Goal: Task Accomplishment & Management: Use online tool/utility

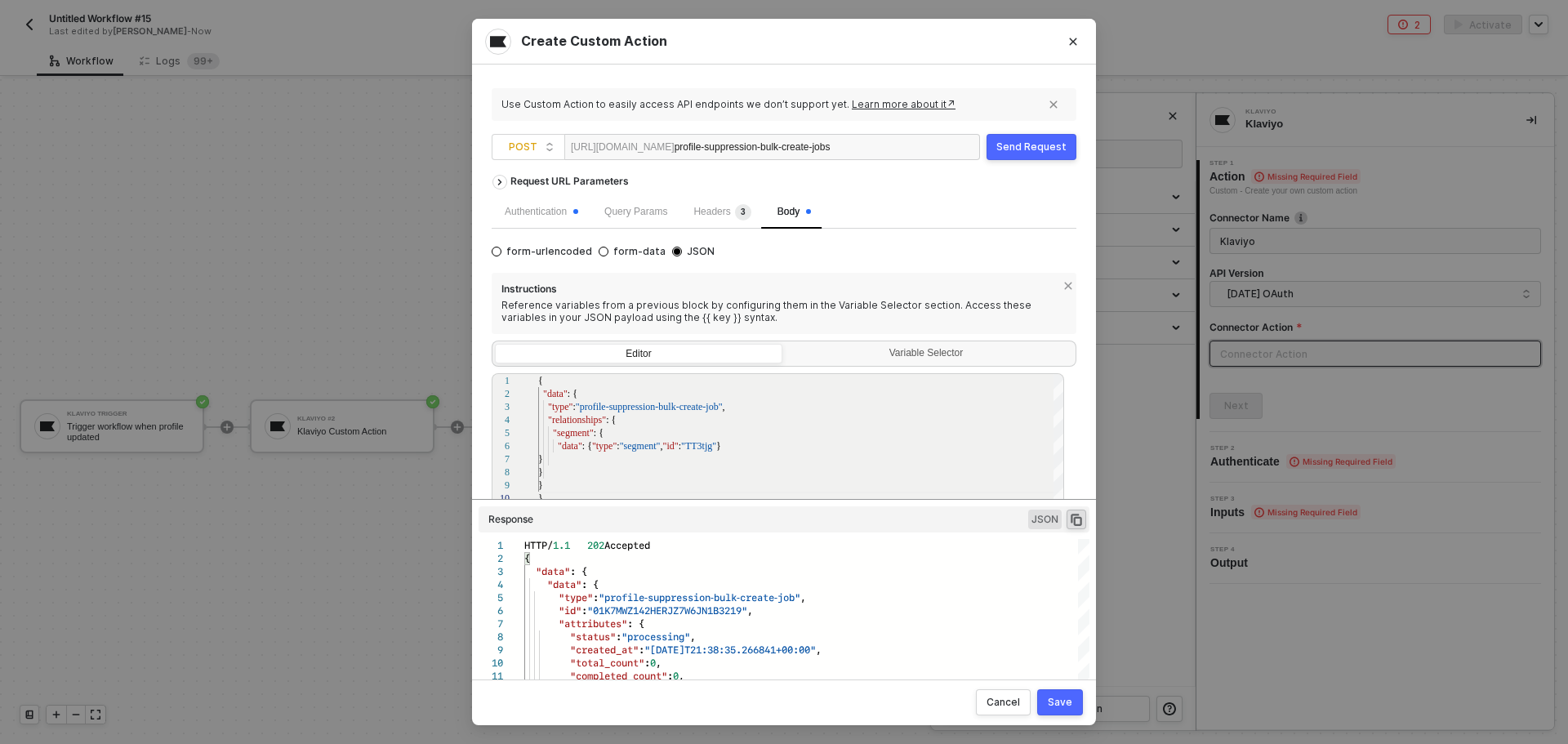
scroll to position [0, 3]
click at [1017, 147] on div "Send Request" at bounding box center [1031, 146] width 70 height 13
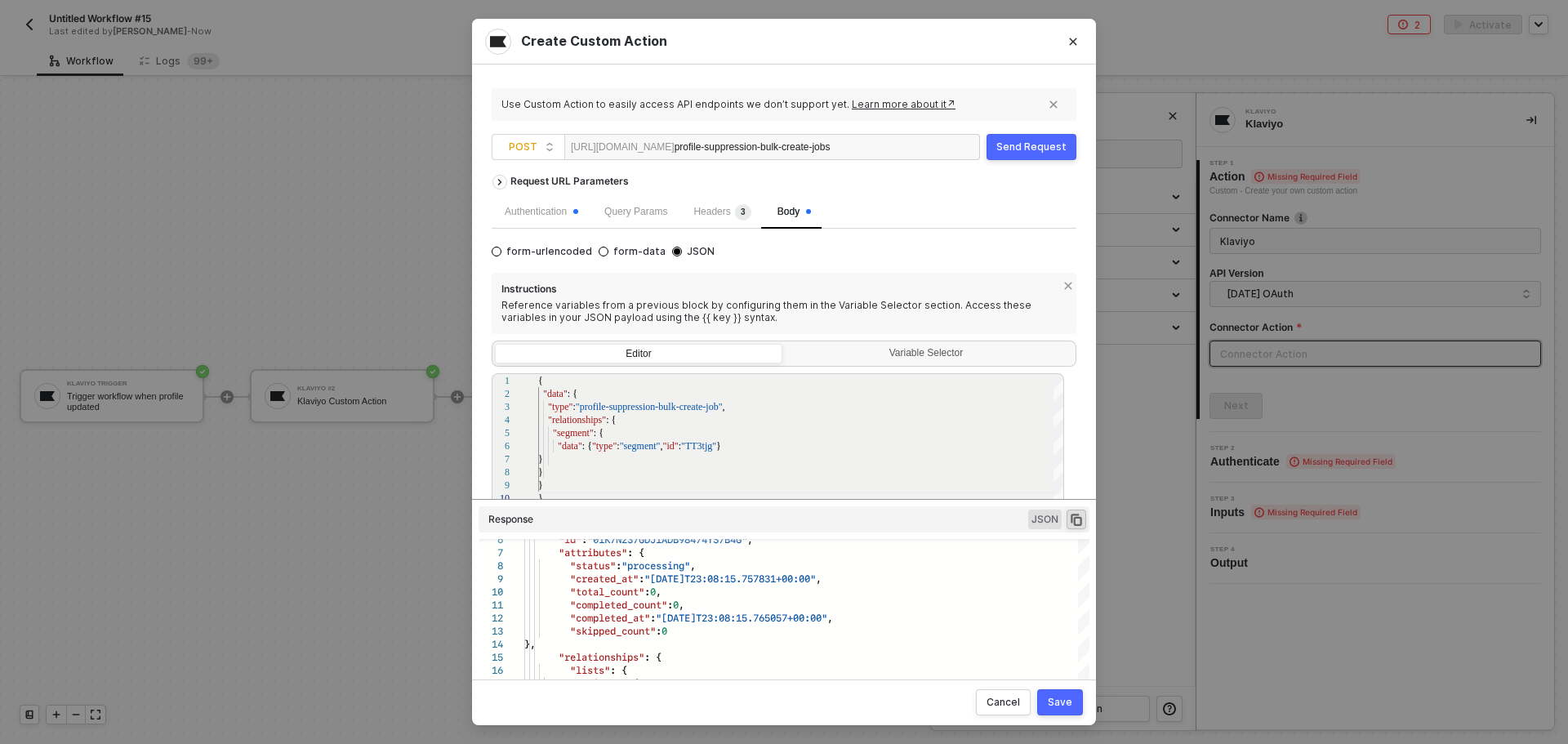
click at [1057, 711] on button "Save" at bounding box center [1060, 702] width 46 height 26
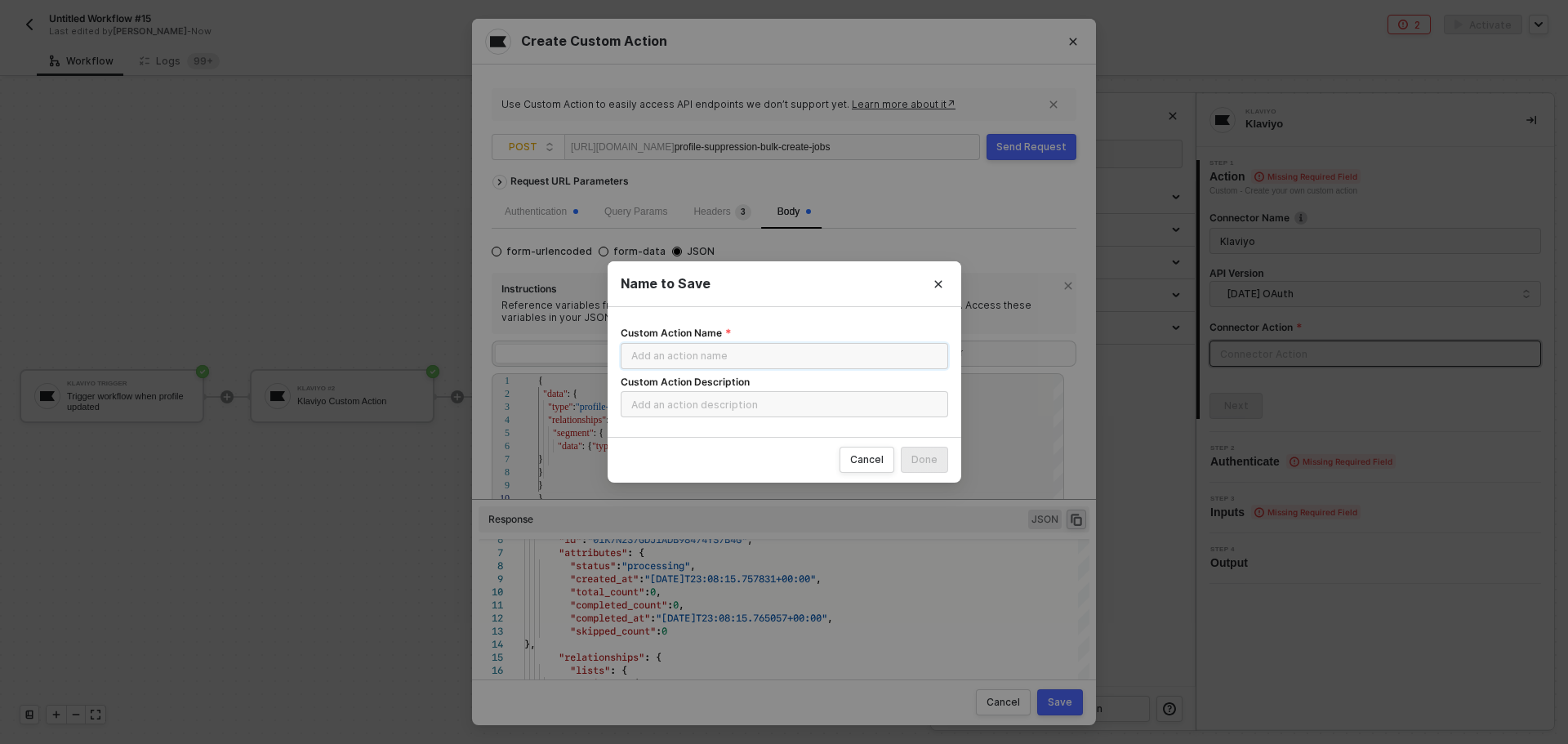
click at [700, 356] on input "Custom Action Name" at bounding box center [784, 356] width 328 height 26
type input "Suppress Unengaged List"
click at [917, 455] on div "Done" at bounding box center [925, 459] width 26 height 13
radio input "true"
radio input "false"
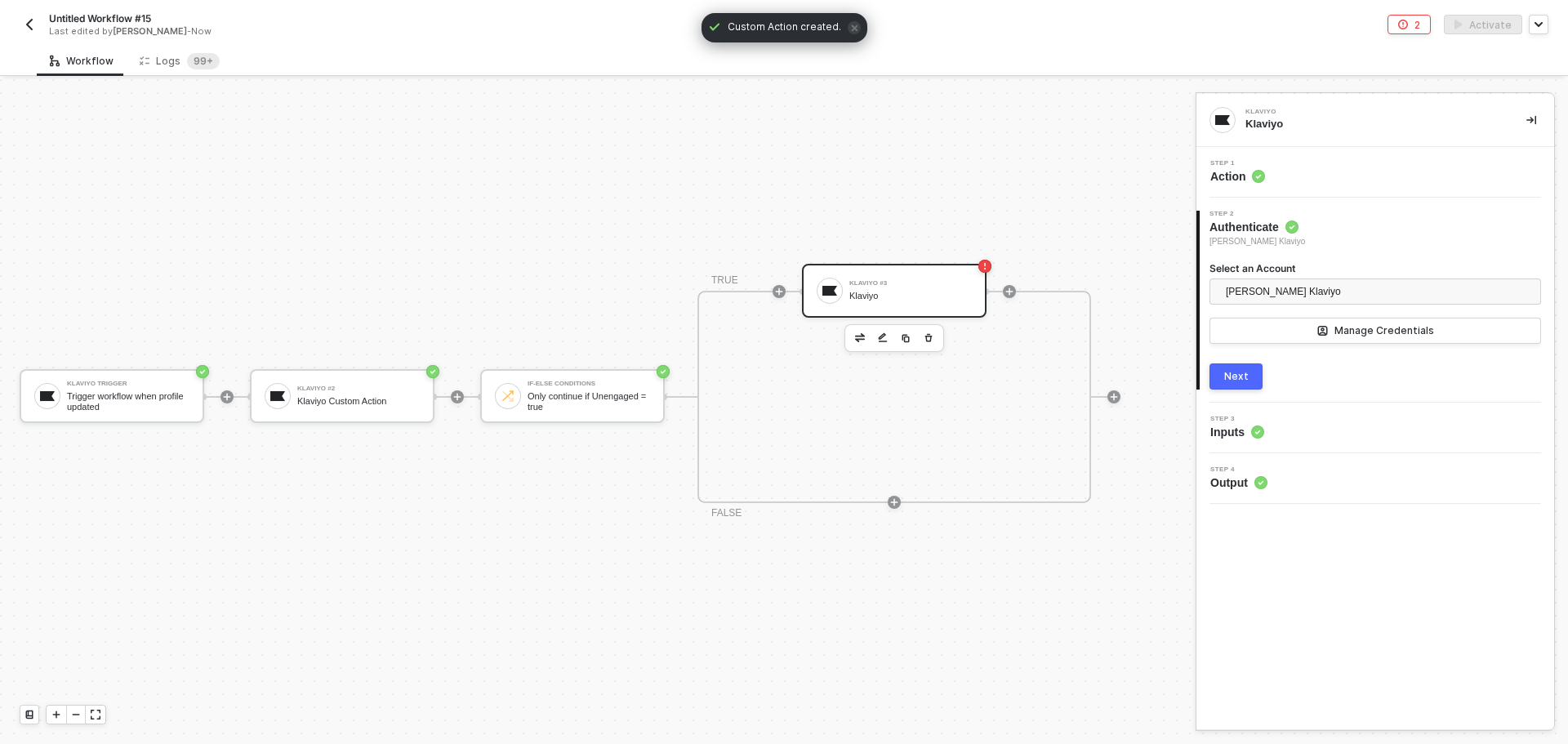
click at [919, 280] on div "Klaviyo #3" at bounding box center [911, 284] width 122 height 7
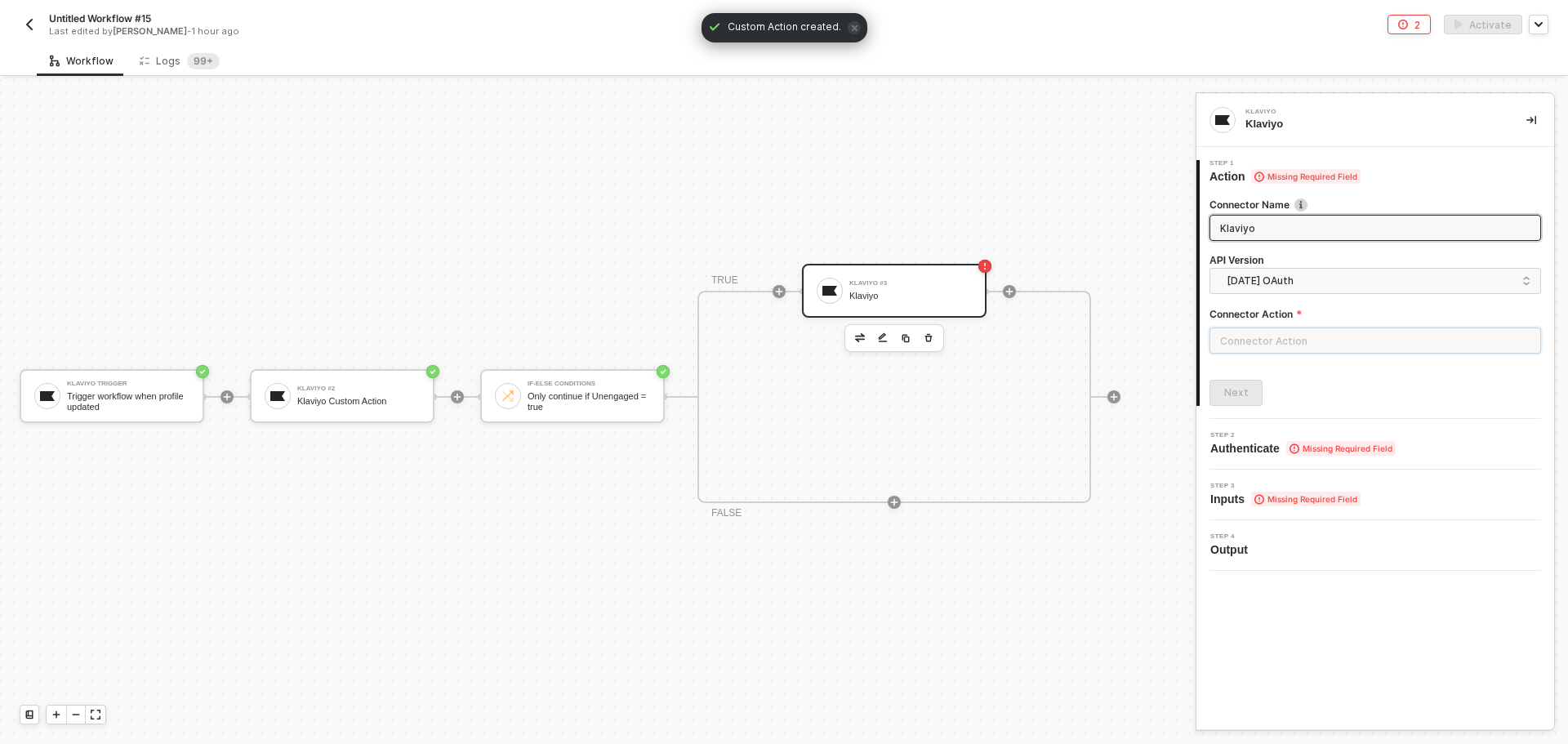
click at [1294, 335] on input "text" at bounding box center [1375, 341] width 332 height 26
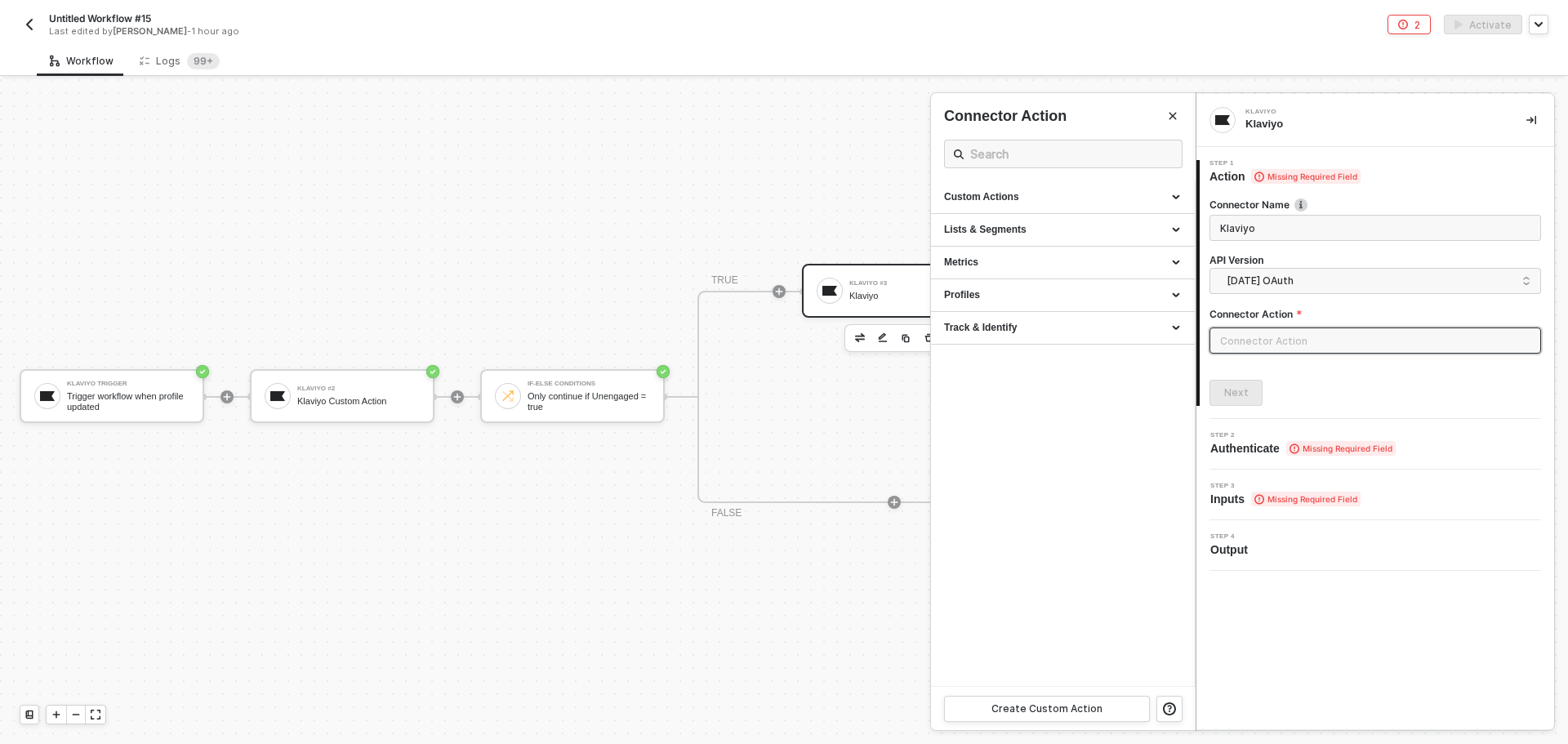
click at [698, 386] on div at bounding box center [784, 411] width 1568 height 665
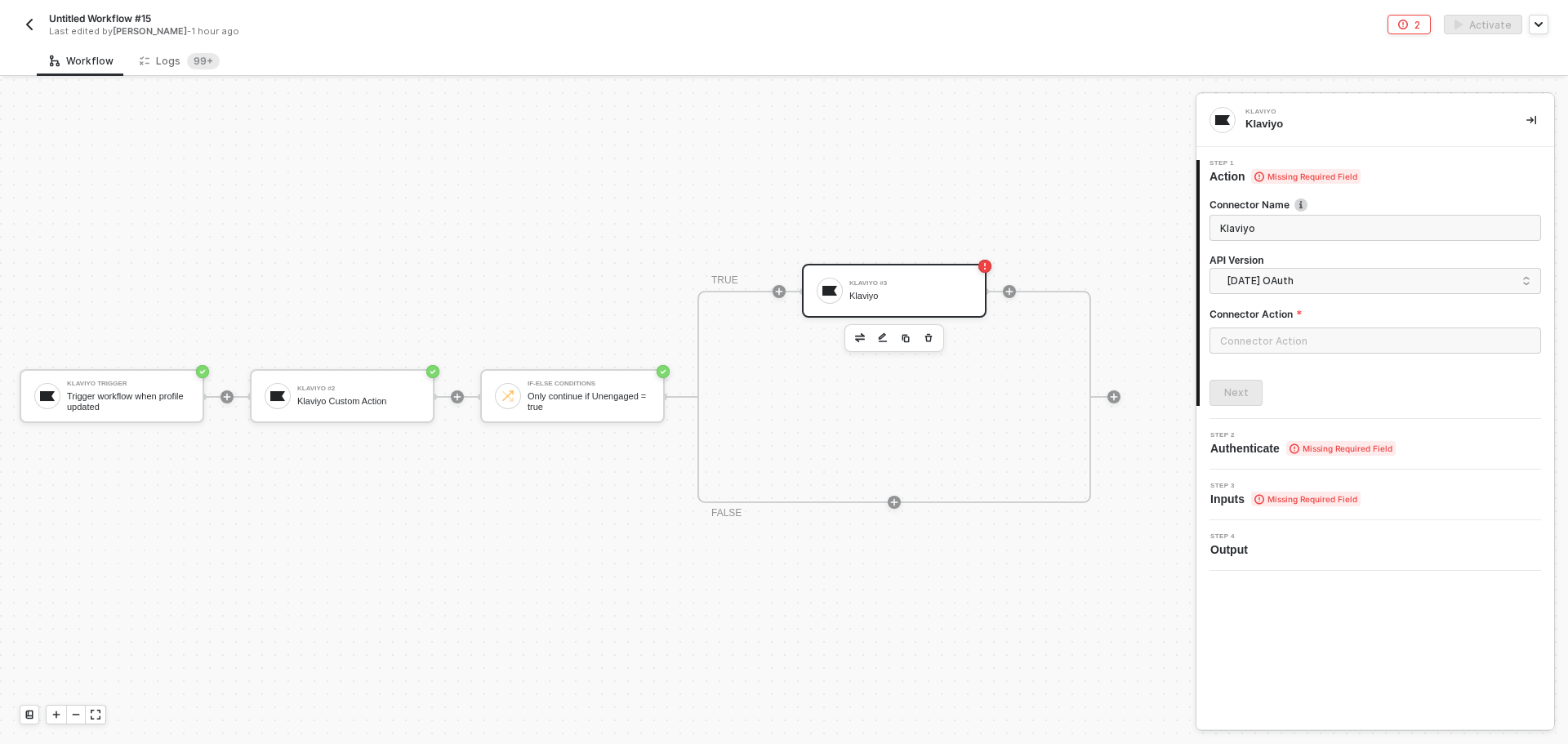
click at [1327, 463] on div "2 Step 2 Authenticate Missing Required Field" at bounding box center [1374, 445] width 357 height 51
click at [1310, 233] on input "Klaviyo" at bounding box center [1374, 228] width 307 height 18
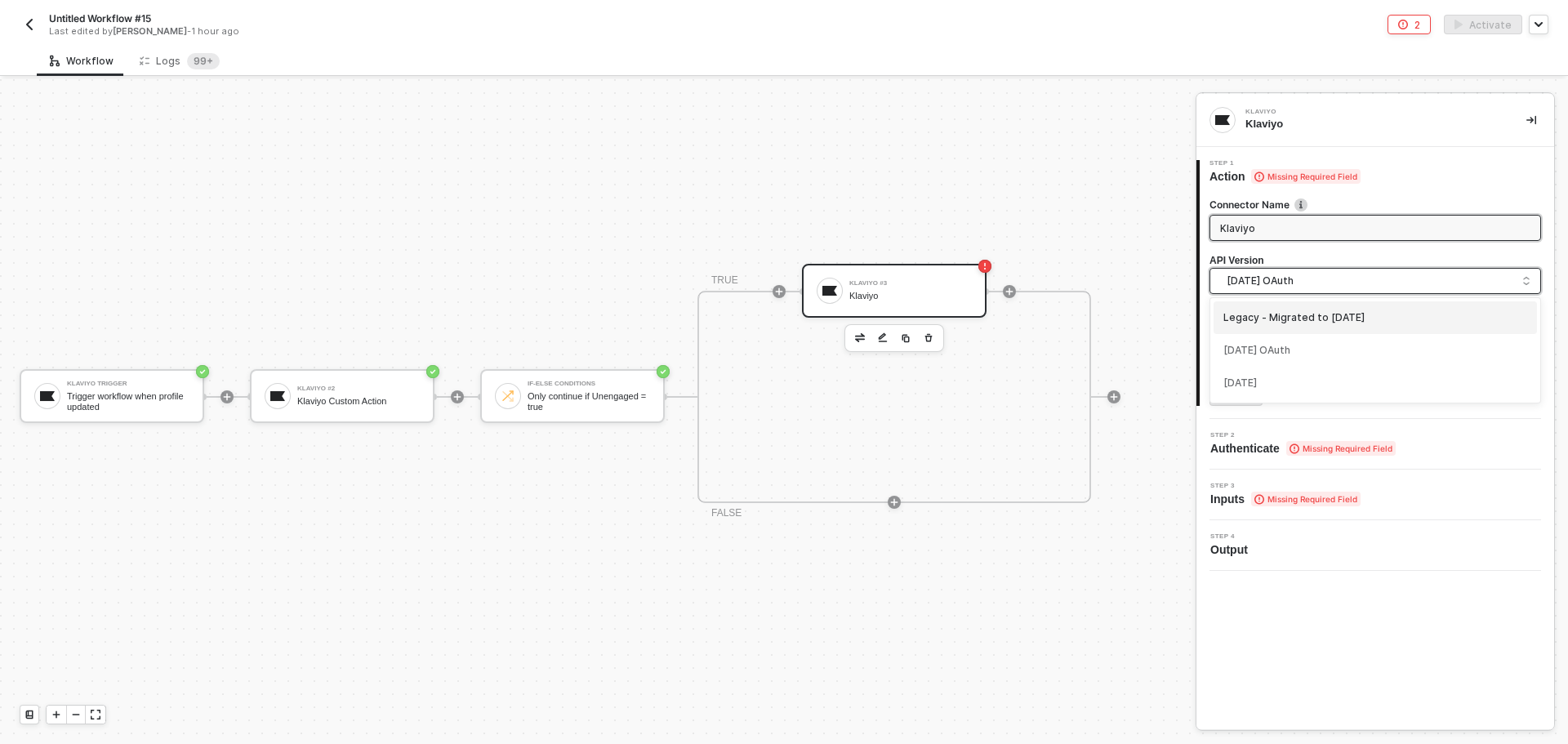
click at [1336, 287] on span "2024-10-15 OAuth" at bounding box center [1379, 280] width 304 height 18
click at [1336, 281] on span "2024-10-15 OAuth" at bounding box center [1379, 280] width 304 height 18
click at [1400, 471] on div "3 Step 3 Inputs Missing Required Field" at bounding box center [1374, 495] width 357 height 51
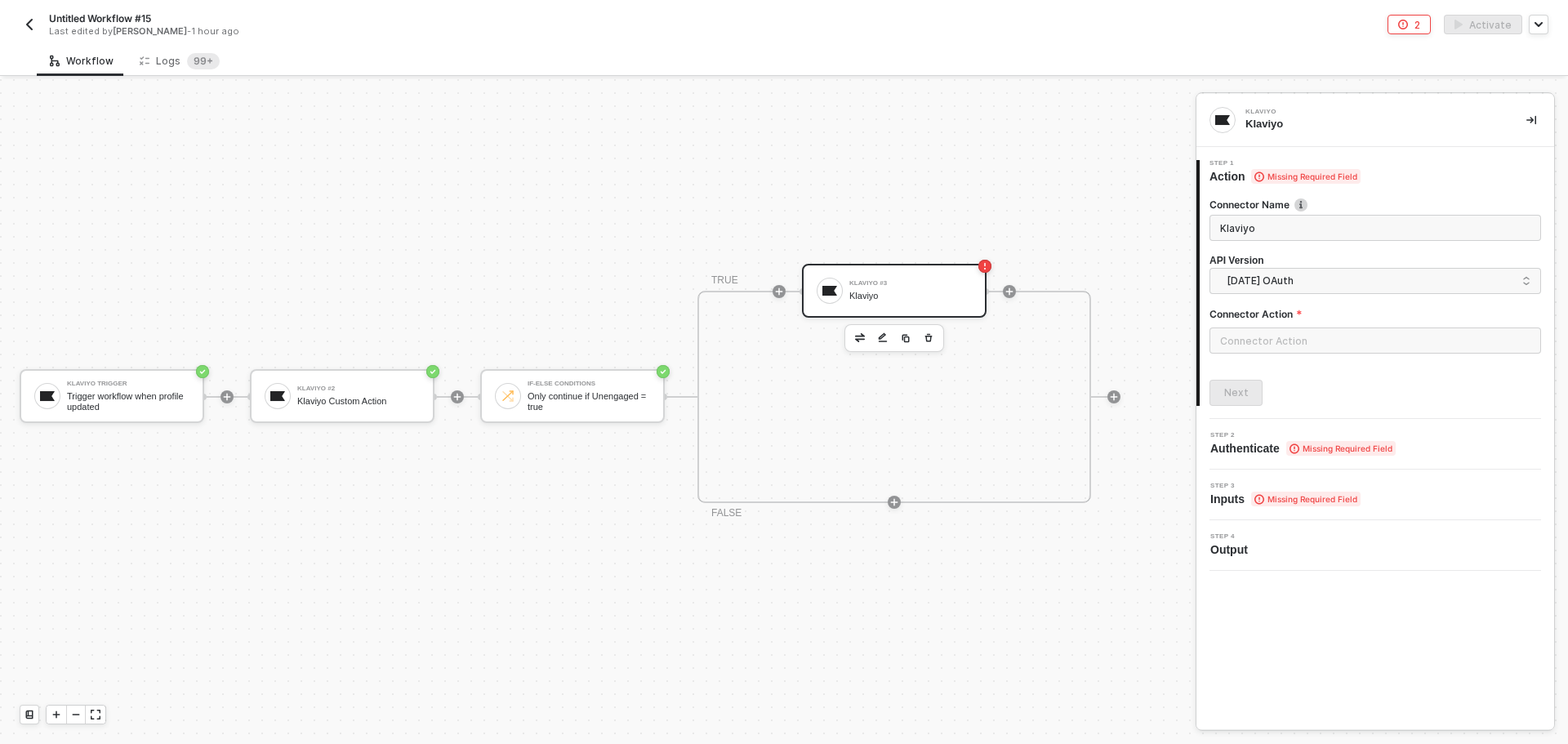
click at [868, 290] on div "Klaviyo" at bounding box center [911, 296] width 122 height 11
click at [1324, 630] on div "Klaviyo Klaviyo 1 Step 1 Action Missing Required Field Connector Name Klaviyo A…" at bounding box center [1374, 412] width 357 height 635
click at [508, 401] on div "If-Else Conditions Only continue if Unengaged = true" at bounding box center [572, 396] width 184 height 54
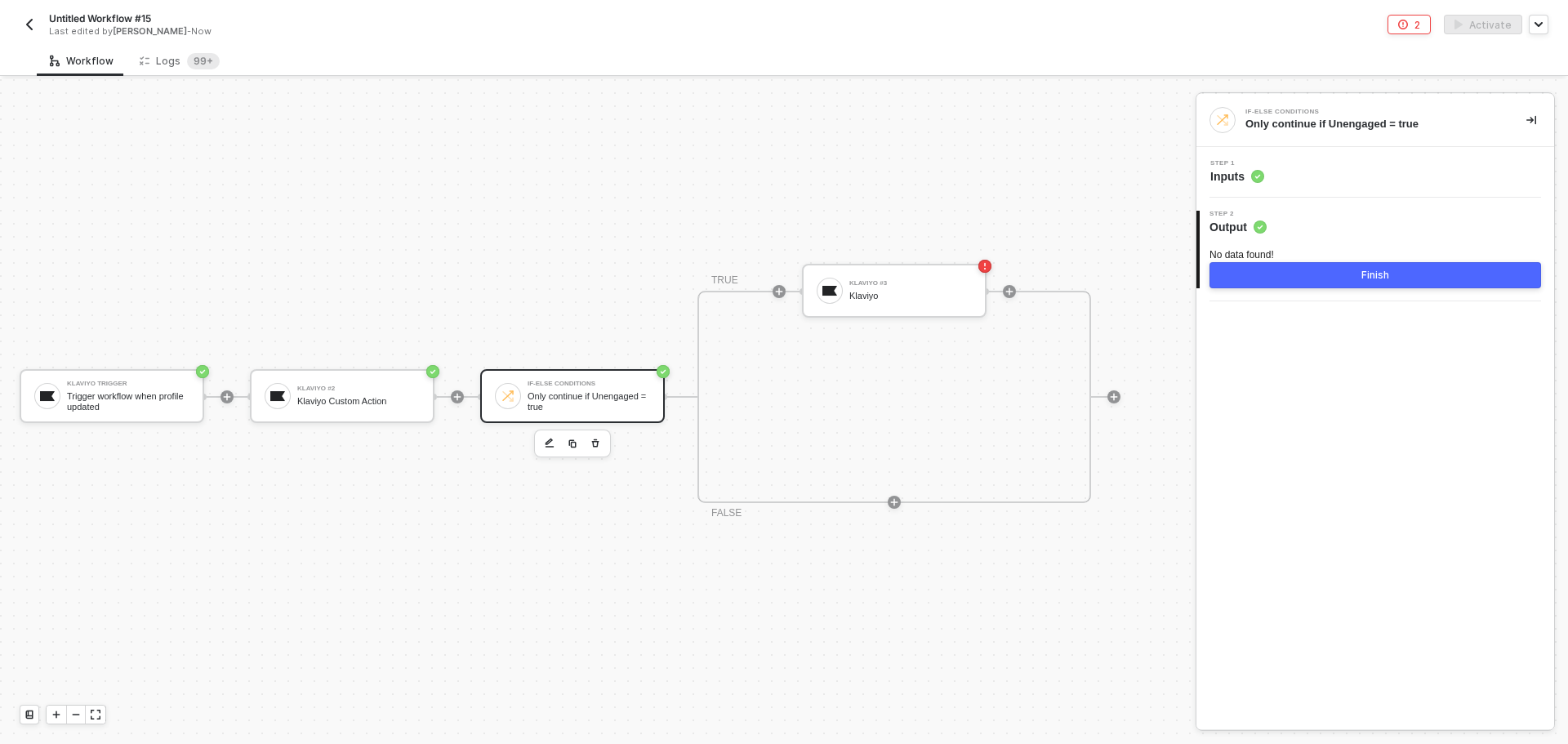
click at [1320, 283] on button "Finish" at bounding box center [1375, 275] width 332 height 26
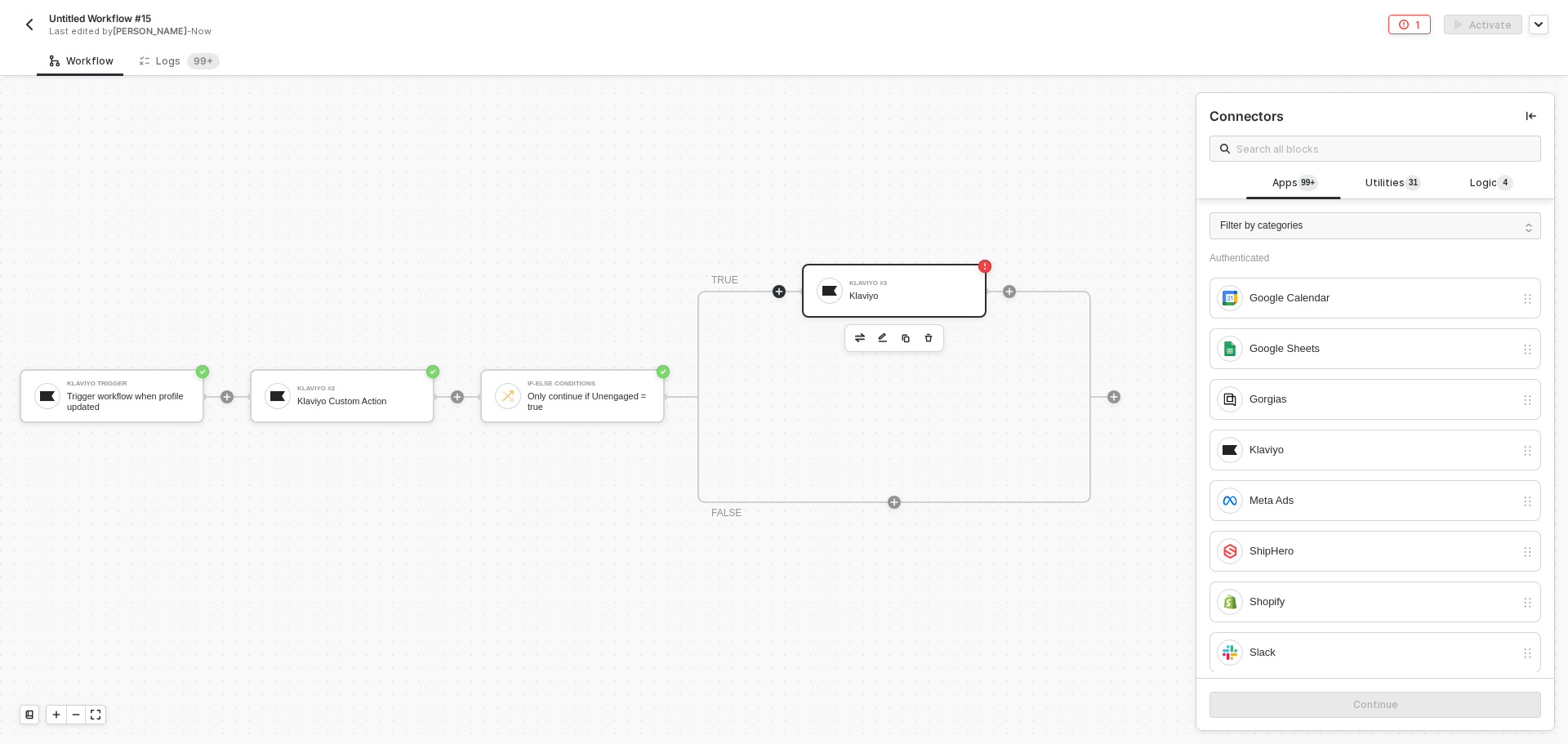
click at [893, 290] on div "Klaviyo" at bounding box center [911, 296] width 122 height 11
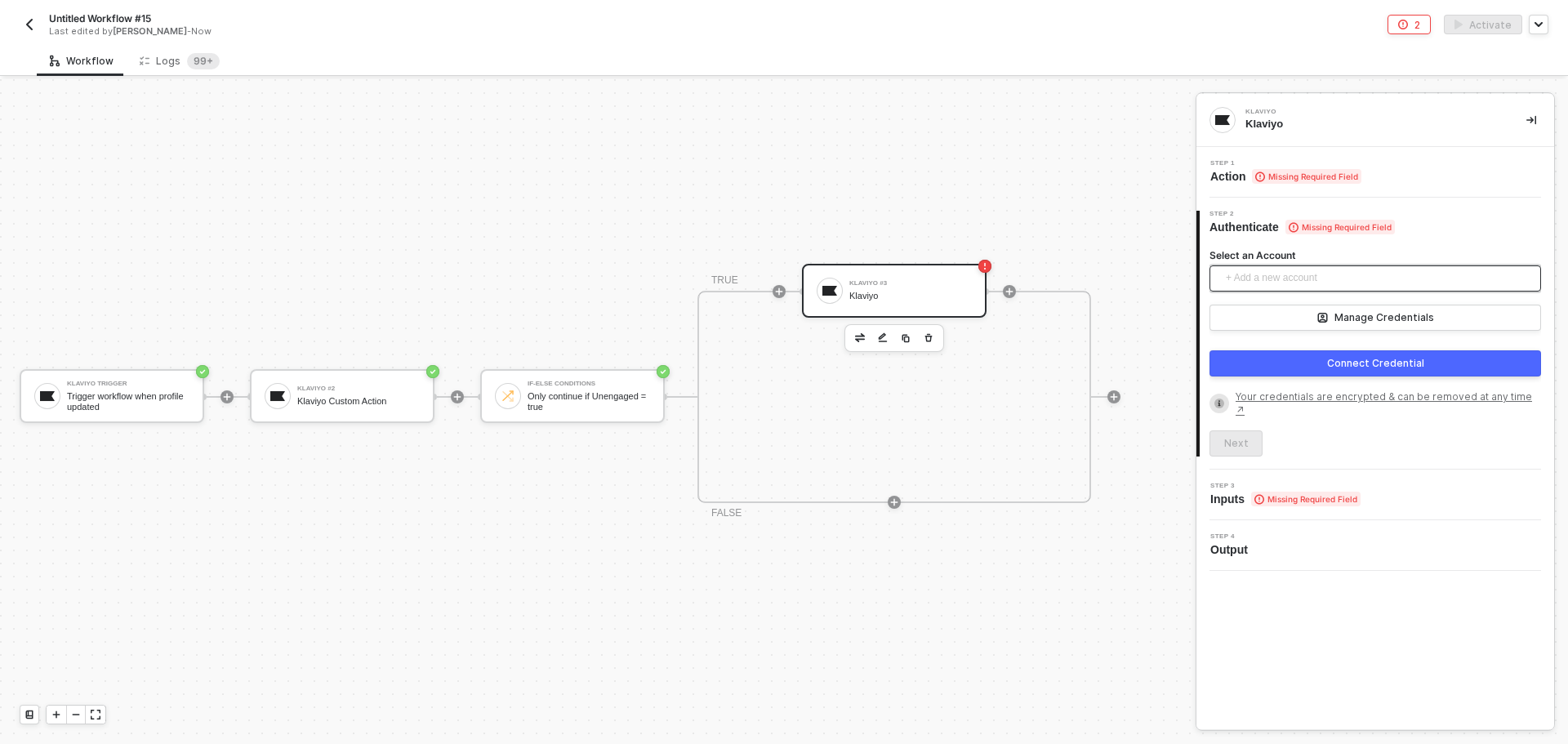
click at [1312, 269] on span "+ Add a new account" at bounding box center [1379, 279] width 306 height 26
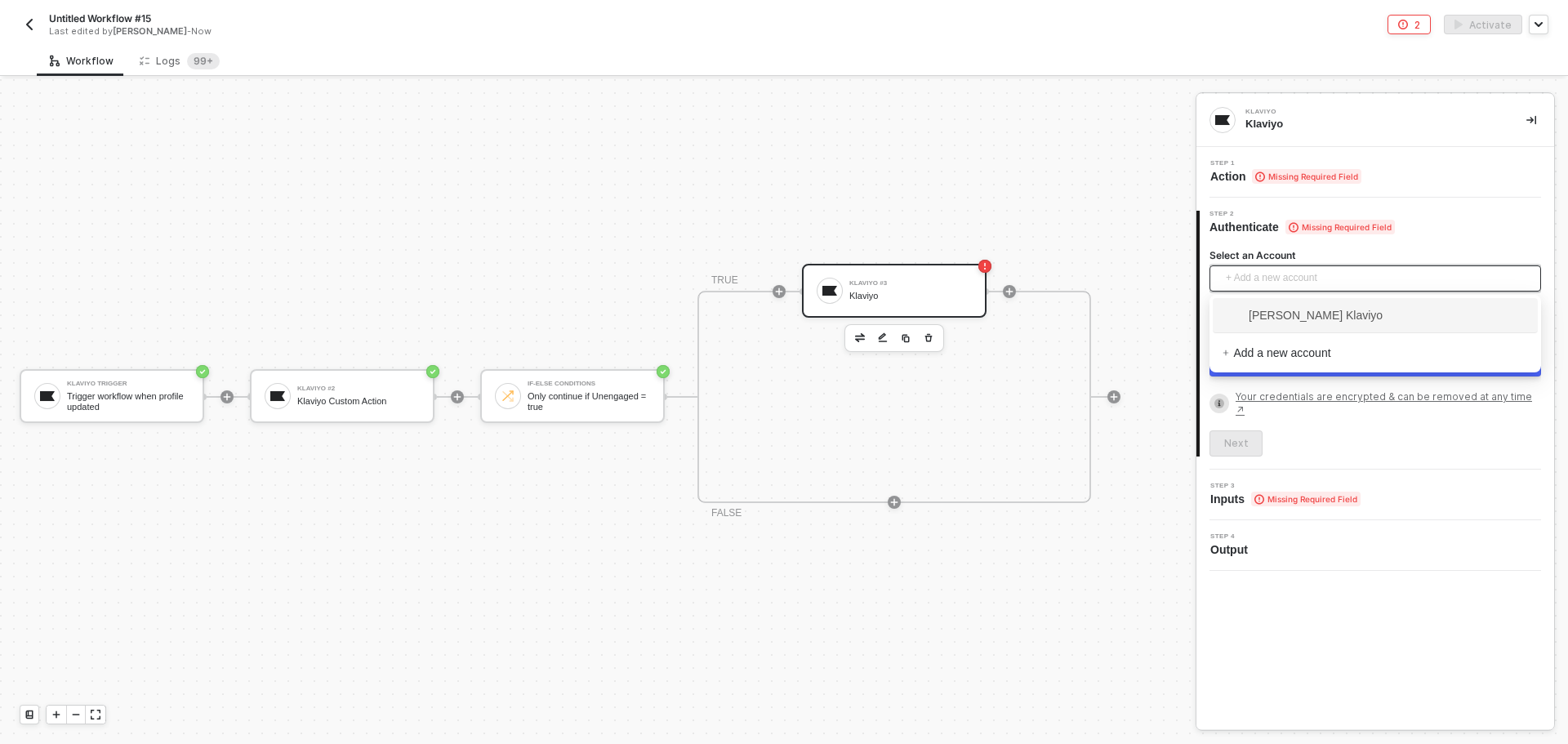
click at [1303, 307] on span "[PERSON_NAME] Klaviyo" at bounding box center [1302, 315] width 160 height 18
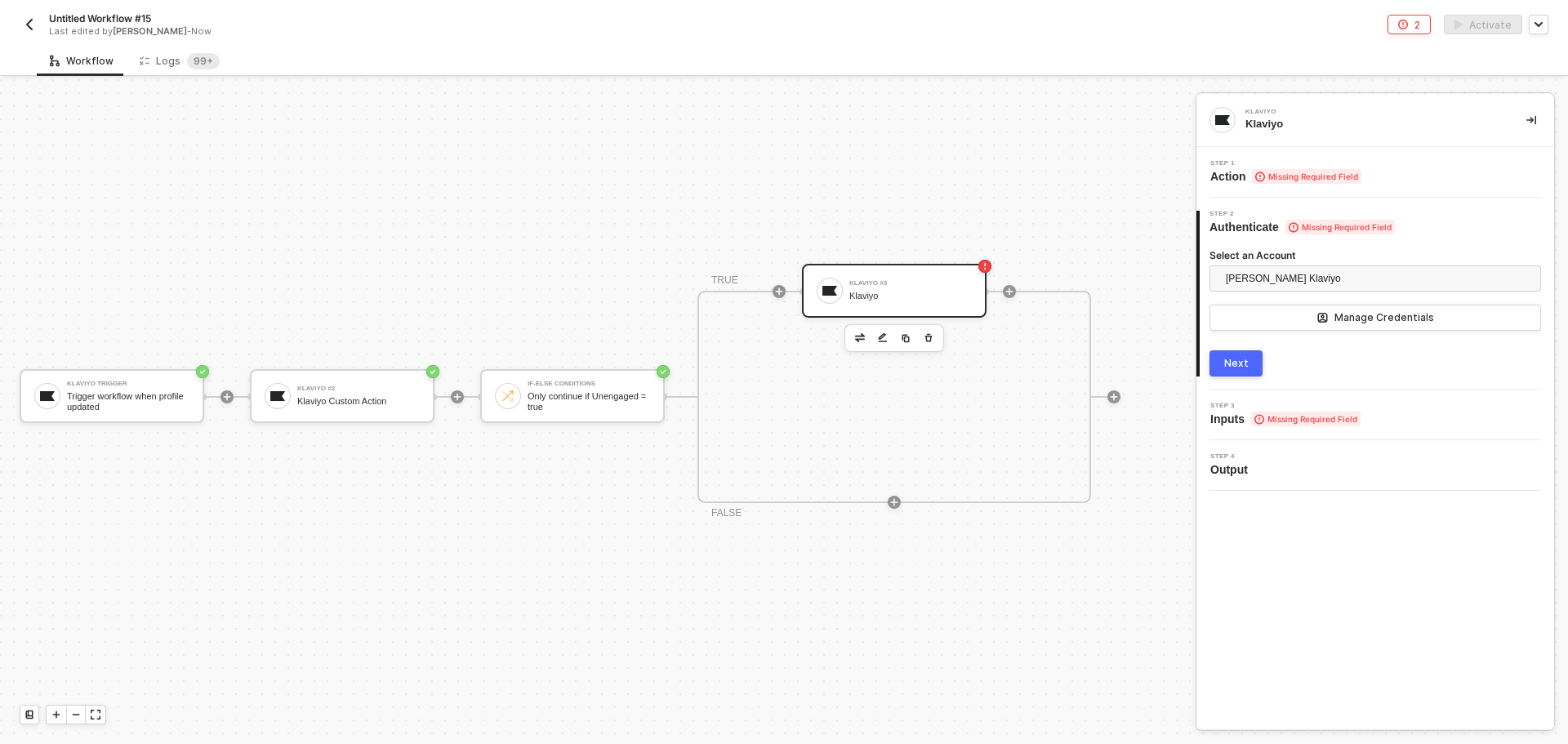
click at [1241, 364] on div "Next" at bounding box center [1236, 363] width 25 height 13
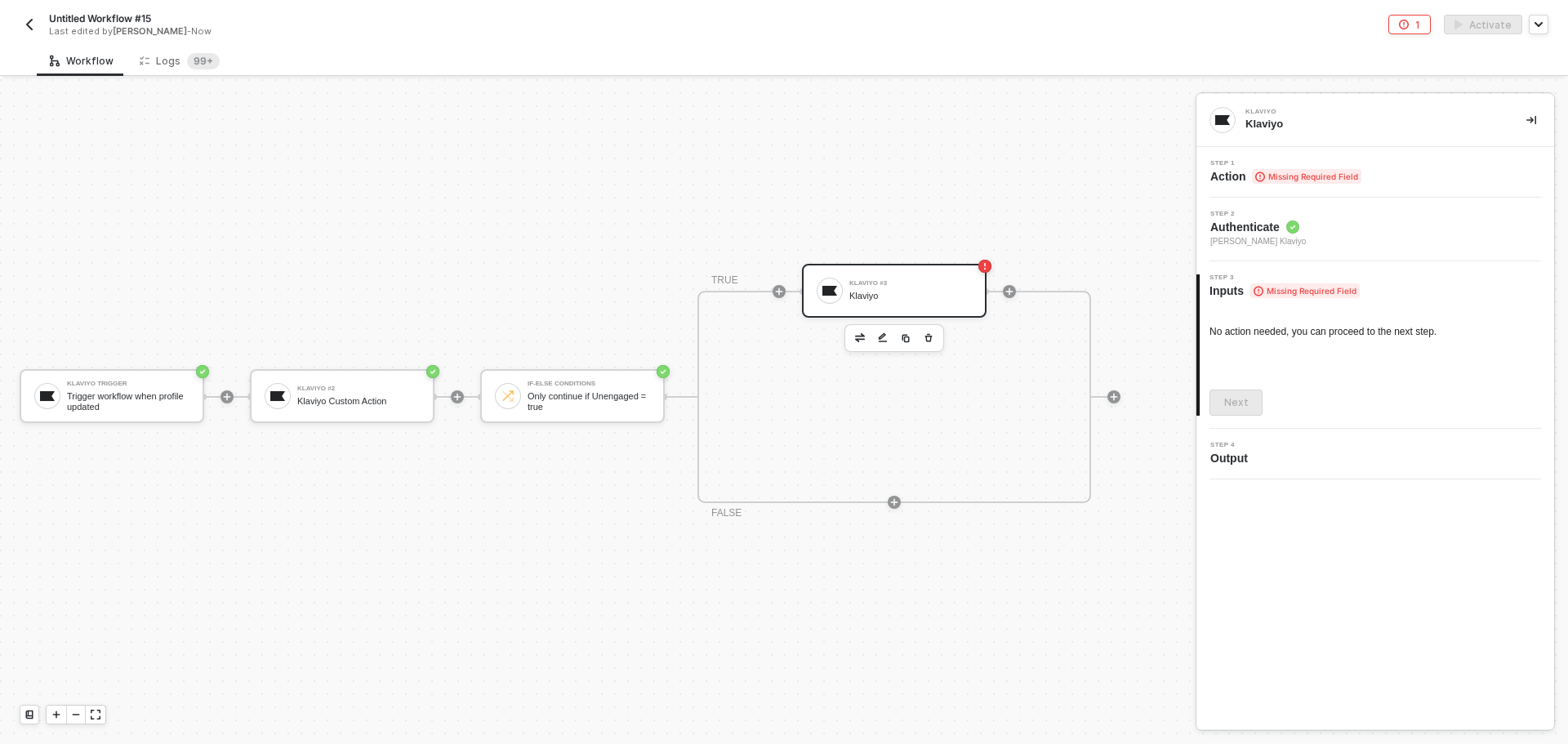
click at [1320, 339] on div "No action needed, you can proceed to the next step. Next" at bounding box center [1375, 358] width 332 height 117
click at [1273, 185] on div "Step 1 Action Missing Required Field" at bounding box center [1374, 172] width 357 height 51
click at [1266, 173] on span "Missing Required Field" at bounding box center [1307, 176] width 110 height 14
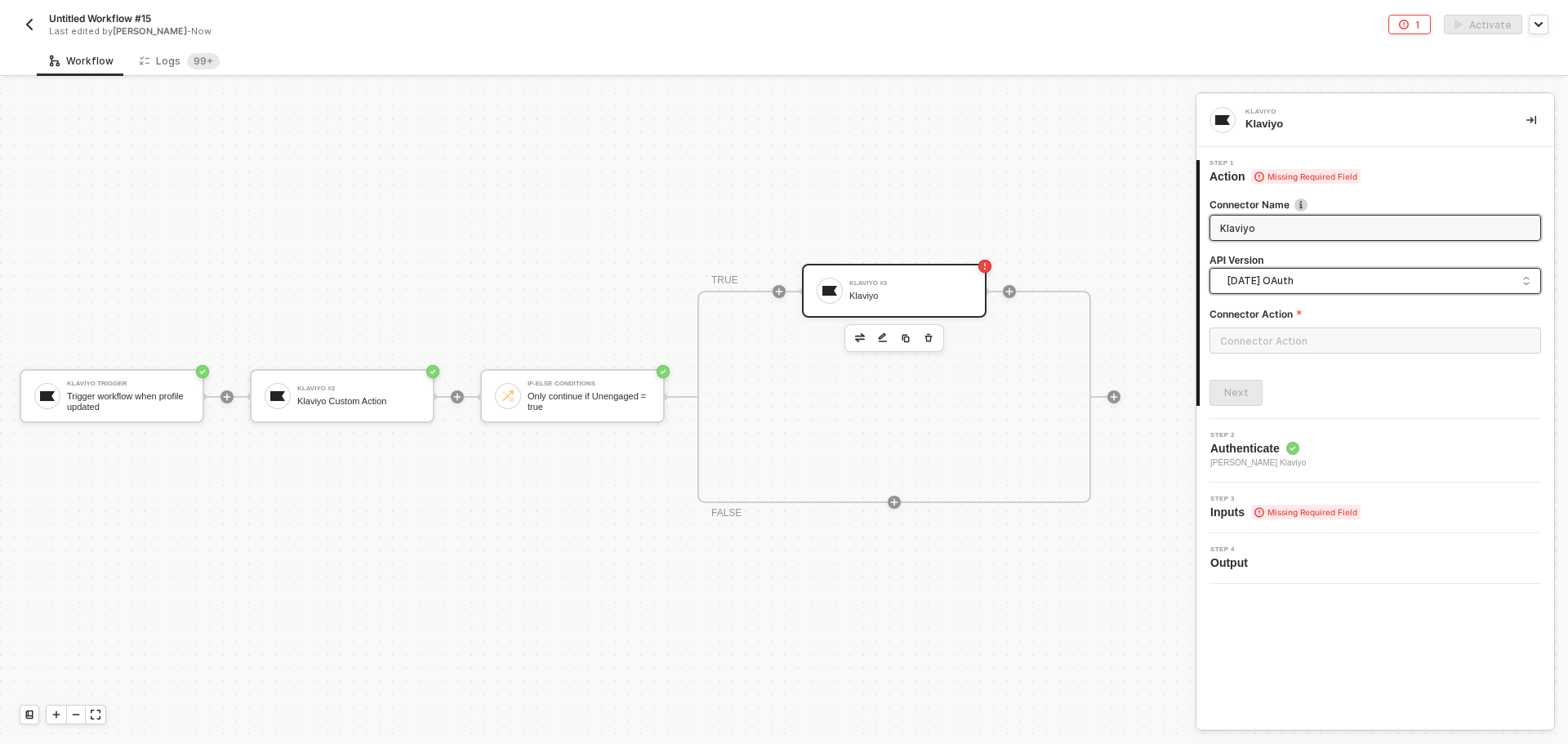
click at [1295, 273] on span "[DATE] OAuth" at bounding box center [1379, 280] width 304 height 18
click at [1410, 516] on div "Step 3 Inputs Missing Required Field" at bounding box center [1377, 508] width 354 height 25
click at [1319, 340] on input "text" at bounding box center [1375, 341] width 332 height 26
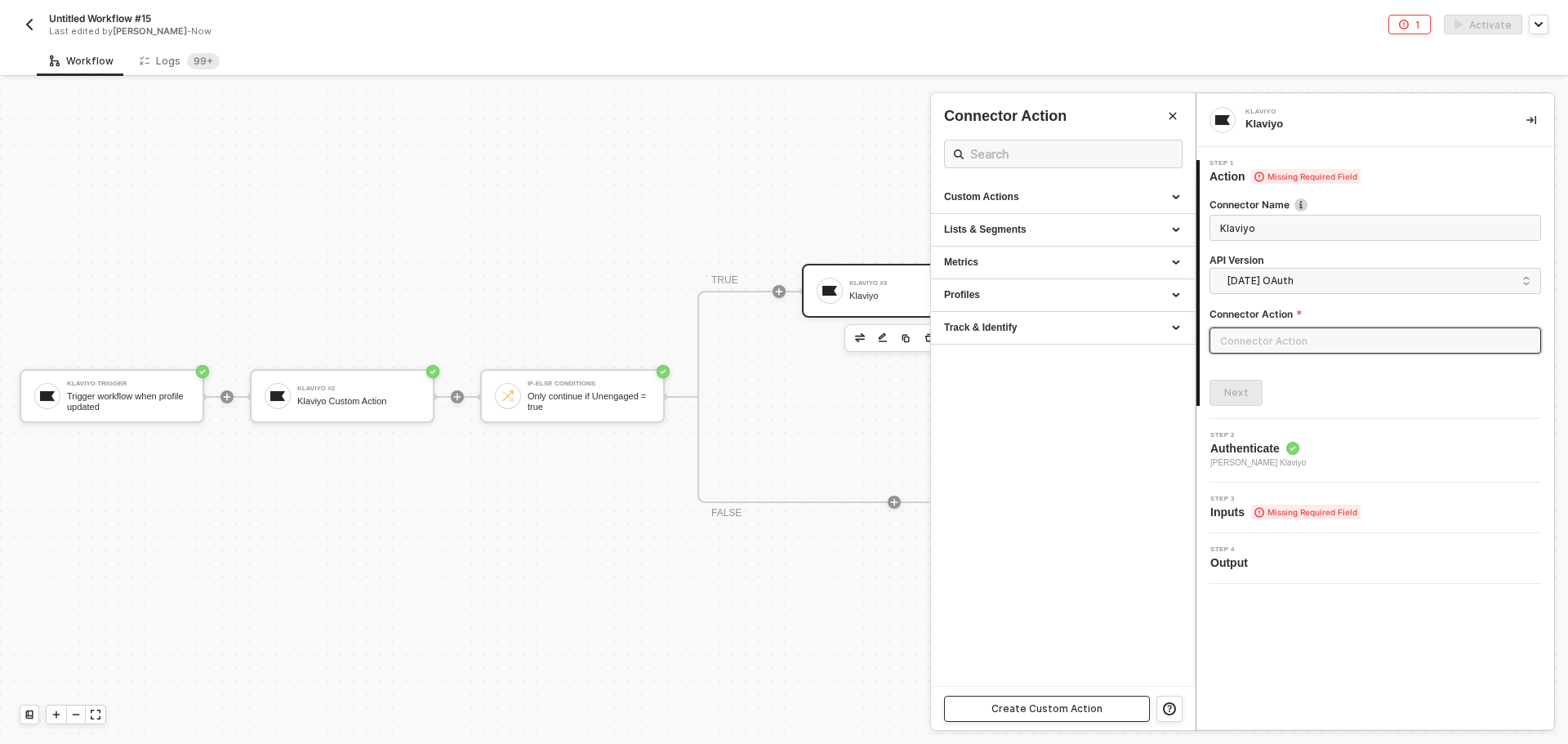
click at [1068, 707] on div "Create Custom Action" at bounding box center [1047, 708] width 111 height 13
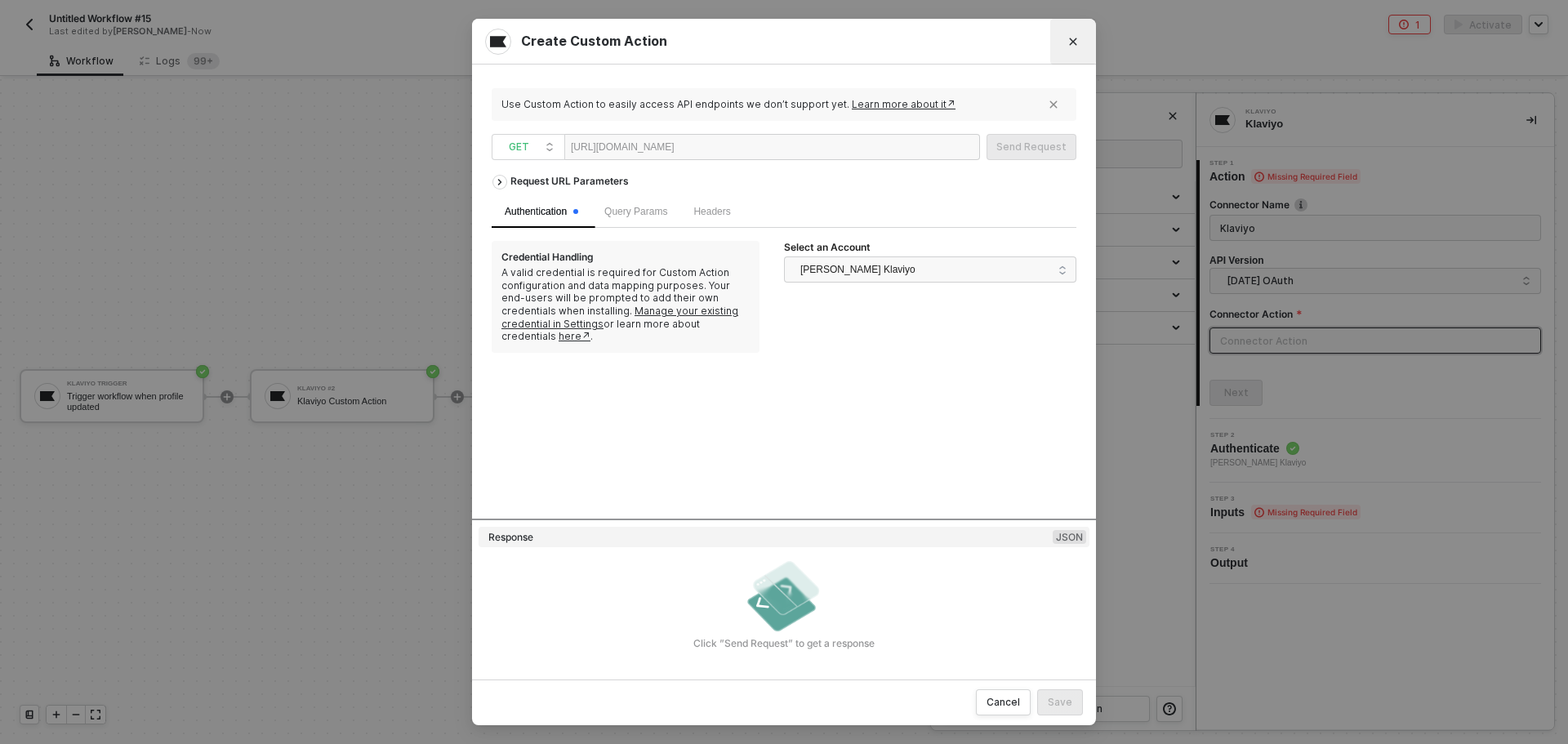
click at [1064, 44] on button "Close" at bounding box center [1073, 42] width 26 height 26
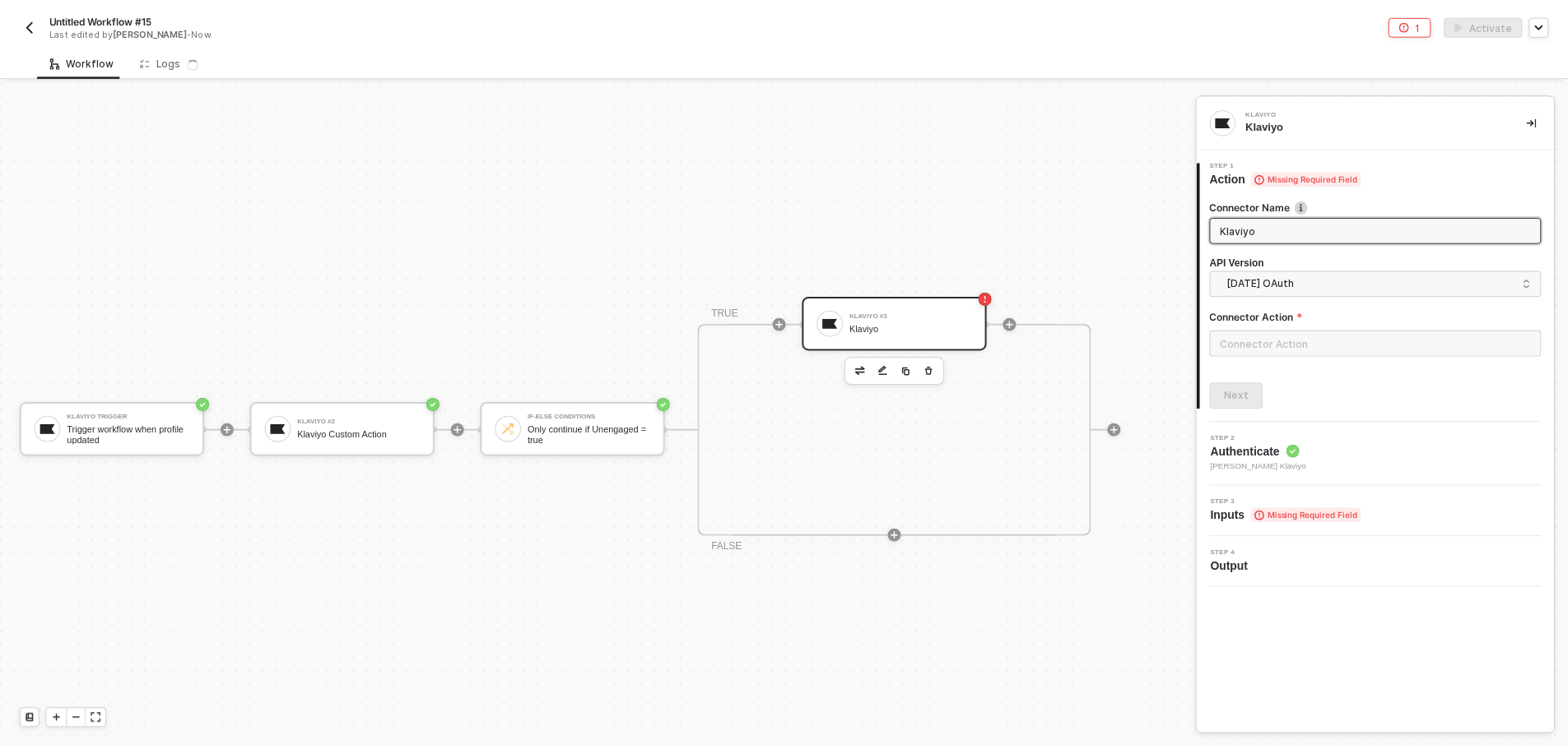
scroll to position [43, 0]
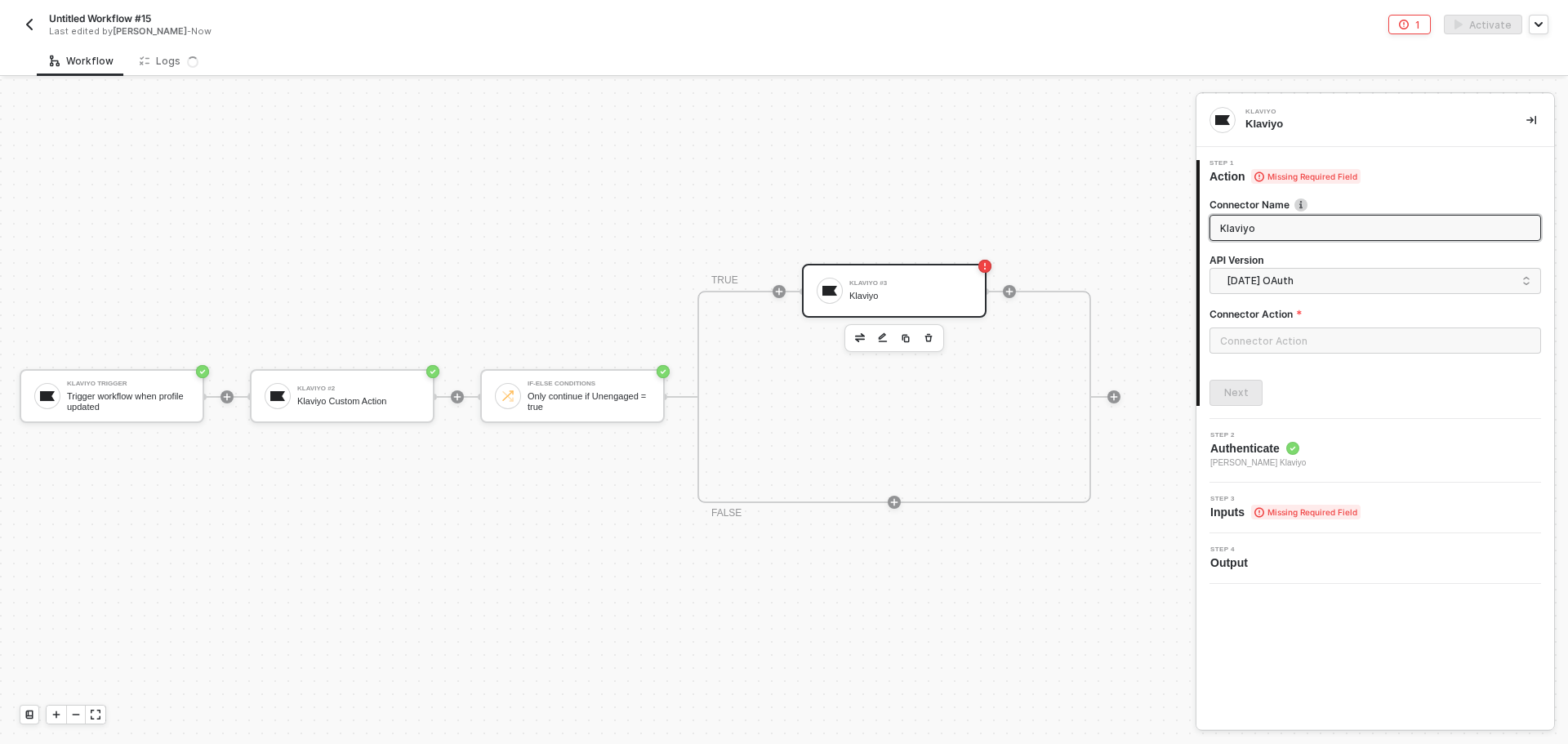
click at [884, 280] on div "Klaviyo #3" at bounding box center [911, 284] width 122 height 7
click at [1312, 348] on input "text" at bounding box center [1375, 341] width 332 height 26
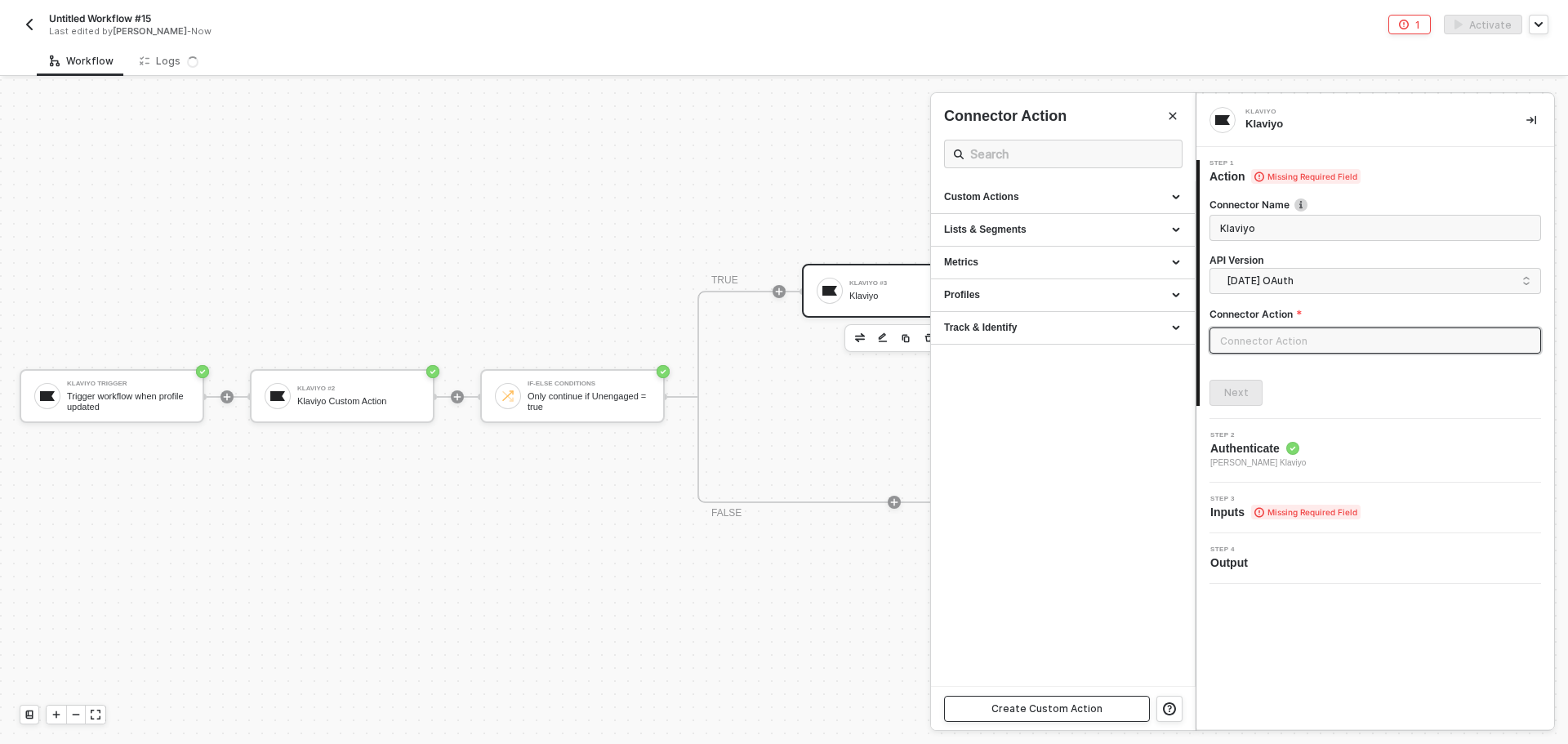
click at [1071, 702] on div "Create Custom Action" at bounding box center [1047, 708] width 111 height 13
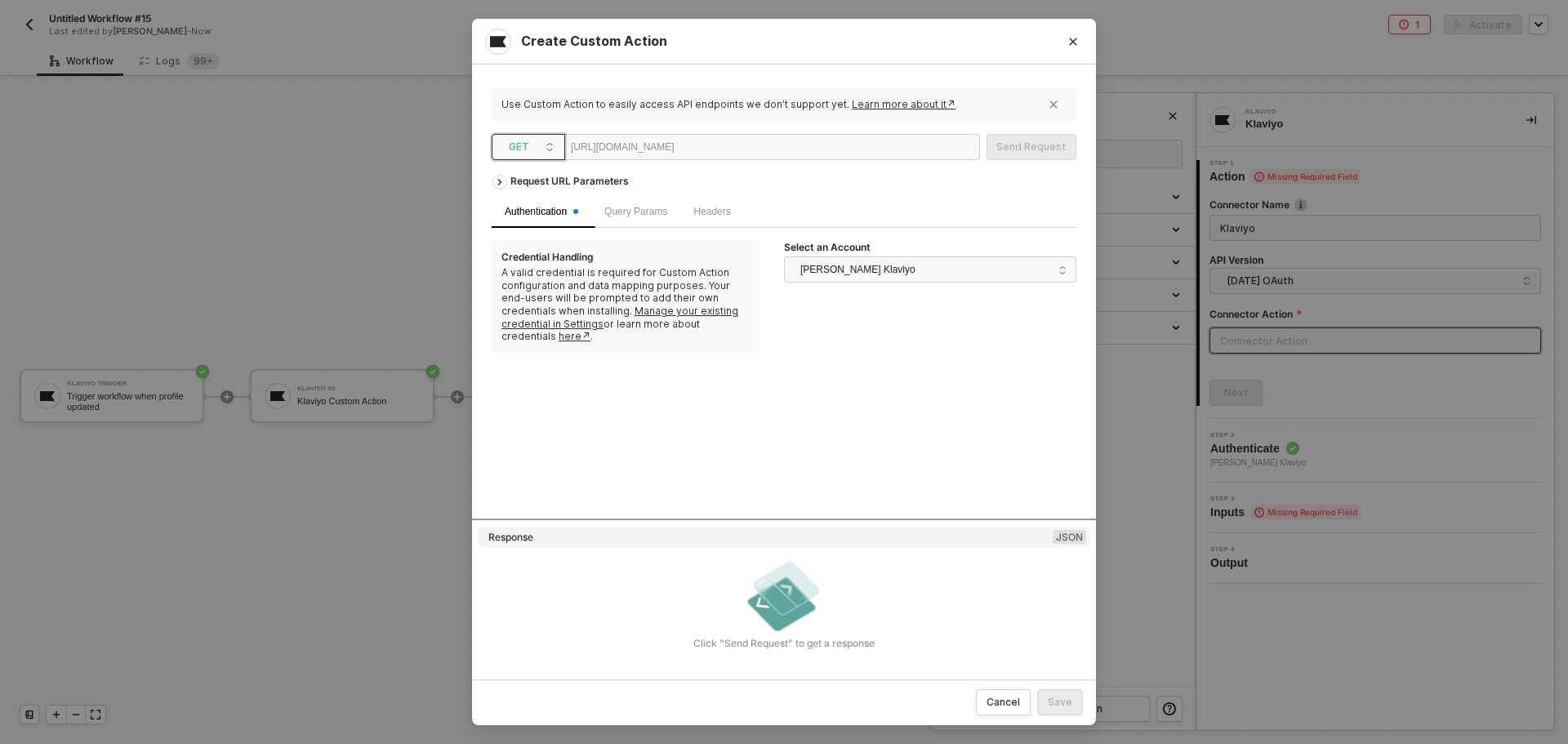
click at [527, 143] on span "GET" at bounding box center [531, 147] width 46 height 25
click at [537, 206] on div "POST" at bounding box center [528, 206] width 60 height 20
click at [773, 211] on span "Body" at bounding box center [768, 211] width 22 height 11
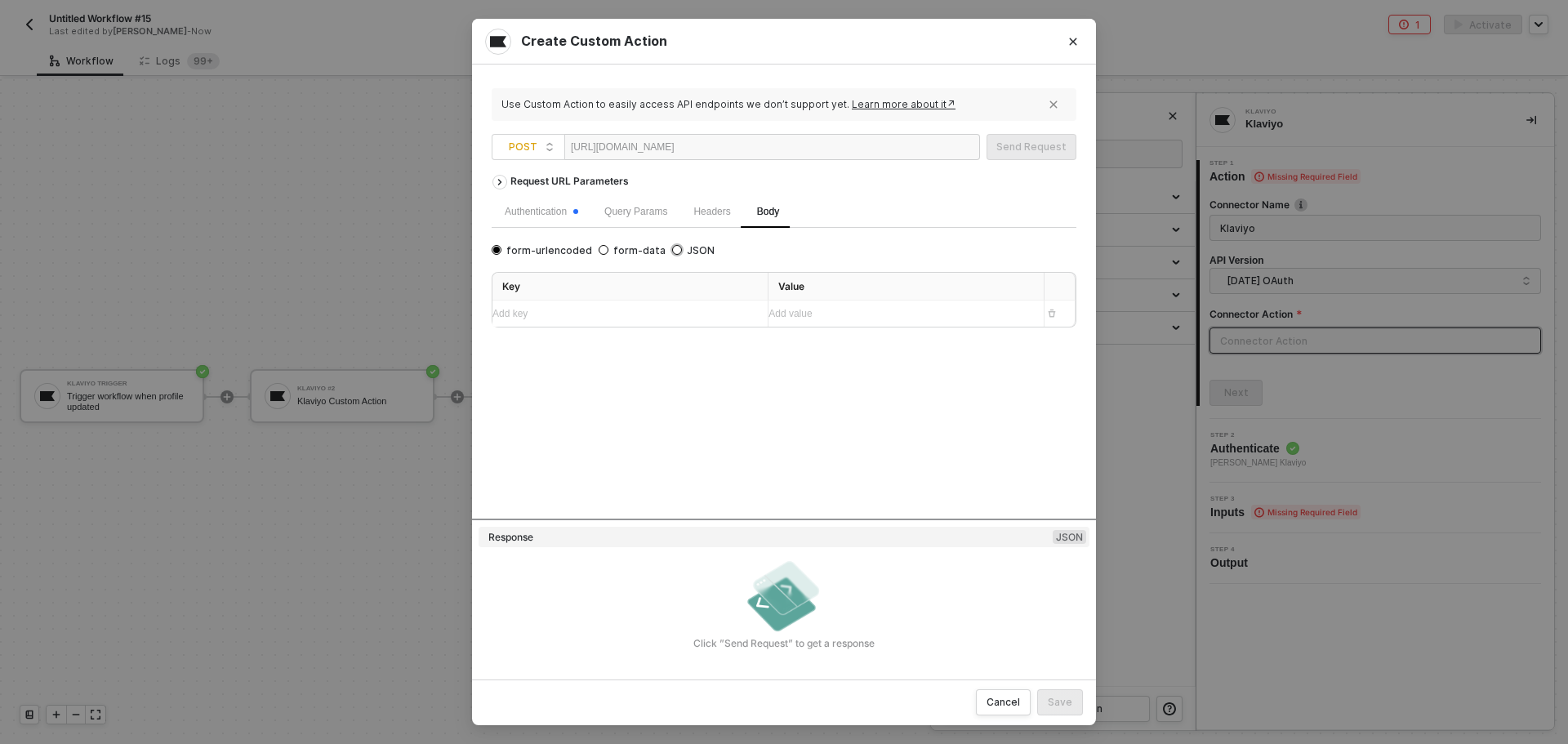
click at [672, 249] on input "JSON" at bounding box center [677, 251] width 10 height 10
radio input "true"
radio input "false"
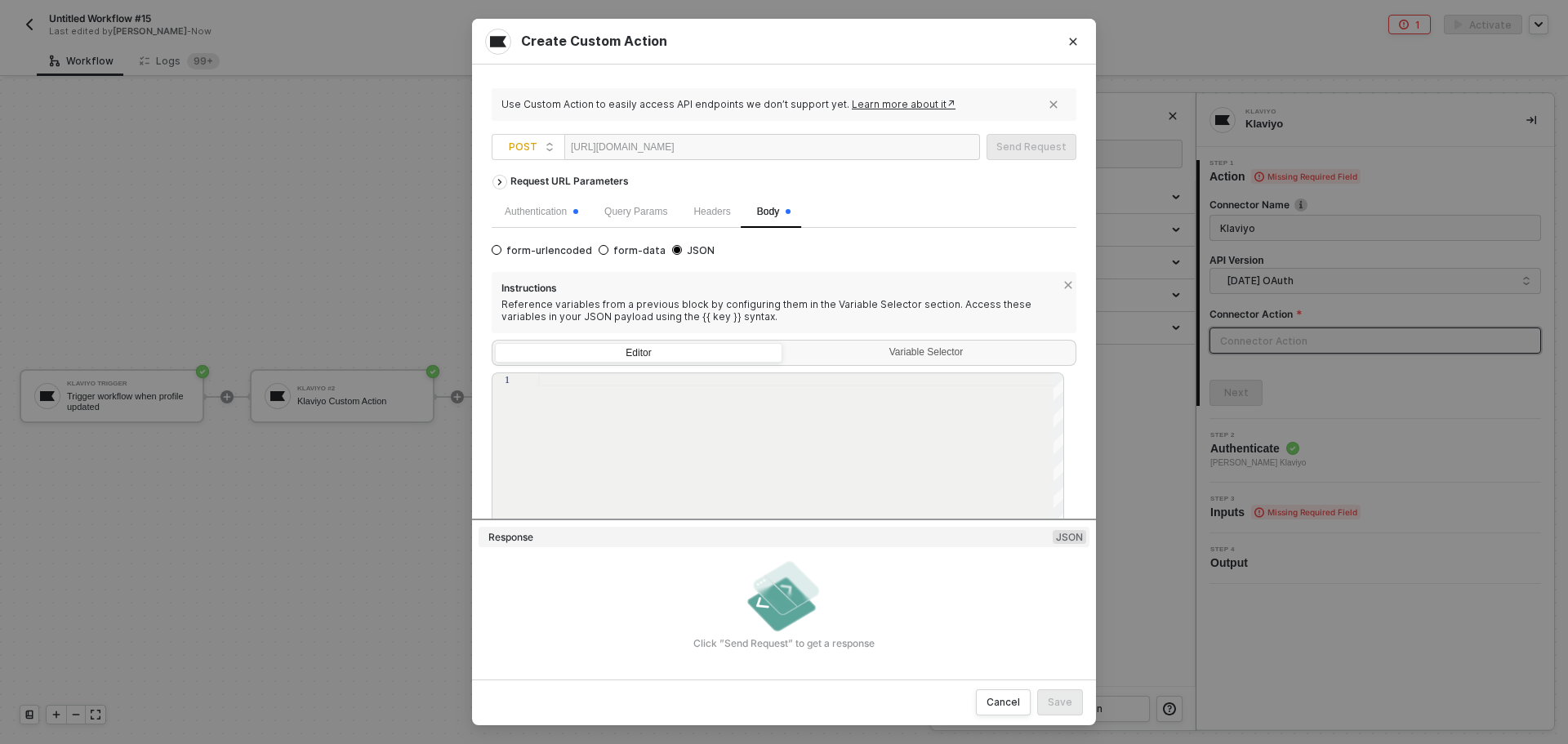
click at [555, 381] on div at bounding box center [801, 380] width 527 height 13
paste textarea "{ "data": { "type": "profile-suppression-bulk-create-job", "relationships": { "…"
type textarea "{ "data": { "type": "profile-suppression-bulk-create-job", "relationships": { "…"
click at [717, 212] on span "Headers" at bounding box center [711, 211] width 37 height 11
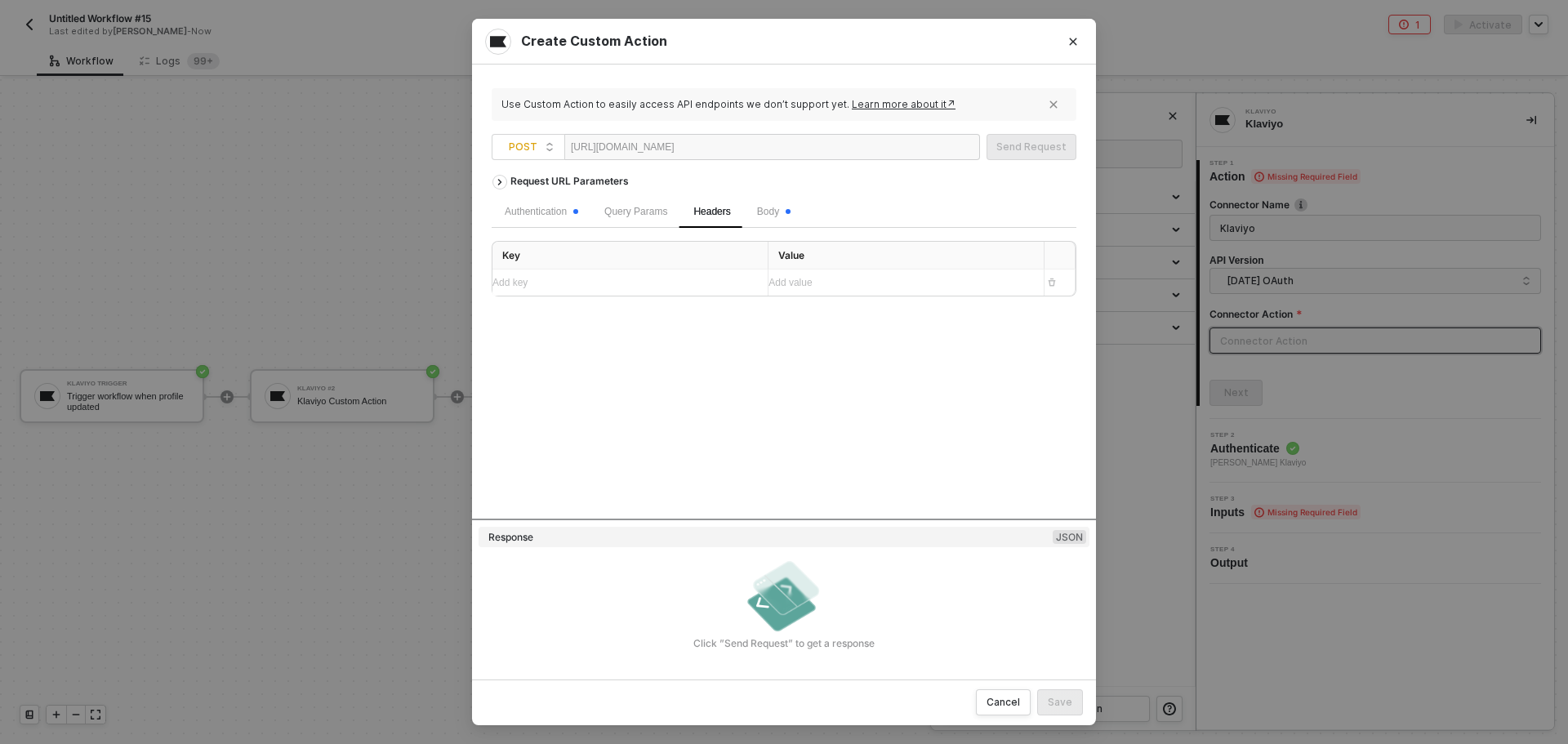
click at [582, 290] on div "Add key ﻿" at bounding box center [615, 283] width 246 height 15
click at [549, 310] on div "Add key ﻿" at bounding box center [615, 311] width 246 height 15
click at [576, 339] on div "Add key ﻿" at bounding box center [615, 338] width 246 height 15
drag, startPoint x: 807, startPoint y: 342, endPoint x: 796, endPoint y: 341, distance: 11.0
click at [807, 342] on div "Add value ﻿" at bounding box center [899, 338] width 262 height 15
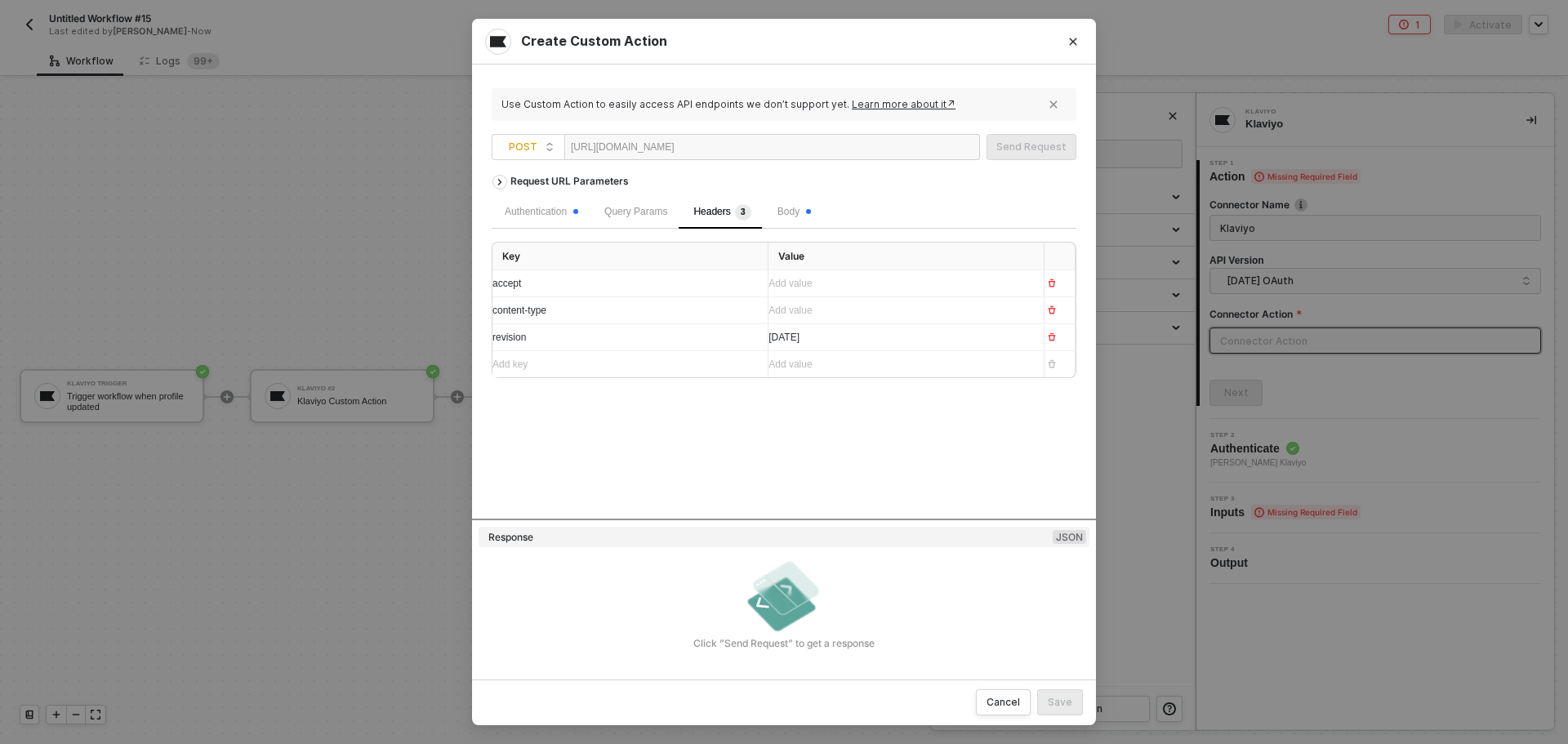
click at [840, 292] on div "Add value ﻿" at bounding box center [899, 283] width 262 height 26
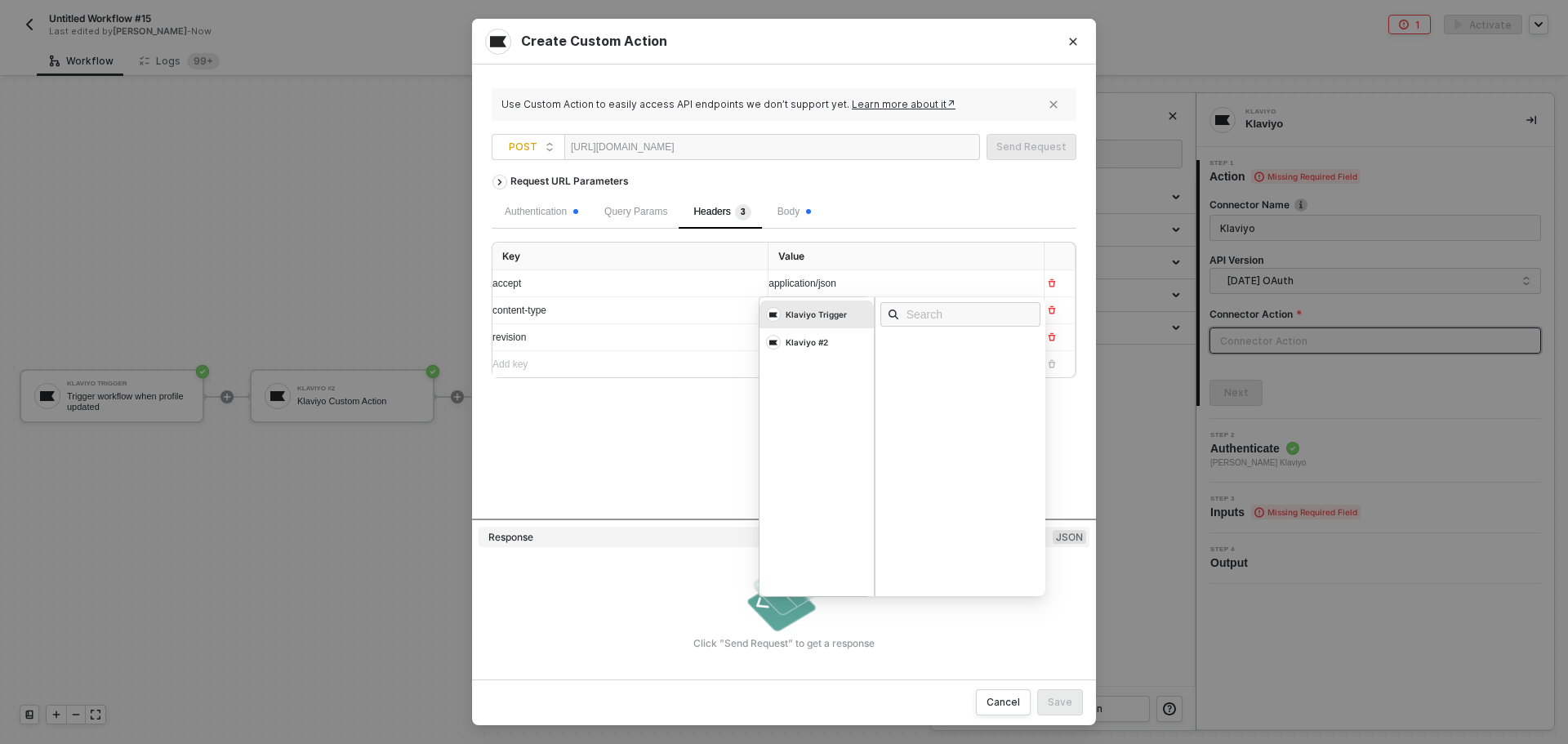
click at [721, 299] on div "content-type" at bounding box center [623, 310] width 262 height 26
click at [806, 312] on div "Add value ﻿" at bounding box center [899, 311] width 262 height 15
click at [736, 146] on div at bounding box center [725, 148] width 100 height 26
paste div
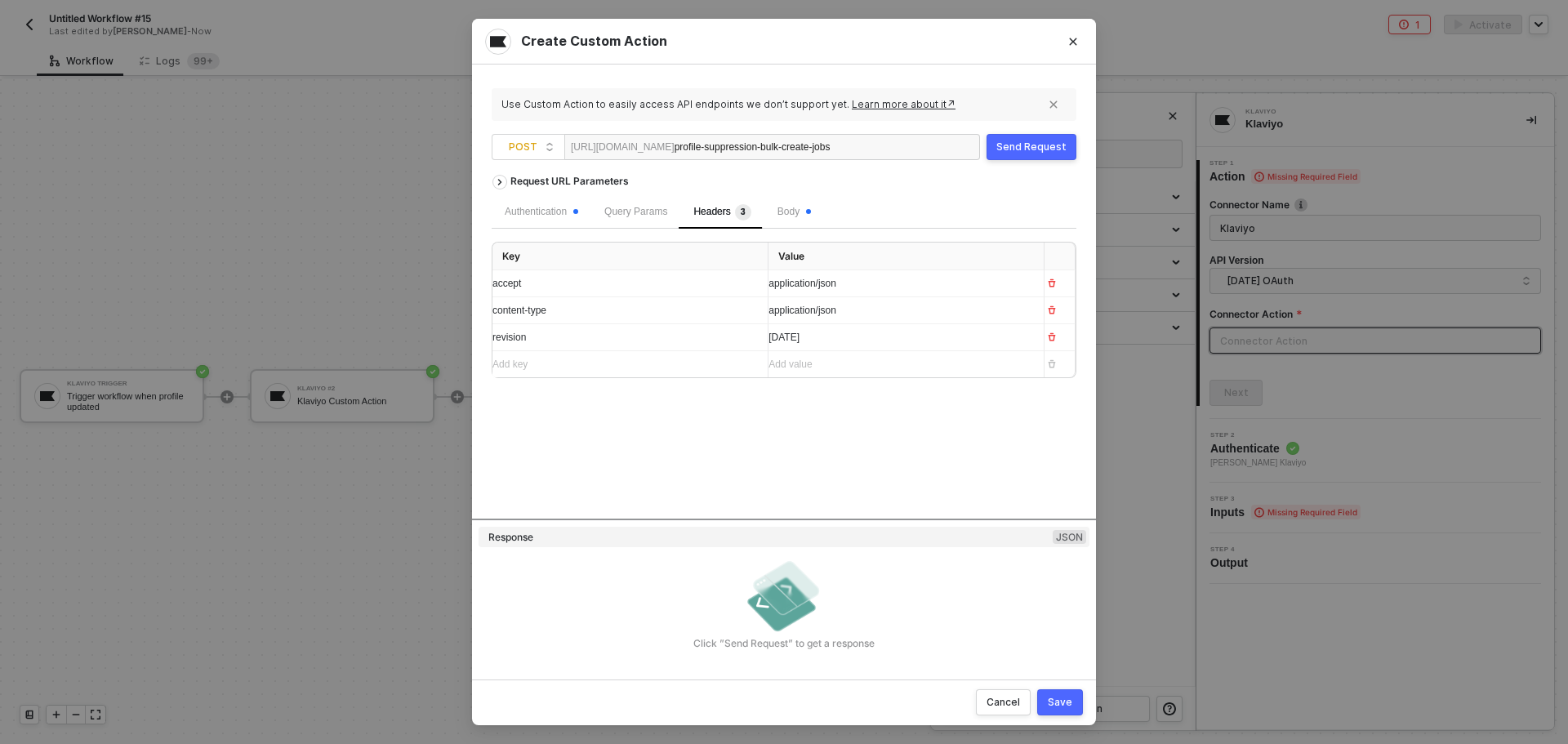
click at [1041, 140] on div "Send Request" at bounding box center [1031, 146] width 70 height 13
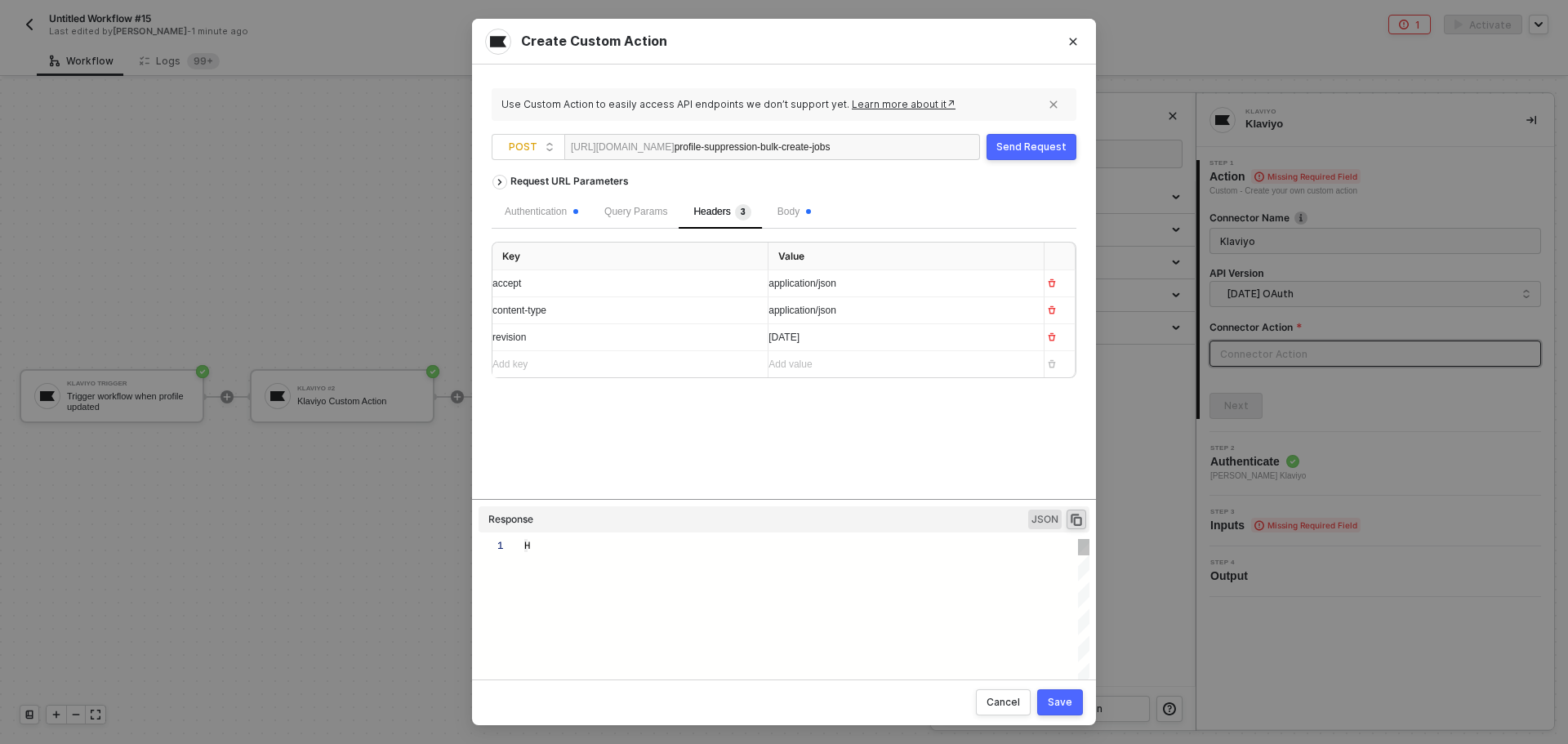
type textarea "HTTP/1.1 202 Accepted { "data": { "data": { "type": "profile-suppression-bulk-c…"
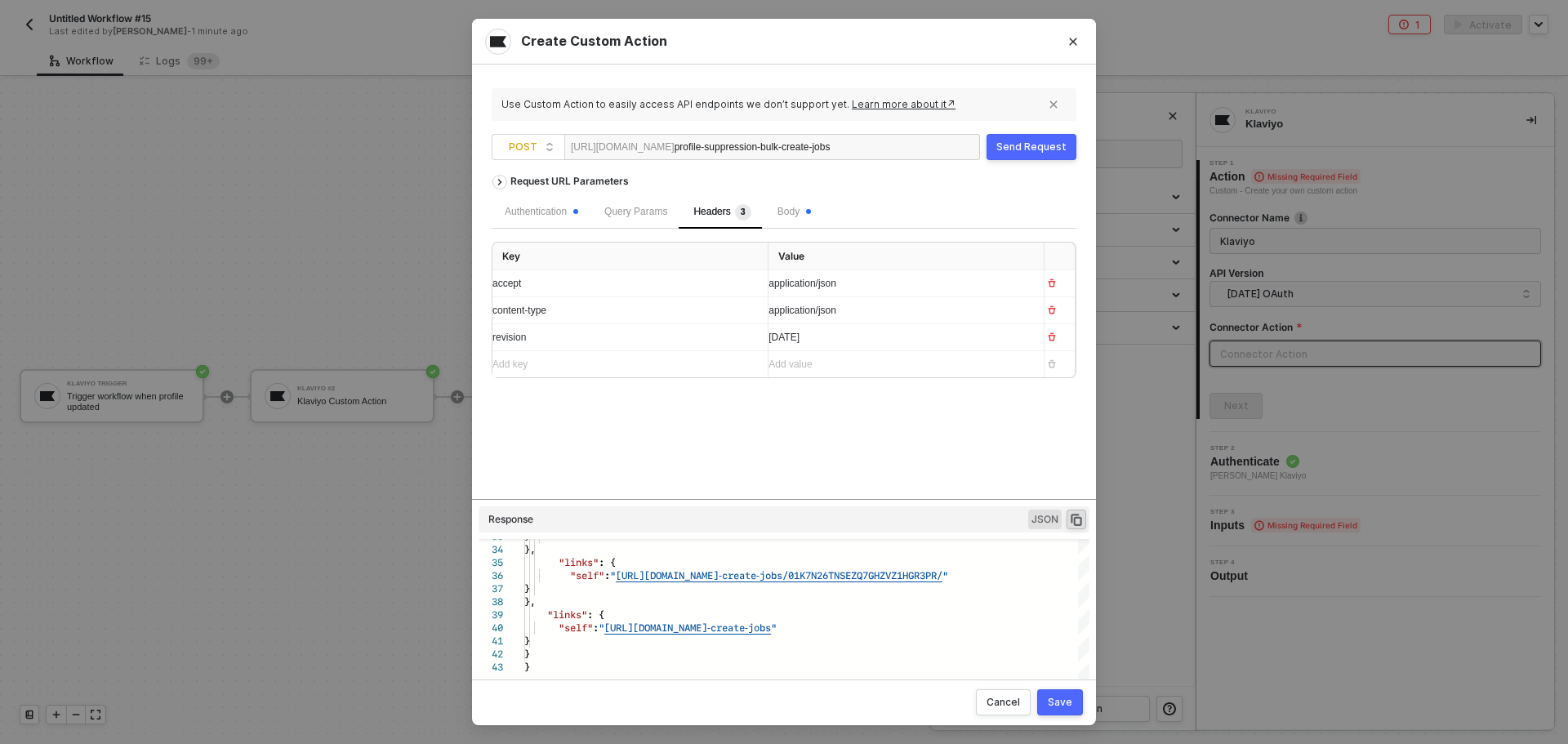
click at [797, 200] on div "Body" at bounding box center [794, 212] width 59 height 32
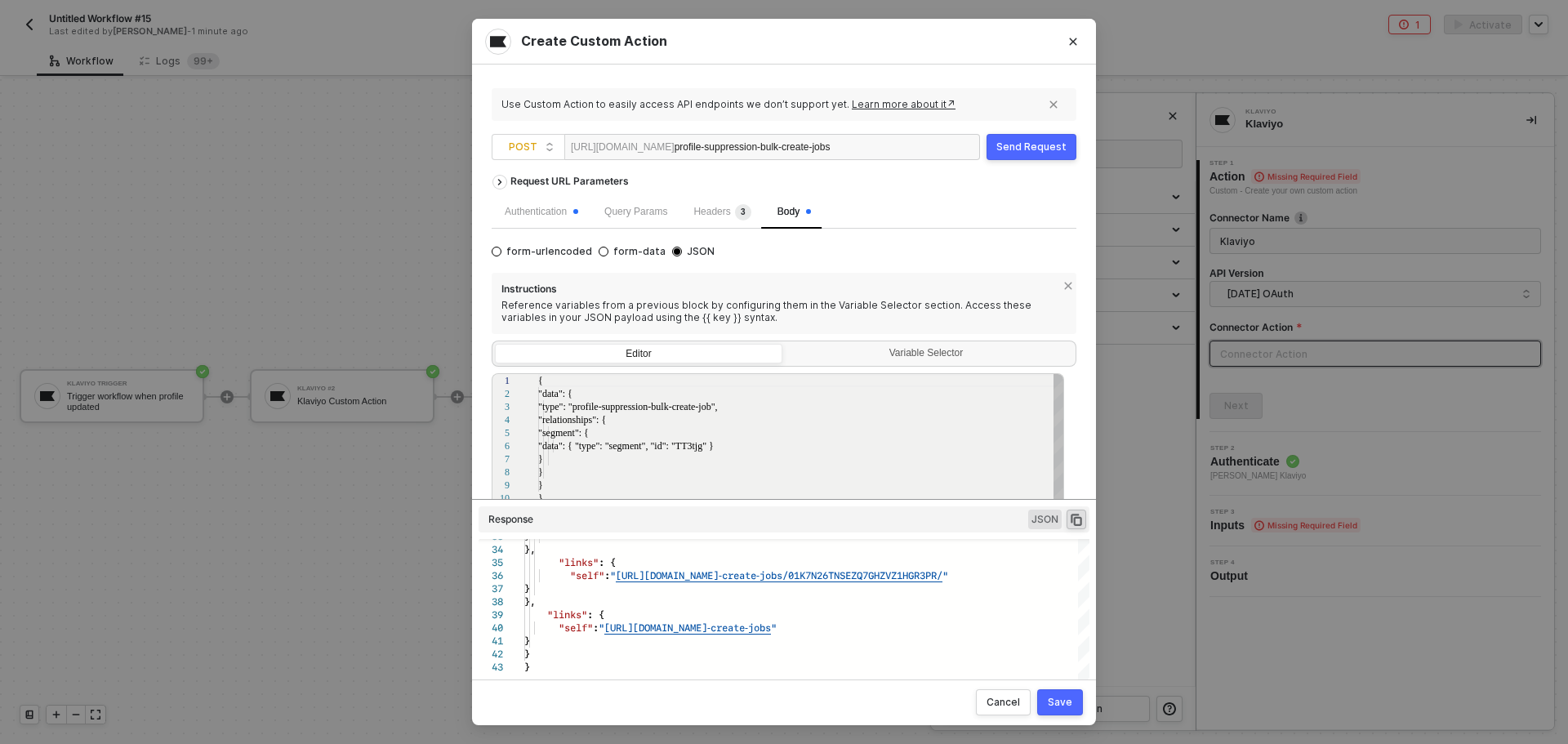
click at [538, 201] on div "Authentication" at bounding box center [541, 212] width 99 height 32
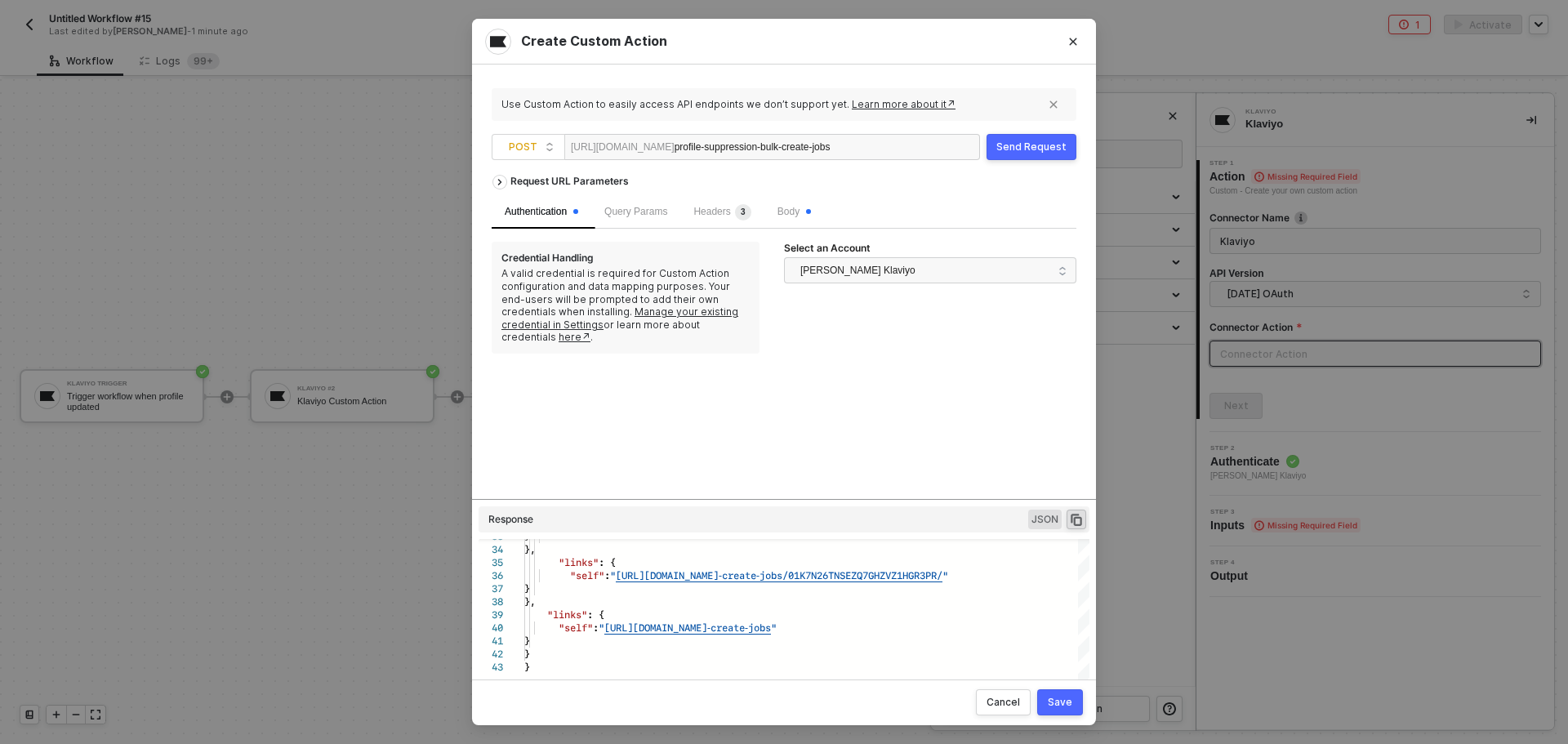
click at [1065, 702] on div "Save" at bounding box center [1059, 702] width 25 height 13
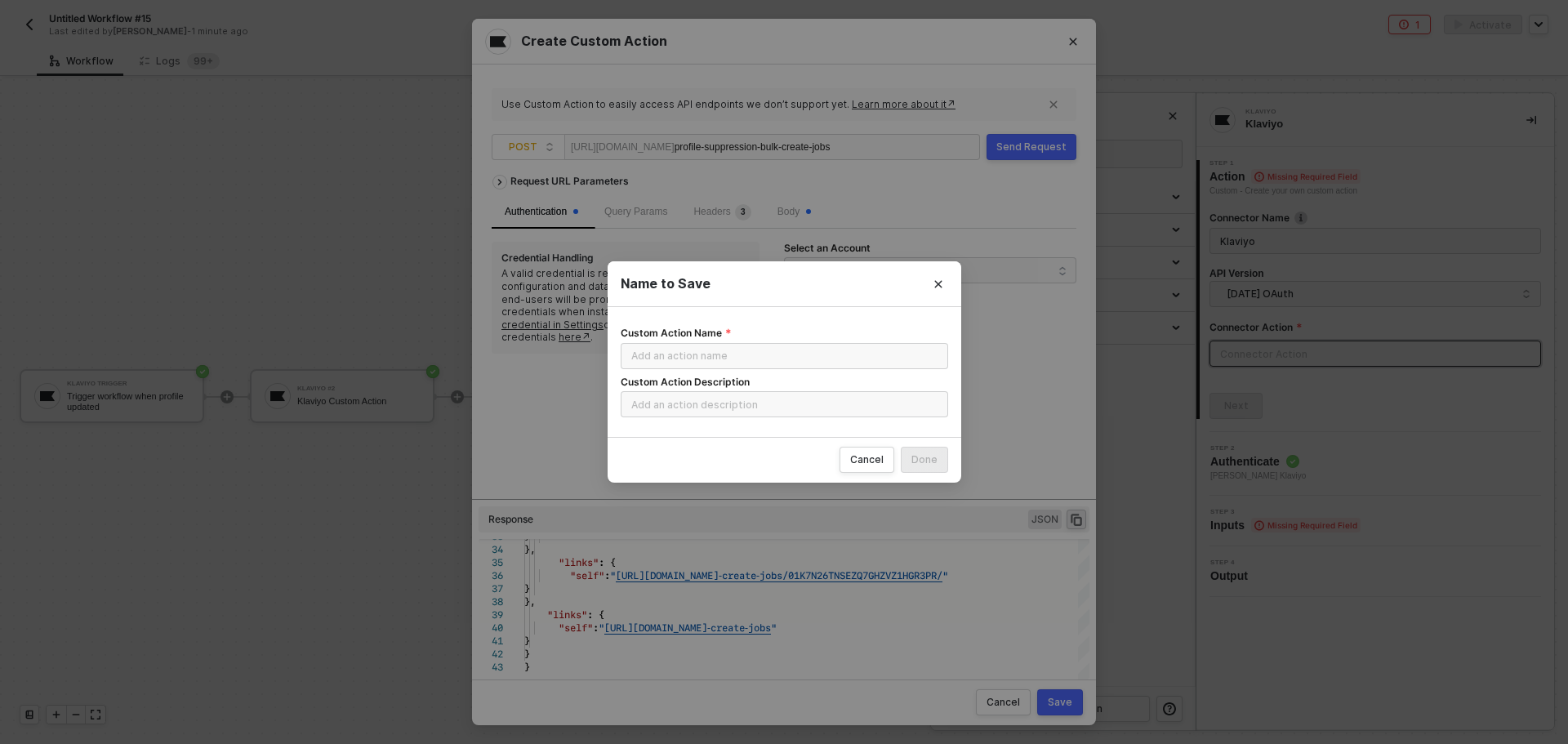
click at [688, 340] on div "Custom Action Name" at bounding box center [784, 335] width 328 height 16
click at [688, 348] on input "Custom Action Name" at bounding box center [784, 356] width 328 height 26
type input "Suppress Unengaged List"
click at [919, 459] on div "Done" at bounding box center [925, 459] width 26 height 13
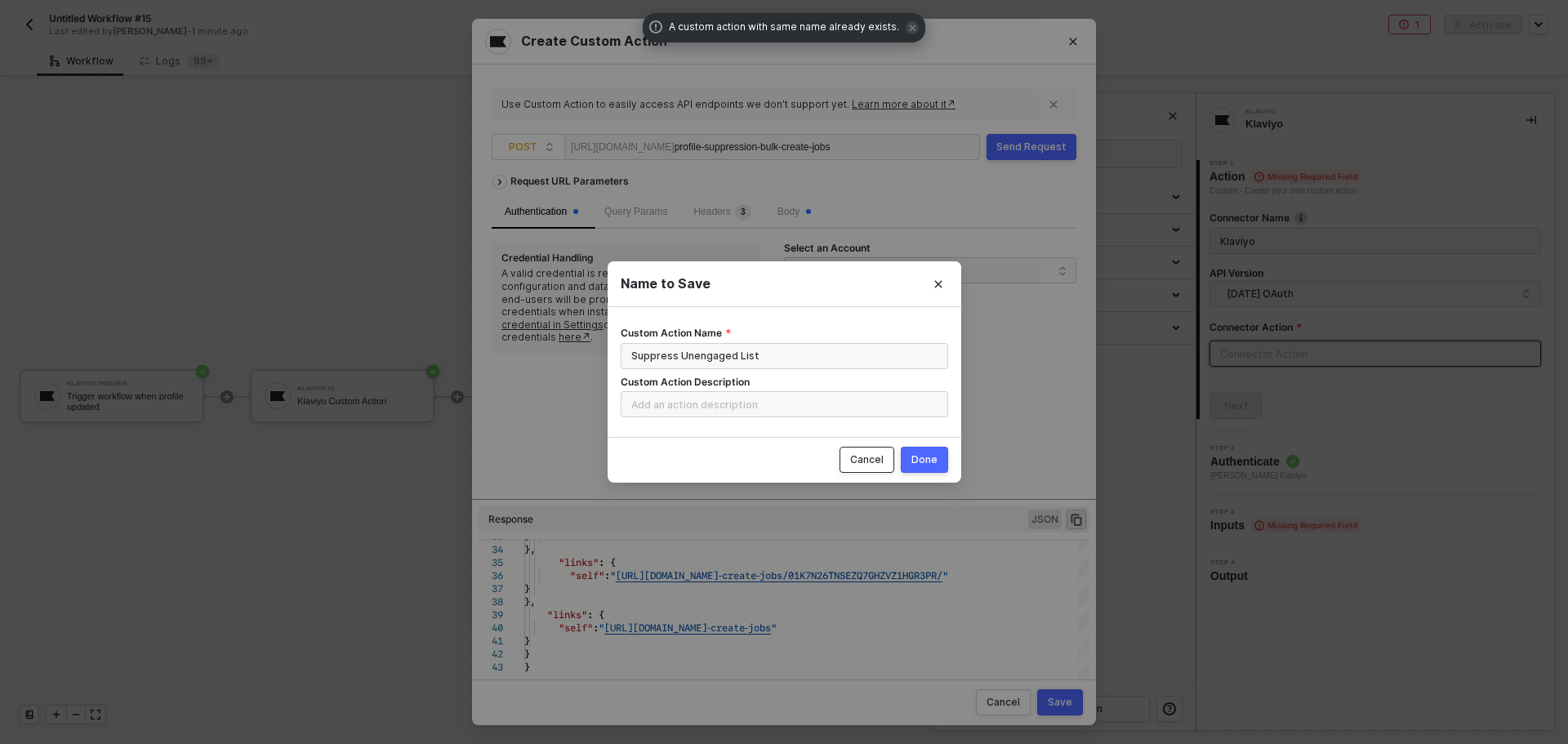
click at [867, 462] on div "Cancel" at bounding box center [867, 459] width 33 height 13
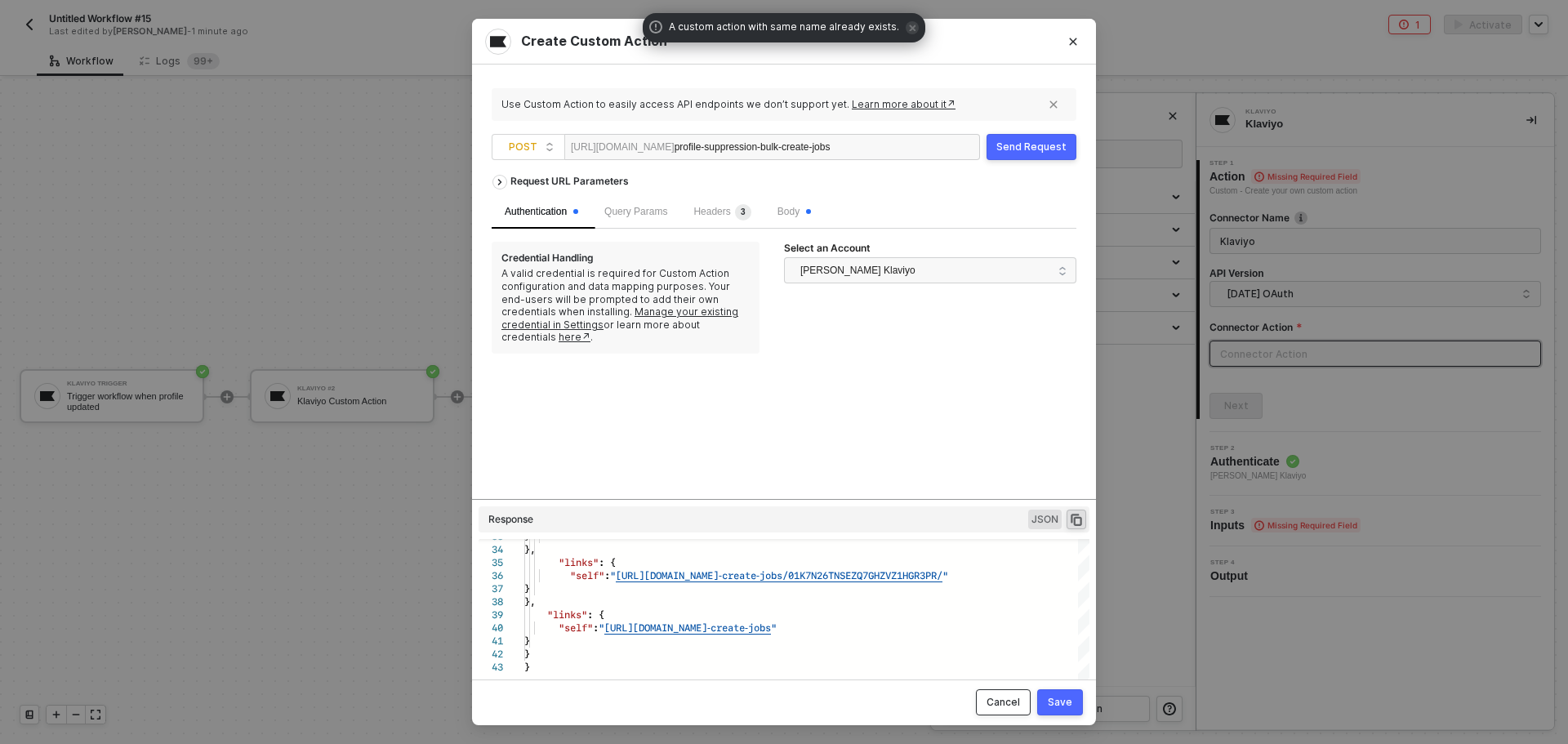
click at [1026, 708] on button "Cancel" at bounding box center [1003, 702] width 54 height 26
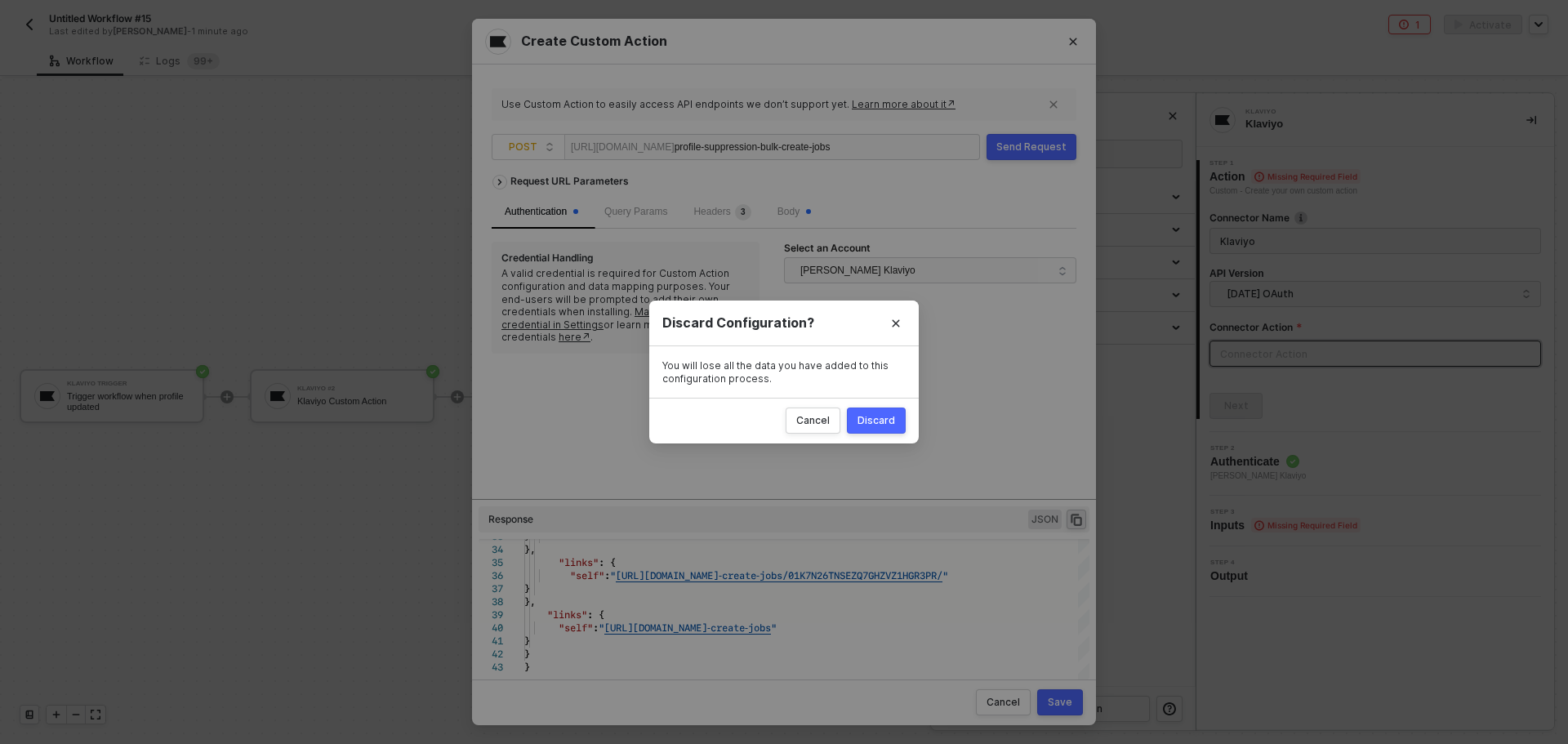
click at [867, 421] on div "Discard" at bounding box center [876, 420] width 37 height 13
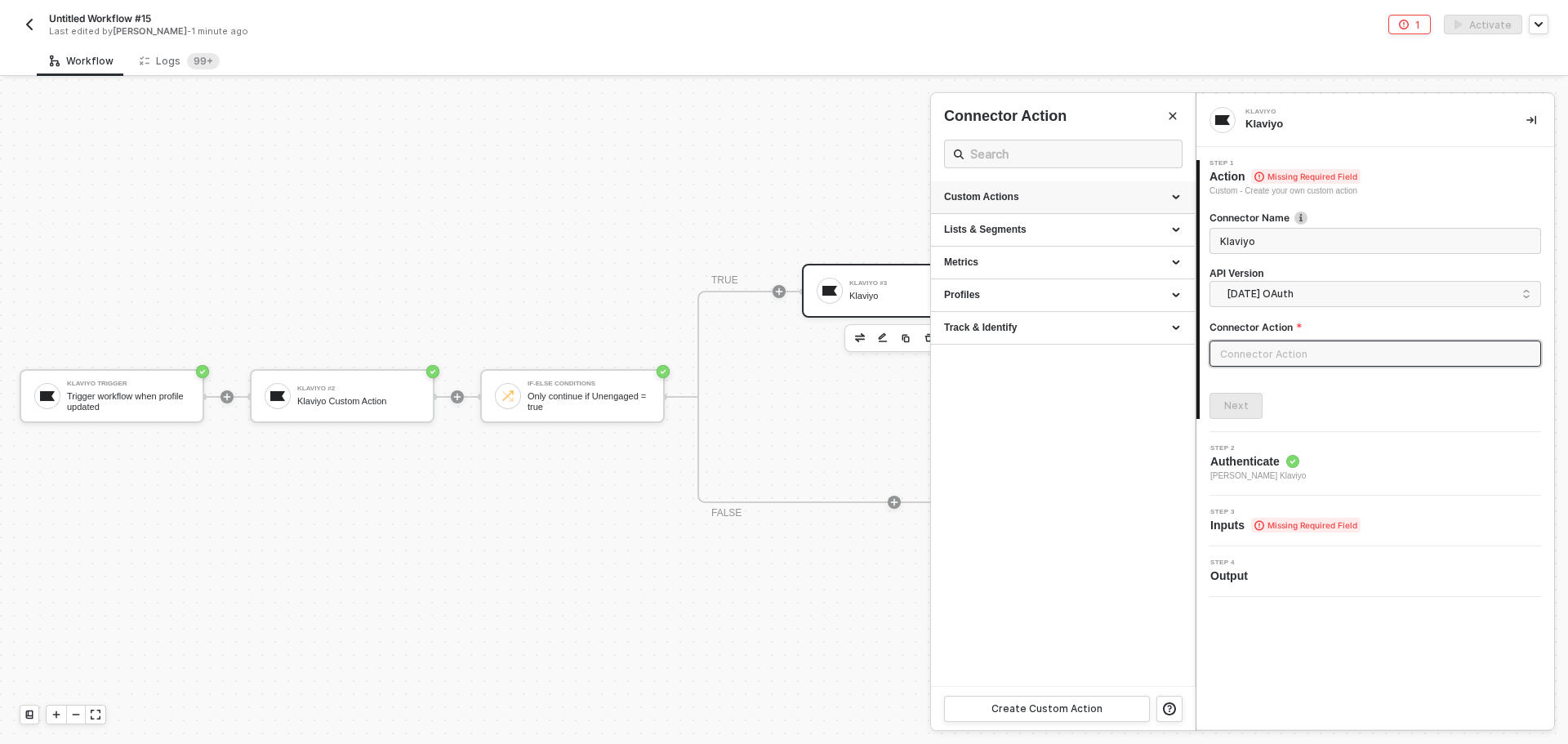
click at [1009, 208] on div "Custom Actions" at bounding box center [1063, 198] width 264 height 32
click at [1042, 315] on div "Suppress Unengaged List" at bounding box center [1031, 317] width 176 height 14
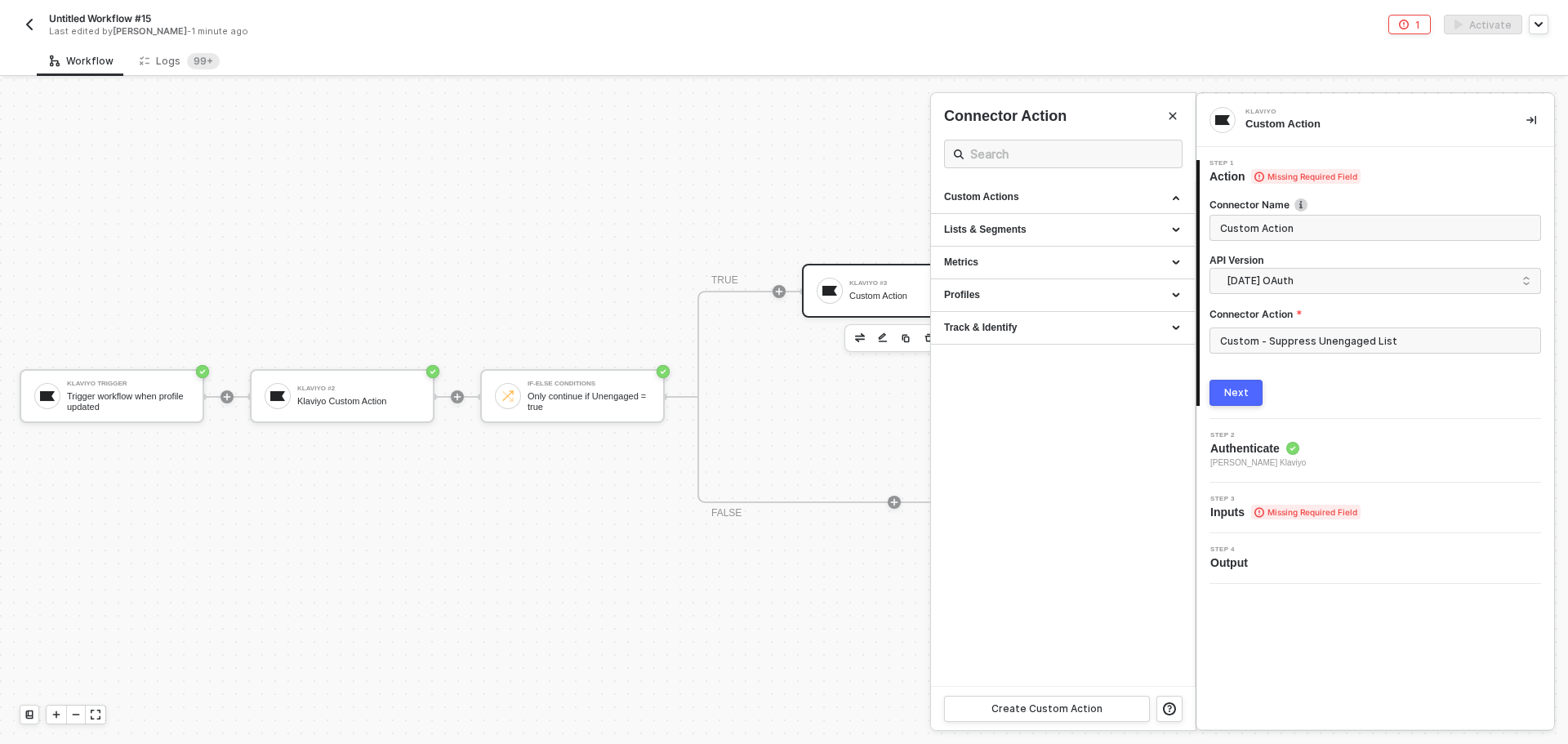
type input "Custom Action"
type input "Custom - Suppress Unengaged List"
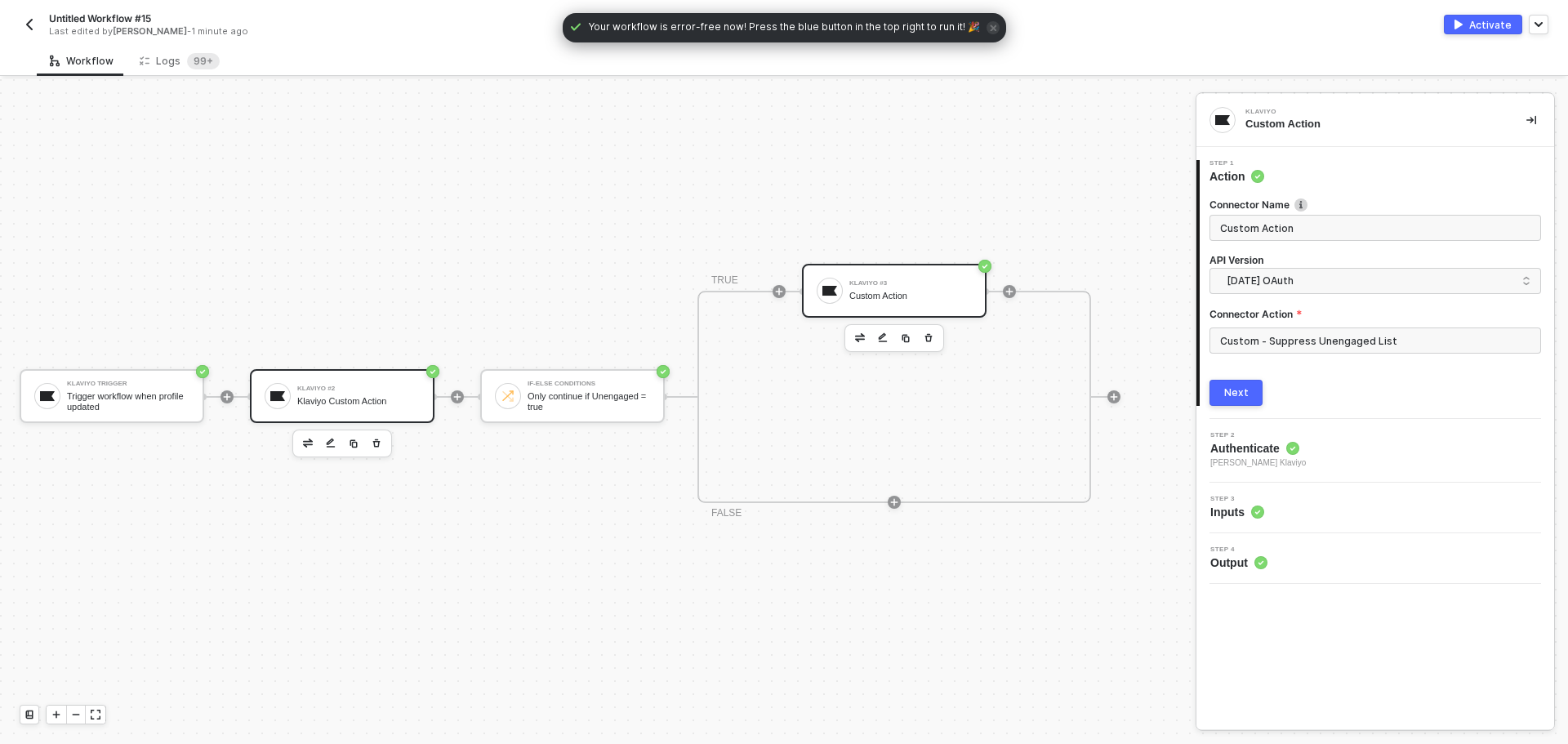
click at [398, 382] on div "Klaviyo #2 Klaviyo Custom Action" at bounding box center [358, 396] width 122 height 31
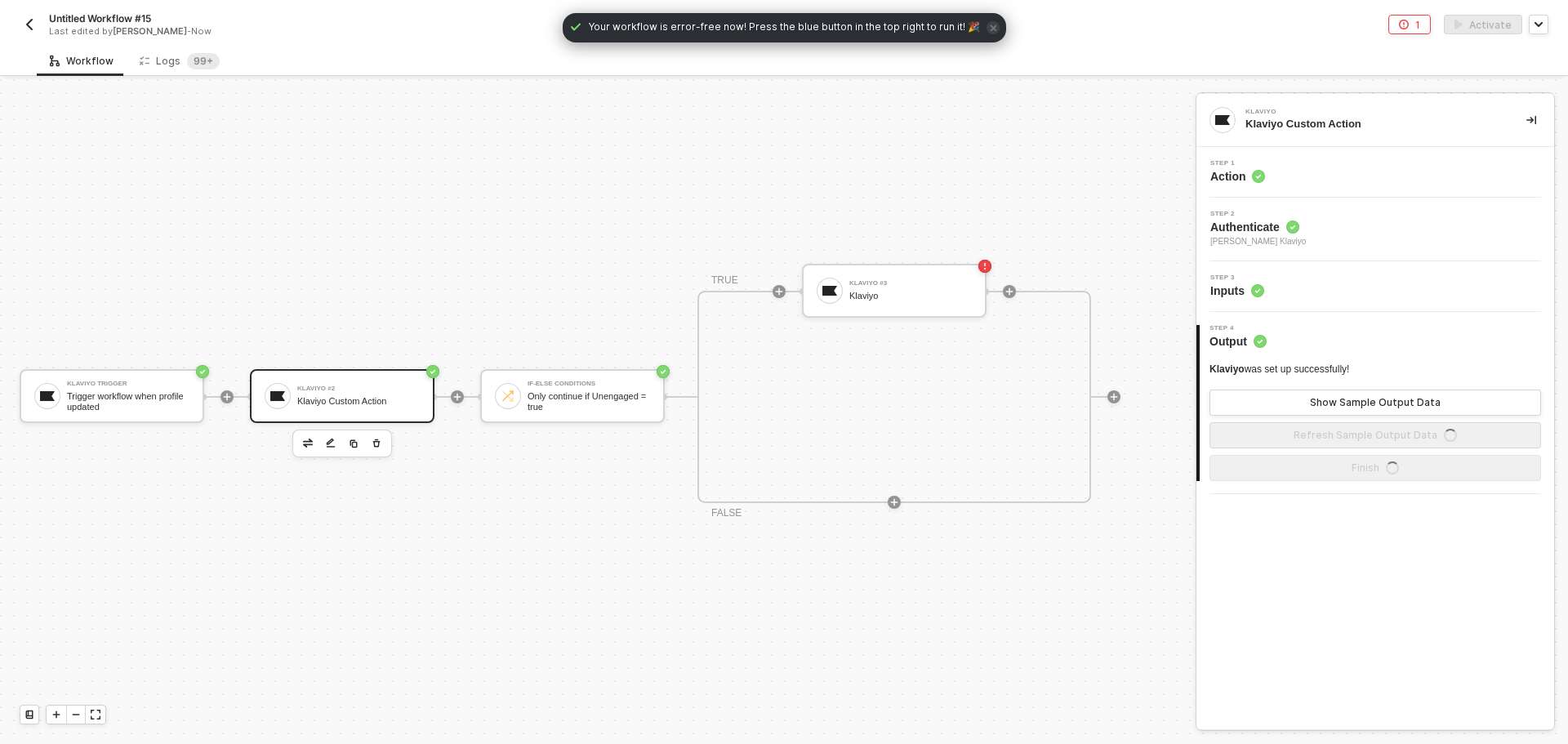
click at [1248, 176] on span "Action" at bounding box center [1238, 176] width 54 height 16
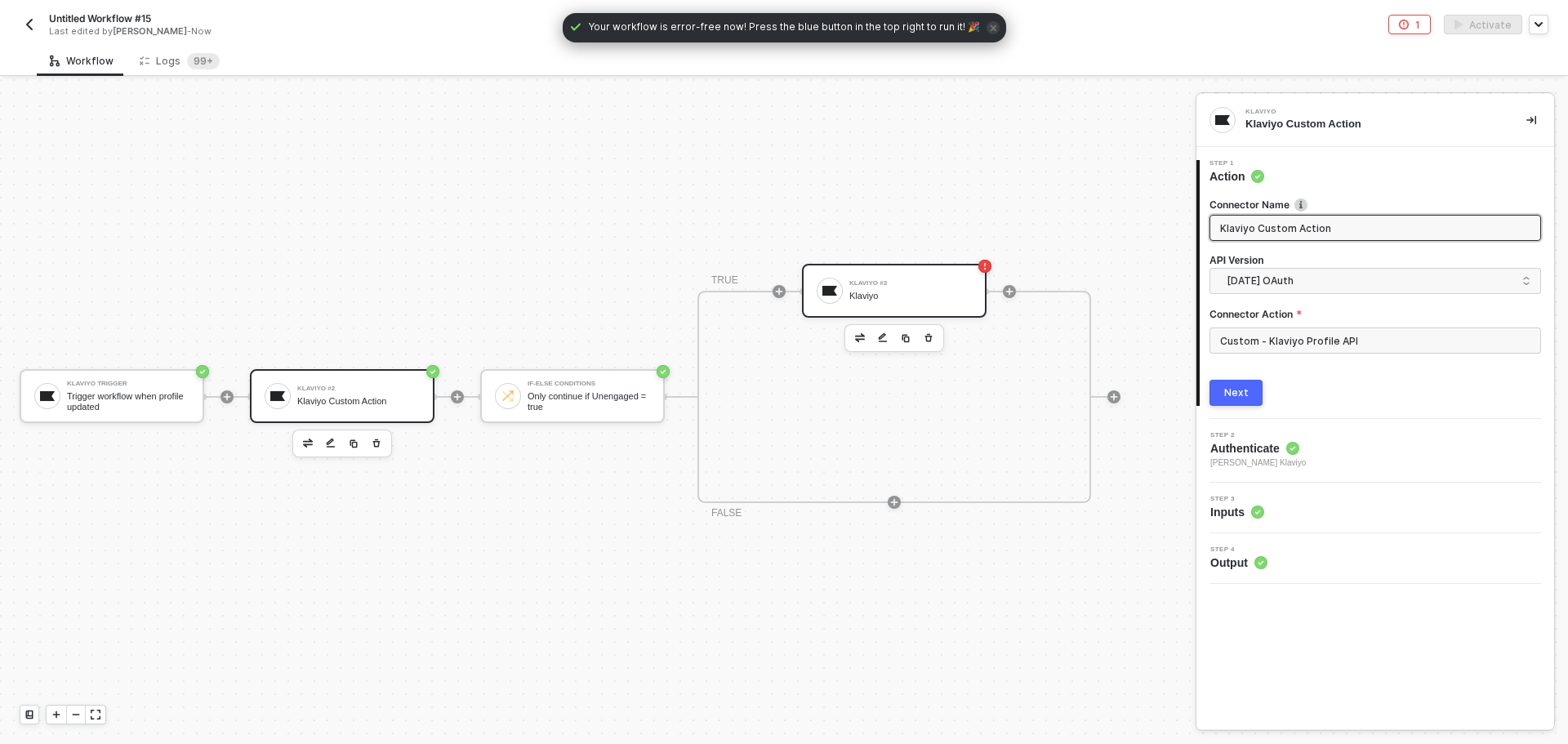
click at [861, 290] on div "Klaviyo" at bounding box center [911, 296] width 122 height 11
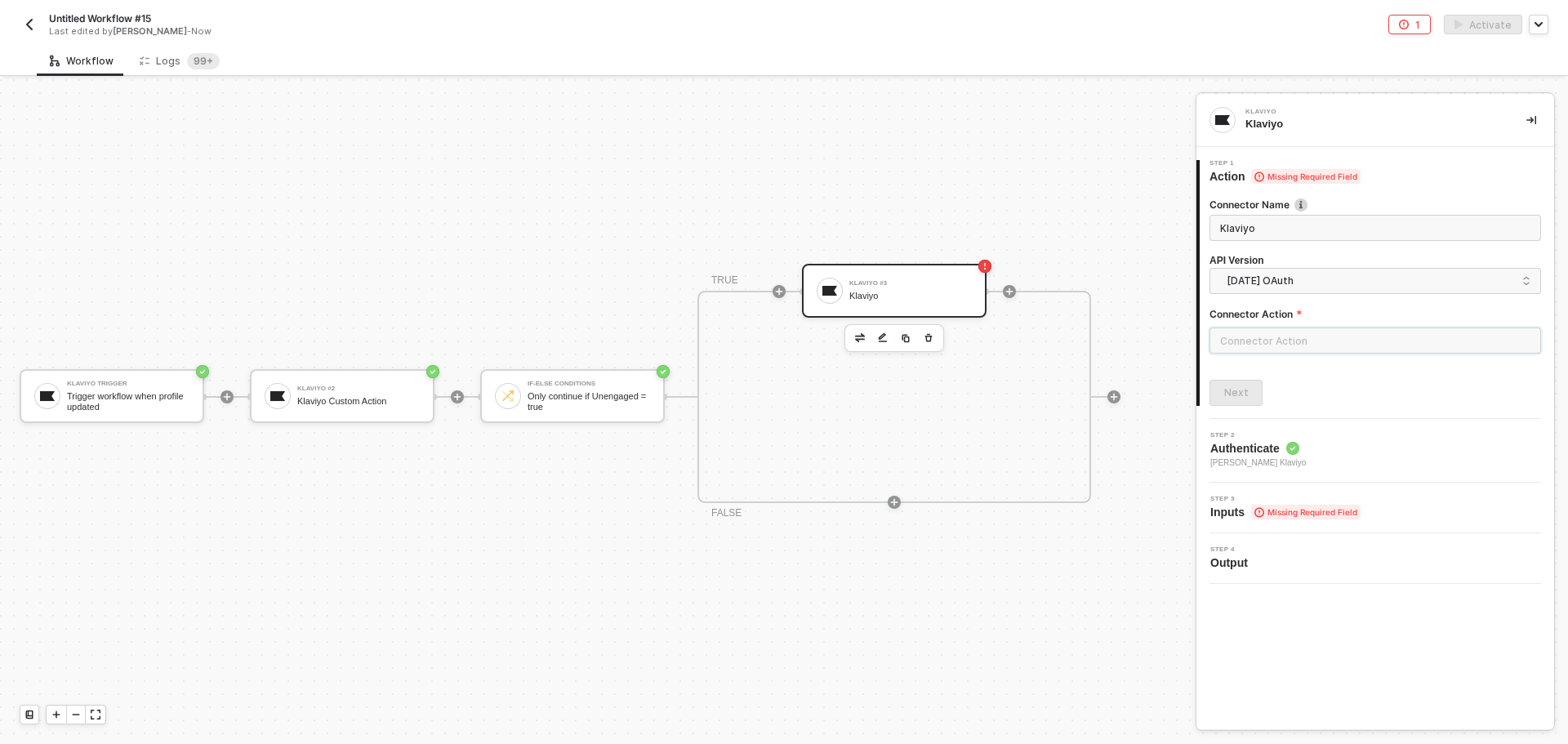
click at [1329, 329] on input "text" at bounding box center [1375, 341] width 332 height 26
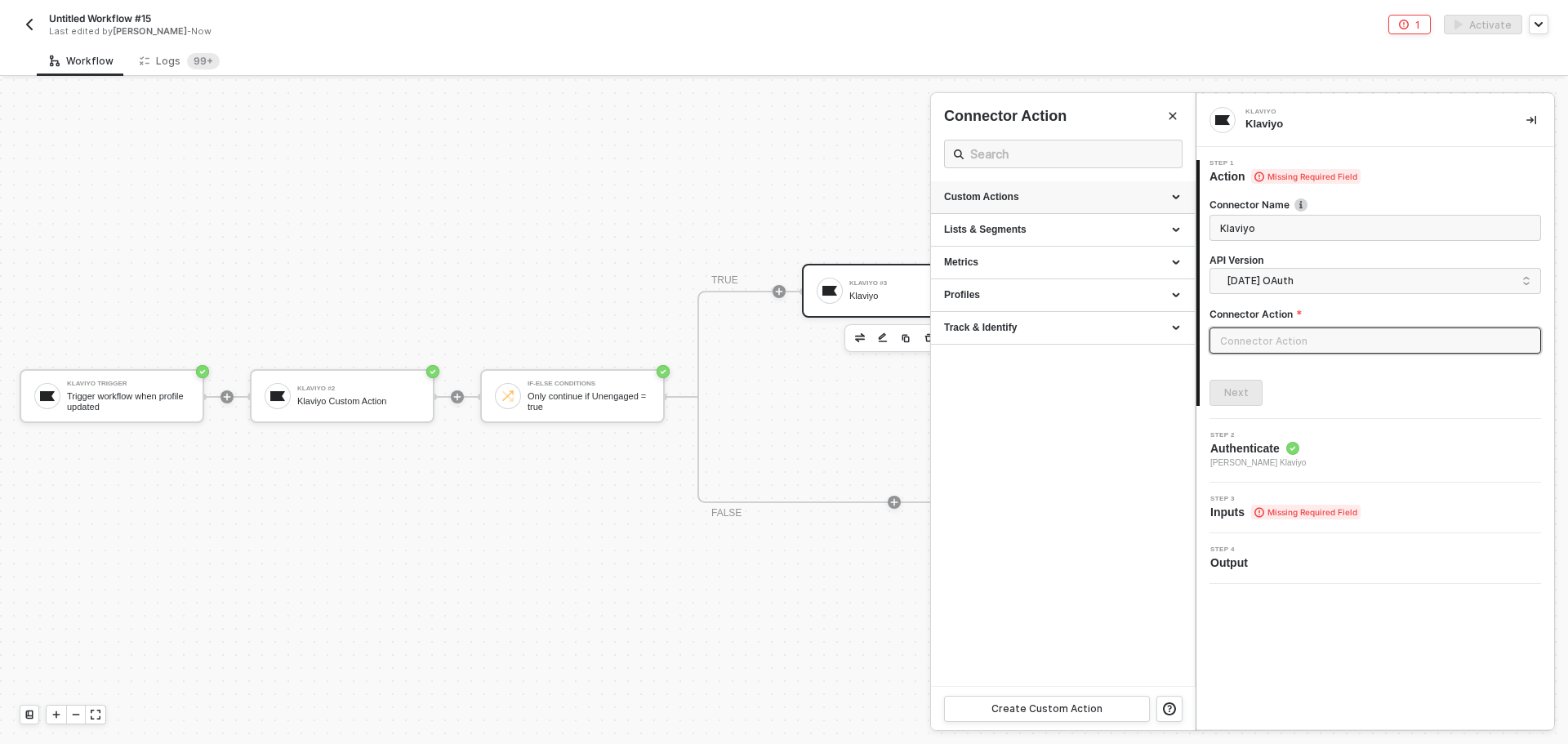
click at [1076, 200] on div "Custom Actions" at bounding box center [1063, 197] width 238 height 14
click at [1004, 319] on div "Suppress Unengaged List" at bounding box center [1031, 317] width 176 height 14
type input "Custom Action"
type input "Custom - Suppress Unengaged List"
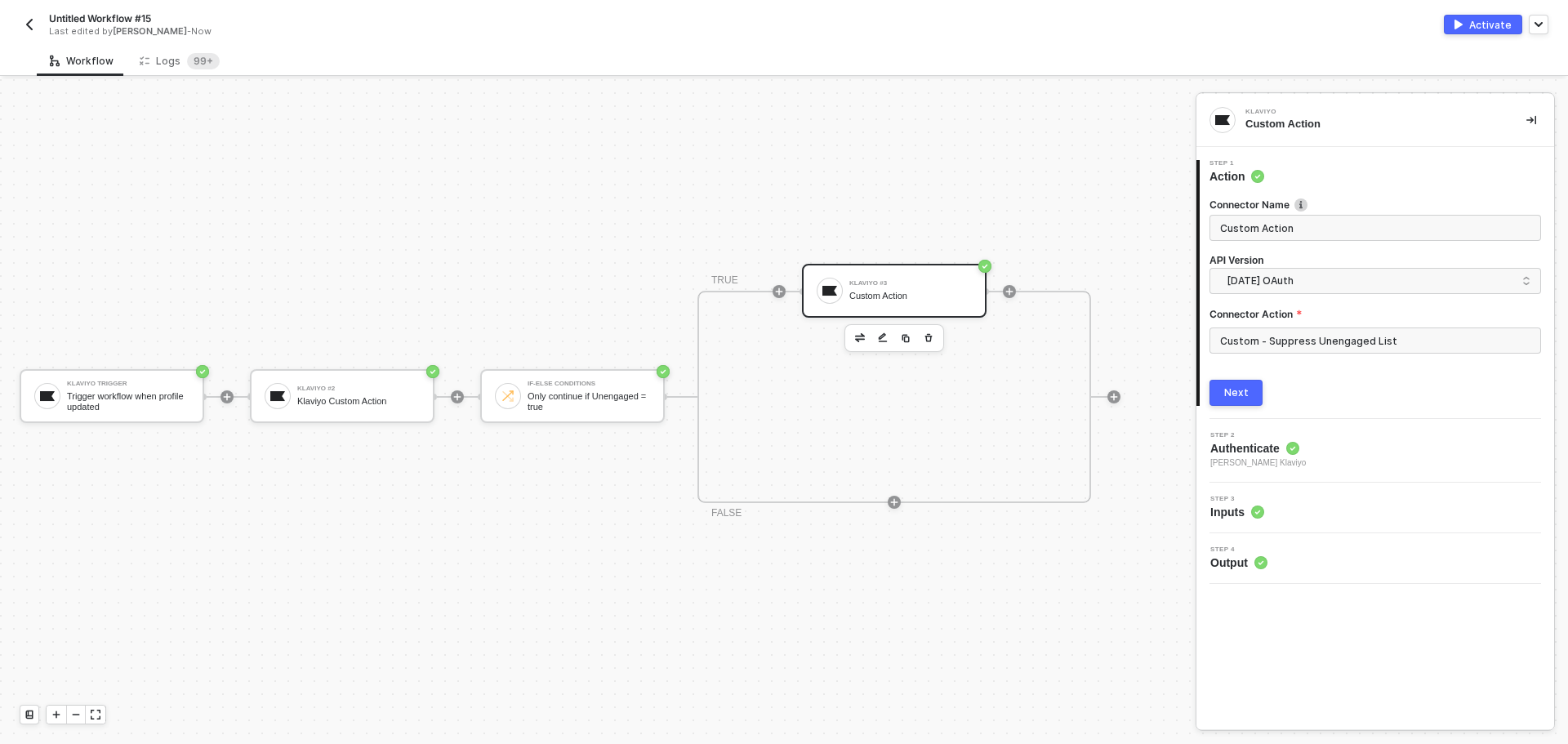
click at [1233, 402] on button "Next" at bounding box center [1236, 392] width 53 height 26
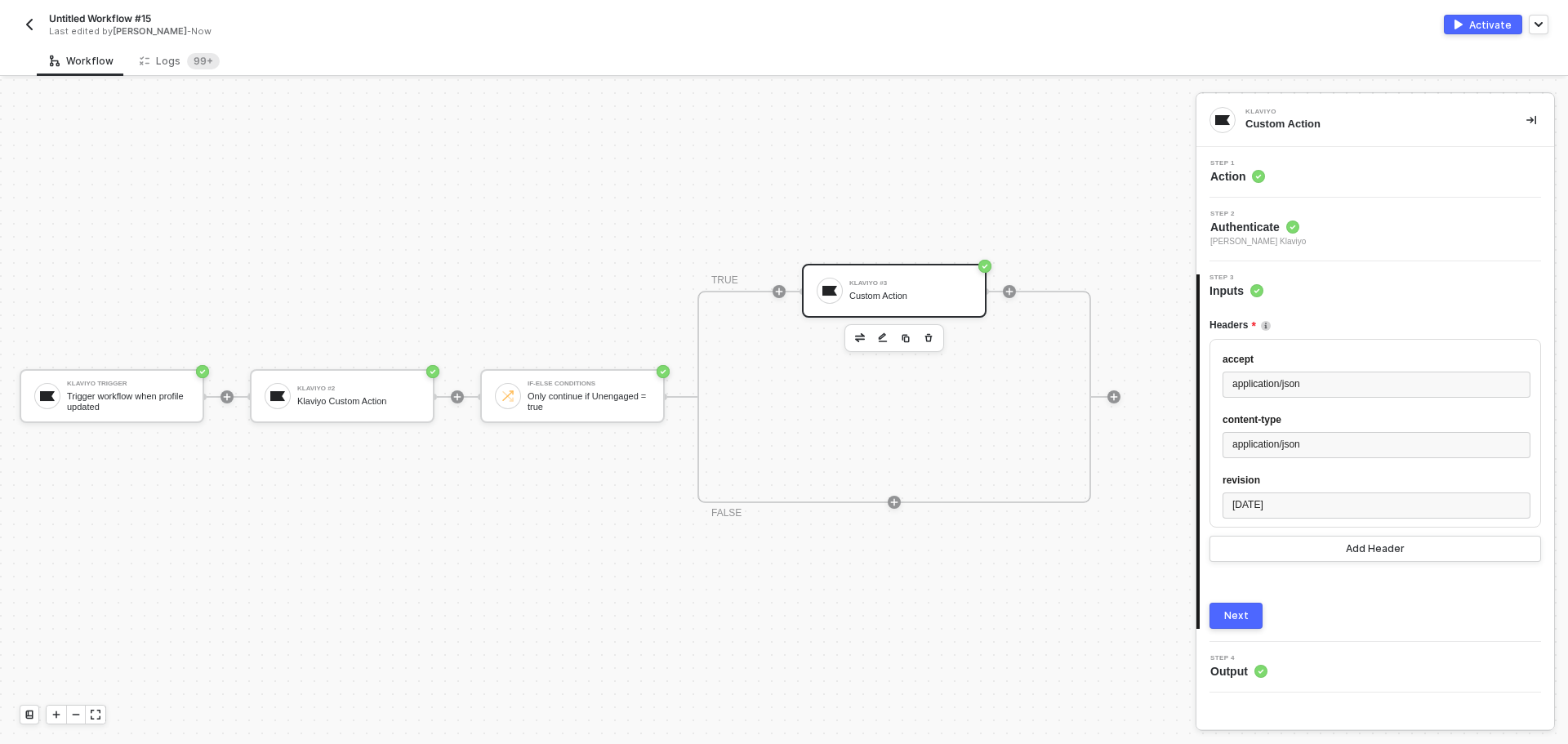
click at [1228, 621] on div "Next" at bounding box center [1236, 616] width 25 height 13
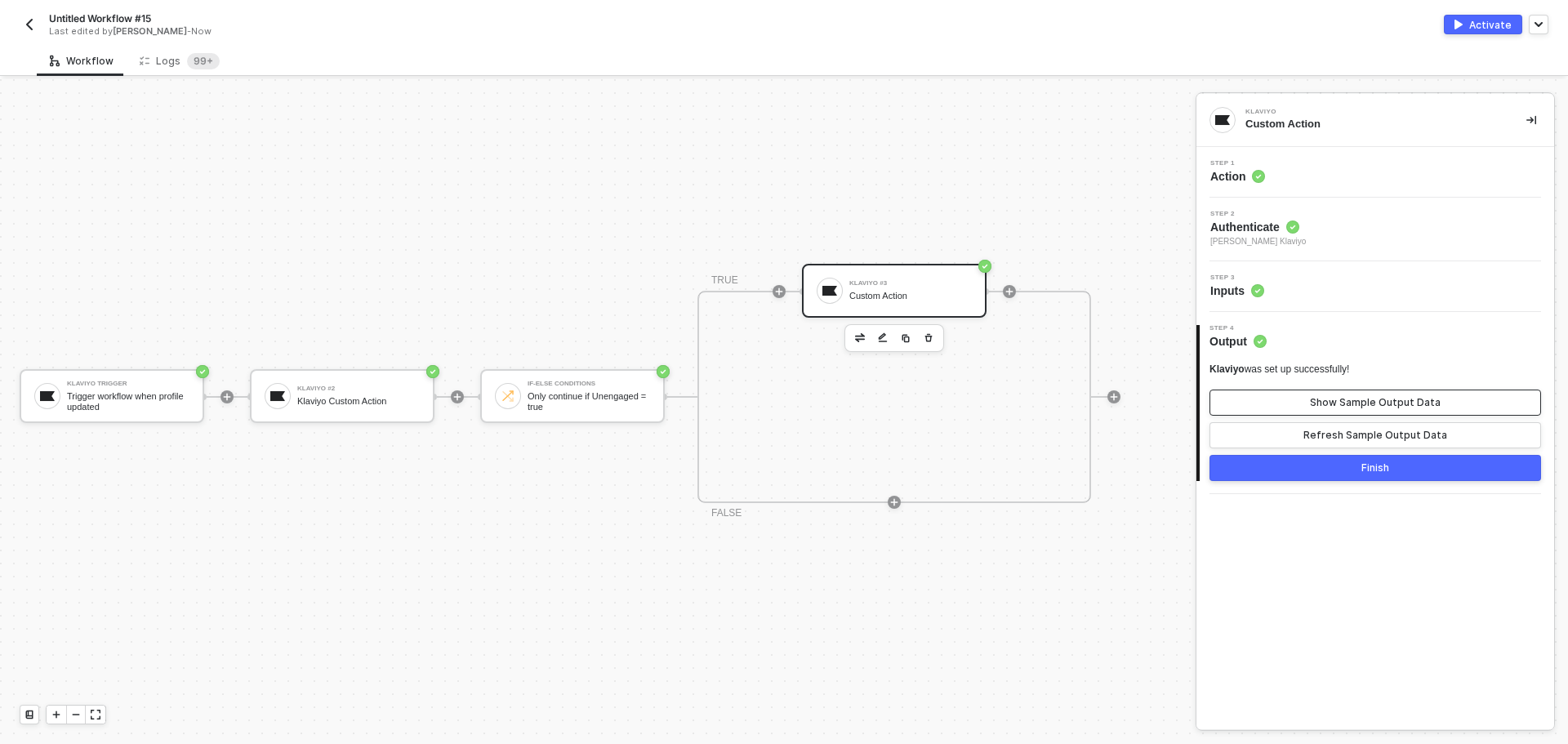
click at [1372, 402] on div "Show Sample Output Data" at bounding box center [1375, 403] width 131 height 13
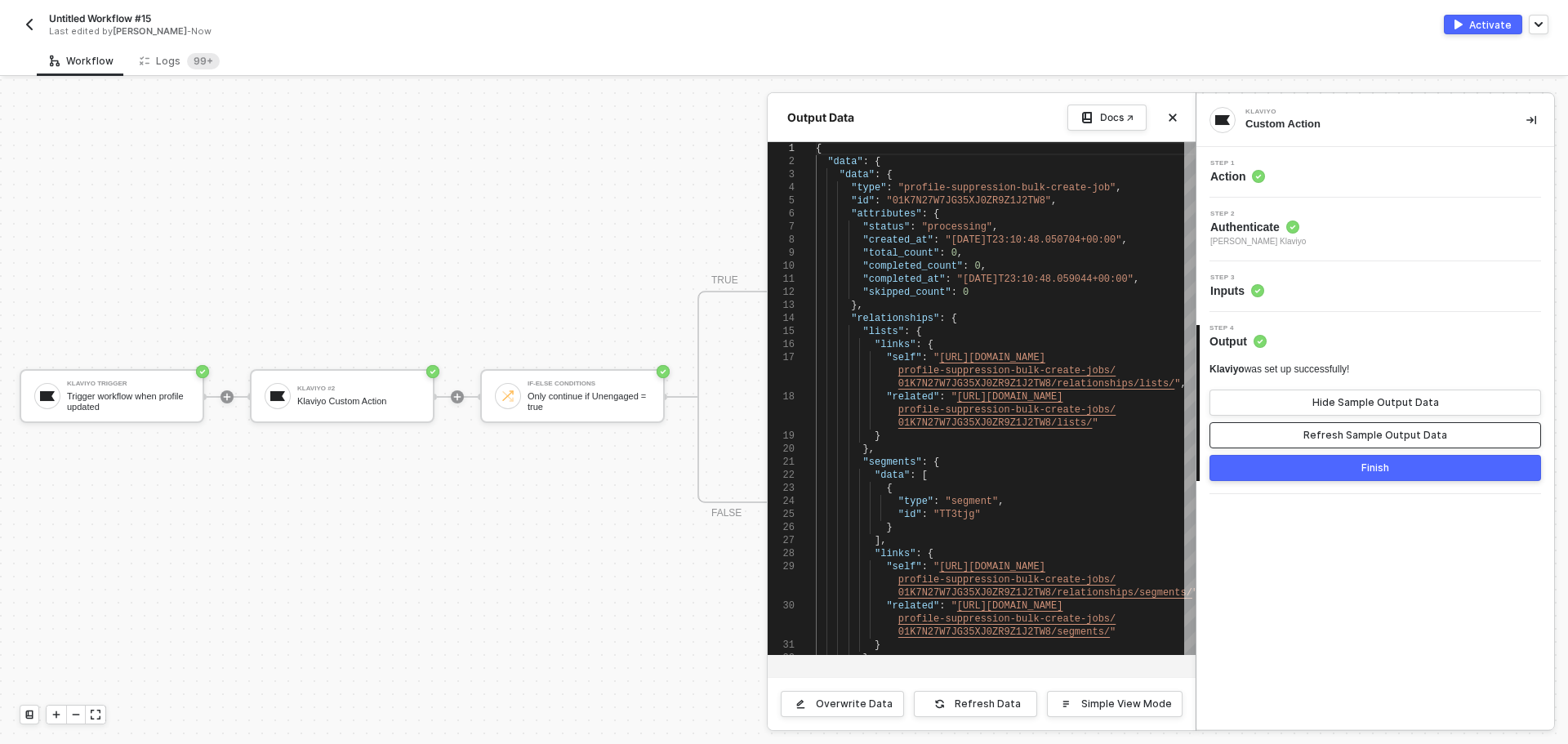
click at [1349, 437] on div "Refresh Sample Output Data" at bounding box center [1374, 435] width 143 height 13
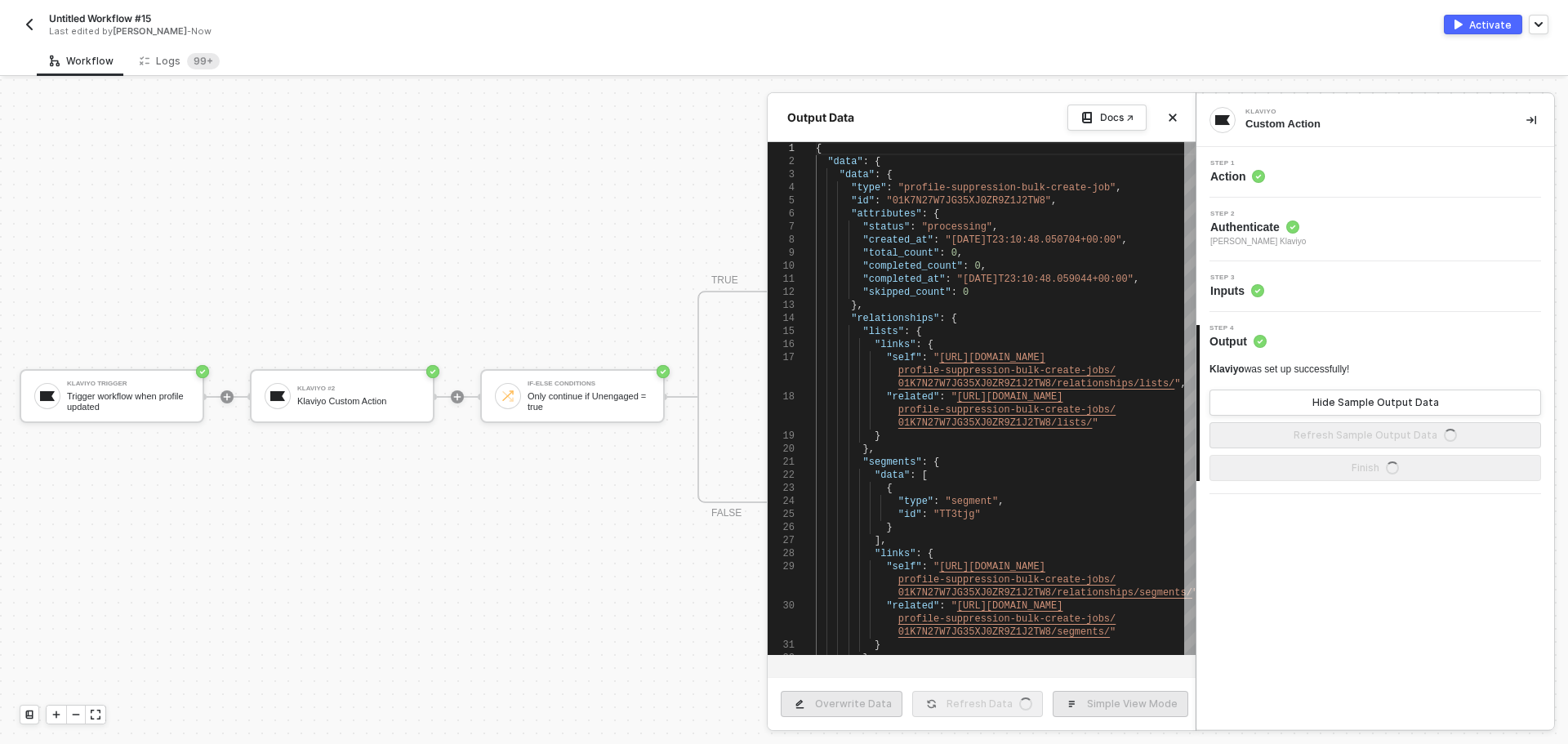
type textarea "{ "data": [ [ { "json": { "errors": [ { "id": "200afac4-0020-4996-a218-39ce3fff…"
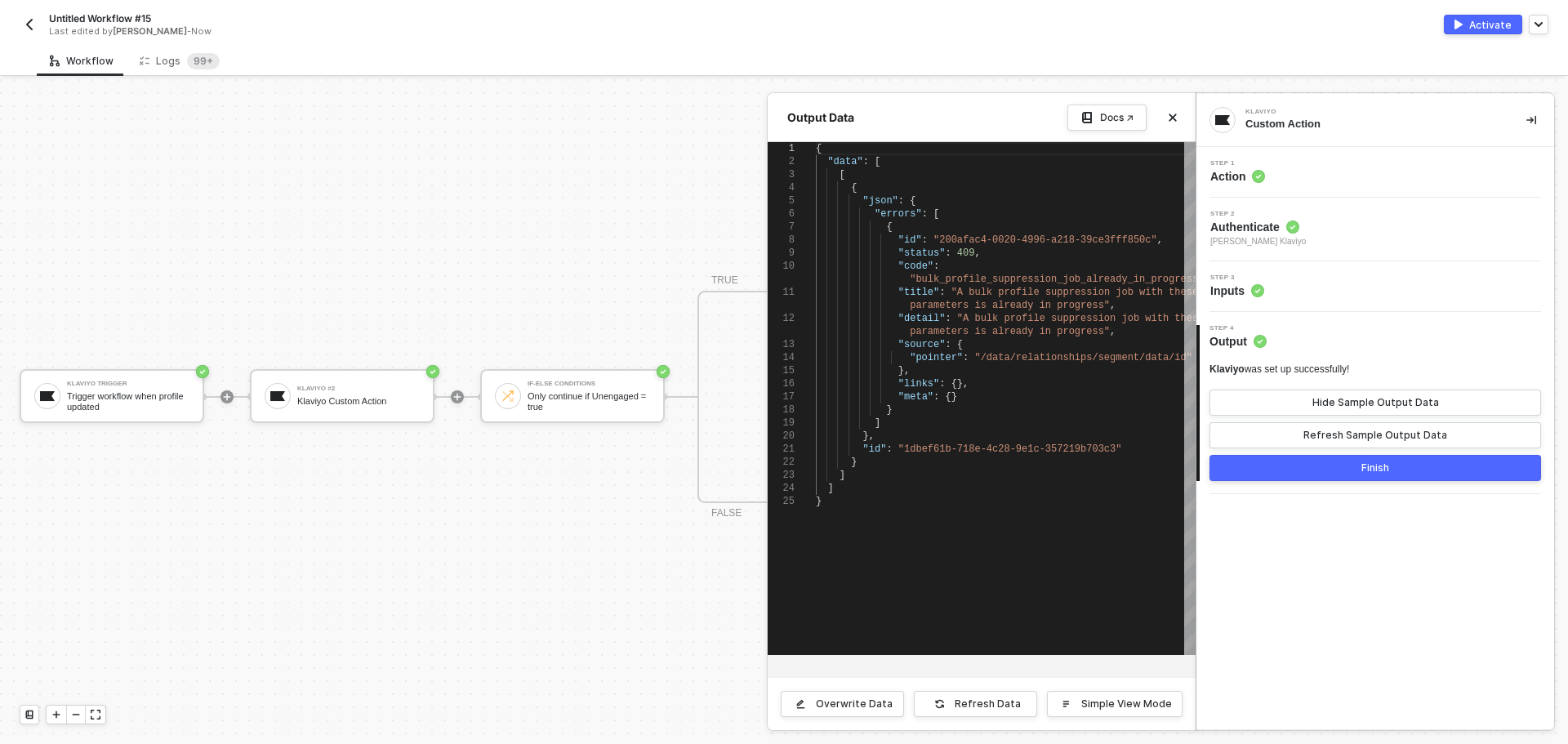
click at [721, 228] on div at bounding box center [784, 411] width 1568 height 665
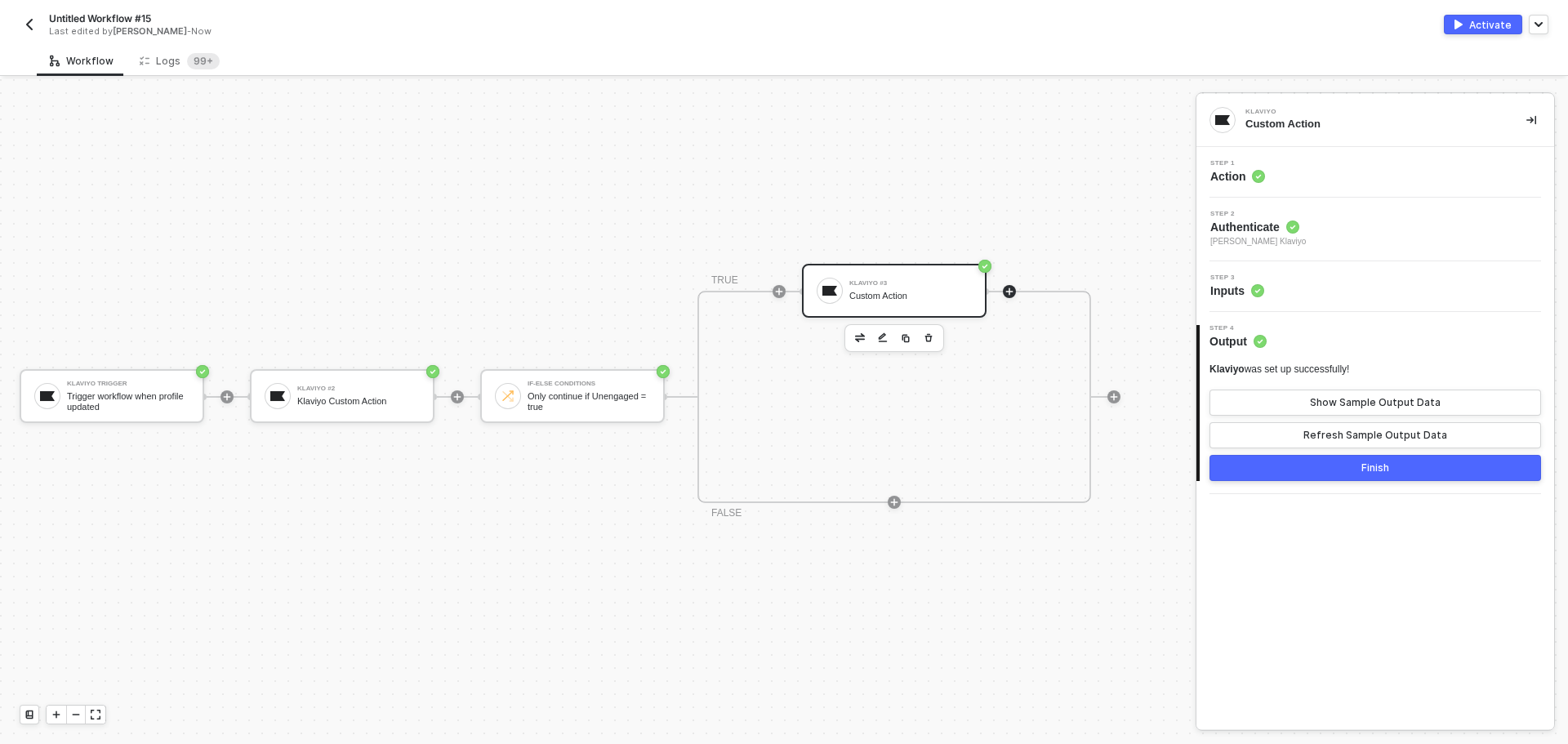
click at [1010, 288] on icon "icon-play" at bounding box center [1009, 291] width 8 height 8
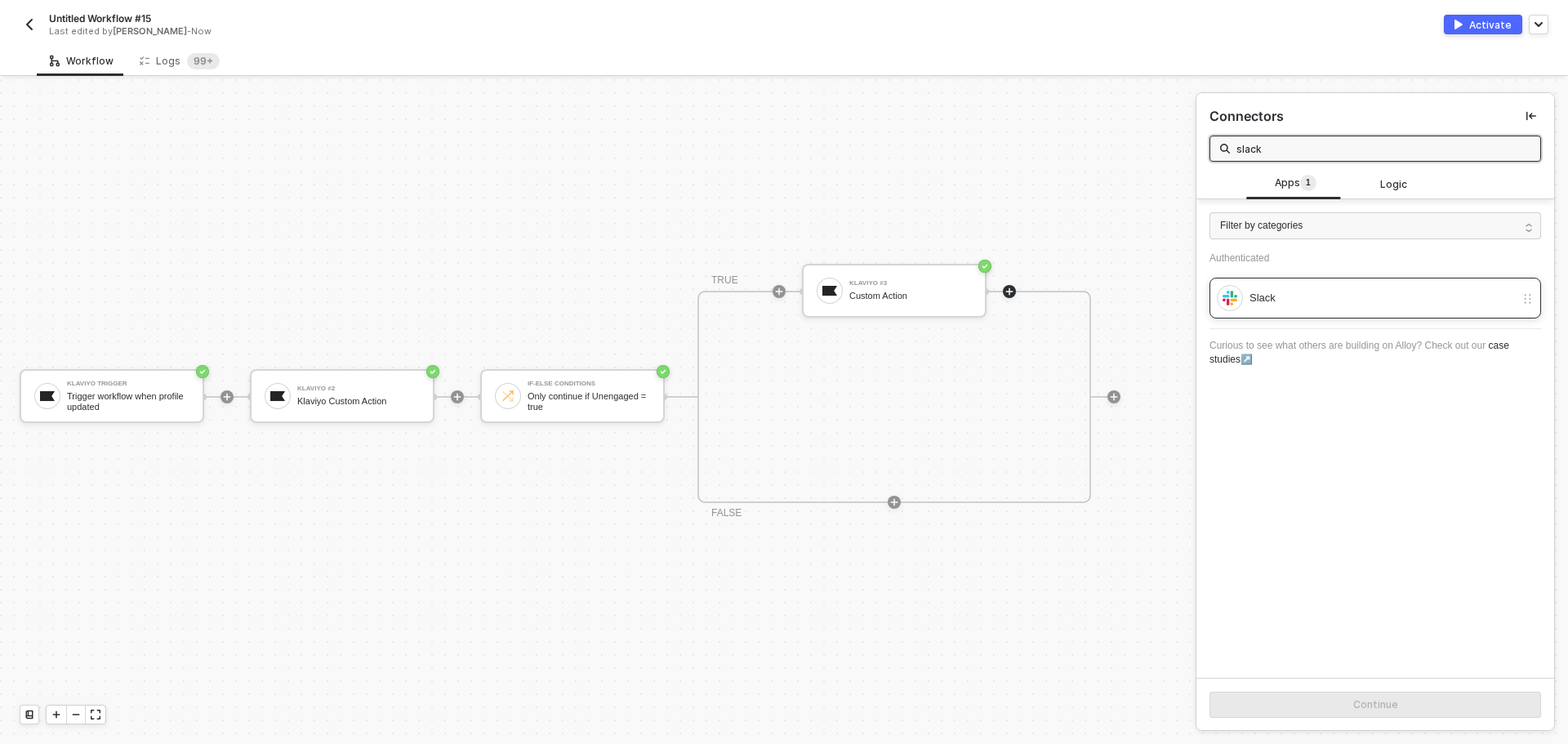
type input "slack"
click at [1273, 295] on div "Slack" at bounding box center [1382, 298] width 266 height 18
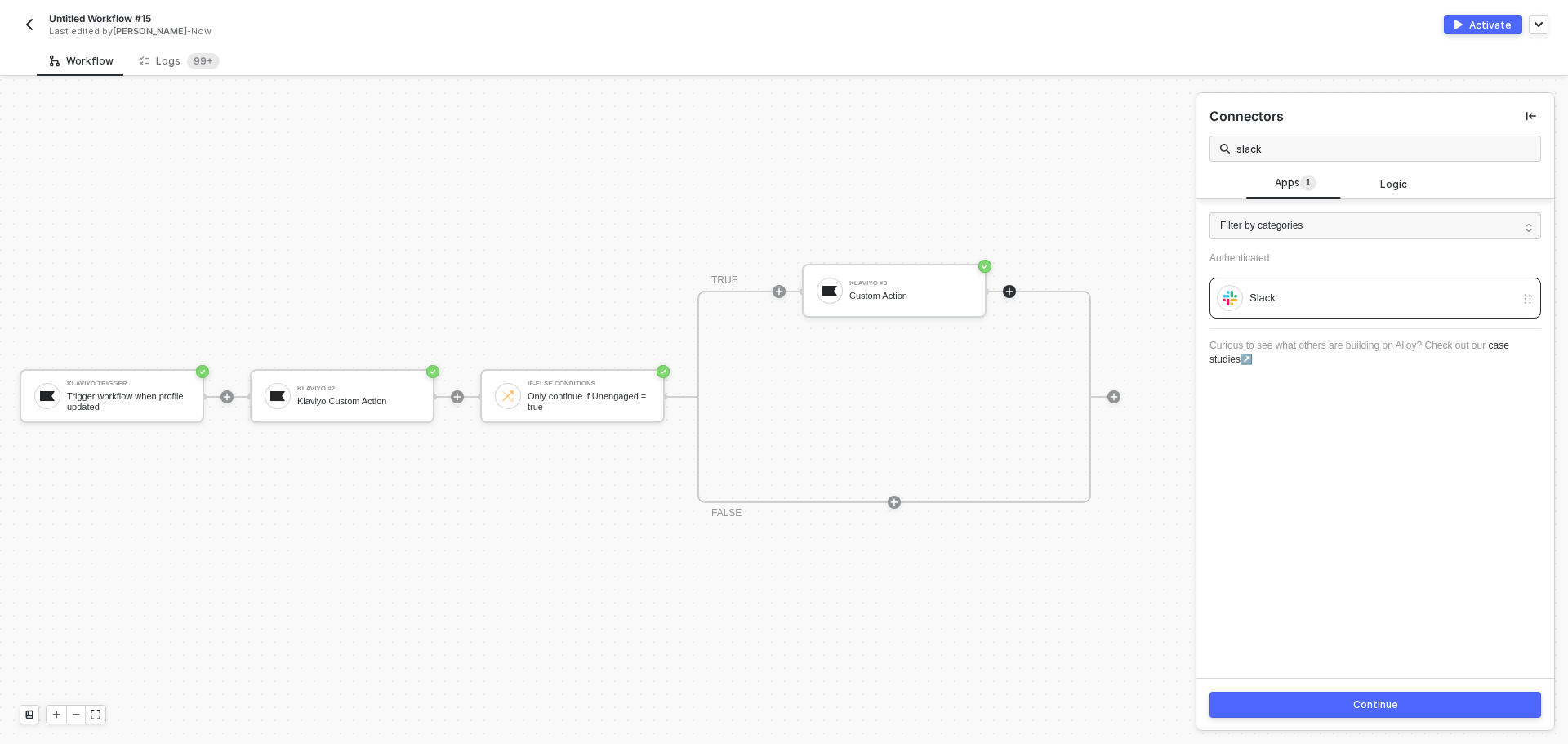
click at [1318, 687] on div "Continue" at bounding box center [1374, 705] width 357 height 54
click at [1320, 702] on button "Continue" at bounding box center [1375, 705] width 332 height 26
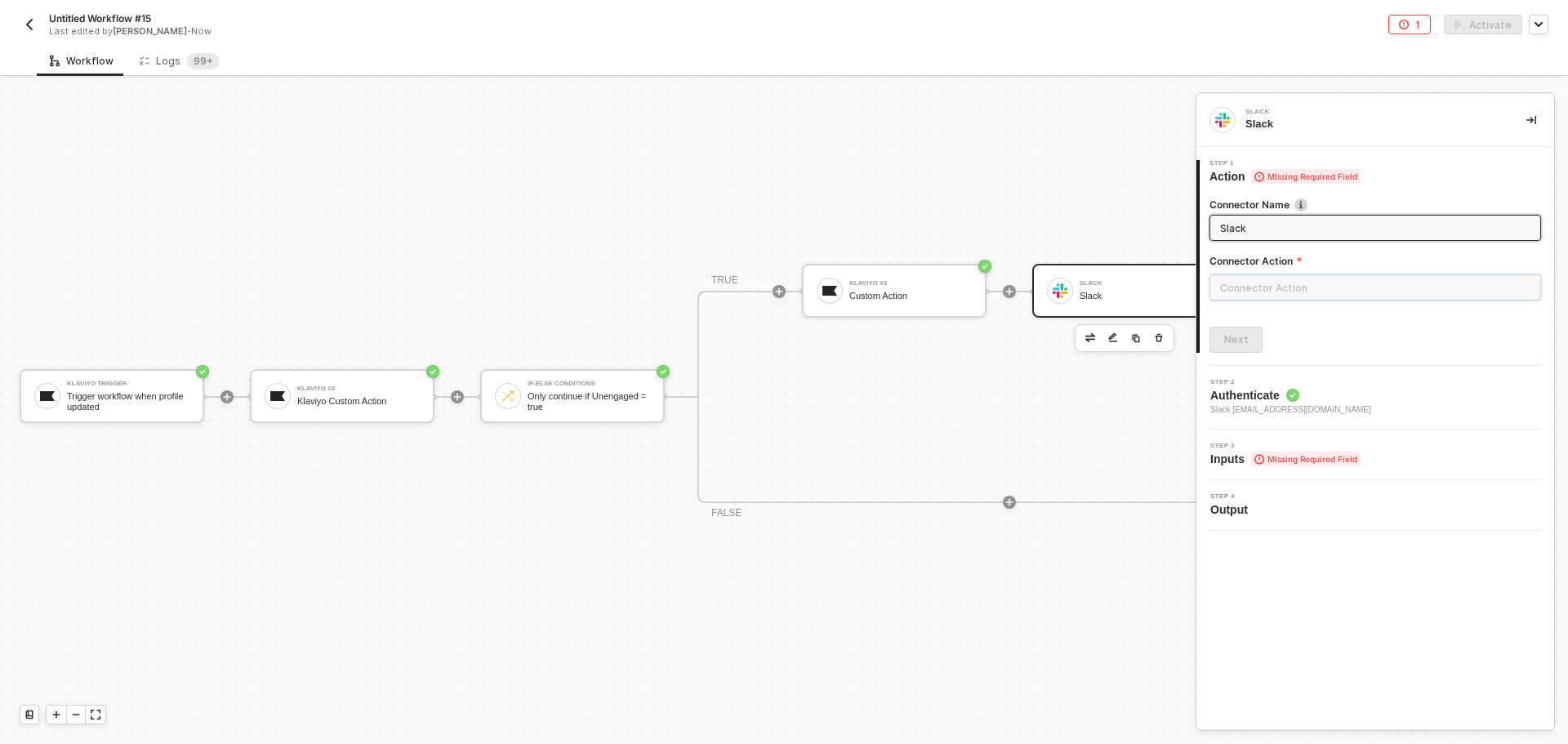
click at [1273, 290] on input "text" at bounding box center [1375, 287] width 332 height 26
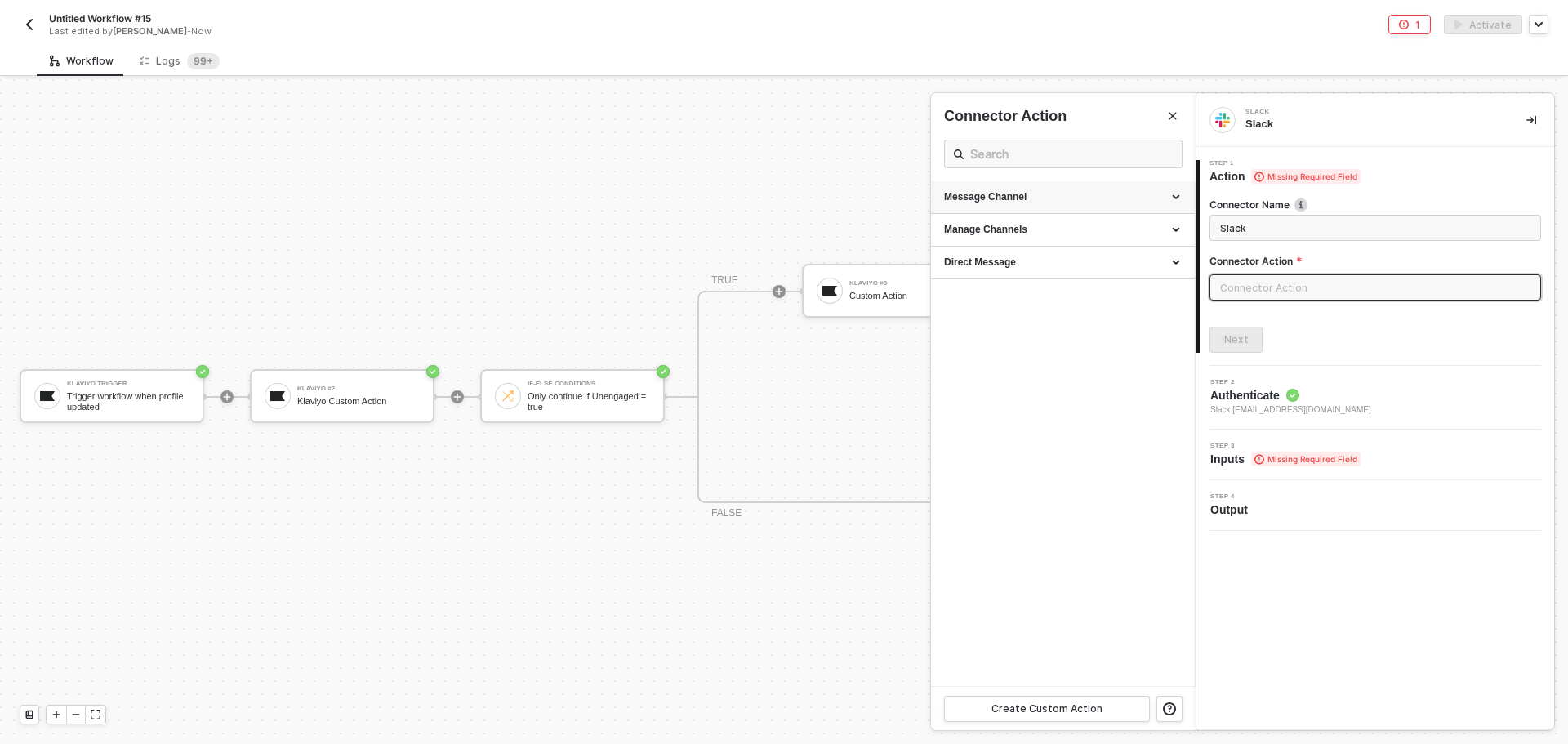
click at [1044, 193] on div "Message Channel" at bounding box center [1063, 197] width 238 height 14
click at [1014, 232] on div "Post" at bounding box center [1063, 228] width 238 height 14
type input "Post a message into a channel"
type input "Message Channel - Post"
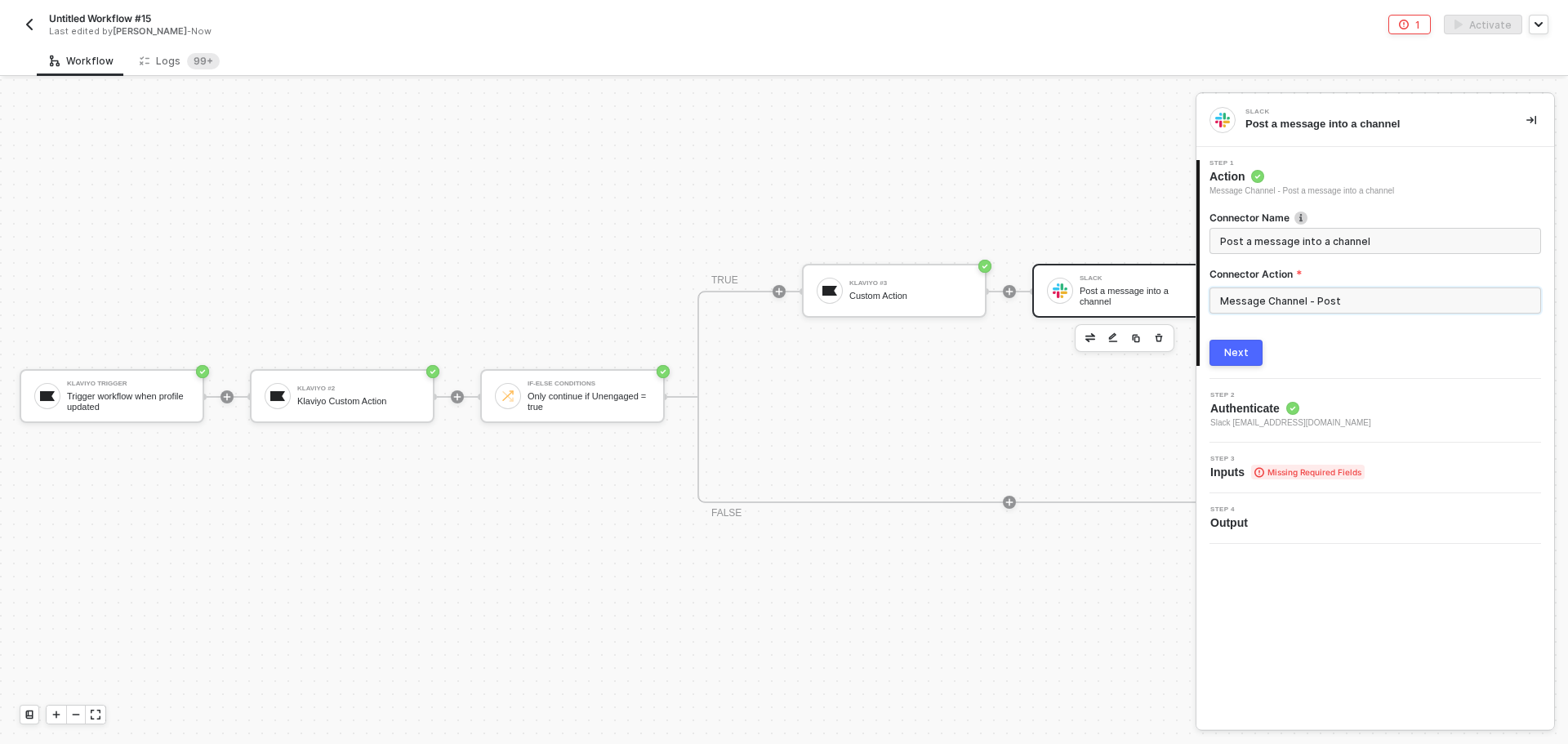
click at [1275, 300] on input "Message Channel - Post" at bounding box center [1375, 301] width 332 height 26
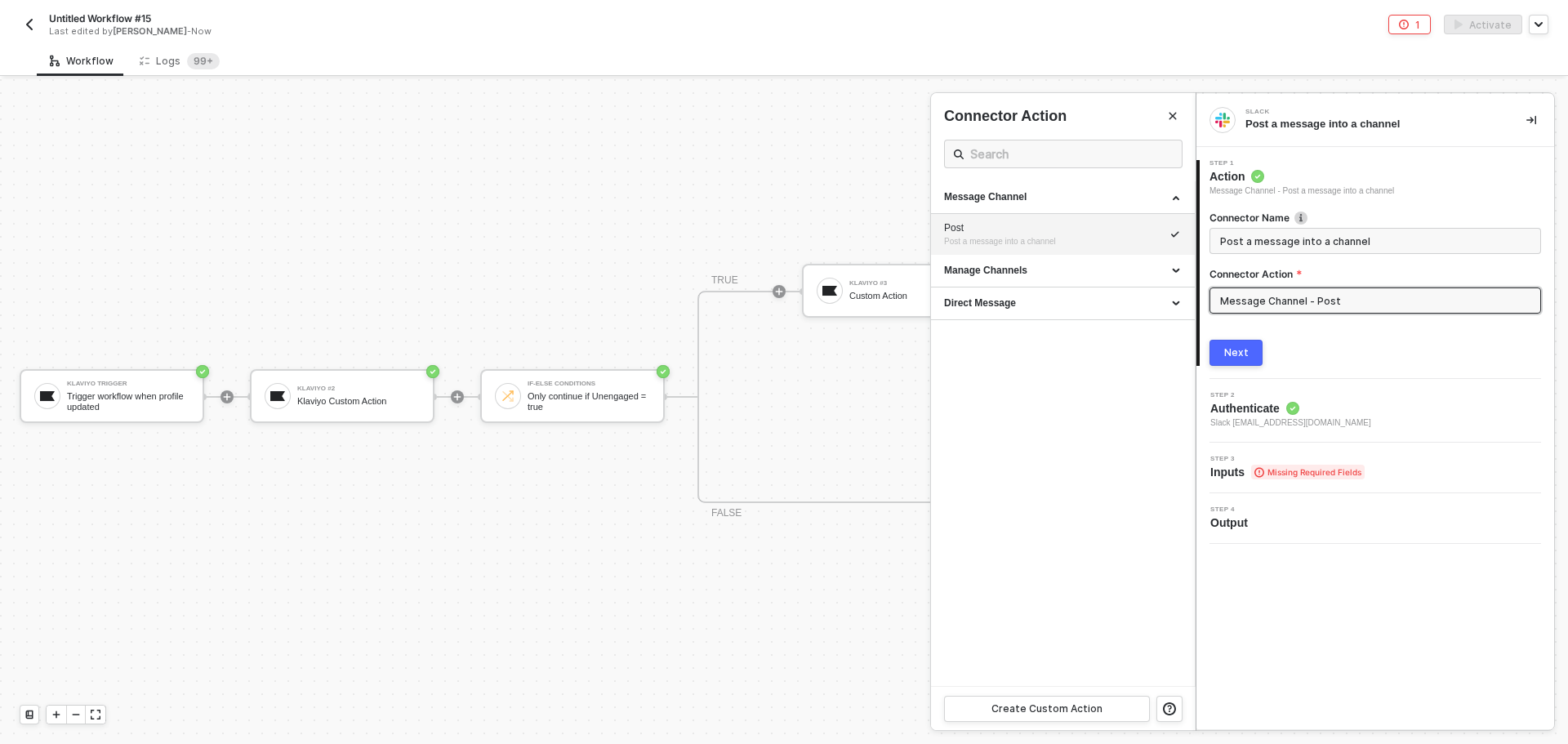
click at [1246, 354] on div "Next" at bounding box center [1236, 352] width 25 height 13
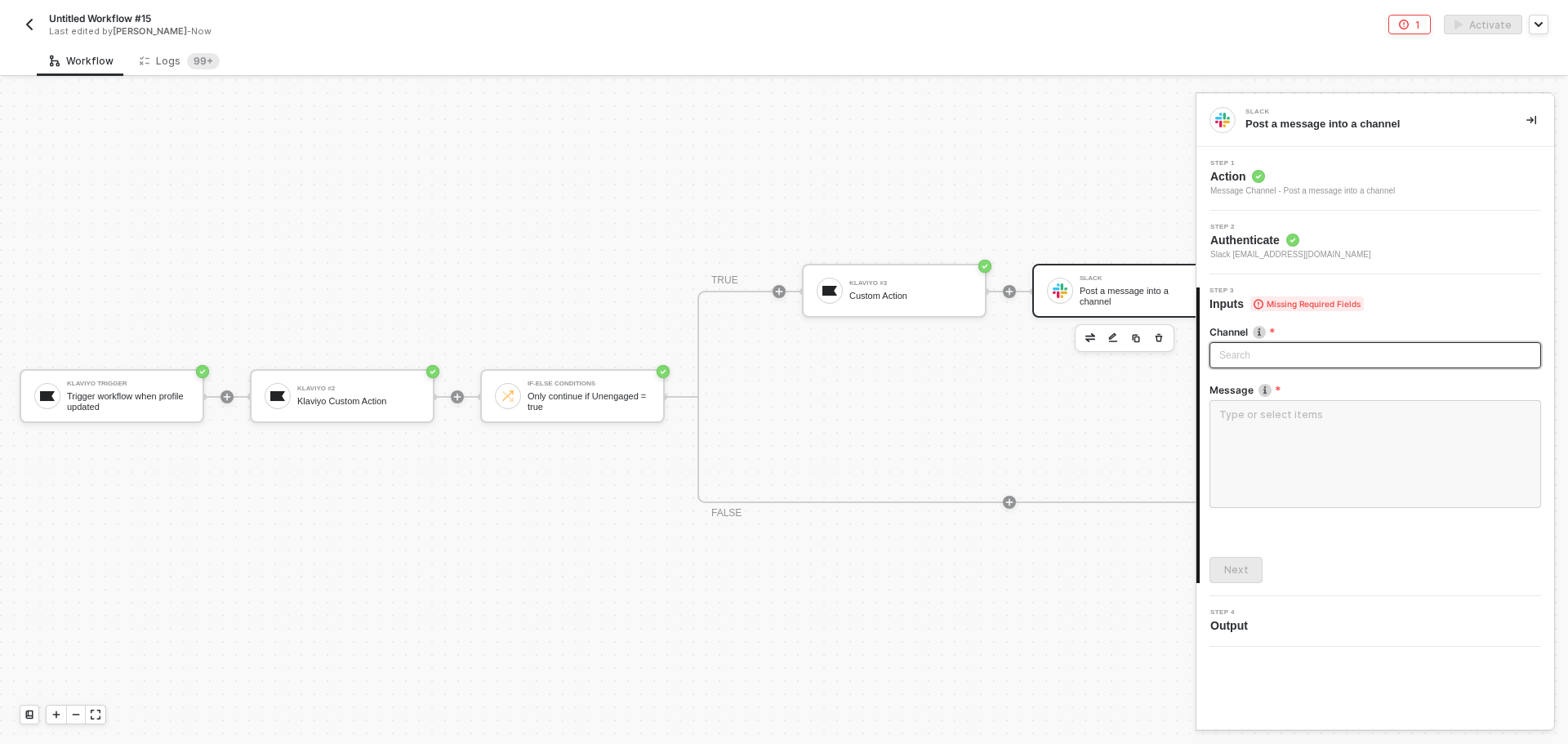
click at [1290, 345] on div "Search" at bounding box center [1375, 355] width 332 height 26
type input "alloy"
click at [1256, 383] on div "alloytest" at bounding box center [1375, 387] width 306 height 18
click at [1281, 435] on textarea at bounding box center [1375, 454] width 332 height 108
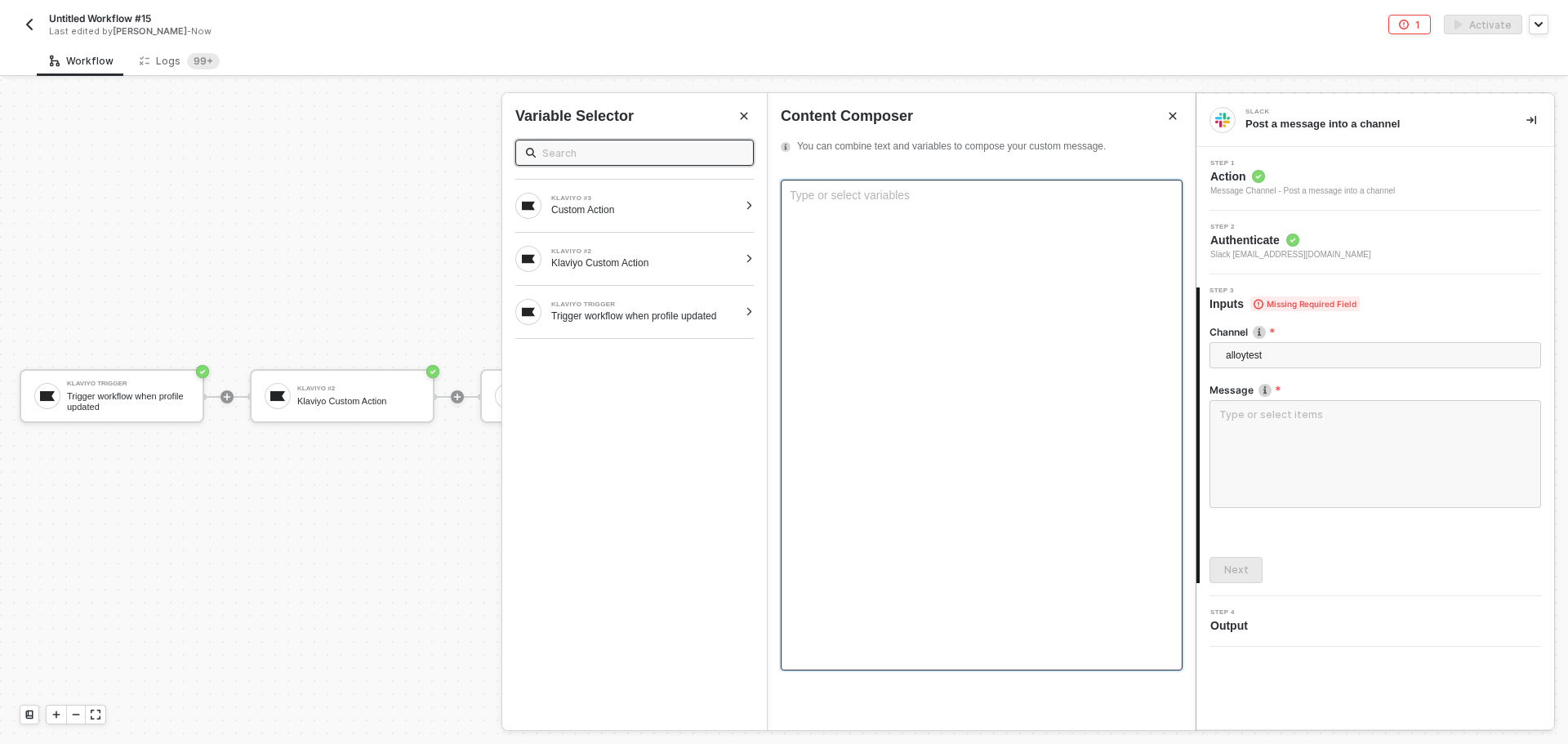
click at [909, 251] on div "Type or select variables ﻿" at bounding box center [981, 426] width 402 height 491
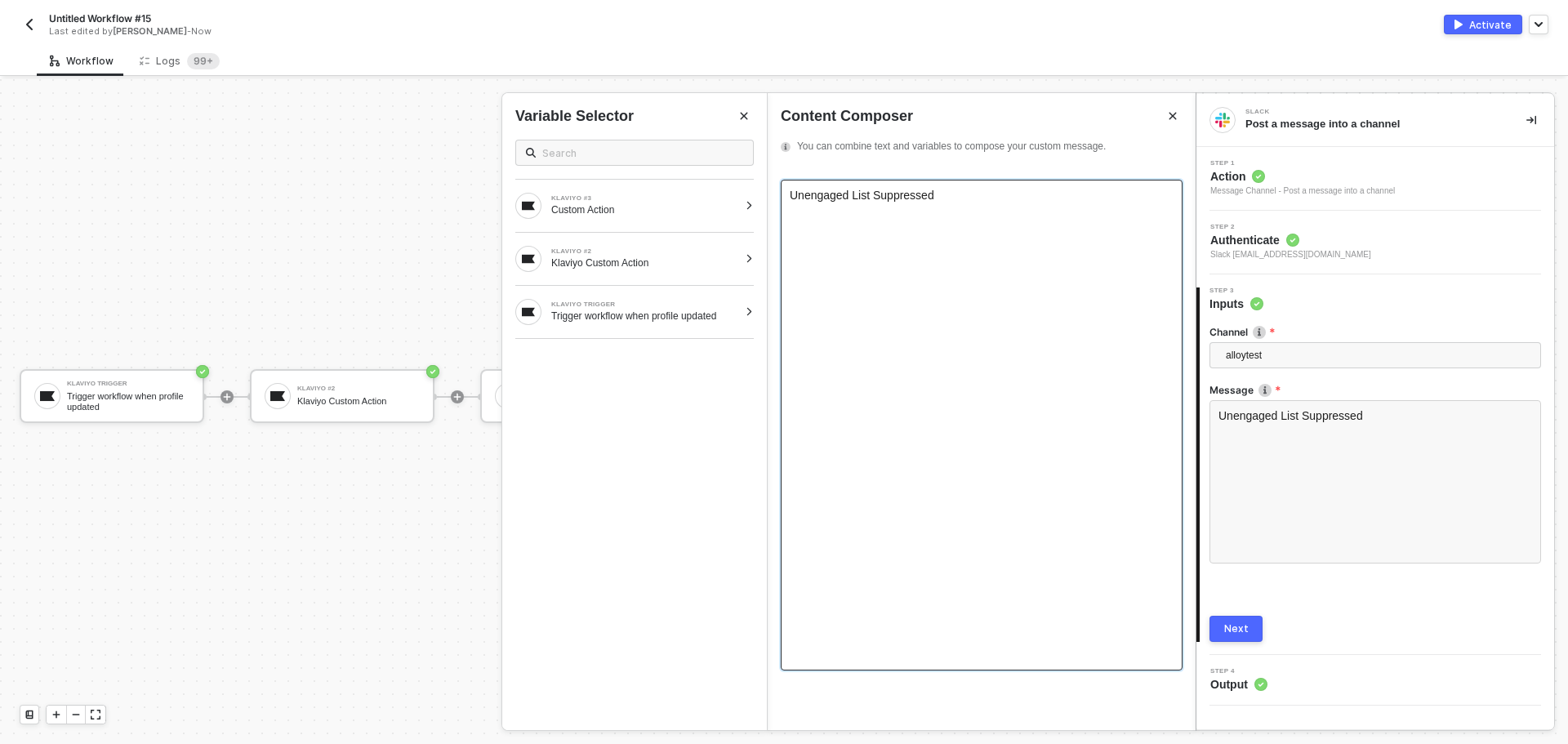
click at [790, 202] on span "Unengaged List Suppressed" at bounding box center [862, 194] width 144 height 13
click at [1238, 635] on div "Next" at bounding box center [1236, 628] width 25 height 13
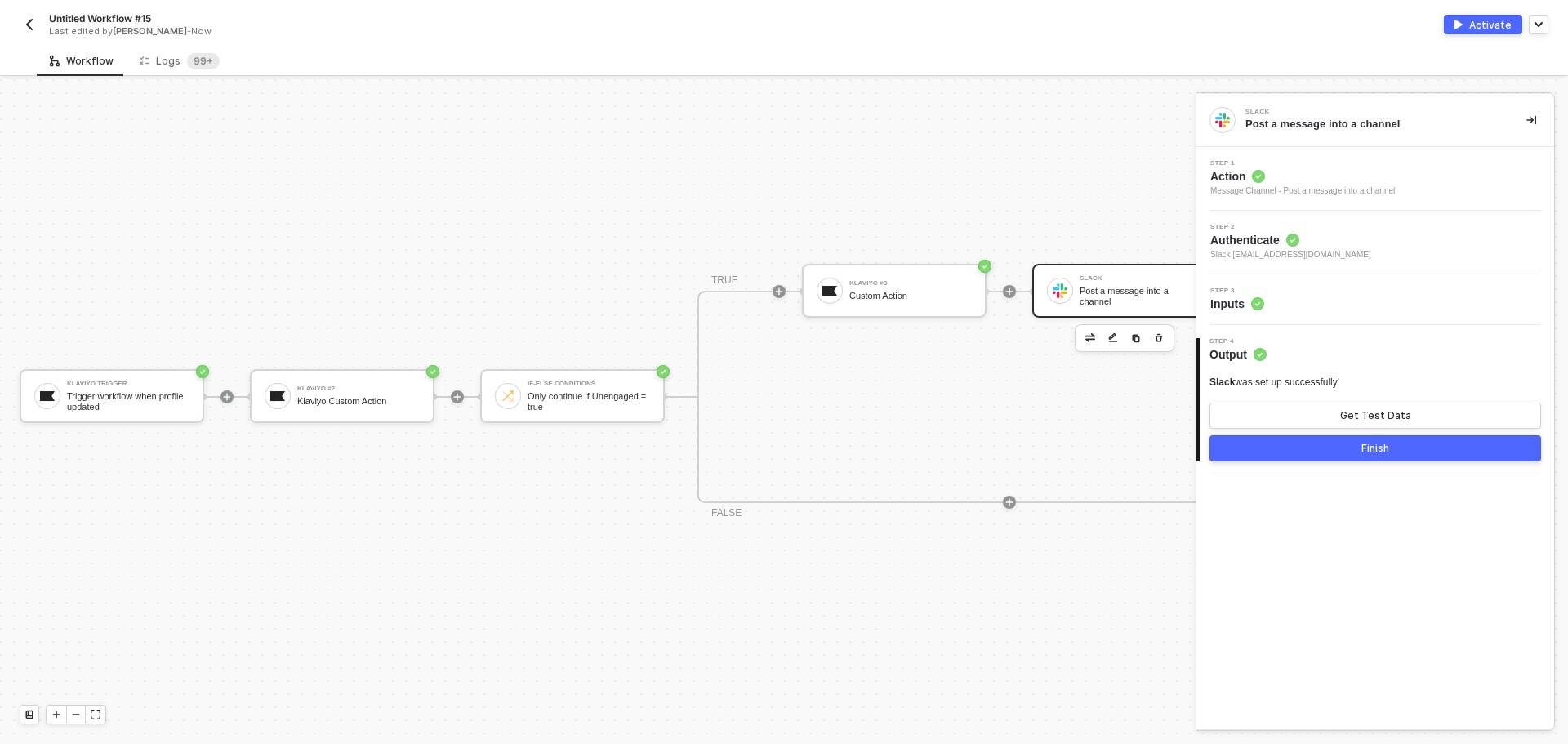
click at [1093, 289] on div "Post a message into a channel" at bounding box center [1141, 296] width 122 height 20
click at [1307, 304] on div "Step 3 Inputs" at bounding box center [1377, 300] width 354 height 25
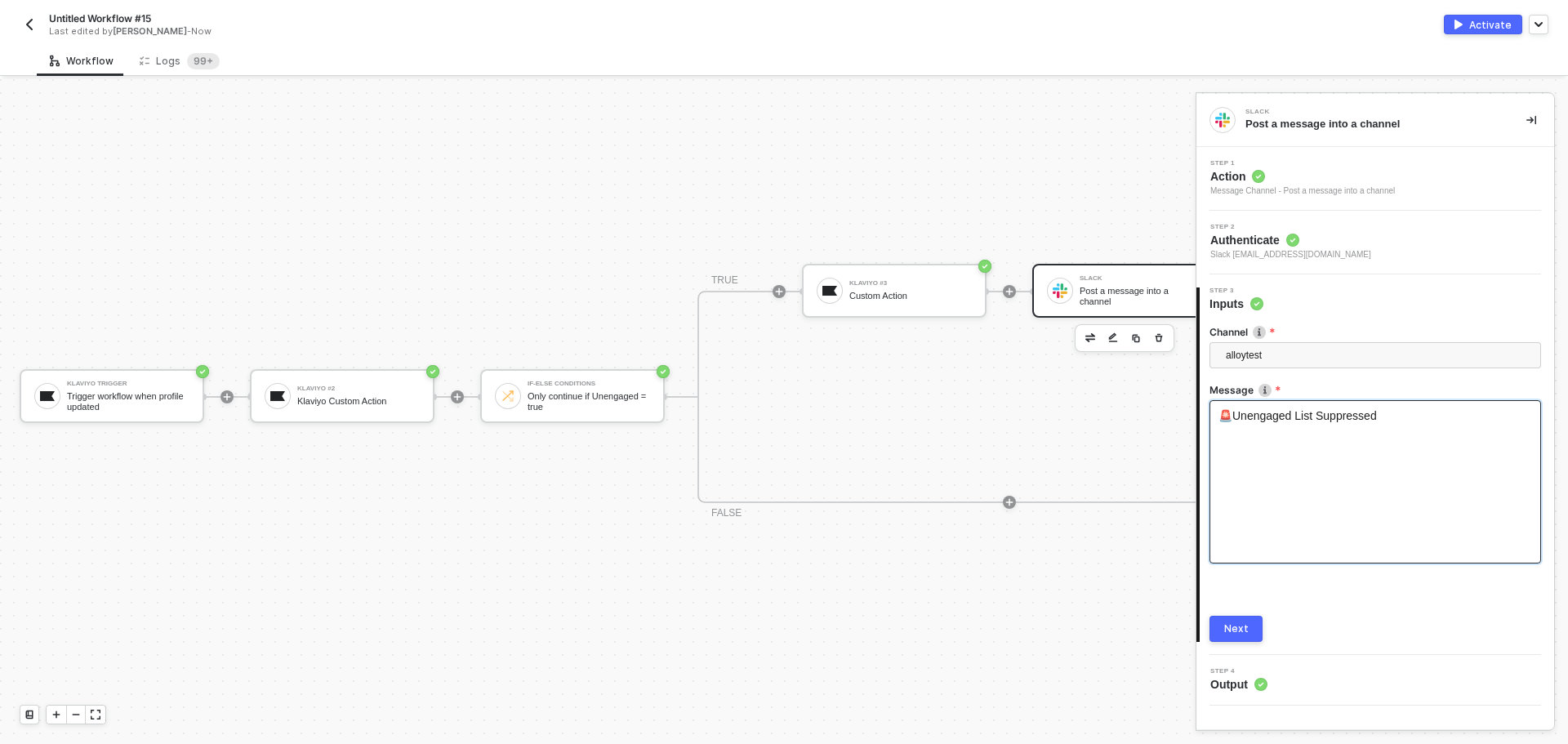
click at [1401, 429] on div "🚨Unengaged List Suppressed" at bounding box center [1375, 482] width 332 height 163
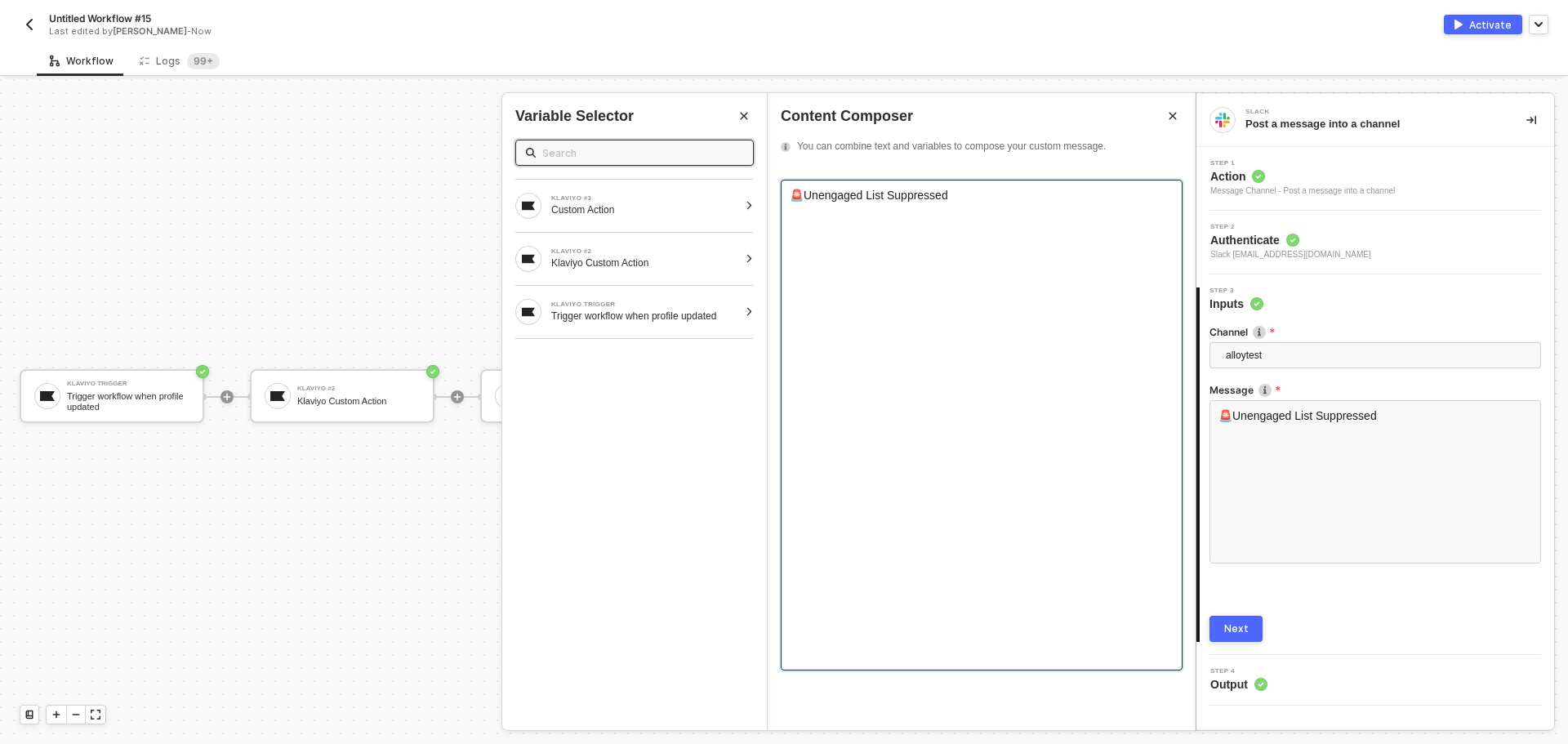
click at [1020, 201] on div "🚨Unengaged List Suppressed" at bounding box center [981, 194] width 384 height 13
click at [683, 324] on div "KLAVIYO TRIGGER Trigger workflow when profile updated" at bounding box center [627, 312] width 223 height 26
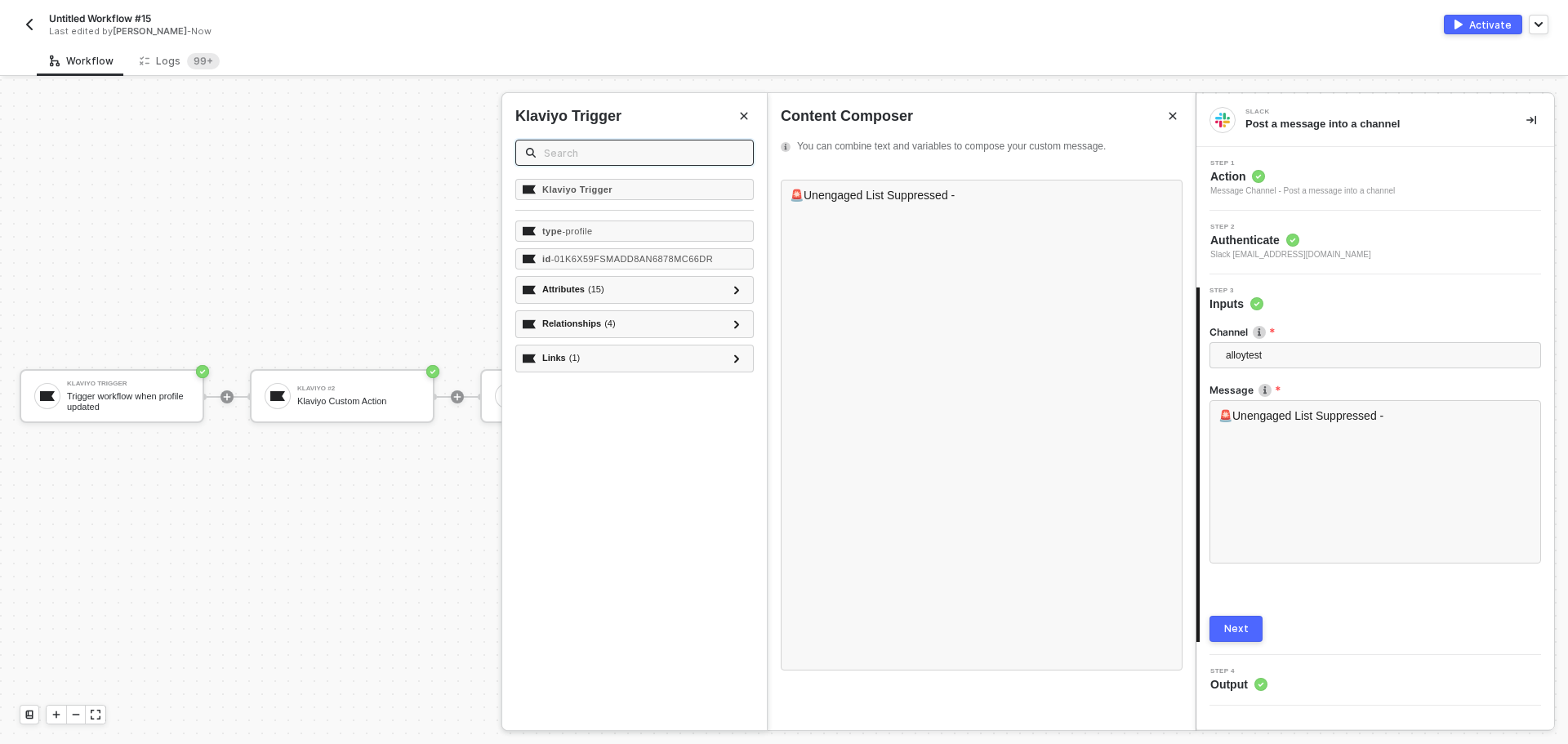
click at [589, 159] on input "text" at bounding box center [643, 152] width 200 height 18
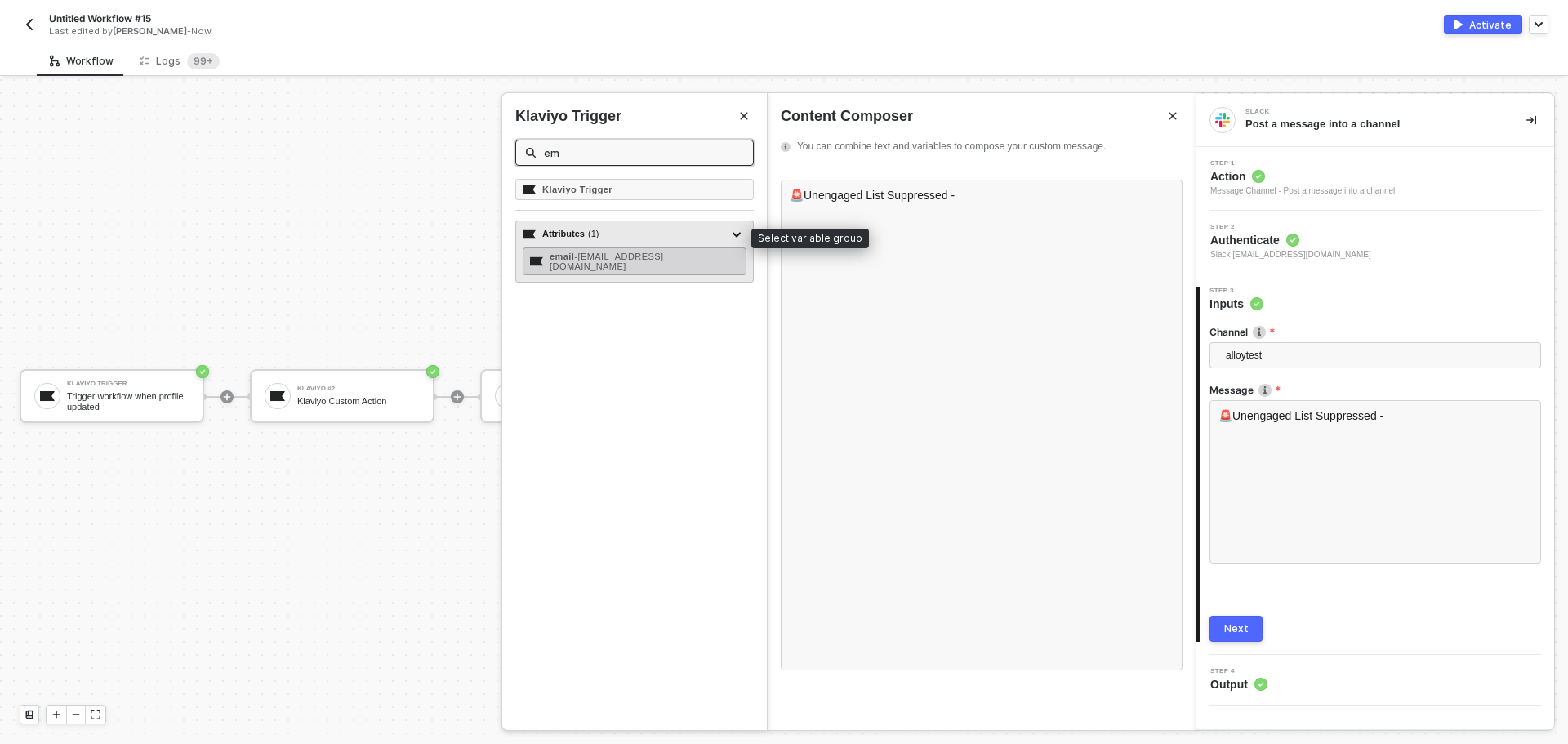
type input "em"
click at [582, 254] on span "- mereah1@gmail.com" at bounding box center [606, 261] width 114 height 20
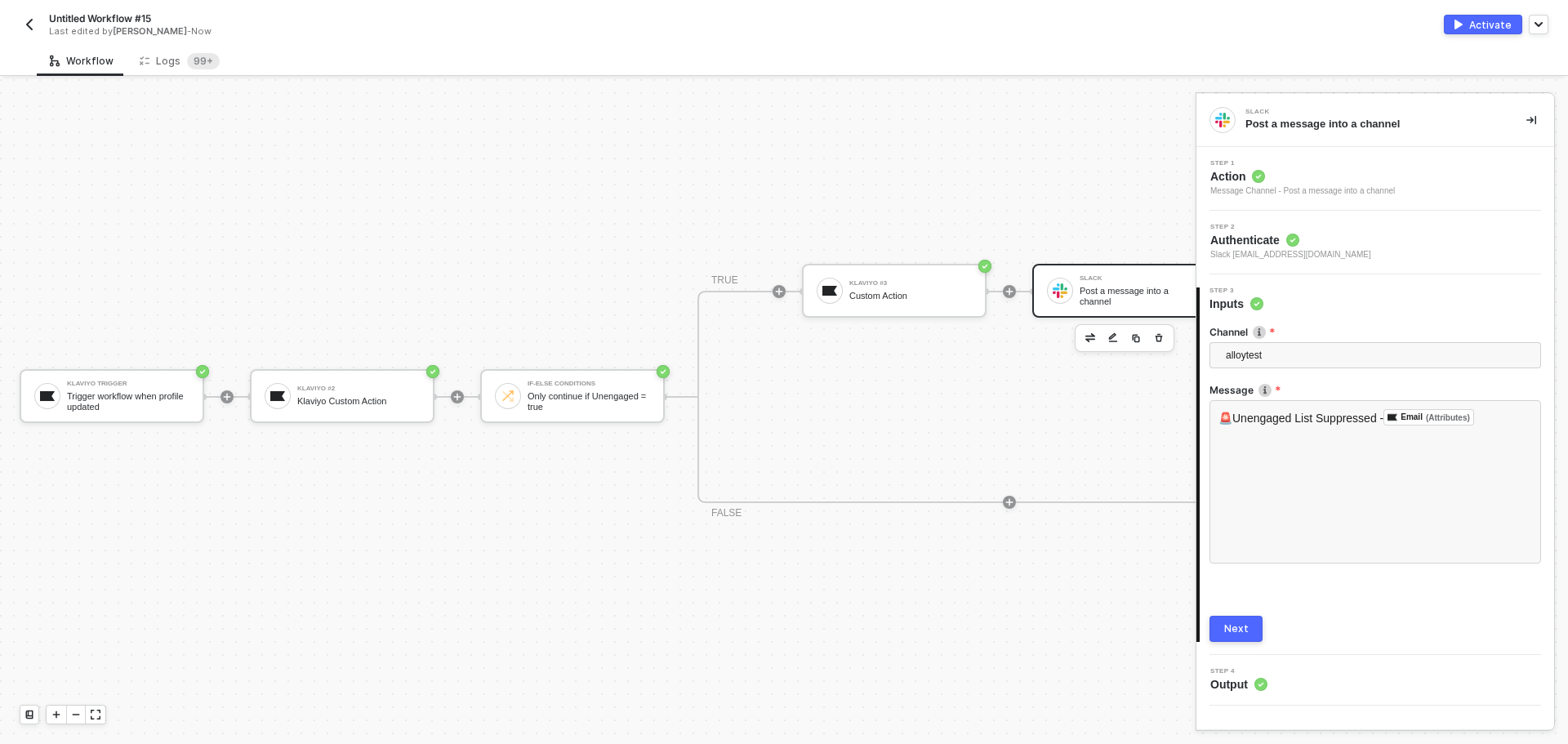
click at [333, 380] on div "Klaviyo #2 Klaviyo Custom Action" at bounding box center [358, 396] width 122 height 31
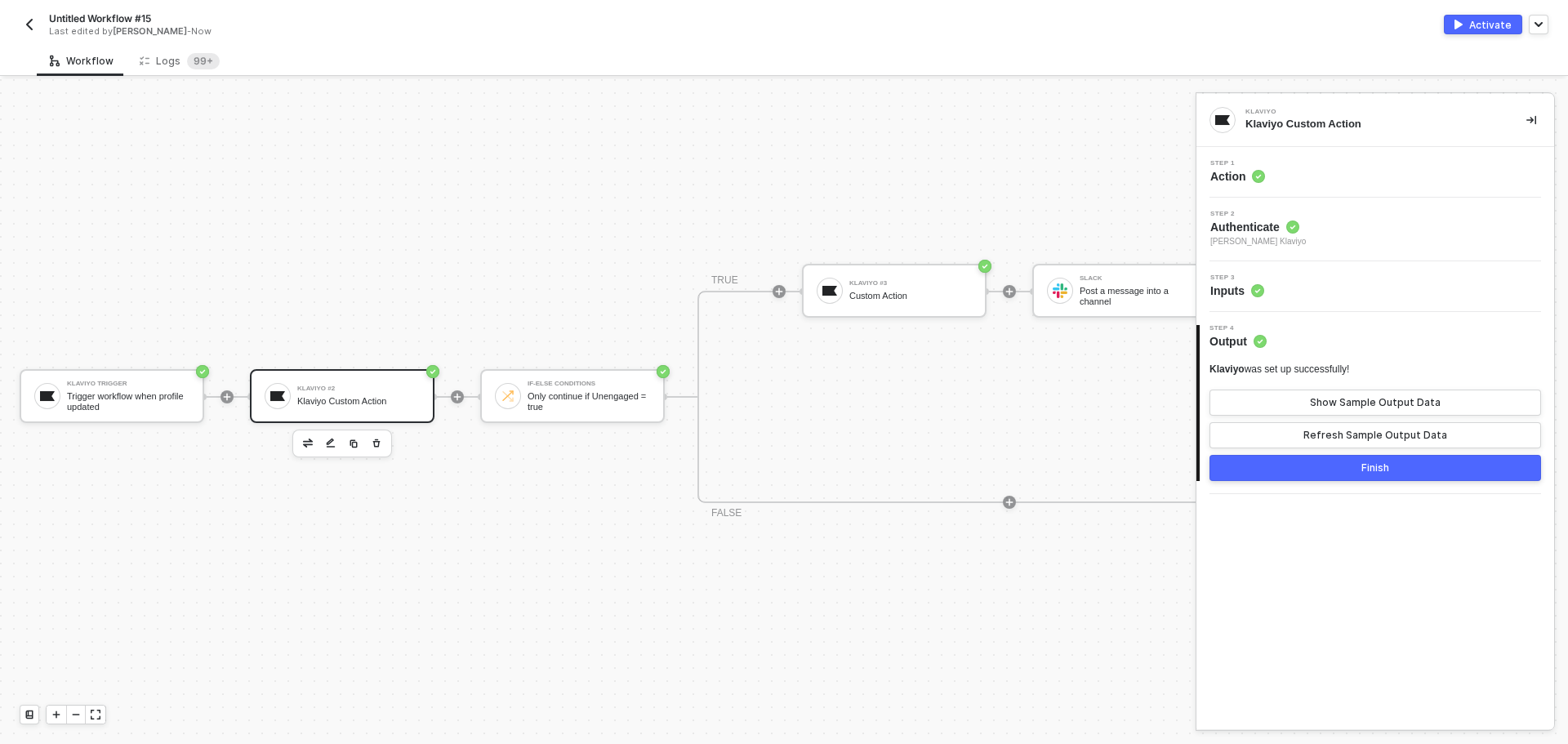
click at [1310, 285] on div "Step 3 Inputs" at bounding box center [1377, 286] width 354 height 25
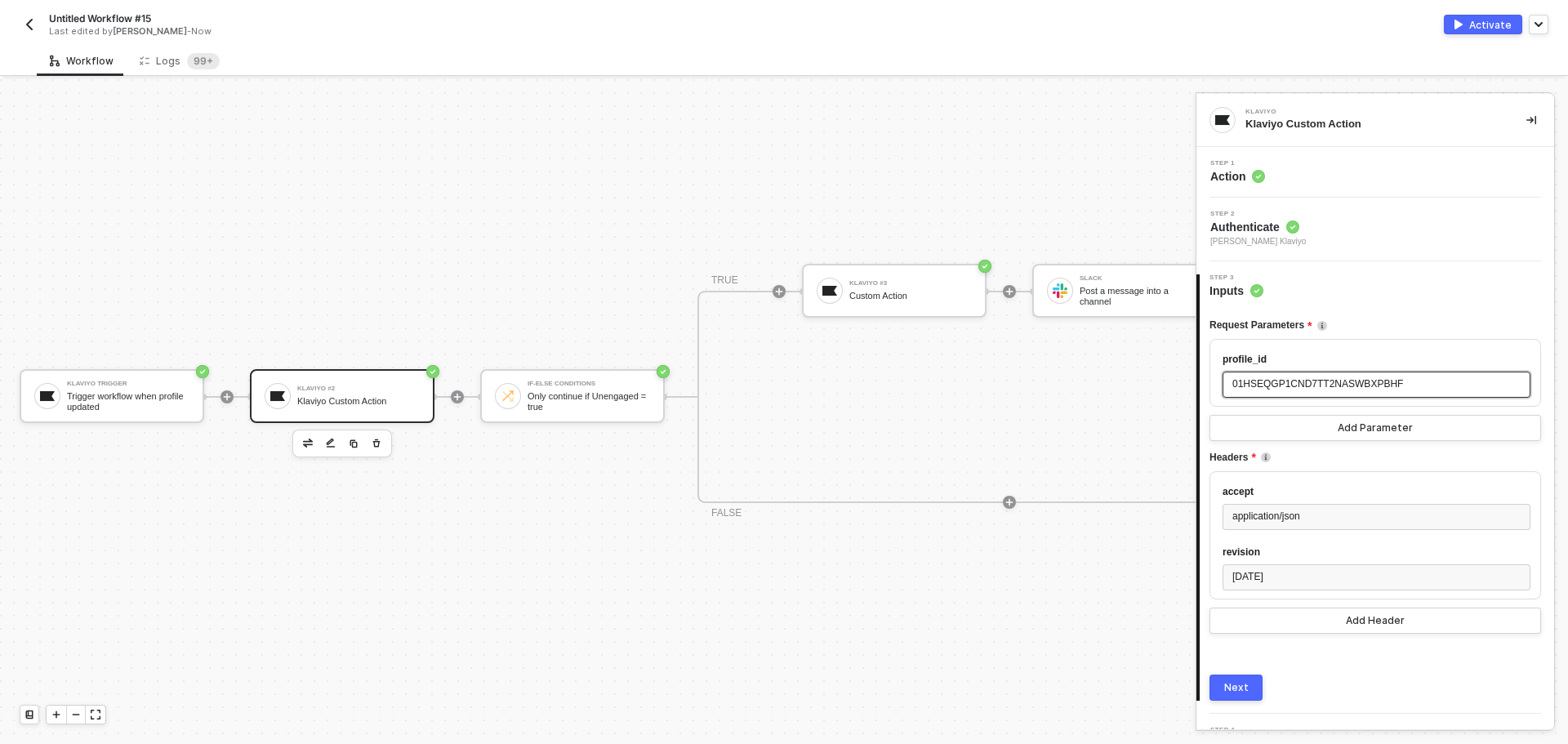
click at [1410, 386] on div "01HSEQGP1CND7TT2NASWBXPBHF" at bounding box center [1377, 385] width 289 height 15
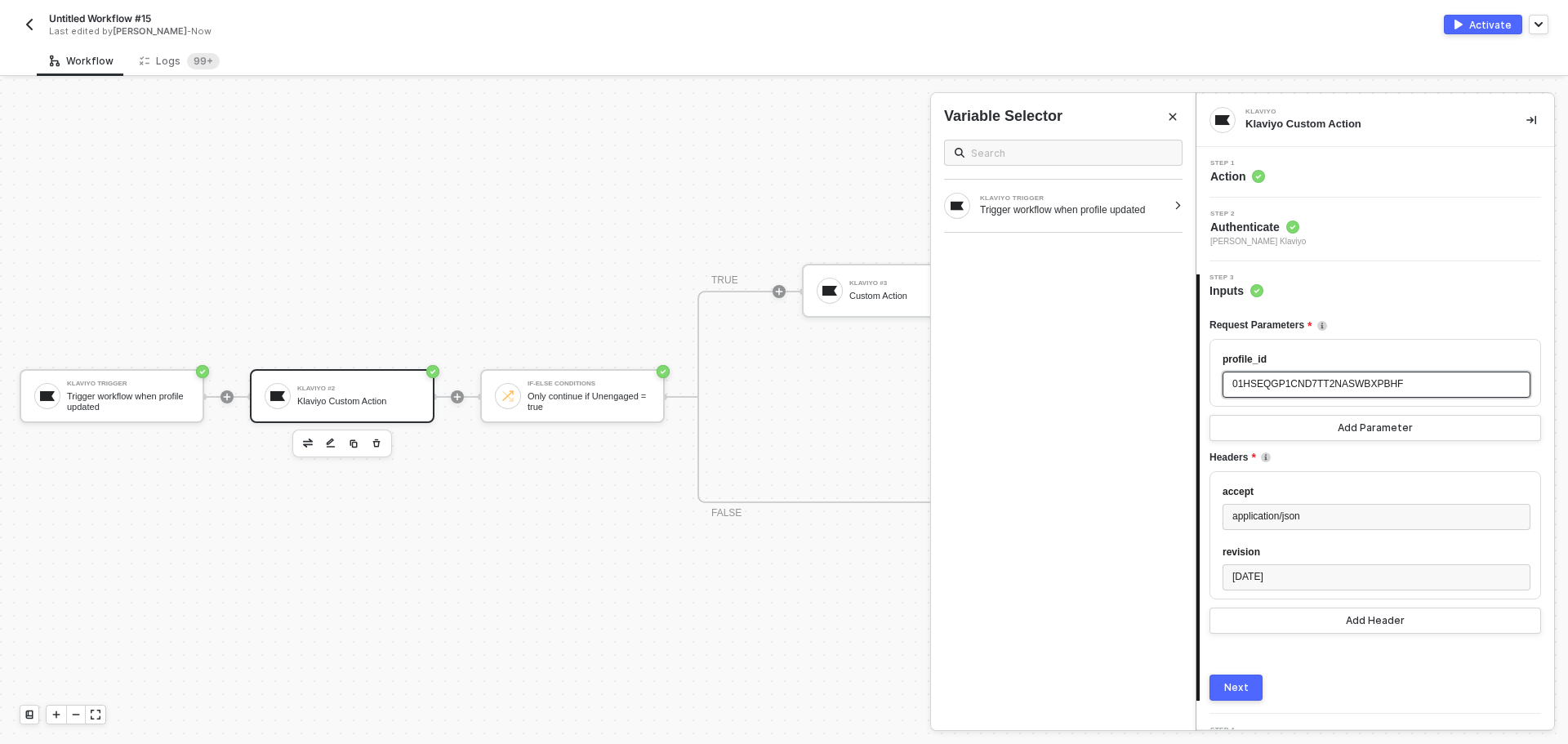
drag, startPoint x: 1410, startPoint y: 386, endPoint x: 1119, endPoint y: 380, distance: 291.1
click at [1195, 385] on div "Klaviyo Klaviyo Custom Action Step 1 Action Step 2 Authenticate Todd Baxter's K…" at bounding box center [1381, 411] width 373 height 665
drag, startPoint x: 1411, startPoint y: 392, endPoint x: 947, endPoint y: 359, distance: 465.2
click at [1195, 359] on div "Klaviyo Klaviyo Custom Action Step 1 Action Step 2 Authenticate Todd Baxter's K…" at bounding box center [1381, 411] width 373 height 665
click at [1038, 194] on div "KLAVIYO TRIGGER Trigger workflow when profile updated" at bounding box center [1055, 206] width 223 height 26
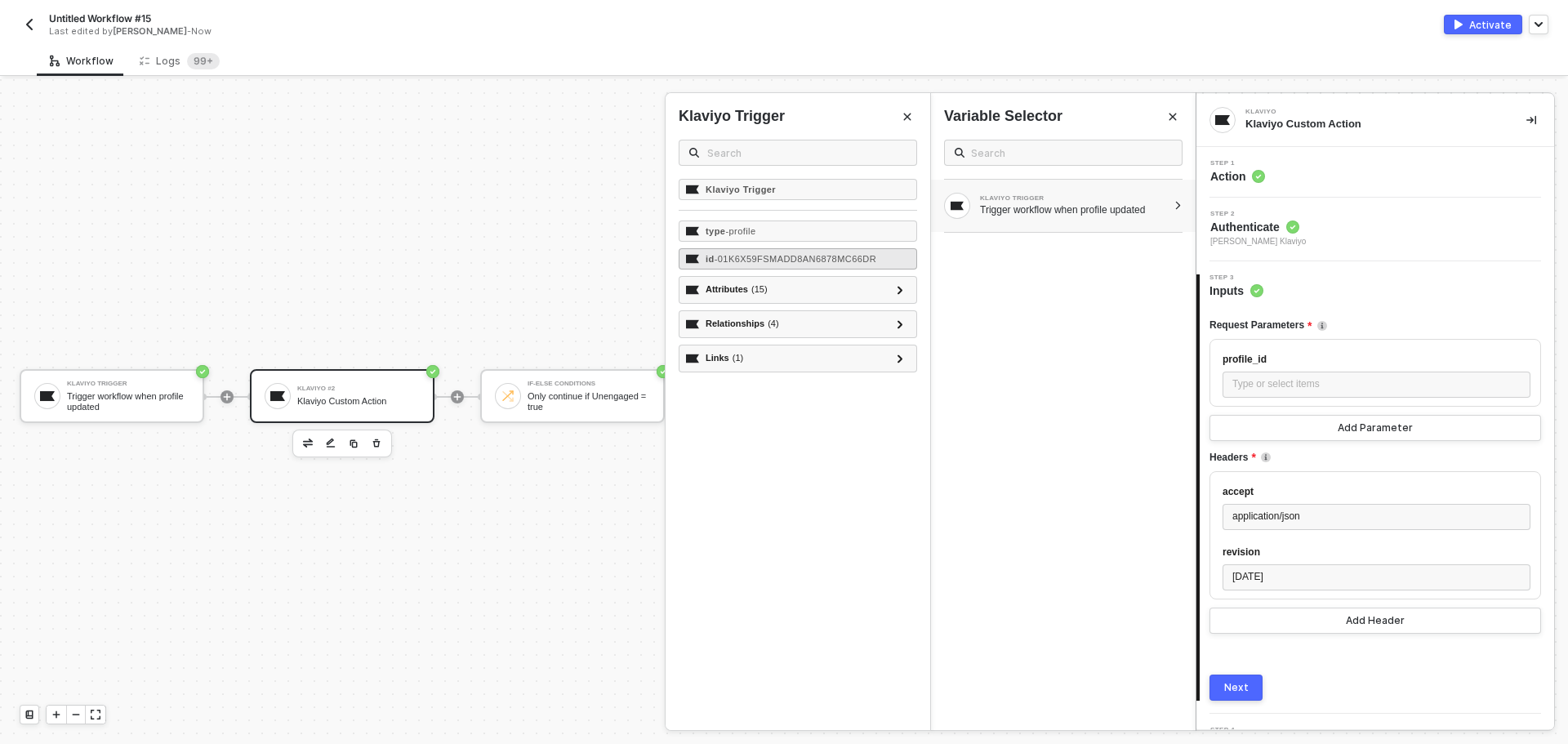
click at [768, 255] on span "- 01K6X59FSMADD8AN6878MC66DR" at bounding box center [795, 259] width 161 height 10
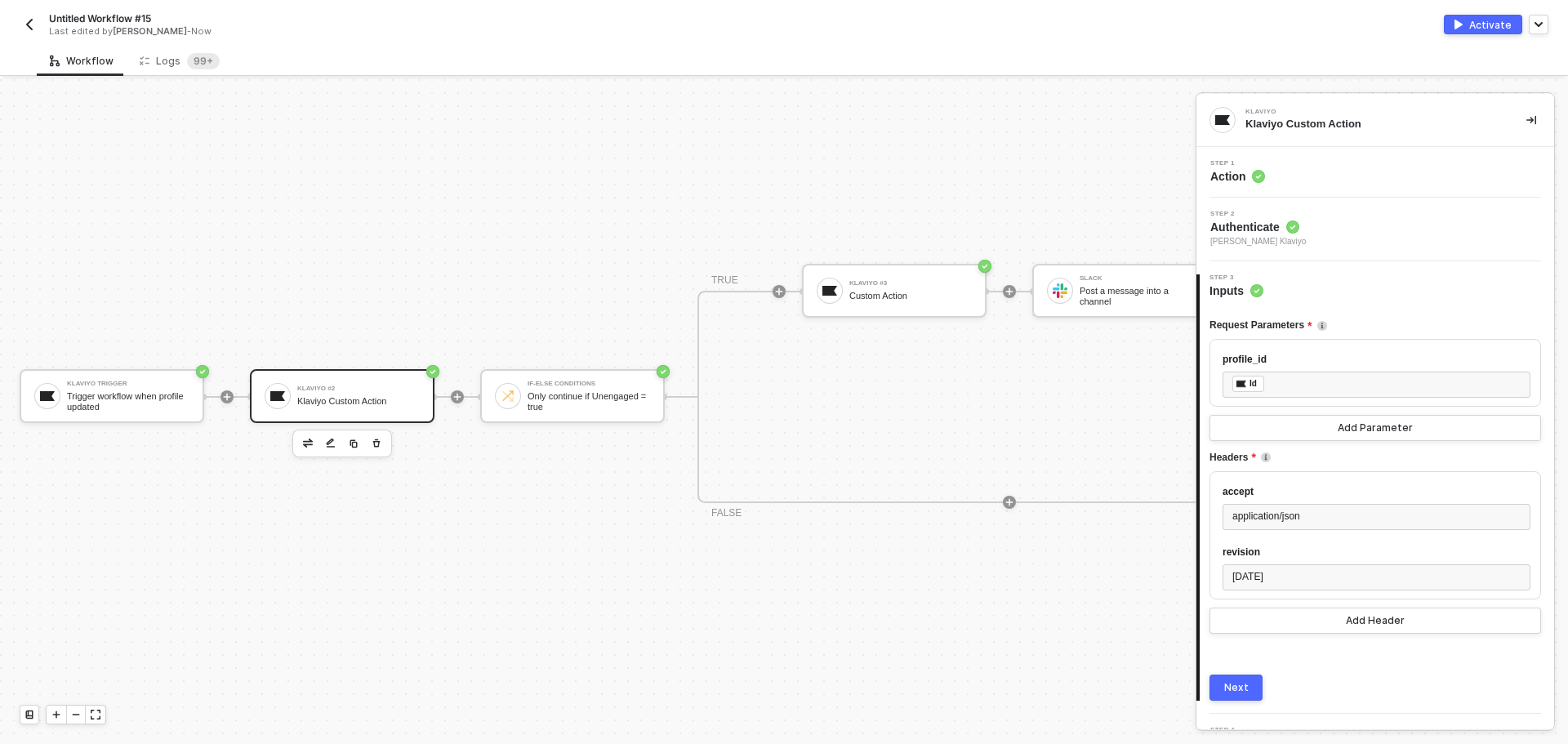
click at [1217, 689] on button "Next" at bounding box center [1236, 688] width 53 height 26
click at [553, 369] on div "If-Else Conditions Only continue if Unengaged = true" at bounding box center [572, 396] width 184 height 54
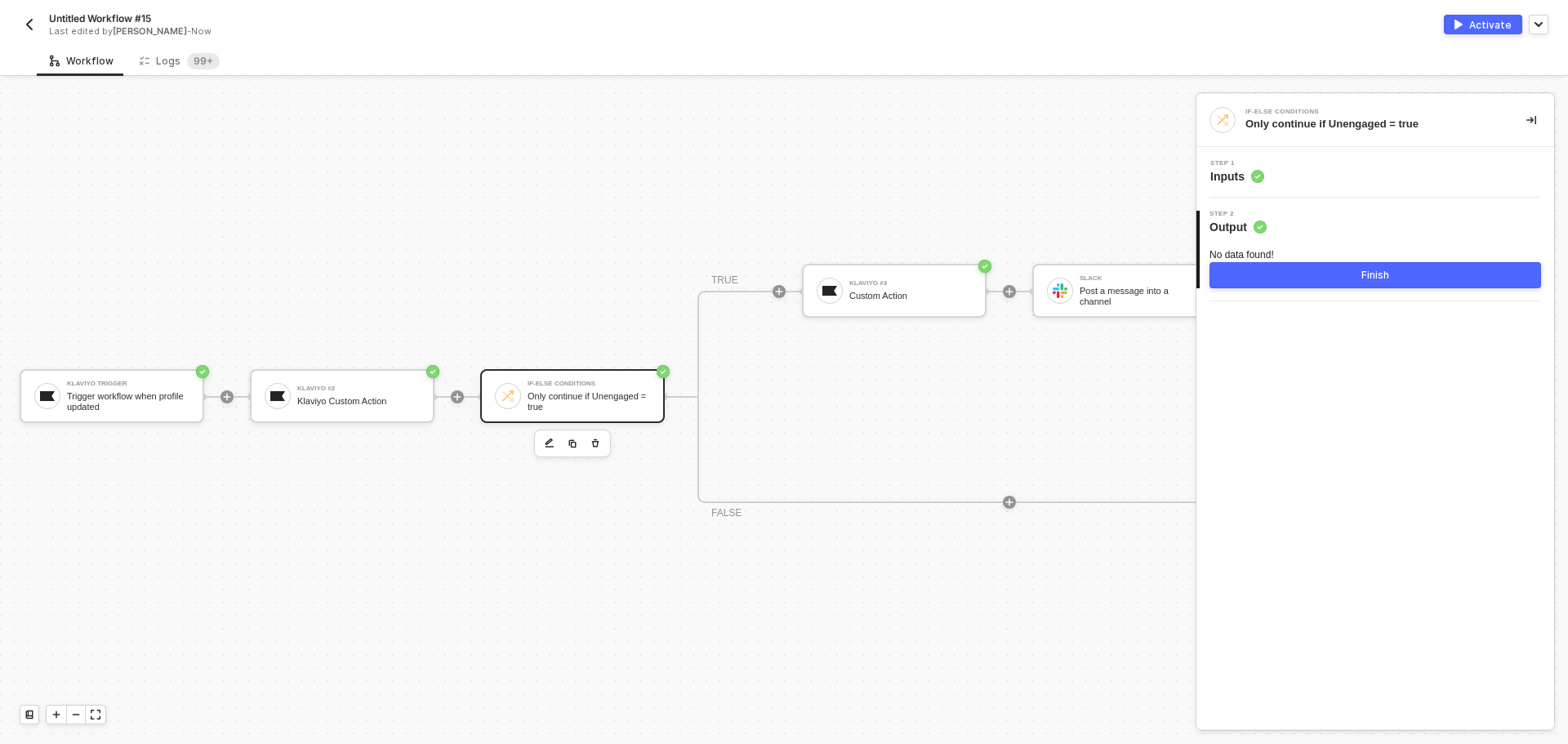
click at [1302, 194] on div "Step 1 Inputs" at bounding box center [1374, 172] width 357 height 51
click at [1304, 174] on div "Step 1 Inputs" at bounding box center [1377, 172] width 354 height 25
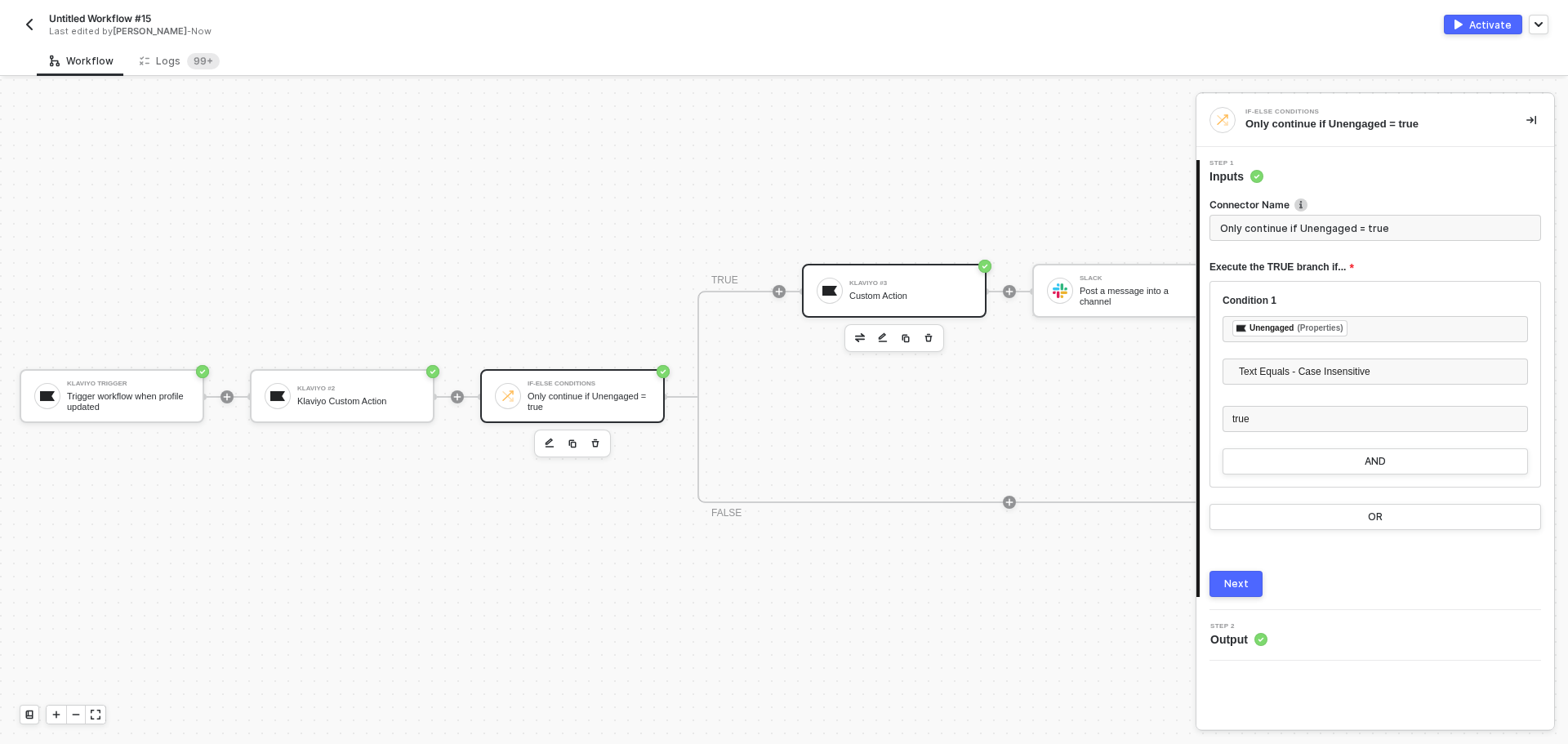
click at [935, 290] on div "Klaviyo #3 Custom Action" at bounding box center [911, 290] width 122 height 31
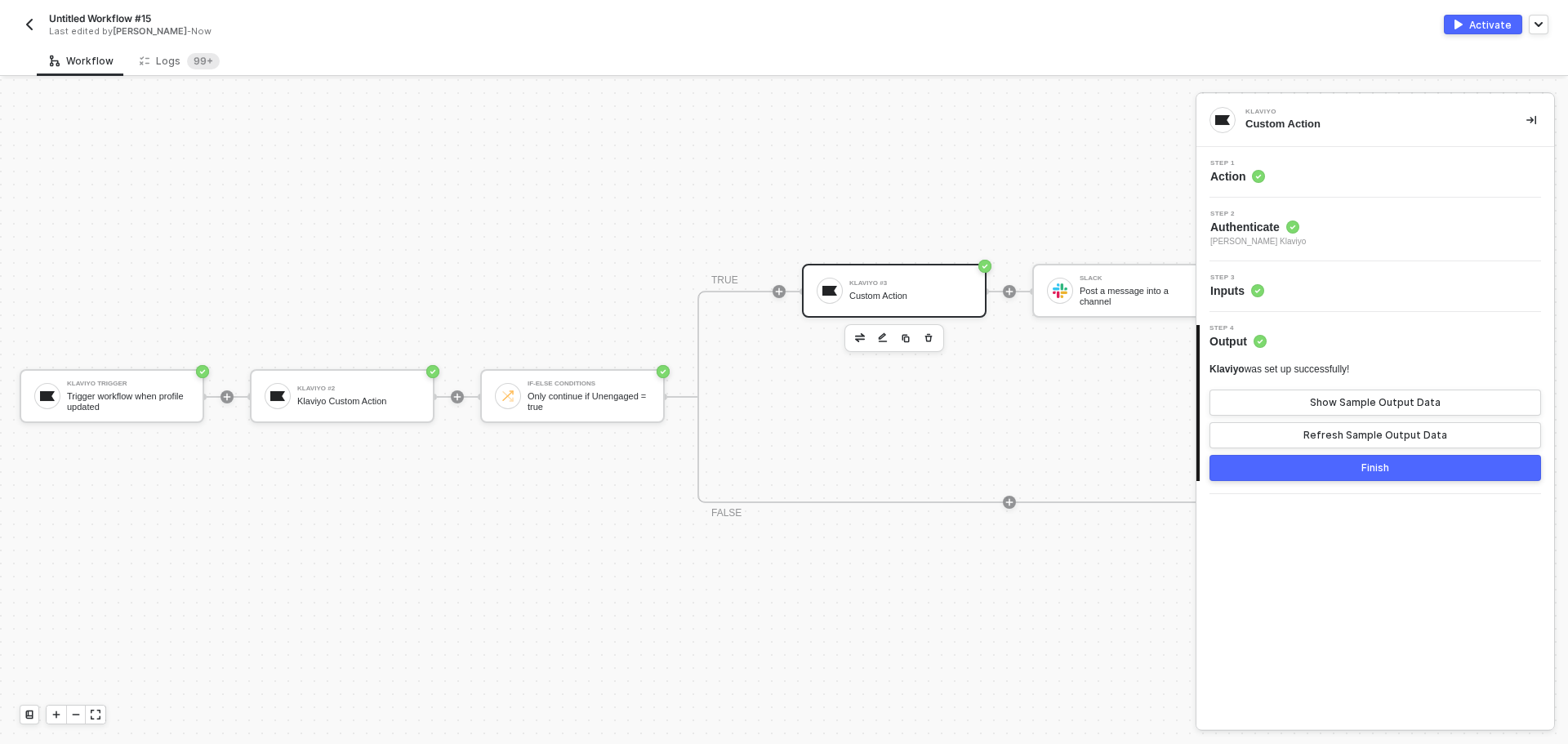
click at [1330, 226] on div "Step 2 Authenticate [PERSON_NAME] Klaviyo" at bounding box center [1377, 229] width 354 height 37
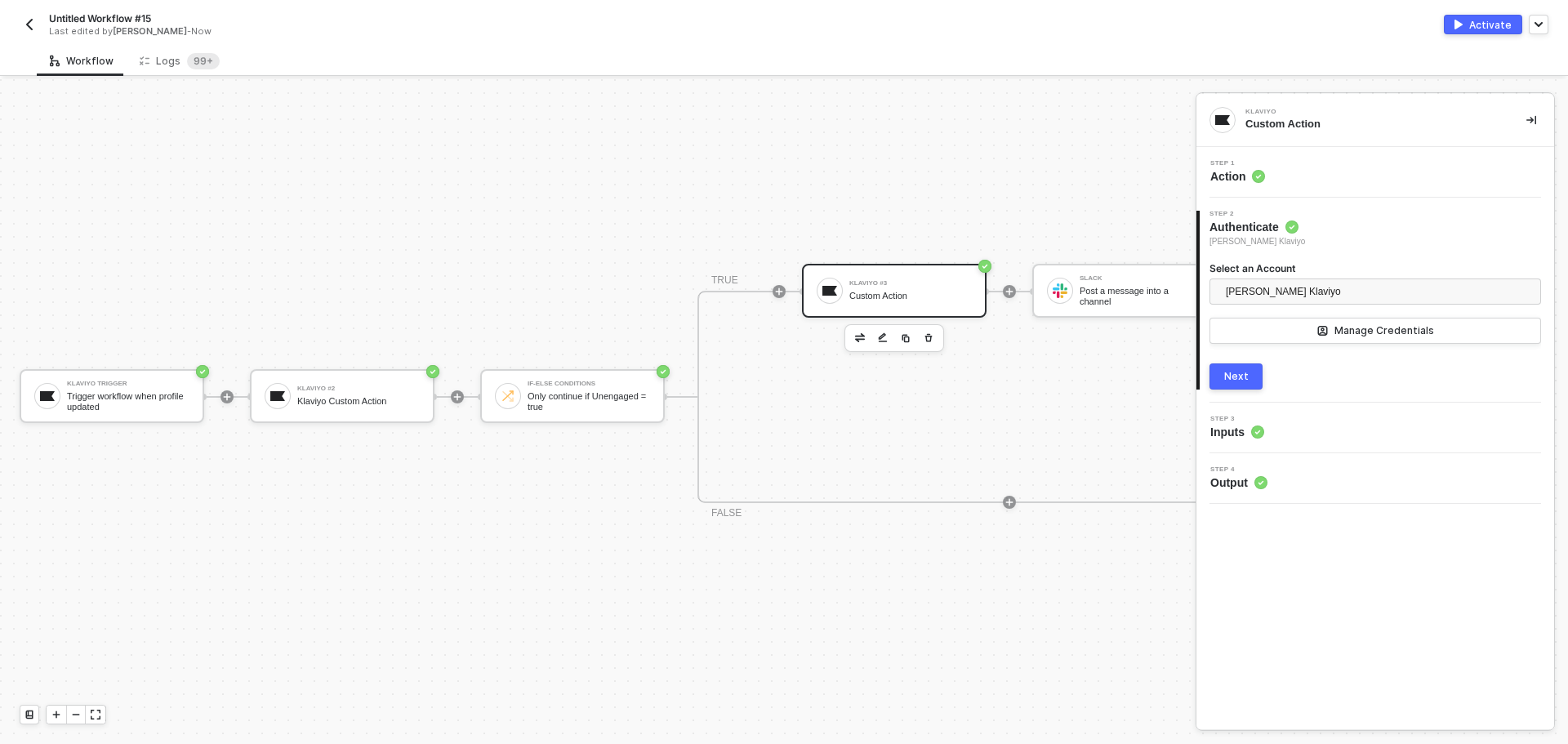
click at [1494, 26] on div "Activate" at bounding box center [1491, 25] width 42 height 14
click at [167, 72] on div "Logs 99+" at bounding box center [179, 61] width 106 height 31
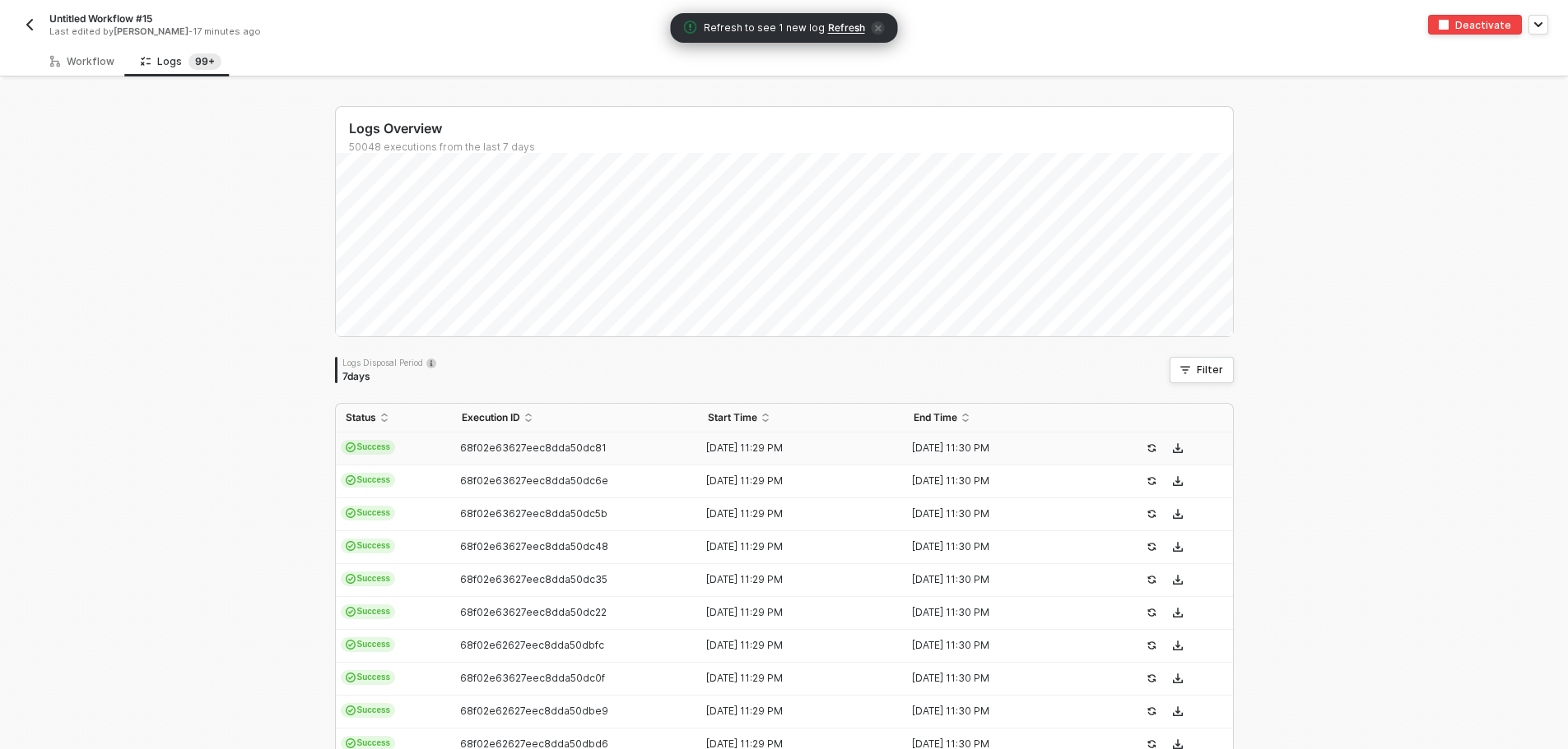
click at [388, 444] on td "Success" at bounding box center [394, 449] width 116 height 32
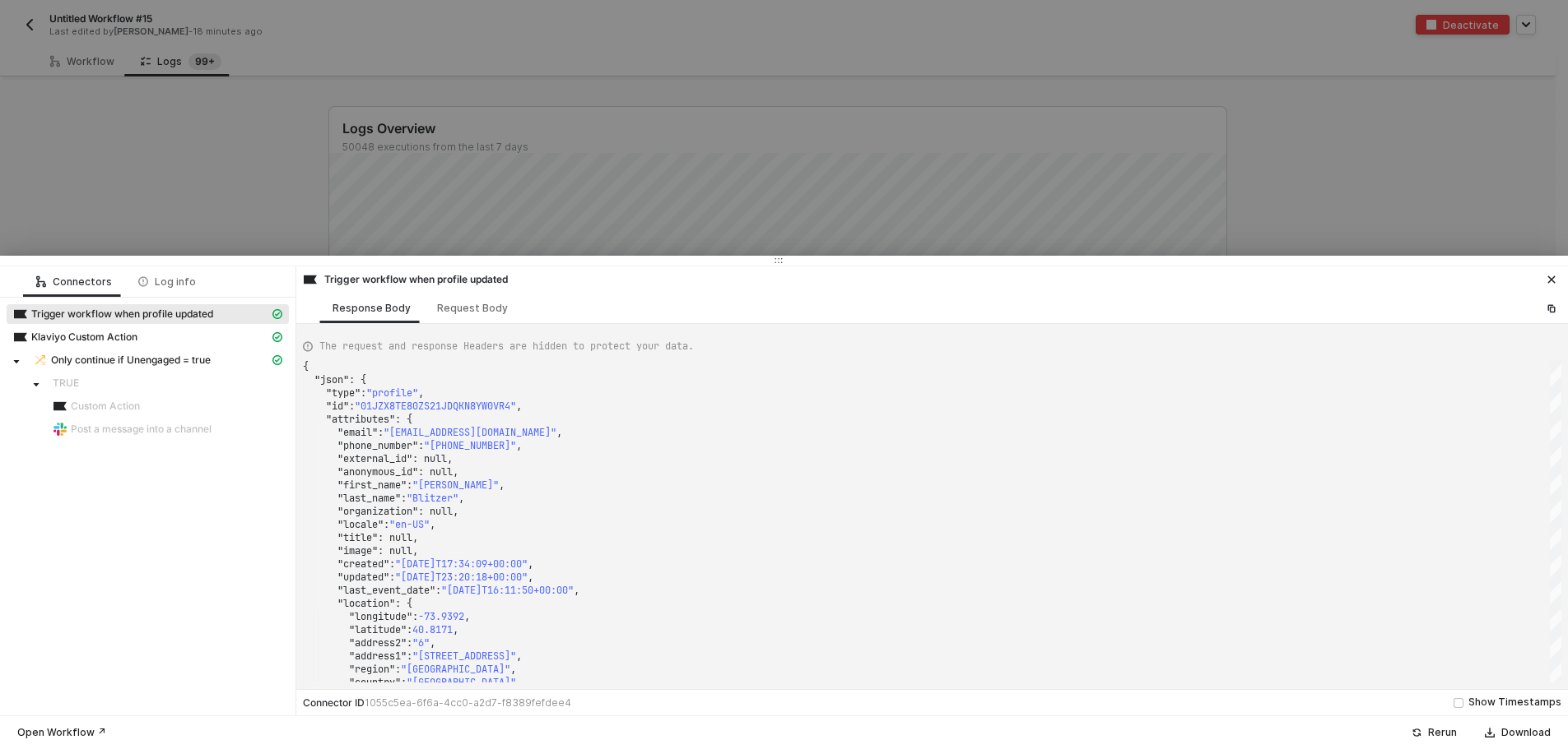
click at [235, 214] on div at bounding box center [784, 374] width 1568 height 749
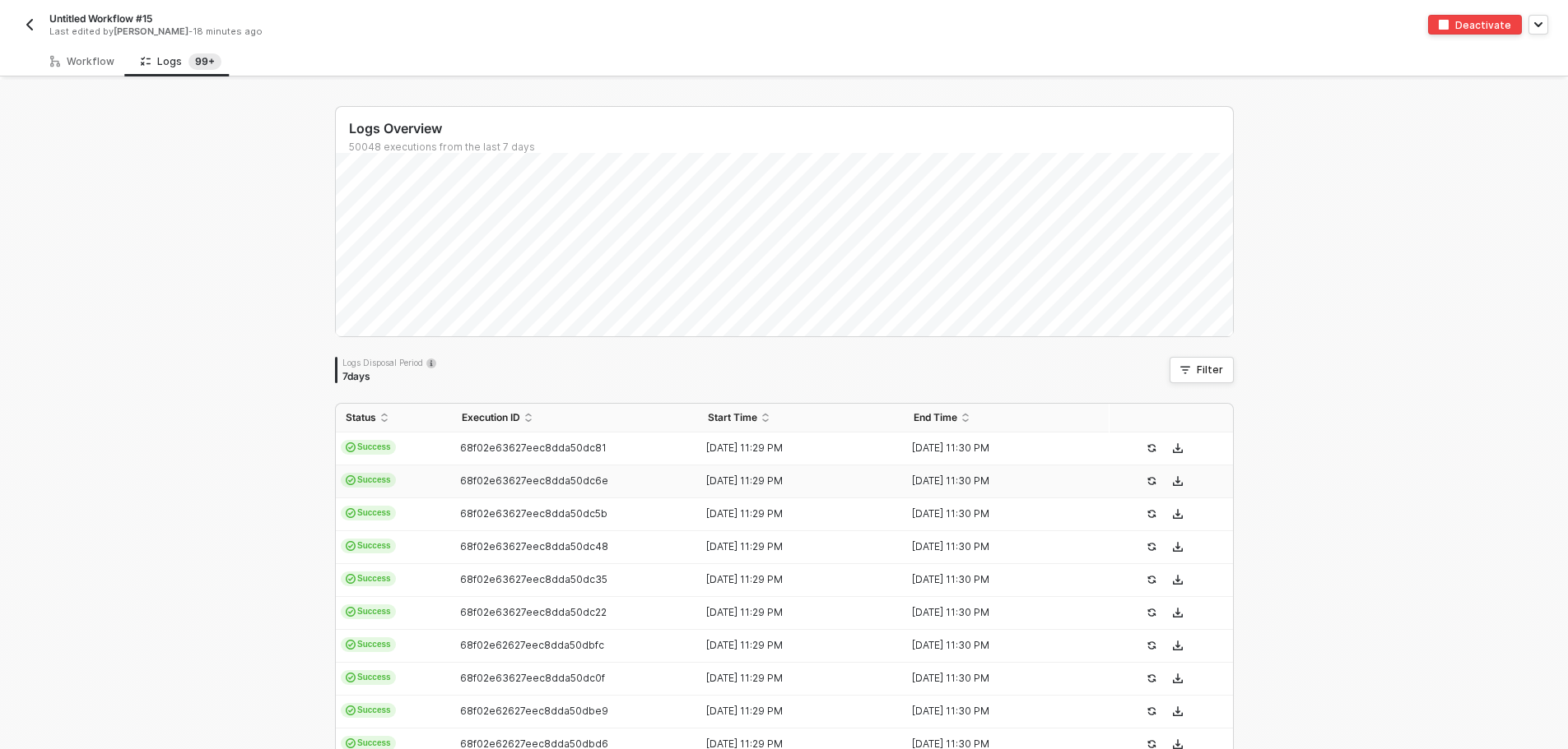
click at [541, 482] on span "68f02e63627eec8dda50dc6e" at bounding box center [534, 481] width 148 height 12
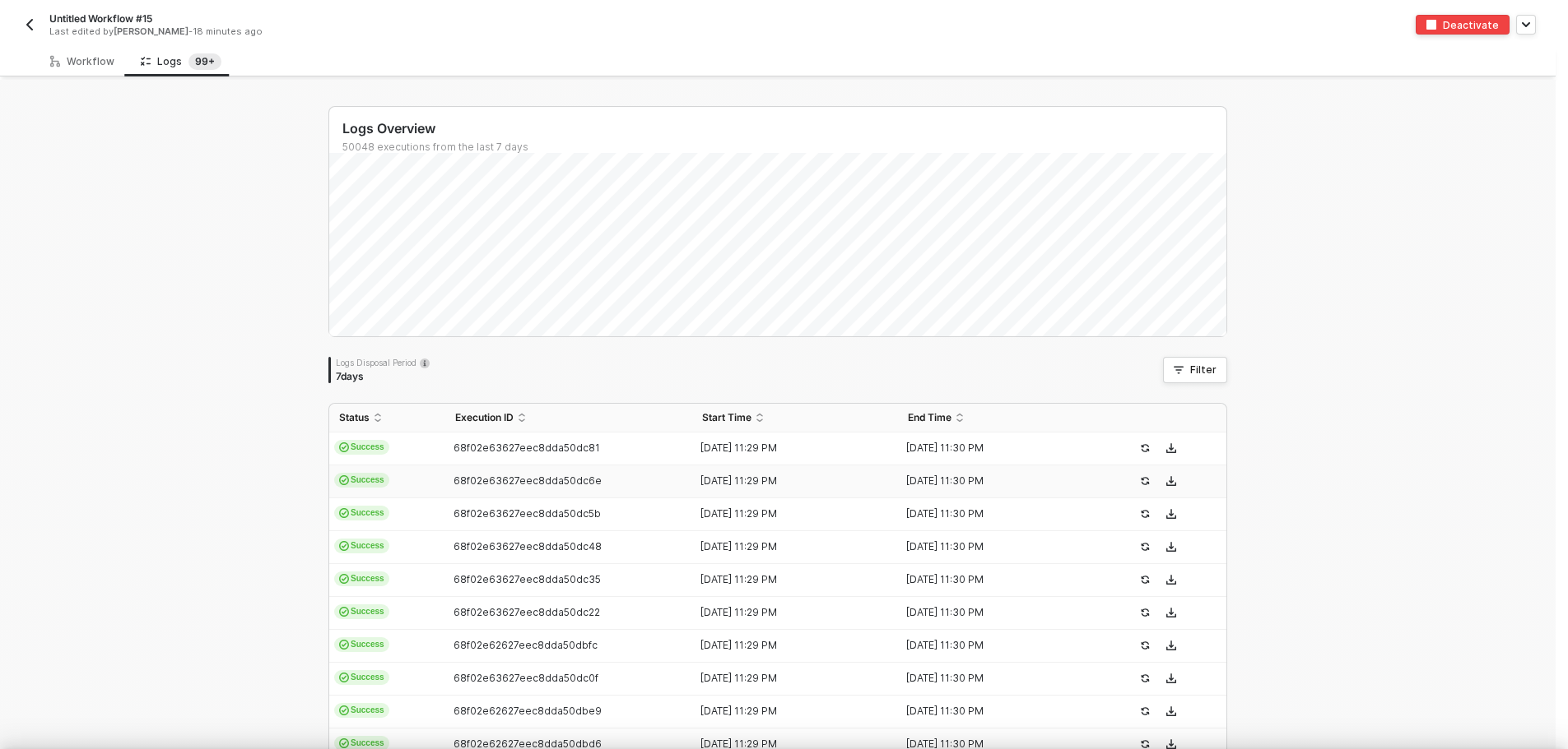
type textarea "{ "json": { "type": "profile", "id": "01K7MB96N4Q2MV26D8A3AK5327", "attributes"…"
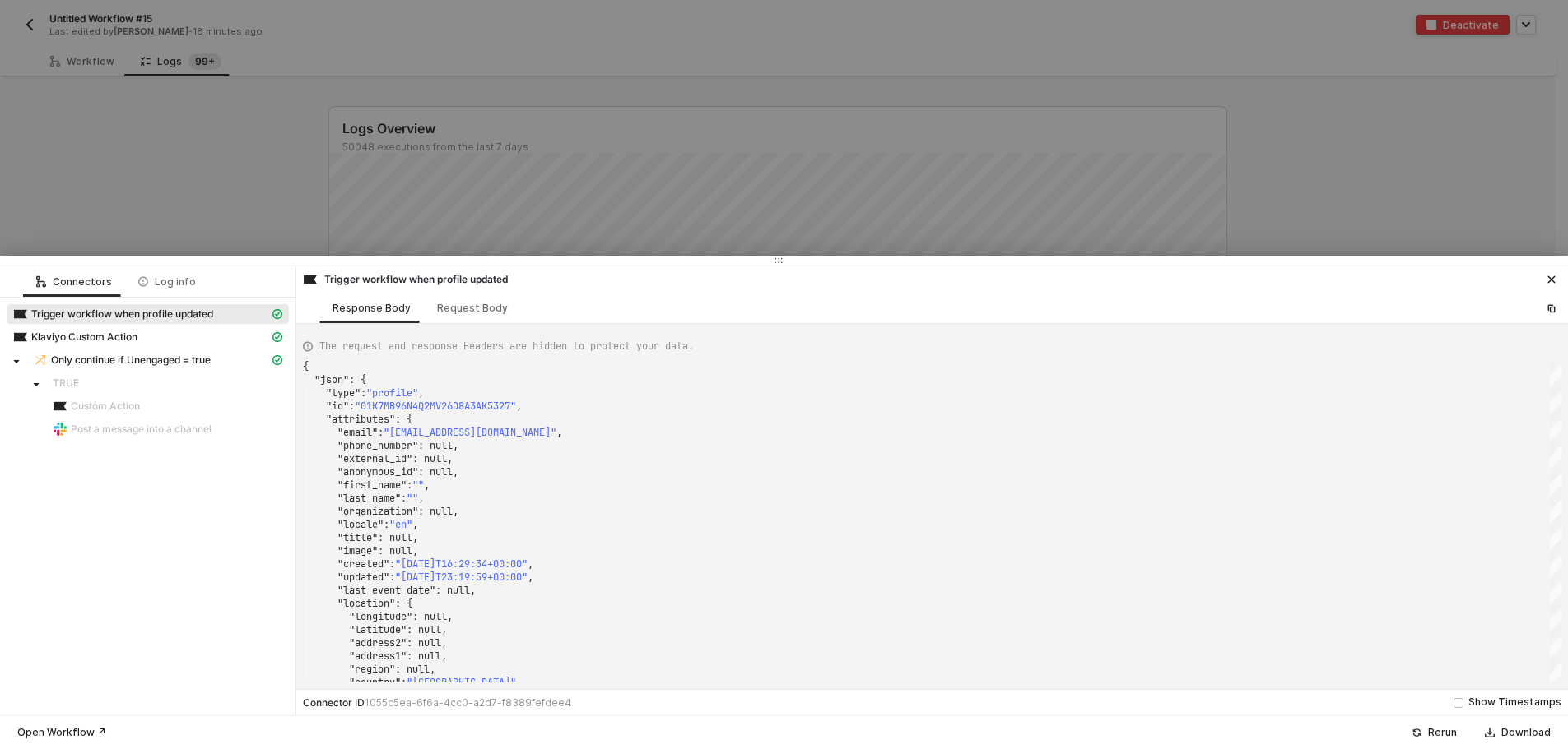
click at [234, 174] on div at bounding box center [784, 374] width 1568 height 749
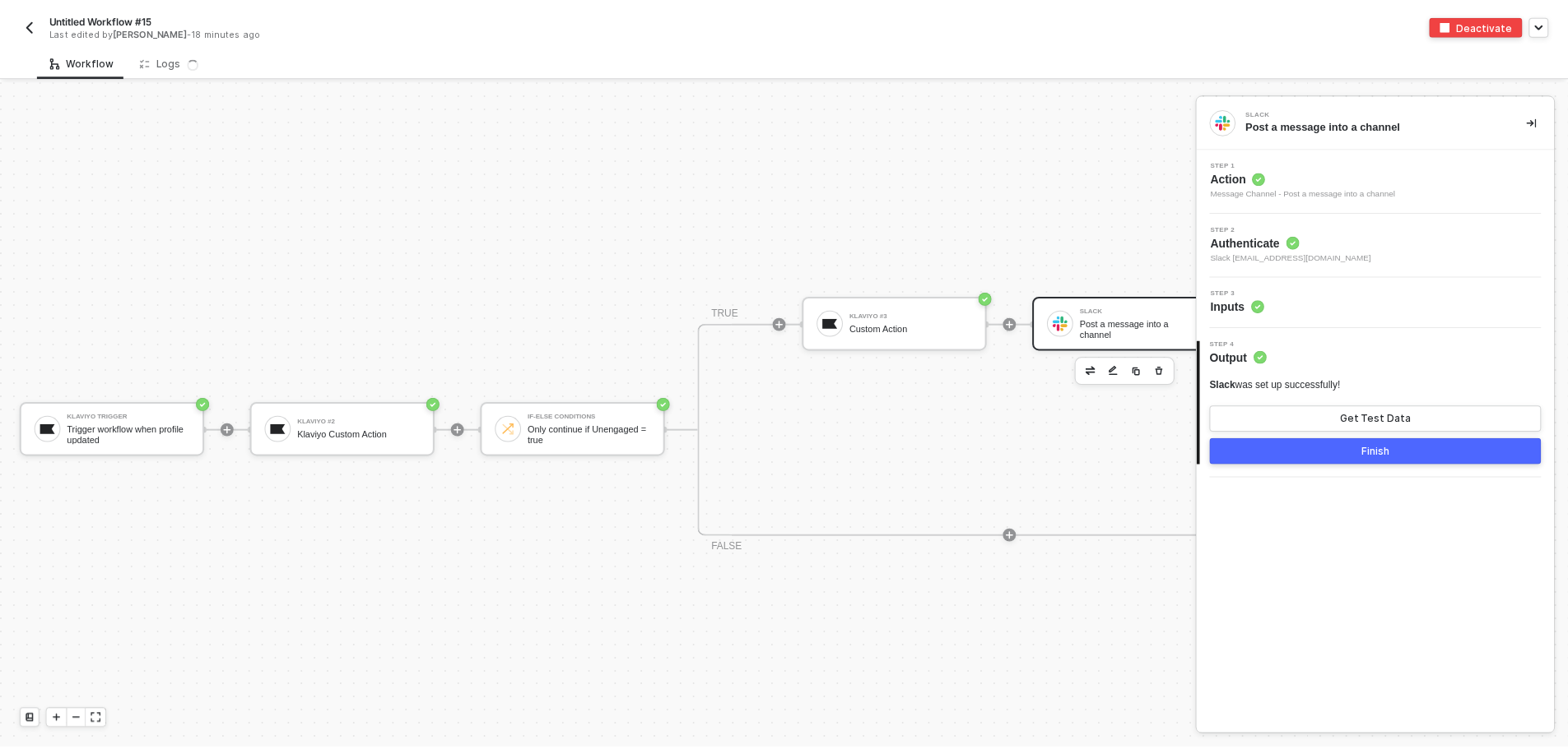
scroll to position [43, 0]
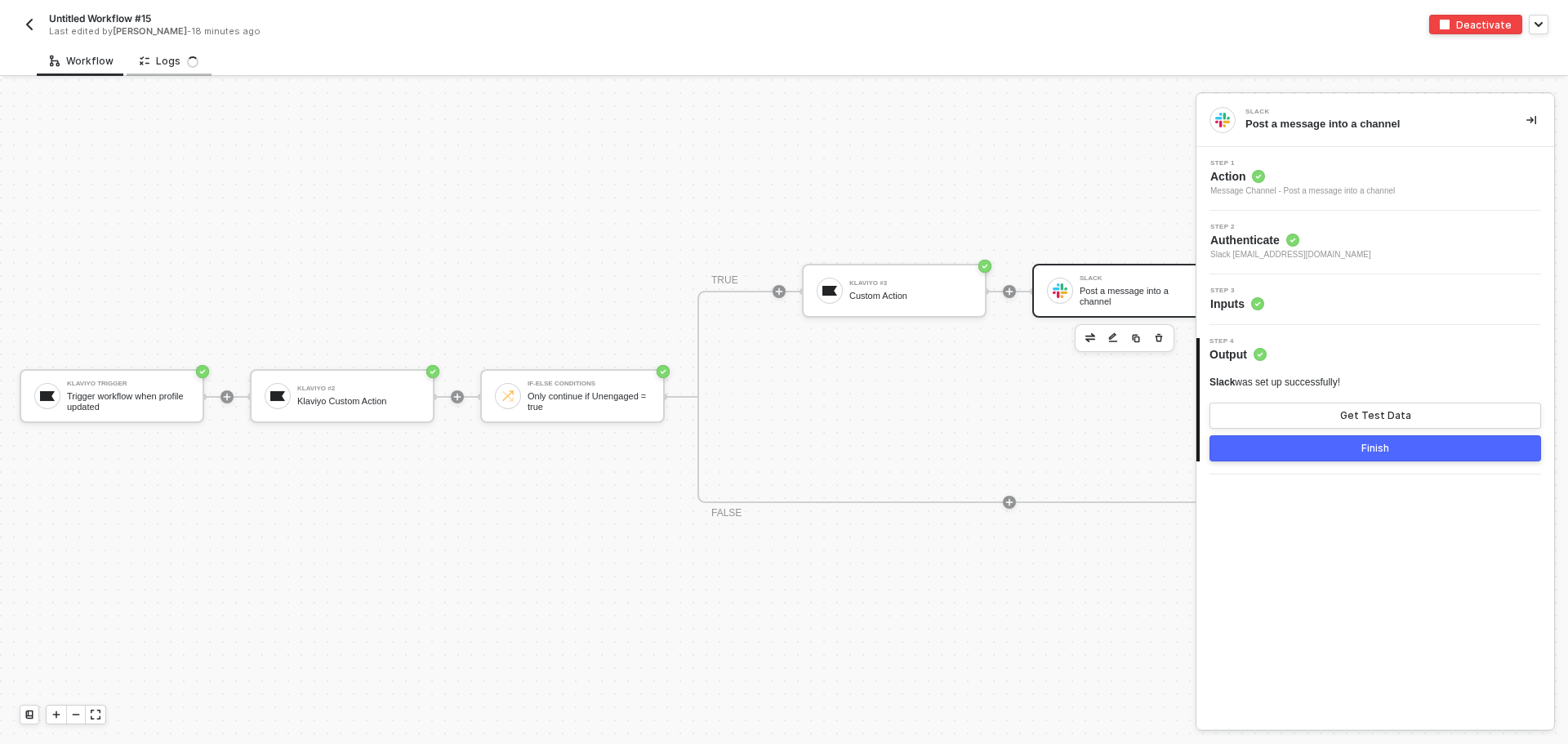
click at [167, 73] on div "Logs" at bounding box center [169, 61] width 85 height 31
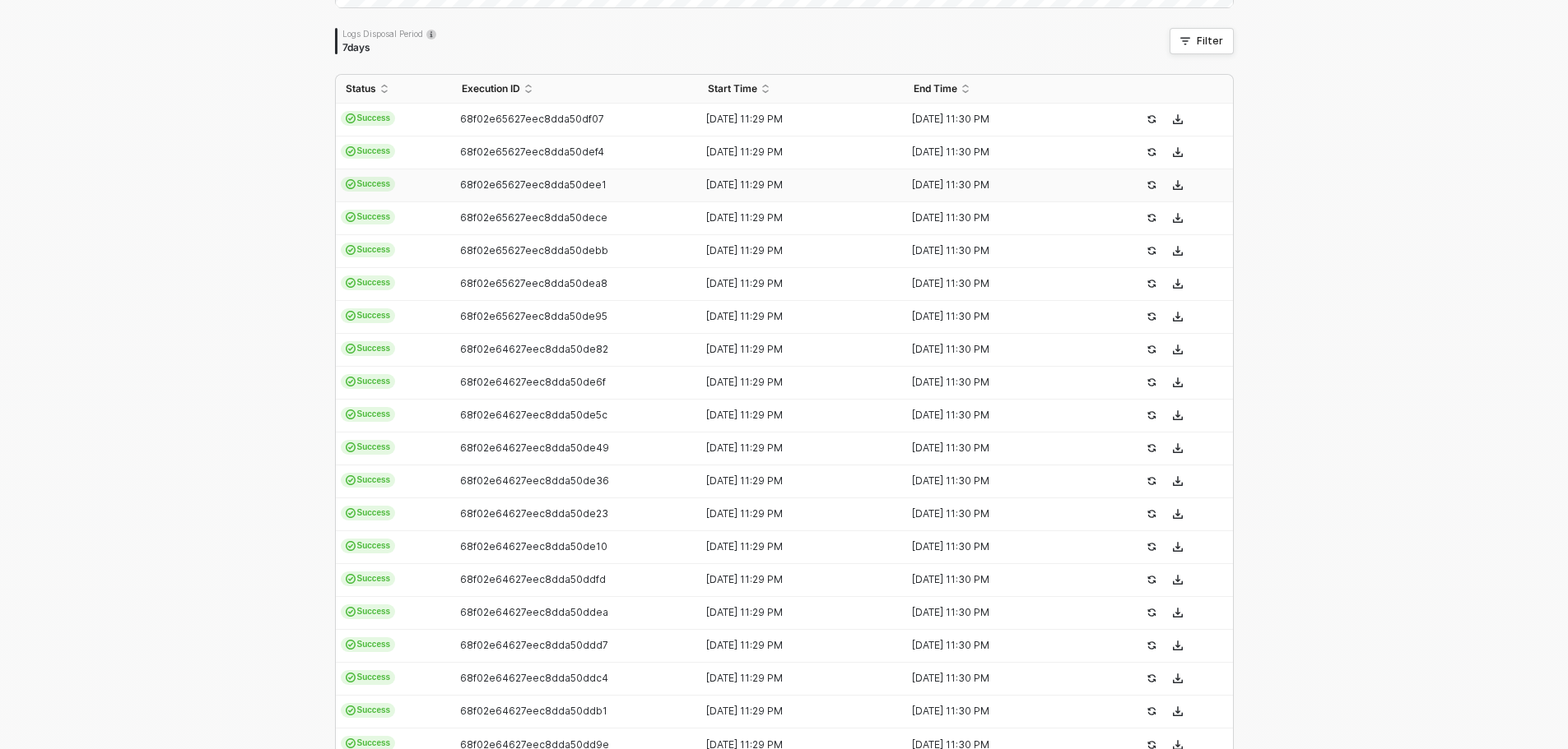
scroll to position [415, 0]
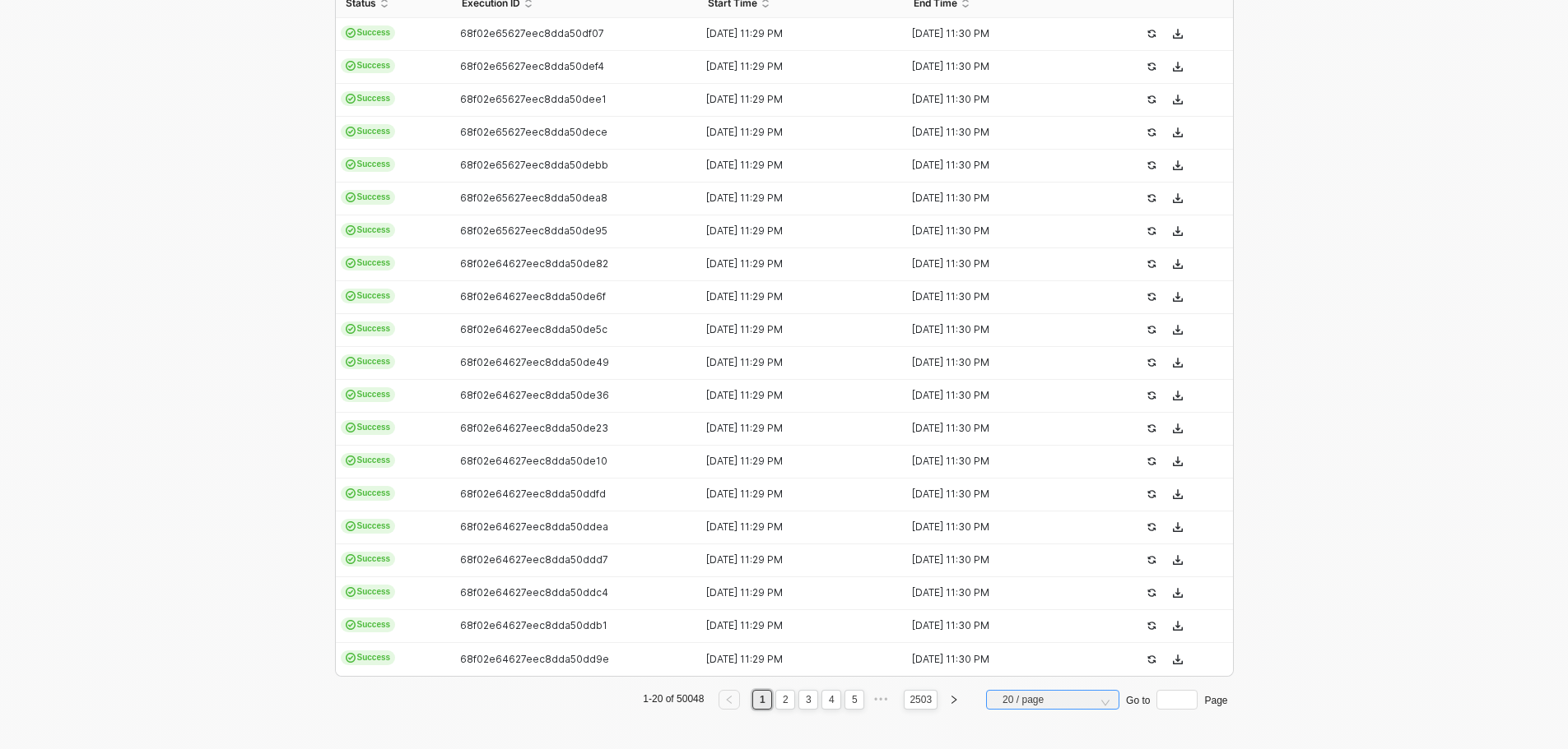
click at [1027, 697] on span "20 / page" at bounding box center [1056, 699] width 107 height 25
click at [1041, 676] on div "50 / page" at bounding box center [1052, 669] width 107 height 18
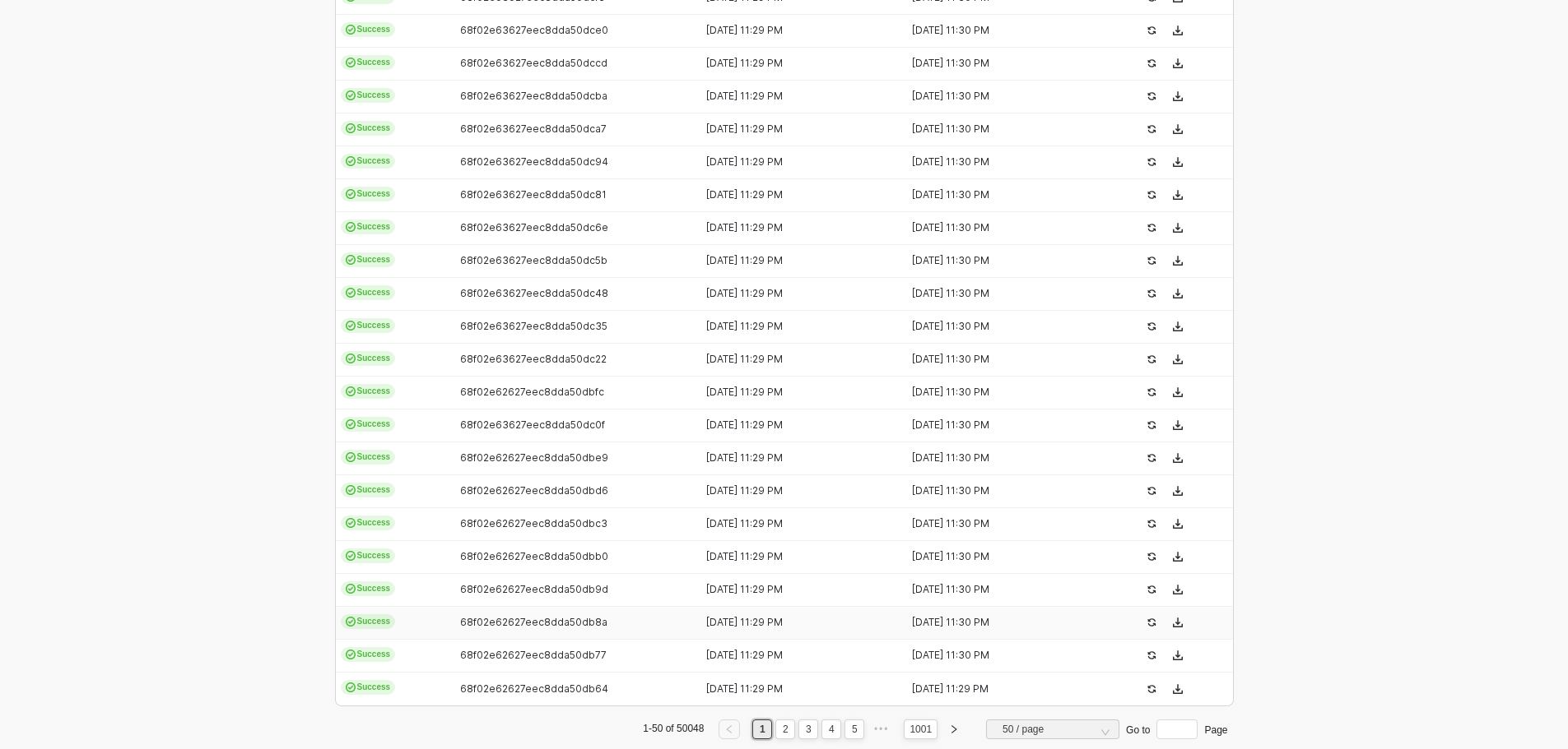
scroll to position [1401, 0]
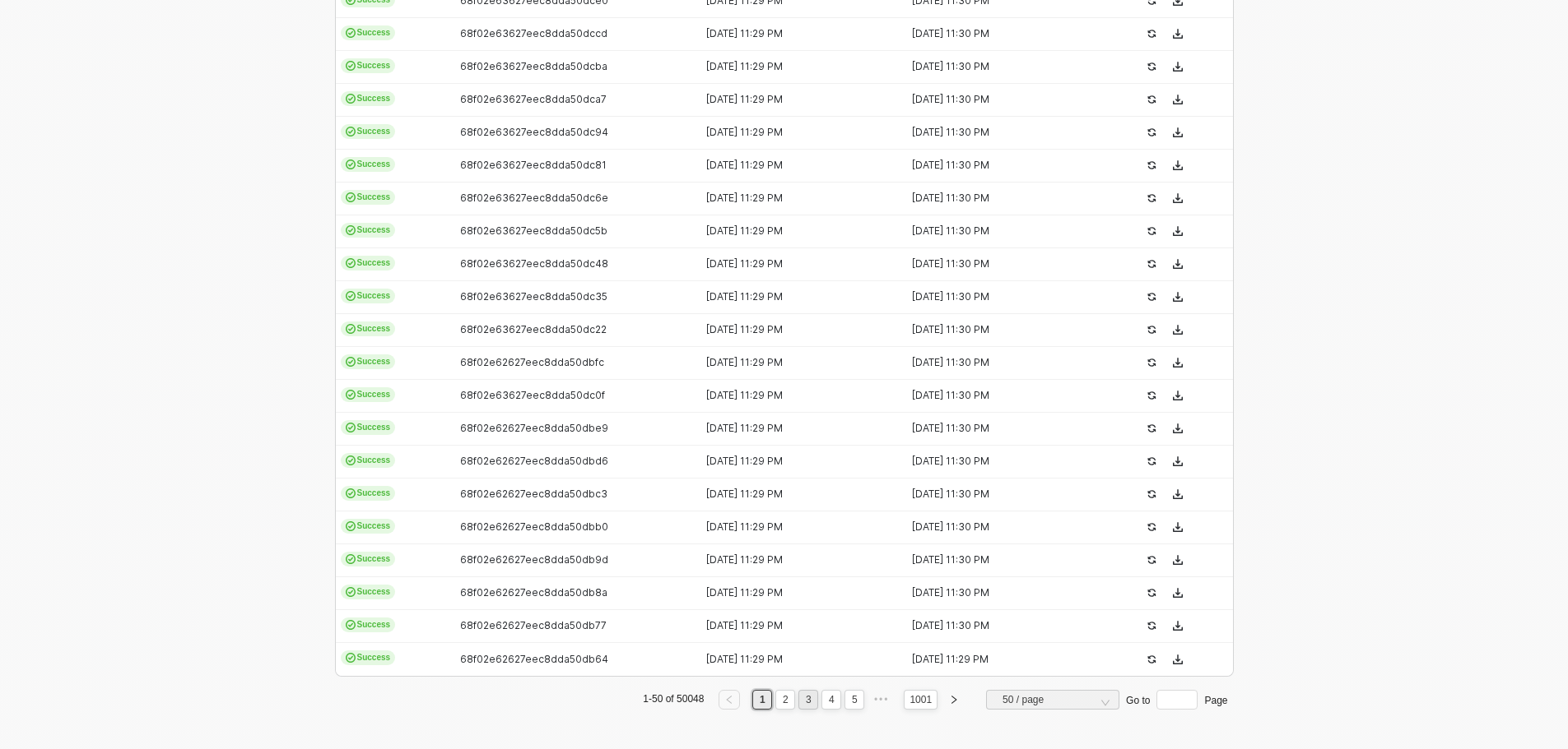
click at [801, 702] on link "3" at bounding box center [808, 699] width 15 height 18
click at [784, 696] on link "2" at bounding box center [785, 699] width 15 height 18
click at [758, 697] on link "1" at bounding box center [762, 699] width 15 height 18
click at [949, 696] on icon "right" at bounding box center [954, 700] width 10 height 10
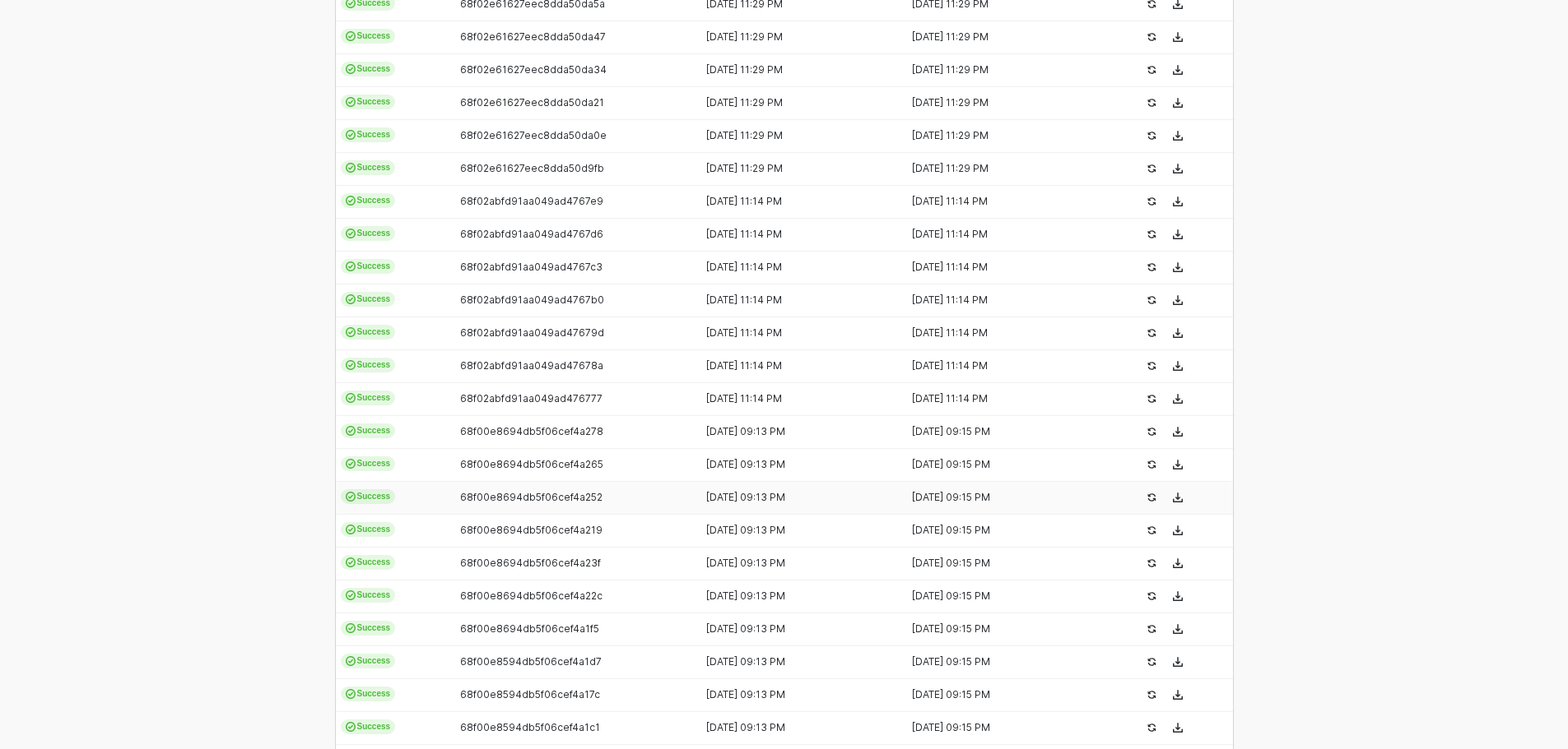
scroll to position [744, 0]
click at [591, 356] on td "68f02abfd91aa049ad4767d6" at bounding box center [575, 363] width 247 height 32
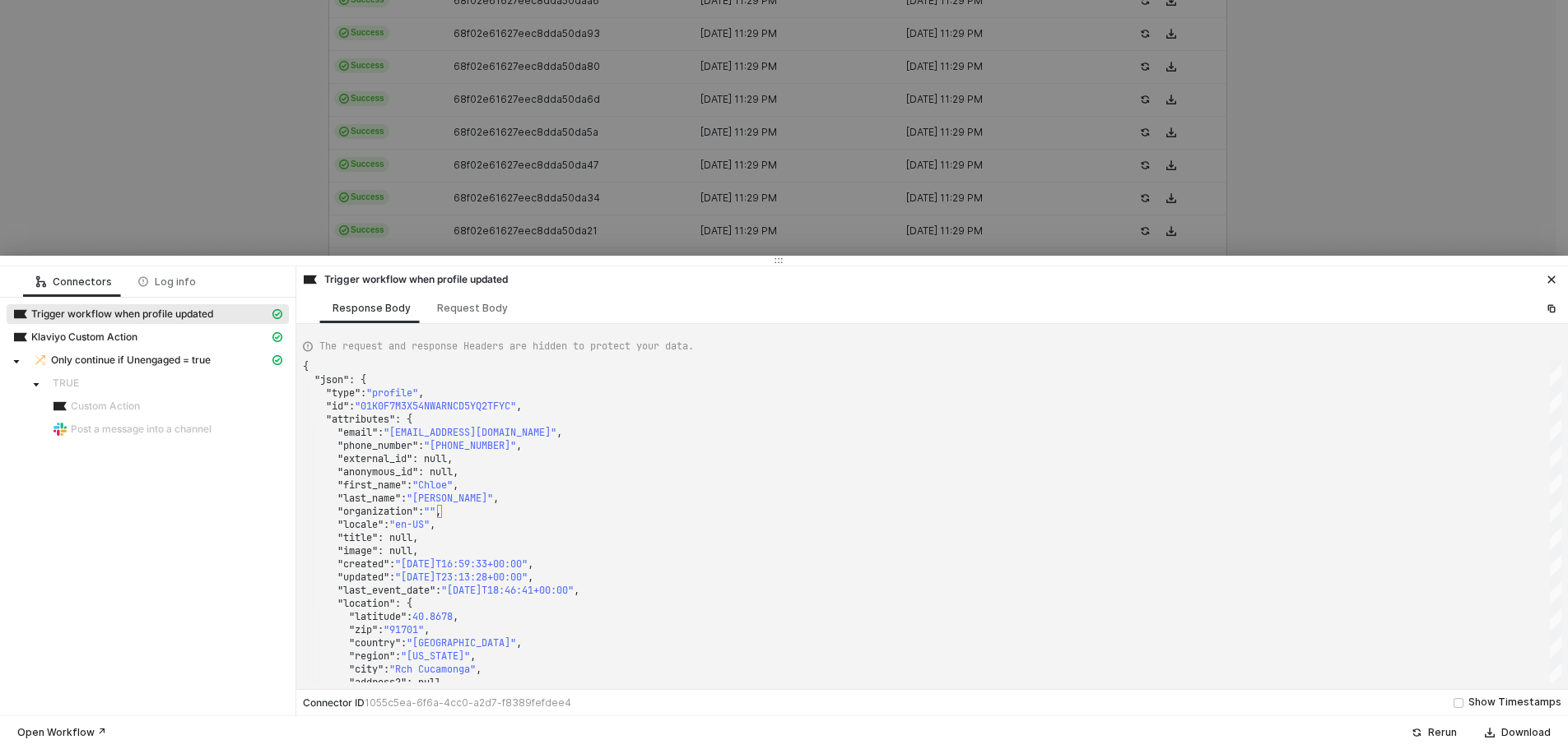
click at [502, 226] on div at bounding box center [784, 374] width 1568 height 749
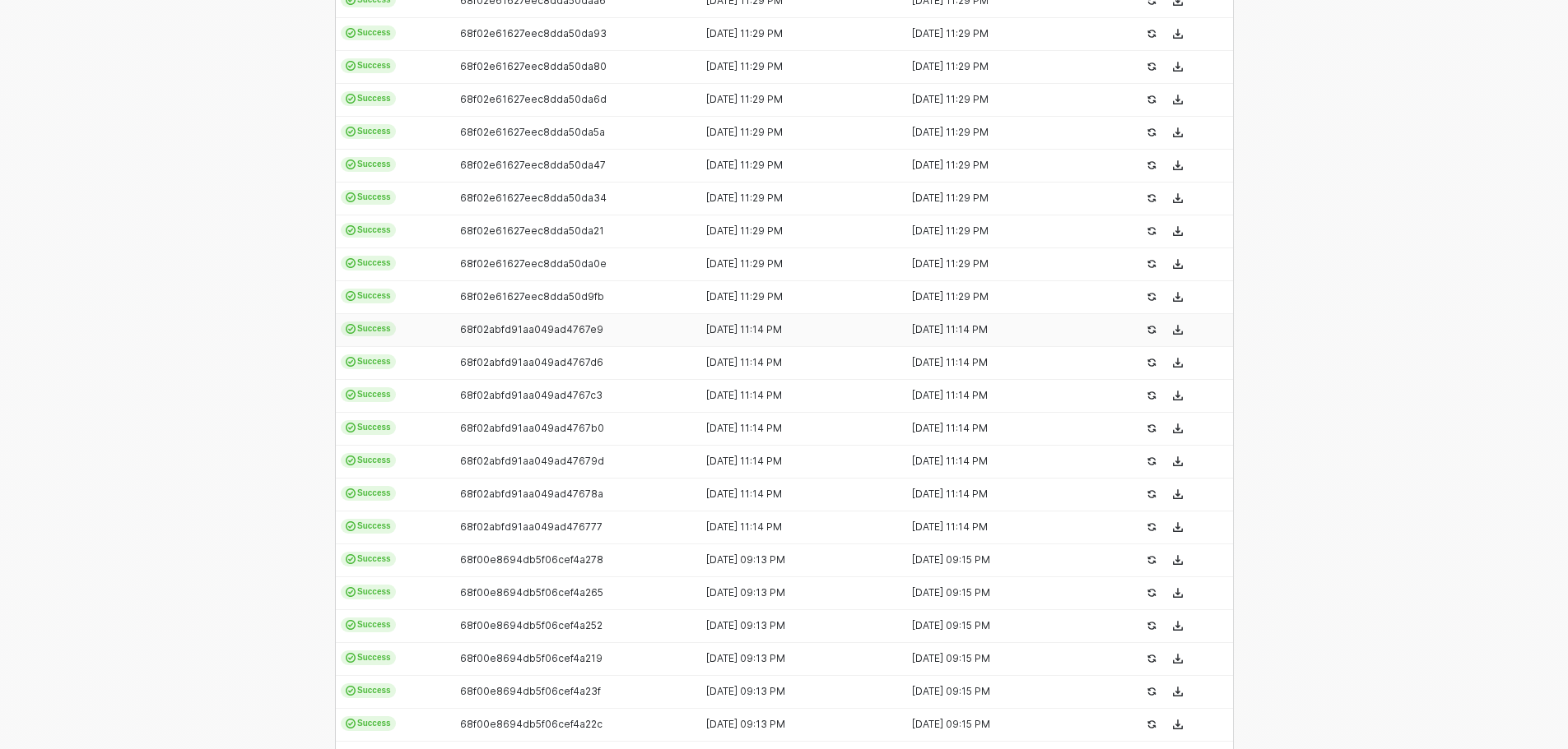
click at [754, 331] on div "15 Oct 2025 11:14 PM" at bounding box center [794, 329] width 192 height 13
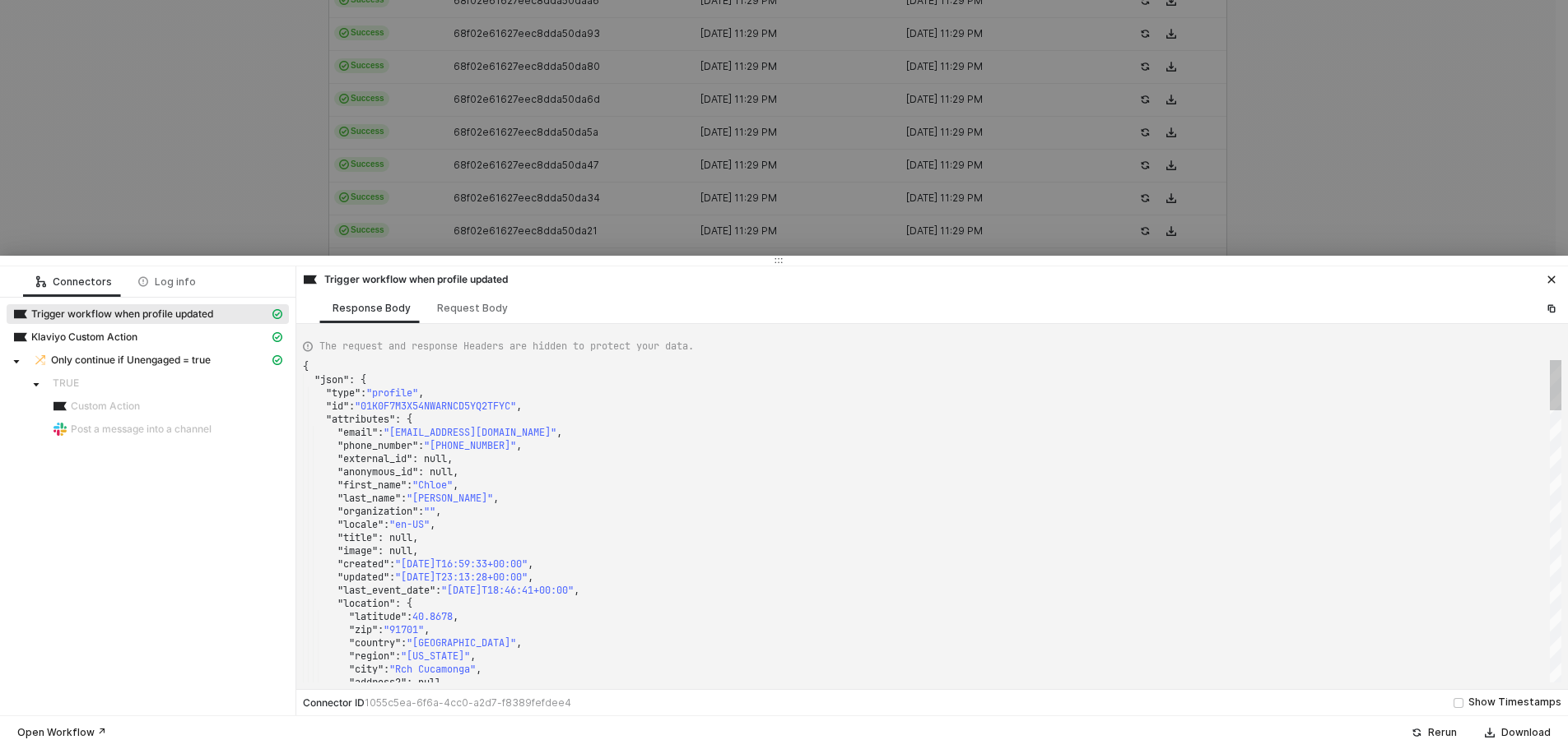
type textarea "{ "json": { "type": "profile", "id": "01K23P2234BXYR7DQY691WM92E", "attributes"…"
click at [633, 222] on div at bounding box center [784, 374] width 1568 height 749
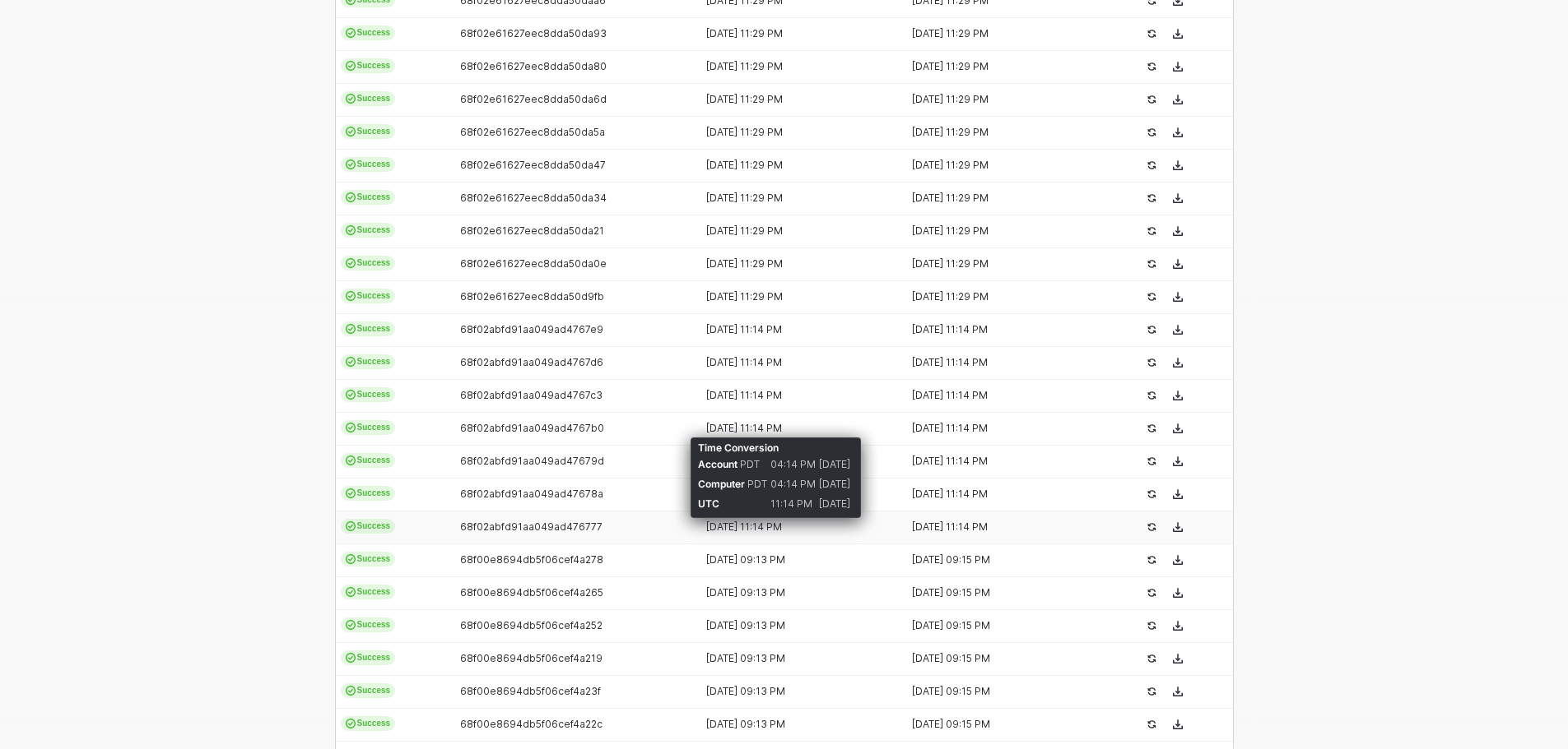
click at [822, 528] on div "15 Oct 2025 11:14 PM" at bounding box center [794, 527] width 192 height 13
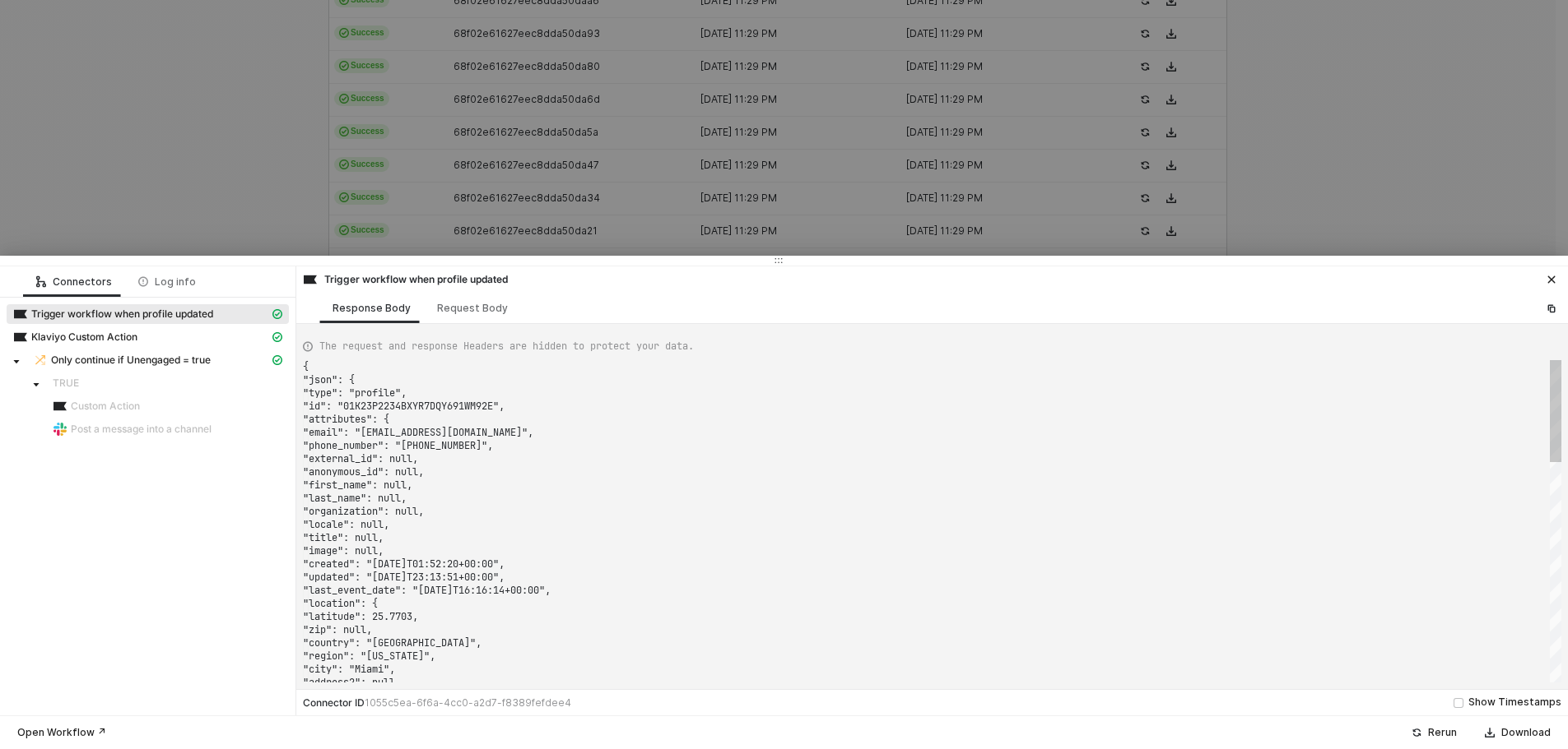
type textarea "{ "json": { "type": "profile", "id": "01K7MZVCGNY57QFDVYZ4D09P89", "attributes"…"
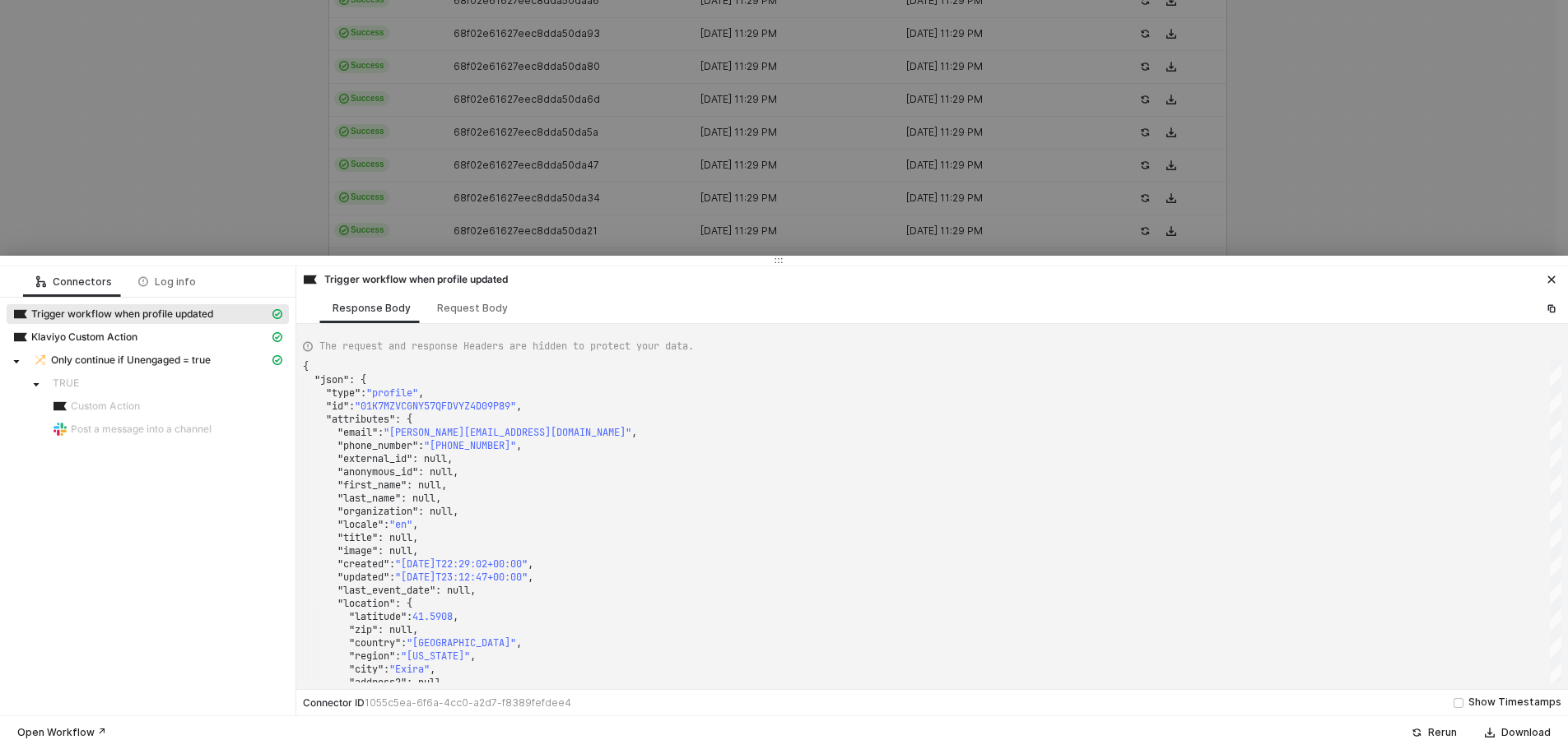
click at [579, 188] on div at bounding box center [784, 374] width 1568 height 749
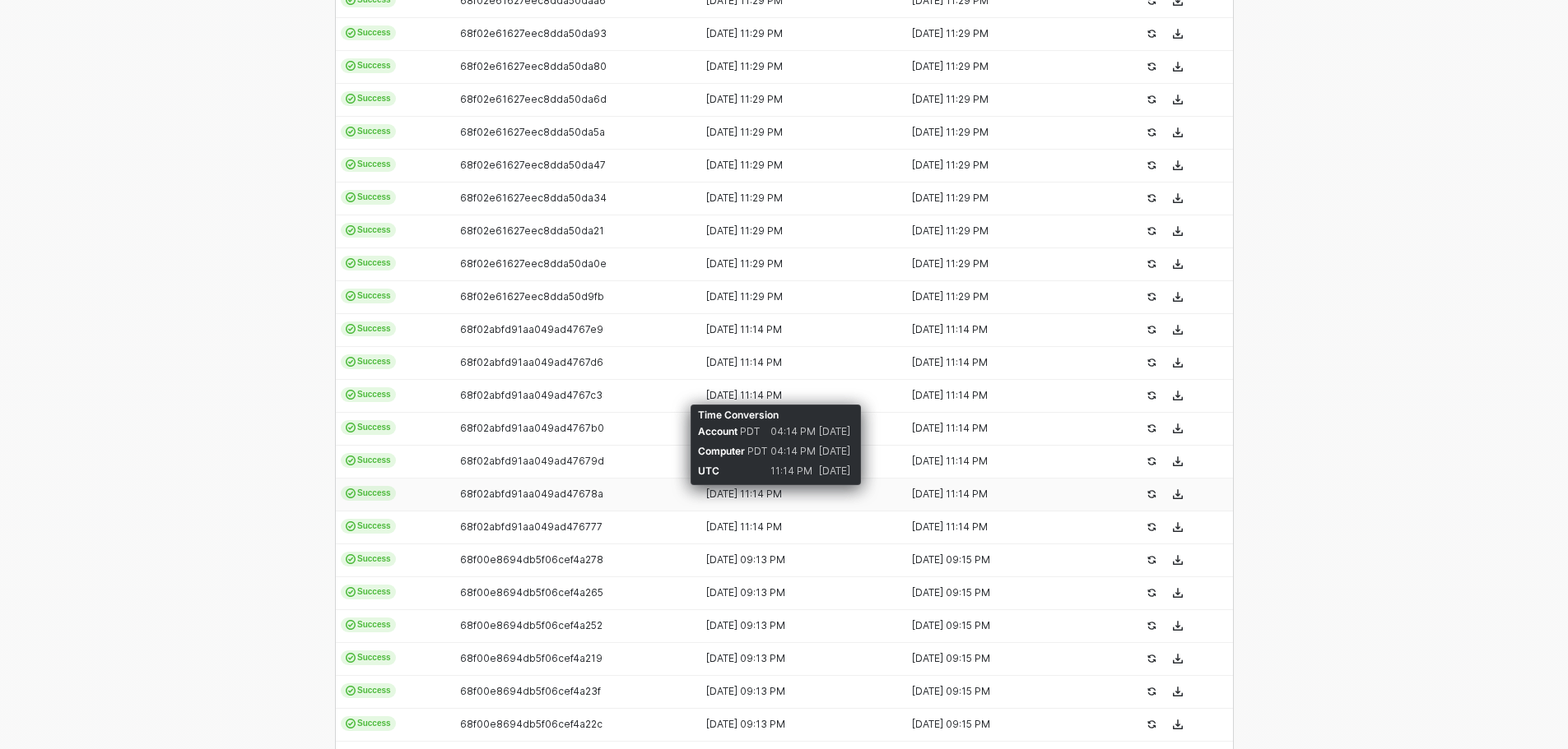
click at [836, 488] on div "15 Oct 2025 11:14 PM" at bounding box center [794, 494] width 192 height 13
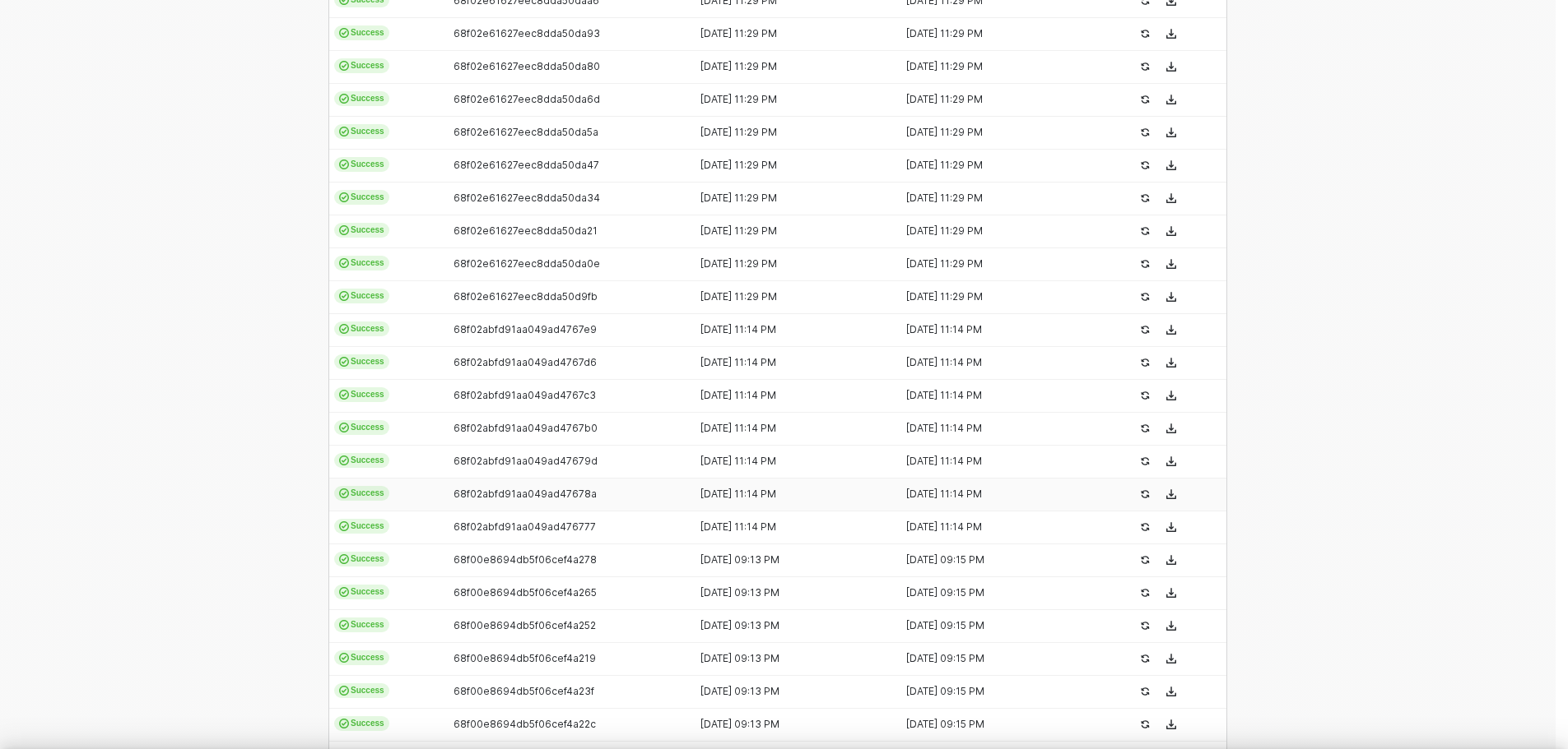
type textarea "{ "json": { "type": "profile", "id": "01HGBNDFKFQQ0M87Z5SH8RZKTC", "attributes"…"
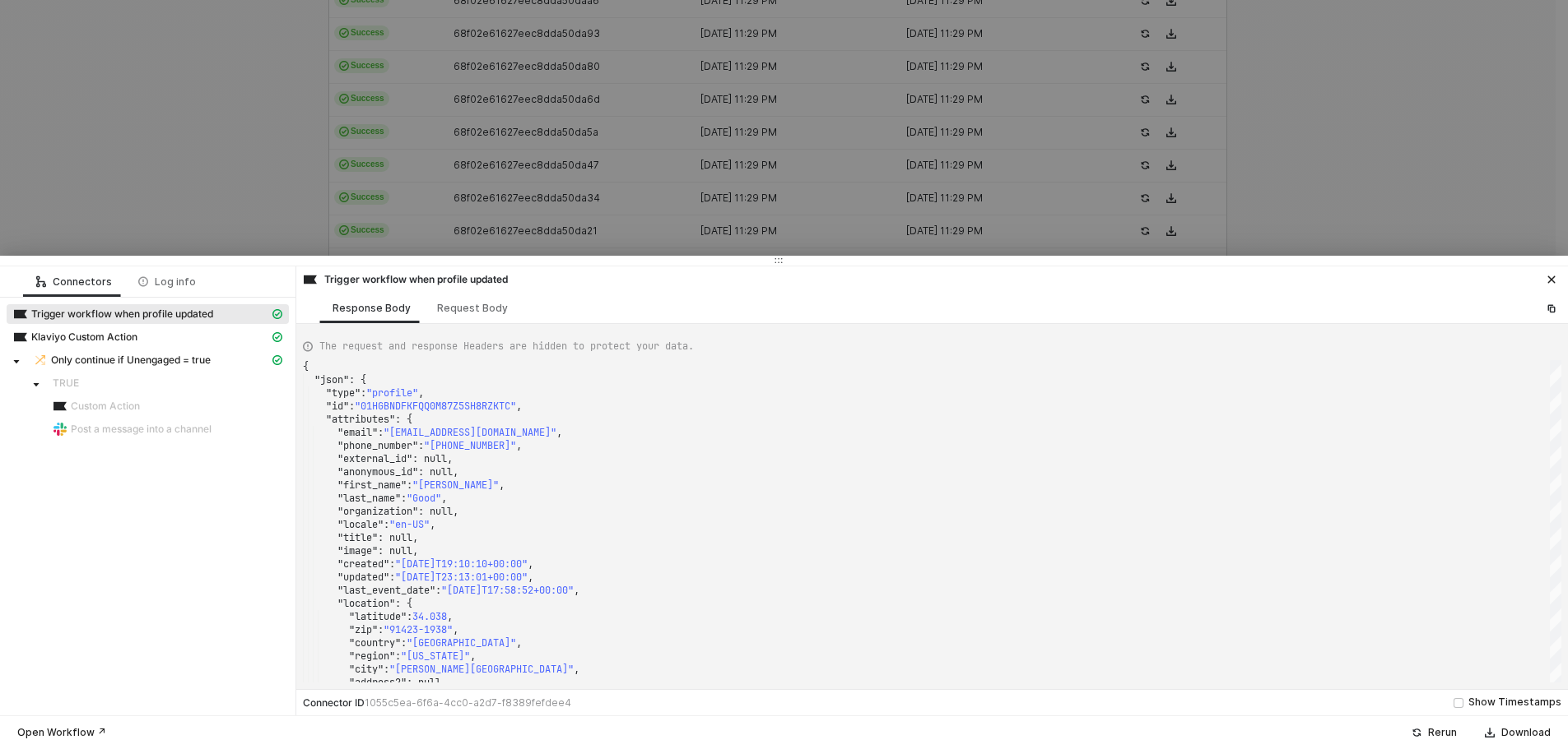
click at [762, 201] on div at bounding box center [784, 374] width 1568 height 749
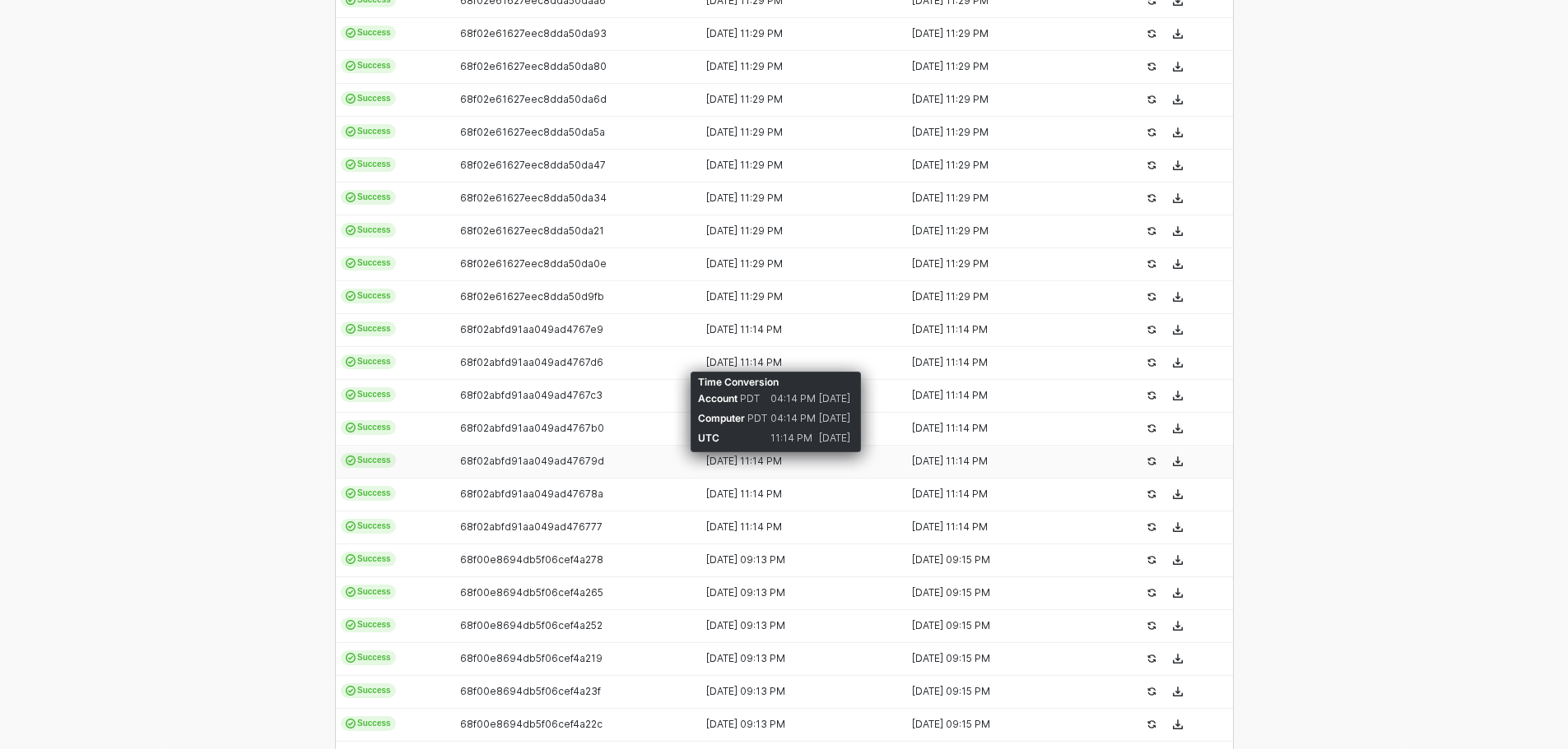
click at [824, 456] on div "15 Oct 2025 11:14 PM" at bounding box center [794, 461] width 192 height 13
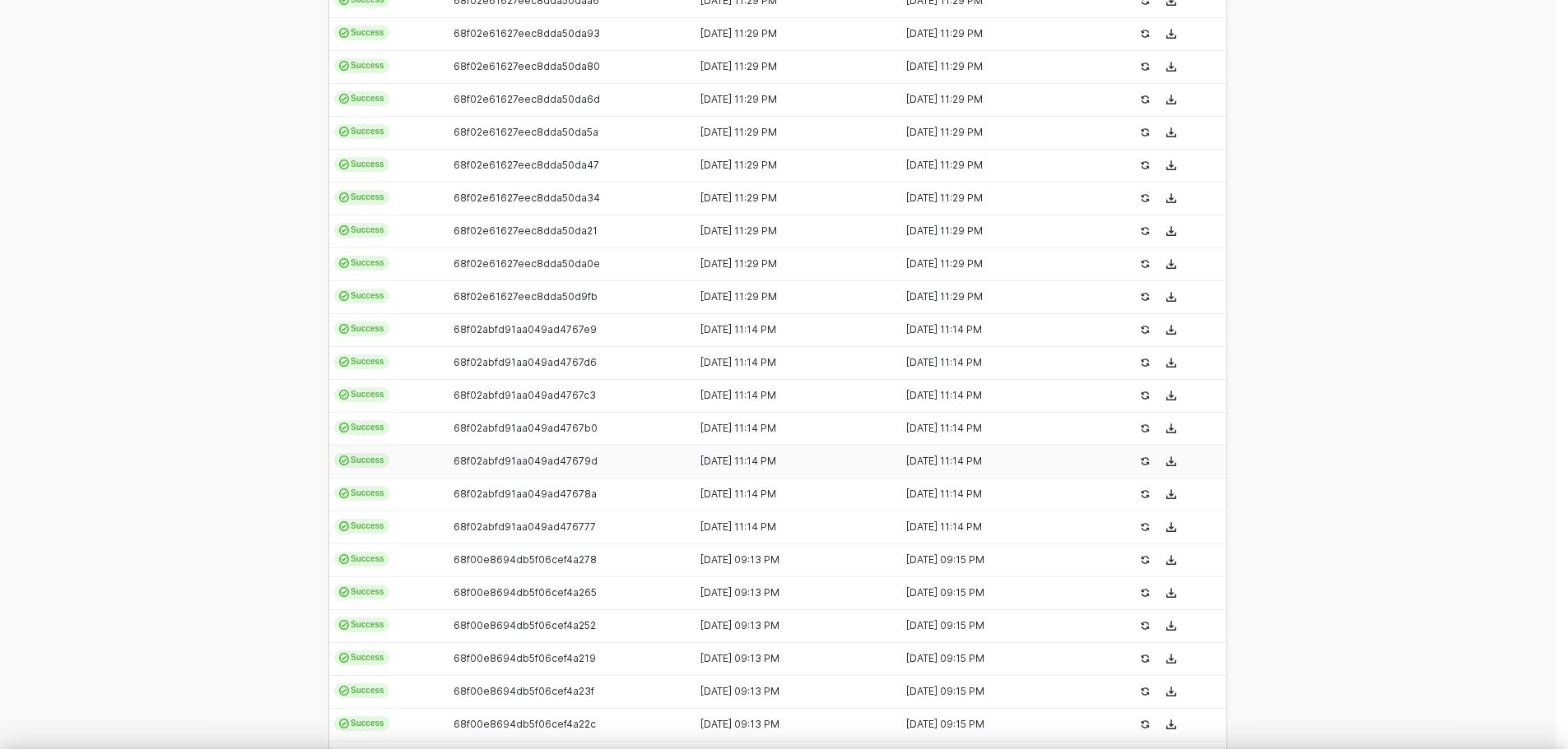
type textarea "{ "json": { "type": "profile", "id": "01K5Z2NSTKM4SYN1P3JQ8P3R83", "attributes"…"
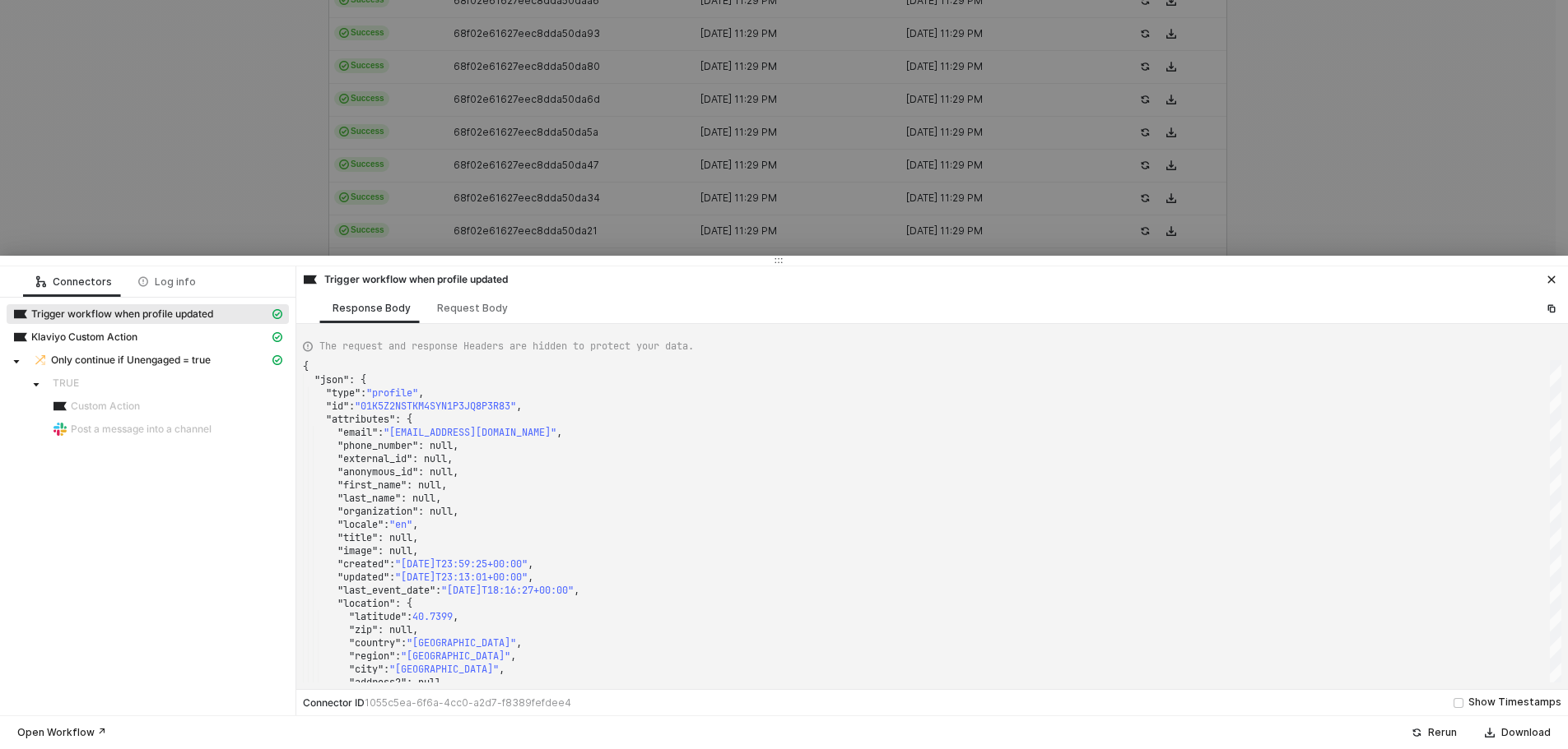
click at [787, 208] on div at bounding box center [784, 374] width 1568 height 749
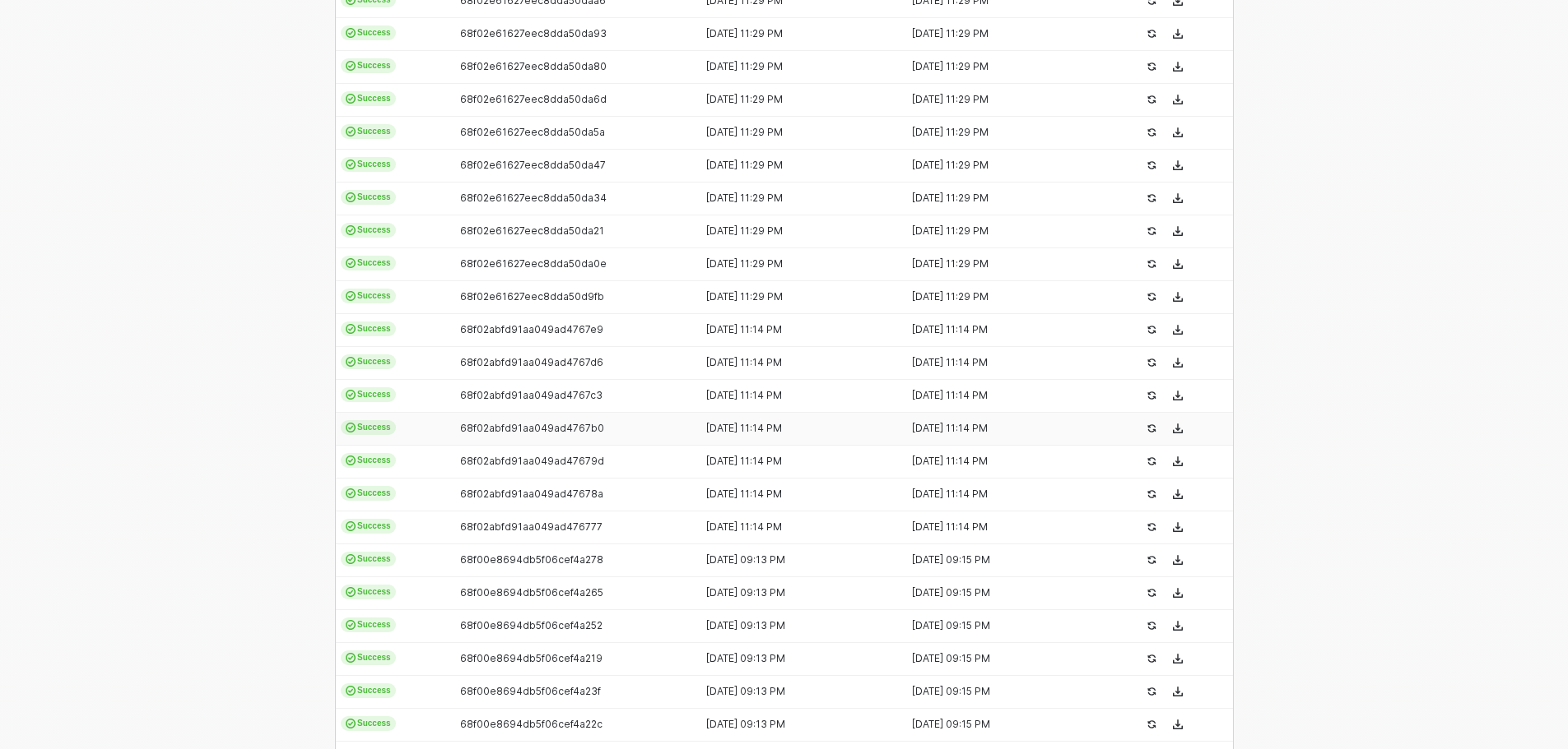
click at [830, 421] on td "15 Oct 2025 11:14 PM" at bounding box center [801, 429] width 206 height 32
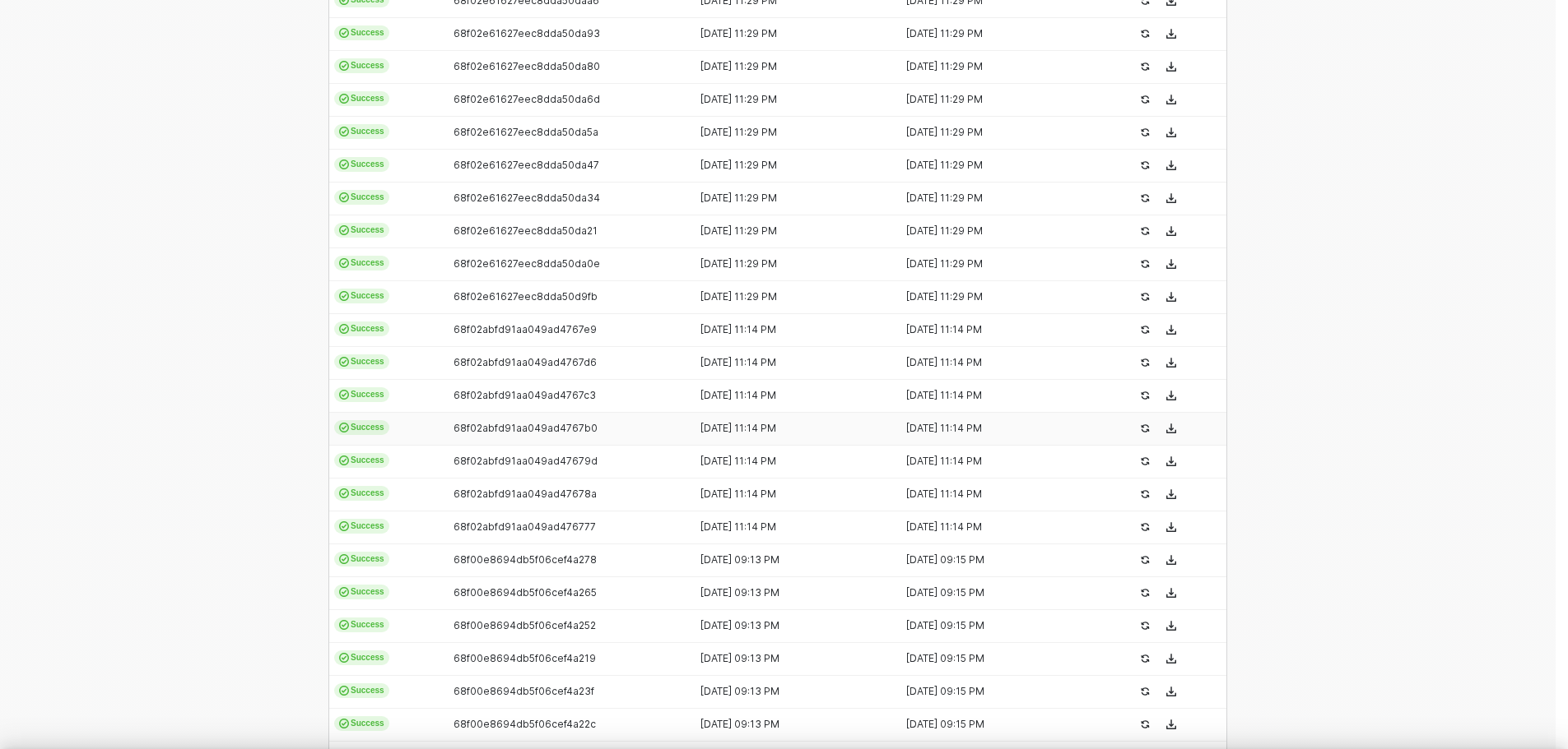
type textarea "{ "json": { "type": "profile", "id": "01K6C40X8SBDW32TKAYT77QNKN", "attributes"…"
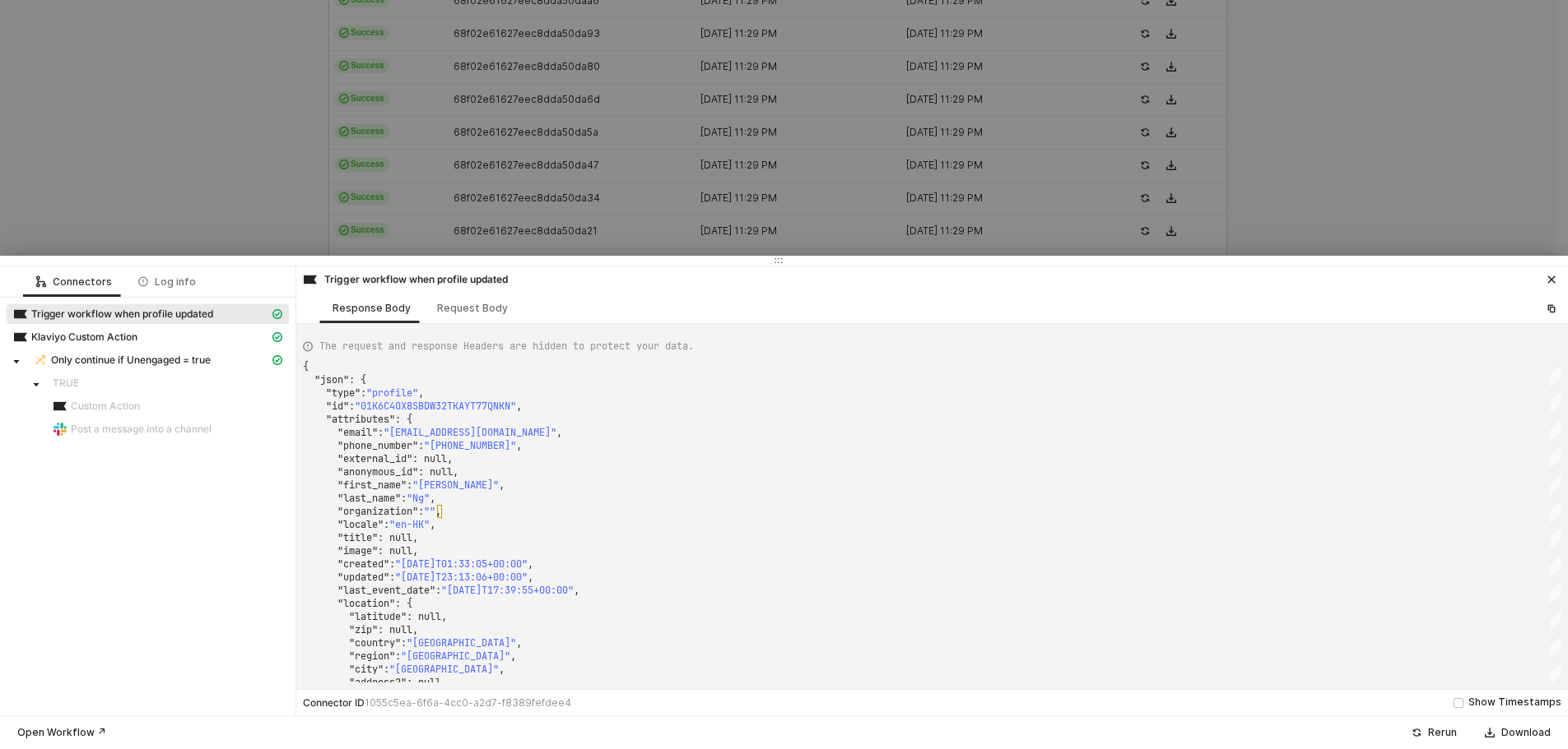
click at [820, 193] on div at bounding box center [784, 374] width 1568 height 749
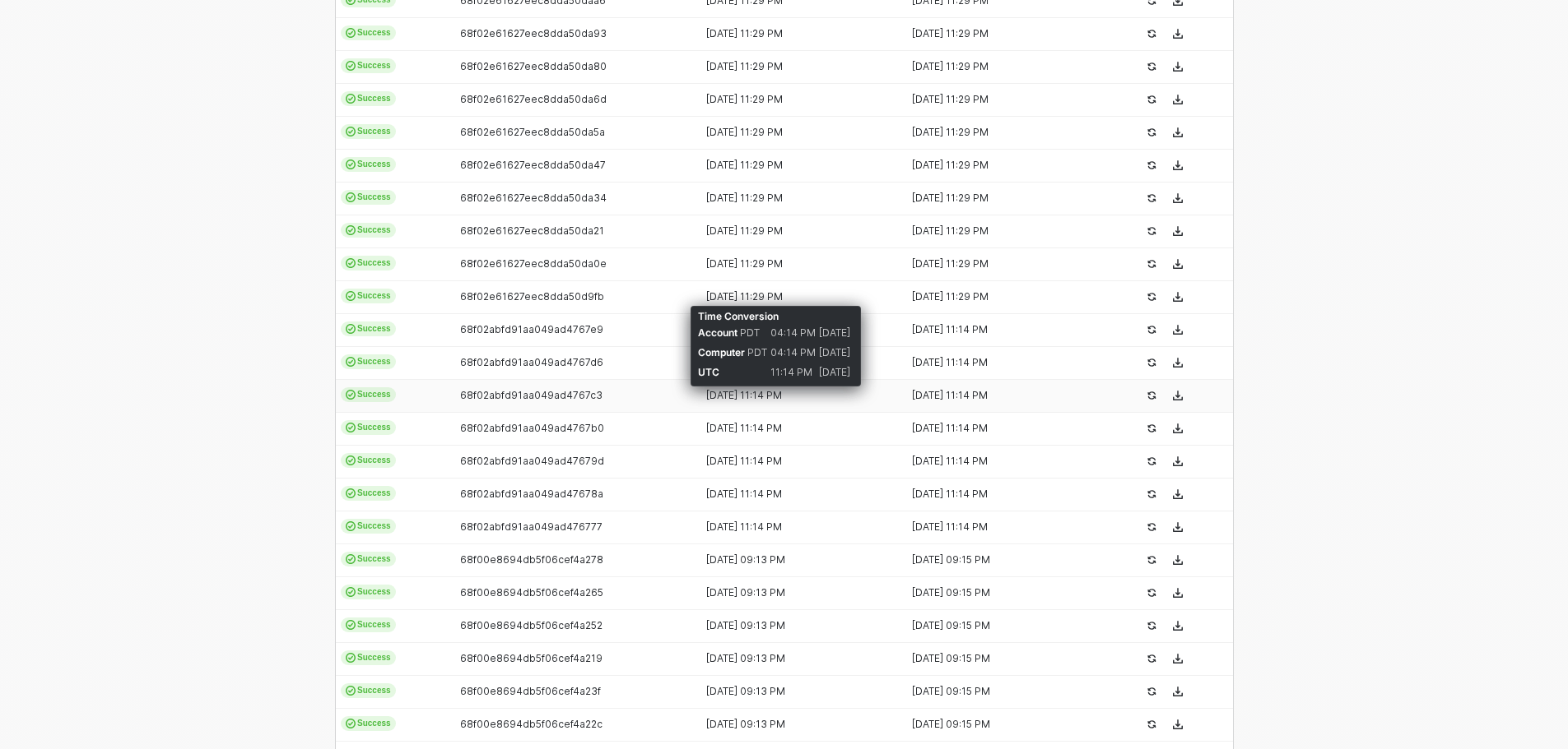
click at [820, 396] on div "15 Oct 2025 11:14 PM" at bounding box center [794, 395] width 192 height 13
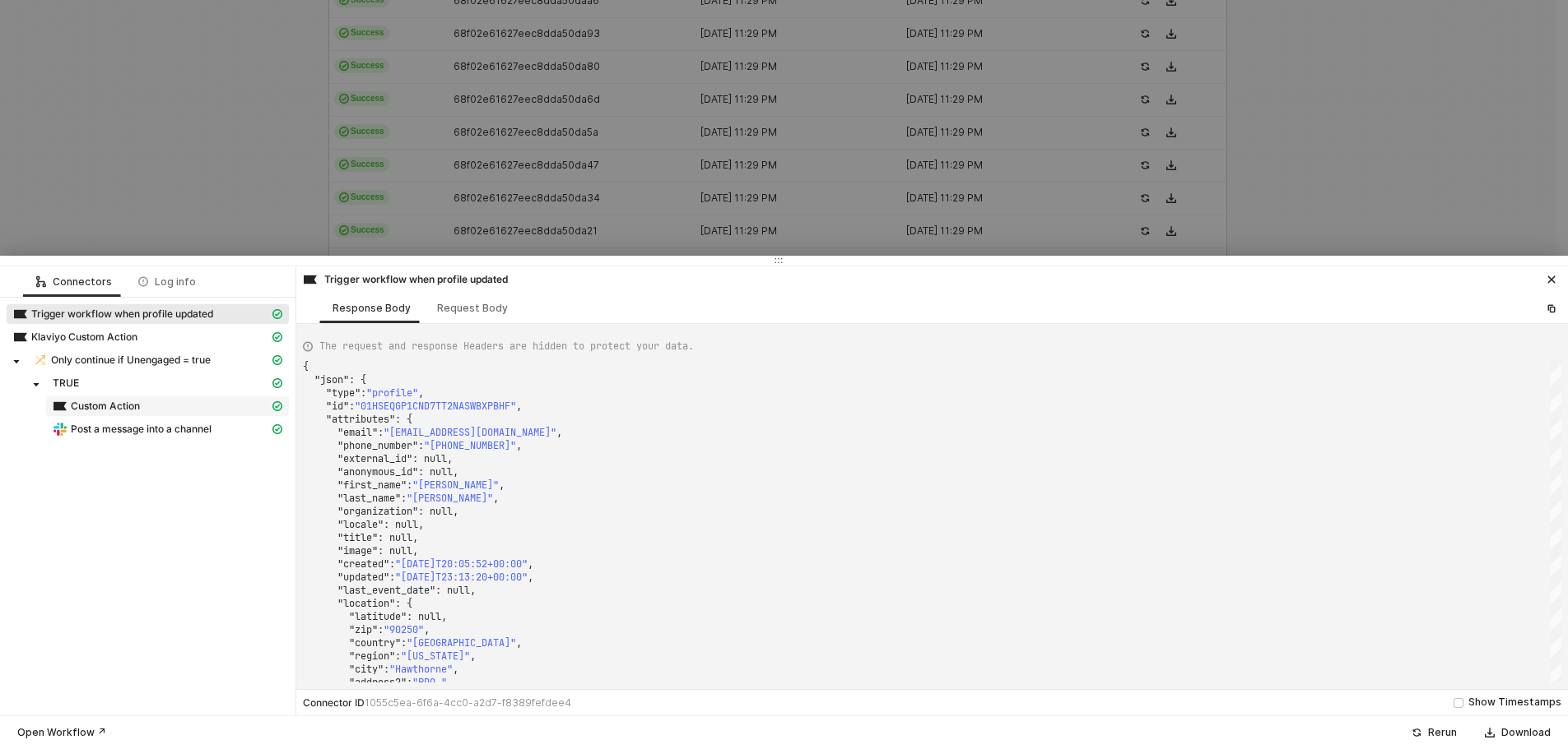
click at [141, 410] on div "Custom Action" at bounding box center [161, 406] width 216 height 15
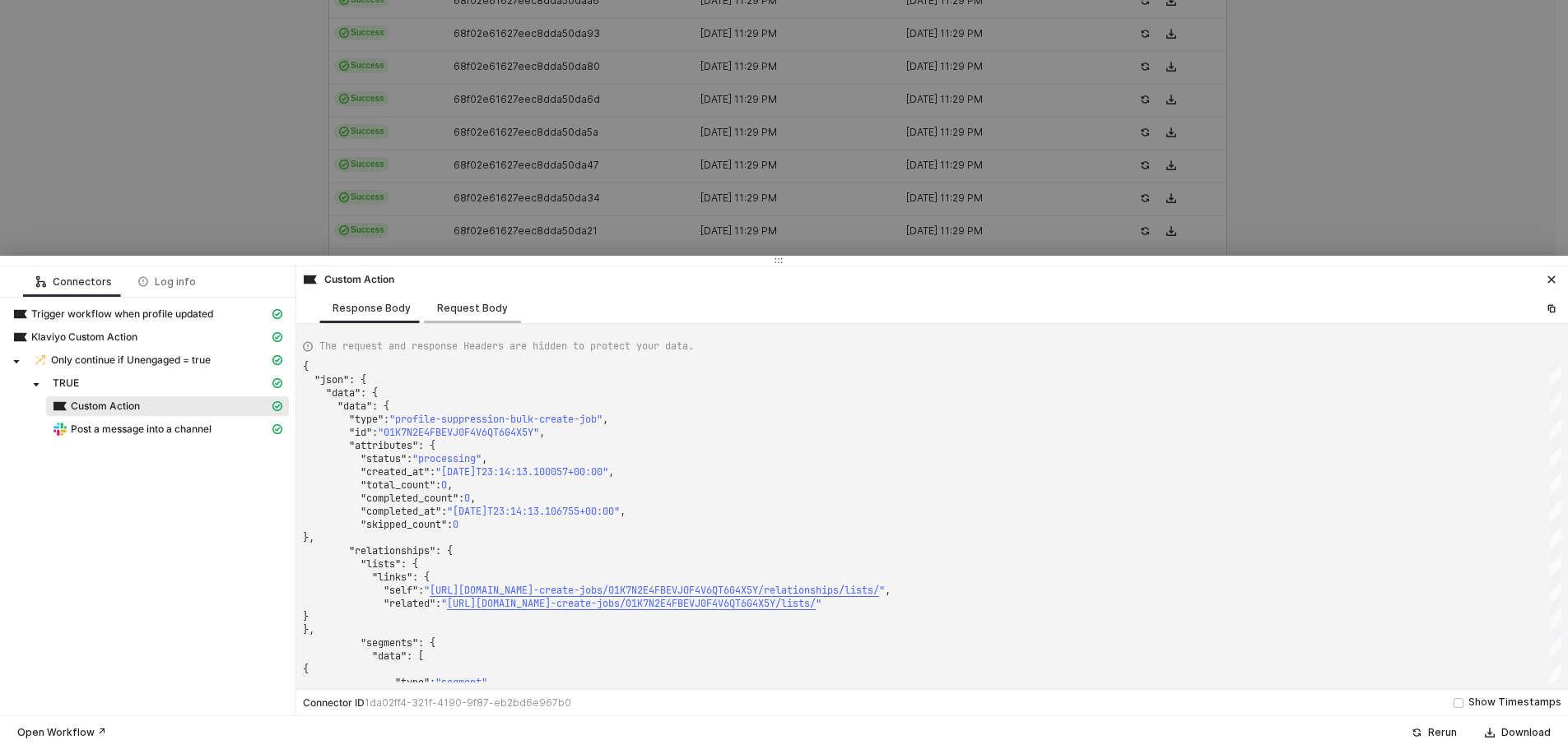
click at [466, 312] on div "Request Body" at bounding box center [472, 308] width 71 height 13
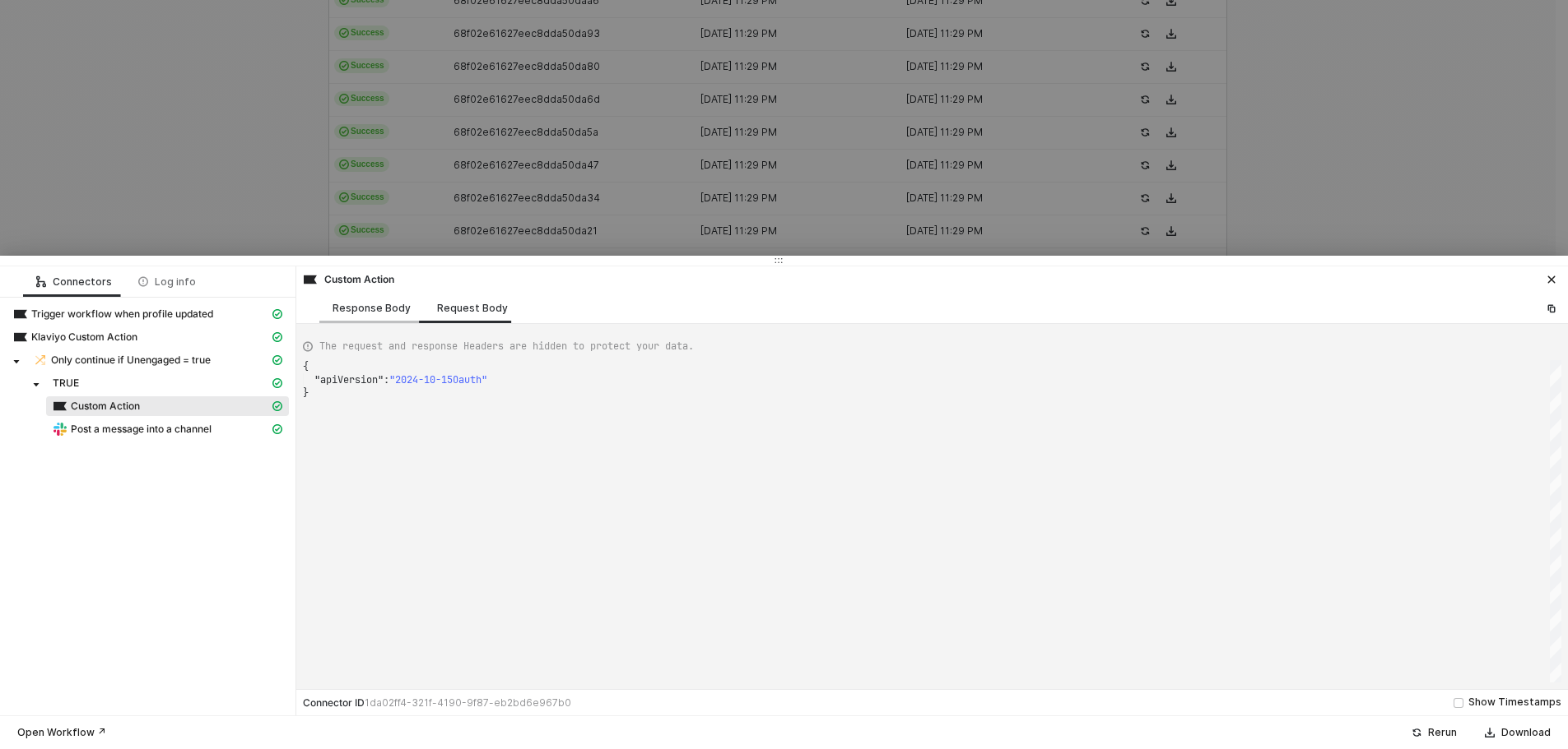
click at [396, 310] on div "Response Body" at bounding box center [371, 308] width 78 height 13
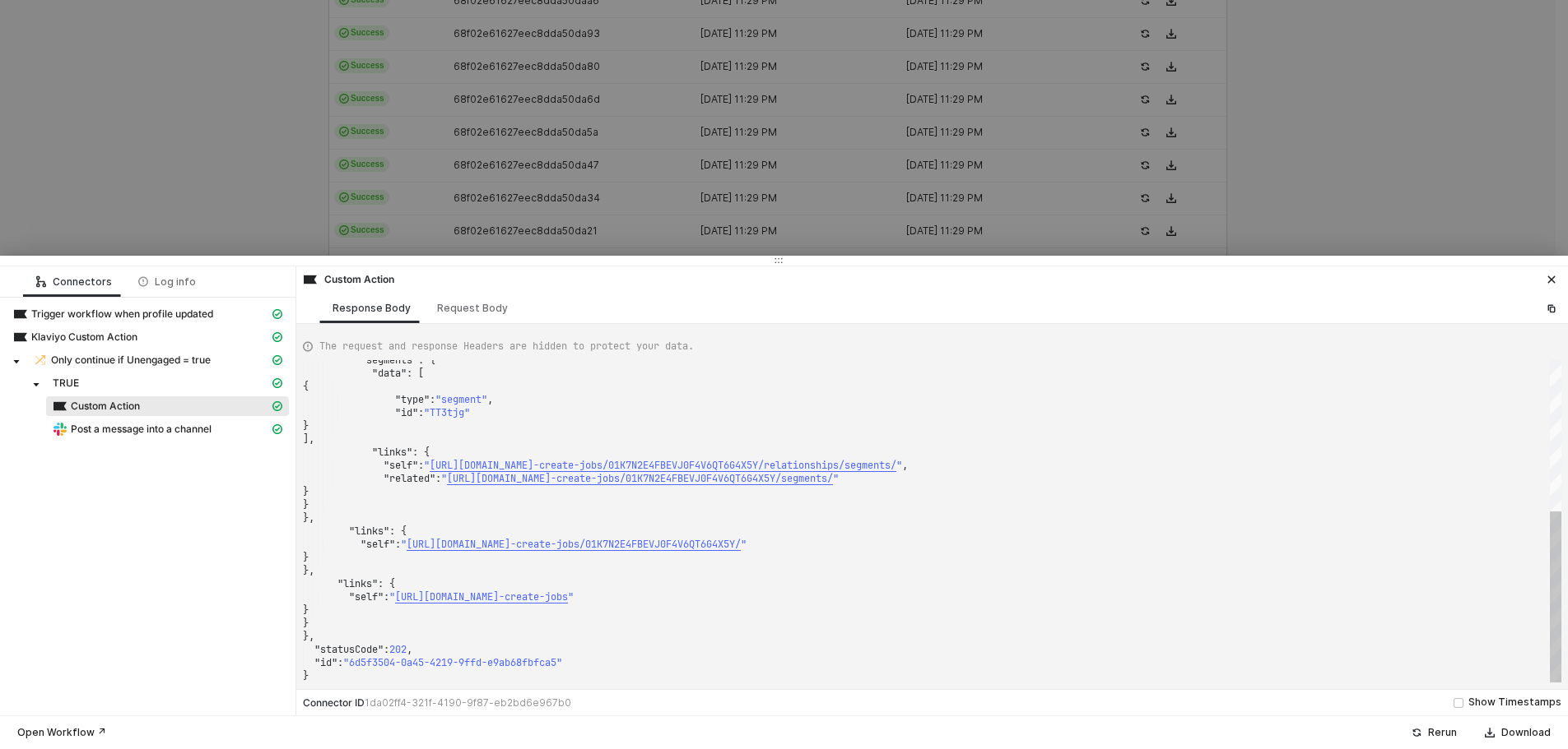
scroll to position [0, 0]
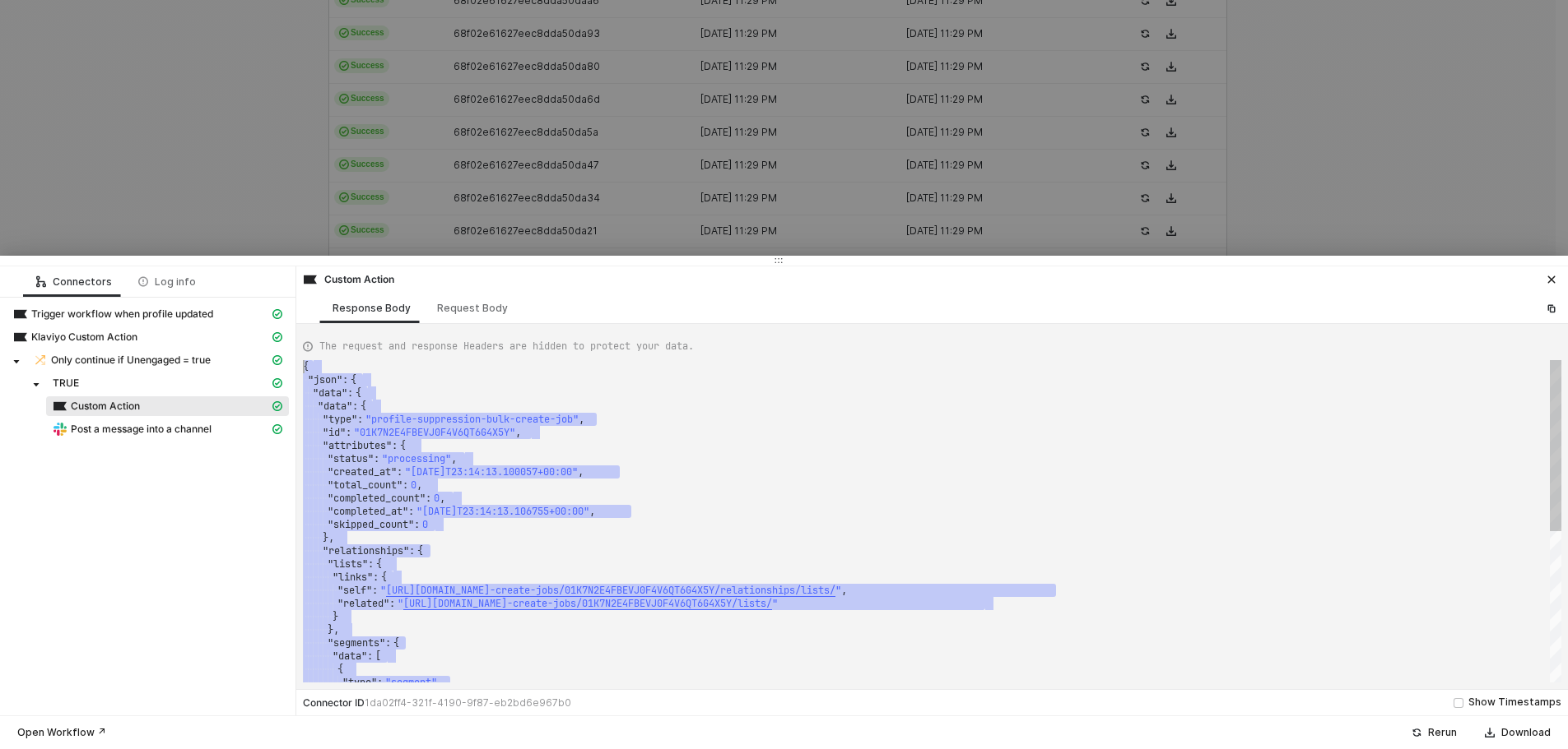
drag, startPoint x: 319, startPoint y: 680, endPoint x: 297, endPoint y: 261, distance: 419.6
drag, startPoint x: 380, startPoint y: 463, endPoint x: 337, endPoint y: 433, distance: 52.4
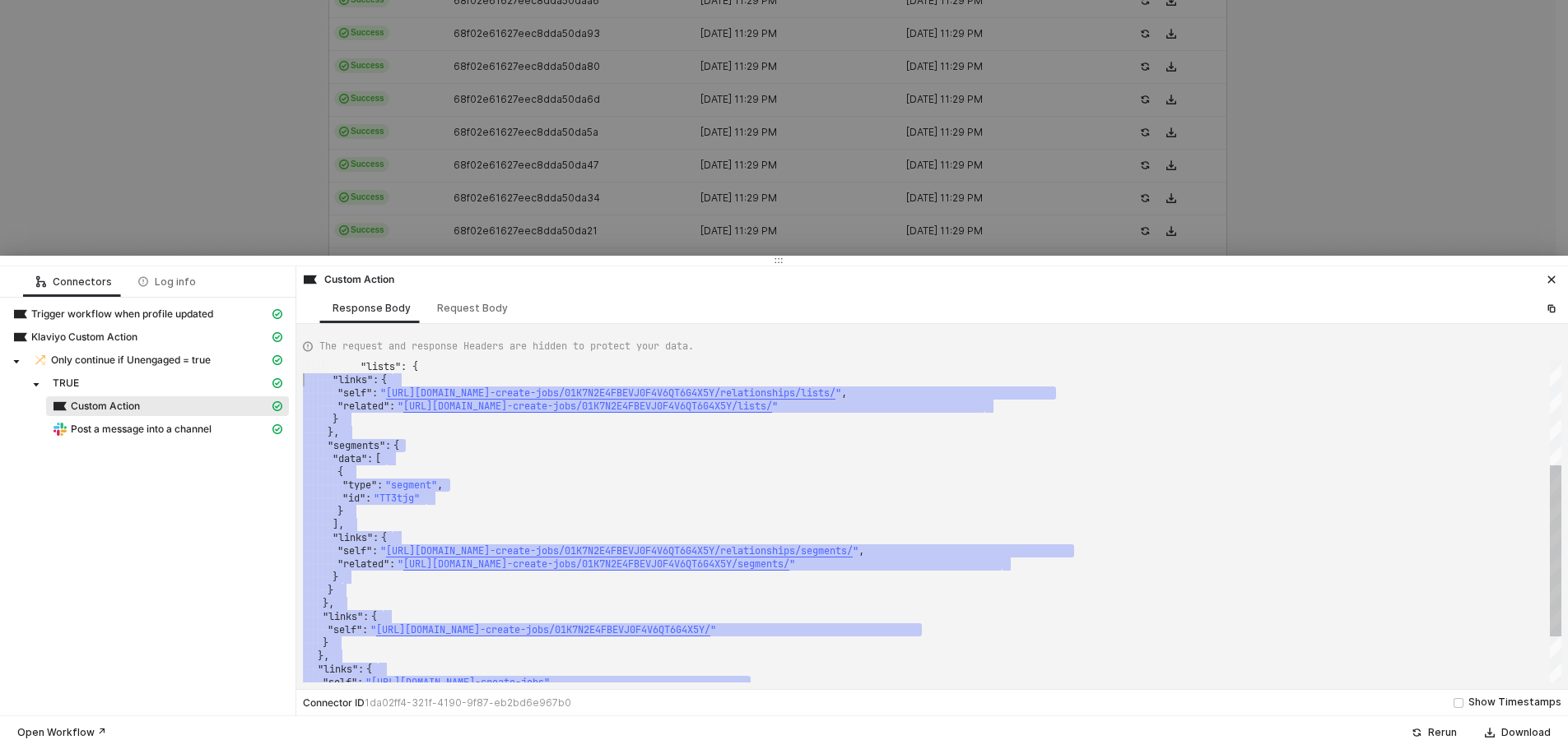
type textarea "{ "json": { "data": { "data": { "type": "profile-suppression-bulk-create-job", …"
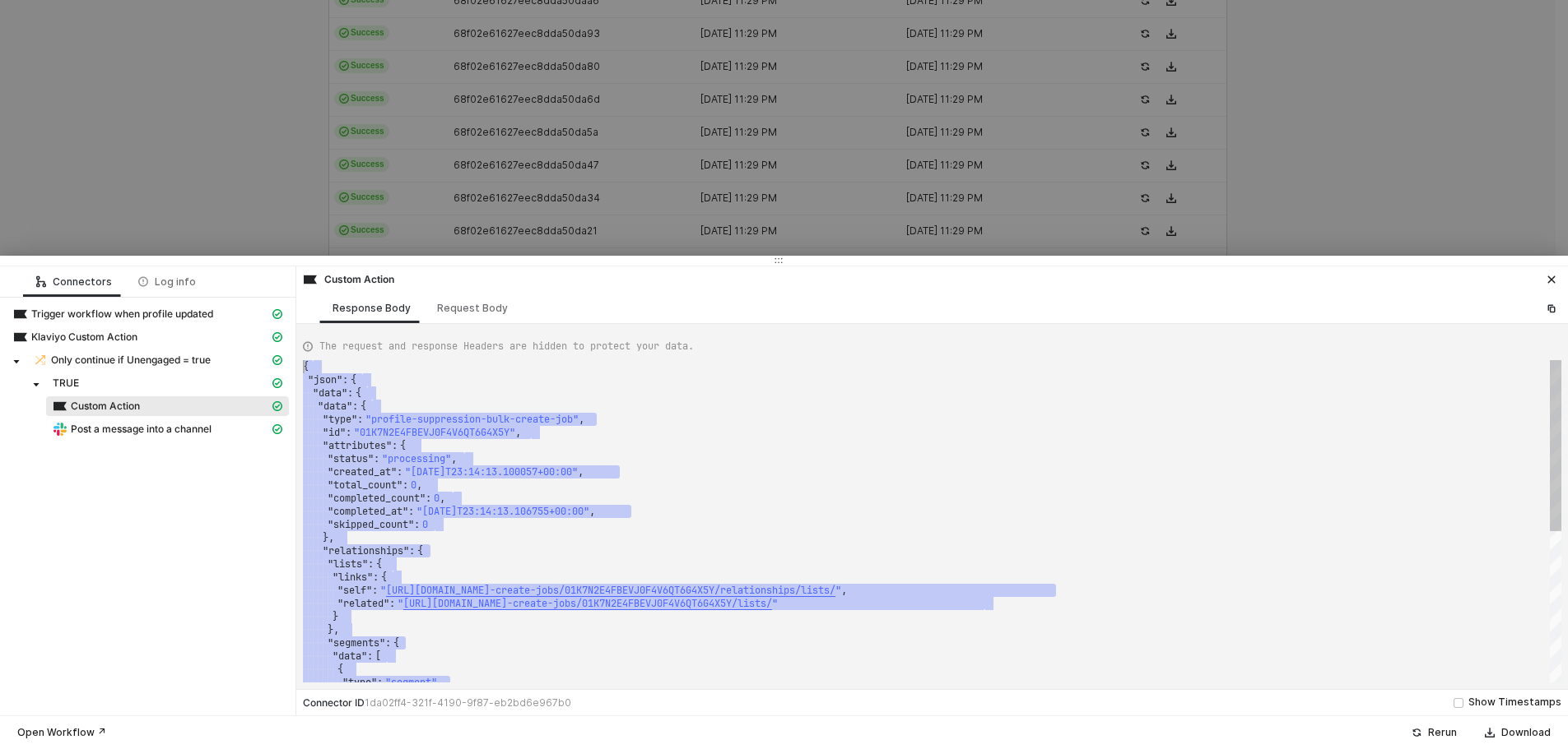
drag, startPoint x: 316, startPoint y: 677, endPoint x: 250, endPoint y: -26, distance: 706.1
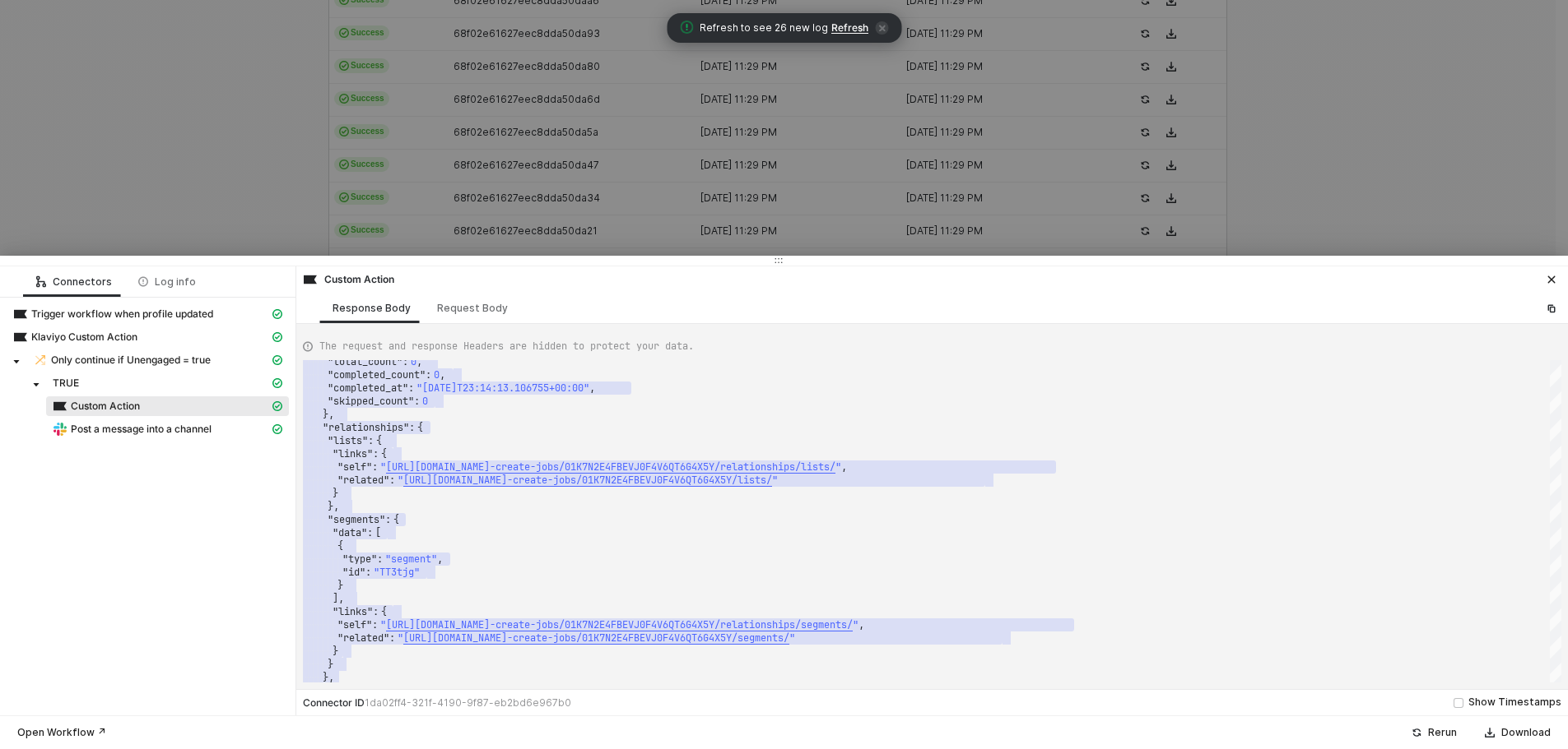
click at [630, 180] on div at bounding box center [784, 374] width 1568 height 749
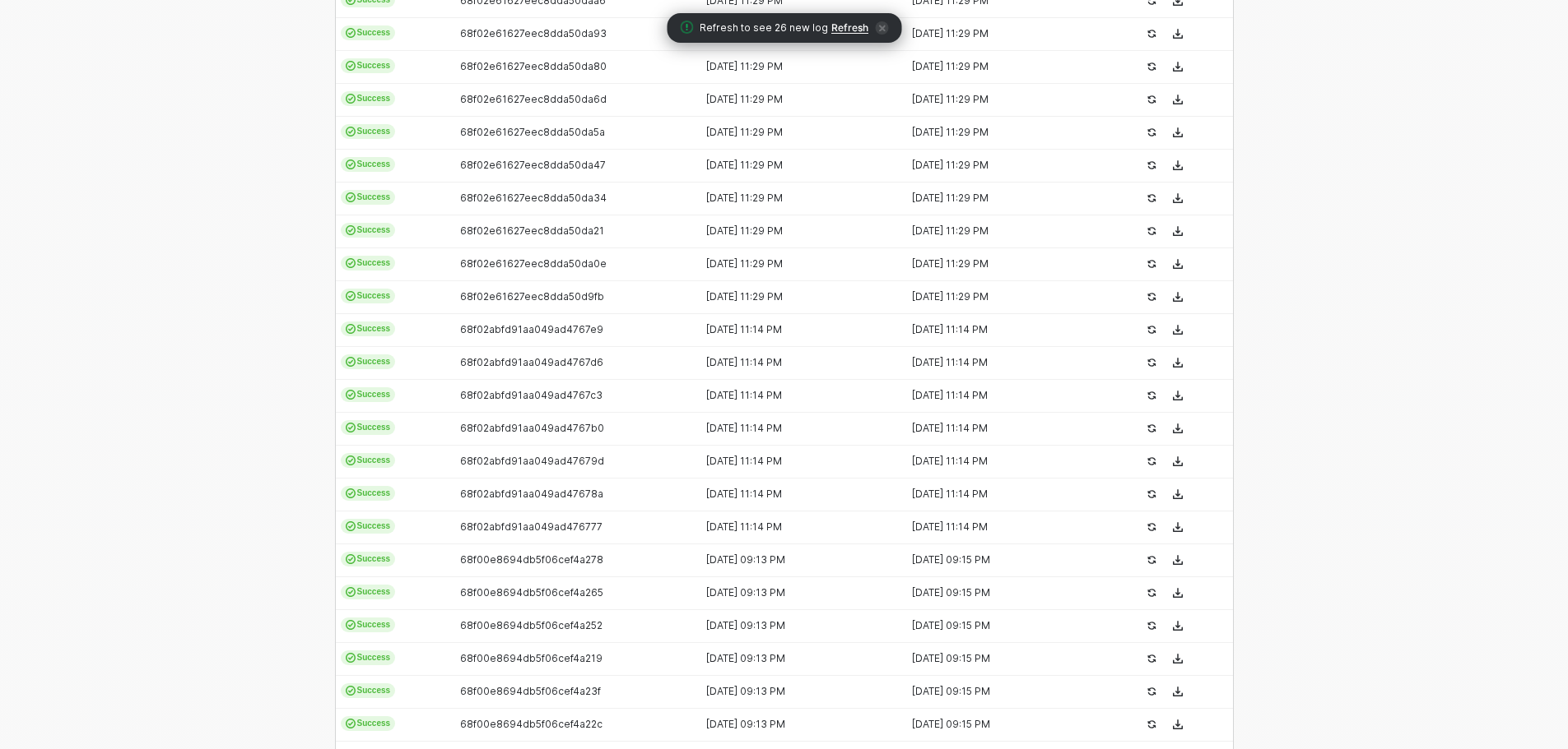
click at [832, 24] on span "Refresh" at bounding box center [849, 27] width 37 height 13
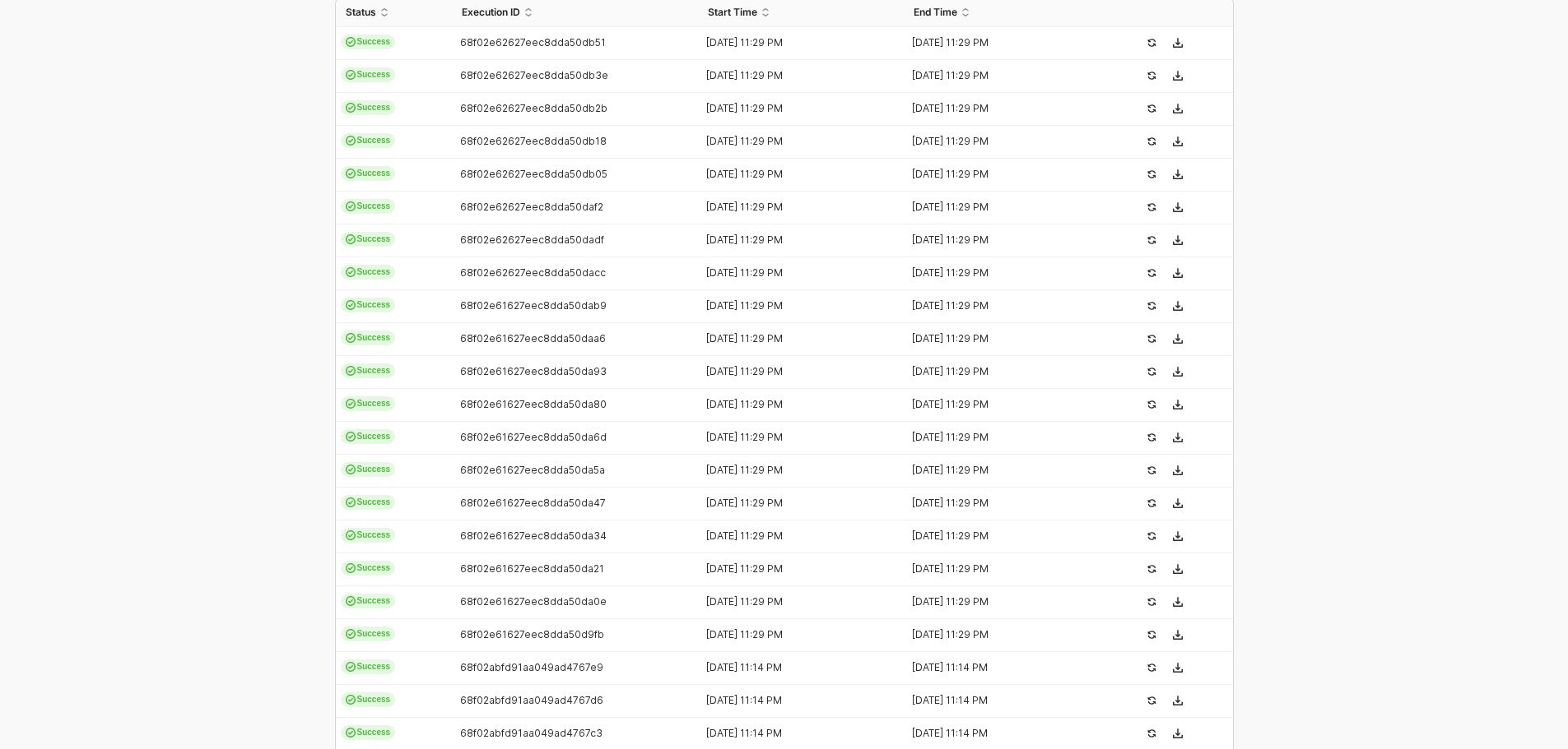
scroll to position [250, 0]
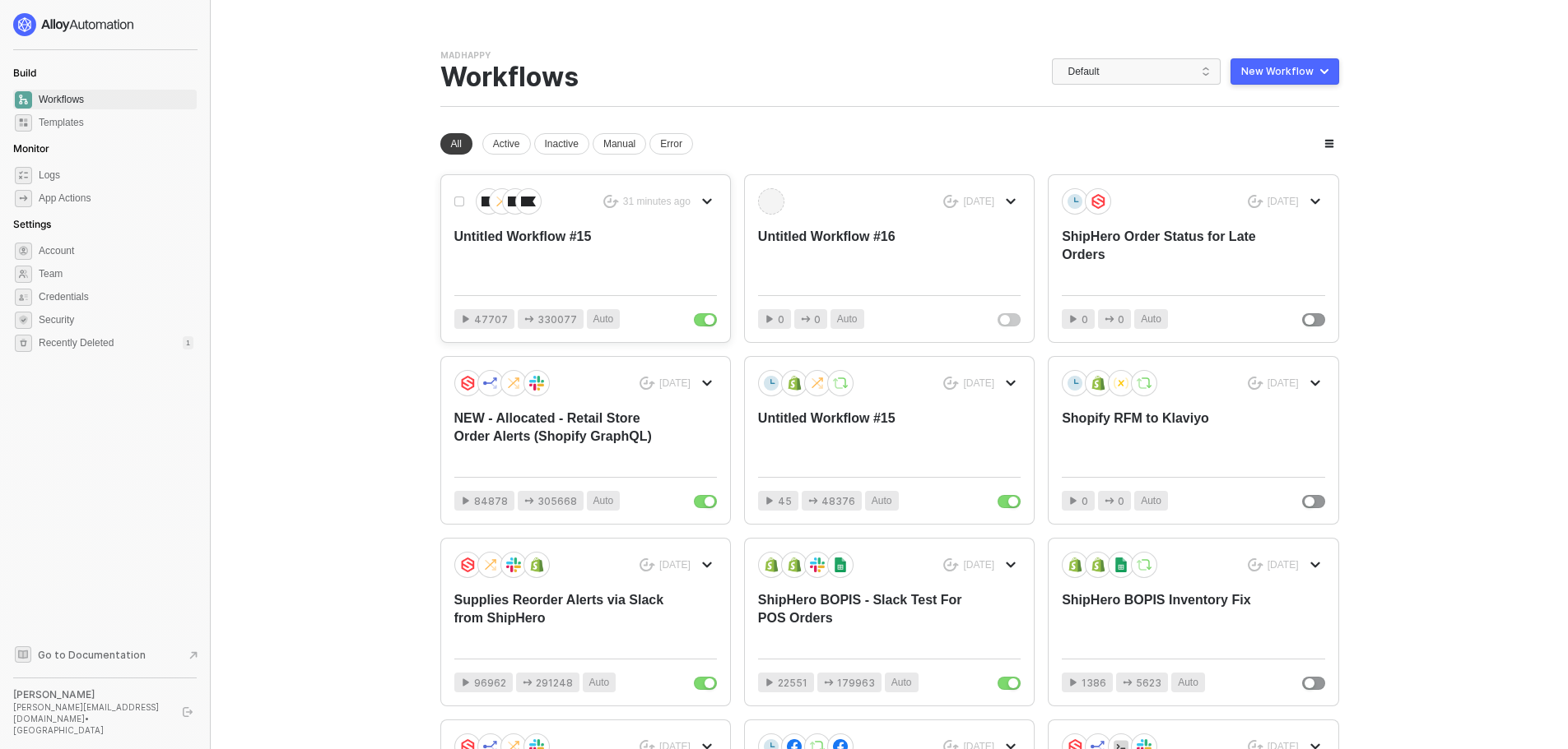
click at [569, 265] on div "Untitled Workflow #15" at bounding box center [559, 254] width 210 height 54
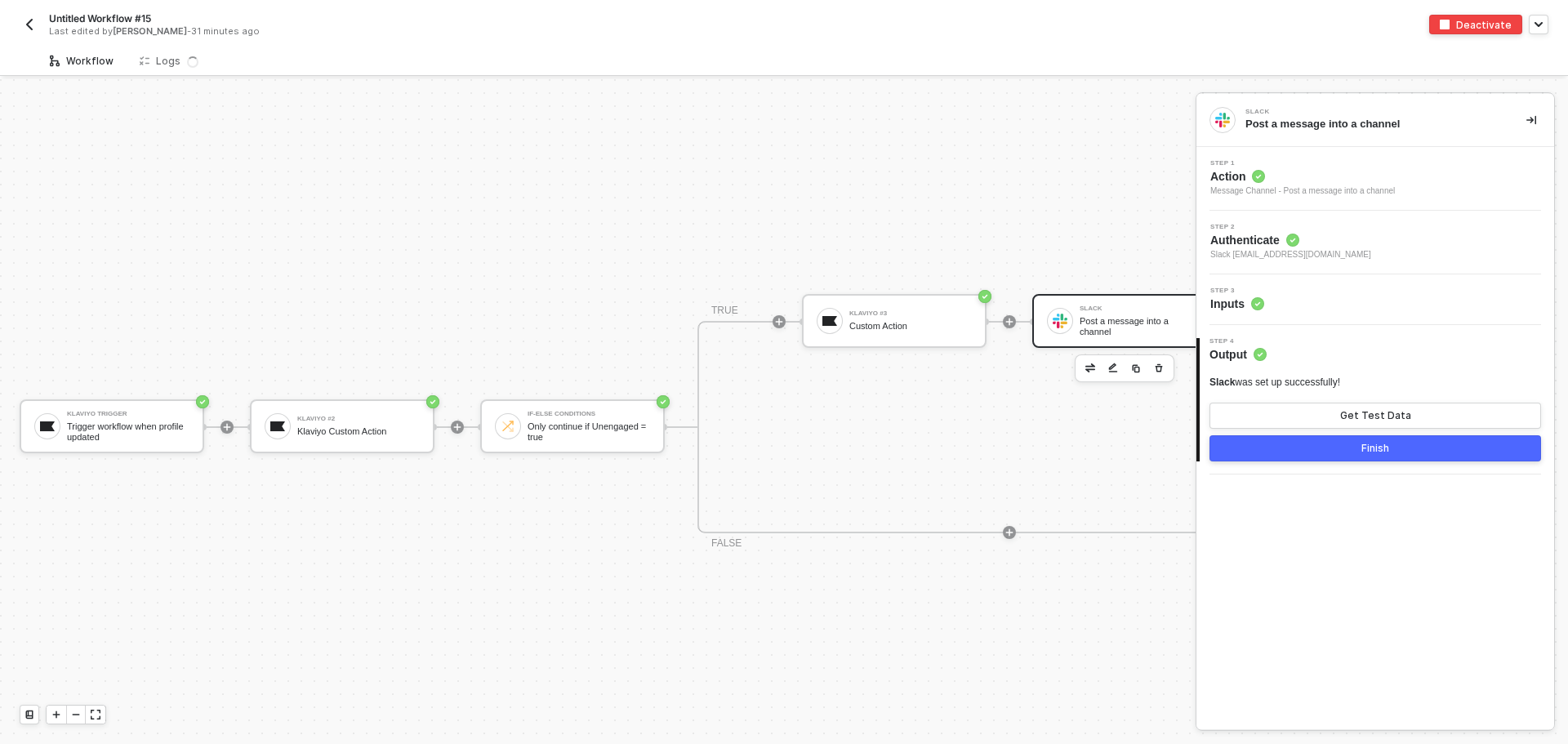
scroll to position [42, 0]
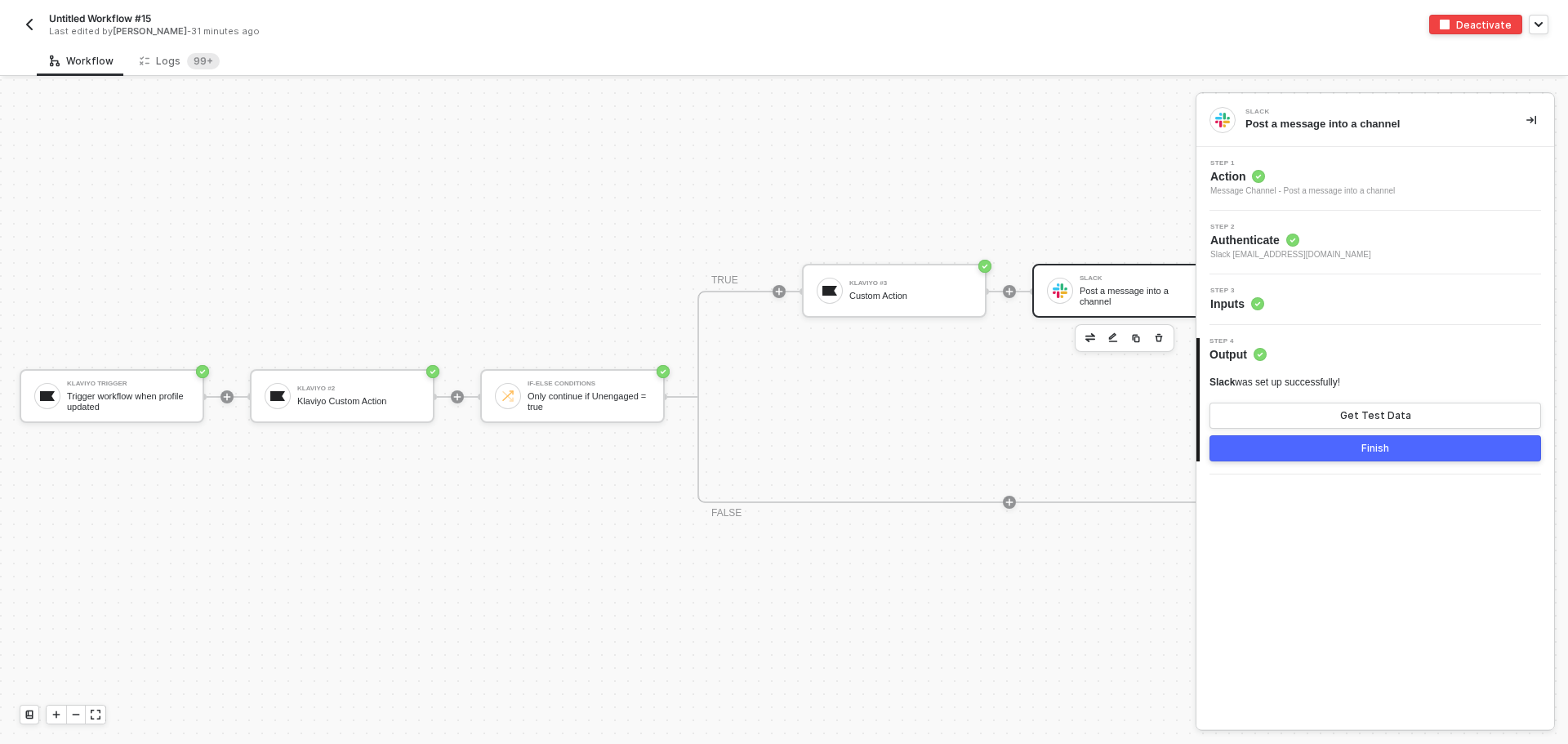
click at [141, 16] on span "Untitled Workflow #15" at bounding box center [100, 18] width 102 height 14
drag, startPoint x: 172, startPoint y: 20, endPoint x: 51, endPoint y: 16, distance: 121.1
click at [51, 16] on input "Untitled Workflow #15" at bounding box center [188, 19] width 278 height 20
type input "Klaviyo - Suppress Unengaged Users"
click at [342, 16] on div "Save" at bounding box center [350, 18] width 25 height 14
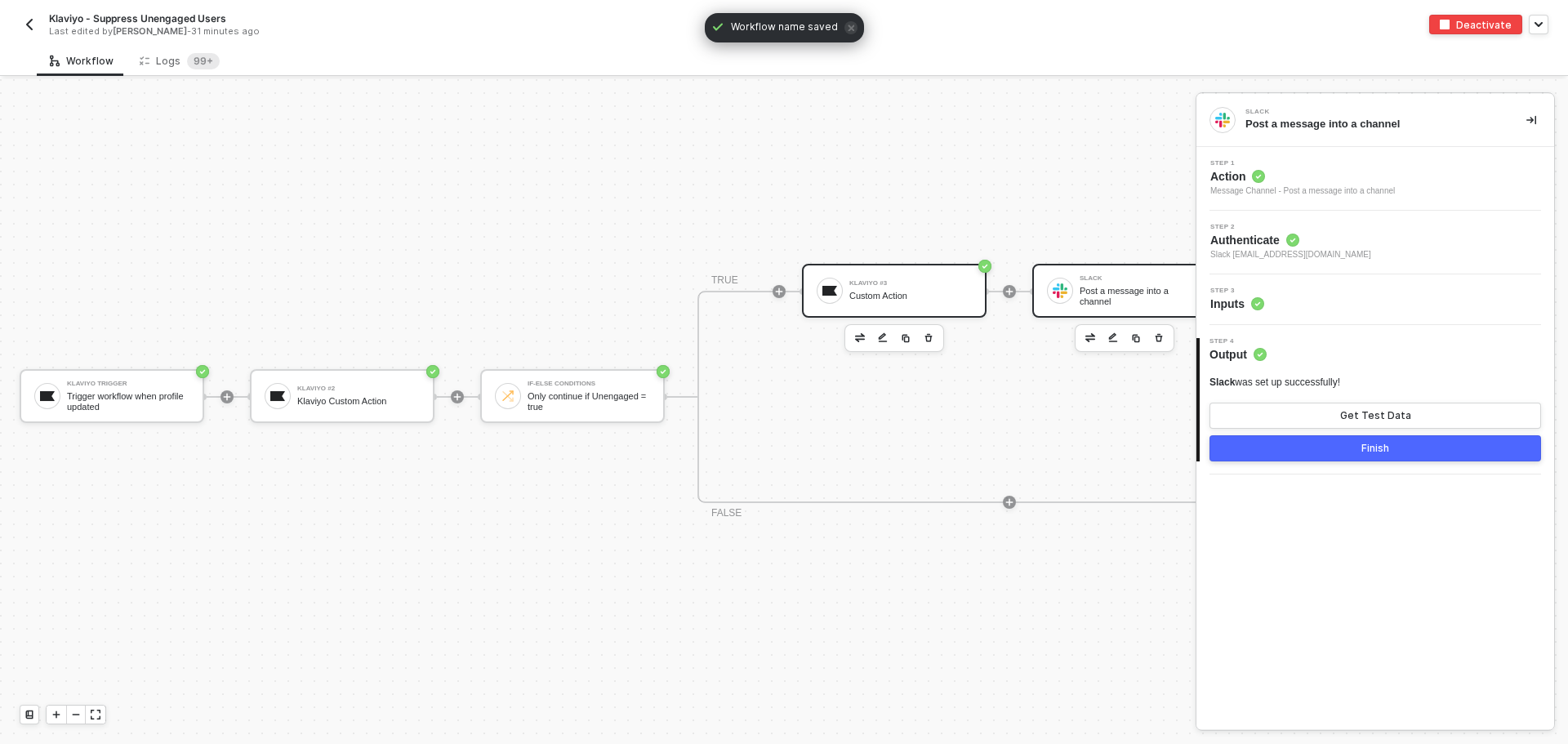
click at [851, 290] on div "Klaviyo #3 Custom Action" at bounding box center [911, 290] width 122 height 31
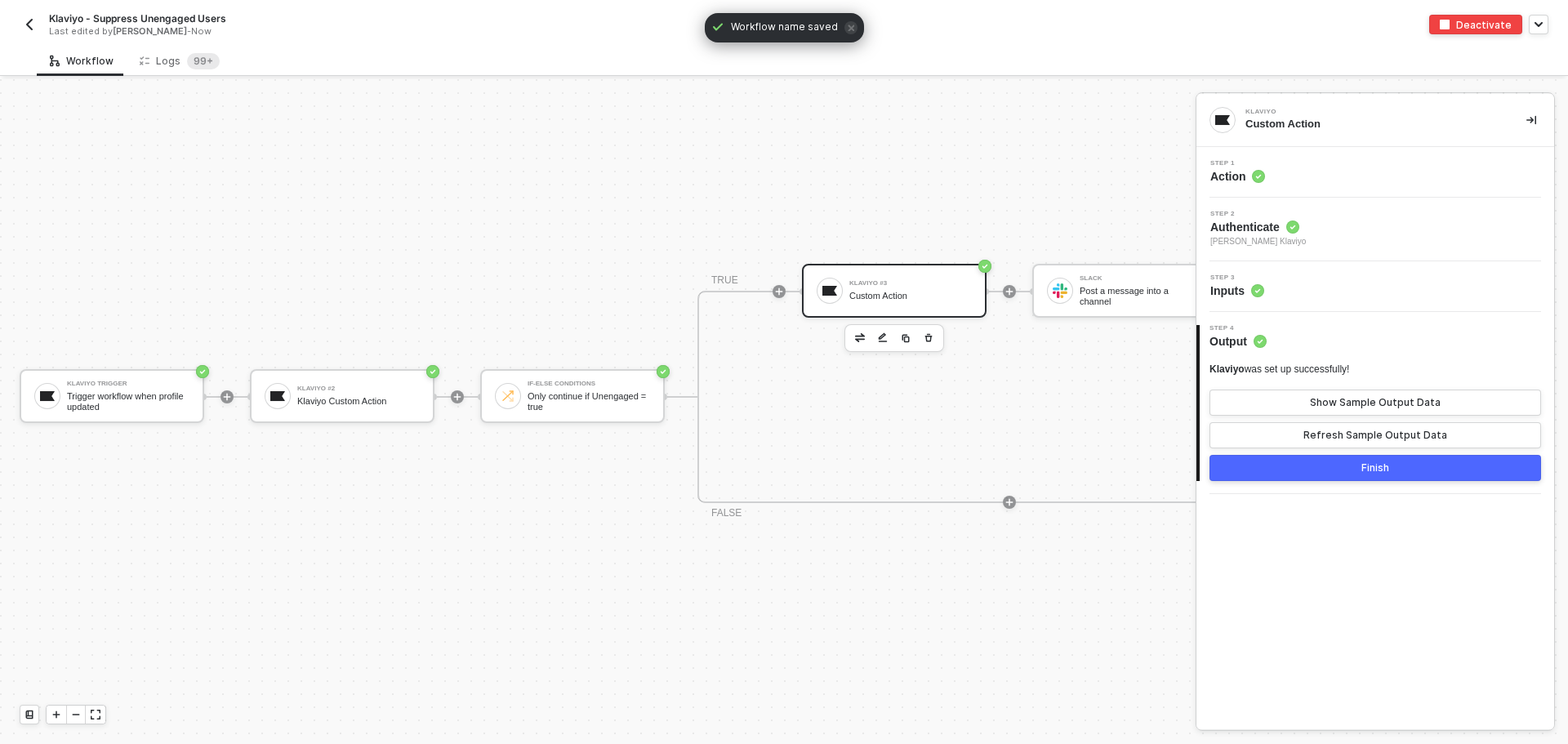
click at [1324, 283] on div "Step 3 Inputs" at bounding box center [1377, 286] width 354 height 25
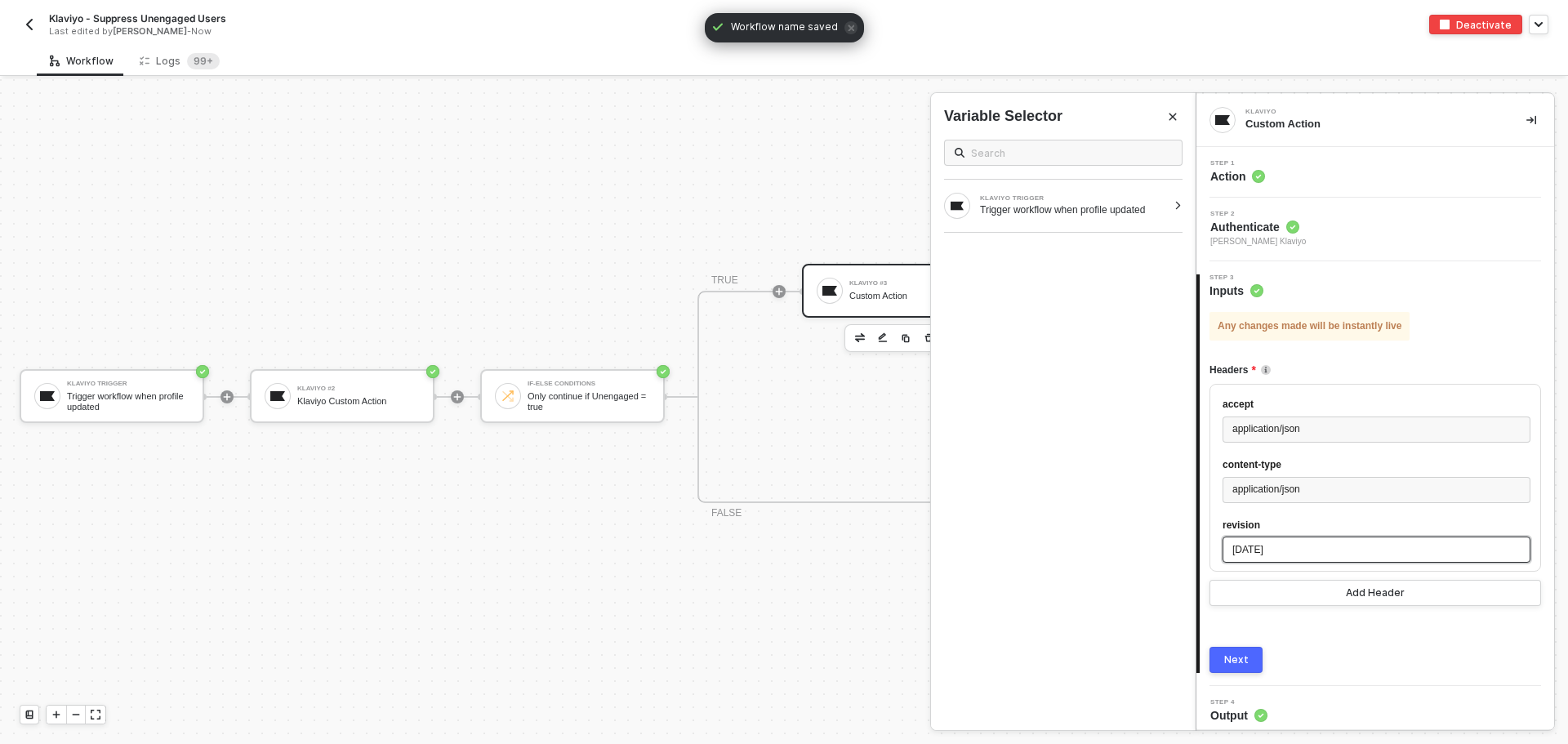
drag, startPoint x: 1330, startPoint y: 552, endPoint x: 1203, endPoint y: 527, distance: 129.4
click at [1195, 527] on div "Klaviyo Custom Action Step 1 Action Step 2 Authenticate [PERSON_NAME] Klaviyo 3…" at bounding box center [1381, 411] width 373 height 665
drag, startPoint x: 1297, startPoint y: 551, endPoint x: 1209, endPoint y: 541, distance: 88.6
click at [1209, 541] on div "Any changes made will be instantly live Headers accept application/json content…" at bounding box center [1377, 486] width 355 height 375
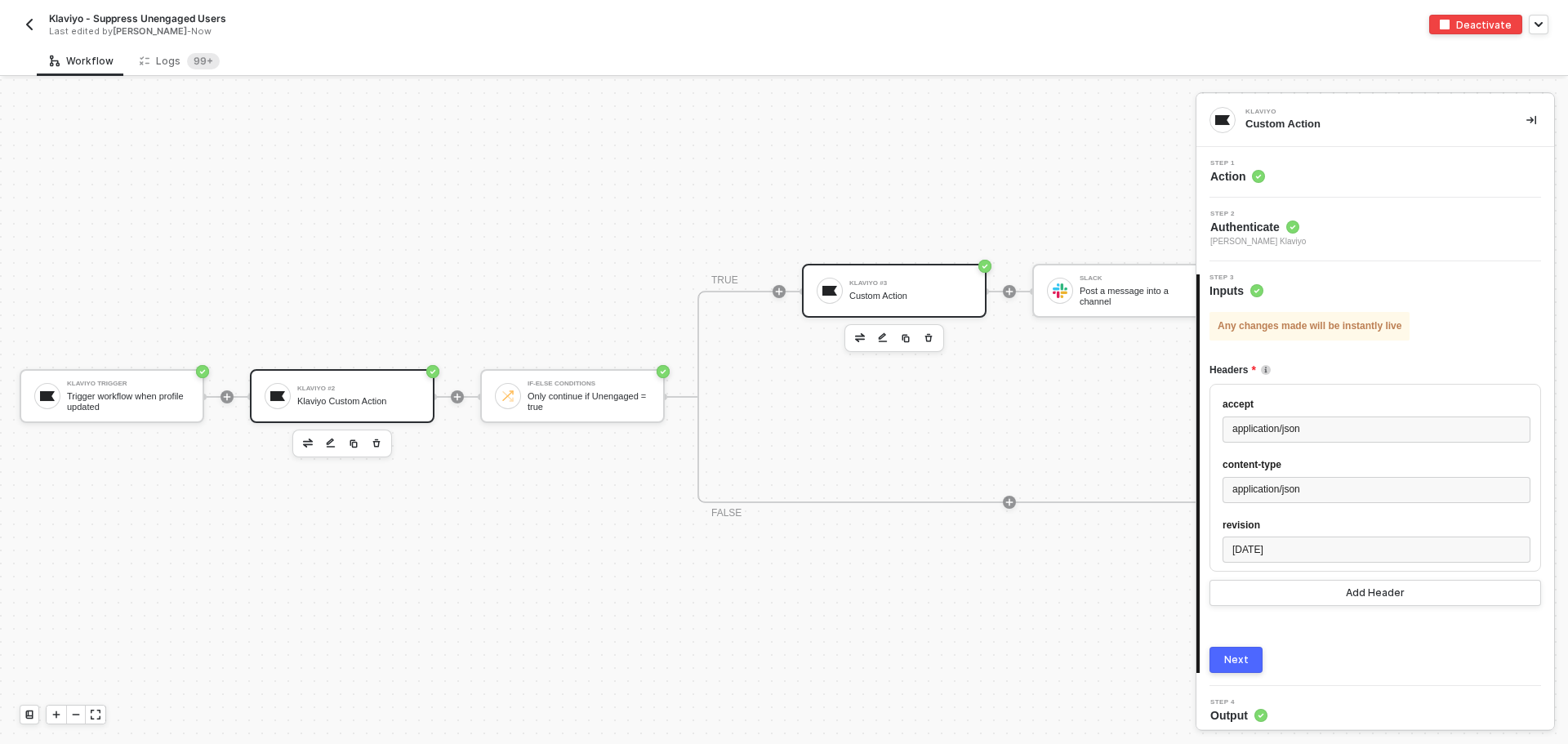
click at [385, 380] on div "Klaviyo #2 Klaviyo Custom Action" at bounding box center [358, 396] width 122 height 31
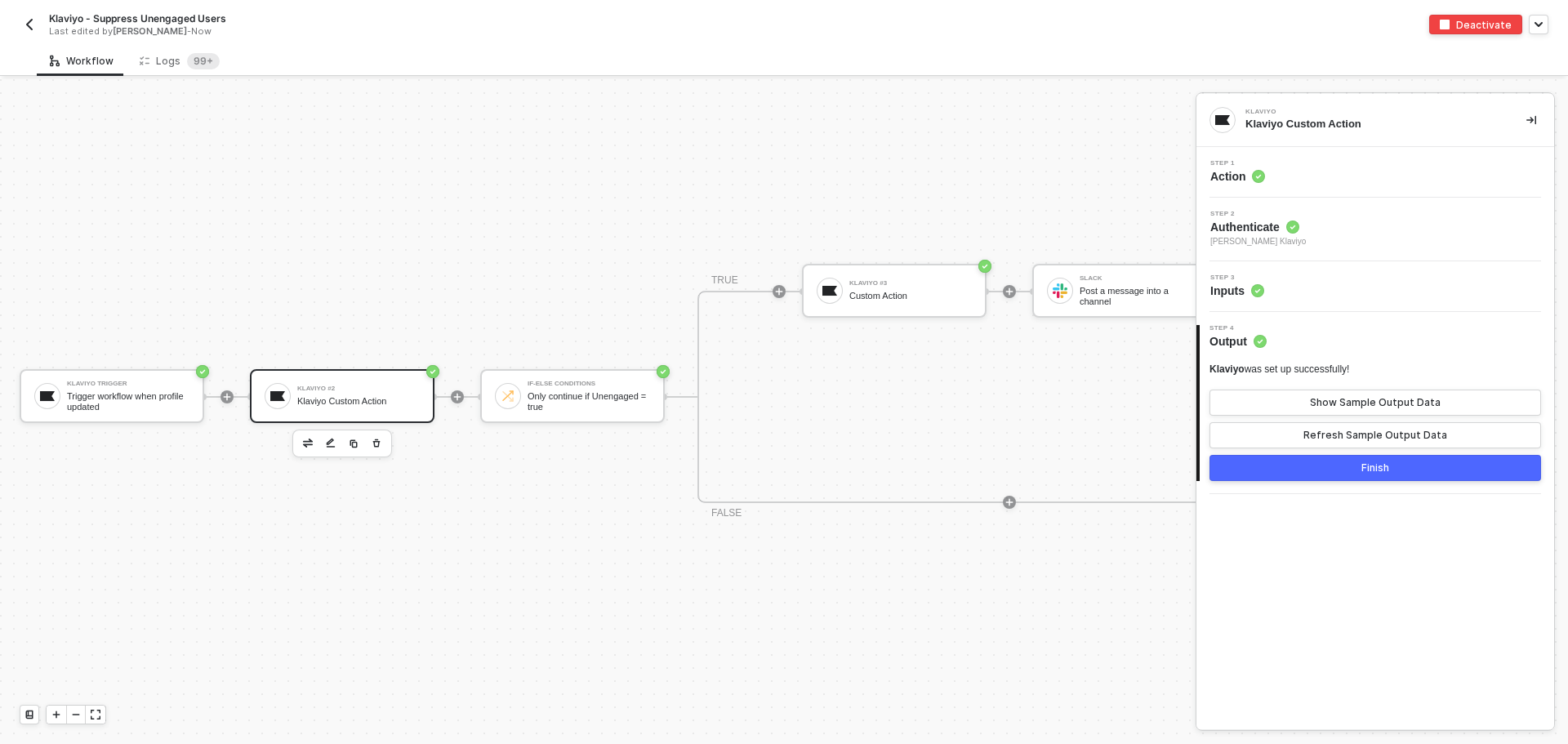
click at [1376, 320] on div "4 Step 4 Output [PERSON_NAME] was set up successfully! Show Sample Output Data …" at bounding box center [1374, 403] width 357 height 183
click at [1370, 303] on div "Step 3 Inputs" at bounding box center [1374, 287] width 357 height 51
click at [1363, 289] on div "Step 3 Inputs" at bounding box center [1377, 286] width 354 height 25
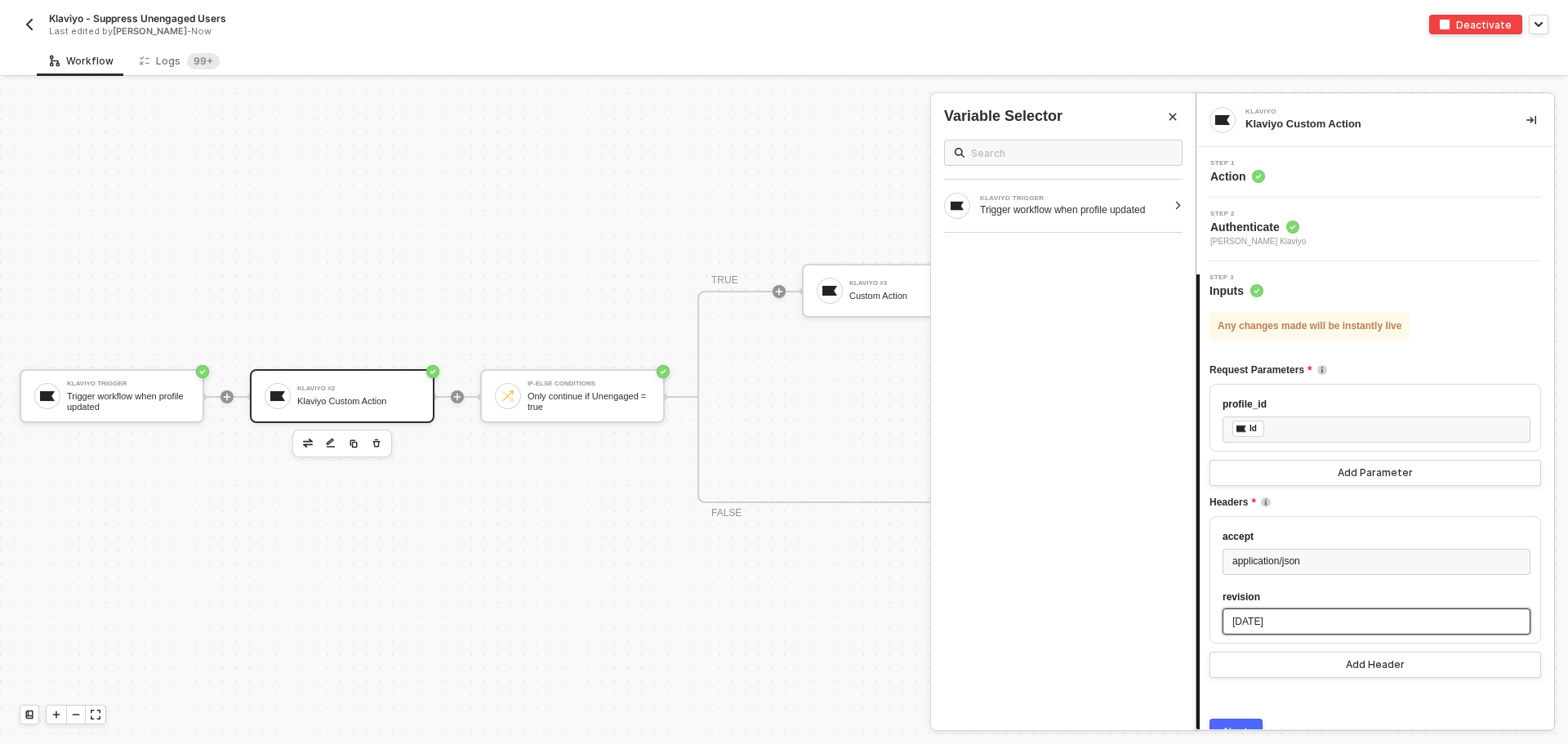
drag, startPoint x: 1324, startPoint y: 621, endPoint x: 1199, endPoint y: 613, distance: 125.3
click at [1195, 610] on div "[PERSON_NAME] Custom Action Step 1 Action Step 2 Authenticate [PERSON_NAME] Kla…" at bounding box center [1381, 411] width 373 height 665
drag, startPoint x: 1291, startPoint y: 623, endPoint x: 1161, endPoint y: 612, distance: 130.5
click at [1195, 612] on div "[PERSON_NAME] Custom Action Step 1 Action Step 2 Authenticate [PERSON_NAME] Kla…" at bounding box center [1381, 411] width 373 height 665
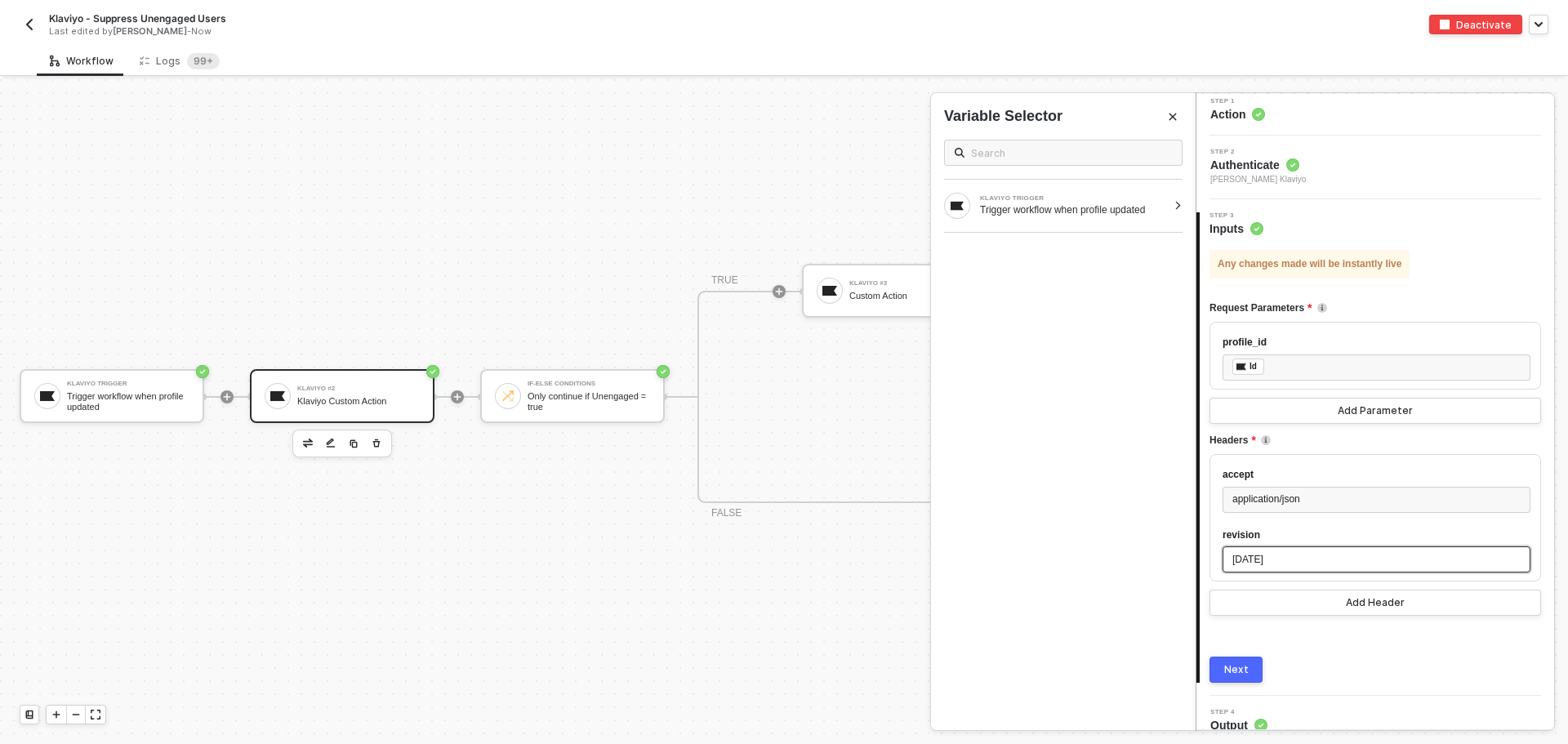
scroll to position [79, 0]
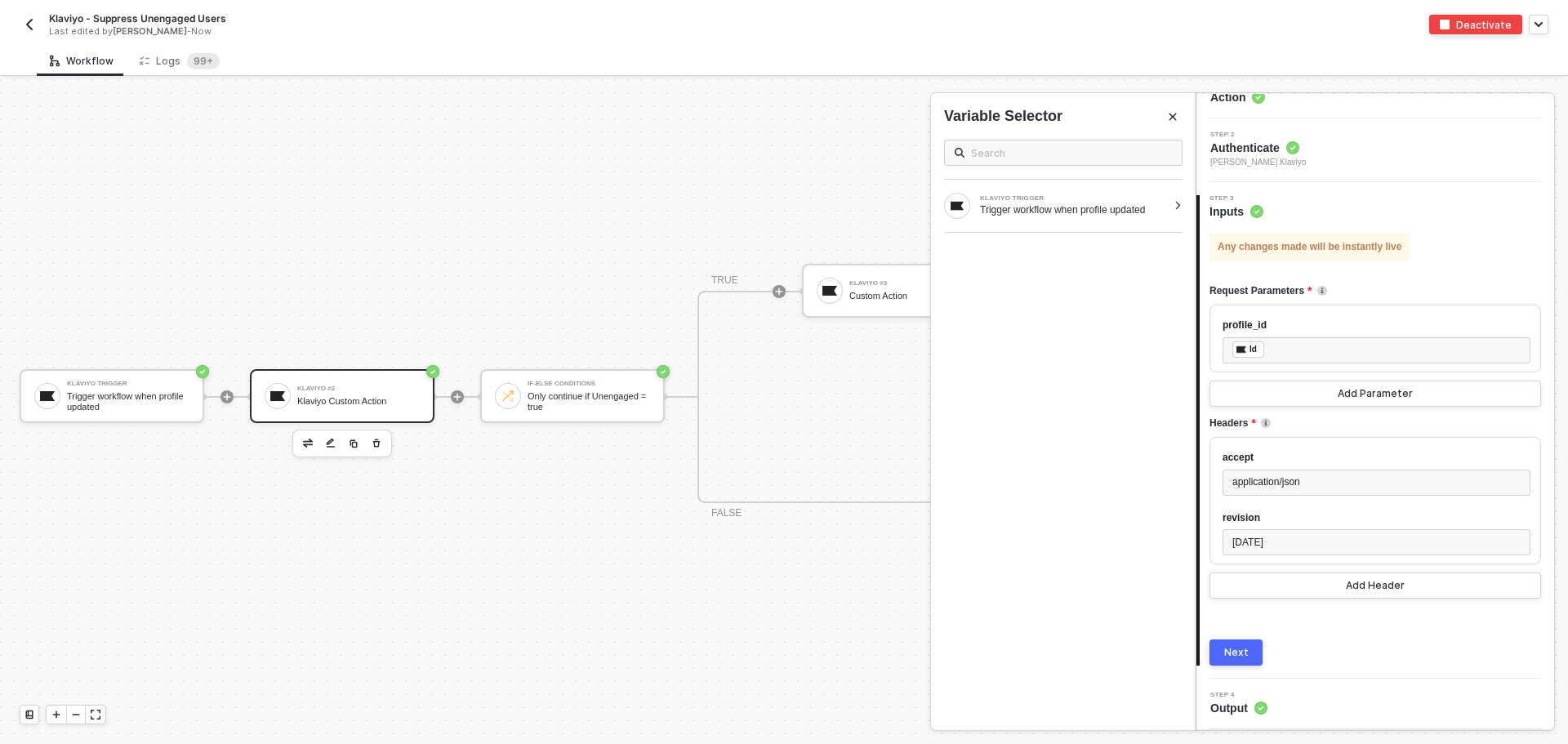
click at [1230, 659] on div "Next" at bounding box center [1236, 652] width 25 height 13
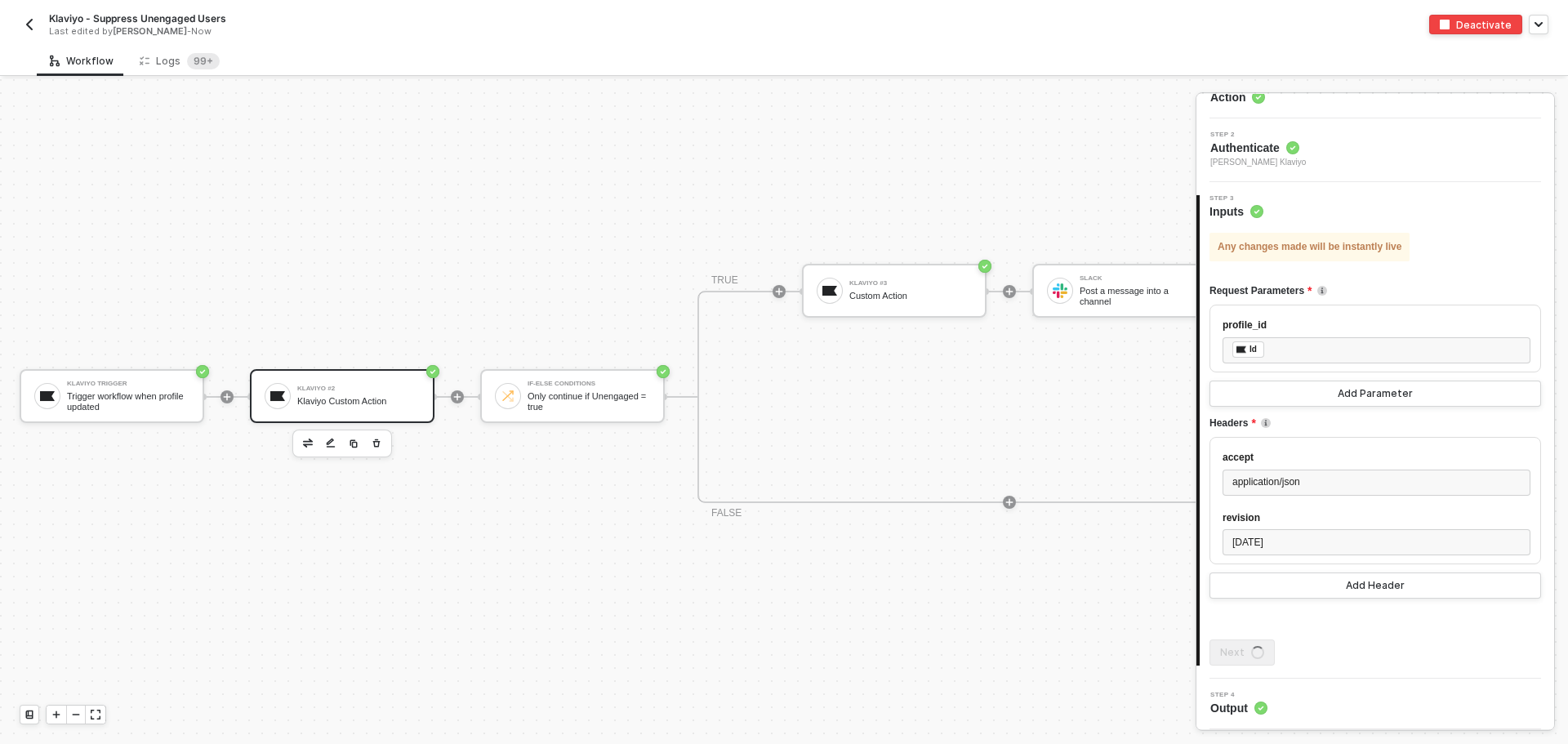
scroll to position [0, 0]
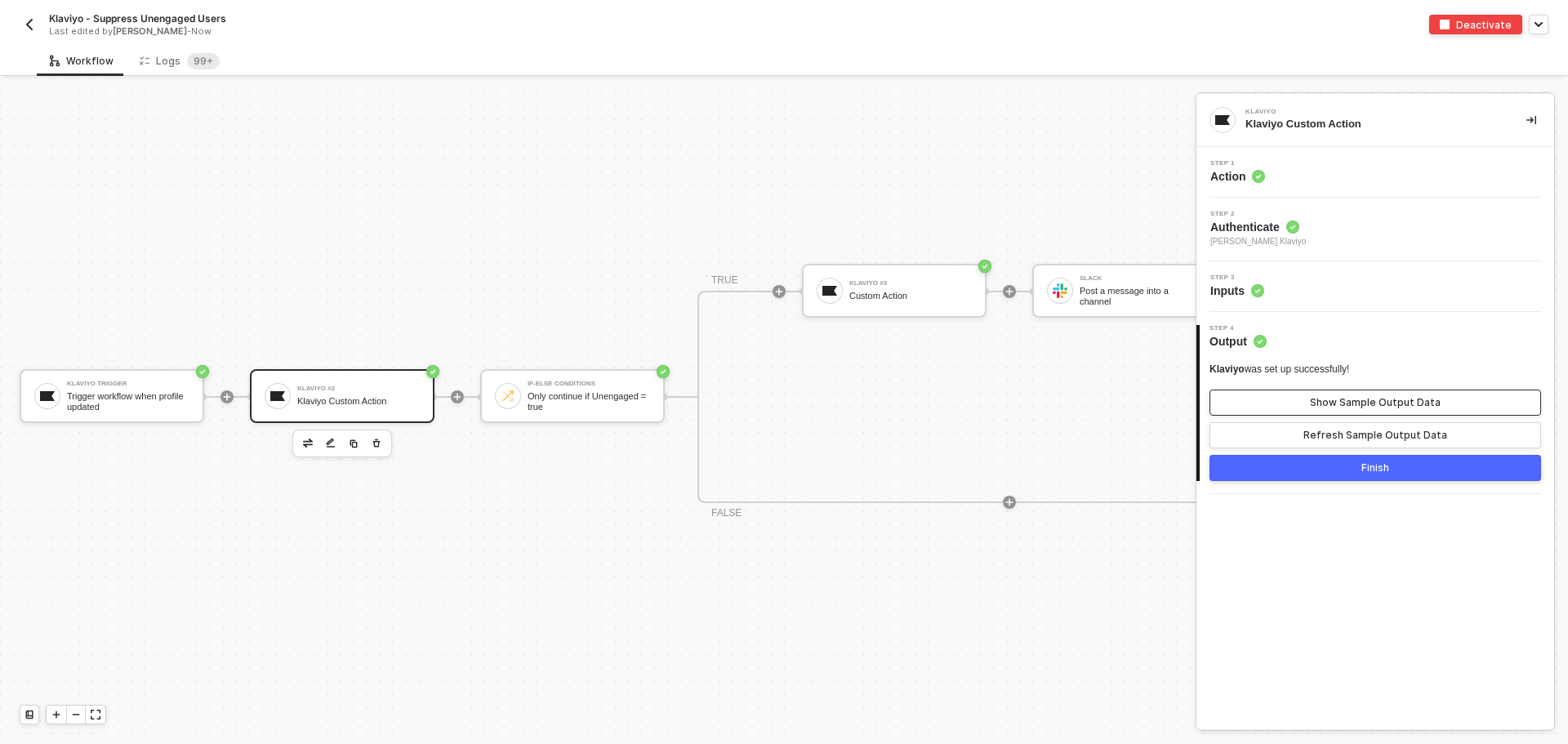
click at [1329, 410] on button "Show Sample Output Data" at bounding box center [1375, 403] width 332 height 26
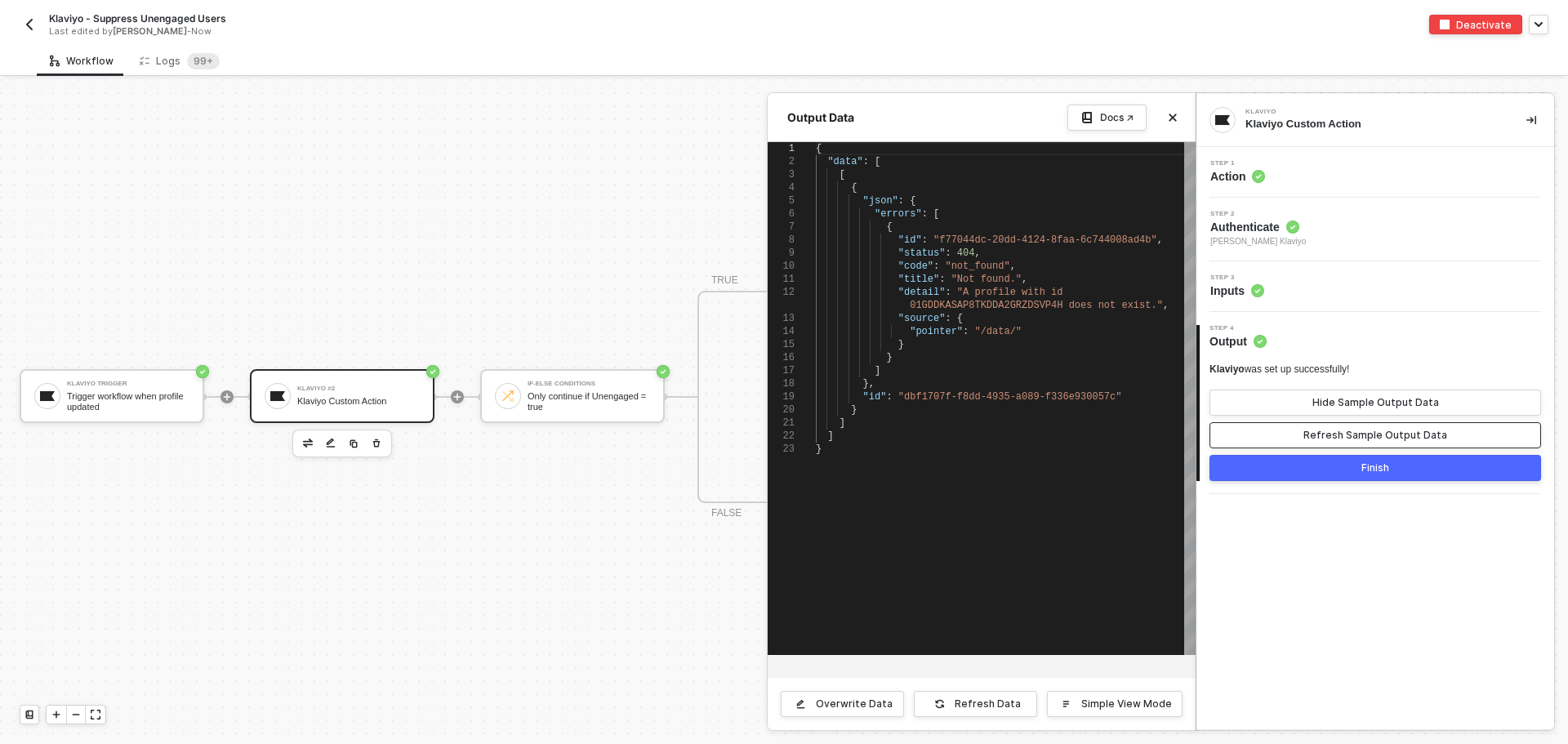
click at [1332, 427] on button "Refresh Sample Output Data" at bounding box center [1375, 435] width 332 height 26
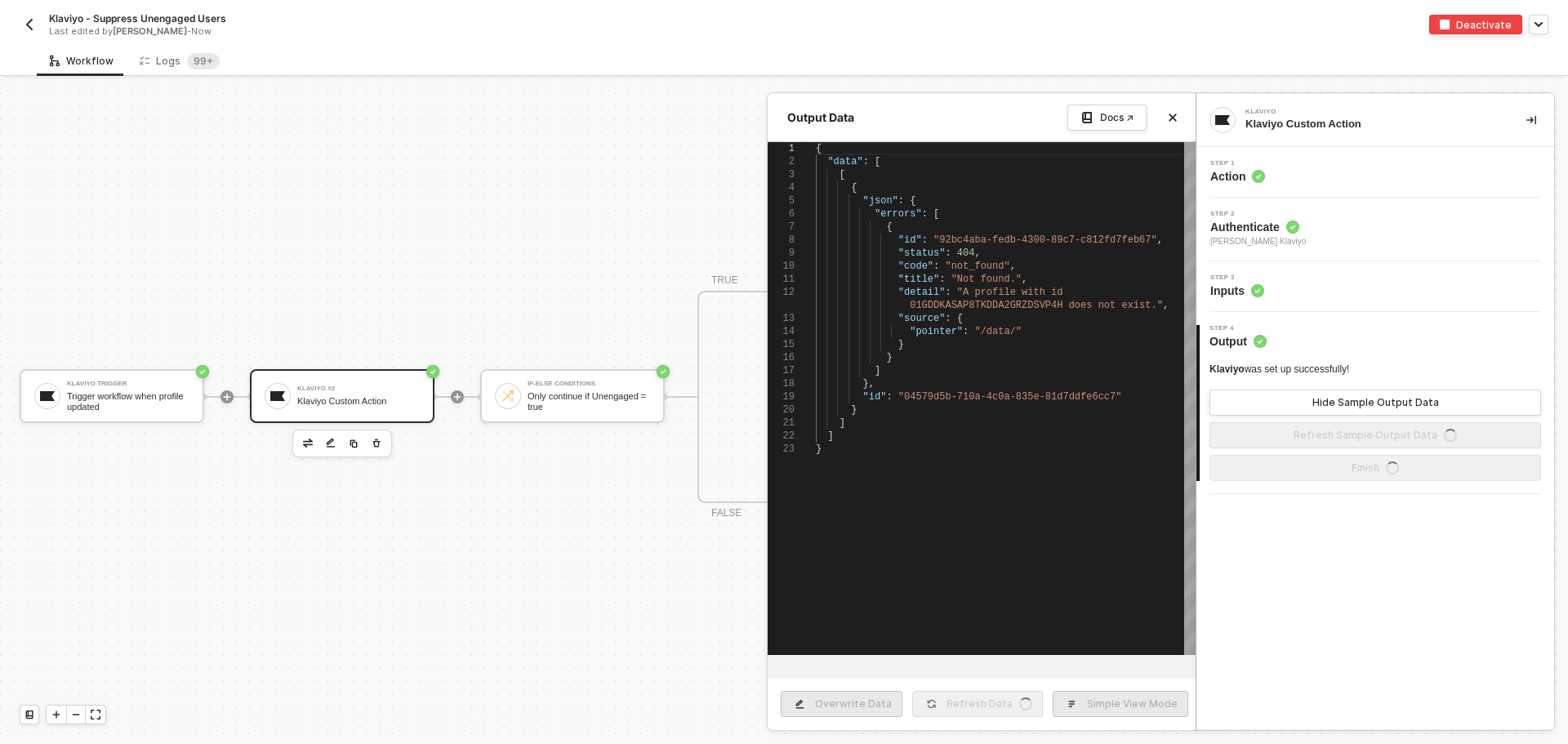
type textarea "{ "data": [ [ { "json": { "errors": [ { "id": "a7d56fa0-67ee-400d-adb4-4b70df3c…"
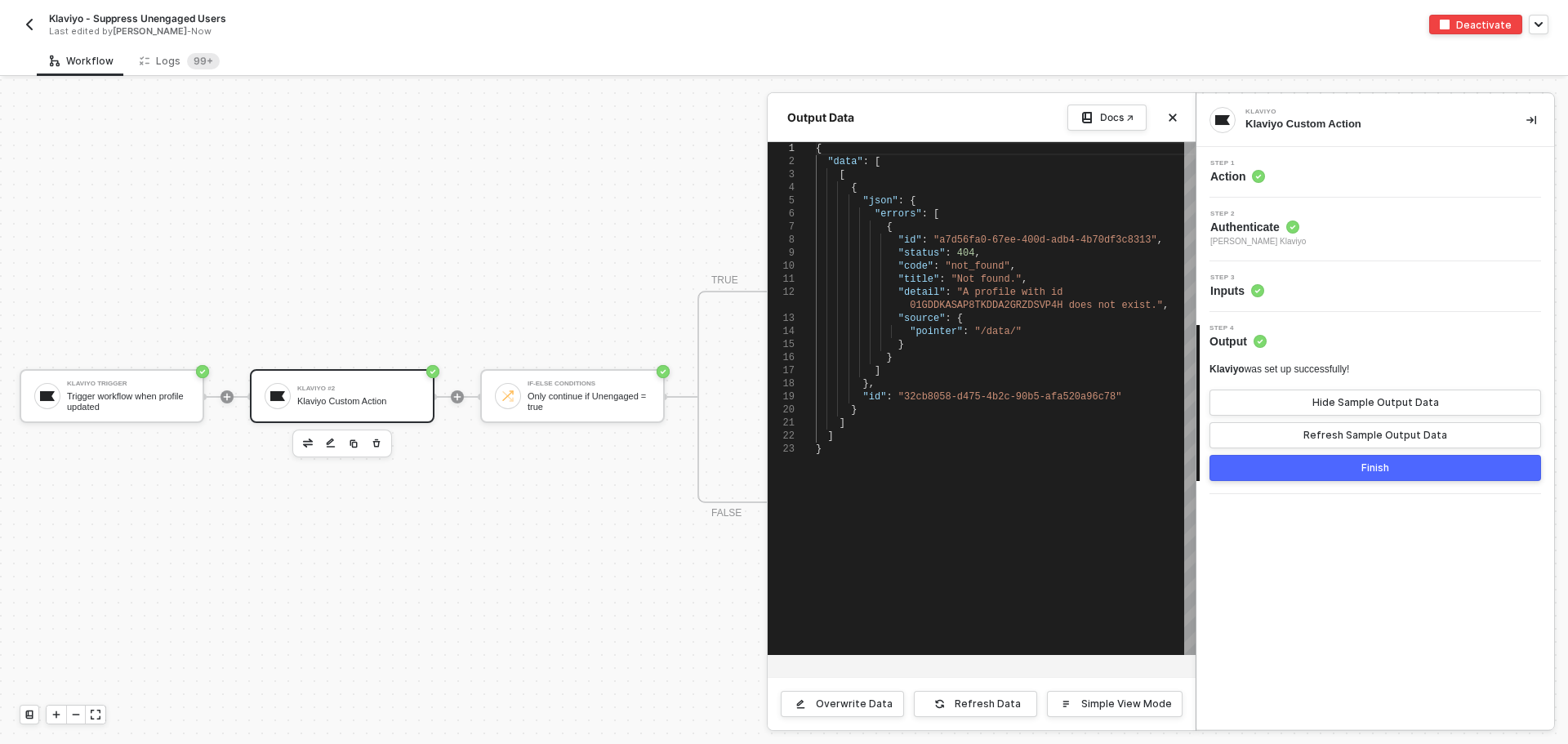
click at [672, 189] on div at bounding box center [784, 411] width 1568 height 665
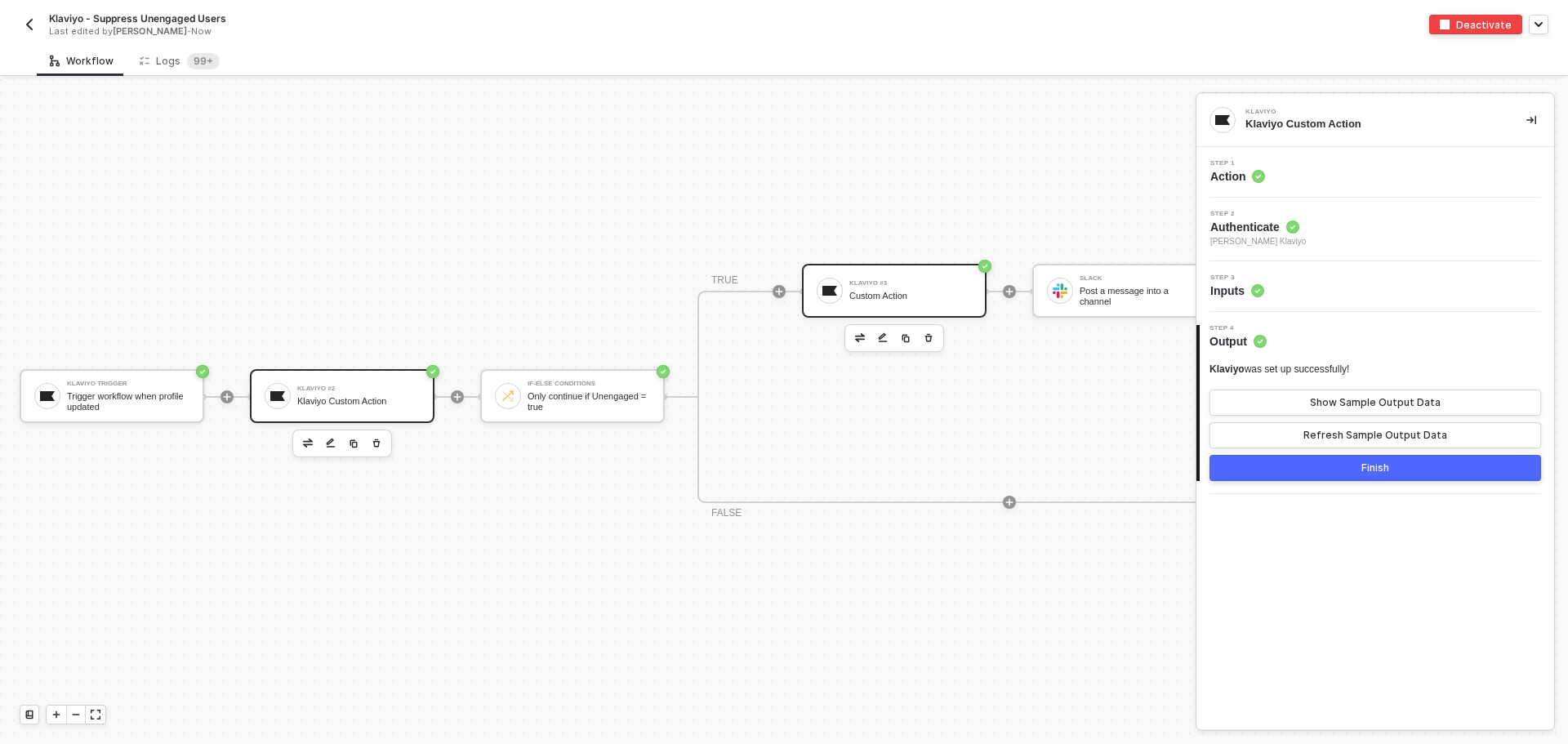
click at [924, 280] on div "Klaviyo #3" at bounding box center [911, 284] width 122 height 7
click at [1295, 295] on div "Step 3 Inputs" at bounding box center [1377, 286] width 354 height 25
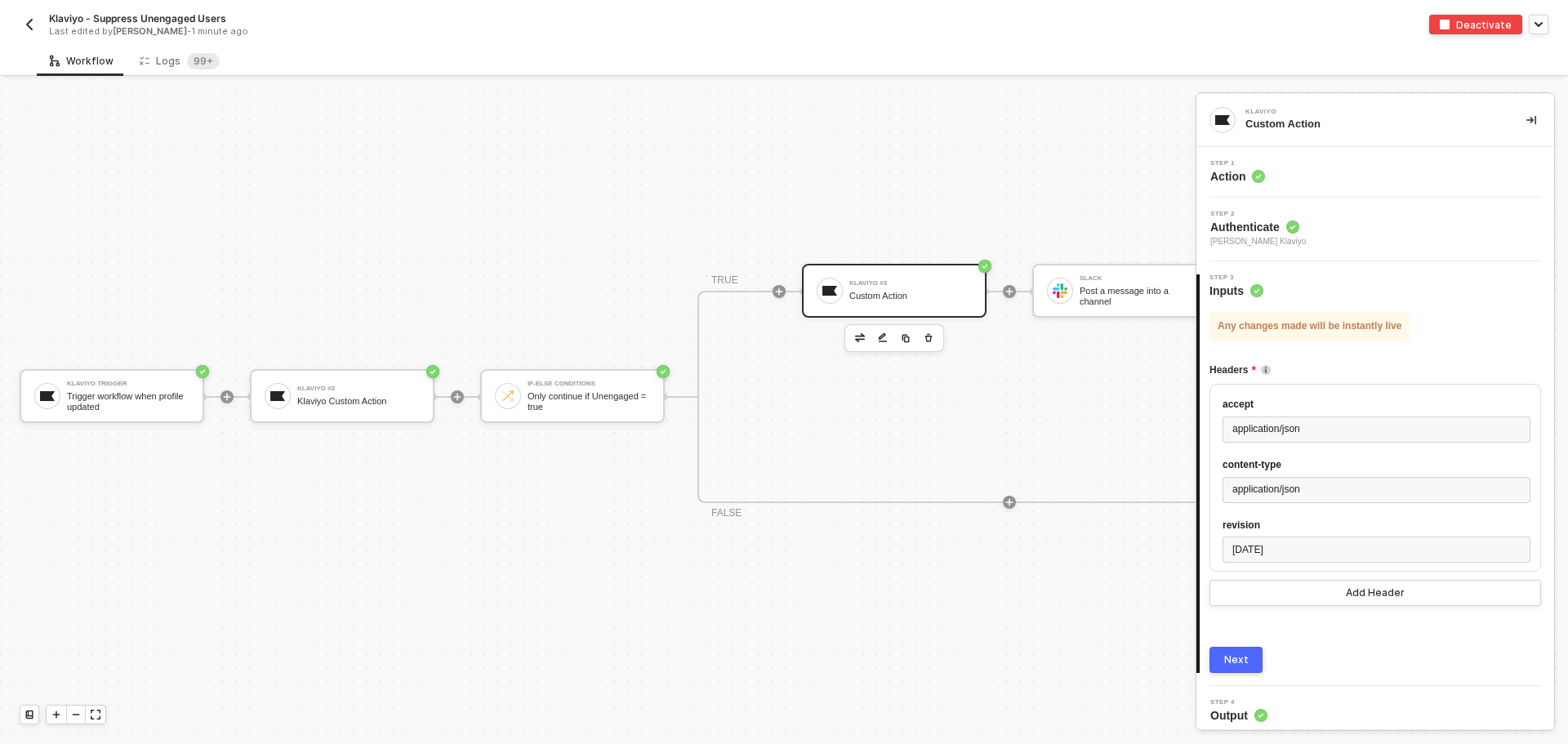
click at [1250, 667] on button "Next" at bounding box center [1236, 660] width 53 height 26
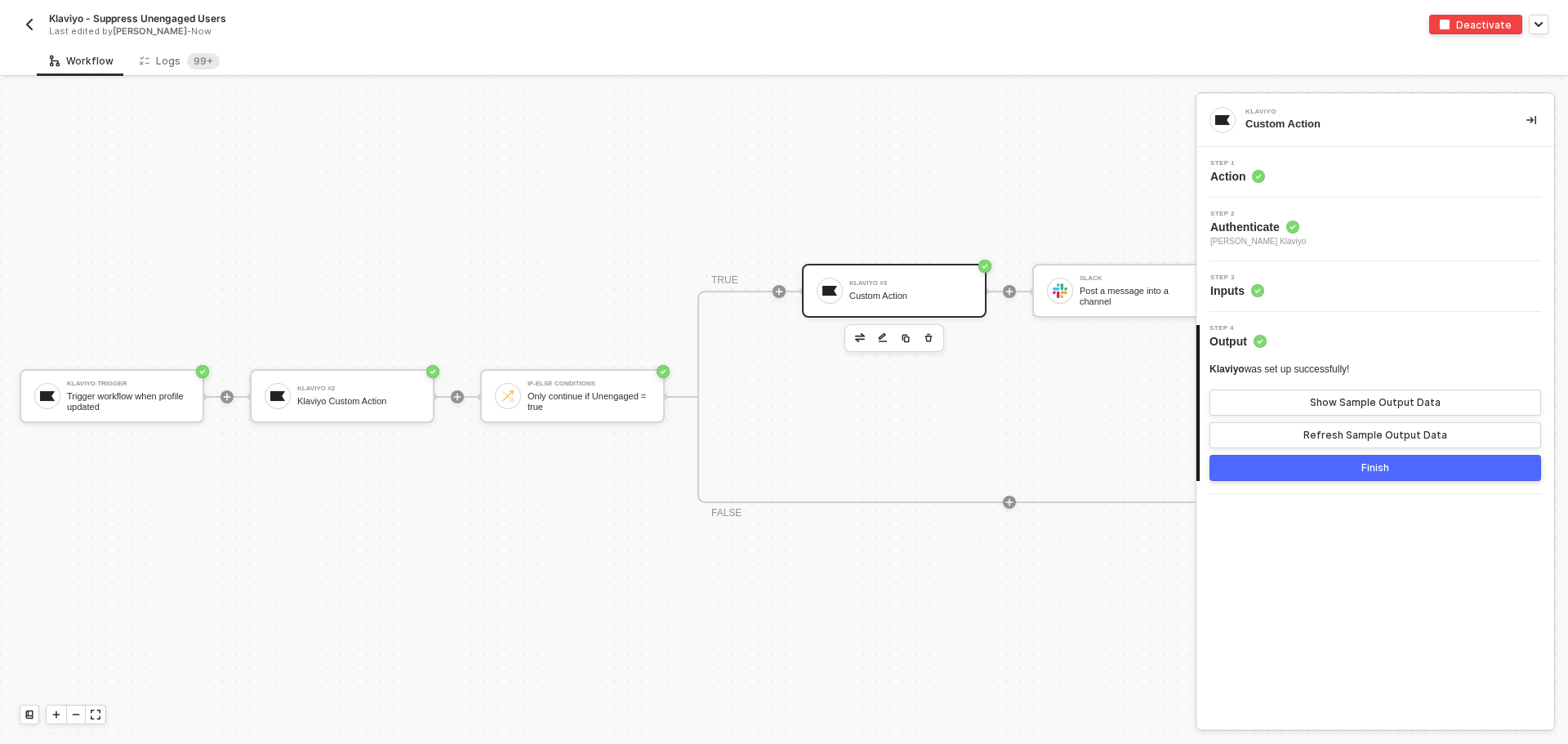
click at [919, 264] on div "Klaviyo #3 Custom Action" at bounding box center [894, 290] width 184 height 54
click at [1327, 330] on div "Step 4 Output" at bounding box center [1377, 337] width 355 height 25
click at [1340, 393] on button "Show Sample Output Data" at bounding box center [1375, 403] width 332 height 26
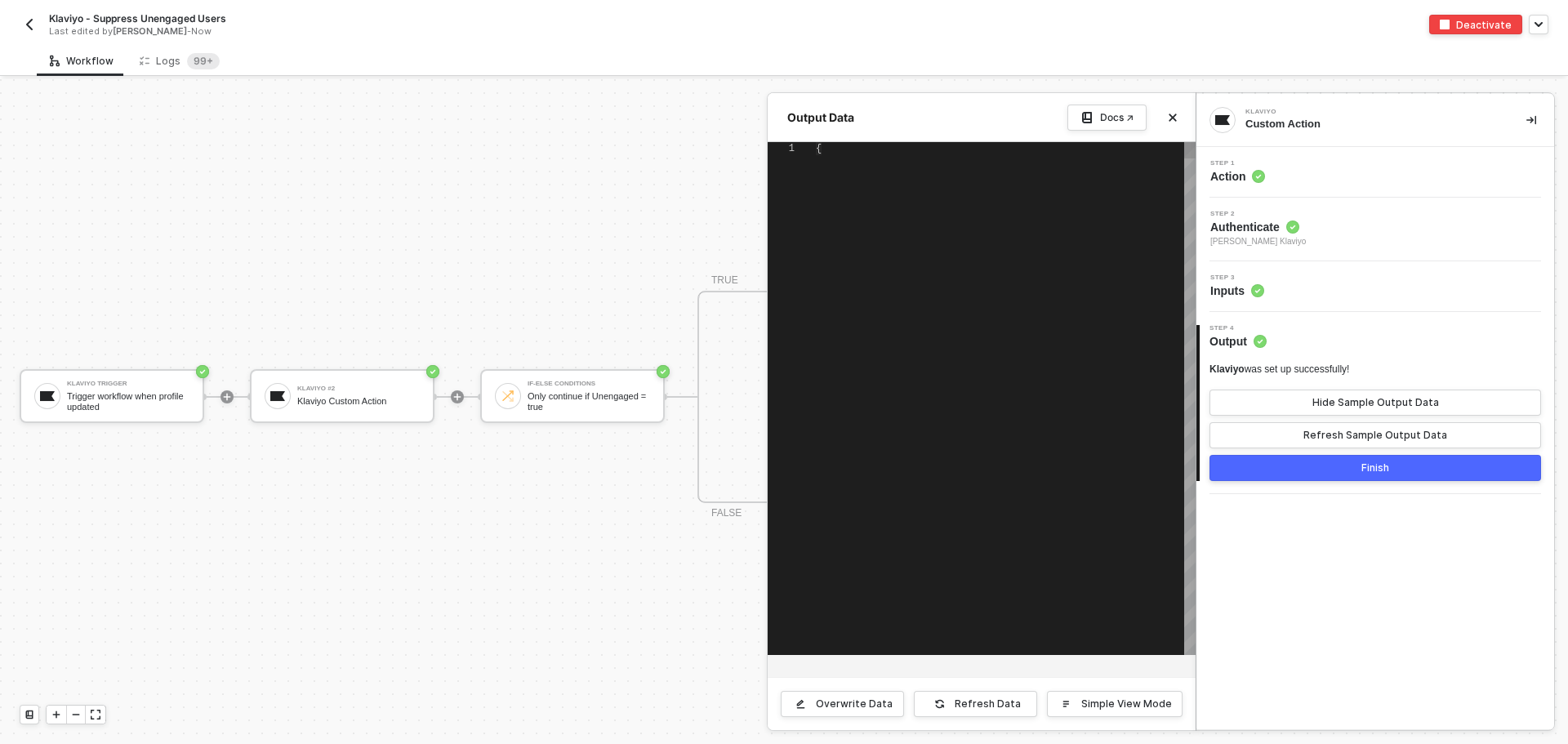
type textarea "{ "data": { "data": { "type": "profile-suppression-bulk-create-job", "id": "01K…"
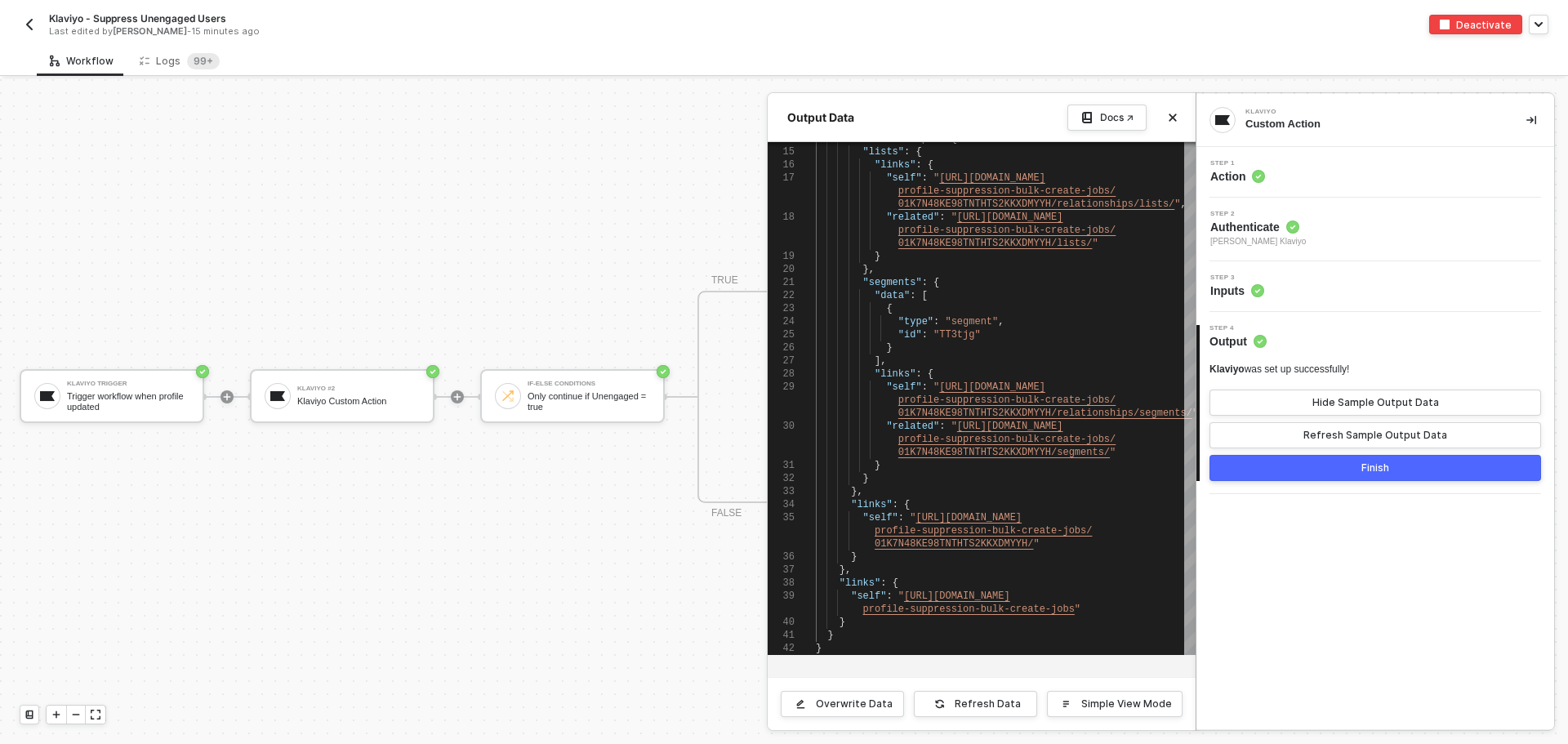
click at [524, 113] on div at bounding box center [784, 411] width 1568 height 665
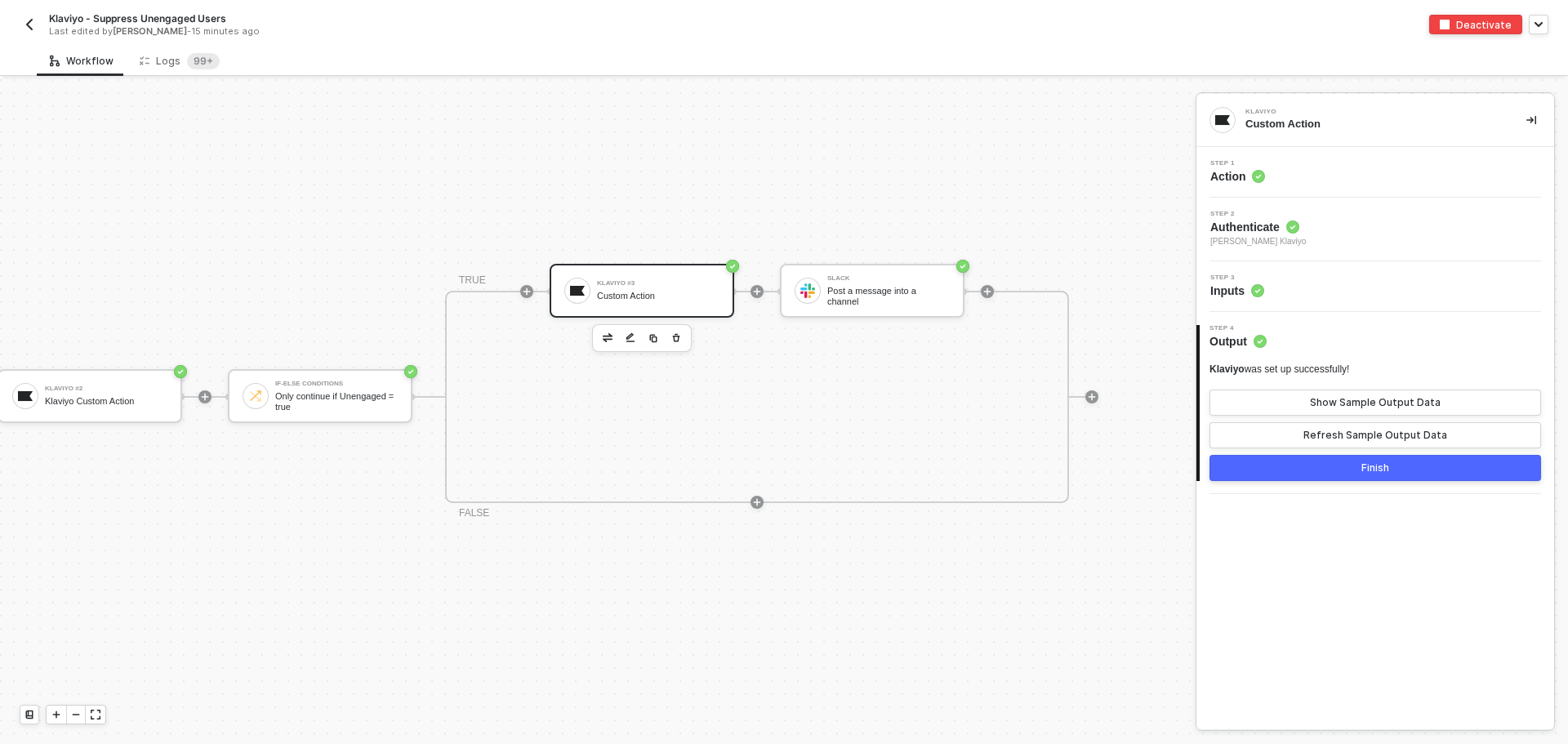
scroll to position [42, 269]
click at [976, 285] on div at bounding box center [982, 291] width 13 height 13
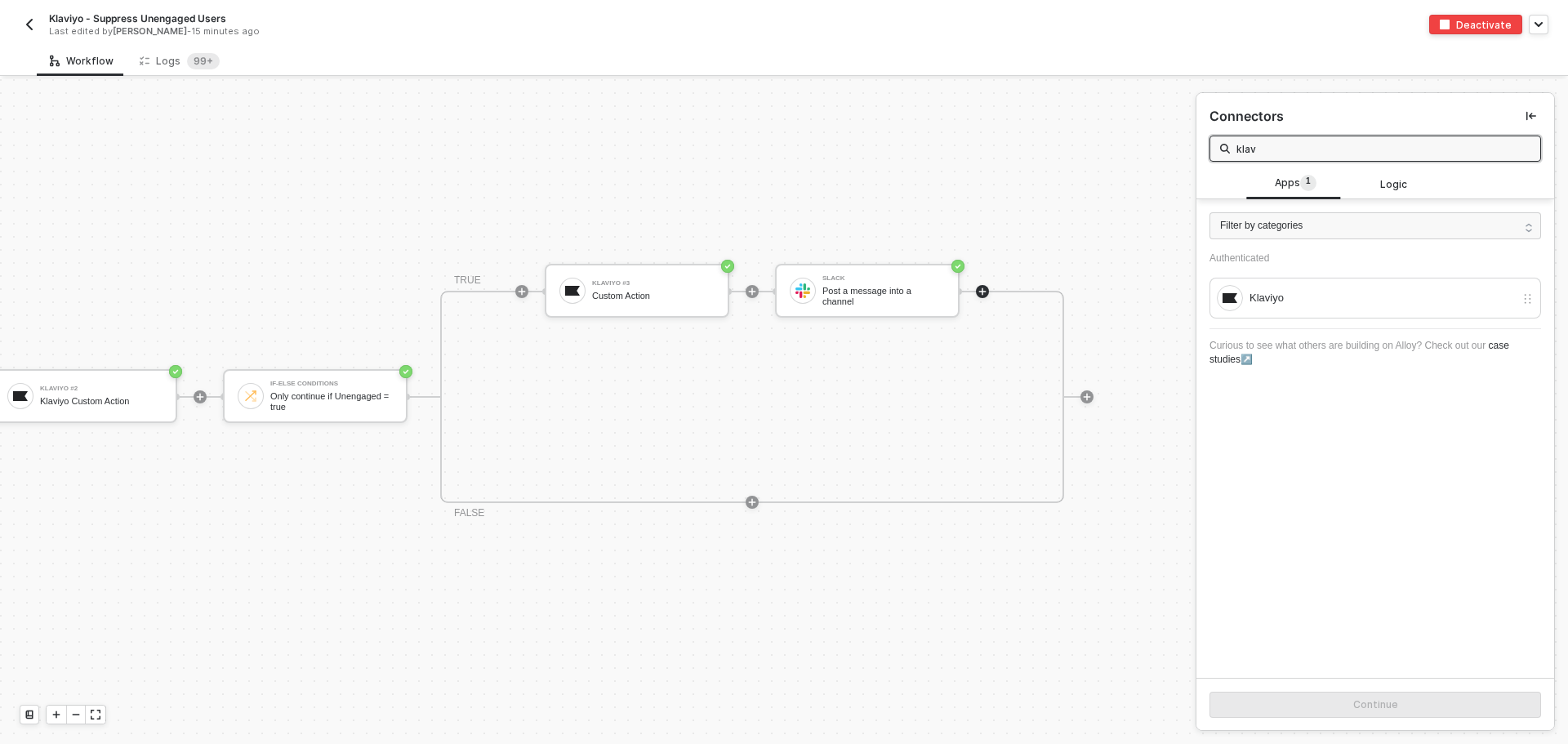
type input "klav"
click at [1308, 268] on div "Authenticated Klaviyo" at bounding box center [1375, 285] width 332 height 66
click at [1311, 279] on div "Klaviyo" at bounding box center [1375, 298] width 332 height 41
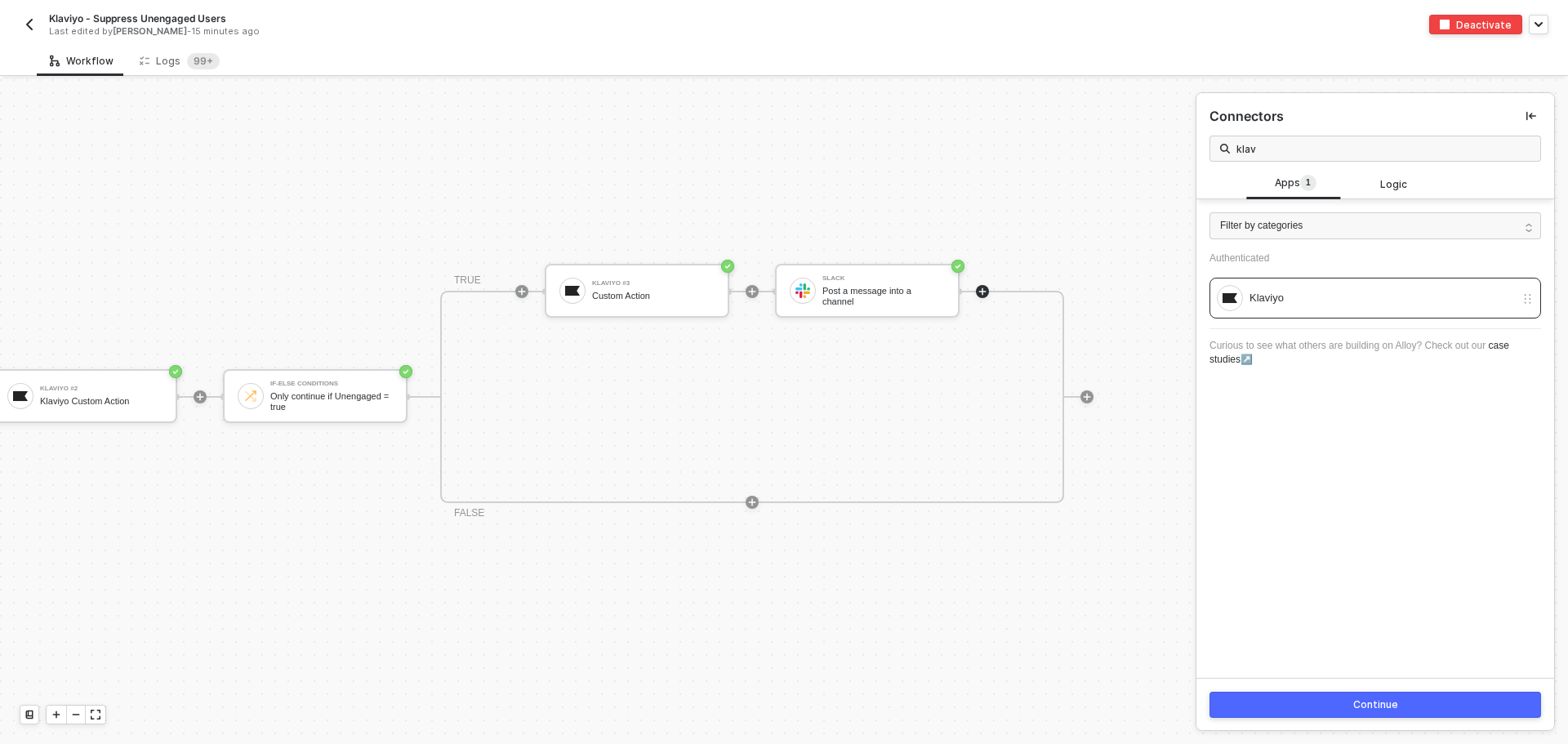
click at [1429, 702] on button "Continue" at bounding box center [1375, 705] width 332 height 26
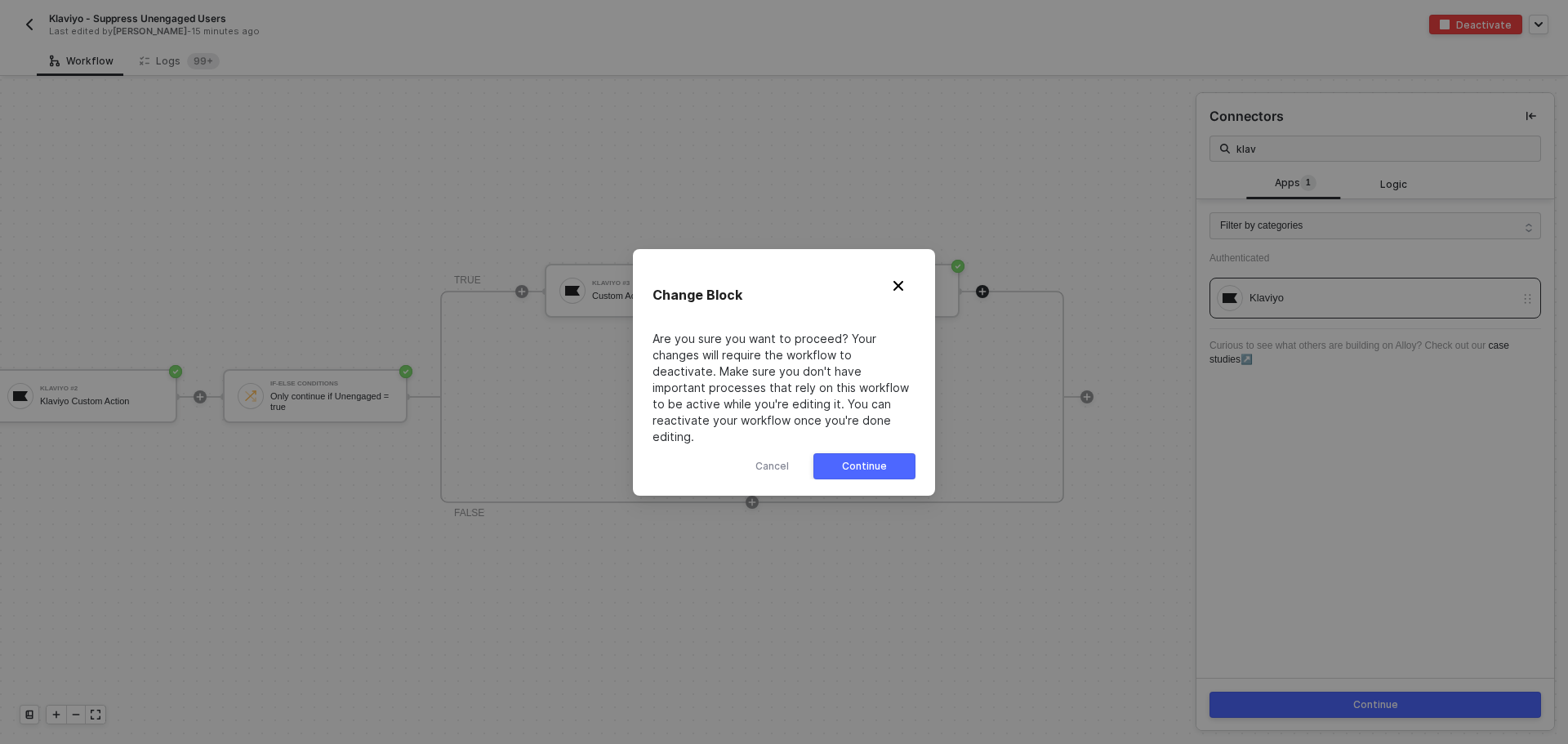
click at [860, 463] on div "Continue" at bounding box center [864, 466] width 45 height 13
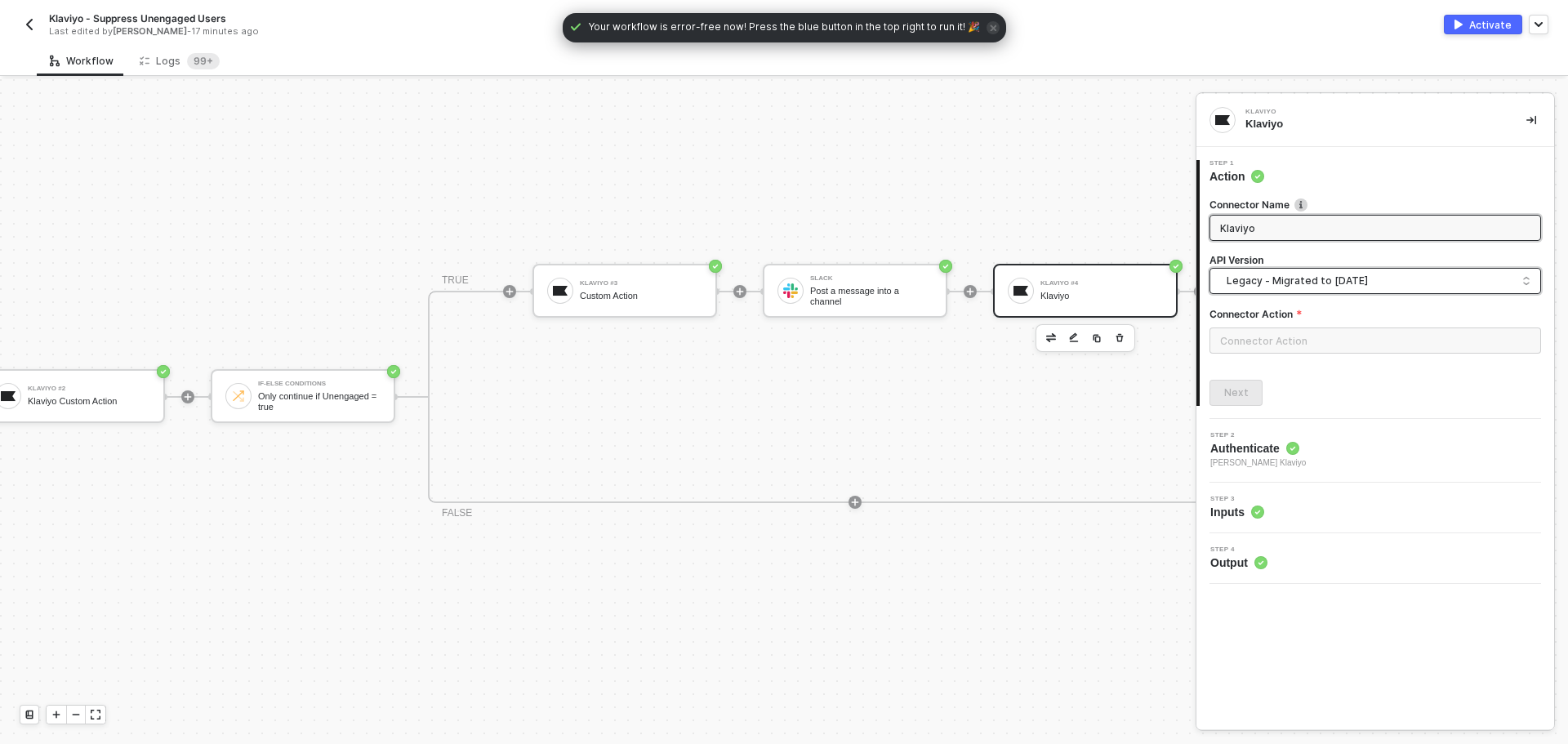
click at [1304, 284] on span "Legacy - Migrated to 2024-06-15" at bounding box center [1379, 280] width 304 height 18
click at [1293, 352] on div "2024-10-15 OAuth" at bounding box center [1375, 351] width 304 height 15
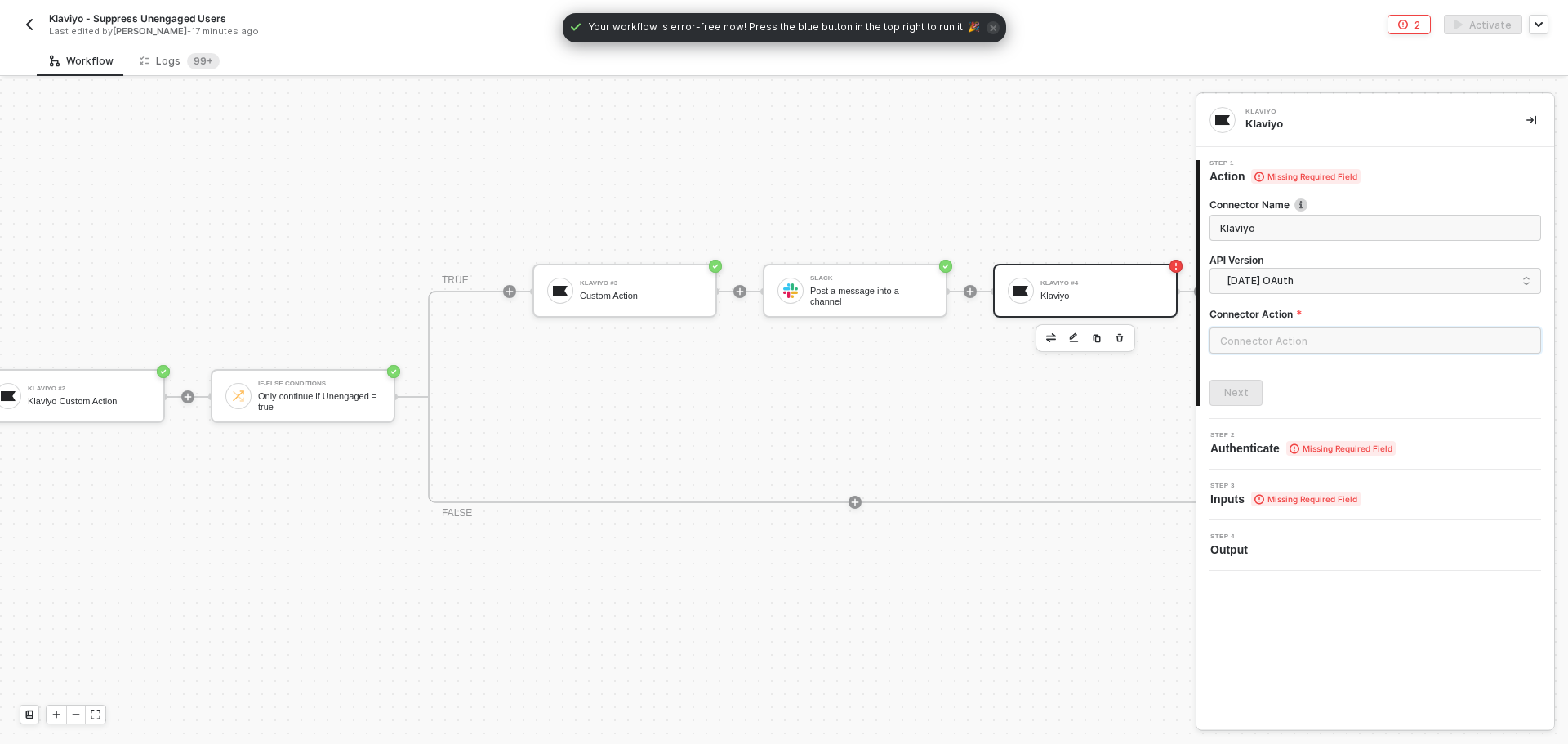
click at [1292, 341] on input "text" at bounding box center [1375, 341] width 332 height 26
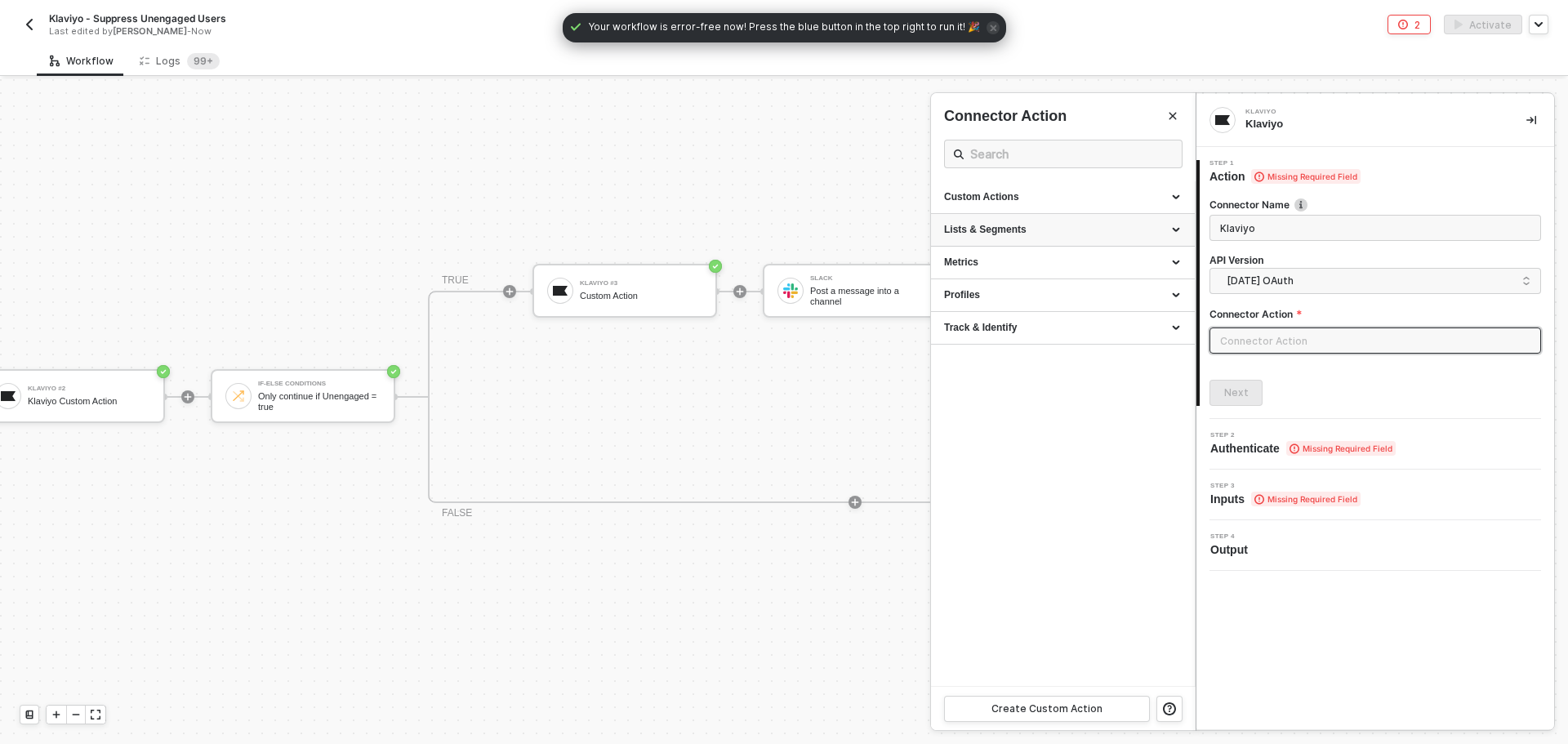
click at [1026, 241] on div "Lists & Segments" at bounding box center [1063, 230] width 264 height 32
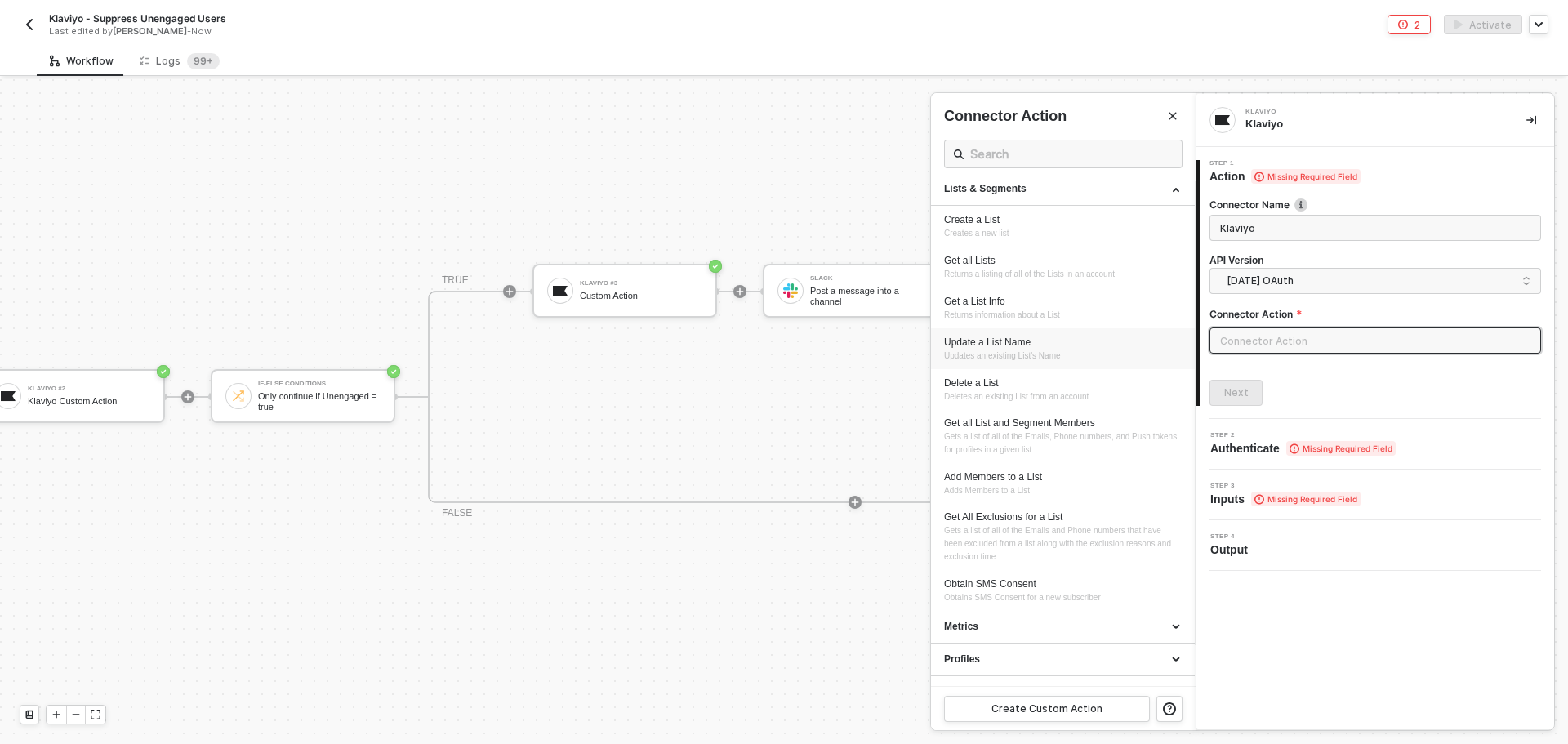
scroll to position [64, 0]
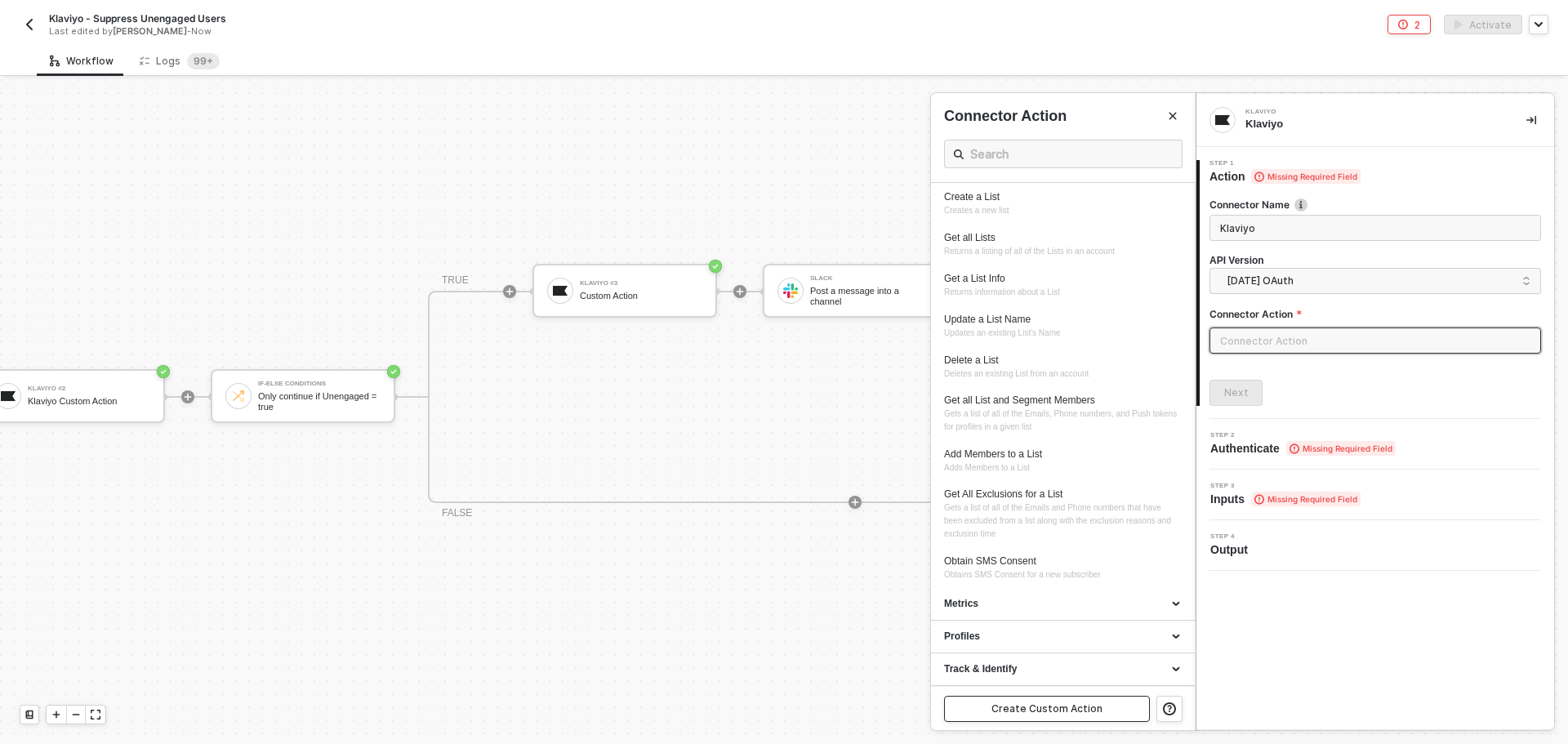
click at [1069, 707] on div "Create Custom Action" at bounding box center [1047, 708] width 111 height 13
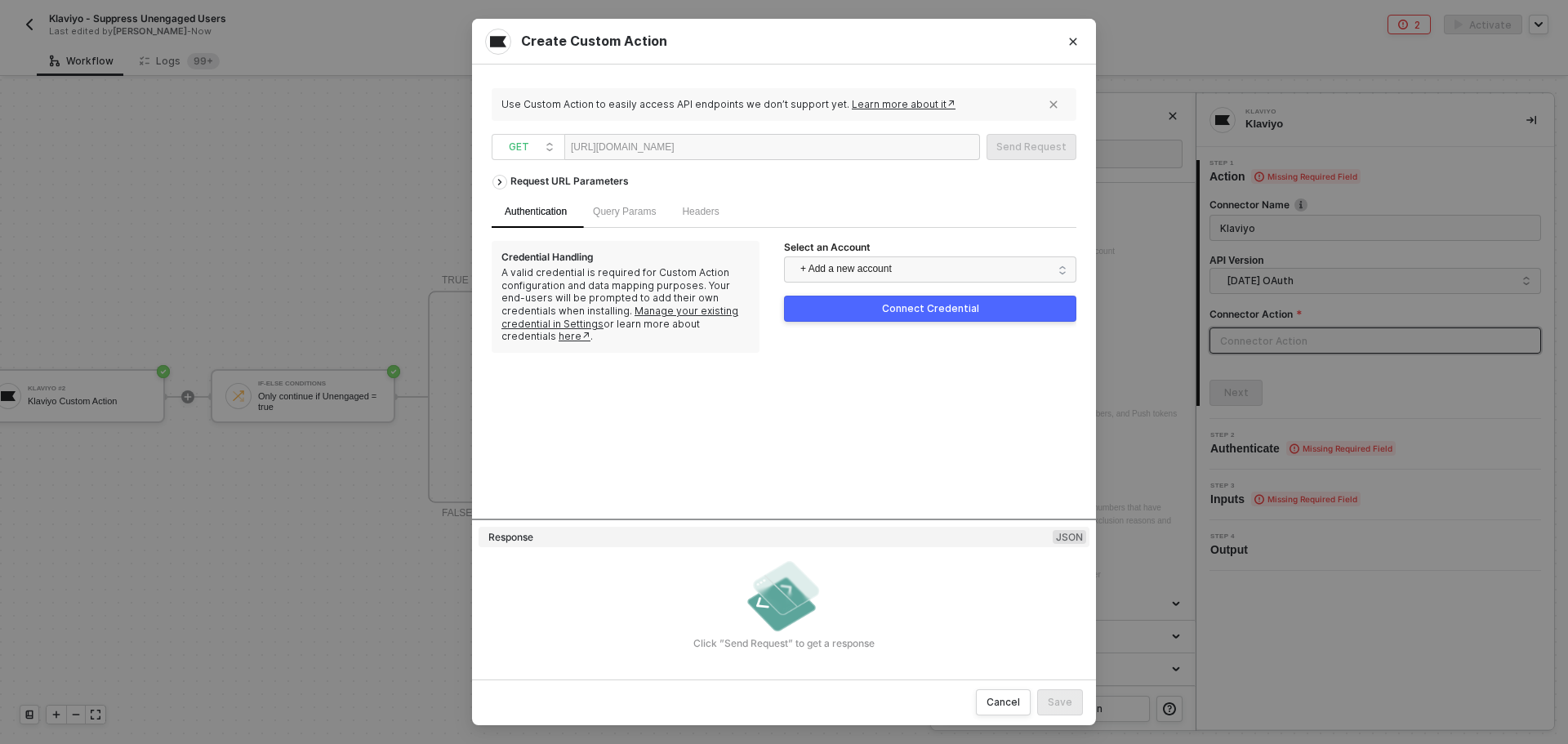
click at [742, 149] on div at bounding box center [725, 148] width 100 height 26
paste div
click at [688, 144] on div "/segments/TT3tjg" at bounding box center [725, 148] width 100 height 26
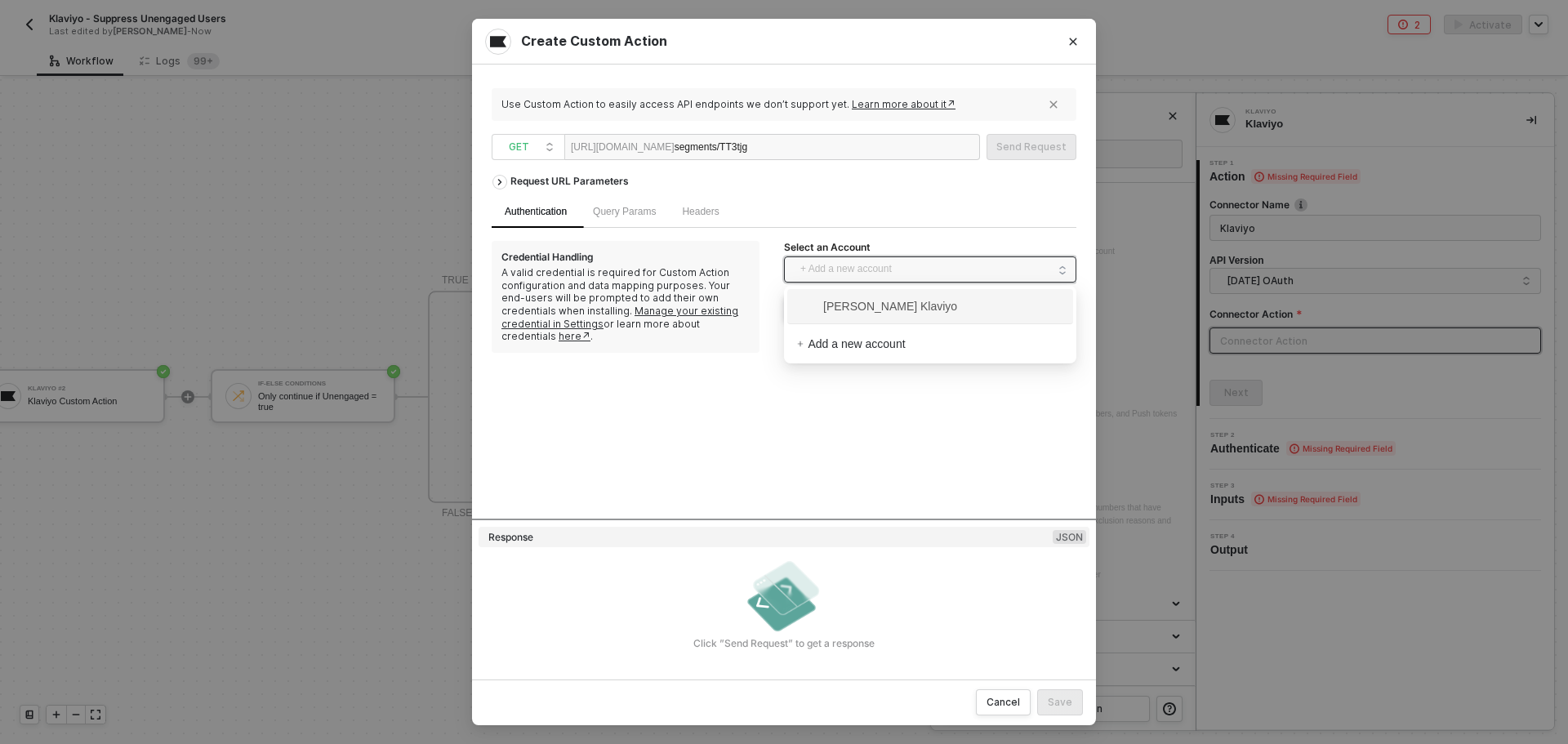
click at [874, 262] on span "+ Add a new account" at bounding box center [934, 269] width 267 height 26
click at [870, 290] on div "[PERSON_NAME] Klaviyo" at bounding box center [930, 307] width 286 height 35
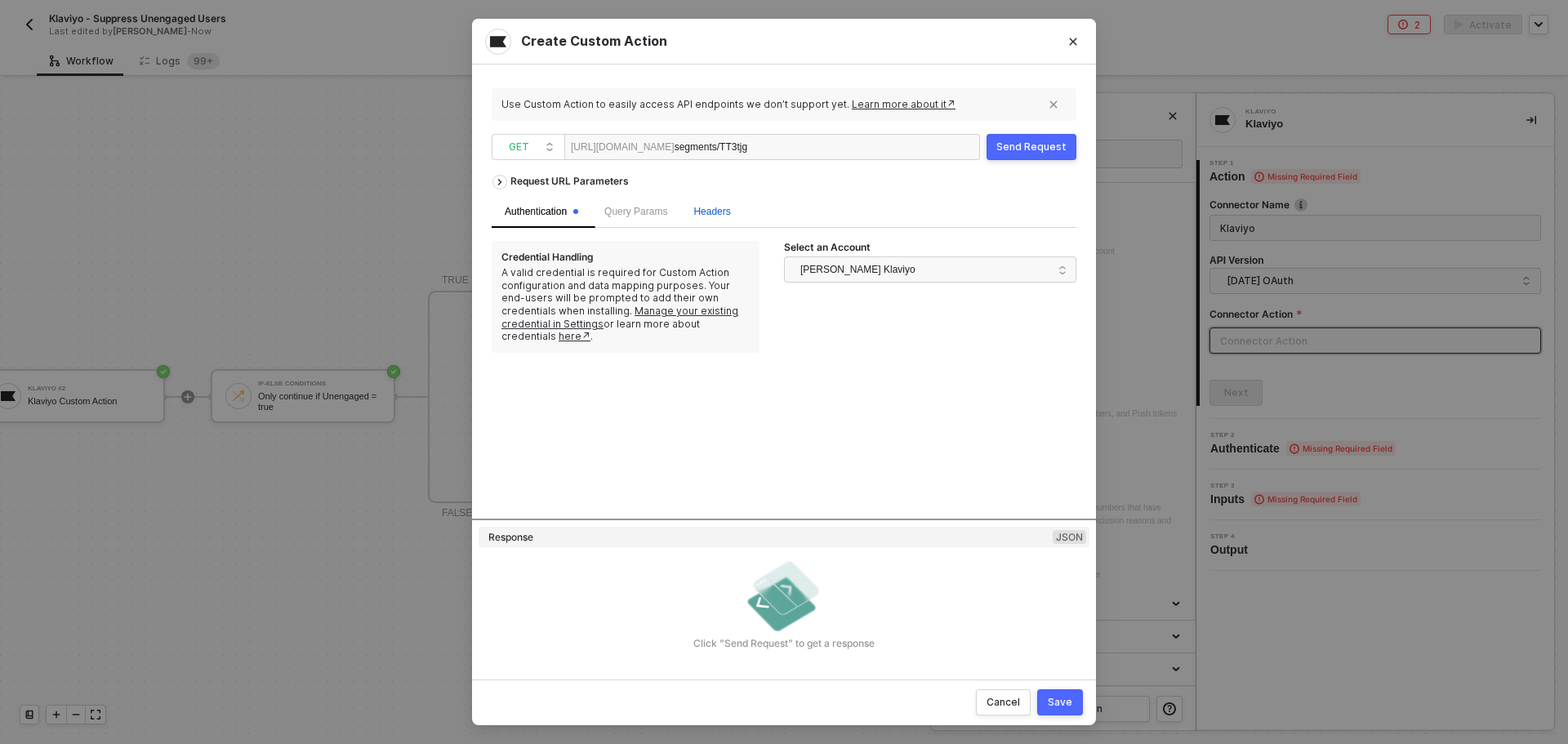
click at [707, 214] on span "Headers" at bounding box center [711, 211] width 37 height 11
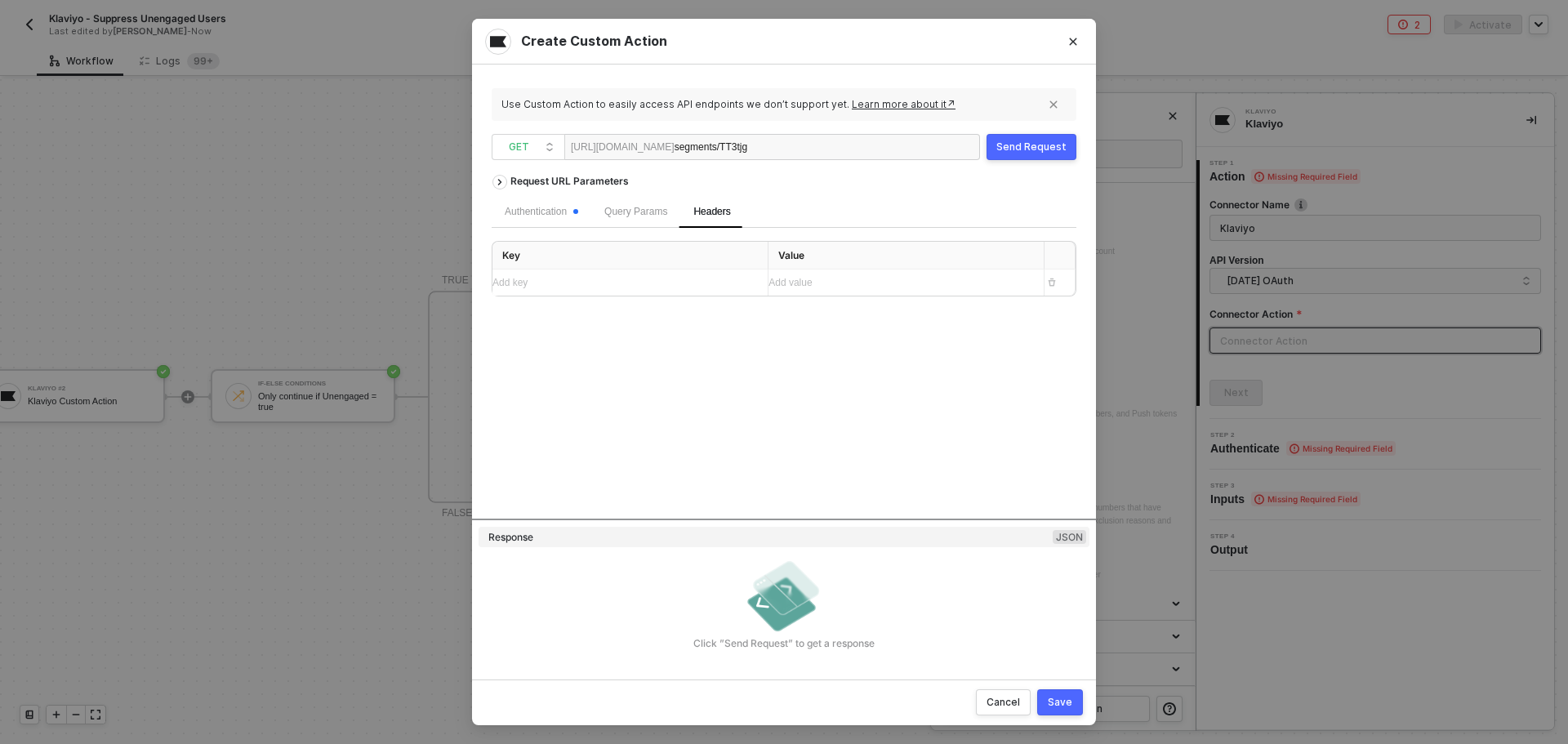
click at [599, 275] on div "Add key ﻿" at bounding box center [623, 283] width 262 height 15
click at [798, 286] on div "Add value ﻿" at bounding box center [899, 284] width 262 height 15
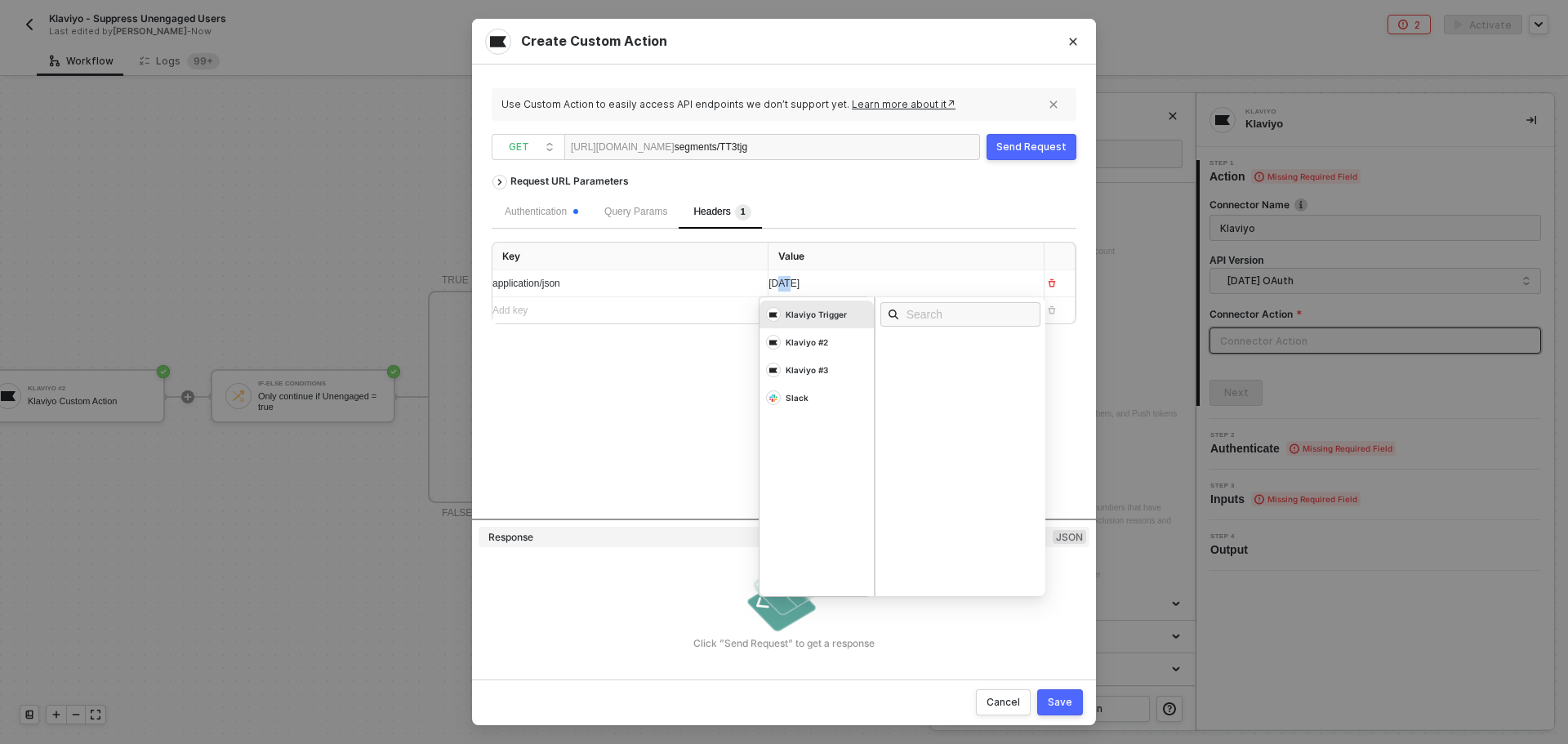
click at [788, 290] on span "2024-10-15" at bounding box center [784, 283] width 31 height 11
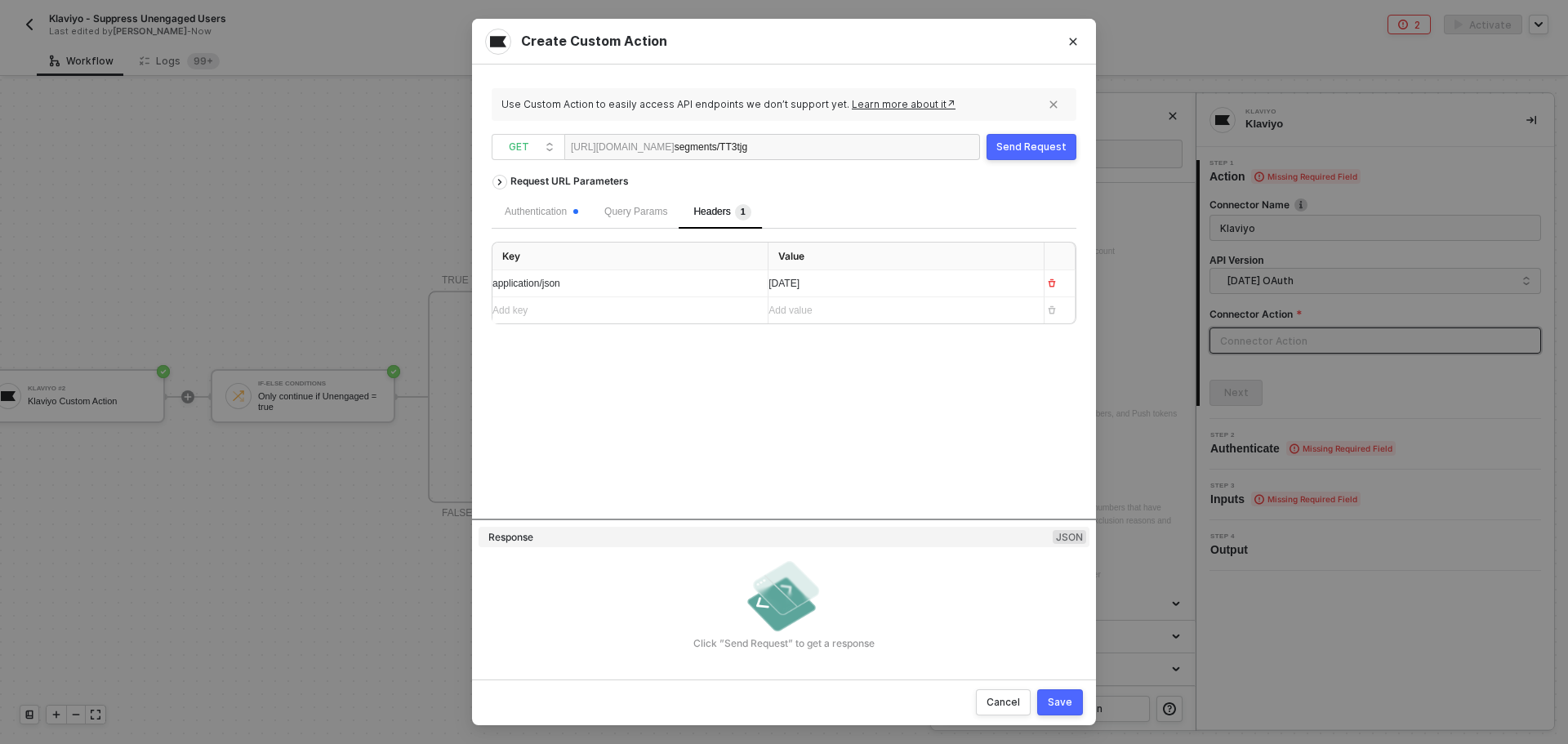
click at [666, 442] on div "Request URL Parameters Authentication Query Params Headers 1 Key Value applicat…" at bounding box center [784, 342] width 585 height 352
click at [1044, 145] on div "Send Request" at bounding box center [1031, 146] width 70 height 13
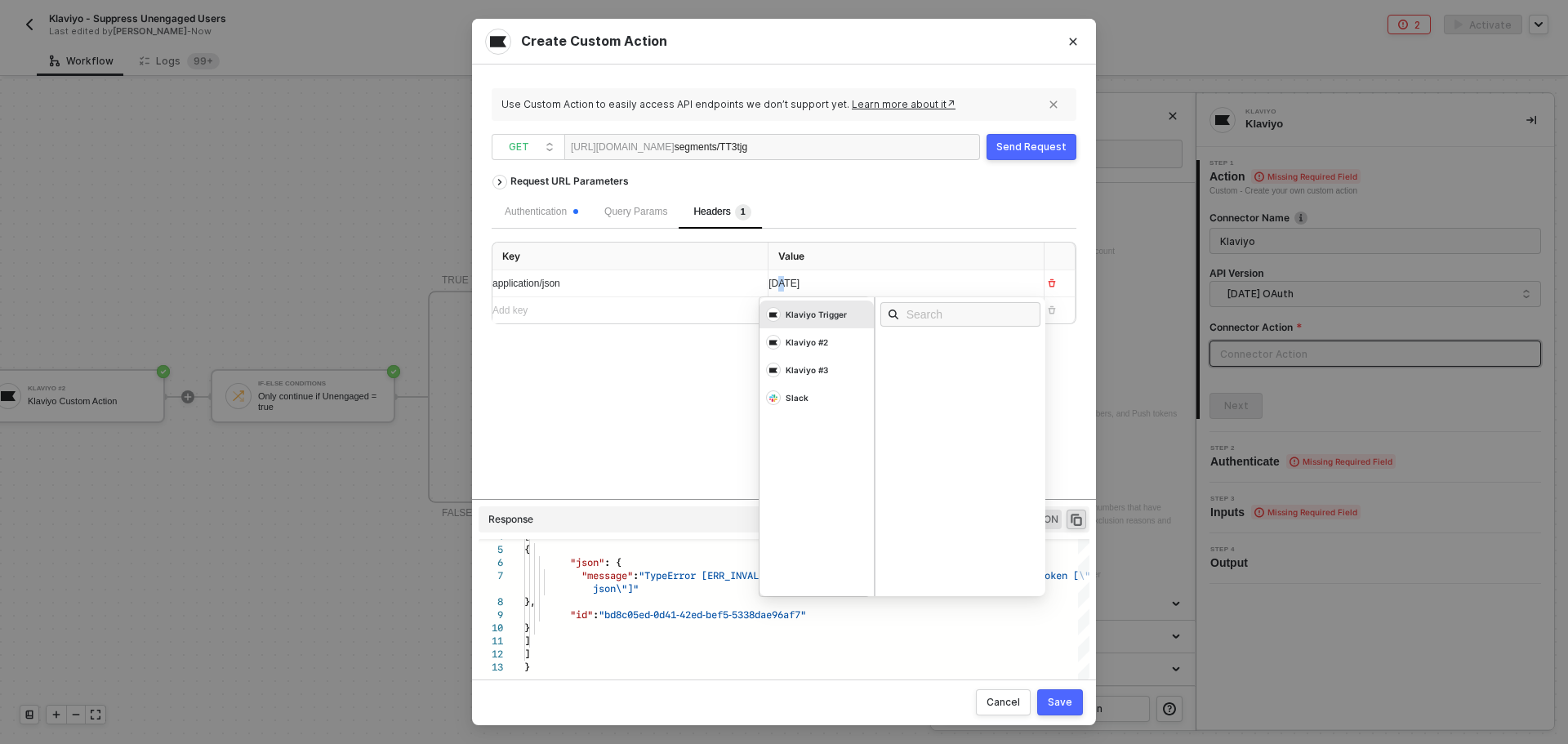
click at [782, 289] on span "[DATE]" at bounding box center [784, 283] width 31 height 11
click at [788, 289] on span "[DATE]" at bounding box center [784, 283] width 31 height 11
click at [1013, 152] on div "Send Request" at bounding box center [1031, 146] width 70 height 13
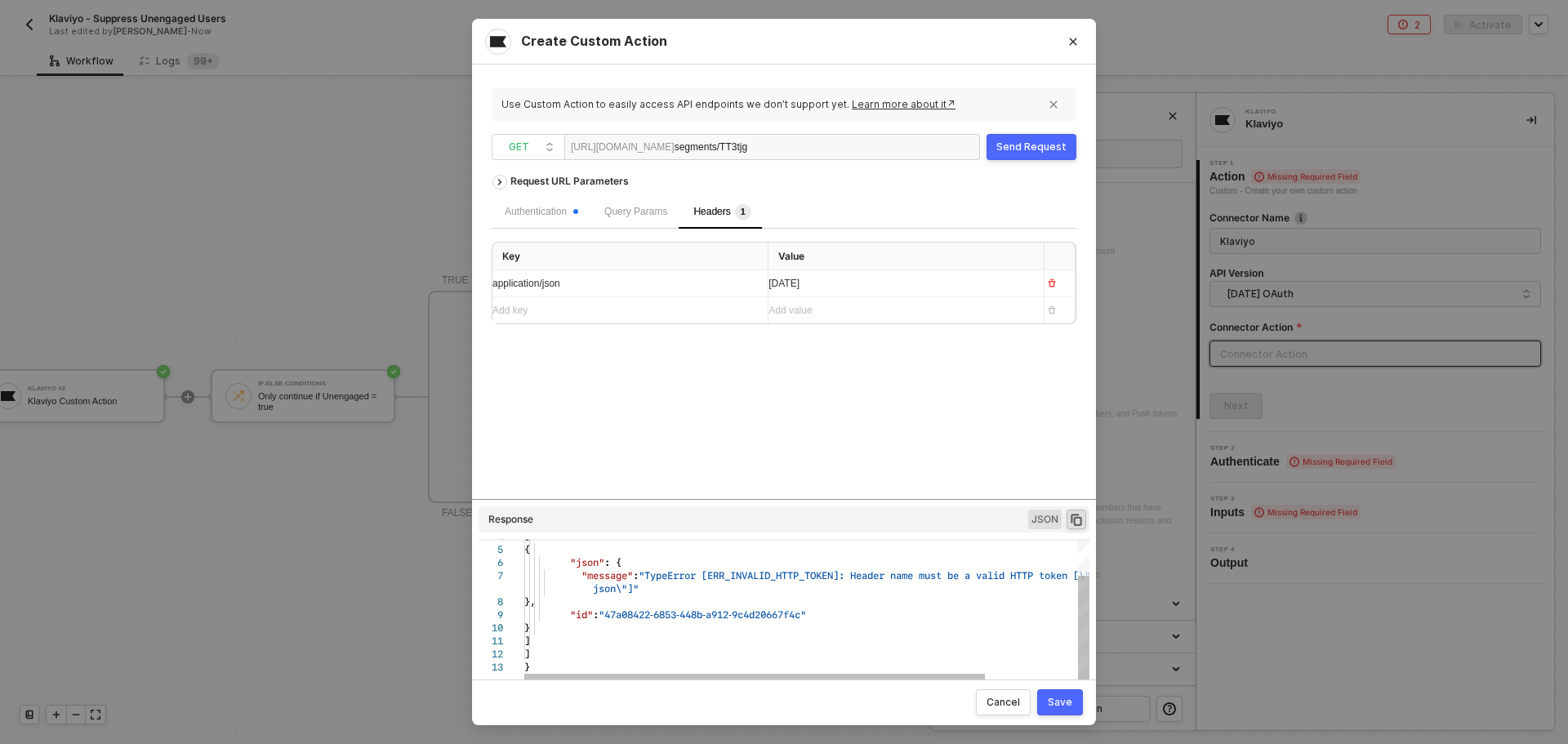
scroll to position [0, 0]
type textarea "HTTP/1.1 418 I'm a teapot { "data": [ [ { "json": { "message": "TypeError [ERR_…"
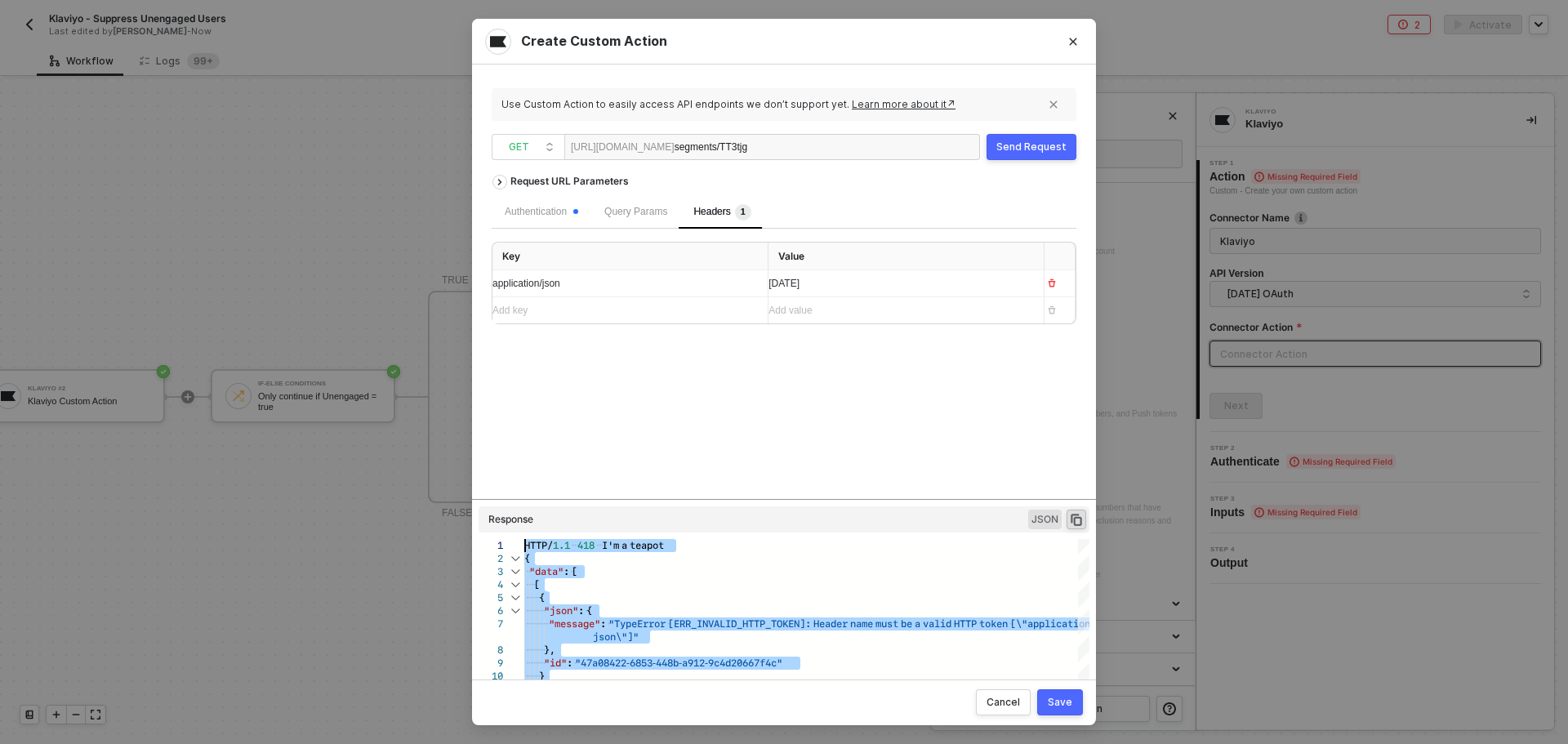
drag, startPoint x: 532, startPoint y: 667, endPoint x: 496, endPoint y: 524, distance: 147.5
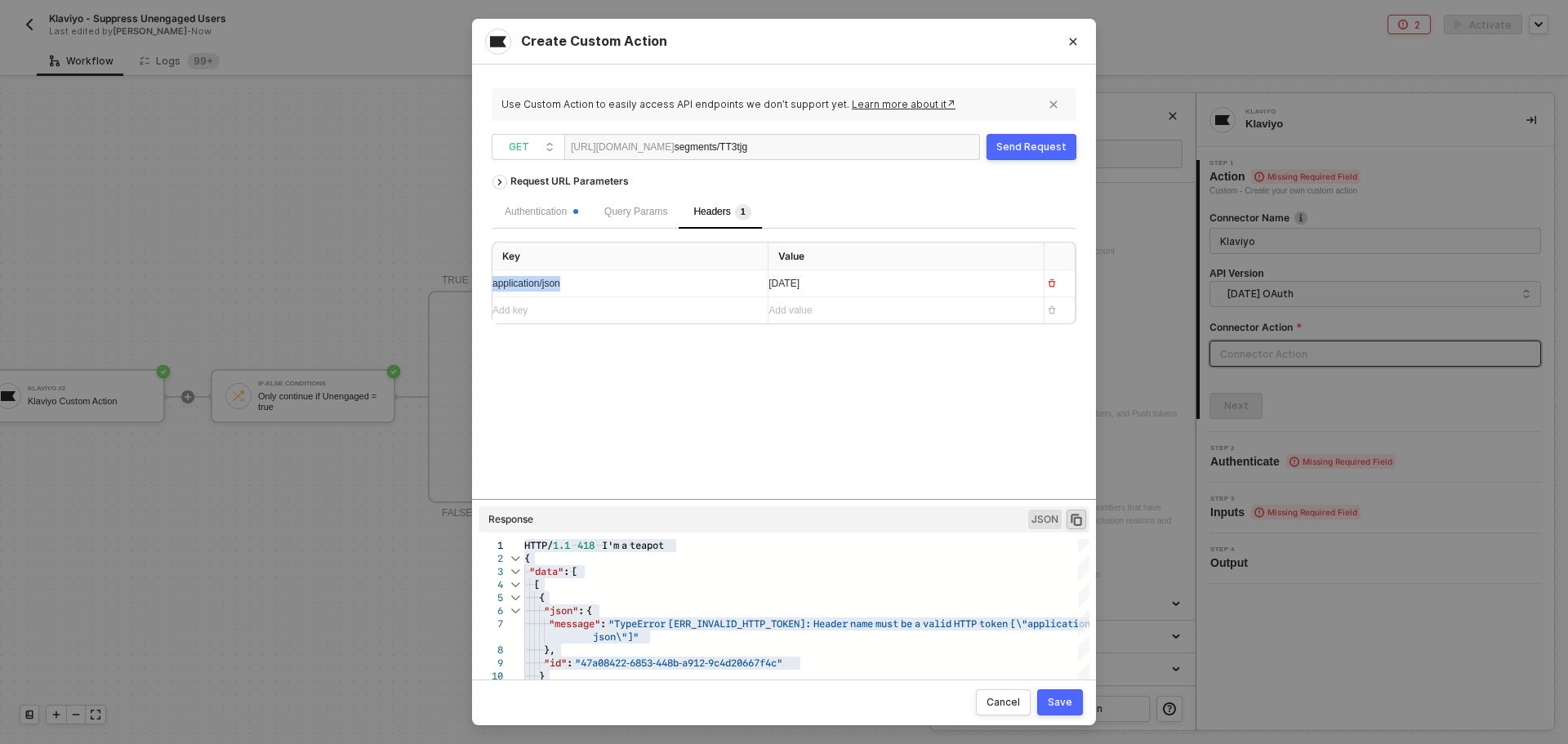
drag, startPoint x: 474, startPoint y: 290, endPoint x: 436, endPoint y: 290, distance: 38.0
click at [436, 290] on div "Create Custom Action Use Custom Action to easily access API endpoints we don’t …" at bounding box center [784, 372] width 1568 height 744
click at [566, 305] on div "Add key ﻿" at bounding box center [623, 311] width 262 height 15
click at [582, 307] on div "Add key ﻿" at bounding box center [615, 311] width 246 height 15
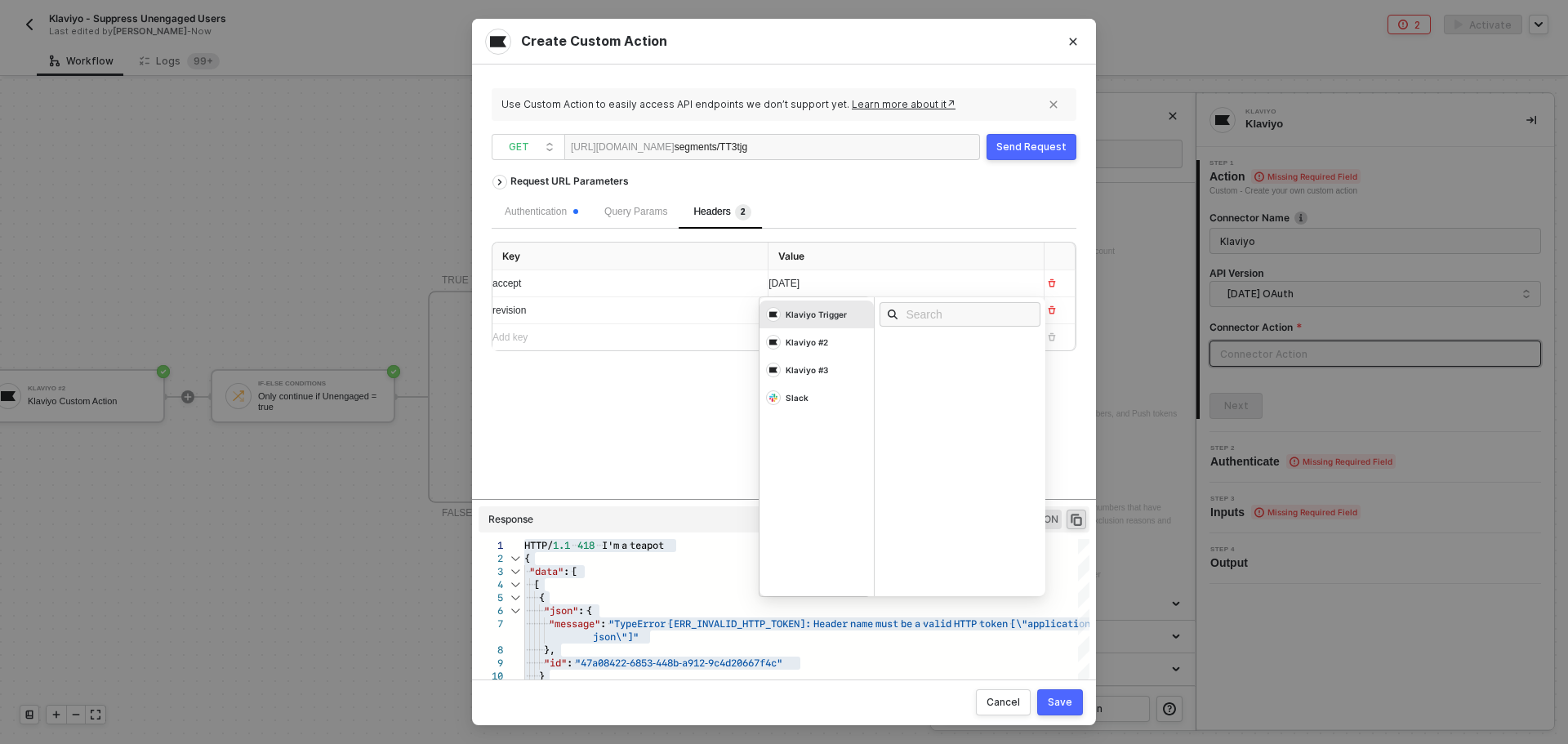
drag, startPoint x: 819, startPoint y: 291, endPoint x: 874, endPoint y: 310, distance: 58.2
click at [750, 286] on tr "accept 2024-10-15 Klaviyo Trigger Klaviyo #2 Klaviyo #3 Slack" at bounding box center [784, 284] width 583 height 27
drag, startPoint x: 728, startPoint y: 347, endPoint x: 755, endPoint y: 324, distance: 35.5
click at [728, 347] on div "Add key ﻿" at bounding box center [623, 337] width 262 height 26
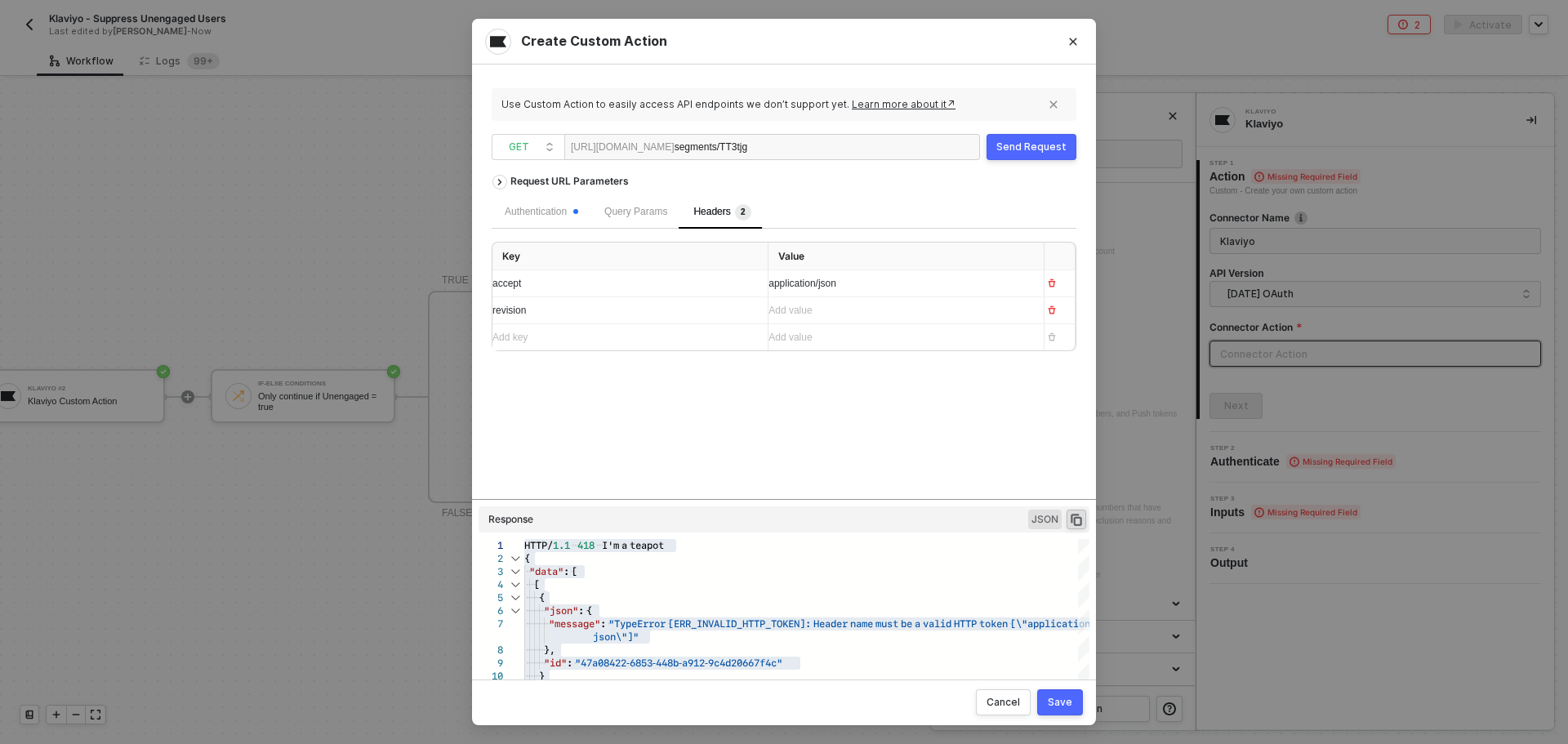
click at [780, 310] on div "Add value ﻿" at bounding box center [899, 311] width 262 height 15
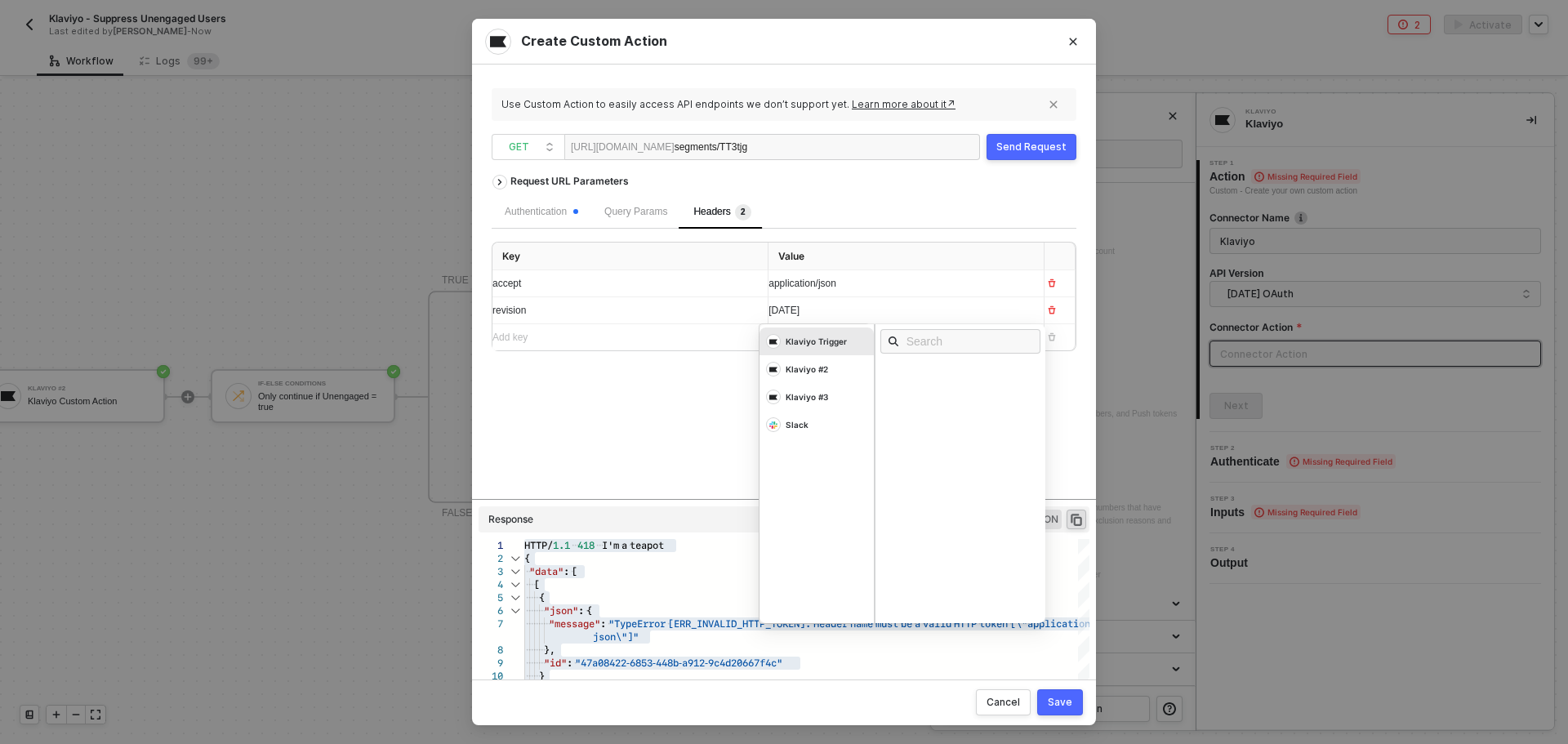
click at [1014, 152] on div "Send Request" at bounding box center [1031, 146] width 70 height 13
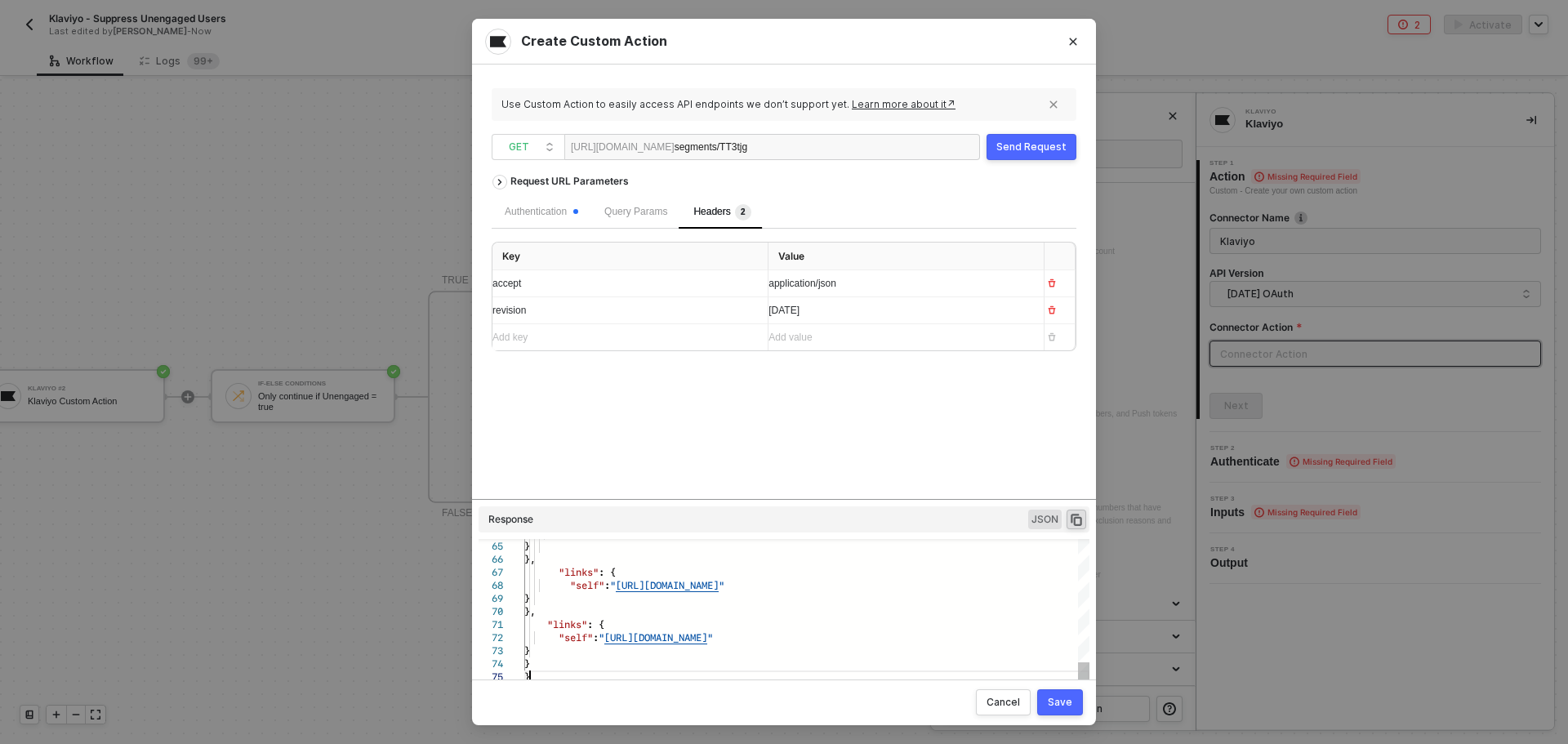
type textarea "HTTP/1.1 200 OK { "data": { "data": { "type": "segment", "id": "TT3tjg", "attri…"
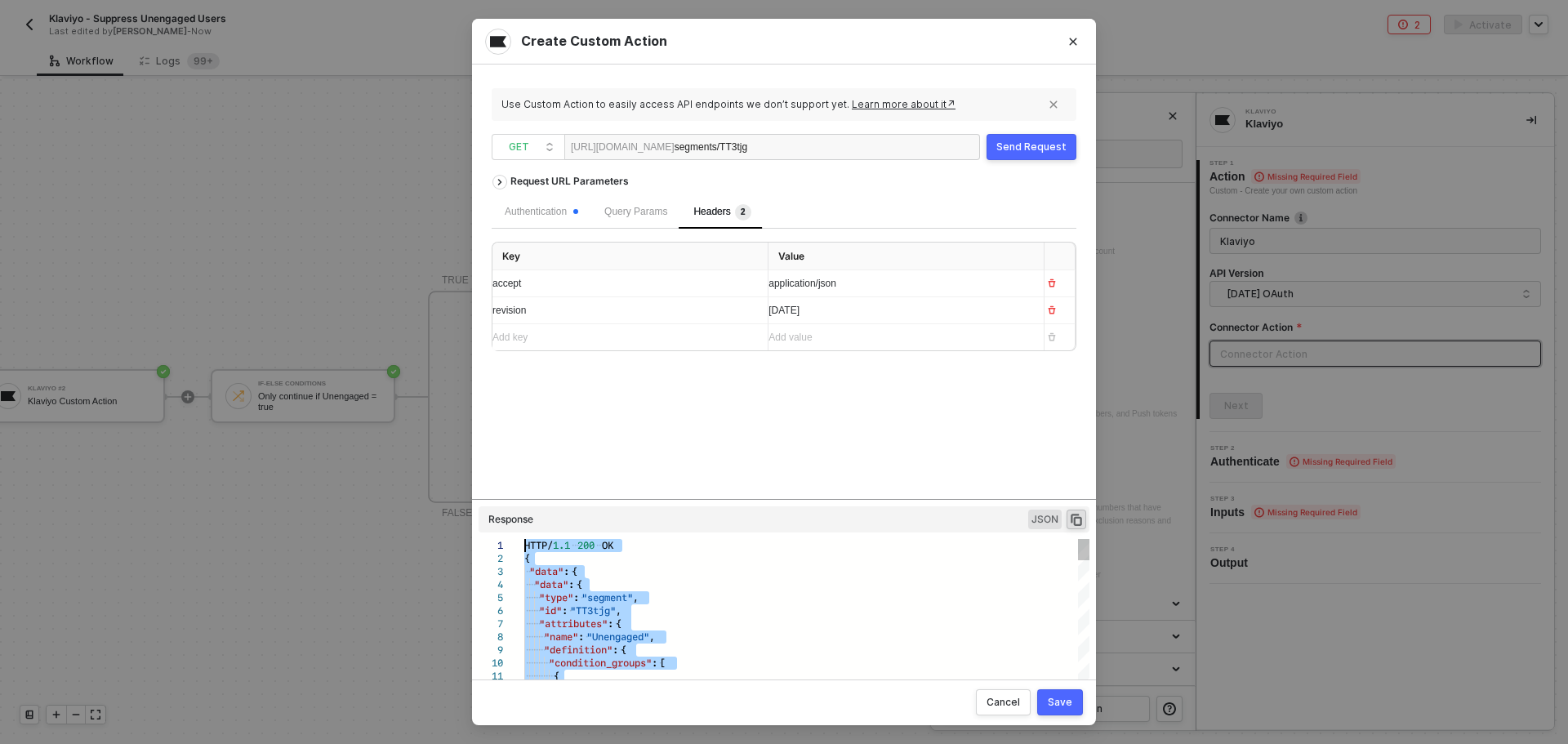
drag, startPoint x: 548, startPoint y: 677, endPoint x: 492, endPoint y: 381, distance: 301.3
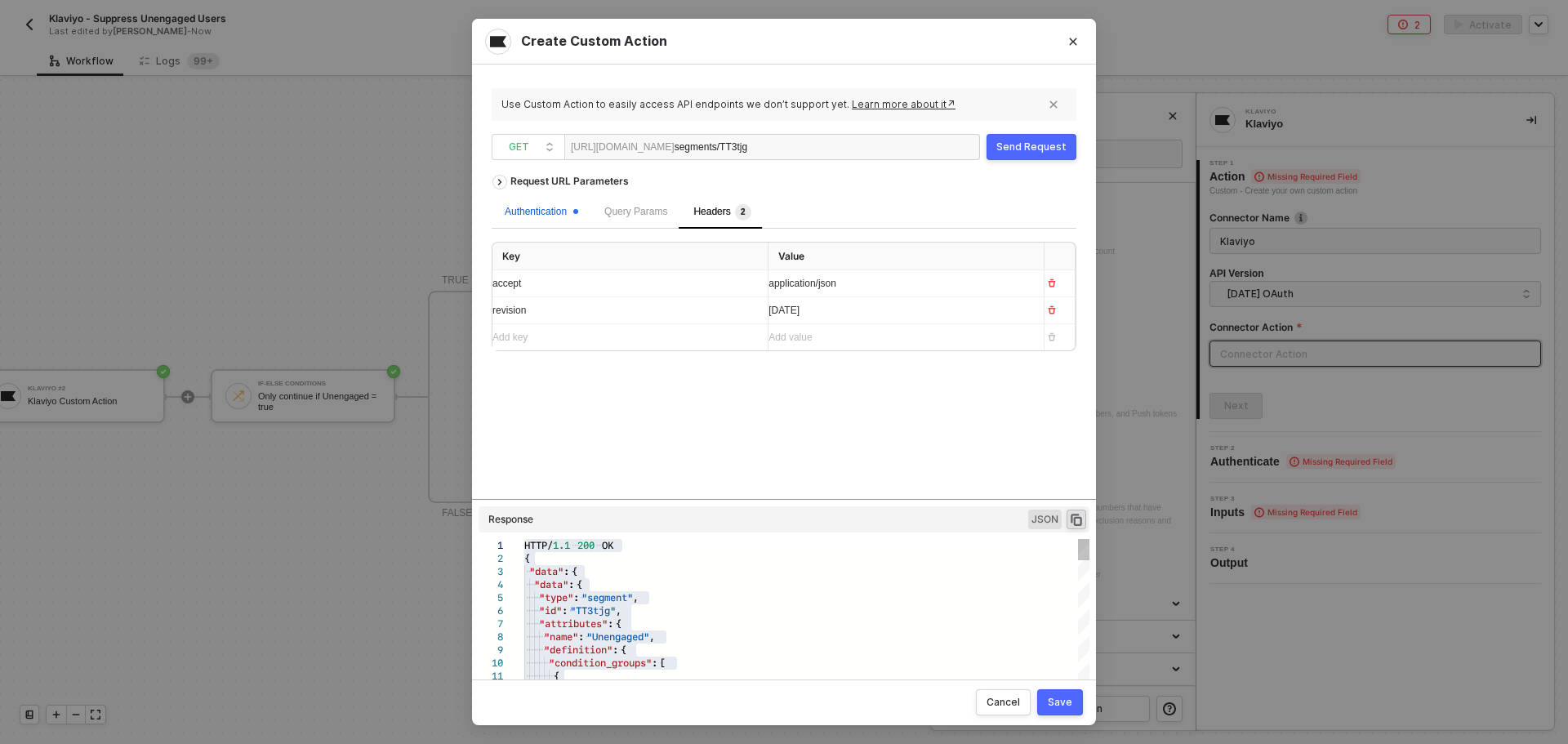
click at [566, 207] on div "Authentication" at bounding box center [542, 212] width 74 height 15
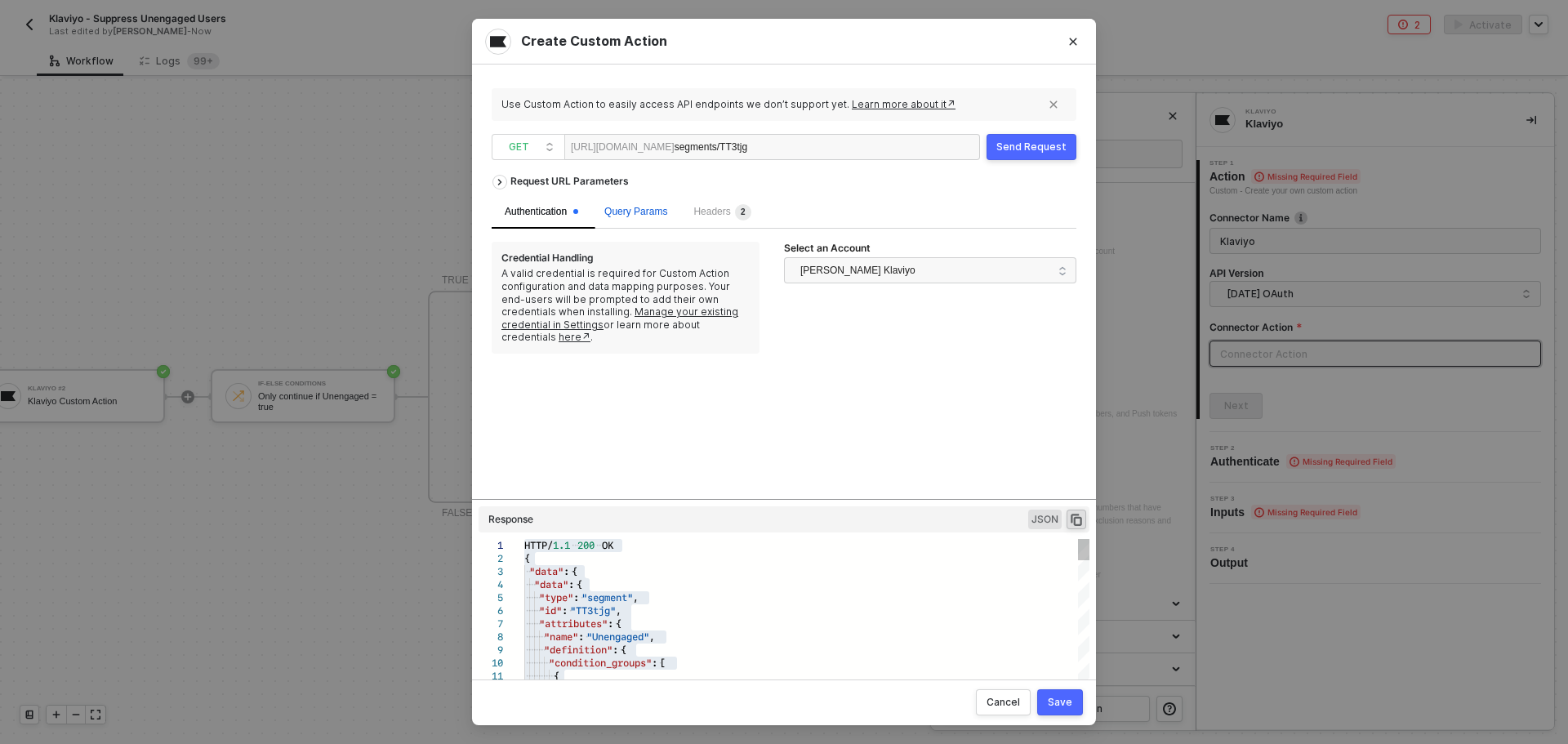
click at [615, 208] on span "Query Params" at bounding box center [636, 211] width 63 height 11
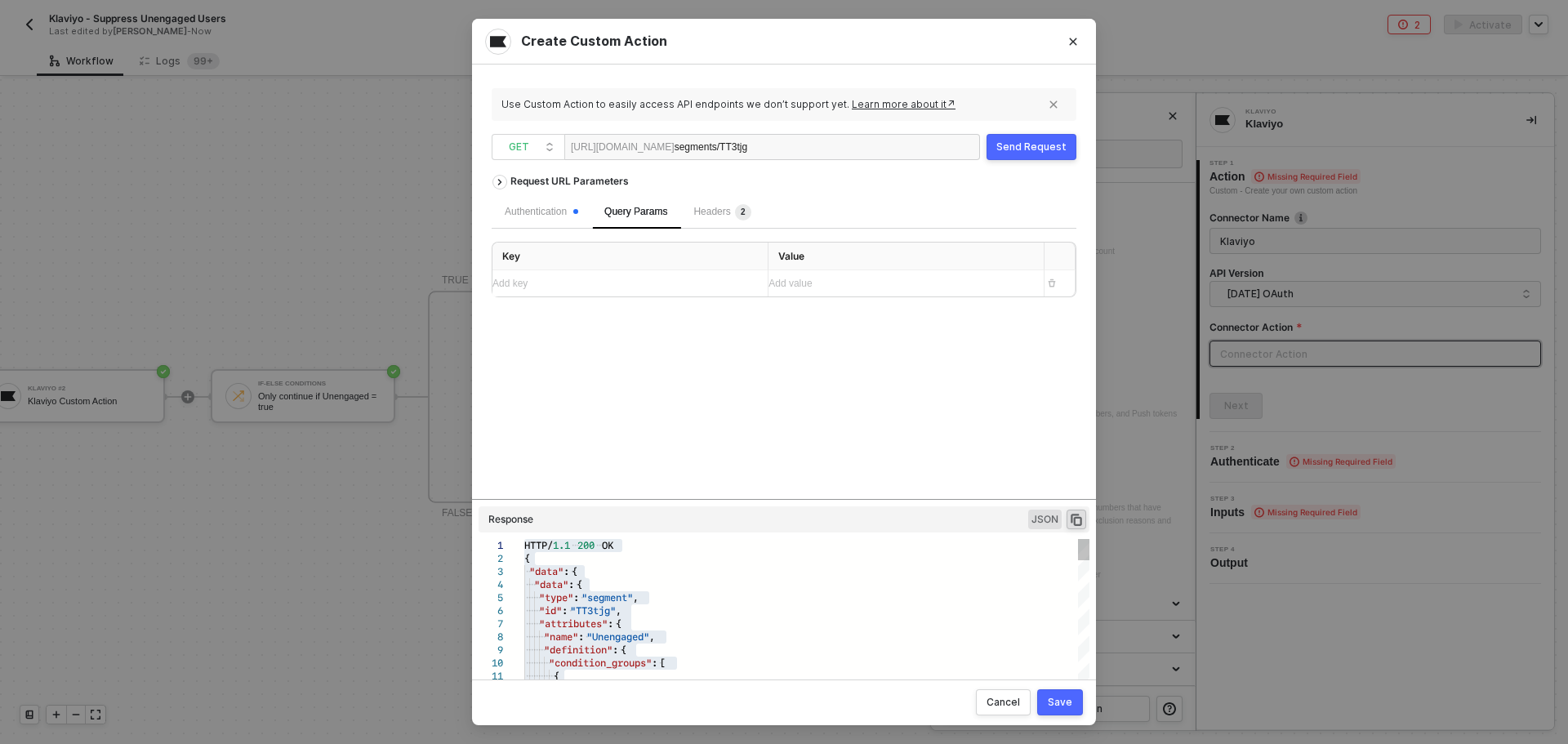
click at [693, 211] on div "Headers 2" at bounding box center [722, 212] width 83 height 32
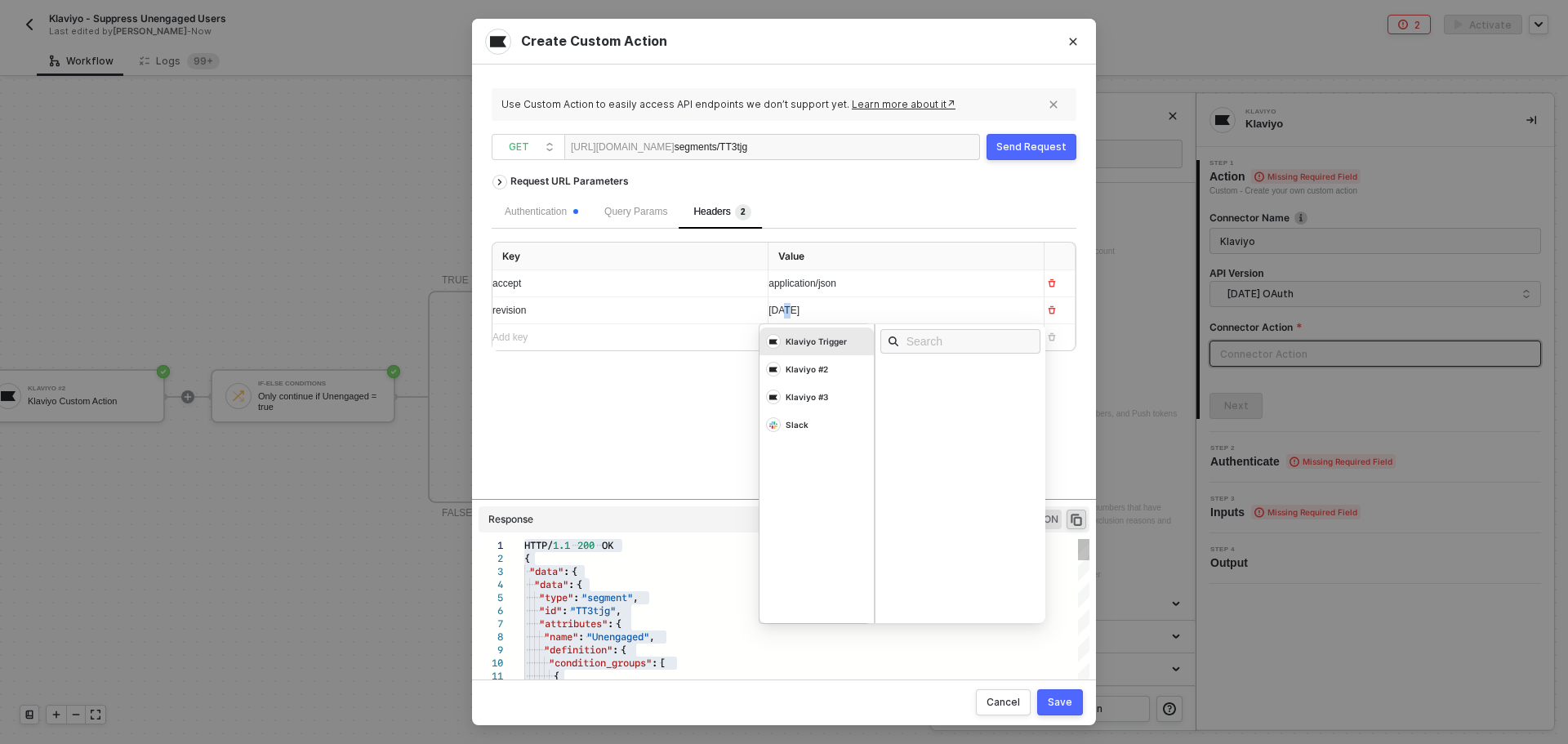
click at [790, 318] on div "2024-10-15" at bounding box center [891, 311] width 246 height 15
click at [1044, 155] on button "Send Request" at bounding box center [1031, 147] width 90 height 26
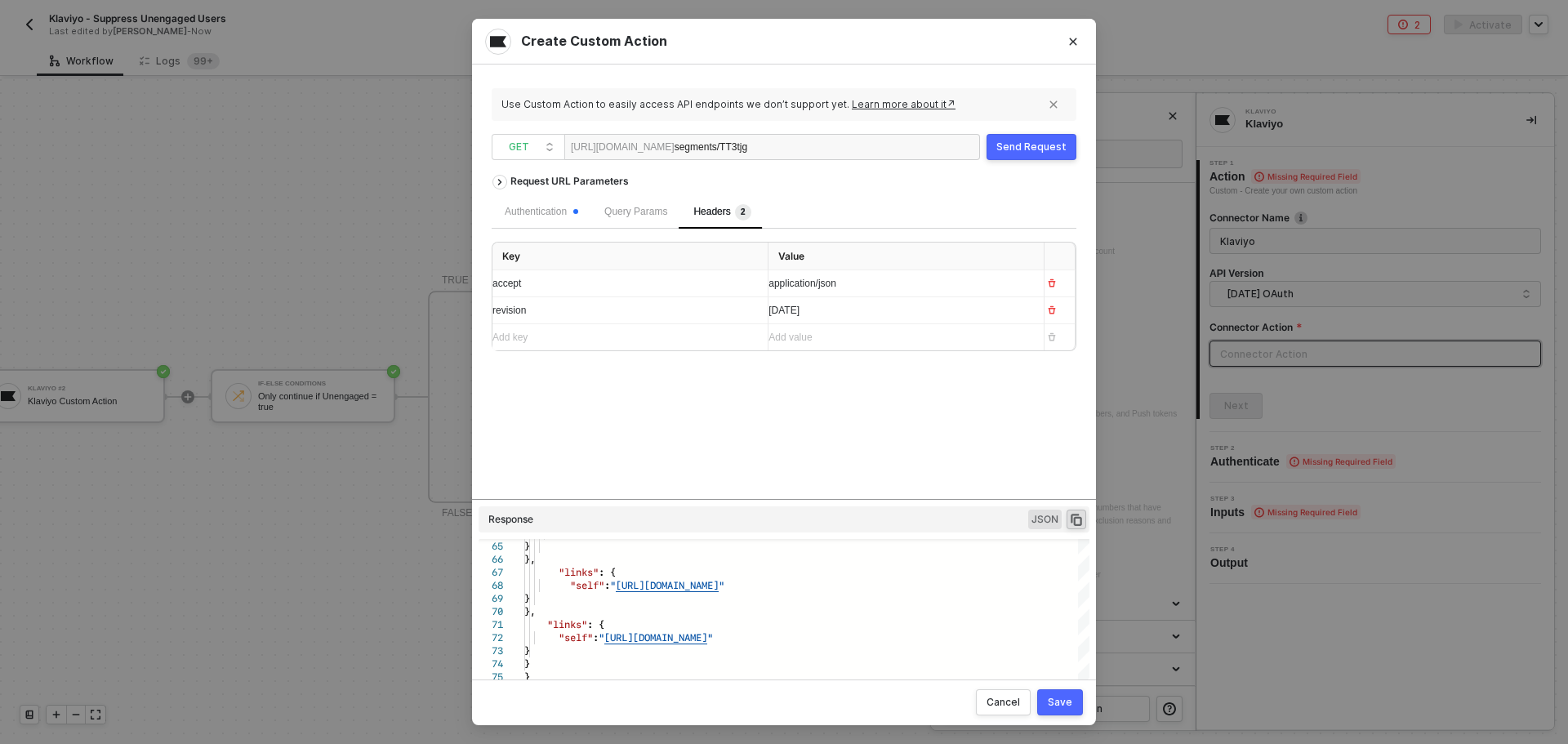
click at [639, 223] on div "Query Params" at bounding box center [636, 212] width 89 height 32
click at [726, 206] on span "Headers 2" at bounding box center [722, 211] width 57 height 11
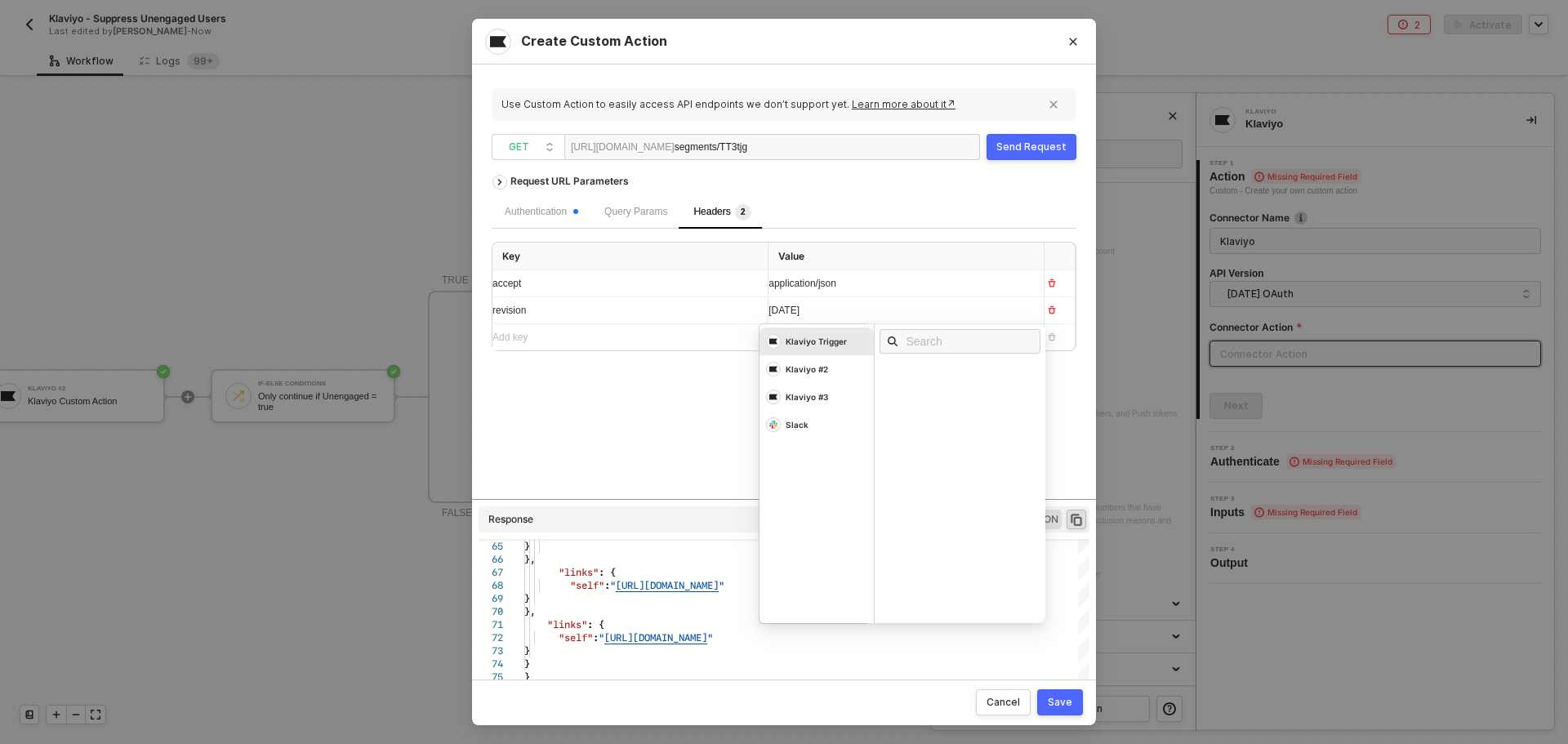
click at [820, 315] on div "2025-10-15" at bounding box center [891, 311] width 246 height 15
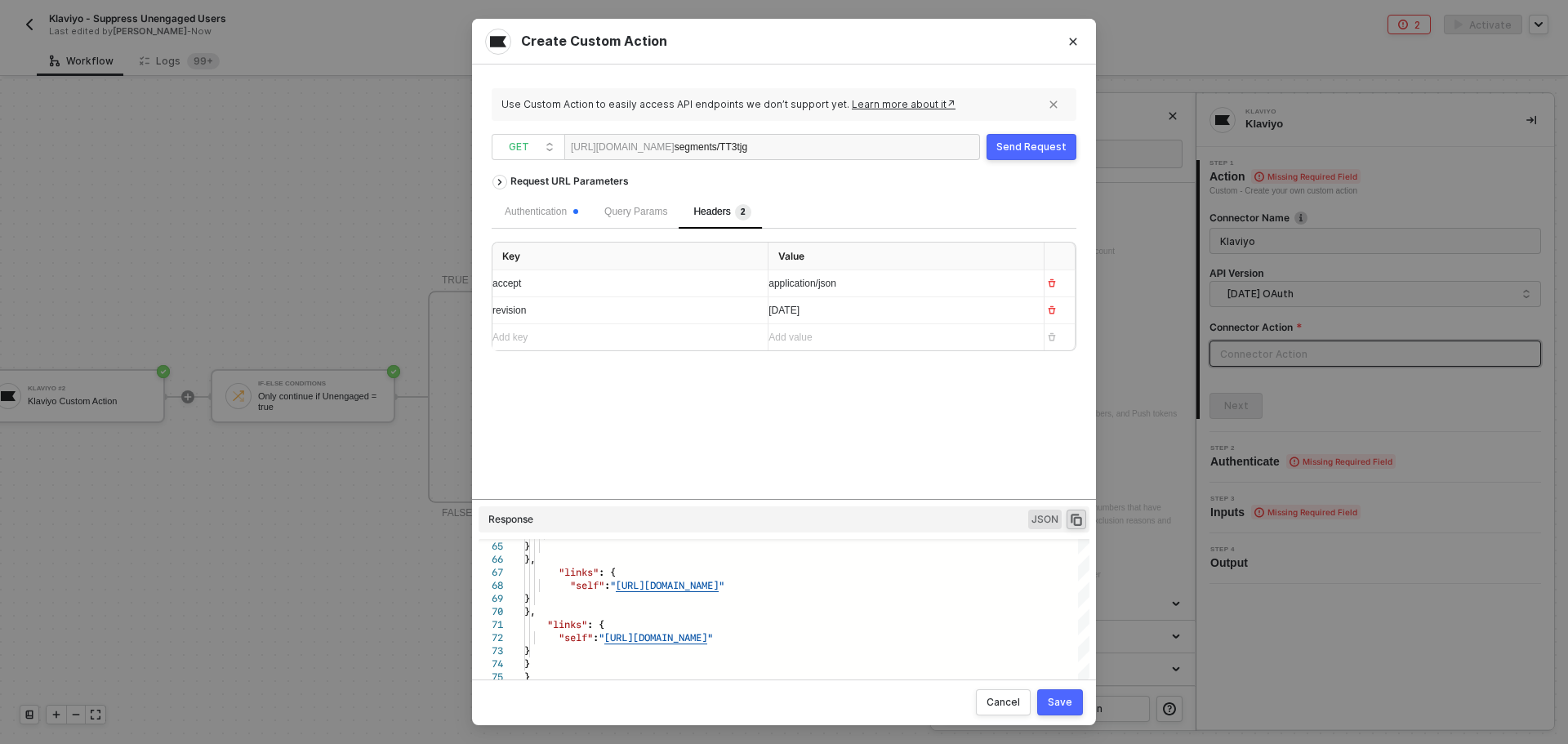
click at [1016, 144] on div "Send Request" at bounding box center [1031, 146] width 70 height 13
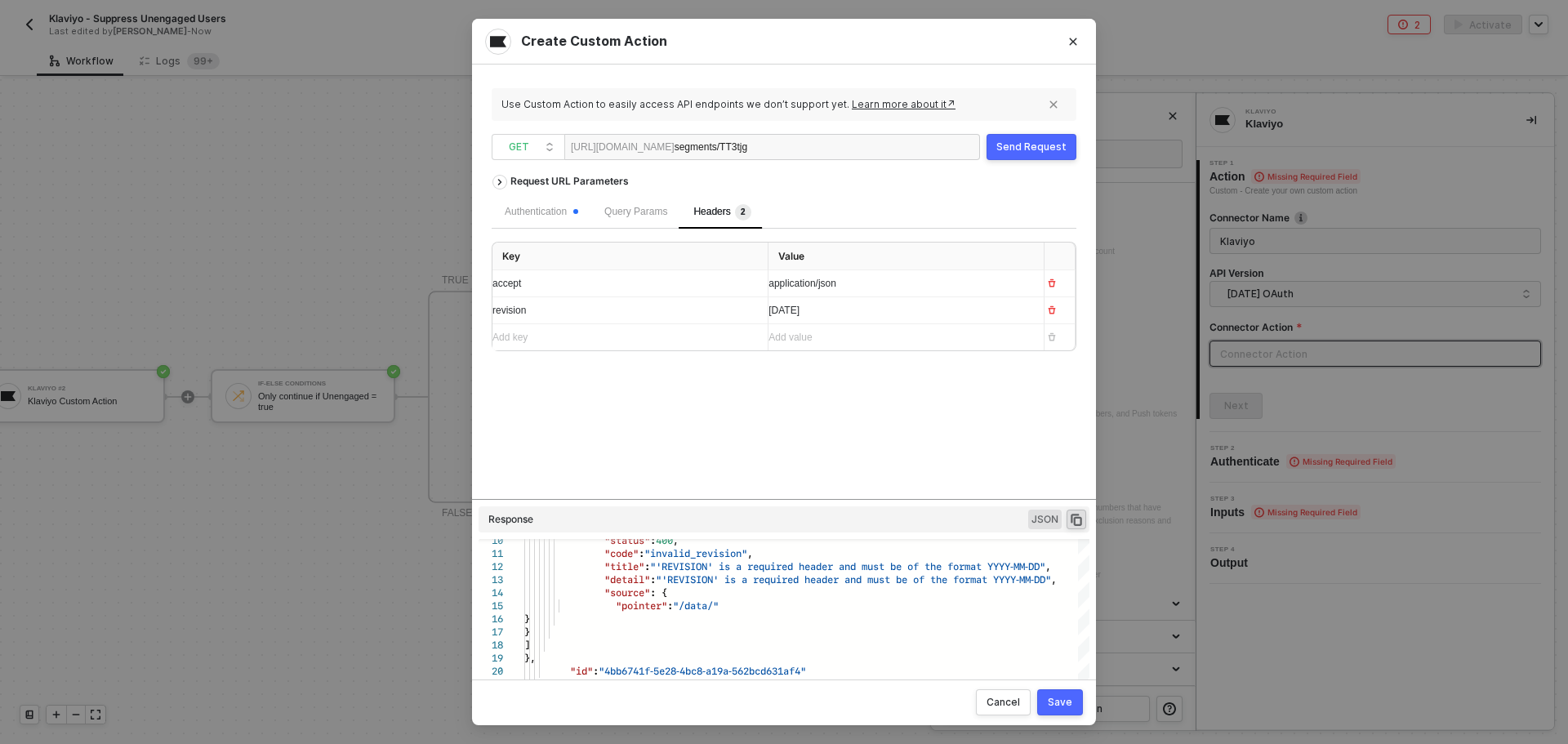
click at [872, 313] on div "2025-10-1" at bounding box center [891, 311] width 246 height 15
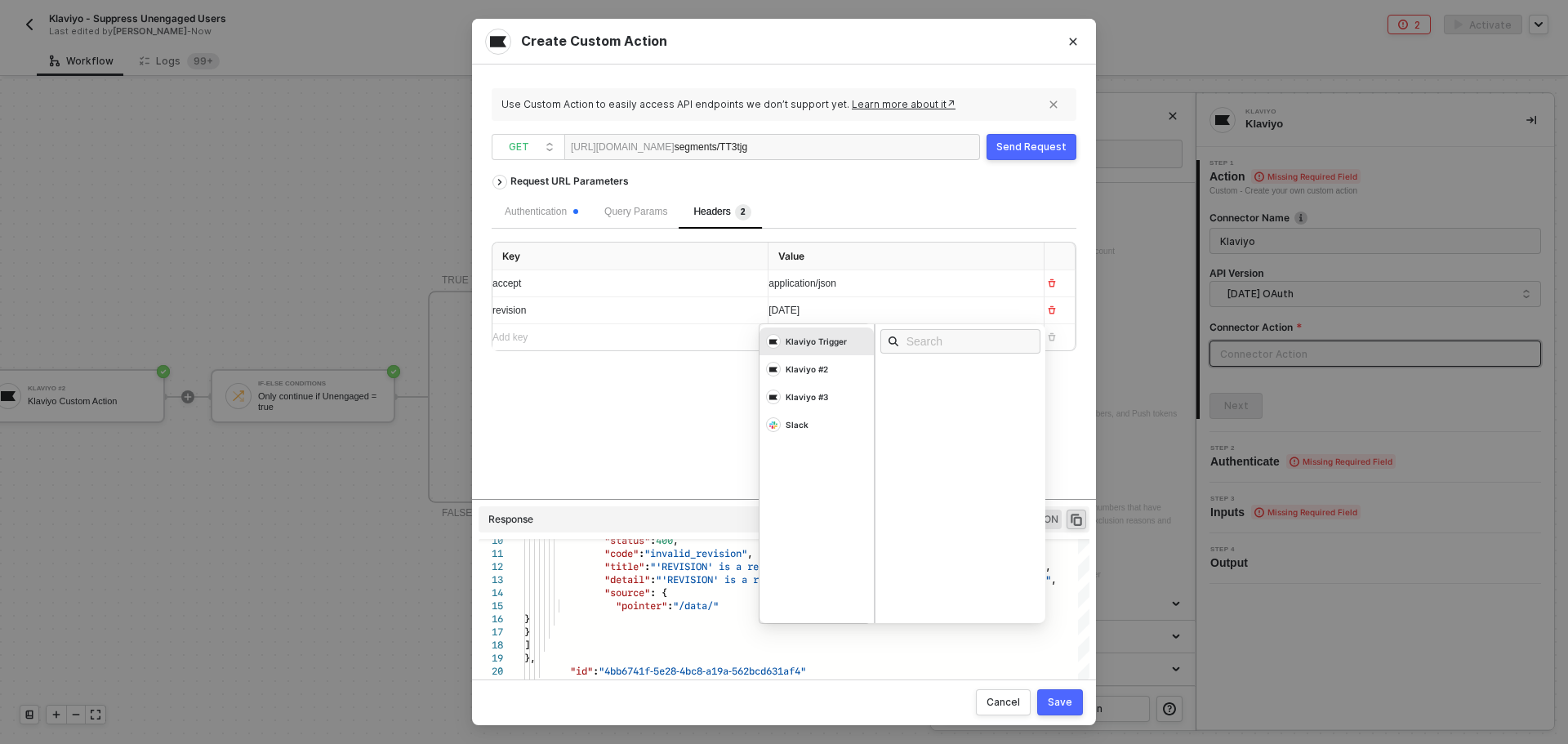
click at [1029, 152] on div "Send Request" at bounding box center [1031, 146] width 70 height 13
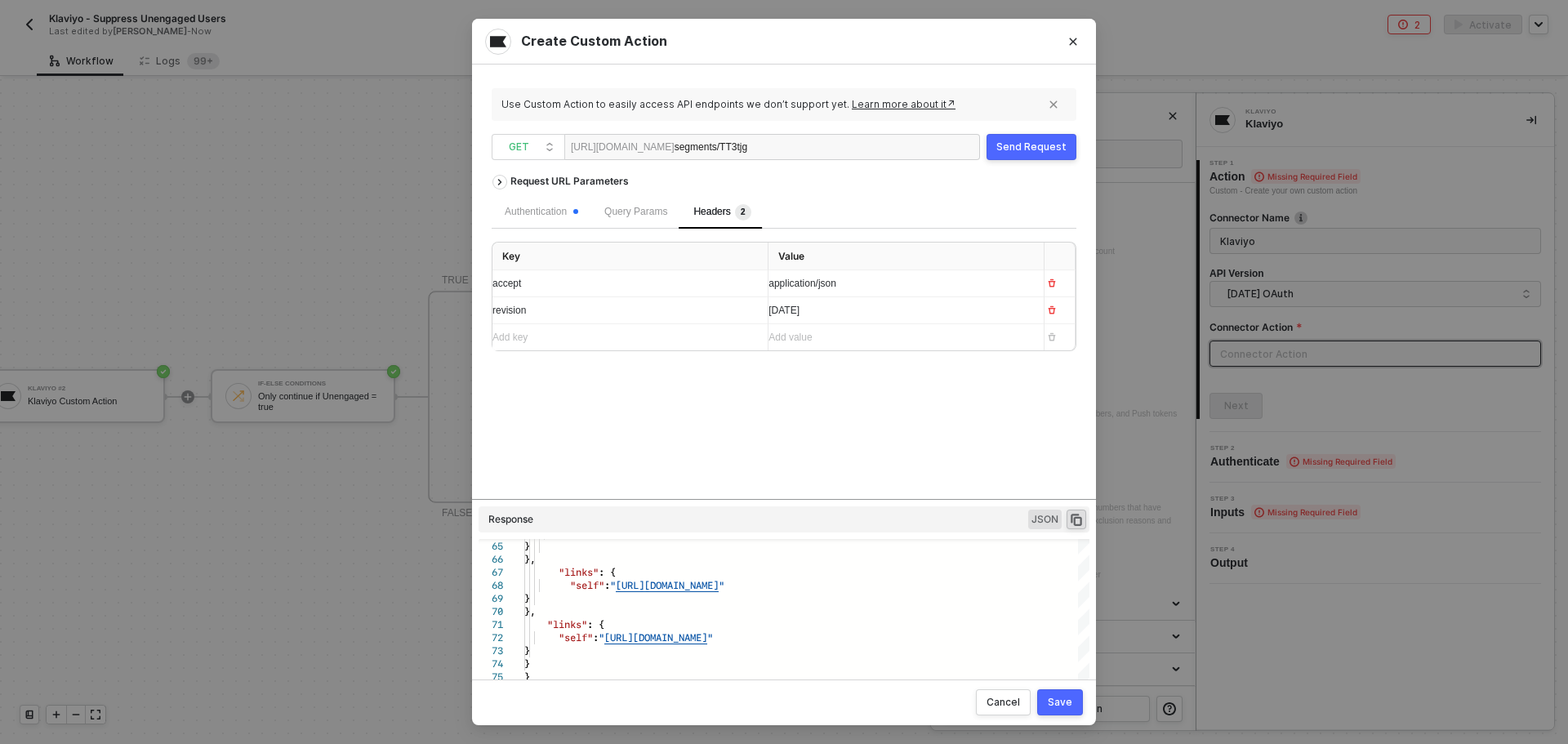
click at [812, 158] on div "https://a.klaviyo.com/api/ segments/TT3tjg" at bounding box center [773, 147] width 416 height 26
click at [997, 145] on button "Send Request" at bounding box center [1031, 147] width 90 height 26
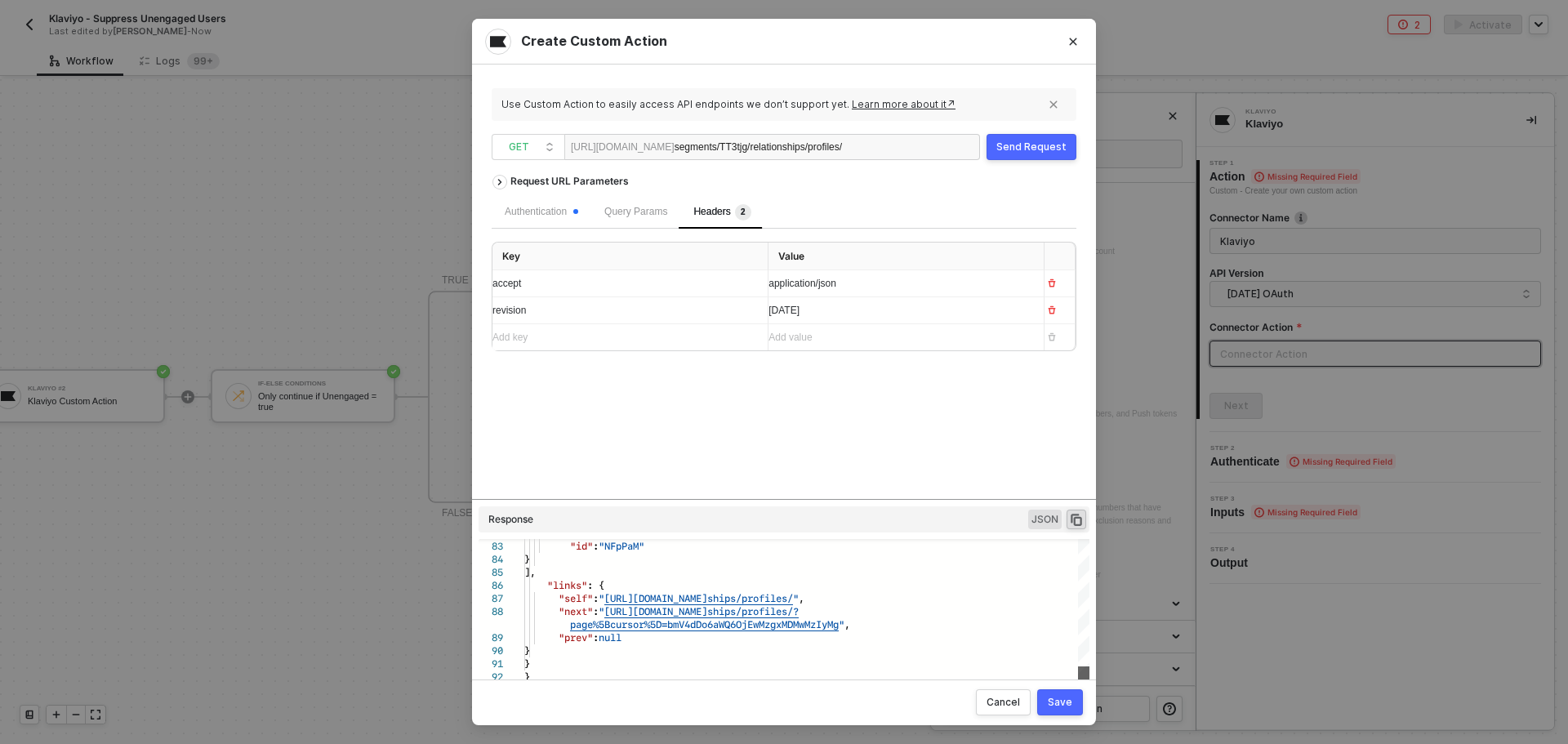
drag, startPoint x: 1082, startPoint y: 589, endPoint x: 1042, endPoint y: 690, distance: 108.6
click at [1065, 690] on div "Create Custom Action Use Custom Action to easily access API endpoints we don’t …" at bounding box center [784, 372] width 624 height 707
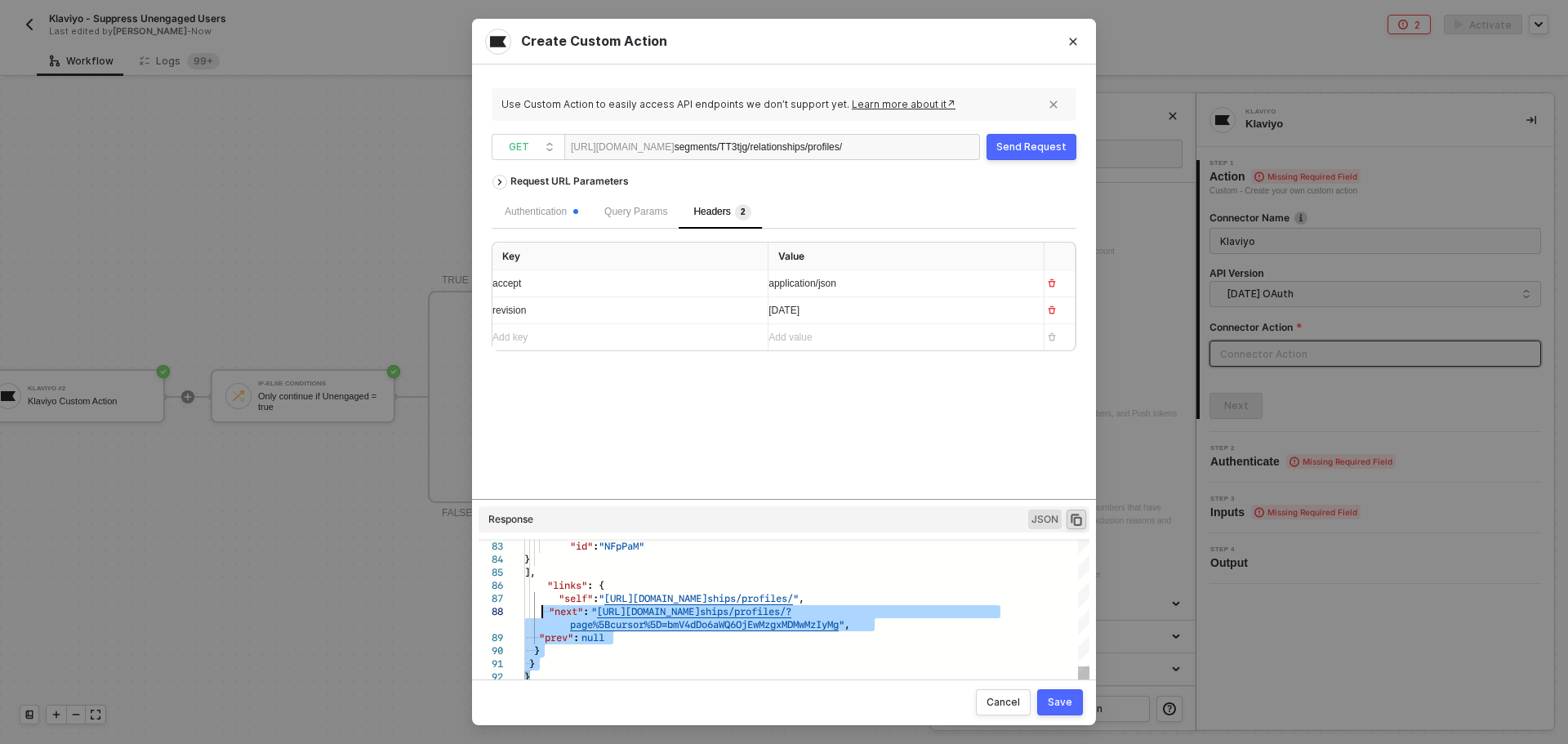
type textarea "HTTP/1.1 200 OK { "data": { "data": [ { "type": "profile", "id": "01EG3RT2N018V…"
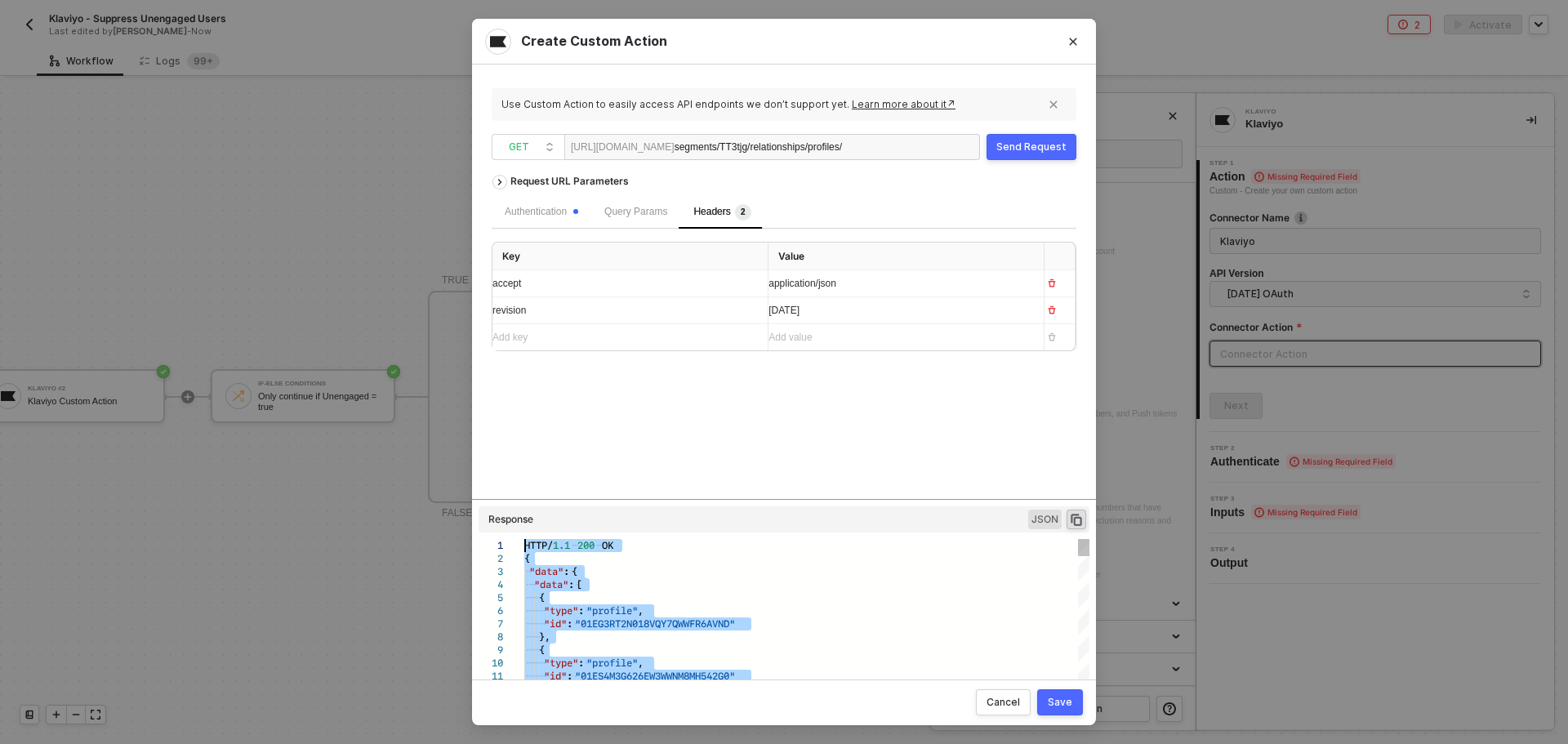
drag, startPoint x: 543, startPoint y: 675, endPoint x: 483, endPoint y: 352, distance: 328.5
click at [781, 409] on div "Request URL Parameters Authentication Query Params Headers 2 Key Value accept a…" at bounding box center [784, 333] width 585 height 333
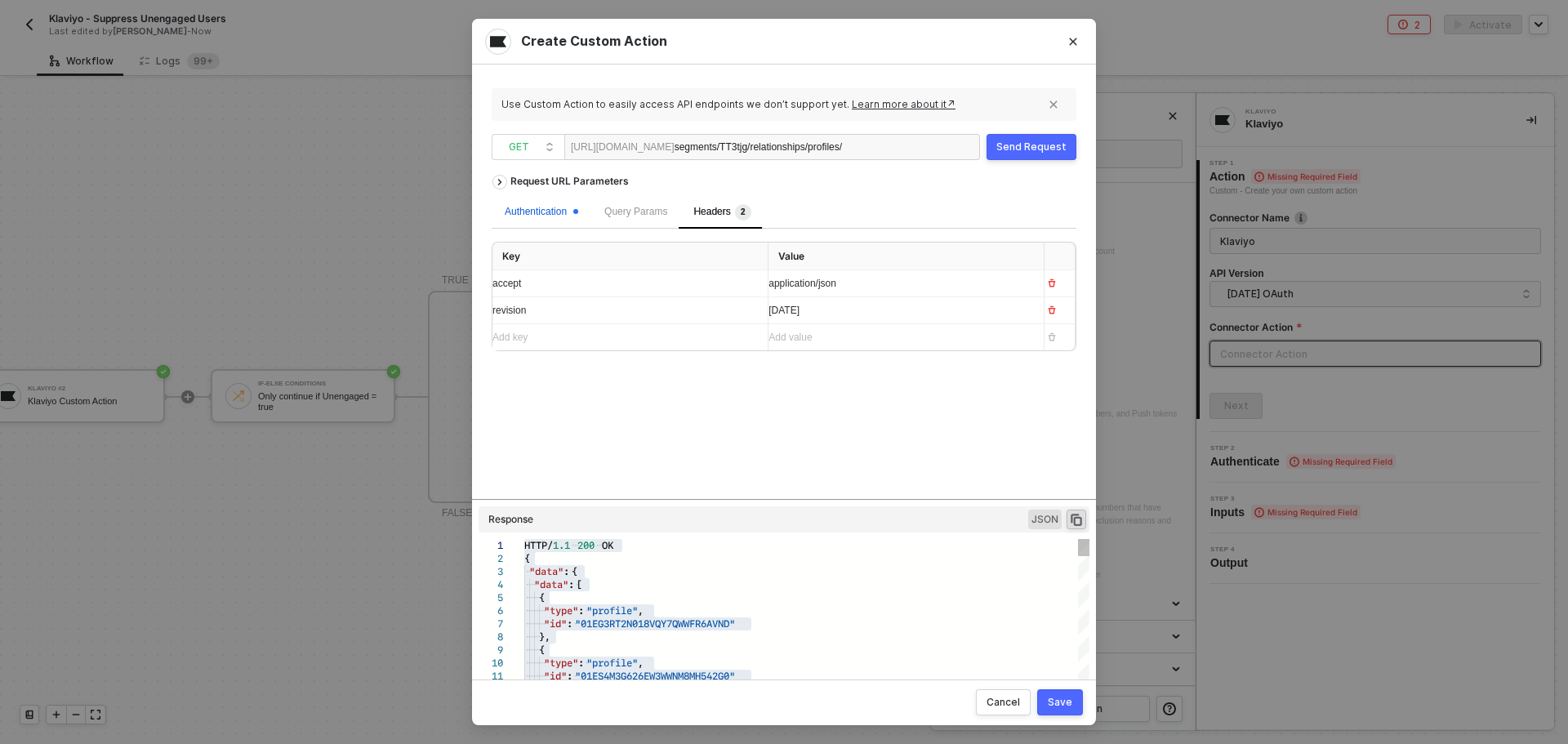
click at [537, 217] on div "Authentication" at bounding box center [542, 212] width 74 height 15
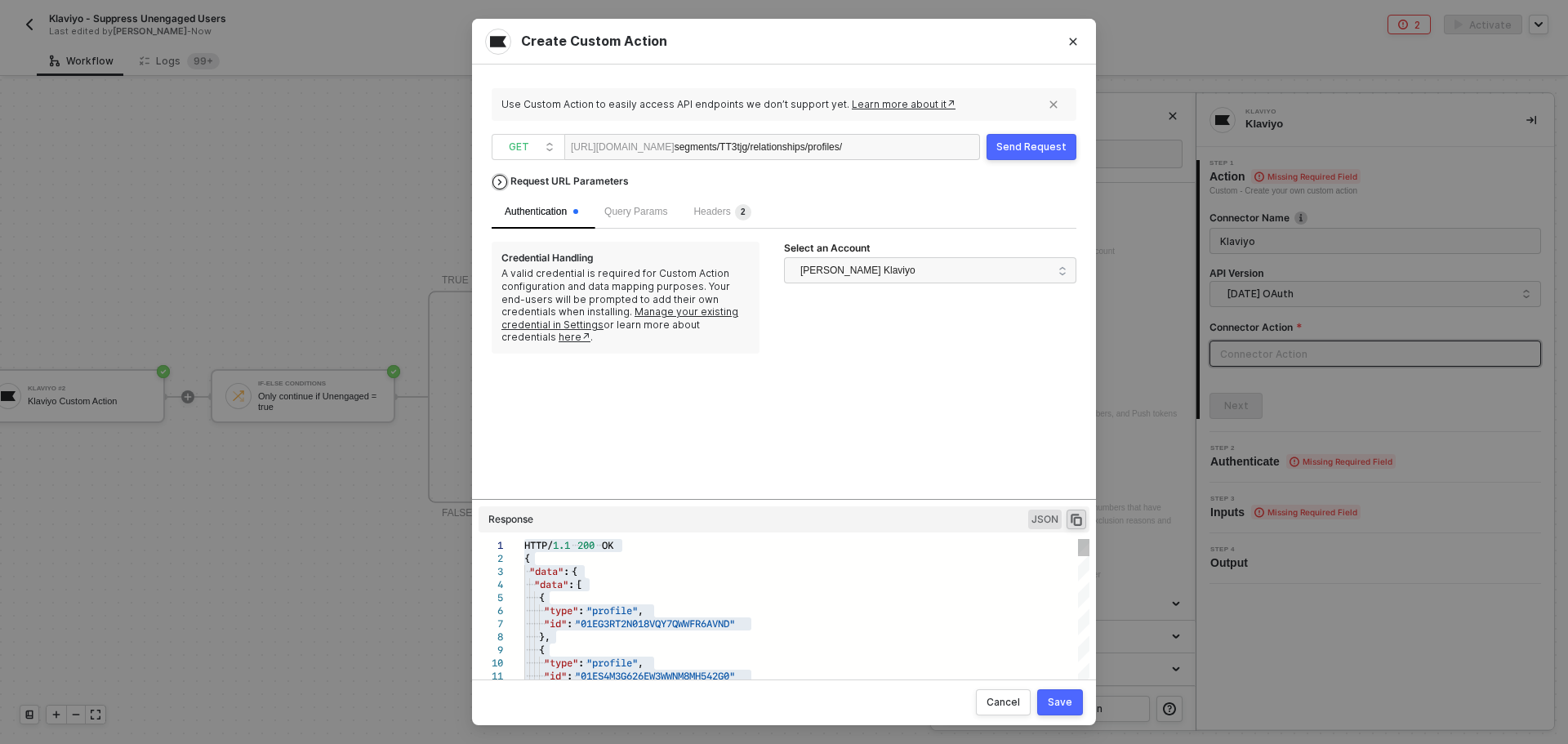
click at [525, 185] on div "Request URL Parameters" at bounding box center [570, 181] width 135 height 30
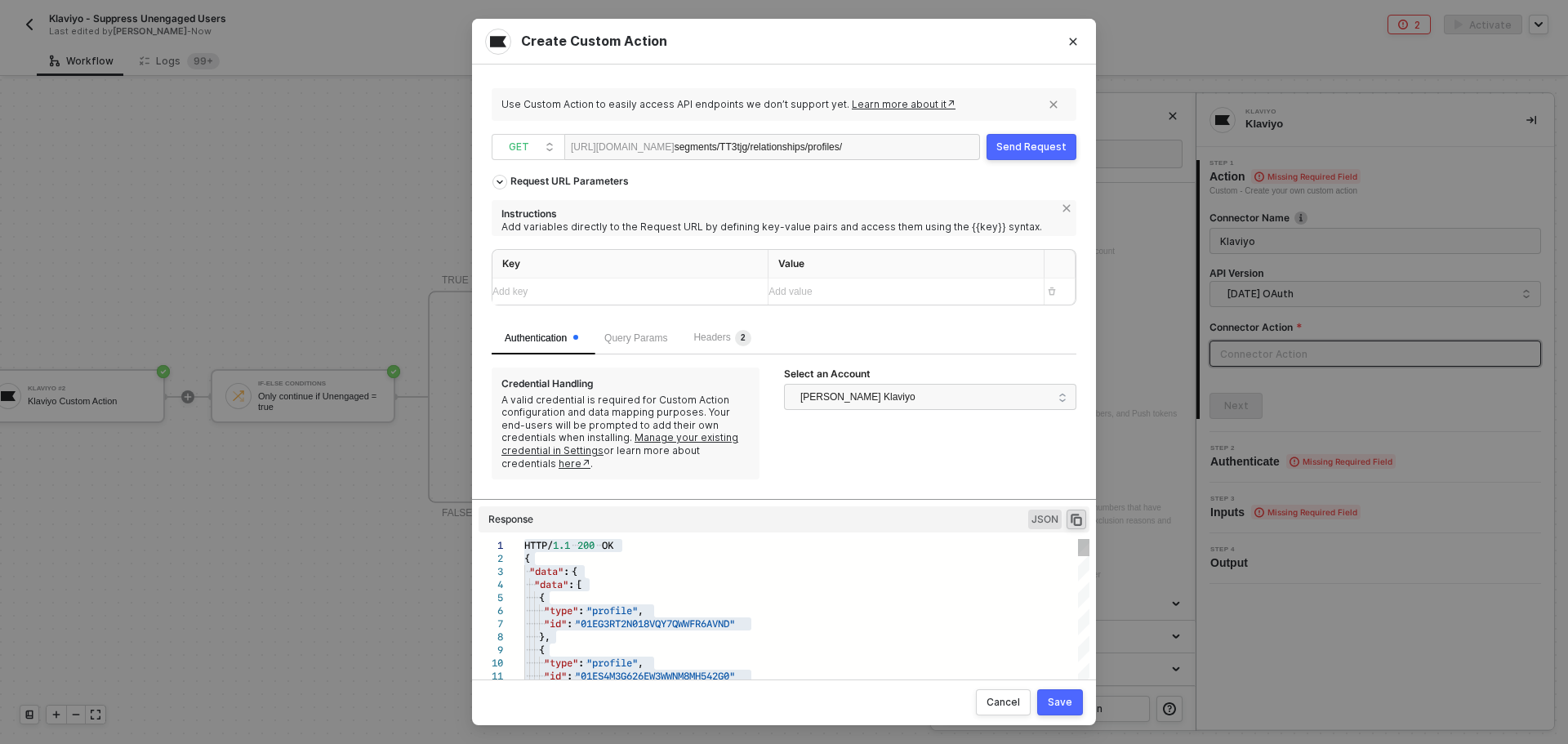
click at [566, 290] on div "Add key ﻿" at bounding box center [623, 292] width 262 height 15
click at [547, 135] on span "GET" at bounding box center [531, 147] width 46 height 25
click at [651, 177] on div "Request URL Parameters Instructions Add variables directly to the Request URL b…" at bounding box center [784, 244] width 585 height 155
click at [701, 151] on div "segments/TT3tjg/relationships/profiles/" at bounding box center [758, 148] width 167 height 26
drag, startPoint x: 684, startPoint y: 149, endPoint x: 917, endPoint y: 151, distance: 233.0
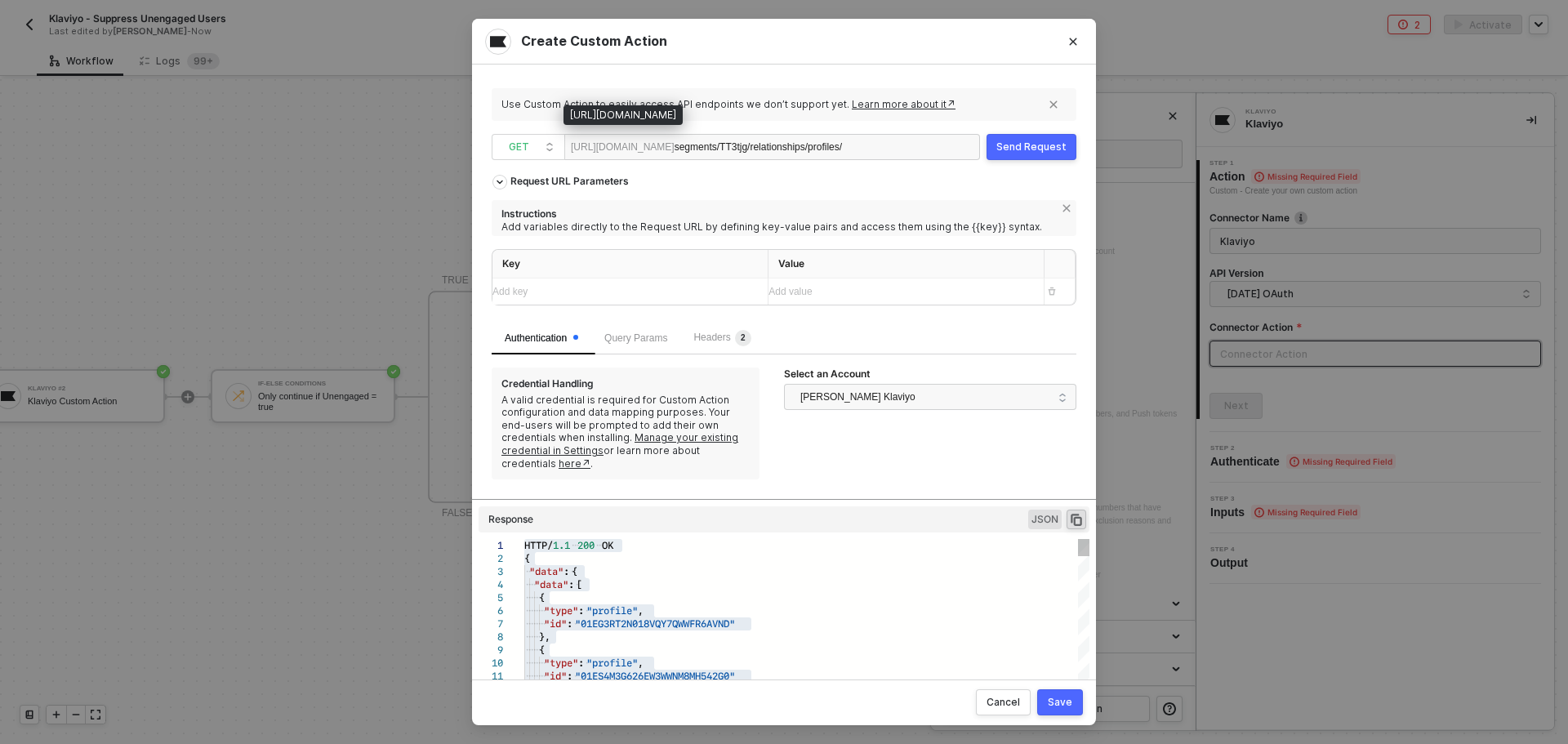
click at [917, 151] on div "https://a.klaviyo.com/api/ segments/TT3tjg/relationships/profiles/" at bounding box center [773, 147] width 416 height 26
drag, startPoint x: 492, startPoint y: 147, endPoint x: 530, endPoint y: 157, distance: 39.3
click at [493, 147] on div "Use Custom Action to easily access API endpoints we don’t support yet. Learn mo…" at bounding box center [784, 372] width 624 height 615
click at [535, 140] on span "GET" at bounding box center [531, 147] width 46 height 25
click at [547, 205] on div "POST" at bounding box center [528, 206] width 60 height 20
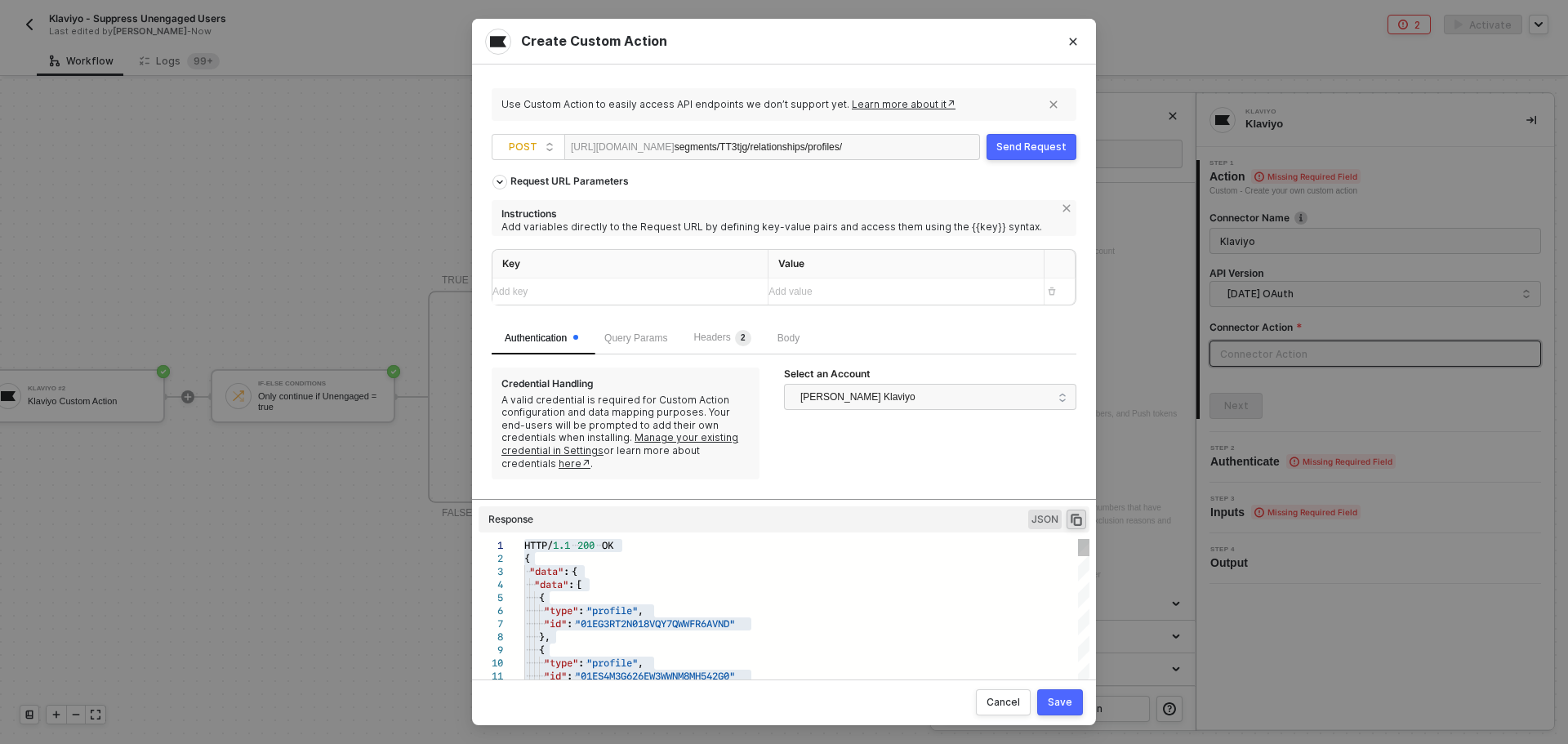
click at [690, 147] on div "segments/TT3tjg/relationships/profiles/" at bounding box center [758, 148] width 167 height 26
drag, startPoint x: 703, startPoint y: 149, endPoint x: 889, endPoint y: 149, distance: 186.0
click at [889, 149] on div "https://a.klaviyo.com/api/ segments/TT3tjg/relationships/profiles/" at bounding box center [773, 147] width 416 height 26
drag, startPoint x: 882, startPoint y: 144, endPoint x: 792, endPoint y: 139, distance: 90.1
click at [792, 139] on div "https://a.klaviyo.com/api/ segments/TT3tjg/relationships/profiles/" at bounding box center [773, 147] width 416 height 26
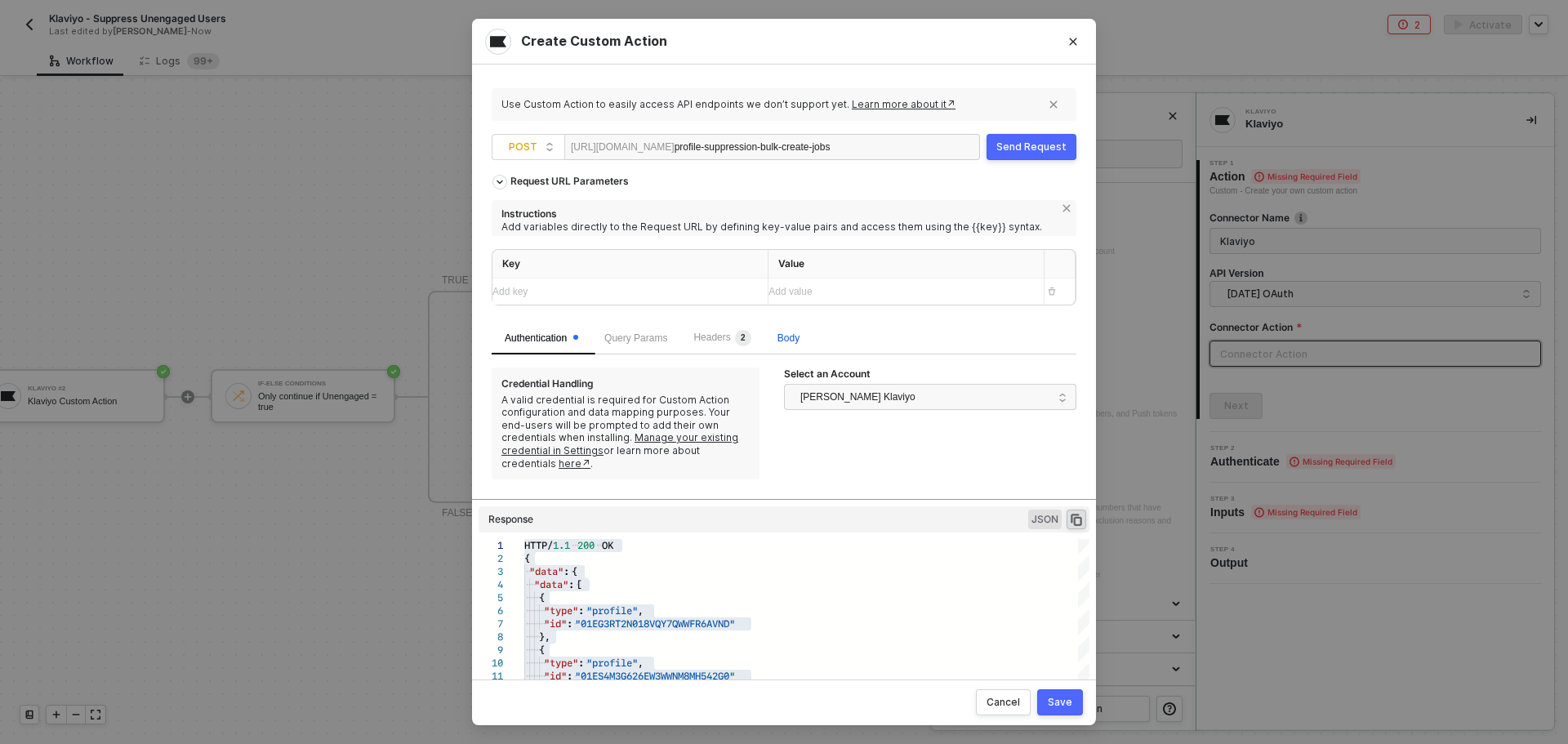
click at [779, 335] on span "Body" at bounding box center [789, 338] width 22 height 11
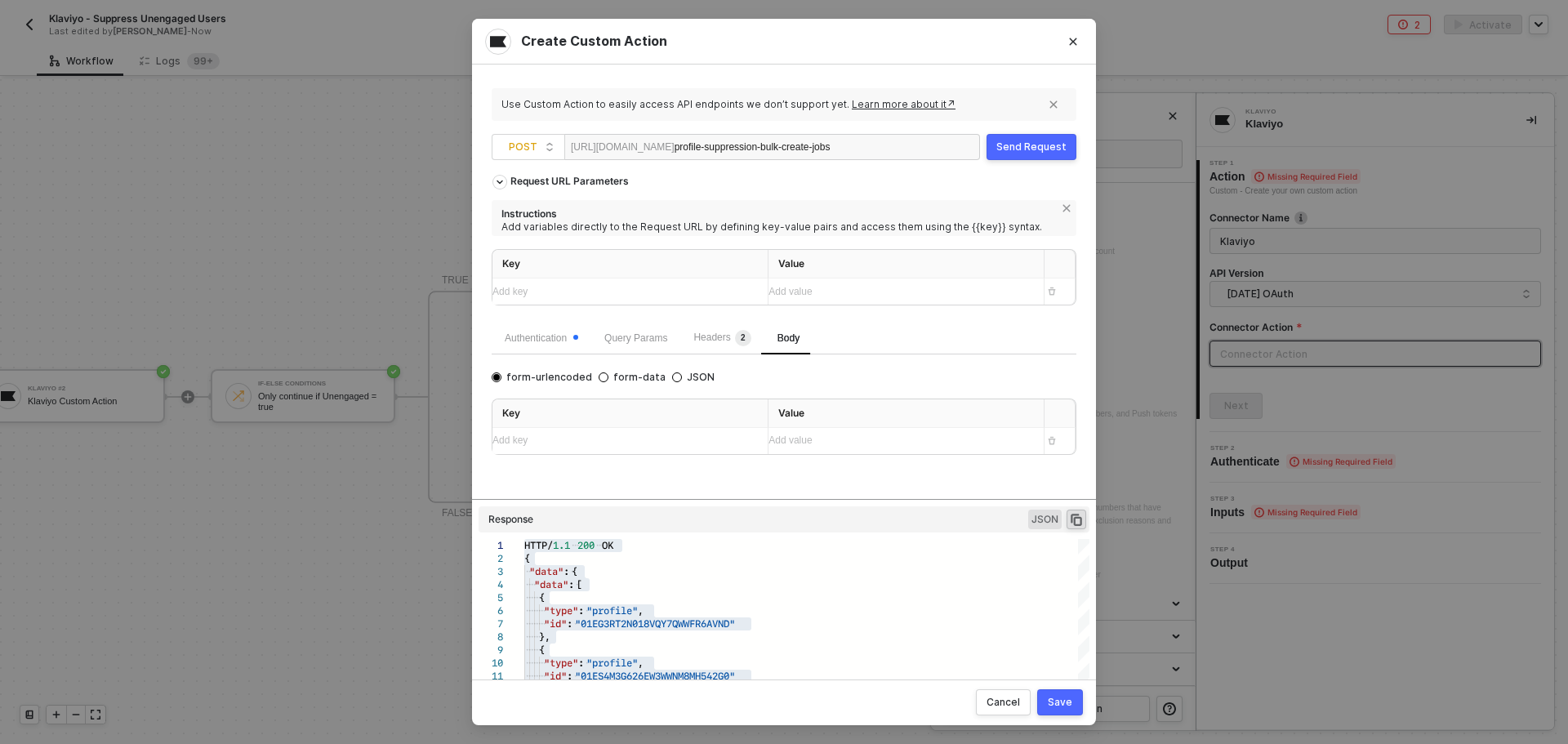
click at [658, 380] on div "form-urlencoded form-data JSON" at bounding box center [606, 377] width 229 height 13
click at [672, 380] on input "JSON" at bounding box center [677, 378] width 10 height 10
radio input "true"
radio input "false"
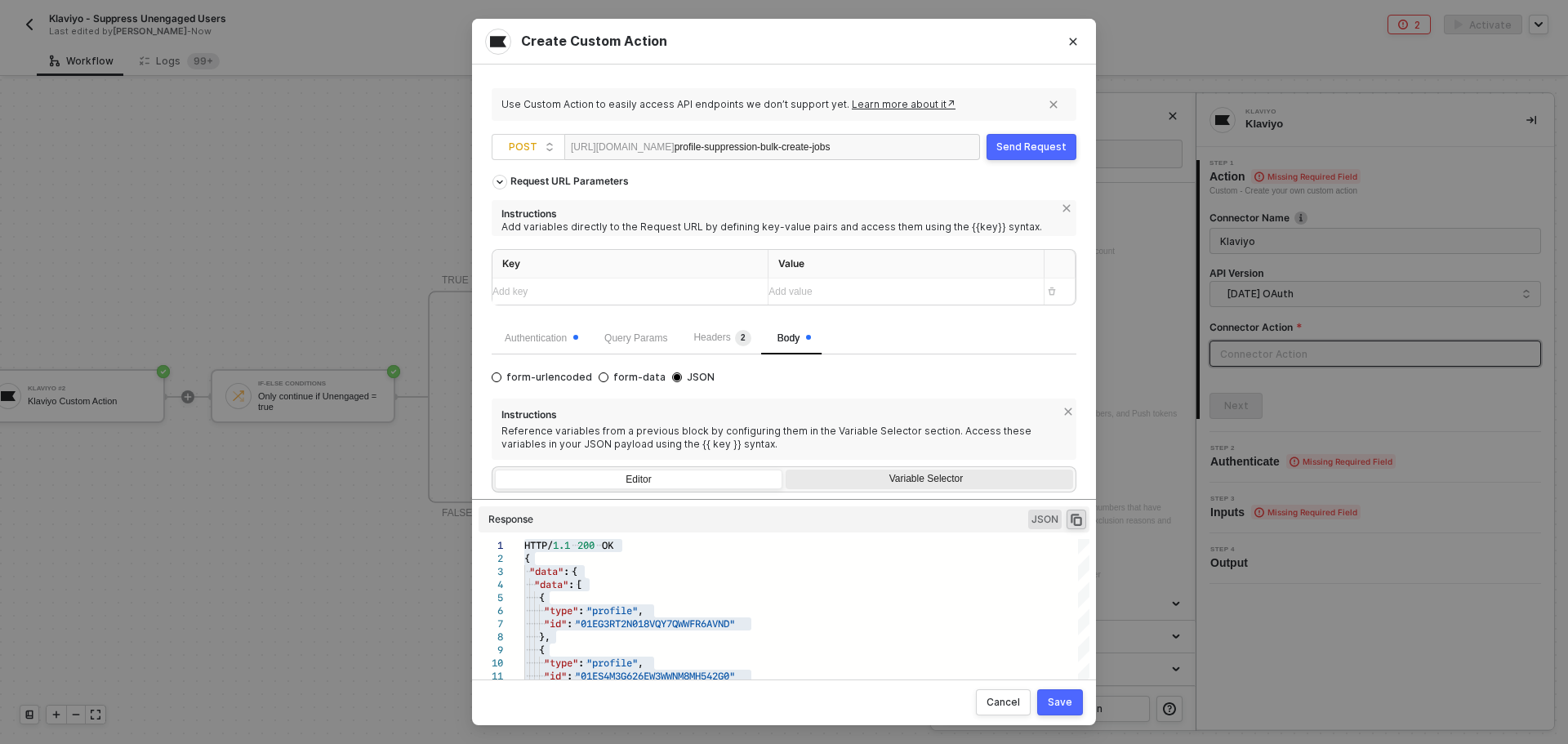
click at [851, 479] on div "Variable Selector" at bounding box center [928, 479] width 267 height 13
click at [786, 470] on input "Variable Selector" at bounding box center [786, 470] width 0 height 0
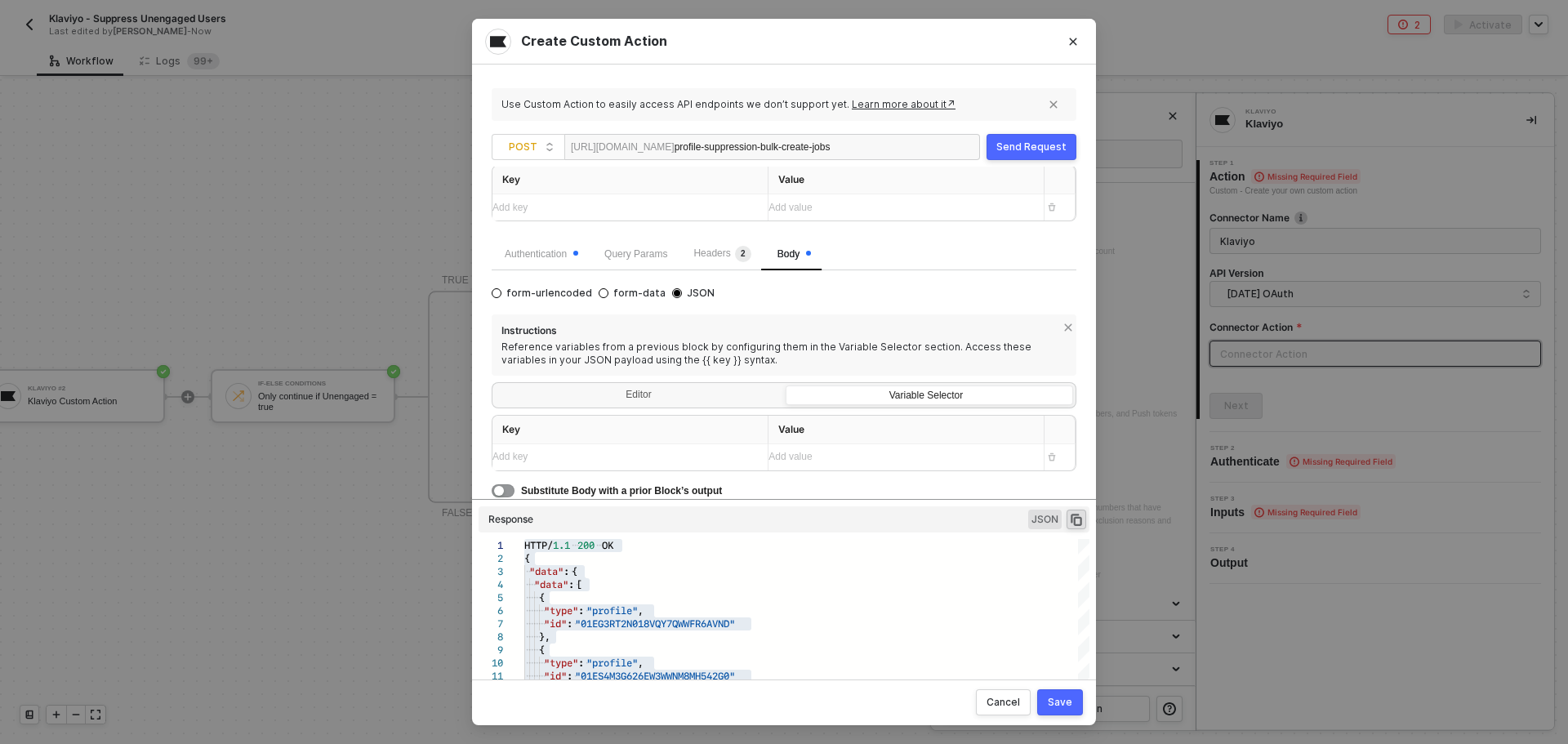
scroll to position [85, 0]
click at [614, 455] on div "Add key ﻿" at bounding box center [615, 457] width 246 height 15
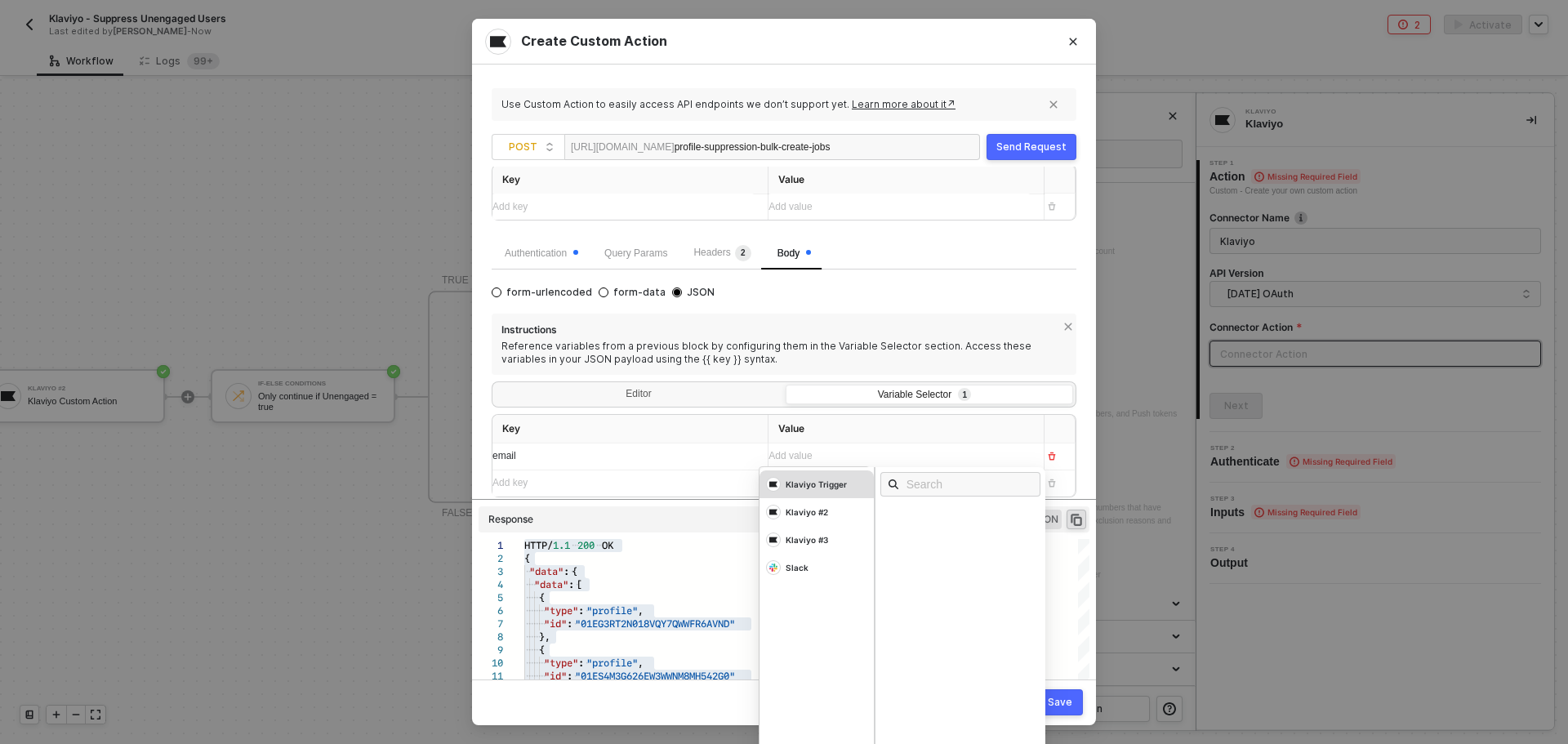
click at [842, 486] on div "Klaviyo Trigger" at bounding box center [817, 484] width 115 height 28
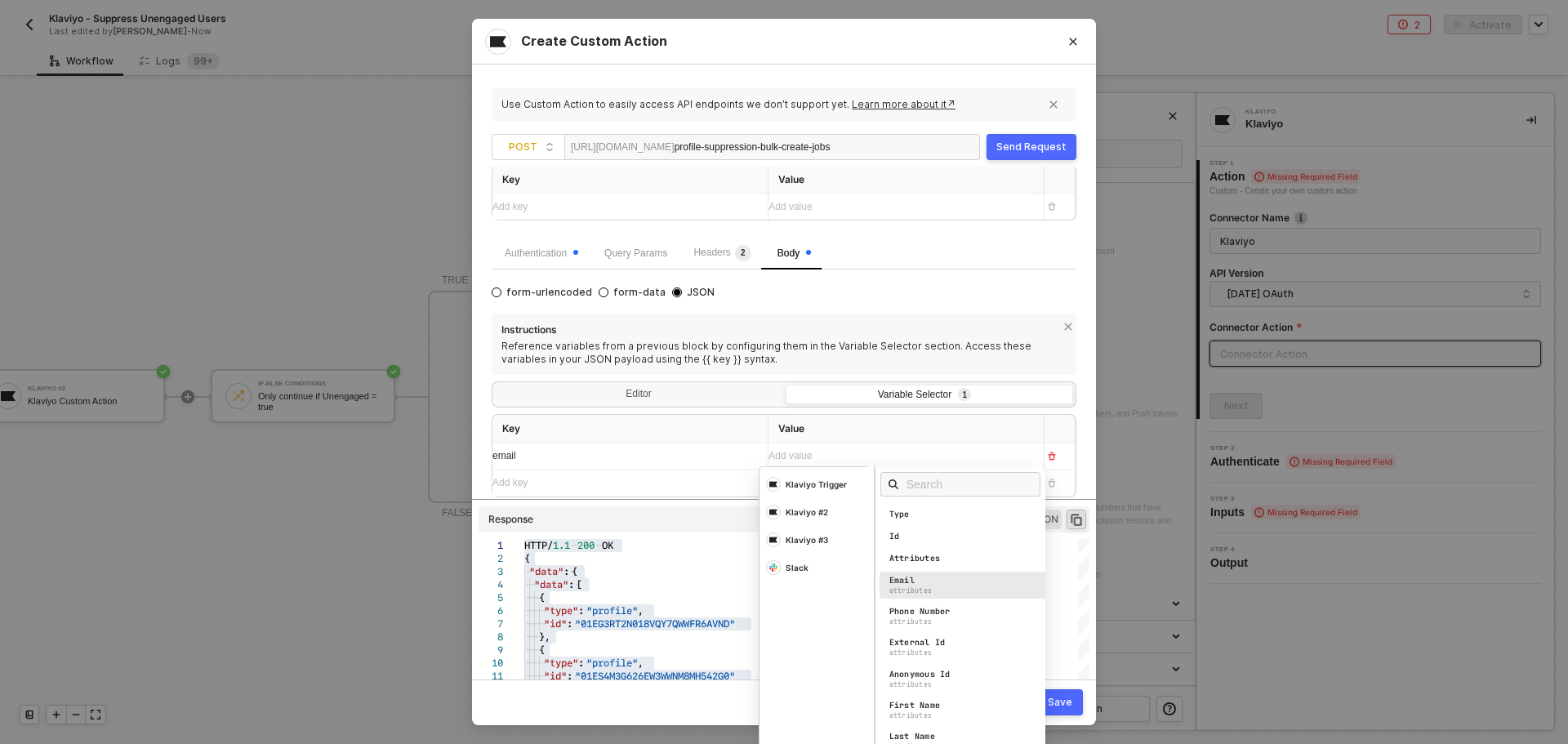
click at [922, 578] on div "Email attributes" at bounding box center [964, 585] width 171 height 27
click at [613, 398] on div "Editor" at bounding box center [638, 396] width 288 height 23
click at [495, 385] on input "Editor" at bounding box center [495, 385] width 0 height 0
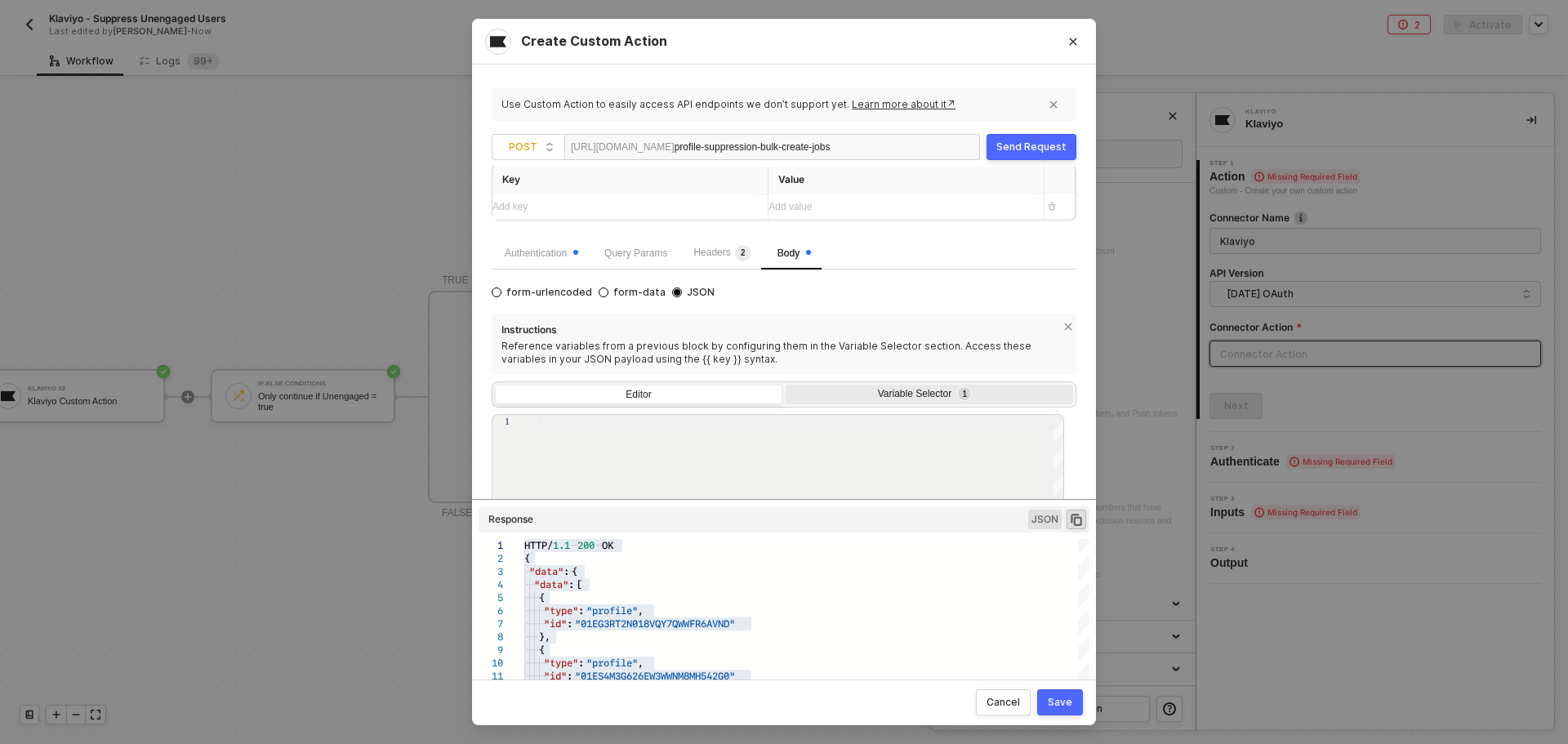
click at [801, 390] on div "Variable Selector 1" at bounding box center [928, 394] width 267 height 13
click at [786, 385] on input "Variable Selector 1" at bounding box center [786, 385] width 0 height 0
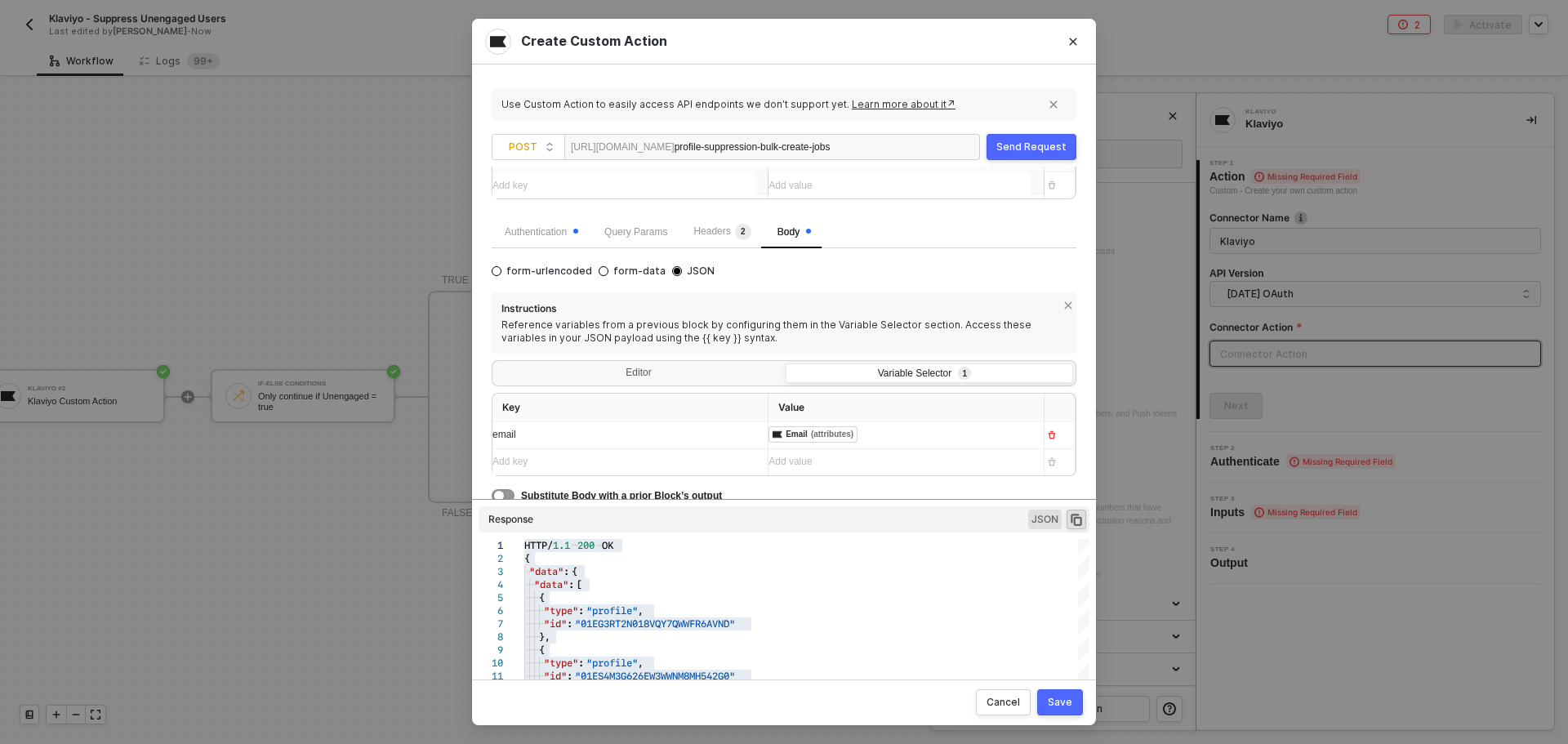
scroll to position [112, 0]
click at [590, 369] on div "Editor" at bounding box center [638, 369] width 288 height 23
click at [495, 358] on input "Editor" at bounding box center [495, 358] width 0 height 0
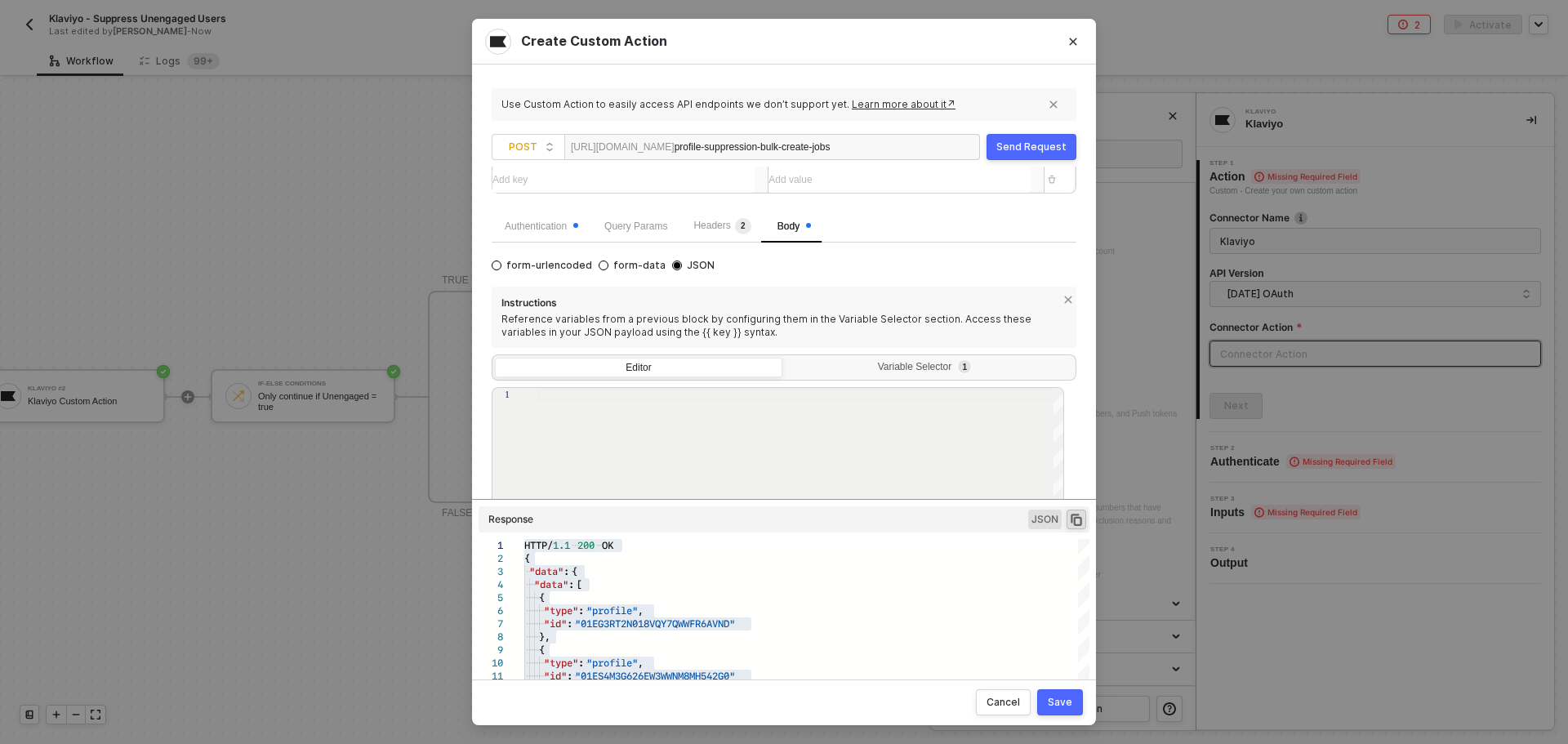
scroll to position [0, 0]
click at [553, 402] on div at bounding box center [801, 501] width 527 height 226
paste textarea "} } ] } } } }"
type textarea "} } ] } } } }"
click at [1031, 145] on div "Send Request" at bounding box center [1031, 146] width 70 height 13
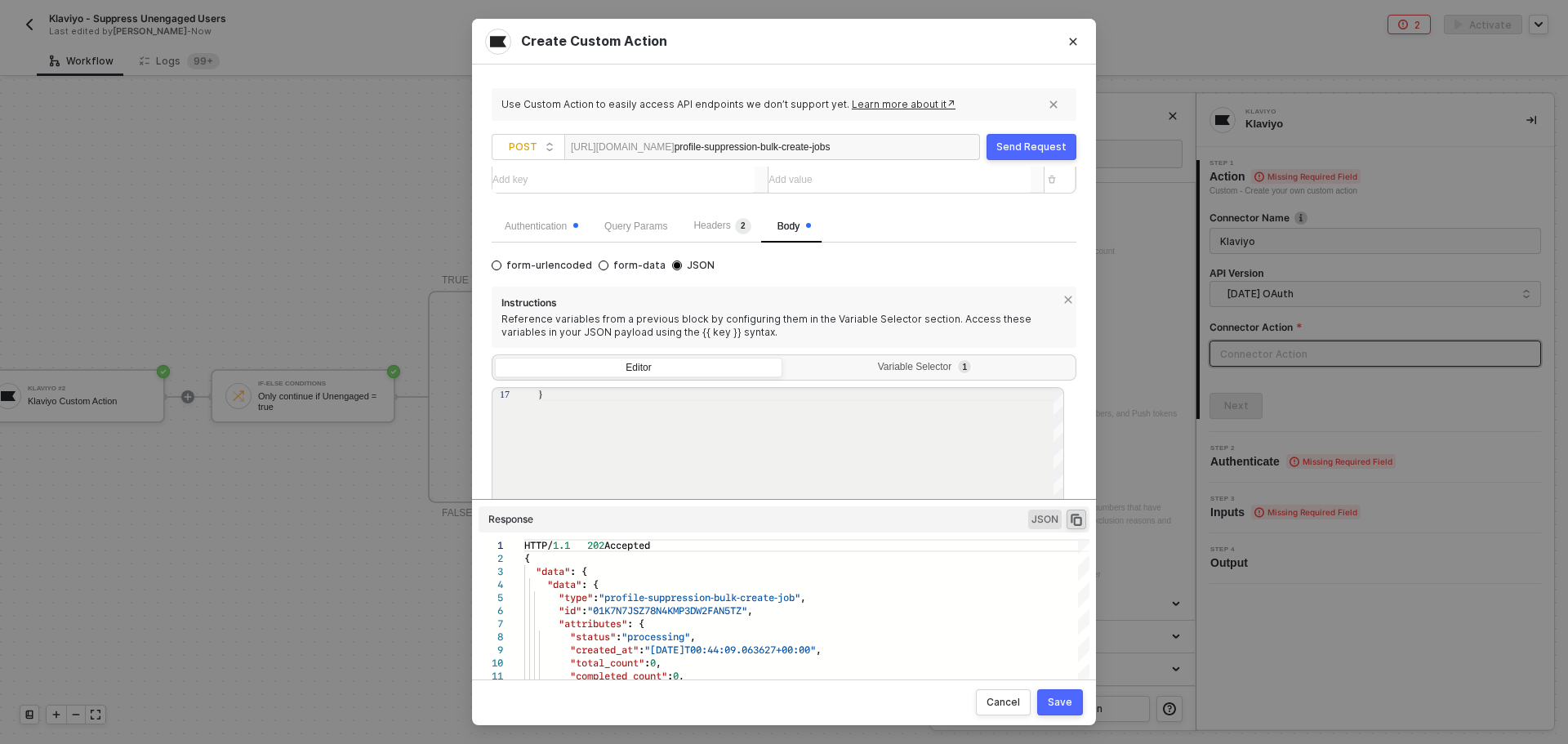
click at [1054, 707] on div "Save" at bounding box center [1059, 702] width 25 height 13
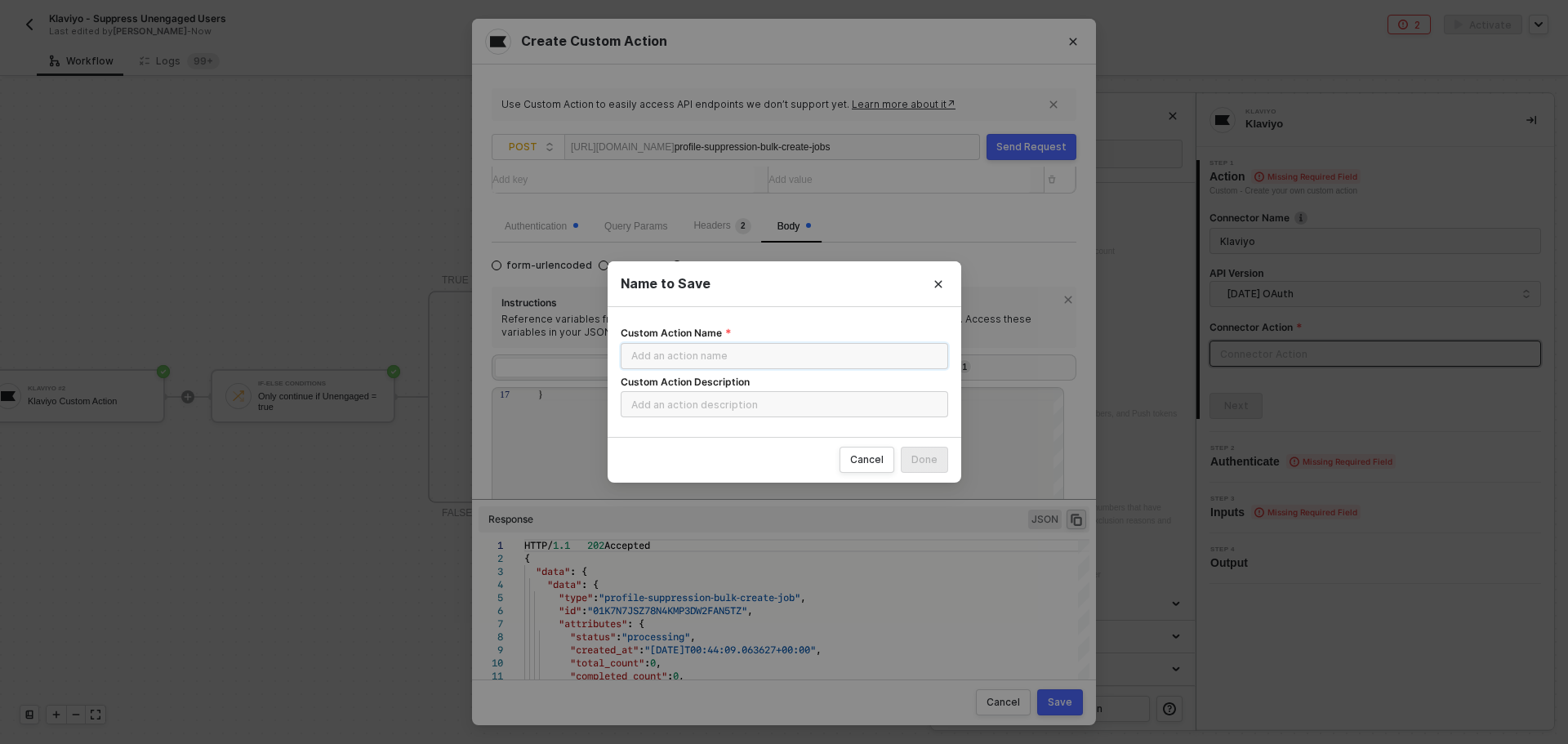
click at [710, 359] on input "Custom Action Name" at bounding box center [784, 356] width 328 height 26
drag, startPoint x: 737, startPoint y: 352, endPoint x: 799, endPoint y: 355, distance: 62.1
click at [799, 355] on input "Suppress Unengaged List" at bounding box center [784, 356] width 328 height 26
type input "Suppress Unengaged Email"
click at [918, 458] on div "Done" at bounding box center [925, 459] width 26 height 13
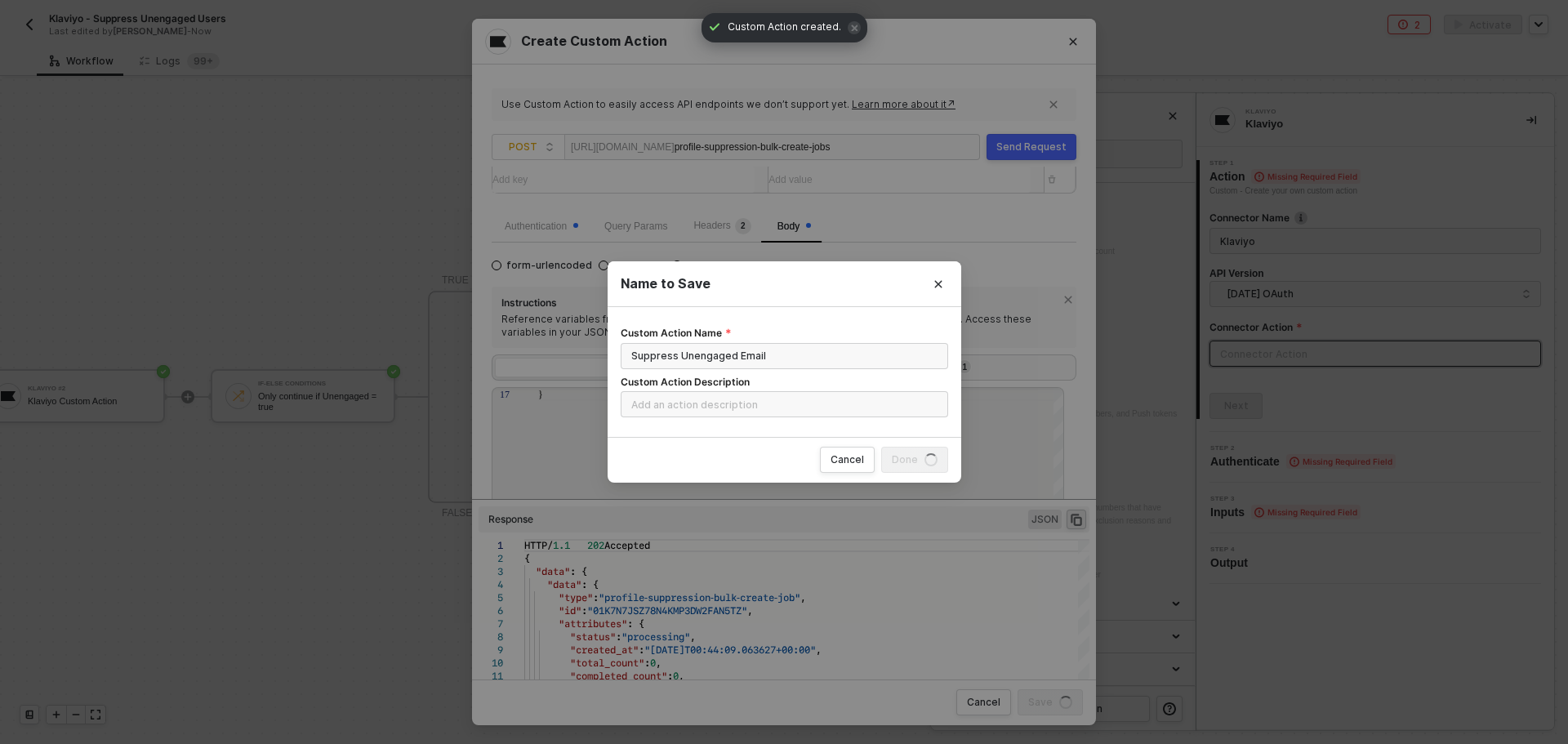
radio input "true"
radio input "false"
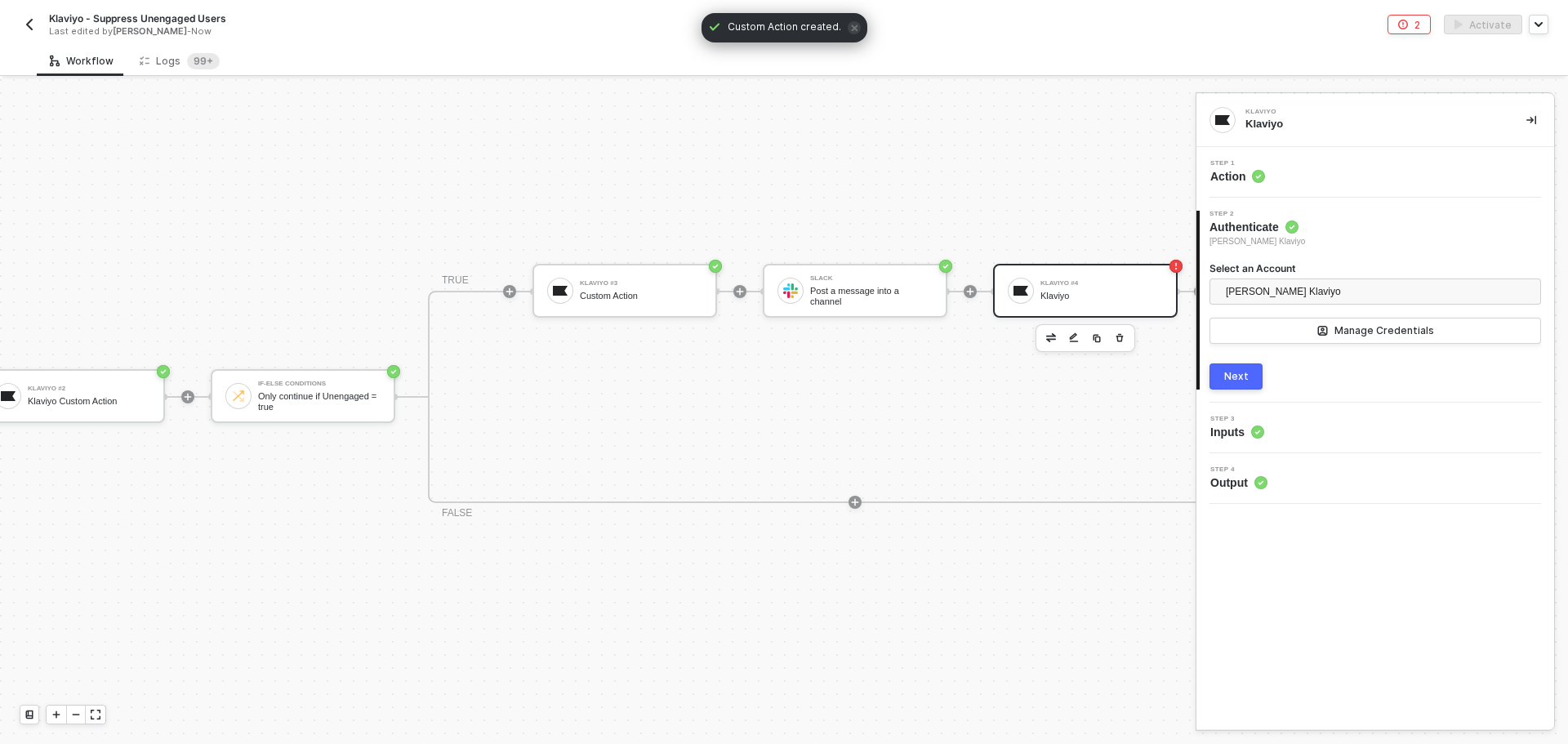
click at [1222, 369] on button "Next" at bounding box center [1236, 376] width 53 height 26
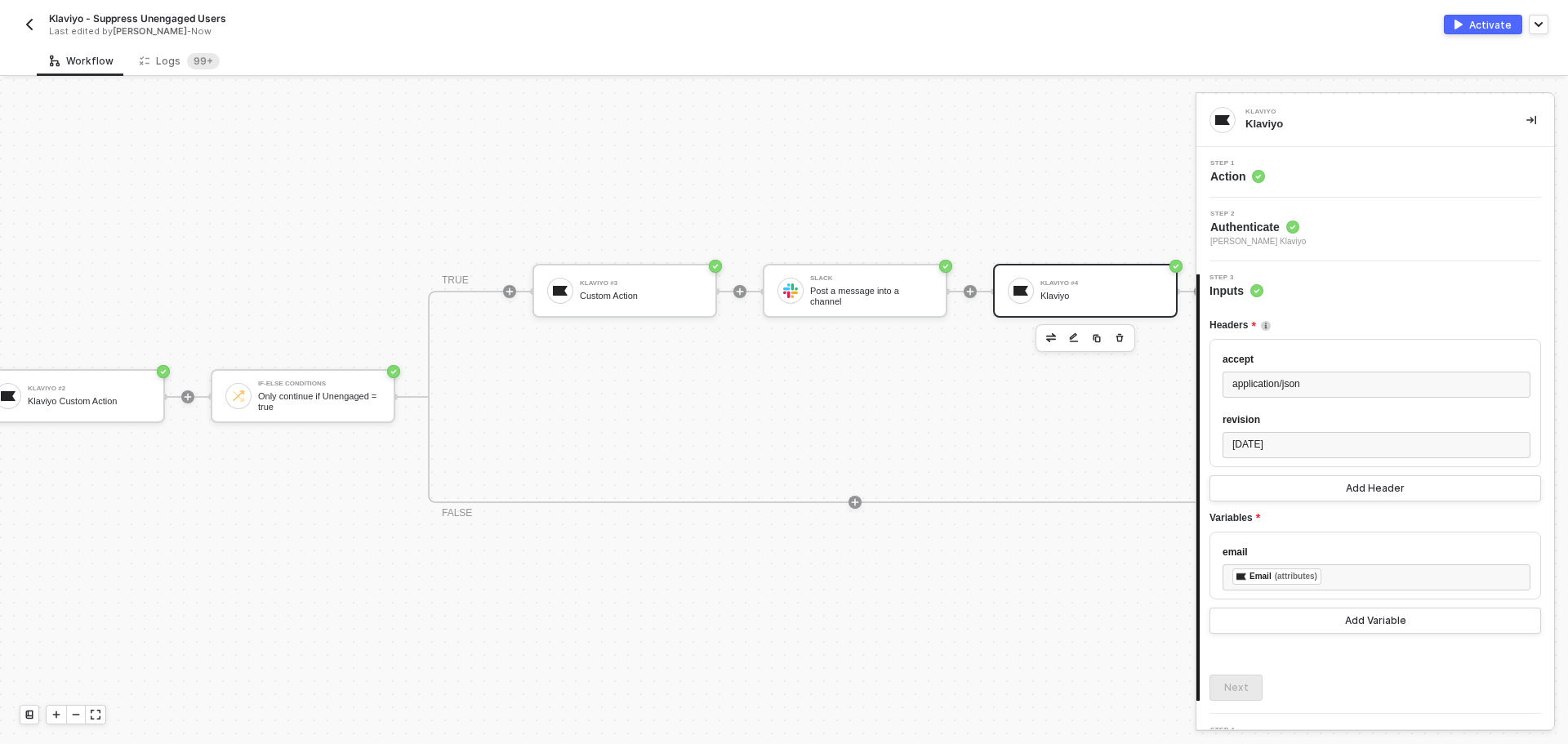
click at [1312, 172] on div "Step 1 Action" at bounding box center [1377, 172] width 354 height 25
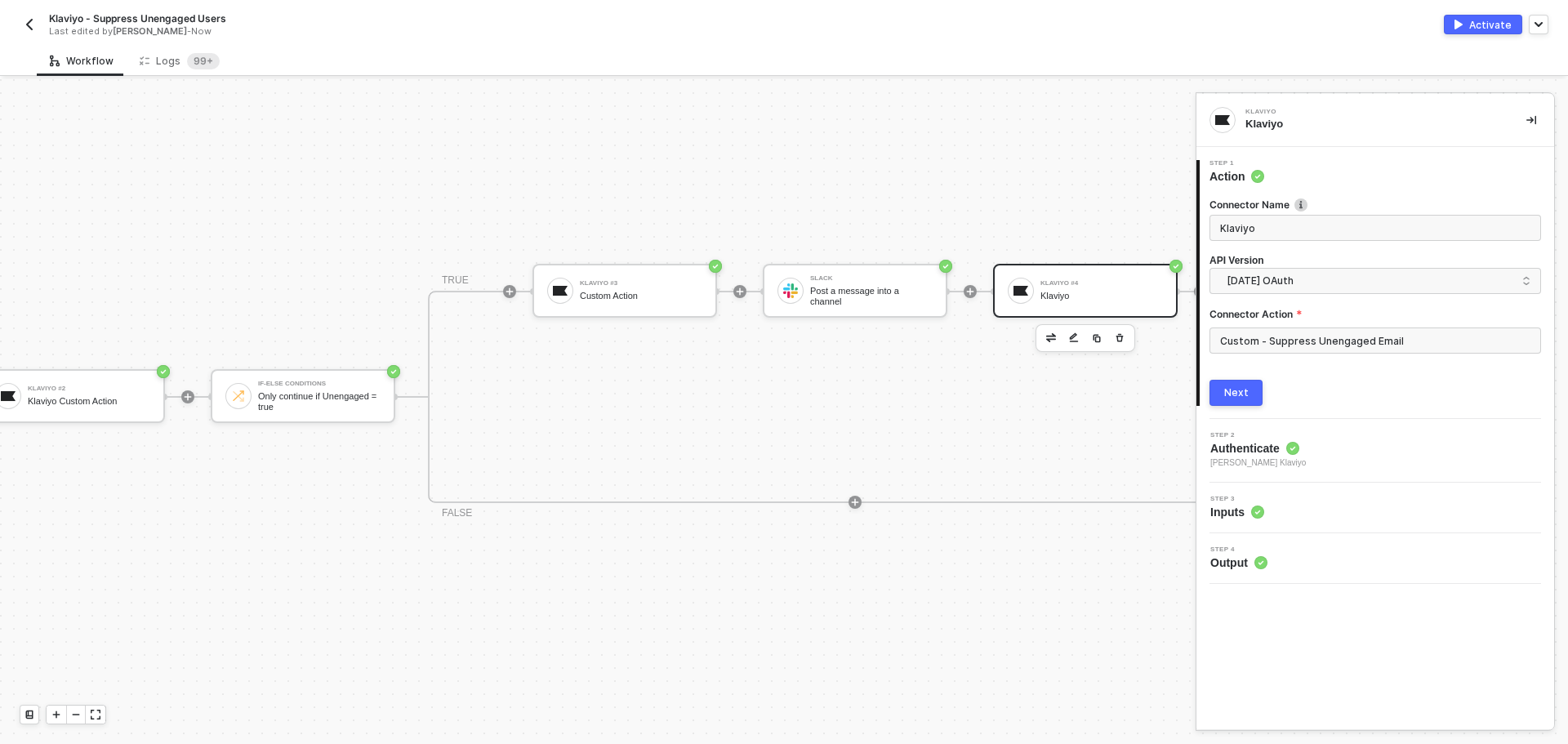
click at [1243, 397] on div "Next" at bounding box center [1236, 392] width 25 height 13
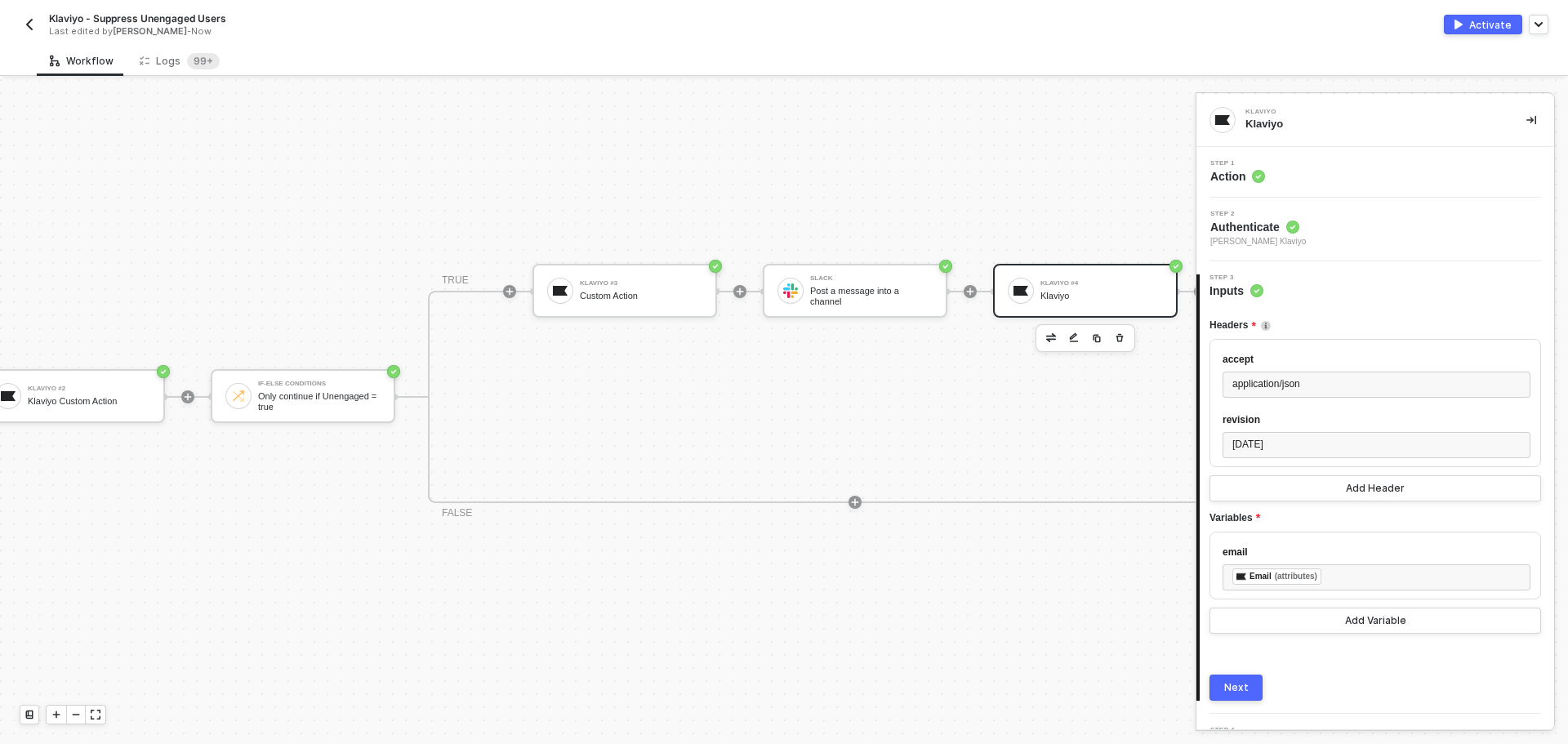
click at [1237, 677] on button "Next" at bounding box center [1236, 688] width 53 height 26
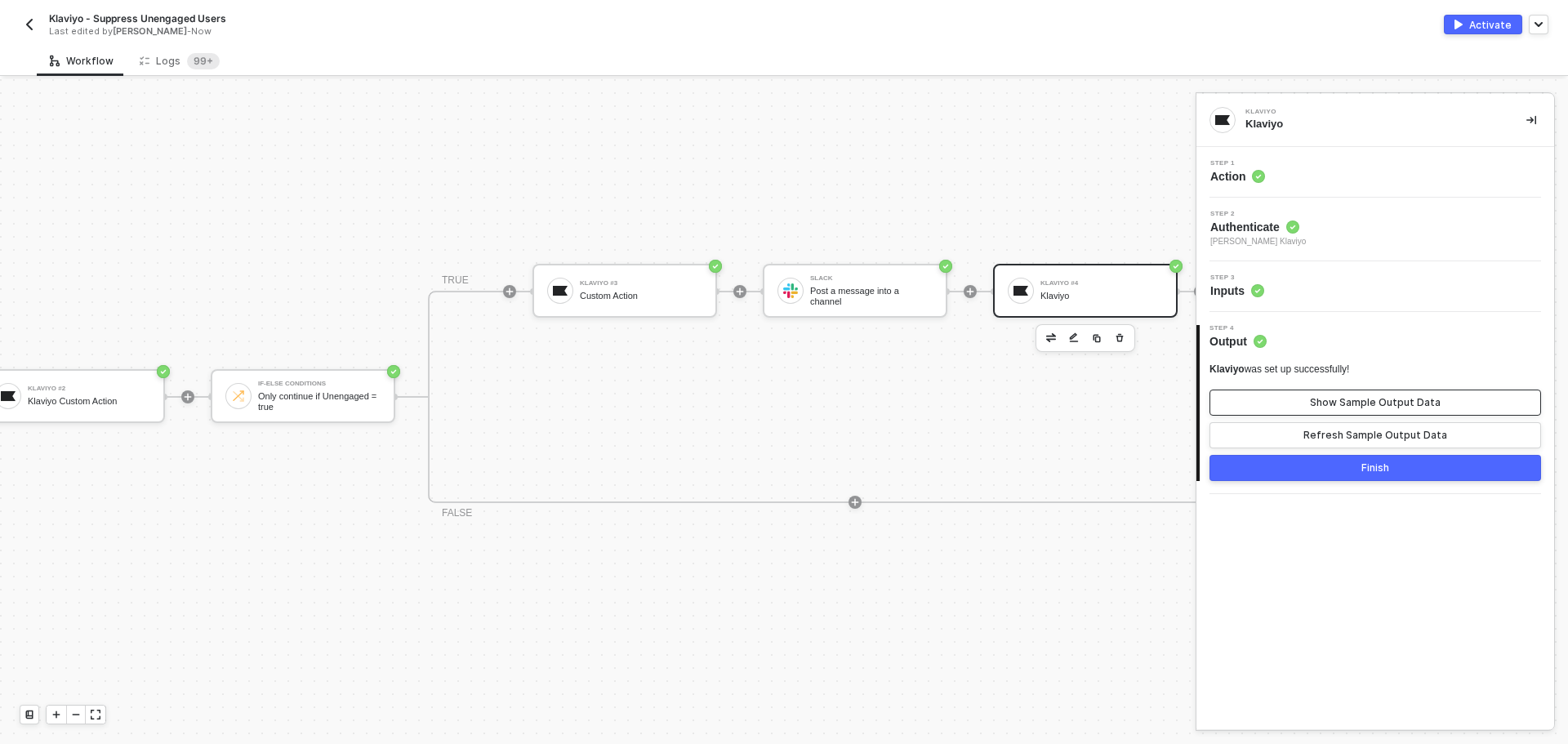
click at [1299, 403] on button "Show Sample Output Data" at bounding box center [1375, 403] width 332 height 26
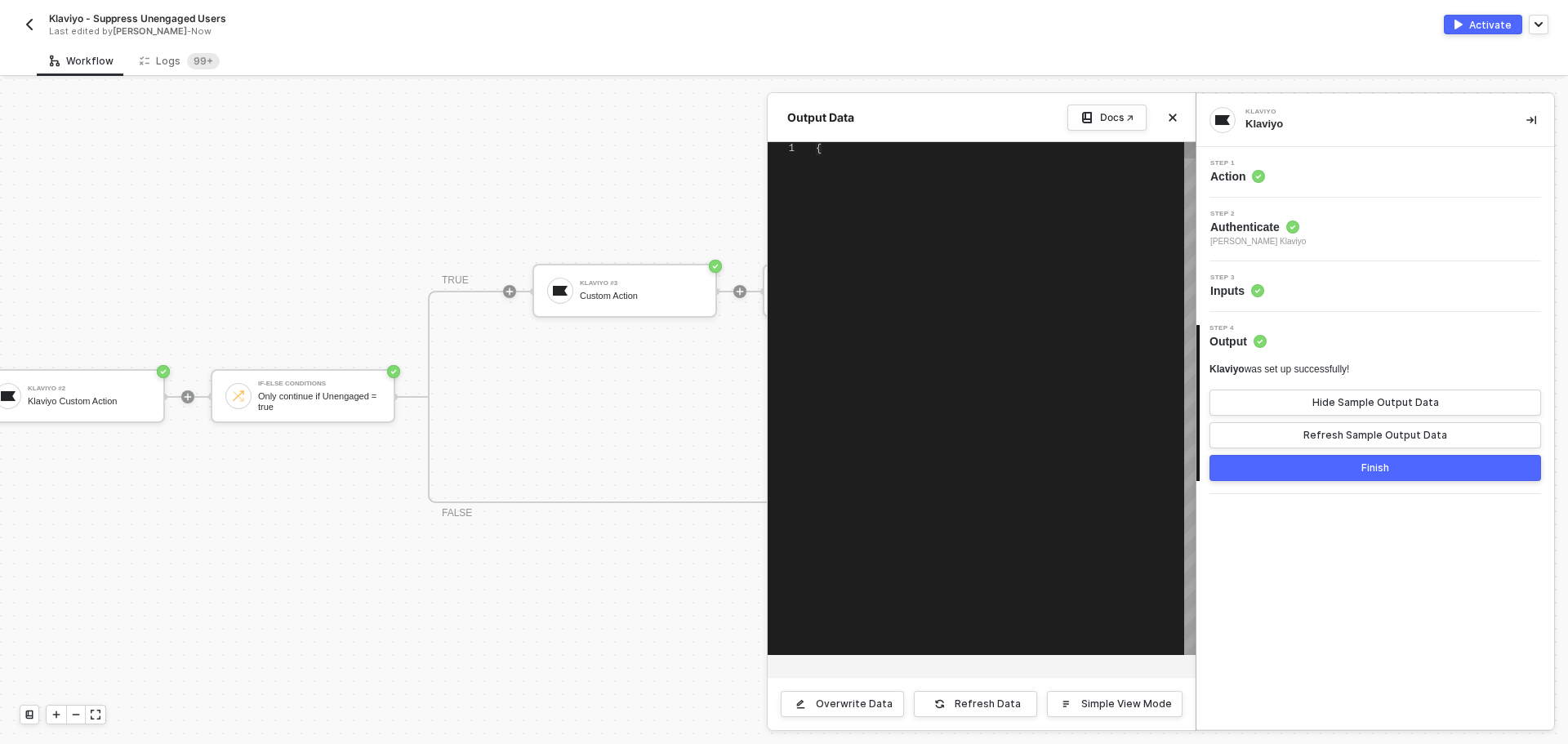
type textarea "{ "data": { "data": { "type": "profile-suppression-bulk-create-job", "id": "01K…"
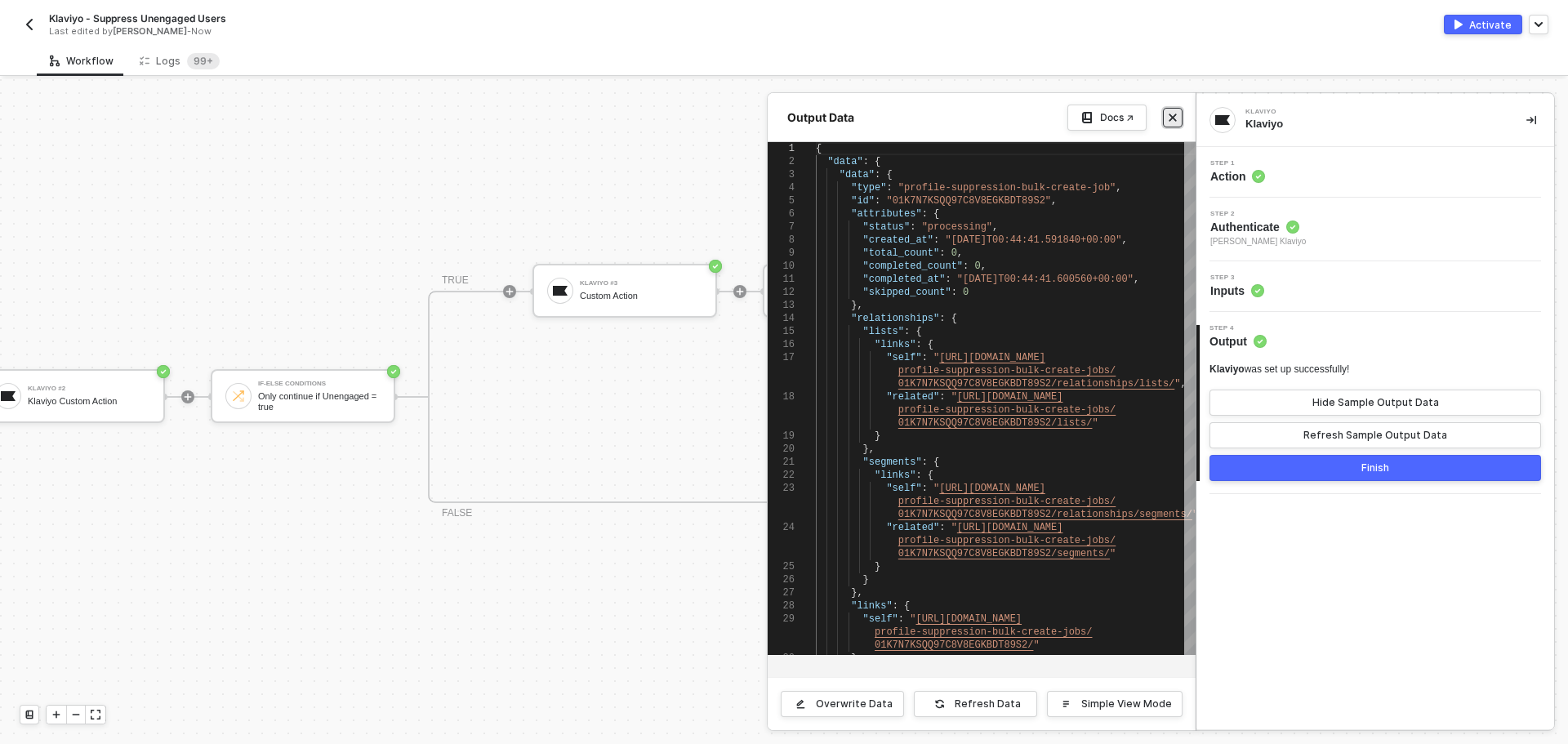
click at [1181, 116] on button "Close" at bounding box center [1172, 117] width 20 height 20
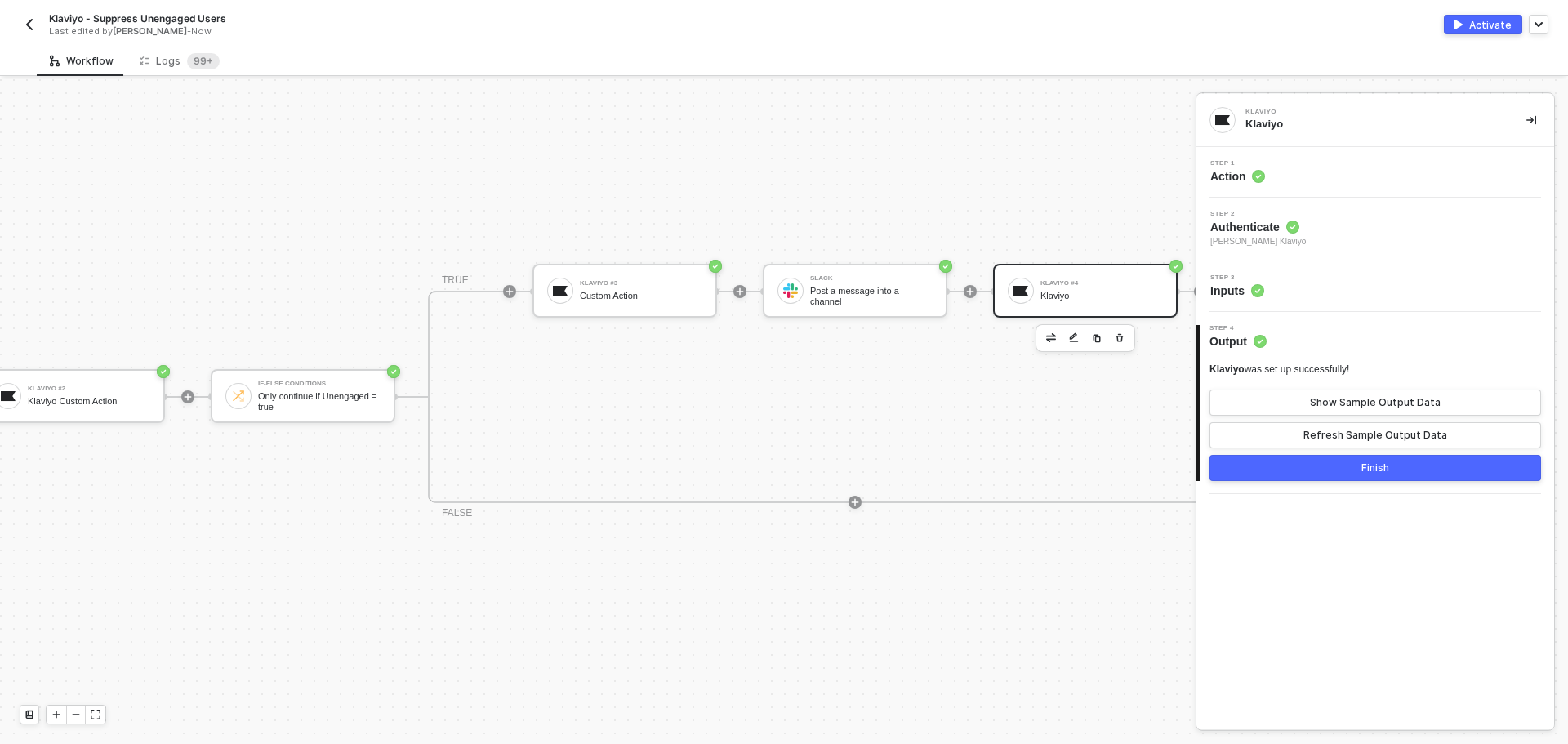
click at [1466, 34] on div "Klaviyo - Suppress Unengaged Users Last edited by Todd Baxter - Now Activate" at bounding box center [784, 23] width 1529 height 46
click at [1468, 32] on button "Activate" at bounding box center [1483, 24] width 78 height 20
click at [1058, 290] on div "Klaviyo" at bounding box center [1102, 296] width 122 height 11
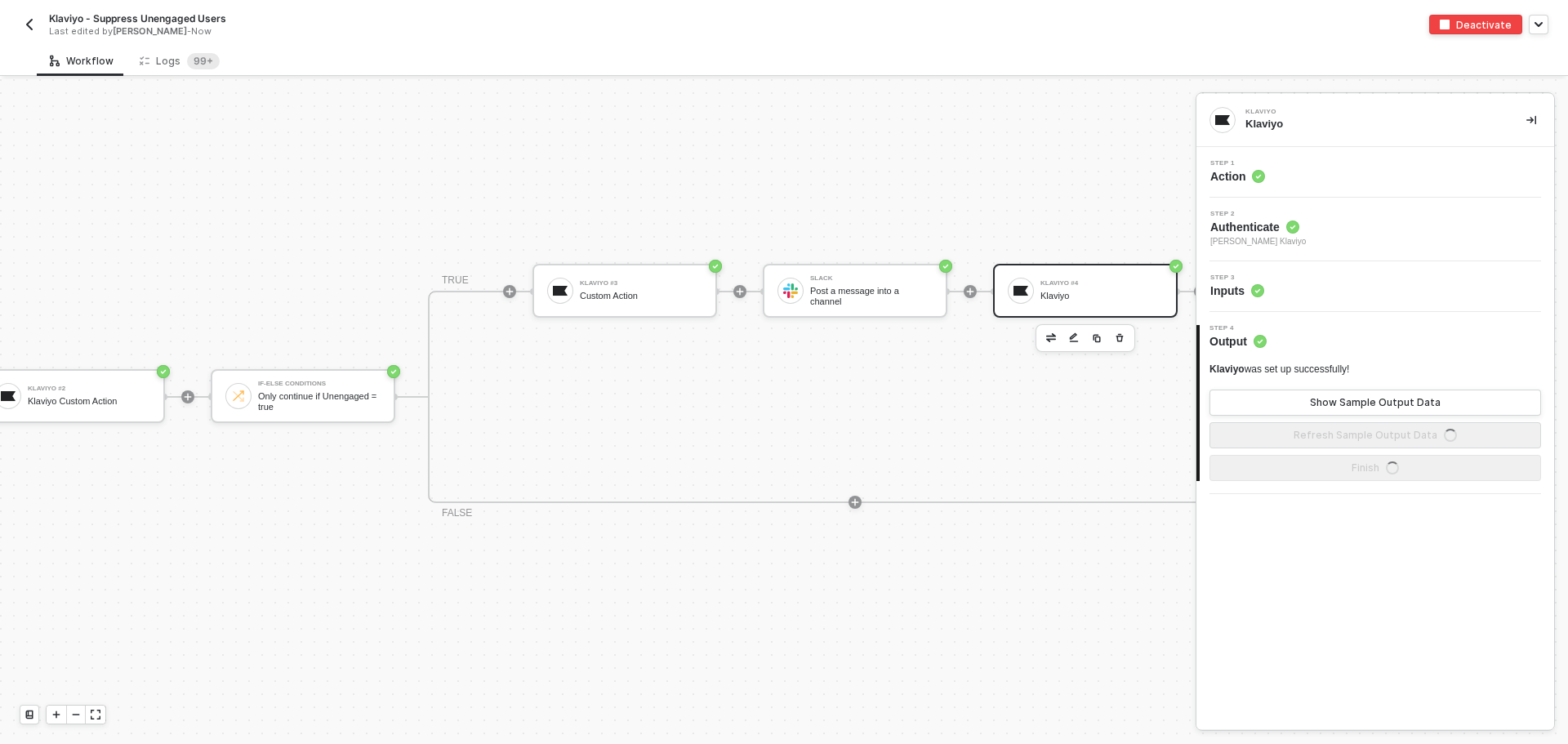
click at [1344, 230] on div "Step 2 Authenticate Todd Baxter's Klaviyo" at bounding box center [1377, 229] width 354 height 37
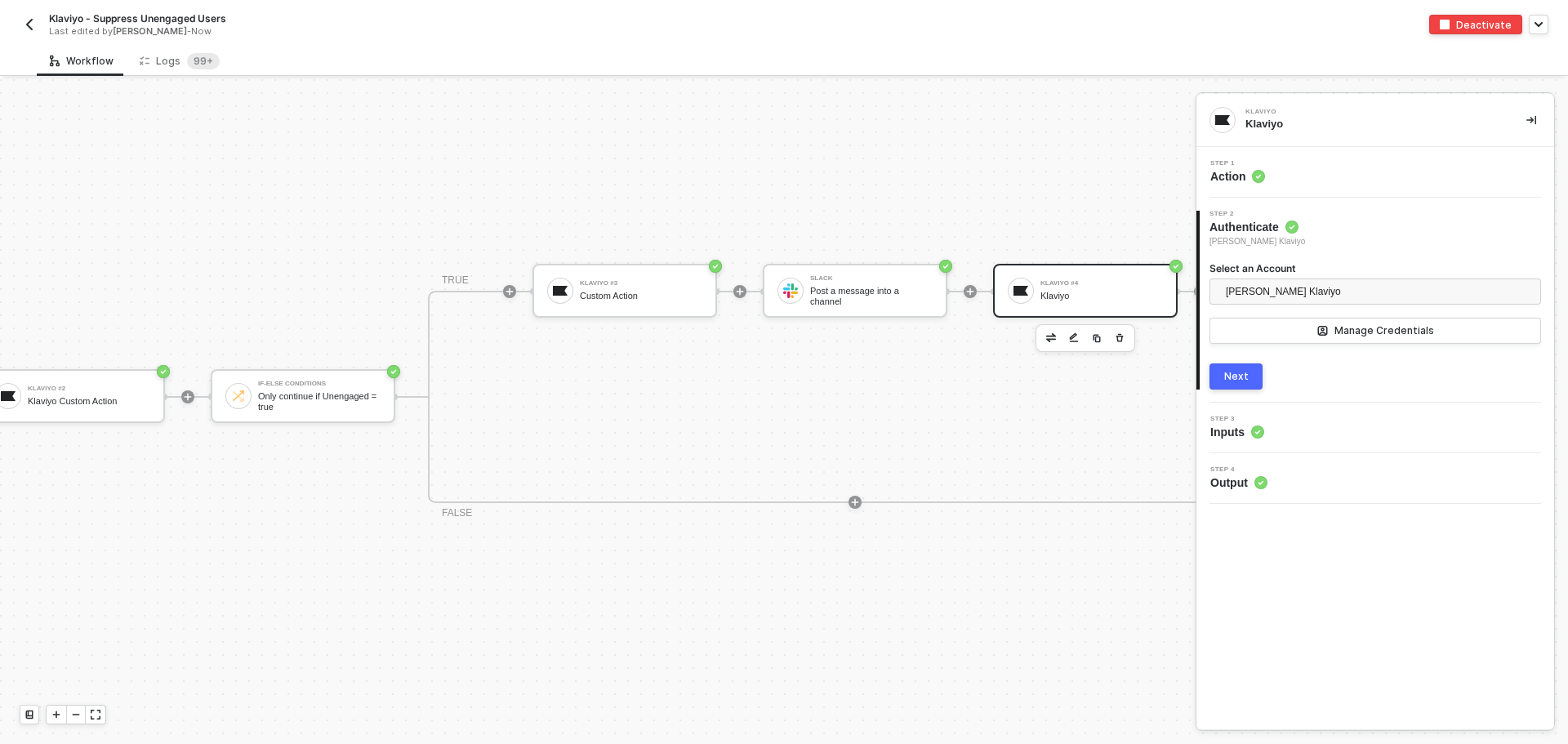
click at [1322, 434] on div "Step 3 Inputs" at bounding box center [1377, 428] width 354 height 25
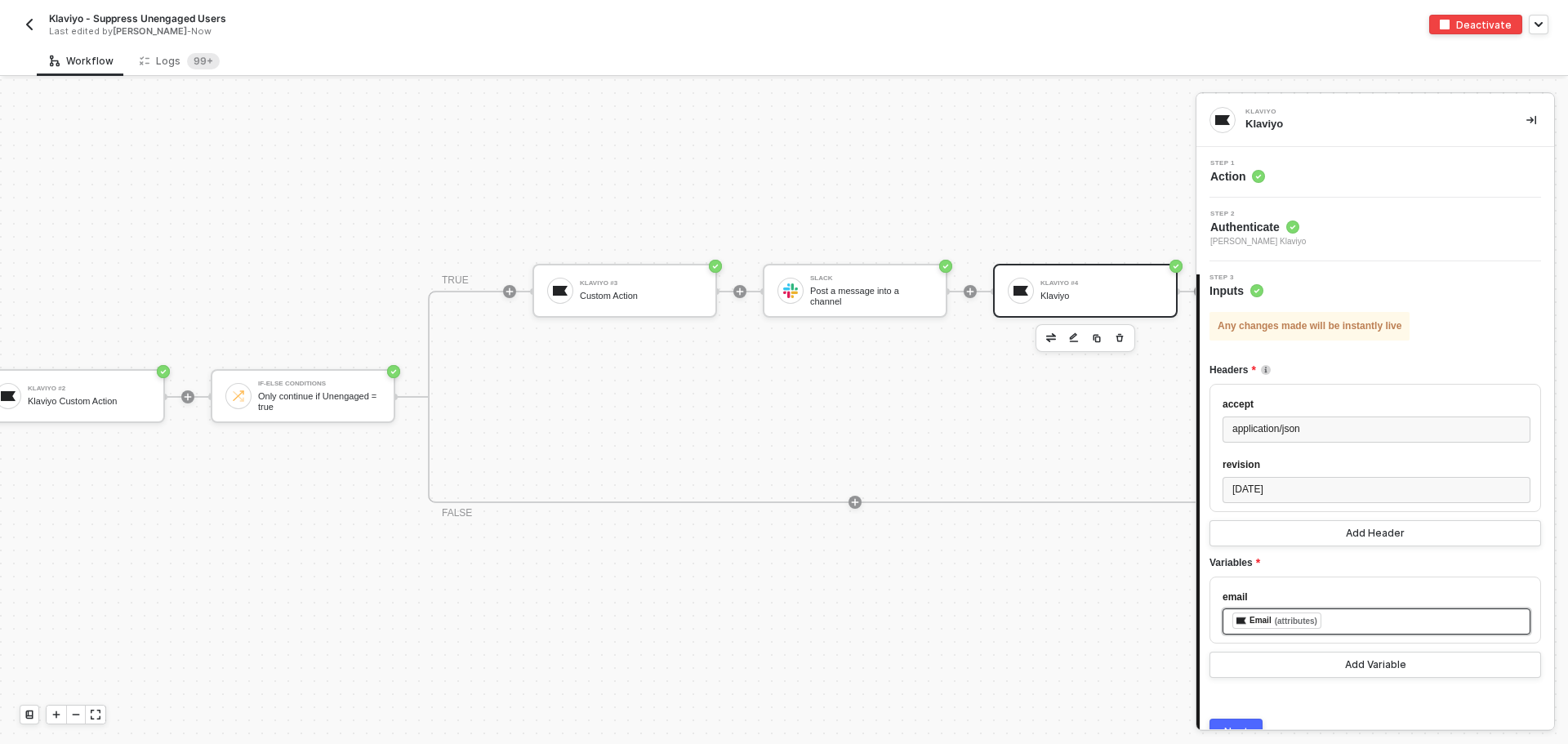
click at [1334, 621] on div "﻿ ﻿ Email (attributes) ﻿" at bounding box center [1377, 622] width 289 height 18
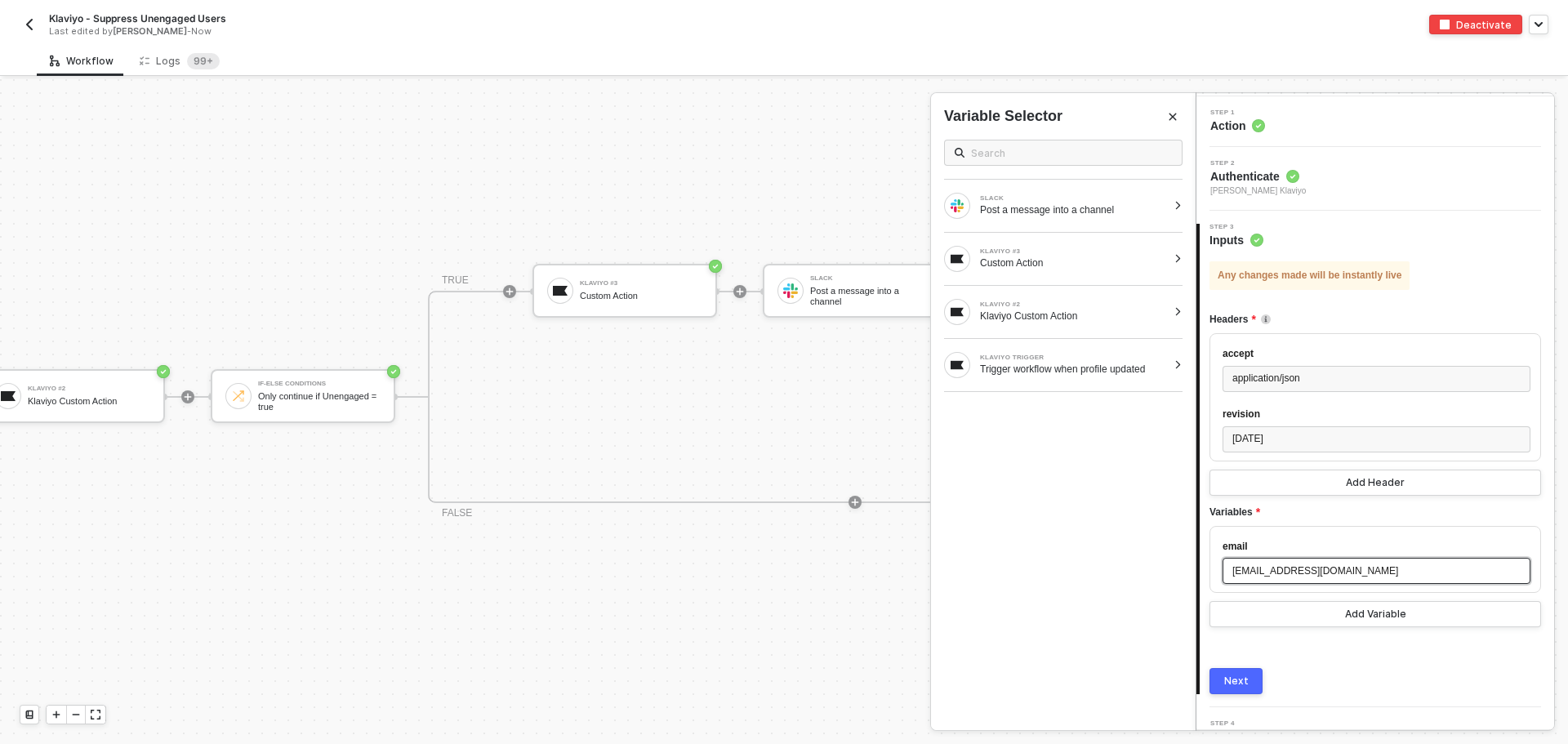
scroll to position [79, 0]
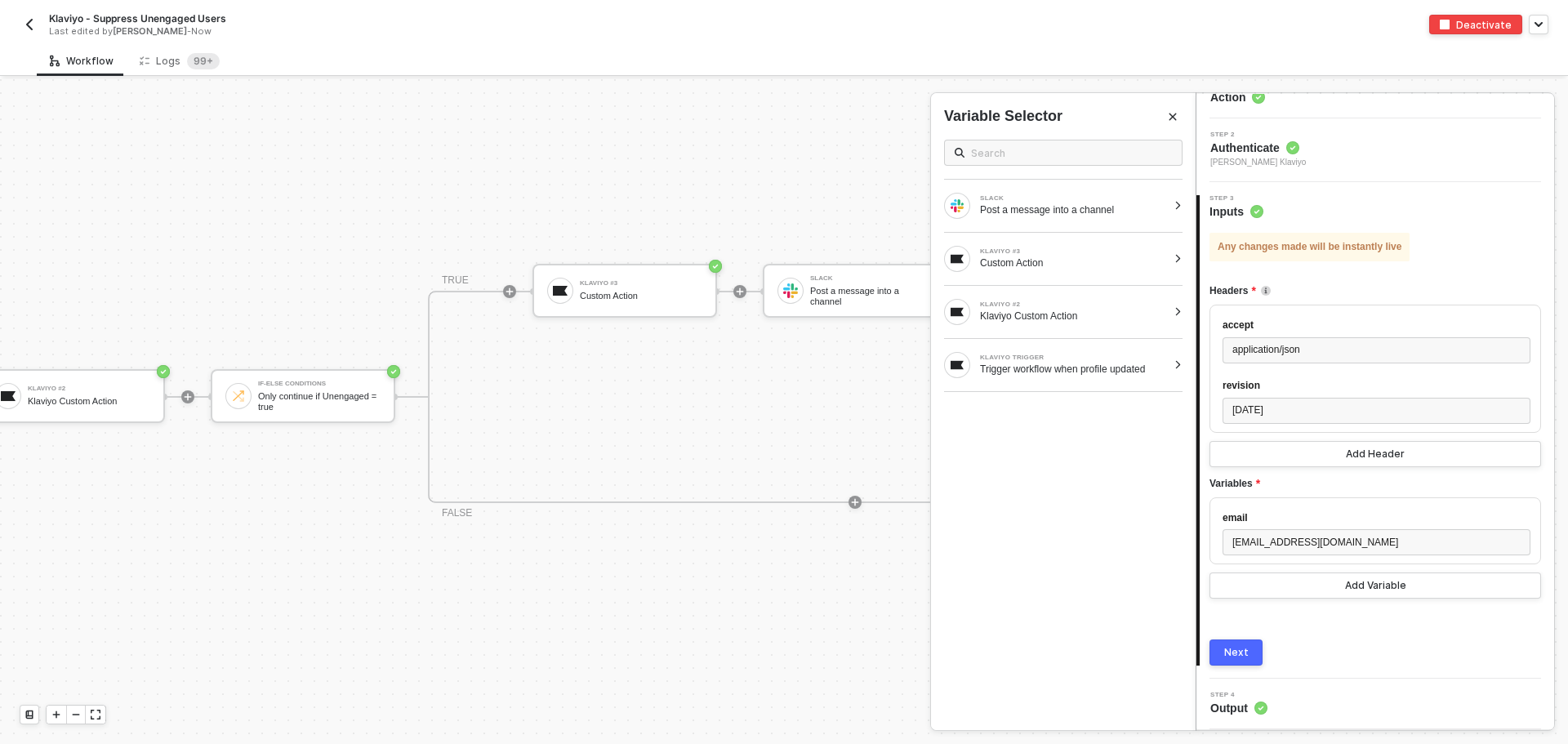
click at [1240, 652] on div "Next" at bounding box center [1236, 652] width 25 height 13
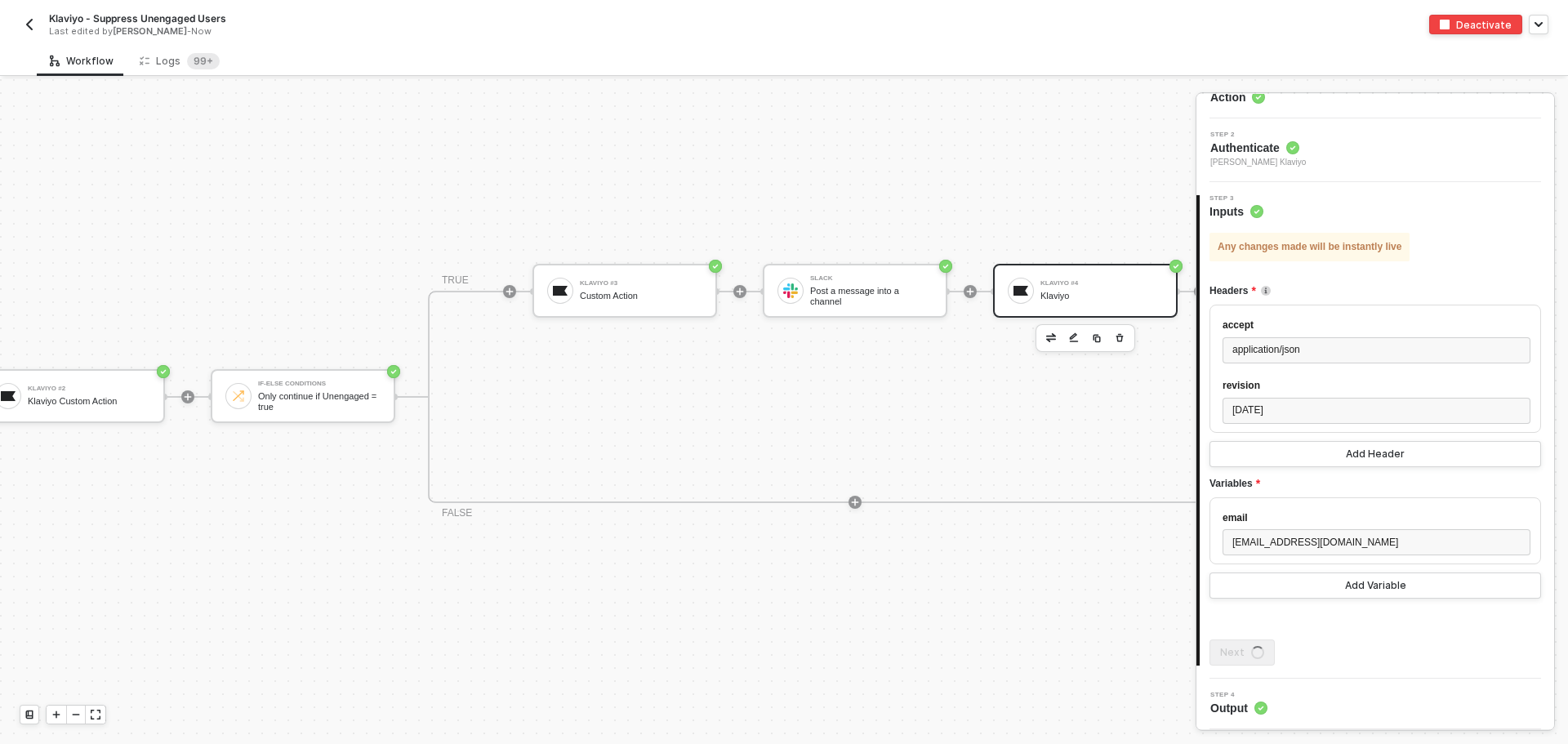
scroll to position [0, 0]
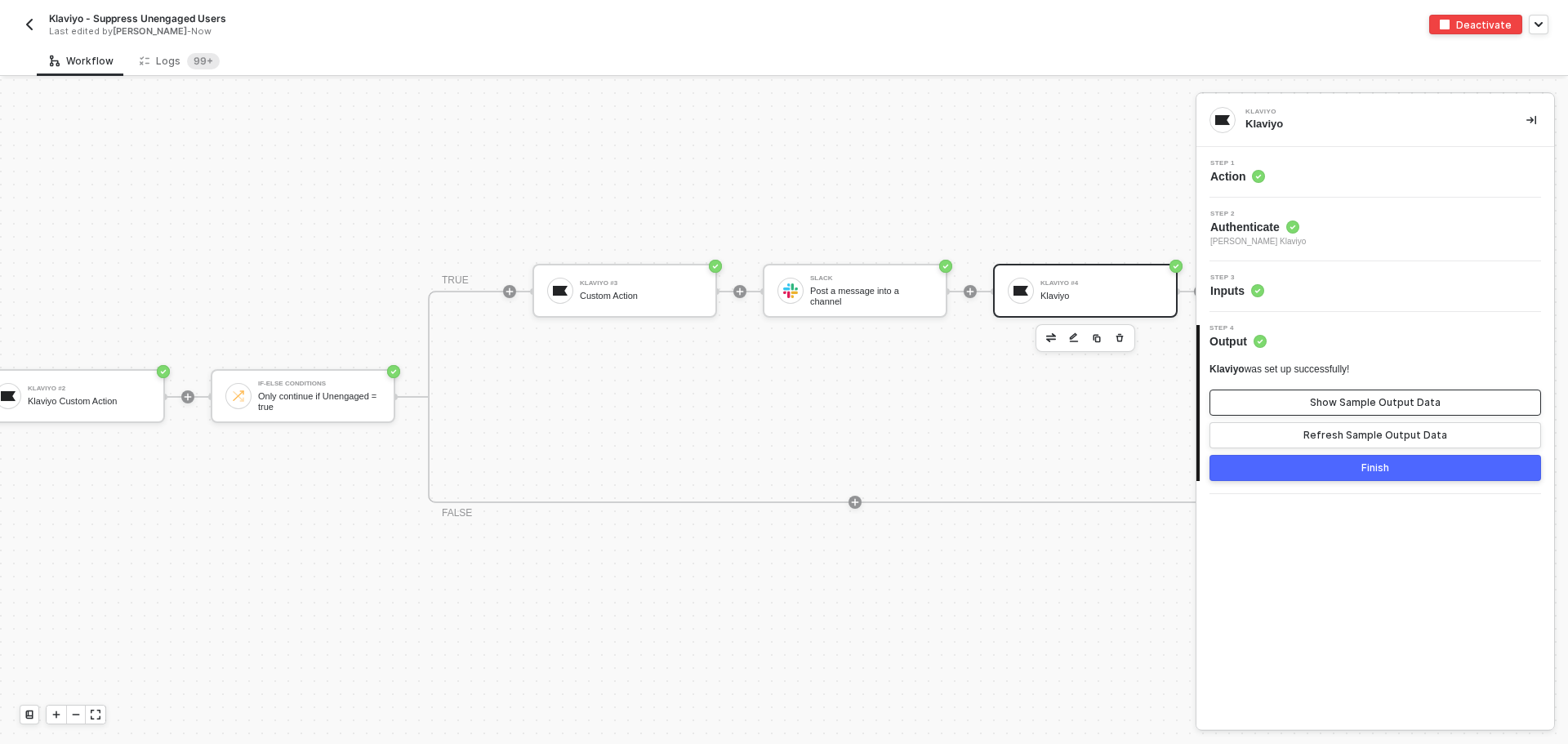
click at [1322, 407] on div "Show Sample Output Data" at bounding box center [1375, 403] width 131 height 13
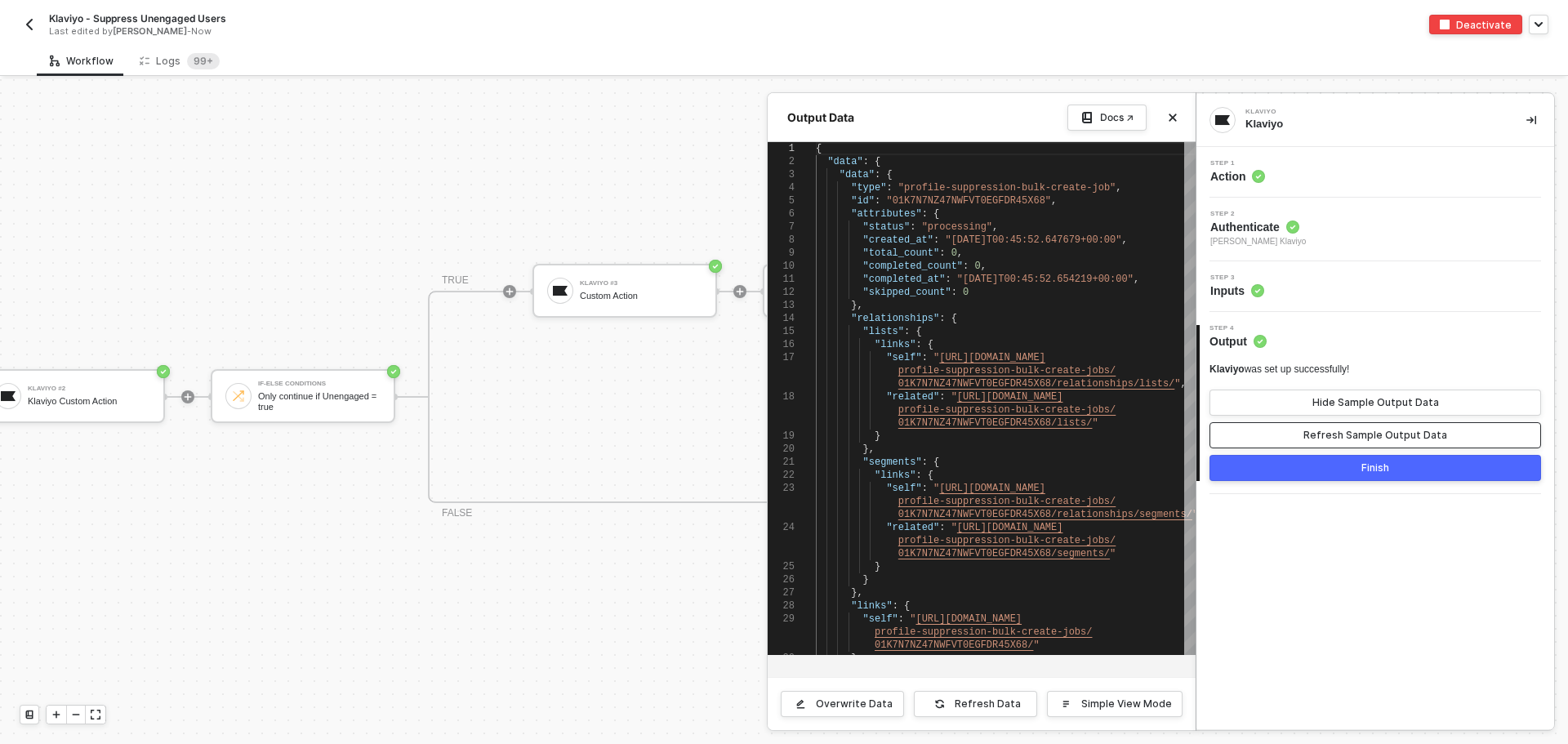
drag, startPoint x: 1326, startPoint y: 464, endPoint x: 1329, endPoint y: 437, distance: 27.2
click at [1329, 437] on div "Klaviyo was set up successfully! Hide Sample Output Data Refresh Sample Output …" at bounding box center [1375, 421] width 332 height 118
click at [1329, 437] on div "Refresh Sample Output Data" at bounding box center [1374, 435] width 143 height 13
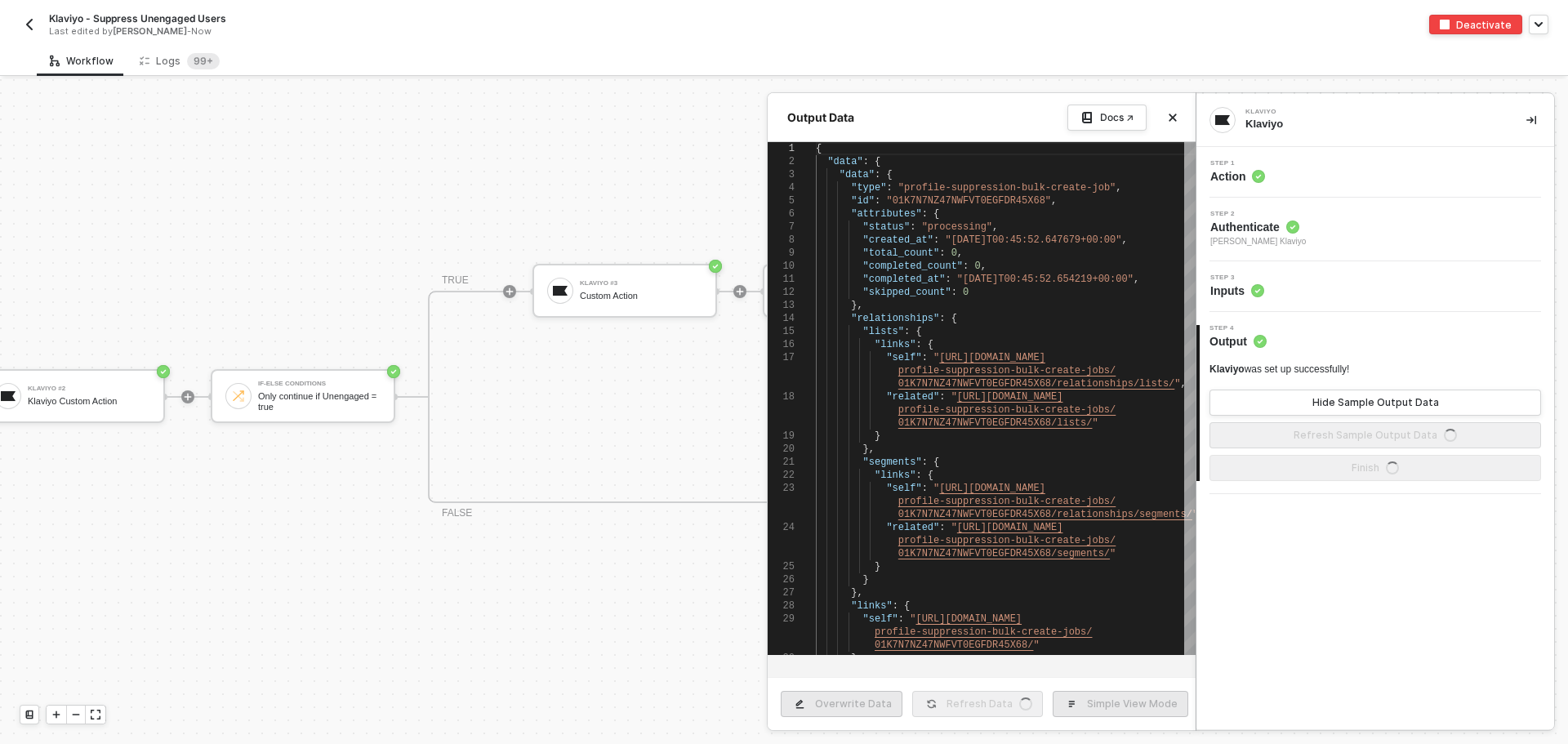
type textarea "{ "data": { "data": { "type": "profile-suppression-bulk-create-job", "id": "01K…"
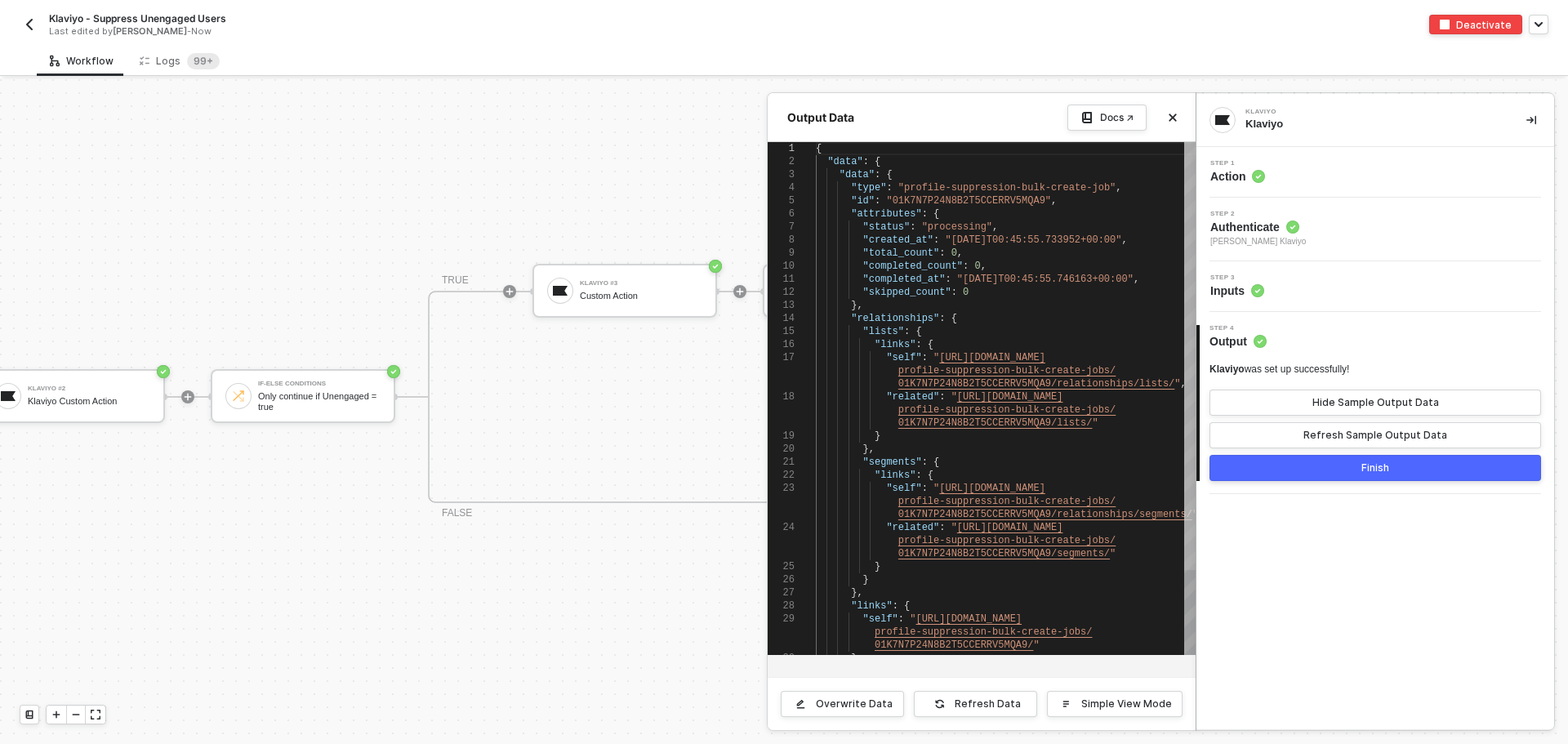
drag, startPoint x: 1188, startPoint y: 470, endPoint x: 1188, endPoint y: 264, distance: 206.0
click at [1188, 264] on div at bounding box center [1189, 356] width 11 height 428
drag, startPoint x: 1194, startPoint y: 269, endPoint x: 1169, endPoint y: 231, distance: 45.5
click at [1172, 161] on div ""created_at" : "2025-10-16T00:45:55.733952+00:00" , "total_count" : 0 , "comple…" at bounding box center [1005, 398] width 379 height 513
click at [1318, 248] on div "Step 2 Authenticate Todd Baxter's Klaviyo" at bounding box center [1374, 229] width 357 height 64
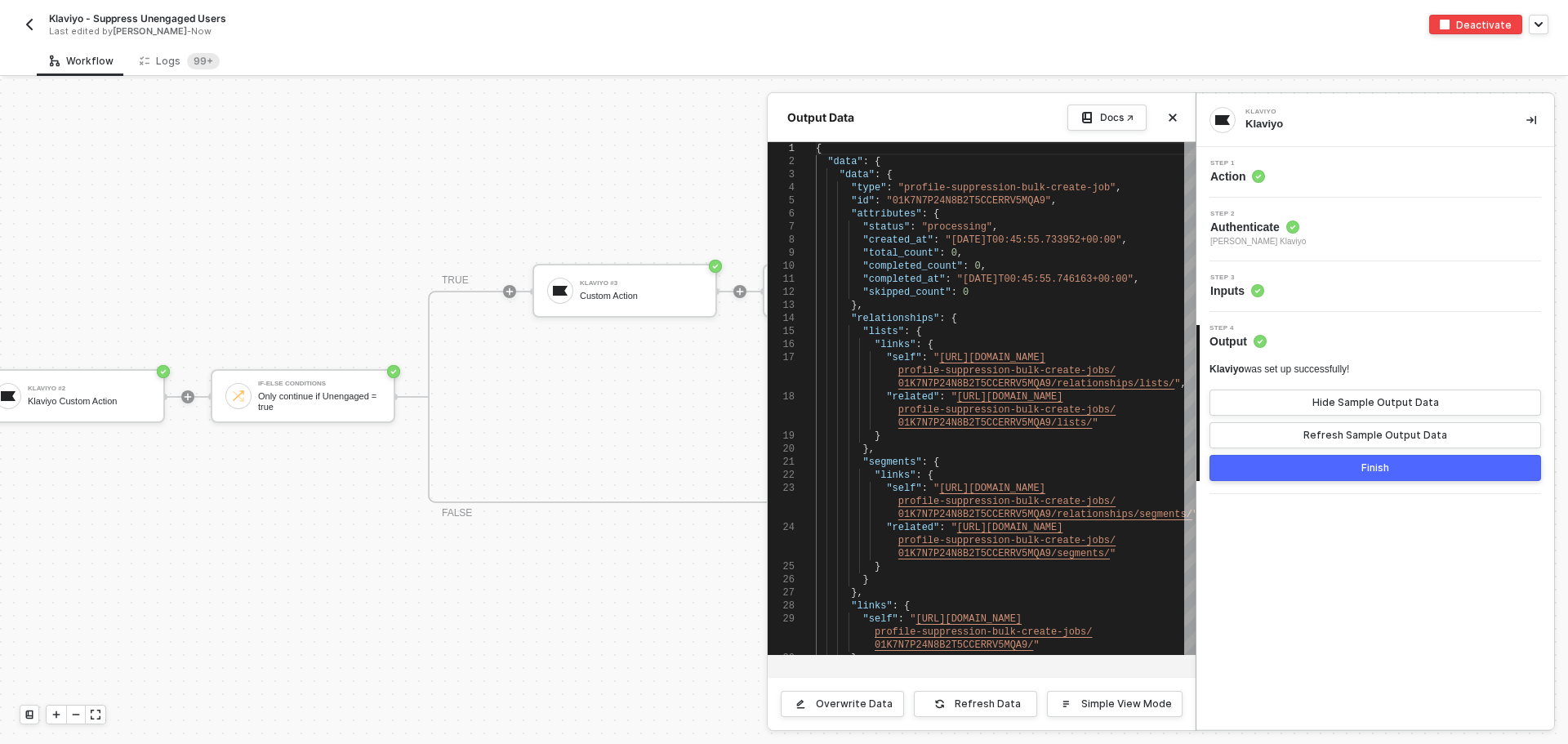
click at [1328, 221] on div "Step 2 Authenticate Todd Baxter's Klaviyo" at bounding box center [1377, 229] width 354 height 37
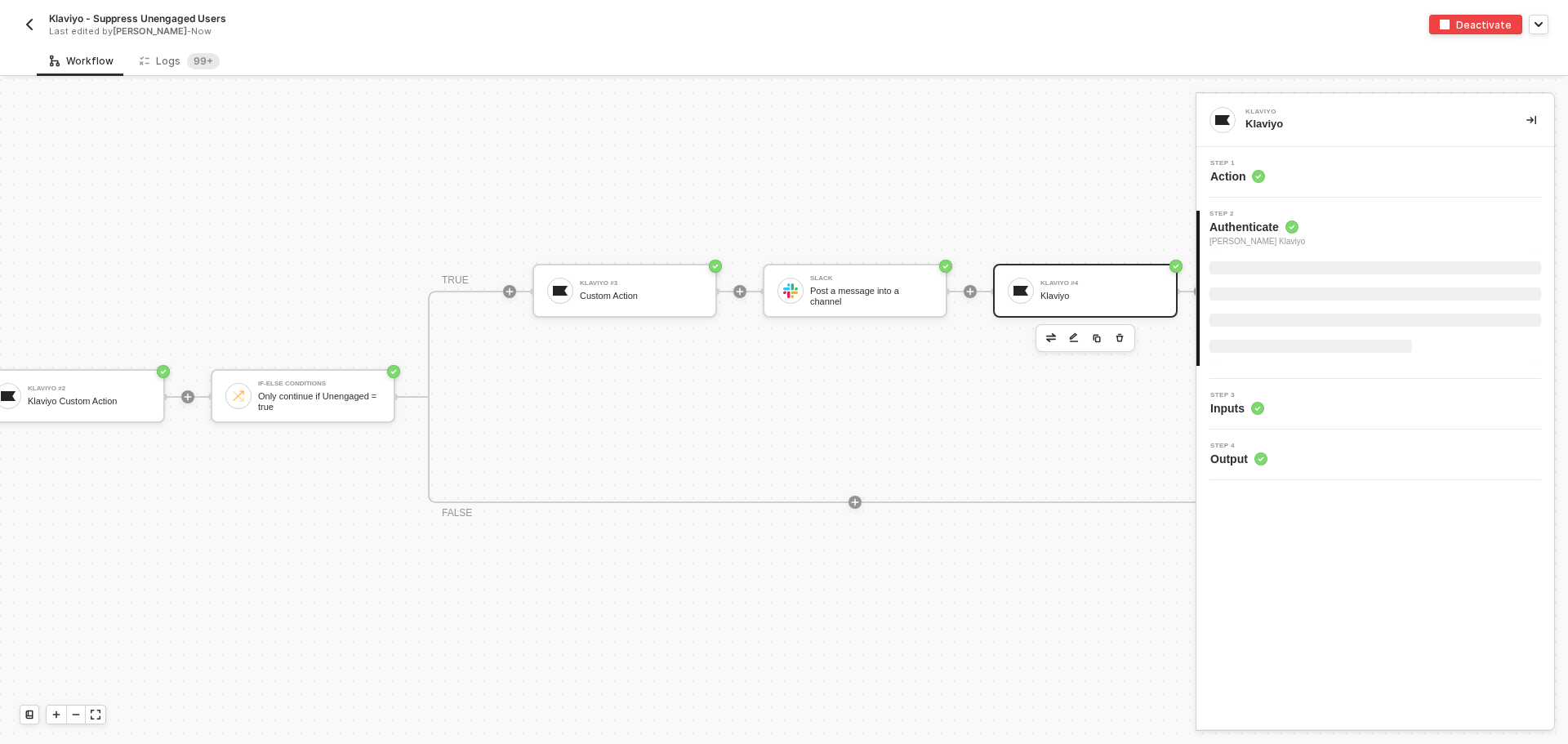
click at [1334, 177] on div "Step 1 Action" at bounding box center [1377, 172] width 354 height 25
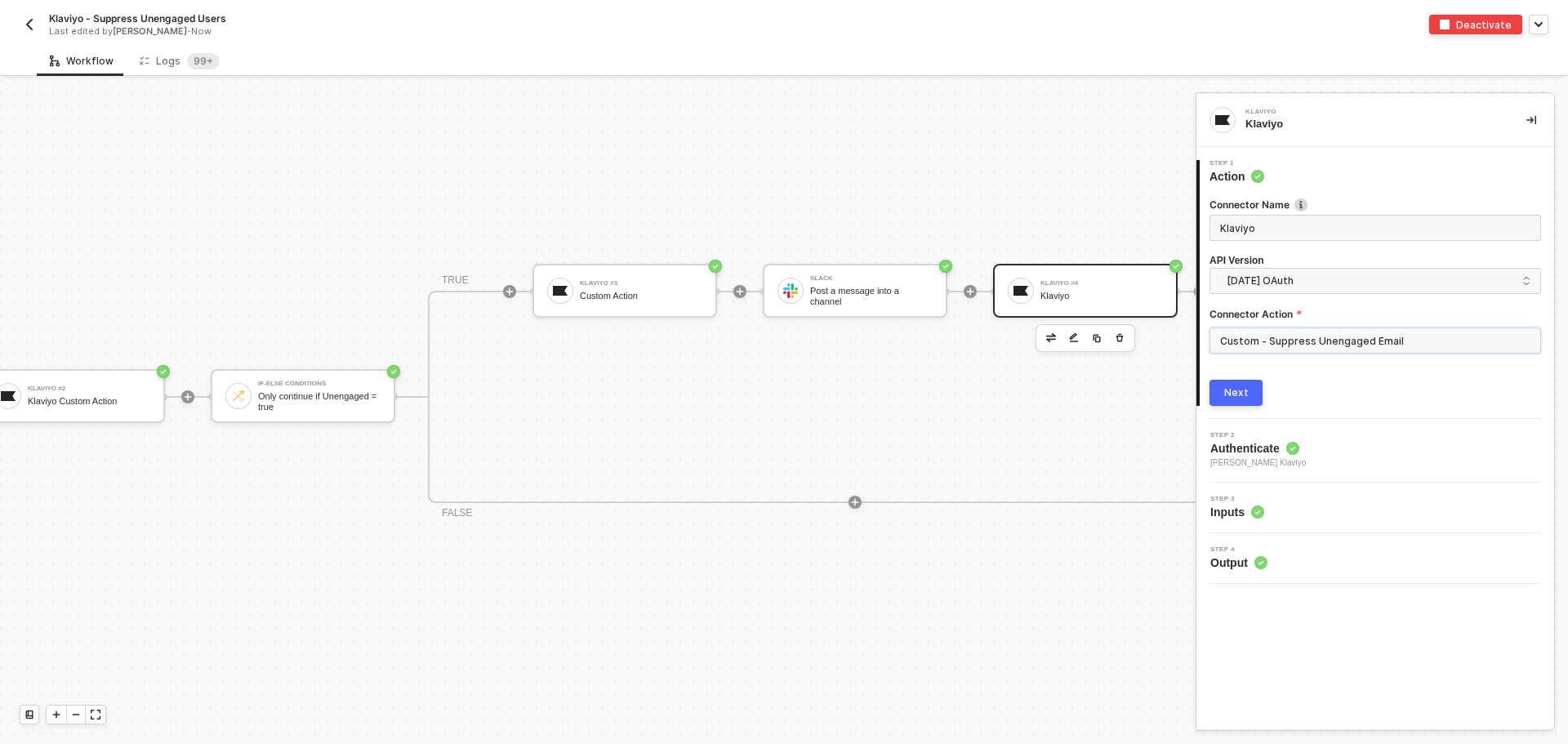
click at [1333, 341] on input "Custom - Suppress Unengaged Email" at bounding box center [1375, 341] width 332 height 26
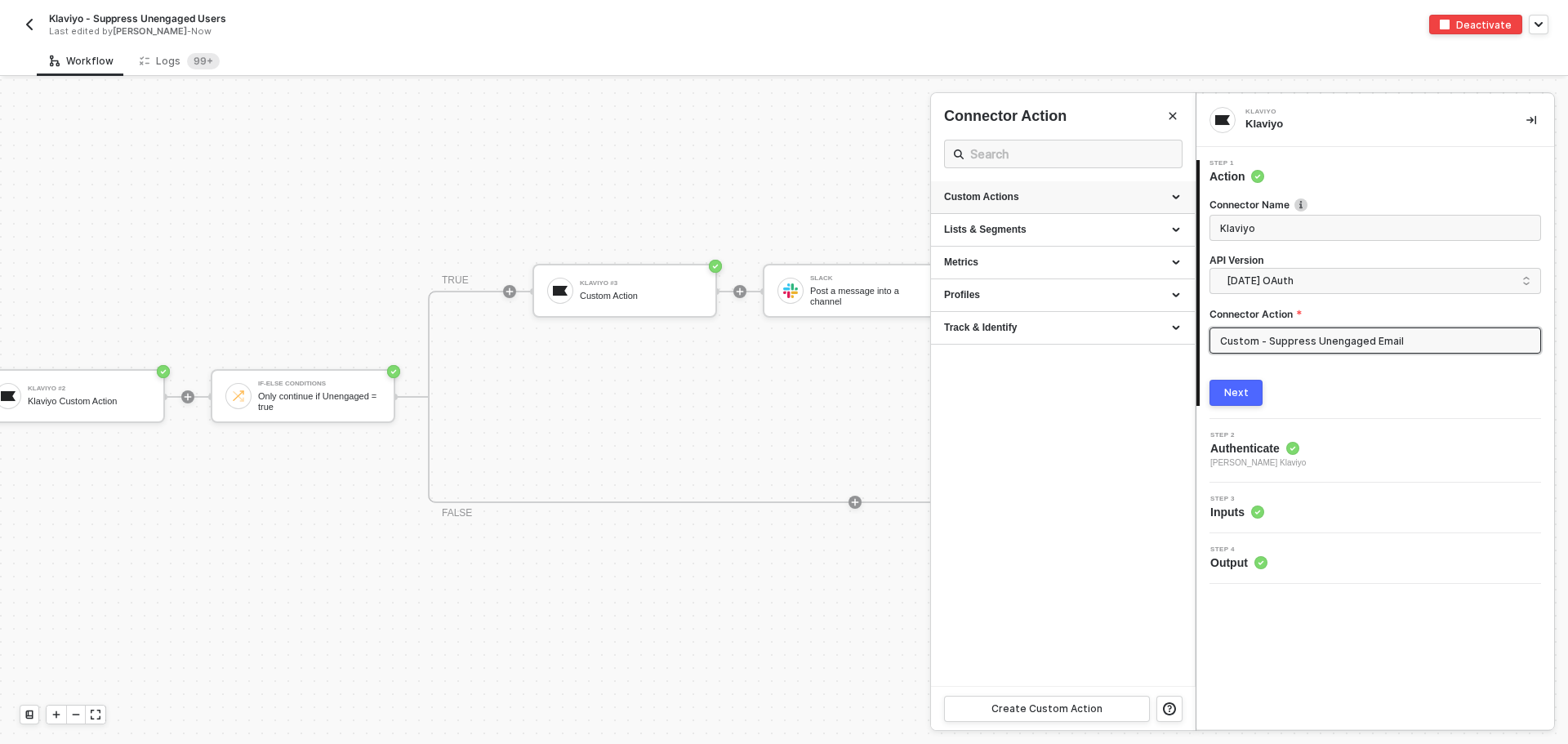
click at [1172, 197] on div "Custom Actions" at bounding box center [1063, 197] width 238 height 14
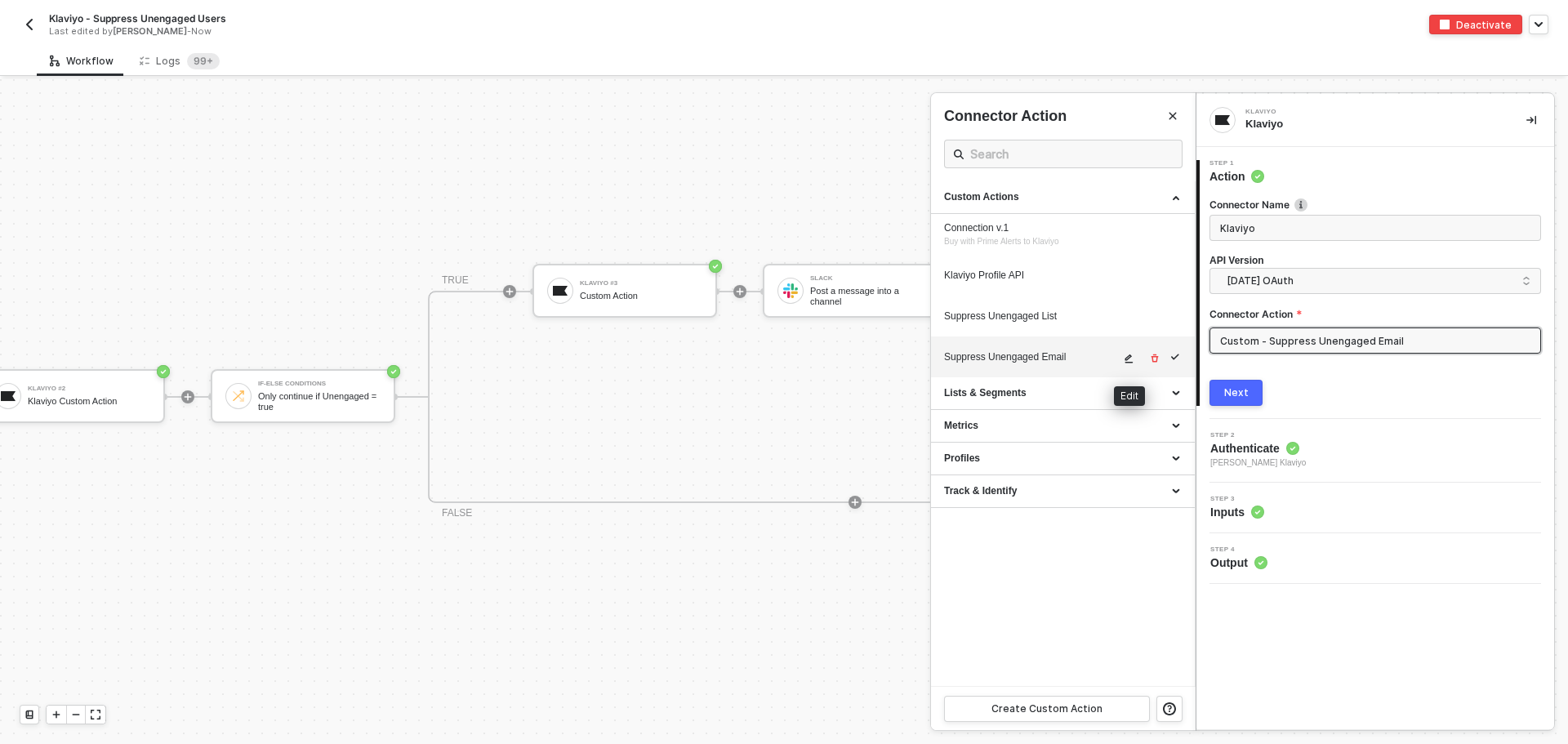
click at [1130, 364] on icon "icon-edit" at bounding box center [1129, 359] width 10 height 10
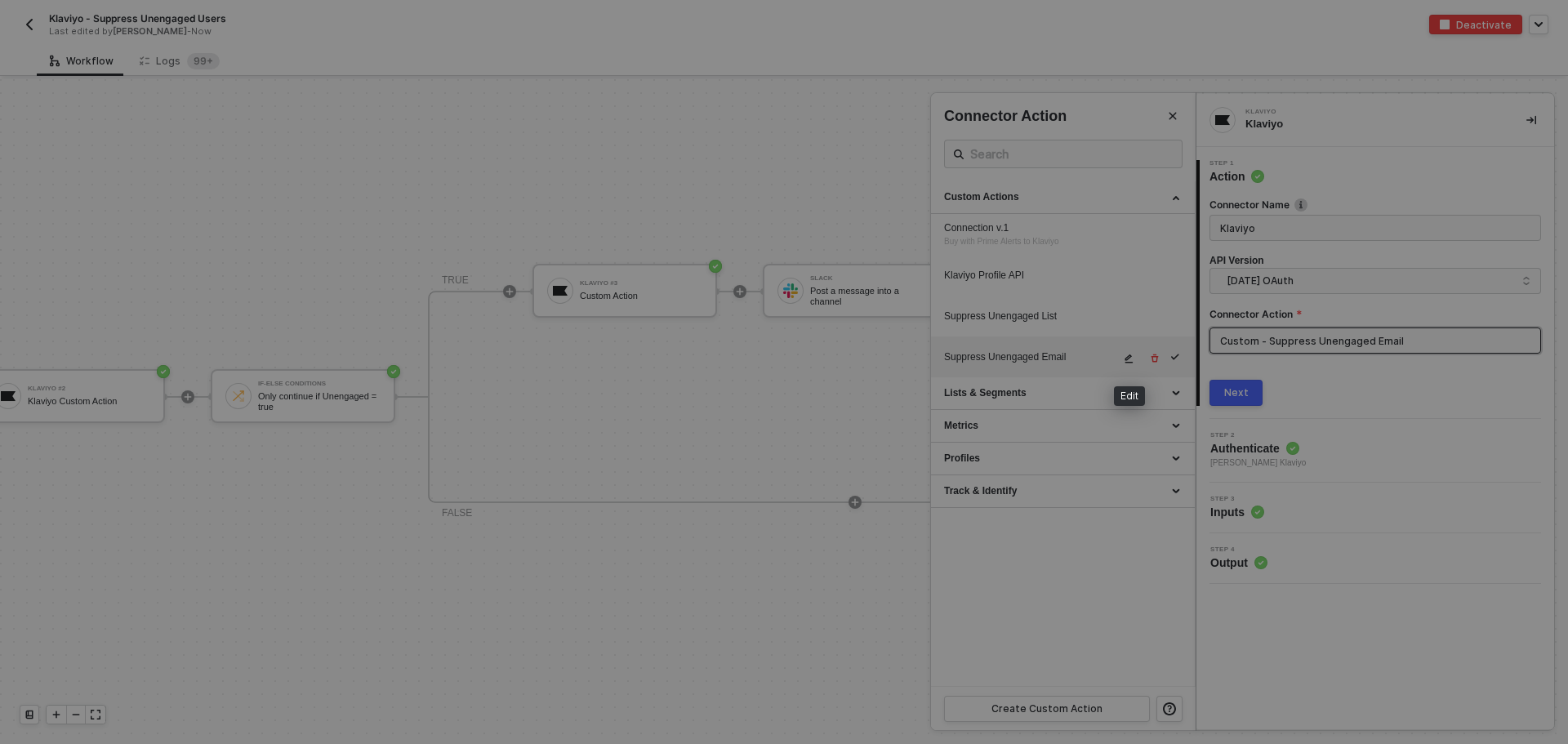
type textarea "HTTP/1.1 202 Accepted { "data": { "data": { "type": "profile-suppression-bulk-c…"
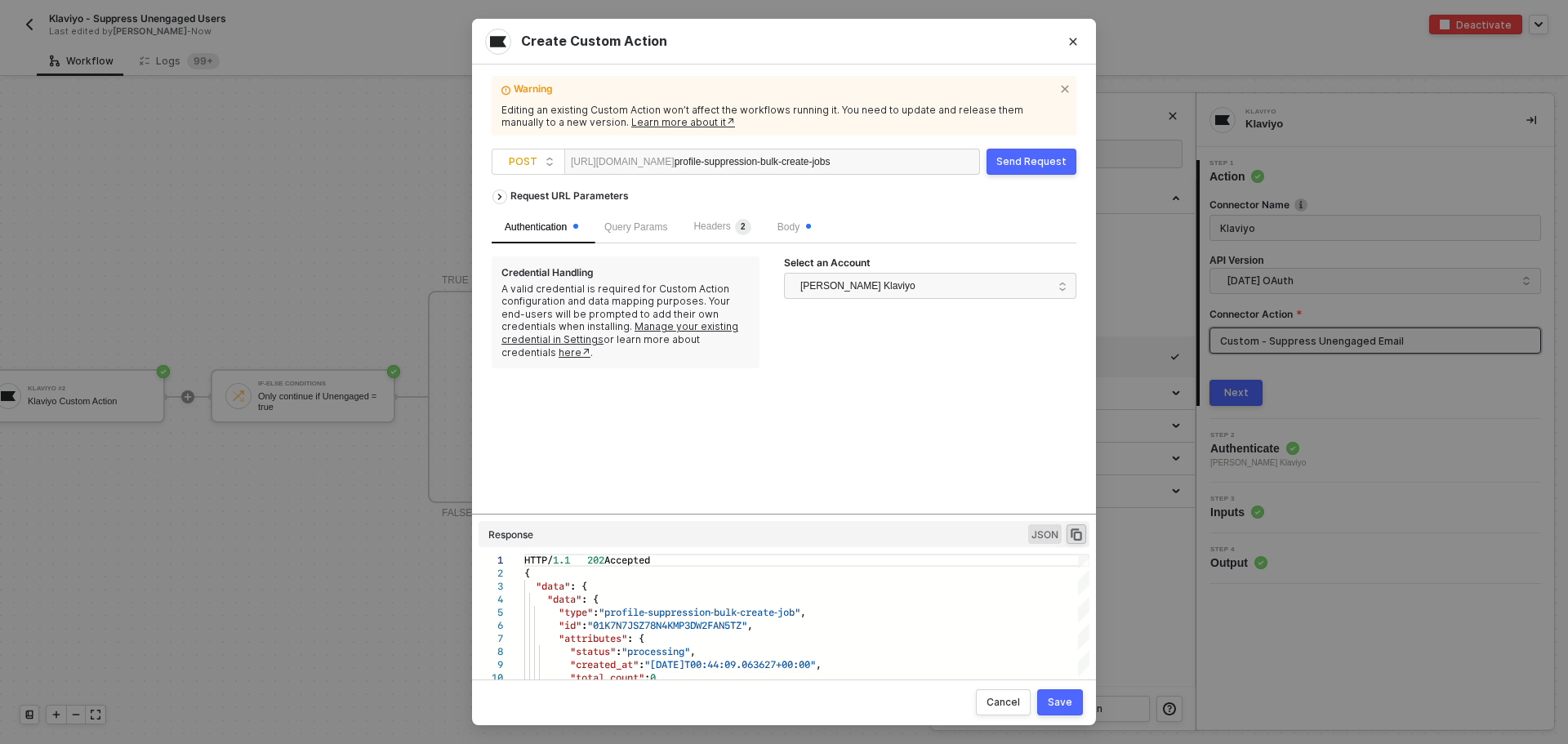
click at [775, 228] on div "Body" at bounding box center [794, 227] width 59 height 32
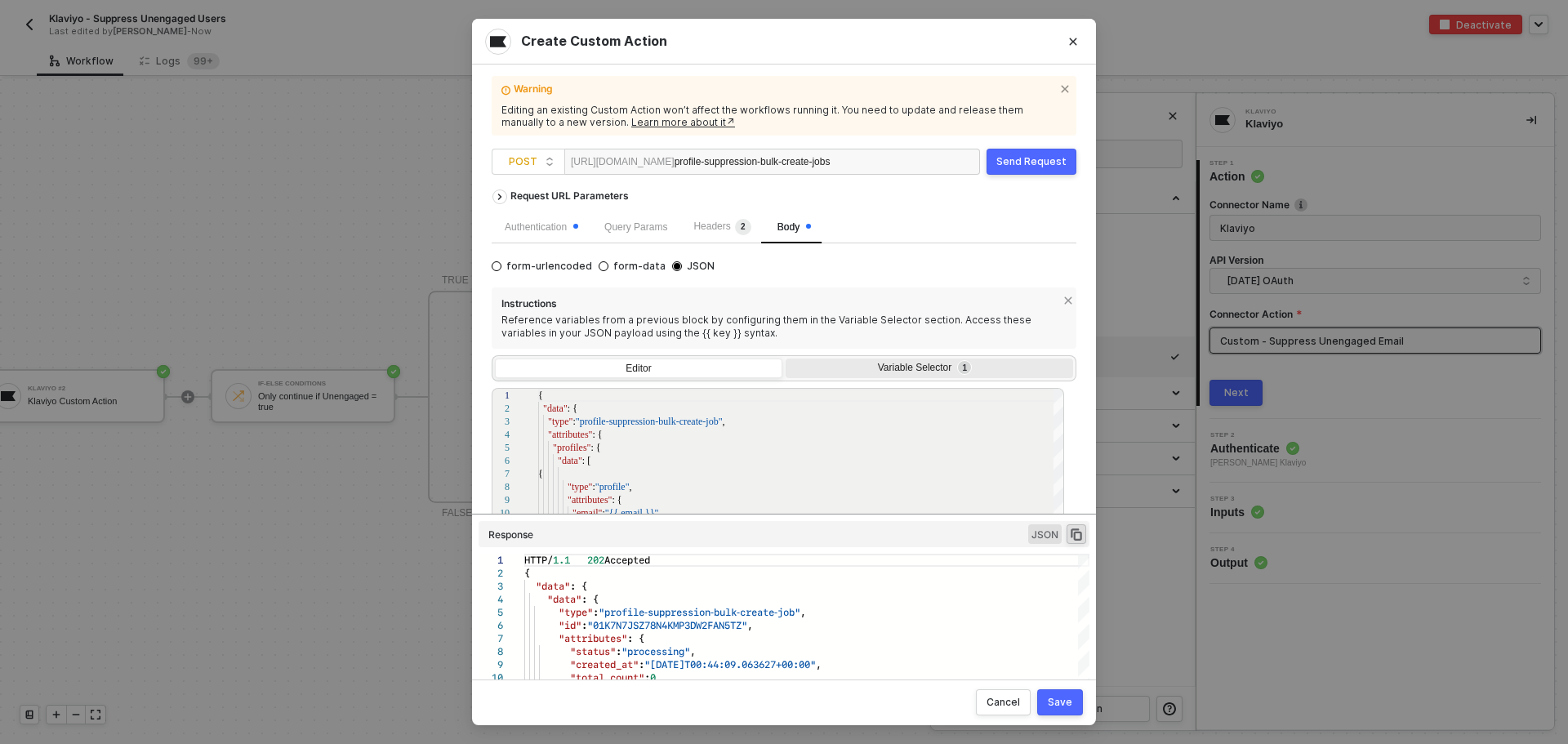
click at [851, 373] on div "Variable Selector 1" at bounding box center [928, 368] width 267 height 13
click at [786, 358] on input "Variable Selector 1" at bounding box center [786, 358] width 0 height 0
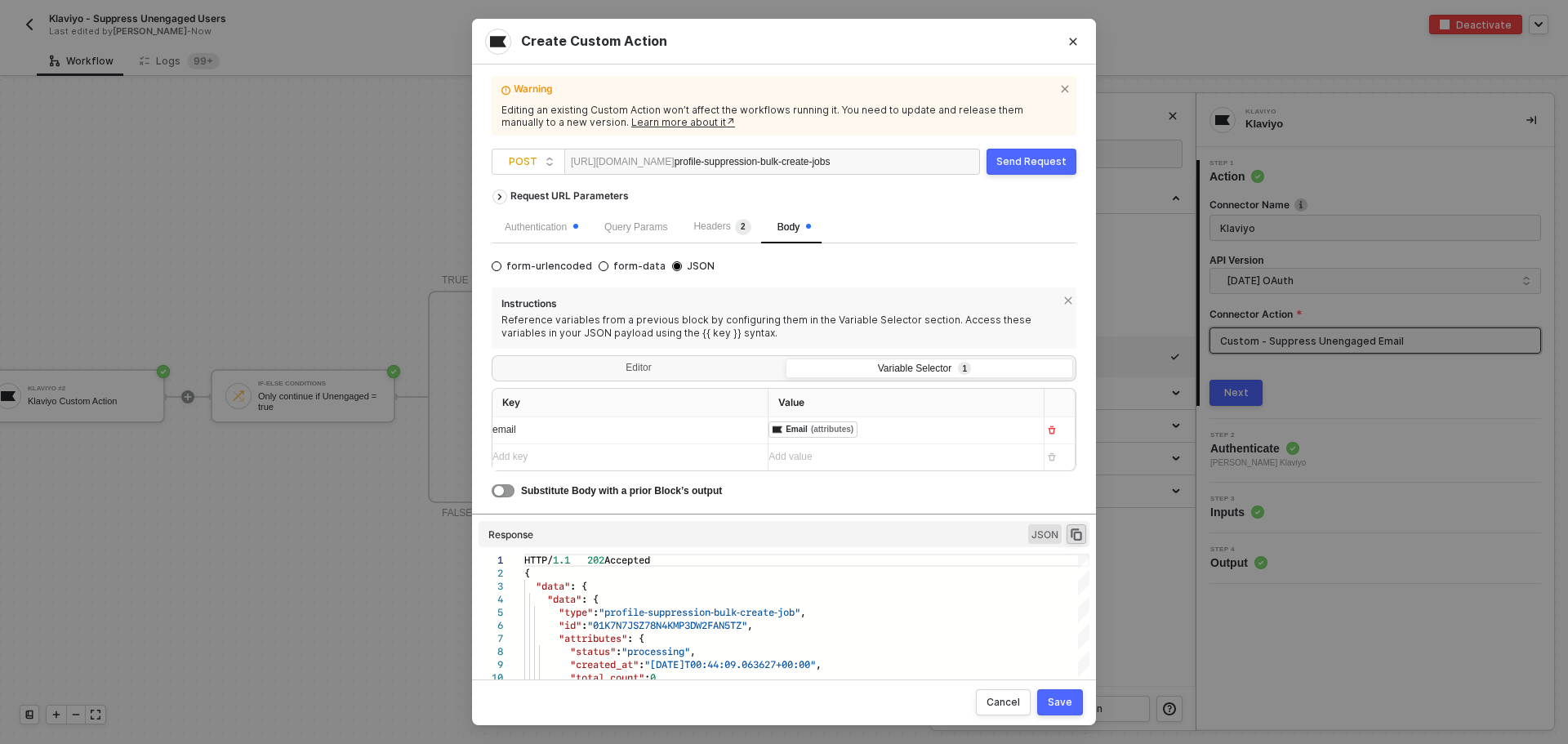
click at [883, 430] on div "﻿ ﻿ Email (attributes) ﻿" at bounding box center [899, 430] width 262 height 18
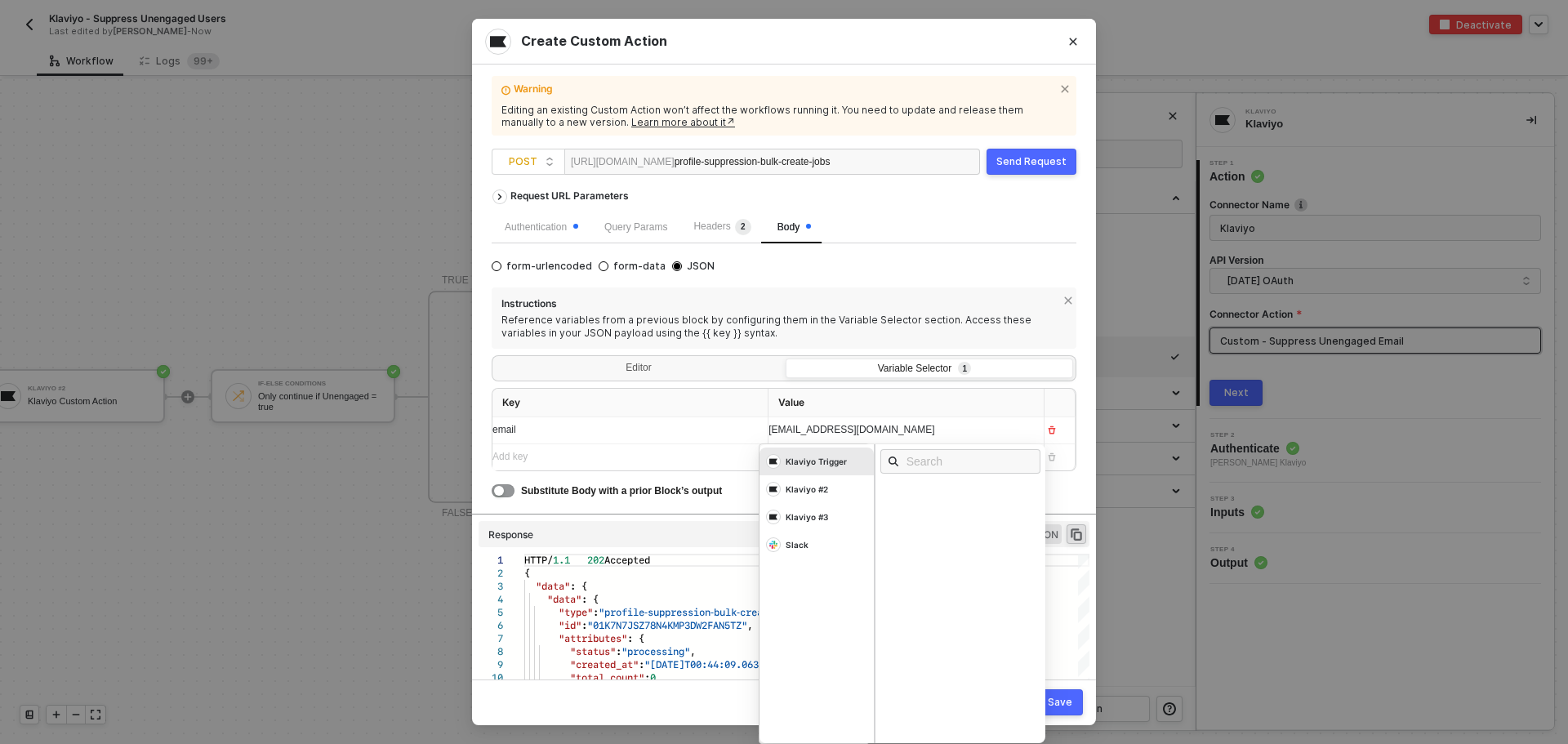
click at [1051, 166] on div "Send Request" at bounding box center [1031, 161] width 70 height 13
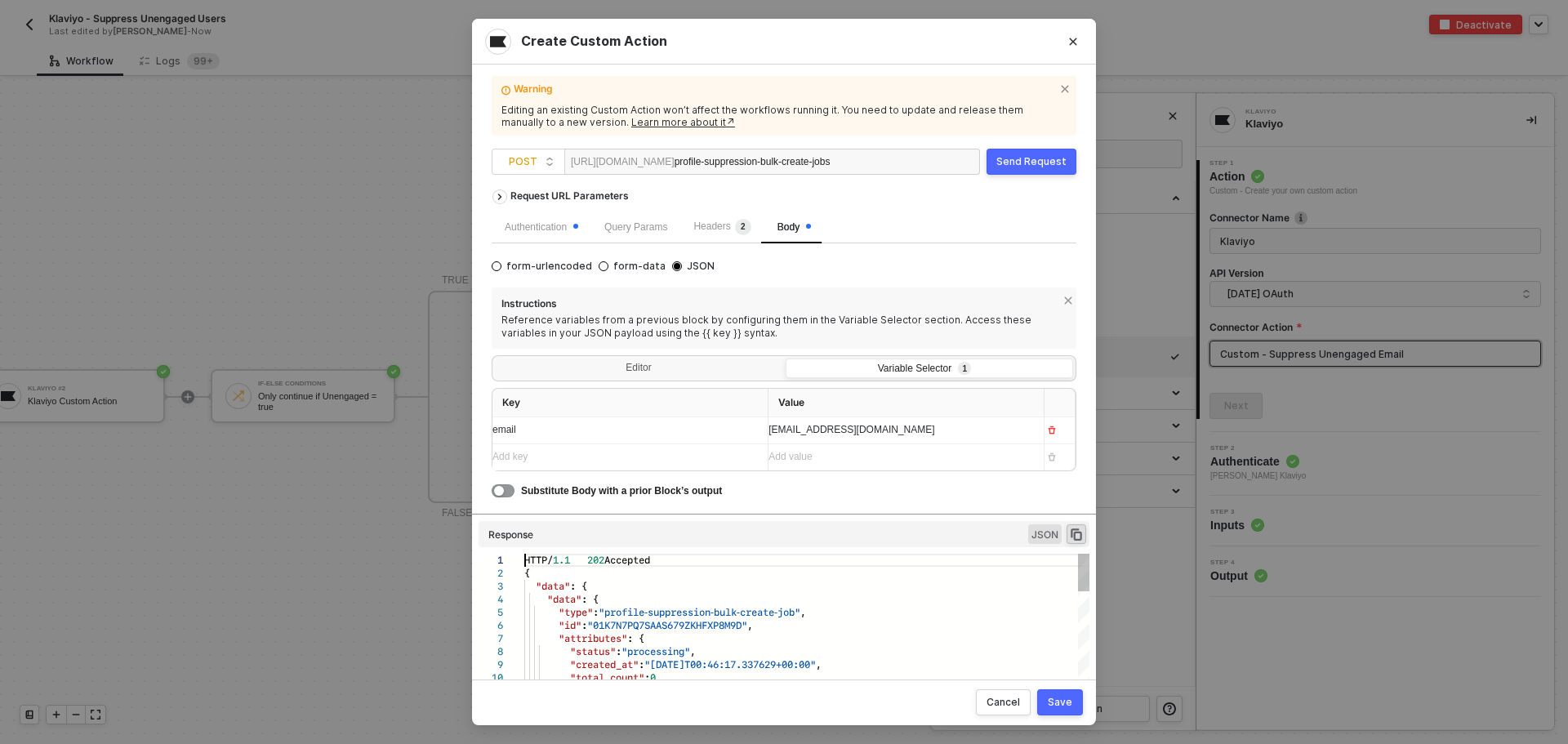
type textarea "HTTP/1.1 202 Accepted { "data": { "data": { "type": "profile-suppression-bulk-c…"
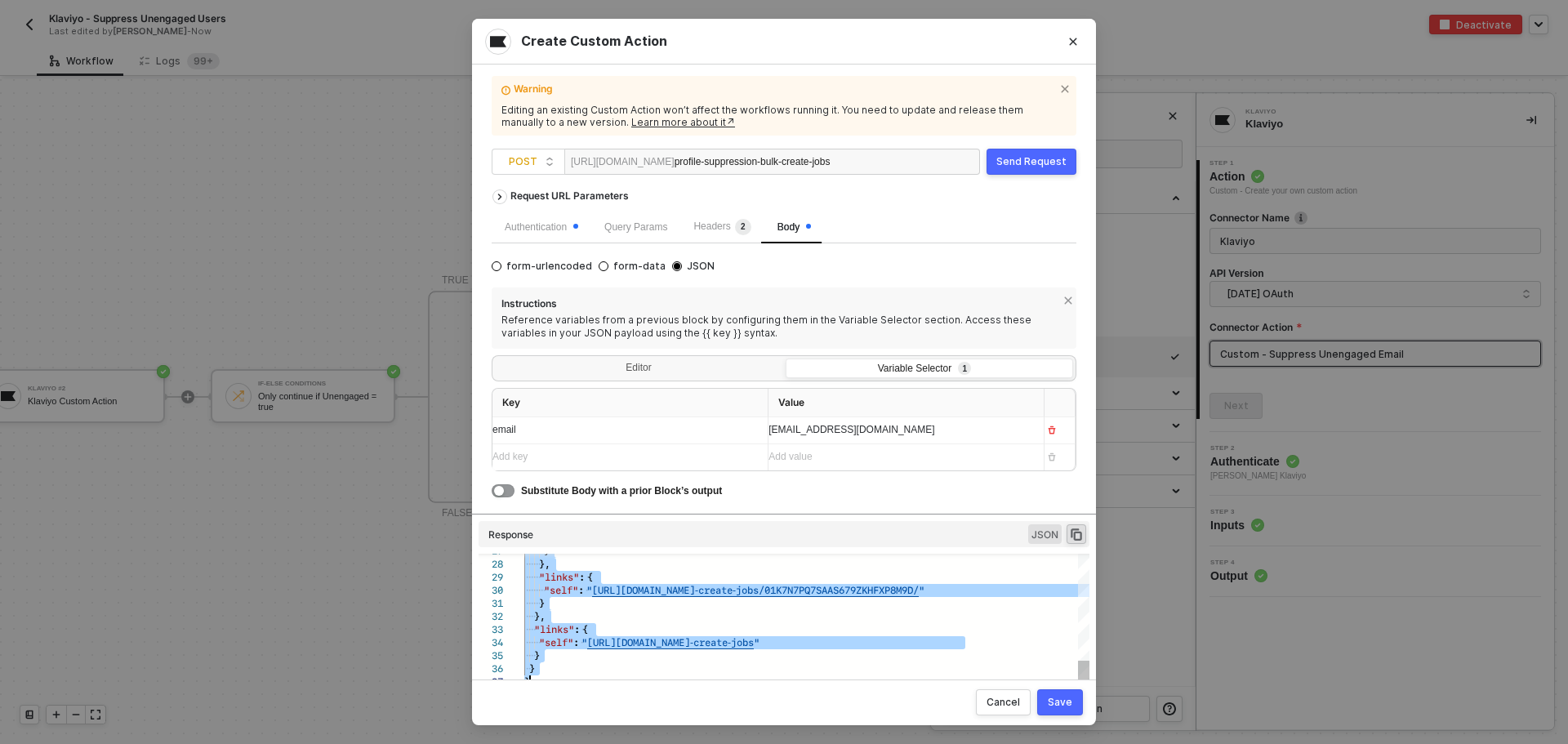
drag, startPoint x: 525, startPoint y: 559, endPoint x: 838, endPoint y: 783, distance: 384.9
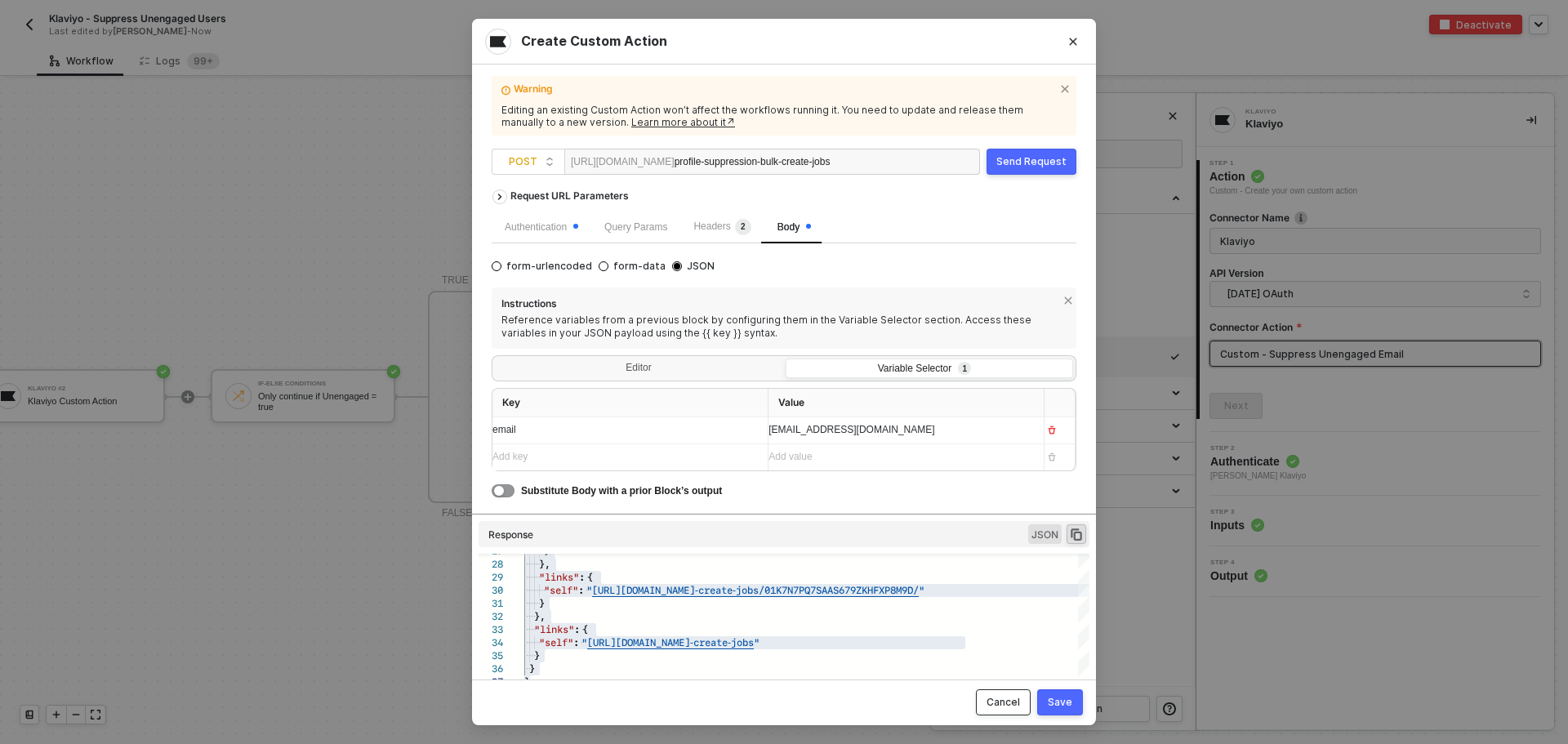
click at [1004, 702] on div "Cancel" at bounding box center [1003, 702] width 33 height 13
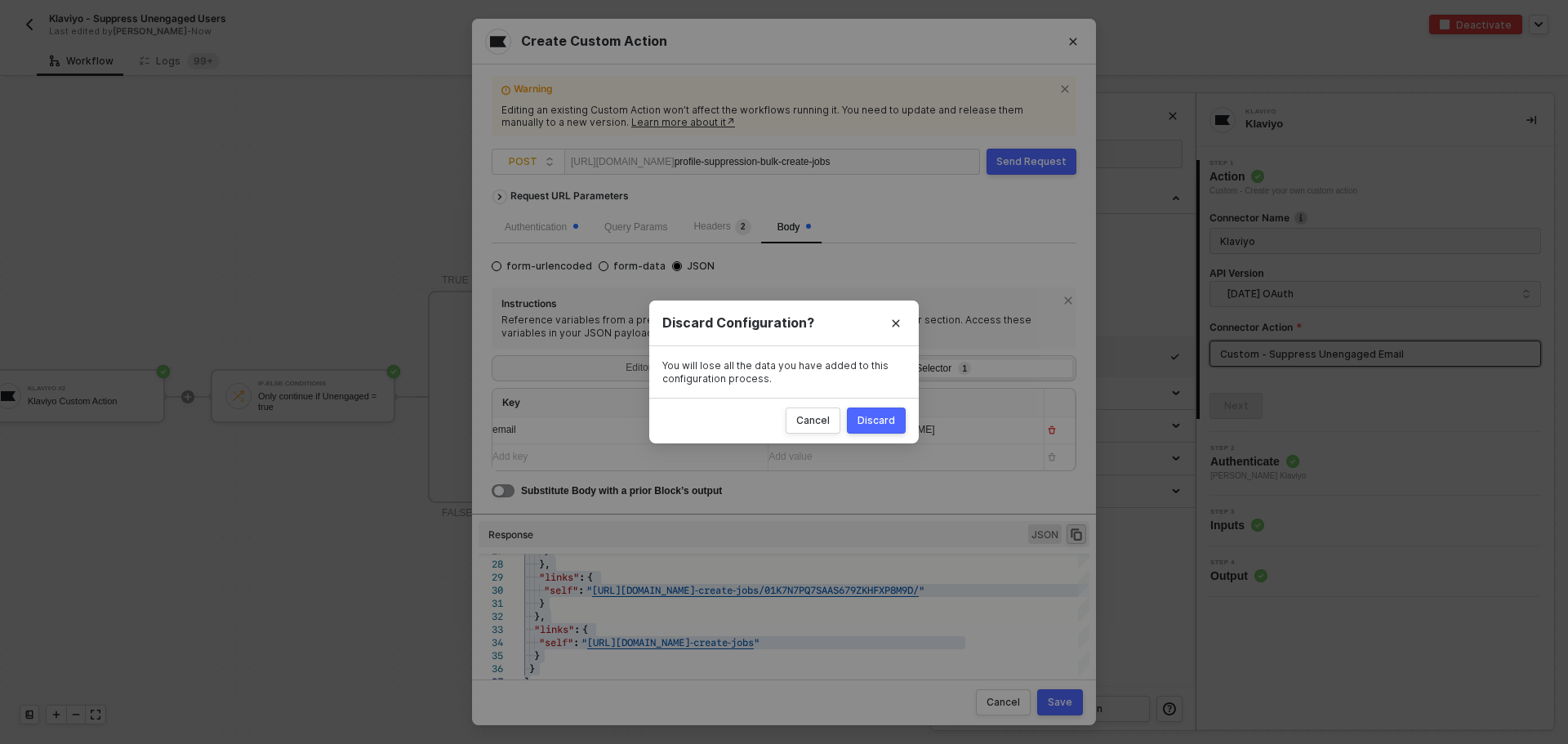
click at [863, 420] on div "Discard" at bounding box center [876, 420] width 37 height 13
radio input "true"
radio input "false"
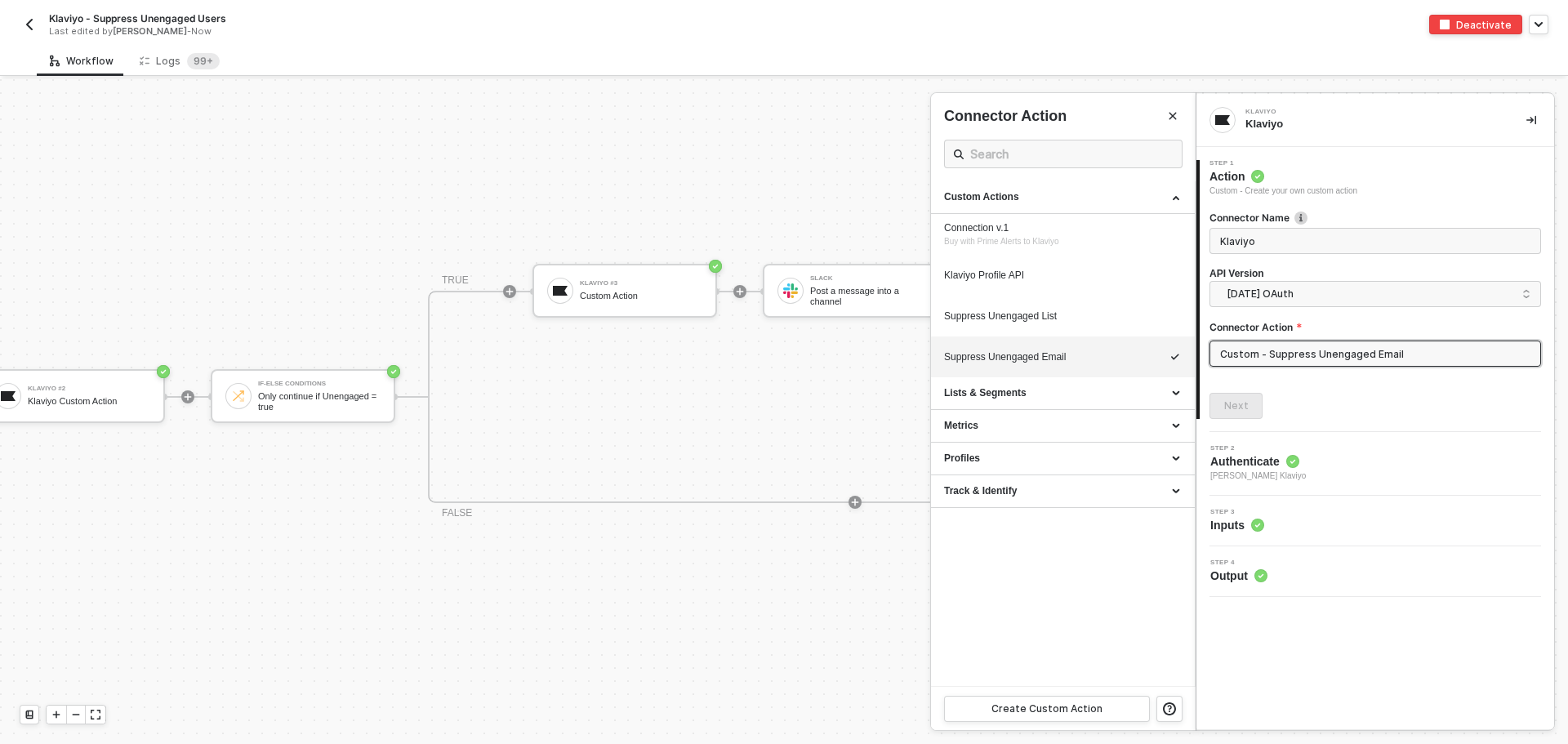
click at [943, 161] on div "Connector Action" at bounding box center [1064, 144] width 265 height 76
click at [882, 189] on div at bounding box center [784, 411] width 1568 height 665
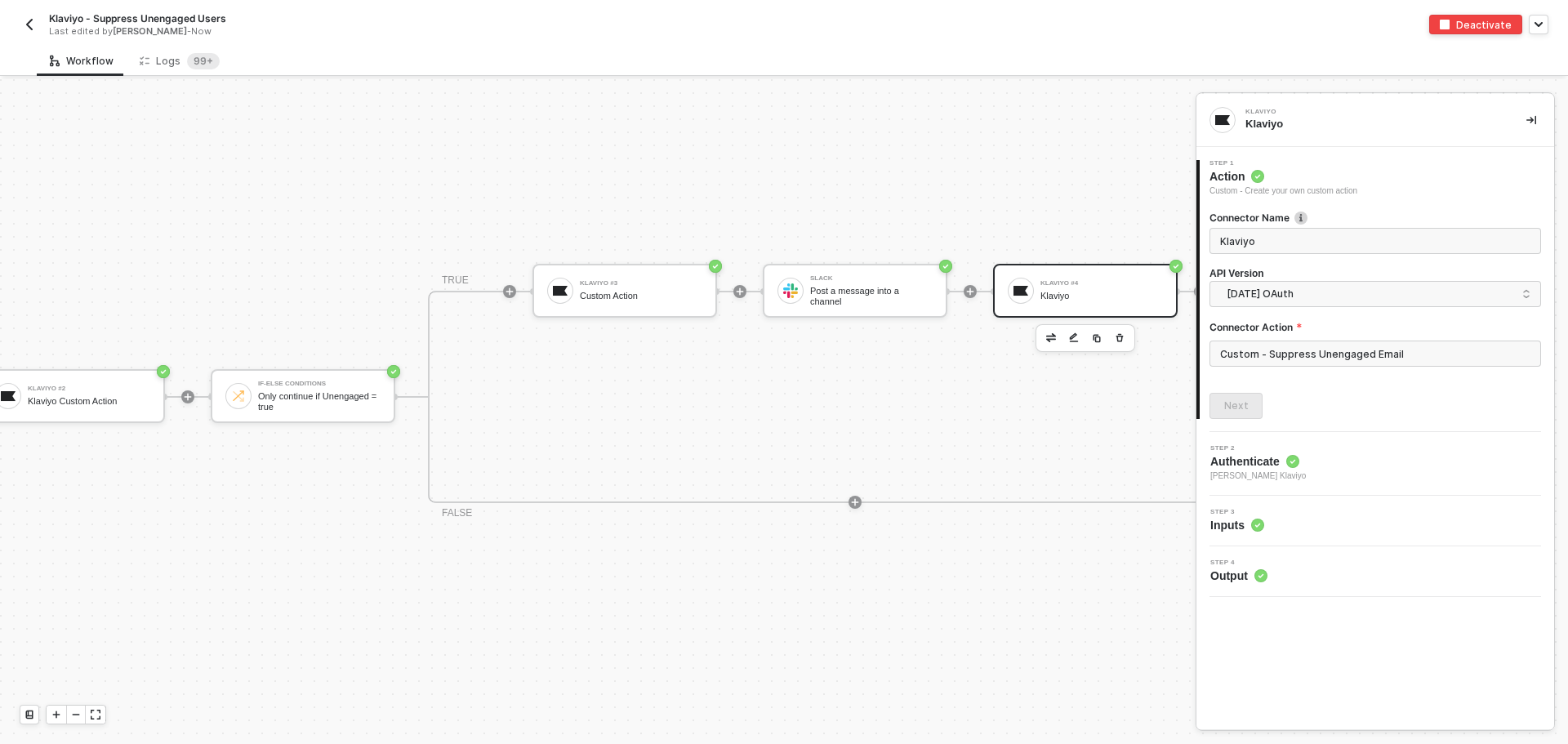
click at [1065, 290] on div "Klaviyo" at bounding box center [1102, 296] width 122 height 11
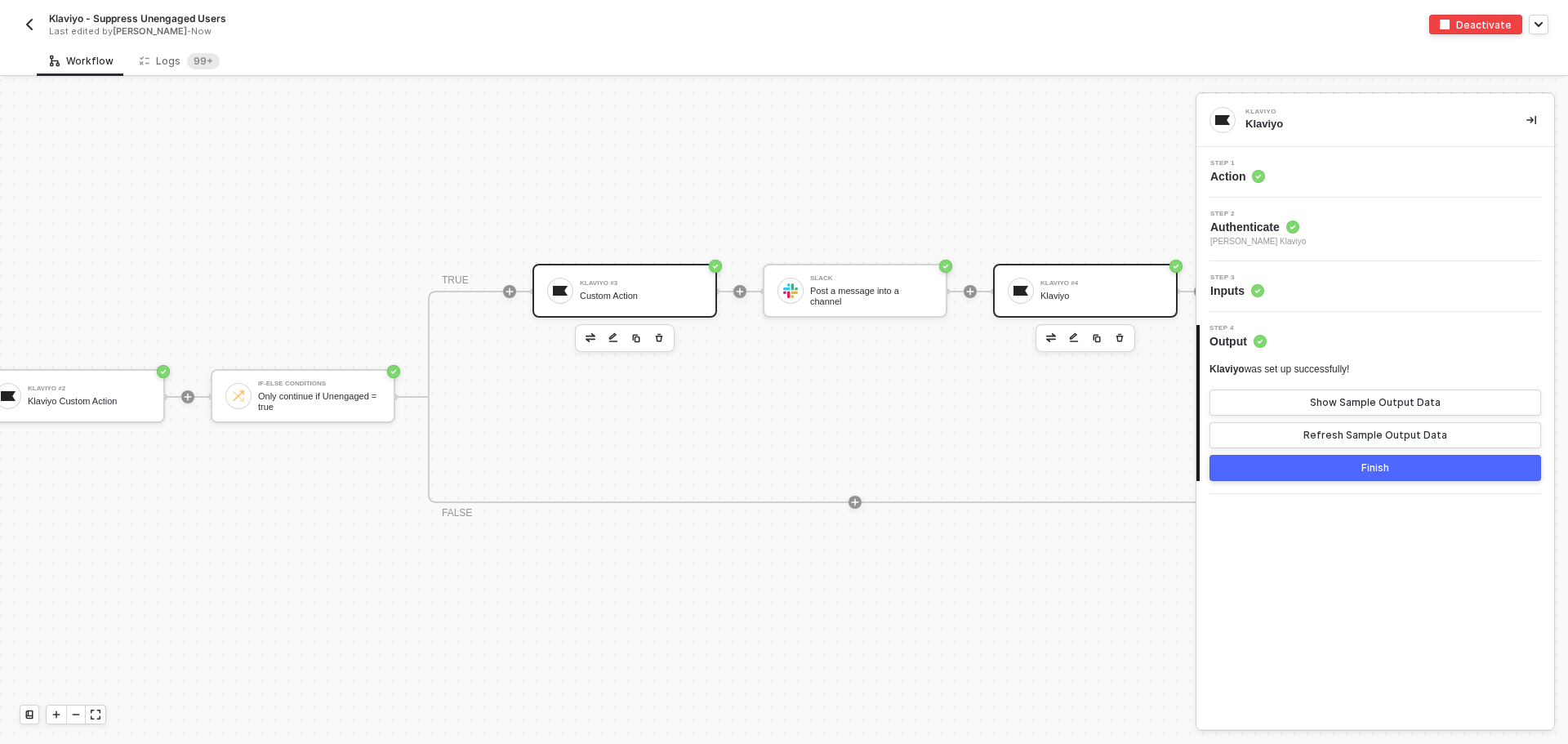
click at [629, 276] on div "Klaviyo #3 Custom Action" at bounding box center [641, 290] width 122 height 31
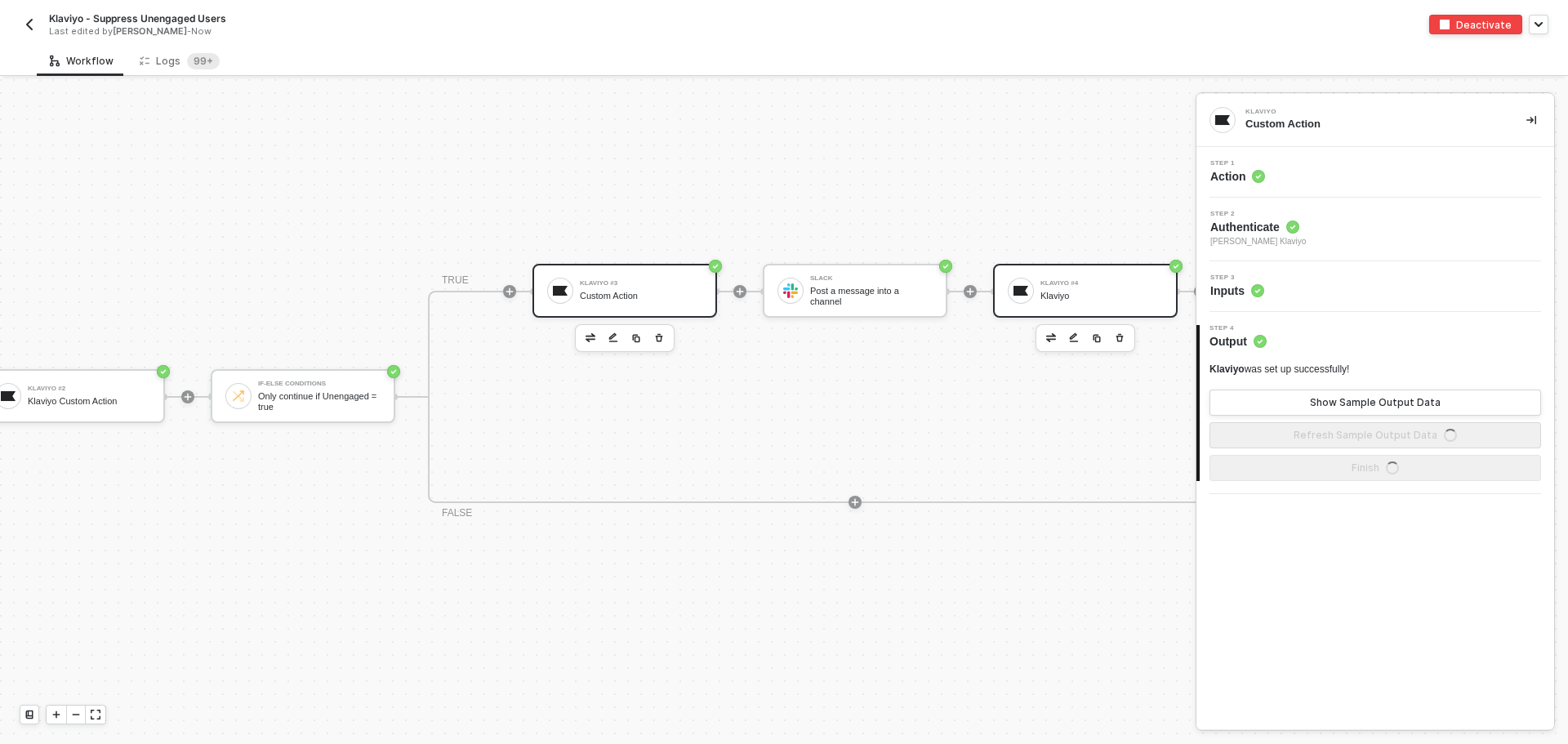
click at [1041, 280] on div "Klaviyo #4" at bounding box center [1102, 284] width 122 height 7
click at [1310, 166] on div "Step 1 Action" at bounding box center [1377, 172] width 354 height 25
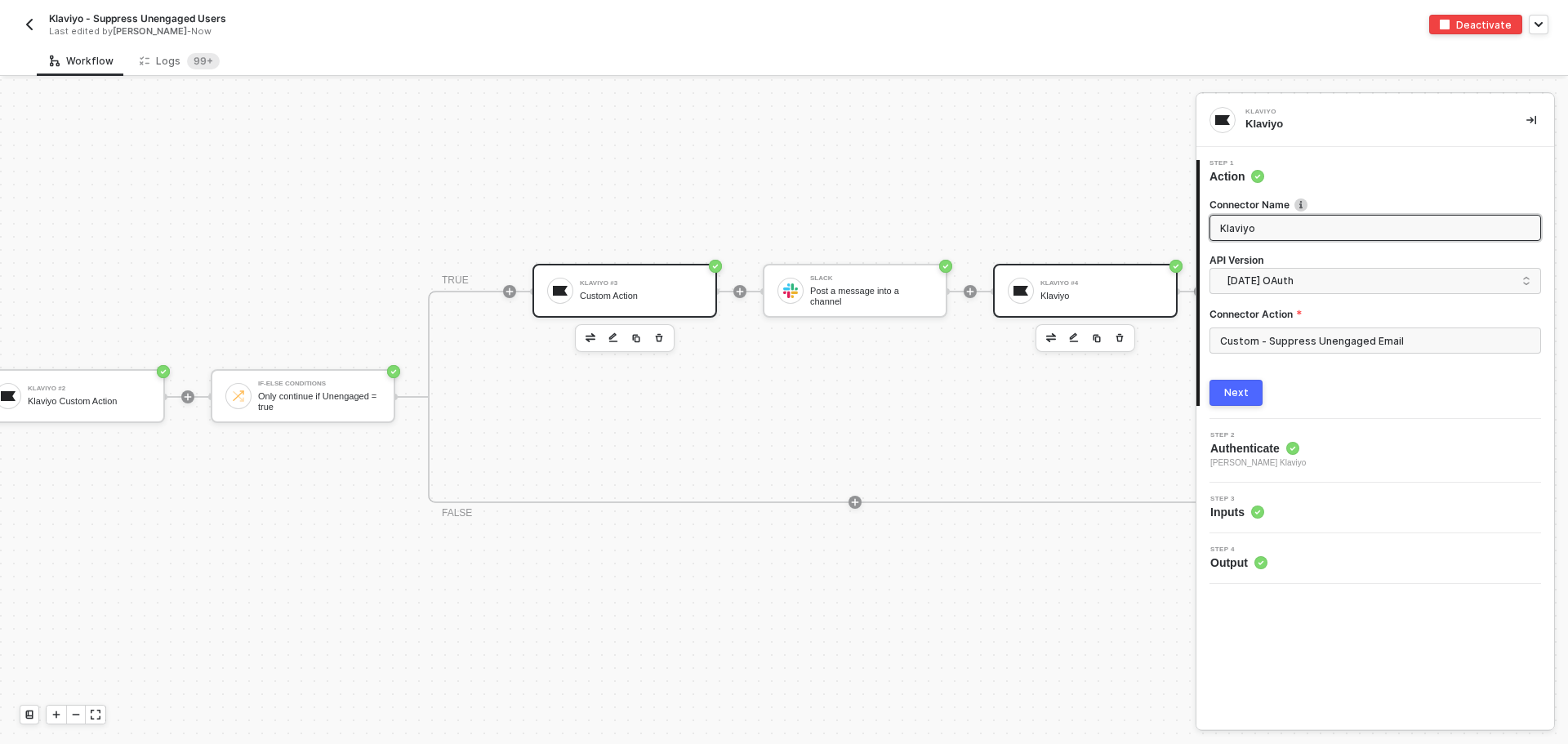
click at [648, 275] on div "Klaviyo #3 Custom Action" at bounding box center [641, 290] width 122 height 31
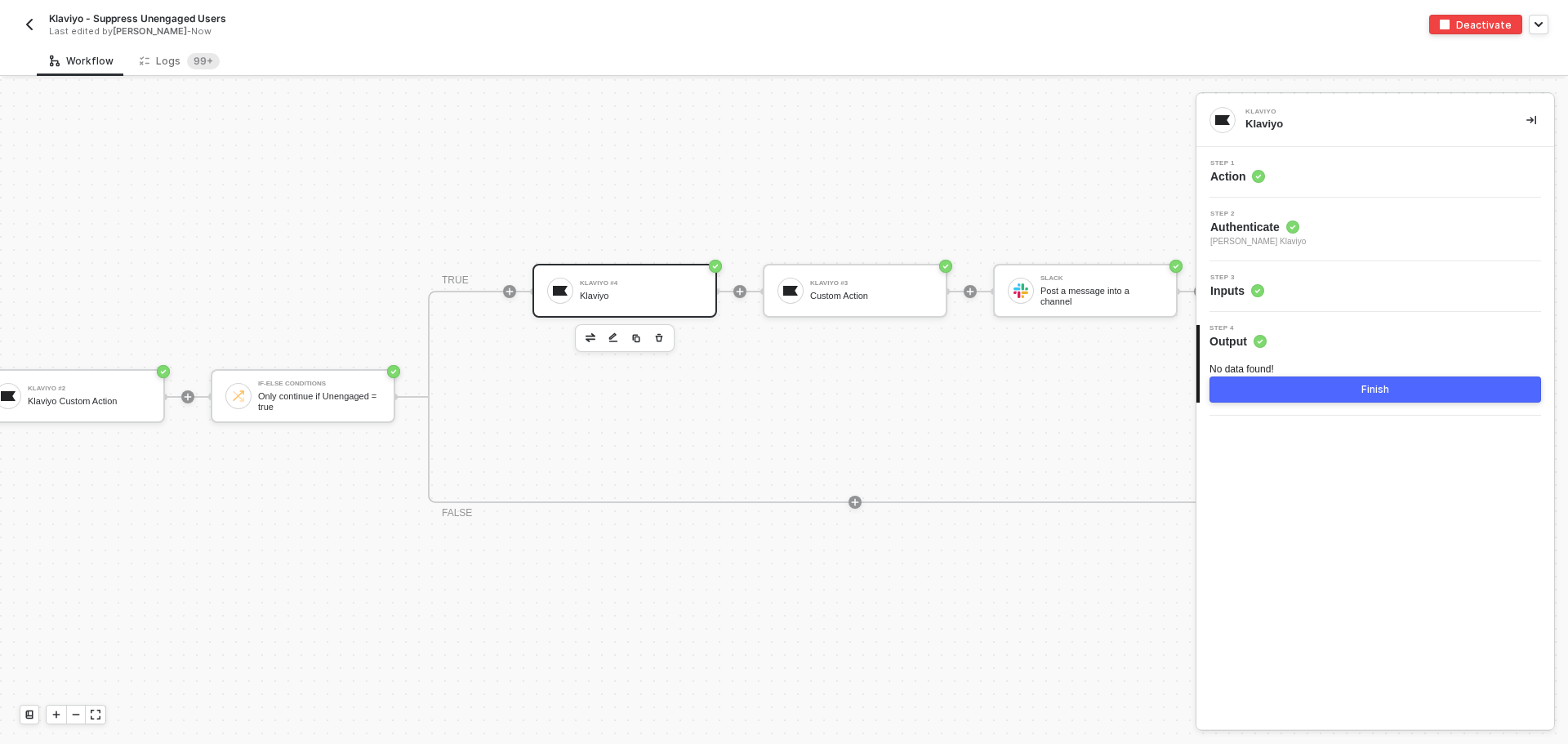
click at [665, 329] on button "button" at bounding box center [659, 338] width 20 height 20
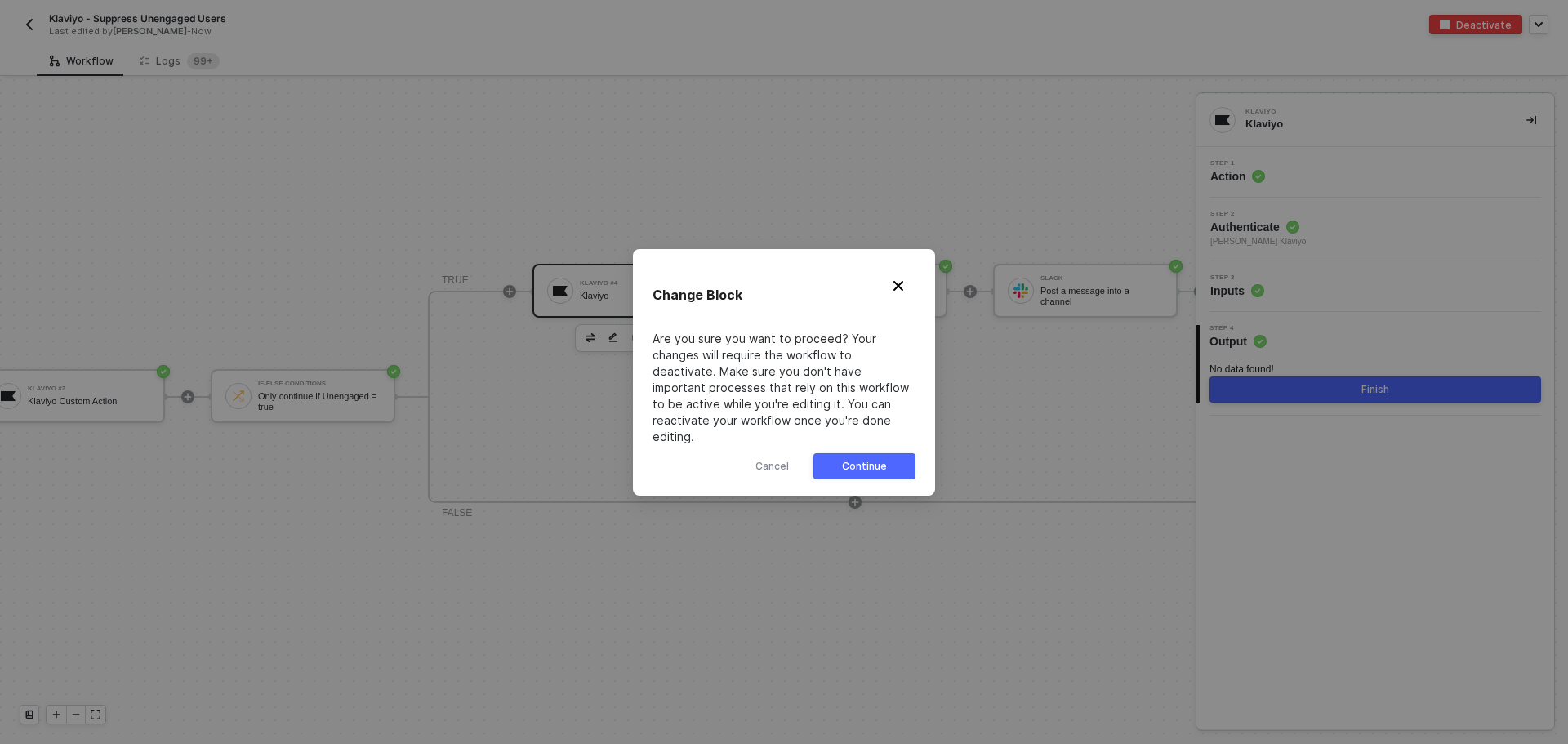
click at [1044, 442] on div "Change Block Are you sure you want to proceed? Your changes will require the wo…" at bounding box center [784, 372] width 1568 height 744
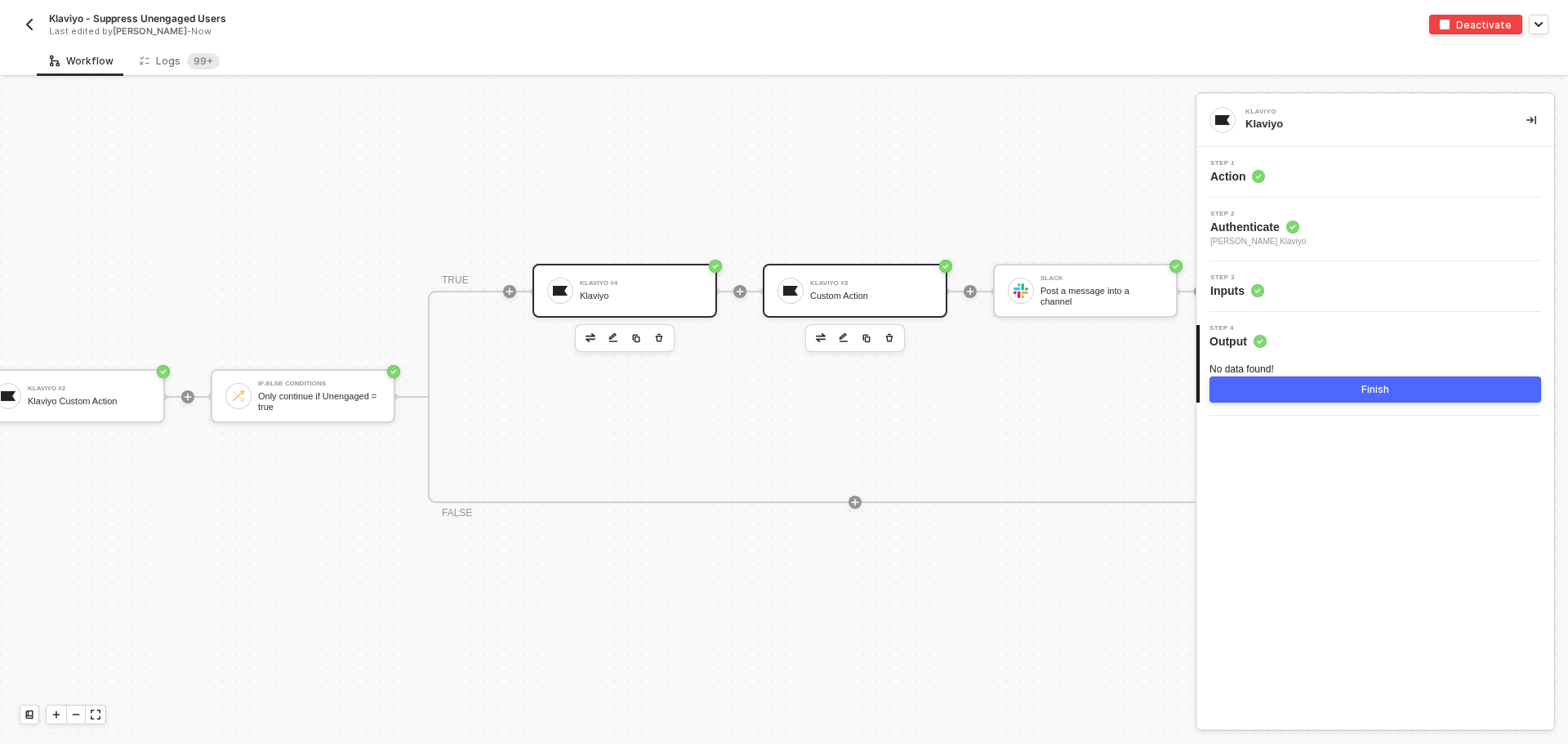
click at [913, 290] on div "Custom Action" at bounding box center [871, 296] width 122 height 11
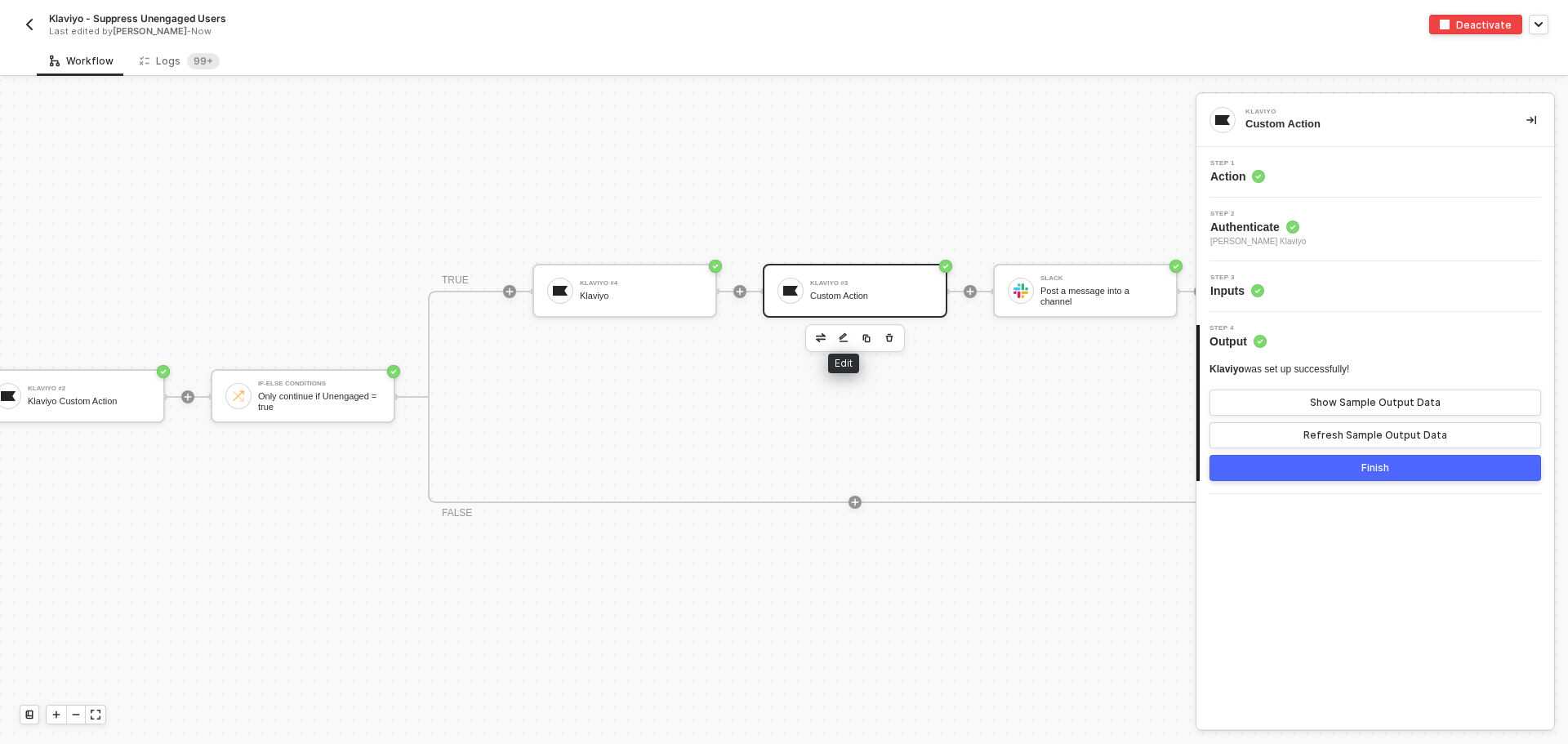
drag, startPoint x: 837, startPoint y: 324, endPoint x: 846, endPoint y: 331, distance: 11.4
click at [846, 331] on button "button" at bounding box center [843, 338] width 20 height 20
click at [1281, 184] on div "Step 1 Action" at bounding box center [1374, 172] width 357 height 51
click at [1281, 169] on div "Step 1 Action" at bounding box center [1377, 172] width 354 height 25
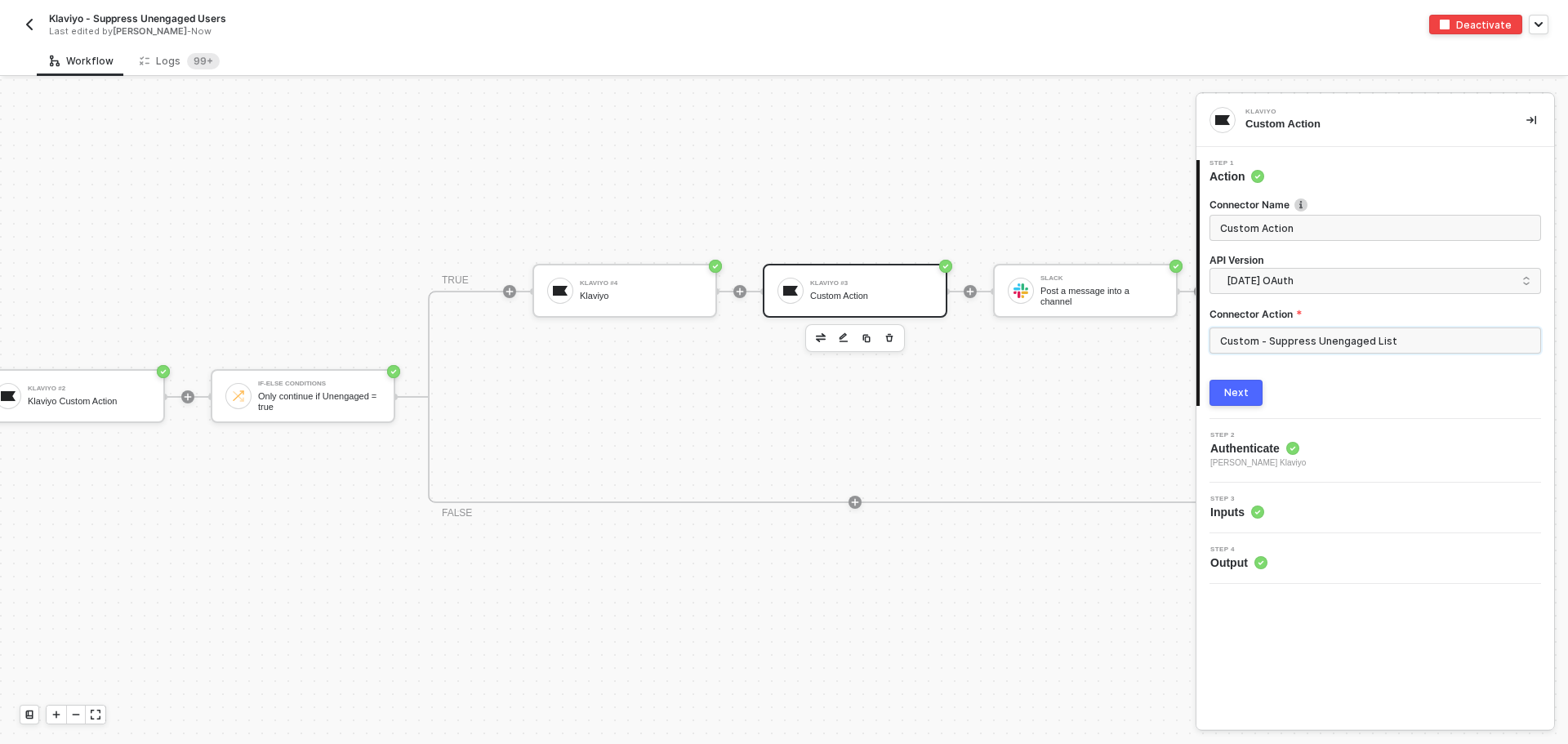
click at [1307, 336] on input "Custom - Suppress Unengaged List" at bounding box center [1375, 341] width 332 height 26
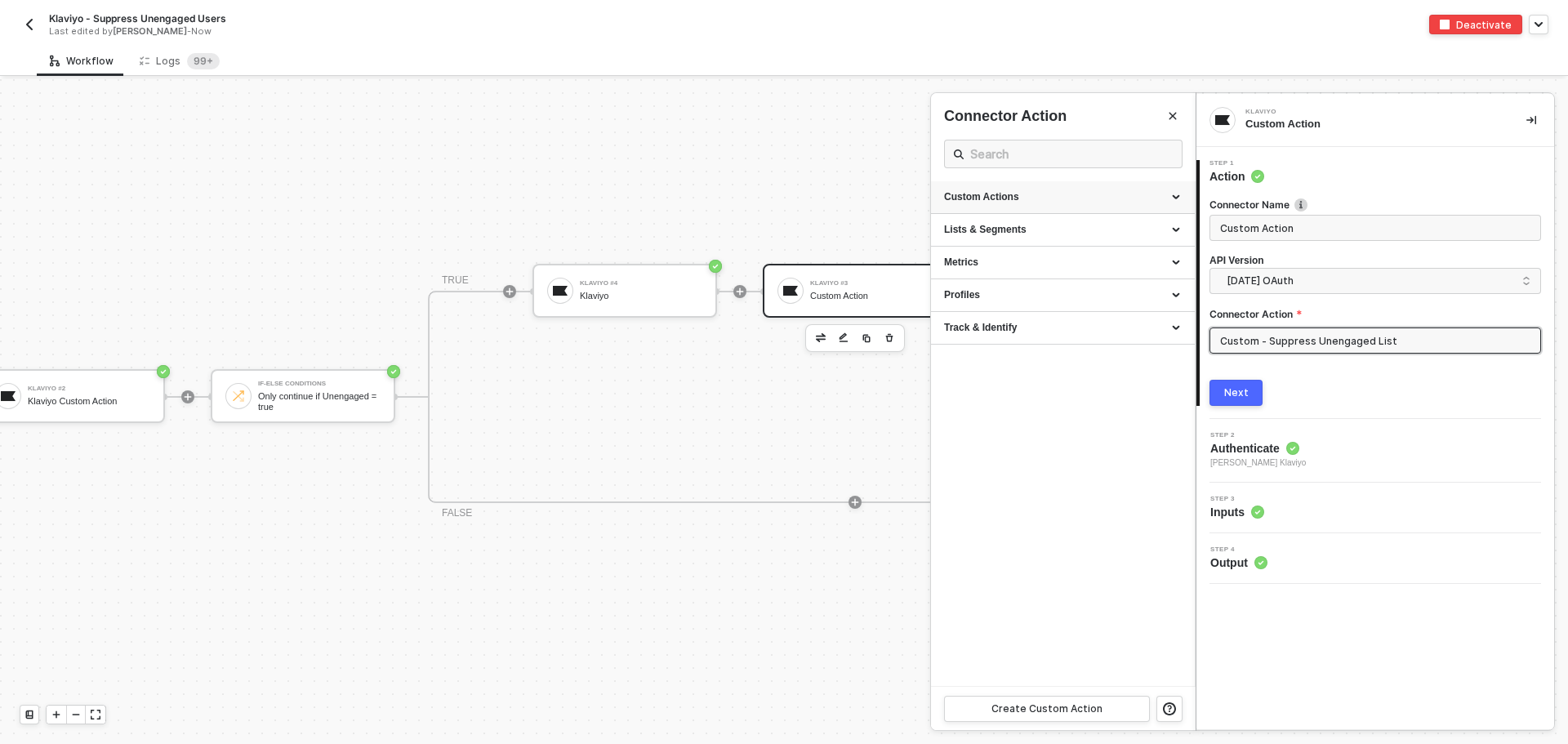
click at [1103, 200] on div "Custom Actions" at bounding box center [1063, 197] width 238 height 14
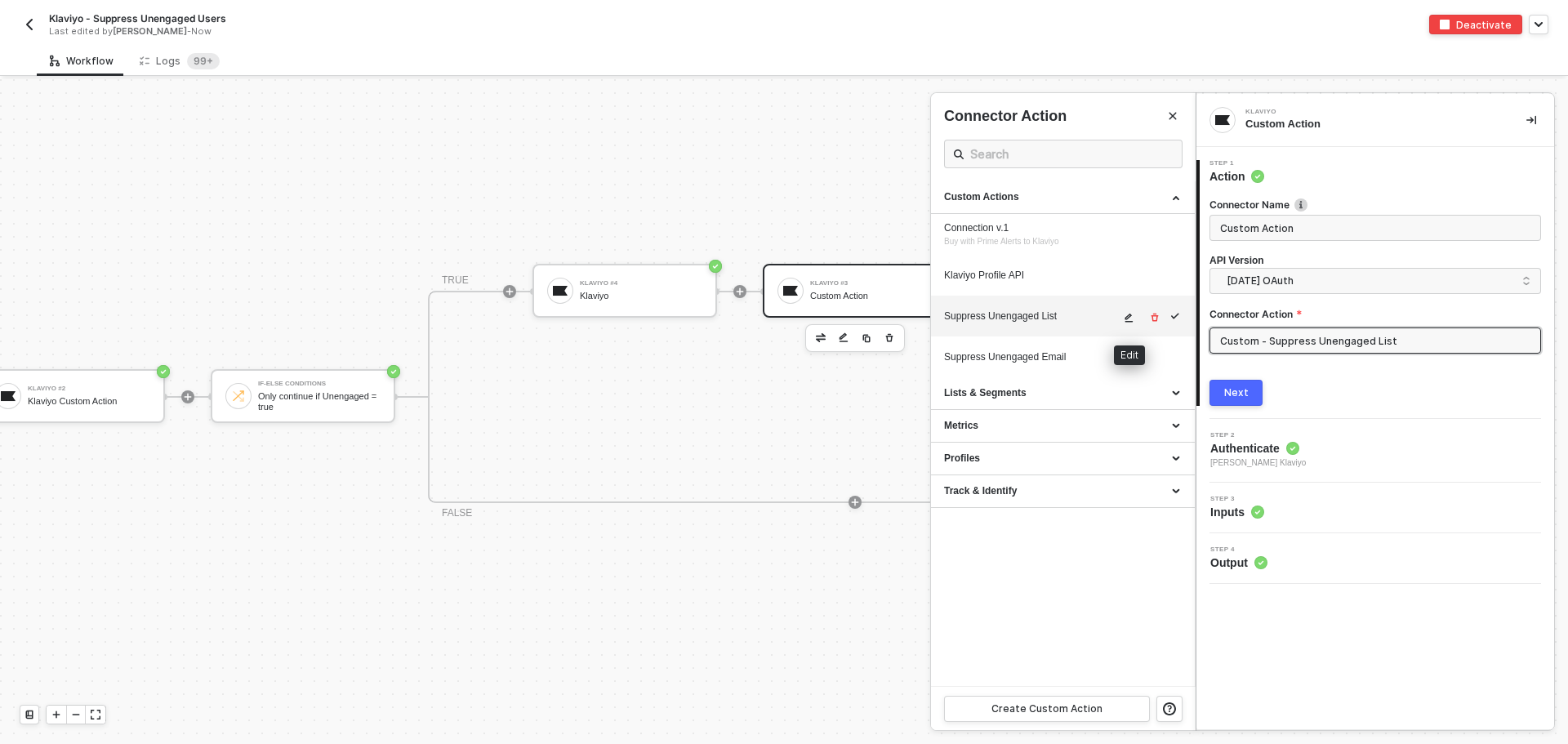
click at [1129, 312] on button "button" at bounding box center [1129, 318] width 20 height 20
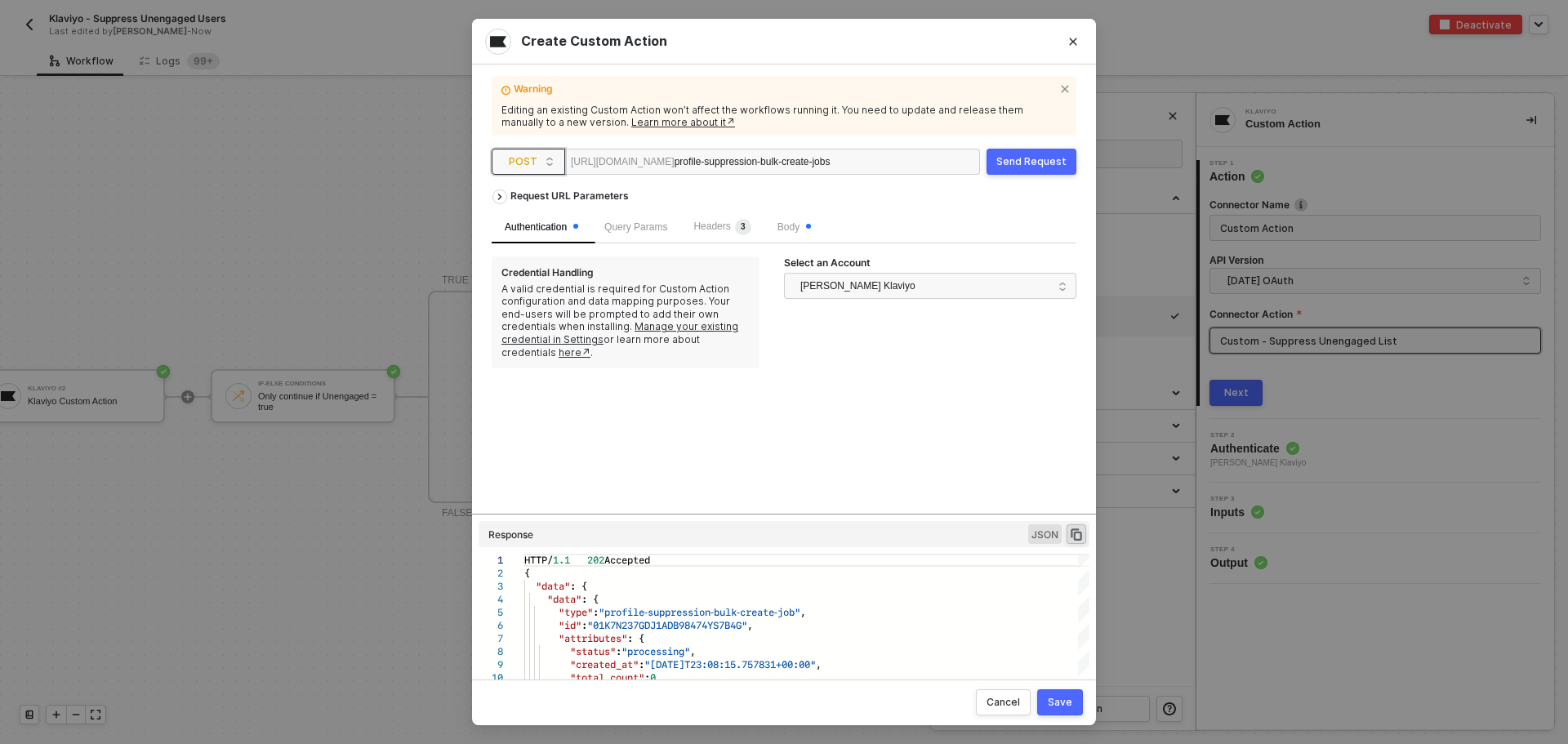
click at [514, 155] on span "POST" at bounding box center [531, 161] width 46 height 25
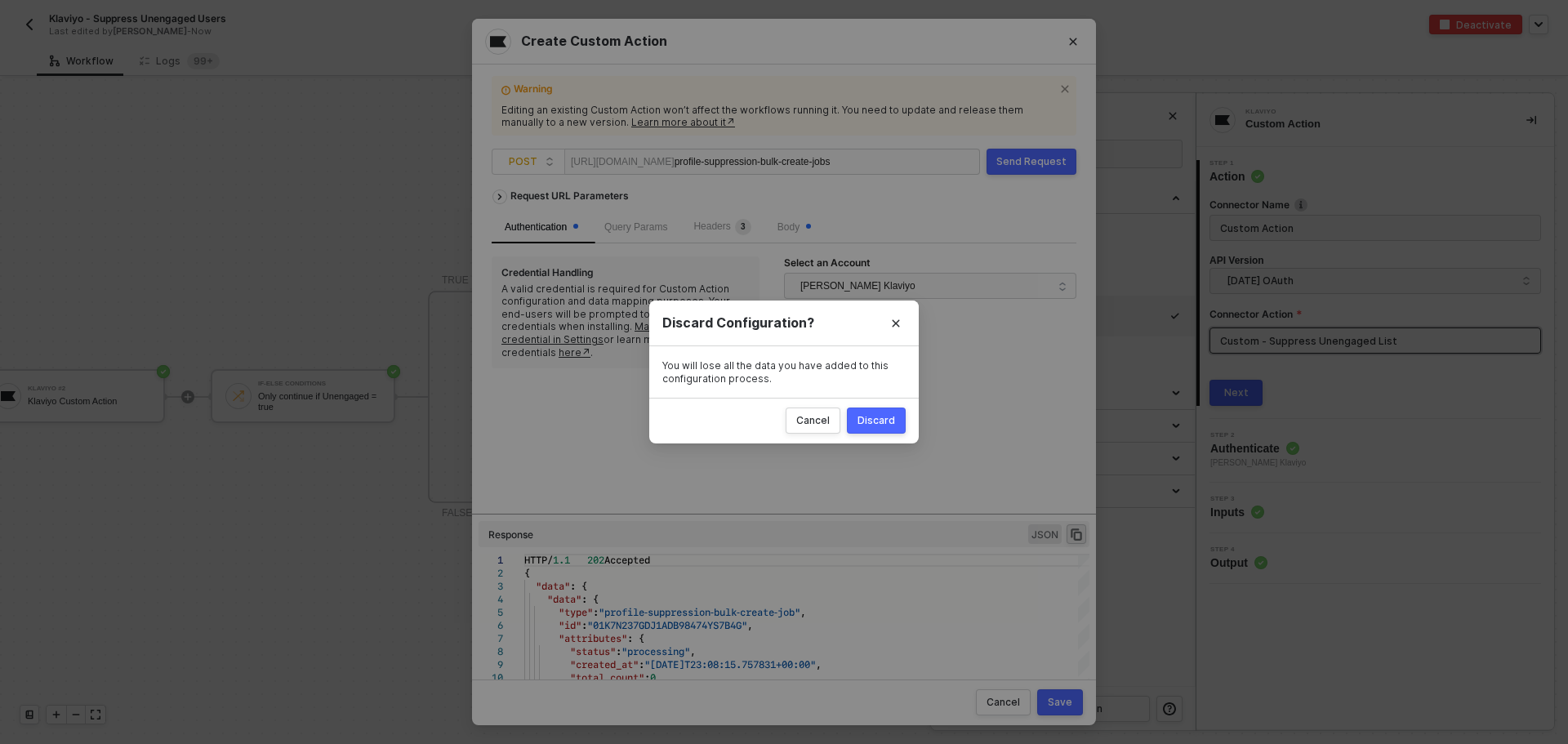
click at [868, 413] on button "Discard" at bounding box center [876, 420] width 59 height 26
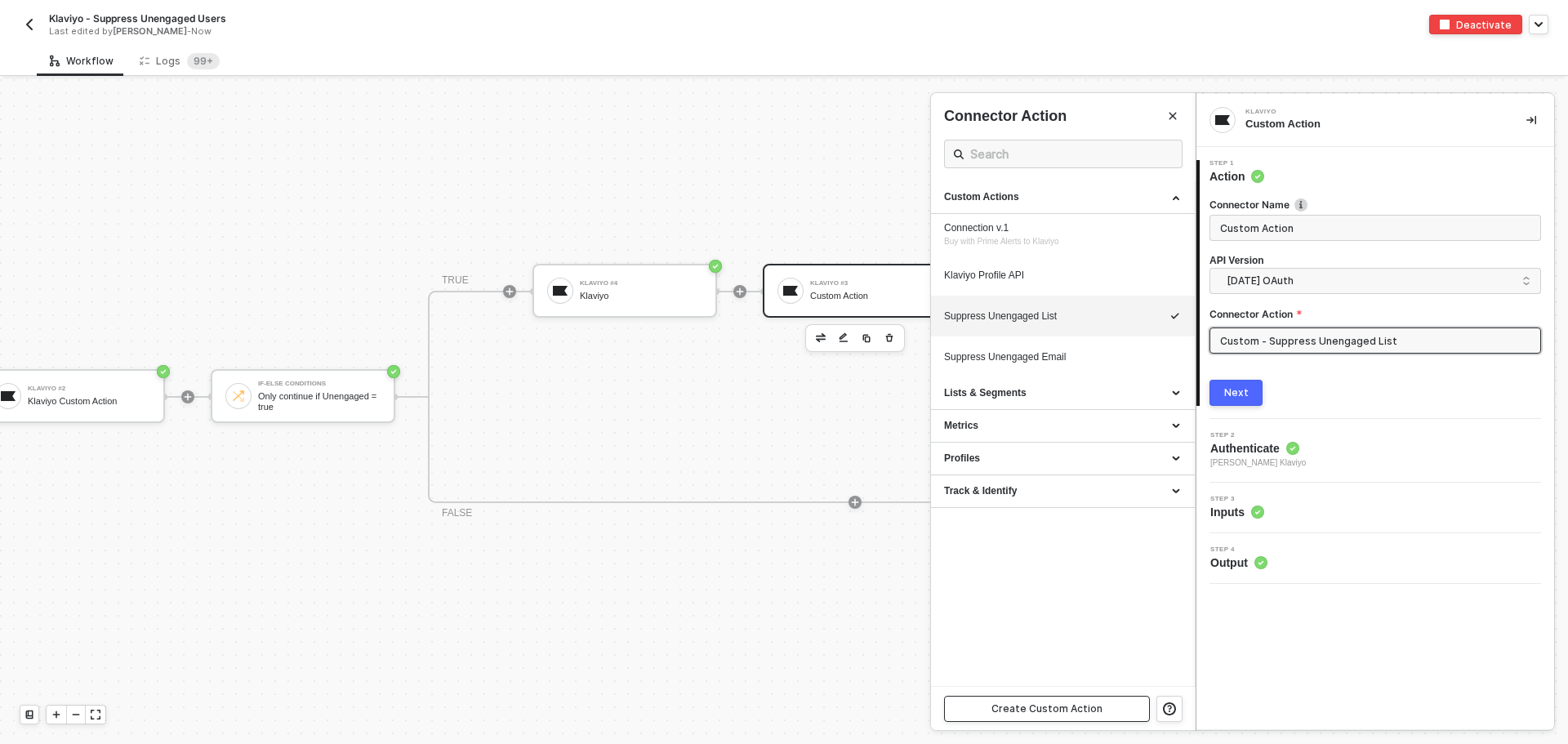
click at [1052, 713] on div "Create Custom Action" at bounding box center [1047, 708] width 111 height 13
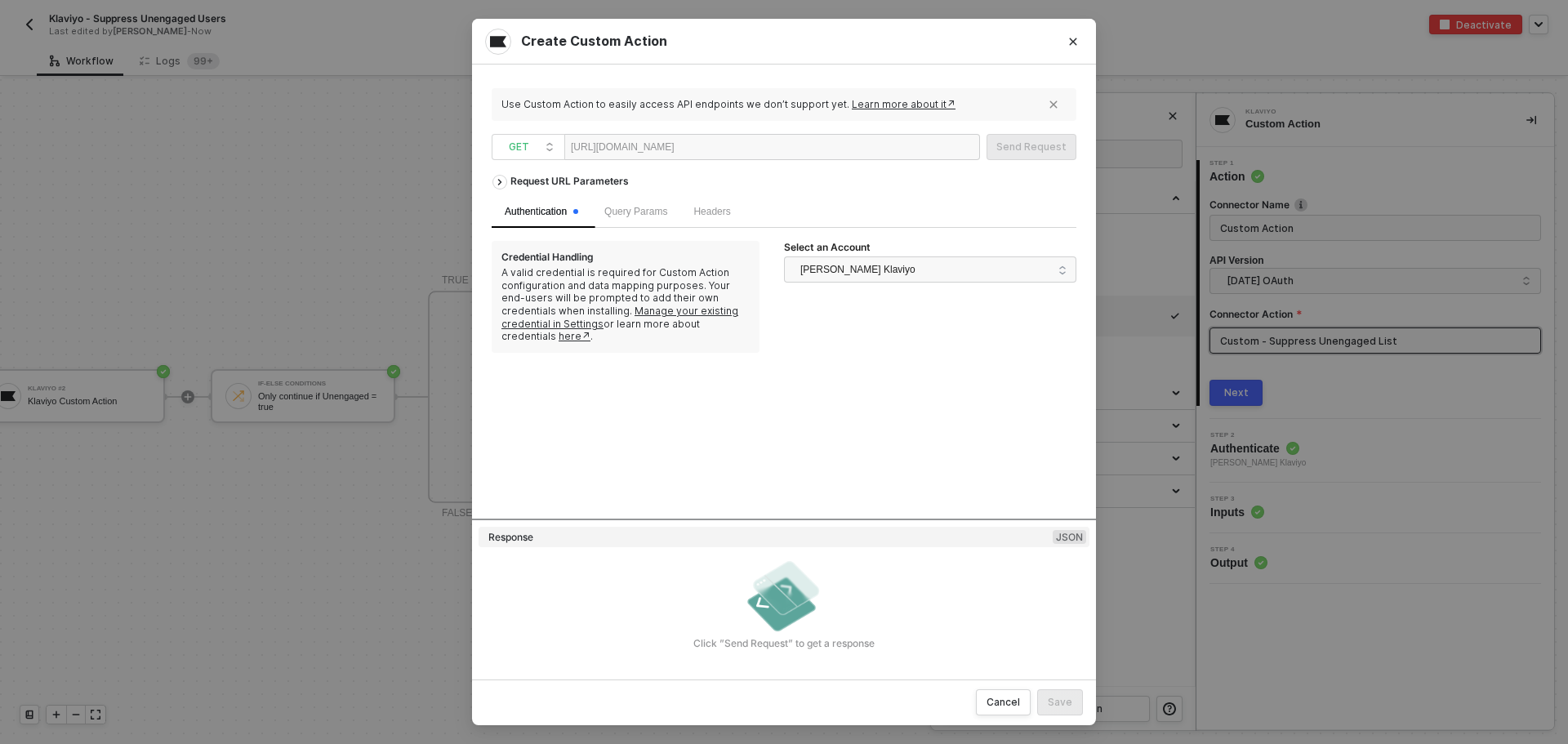
click at [758, 143] on div at bounding box center [725, 148] width 100 height 26
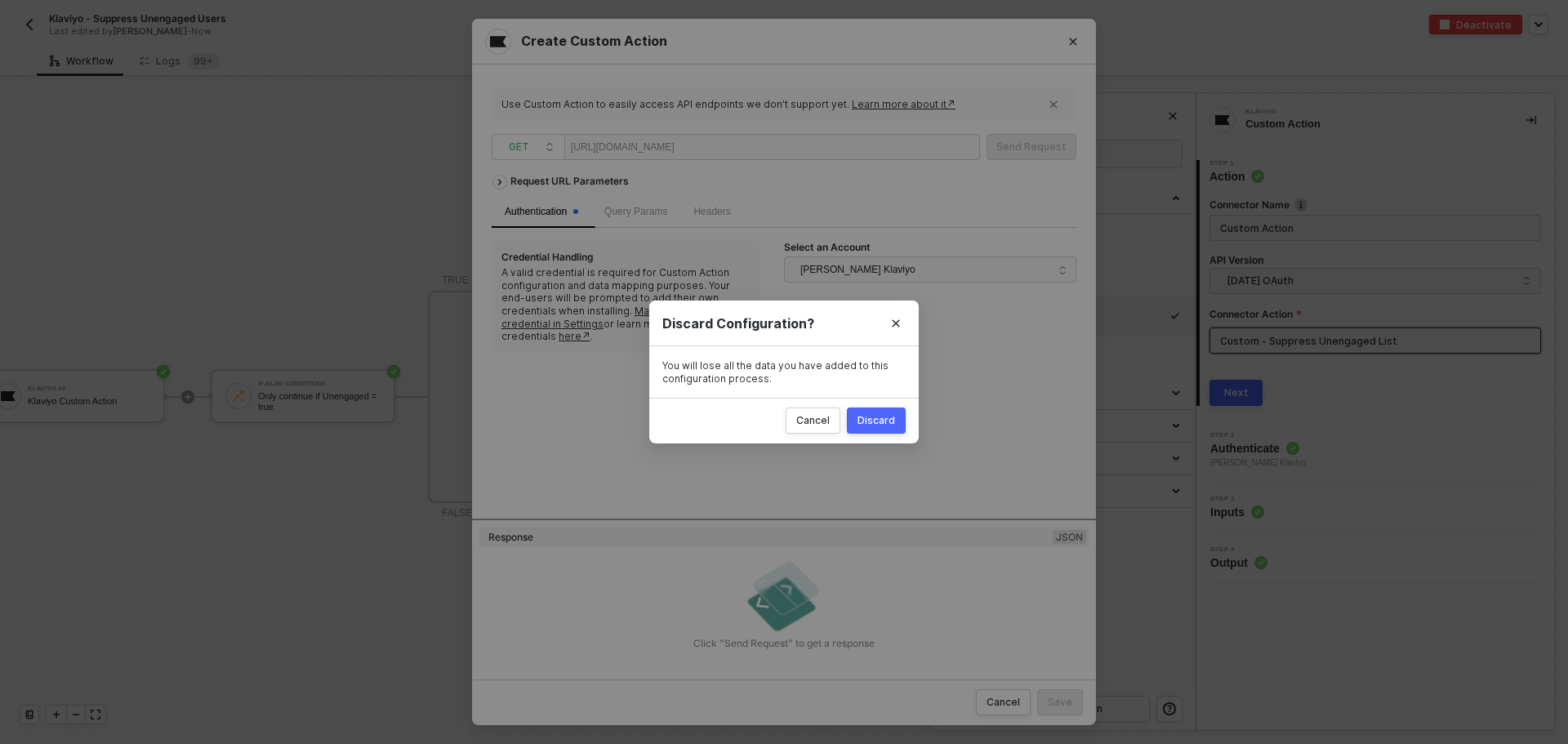
paste div
drag, startPoint x: 824, startPoint y: 424, endPoint x: 789, endPoint y: 315, distance: 114.5
click at [823, 422] on div "Cancel" at bounding box center [812, 420] width 33 height 13
drag, startPoint x: 688, startPoint y: 141, endPoint x: 1097, endPoint y: 164, distance: 409.6
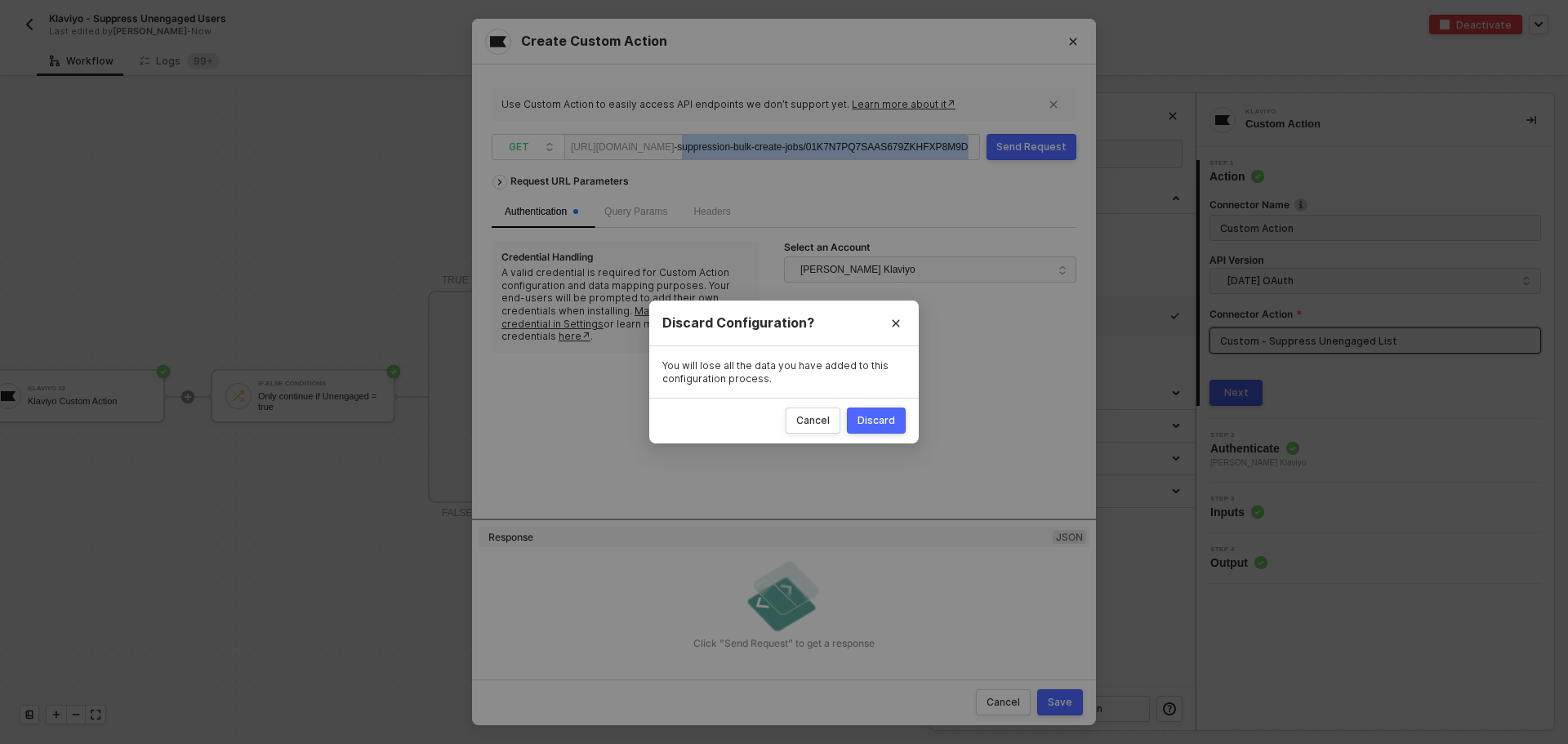
click at [1097, 164] on body "Alloy Klaviyo - Suppress Unengaged Users Last edited by Todd Baxter - Now Deact…" at bounding box center [784, 372] width 1568 height 744
click at [866, 418] on div "Discard" at bounding box center [876, 420] width 37 height 13
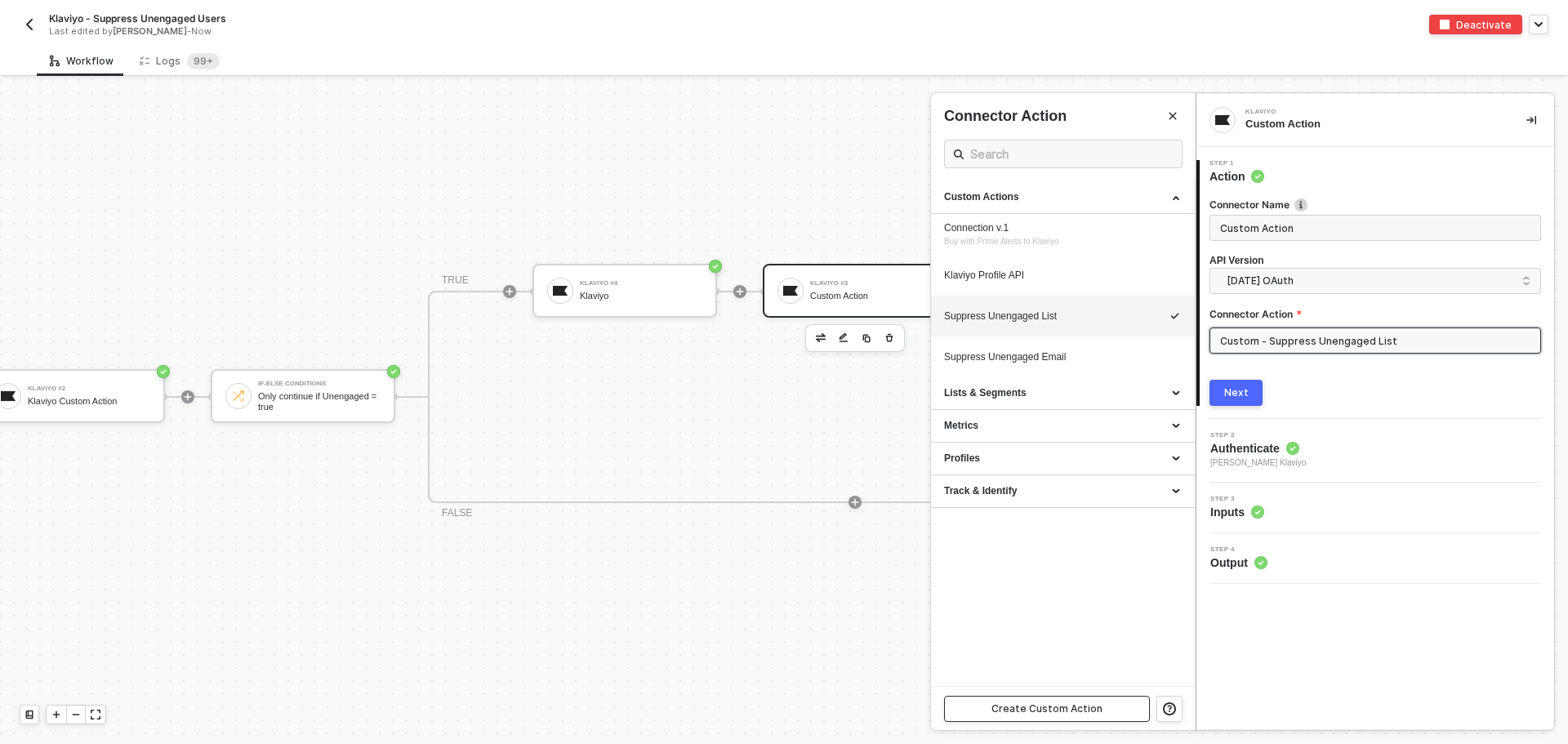
drag, startPoint x: 1066, startPoint y: 707, endPoint x: 1468, endPoint y: 413, distance: 498.0
click at [1472, 414] on div "Klaviyo Custom Action 1 Step 1 Action Connector Name Custom Action API Version …" at bounding box center [1381, 411] width 373 height 665
drag, startPoint x: 1438, startPoint y: 337, endPoint x: 1179, endPoint y: 330, distance: 259.1
click at [1195, 330] on div "Klaviyo Custom Action 1 Step 1 Action Connector Name Custom Action API Version …" at bounding box center [1381, 411] width 373 height 665
type input "Custom - Suppress Unengaged List"
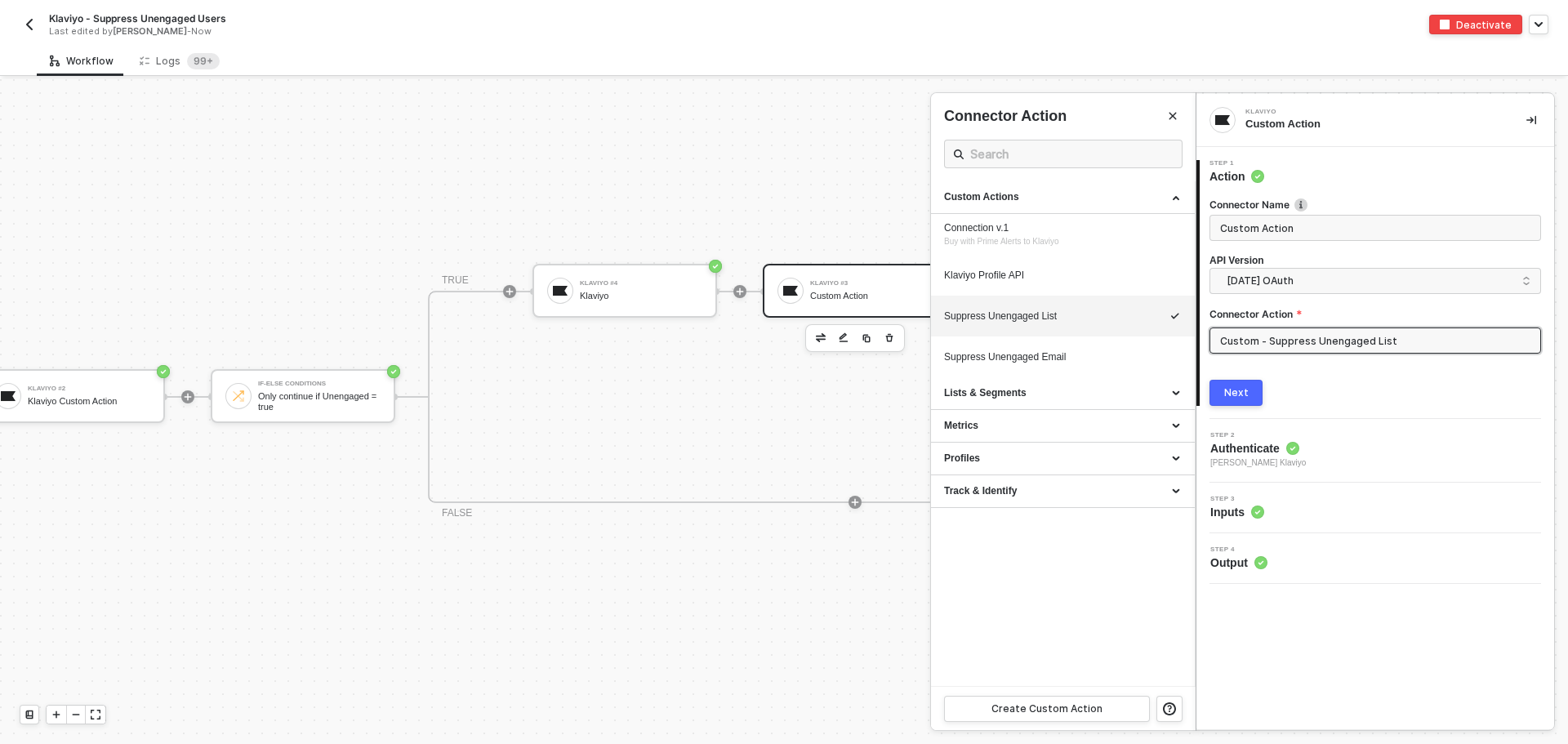
click at [726, 507] on div at bounding box center [784, 411] width 1568 height 665
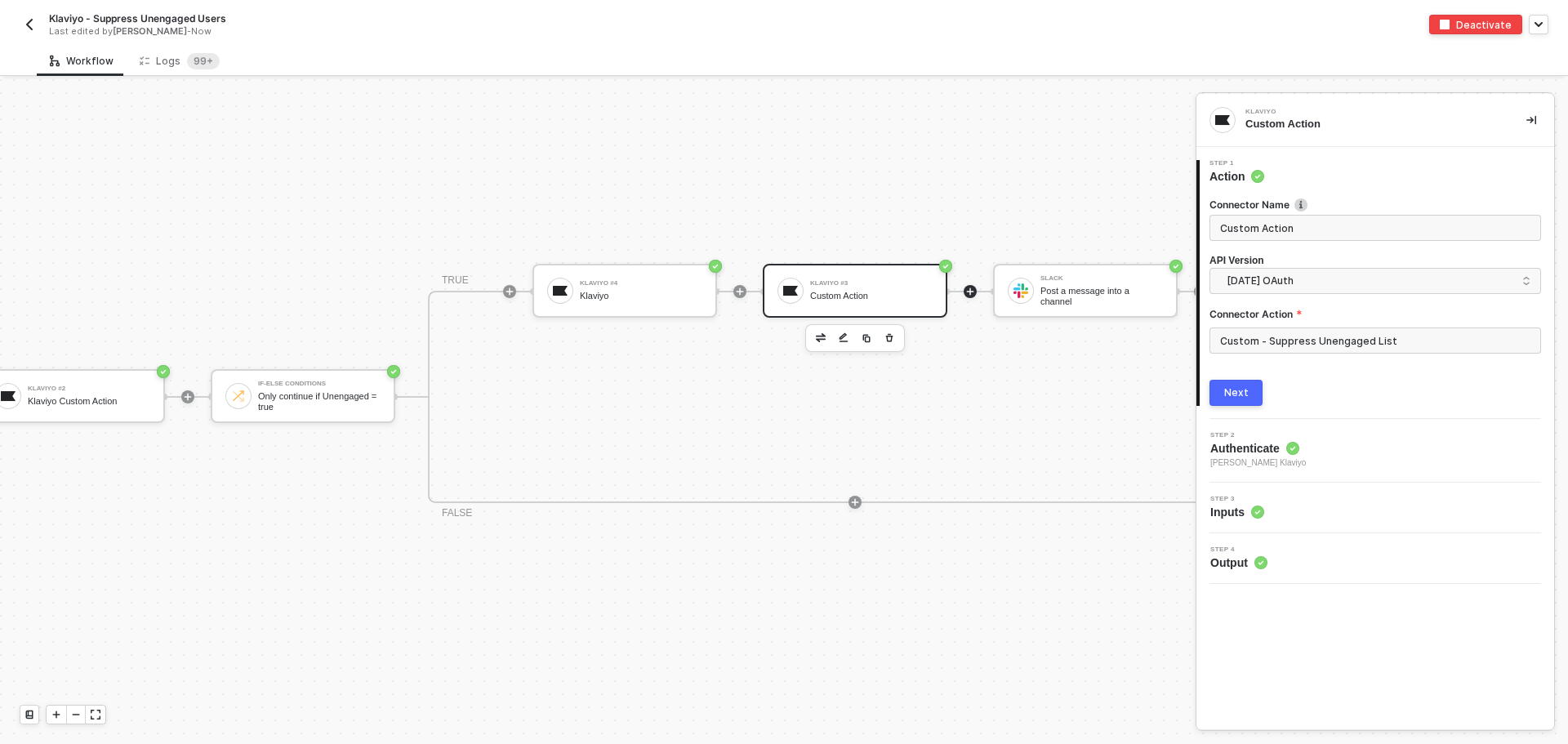
click at [964, 285] on div at bounding box center [969, 291] width 13 height 13
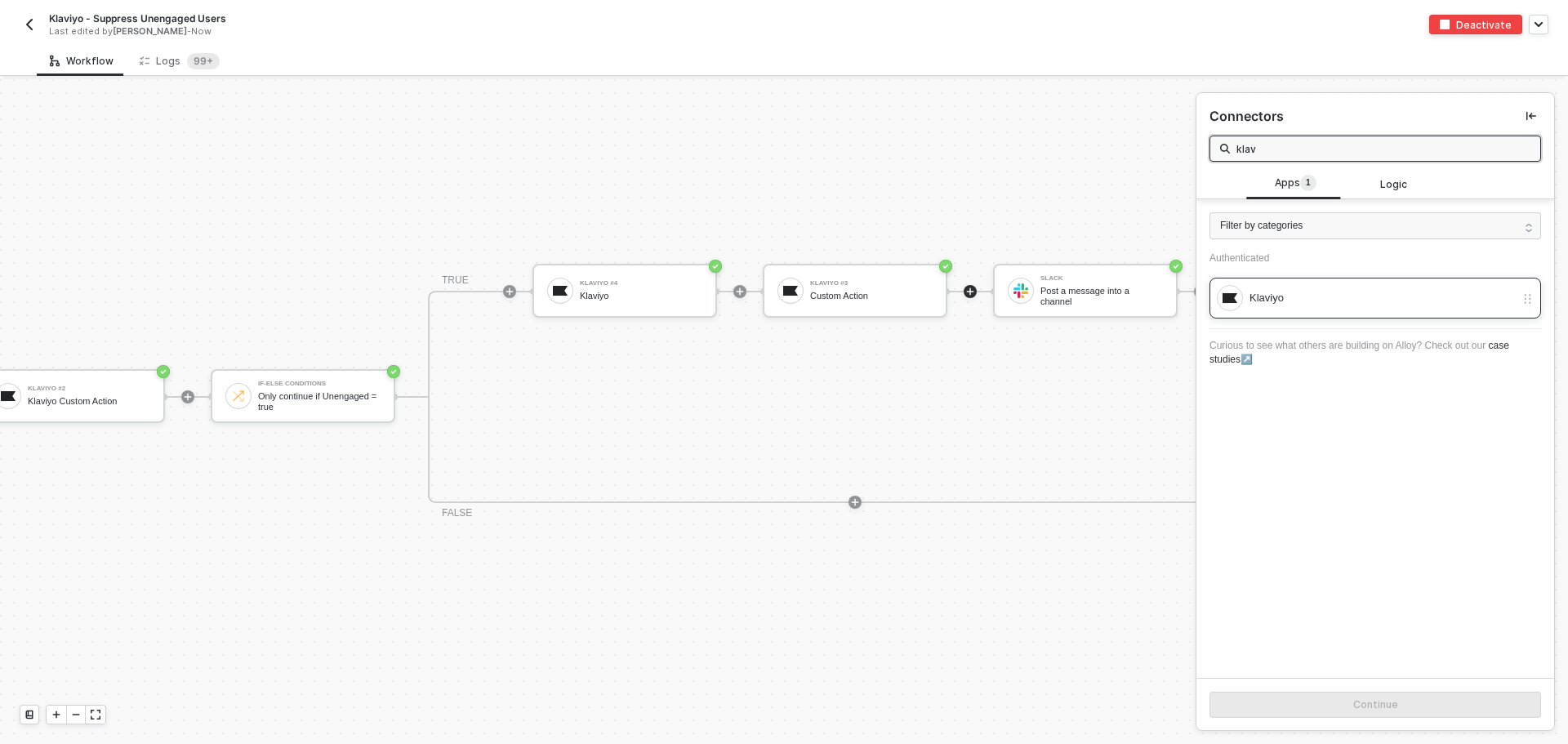
type input "klav"
click at [1410, 302] on div "Klaviyo" at bounding box center [1382, 298] width 266 height 18
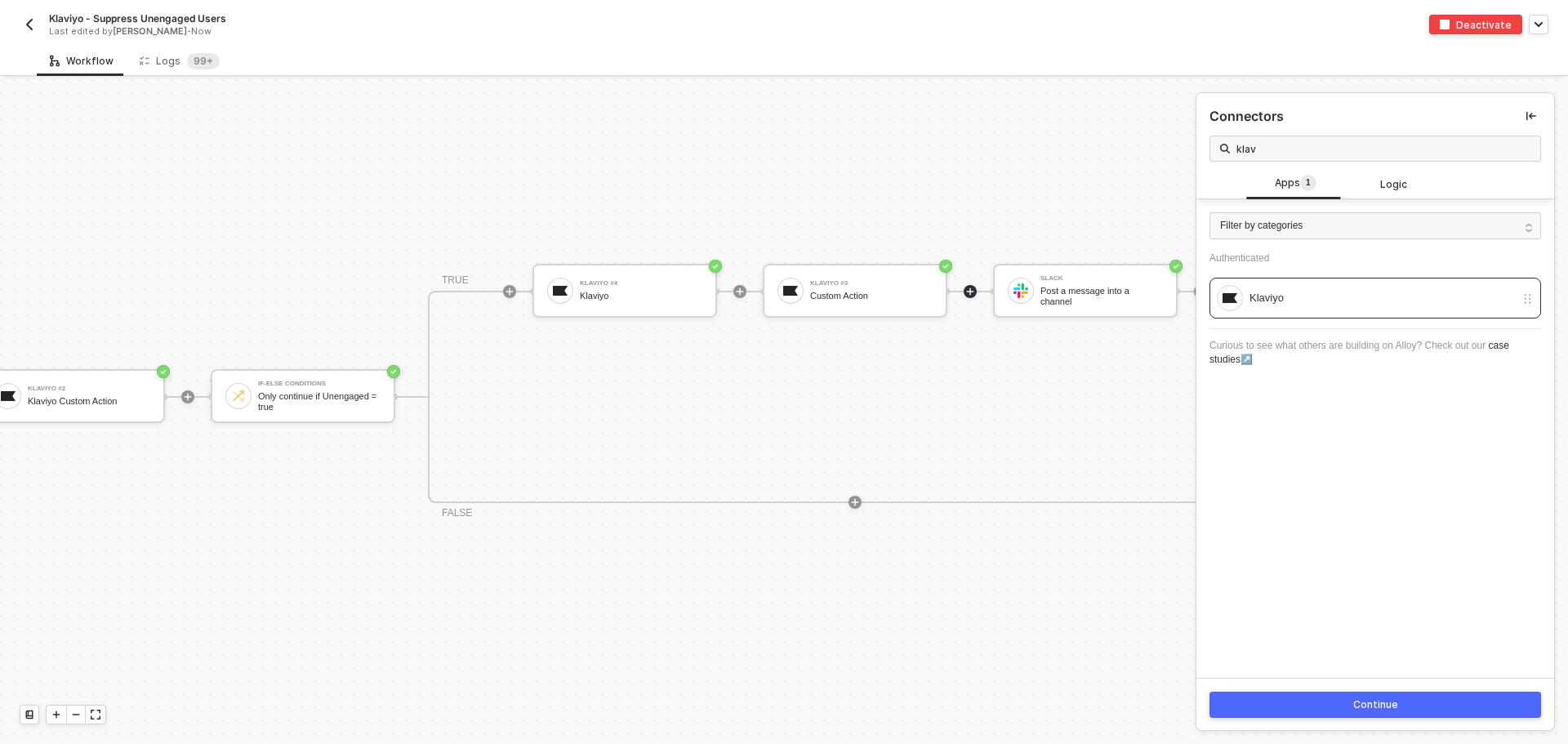
click at [1312, 692] on button "Continue" at bounding box center [1375, 705] width 332 height 26
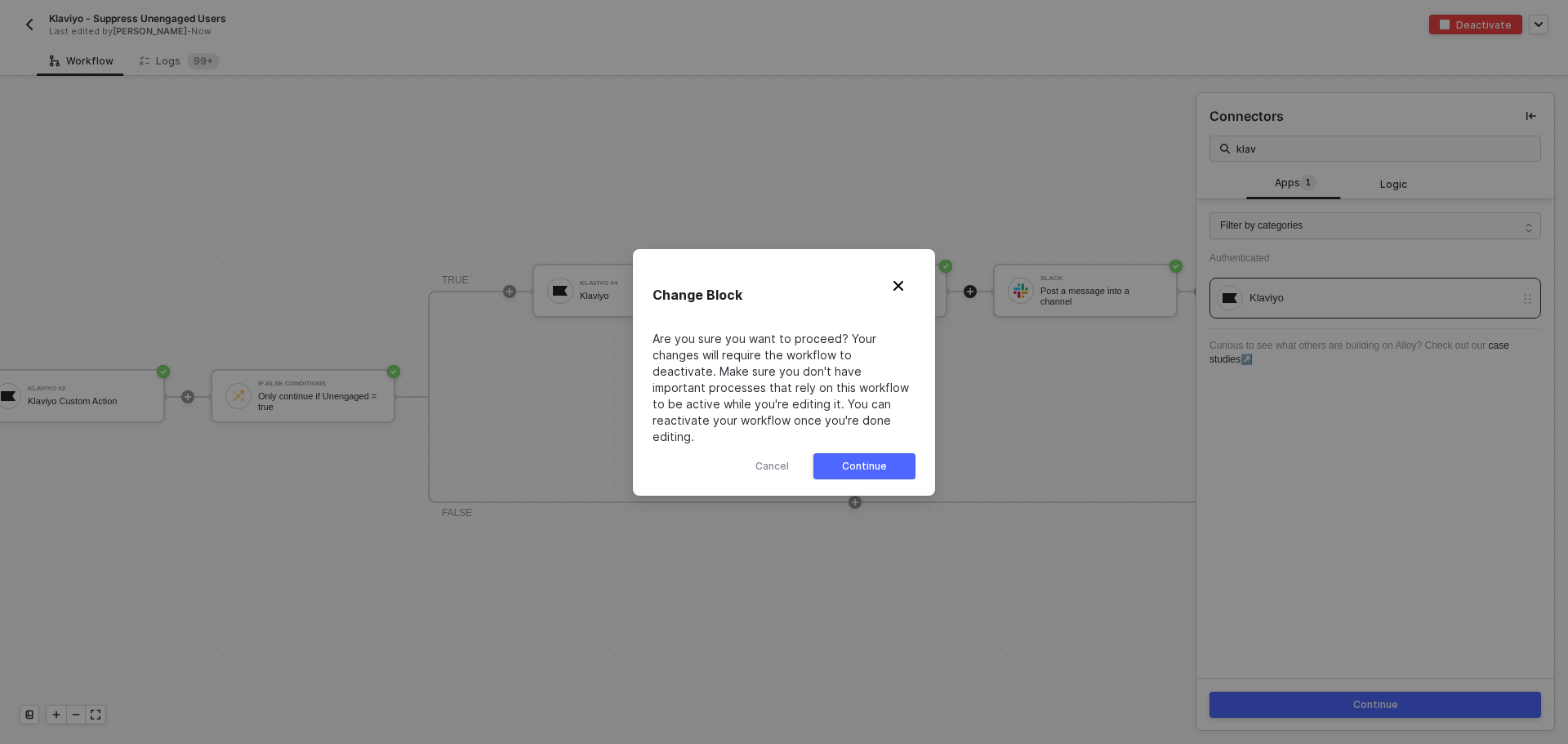
click at [869, 443] on div "Are you sure you want to proceed? Your changes will require the workflow to dea…" at bounding box center [784, 405] width 263 height 149
click at [868, 454] on button "Continue" at bounding box center [864, 466] width 102 height 26
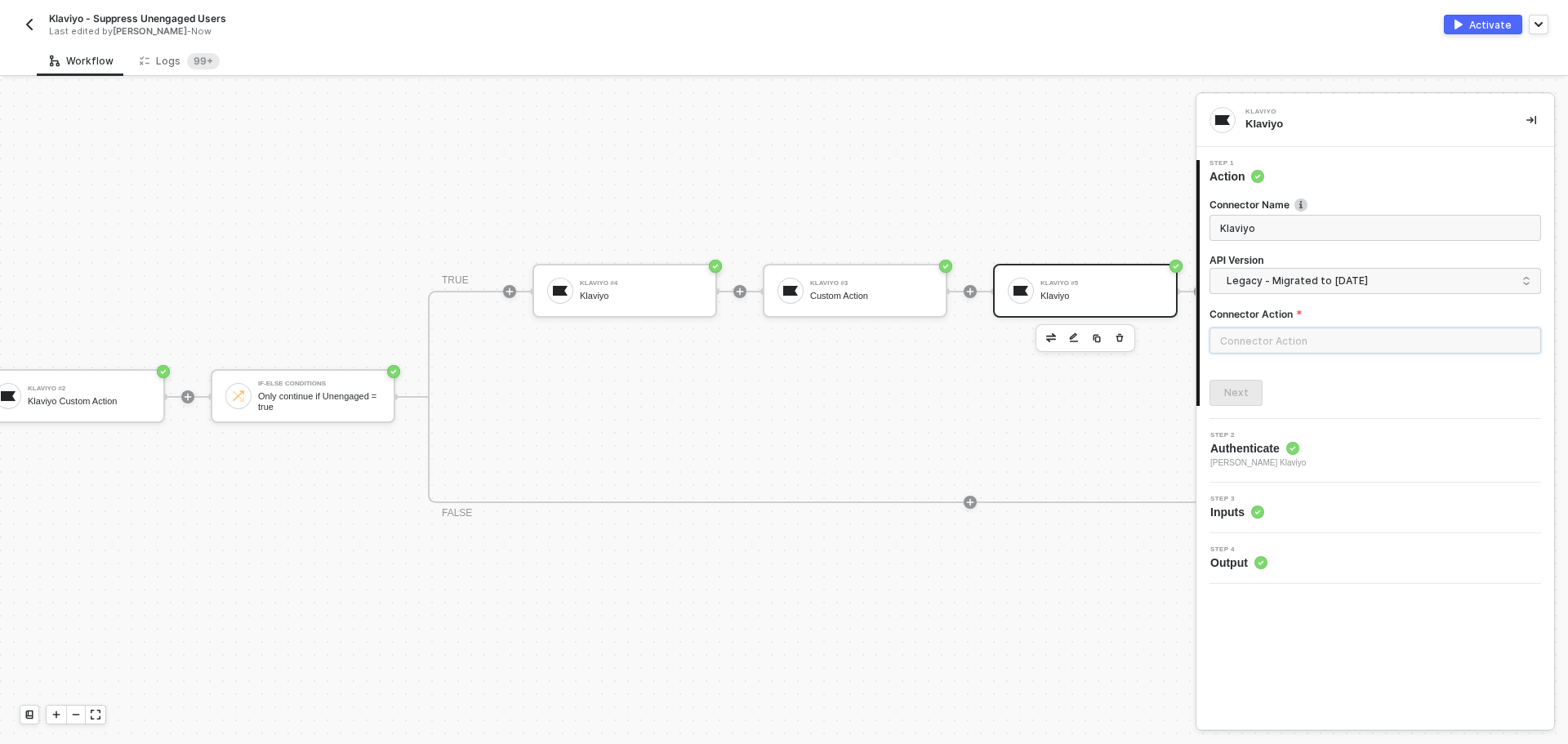
click at [1278, 332] on input "text" at bounding box center [1375, 341] width 332 height 26
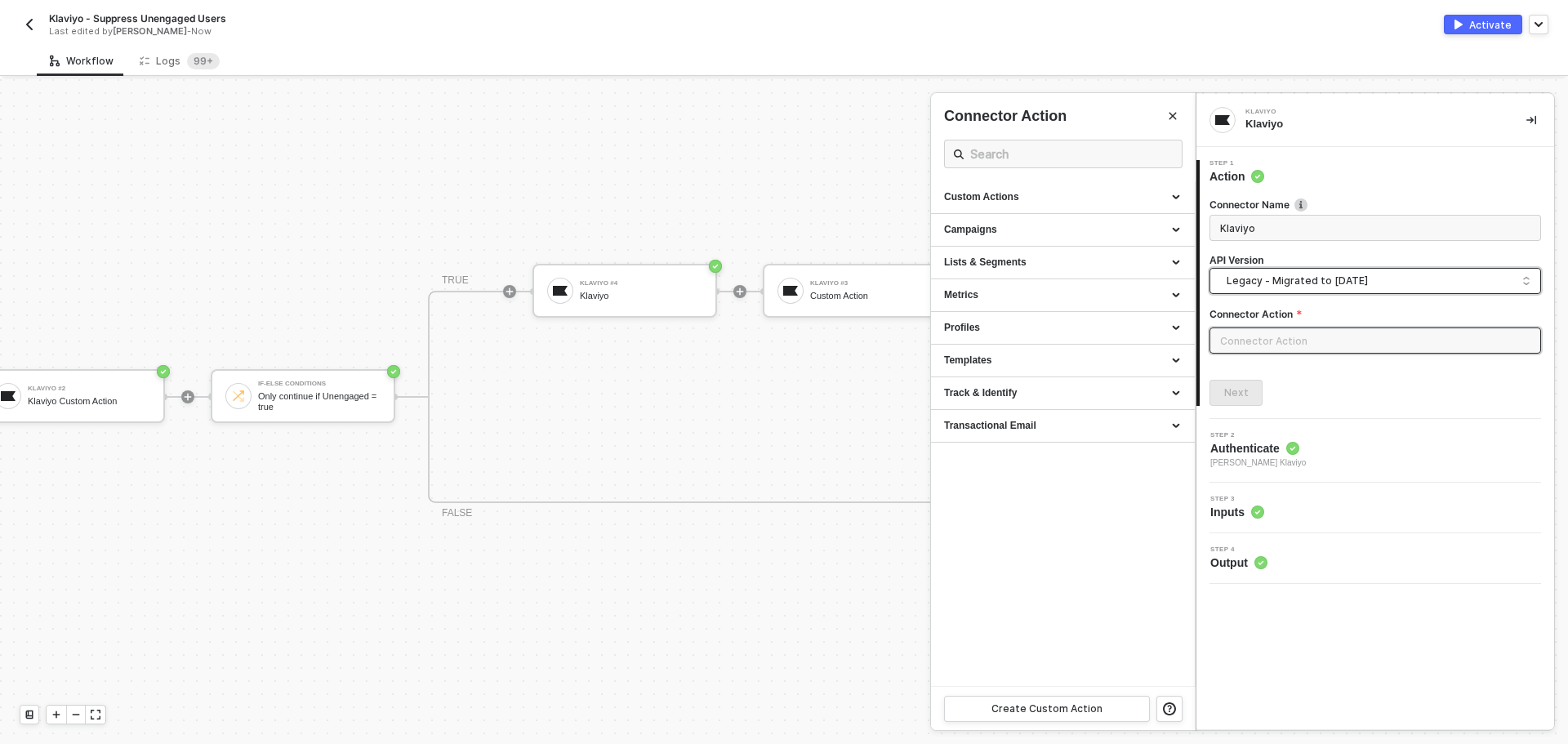
click at [1340, 270] on input "search" at bounding box center [1375, 282] width 311 height 26
click at [1315, 347] on div "2024-10-15 OAuth" at bounding box center [1375, 351] width 304 height 15
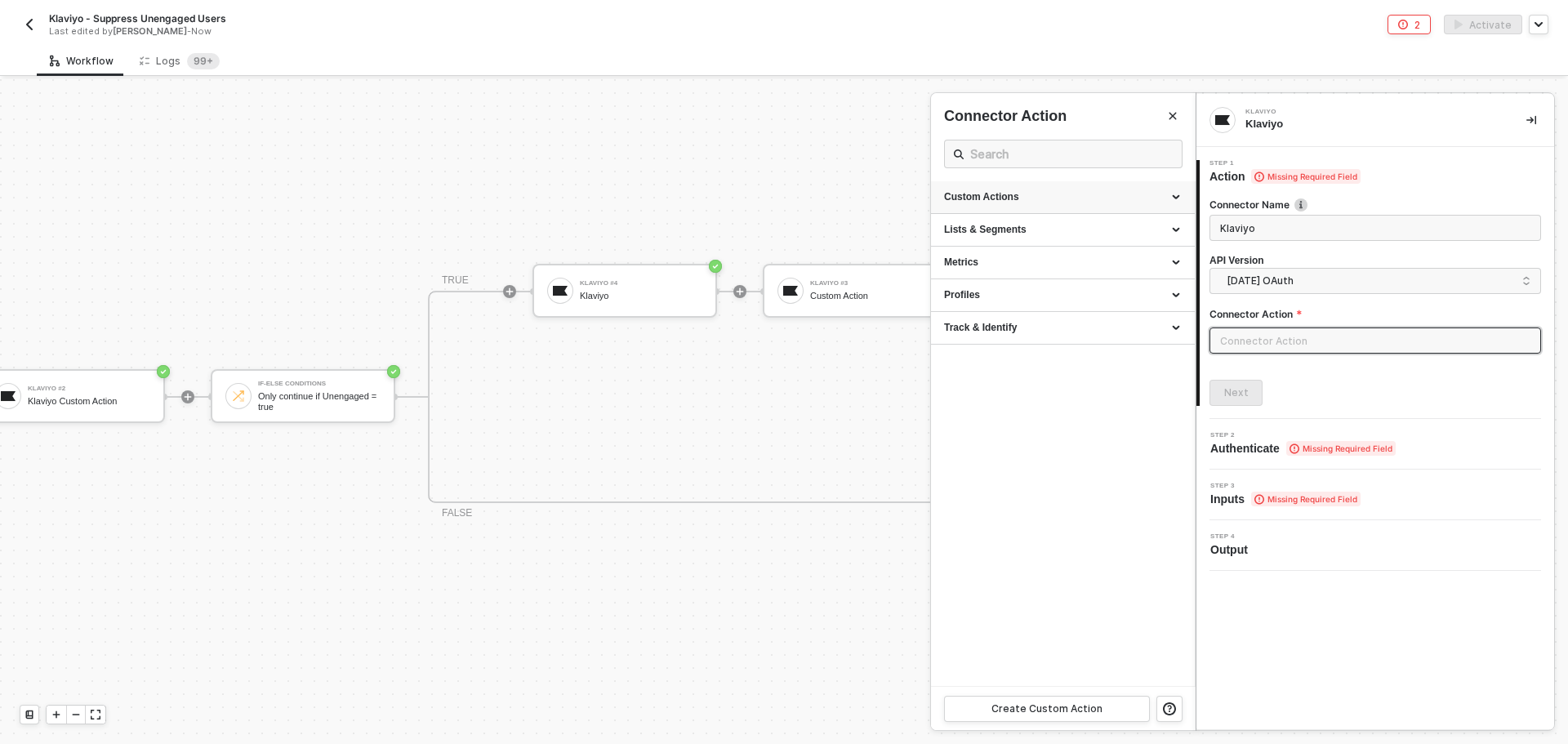
click at [1031, 183] on div "Custom Actions" at bounding box center [1063, 198] width 264 height 32
click at [1063, 730] on div "Create Custom Action" at bounding box center [1064, 708] width 265 height 43
click at [1065, 724] on div "Create Custom Action" at bounding box center [1064, 708] width 265 height 43
click at [1063, 718] on button "Create Custom Action" at bounding box center [1047, 709] width 205 height 26
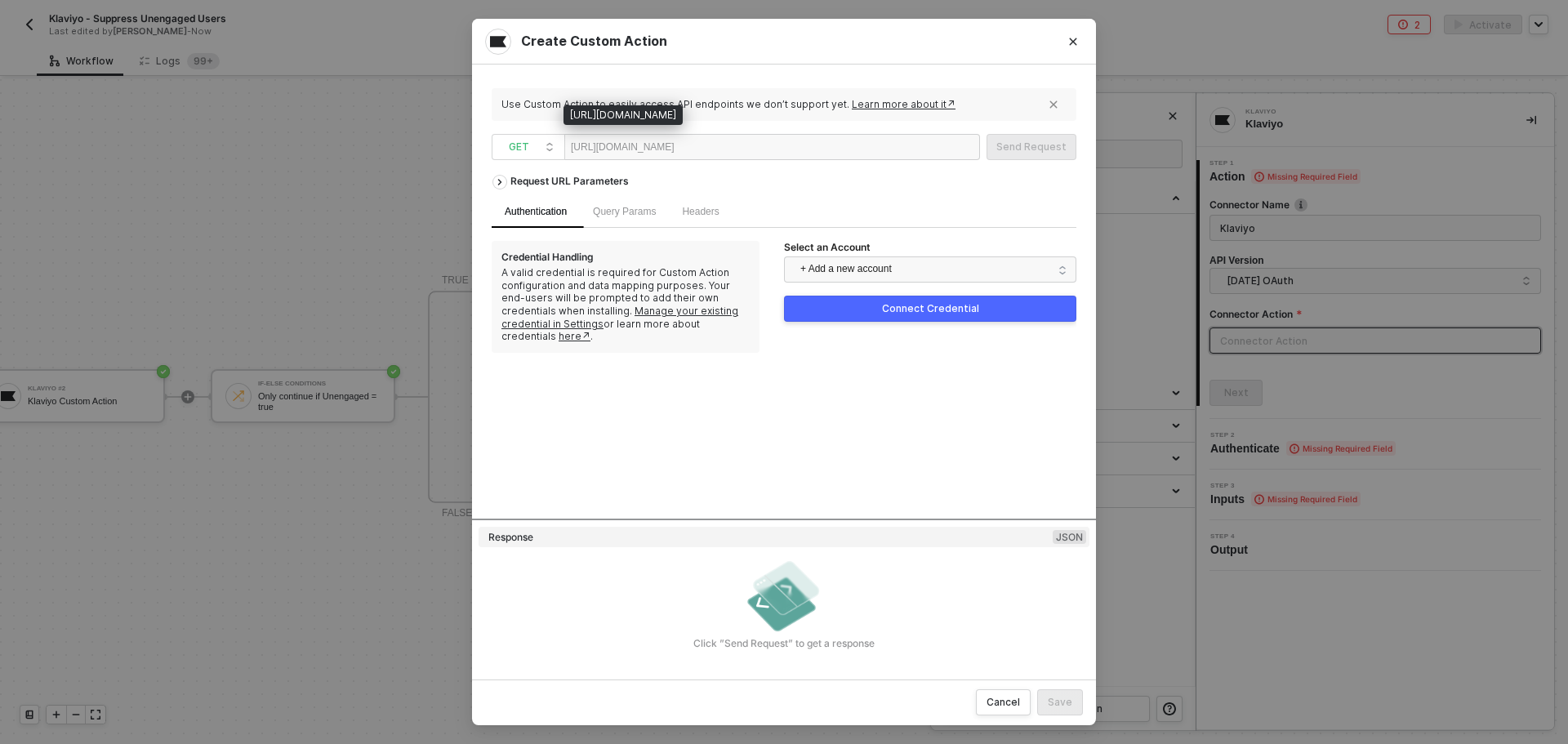
click at [716, 149] on div at bounding box center [725, 148] width 100 height 26
paste div
drag, startPoint x: 696, startPoint y: 147, endPoint x: 1037, endPoint y: 162, distance: 341.3
click at [1037, 162] on div "Use Custom Action to easily access API endpoints we don’t support yet. Learn mo…" at bounding box center [784, 372] width 585 height 576
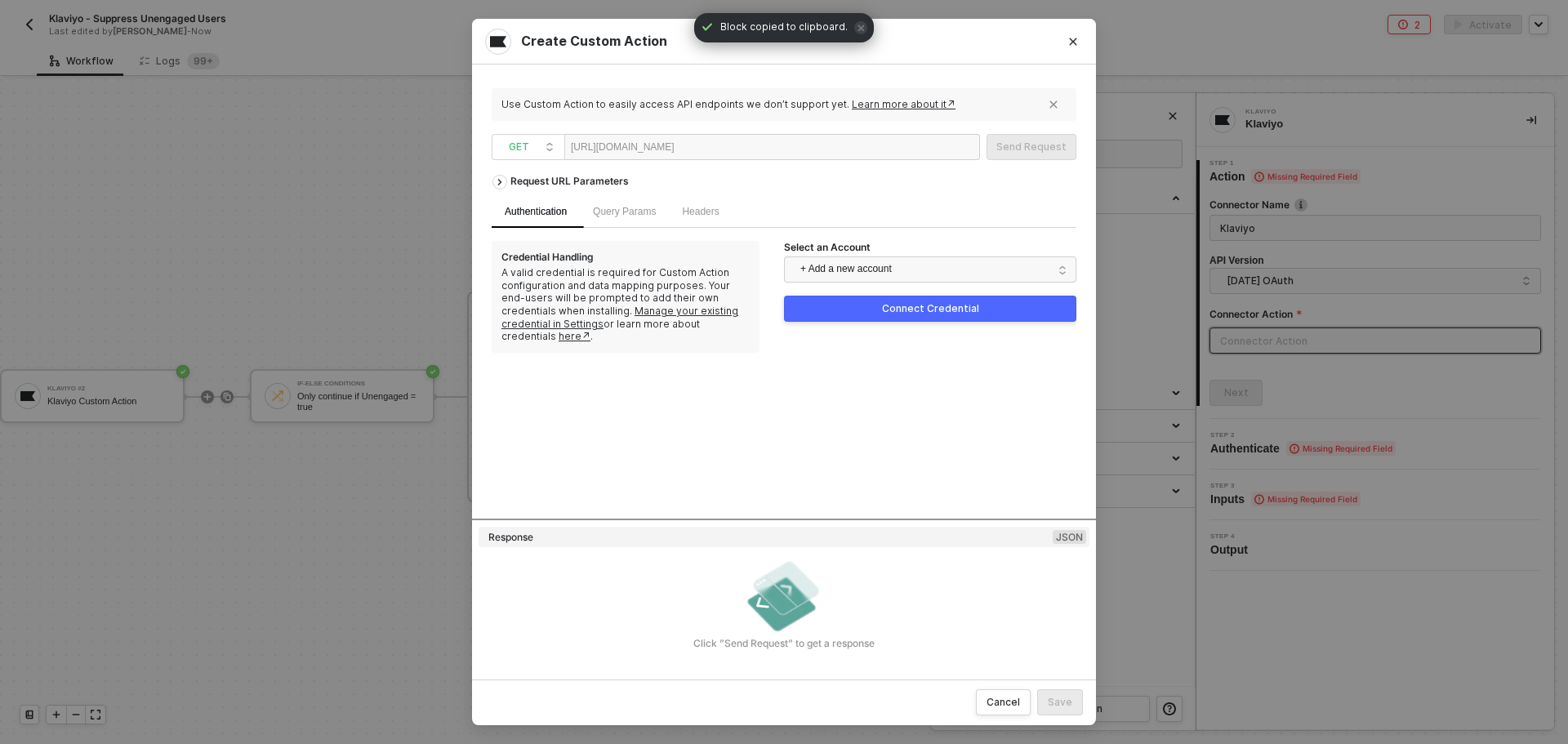
click at [762, 154] on div at bounding box center [725, 148] width 100 height 26
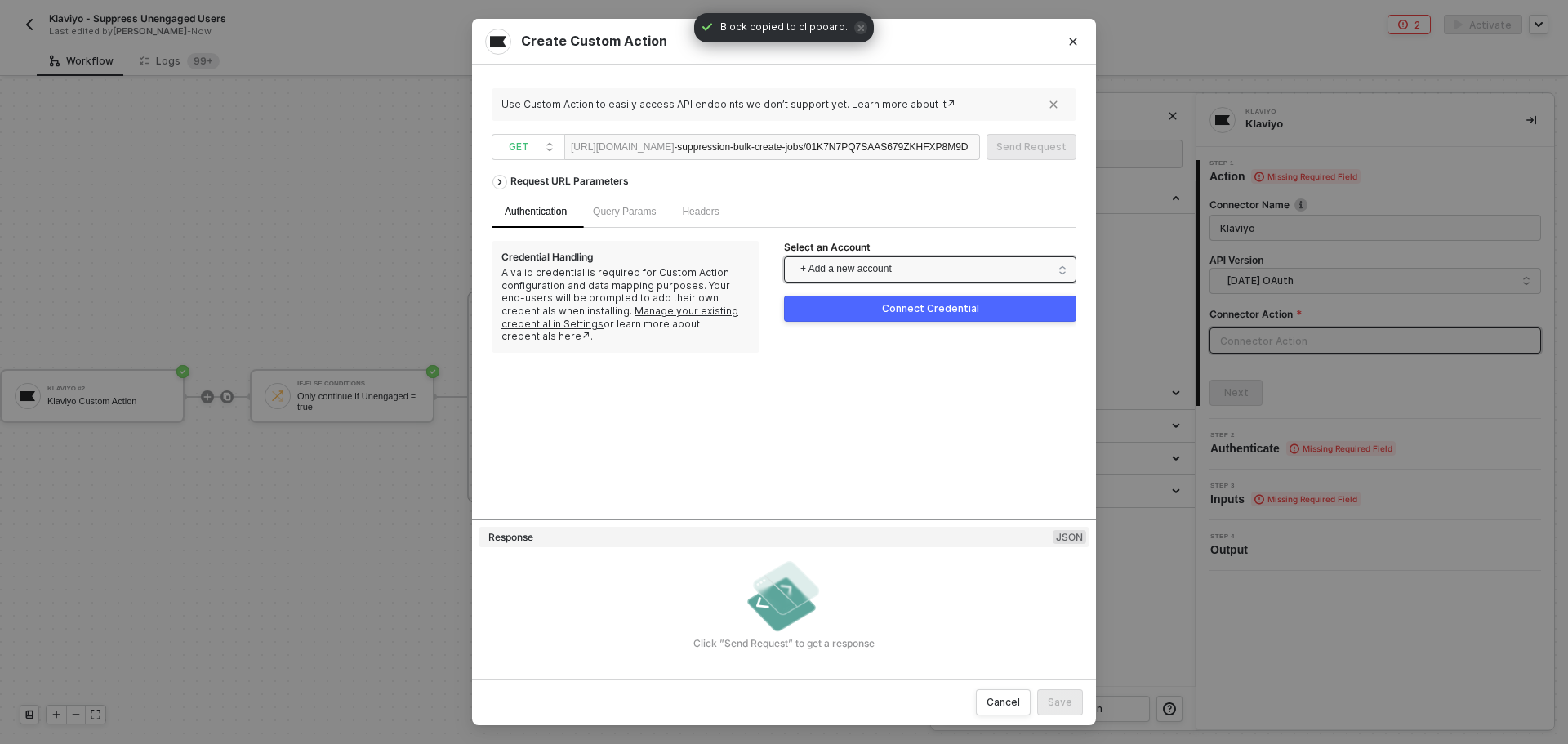
click at [833, 267] on span "+ Add a new account" at bounding box center [934, 269] width 267 height 26
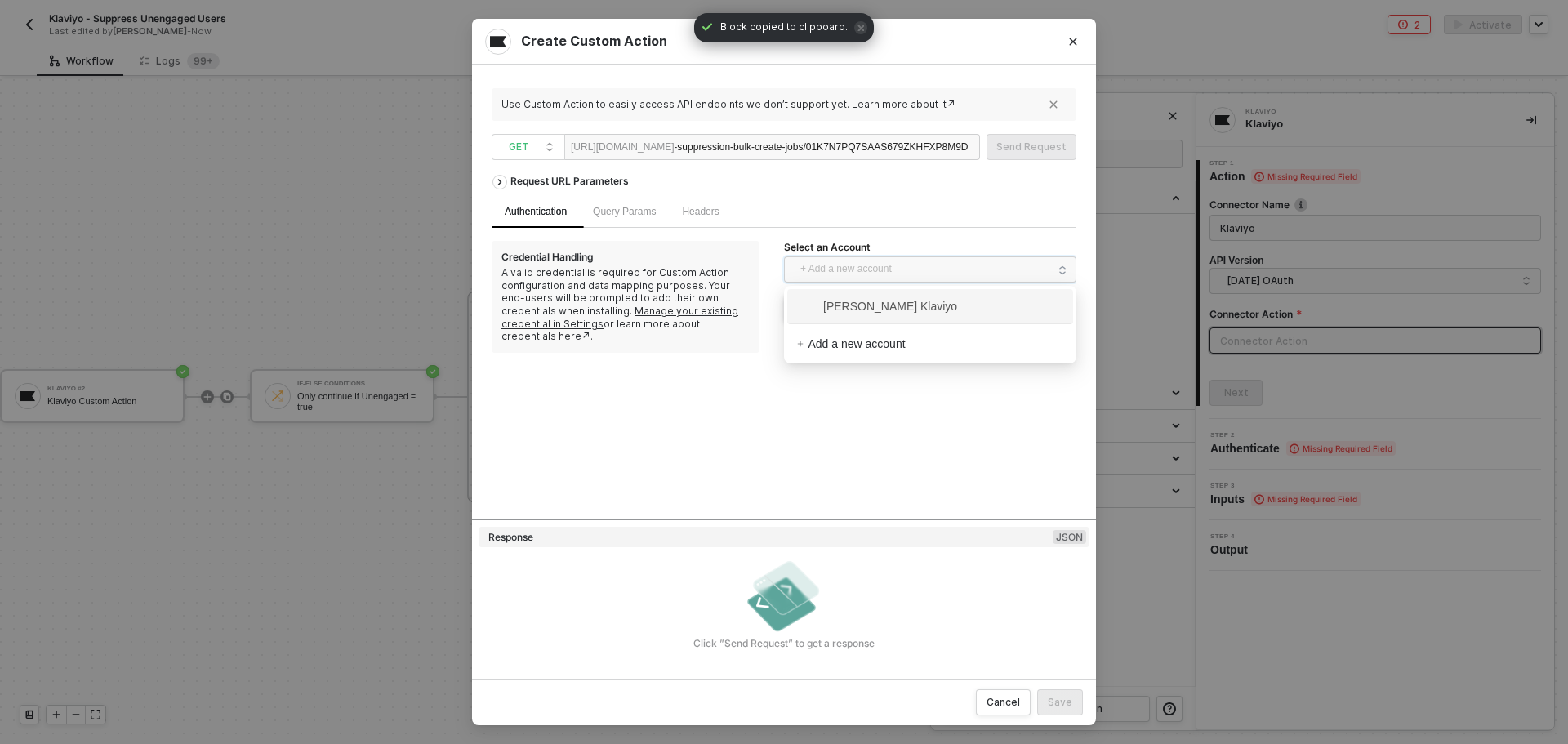
click at [845, 300] on span "[PERSON_NAME] Klaviyo" at bounding box center [877, 306] width 160 height 18
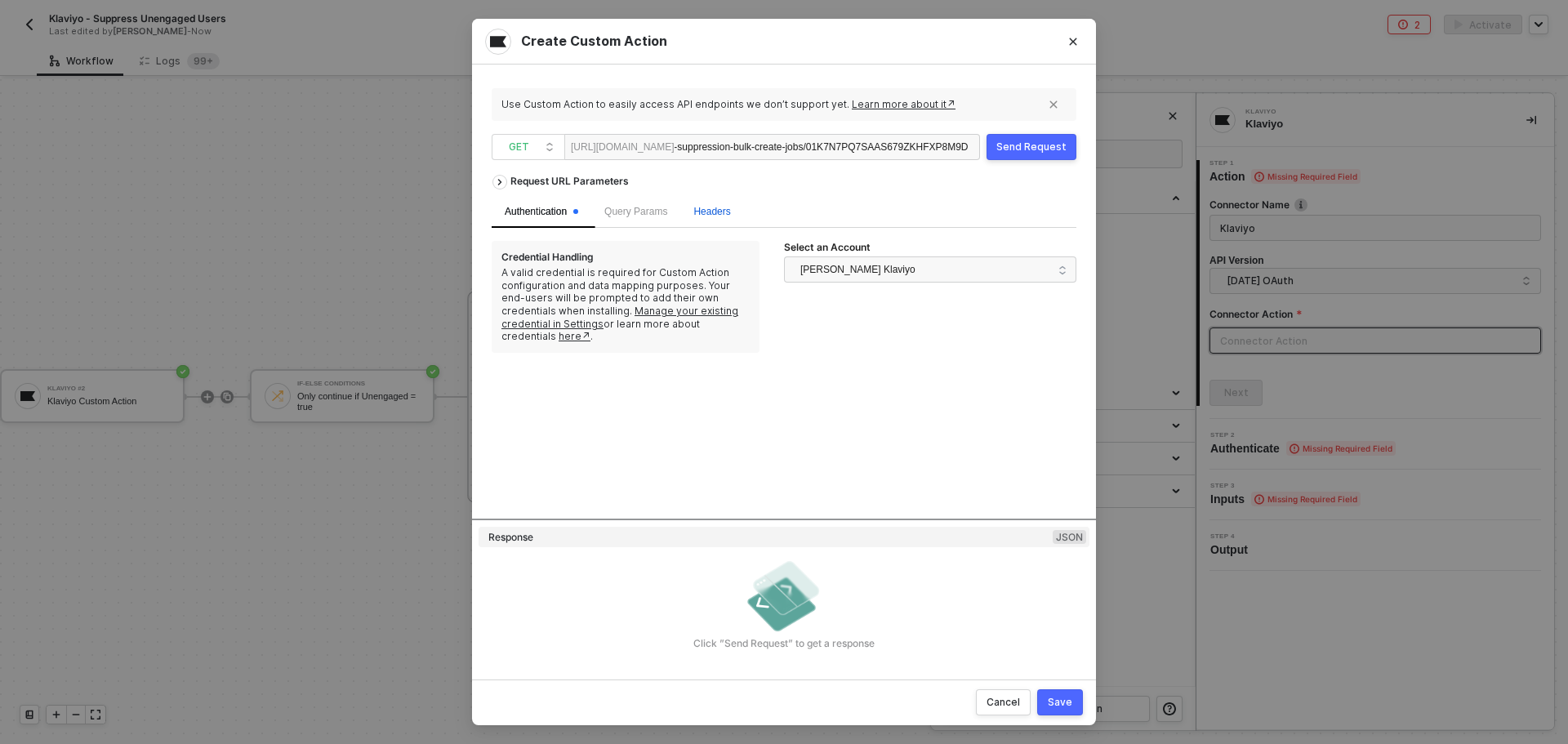
click at [720, 214] on span "Headers" at bounding box center [711, 211] width 37 height 11
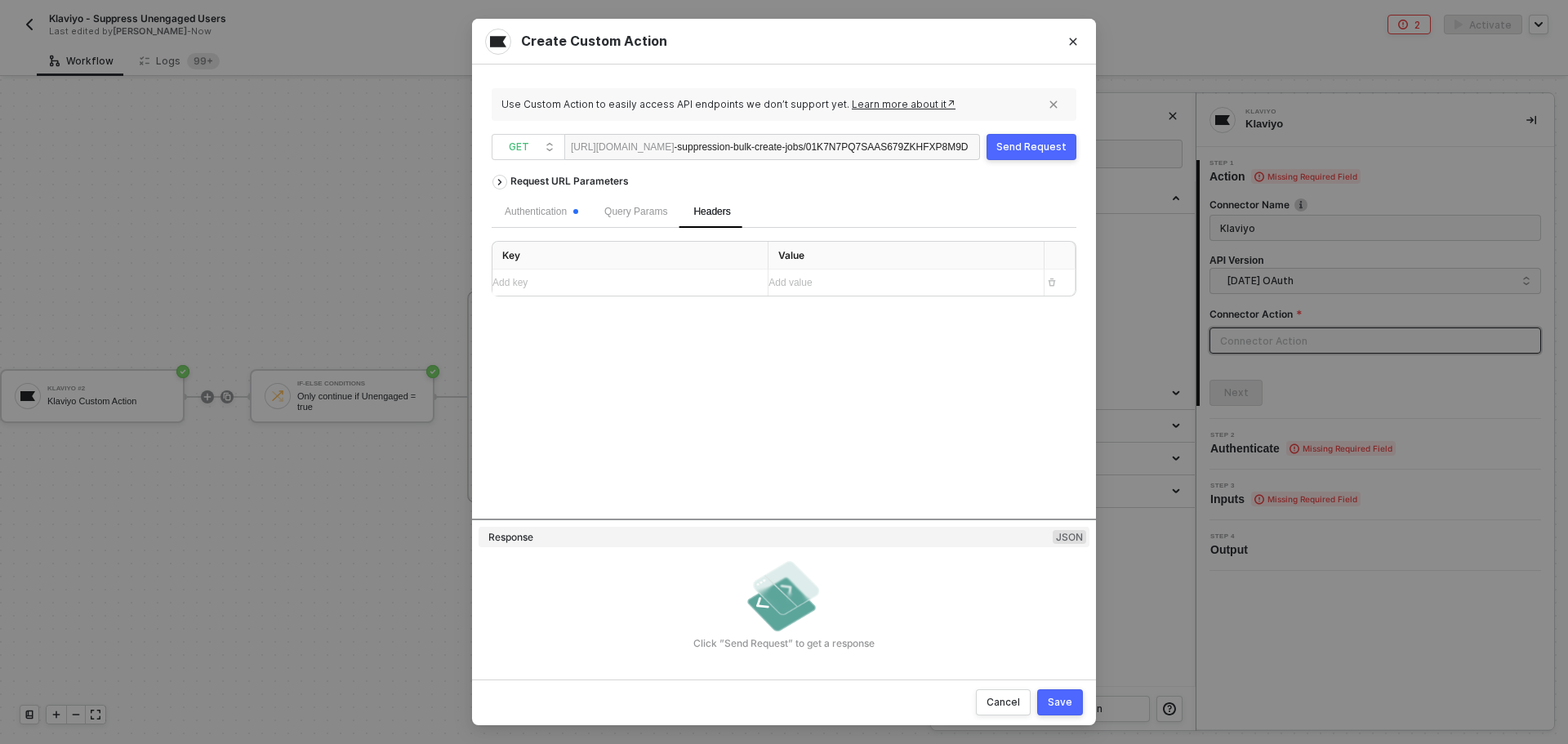
click at [543, 290] on div "Add key ﻿" at bounding box center [623, 282] width 262 height 26
click at [565, 307] on div "Add key ﻿" at bounding box center [623, 311] width 262 height 15
click at [829, 280] on div "Add value ﻿" at bounding box center [899, 284] width 262 height 15
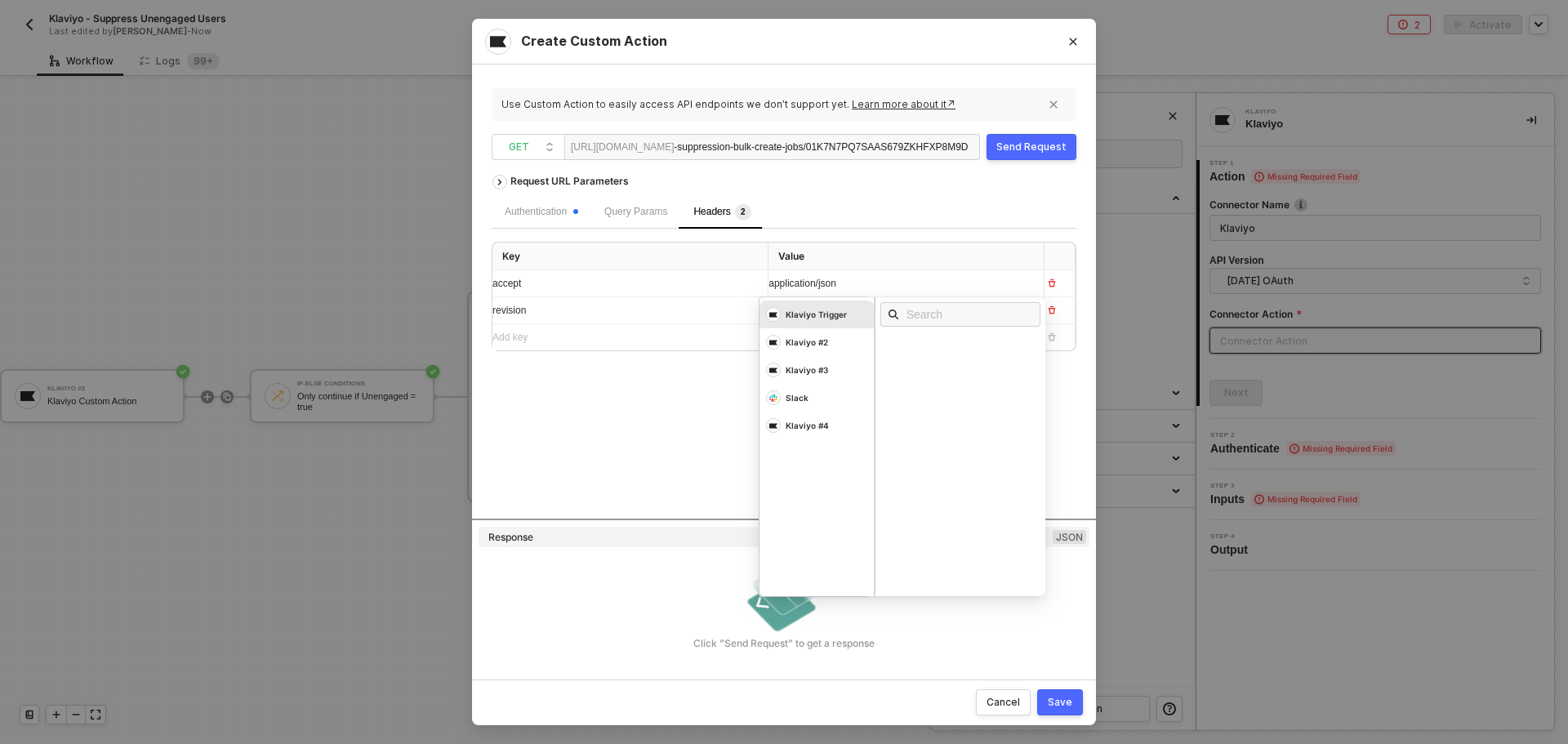
click at [671, 277] on div "accept" at bounding box center [615, 284] width 246 height 15
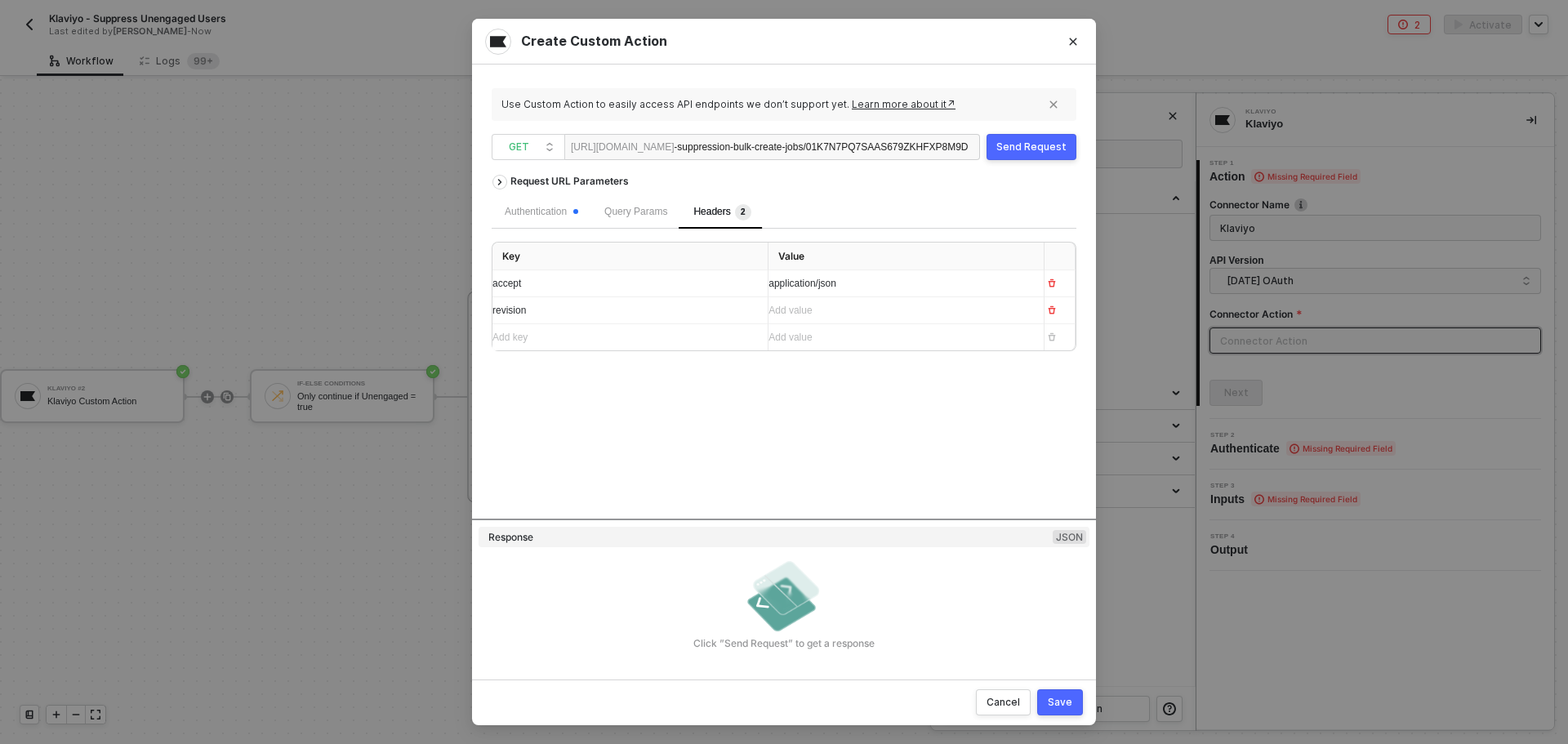
click at [848, 313] on div "Add value ﻿" at bounding box center [899, 311] width 262 height 15
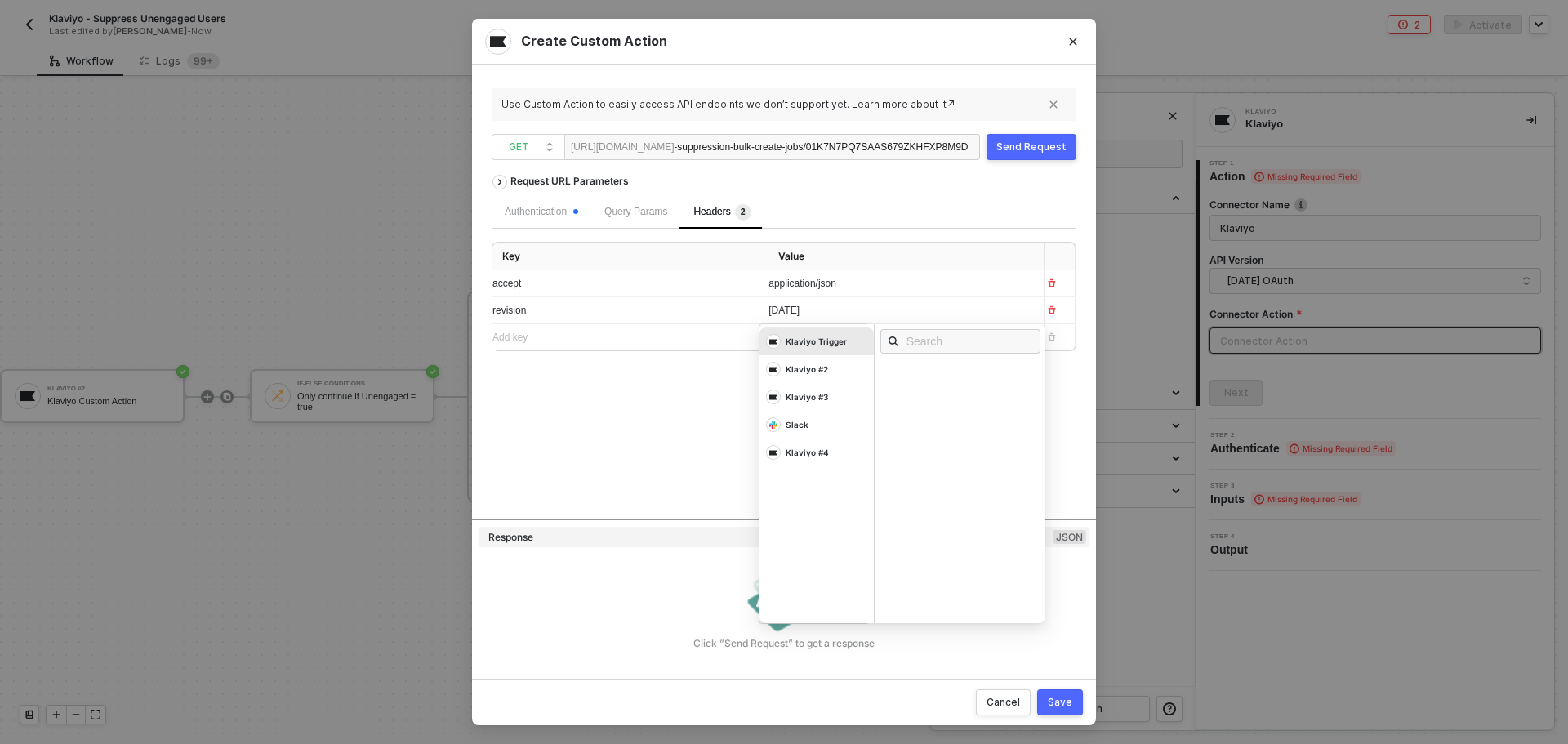
click at [886, 217] on div "Authentication Query Params Headers 2" at bounding box center [784, 212] width 585 height 32
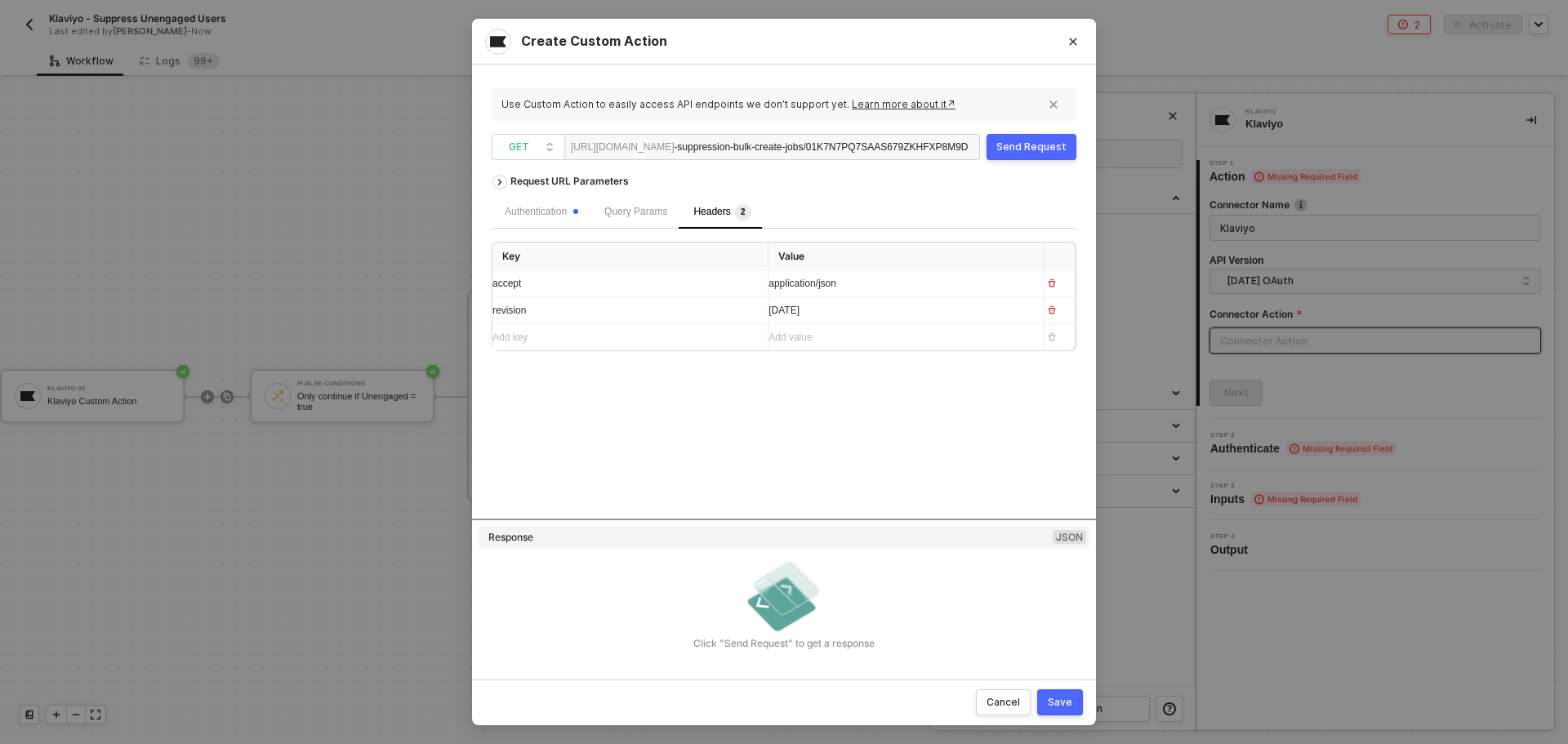
click at [1032, 151] on div "Send Request" at bounding box center [1031, 146] width 70 height 13
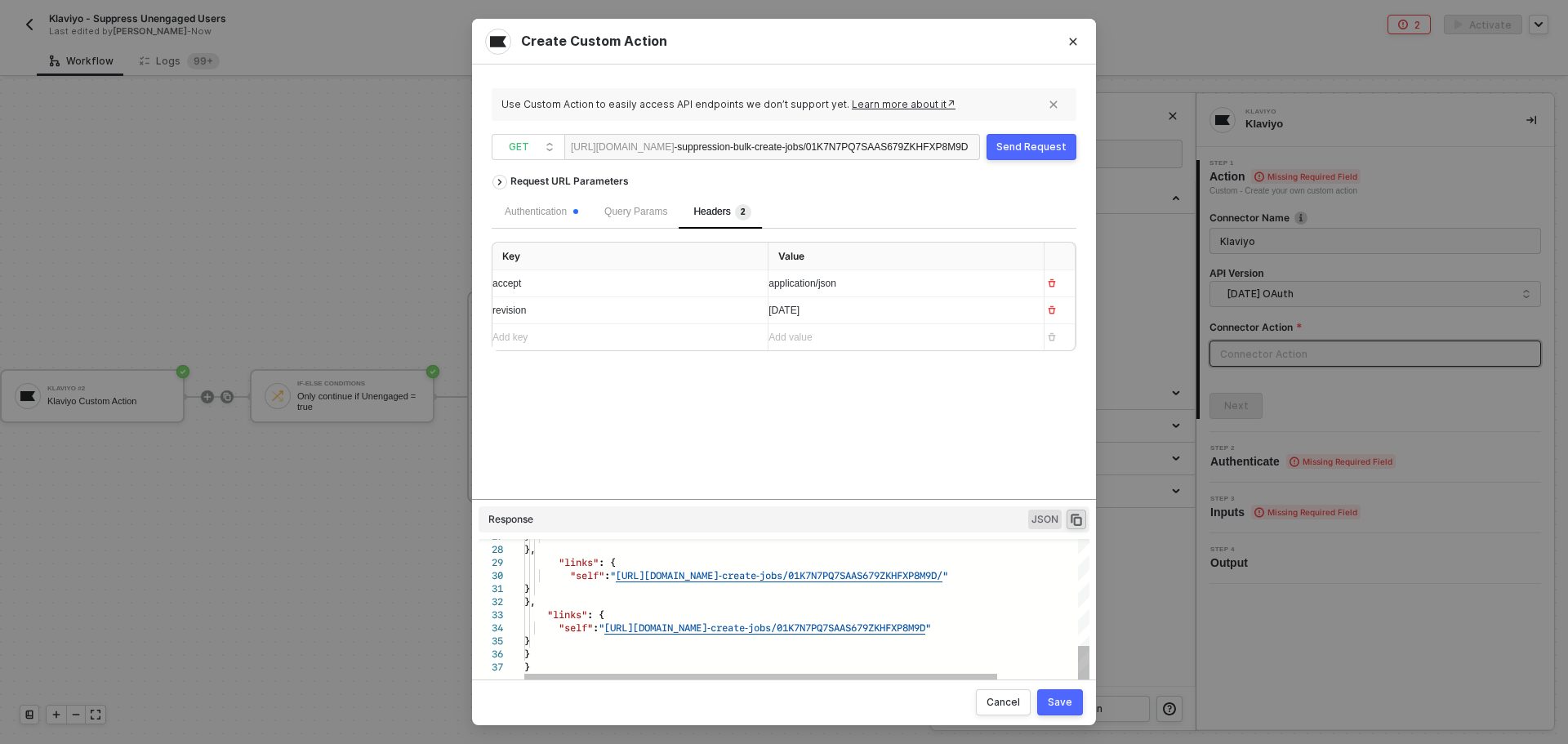
scroll to position [0, 0]
type textarea "HTTP/1.1 200 OK { "data": { "data": { "type": "profile-suppression-bulk-create-…"
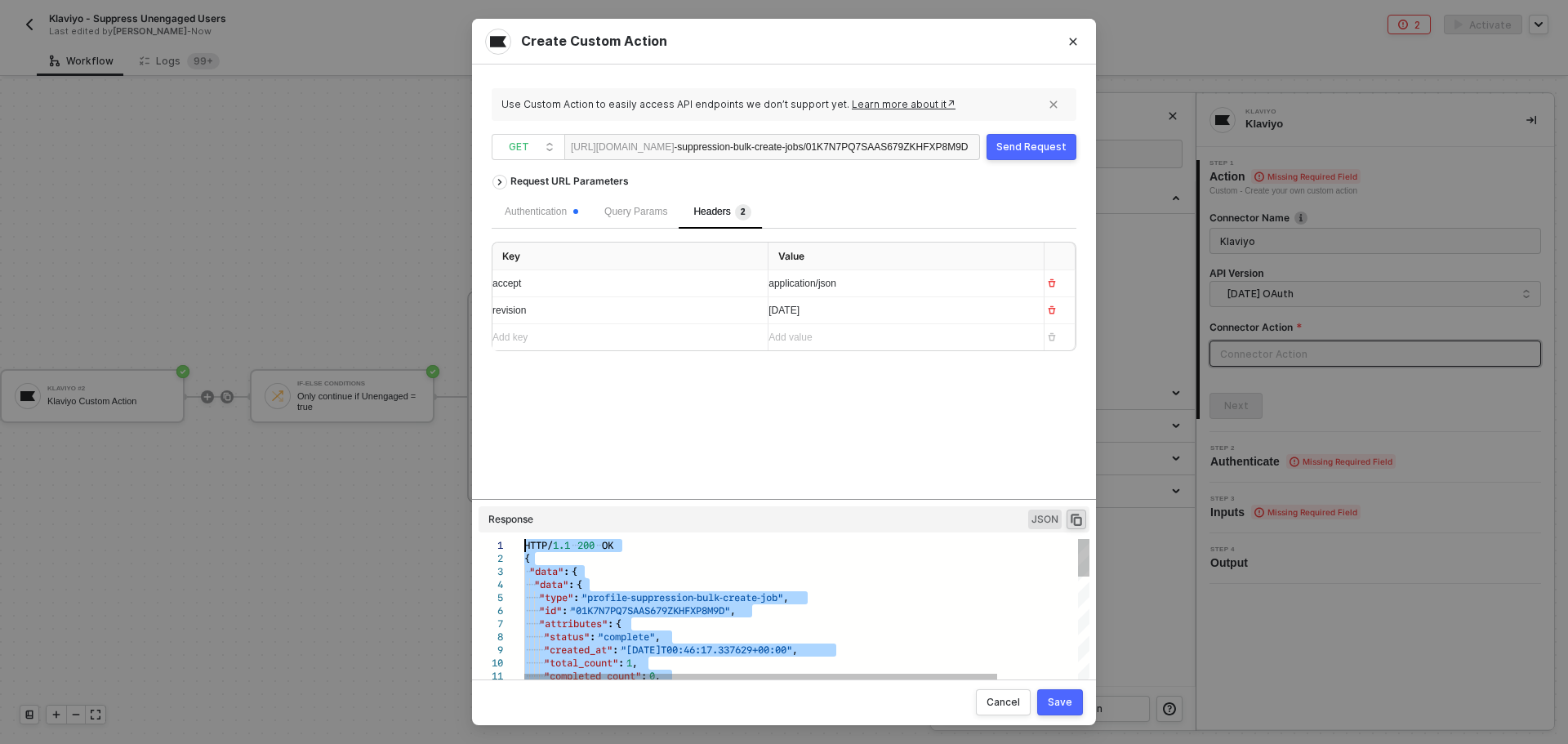
drag, startPoint x: 573, startPoint y: 662, endPoint x: 532, endPoint y: 431, distance: 234.6
click at [1020, 700] on div "Cancel" at bounding box center [1003, 702] width 33 height 13
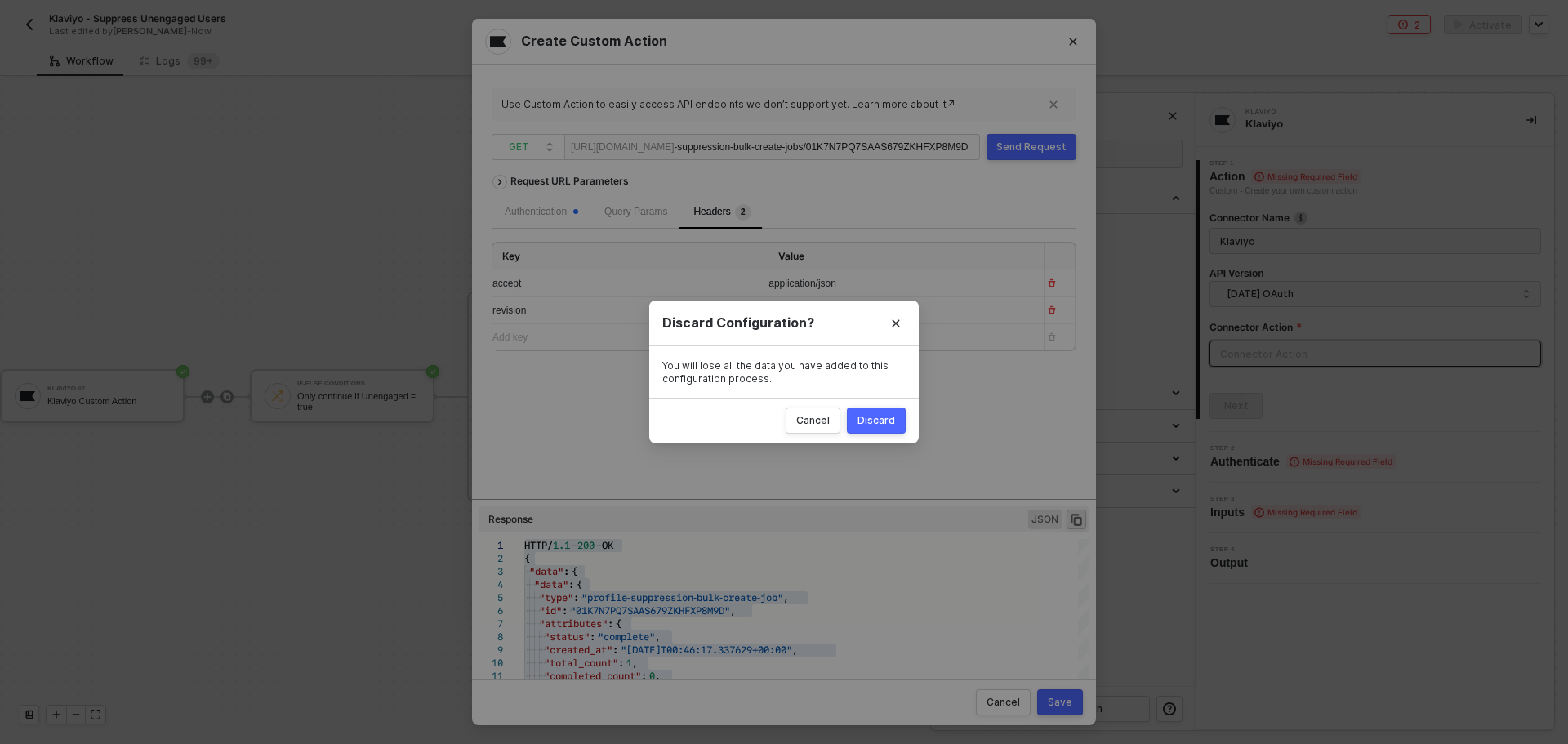
click at [873, 420] on div "Discard" at bounding box center [876, 420] width 37 height 13
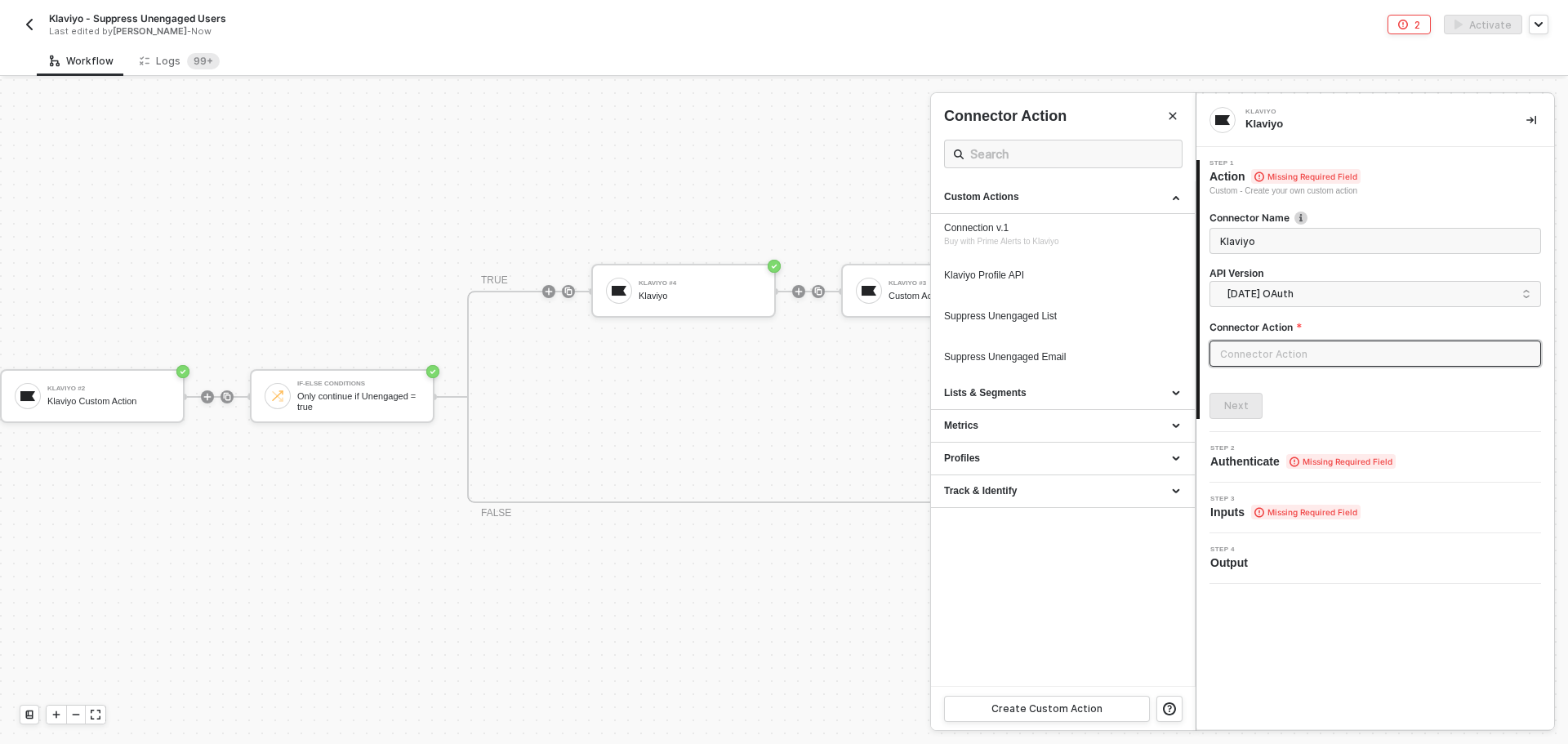
click at [691, 279] on div at bounding box center [784, 411] width 1568 height 665
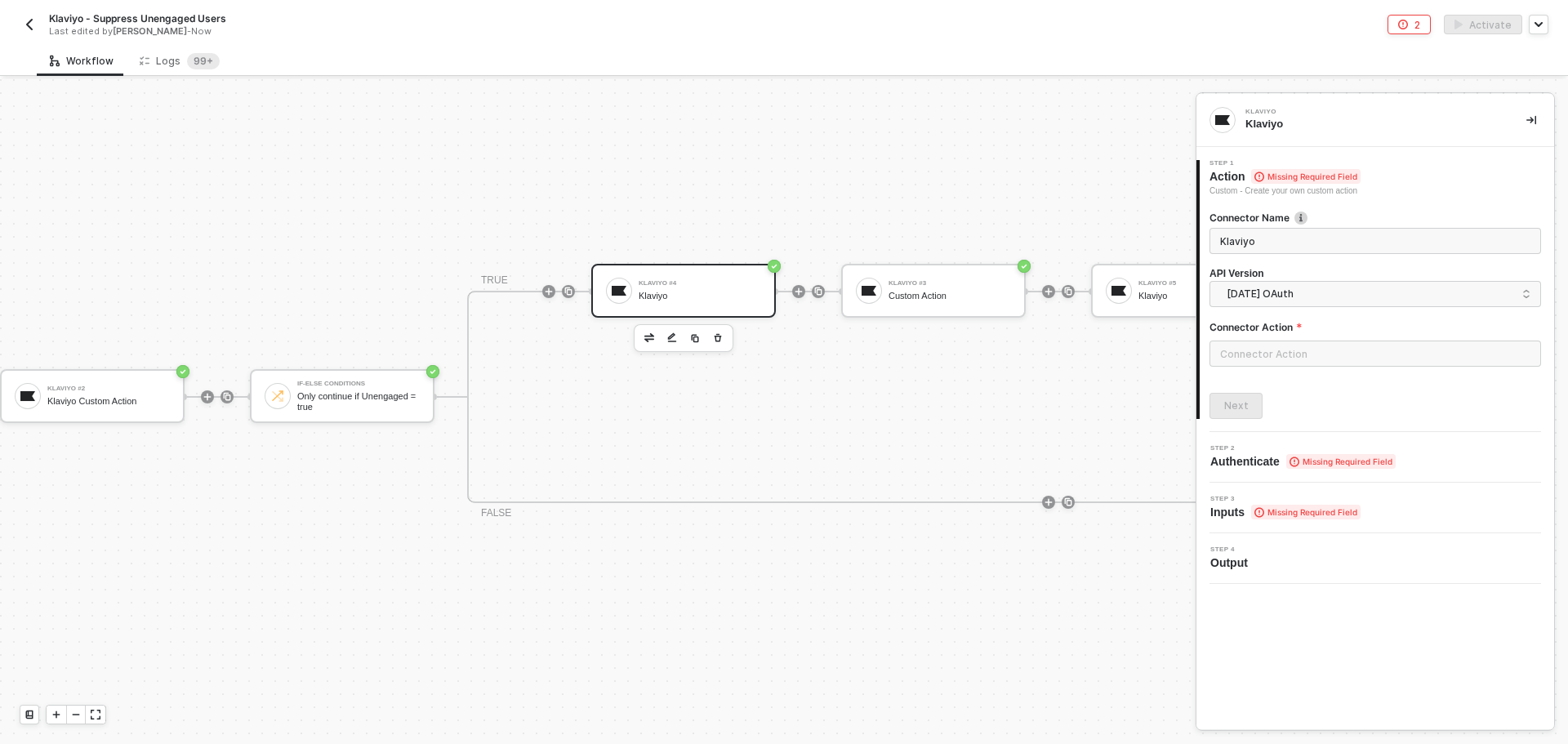
click at [684, 264] on div "Klaviyo #4 Klaviyo" at bounding box center [683, 290] width 184 height 54
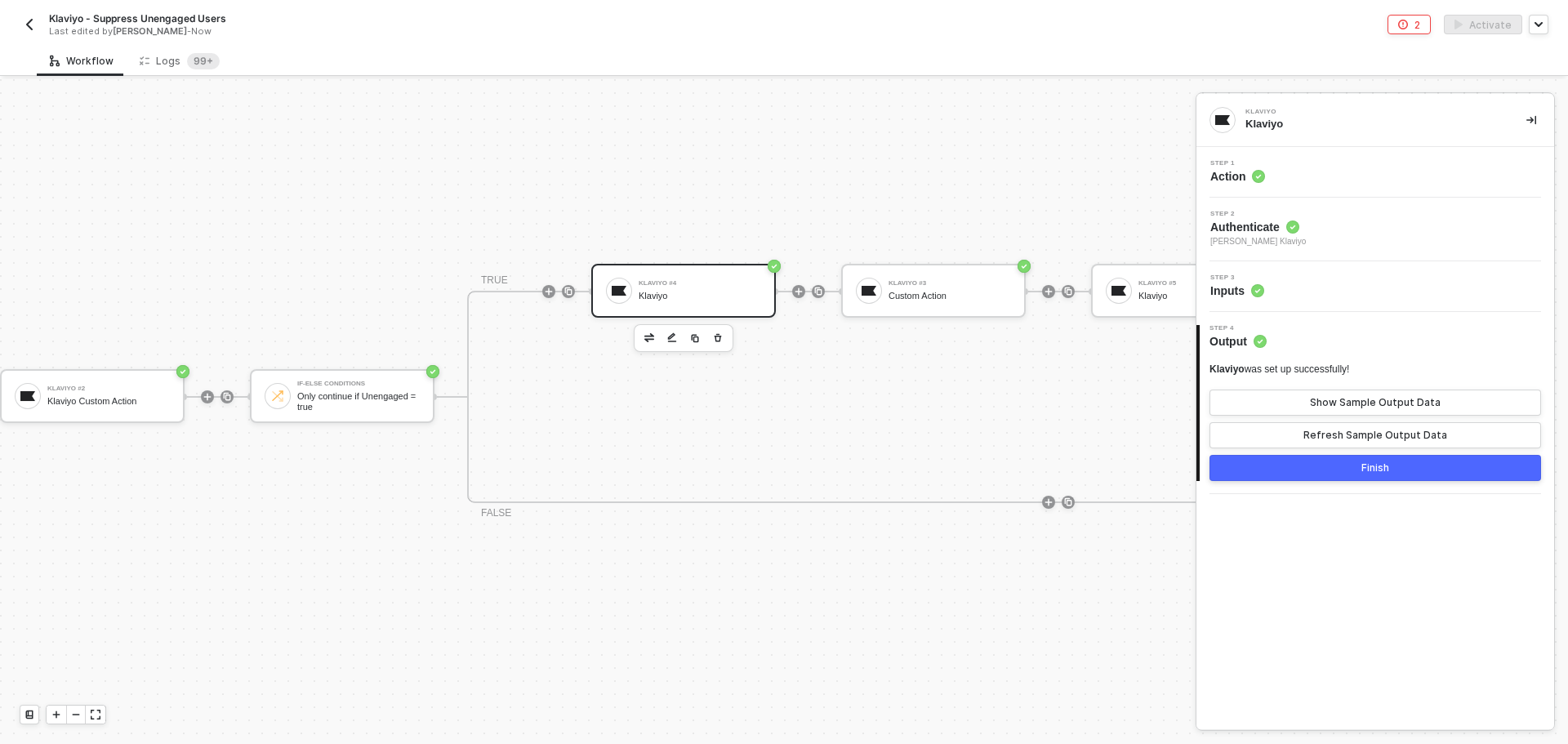
click at [1391, 334] on div "Step 4 Output" at bounding box center [1377, 337] width 355 height 25
drag, startPoint x: 1374, startPoint y: 345, endPoint x: 1360, endPoint y: 343, distance: 14.1
click at [1368, 345] on div "Step 4 Output" at bounding box center [1377, 337] width 355 height 25
click at [1357, 279] on div "Step 3 Inputs" at bounding box center [1377, 286] width 354 height 25
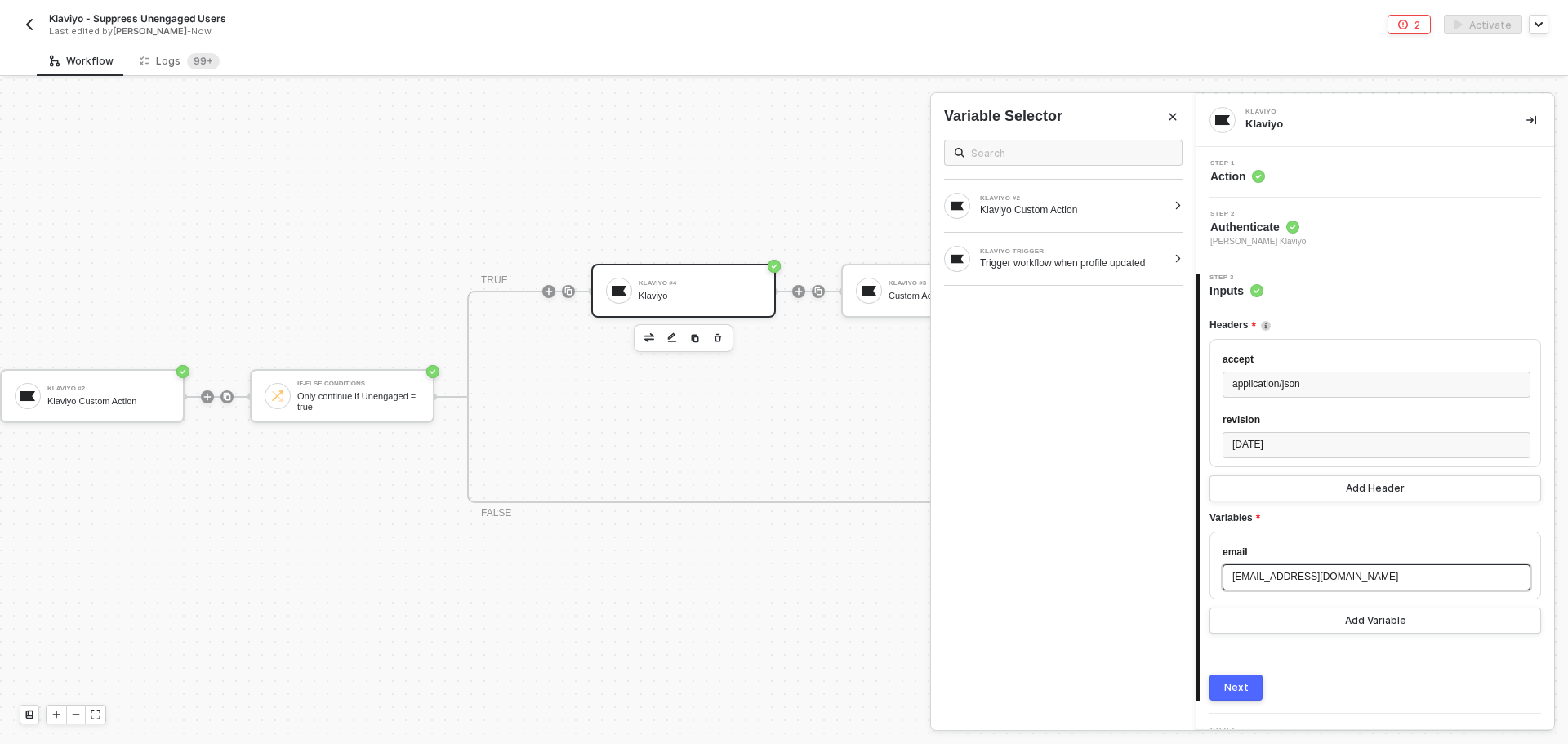
drag, startPoint x: 1372, startPoint y: 575, endPoint x: 1105, endPoint y: 568, distance: 267.1
click at [1195, 568] on div "Klaviyo Klaviyo Step 1 Action Step 2 Authenticate Todd Baxter's Klaviyo 3 Step …" at bounding box center [1381, 411] width 373 height 665
drag, startPoint x: 1346, startPoint y: 582, endPoint x: 1170, endPoint y: 571, distance: 176.3
click at [1195, 571] on div "Klaviyo Klaviyo Step 1 Action Step 2 Authenticate Todd Baxter's Klaviyo 3 Step …" at bounding box center [1381, 411] width 373 height 665
click at [1170, 206] on div "KLAVIYO #2 Klaviyo Custom Action" at bounding box center [1064, 206] width 265 height 53
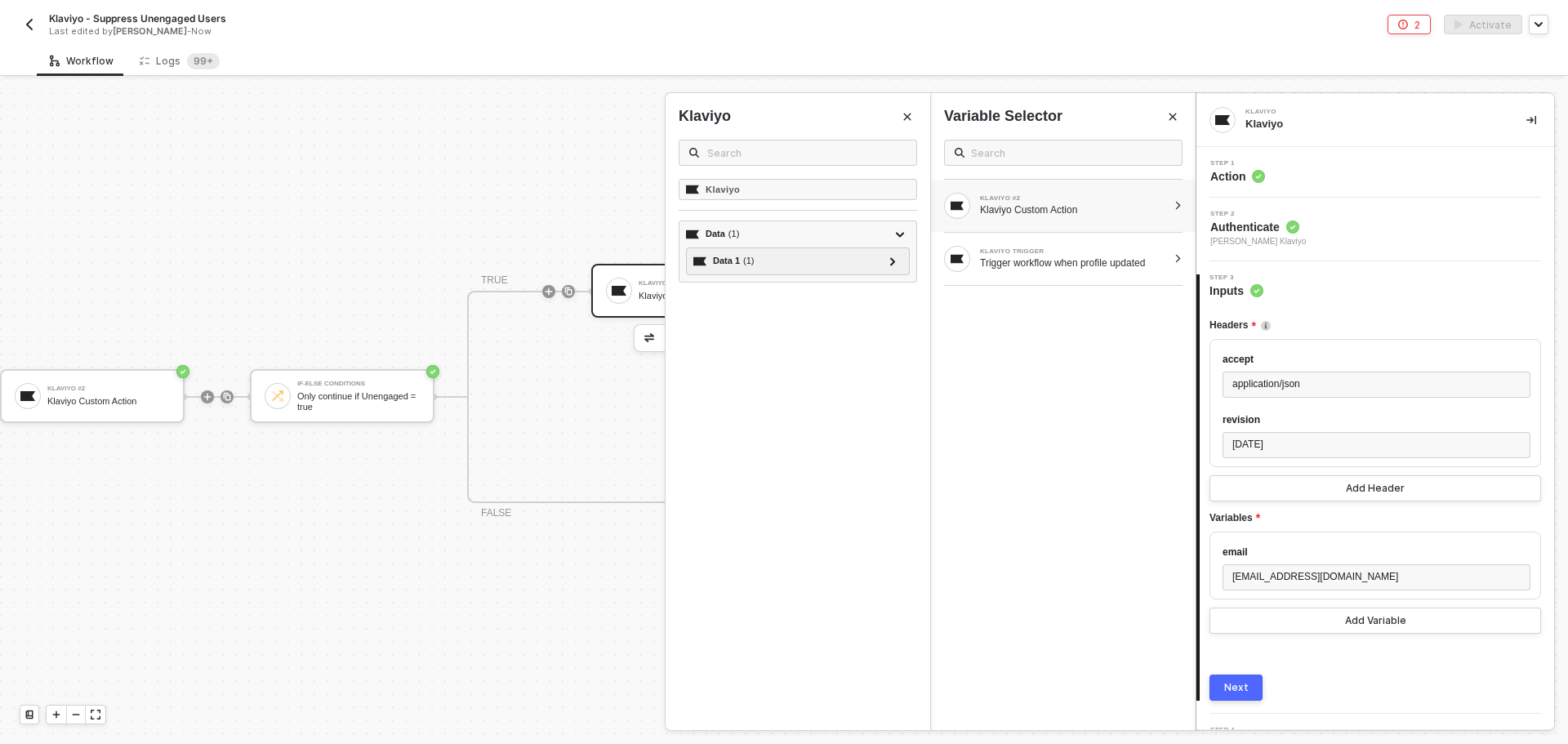
click at [1316, 226] on div "Step 2 Authenticate Todd Baxter's Klaviyo" at bounding box center [1377, 229] width 354 height 37
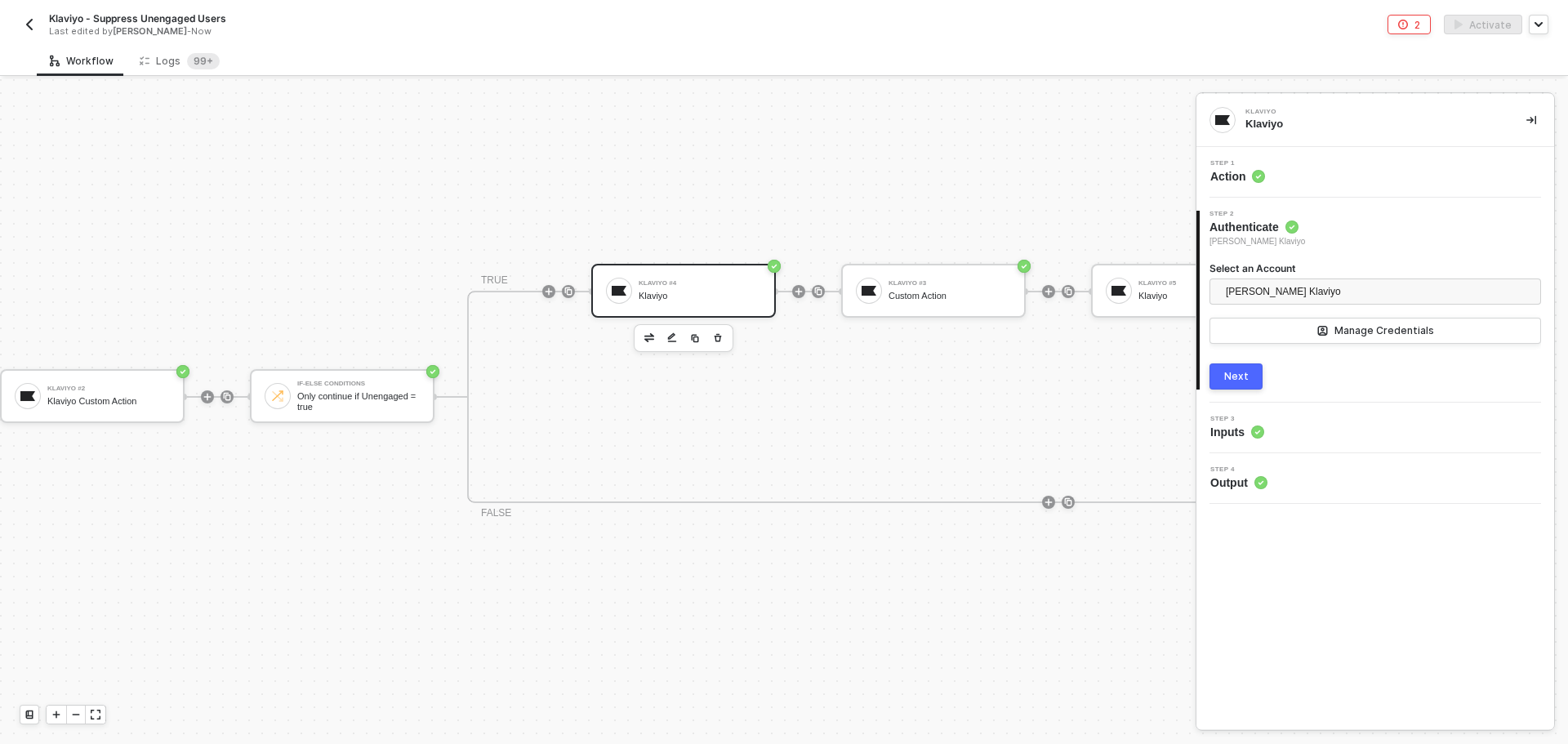
click at [1333, 185] on div "Step 1 Action" at bounding box center [1374, 172] width 357 height 51
click at [1324, 161] on div "Step 1 Action" at bounding box center [1377, 172] width 354 height 25
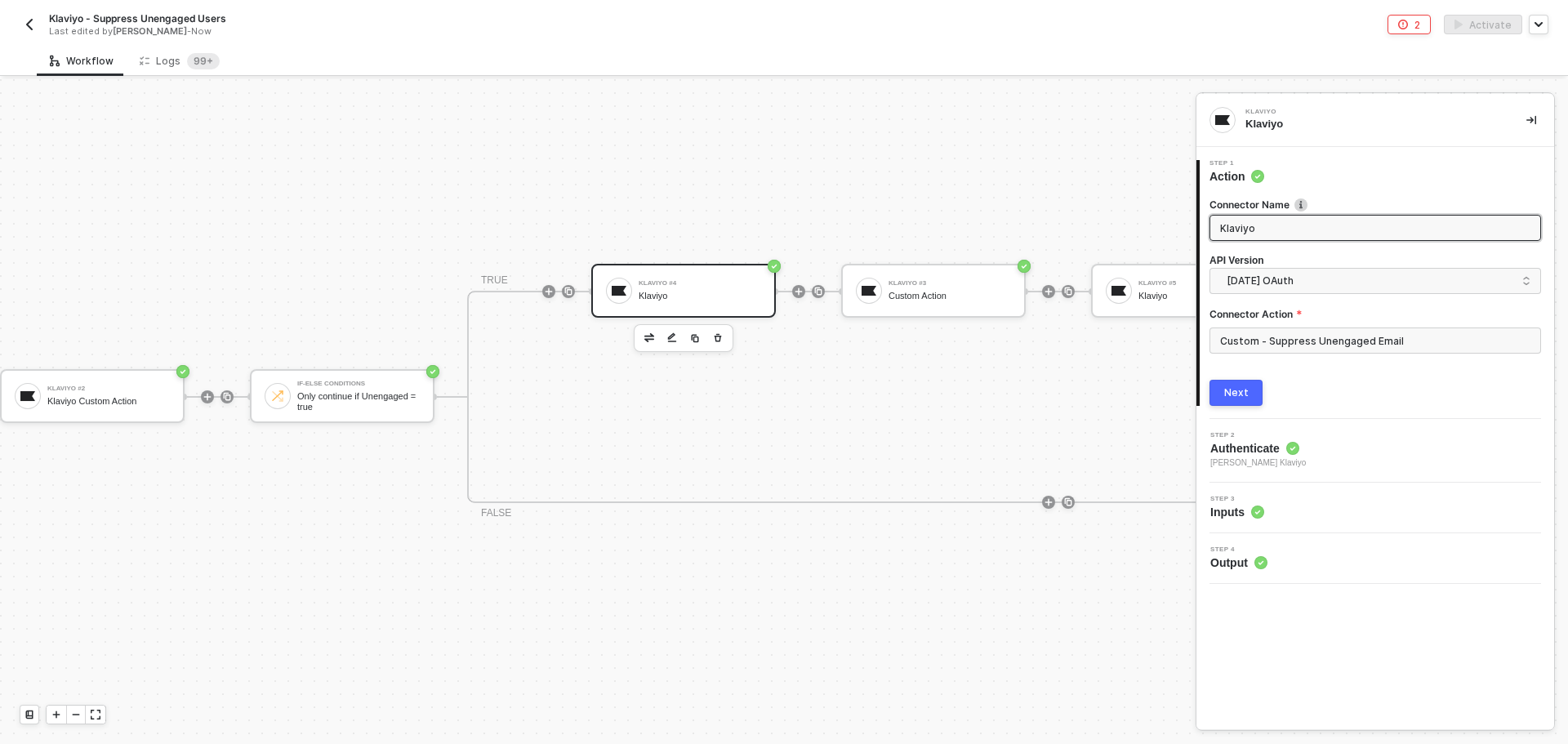
click at [1324, 462] on div "Step 2 Authenticate Todd Baxter's Klaviyo" at bounding box center [1377, 451] width 354 height 37
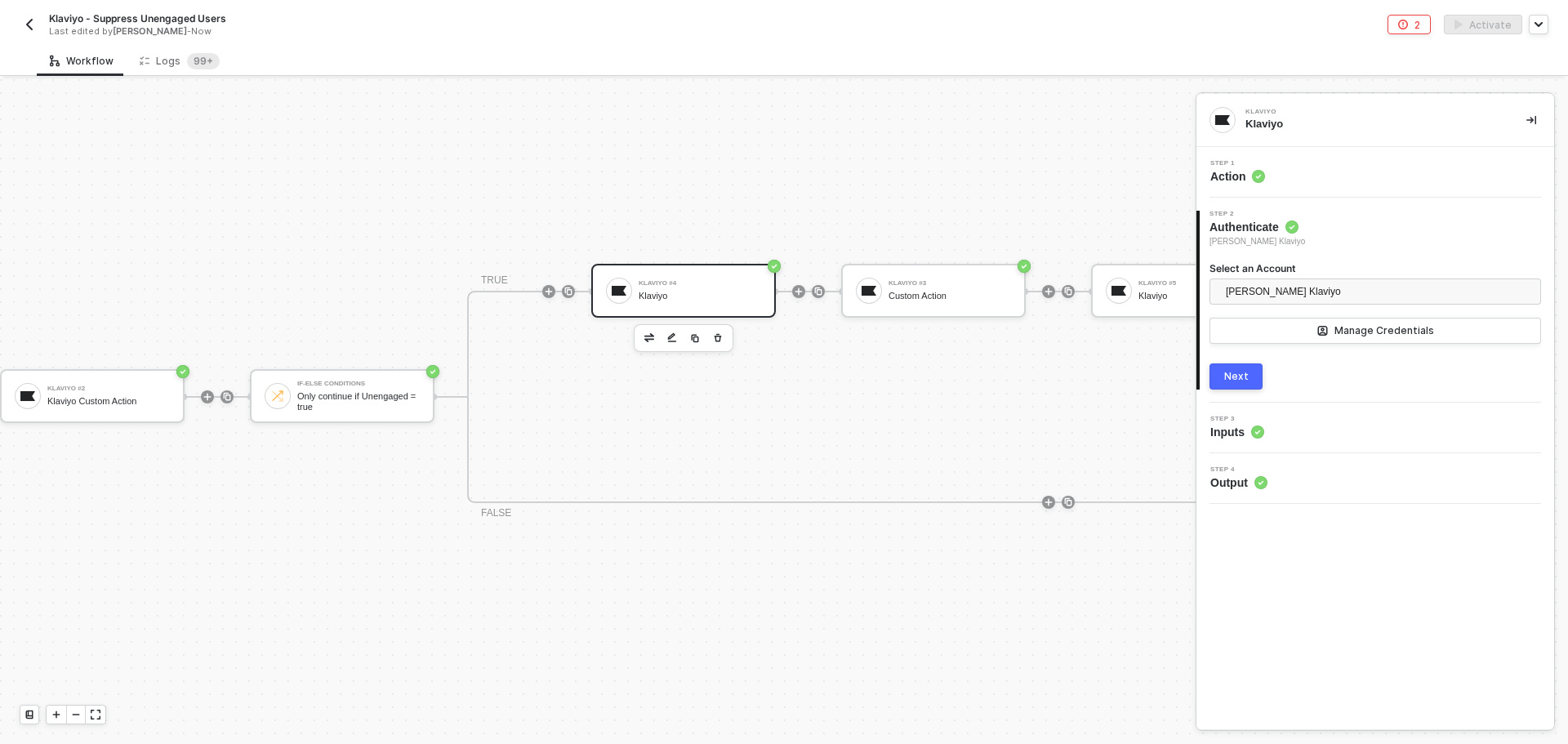
click at [1316, 437] on div "Step 3 Inputs" at bounding box center [1377, 428] width 354 height 25
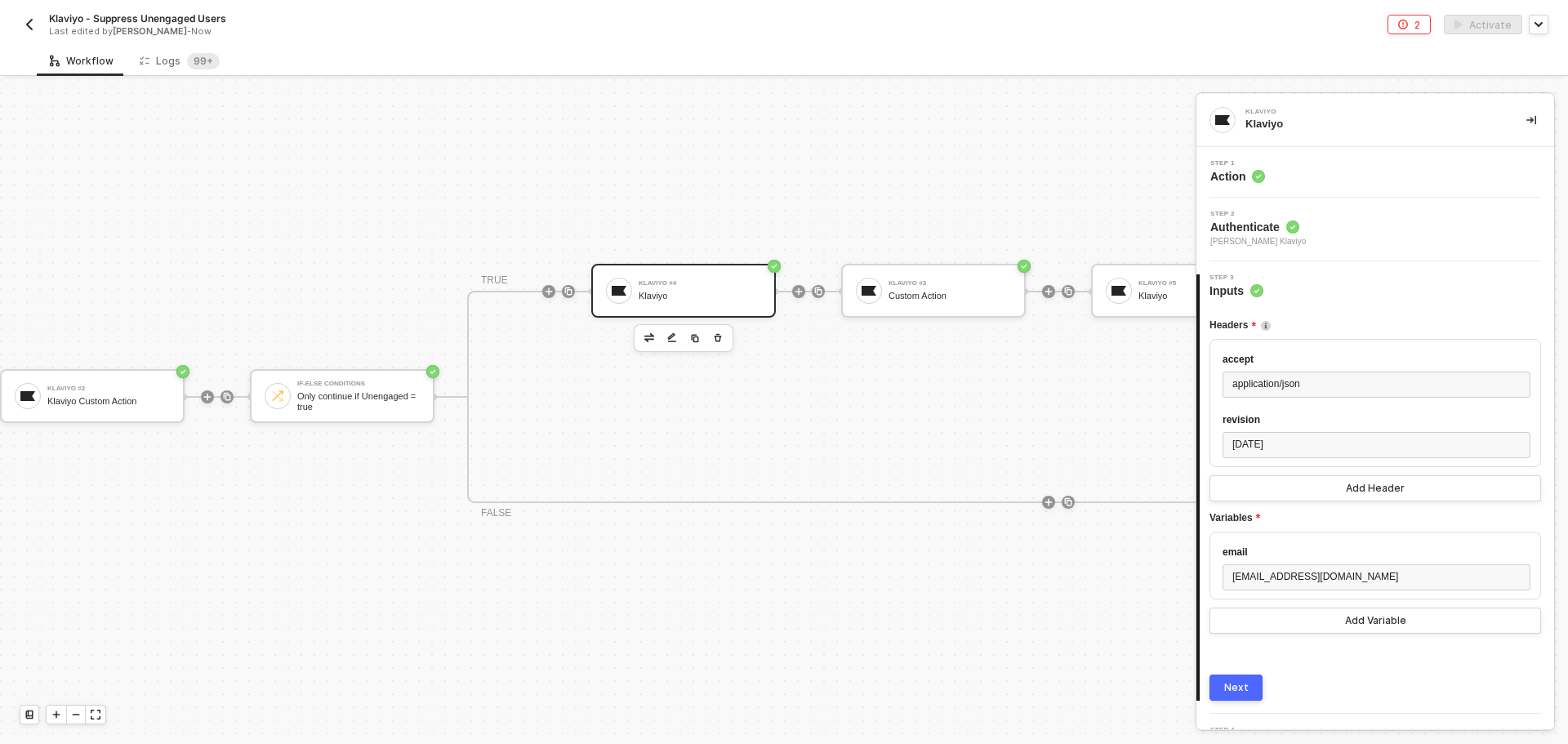
click at [1352, 172] on div "Step 1 Action" at bounding box center [1377, 172] width 354 height 25
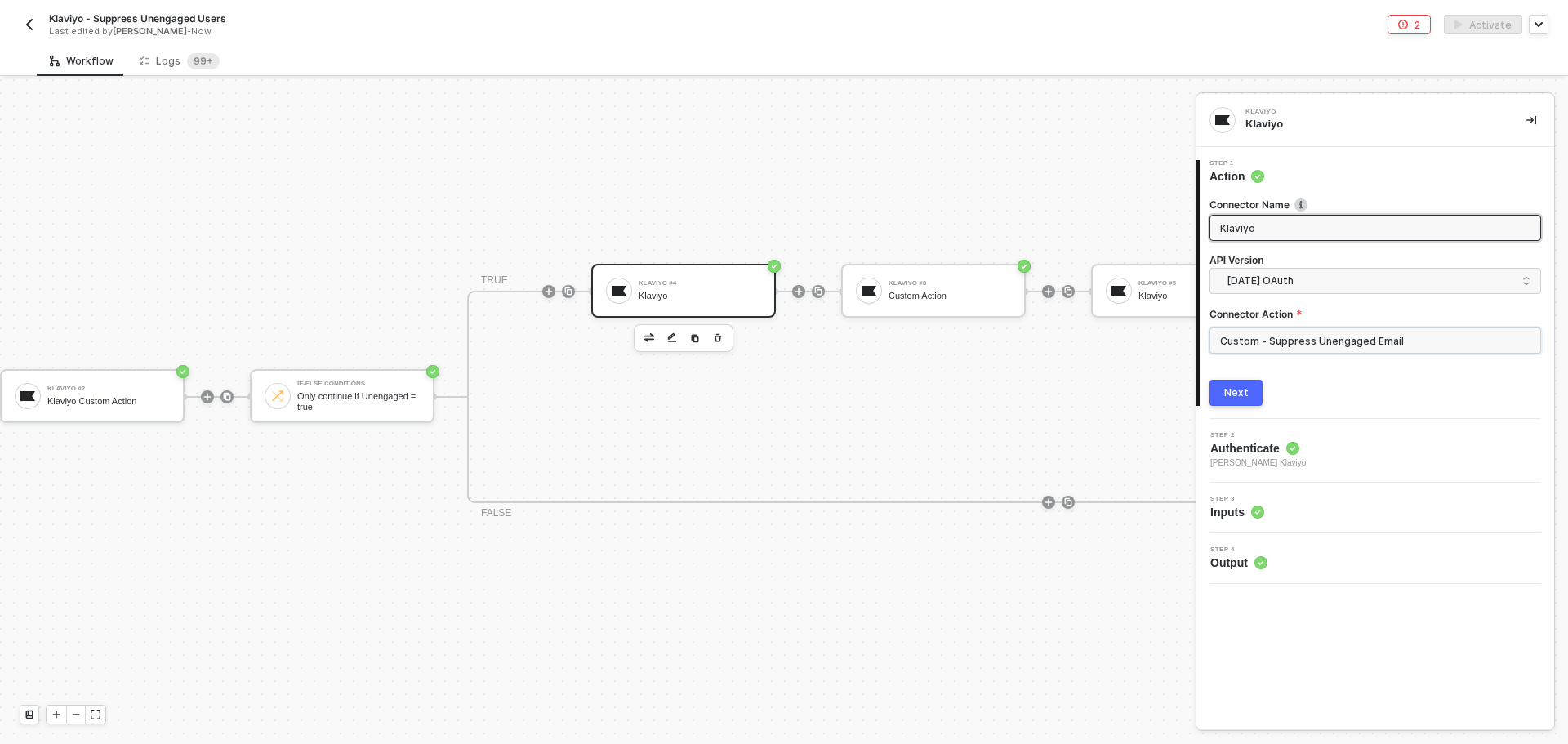
click at [1301, 345] on input "Custom - Suppress Unengaged Email" at bounding box center [1375, 341] width 332 height 26
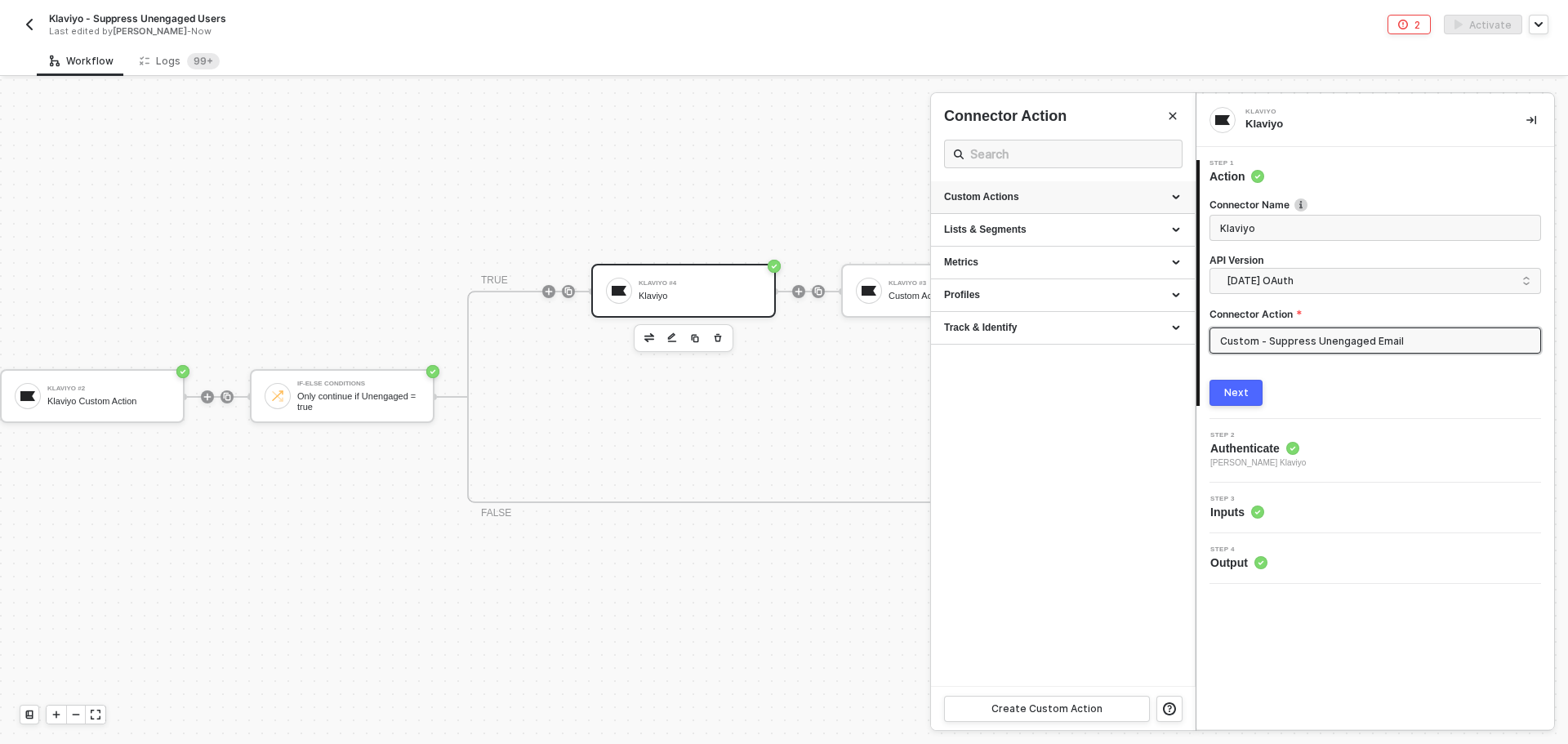
click at [1054, 192] on div "Custom Actions" at bounding box center [1063, 197] width 238 height 14
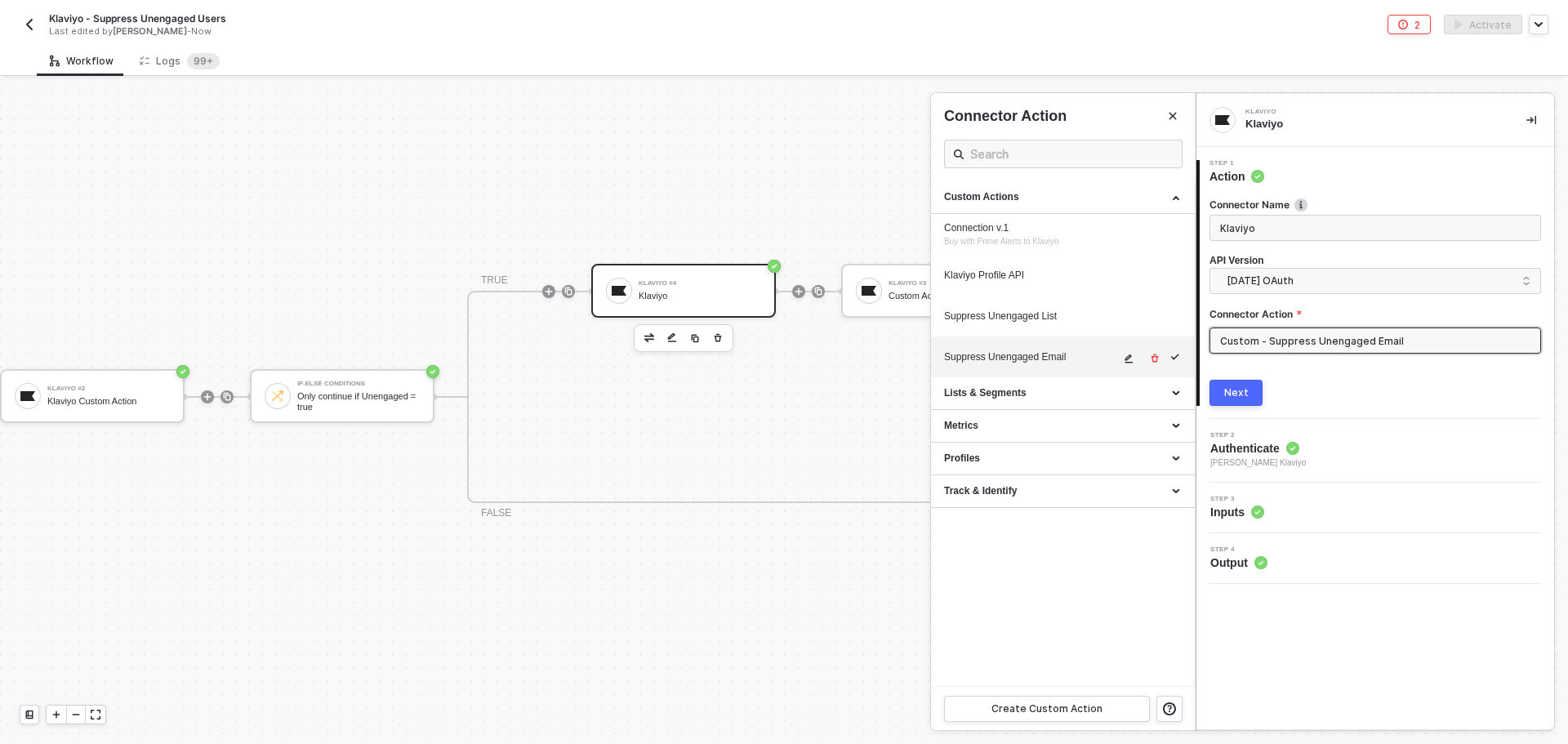
click at [1128, 361] on icon "icon-edit" at bounding box center [1129, 359] width 10 height 10
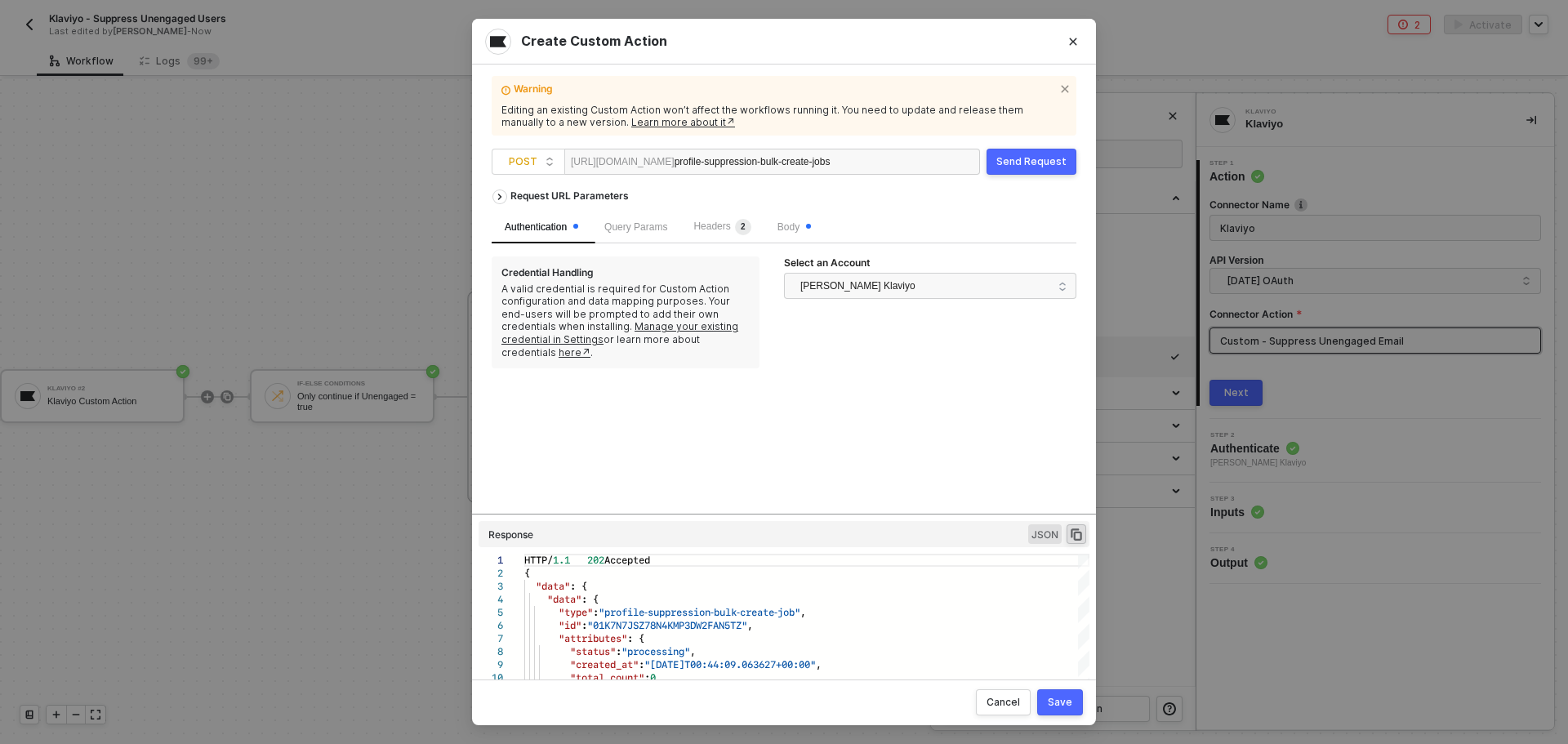
click at [792, 217] on div "Body" at bounding box center [794, 227] width 59 height 32
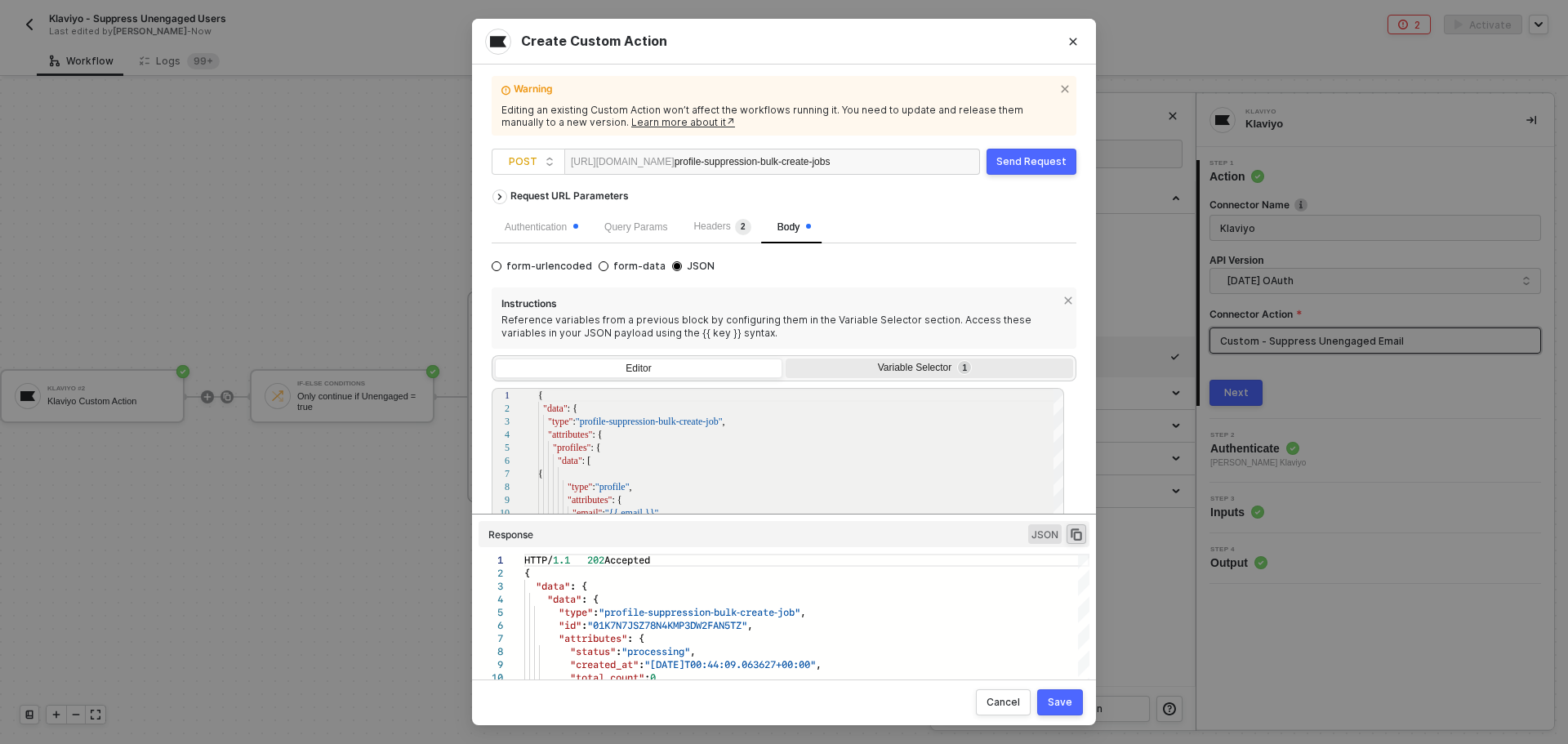
click at [851, 375] on div "Variable Selector 1" at bounding box center [928, 368] width 267 height 13
click at [786, 358] on input "Variable Selector 1" at bounding box center [786, 358] width 0 height 0
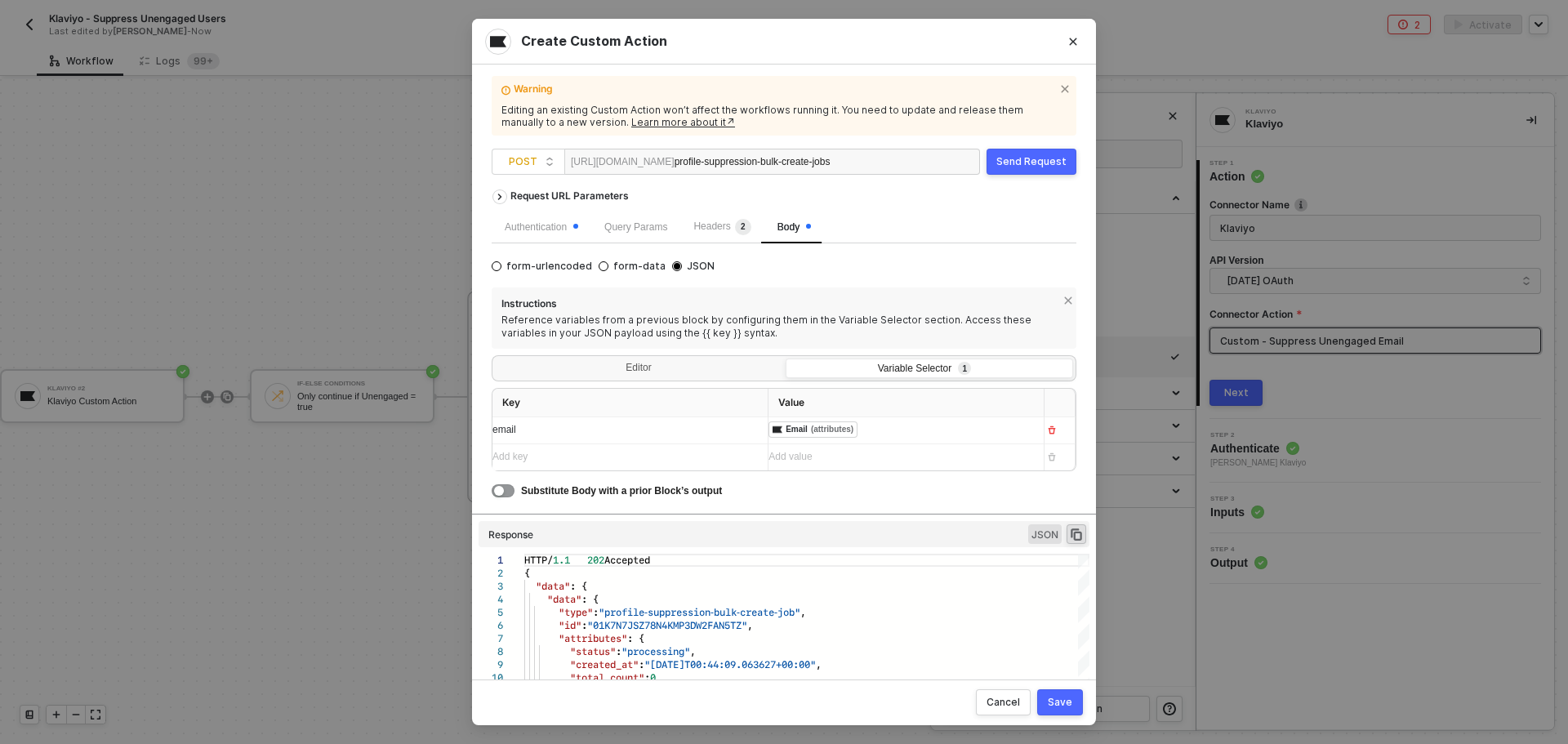
click at [893, 426] on div "﻿ ﻿ Email (attributes) ﻿" at bounding box center [899, 430] width 262 height 18
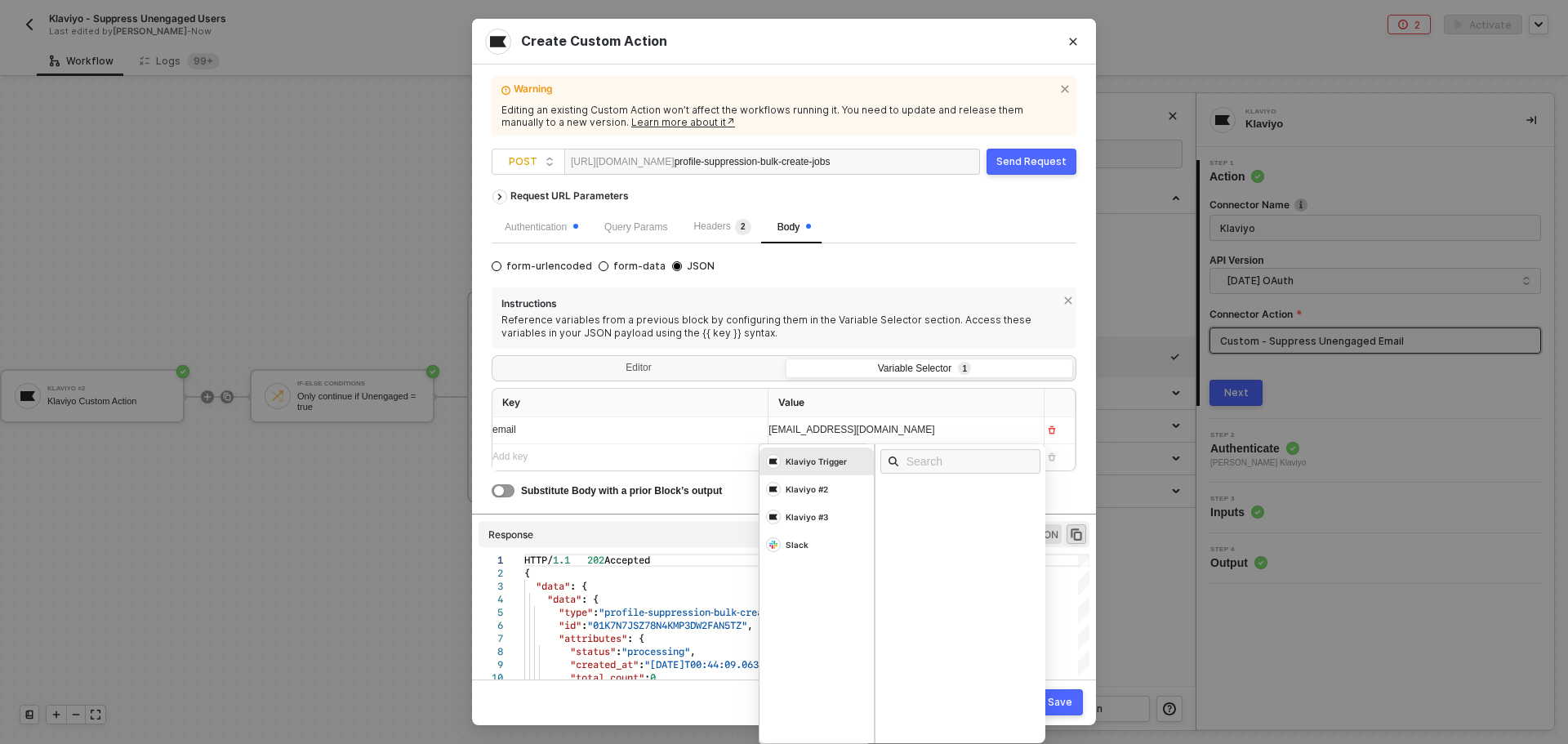
click at [1093, 633] on div "Warning Editing an existing Custom Action won’t affect the workflows running it…" at bounding box center [784, 372] width 624 height 615
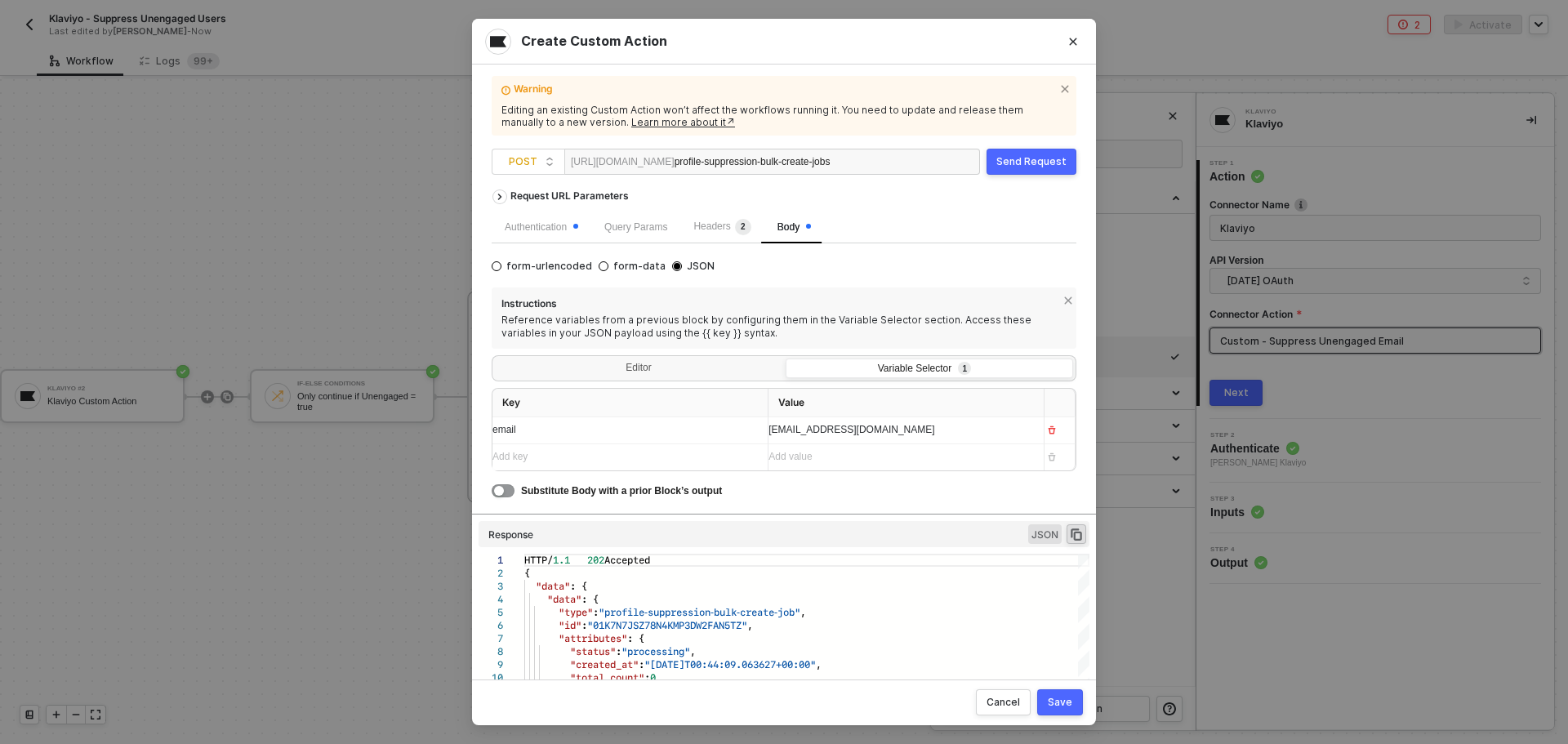
click at [1065, 704] on div "Save" at bounding box center [1059, 702] width 25 height 13
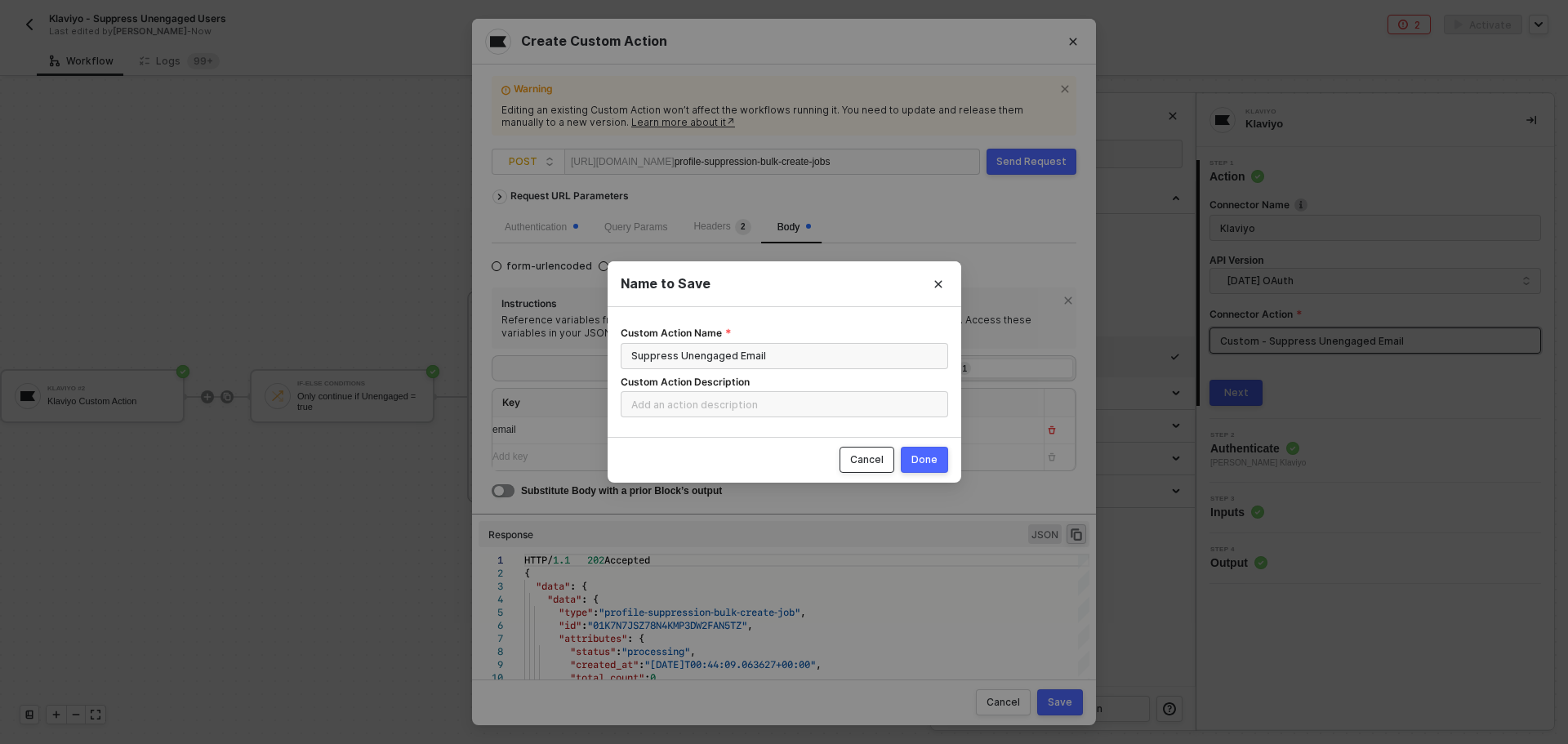
click at [857, 462] on div "Cancel" at bounding box center [867, 459] width 33 height 13
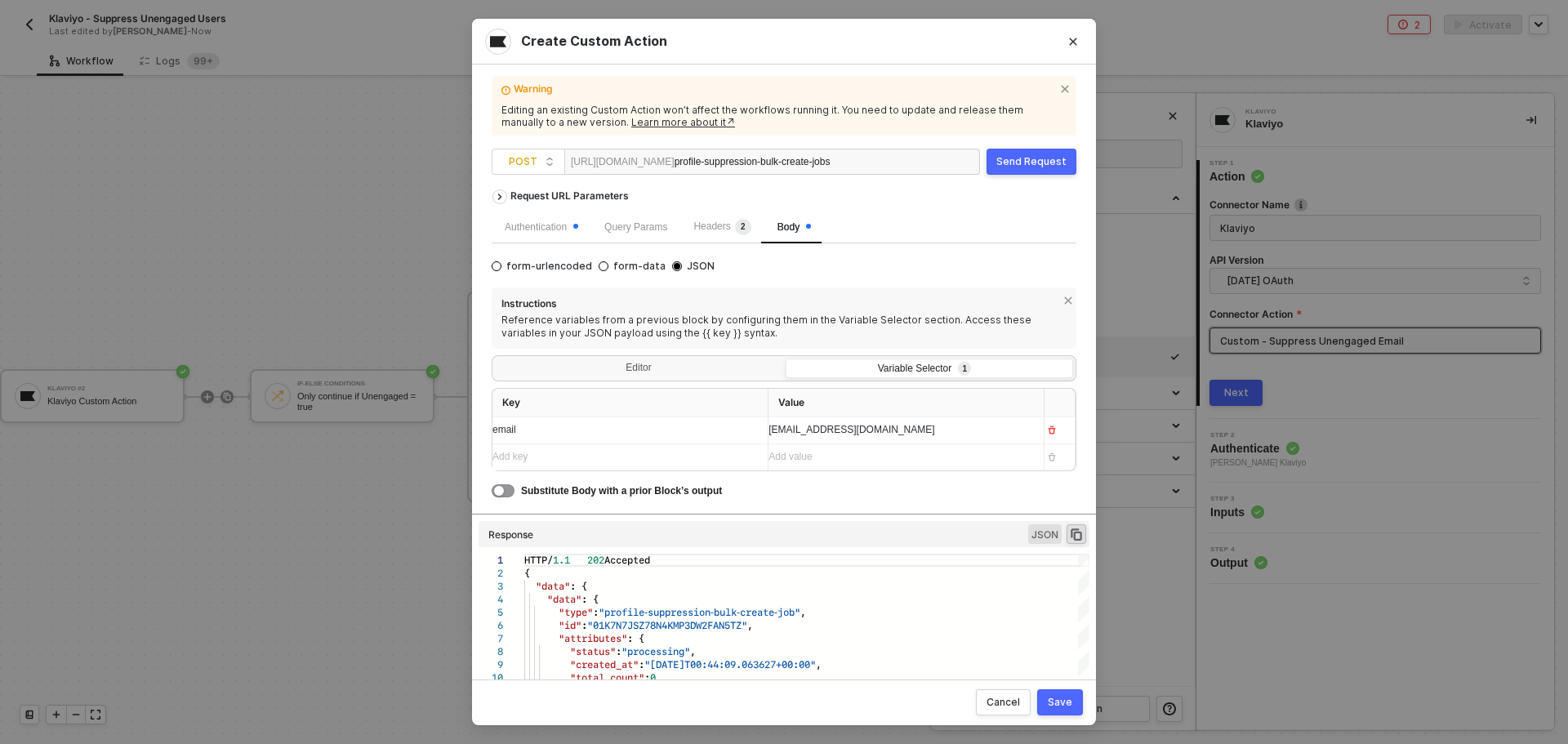
click at [1018, 171] on button "Send Request" at bounding box center [1031, 161] width 90 height 26
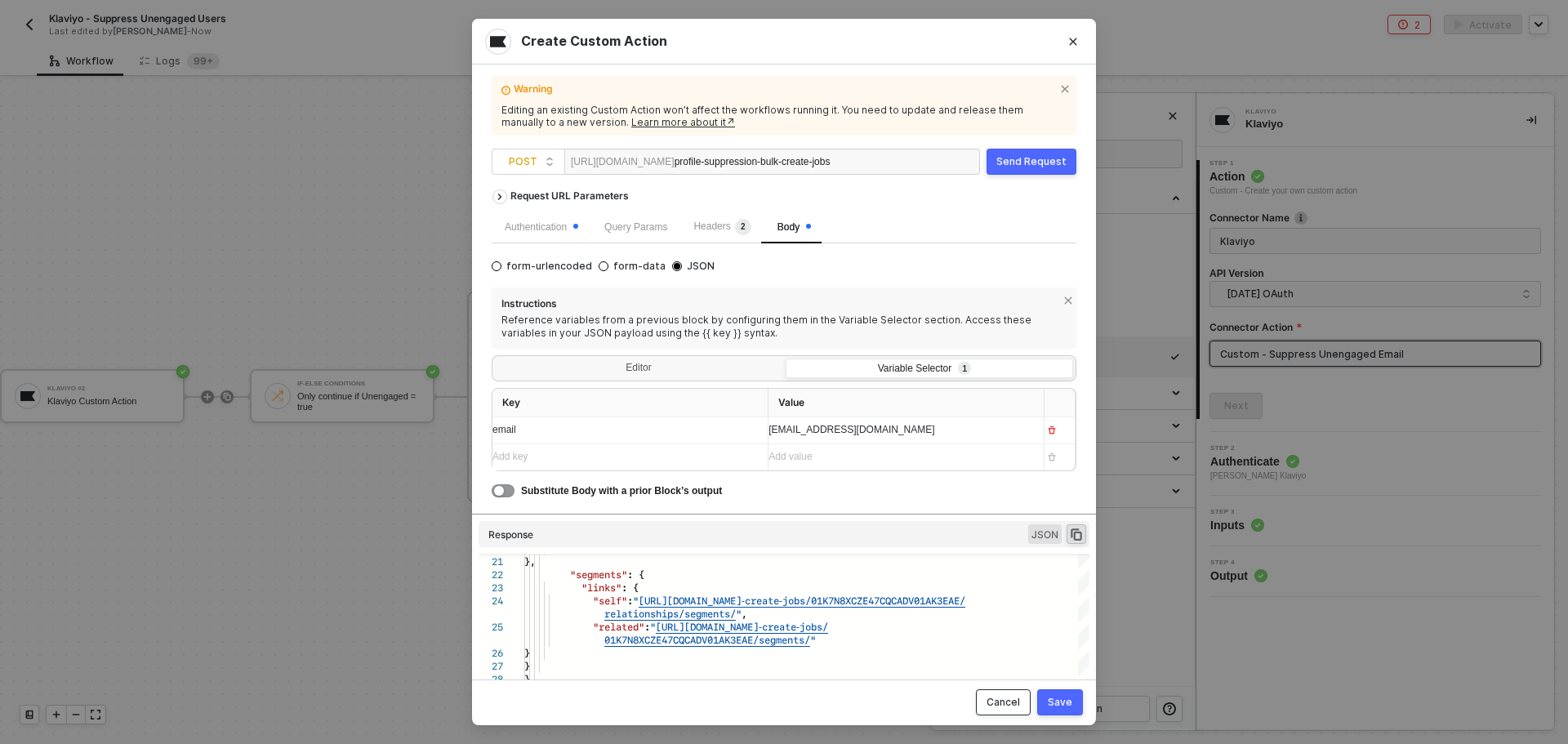
click at [991, 712] on button "Cancel" at bounding box center [1003, 702] width 54 height 26
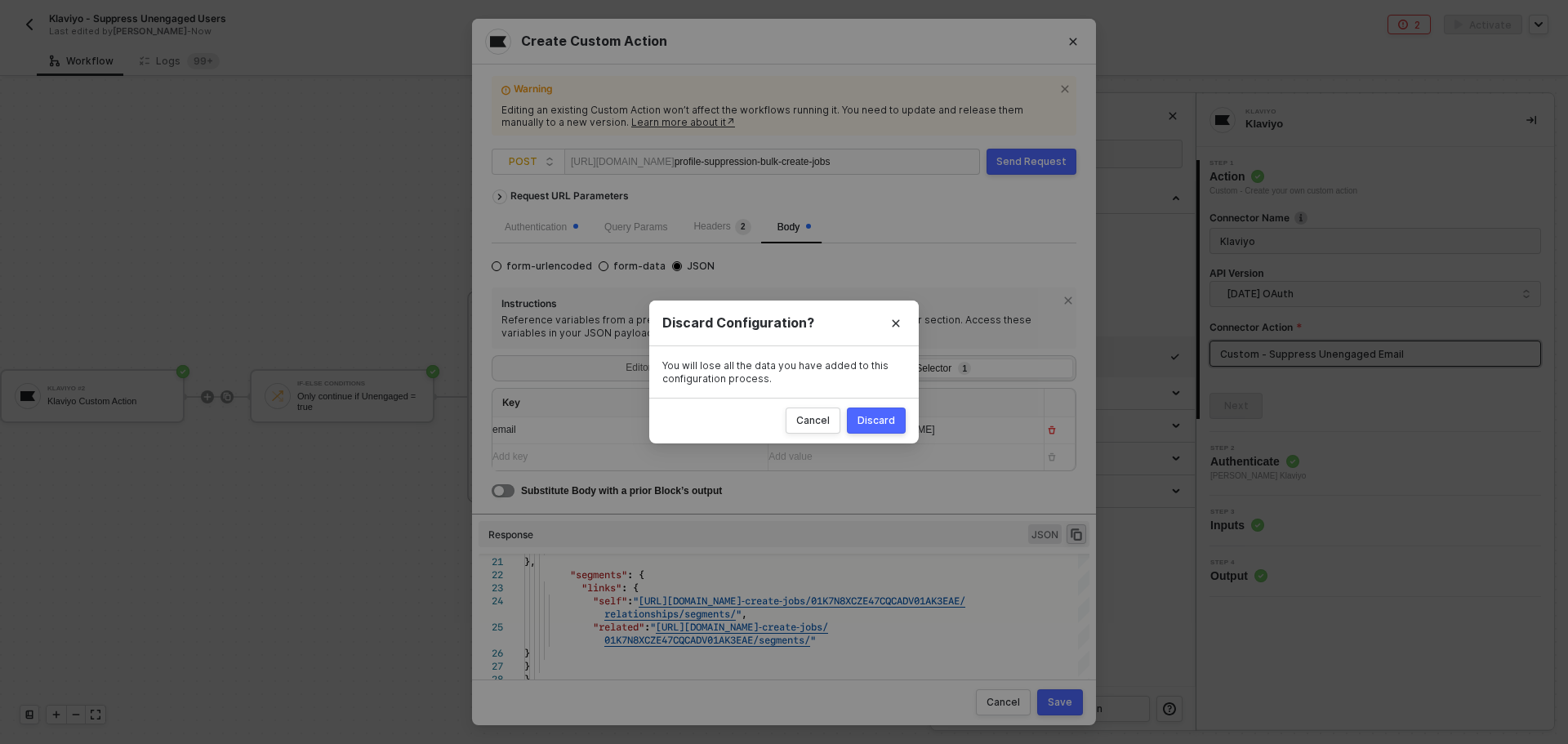
click at [874, 428] on button "Discard" at bounding box center [876, 420] width 59 height 26
radio input "true"
radio input "false"
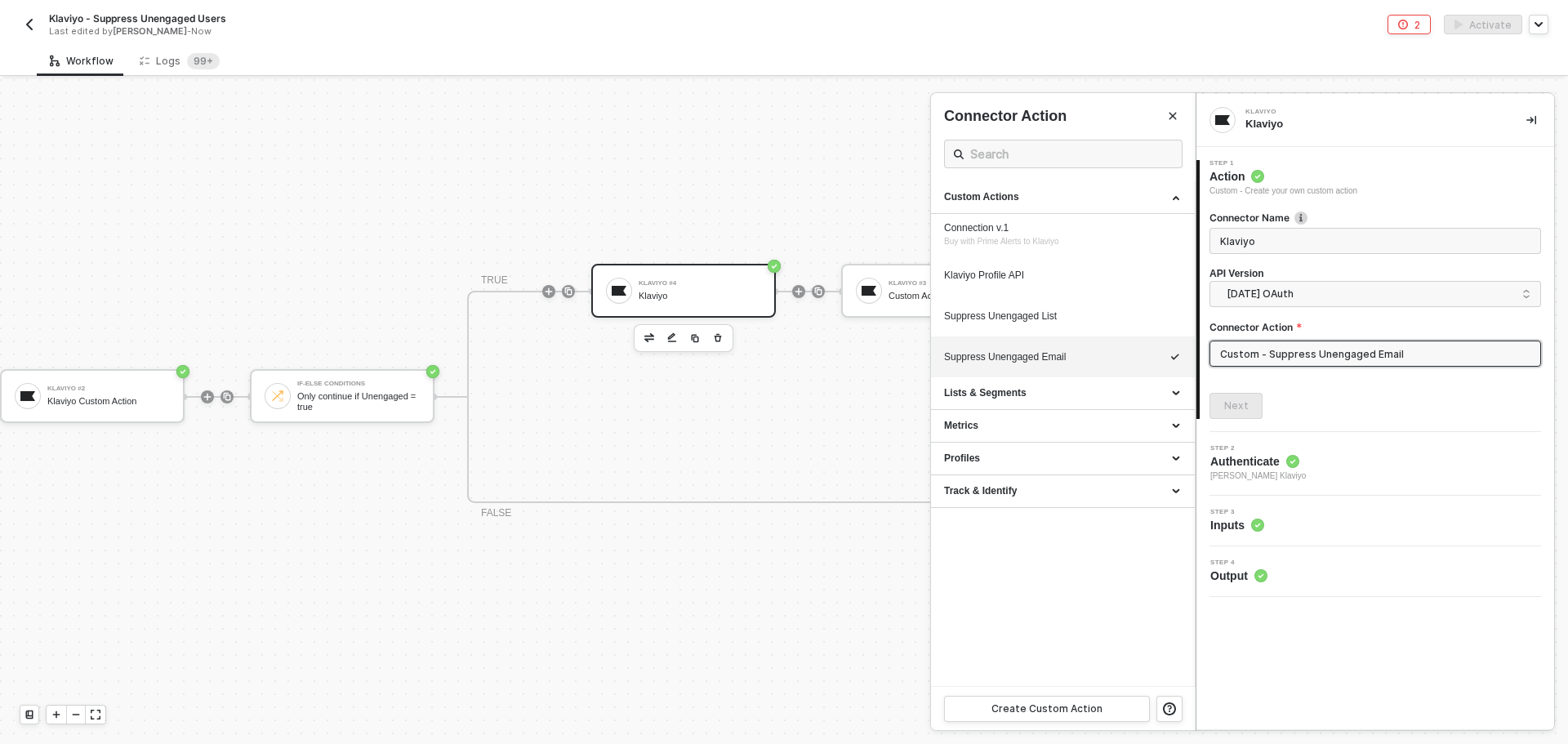
click at [872, 277] on div at bounding box center [784, 411] width 1568 height 665
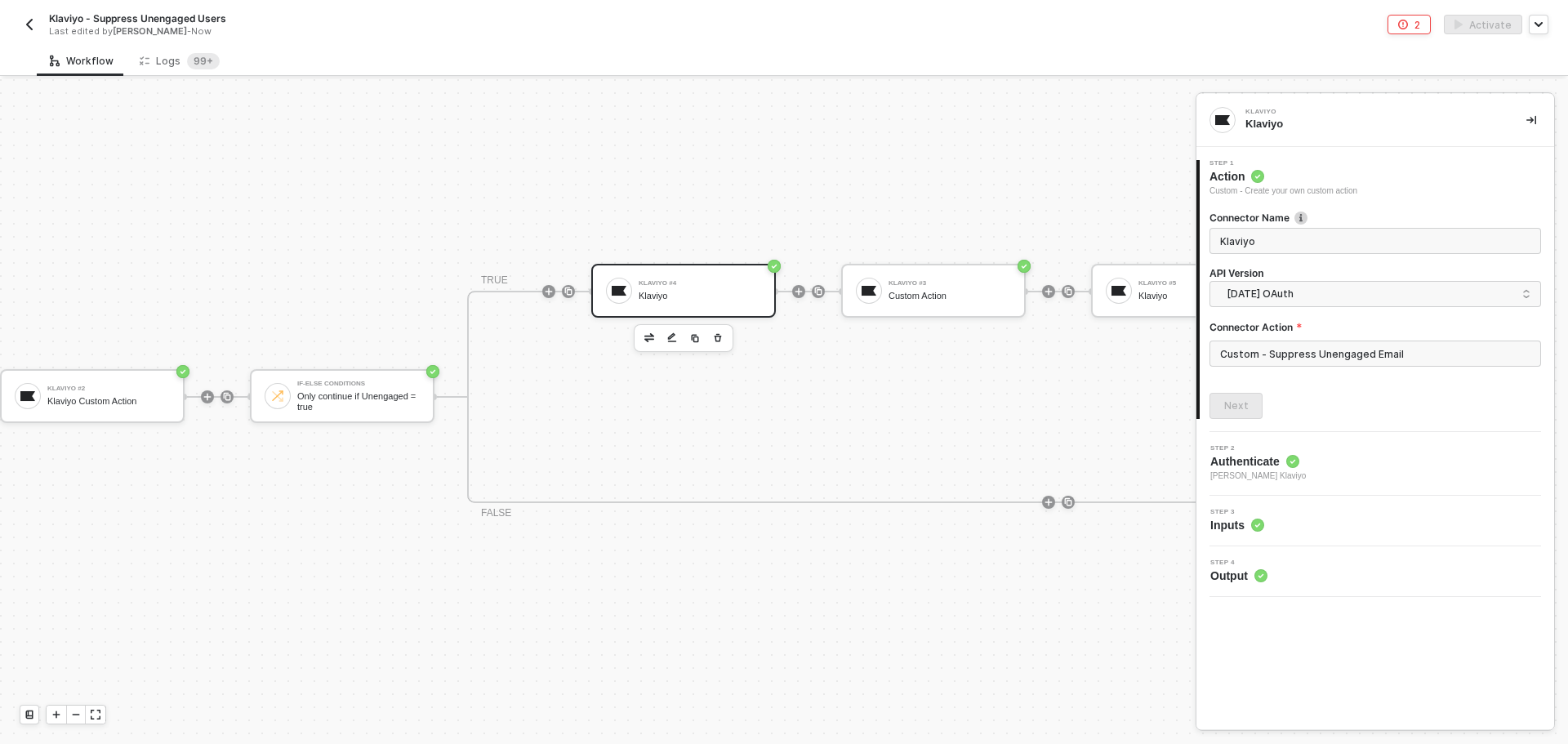
click at [893, 290] on div "Klaviyo #3 Custom Action" at bounding box center [950, 290] width 122 height 31
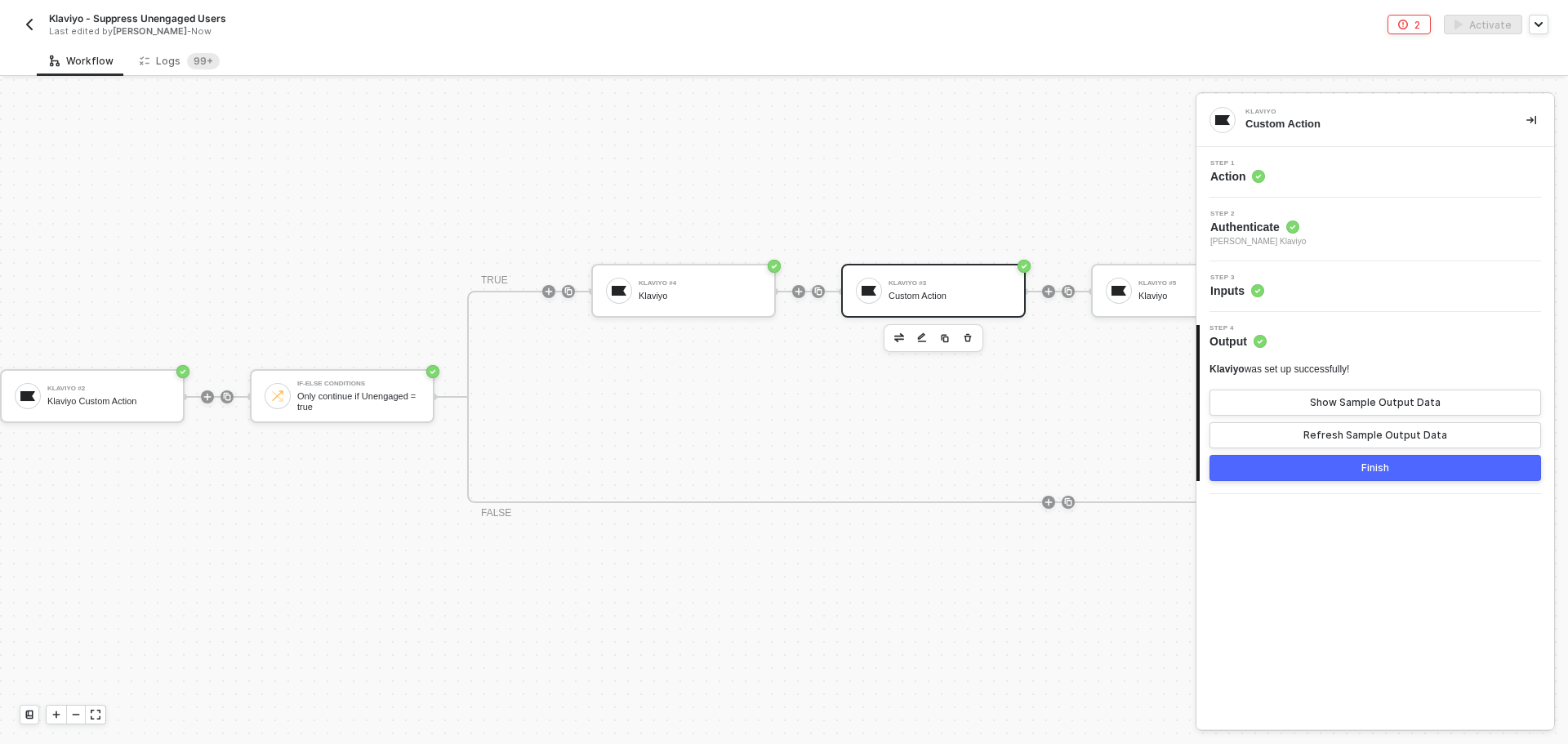
click at [1340, 158] on div "Step 1 Action" at bounding box center [1374, 172] width 357 height 51
click at [1279, 201] on div "Step 1 Action Step 2 Authenticate Todd Baxter's Klaviyo Step 3 Inputs 4 Step 4 …" at bounding box center [1374, 320] width 357 height 347
click at [1348, 175] on div "Step 1 Action" at bounding box center [1377, 172] width 354 height 25
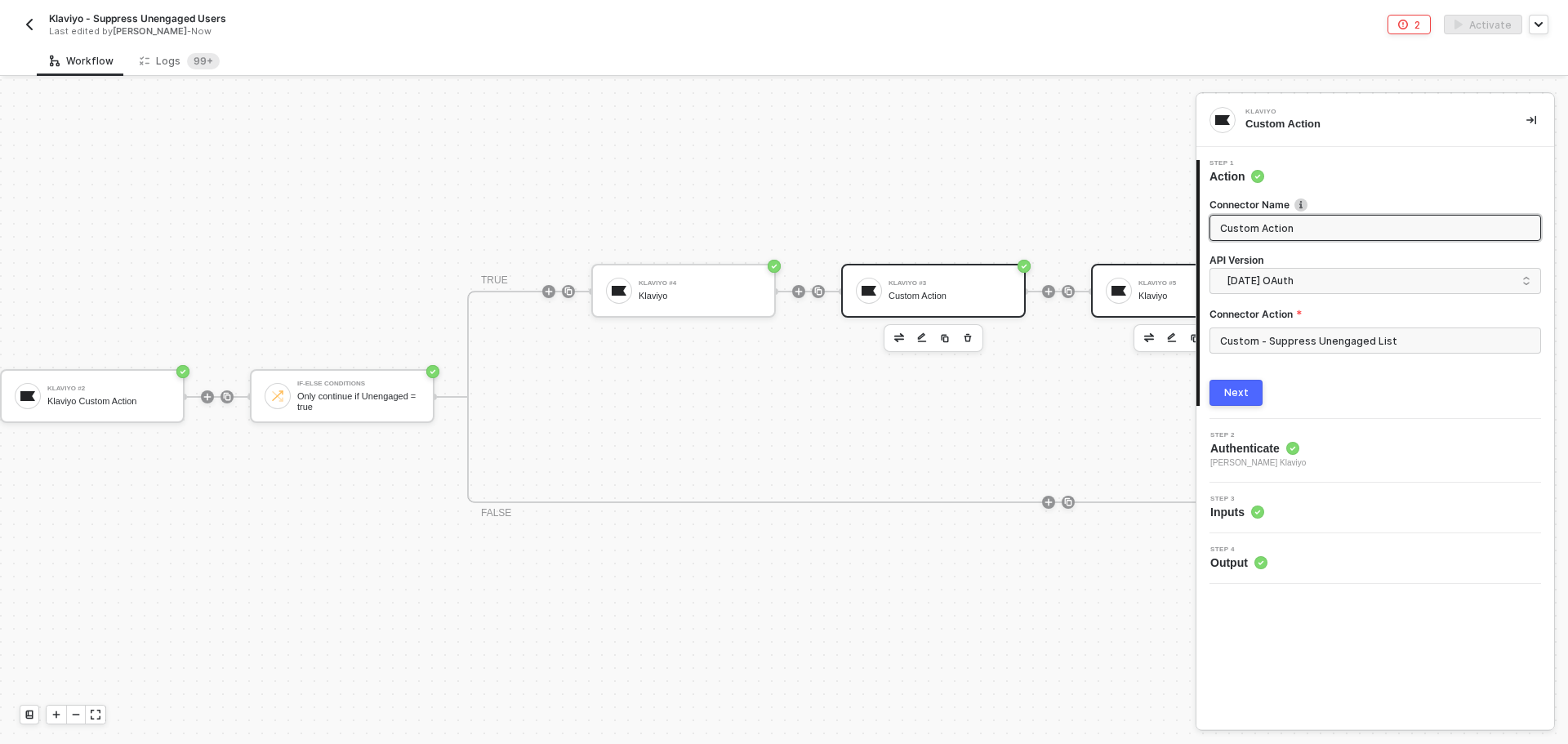
click at [1142, 290] on div "Klaviyo" at bounding box center [1200, 296] width 122 height 11
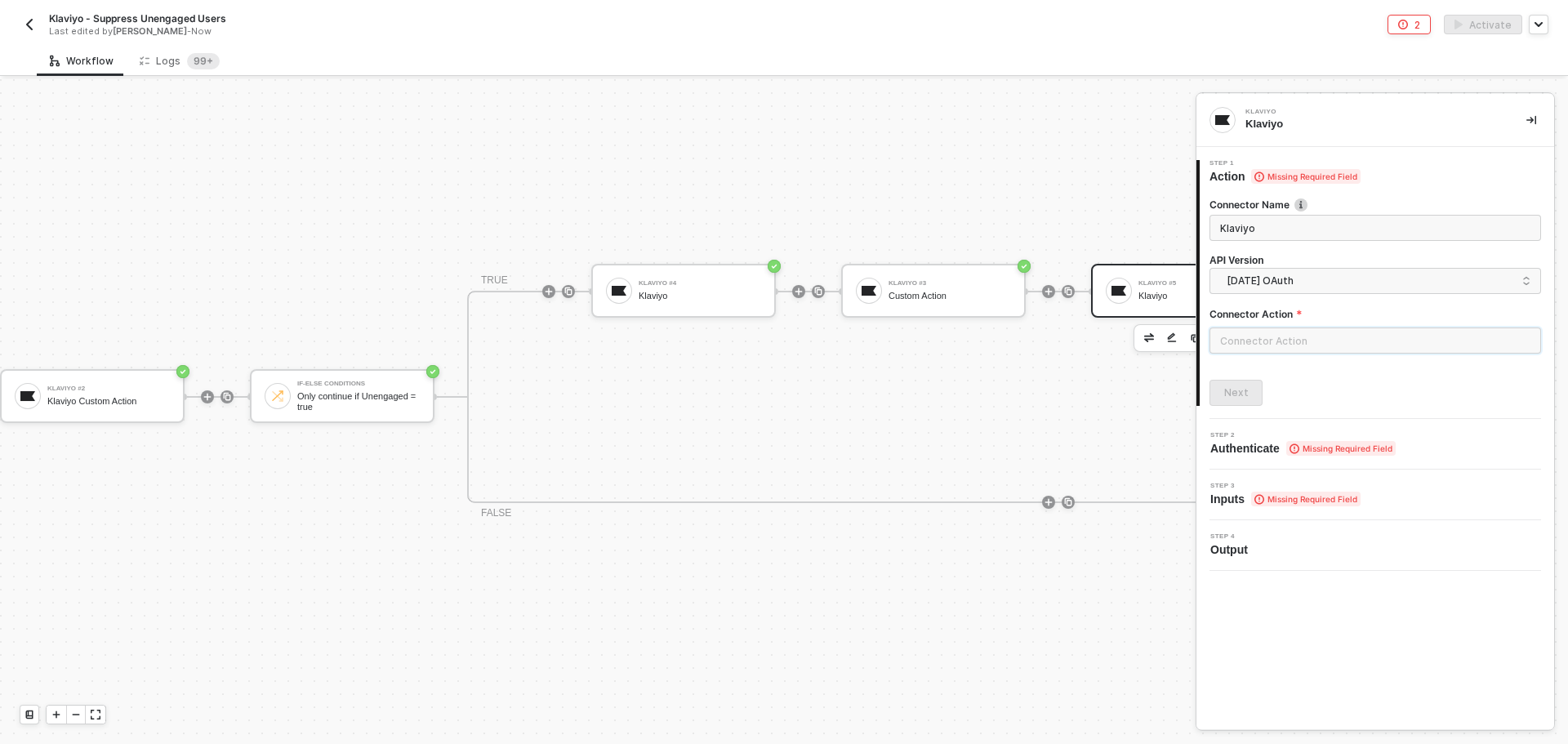
click at [1299, 341] on input "text" at bounding box center [1375, 341] width 332 height 26
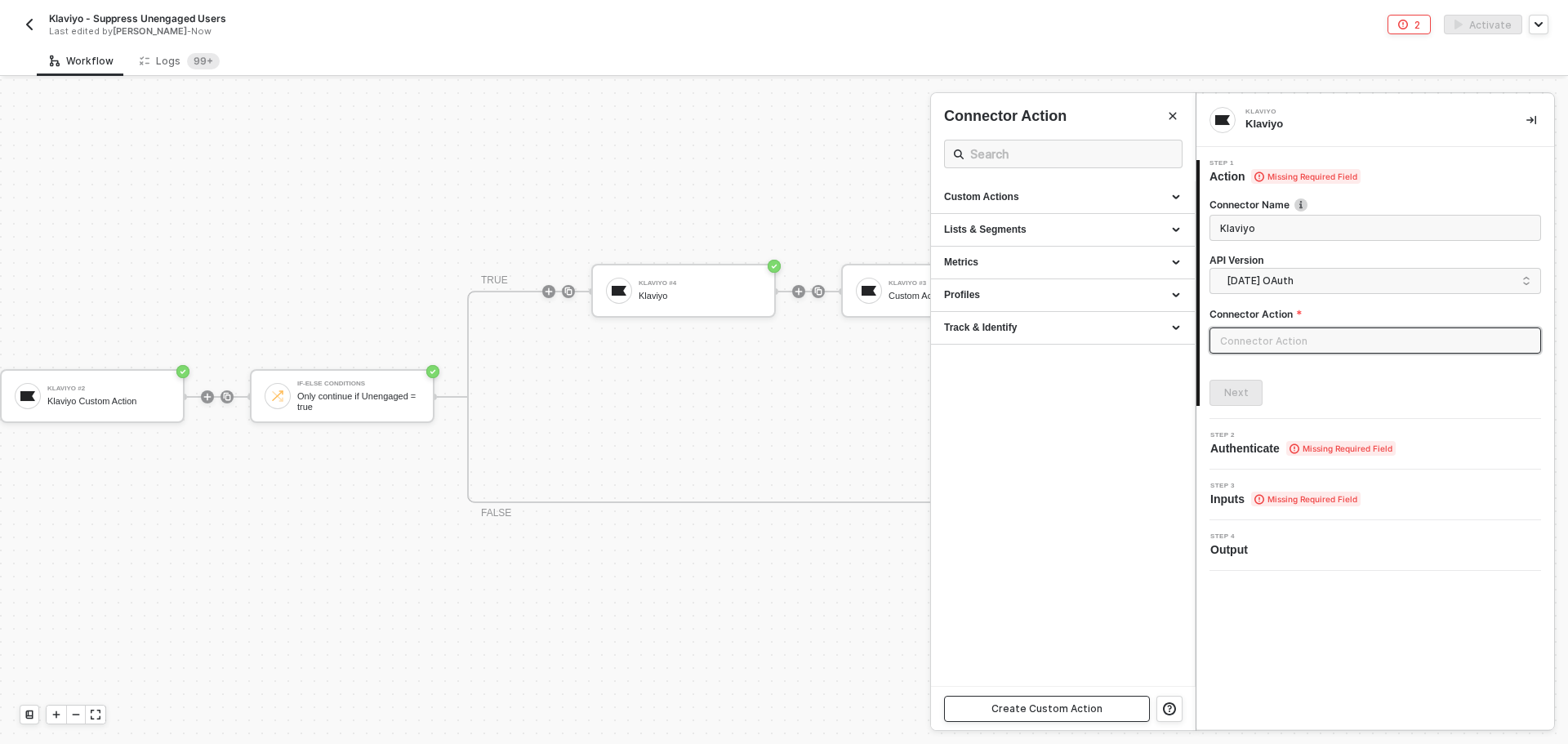
click at [1070, 712] on div "Create Custom Action" at bounding box center [1047, 708] width 111 height 13
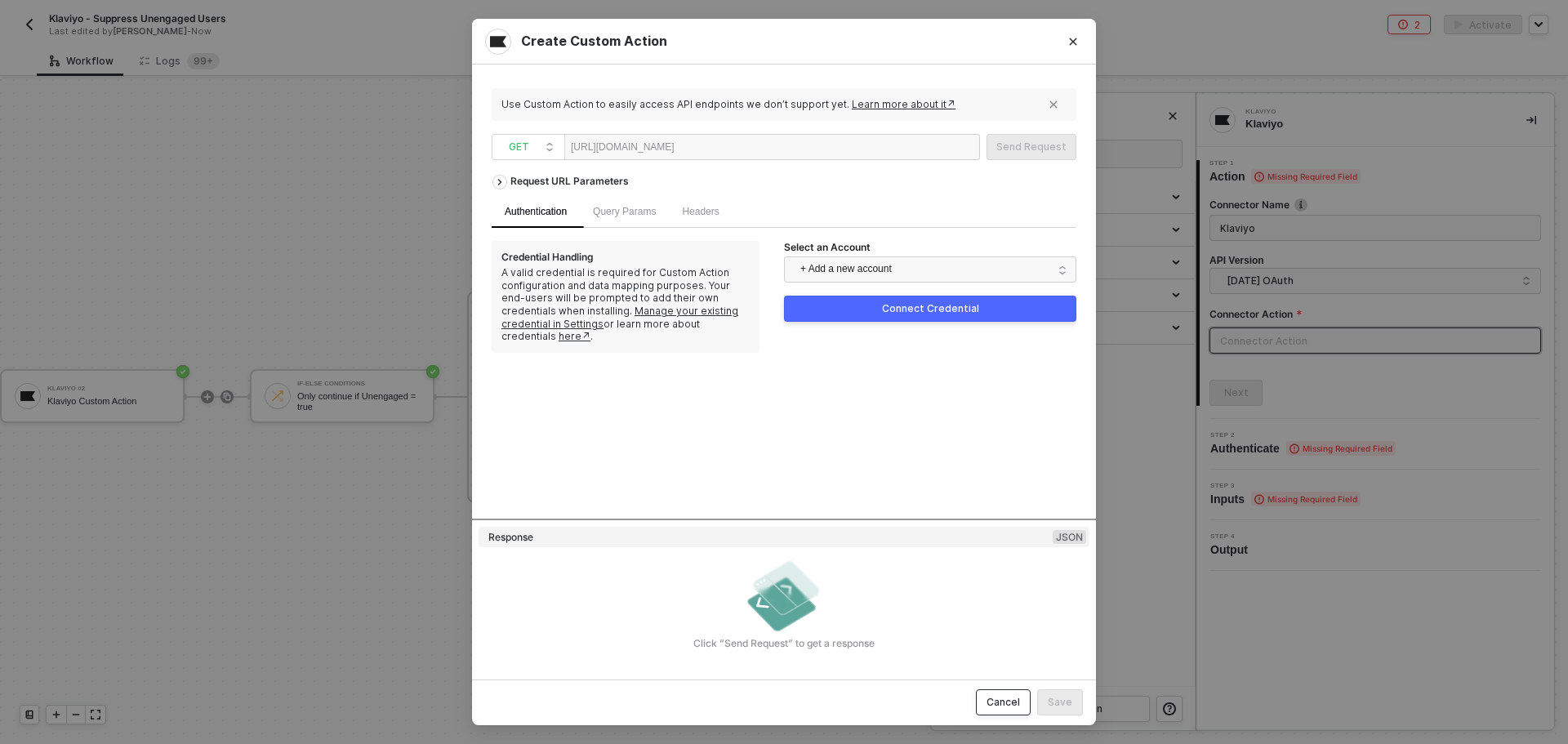
click at [1006, 707] on div "Cancel" at bounding box center [1003, 702] width 33 height 13
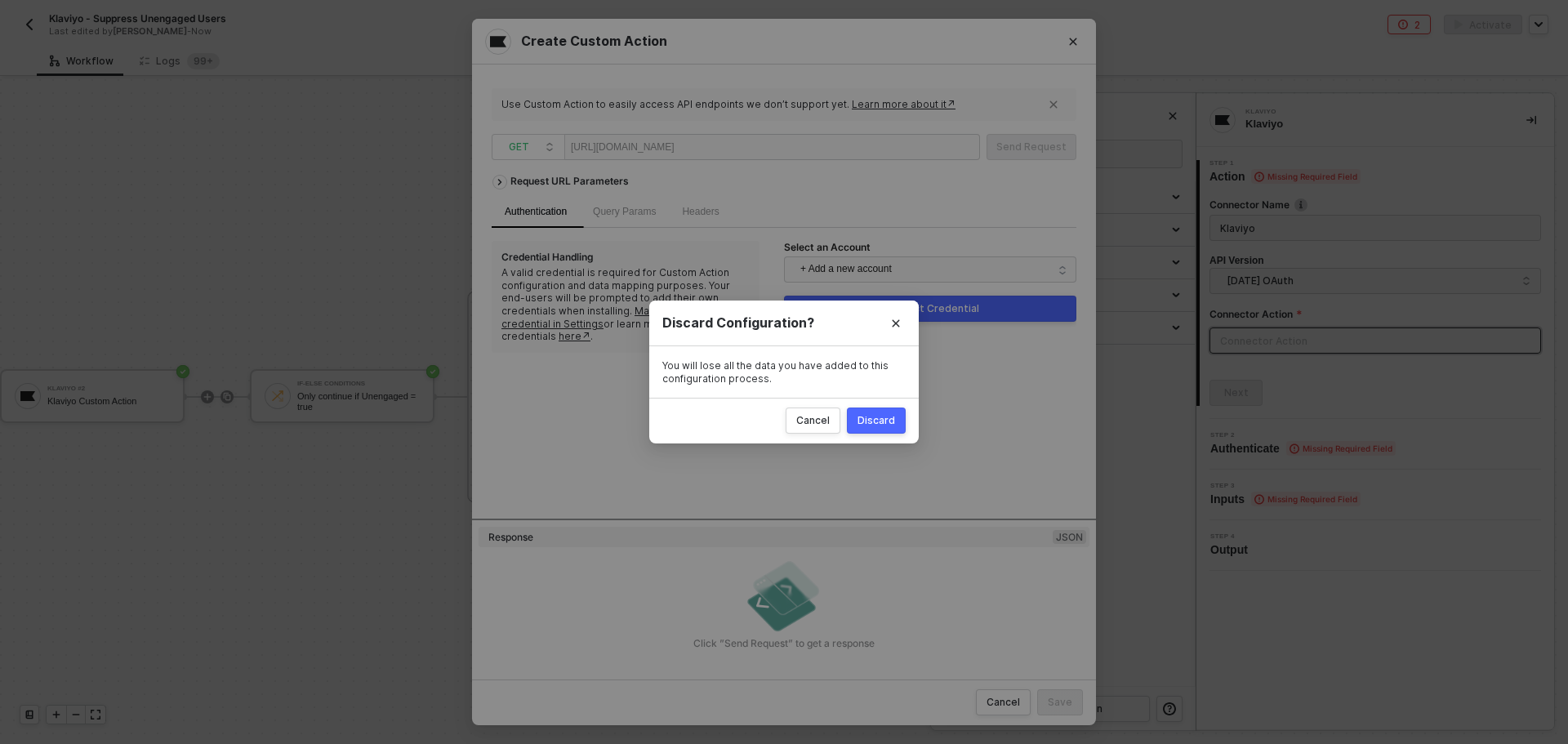
click at [899, 421] on button "Discard" at bounding box center [876, 420] width 59 height 26
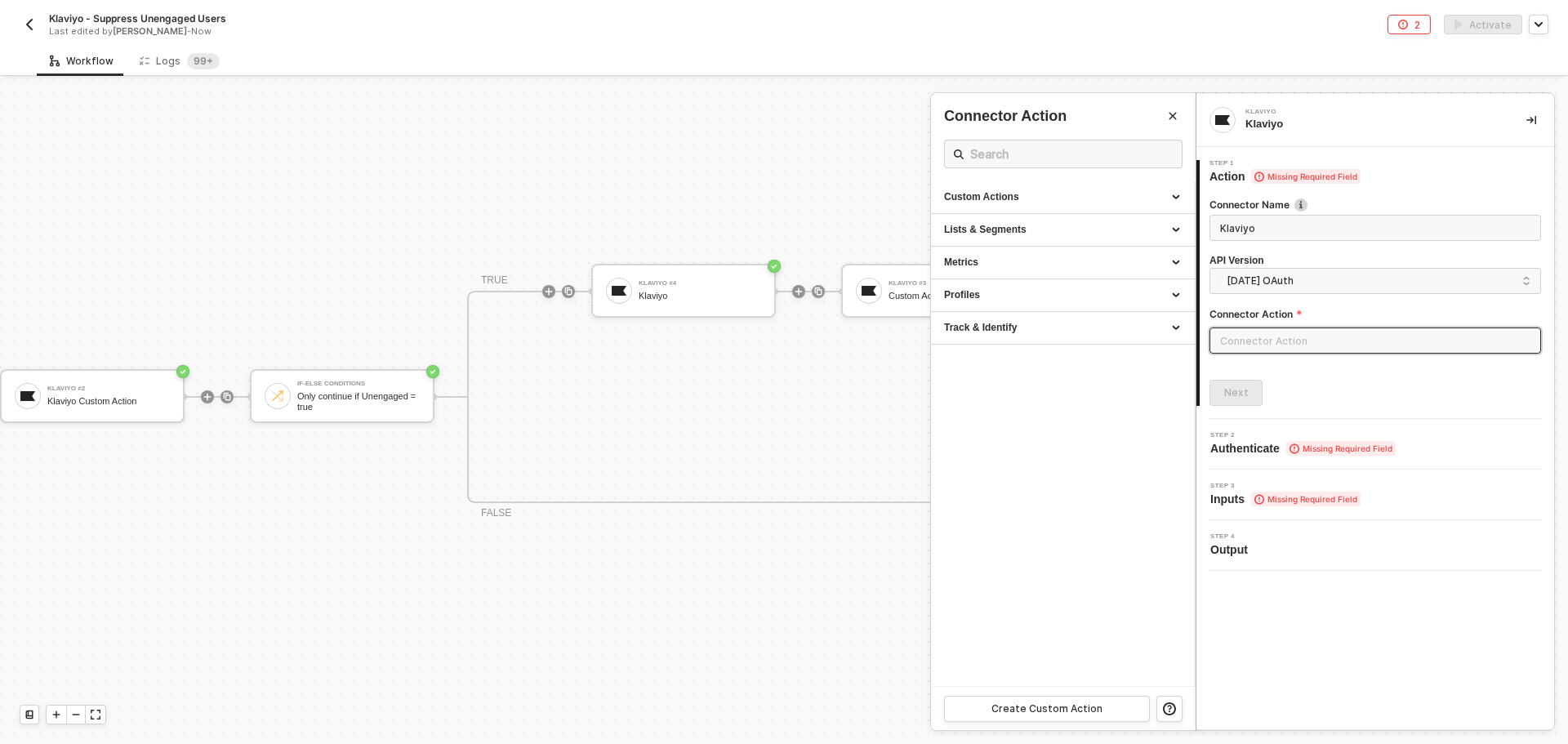
click at [686, 276] on div at bounding box center [784, 411] width 1568 height 665
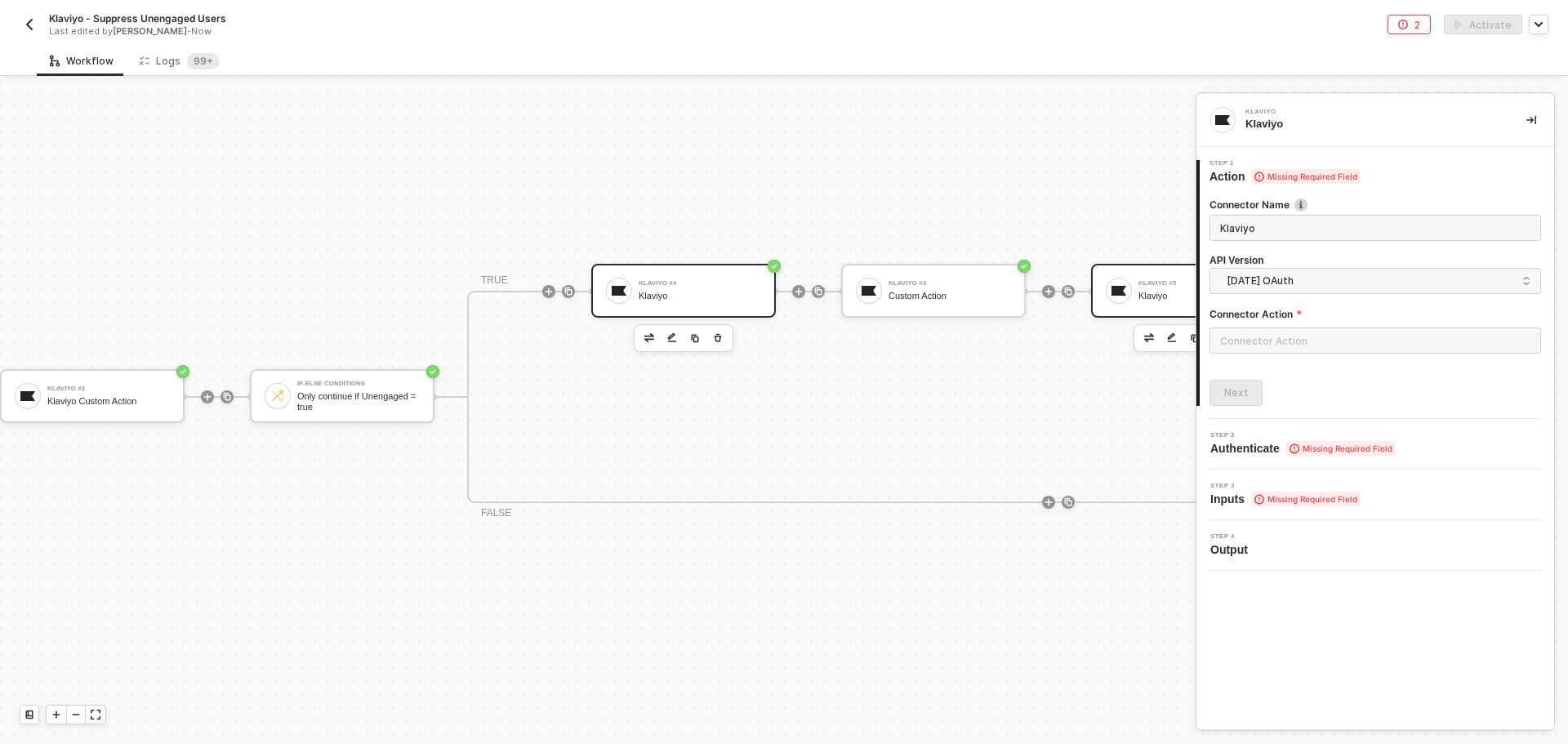
click at [683, 275] on div "Klaviyo #4 Klaviyo" at bounding box center [700, 290] width 122 height 31
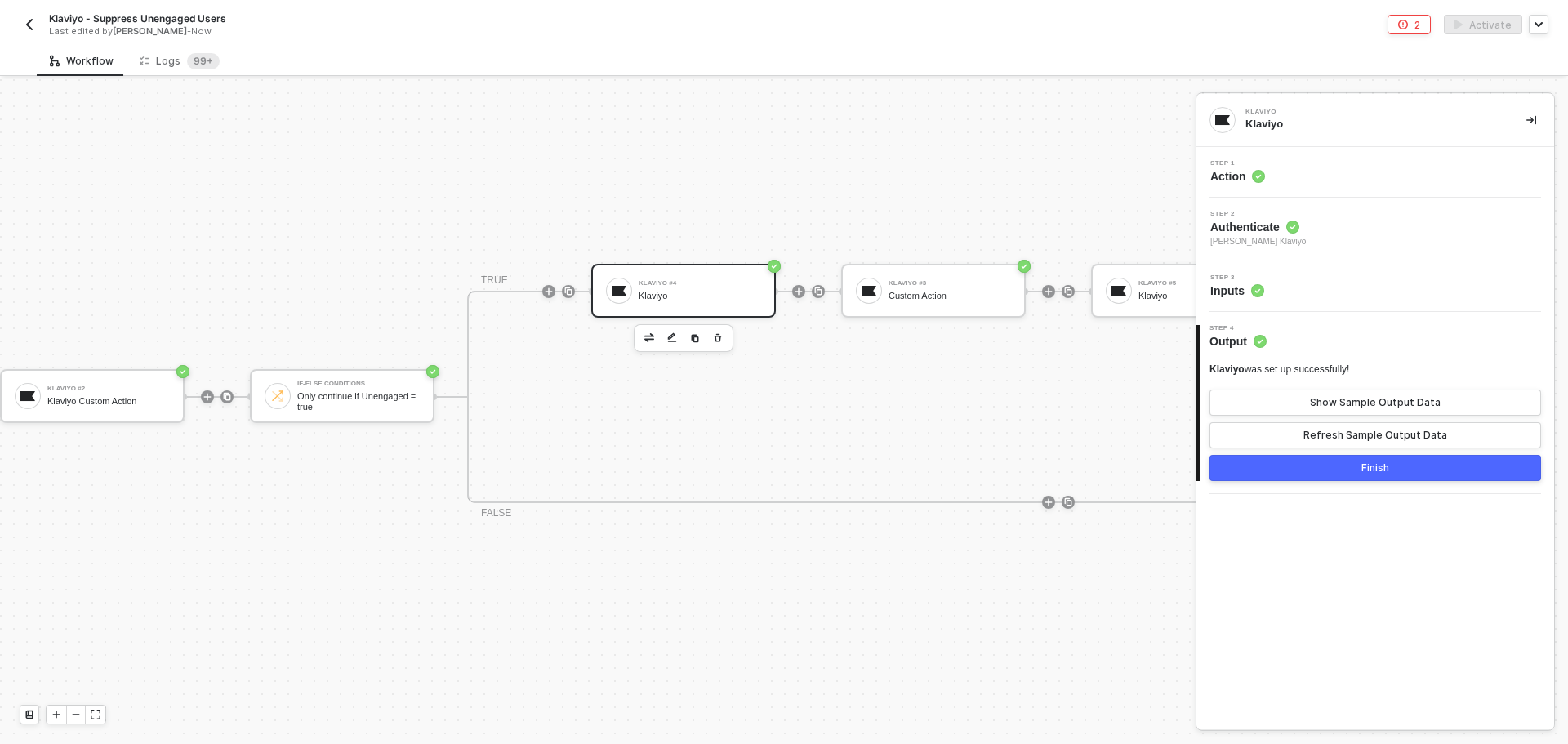
click at [641, 290] on div "Klaviyo" at bounding box center [700, 296] width 122 height 11
click at [1334, 174] on div "Step 1 Action" at bounding box center [1377, 172] width 354 height 25
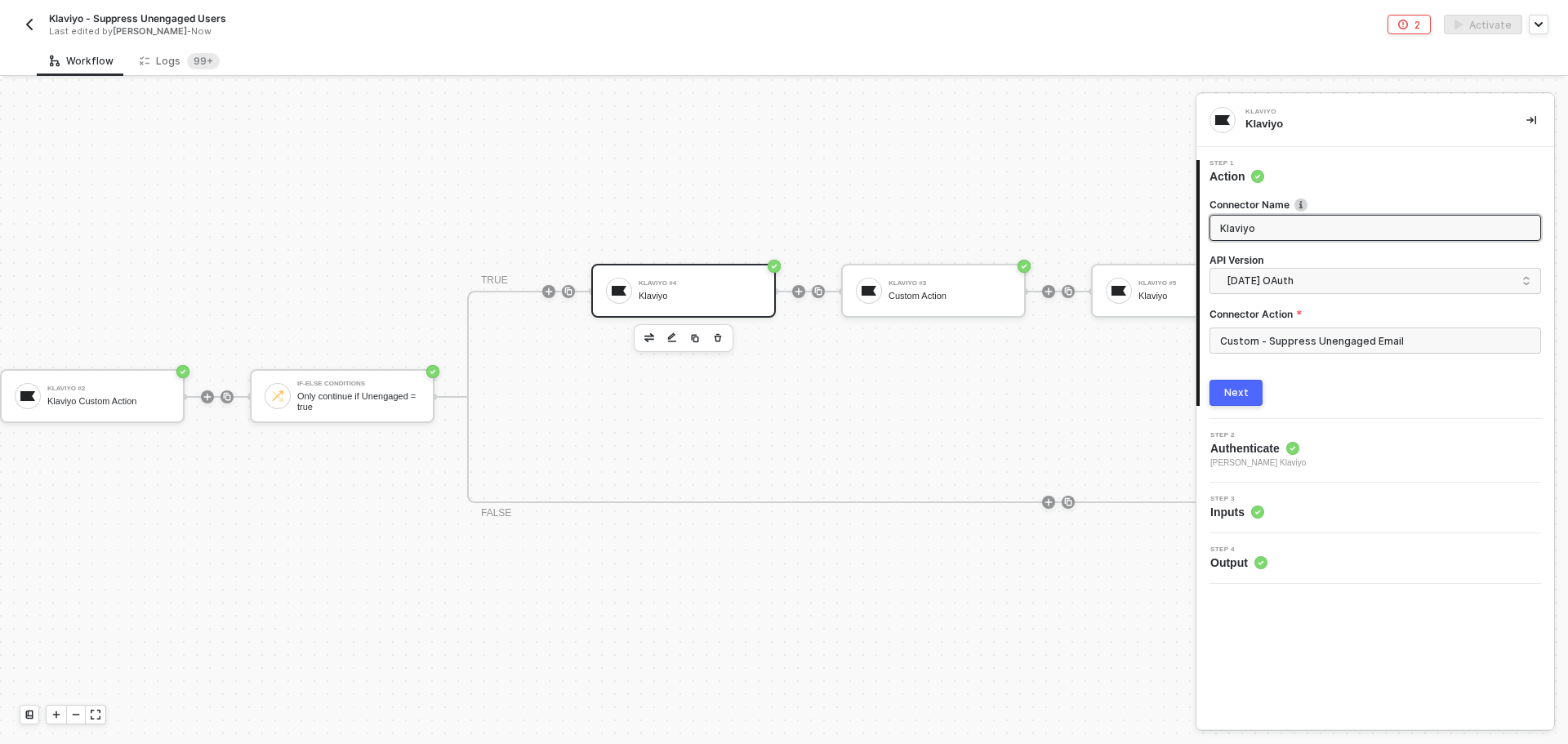
click at [1306, 318] on label "Connector Action" at bounding box center [1375, 314] width 332 height 14
click at [1319, 343] on input "Custom - Suppress Unengaged Email" at bounding box center [1375, 341] width 332 height 26
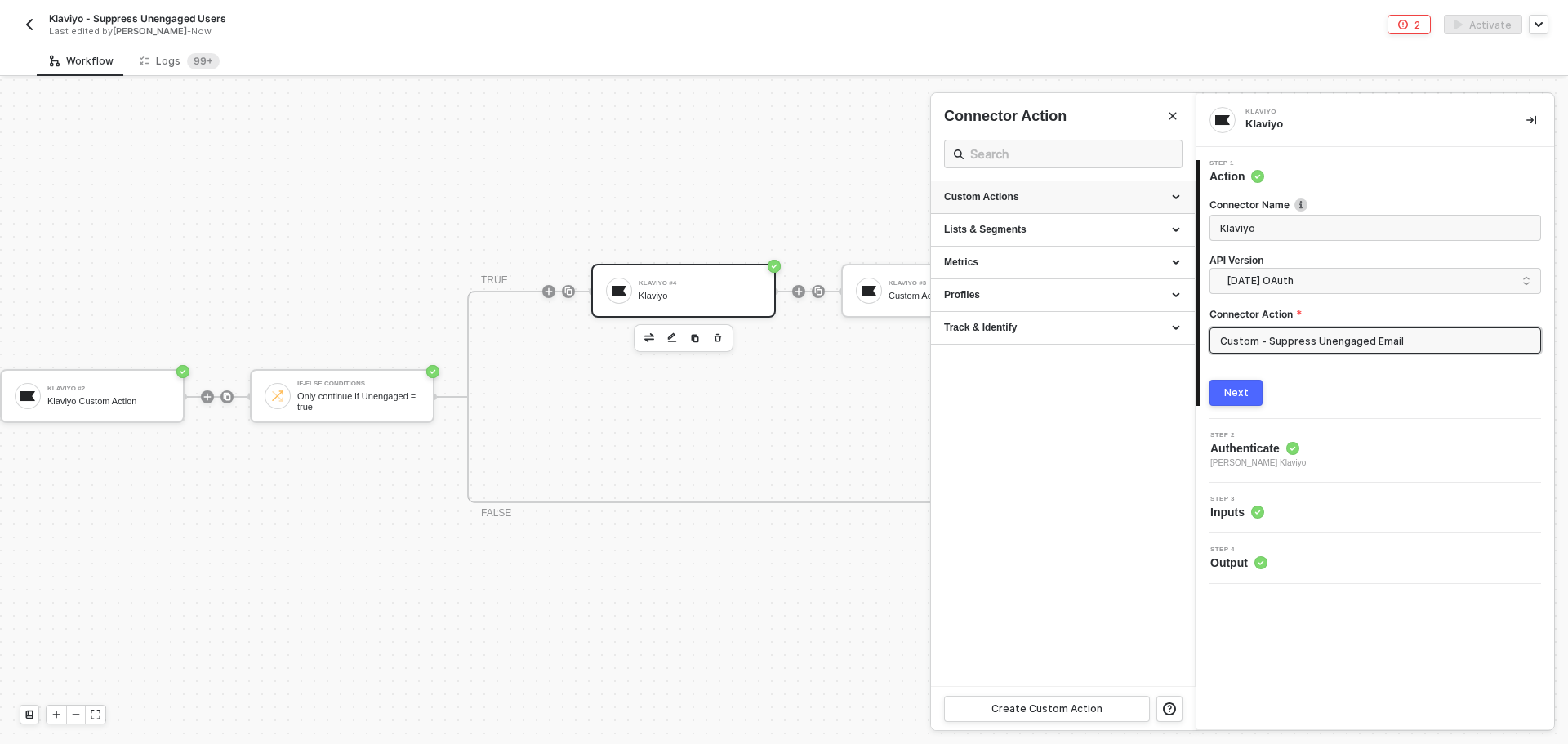
click at [998, 192] on div "Custom Actions" at bounding box center [1063, 197] width 238 height 14
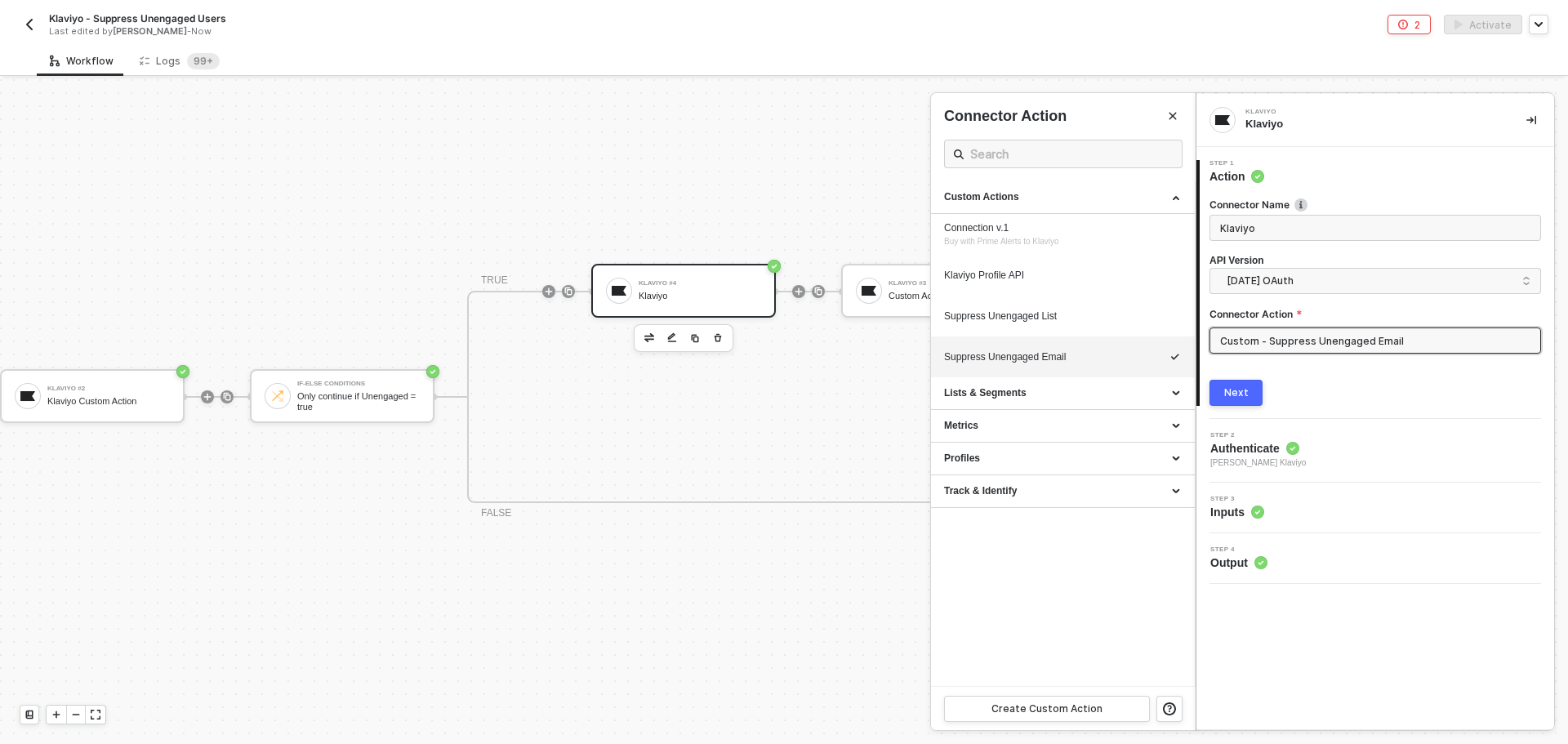
click at [896, 270] on div at bounding box center [784, 411] width 1568 height 665
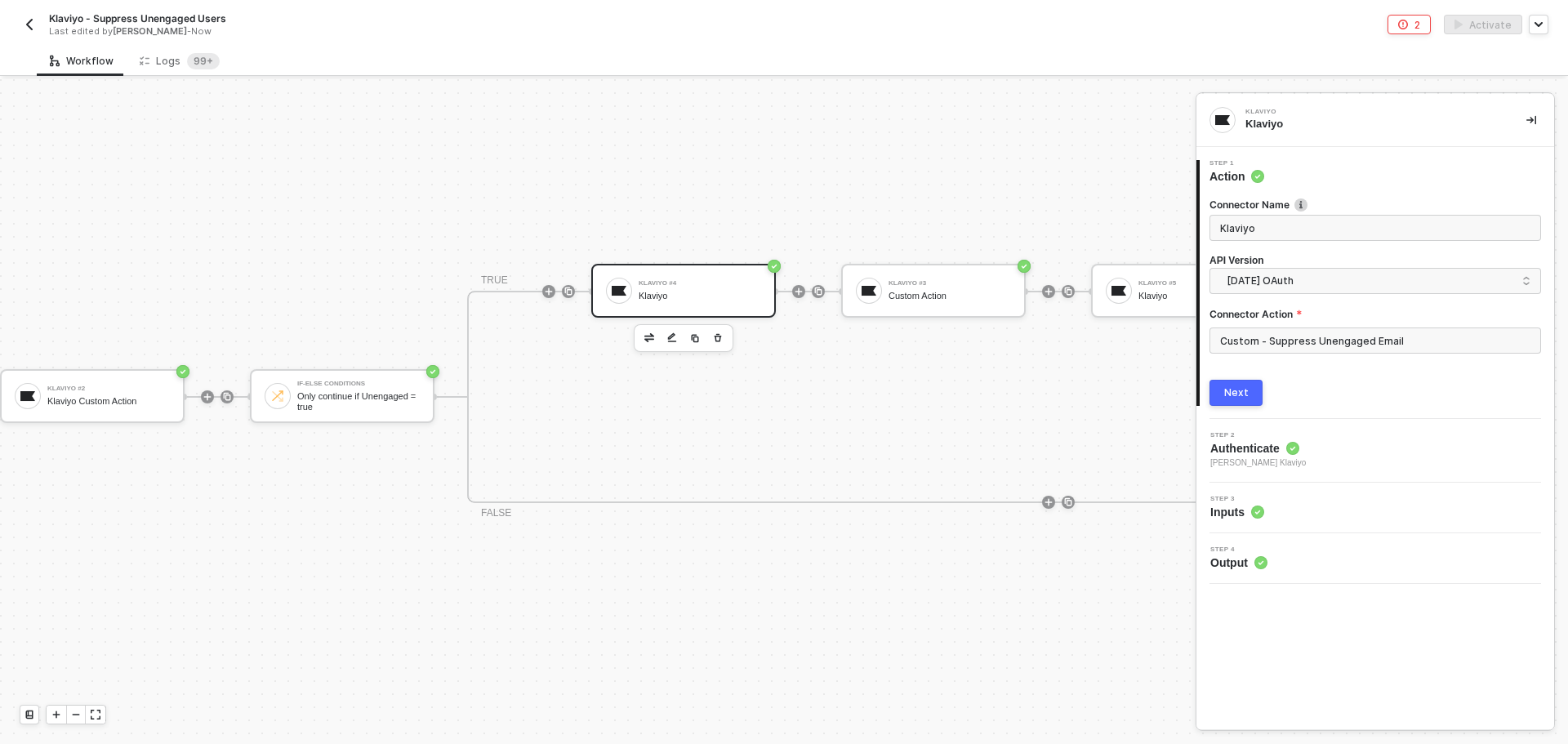
click at [890, 275] on div "Klaviyo #3 Custom Action" at bounding box center [950, 290] width 122 height 31
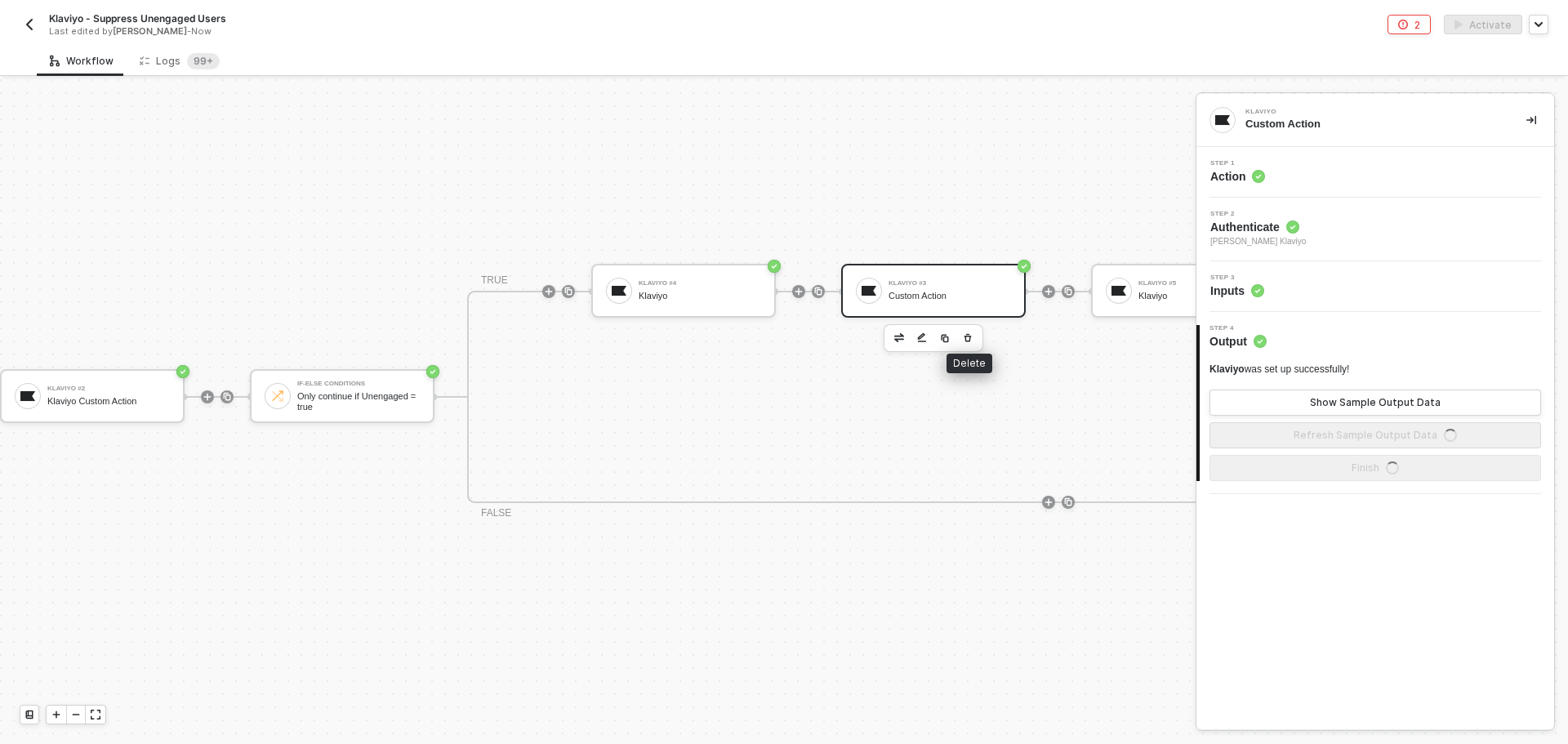
click at [977, 329] on button "button" at bounding box center [967, 338] width 20 height 20
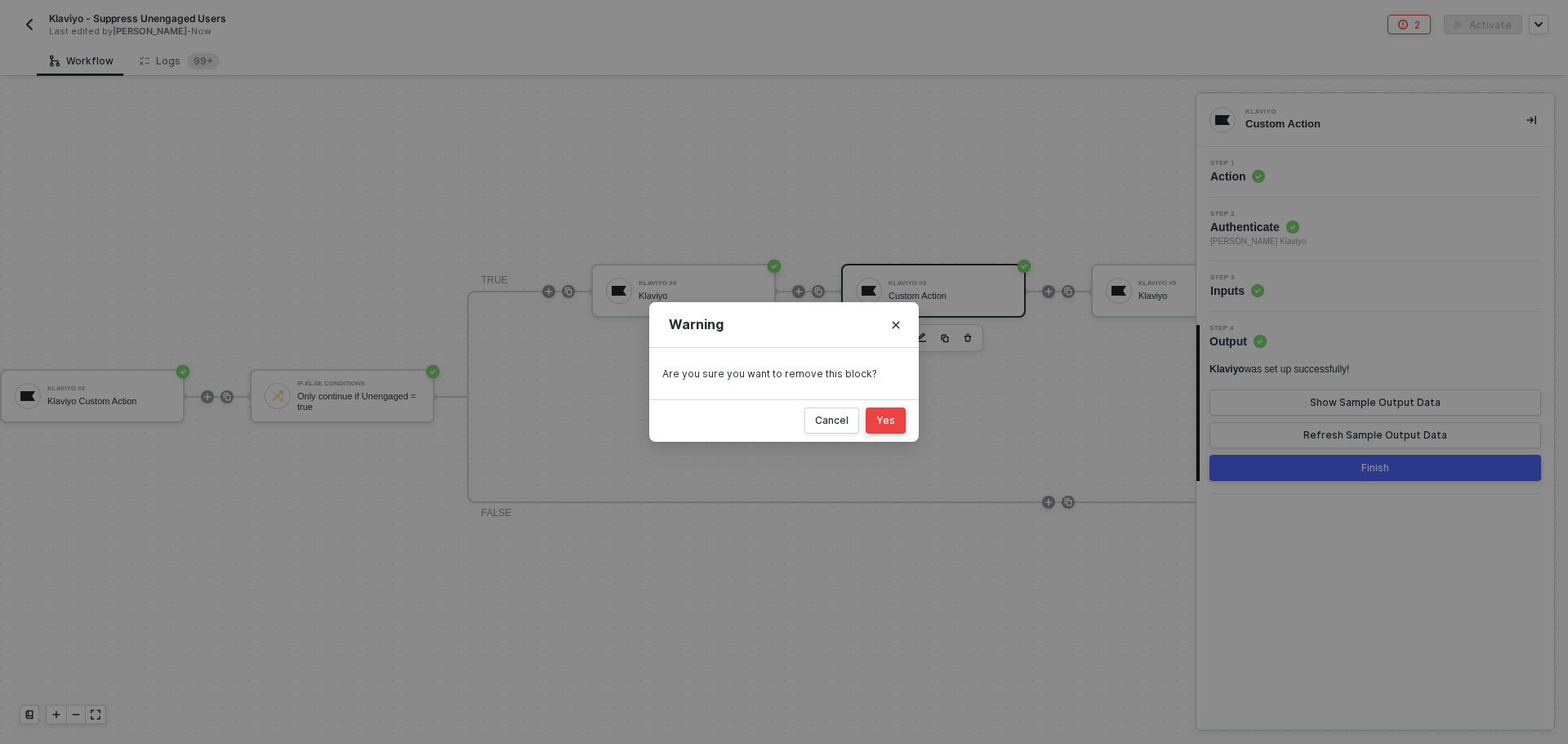
click at [881, 415] on div "Yes" at bounding box center [885, 420] width 19 height 13
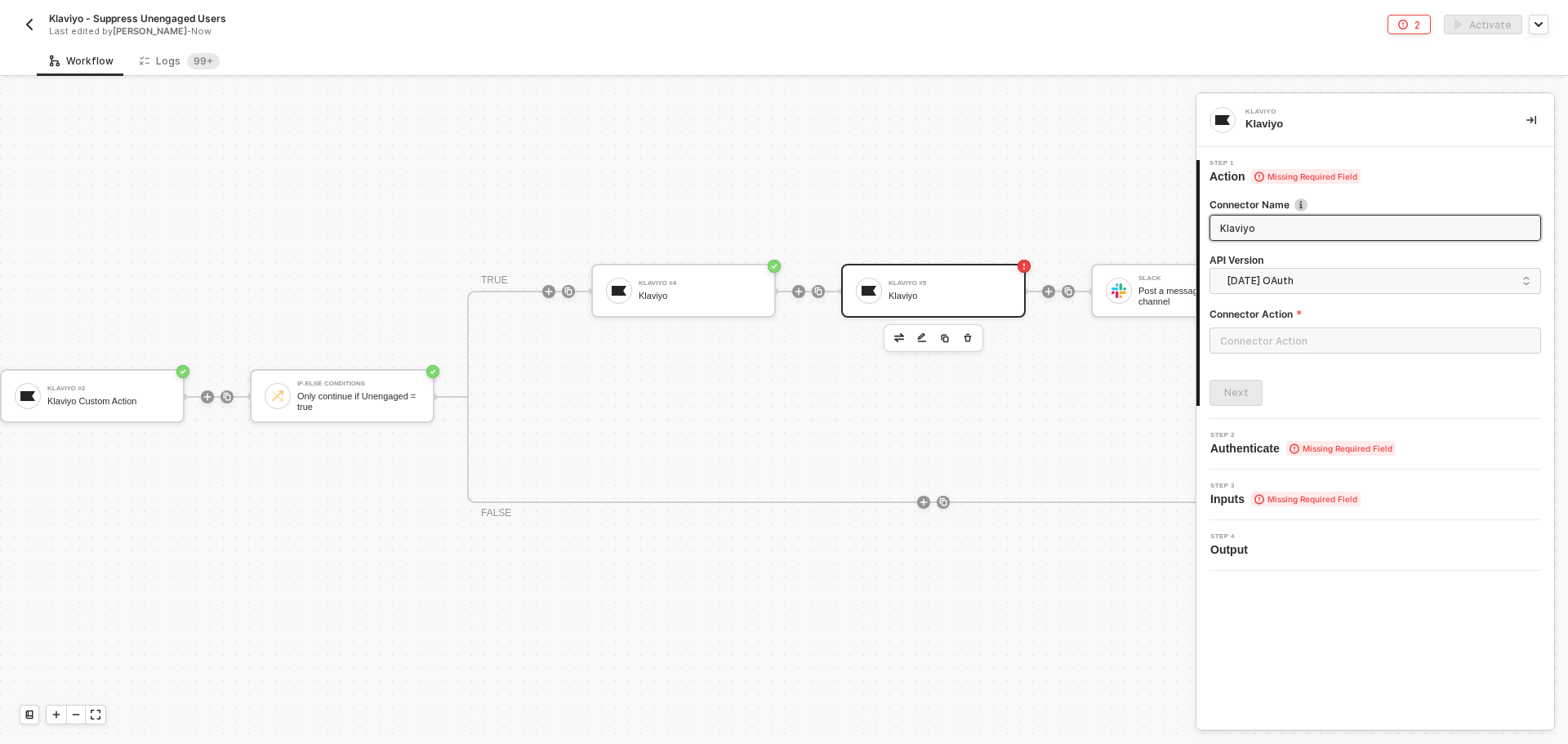
click at [940, 290] on div "Klaviyo" at bounding box center [950, 296] width 122 height 11
click at [1282, 345] on input "text" at bounding box center [1375, 341] width 332 height 26
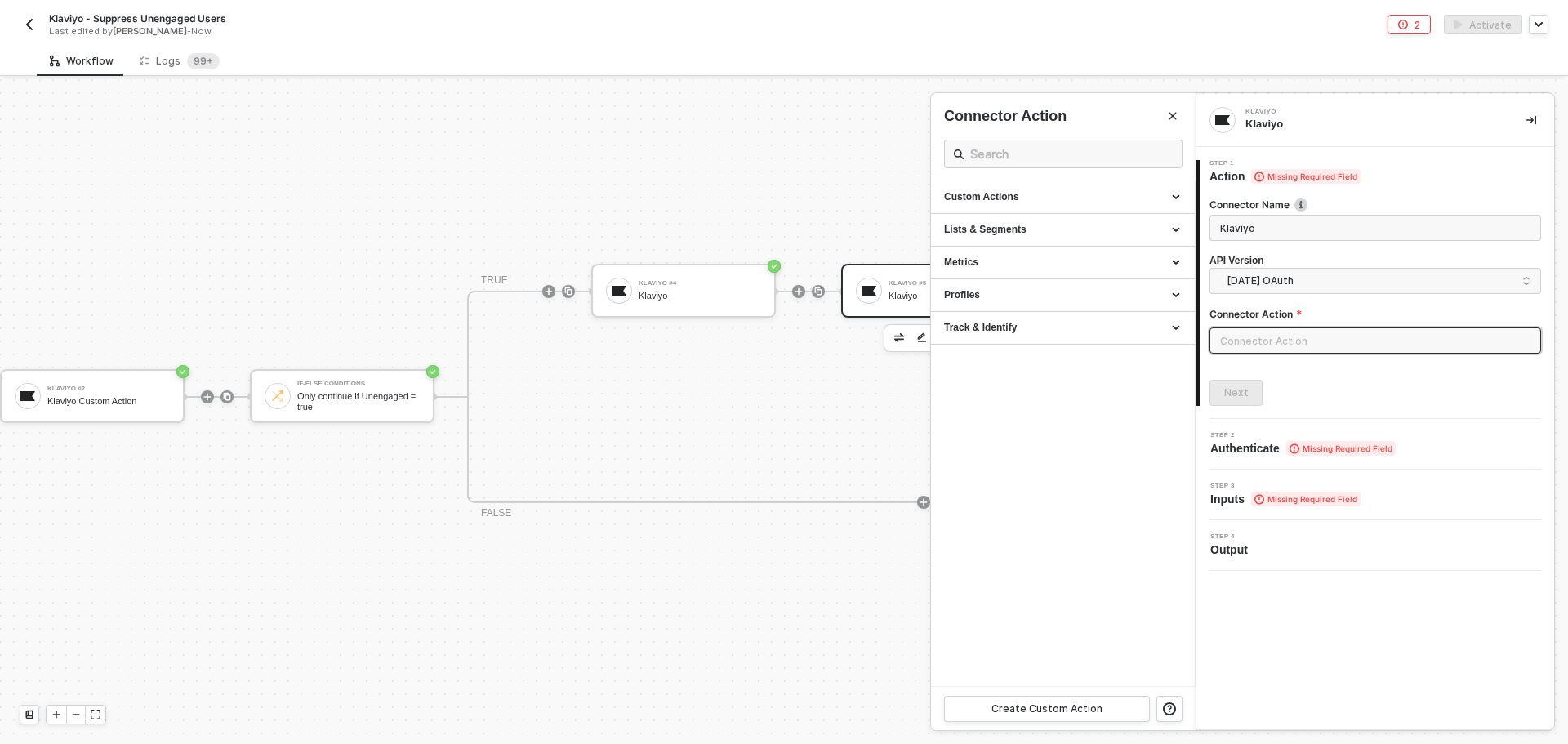
click at [747, 277] on div at bounding box center [784, 411] width 1568 height 665
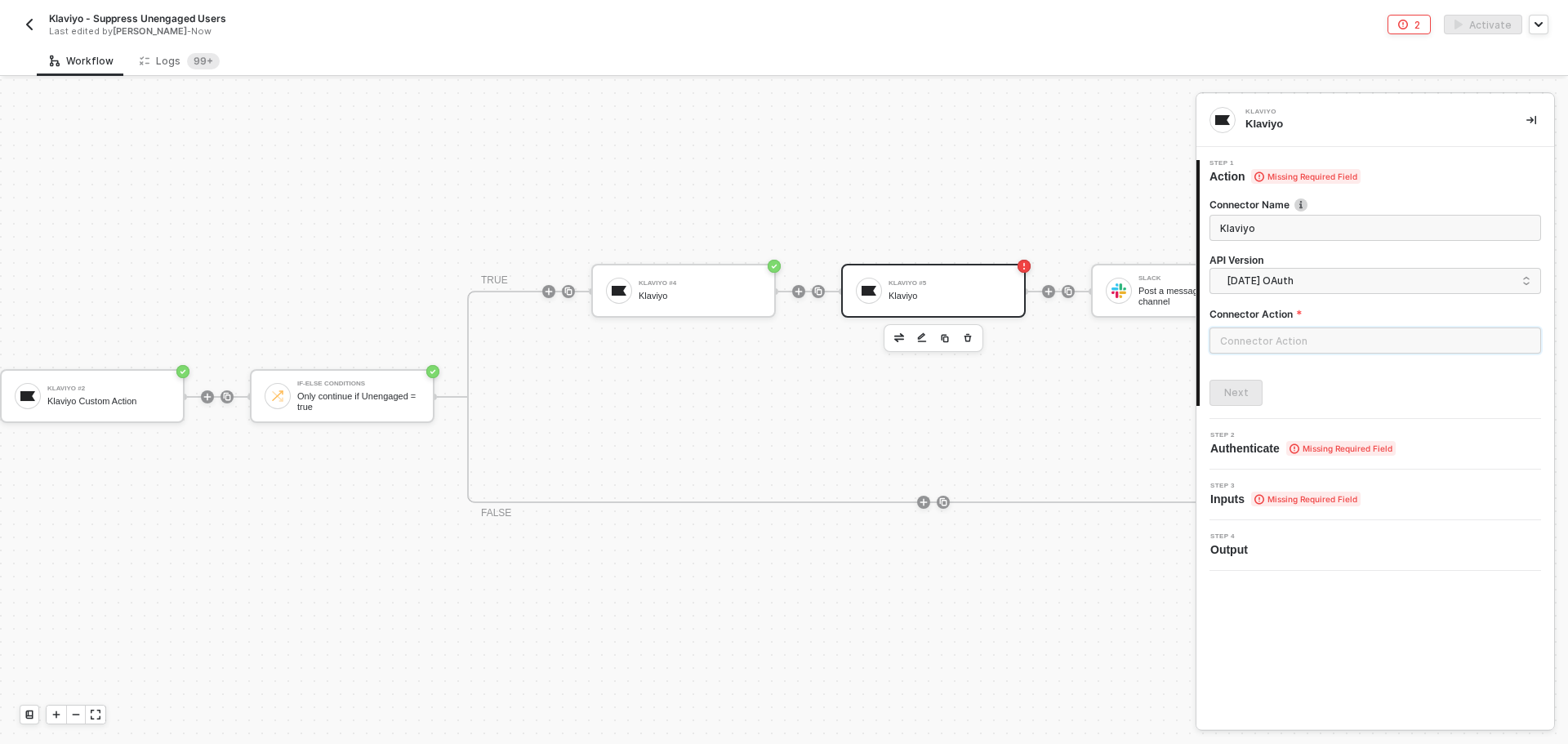
click at [1306, 330] on input "text" at bounding box center [1375, 341] width 332 height 26
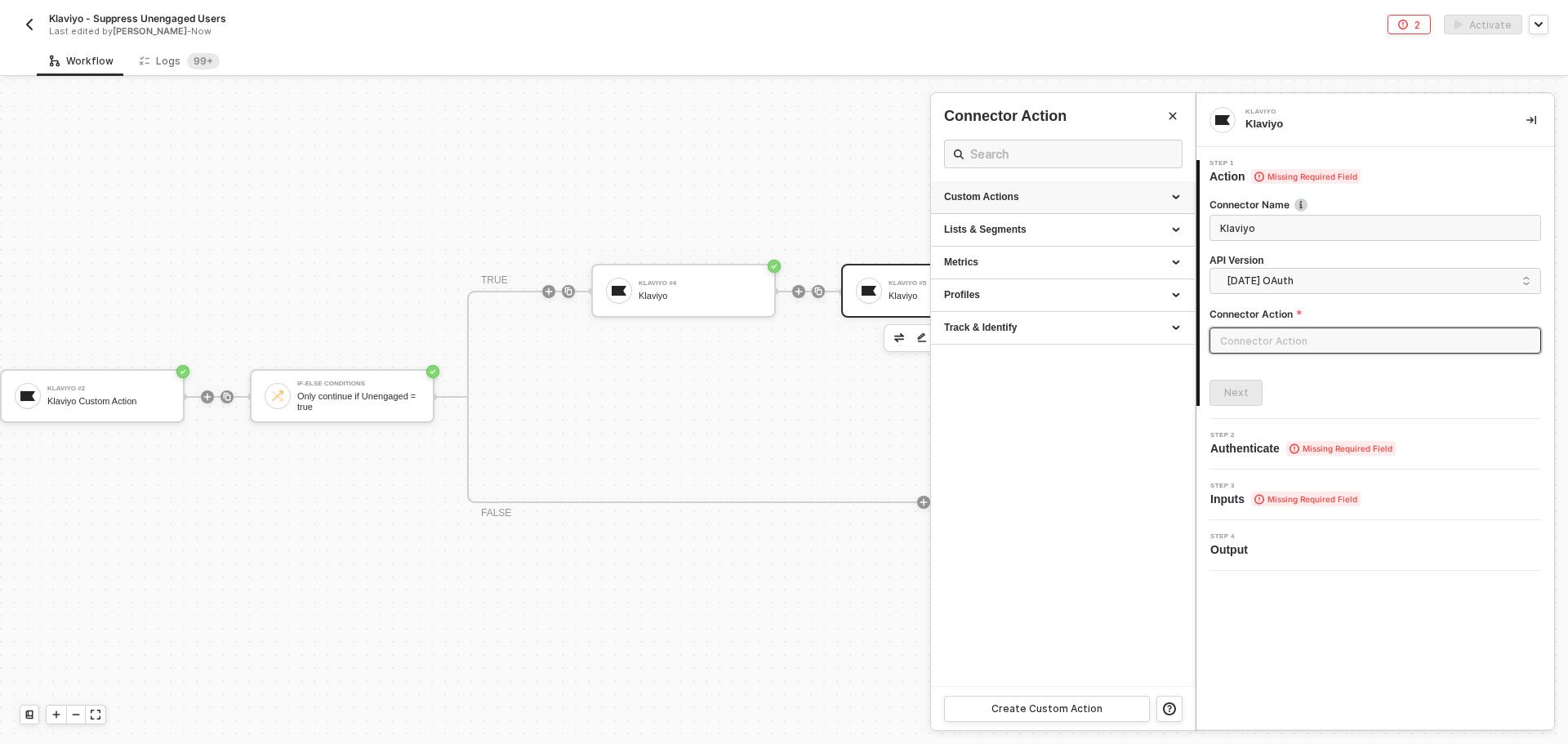
click at [1005, 196] on div "Custom Actions" at bounding box center [1063, 197] width 238 height 14
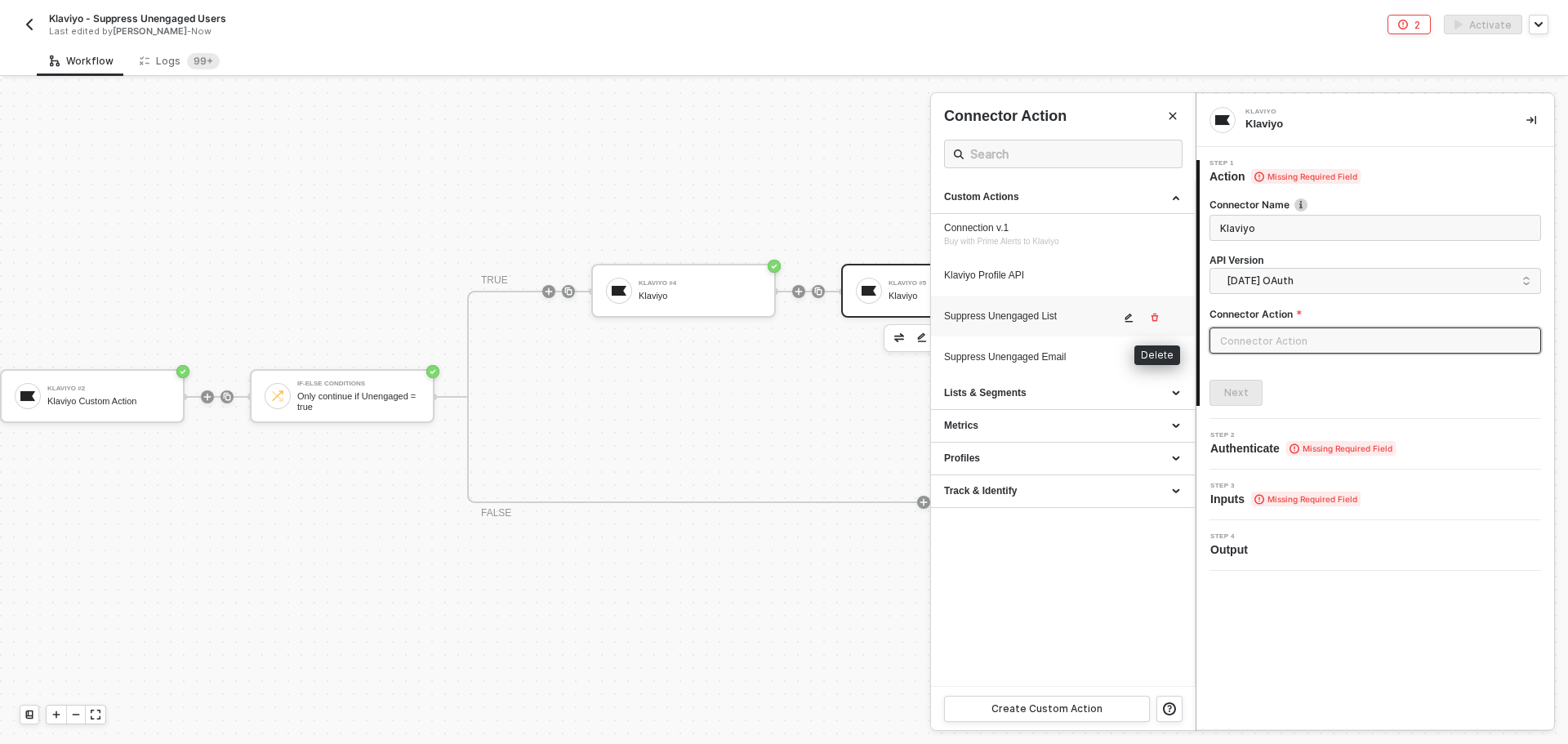
click at [1148, 320] on button "button" at bounding box center [1155, 318] width 20 height 20
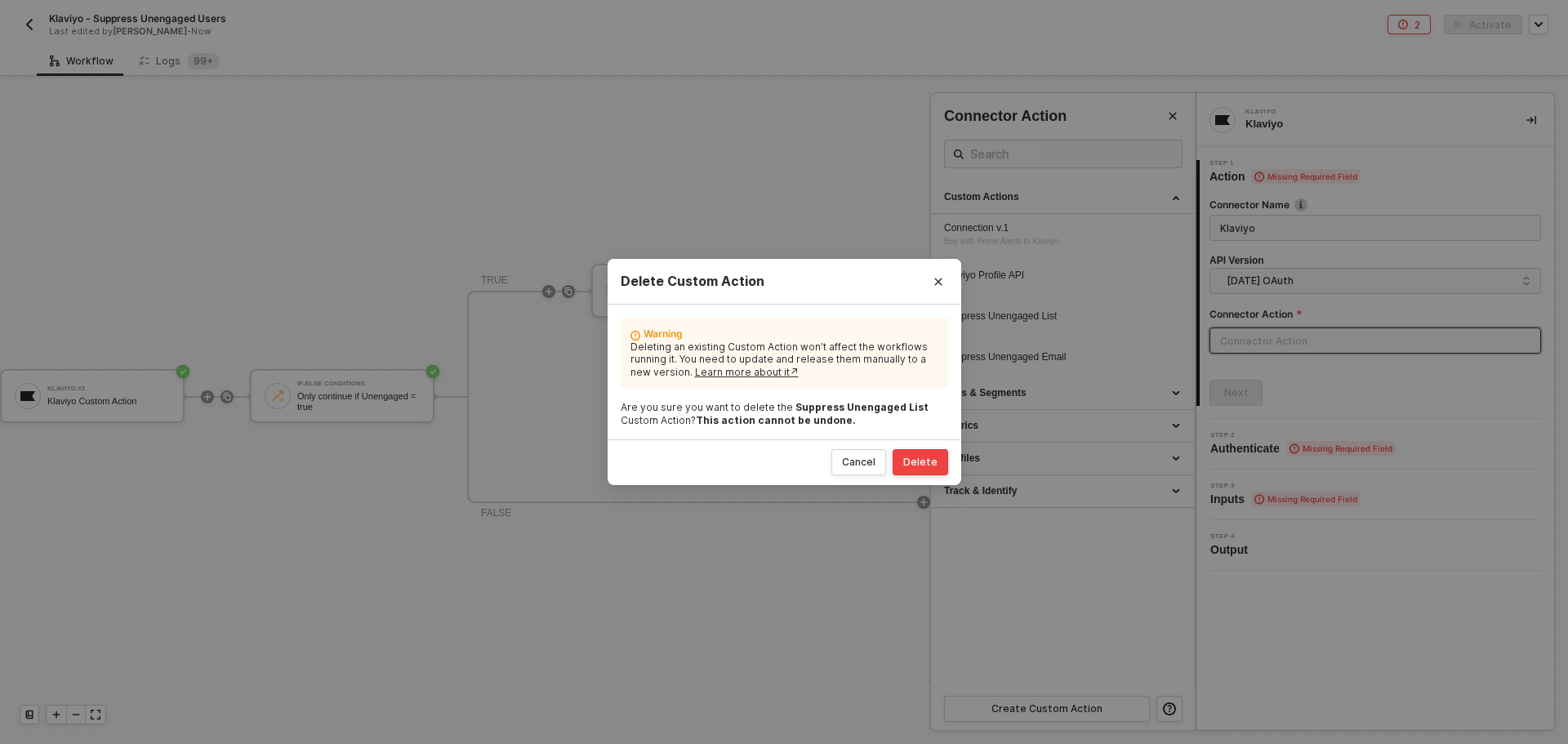
click at [933, 454] on button "Delete" at bounding box center [920, 462] width 55 height 26
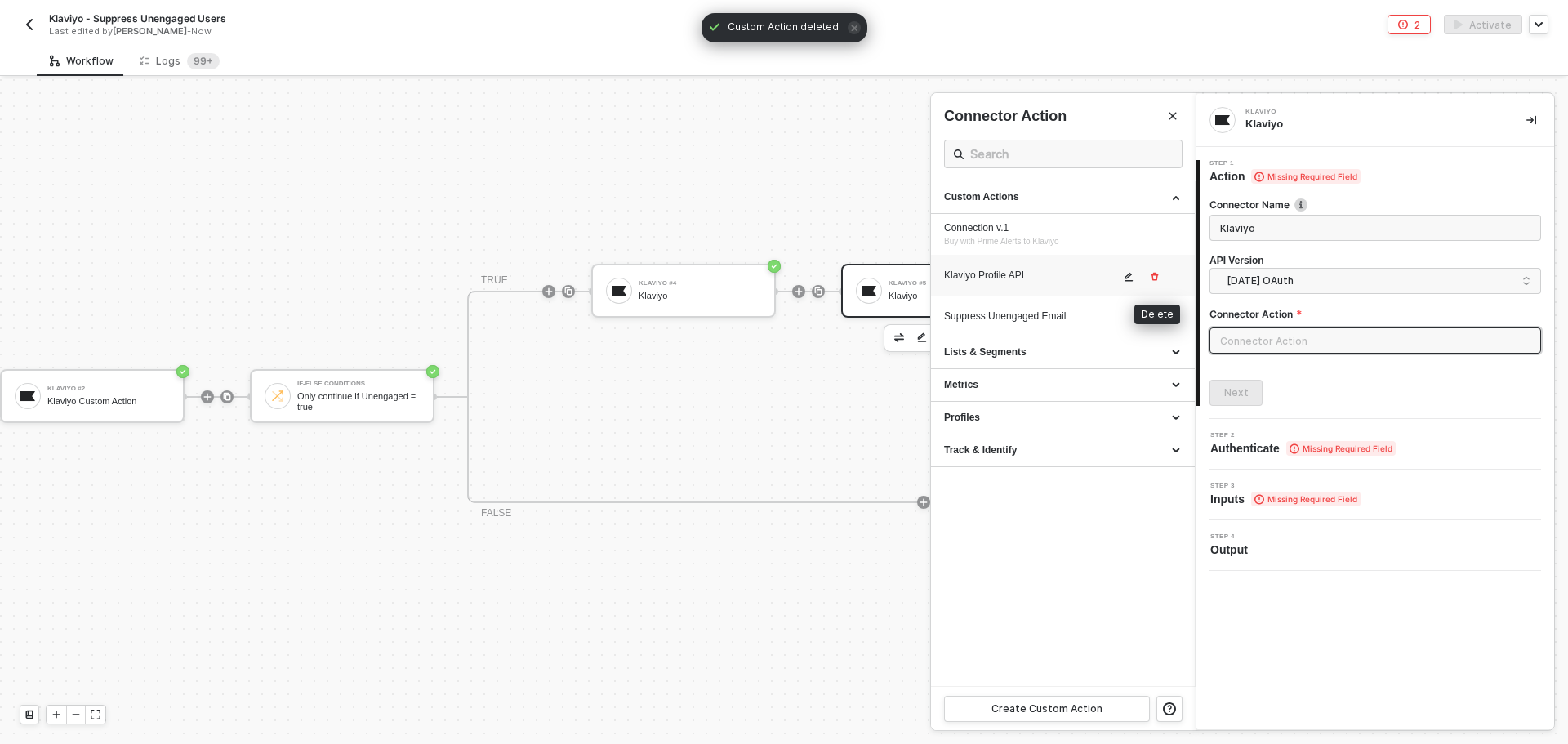
click at [1153, 284] on button "button" at bounding box center [1155, 277] width 20 height 20
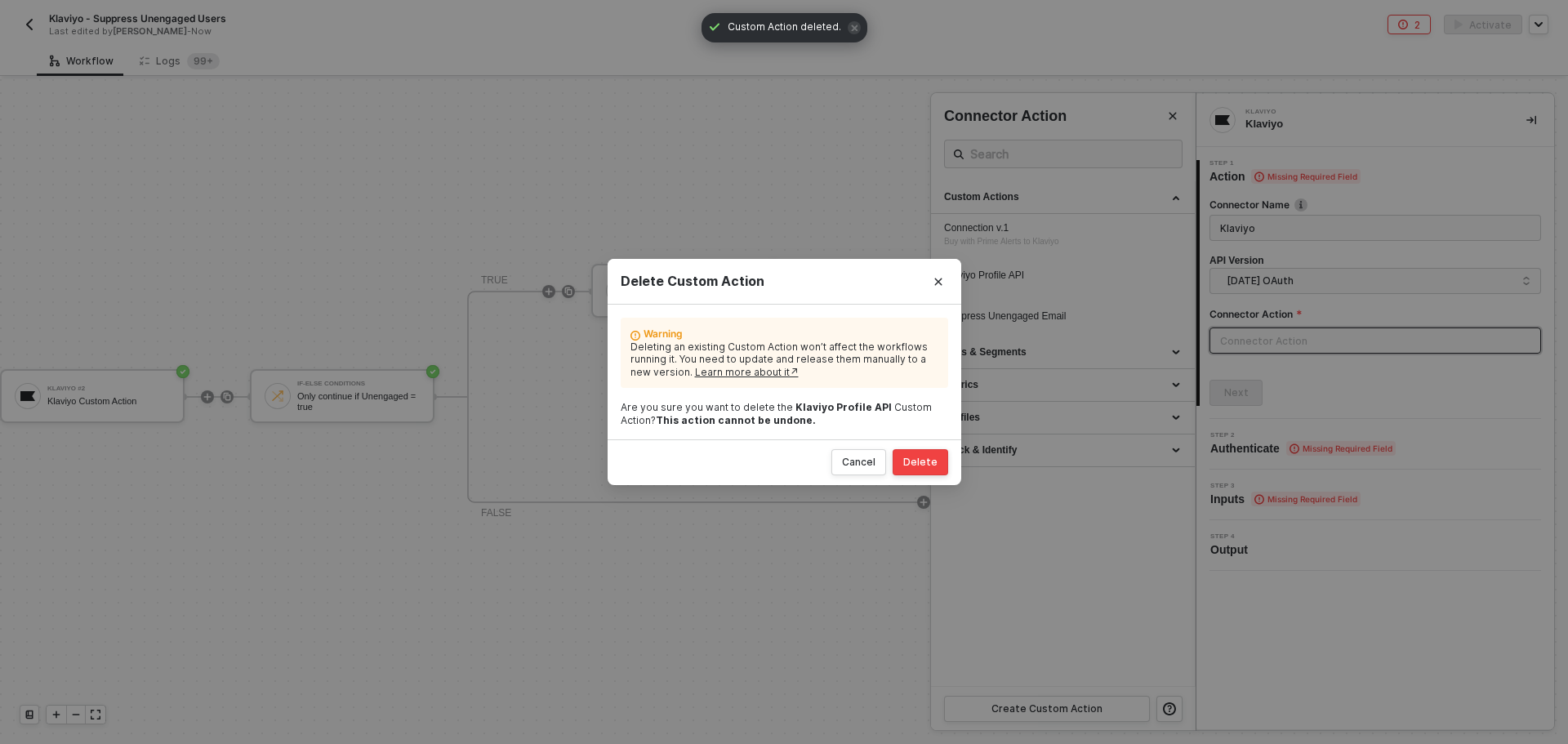
click at [930, 467] on div "Delete" at bounding box center [920, 462] width 34 height 13
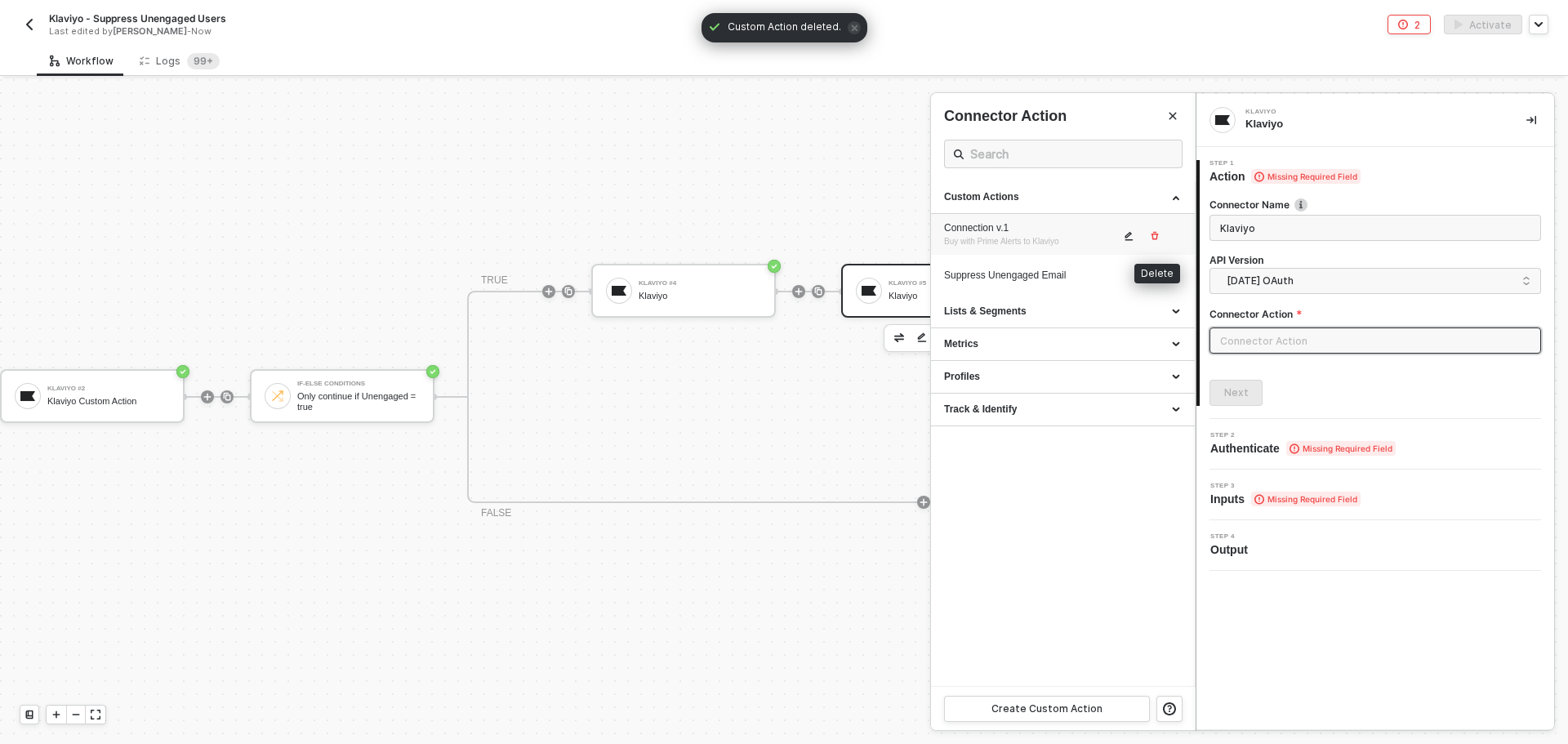
click at [1156, 243] on button "button" at bounding box center [1155, 235] width 20 height 20
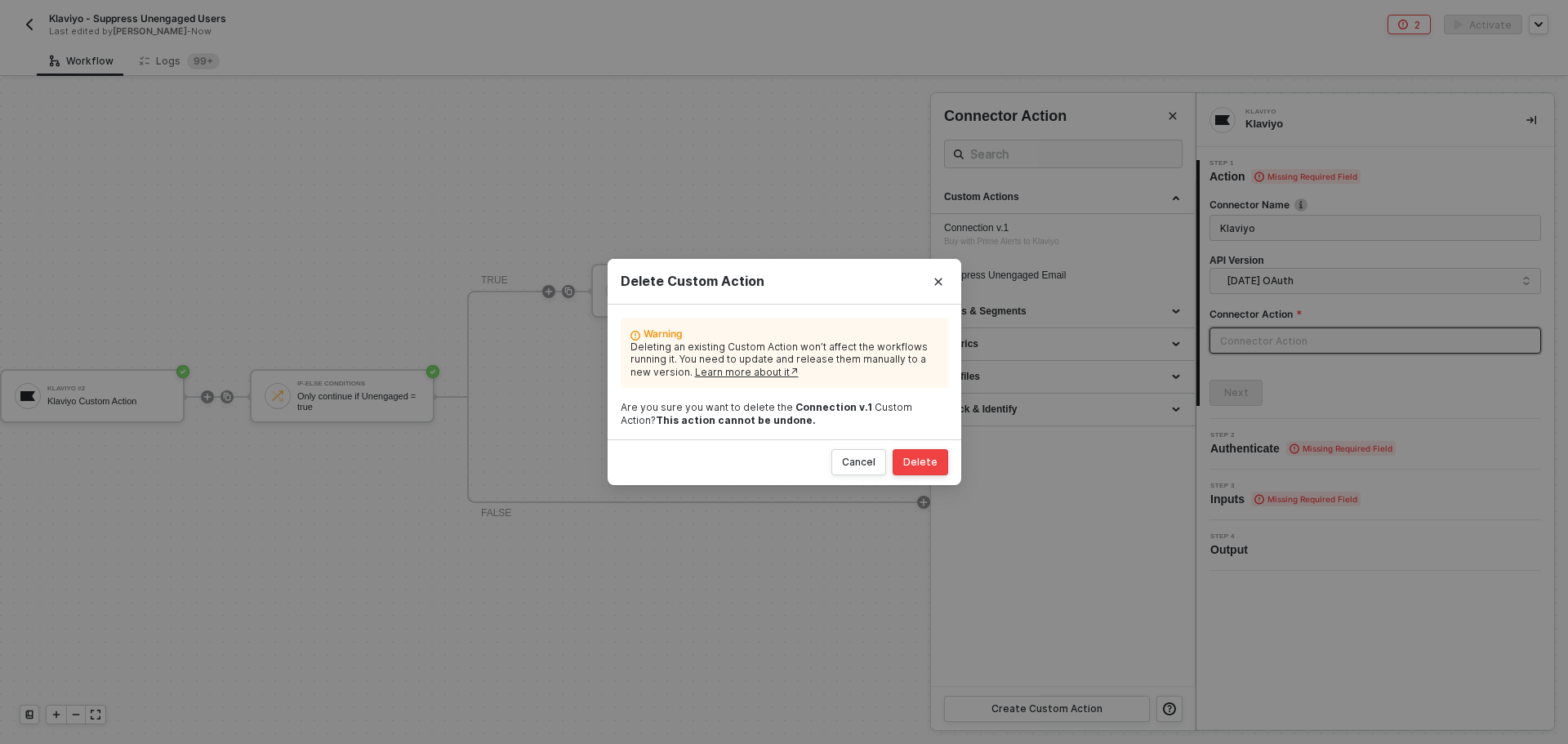
click at [936, 455] on button "Delete" at bounding box center [920, 462] width 55 height 26
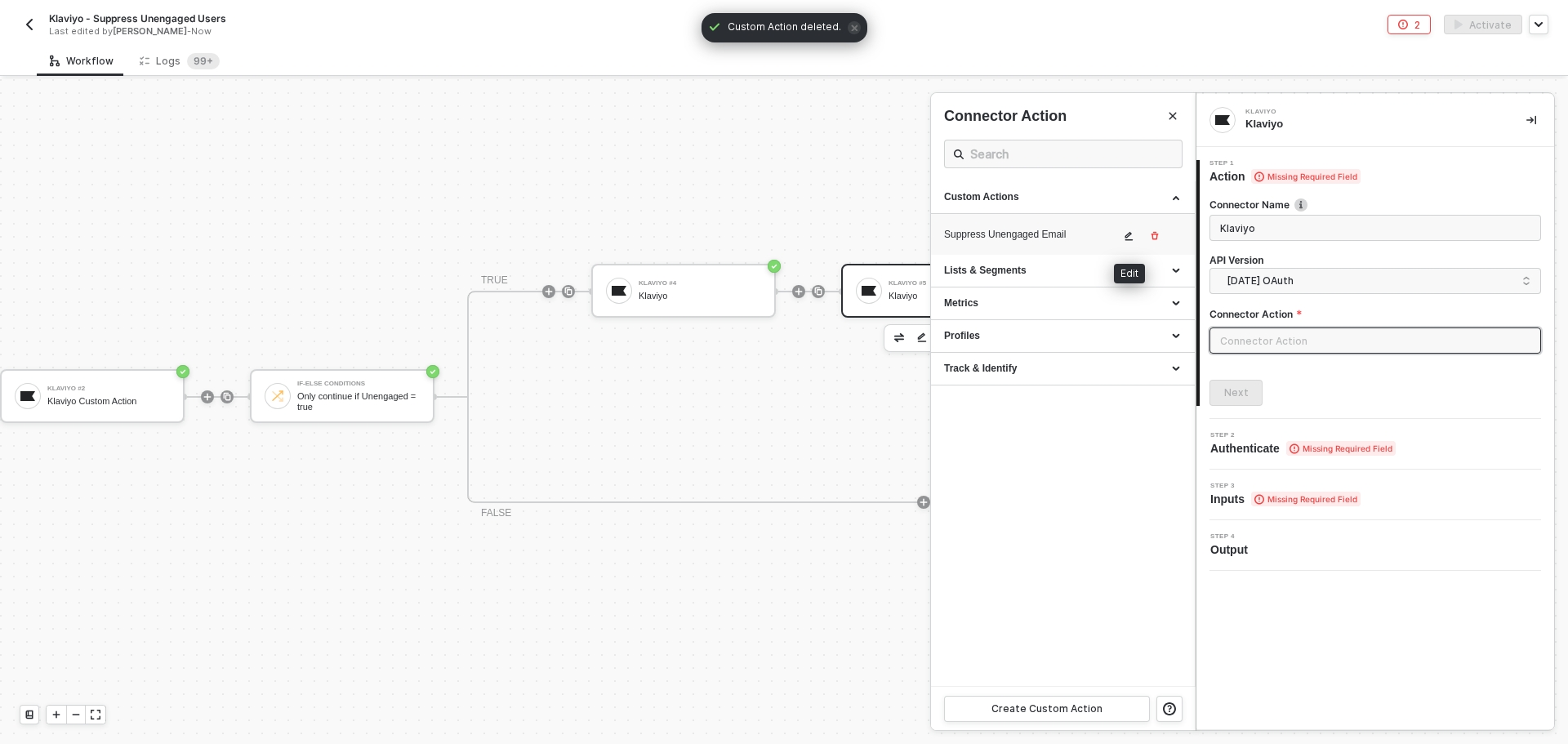
click at [1133, 236] on span "icon-edit" at bounding box center [1129, 236] width 11 height 10
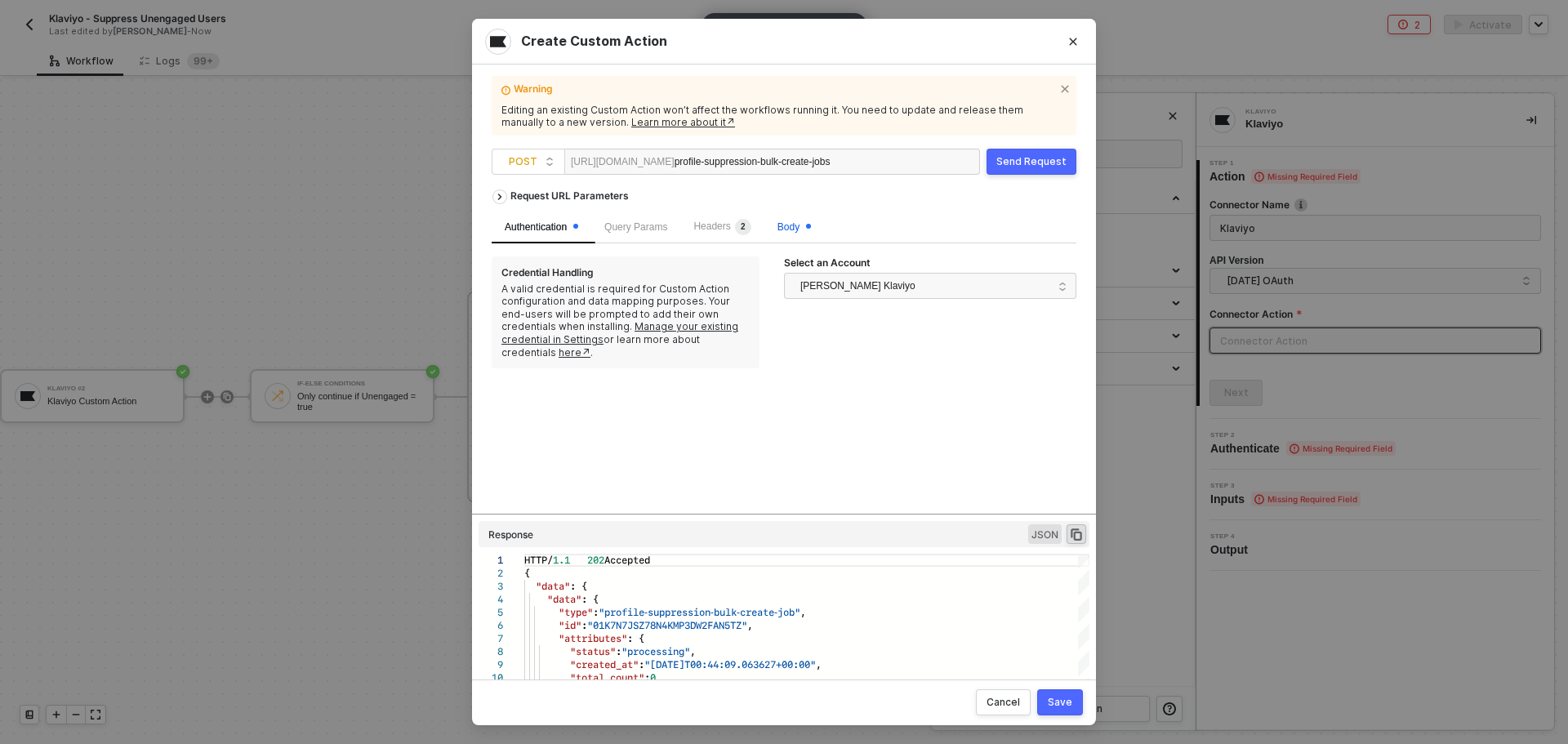
click at [795, 223] on span "Body" at bounding box center [794, 227] width 33 height 11
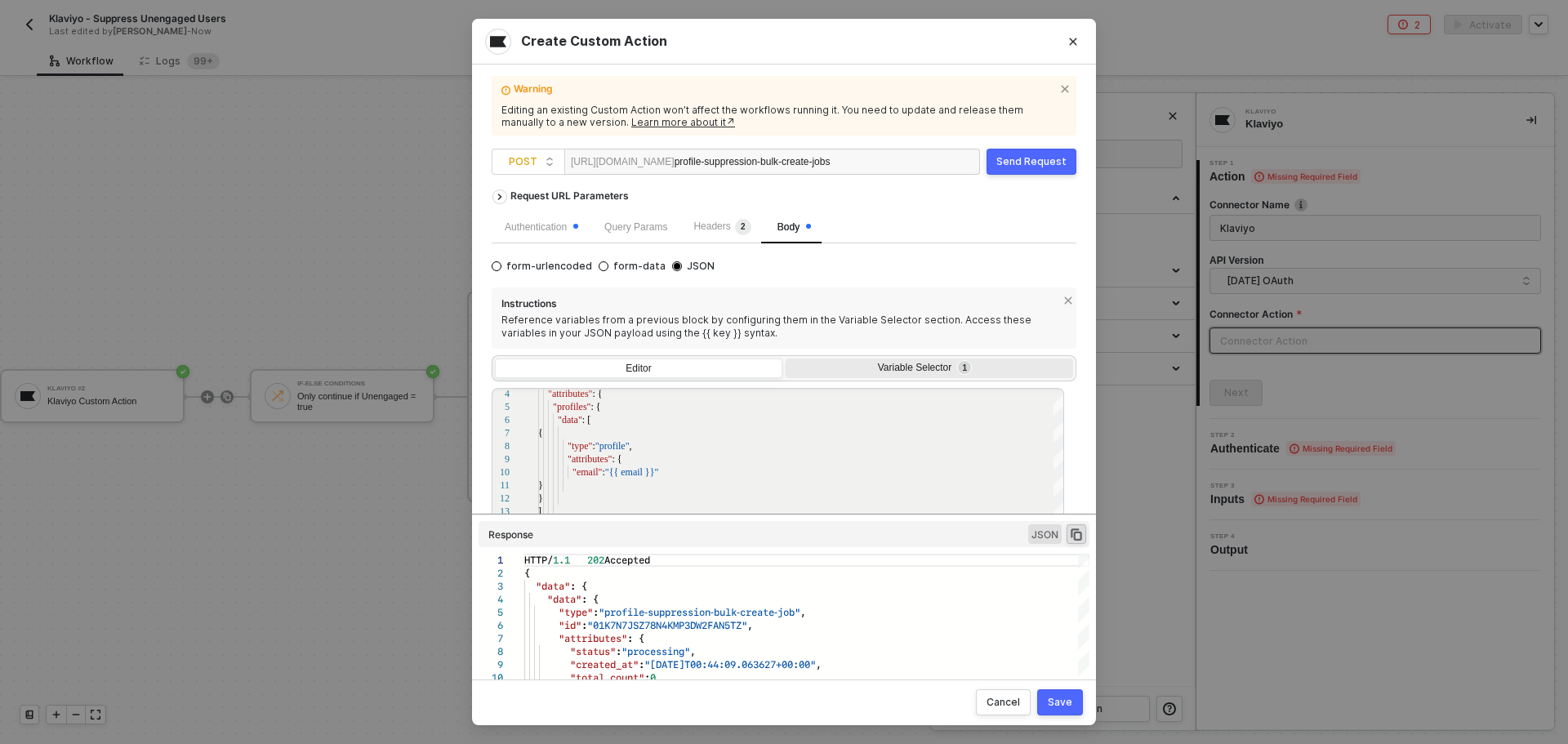
click at [835, 366] on div "Variable Selector 1" at bounding box center [928, 368] width 267 height 13
click at [786, 358] on input "Variable Selector 1" at bounding box center [786, 358] width 0 height 0
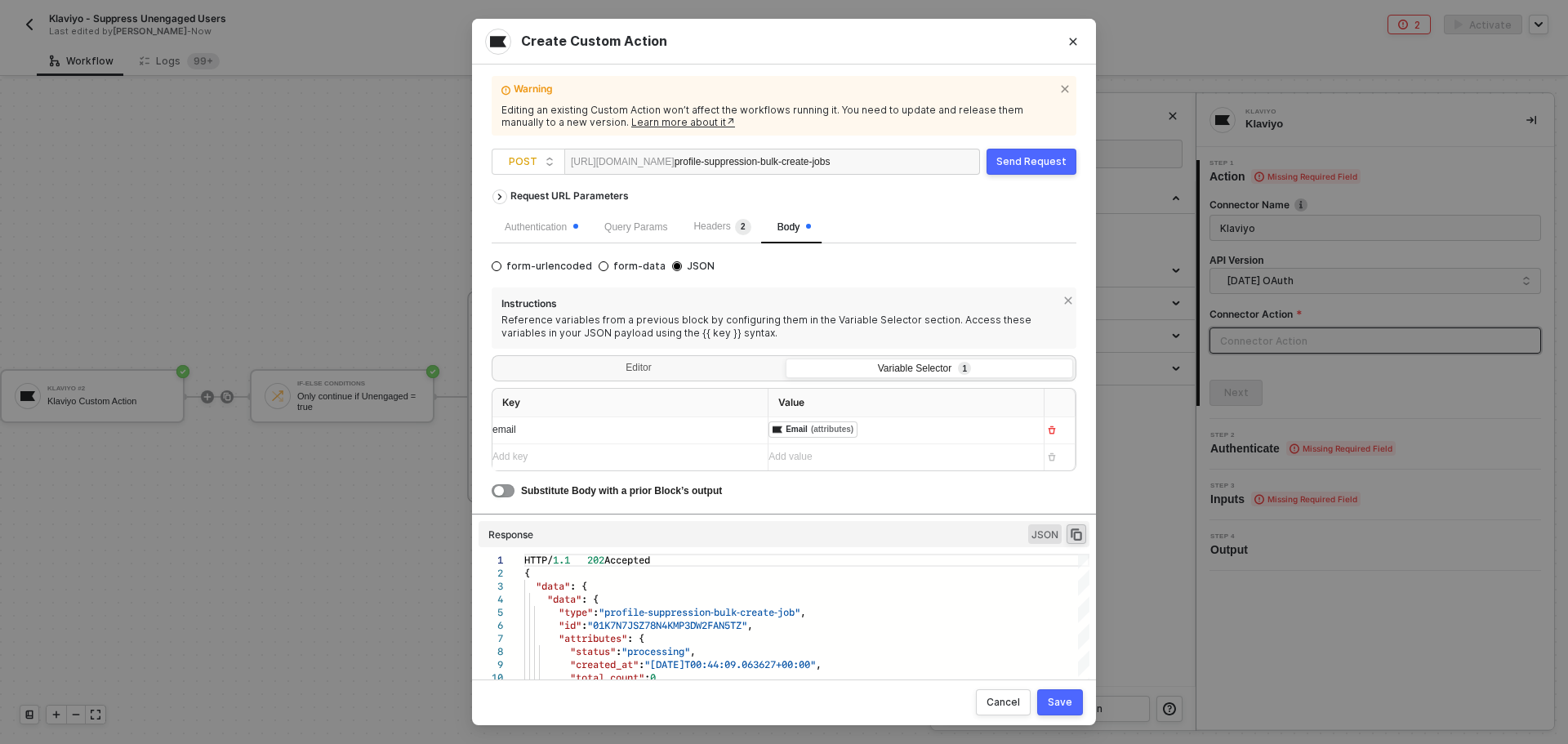
click at [883, 426] on div "﻿ ﻿ Email (attributes) ﻿" at bounding box center [899, 430] width 262 height 18
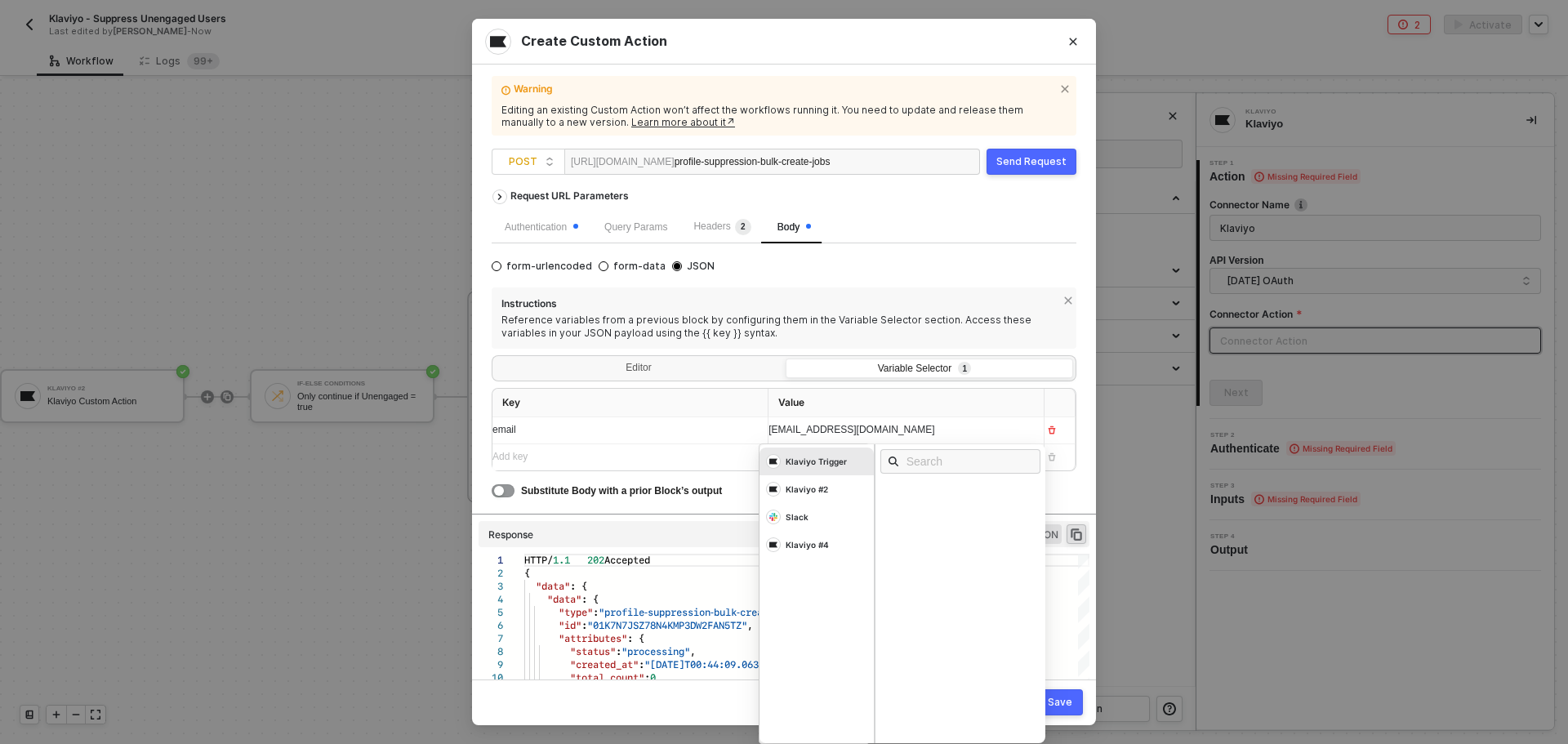
click at [739, 335] on div "Reference variables from a previous block by configuring them in the Variable S…" at bounding box center [784, 326] width 565 height 25
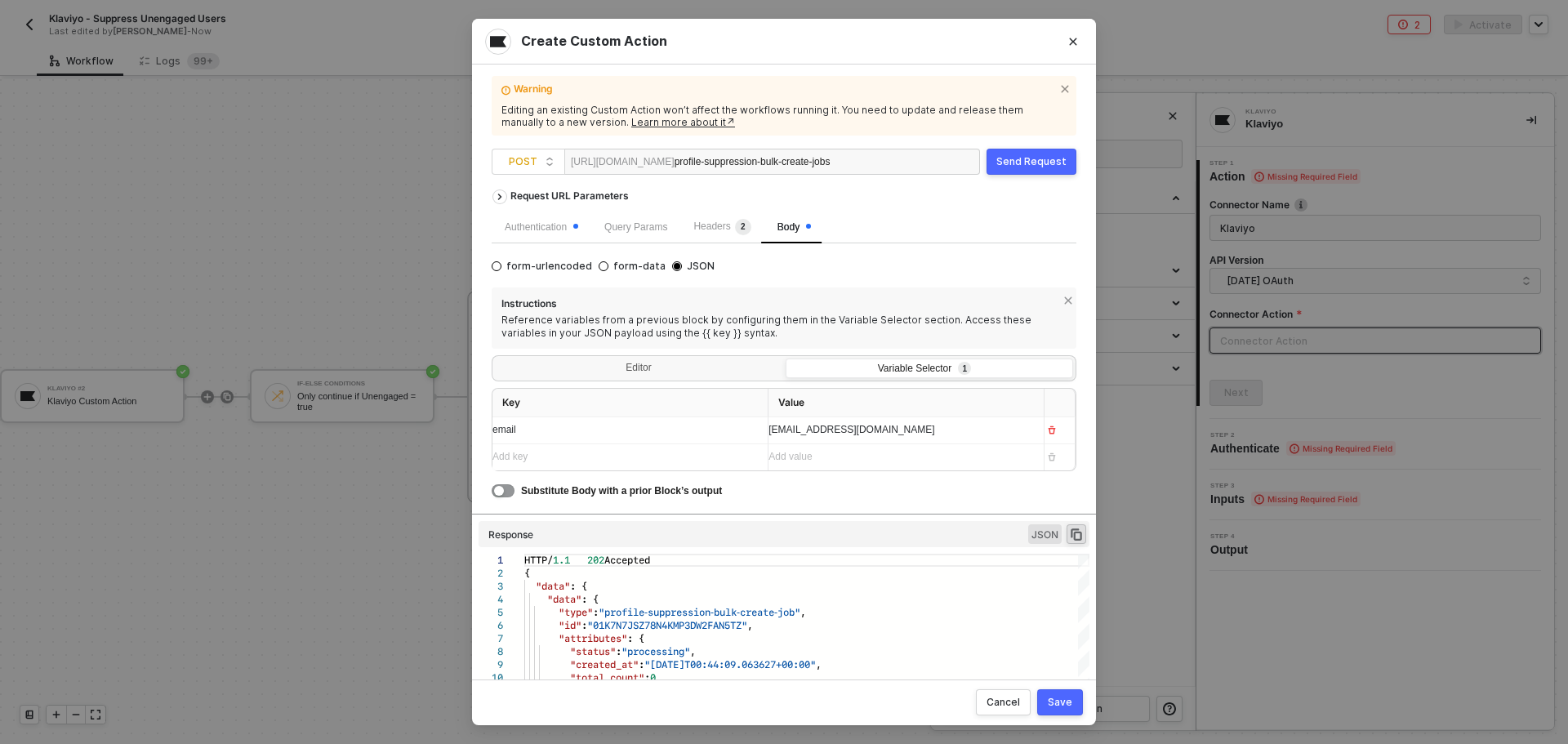
click at [1048, 160] on div "Send Request" at bounding box center [1031, 161] width 70 height 13
type textarea "HTTP/1.1 202 Accepted { "data": { "data": { "type": "profile-suppression-bulk-c…"
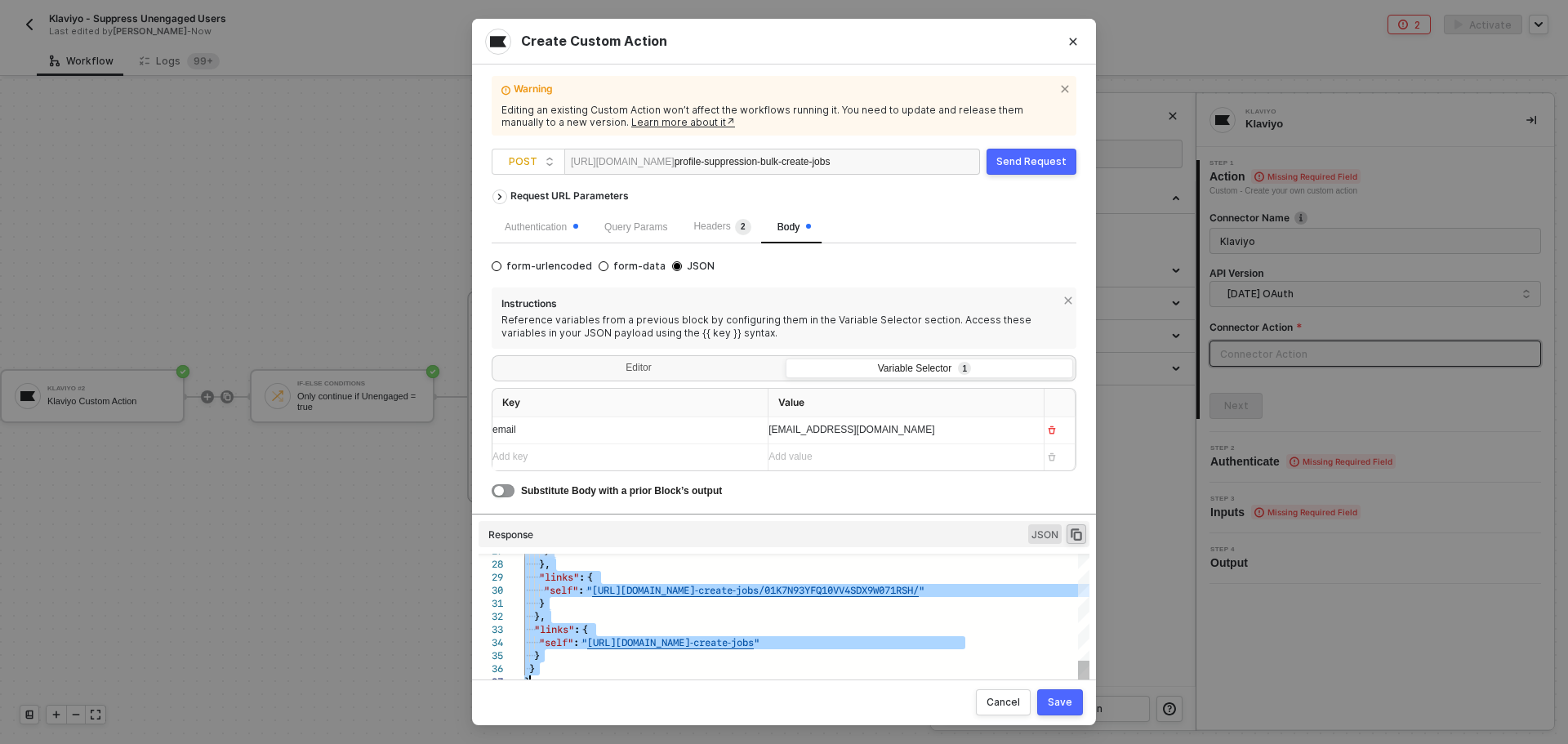
drag, startPoint x: 525, startPoint y: 561, endPoint x: 895, endPoint y: 783, distance: 431.5
click at [884, 442] on div "josie343@icloud.com" at bounding box center [899, 431] width 262 height 26
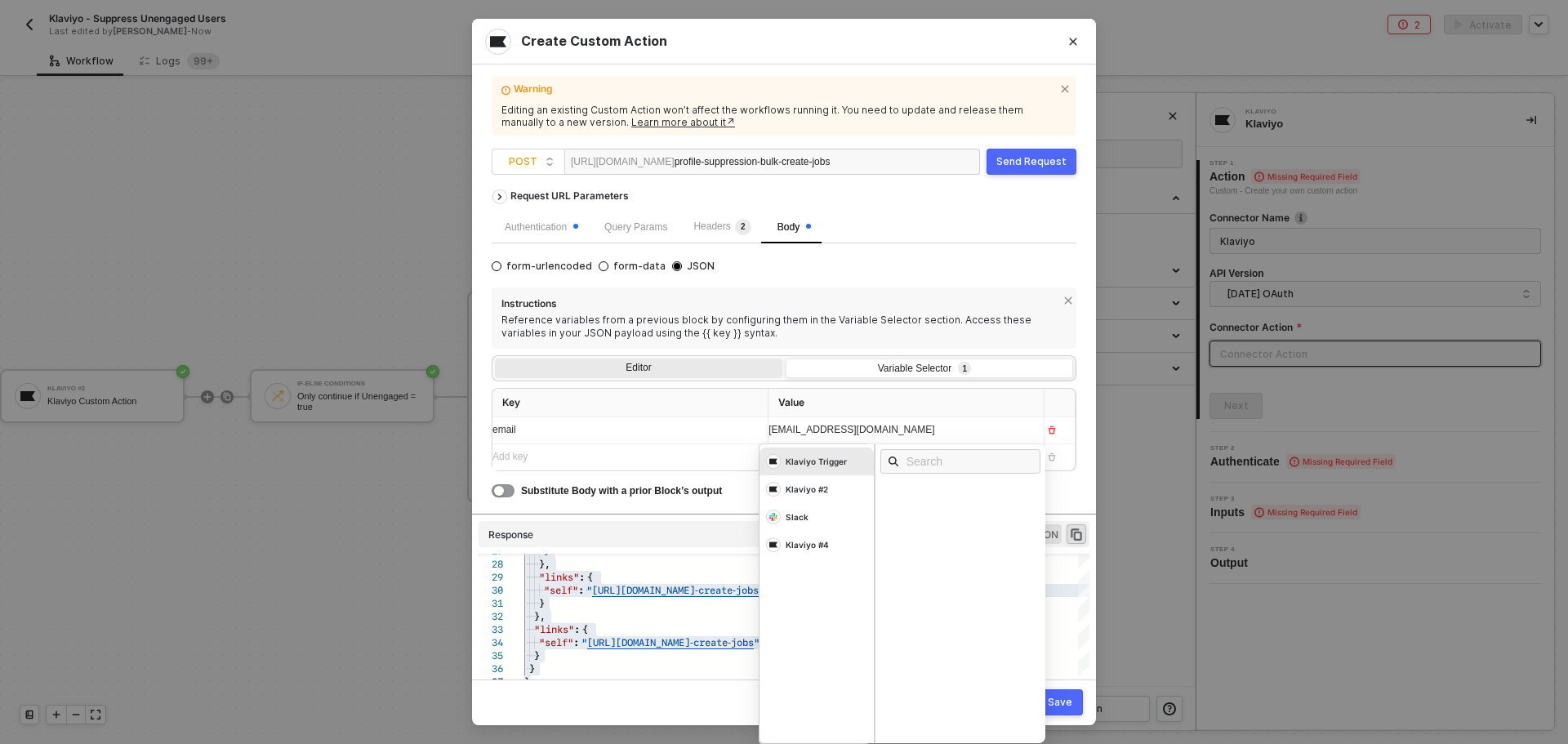
click at [659, 374] on div "Editor" at bounding box center [638, 369] width 288 height 23
click at [495, 358] on input "Editor" at bounding box center [495, 358] width 0 height 0
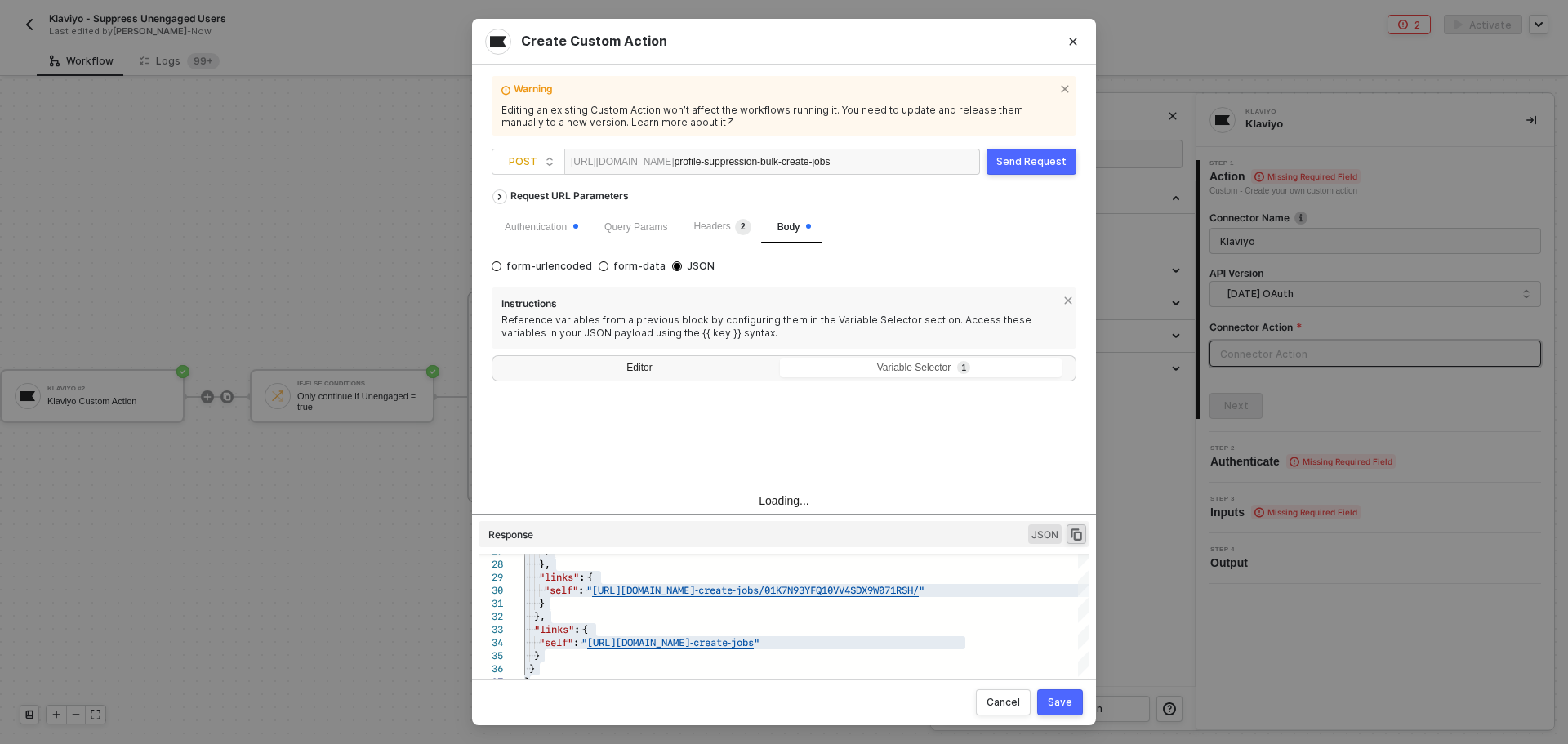
type textarea "{ "data": { "type": "profile-suppression-bulk-create-job", "attributes": { "pro…"
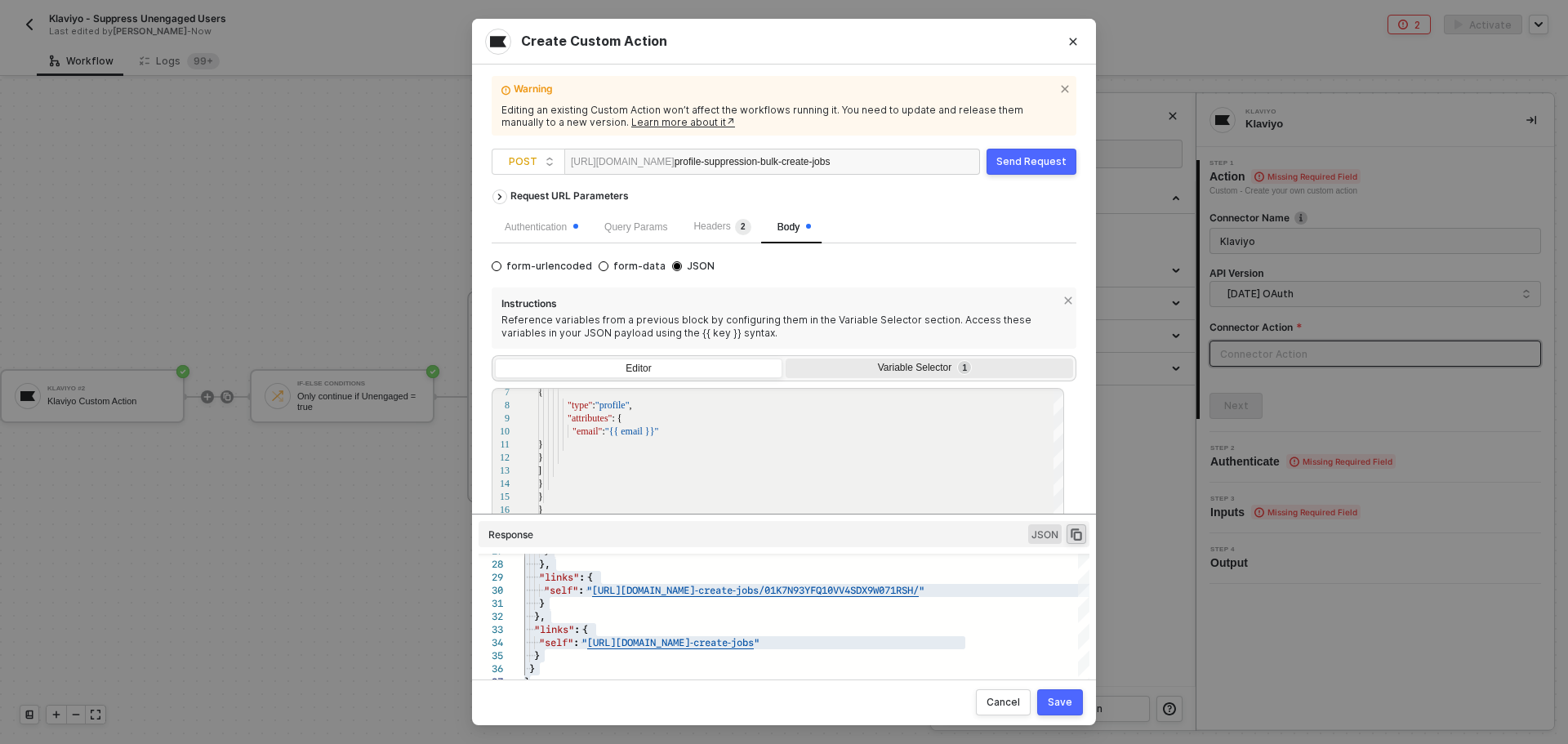
click at [812, 368] on div "Variable Selector 1" at bounding box center [928, 368] width 267 height 13
click at [786, 358] on input "Variable Selector 1" at bounding box center [786, 358] width 0 height 0
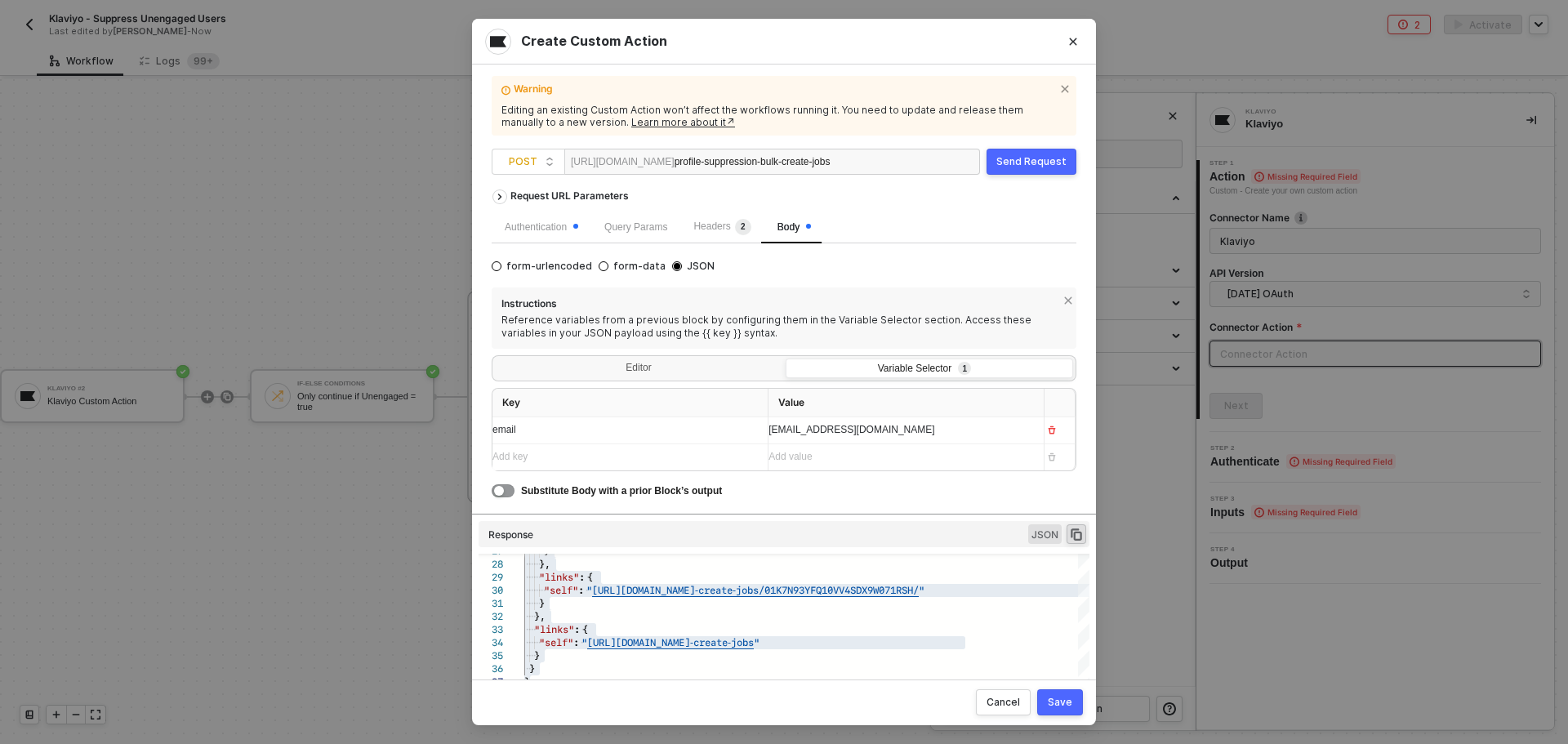
click at [697, 383] on div "Instructions Reference variables from a previous block by configuring them in t…" at bounding box center [784, 393] width 585 height 211
click at [700, 375] on div "Editor" at bounding box center [638, 369] width 288 height 23
click at [495, 358] on input "Editor" at bounding box center [495, 358] width 0 height 0
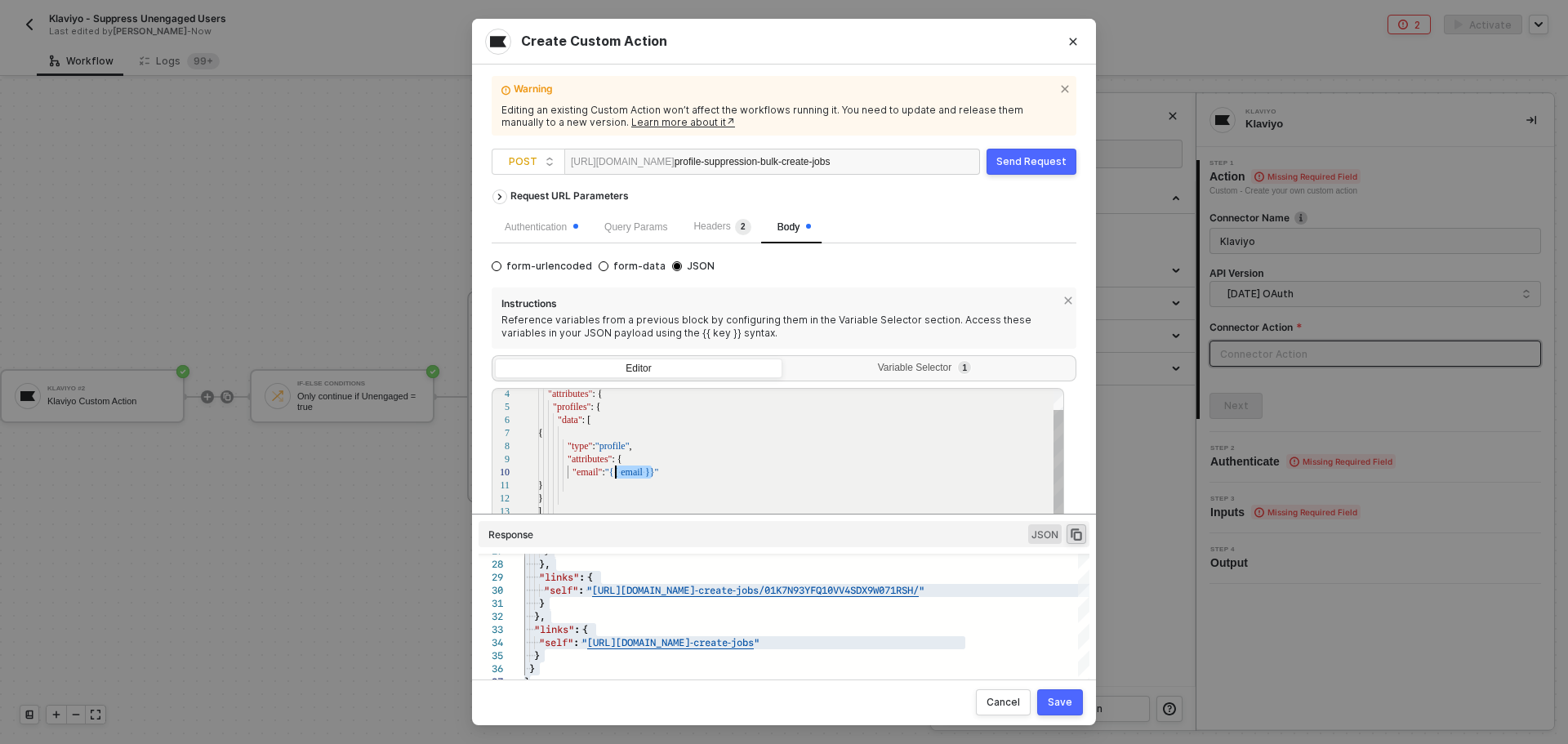
drag, startPoint x: 655, startPoint y: 475, endPoint x: 619, endPoint y: 475, distance: 36.0
paste textarea "01K7N93YFQ10VV4SDX9W071RSH"
drag, startPoint x: 765, startPoint y: 474, endPoint x: 614, endPoint y: 475, distance: 151.0
paste textarea "josie343@icloud.com"
type textarea "{ "data": { "type": "profile-suppression-bulk-create-job", "attributes": { "pro…"
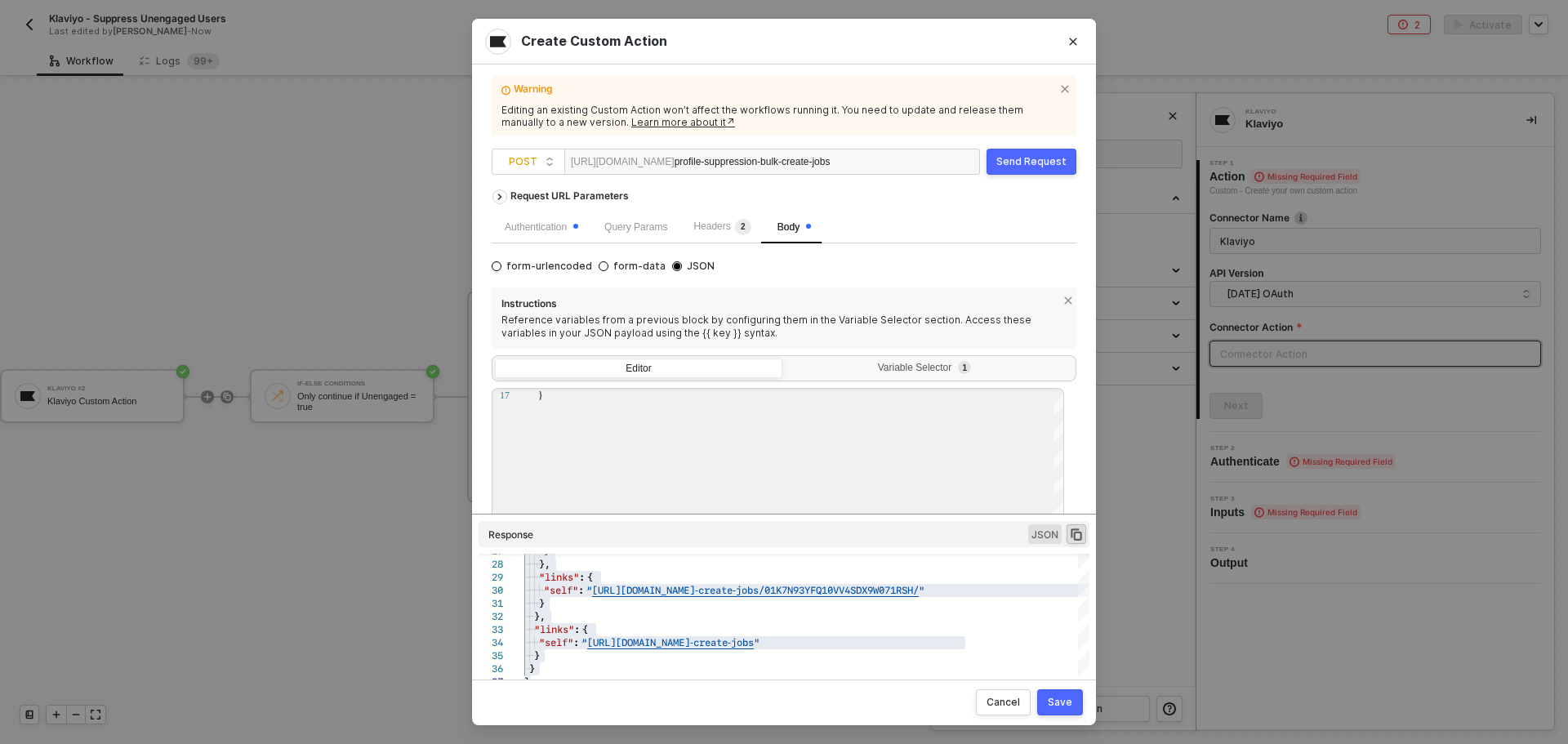
click at [1031, 172] on button "Send Request" at bounding box center [1031, 161] width 90 height 26
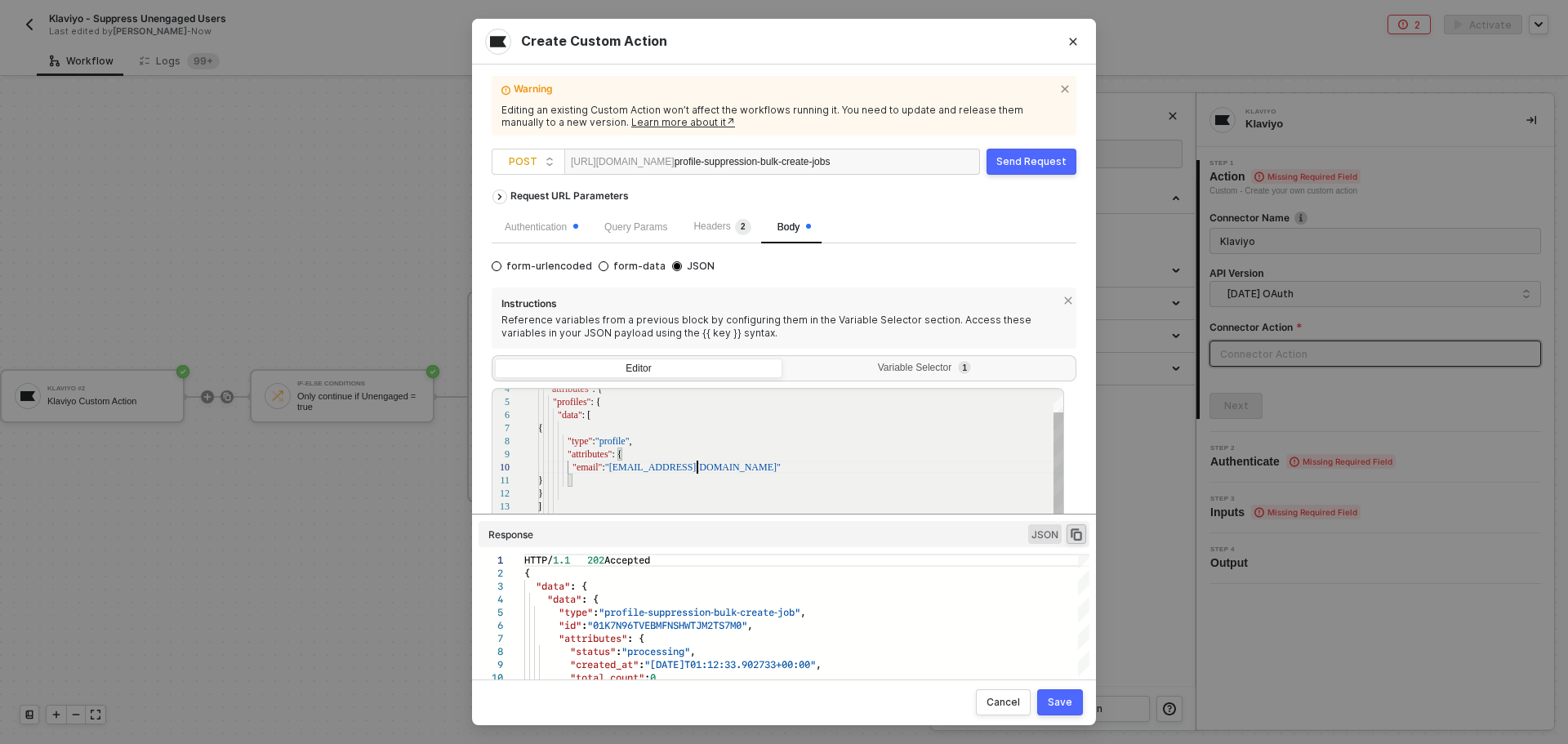
scroll to position [0, 160]
drag, startPoint x: 697, startPoint y: 471, endPoint x: 616, endPoint y: 466, distance: 81.2
click at [1023, 698] on button "Cancel" at bounding box center [1003, 702] width 54 height 26
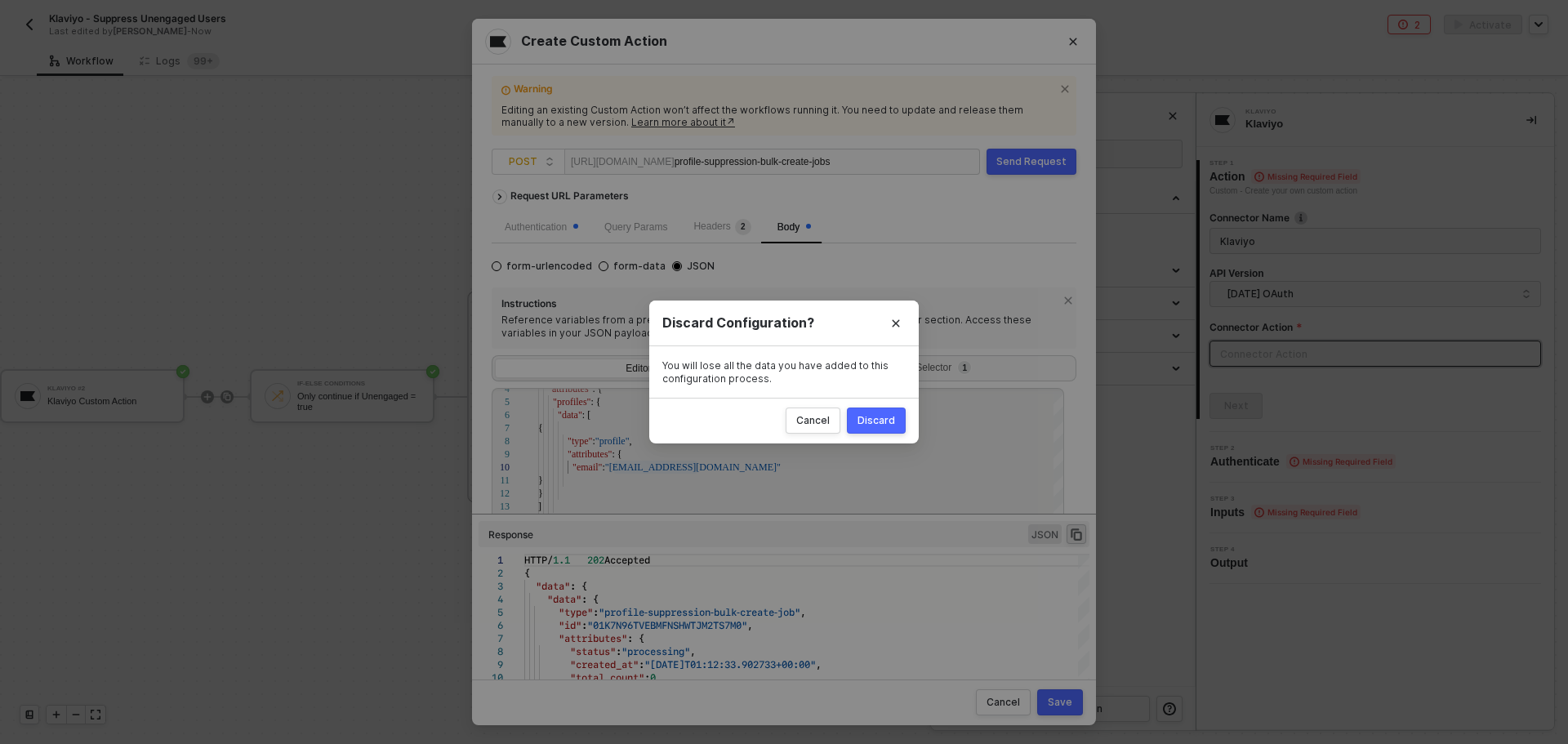
click at [883, 420] on div "Discard" at bounding box center [876, 420] width 37 height 13
radio input "true"
radio input "false"
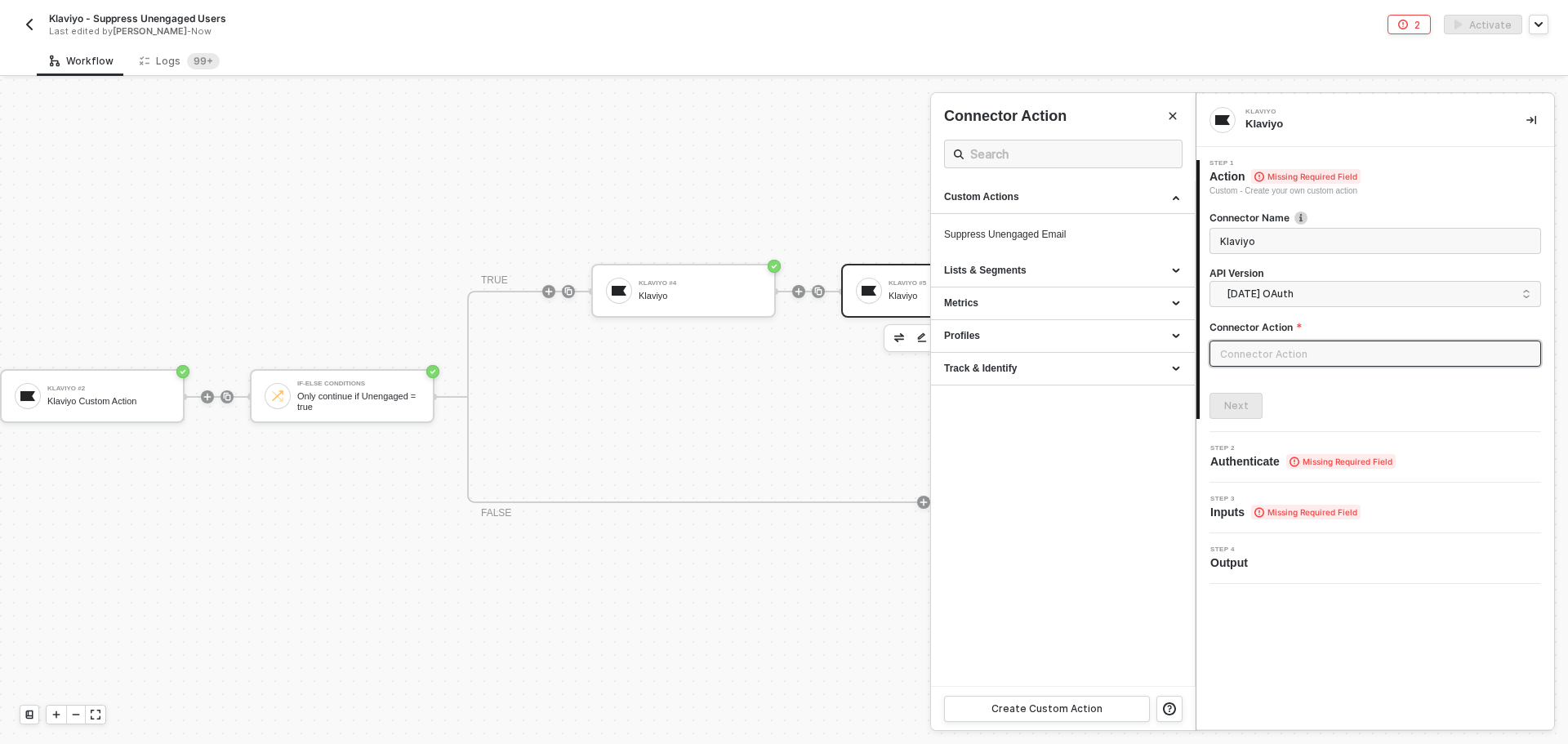
click at [1315, 417] on div "Next" at bounding box center [1375, 406] width 332 height 26
click at [1321, 463] on span "Missing Required Field" at bounding box center [1340, 461] width 110 height 14
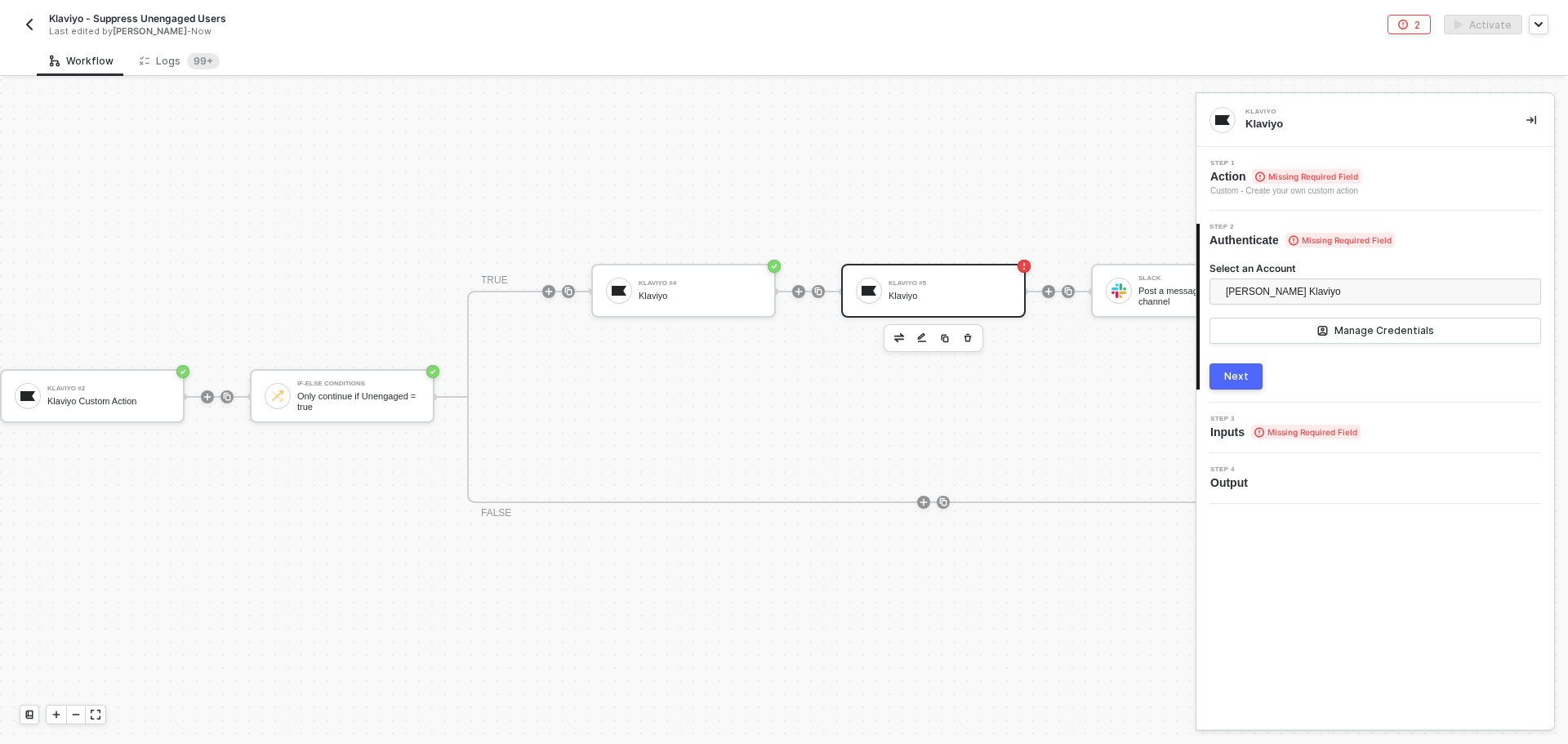
click at [1347, 420] on span "Step 3" at bounding box center [1285, 420] width 150 height 7
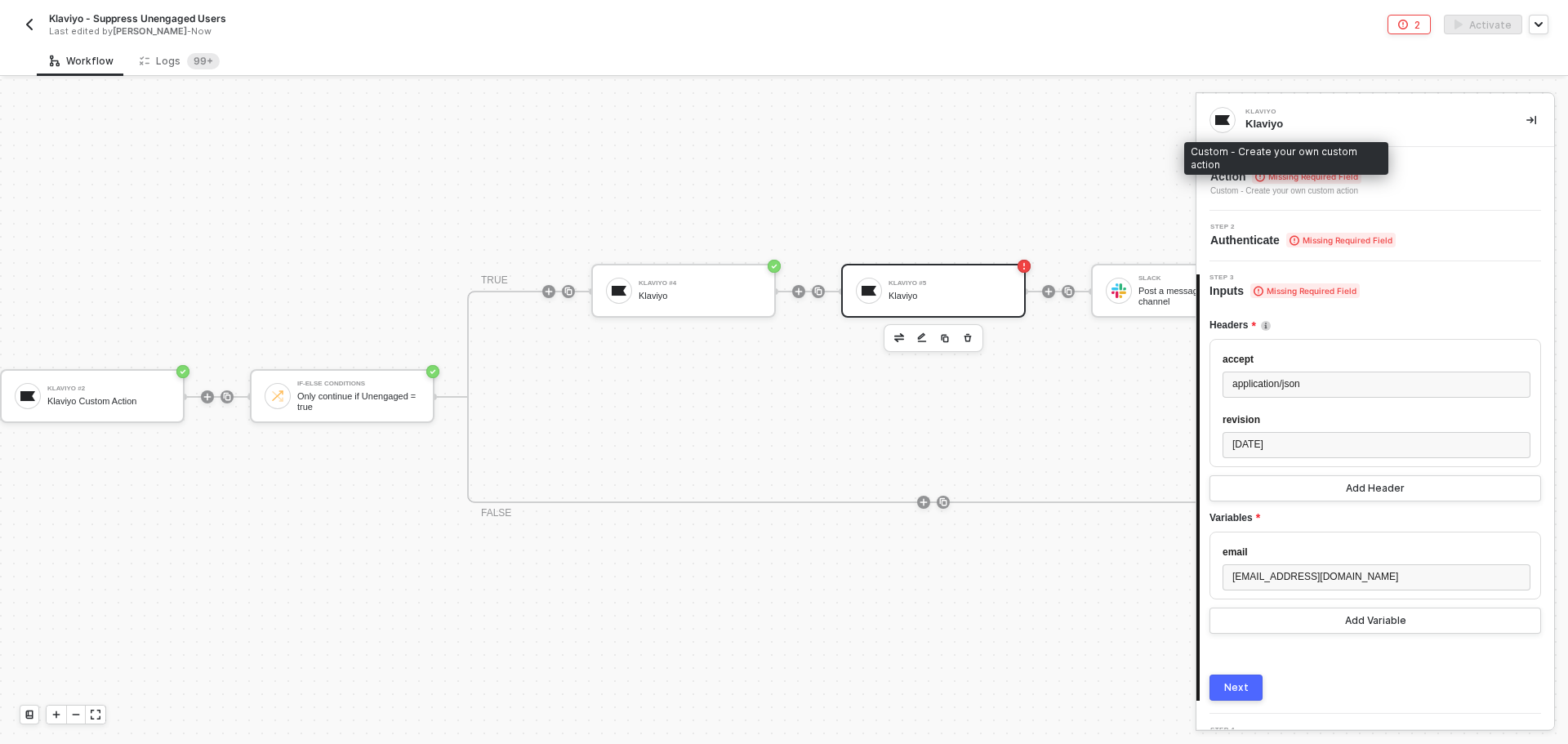
click at [1329, 176] on body "Alloy Klaviyo - Suppress Unengaged Users Last edited by Todd Baxter - Now 2 Act…" at bounding box center [784, 372] width 1568 height 744
click at [1403, 158] on div "Step 1 Action Missing Required Field Custom - Create your own custom action" at bounding box center [1374, 178] width 357 height 64
click at [1403, 180] on div "Step 1 Action Missing Required Field Custom - Create your own custom action" at bounding box center [1377, 179] width 354 height 37
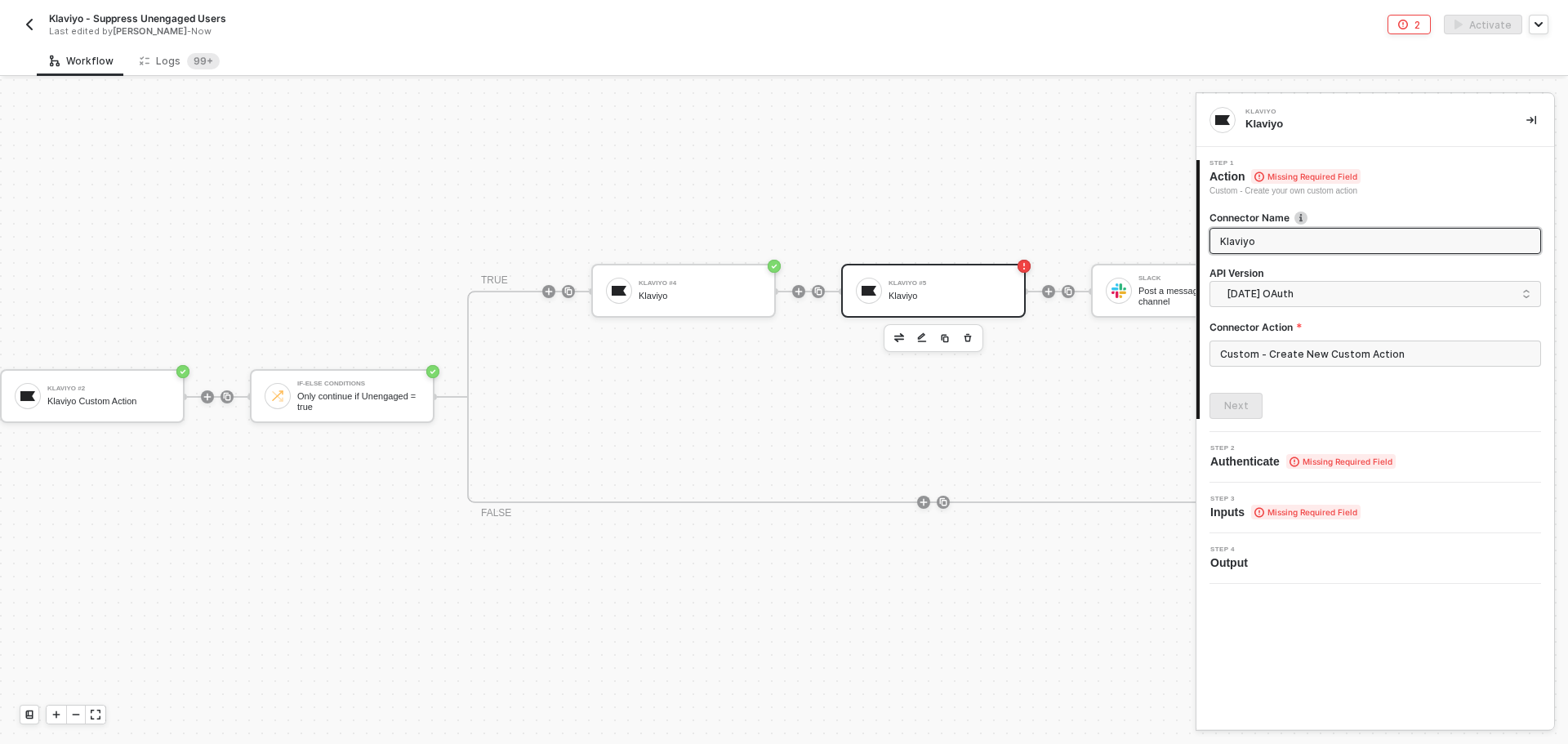
click at [969, 334] on icon "button" at bounding box center [968, 338] width 8 height 8
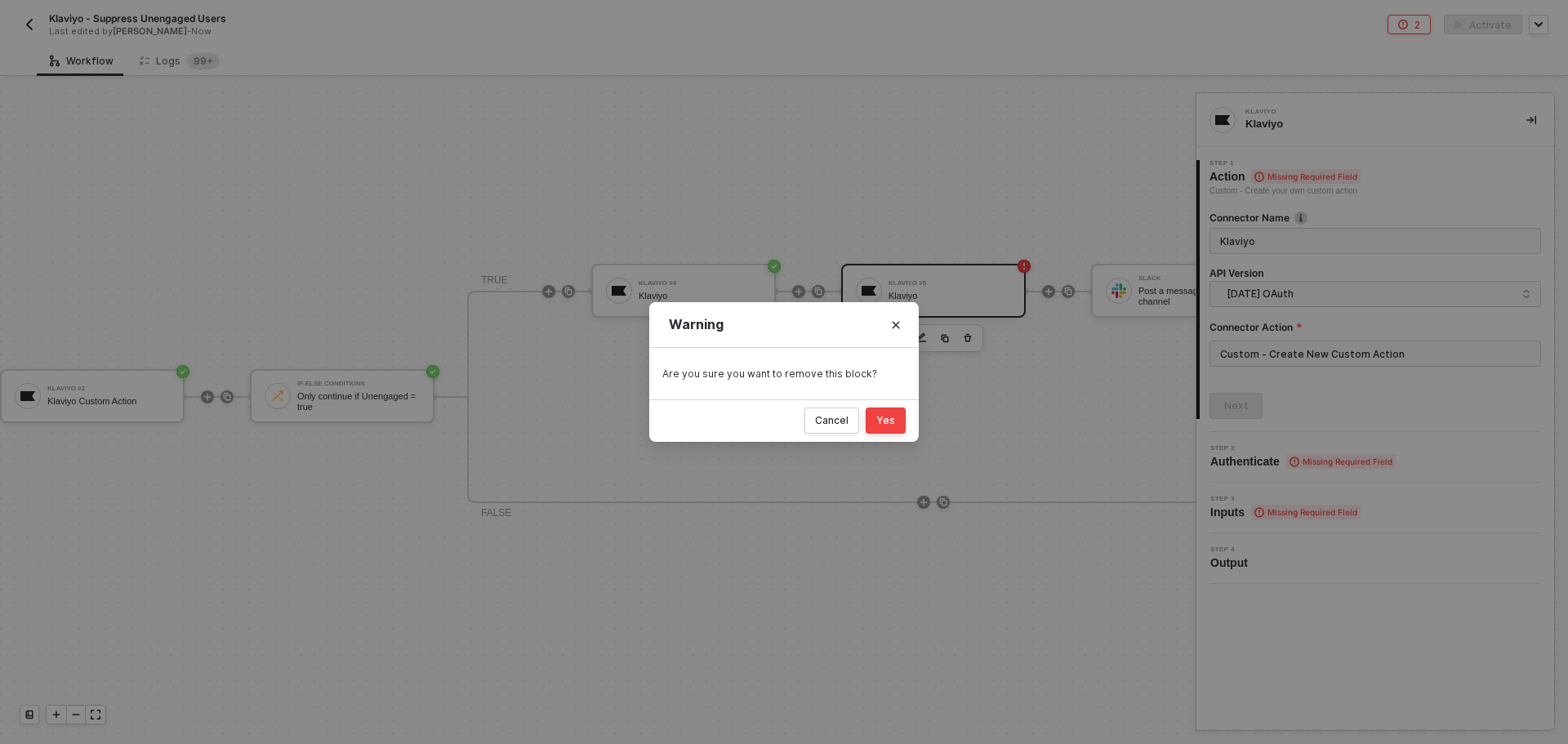
click at [890, 422] on div "Yes" at bounding box center [885, 420] width 19 height 13
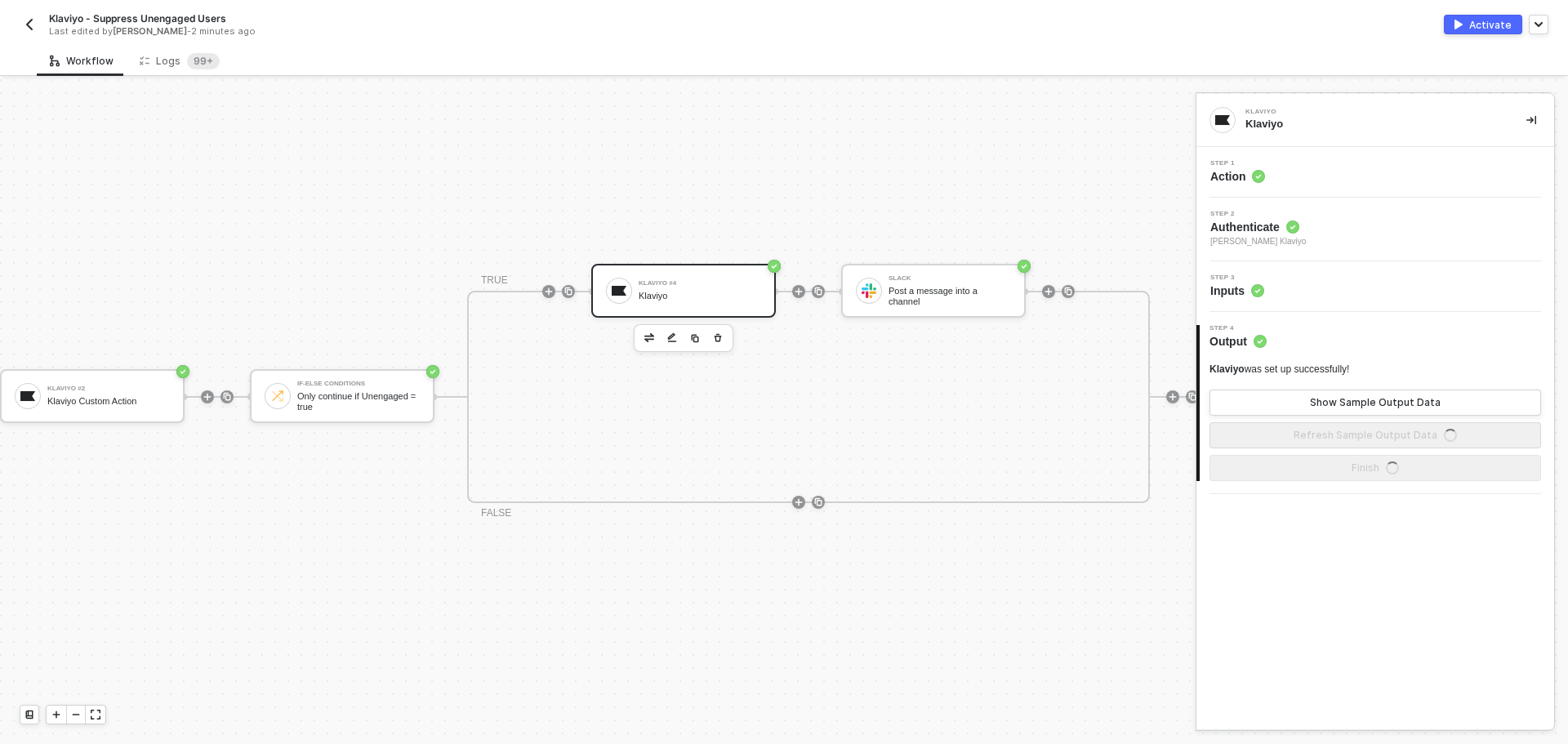
click at [714, 290] on div "Klaviyo" at bounding box center [700, 296] width 122 height 11
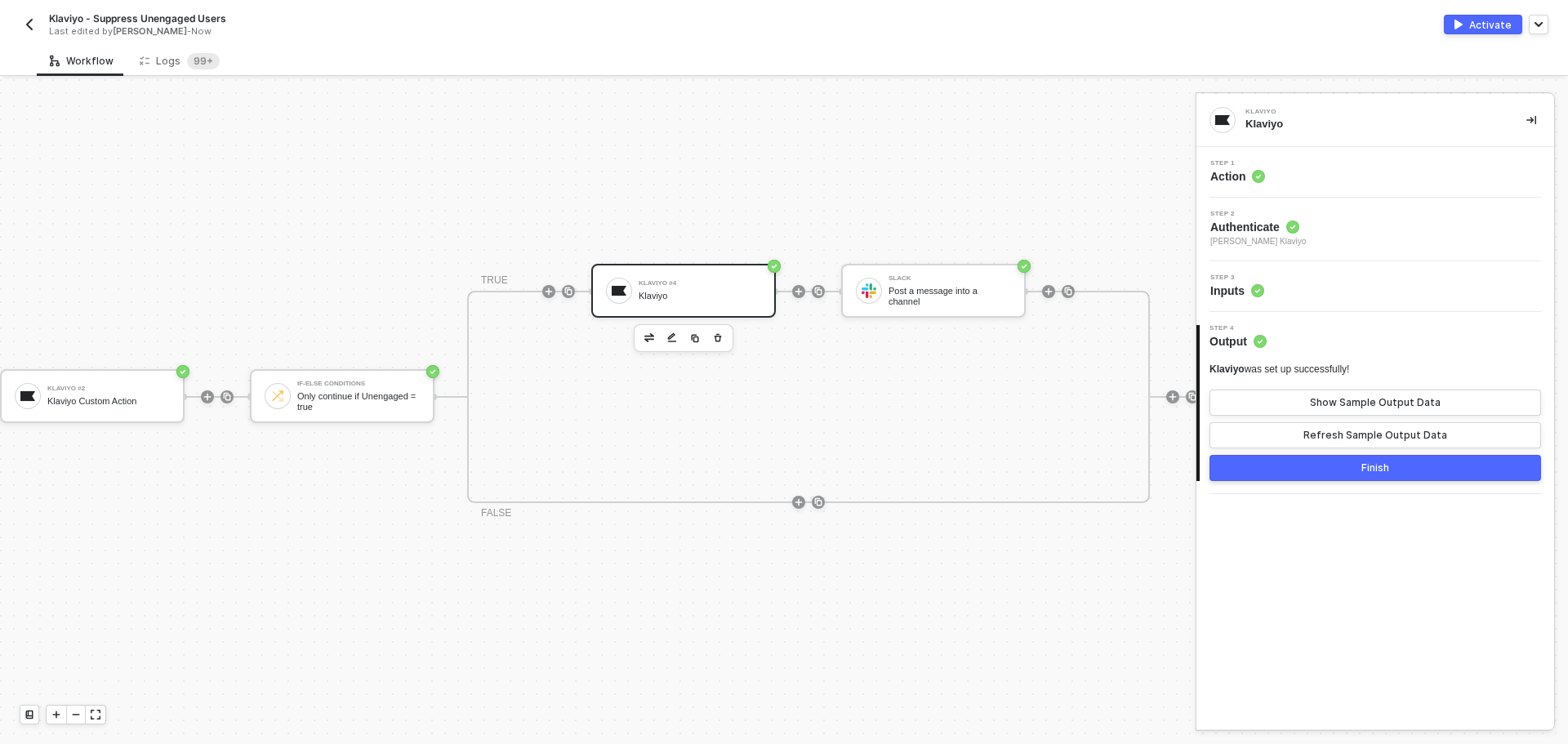
click at [1363, 239] on div "Step 2 Authenticate Todd Baxter's Klaviyo" at bounding box center [1377, 229] width 354 height 37
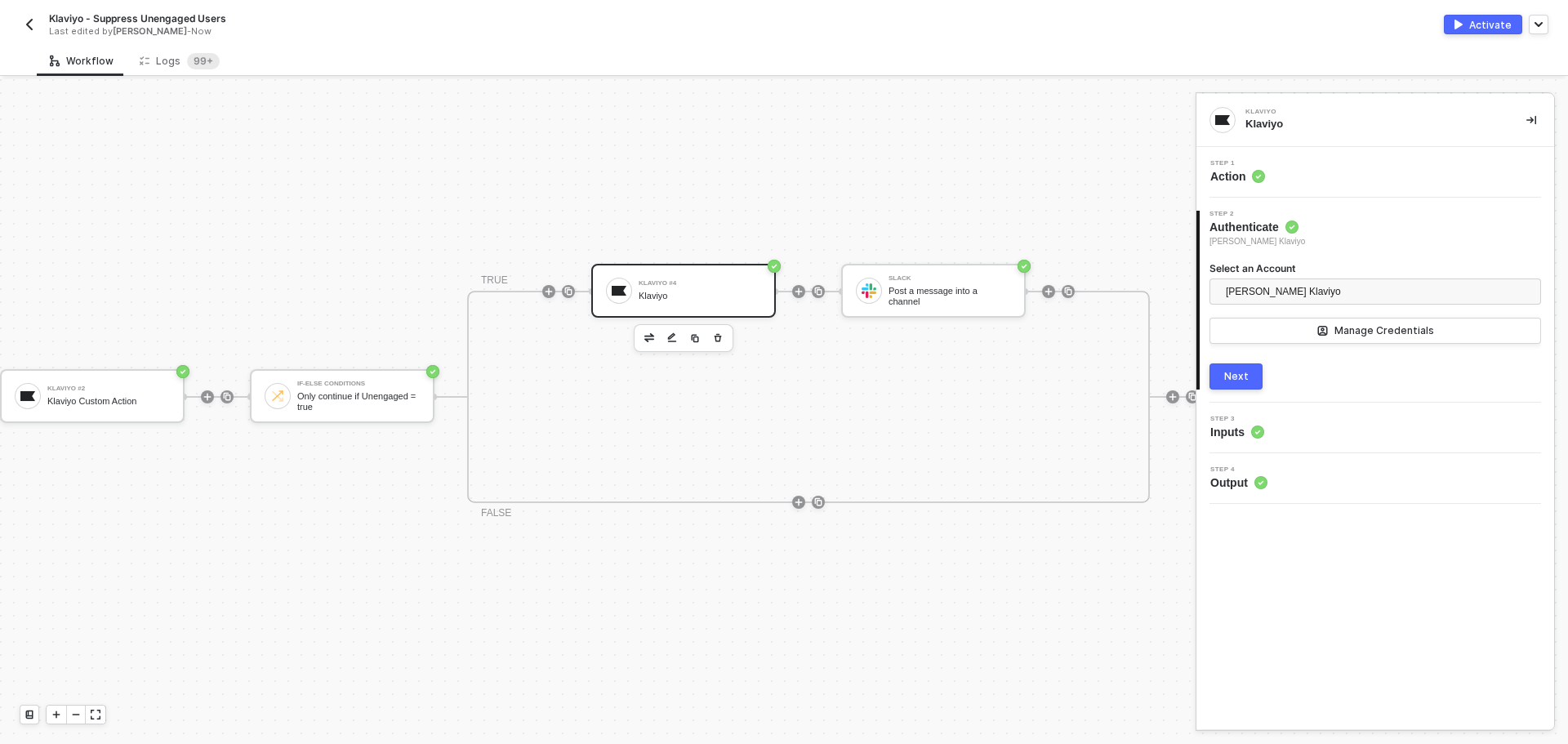
click at [1218, 385] on button "Next" at bounding box center [1236, 376] width 53 height 26
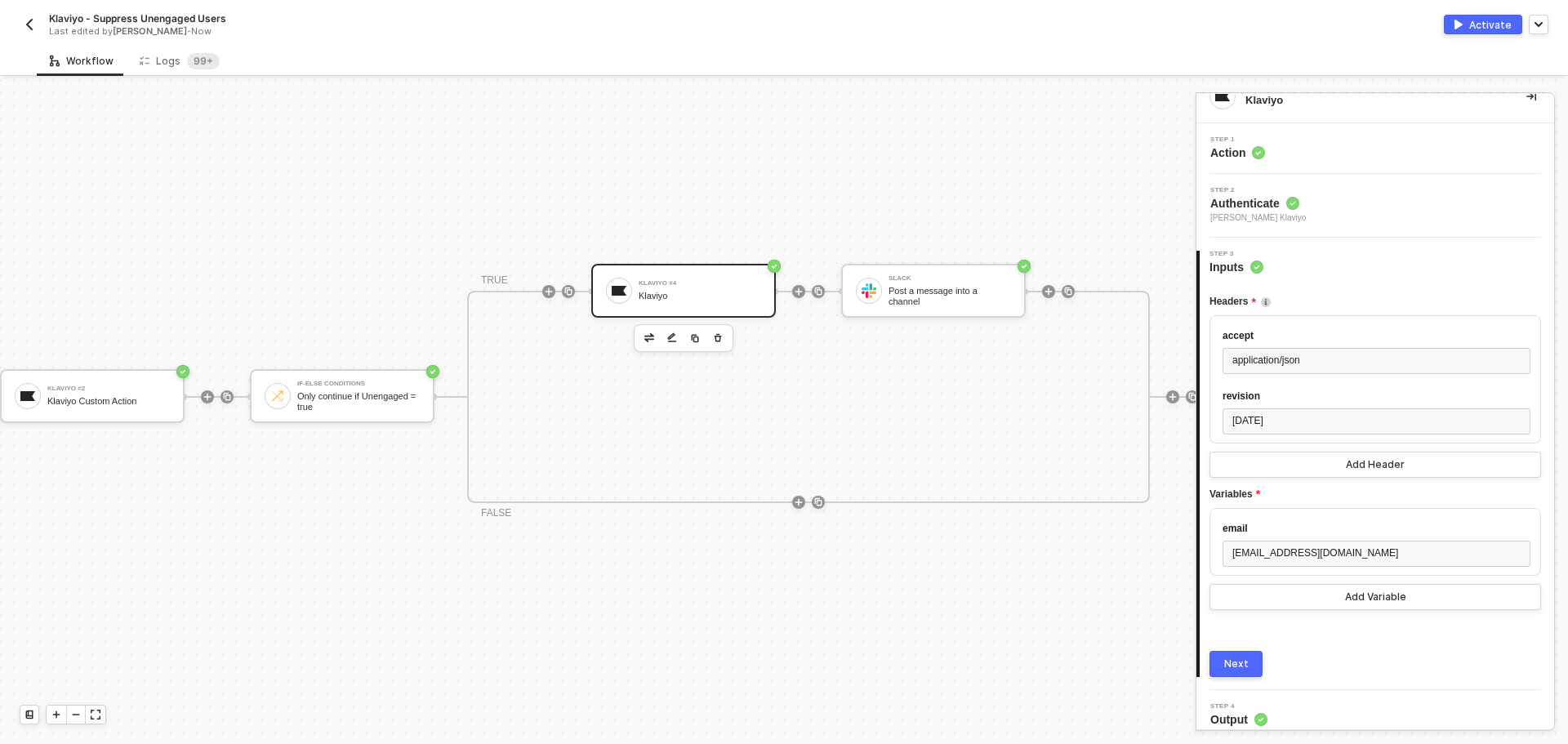
scroll to position [35, 0]
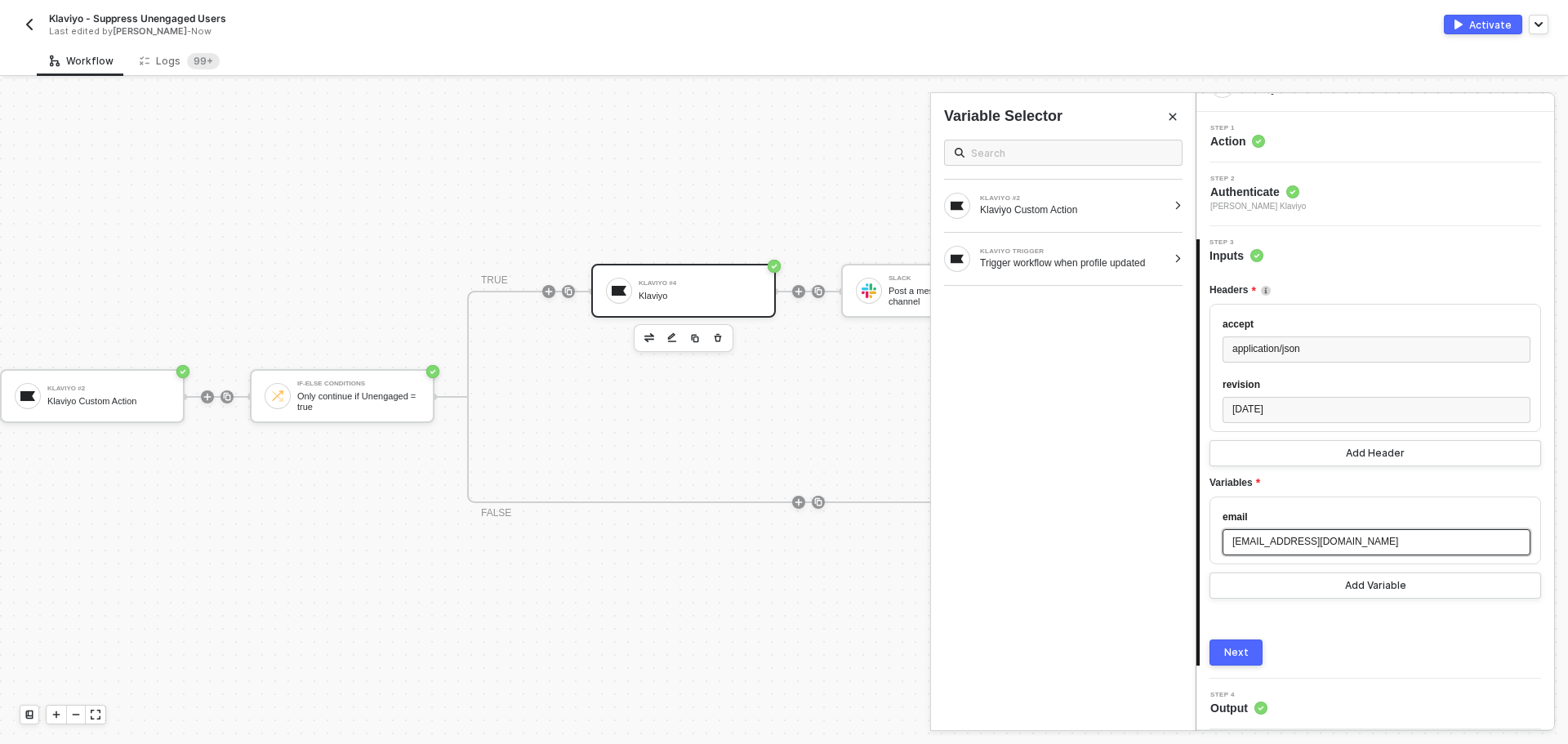
drag, startPoint x: 1343, startPoint y: 546, endPoint x: 1155, endPoint y: 525, distance: 189.2
click at [1195, 525] on div "Klaviyo Klaviyo Step 1 Action Step 2 Authenticate Todd Baxter's Klaviyo 3 Step …" at bounding box center [1381, 411] width 373 height 665
drag, startPoint x: 1335, startPoint y: 544, endPoint x: 1122, endPoint y: 531, distance: 213.4
click at [1195, 531] on div "Klaviyo Klaviyo Step 1 Action Step 2 Authenticate Todd Baxter's Klaviyo 3 Step …" at bounding box center [1381, 411] width 373 height 665
click at [1239, 653] on div "Next" at bounding box center [1236, 652] width 25 height 13
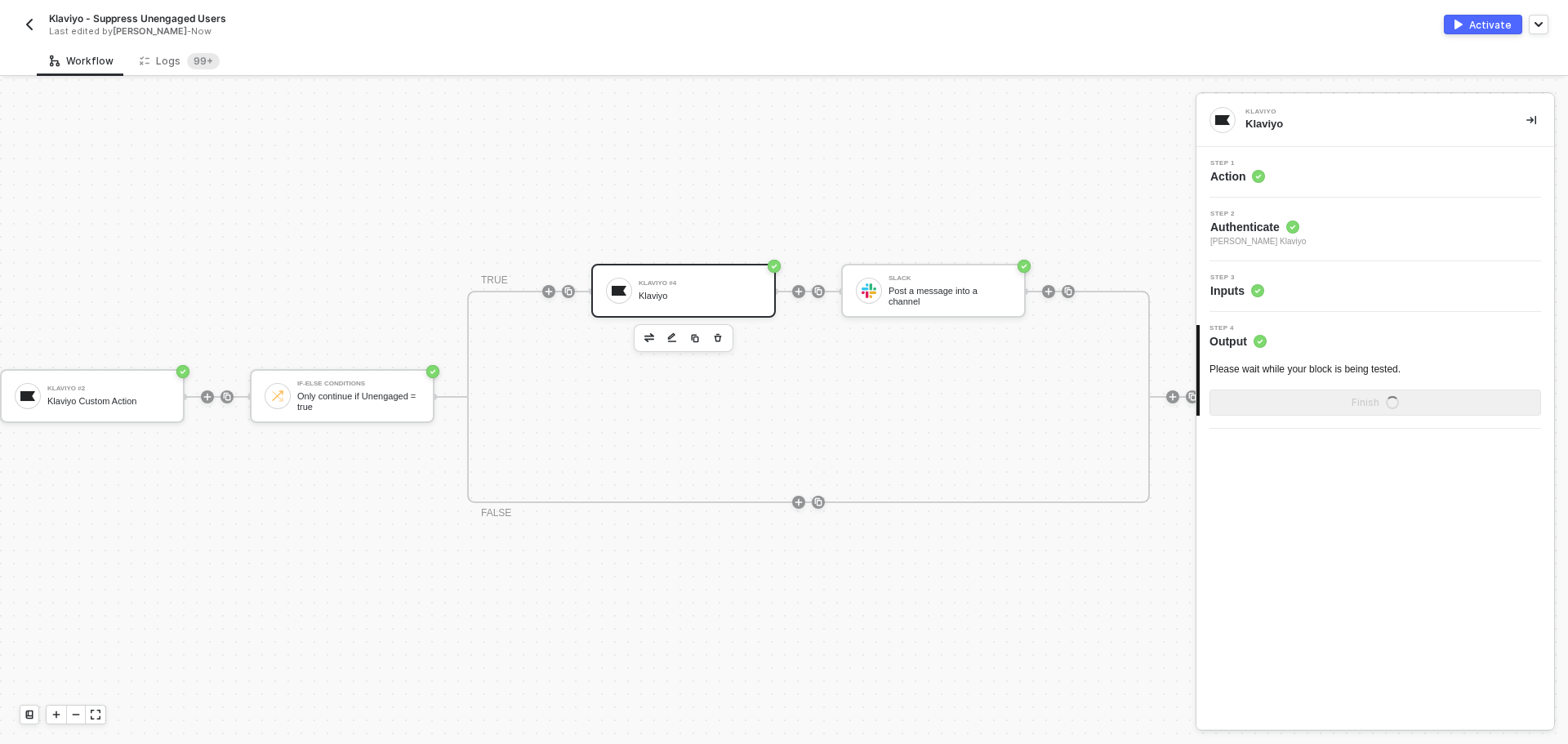
scroll to position [0, 0]
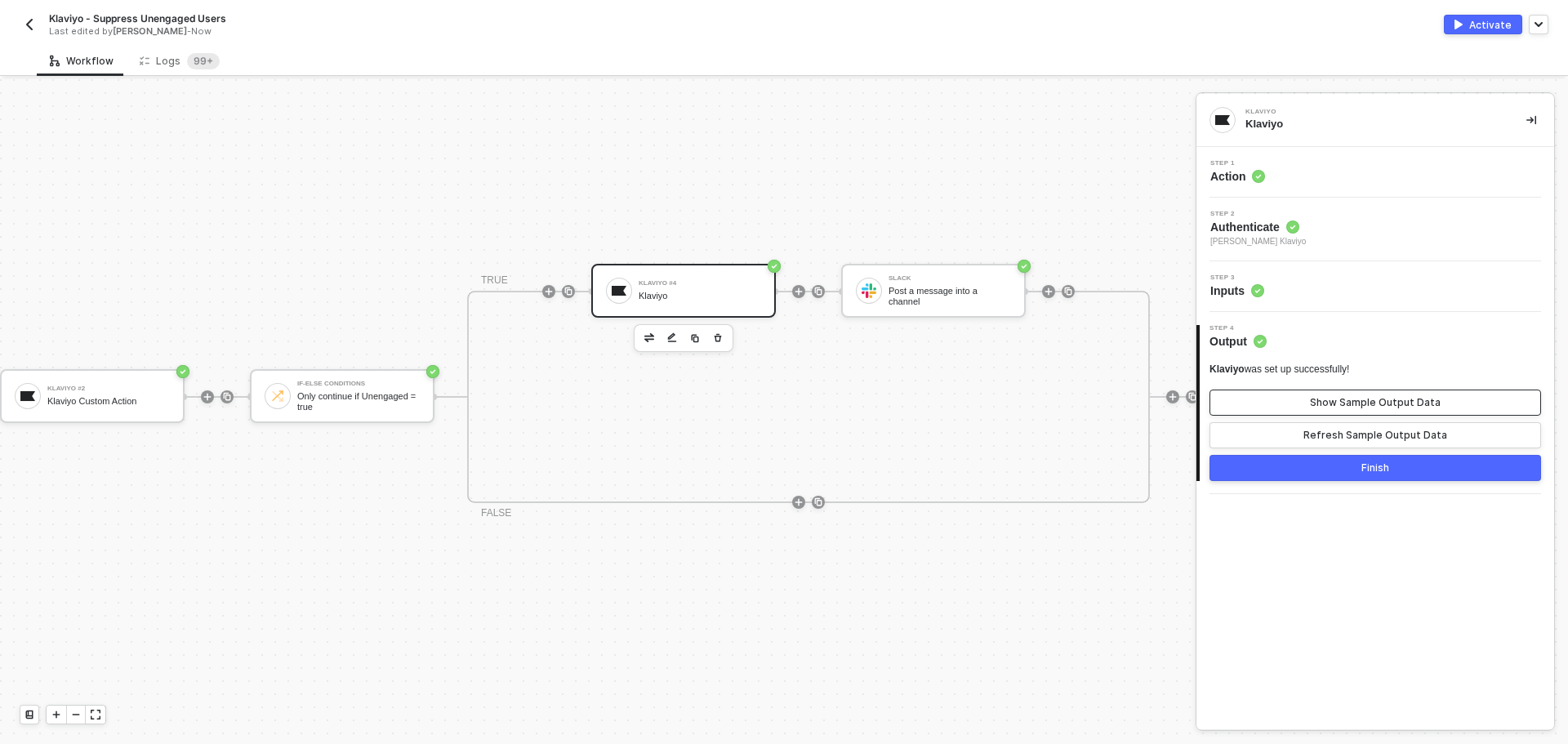
click at [1325, 407] on div "Show Sample Output Data" at bounding box center [1375, 403] width 131 height 13
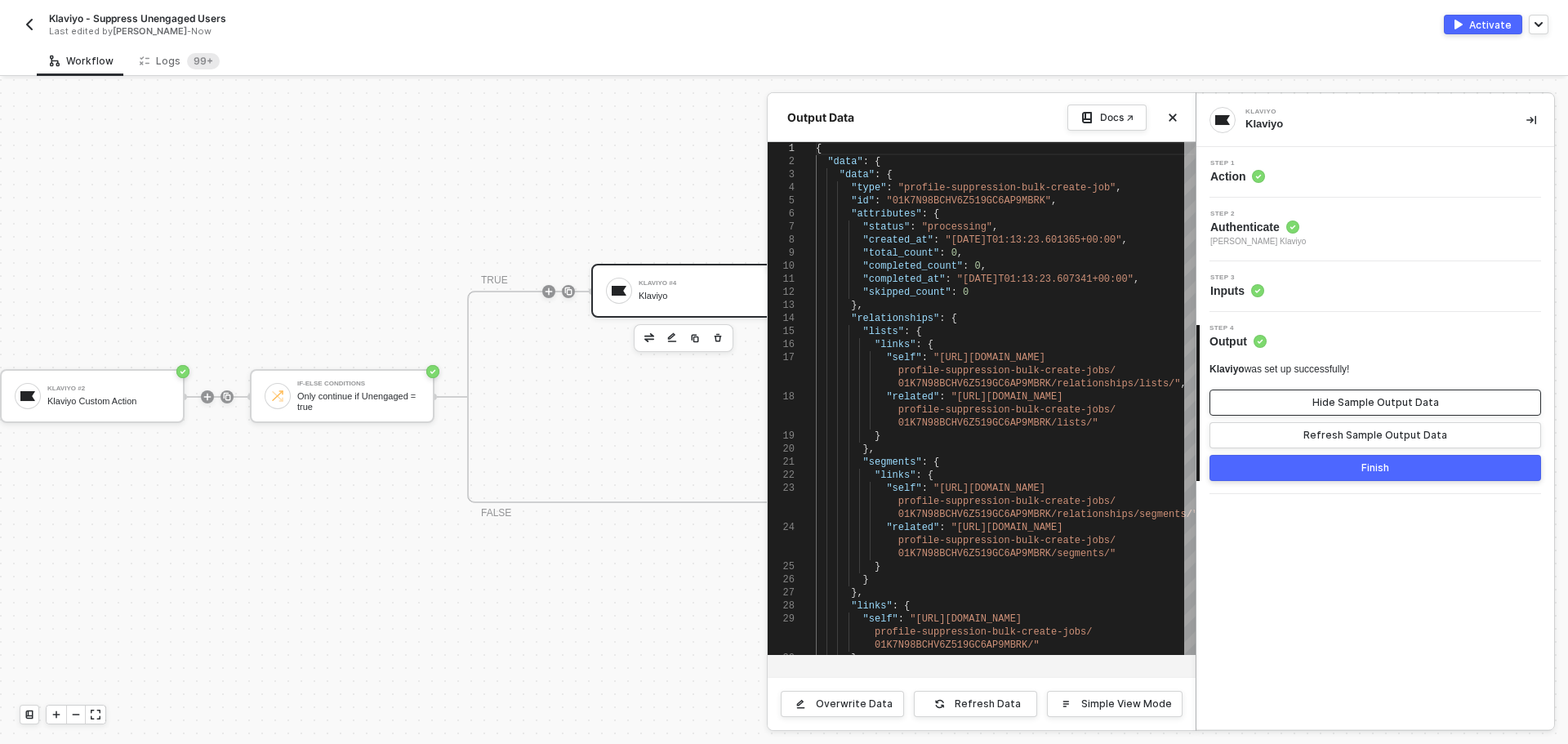
click at [1325, 407] on div "Hide Sample Output Data" at bounding box center [1375, 403] width 126 height 13
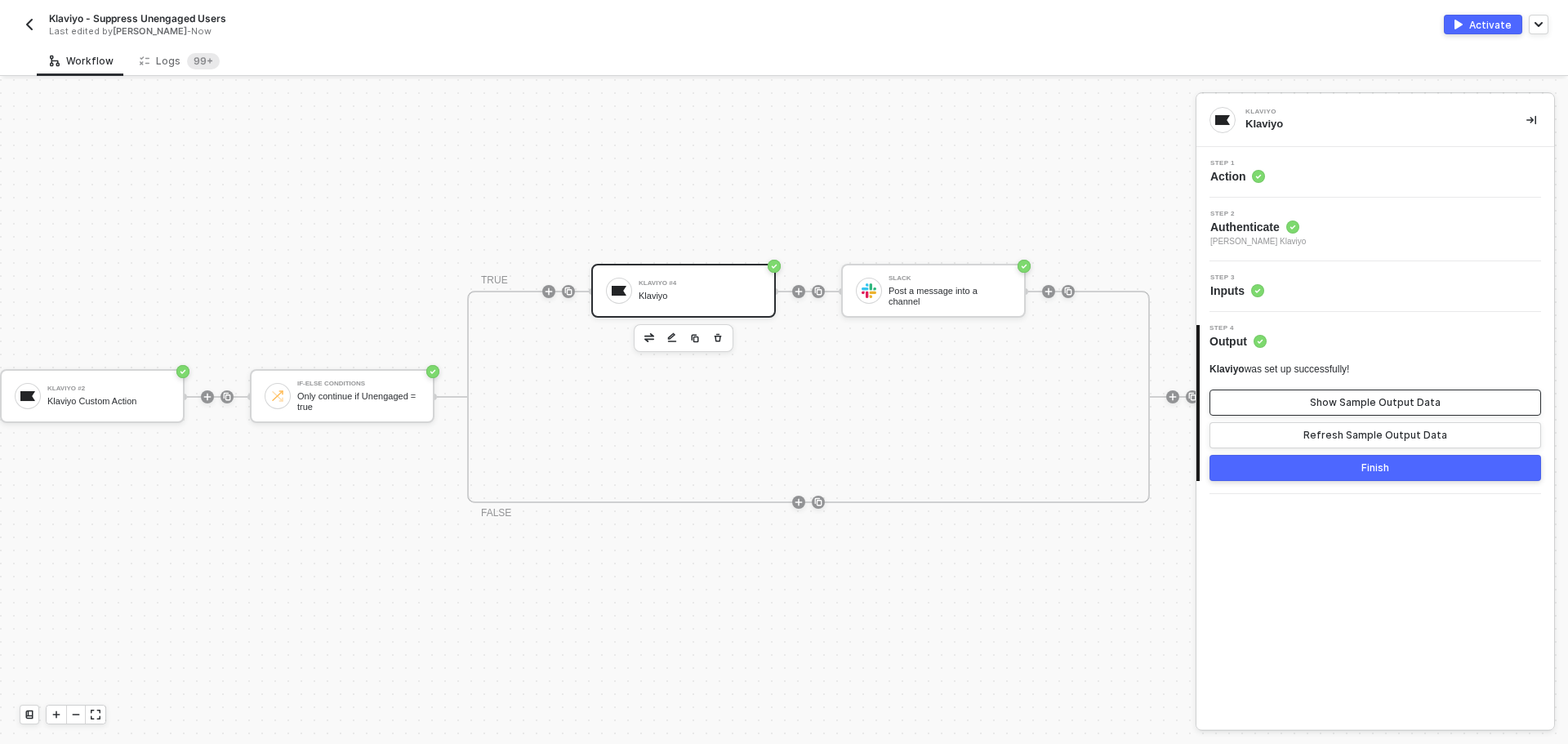
click at [1325, 407] on div "Show Sample Output Data" at bounding box center [1375, 403] width 131 height 13
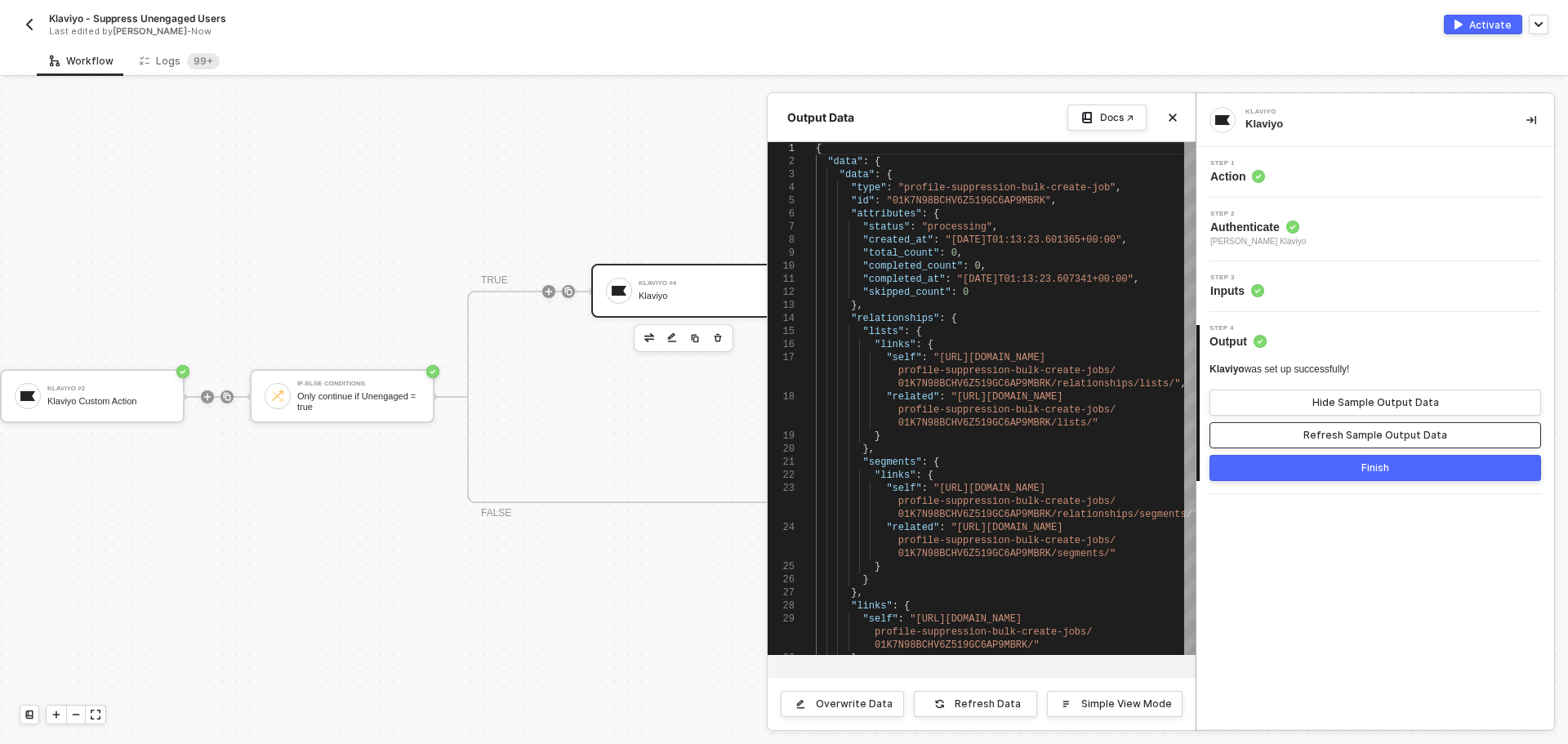
click at [1324, 430] on div "Refresh Sample Output Data" at bounding box center [1374, 435] width 143 height 13
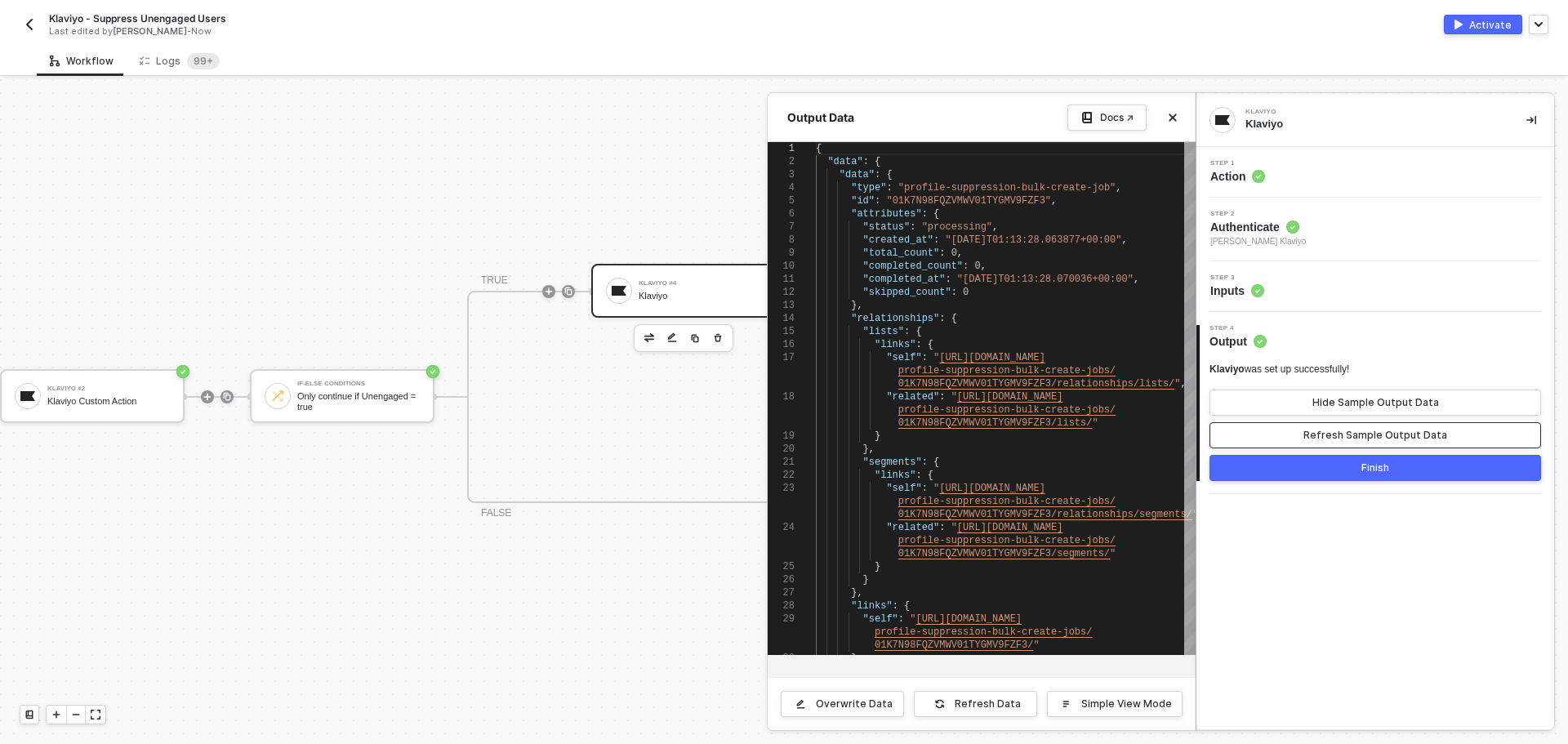
click at [1302, 437] on button "Refresh Sample Output Data" at bounding box center [1375, 435] width 332 height 26
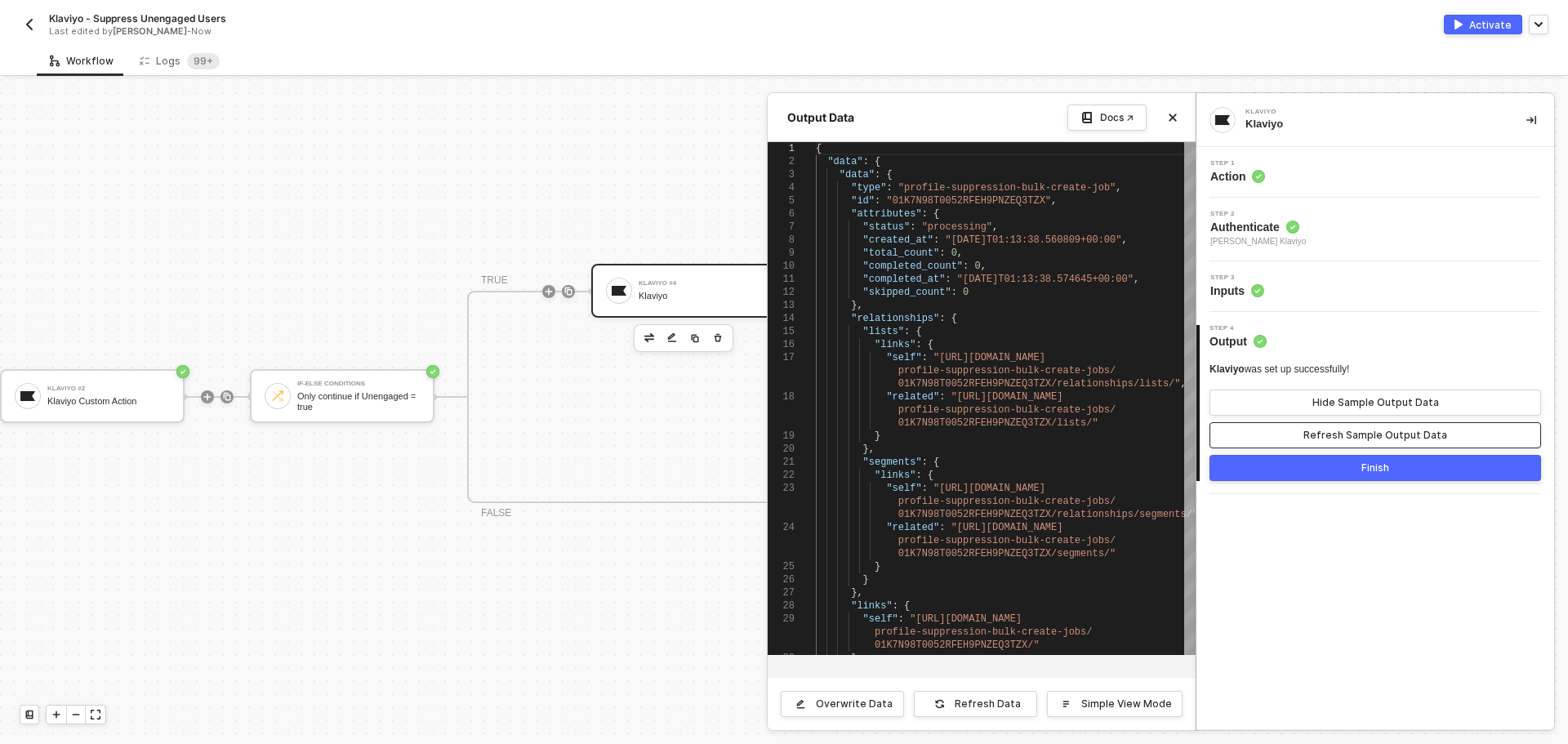
click at [1302, 437] on button "Refresh Sample Output Data" at bounding box center [1375, 435] width 332 height 26
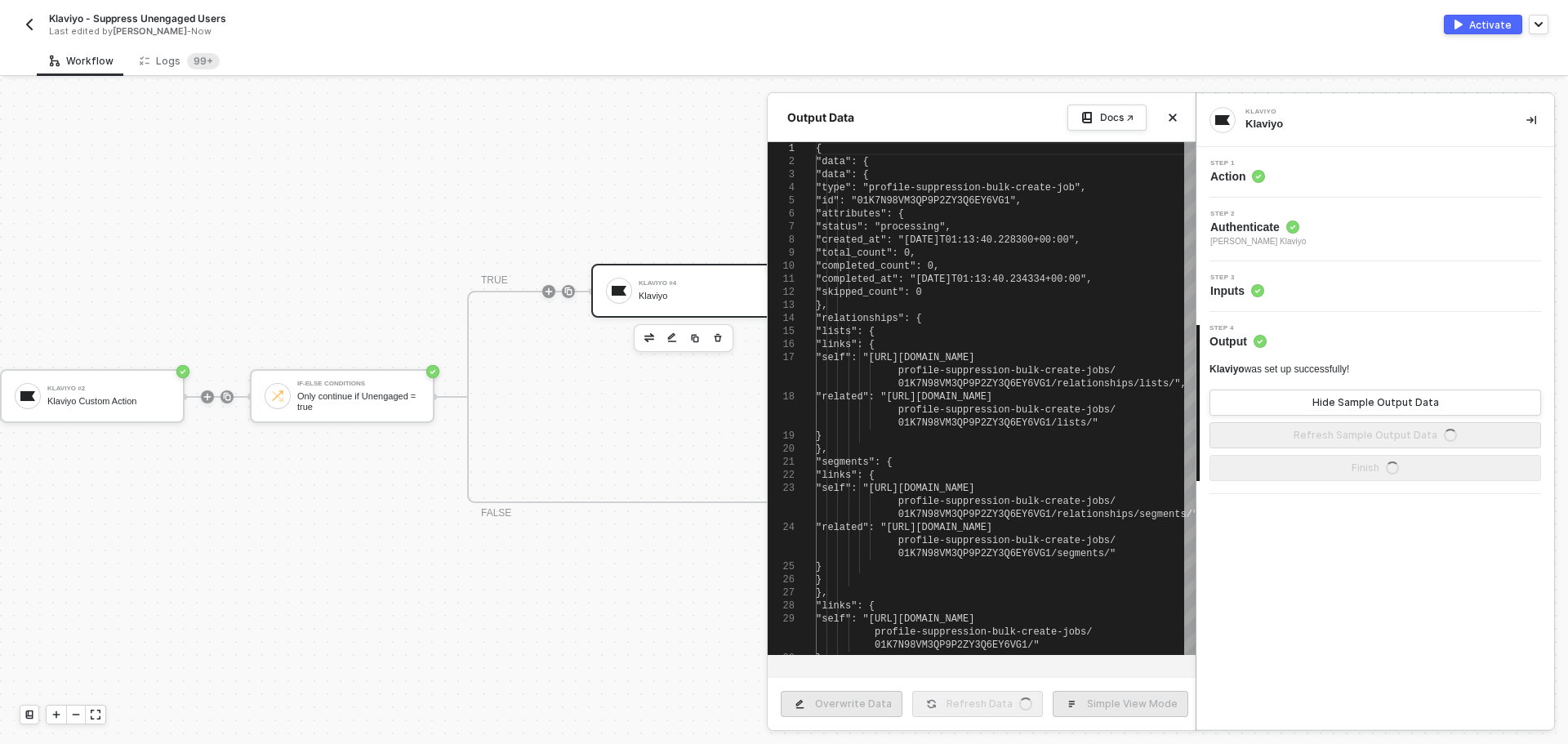
click at [1302, 437] on button "Refresh Sample Output Data" at bounding box center [1375, 435] width 332 height 26
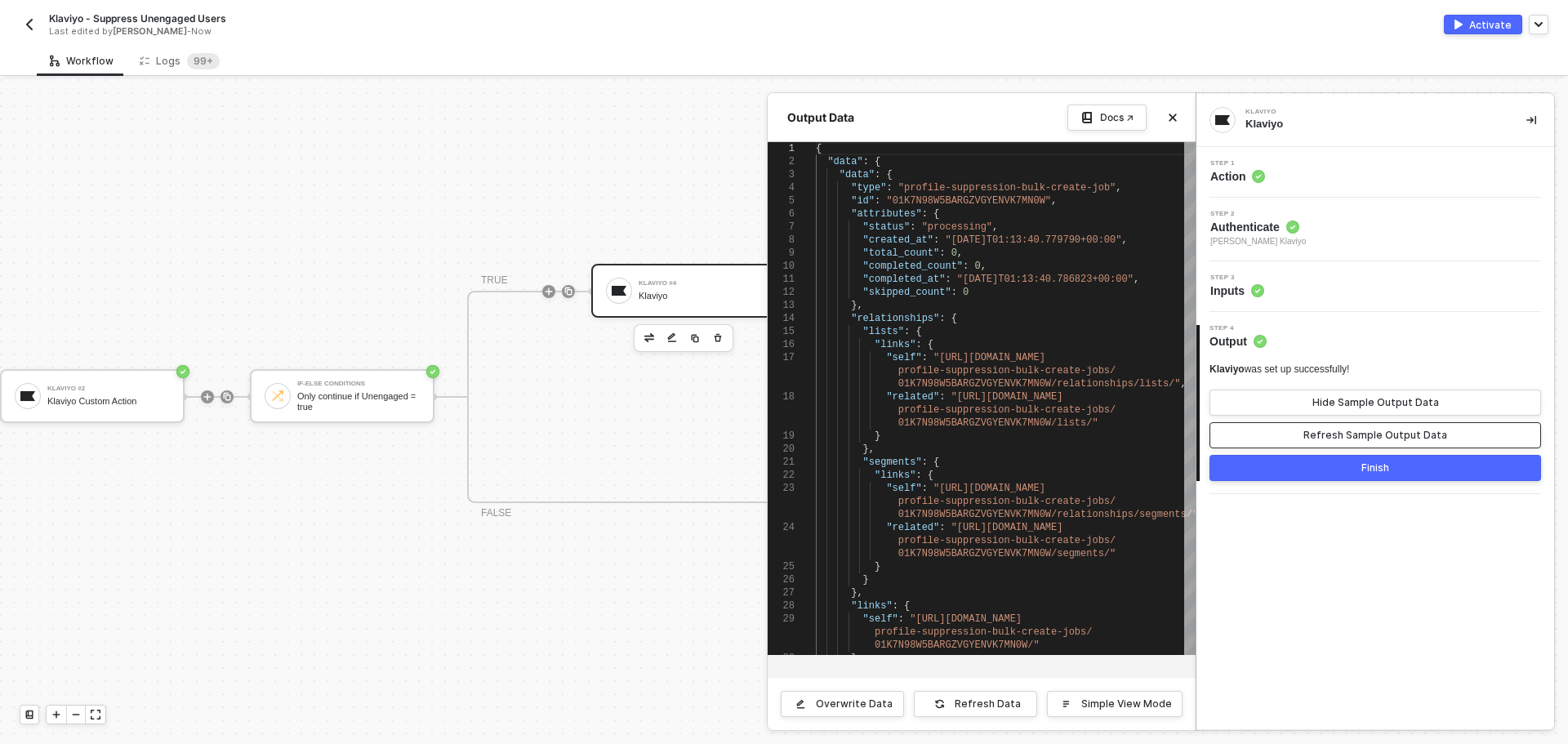
click at [1302, 437] on button "Refresh Sample Output Data" at bounding box center [1375, 435] width 332 height 26
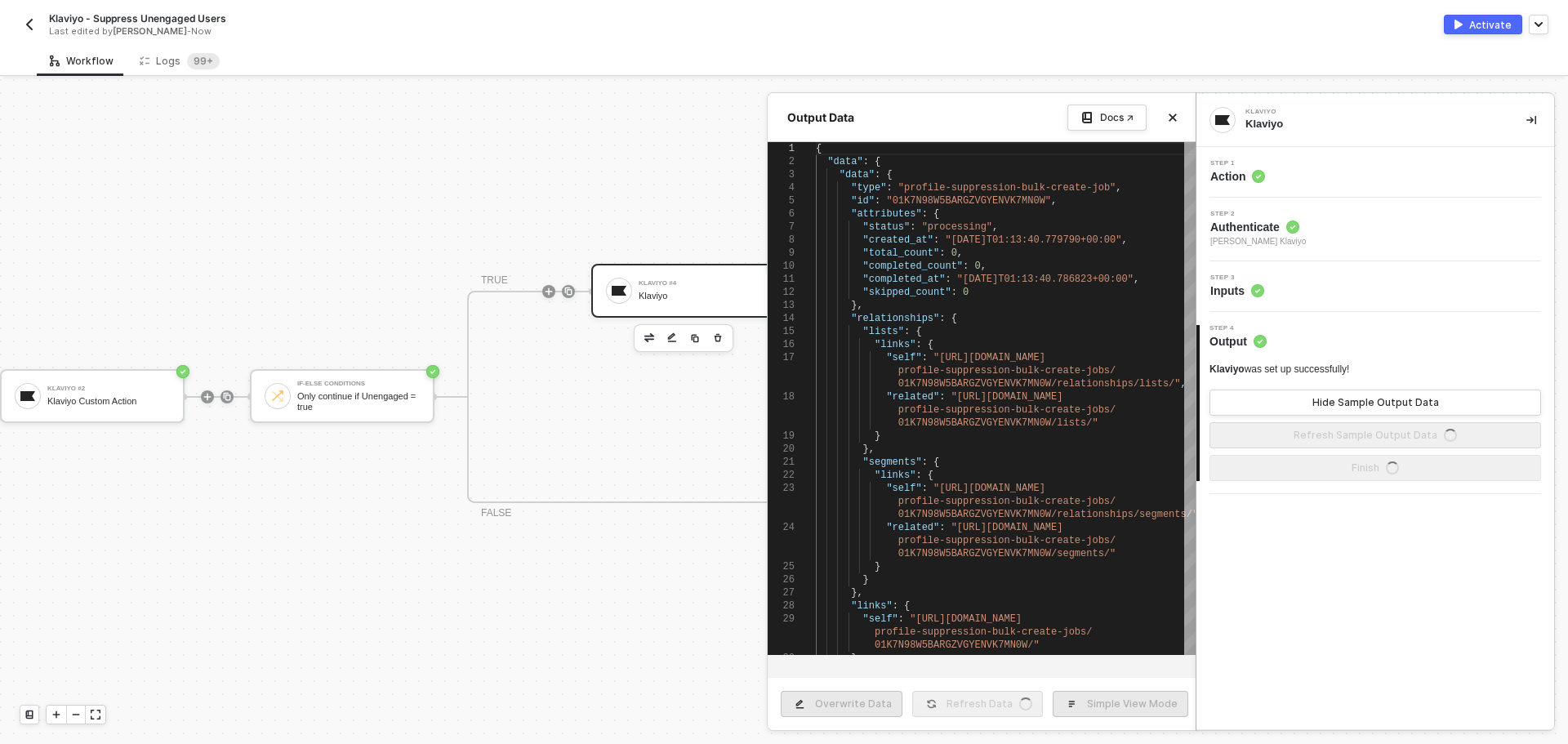
type textarea "{ "data": { "data": { "type": "profile-suppression-bulk-create-job", "id": "01K…"
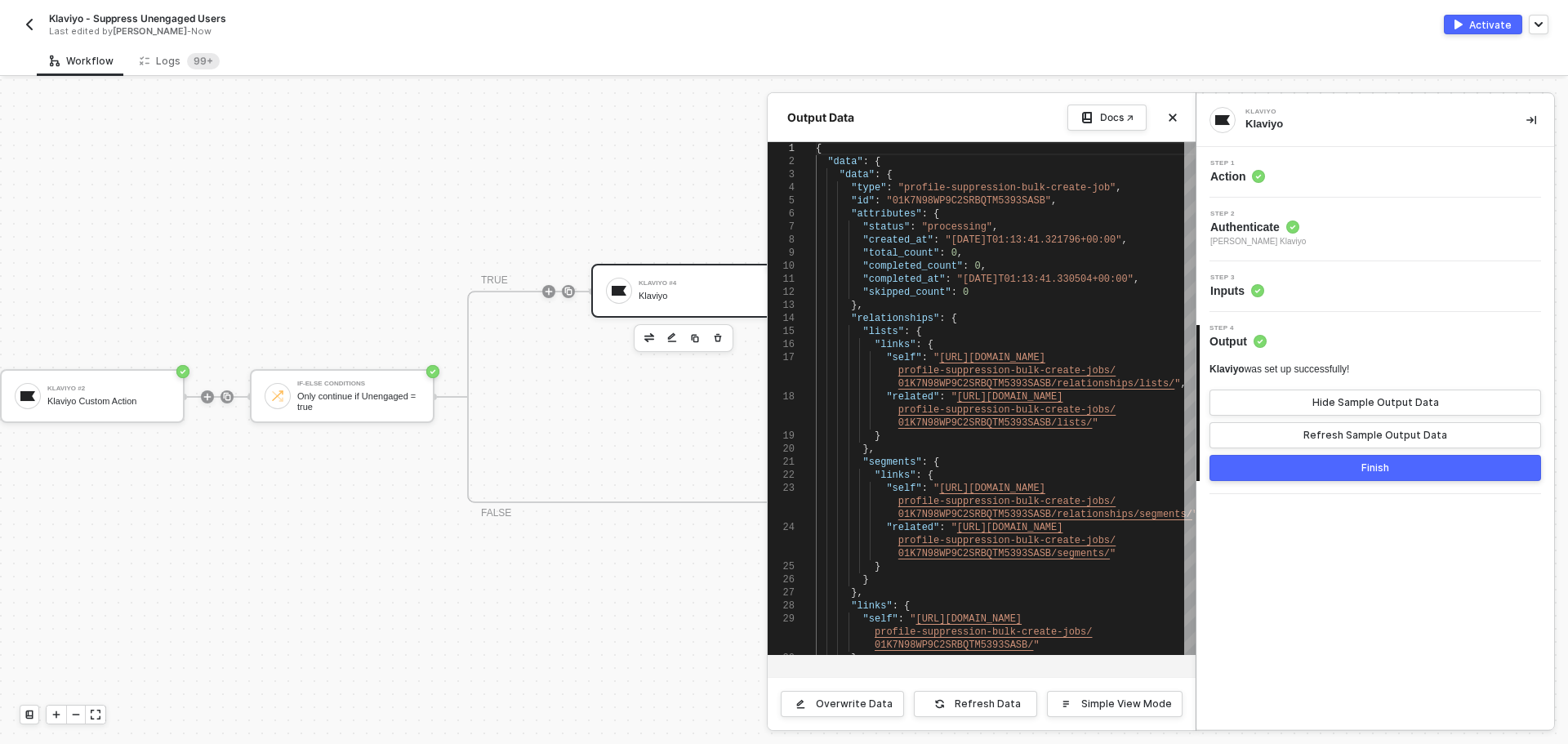
click at [694, 283] on div at bounding box center [784, 411] width 1568 height 665
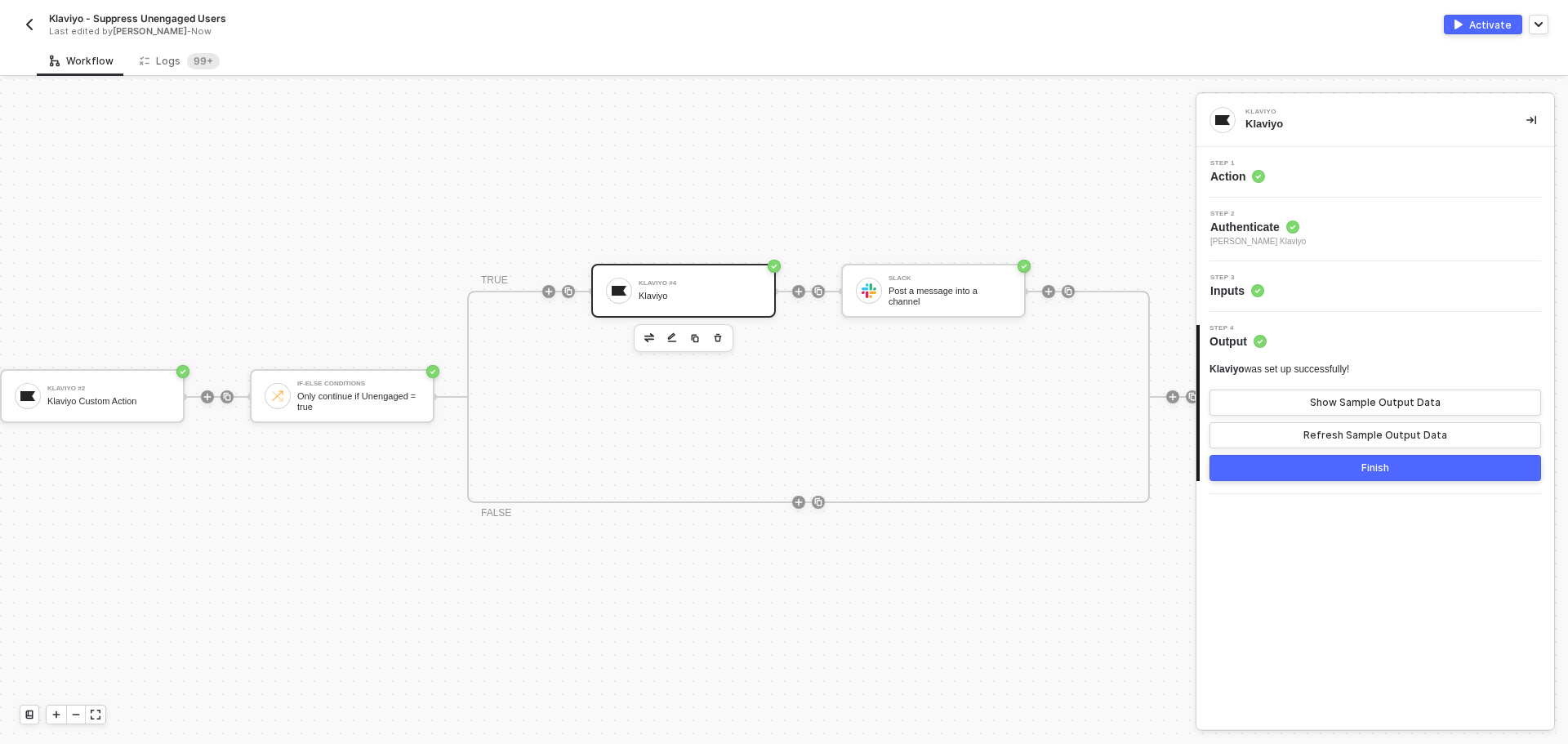
click at [711, 275] on div "Klaviyo #4 Klaviyo" at bounding box center [700, 290] width 122 height 31
click at [1348, 329] on div "Step 4 Output" at bounding box center [1377, 337] width 355 height 25
click at [1337, 302] on div "Step 3 Inputs" at bounding box center [1374, 287] width 357 height 51
click at [1324, 286] on div "Step 3 Inputs" at bounding box center [1377, 286] width 354 height 25
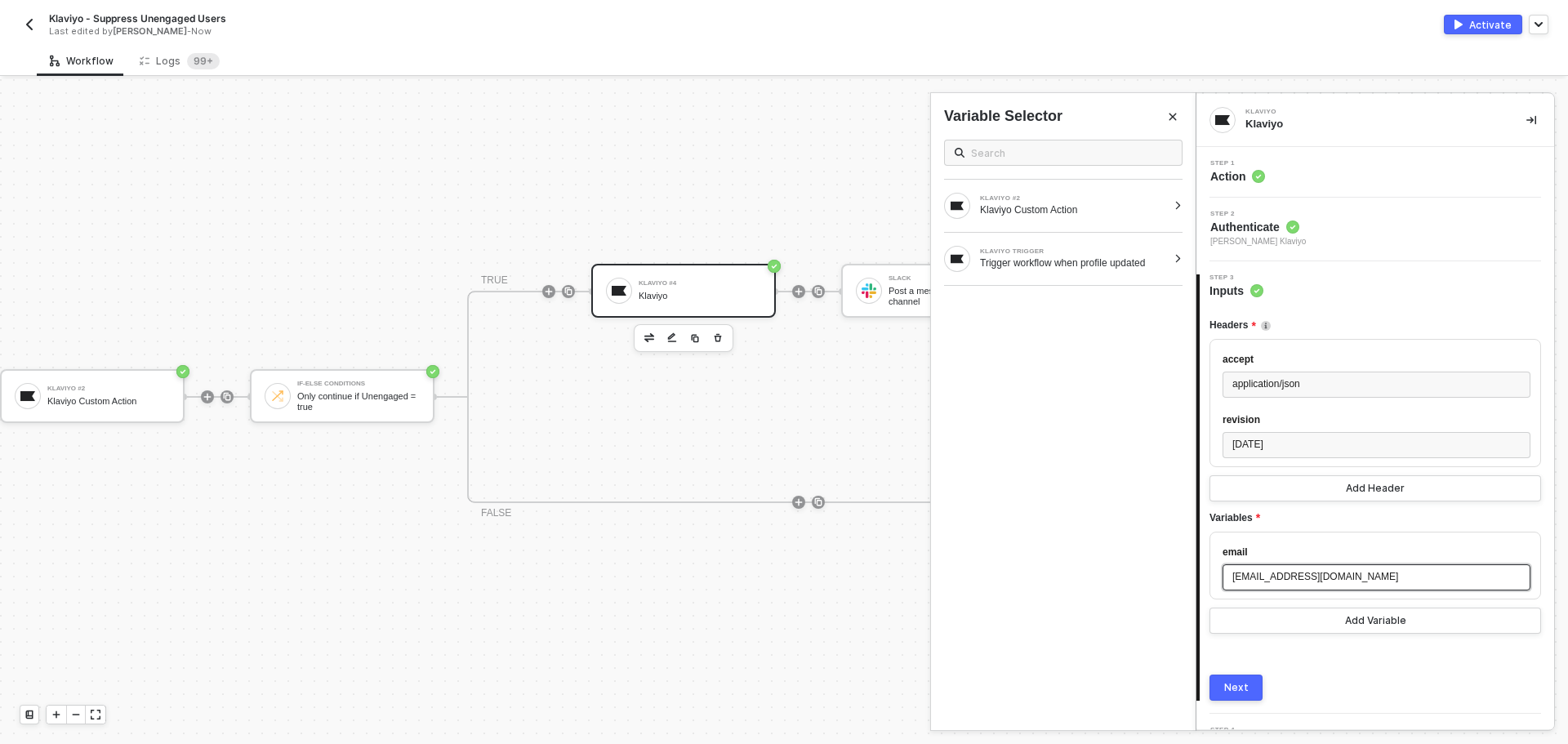
drag, startPoint x: 1346, startPoint y: 578, endPoint x: 1213, endPoint y: 564, distance: 133.7
click at [1213, 564] on div "email josie343@icloud.com" at bounding box center [1375, 566] width 332 height 68
drag, startPoint x: 1329, startPoint y: 577, endPoint x: 1169, endPoint y: 565, distance: 160.4
click at [1195, 565] on div "Klaviyo Klaviyo Step 1 Action Step 2 Authenticate Todd Baxter's Klaviyo 3 Step …" at bounding box center [1381, 411] width 373 height 665
click at [1041, 214] on div "Klaviyo Custom Action" at bounding box center [1073, 210] width 187 height 13
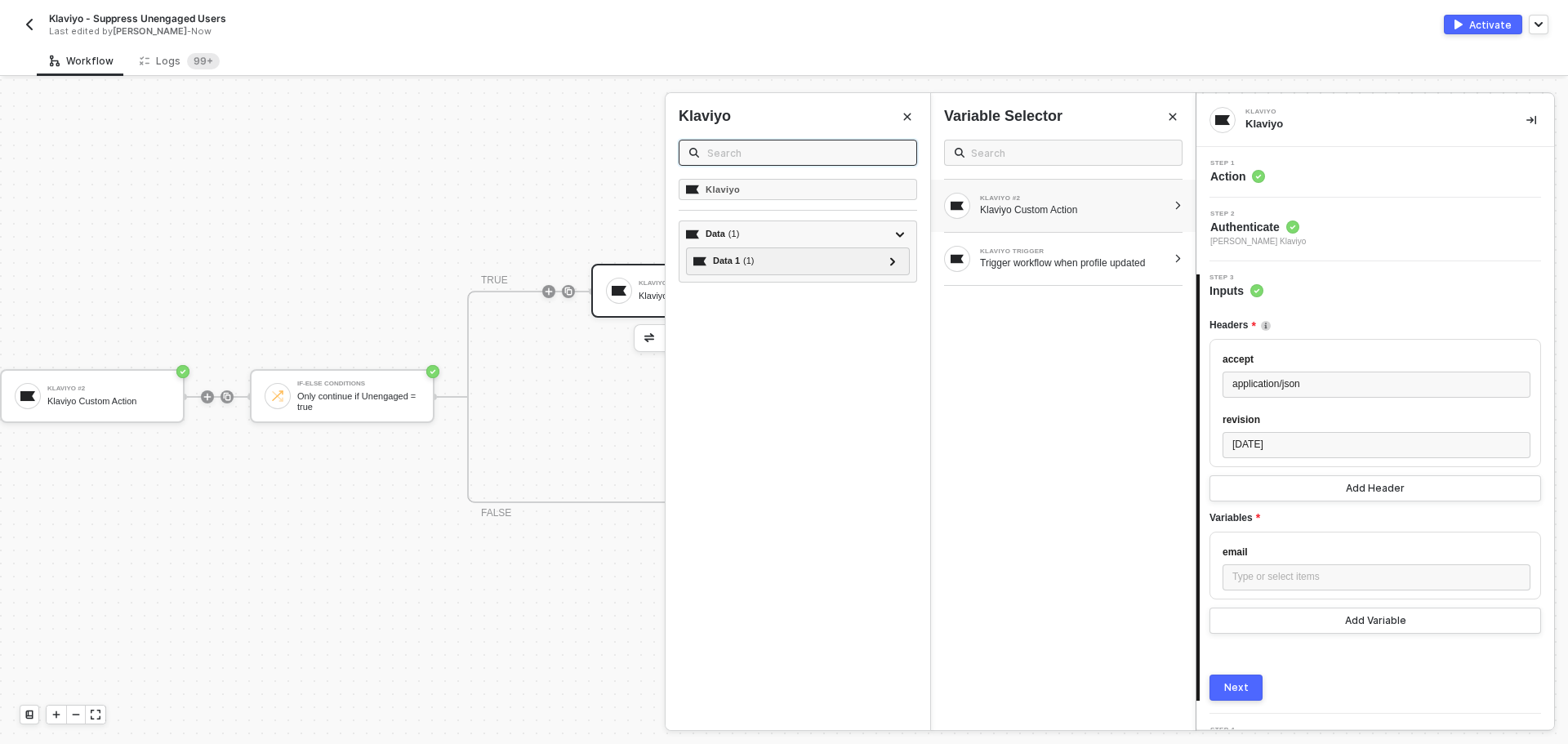
click at [770, 152] on input "text" at bounding box center [806, 152] width 200 height 18
click at [1052, 257] on div "Trigger workflow when profile updated" at bounding box center [1073, 262] width 187 height 13
drag, startPoint x: 777, startPoint y: 159, endPoint x: 511, endPoint y: 124, distance: 268.3
click at [1195, 743] on div "Klaviyo Trigger em Klaviyo Trigger No results to show" at bounding box center [1195, 758] width 0 height 0
type input "a"
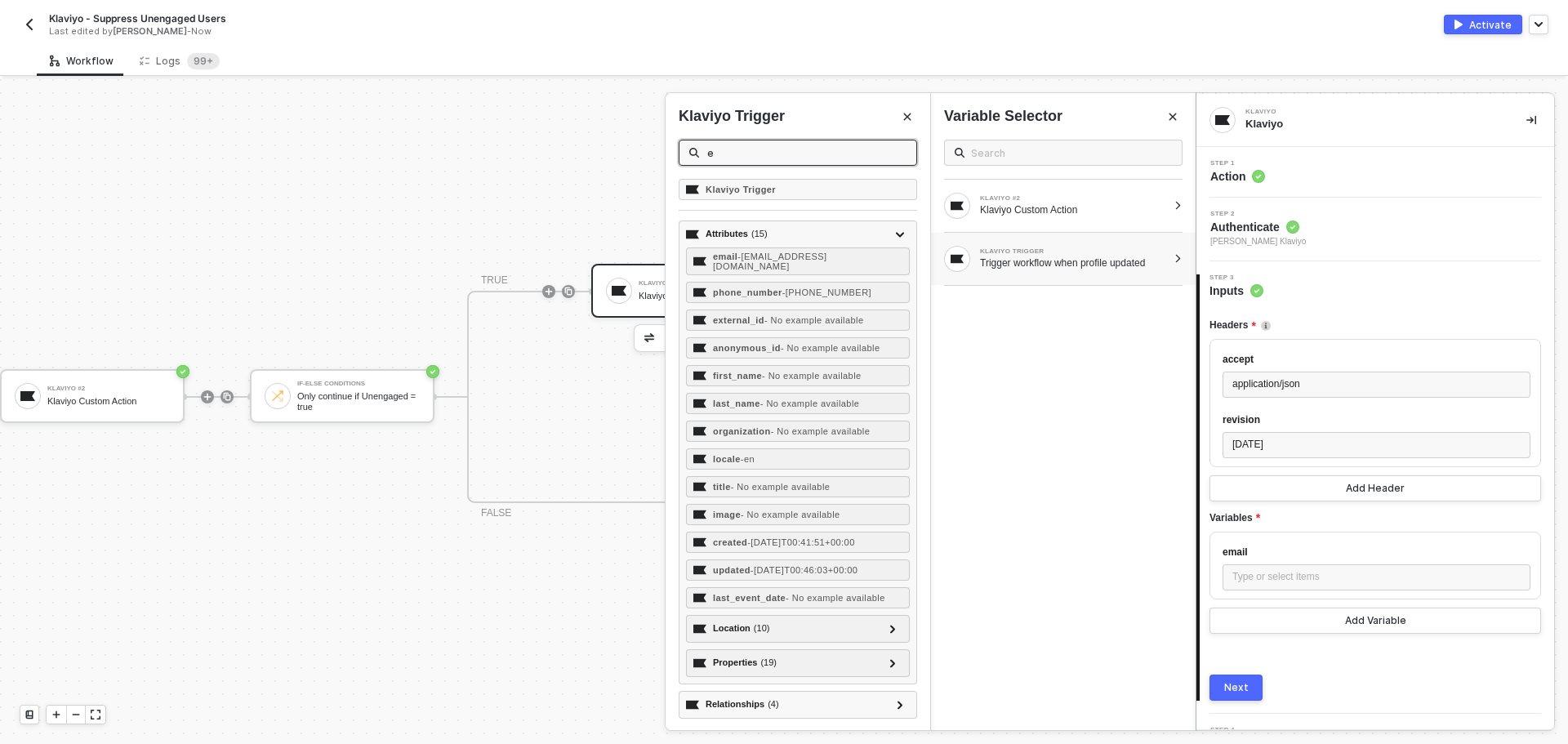
type input "em"
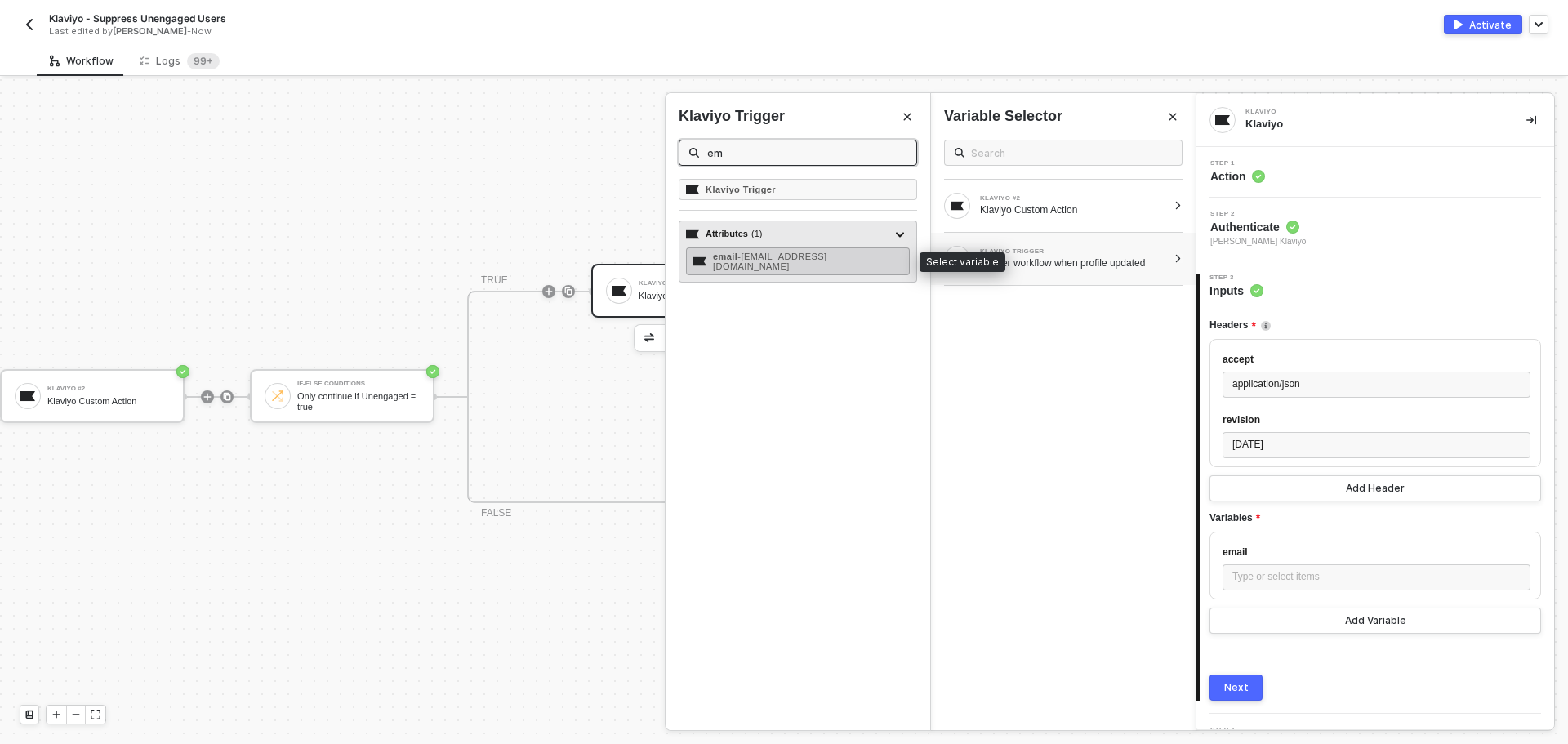
click at [784, 263] on span "- alexa.kuz.65@gmail.com" at bounding box center [770, 261] width 114 height 20
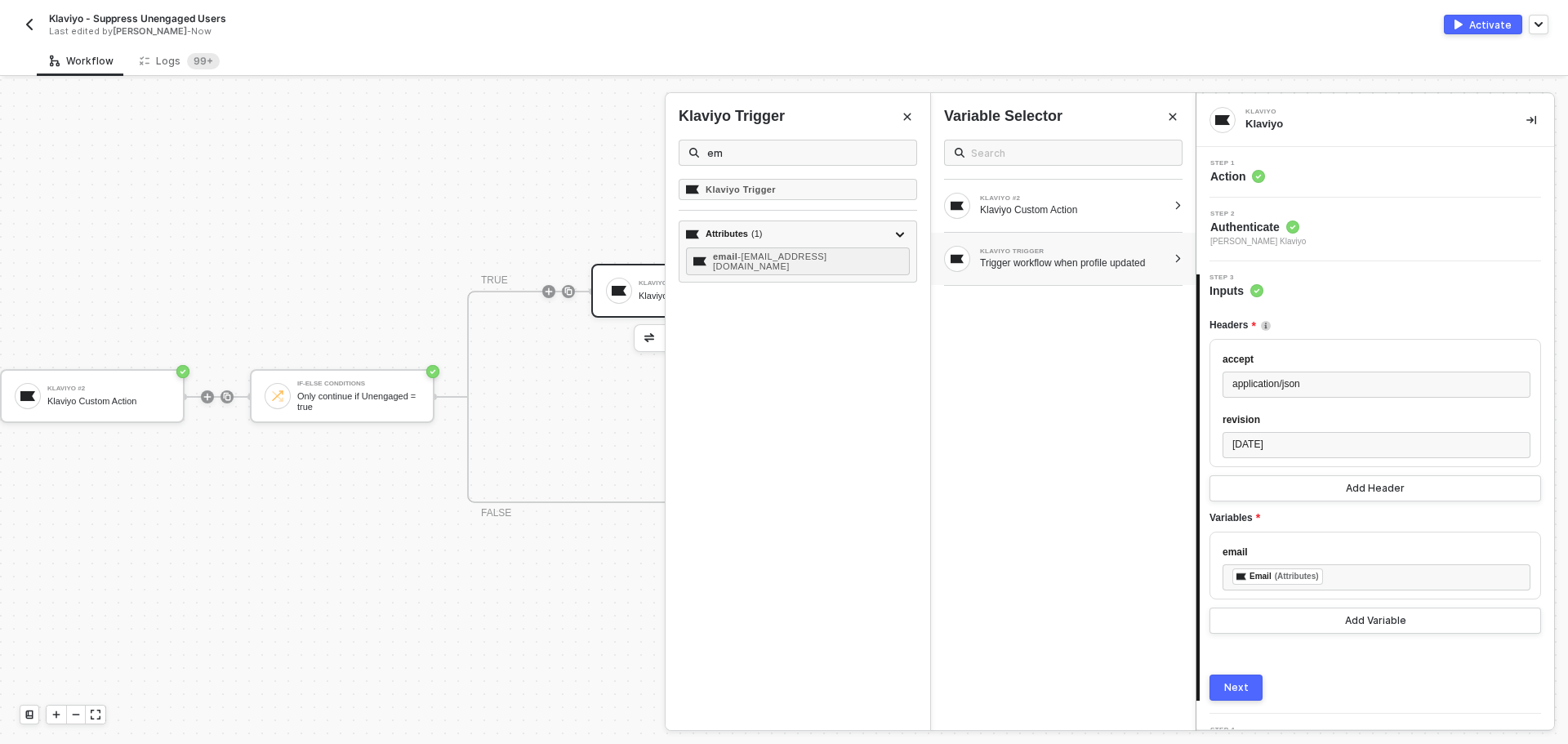
click at [1224, 692] on button "Next" at bounding box center [1236, 688] width 53 height 26
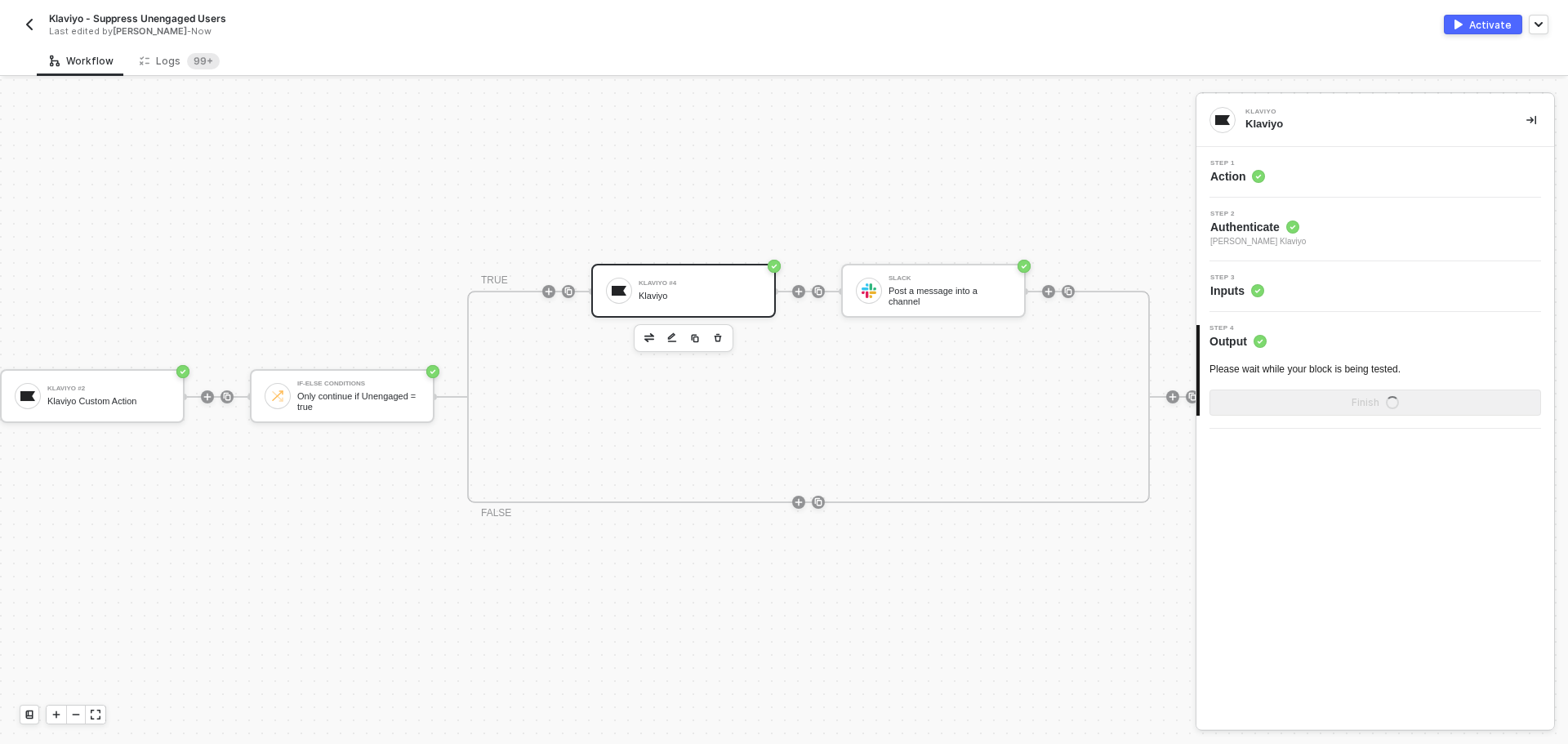
click at [731, 290] on div "Klaviyo" at bounding box center [700, 296] width 122 height 11
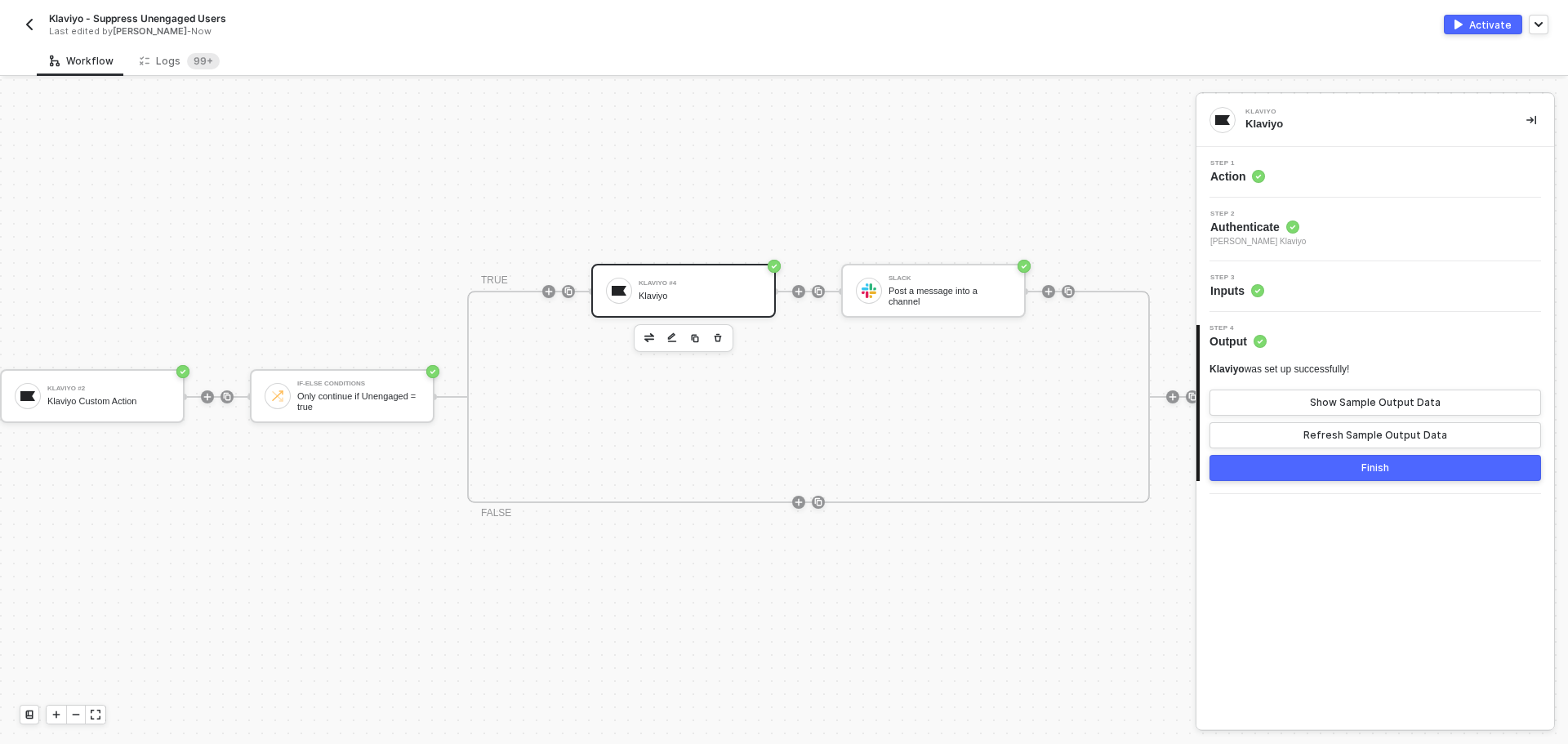
click at [1337, 226] on div "Step 2 Authenticate Todd Baxter's Klaviyo" at bounding box center [1377, 229] width 354 height 37
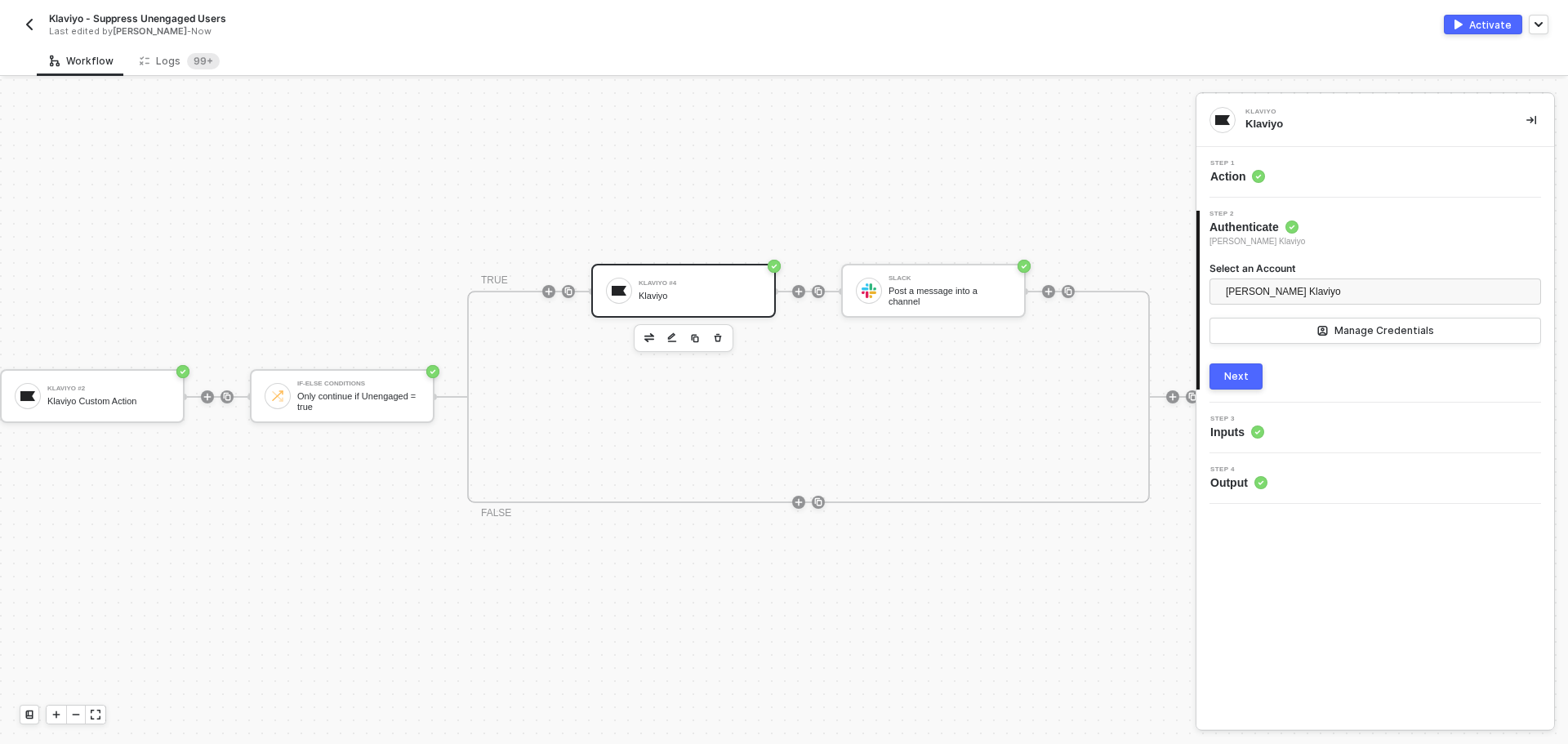
click at [1294, 432] on div "Step 3 Inputs" at bounding box center [1377, 428] width 354 height 25
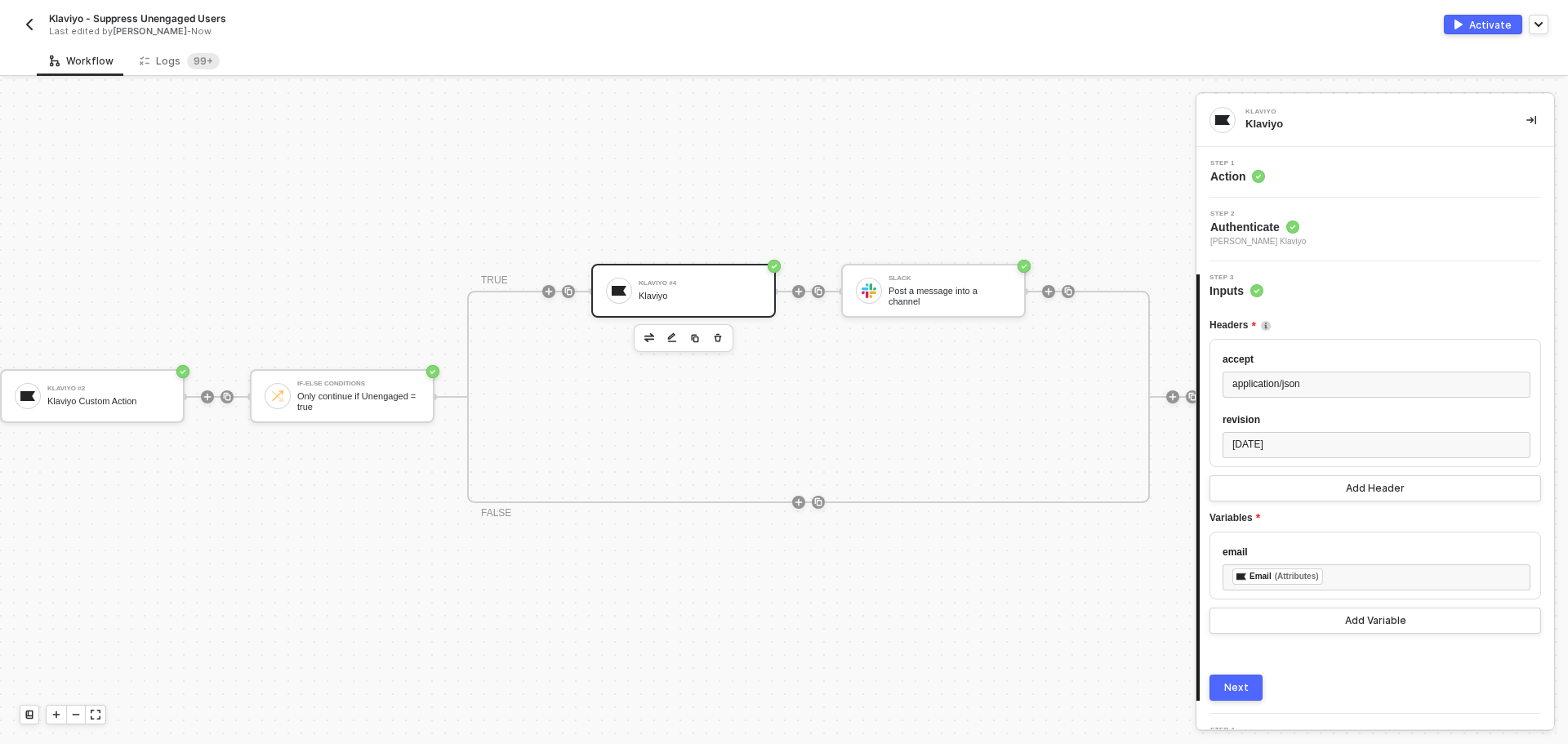
click at [1302, 189] on div "Step 1 Action" at bounding box center [1374, 172] width 357 height 51
click at [1301, 172] on div "Step 1 Action" at bounding box center [1377, 172] width 354 height 25
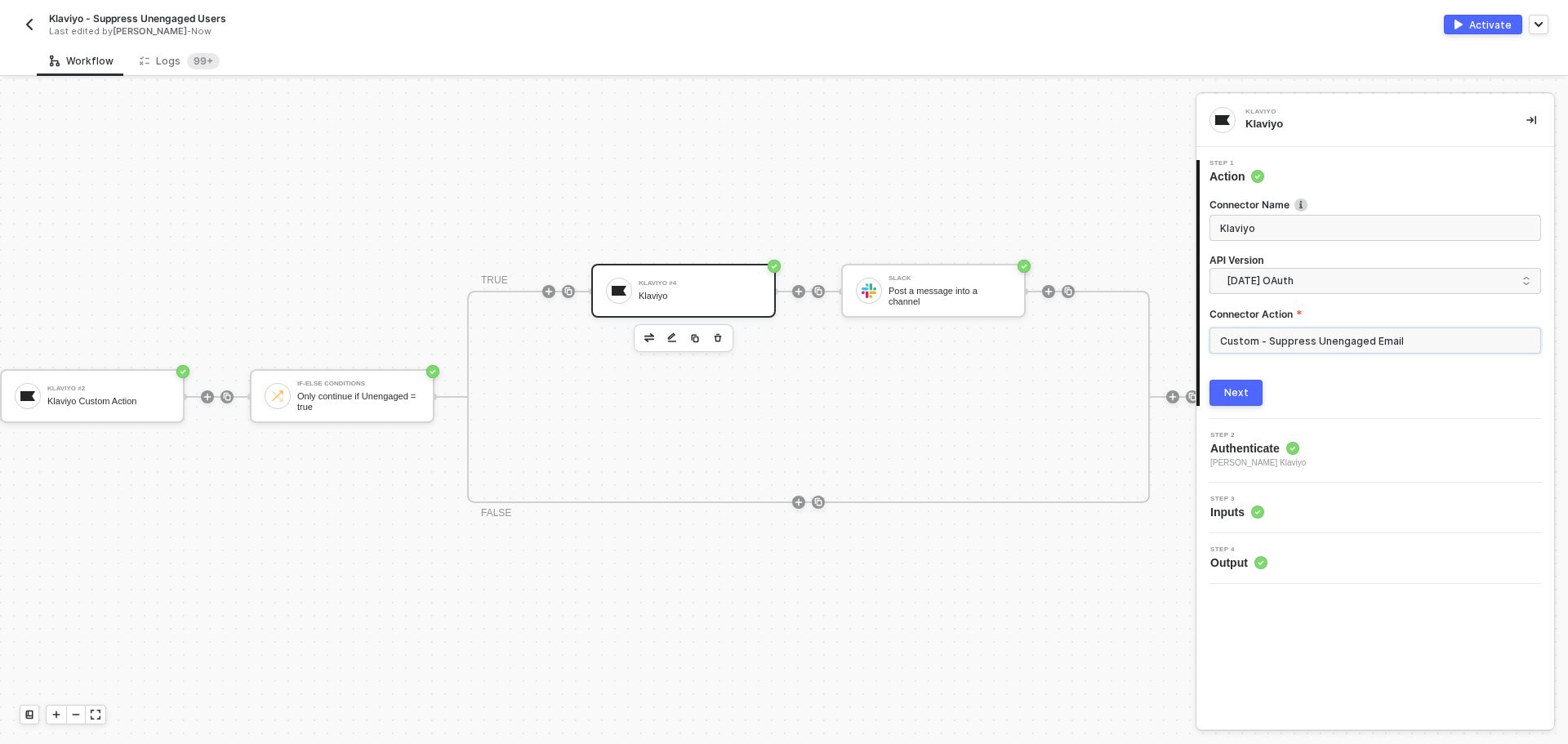
click at [1305, 352] on input "Custom - Suppress Unengaged Email" at bounding box center [1375, 341] width 332 height 26
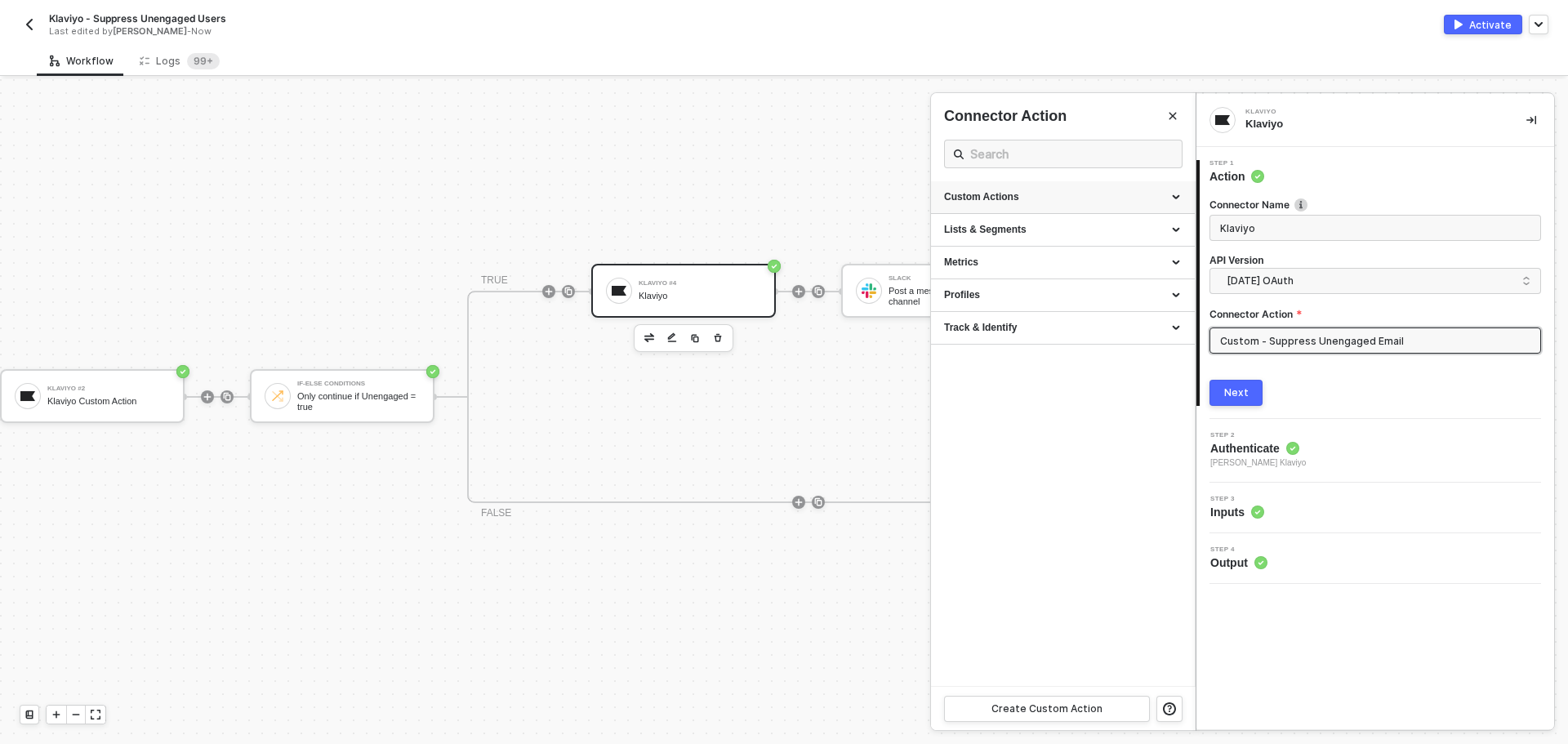
click at [1176, 201] on div "Custom Actions" at bounding box center [1063, 197] width 238 height 14
drag, startPoint x: 1173, startPoint y: 232, endPoint x: 1129, endPoint y: 232, distance: 44.0
click at [1129, 232] on li "Suppress Unengaged Email" at bounding box center [1063, 234] width 264 height 41
click at [1129, 232] on icon "icon-edit" at bounding box center [1129, 236] width 10 height 10
type textarea "HTTP/1.1 202 Accepted { "data": { "data": { "type": "profile-suppression-bulk-c…"
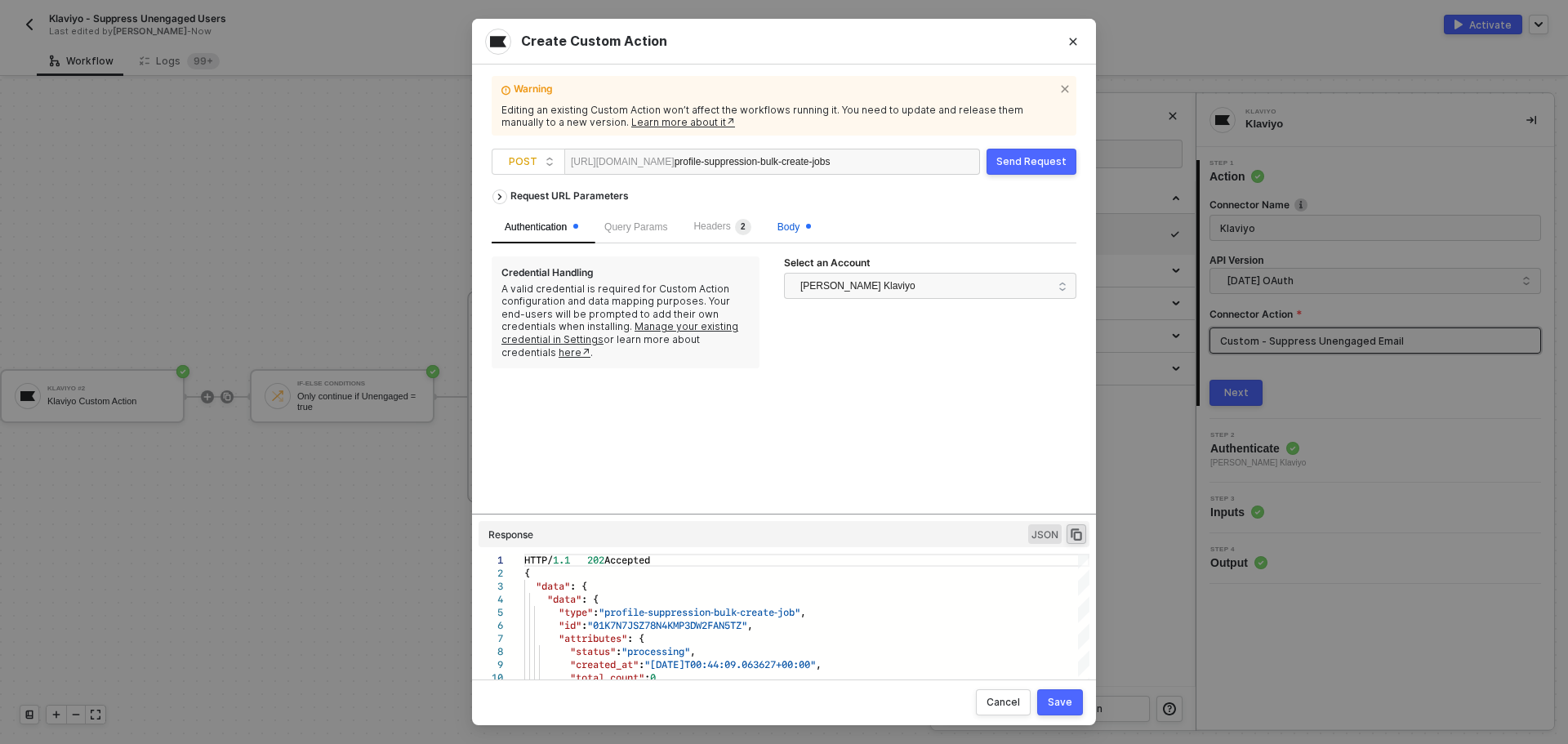
click at [786, 222] on span "Body" at bounding box center [794, 227] width 33 height 11
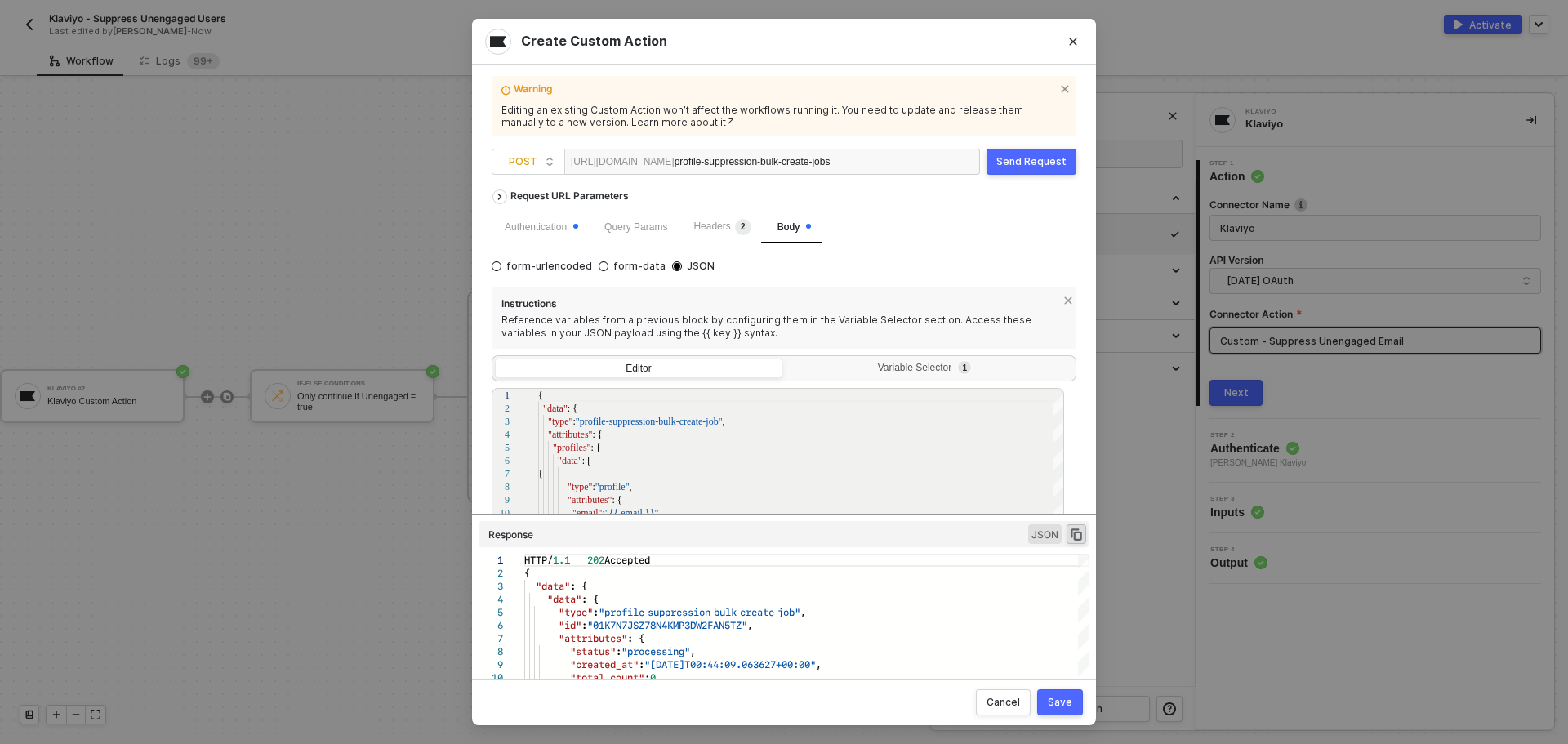
click at [818, 356] on div "Editor Variable Selector 1" at bounding box center [784, 368] width 585 height 26
click at [823, 363] on div "Variable Selector 1" at bounding box center [928, 368] width 267 height 13
click at [786, 358] on input "Variable Selector 1" at bounding box center [786, 358] width 0 height 0
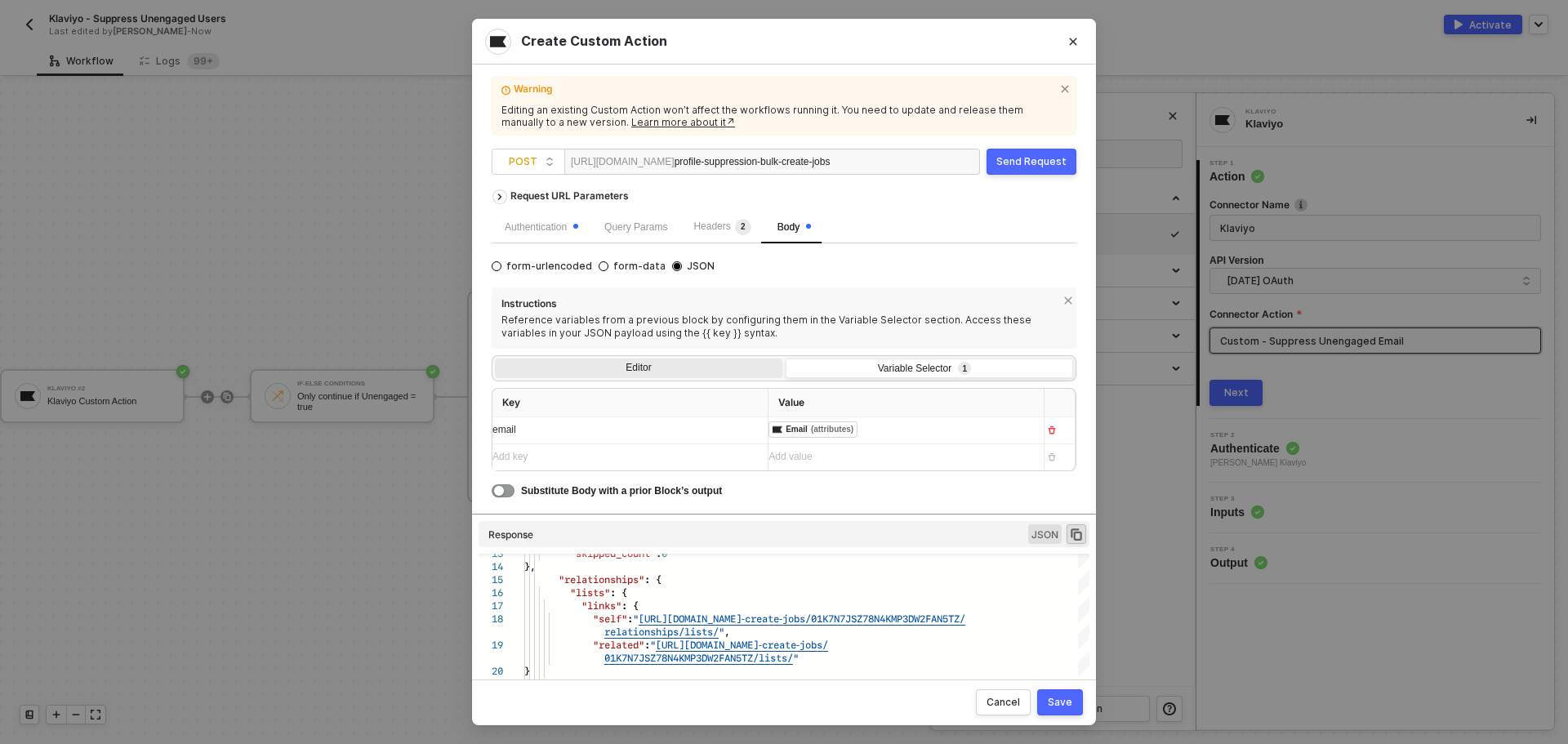
click at [720, 369] on div "Editor" at bounding box center [638, 369] width 288 height 23
click at [495, 358] on input "Editor" at bounding box center [495, 358] width 0 height 0
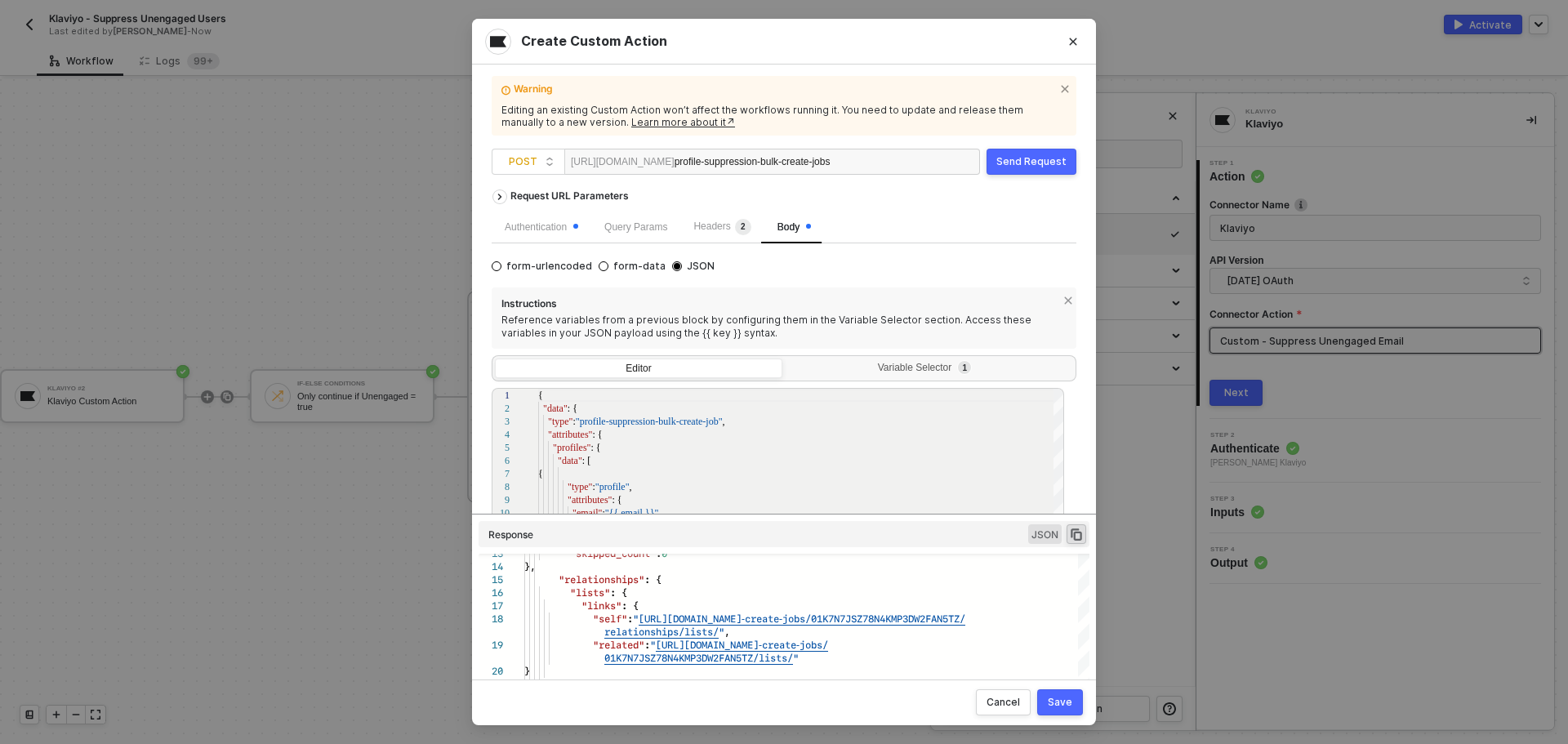
click at [1051, 706] on div "Save" at bounding box center [1059, 702] width 25 height 13
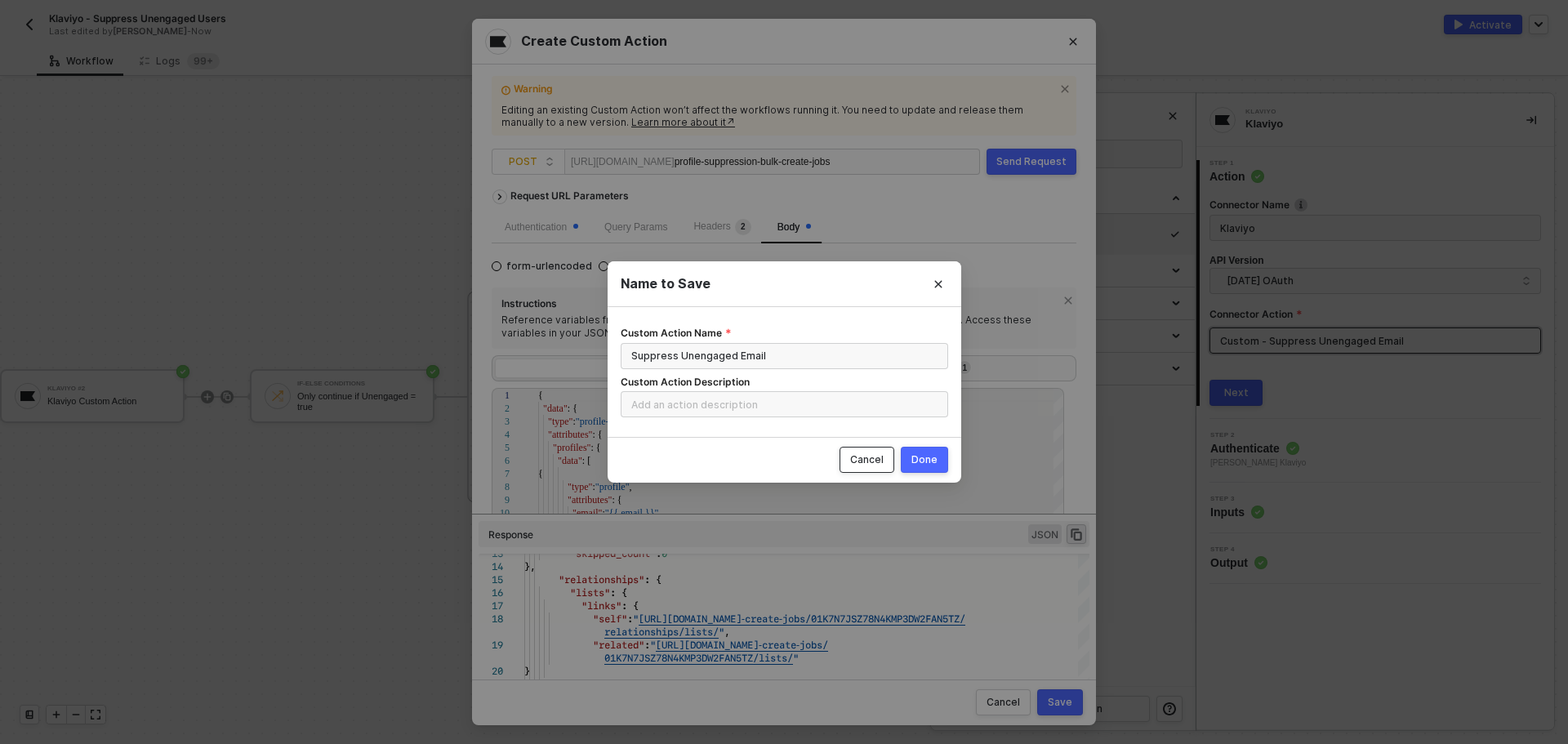
click at [851, 463] on div "Cancel" at bounding box center [867, 459] width 33 height 13
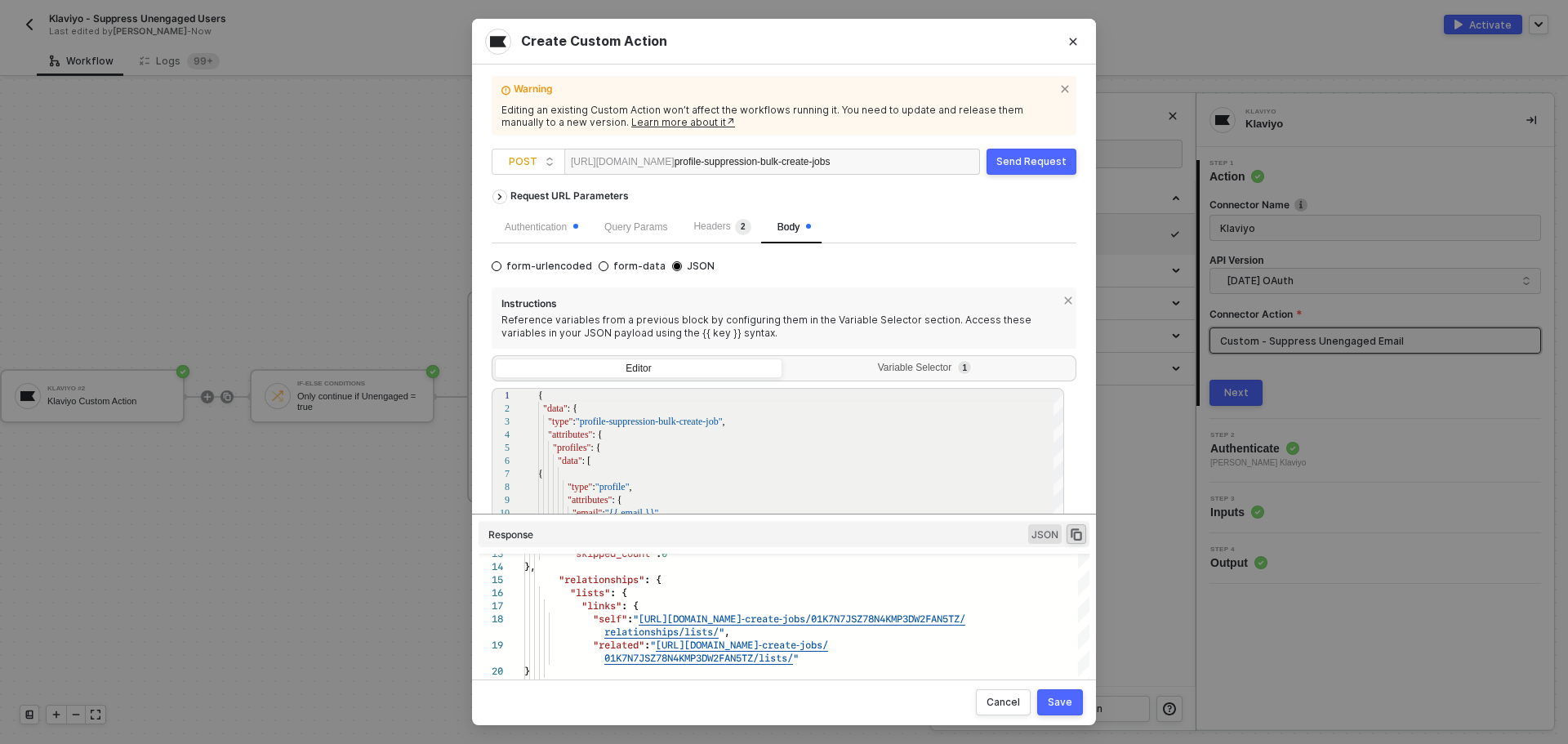
click at [1053, 702] on div "Save" at bounding box center [1059, 702] width 25 height 13
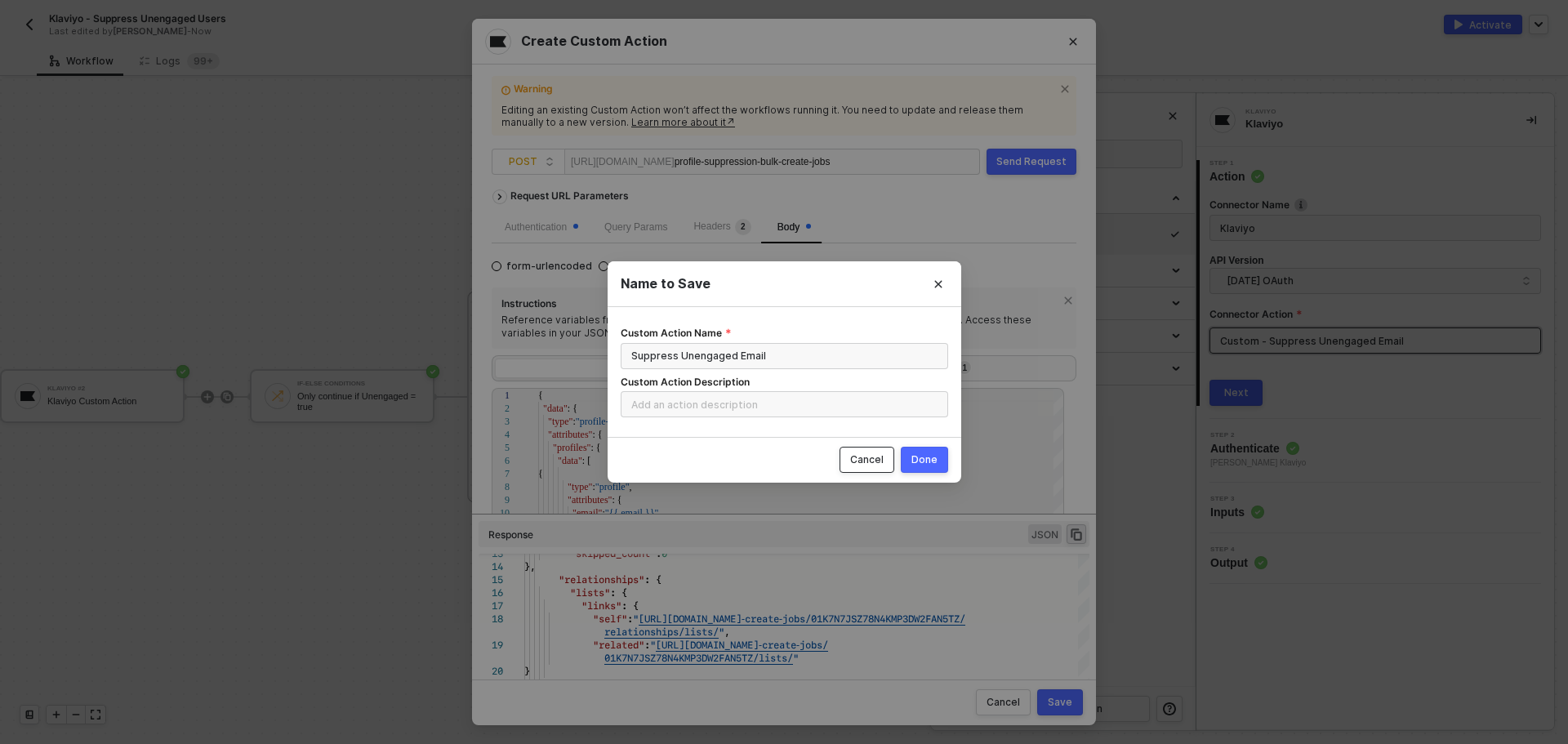
click at [865, 465] on div "Cancel" at bounding box center [867, 459] width 33 height 13
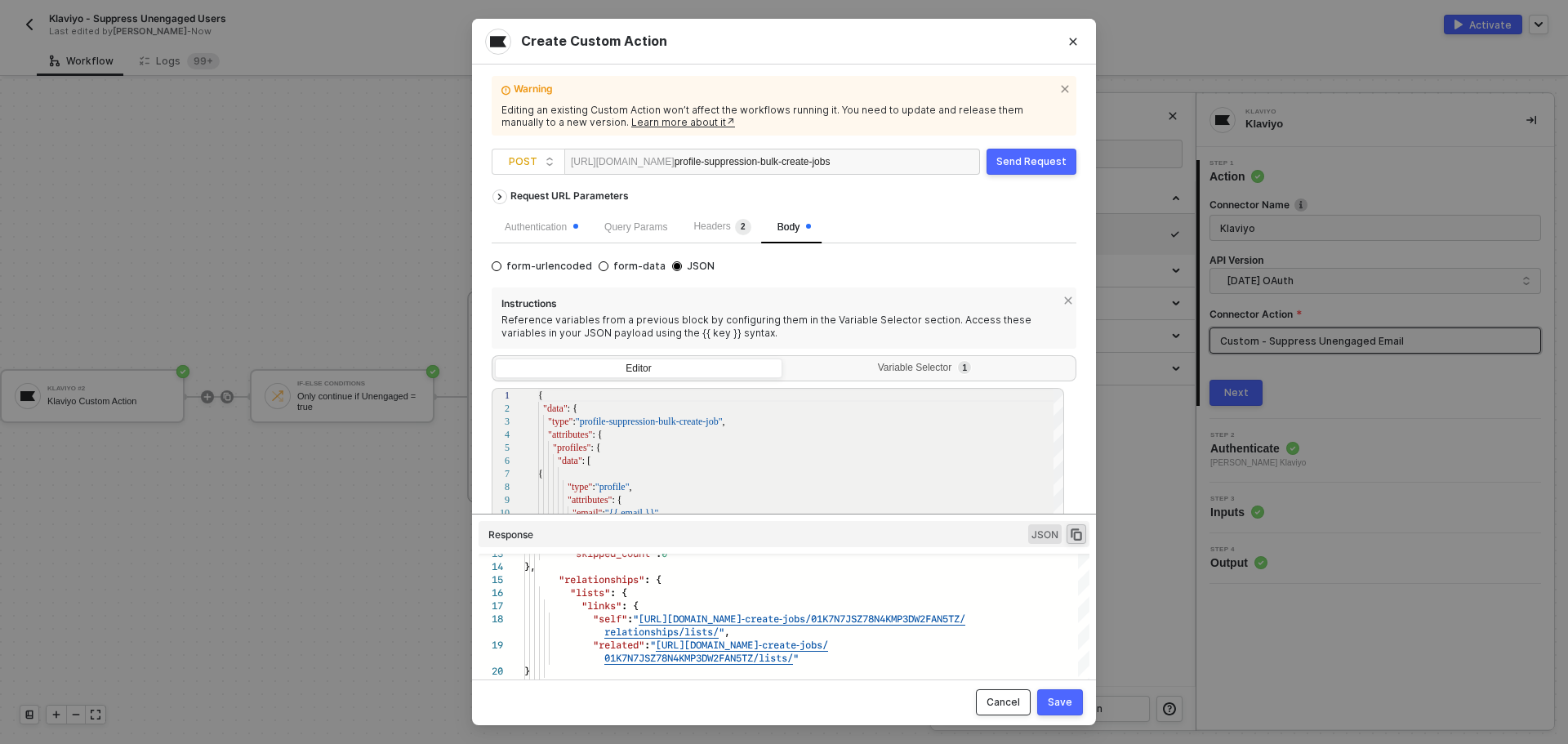
click at [1010, 700] on div "Cancel" at bounding box center [1003, 702] width 33 height 13
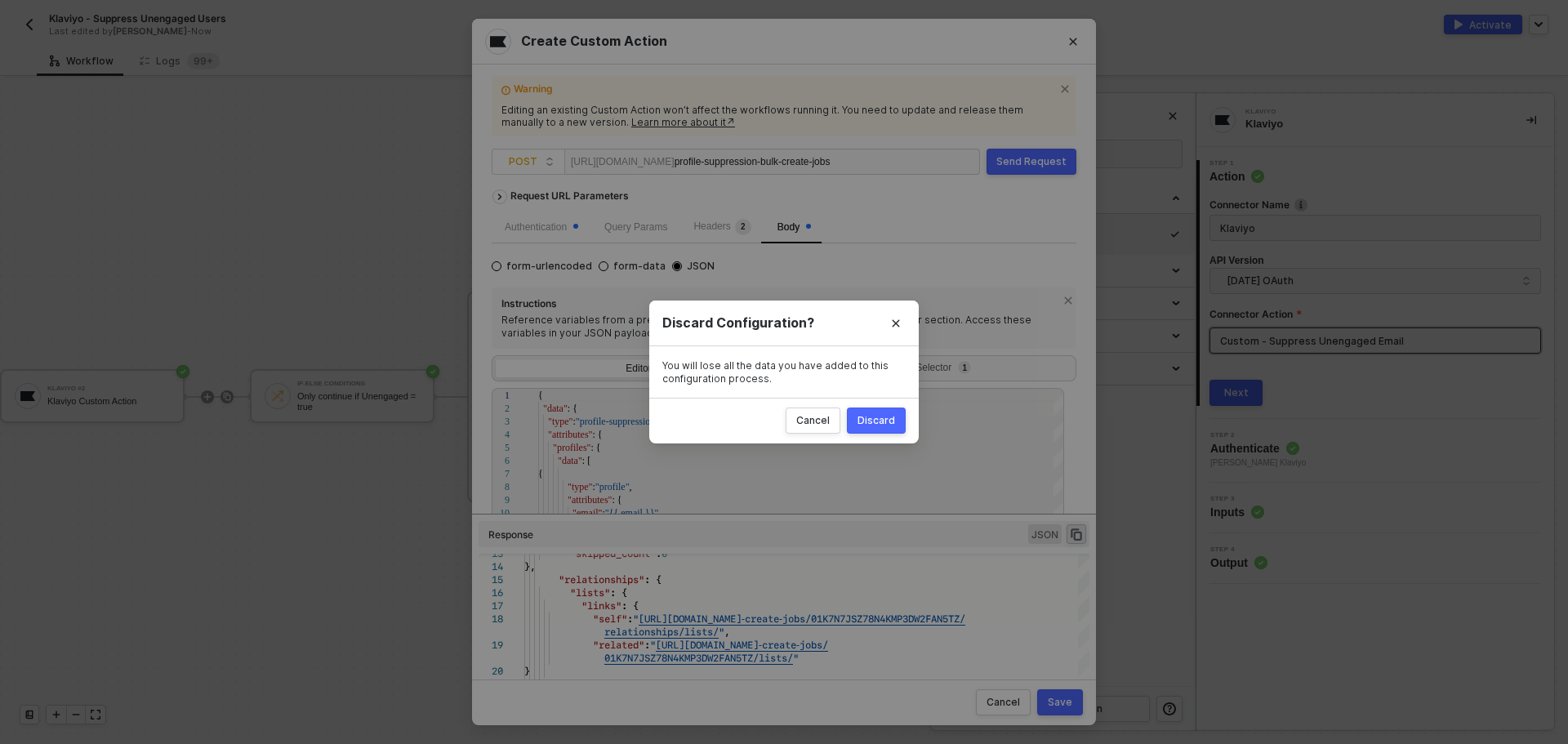
click at [893, 428] on button "Discard" at bounding box center [876, 420] width 59 height 26
radio input "true"
radio input "false"
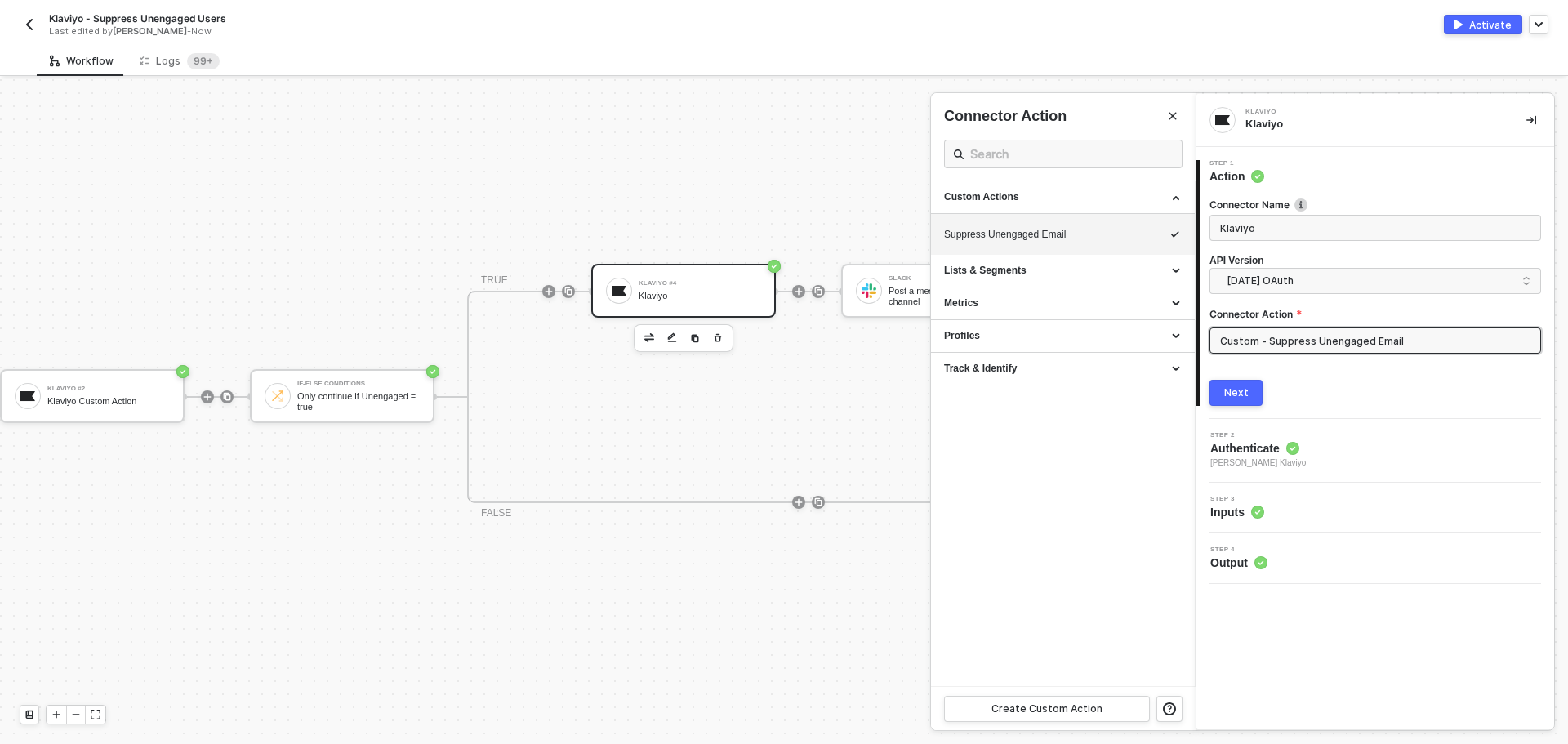
click at [1329, 471] on div "2 Step 2 Authenticate Todd Baxter's Klaviyo" at bounding box center [1374, 451] width 357 height 64
click at [1322, 510] on div "Step 3 Inputs" at bounding box center [1377, 508] width 354 height 25
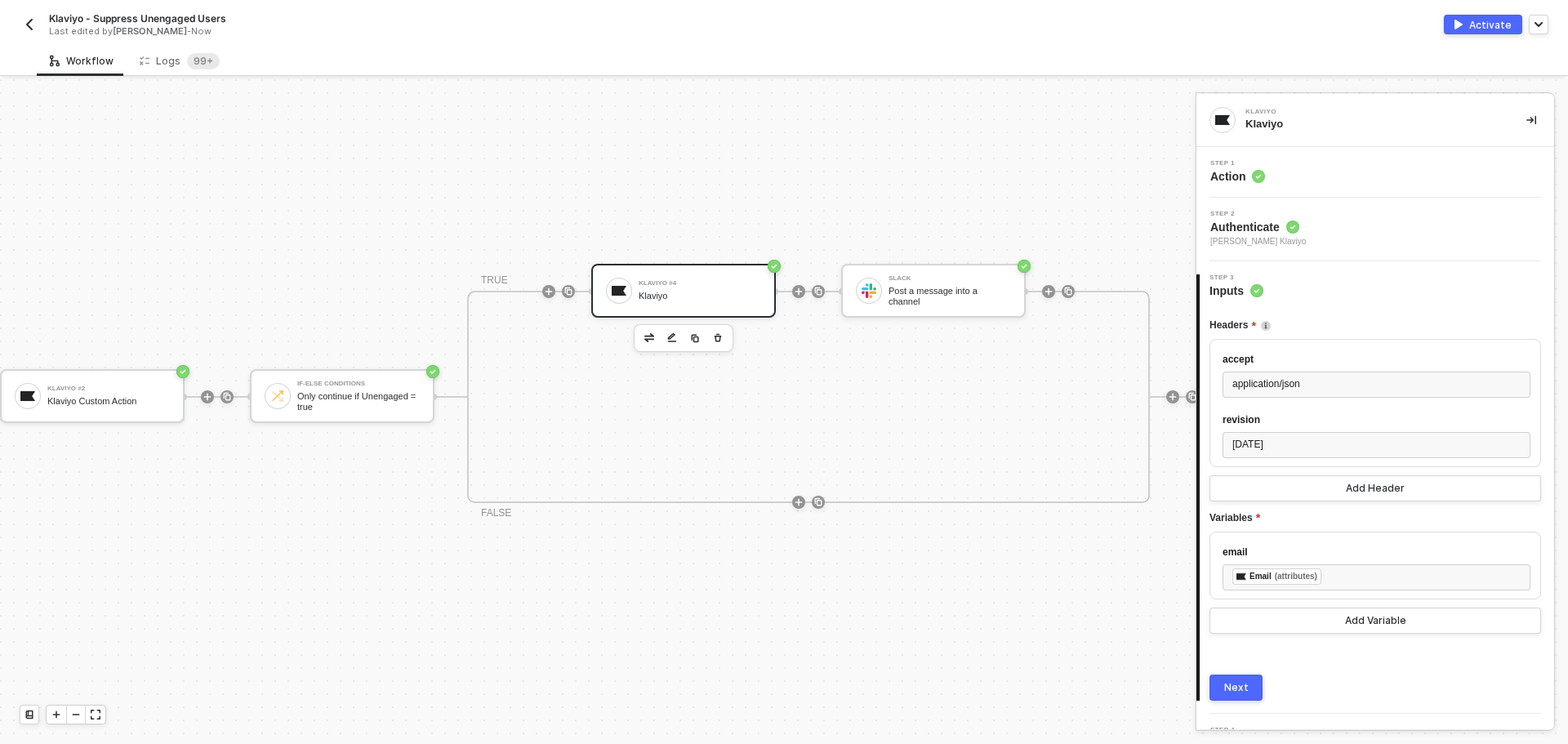
scroll to position [35, 0]
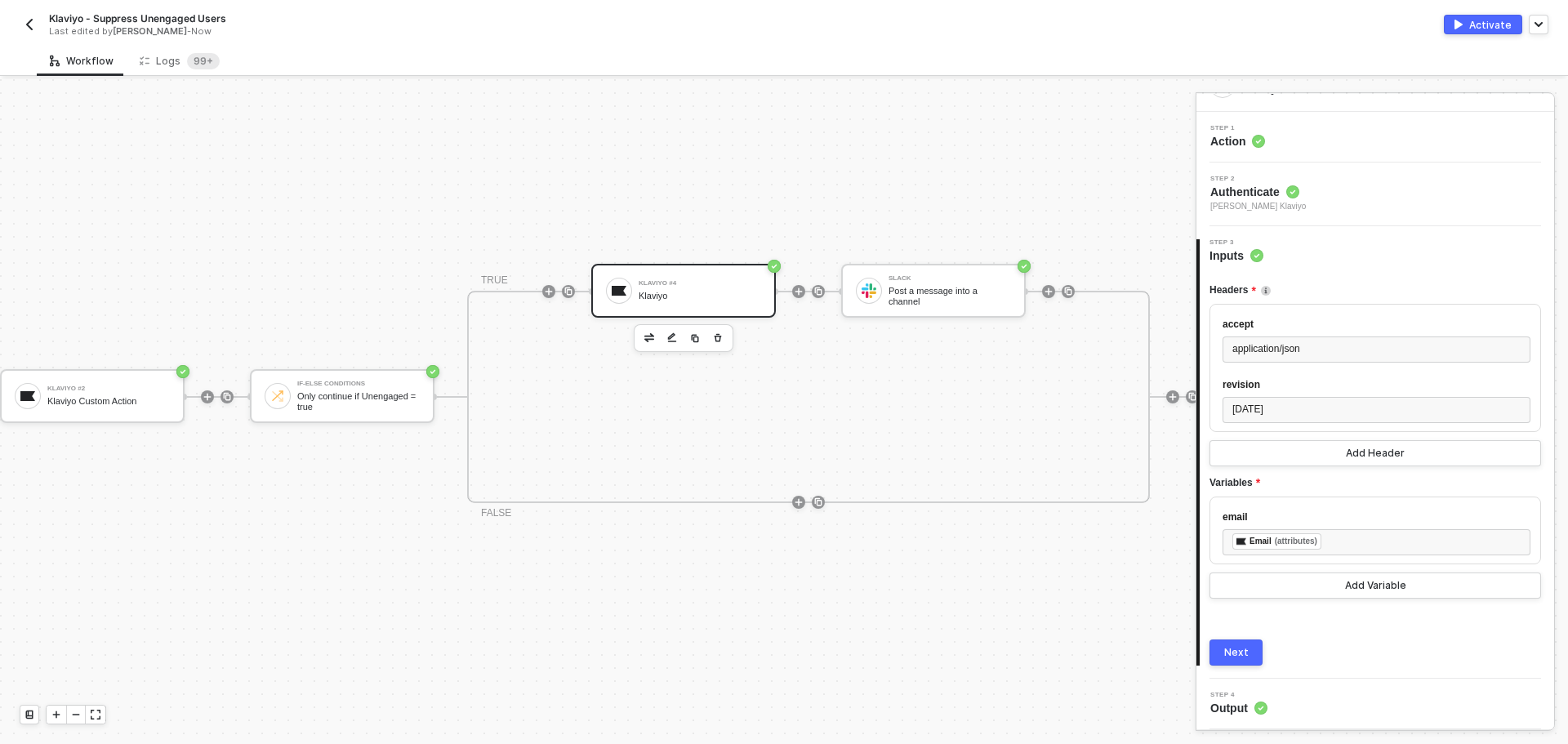
click at [1239, 657] on div "Next" at bounding box center [1236, 652] width 25 height 13
click at [930, 286] on div "Post a message into a channel" at bounding box center [950, 296] width 122 height 20
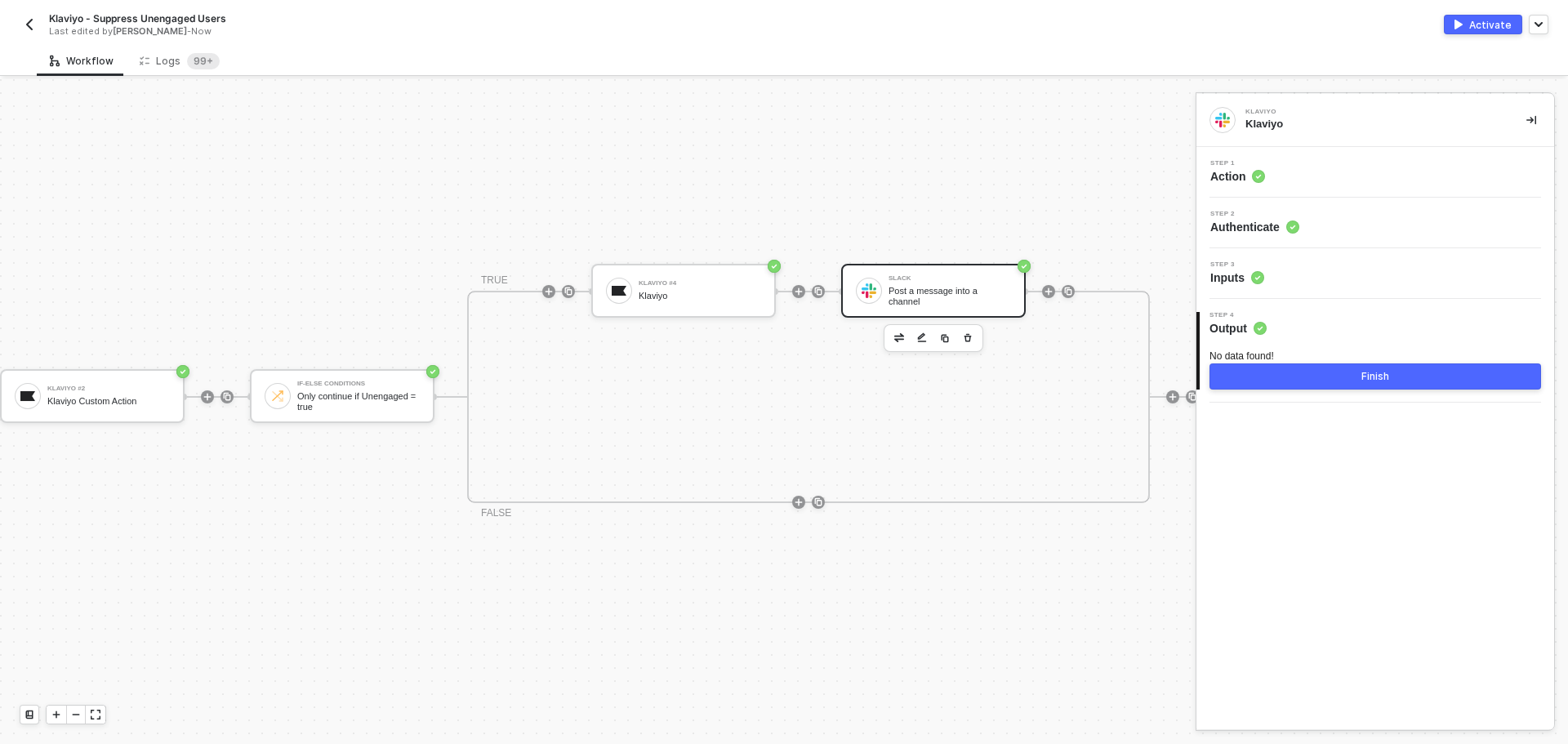
click at [1322, 268] on div "Step 3 Inputs" at bounding box center [1377, 273] width 354 height 25
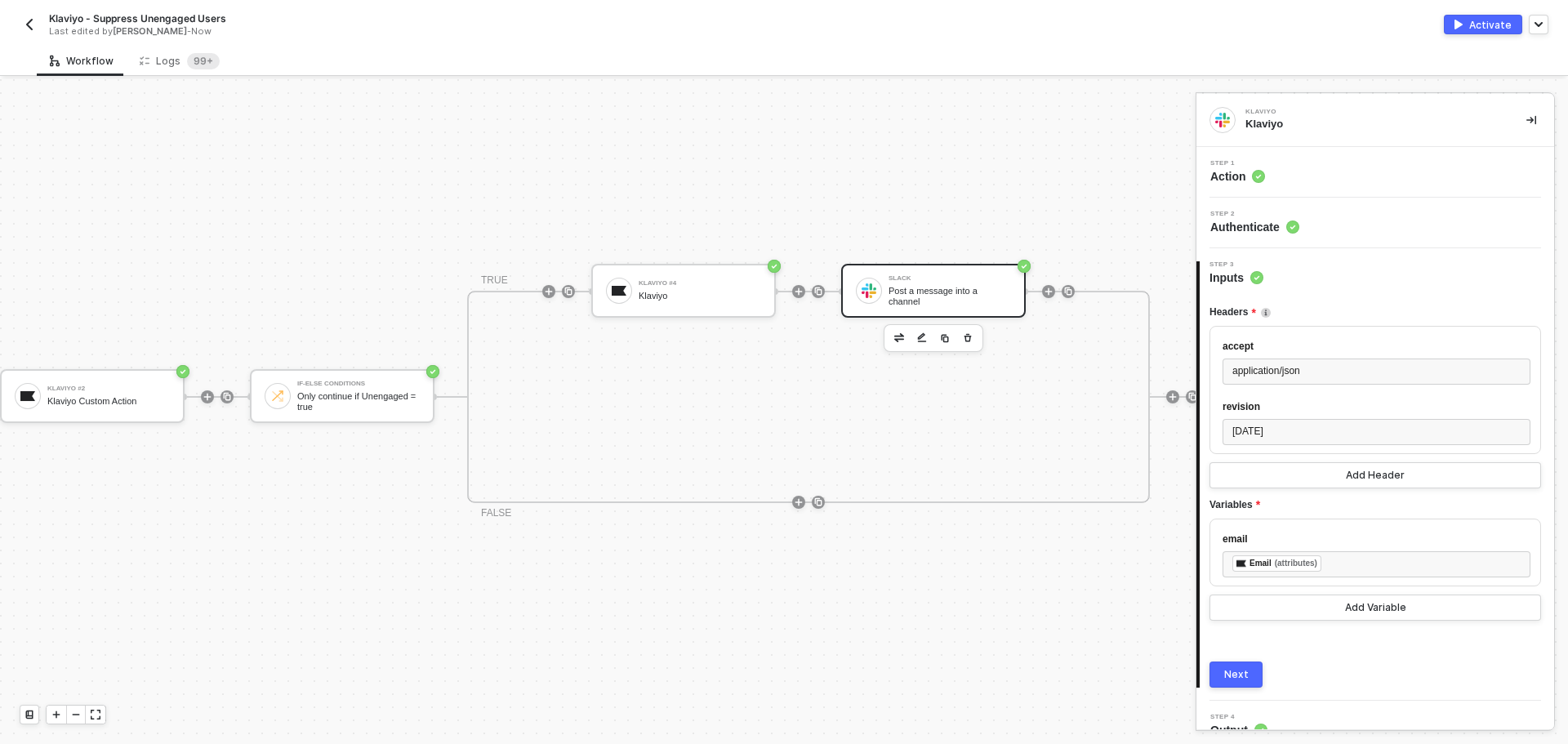
click at [967, 286] on div "Post a message into a channel" at bounding box center [950, 296] width 122 height 20
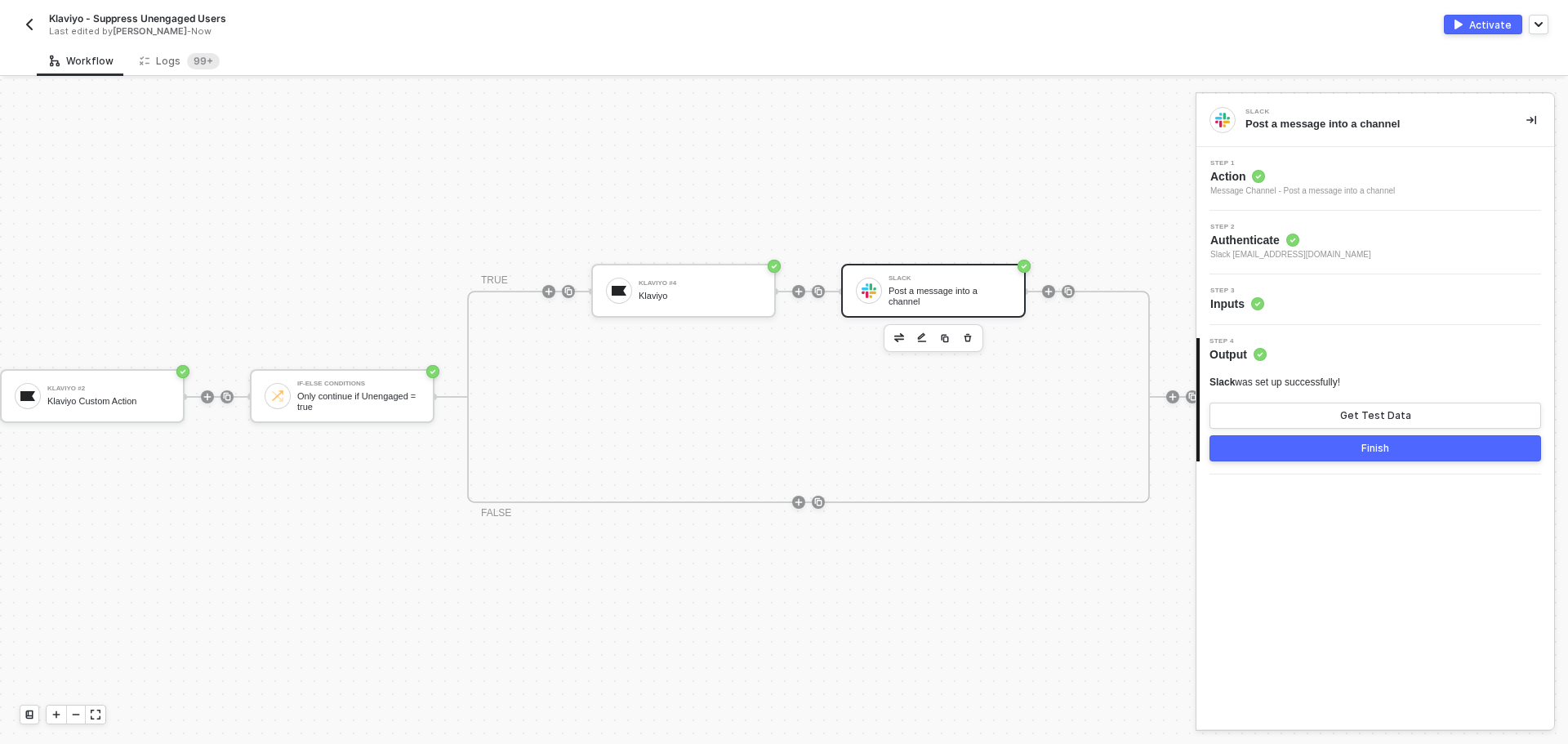
click at [1328, 294] on div "Step 3 Inputs" at bounding box center [1377, 300] width 354 height 25
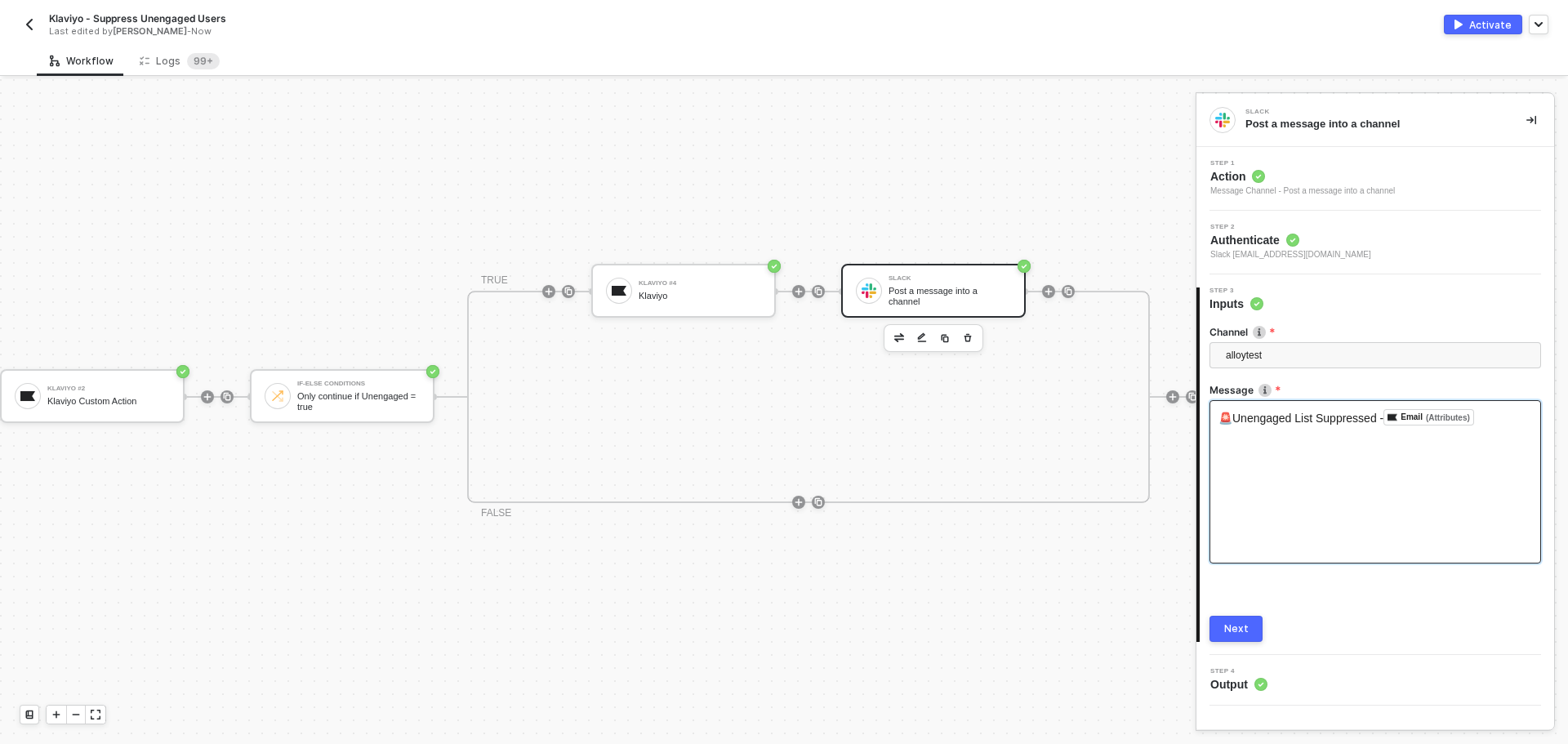
click at [1324, 442] on div "🚨Unengaged List Suppressed - Email (Attributes) ﻿ ﻿" at bounding box center [1375, 482] width 332 height 163
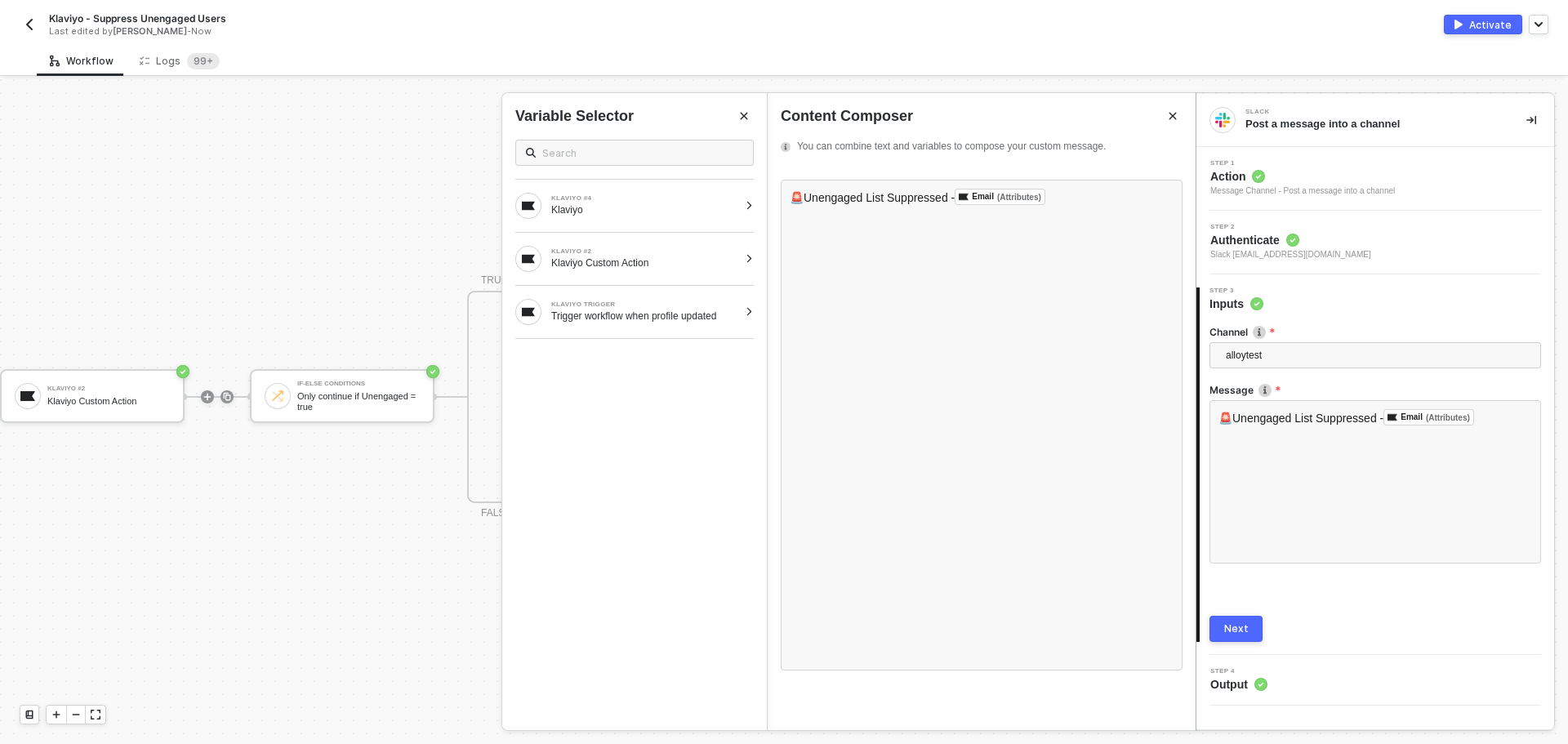
click at [1241, 627] on div "Next" at bounding box center [1236, 628] width 25 height 13
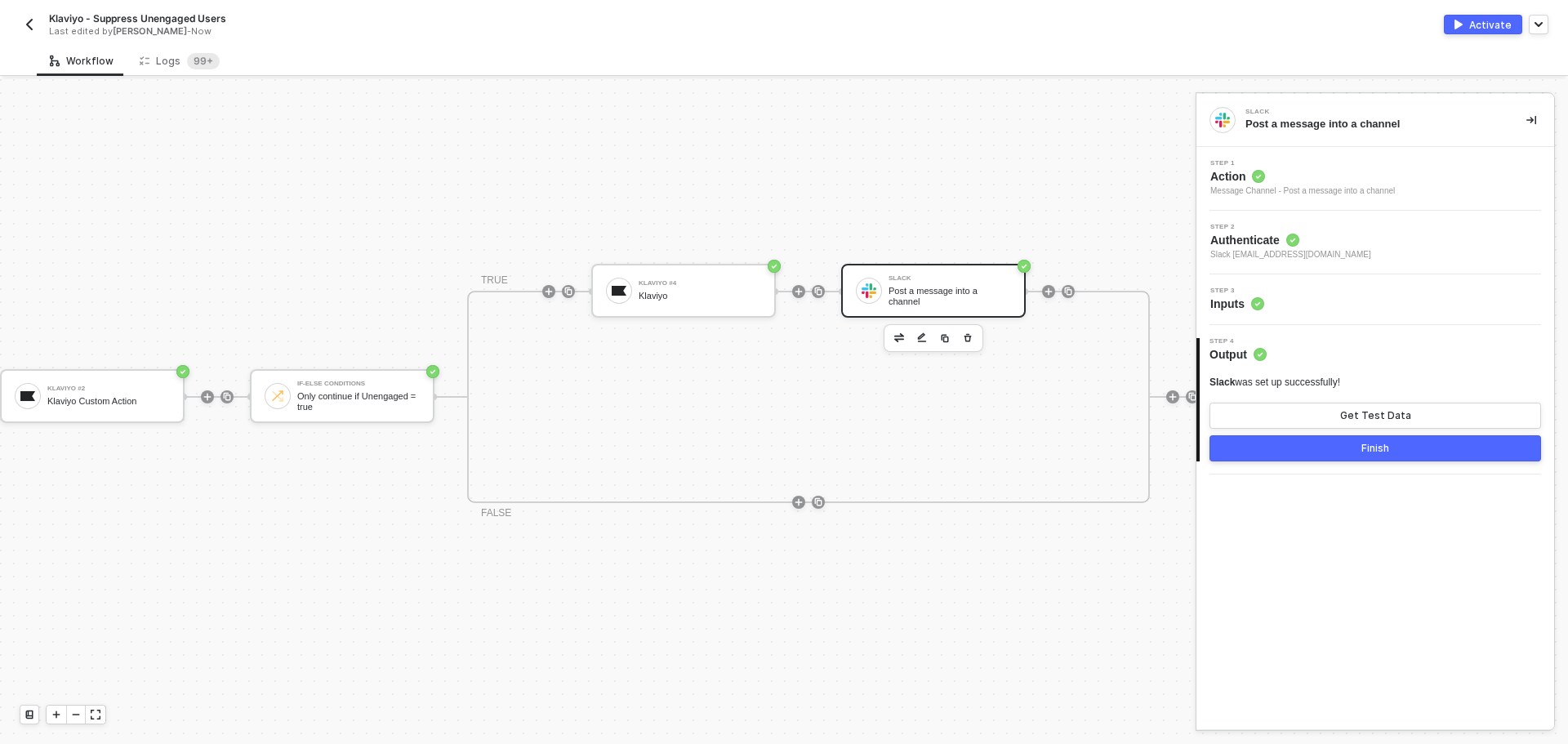
click at [1464, 31] on button "Activate" at bounding box center [1483, 24] width 78 height 20
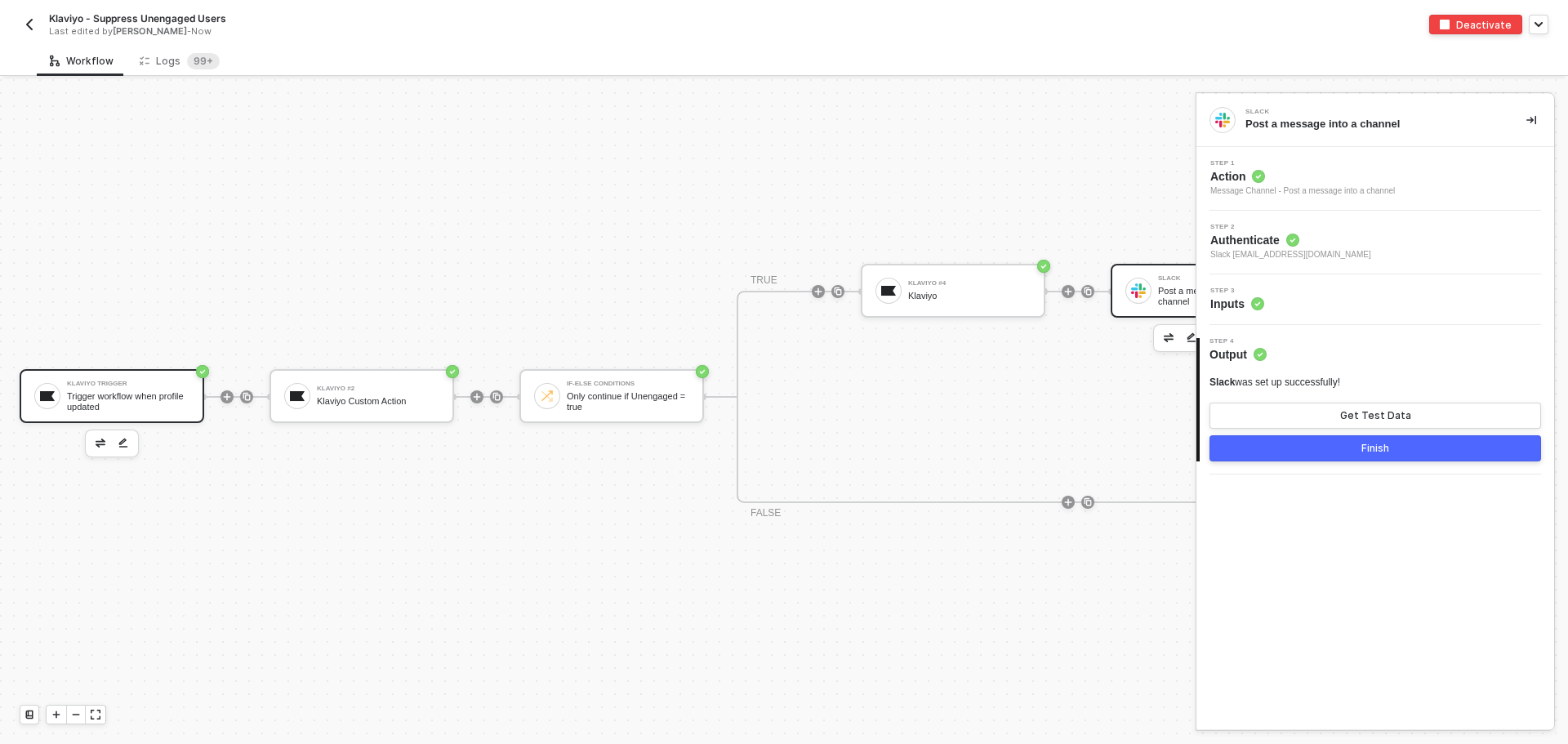
click at [124, 397] on div "Trigger workflow when profile updated" at bounding box center [128, 402] width 122 height 20
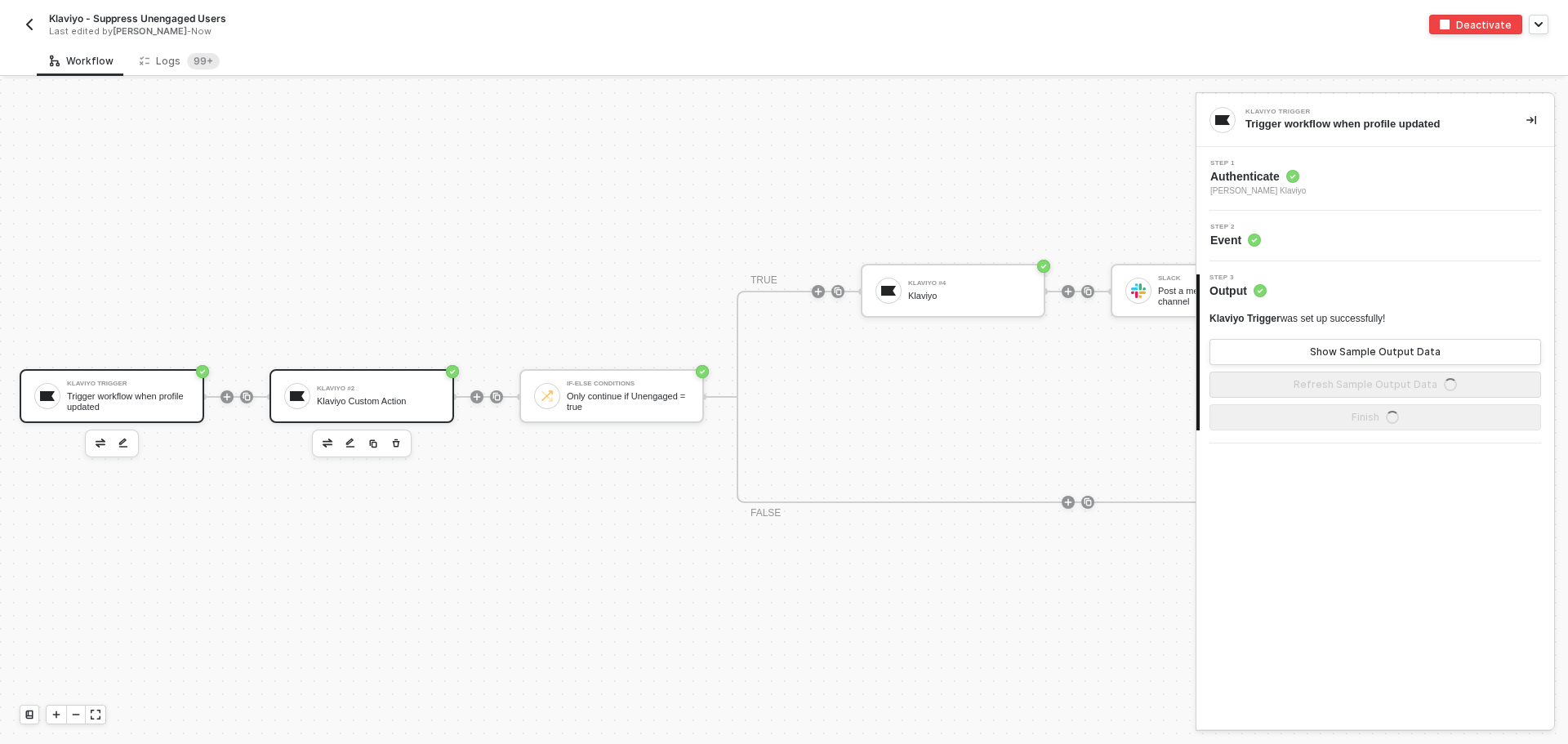
click at [427, 397] on div "Klaviyo Custom Action" at bounding box center [378, 402] width 122 height 11
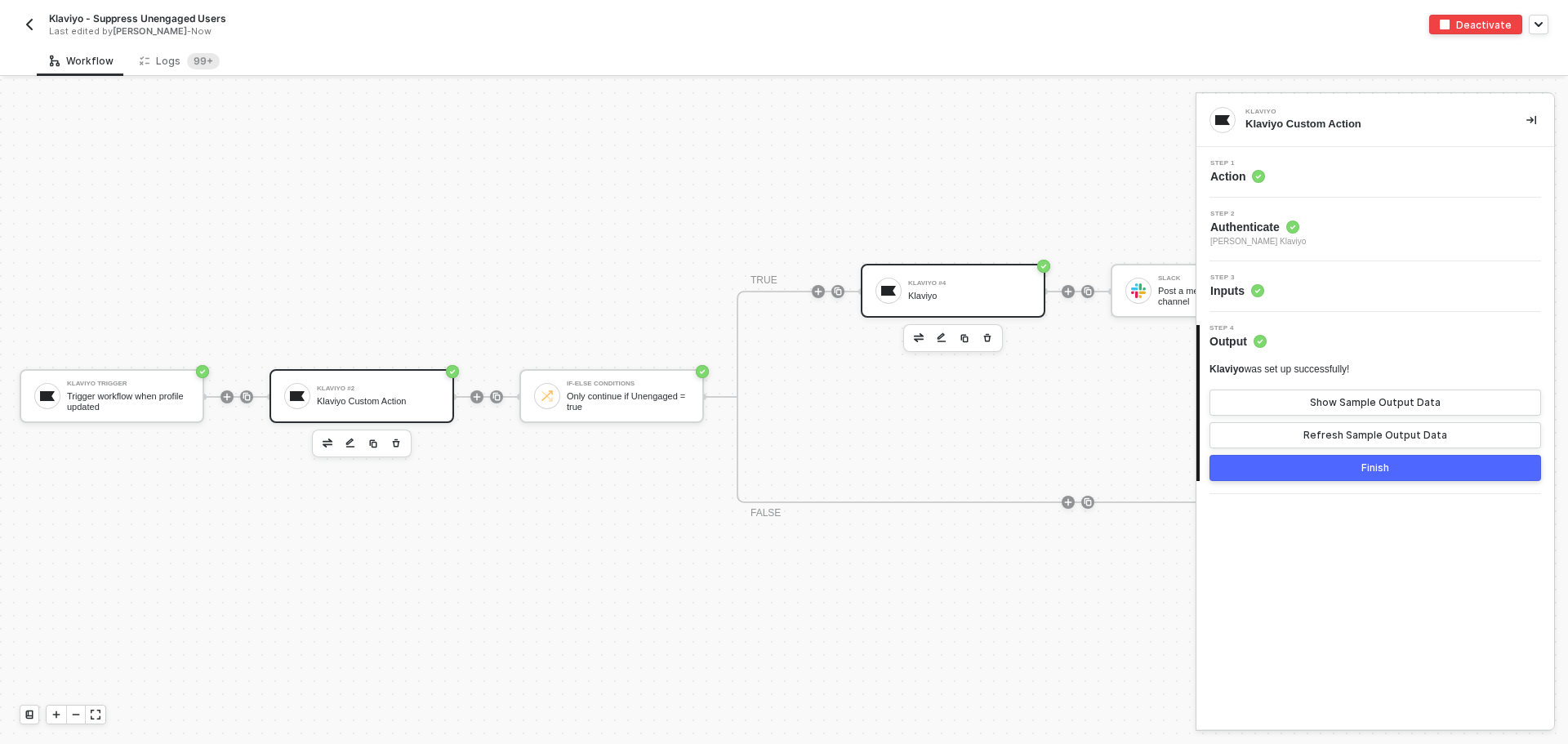
click at [930, 290] on div "Klaviyo #4 Klaviyo" at bounding box center [969, 290] width 122 height 31
click at [1371, 473] on div "Finish" at bounding box center [1375, 468] width 28 height 13
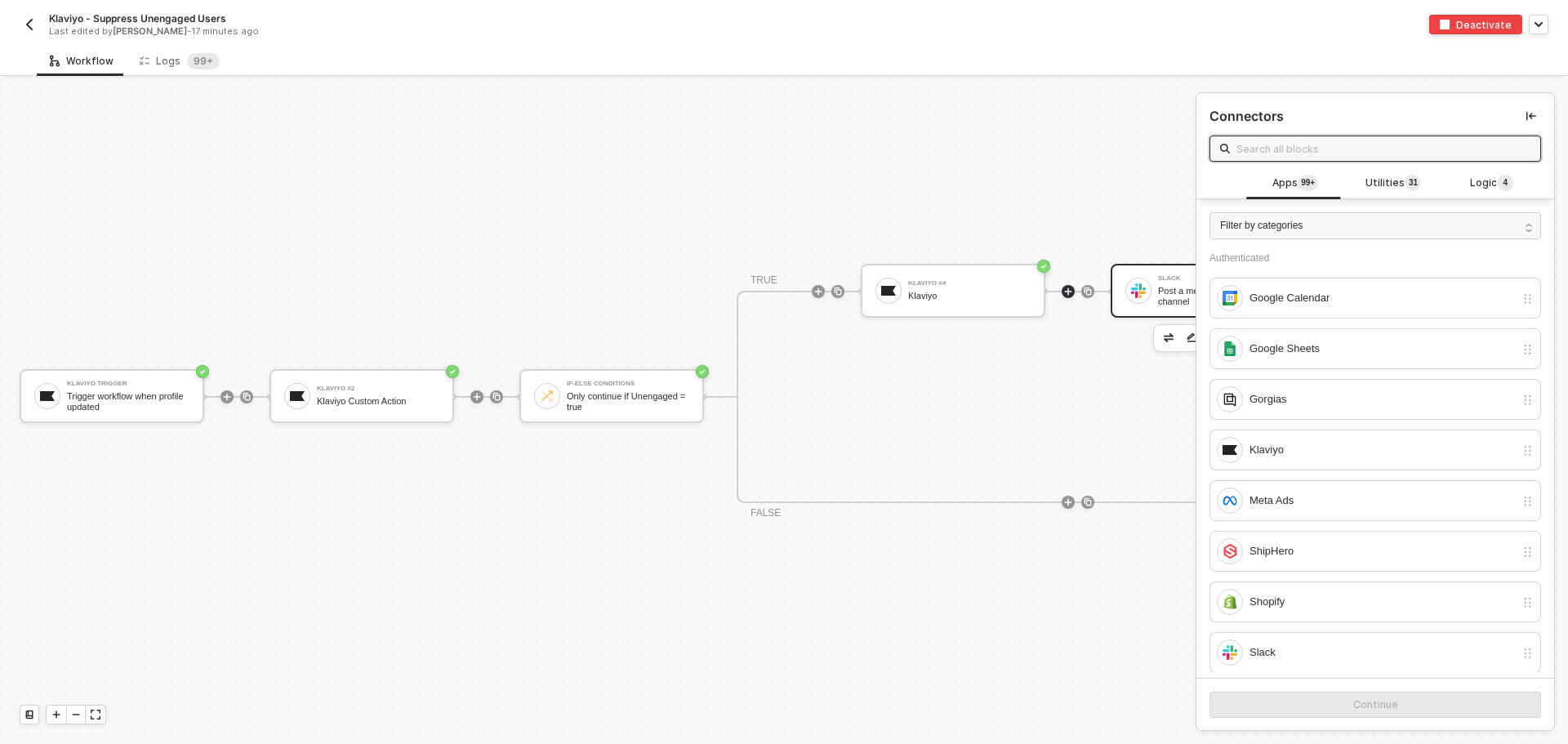
click at [1138, 285] on img at bounding box center [1138, 290] width 14 height 14
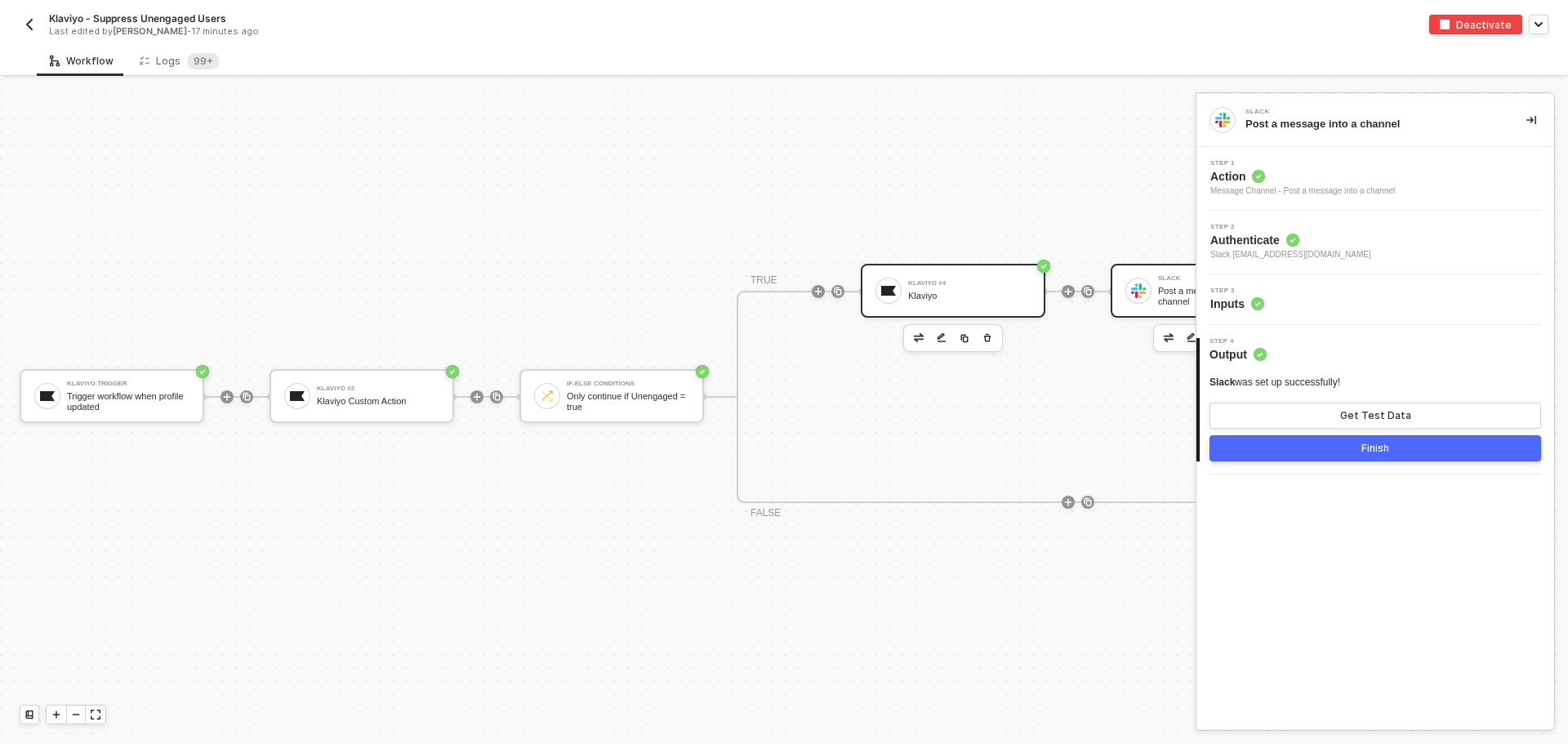
click at [964, 290] on div "Klaviyo" at bounding box center [969, 296] width 122 height 11
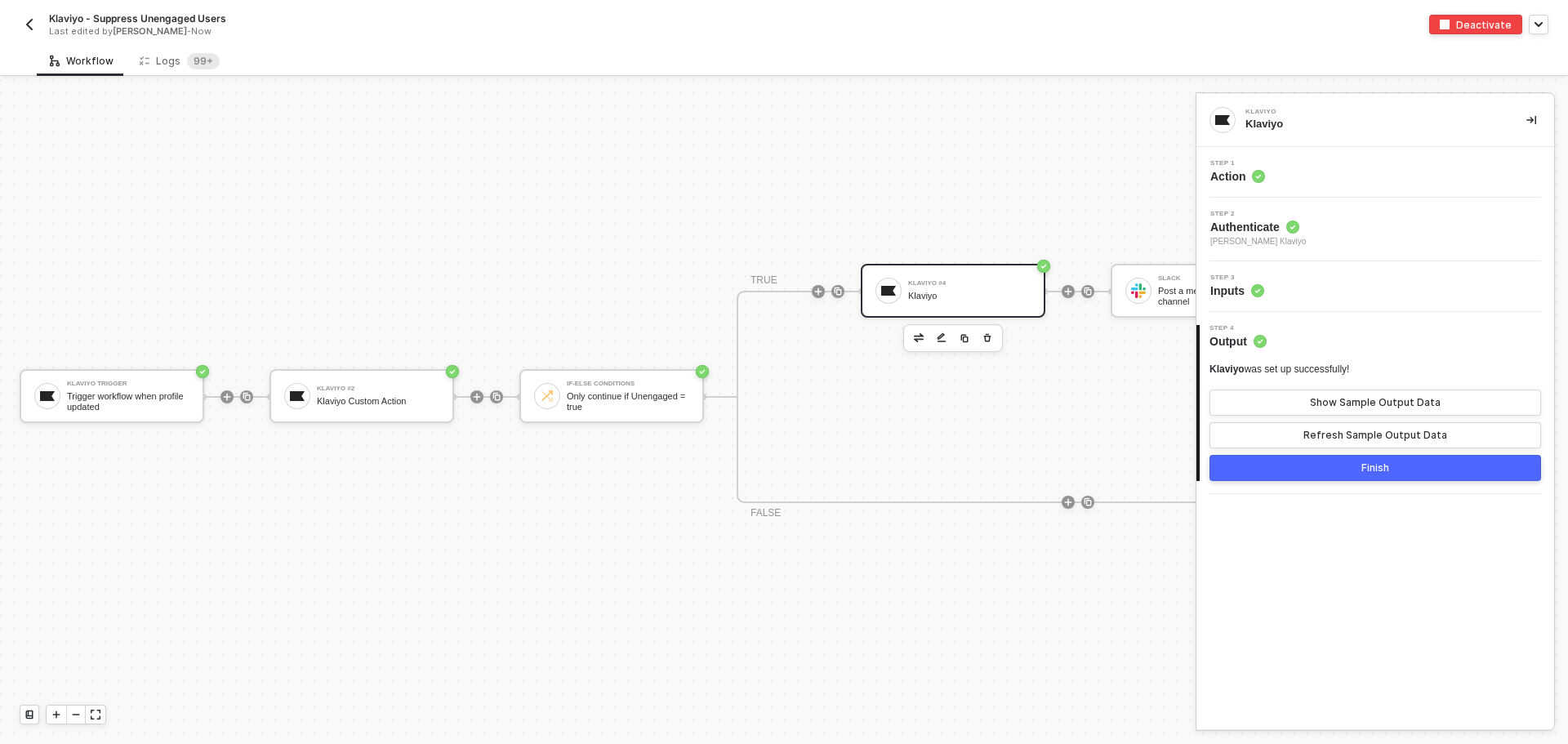
click at [1276, 177] on div "Step 1 Action" at bounding box center [1377, 172] width 354 height 25
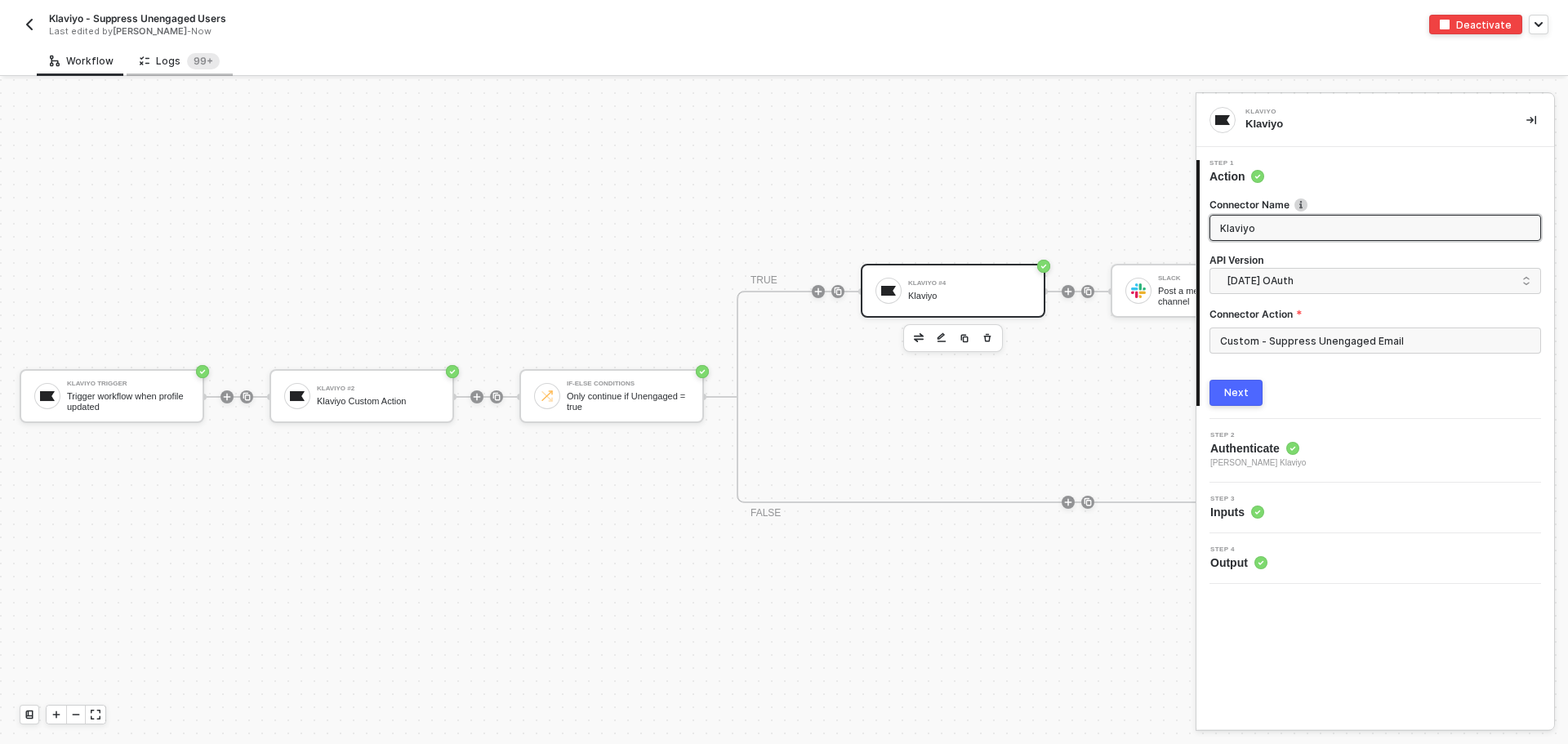
click at [177, 54] on div "Logs 99+" at bounding box center [180, 61] width 80 height 16
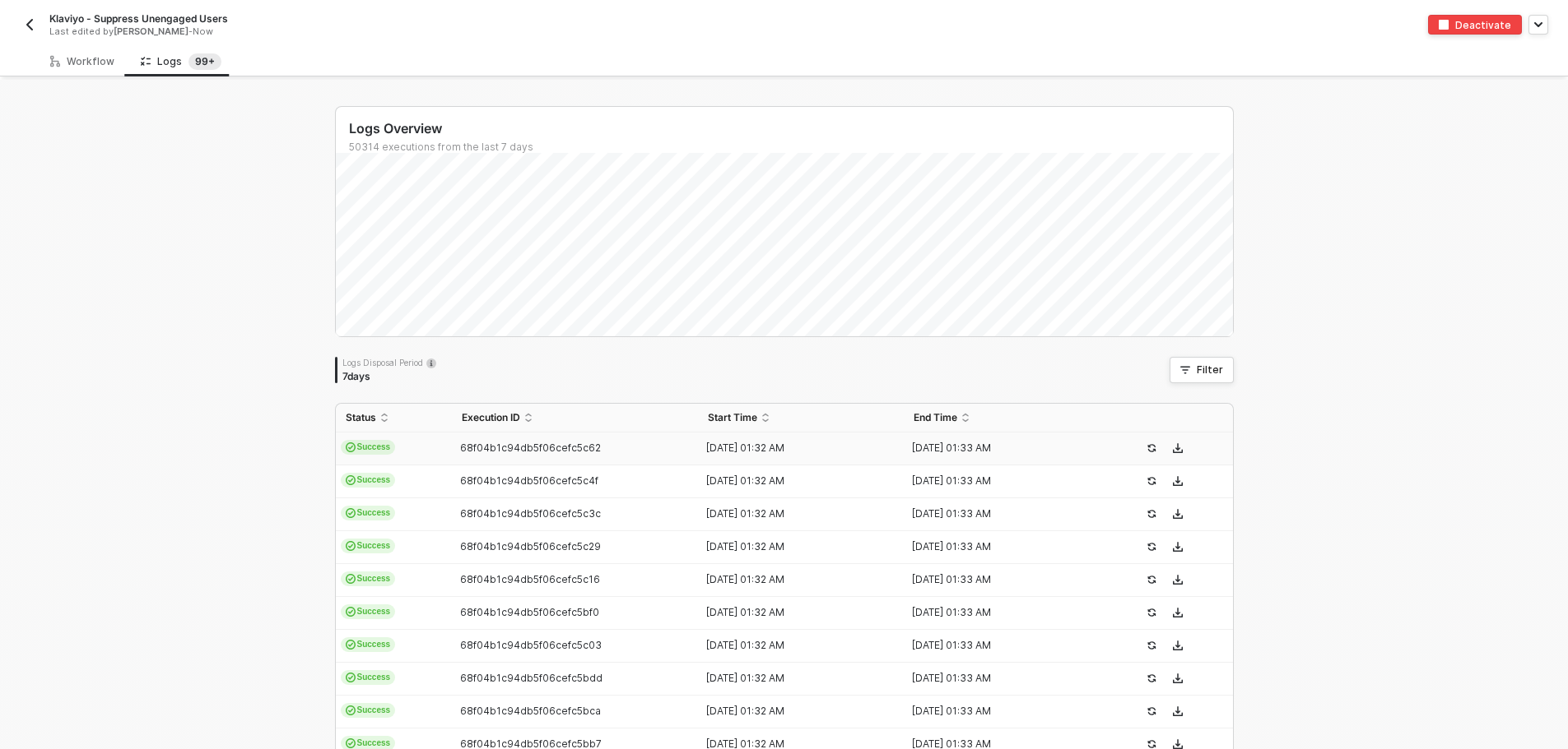
click at [444, 443] on td "Success" at bounding box center [394, 449] width 116 height 32
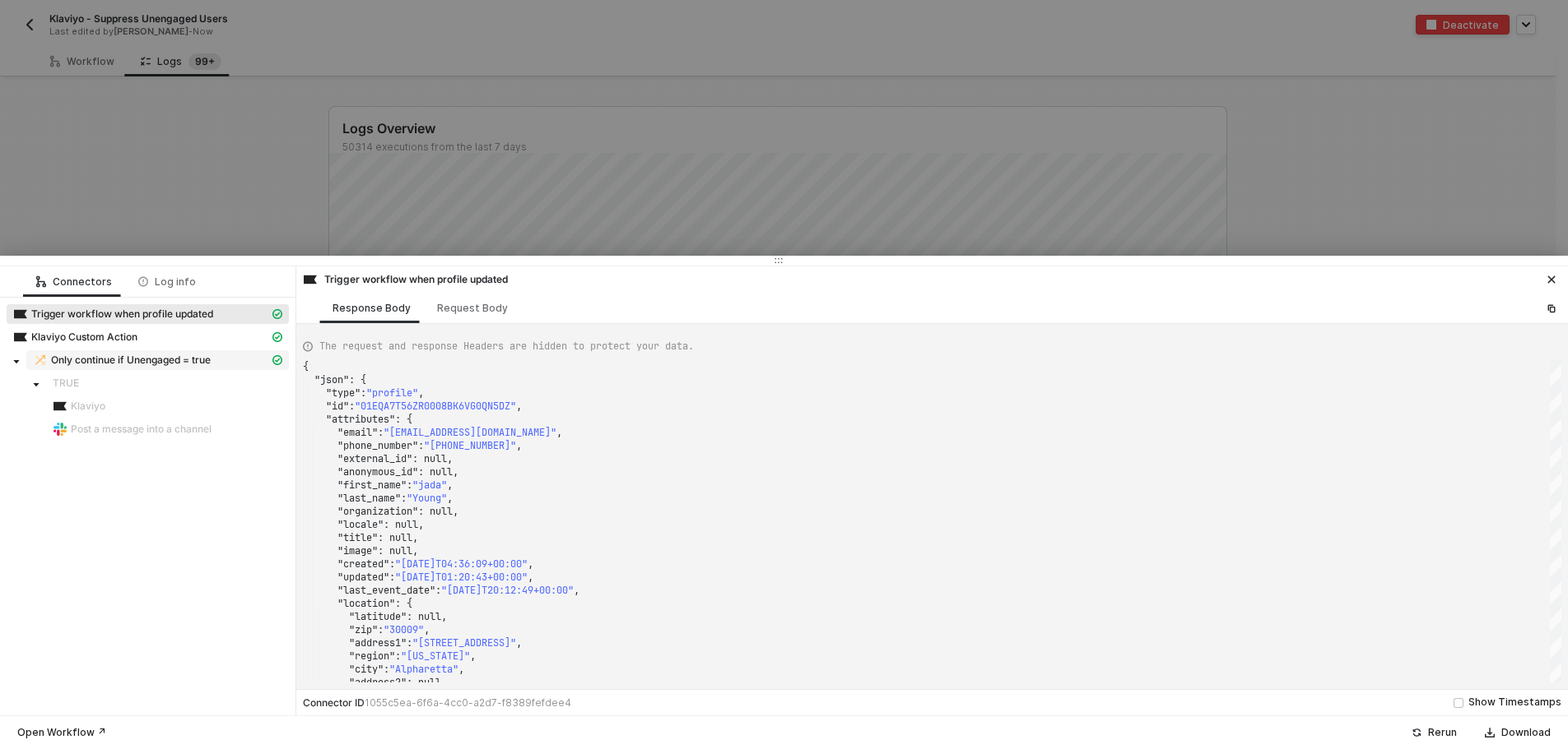
click at [127, 362] on span "Only continue if Unengaged = true" at bounding box center [131, 360] width 160 height 13
type textarea "{ "resulting_path": "FALSE" }"
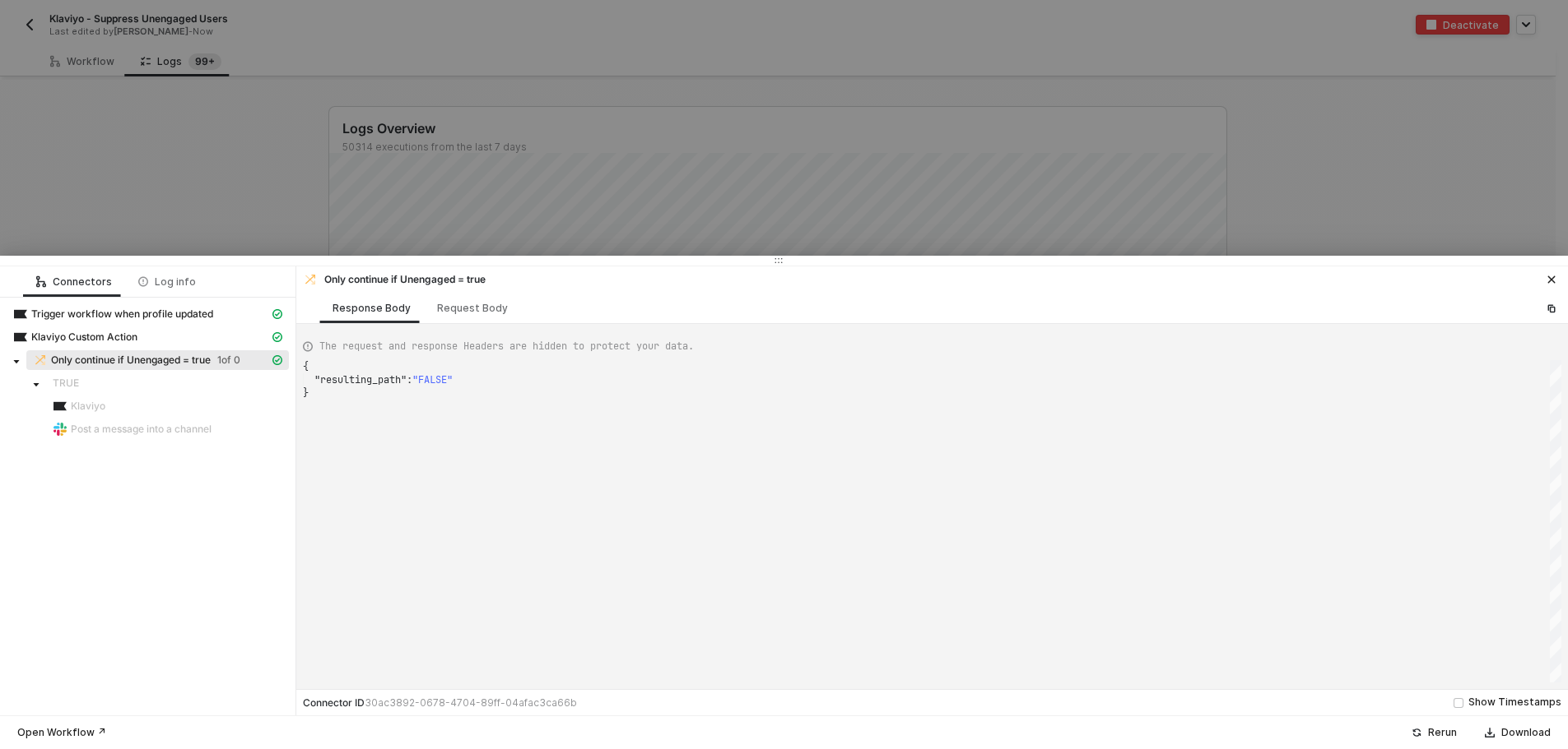
click at [328, 170] on div at bounding box center [784, 374] width 1568 height 749
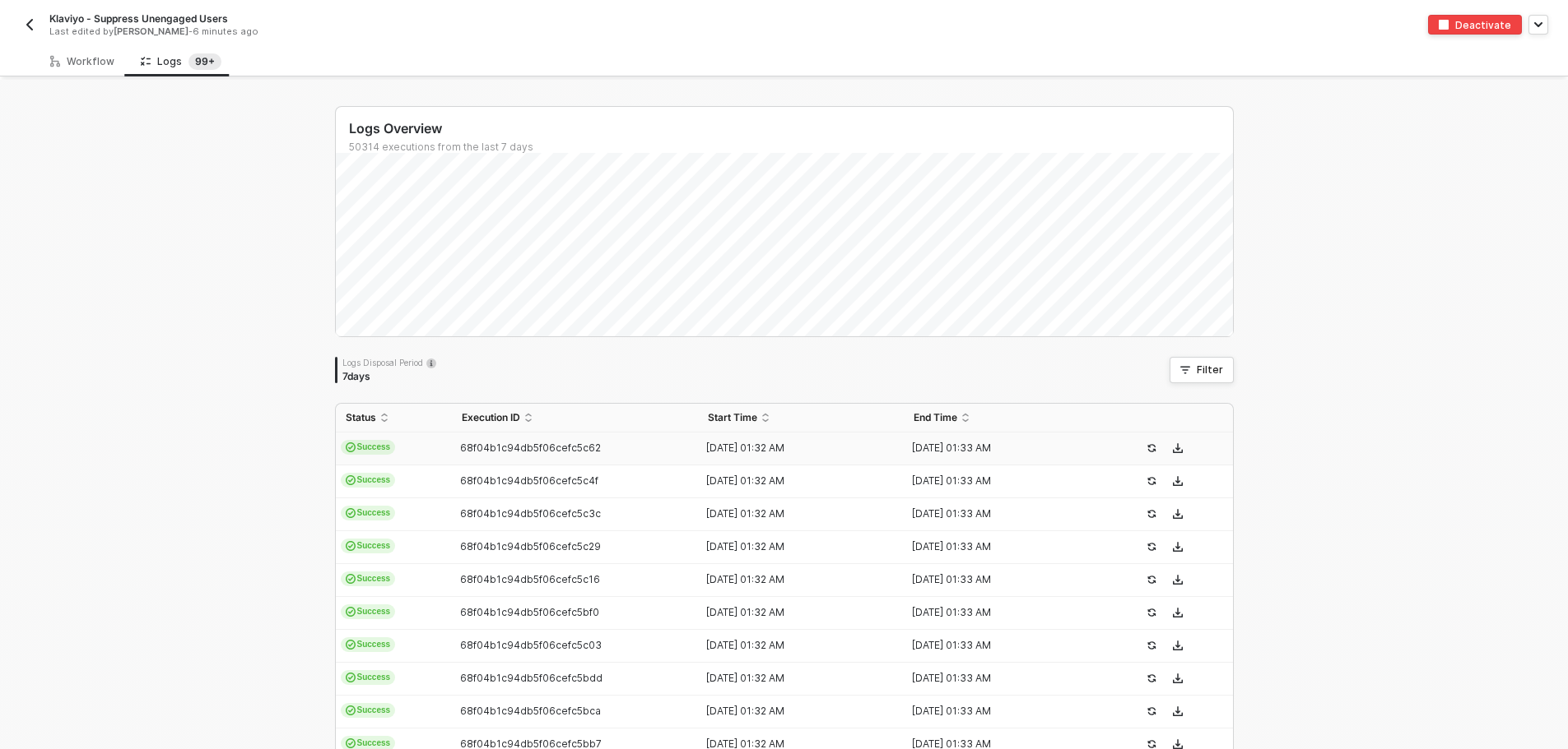
click at [1488, 32] on button "Deactivate" at bounding box center [1475, 24] width 94 height 20
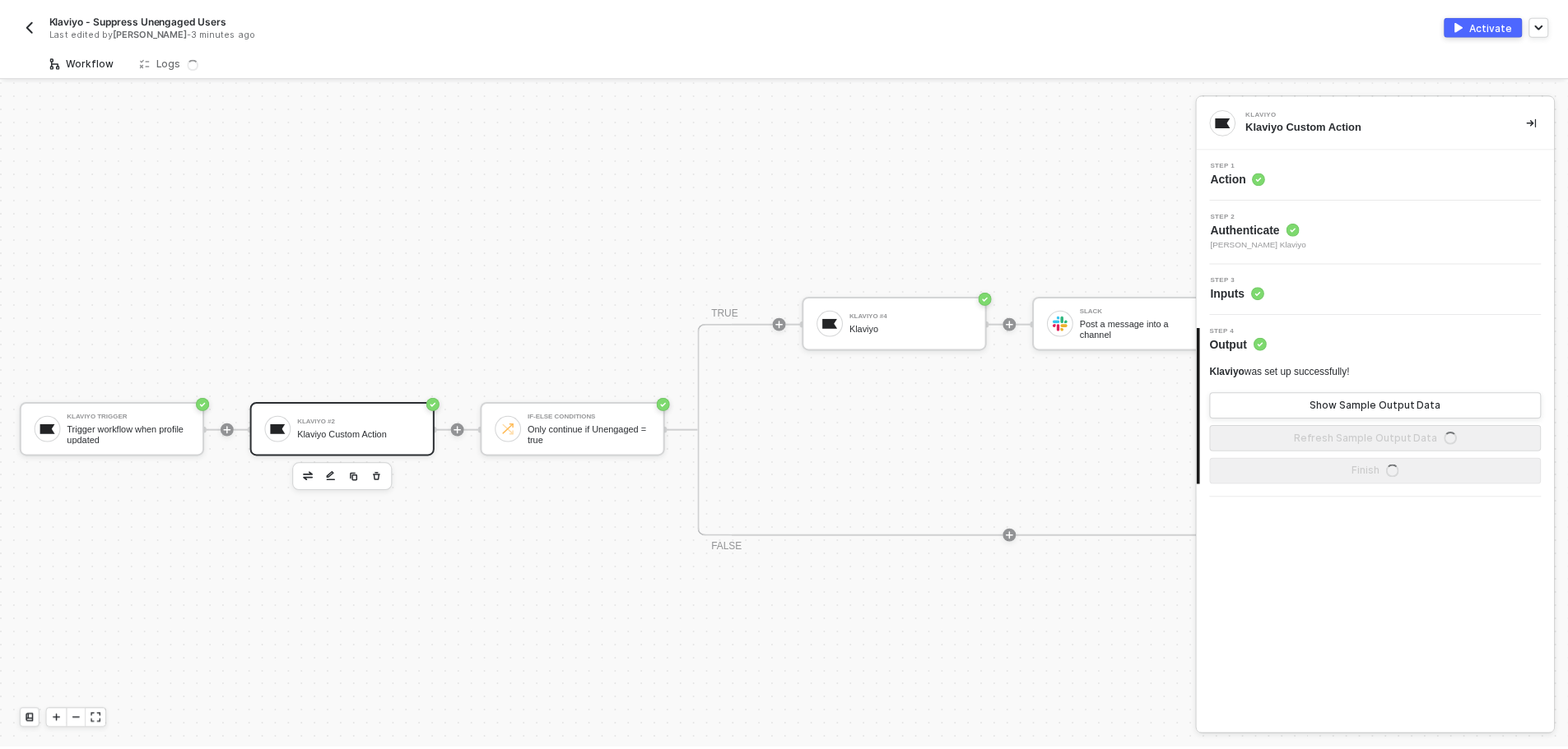
scroll to position [43, 0]
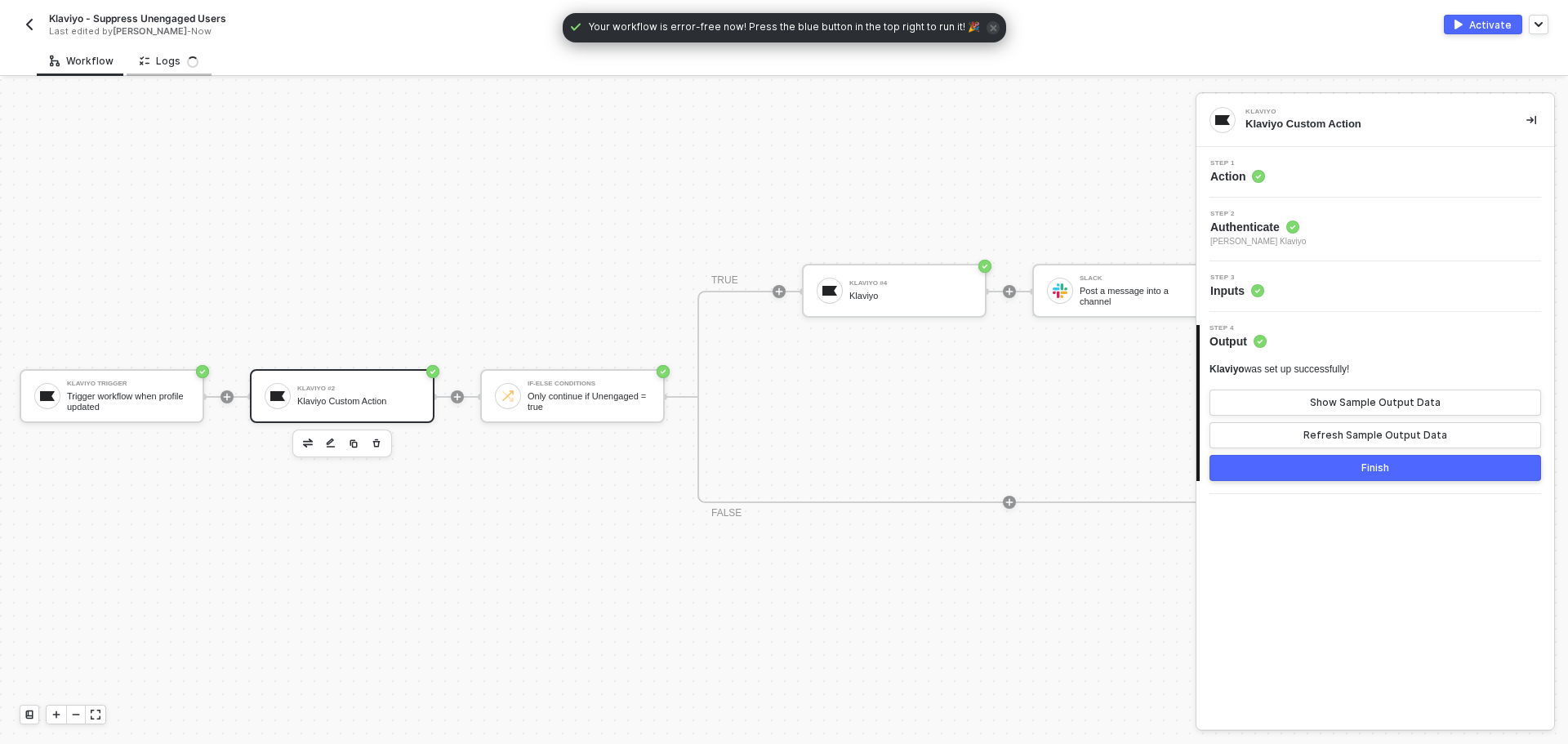
click at [180, 62] on div "Logs" at bounding box center [169, 60] width 59 height 13
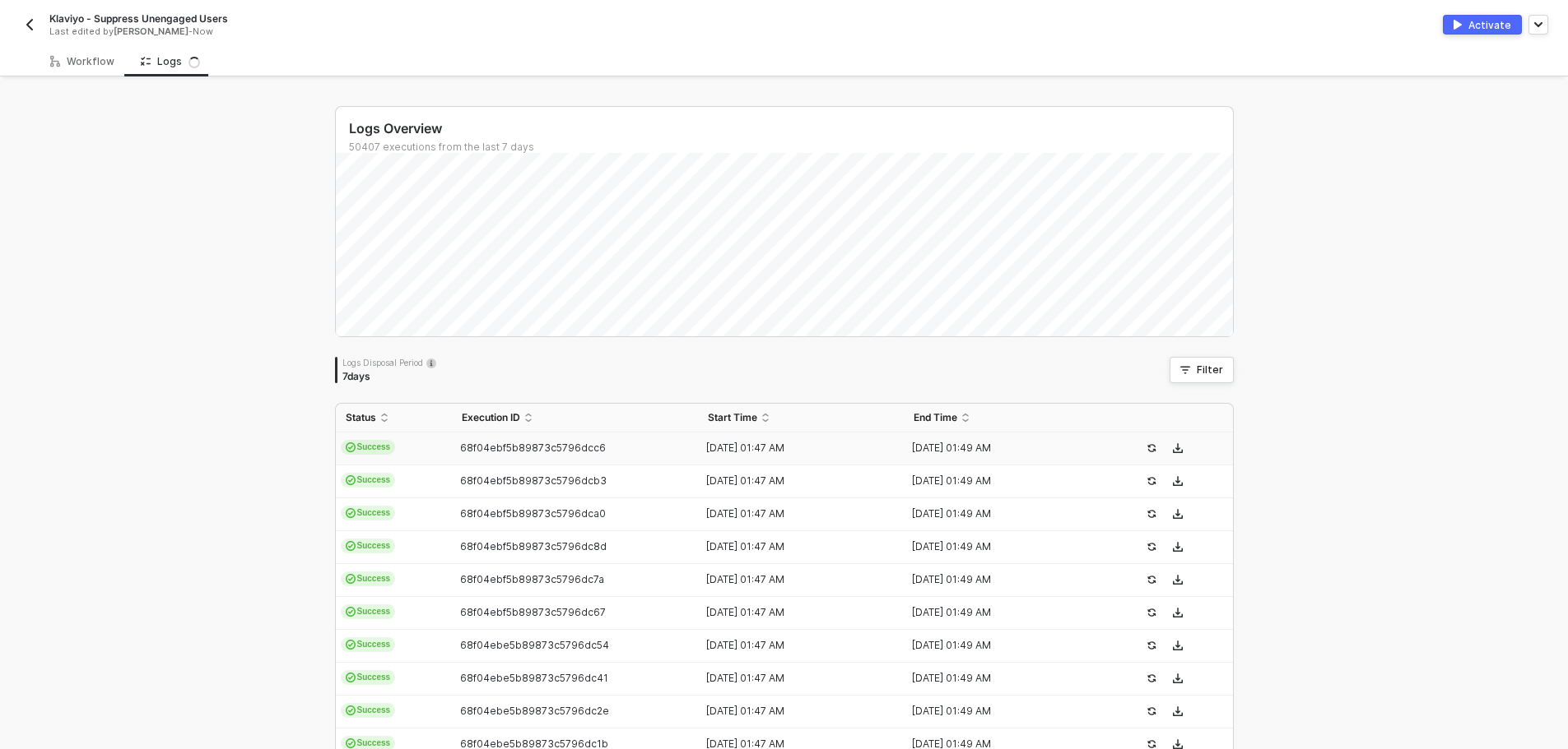
click at [498, 437] on td "68f04ebf5b89873c5796dcc6" at bounding box center [575, 449] width 247 height 32
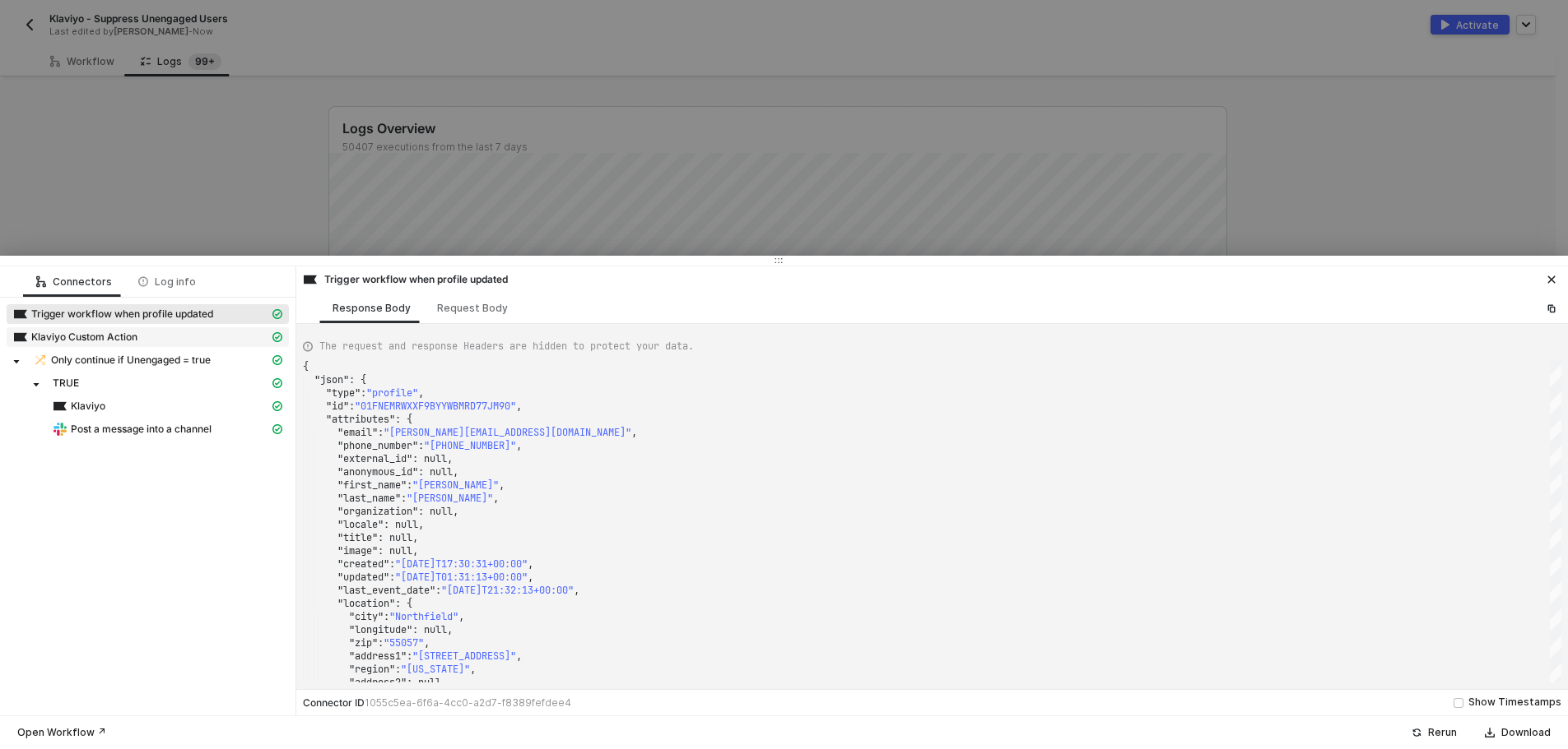
click at [167, 334] on div "Klaviyo Custom Action" at bounding box center [140, 337] width 256 height 15
type textarea "{ "json": { "data": { "data": { "type": "profile", "id": "01FNEMRWXXF9BYYWBMRD7…"
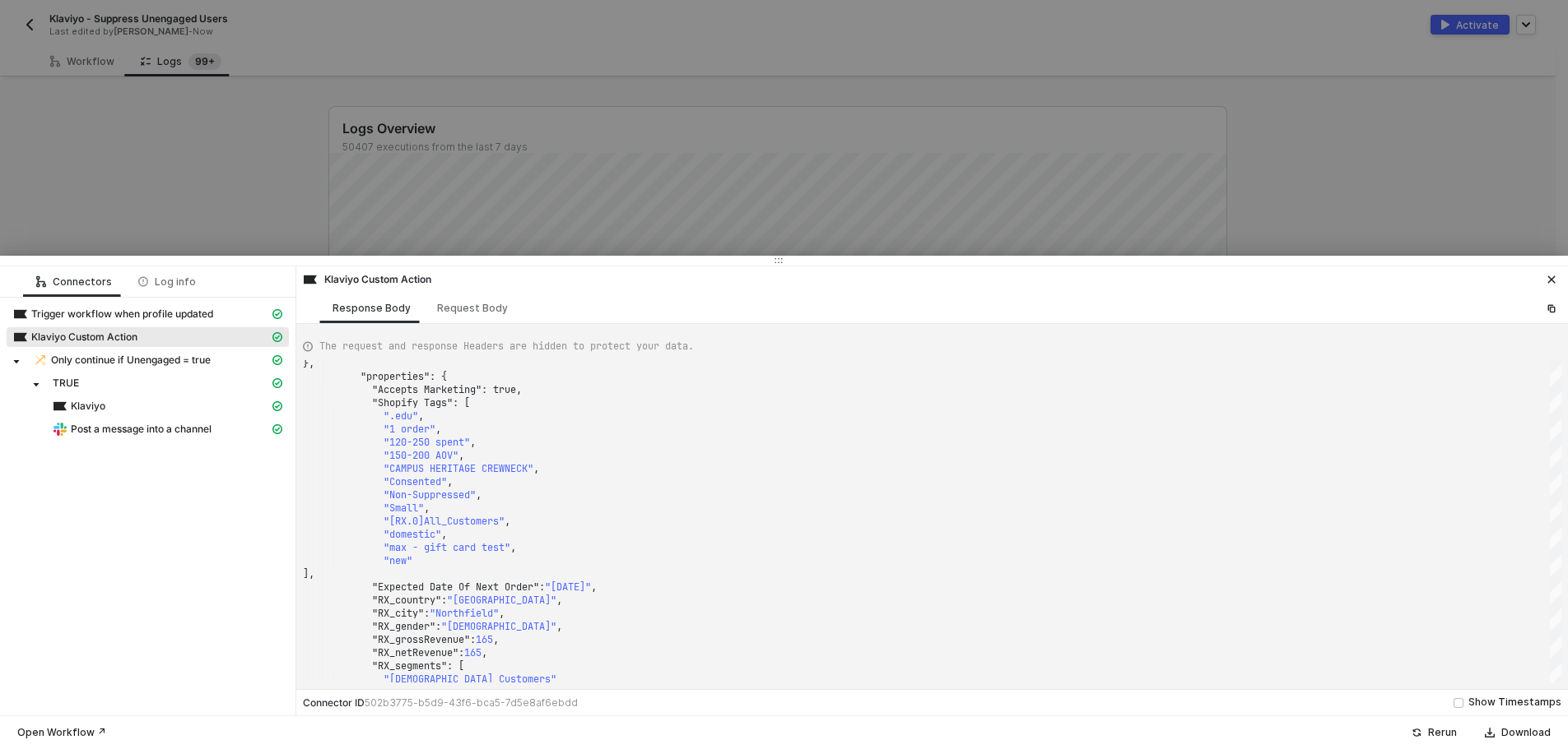
click at [264, 188] on div at bounding box center [784, 374] width 1568 height 749
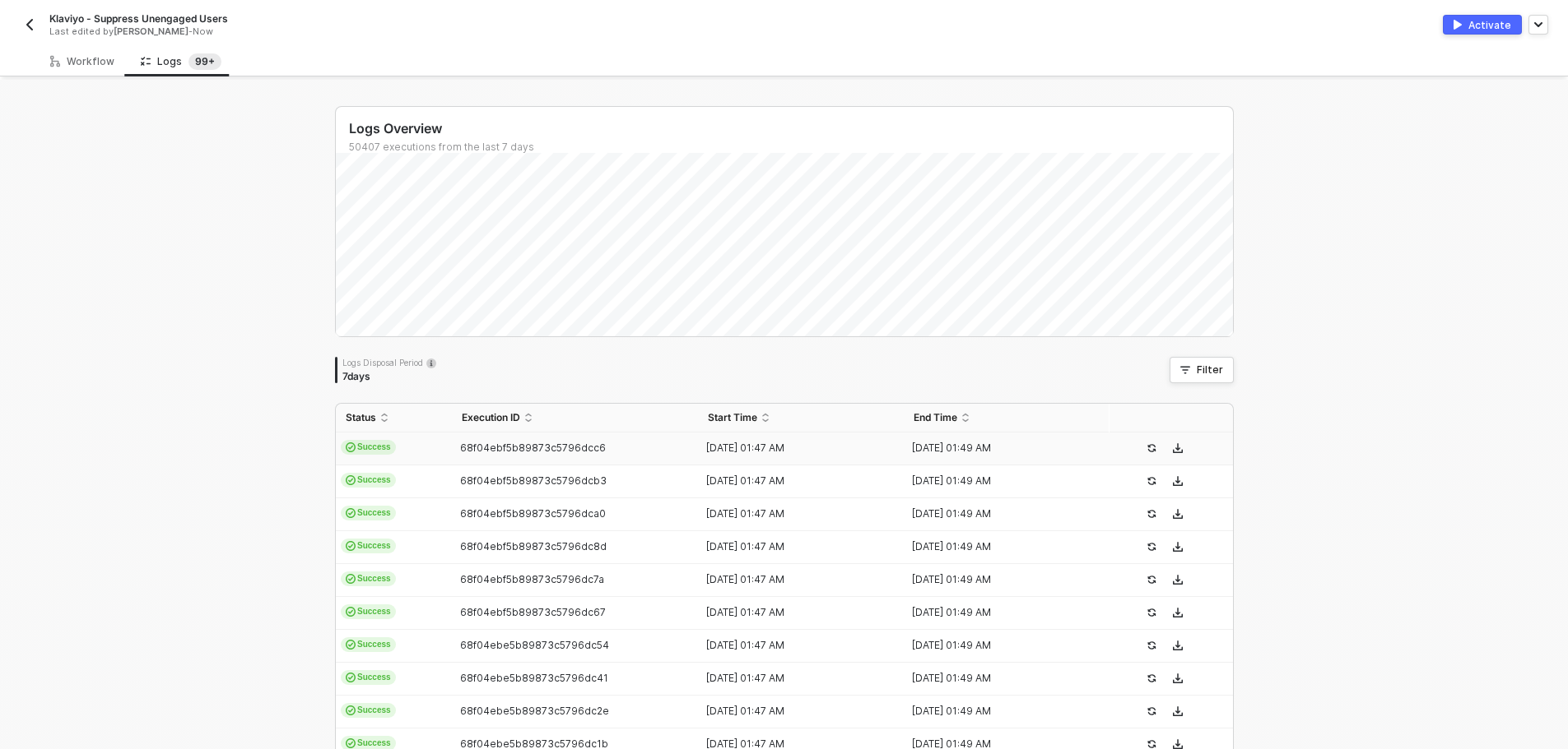
click at [26, 26] on img "button" at bounding box center [29, 24] width 13 height 13
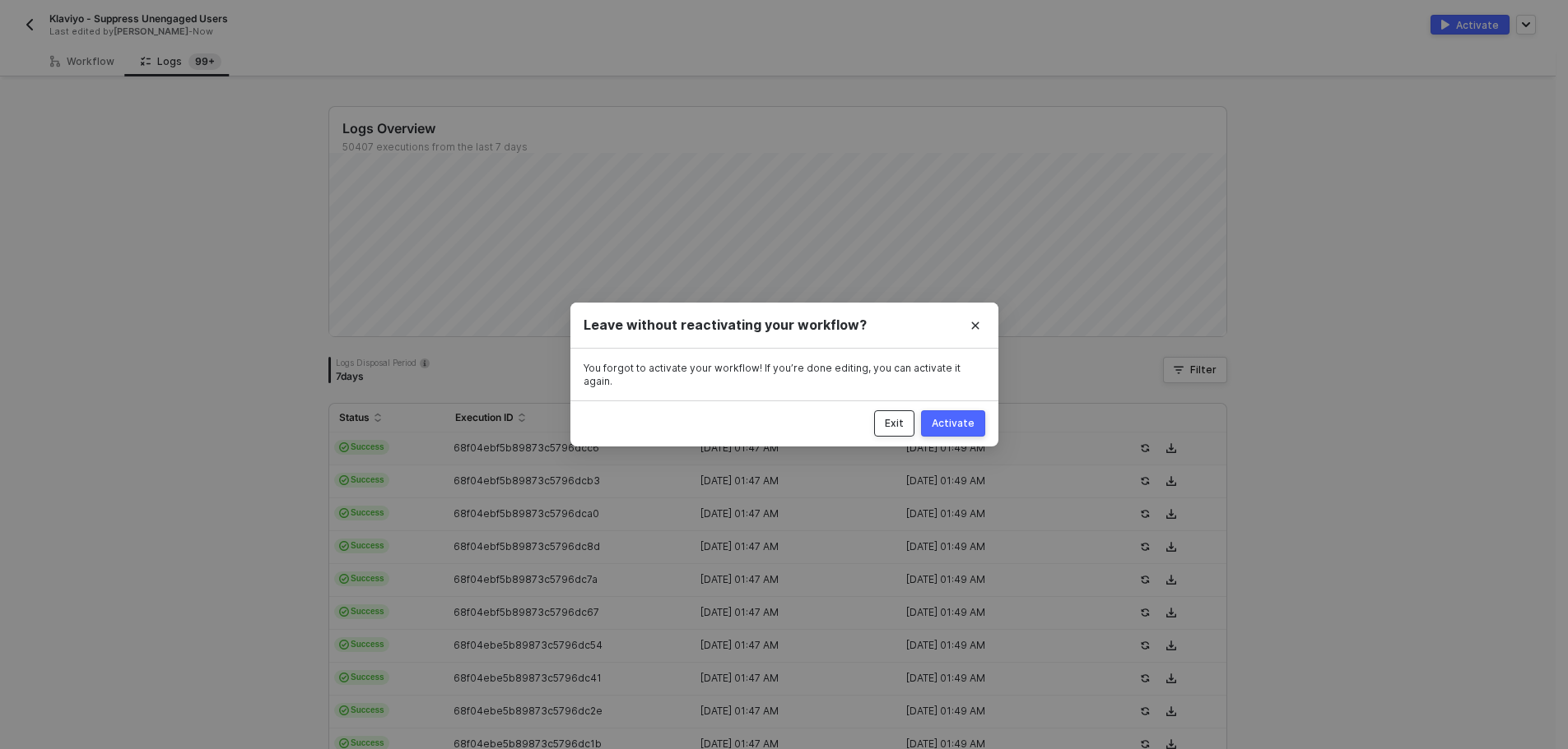
click at [902, 417] on div "Exit" at bounding box center [894, 423] width 19 height 13
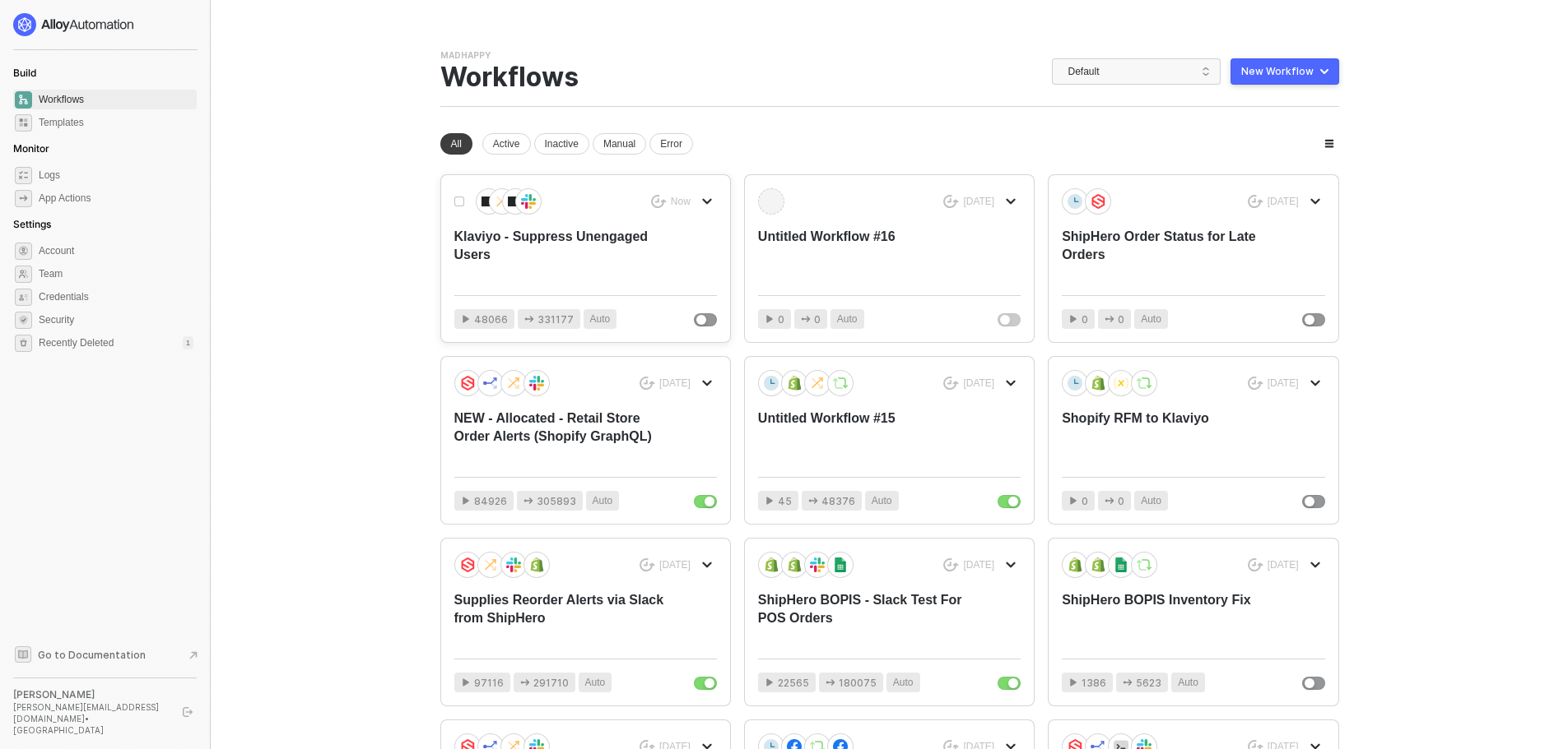
click at [589, 251] on div "Klaviyo - Suppress Unengaged Users" at bounding box center [559, 254] width 210 height 54
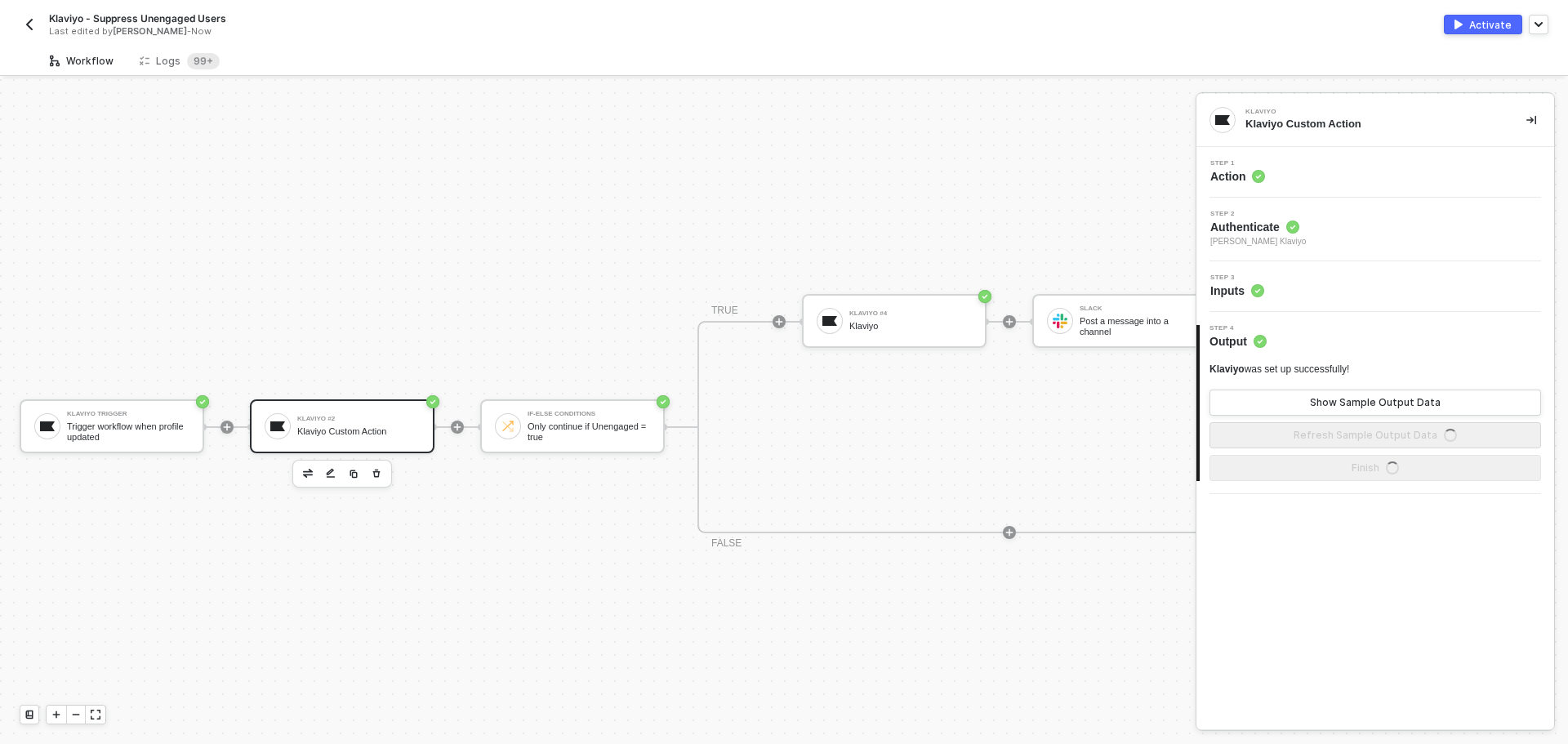
scroll to position [42, 0]
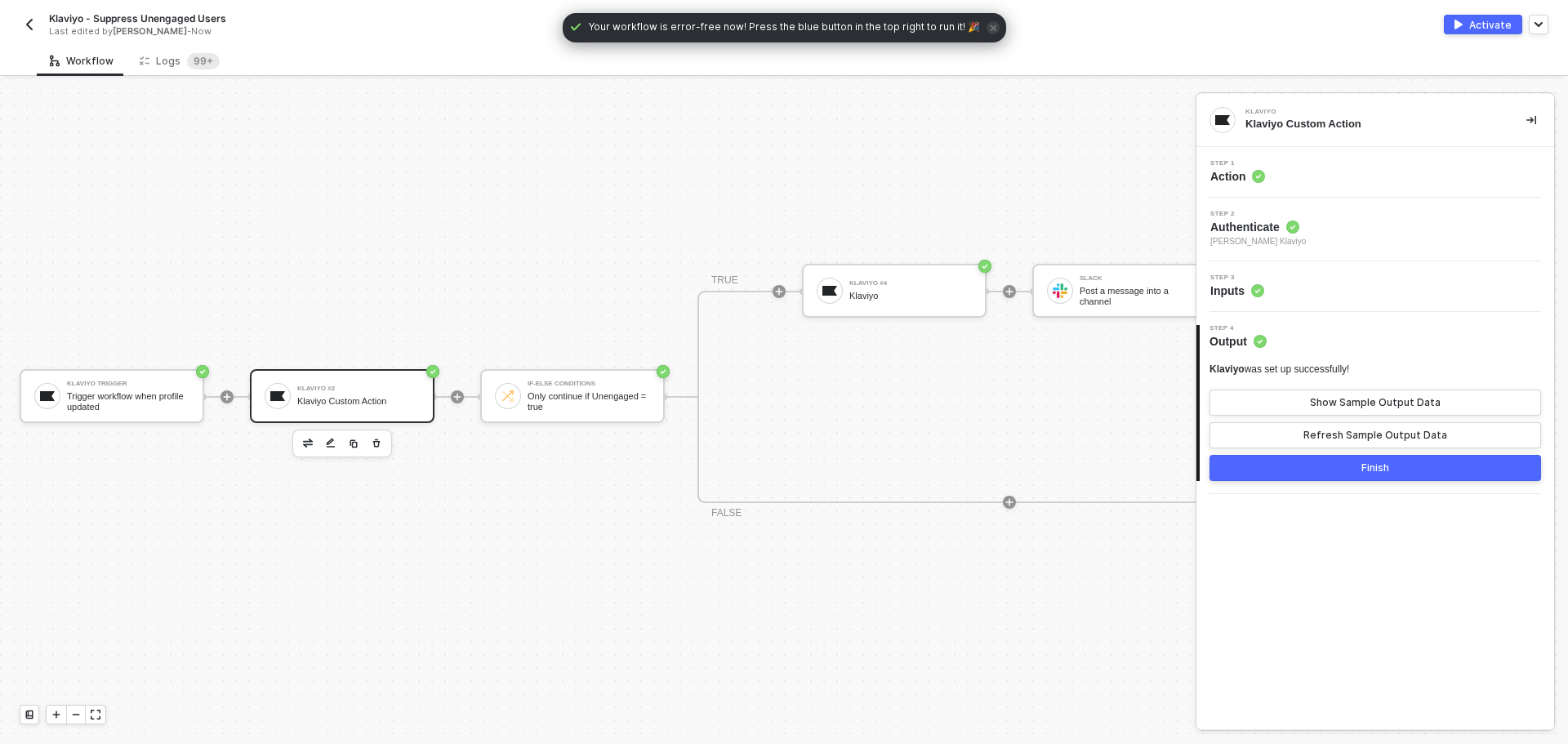
click at [379, 397] on div "Klaviyo Custom Action" at bounding box center [358, 402] width 122 height 11
click at [1324, 185] on div "Step 1 Action" at bounding box center [1374, 172] width 357 height 51
click at [1325, 181] on div "Step 1 Action" at bounding box center [1377, 172] width 354 height 25
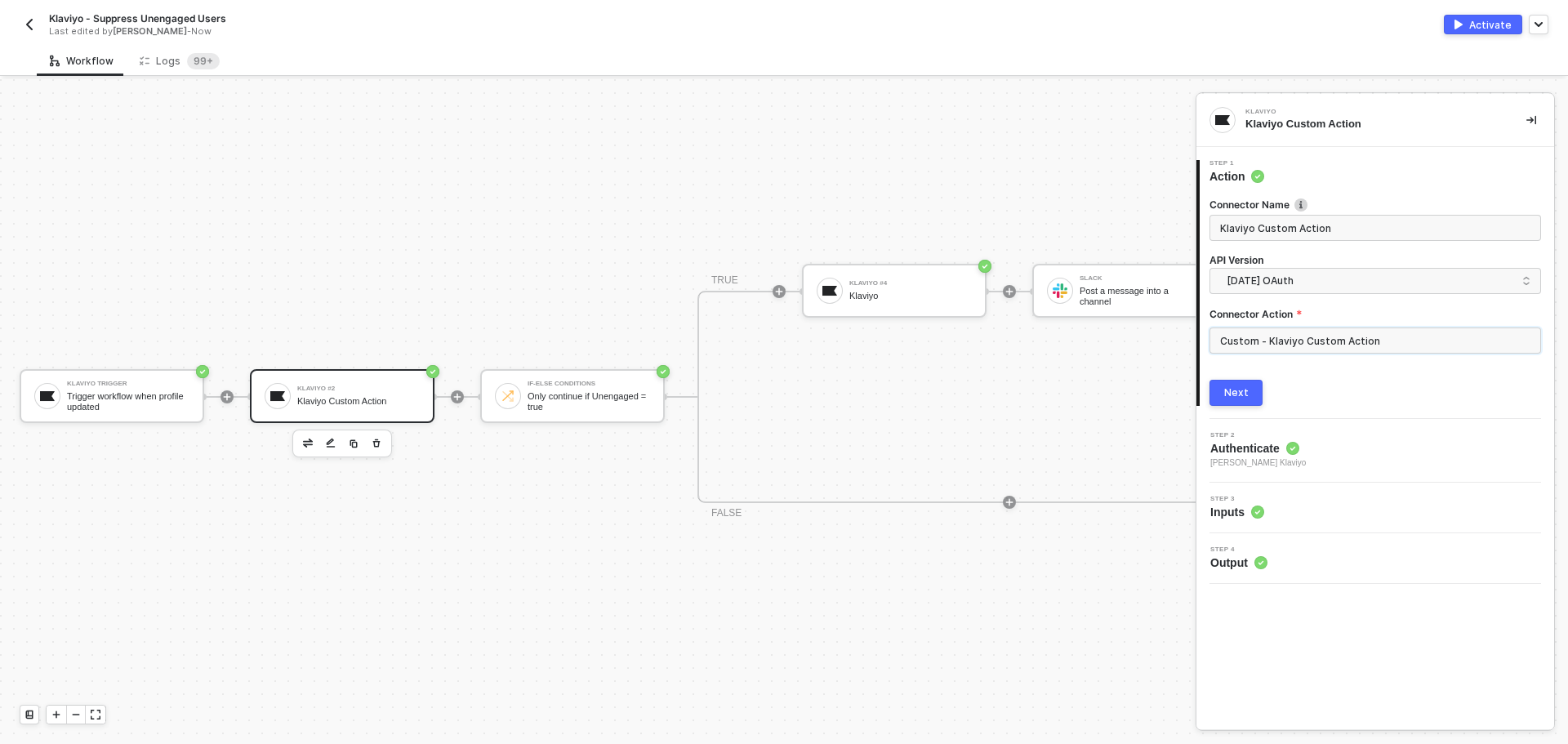
click at [1295, 343] on input "Custom - Klaviyo Custom Action" at bounding box center [1375, 341] width 332 height 26
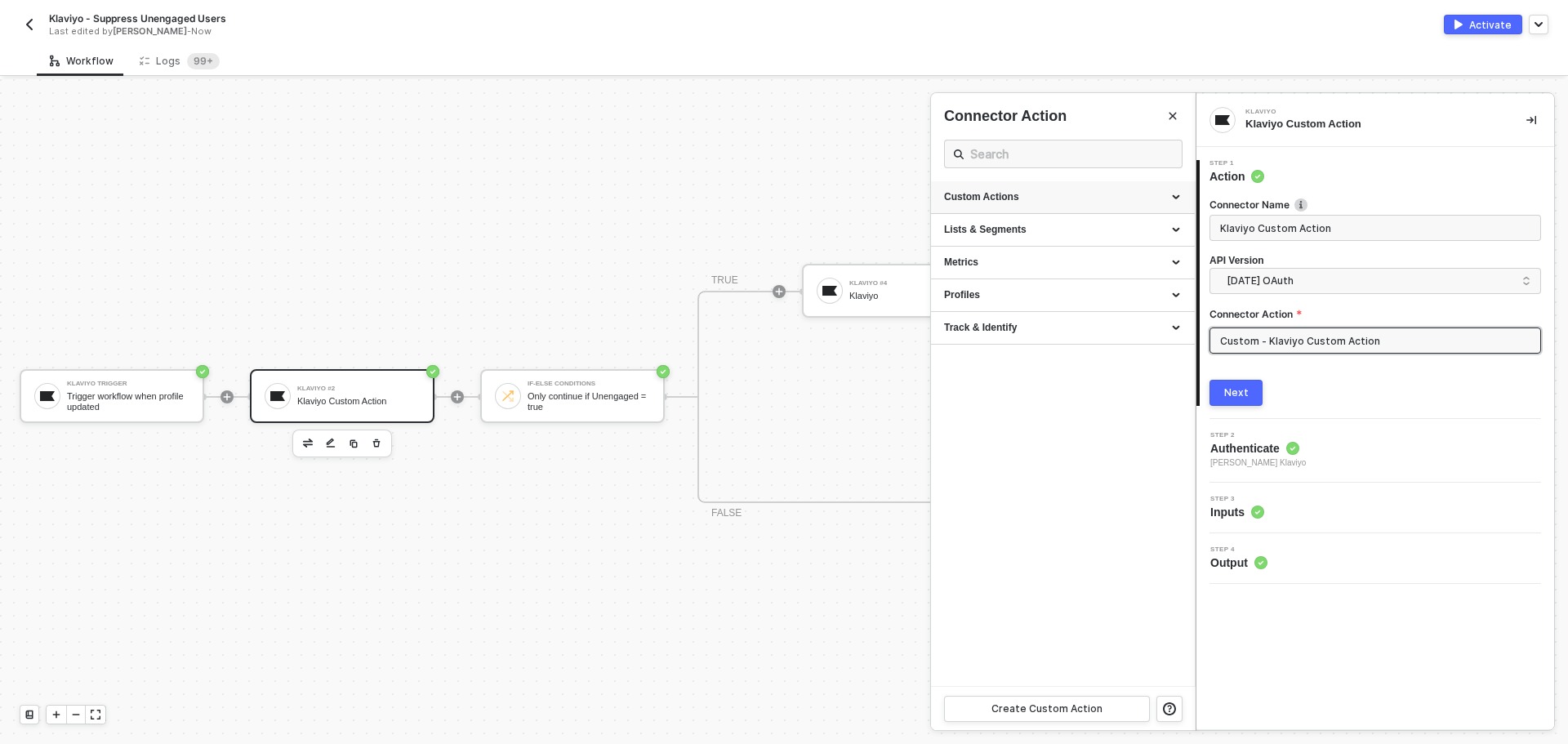
click at [1079, 200] on div "Custom Actions" at bounding box center [1063, 197] width 238 height 14
click at [1317, 375] on div "Connector Name Klaviyo Custom Action API Version [DATE] OAuth Connector Action …" at bounding box center [1375, 295] width 332 height 222
click at [1314, 339] on input "Custom - Klaviyo Custom Action" at bounding box center [1375, 341] width 332 height 26
click at [610, 371] on div at bounding box center [784, 411] width 1568 height 665
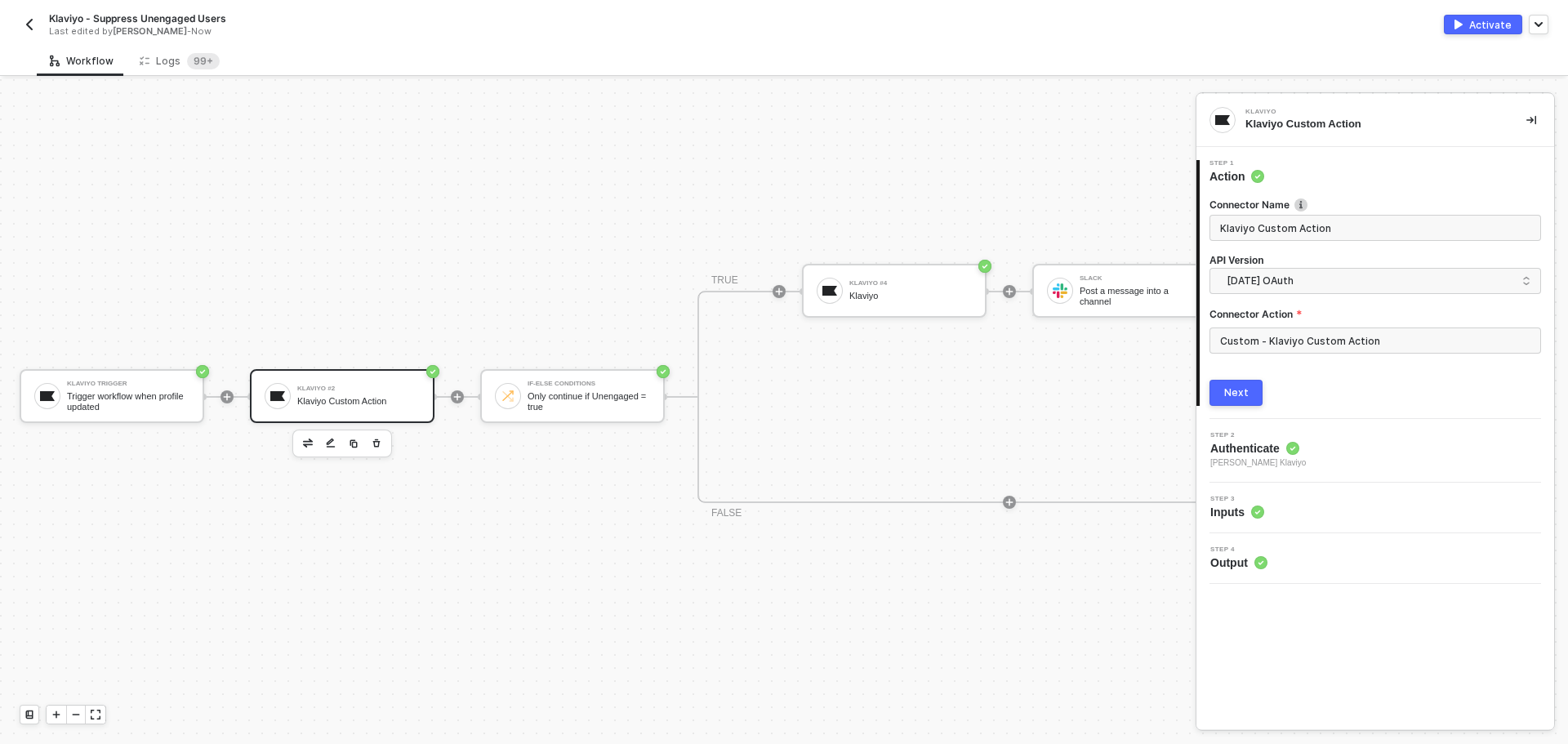
click at [604, 380] on div "If-Else Conditions" at bounding box center [588, 384] width 122 height 7
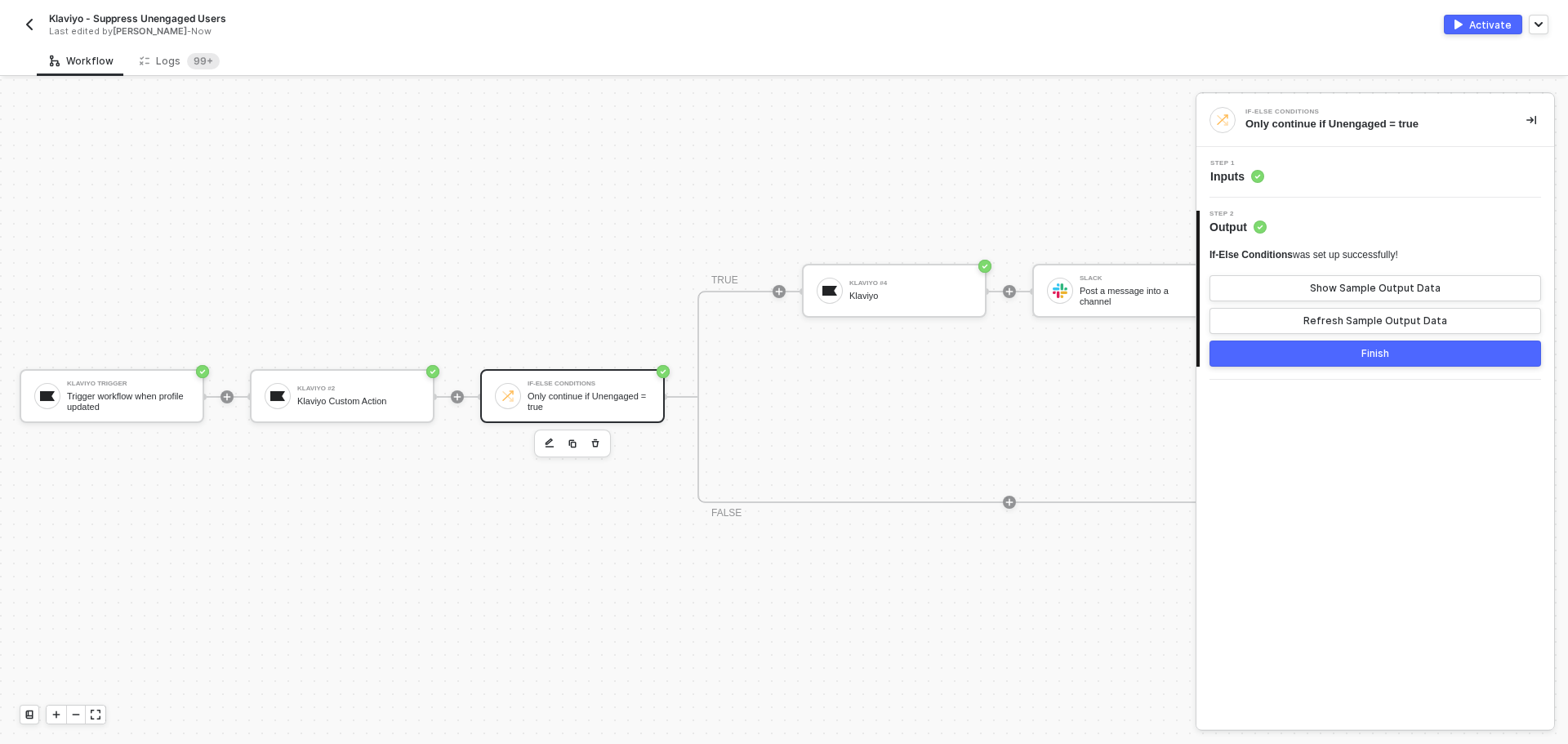
click at [1266, 231] on circle at bounding box center [1260, 228] width 12 height 12
click at [1279, 210] on div "2 Step 2 Output If-Else Conditions was set up successfully! Show Sample Output …" at bounding box center [1374, 289] width 357 height 183
click at [1289, 186] on div "Step 1 Inputs" at bounding box center [1374, 172] width 357 height 51
click at [1271, 163] on div "Step 1 Inputs" at bounding box center [1377, 172] width 354 height 25
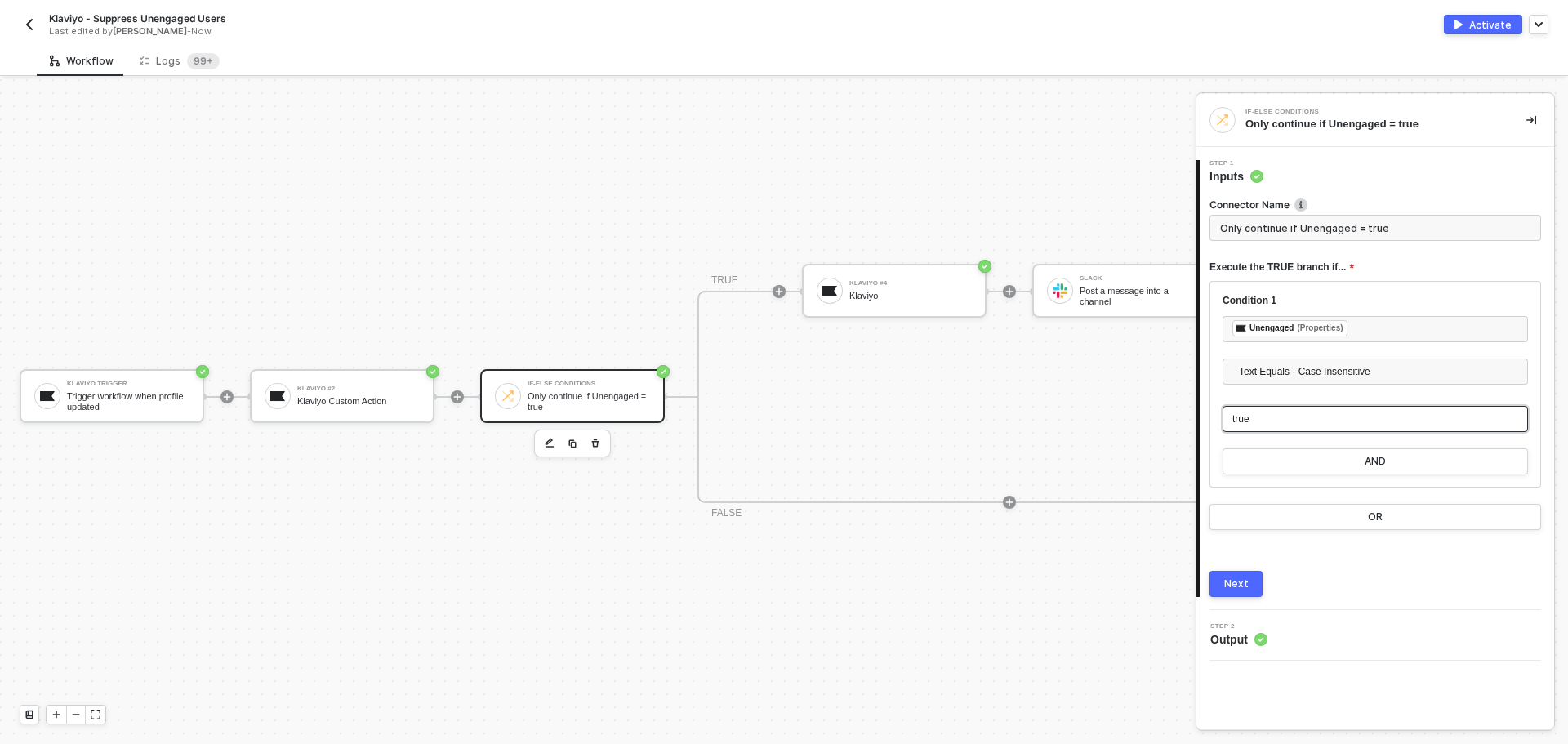
click at [1346, 417] on div "true" at bounding box center [1375, 420] width 286 height 15
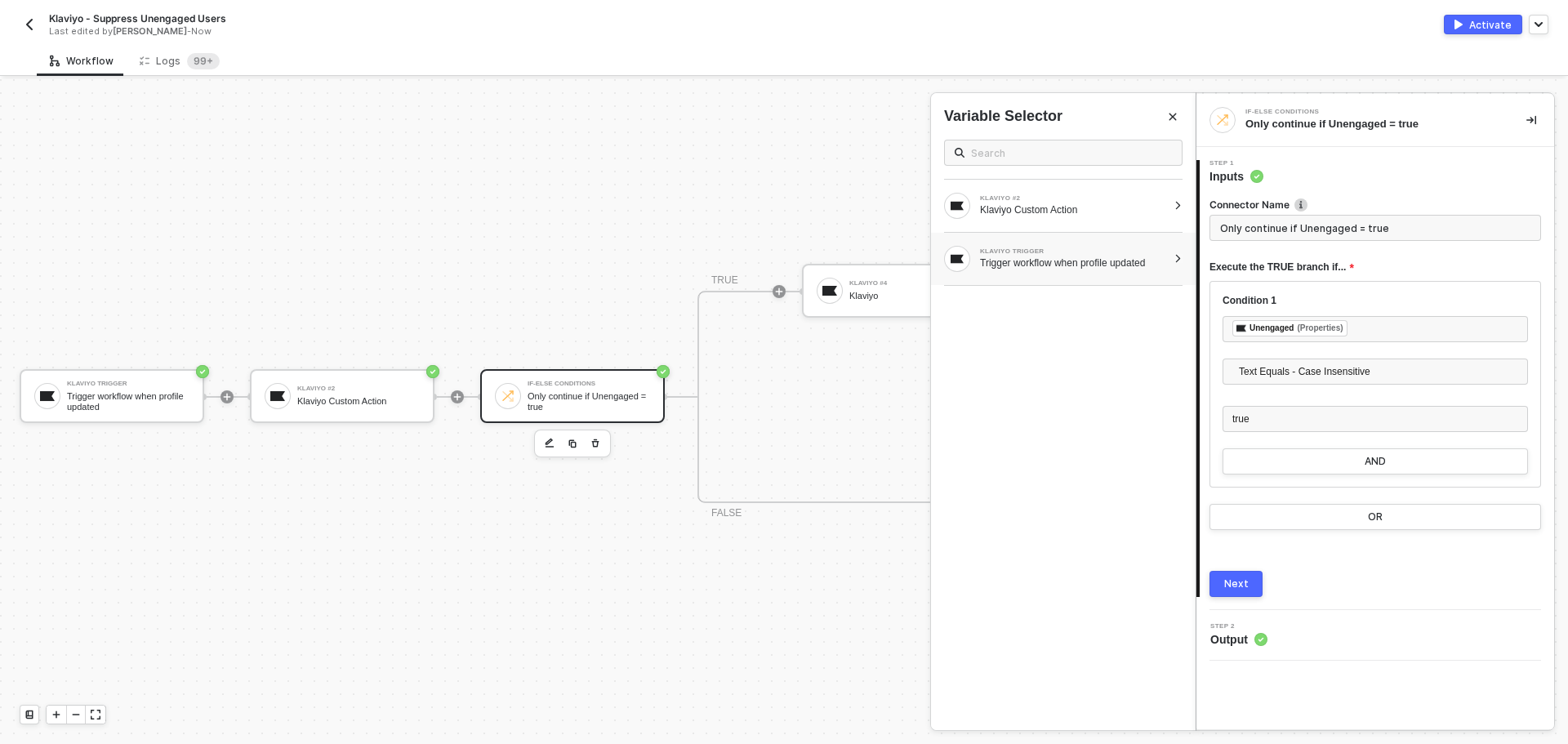
click at [1130, 260] on div "Trigger workflow when profile updated" at bounding box center [1073, 262] width 187 height 13
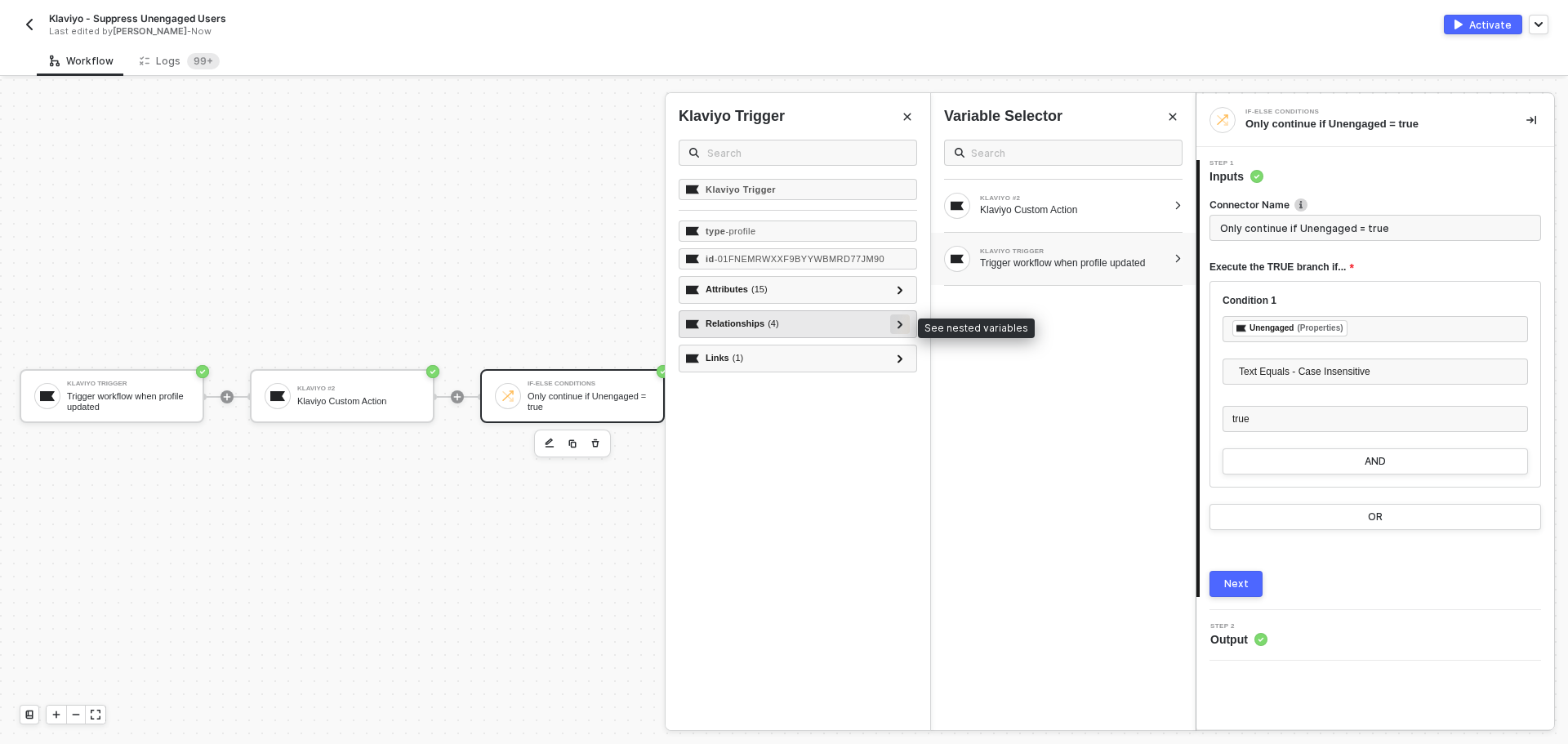
click at [901, 324] on icon at bounding box center [900, 324] width 5 height 8
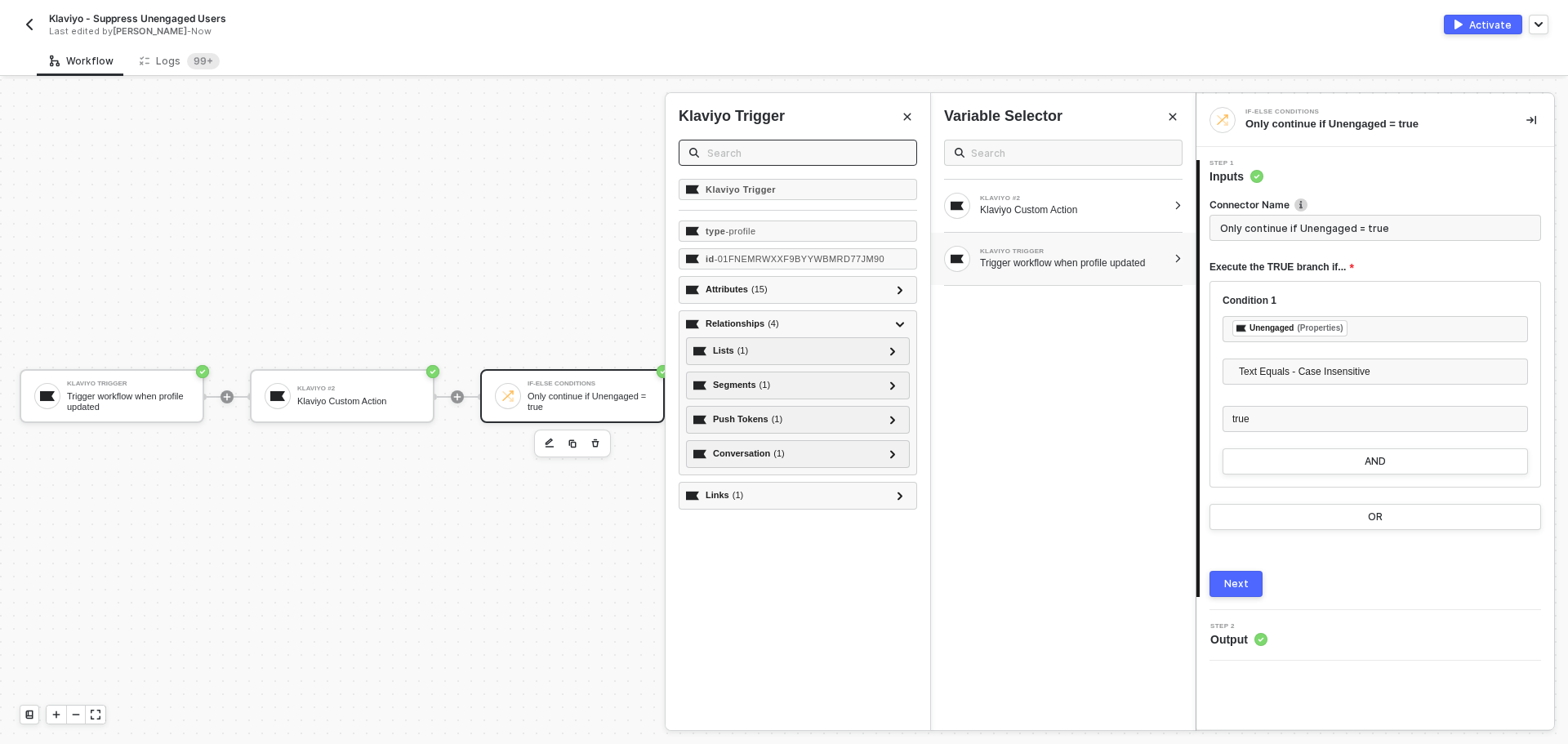
click at [762, 163] on span at bounding box center [797, 153] width 239 height 26
click at [764, 155] on input "text" at bounding box center [806, 152] width 200 height 18
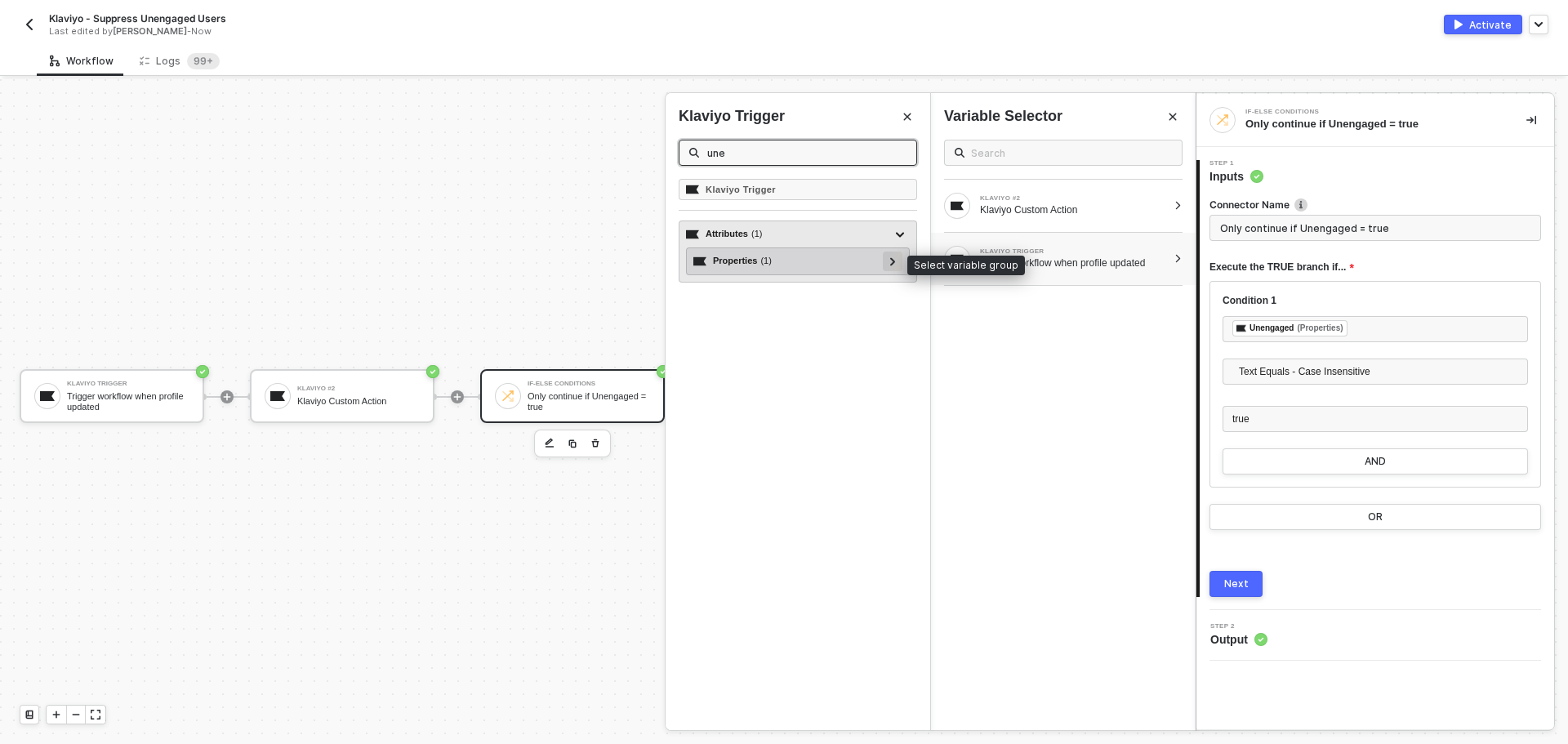
type input "une"
click at [885, 265] on div at bounding box center [892, 261] width 20 height 20
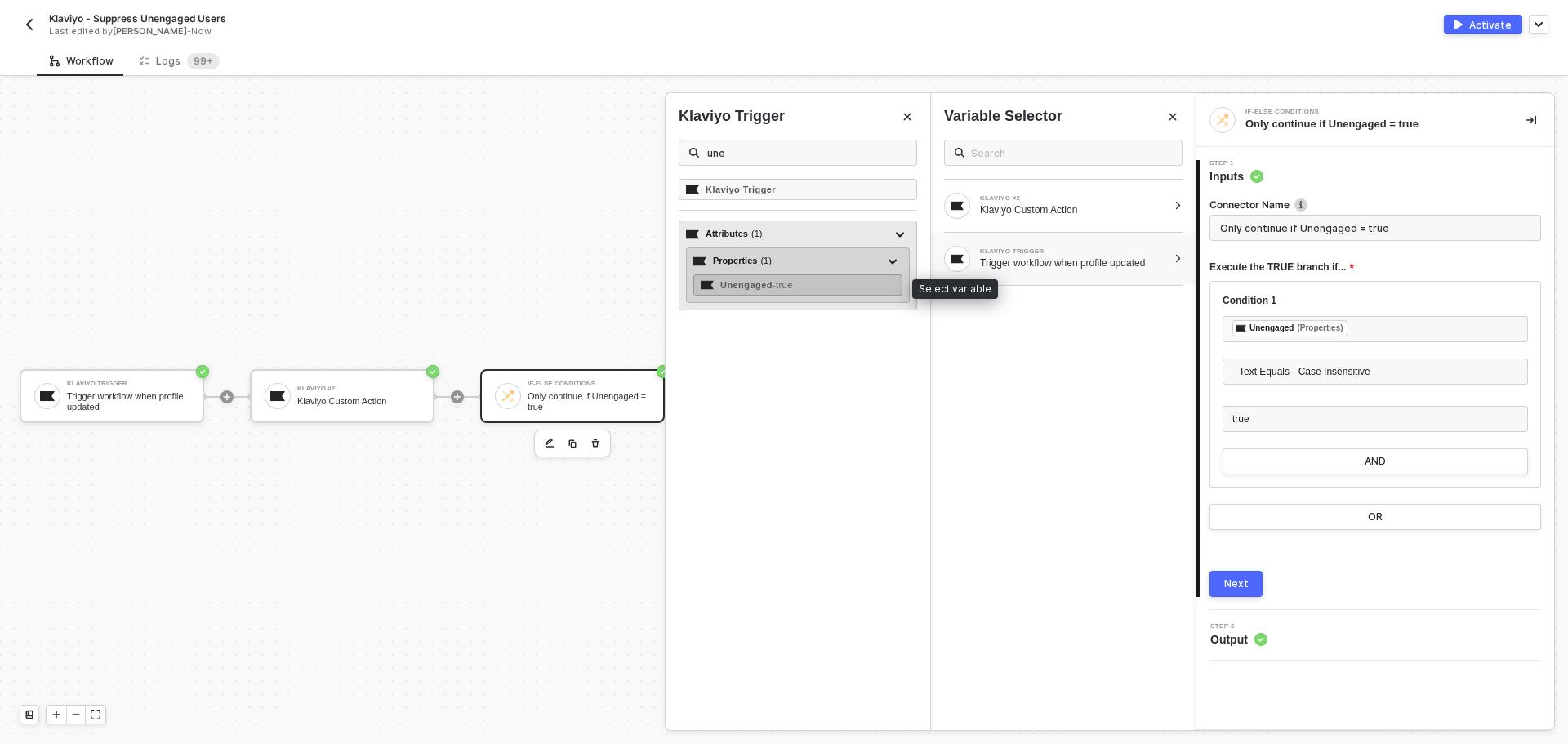
click at [854, 289] on div "Unengaged - true" at bounding box center [798, 285] width 209 height 21
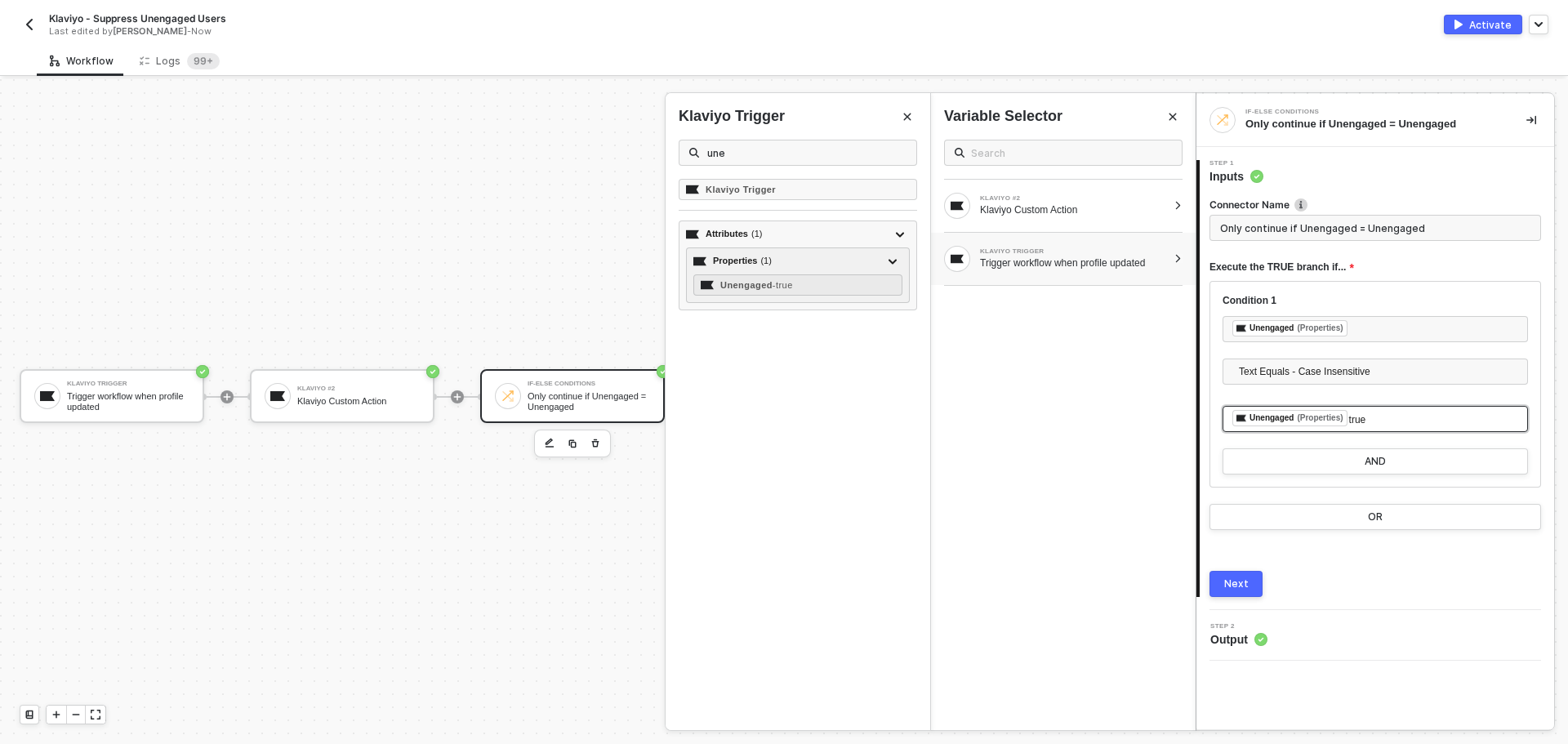
click at [1349, 424] on span "true" at bounding box center [1357, 420] width 17 height 11
type input "Only continue if Unengaged = true"
click at [1352, 333] on div "﻿ ﻿ Unengaged (Properties) ﻿" at bounding box center [1375, 329] width 286 height 18
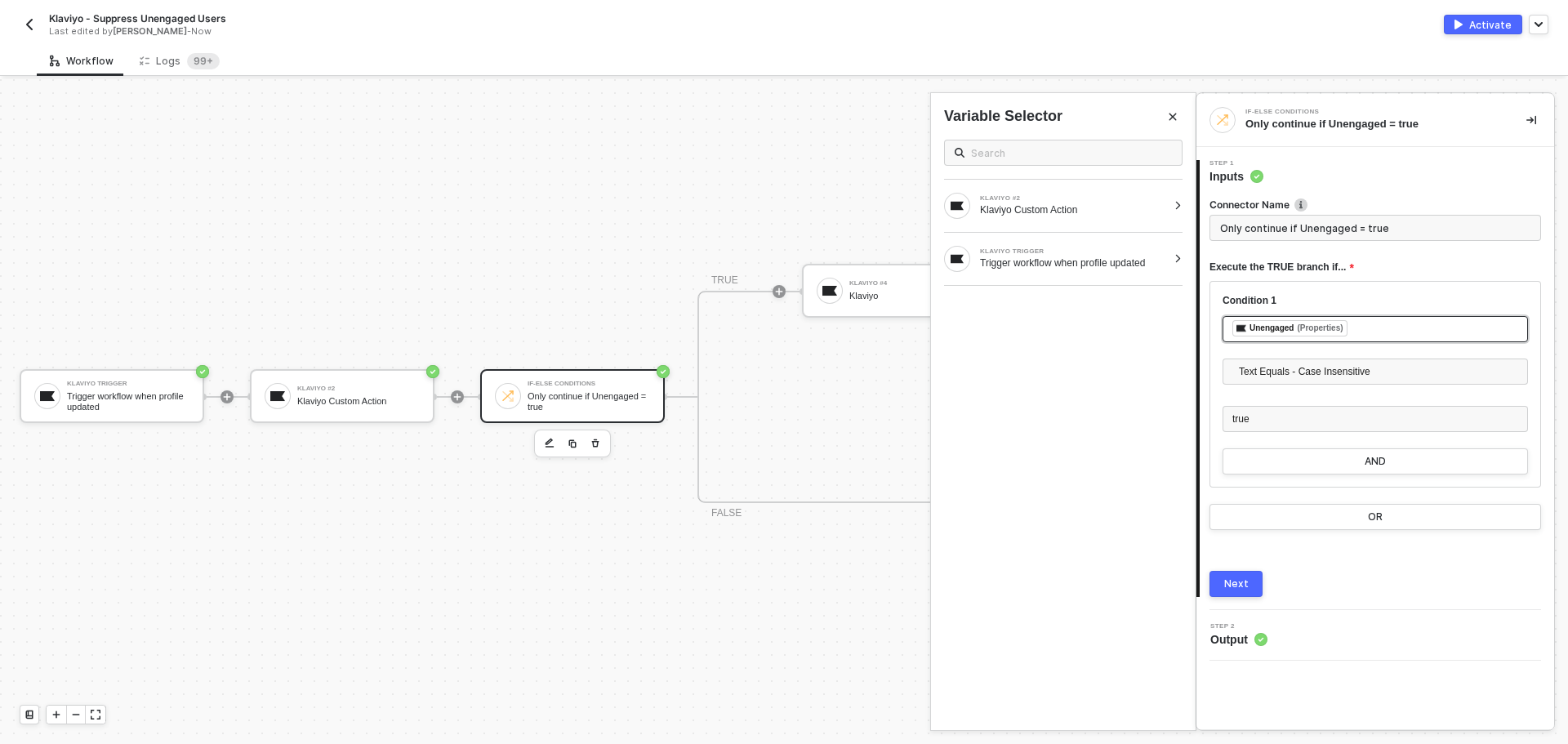
click at [1368, 334] on div "﻿ ﻿ Unengaged (Properties) ﻿" at bounding box center [1375, 329] width 286 height 18
click at [1057, 260] on div "Trigger workflow when profile updated" at bounding box center [1073, 262] width 187 height 13
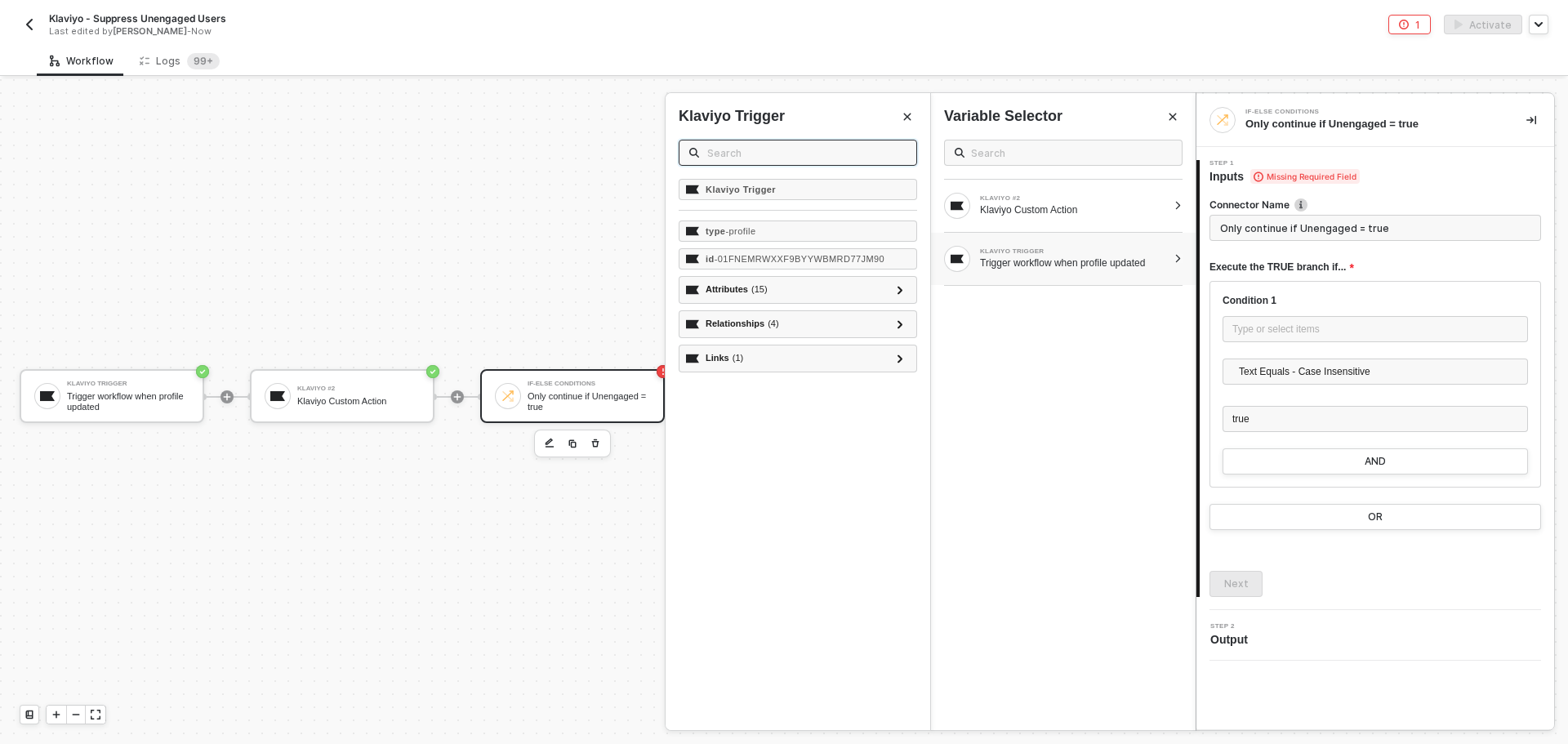
click at [745, 145] on input "text" at bounding box center [806, 152] width 200 height 18
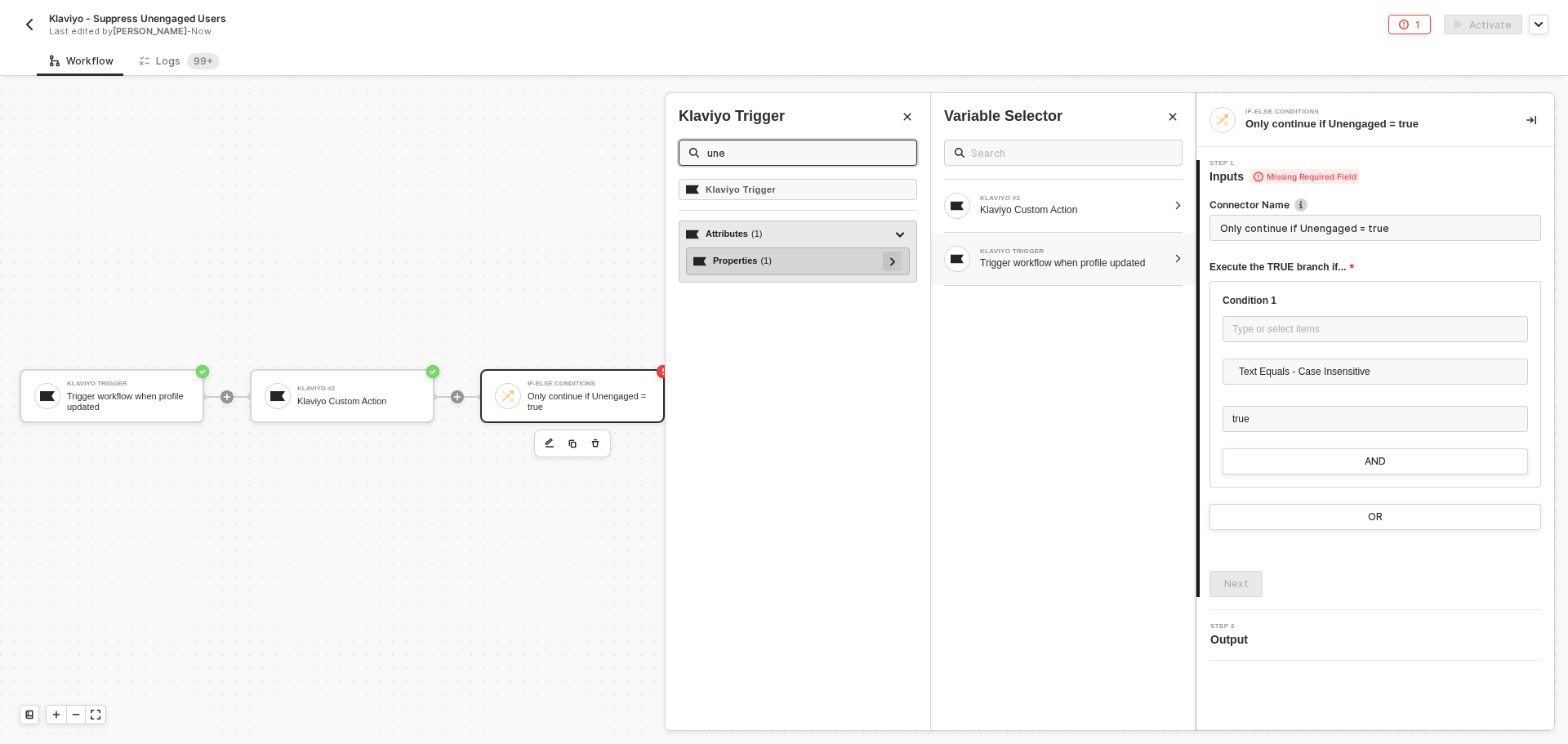
type input "une"
click at [896, 268] on div at bounding box center [892, 261] width 20 height 20
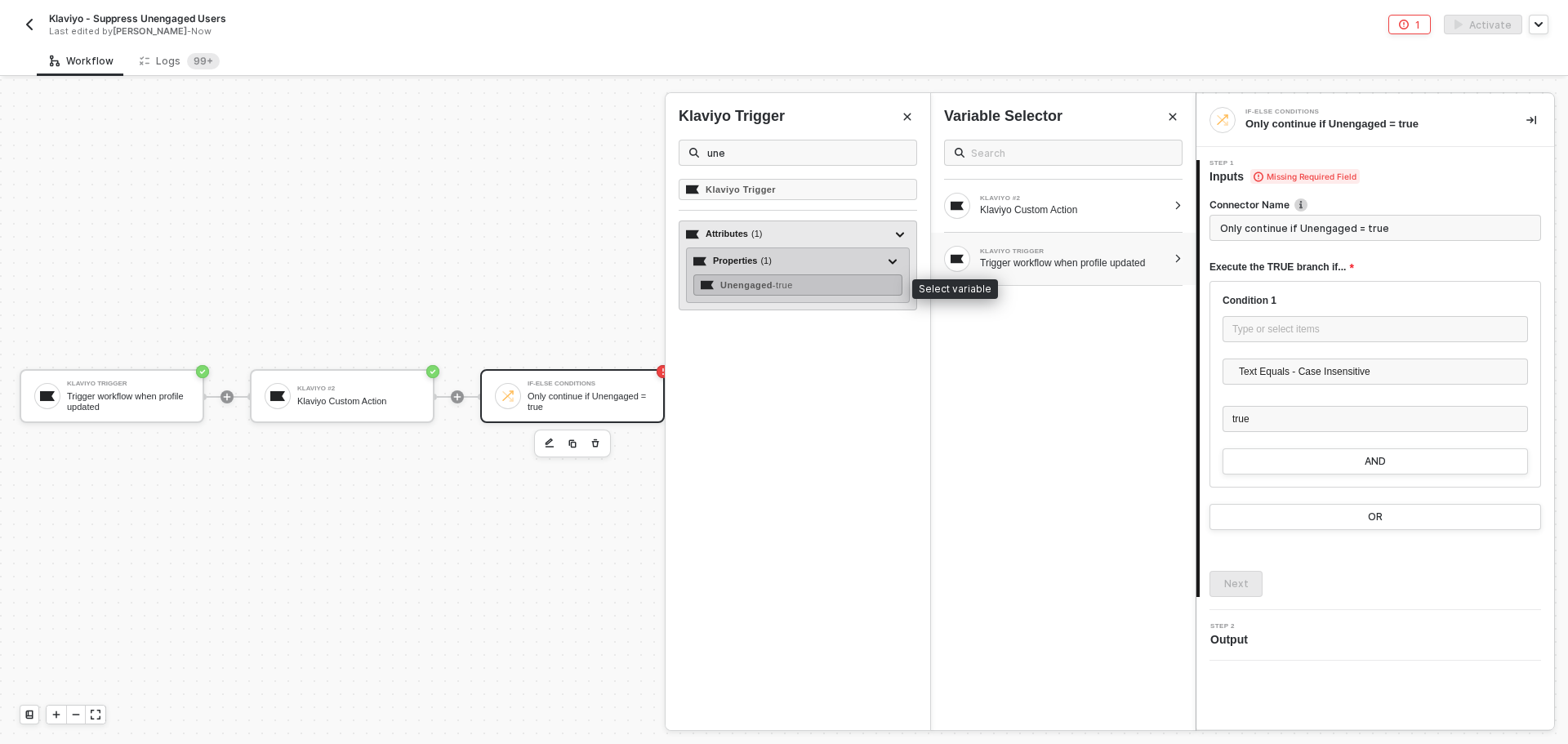
click at [867, 288] on div "Unengaged - true" at bounding box center [798, 285] width 209 height 21
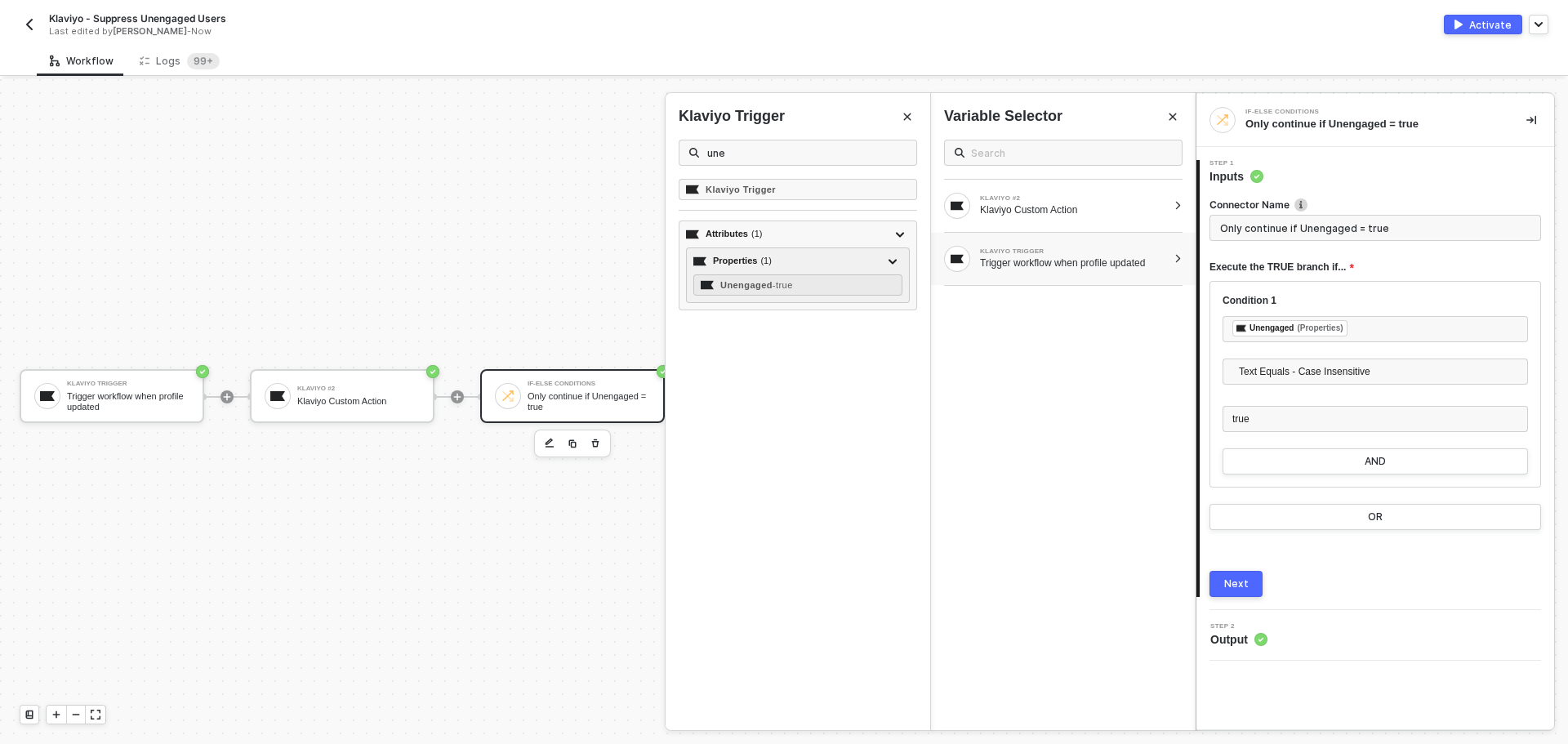
click at [1259, 585] on button "Next" at bounding box center [1236, 583] width 53 height 26
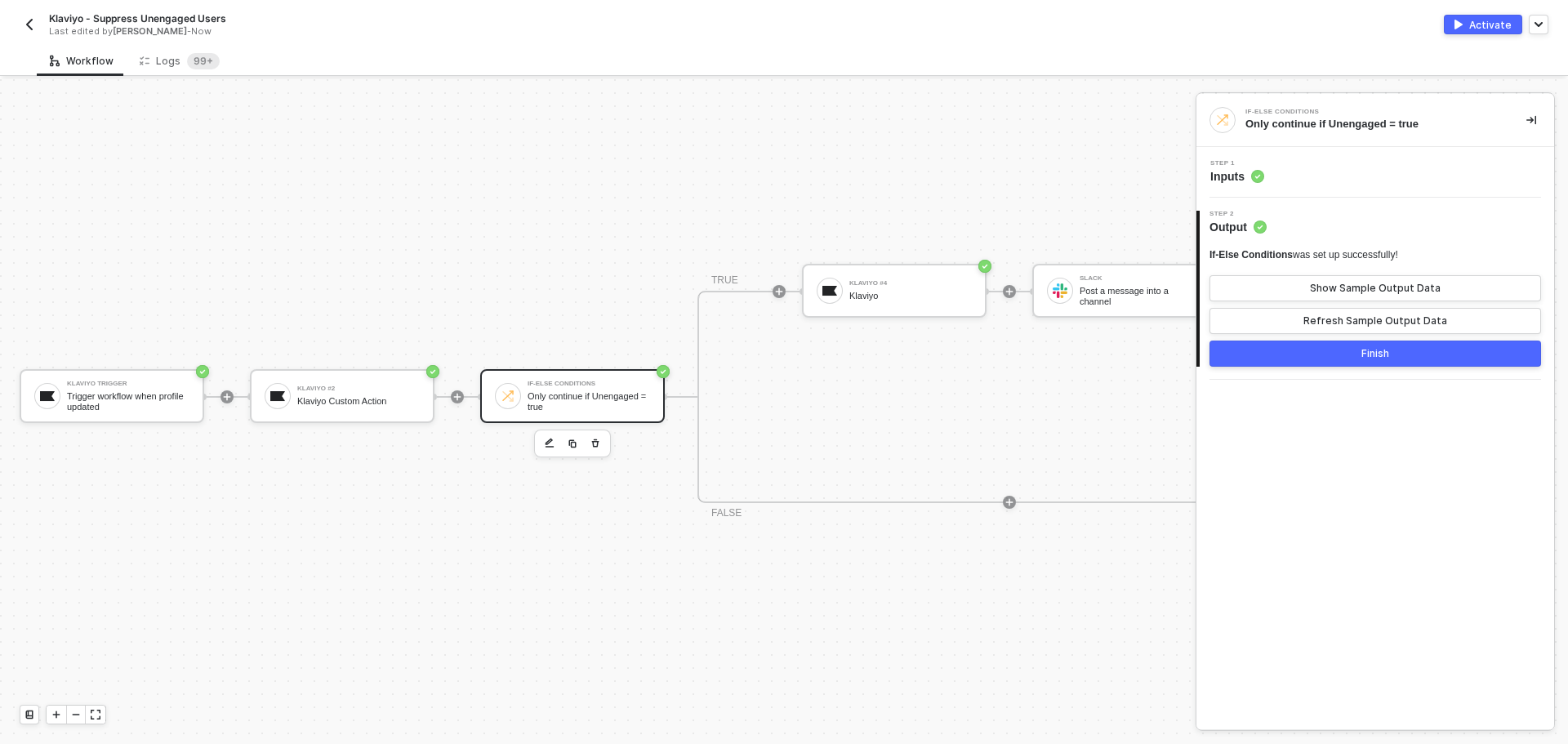
click at [565, 393] on div "Only continue if Unengaged = true" at bounding box center [588, 402] width 122 height 20
click at [1324, 178] on div "Step 1 Inputs" at bounding box center [1377, 172] width 354 height 25
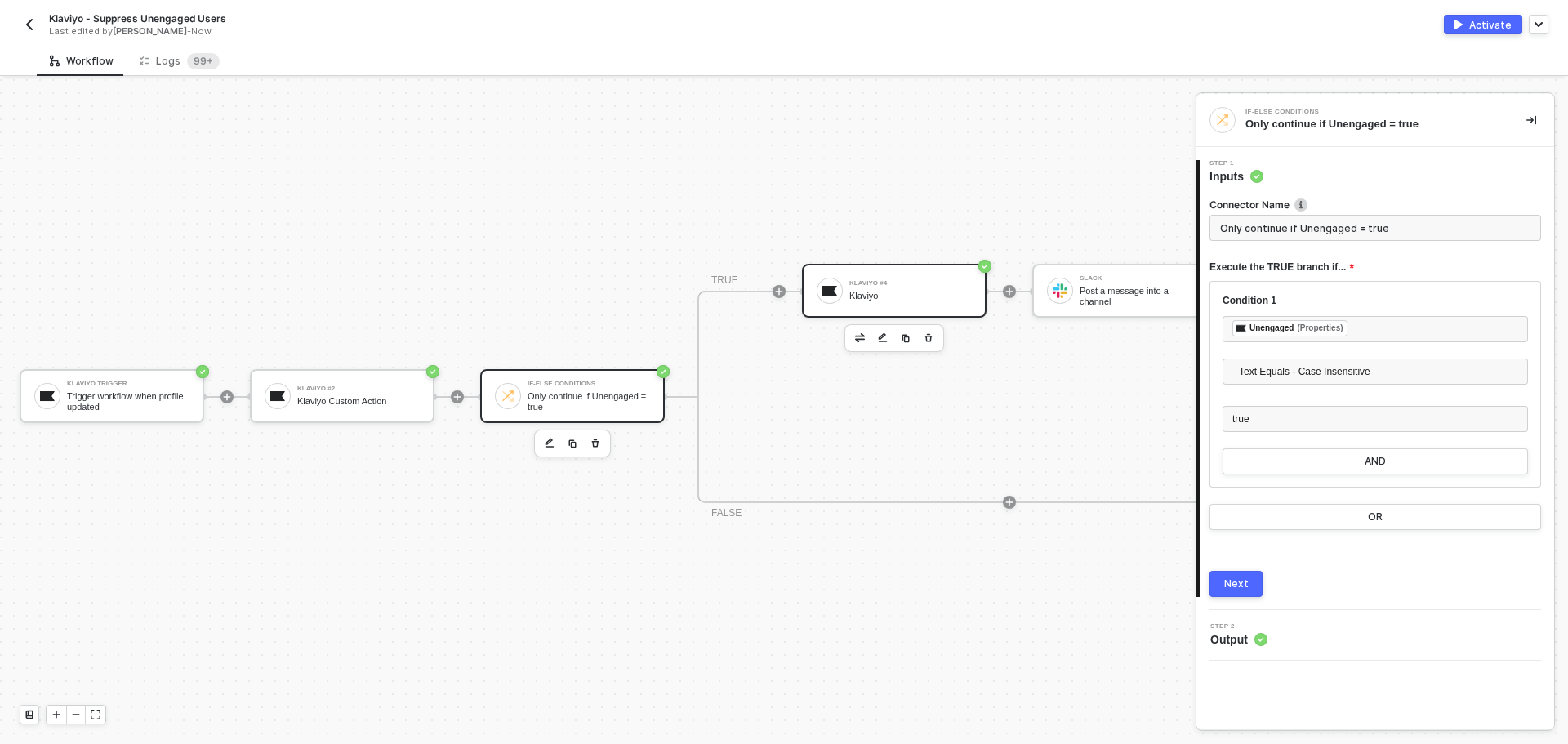
click at [893, 290] on div "Klaviyo" at bounding box center [911, 296] width 122 height 11
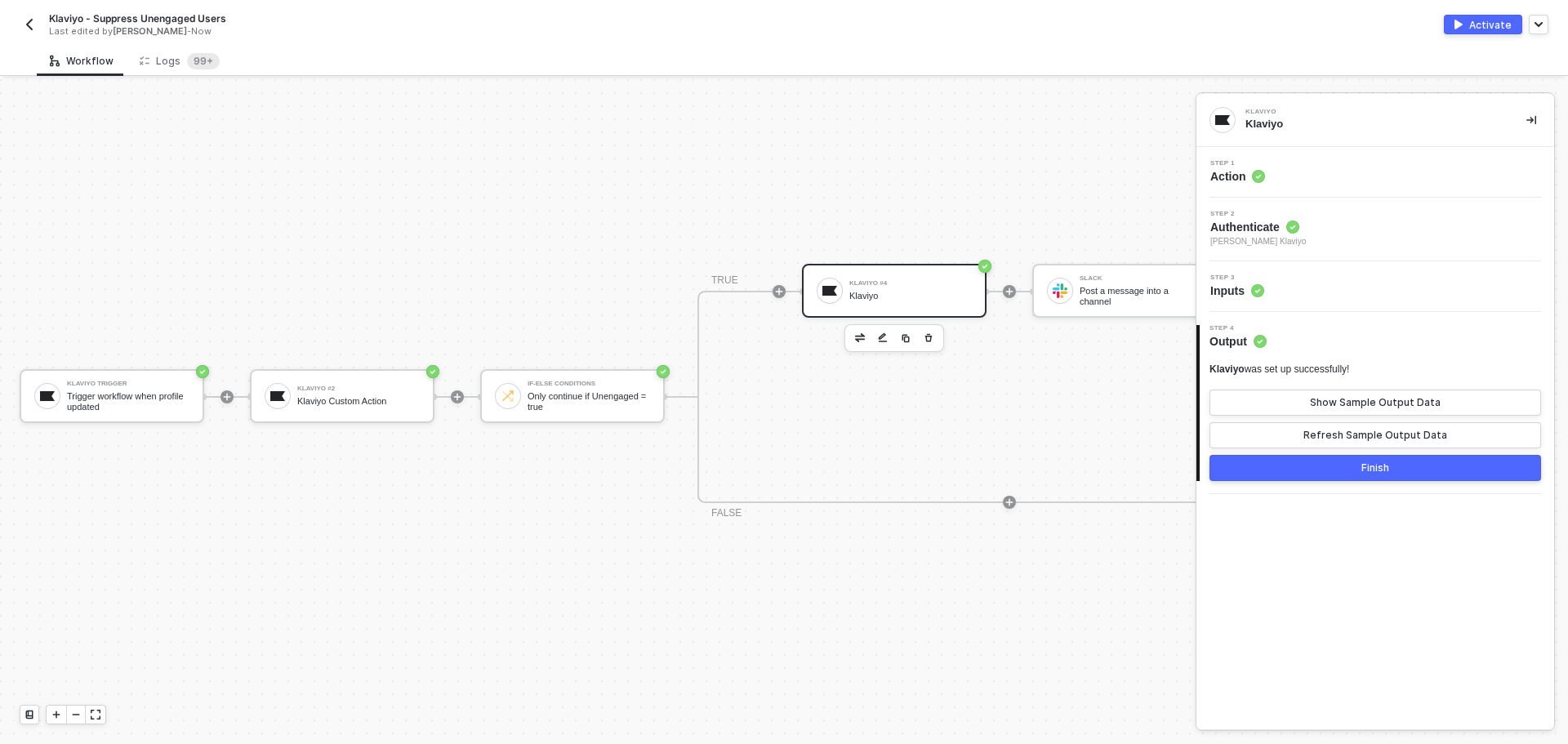
click at [1332, 212] on div "Step 2 Authenticate Todd Baxter's Klaviyo" at bounding box center [1377, 229] width 354 height 37
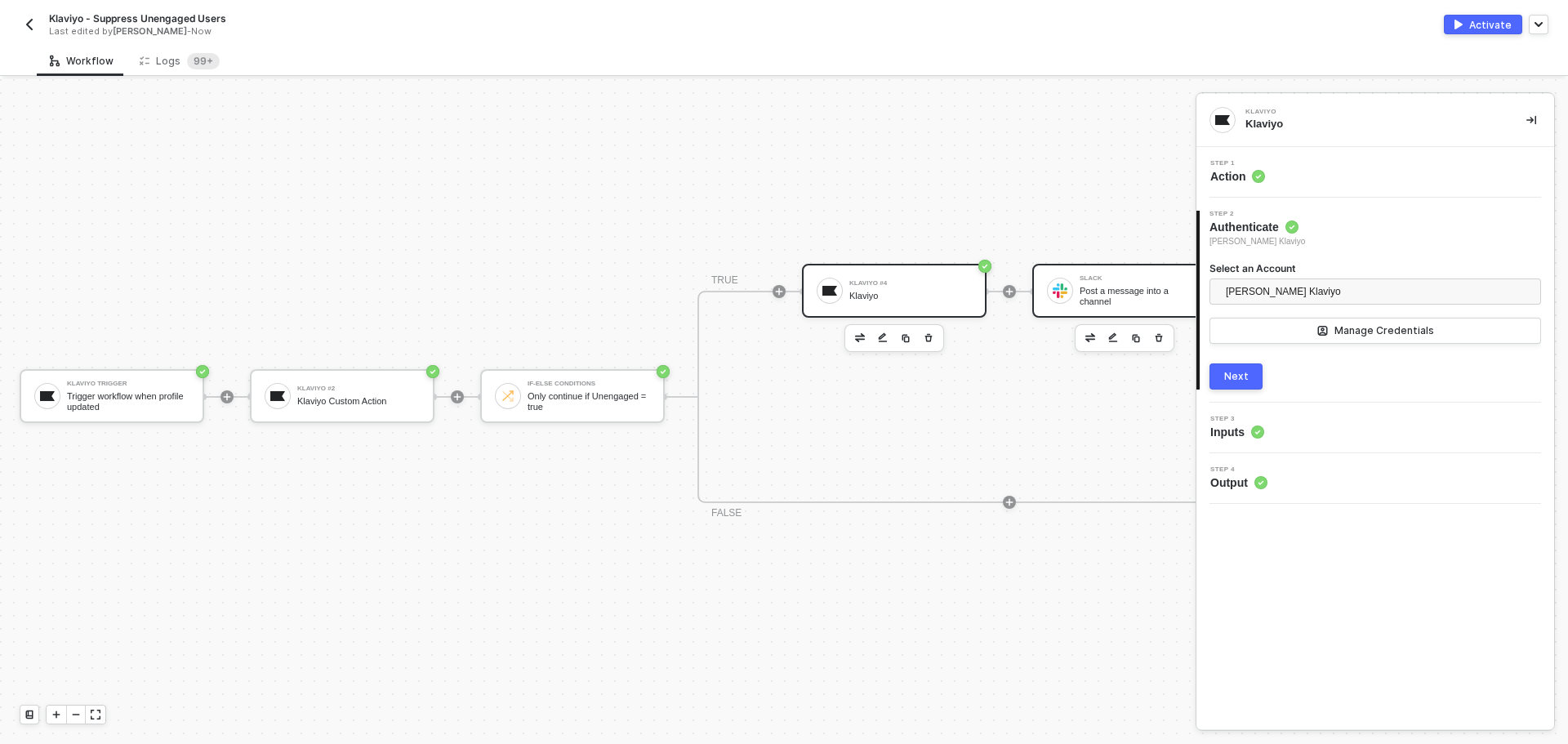
click at [1100, 289] on div "Post a message into a channel" at bounding box center [1141, 296] width 122 height 20
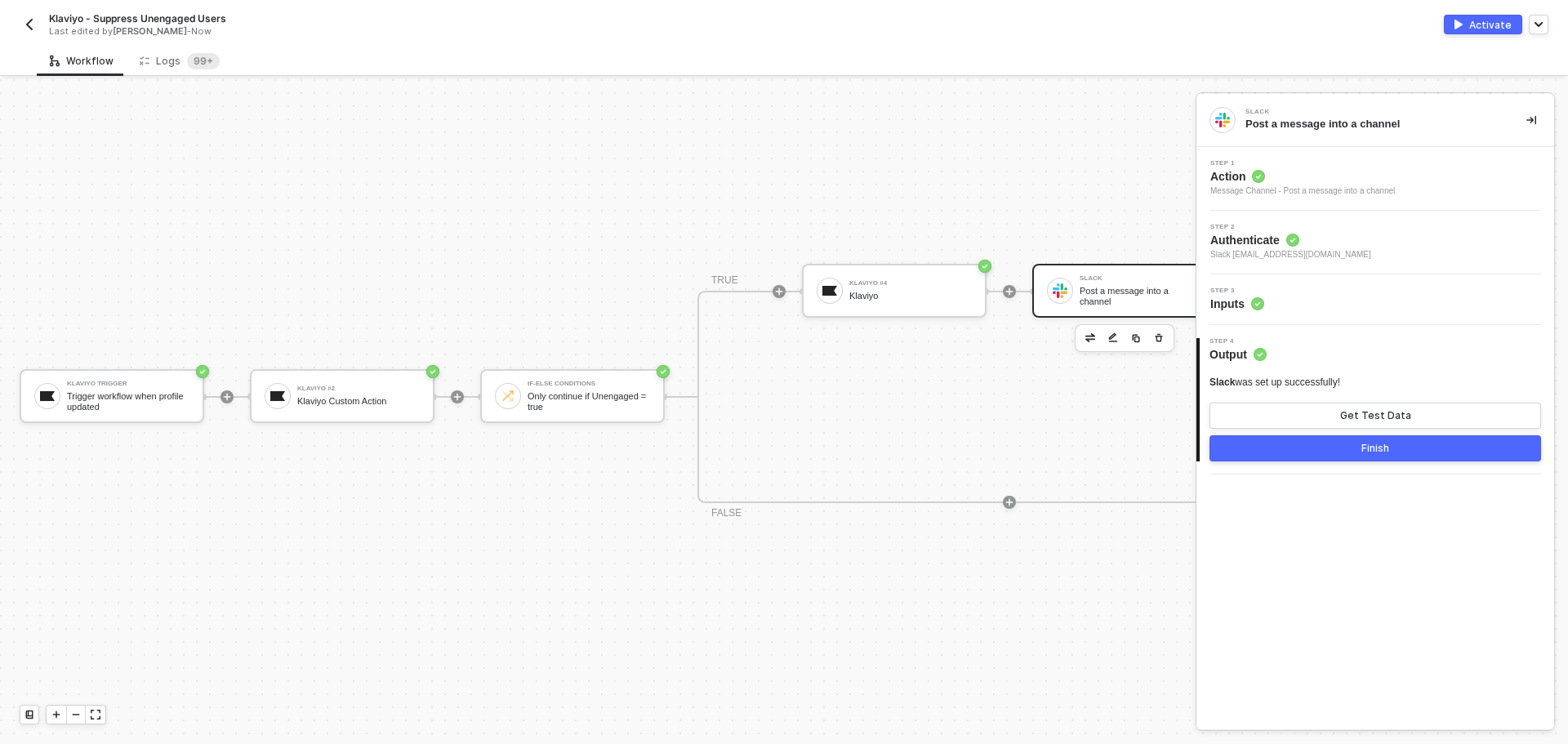
click at [1334, 249] on div "Step 2 Authenticate Slack todd@madhappy.com" at bounding box center [1377, 243] width 354 height 37
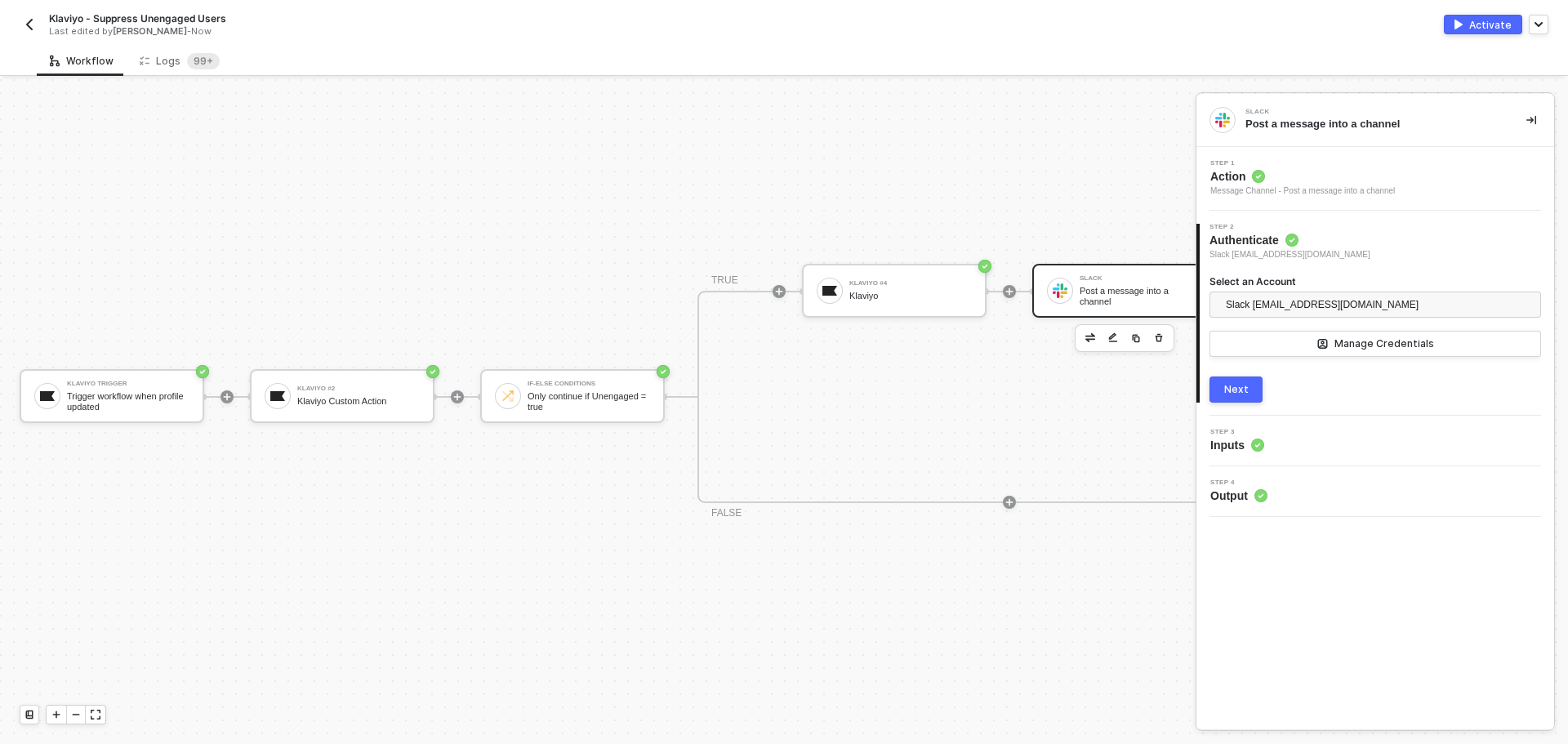
click at [1351, 420] on div "3 Step 3 Inputs" at bounding box center [1374, 442] width 357 height 51
click at [1351, 450] on div "Step 3 Inputs" at bounding box center [1377, 441] width 354 height 25
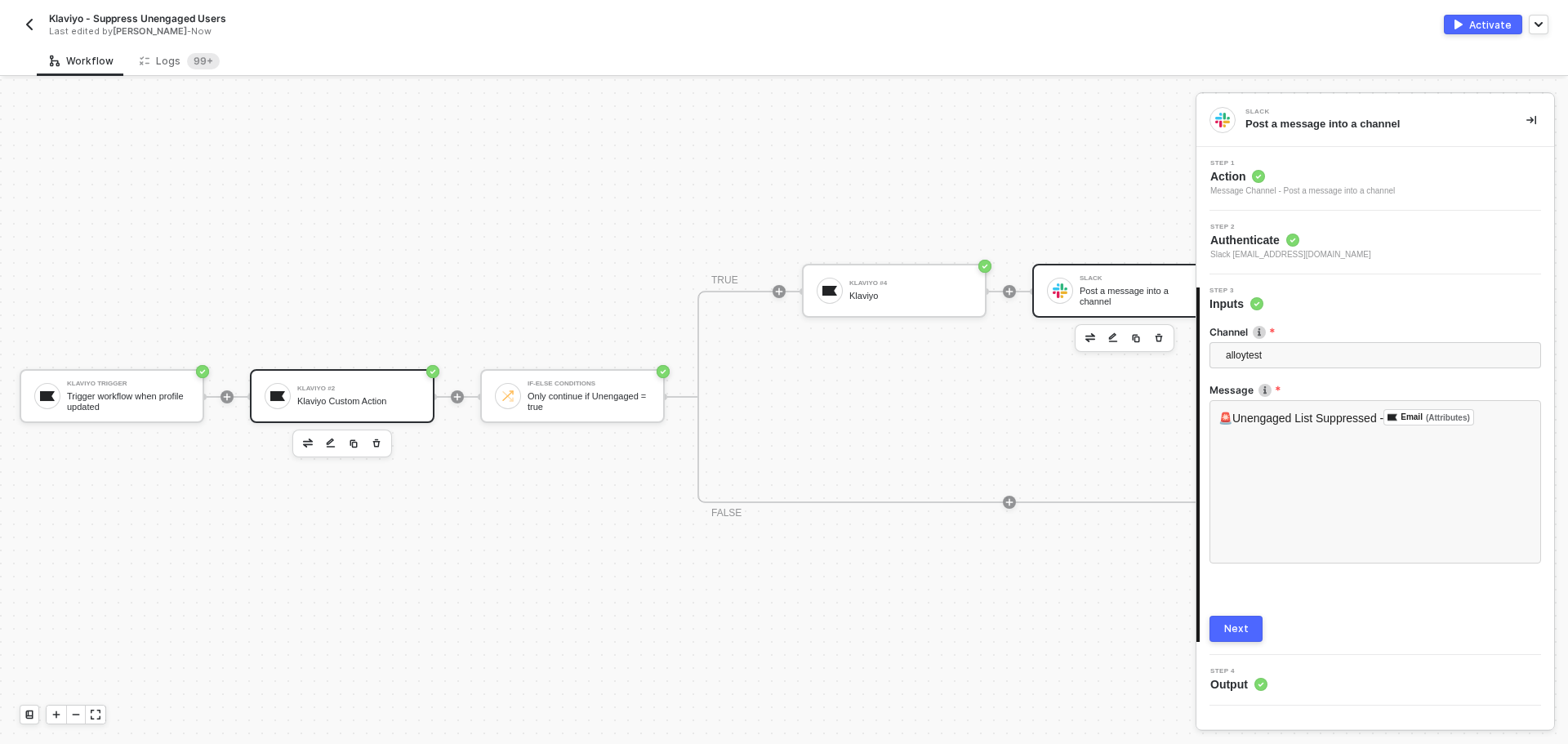
click at [372, 380] on div "Klaviyo #2 Klaviyo Custom Action" at bounding box center [358, 396] width 122 height 31
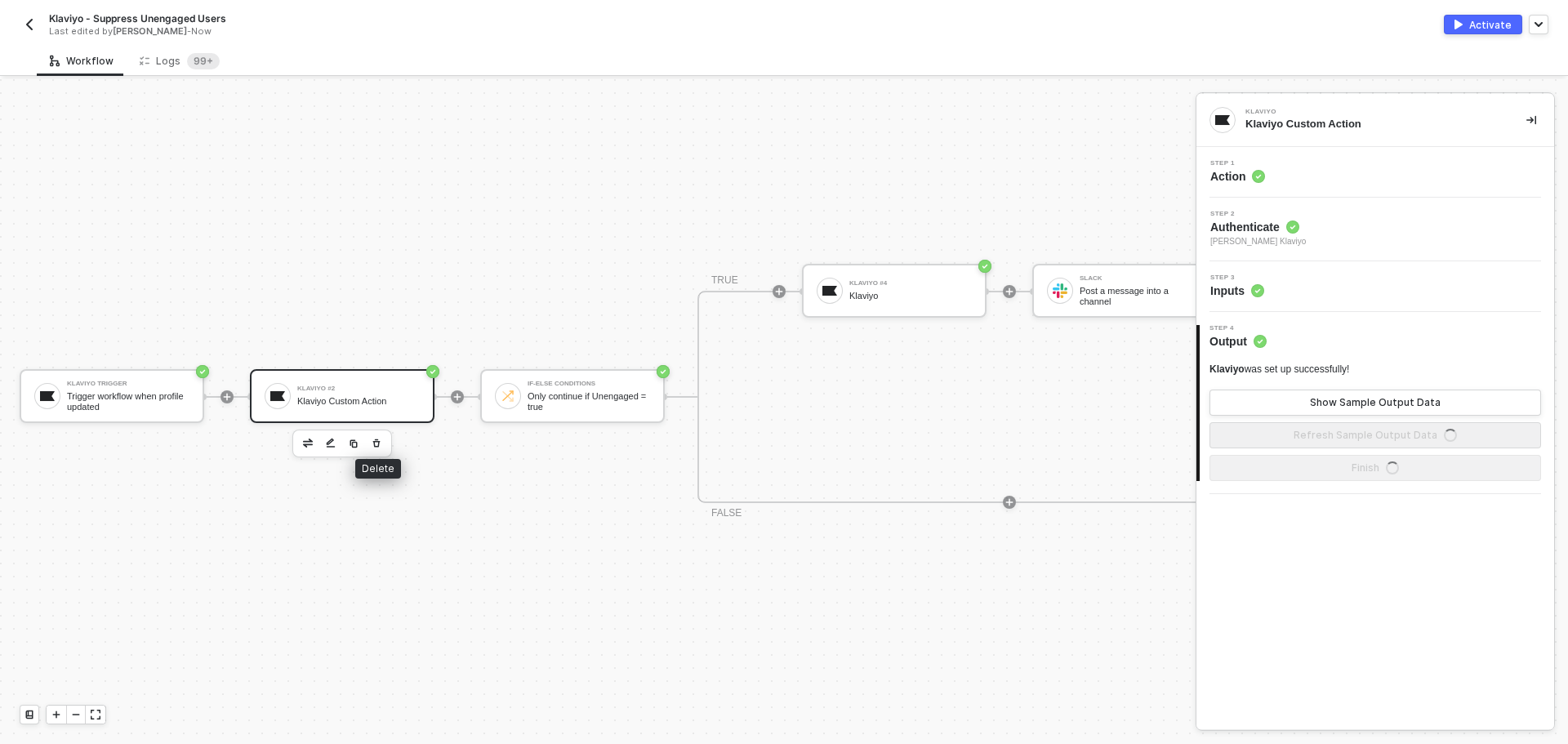
click at [380, 437] on icon "button" at bounding box center [377, 443] width 10 height 13
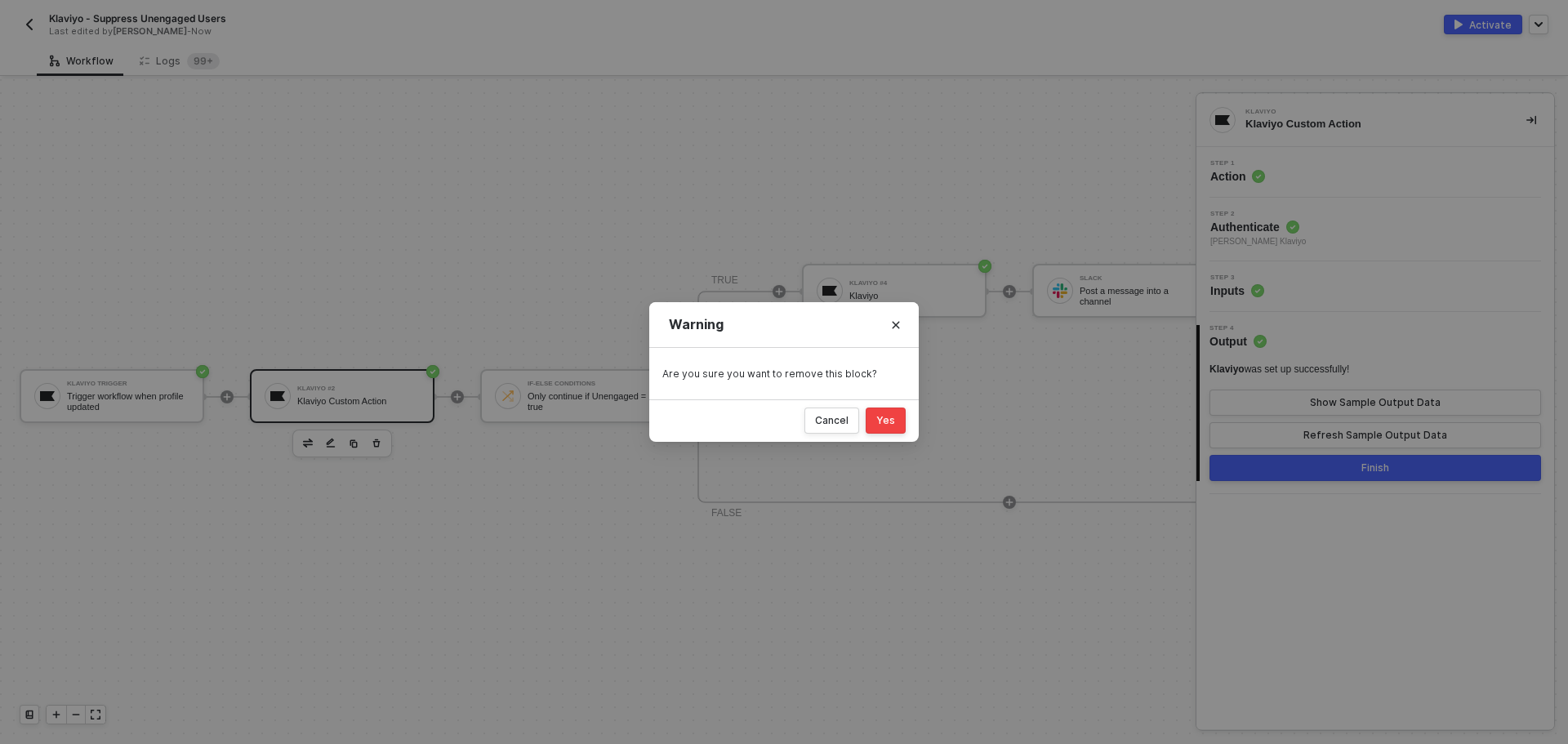
click at [879, 414] on button "Yes" at bounding box center [885, 420] width 40 height 26
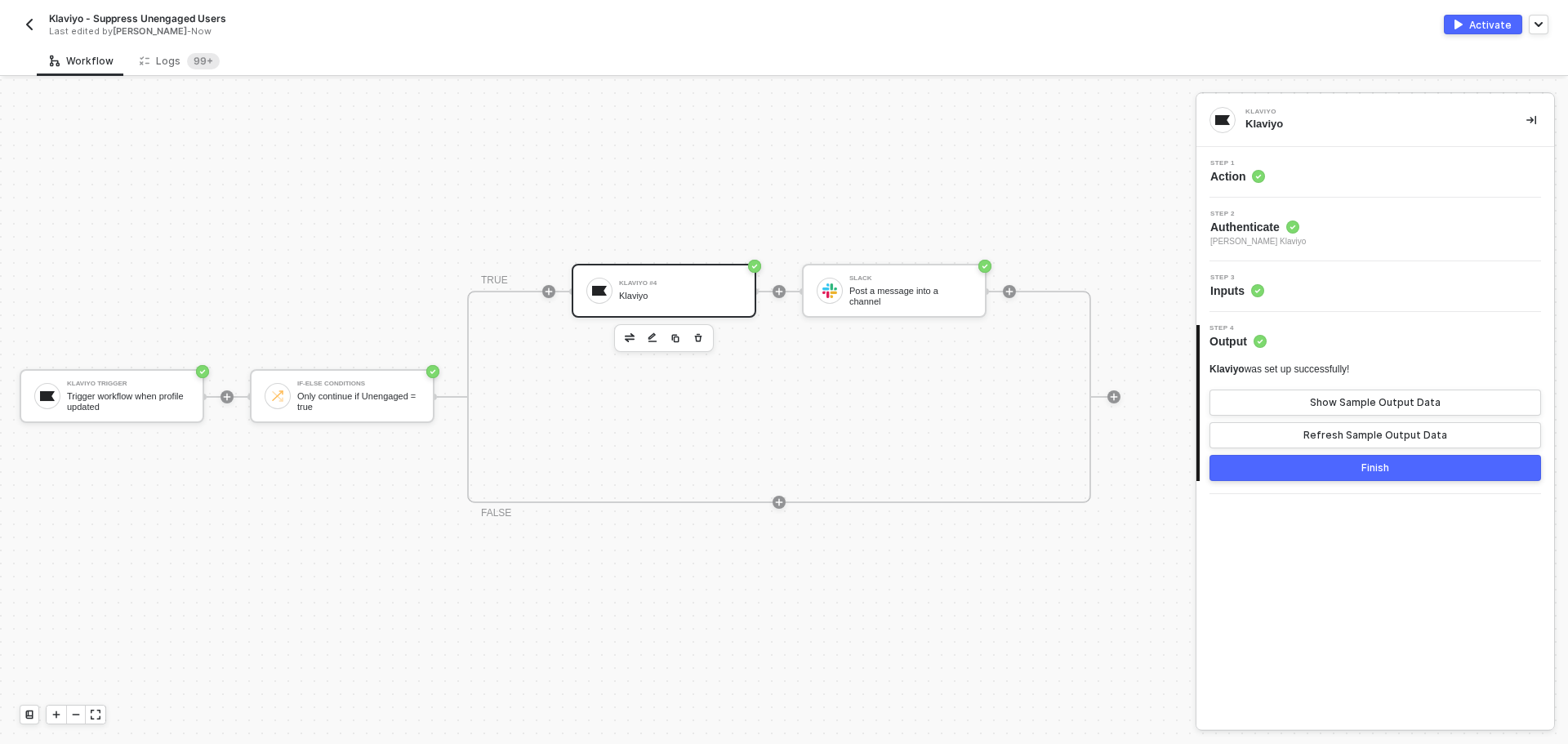
click at [649, 290] on div "Klaviyo" at bounding box center [680, 296] width 122 height 11
click at [1338, 183] on div "Step 1 Action" at bounding box center [1377, 172] width 354 height 25
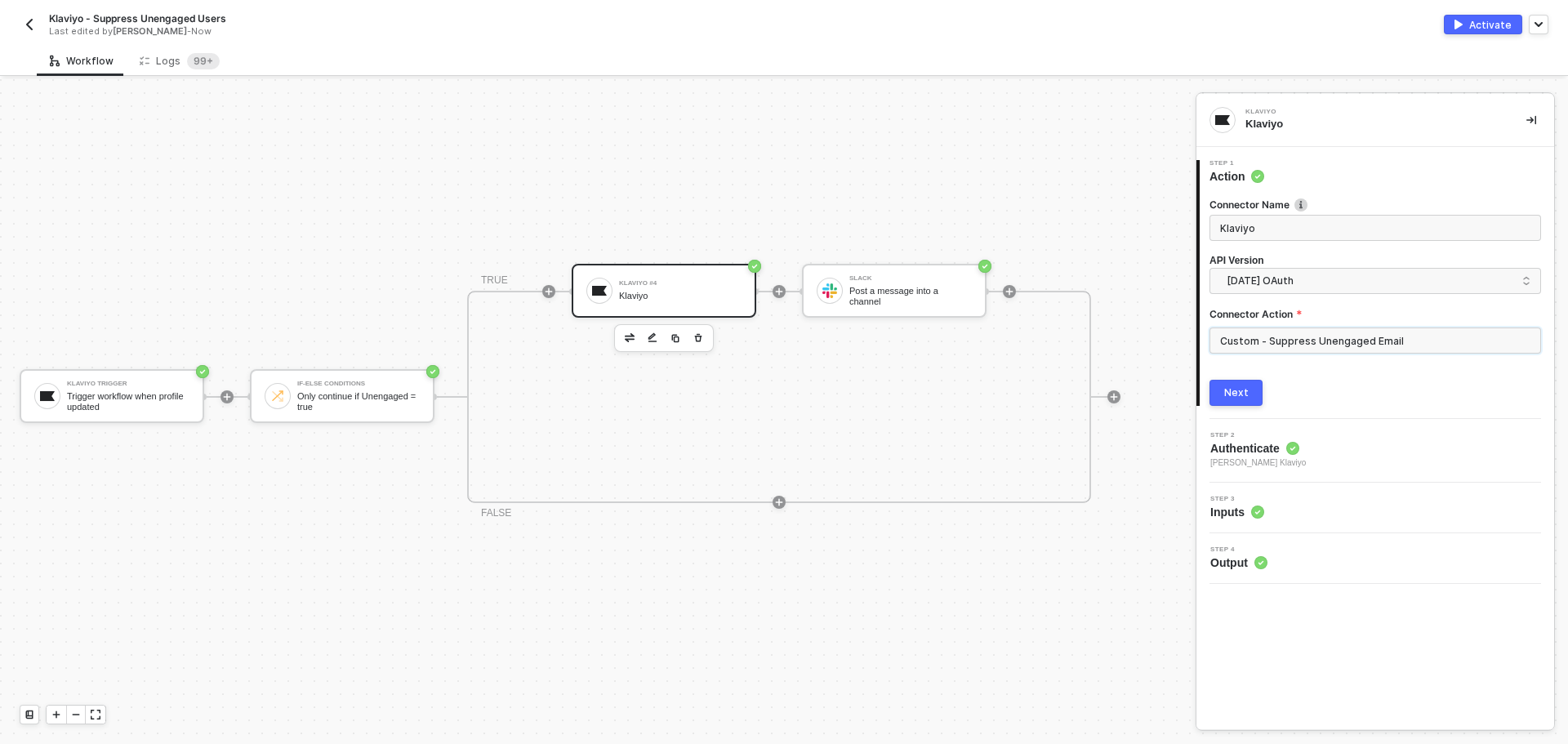
click at [1380, 341] on input "Custom - Suppress Unengaged Email" at bounding box center [1375, 341] width 332 height 26
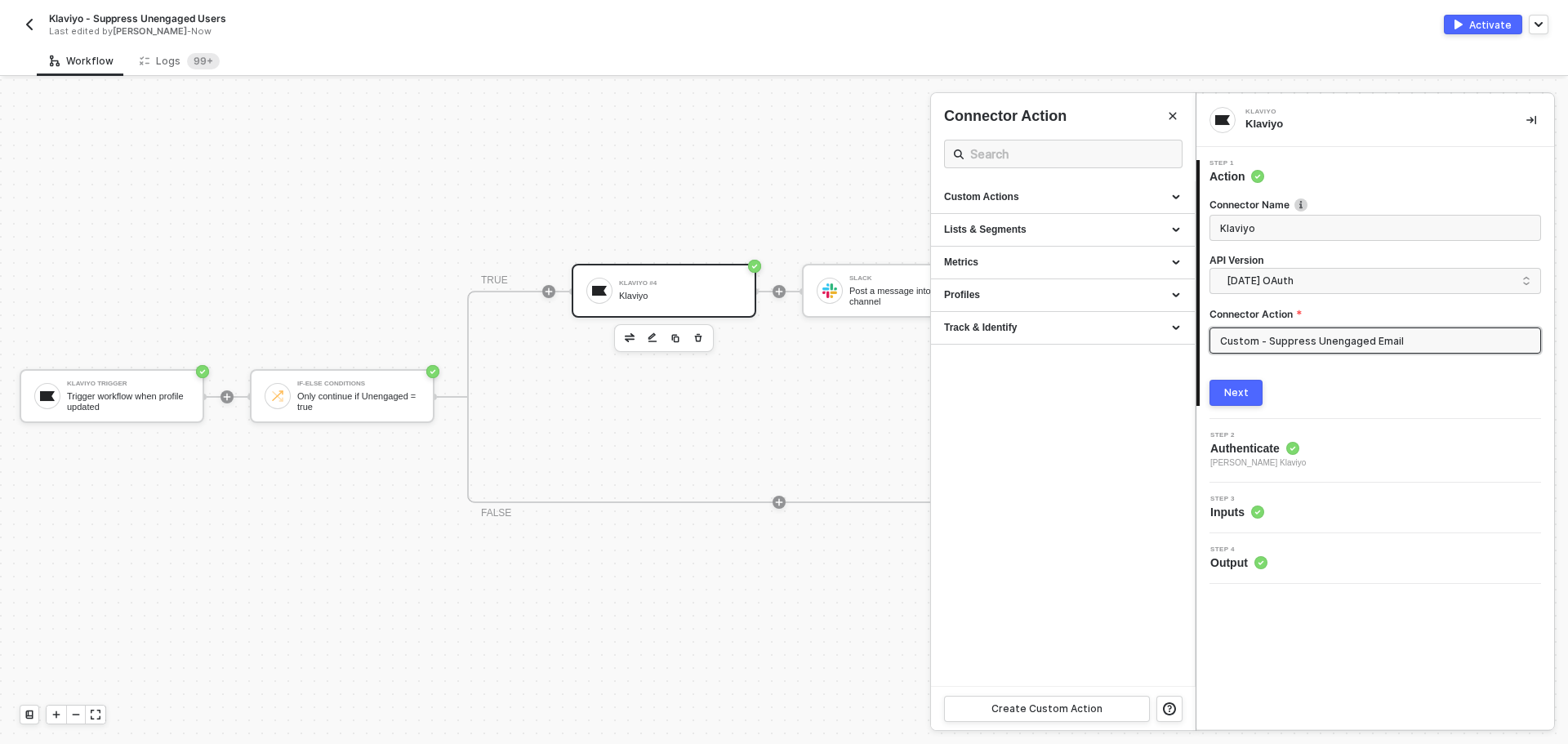
drag, startPoint x: 1410, startPoint y: 343, endPoint x: 1194, endPoint y: 349, distance: 216.1
click at [1195, 349] on div "Klaviyo Klaviyo 1 Step 1 Action Connector Name Klaviyo API Version 2024-10-15 O…" at bounding box center [1381, 411] width 373 height 665
click at [1263, 225] on input "Klaviyo" at bounding box center [1374, 228] width 307 height 18
drag, startPoint x: 1268, startPoint y: 339, endPoint x: 1452, endPoint y: 346, distance: 184.1
click at [1452, 346] on input "Custom - Suppress Unengaged Email" at bounding box center [1375, 341] width 332 height 26
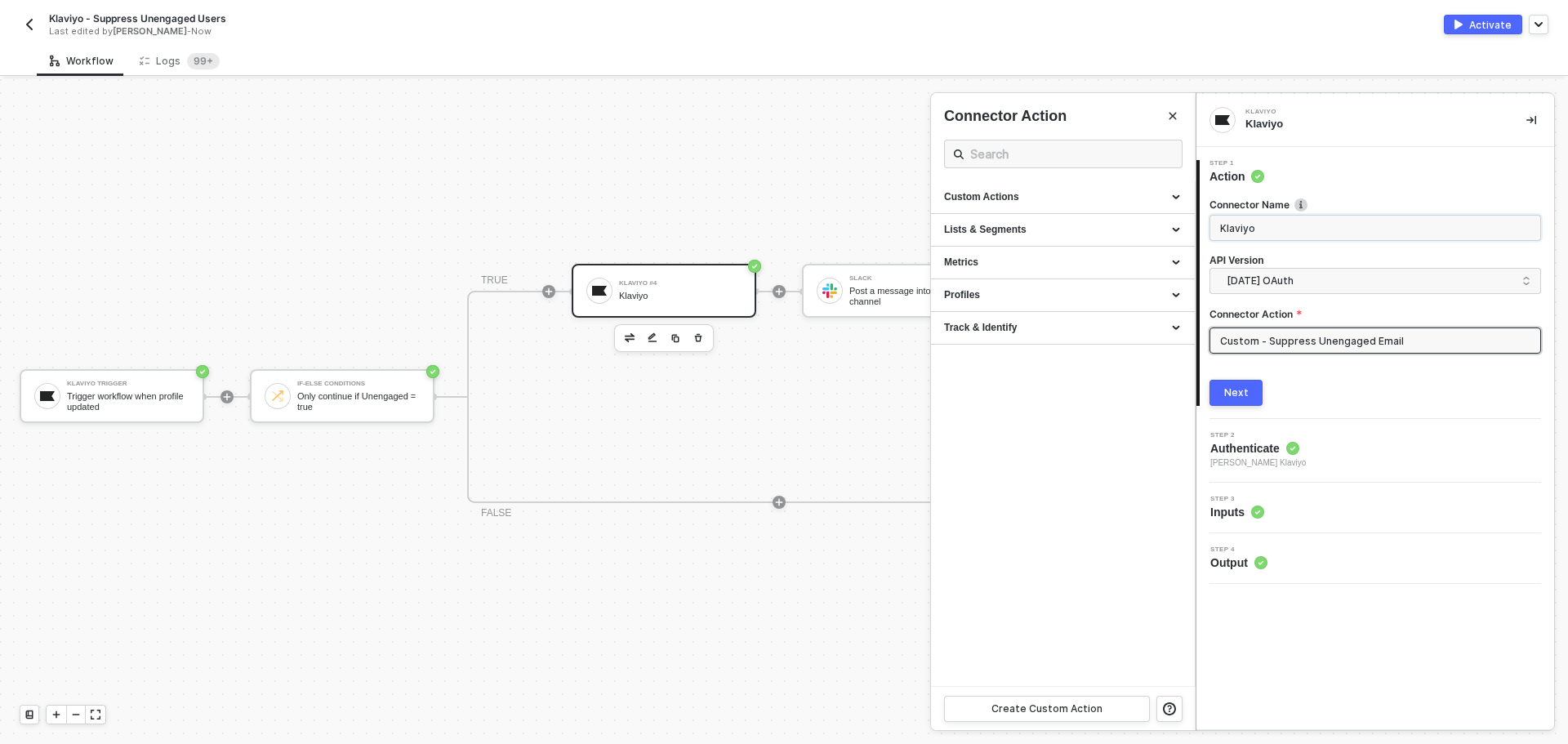
click at [1351, 233] on input "Klaviyo" at bounding box center [1374, 228] width 307 height 18
paste input "Suppress Unengaged Email"
type input "Klaviyo - Suppress Unengaged Email"
click at [1228, 403] on button "Next" at bounding box center [1236, 392] width 53 height 26
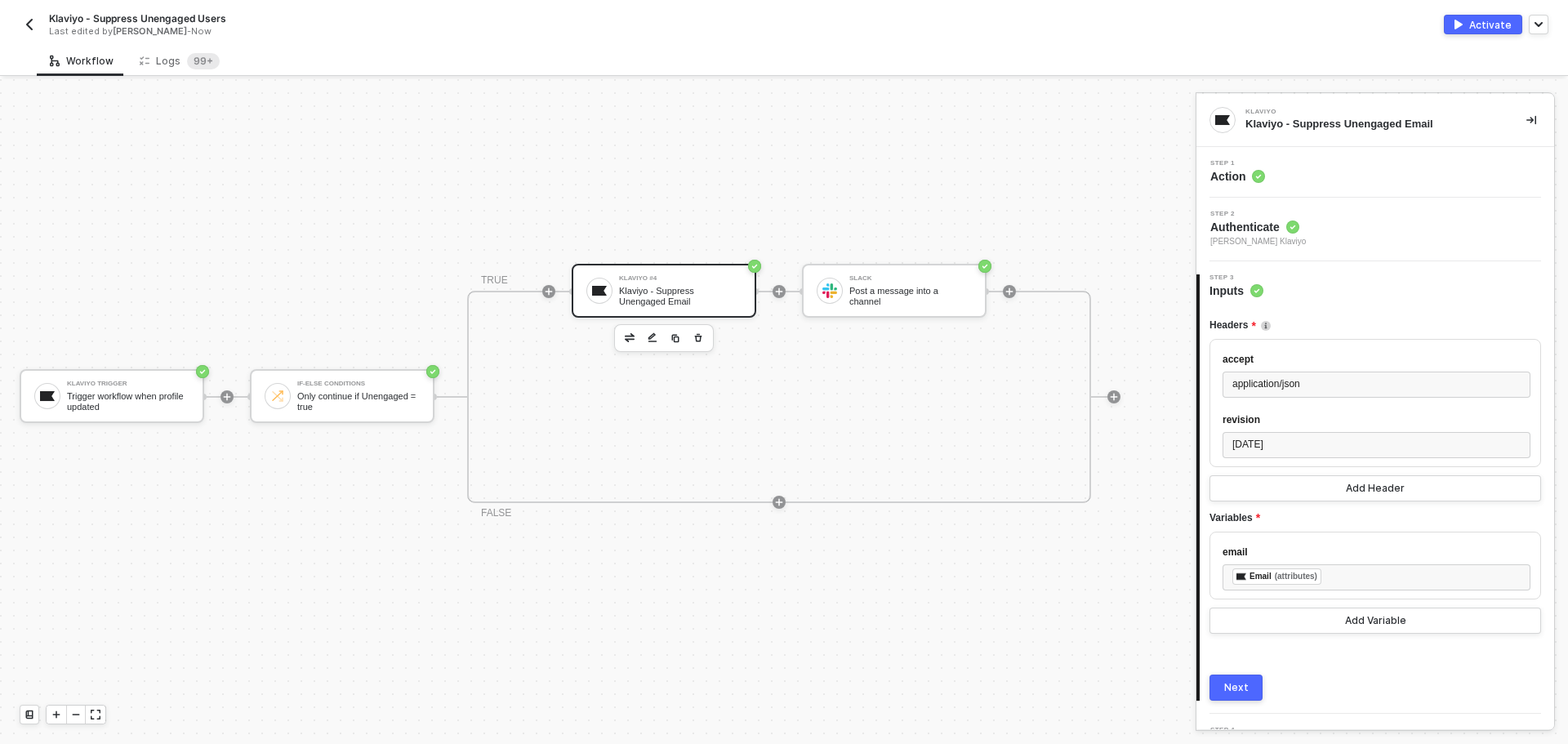
click at [1258, 681] on button "Next" at bounding box center [1236, 688] width 53 height 26
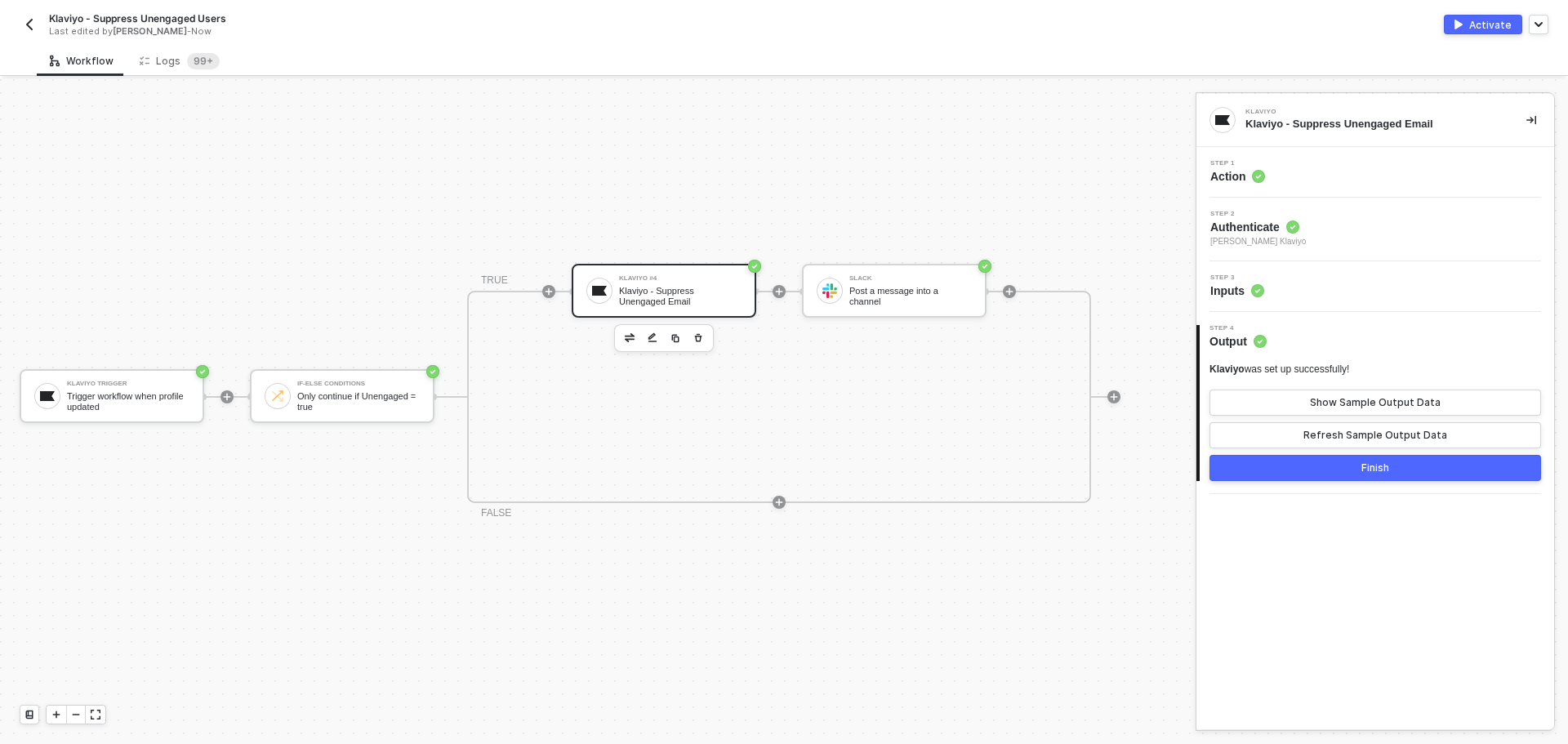
click at [1290, 478] on button "Finish" at bounding box center [1375, 468] width 332 height 26
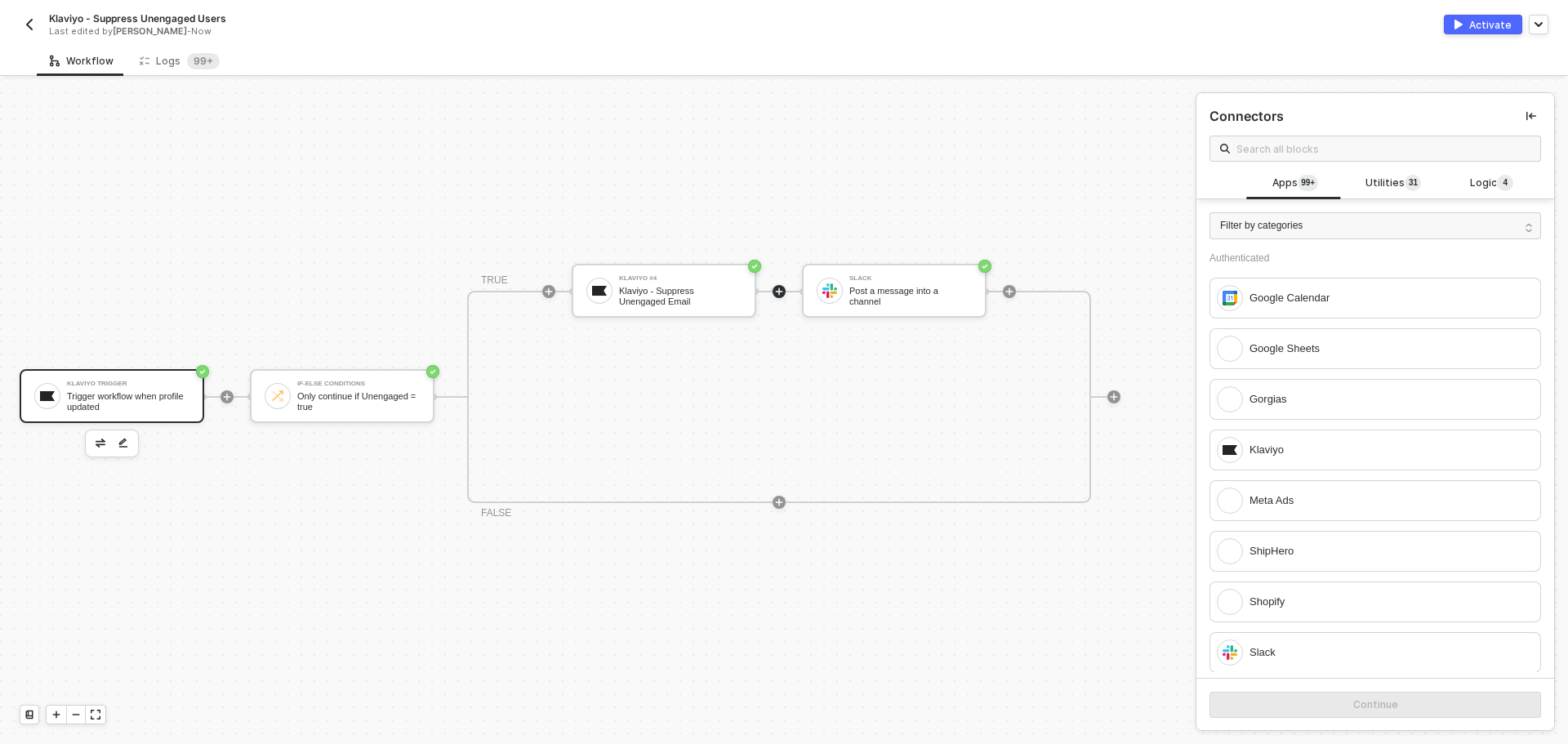
click at [166, 392] on div "Trigger workflow when profile updated" at bounding box center [128, 402] width 122 height 20
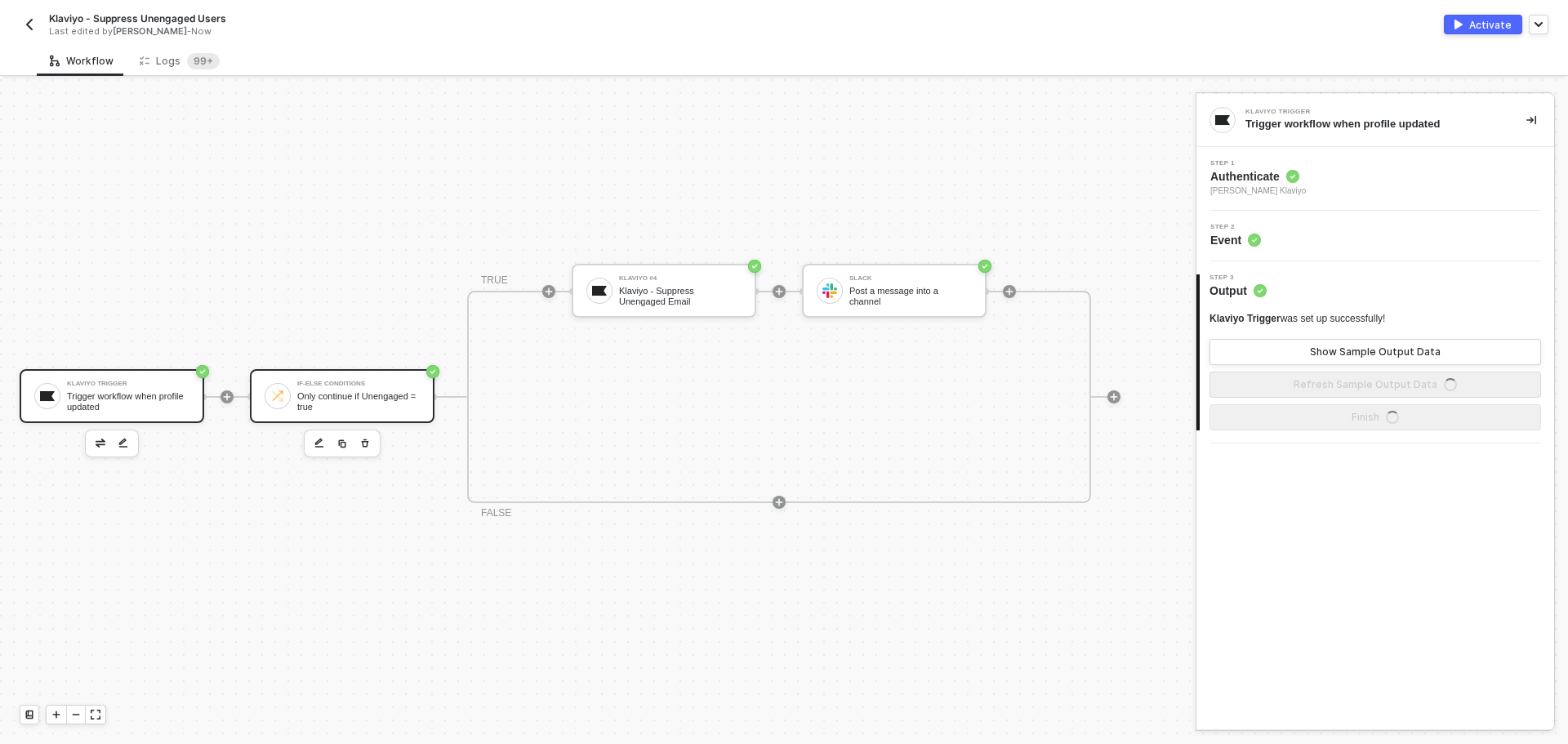
click at [301, 380] on div "If-Else Conditions Only continue if Unengaged = true" at bounding box center [358, 396] width 122 height 31
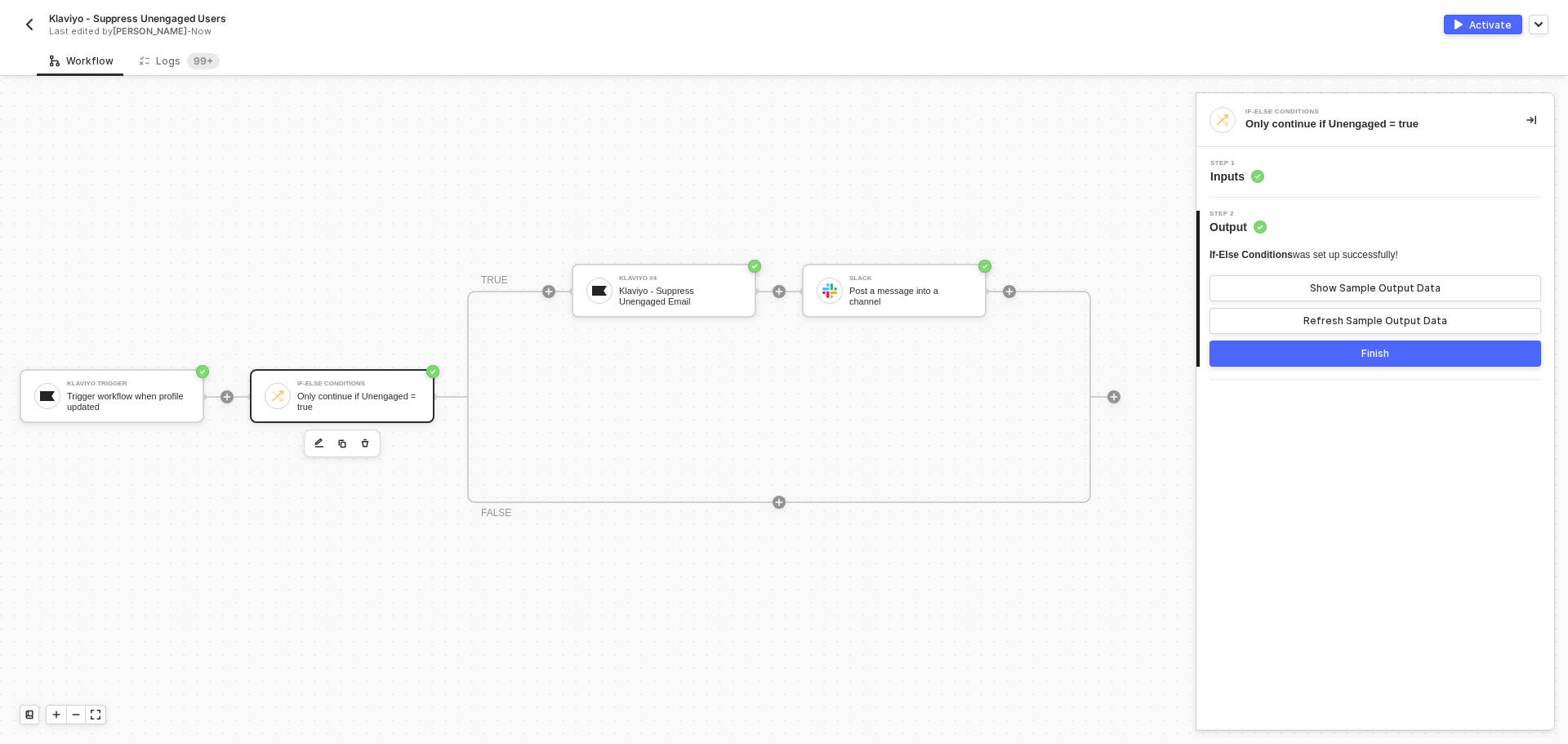
click at [1328, 217] on div "Step 2 Output" at bounding box center [1377, 223] width 355 height 25
click at [1327, 184] on div "Step 1 Inputs" at bounding box center [1374, 172] width 357 height 51
click at [1320, 173] on div "Step 1 Inputs" at bounding box center [1377, 172] width 354 height 25
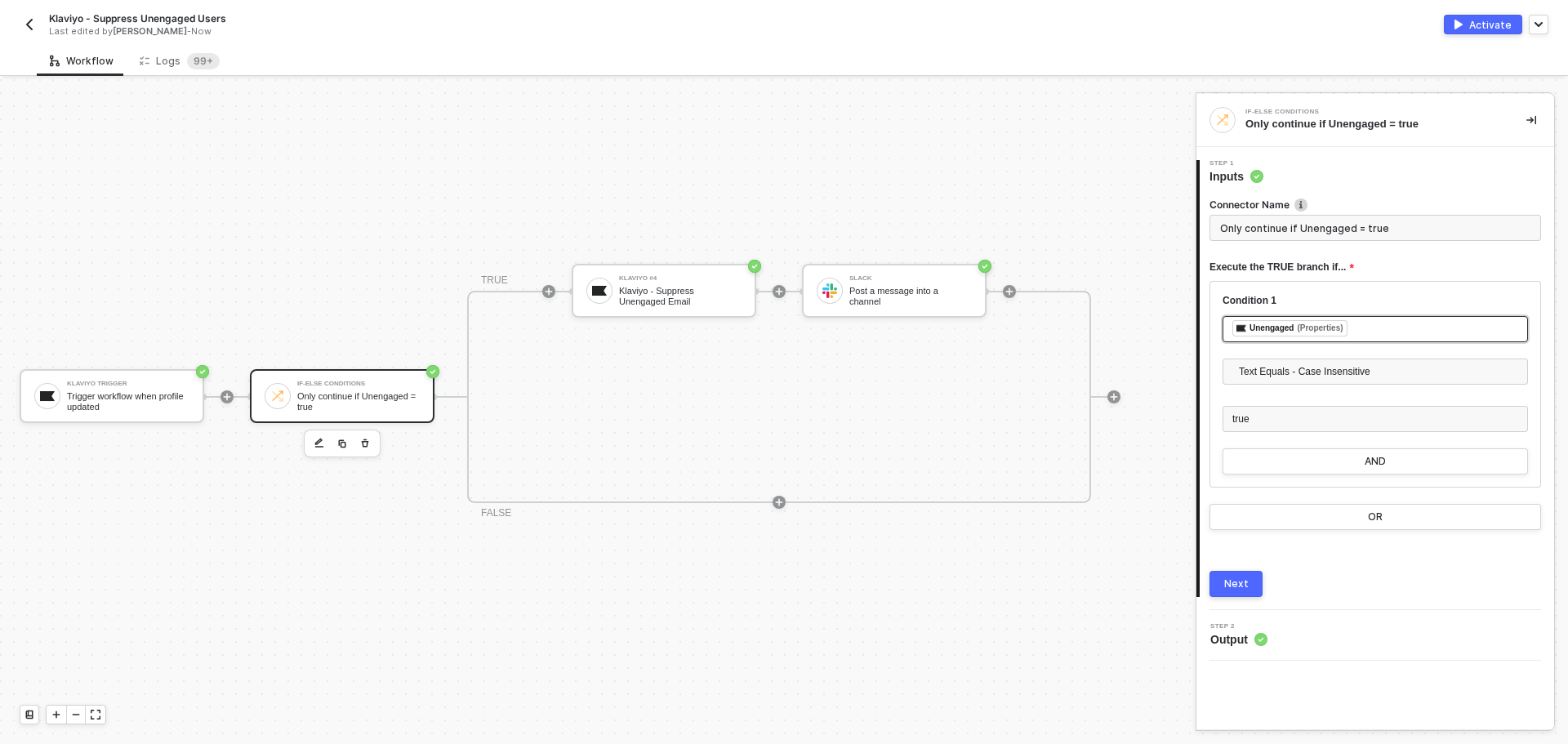
click at [1384, 324] on div "﻿ ﻿ Unengaged (Properties) ﻿" at bounding box center [1375, 329] width 286 height 18
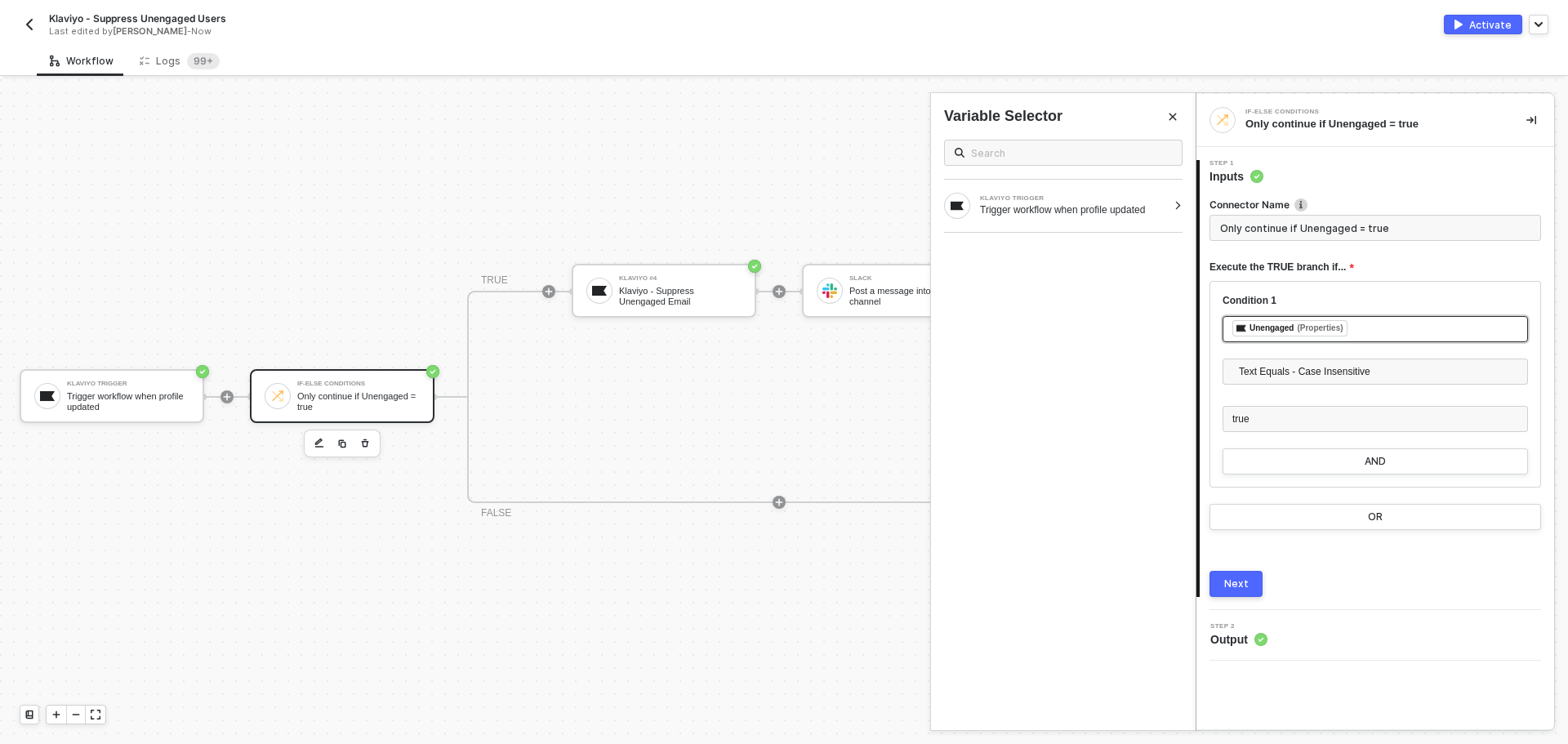
click at [1390, 328] on div "﻿ ﻿ Unengaged (Properties) ﻿" at bounding box center [1375, 329] width 286 height 18
click at [1013, 155] on input "text" at bounding box center [1071, 152] width 201 height 18
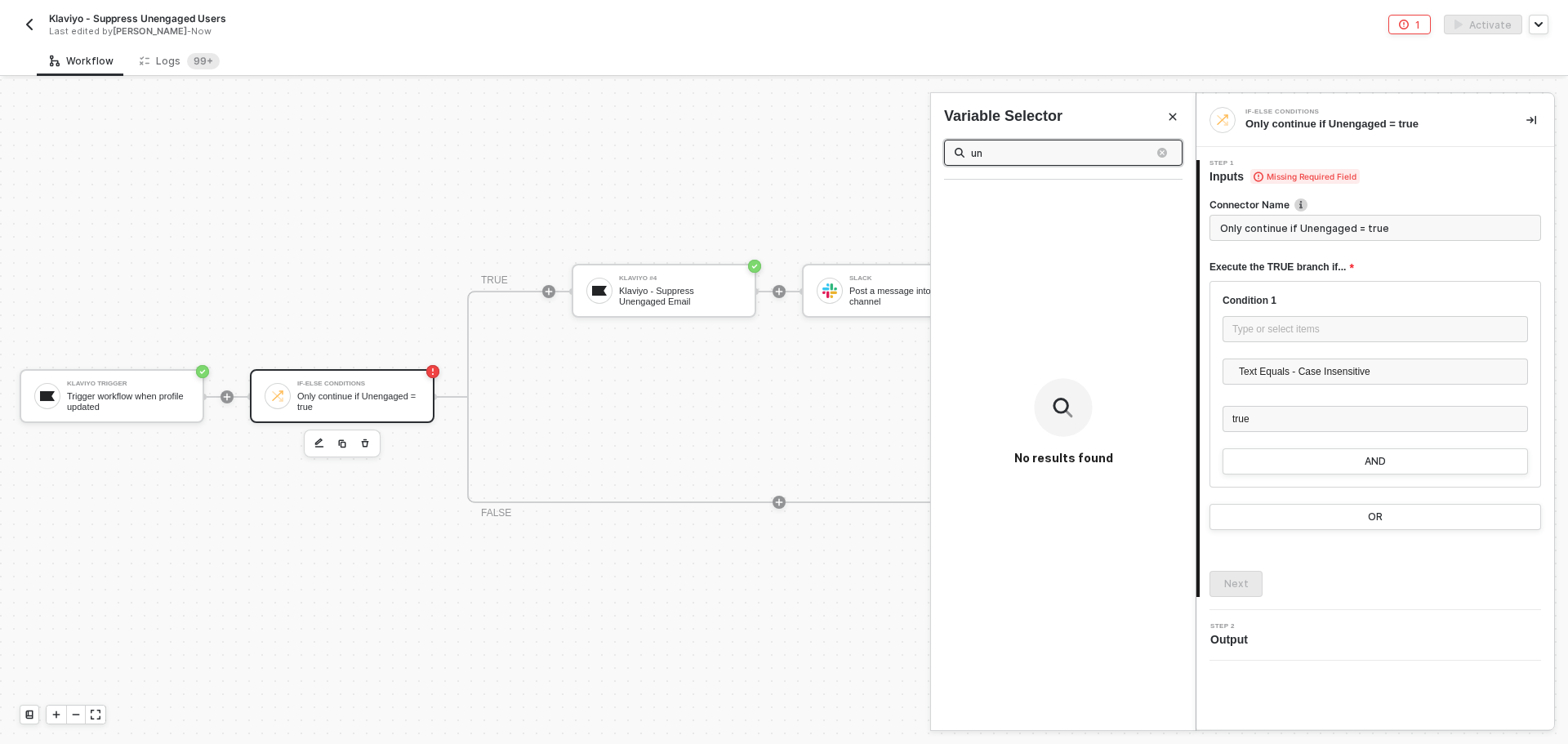
type input "u"
click at [1022, 211] on div "Trigger workflow when profile updated" at bounding box center [1073, 210] width 187 height 13
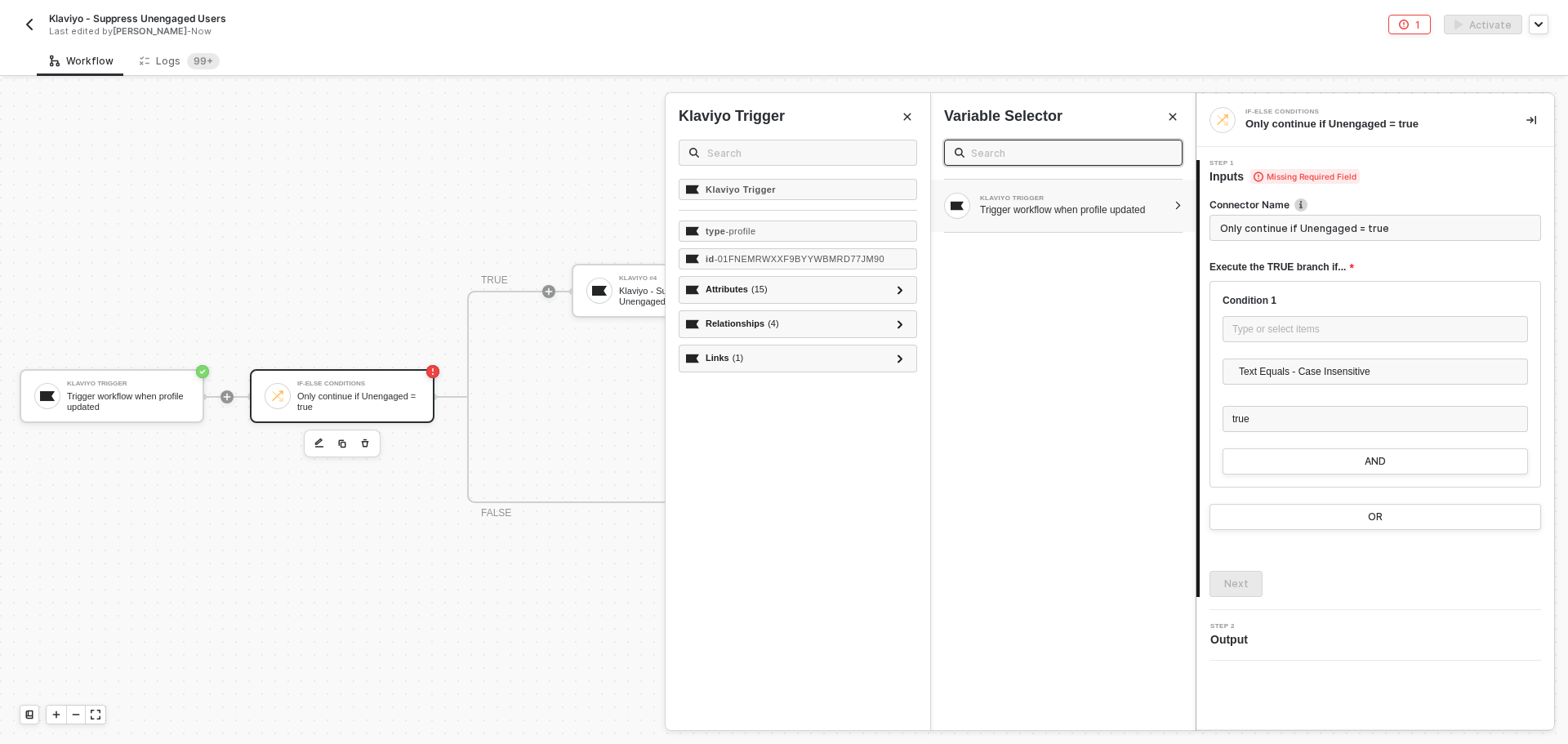
click at [994, 151] on input "text" at bounding box center [1071, 152] width 201 height 18
click at [833, 153] on input "text" at bounding box center [806, 152] width 200 height 18
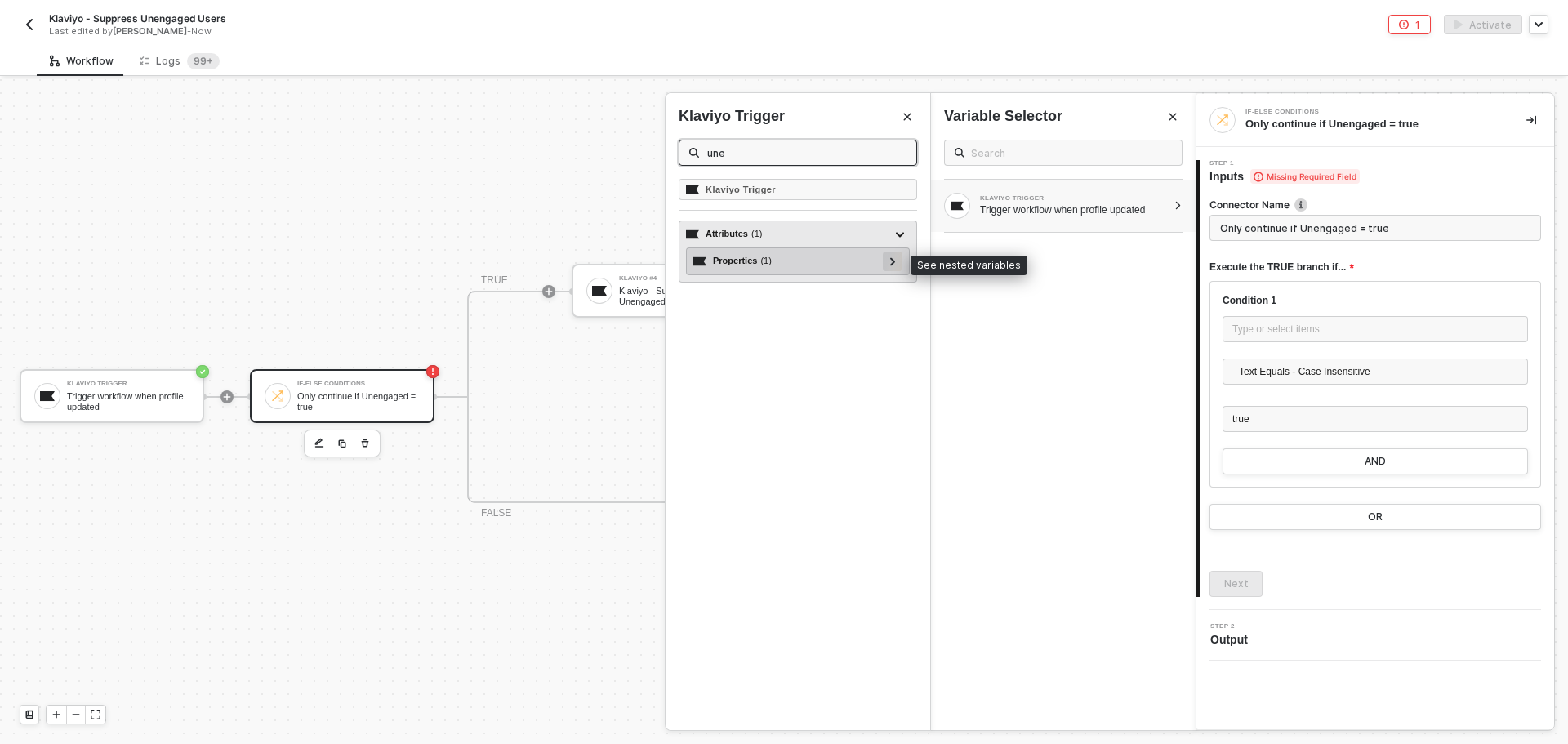
type input "une"
click at [896, 266] on div at bounding box center [893, 260] width 8 height 18
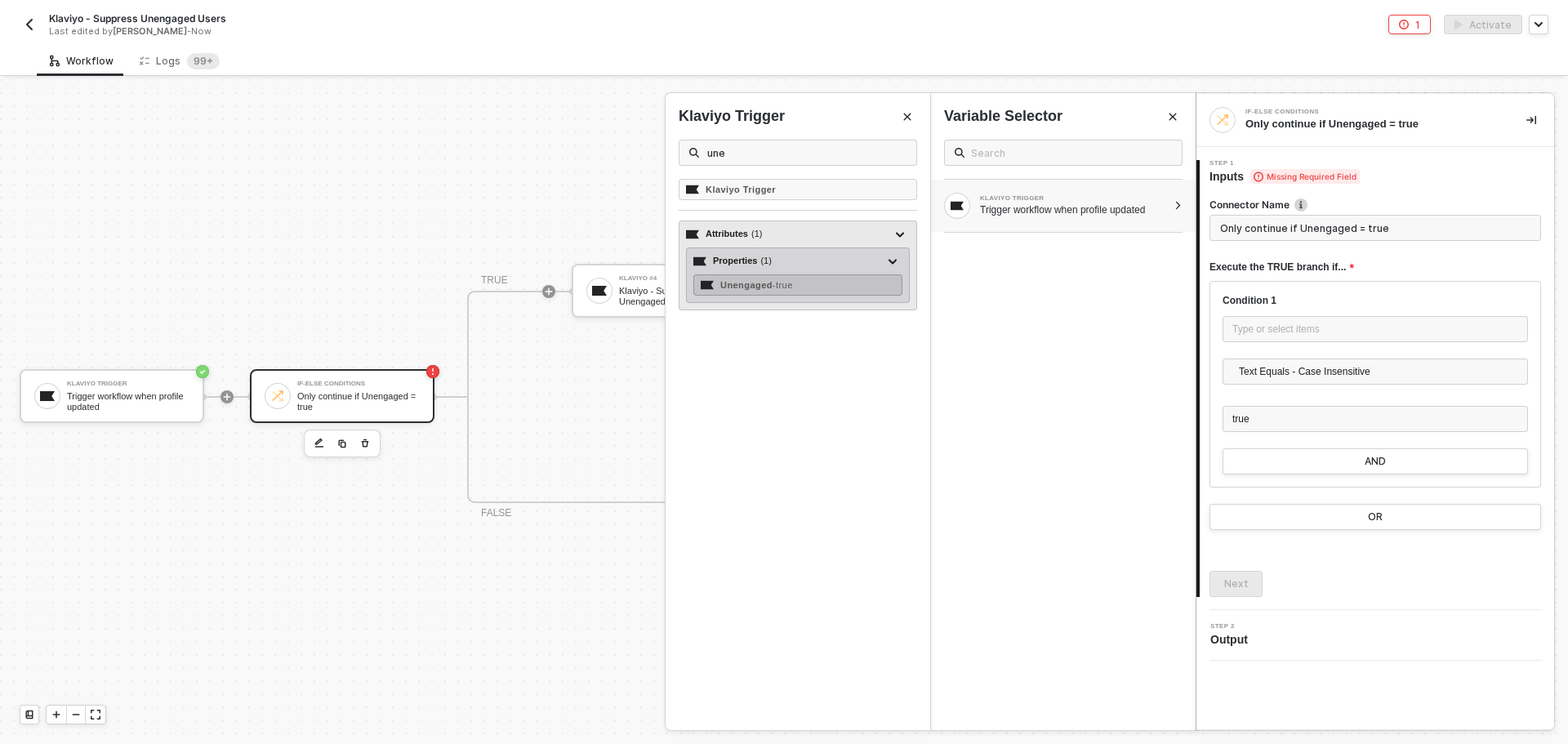
click at [851, 287] on div "Unengaged - true" at bounding box center [798, 285] width 209 height 21
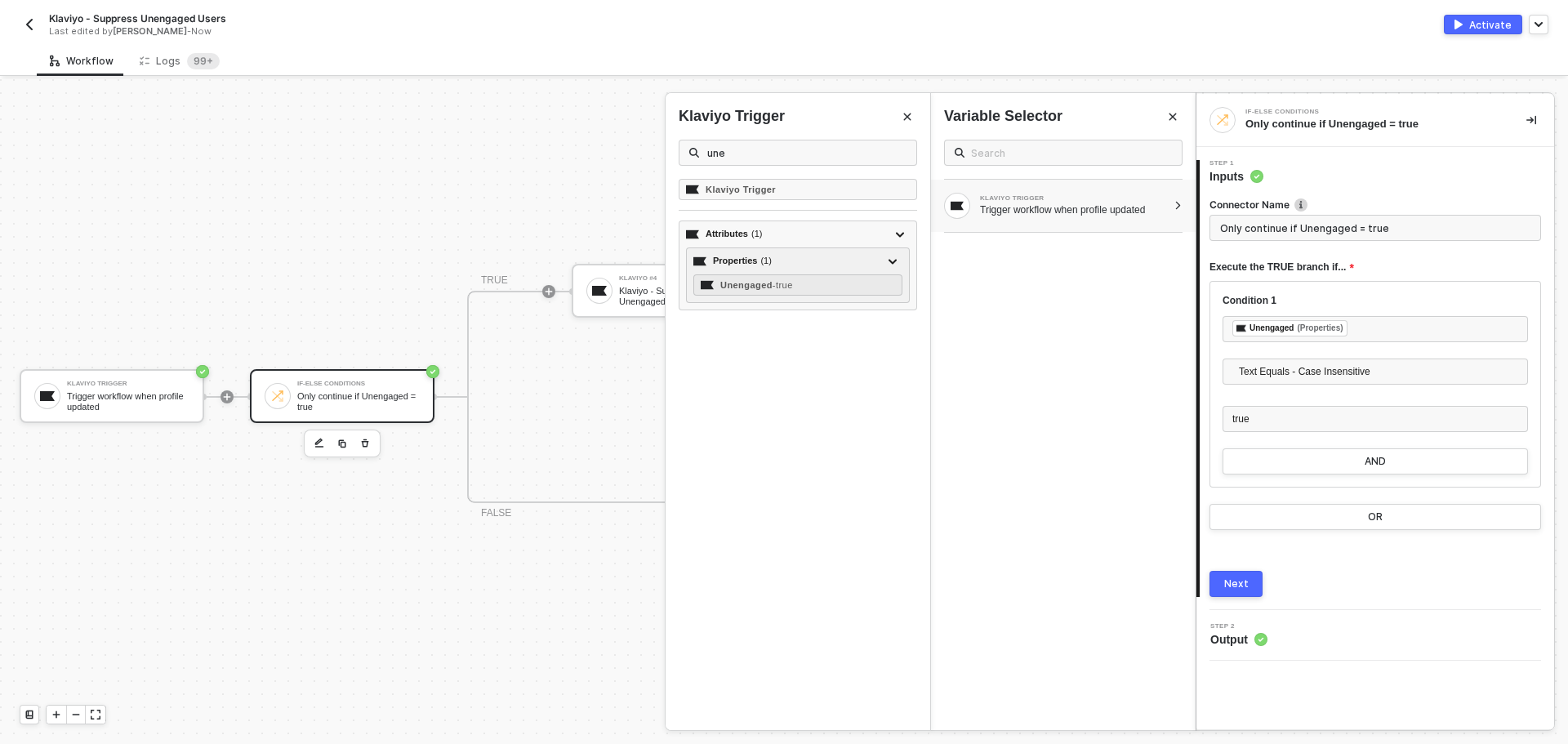
click at [1256, 591] on button "Next" at bounding box center [1236, 583] width 53 height 26
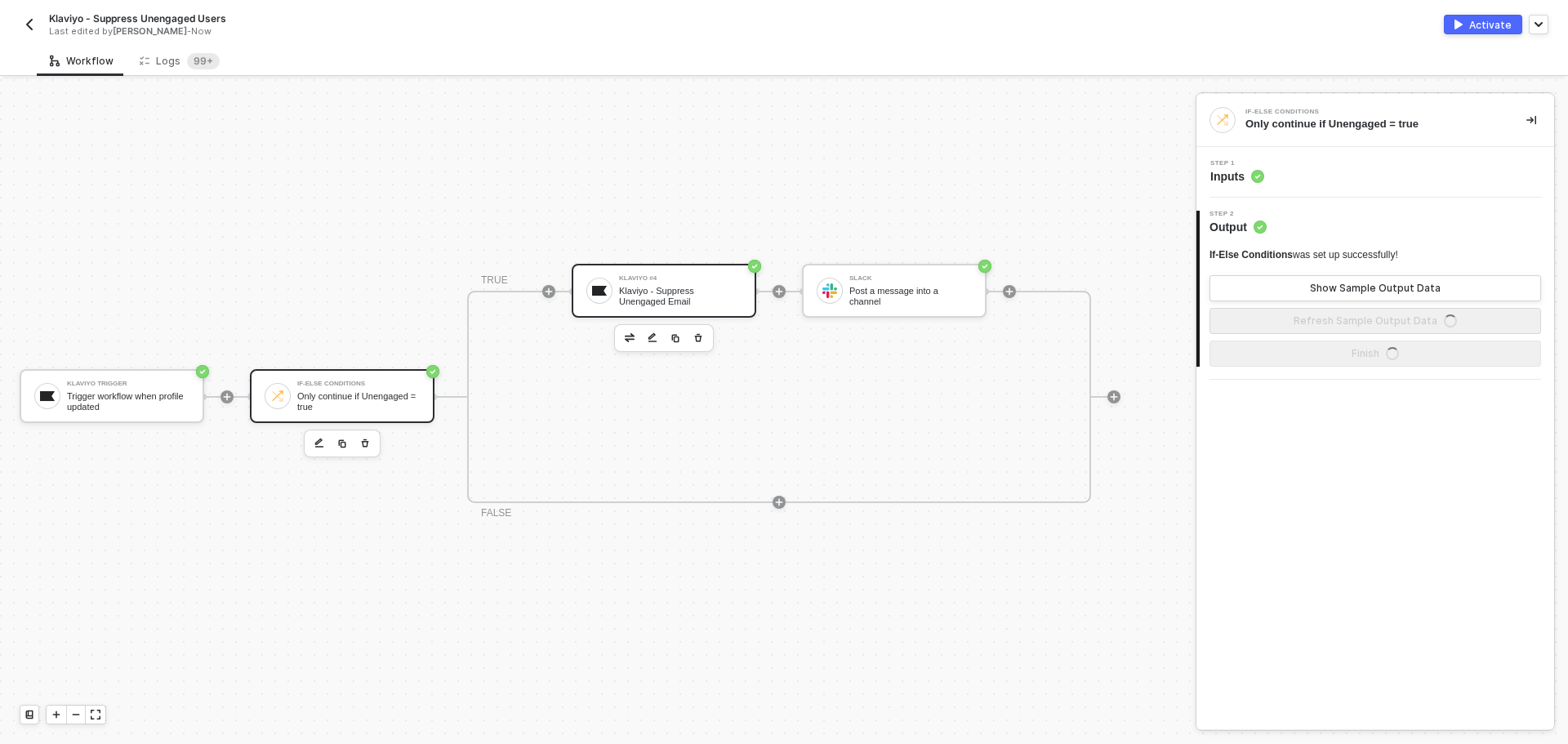
click at [669, 286] on div "Klaviyo - Suppress Unengaged Email" at bounding box center [680, 296] width 122 height 20
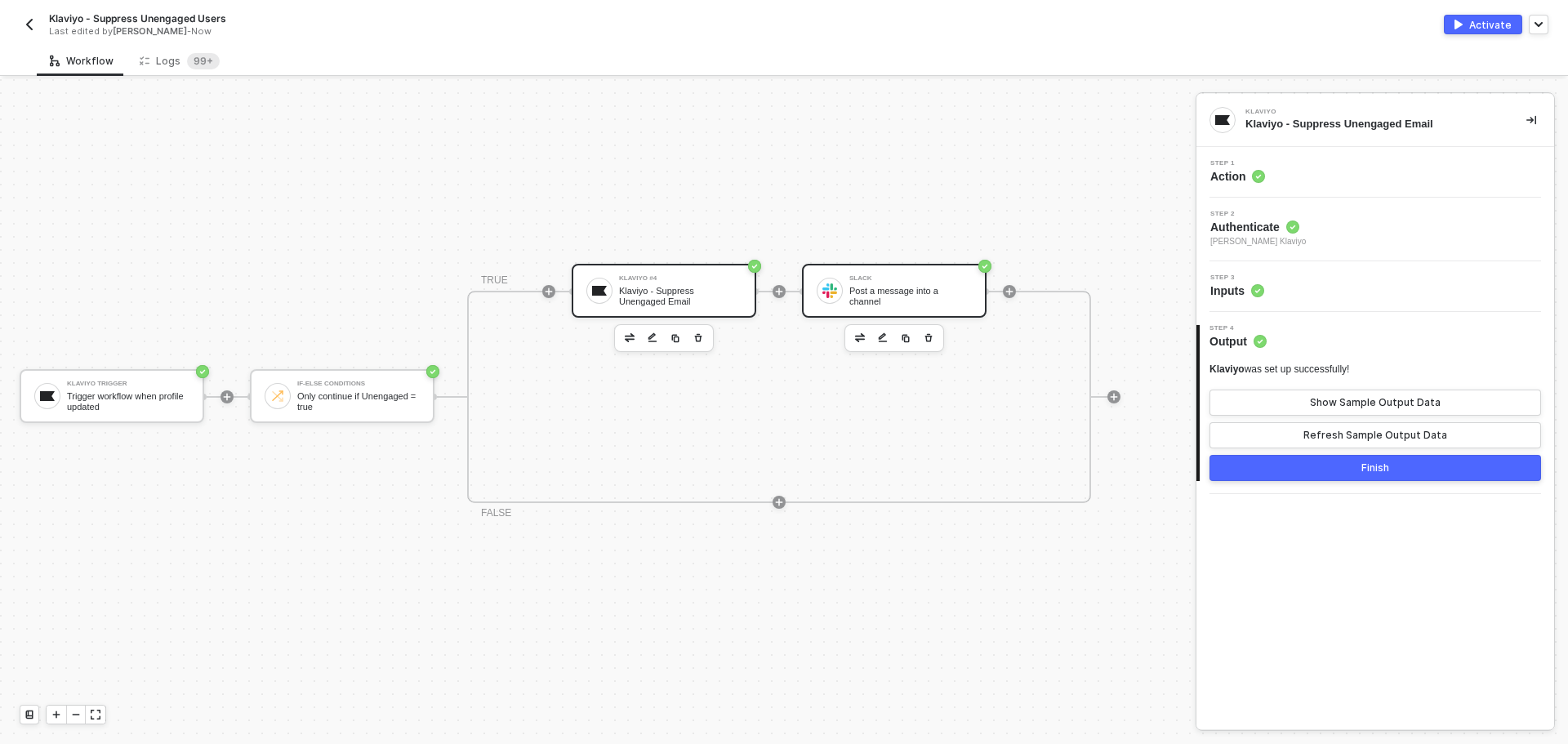
click at [888, 275] on div "Slack Post a message into a channel" at bounding box center [911, 290] width 122 height 31
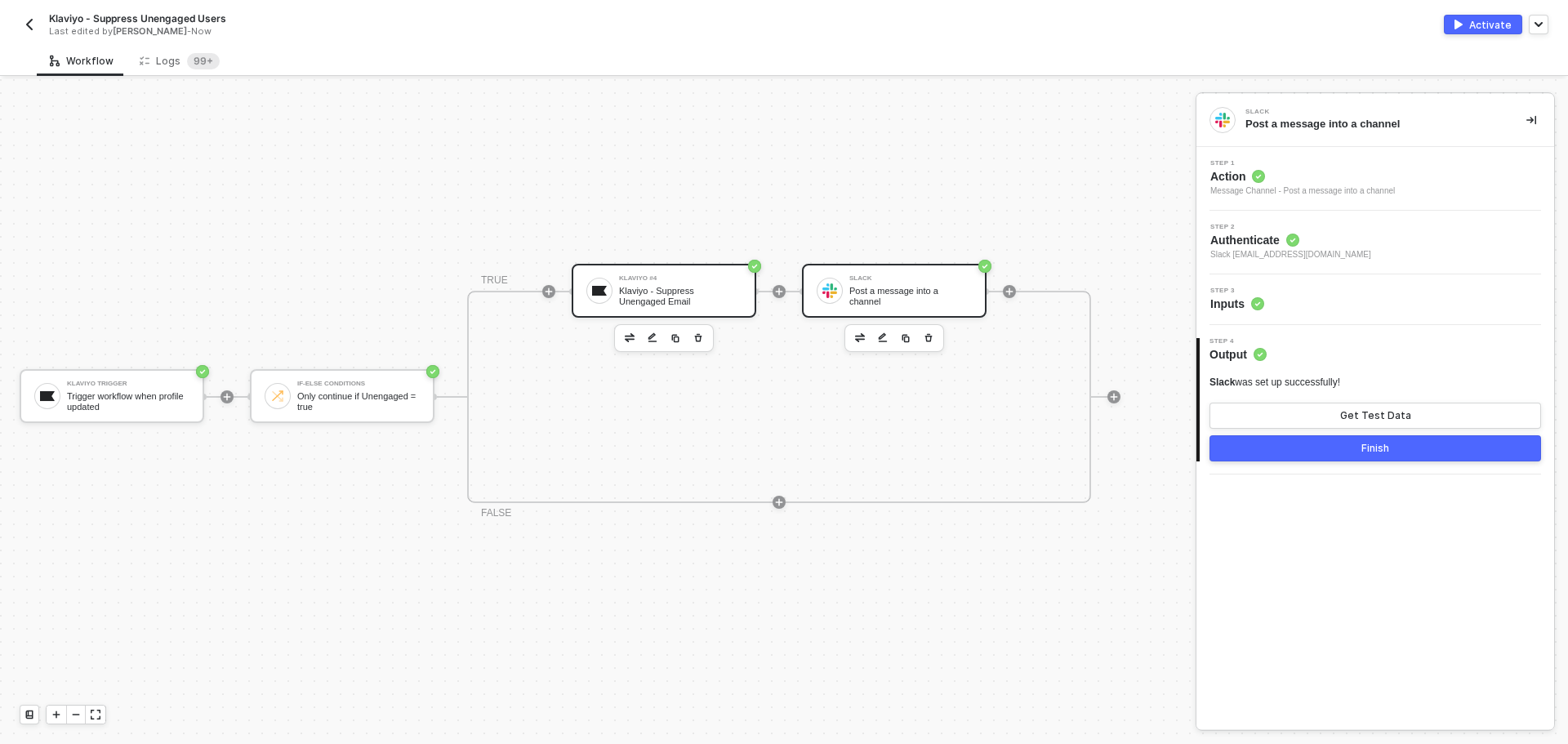
click at [711, 286] on div "Klaviyo - Suppress Unengaged Email" at bounding box center [680, 296] width 122 height 20
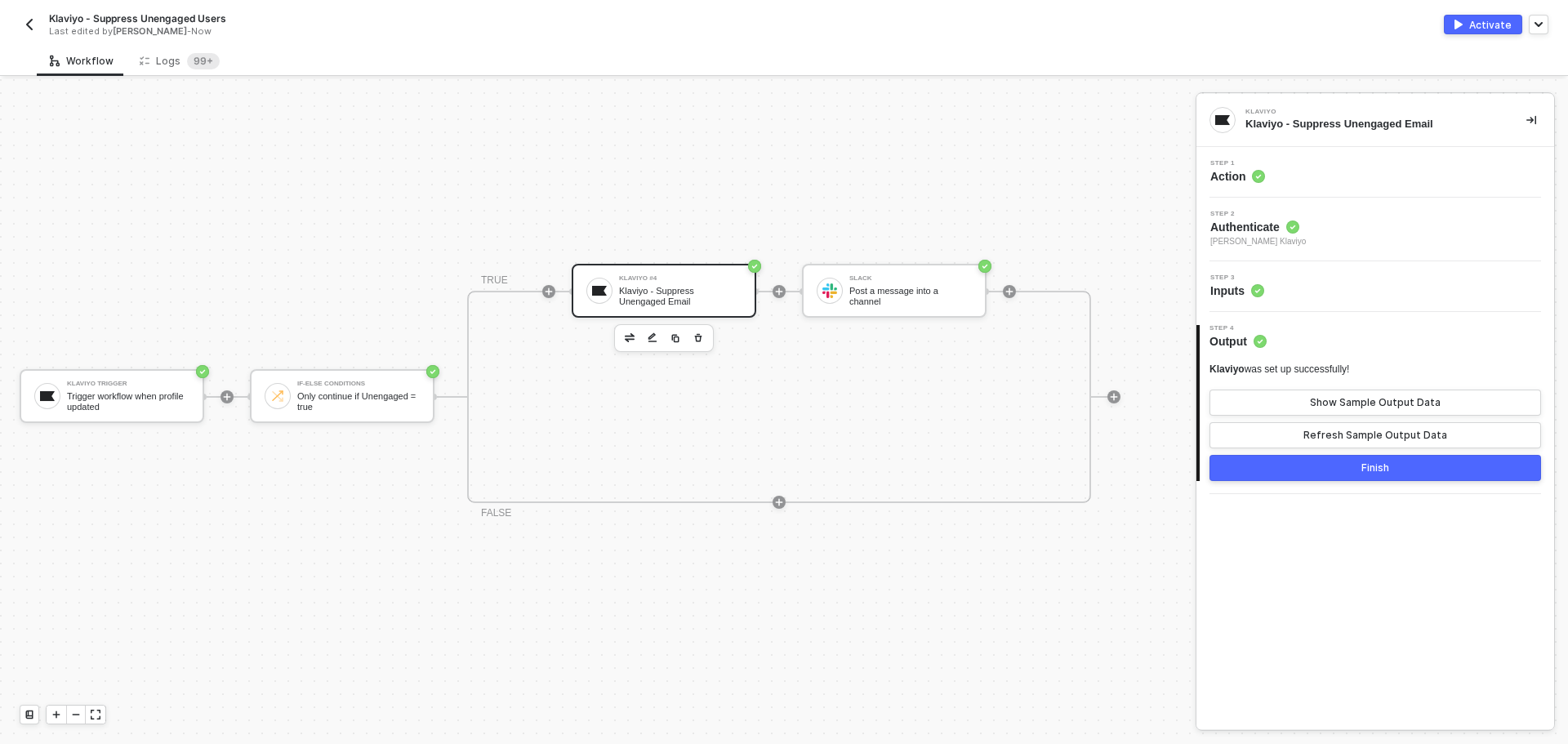
click at [1354, 175] on div "Step 1 Action" at bounding box center [1377, 172] width 354 height 25
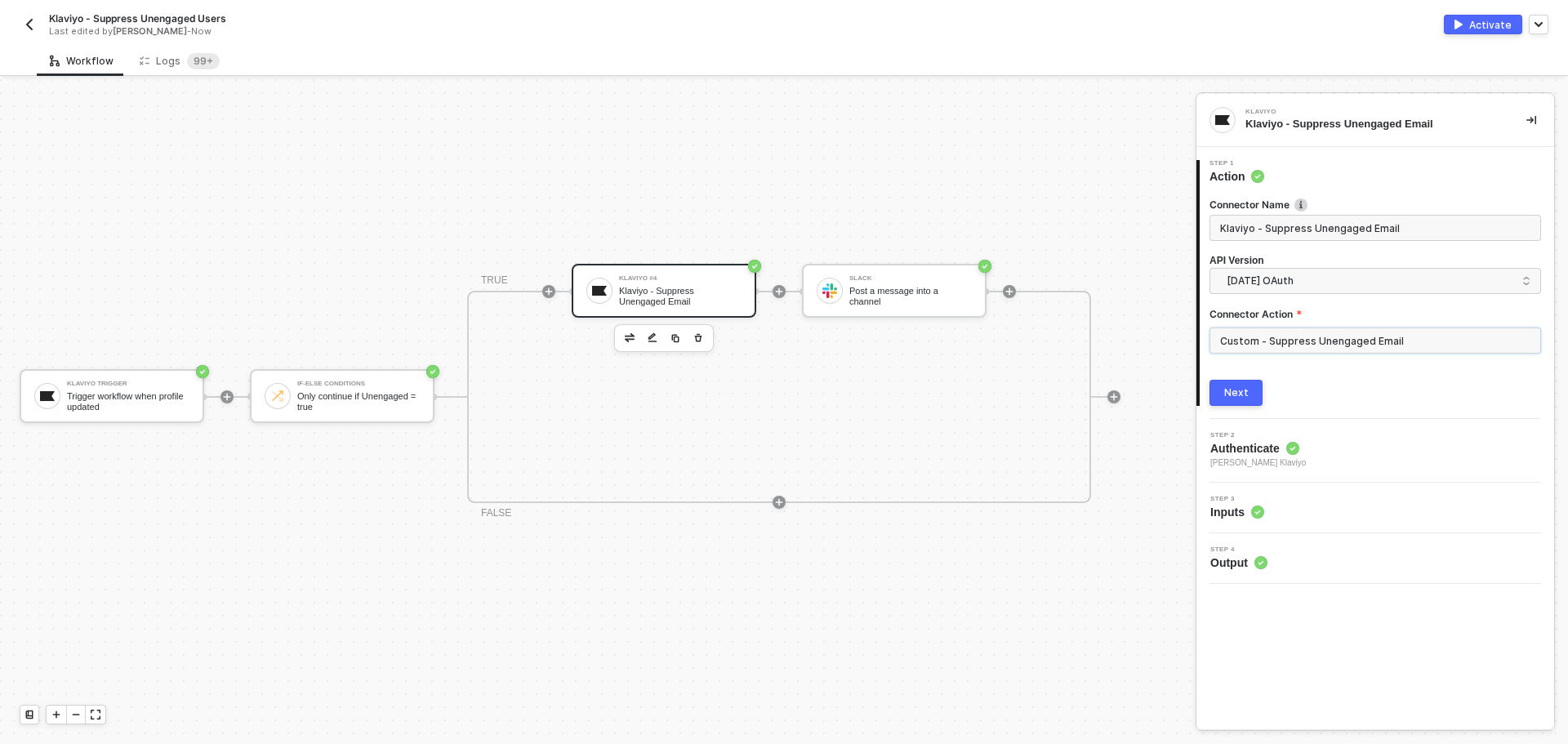
click at [1361, 348] on input "Custom - Suppress Unengaged Email" at bounding box center [1375, 341] width 332 height 26
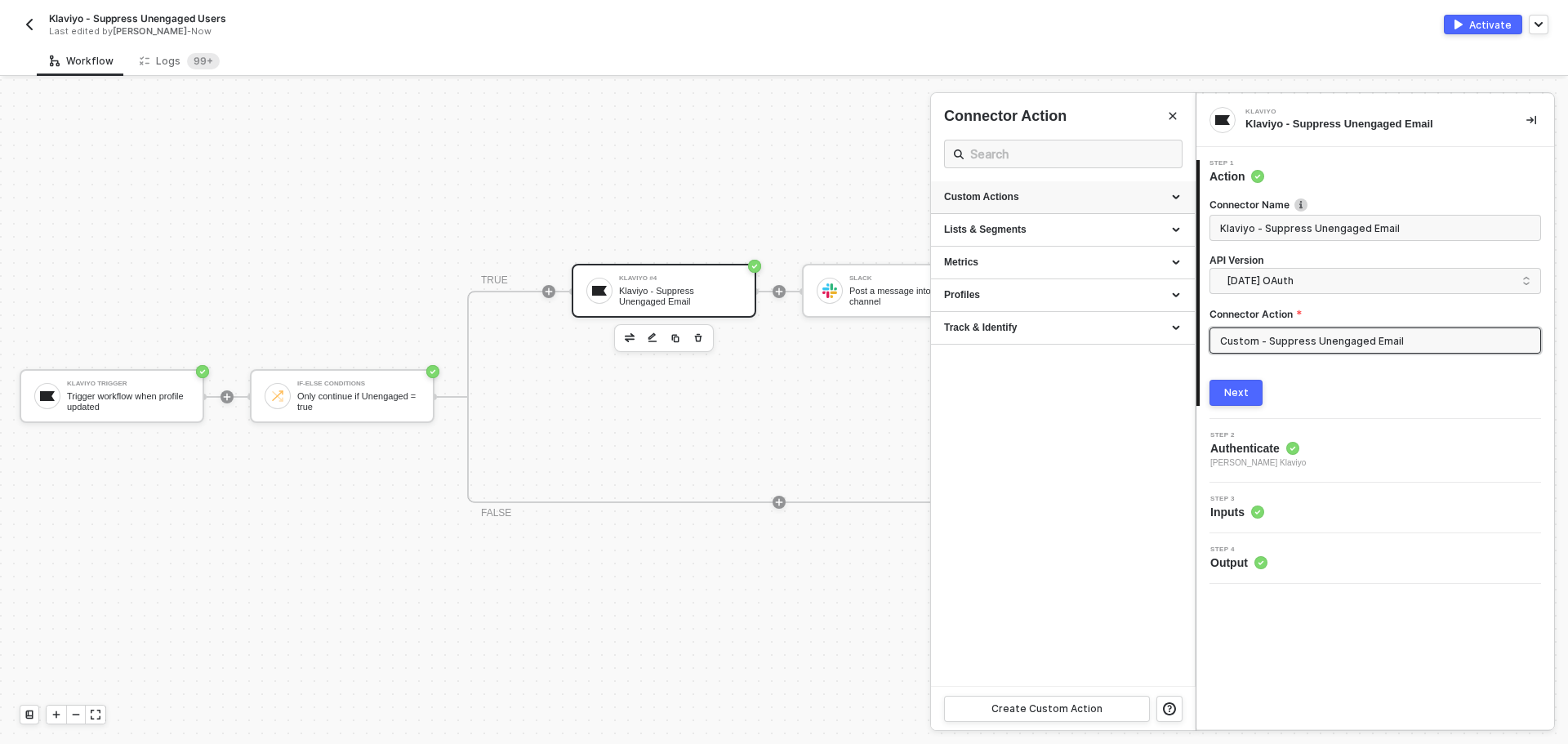
click at [1052, 194] on div "Custom Actions" at bounding box center [1063, 197] width 238 height 14
click at [1131, 234] on icon "icon-edit" at bounding box center [1130, 236] width 8 height 9
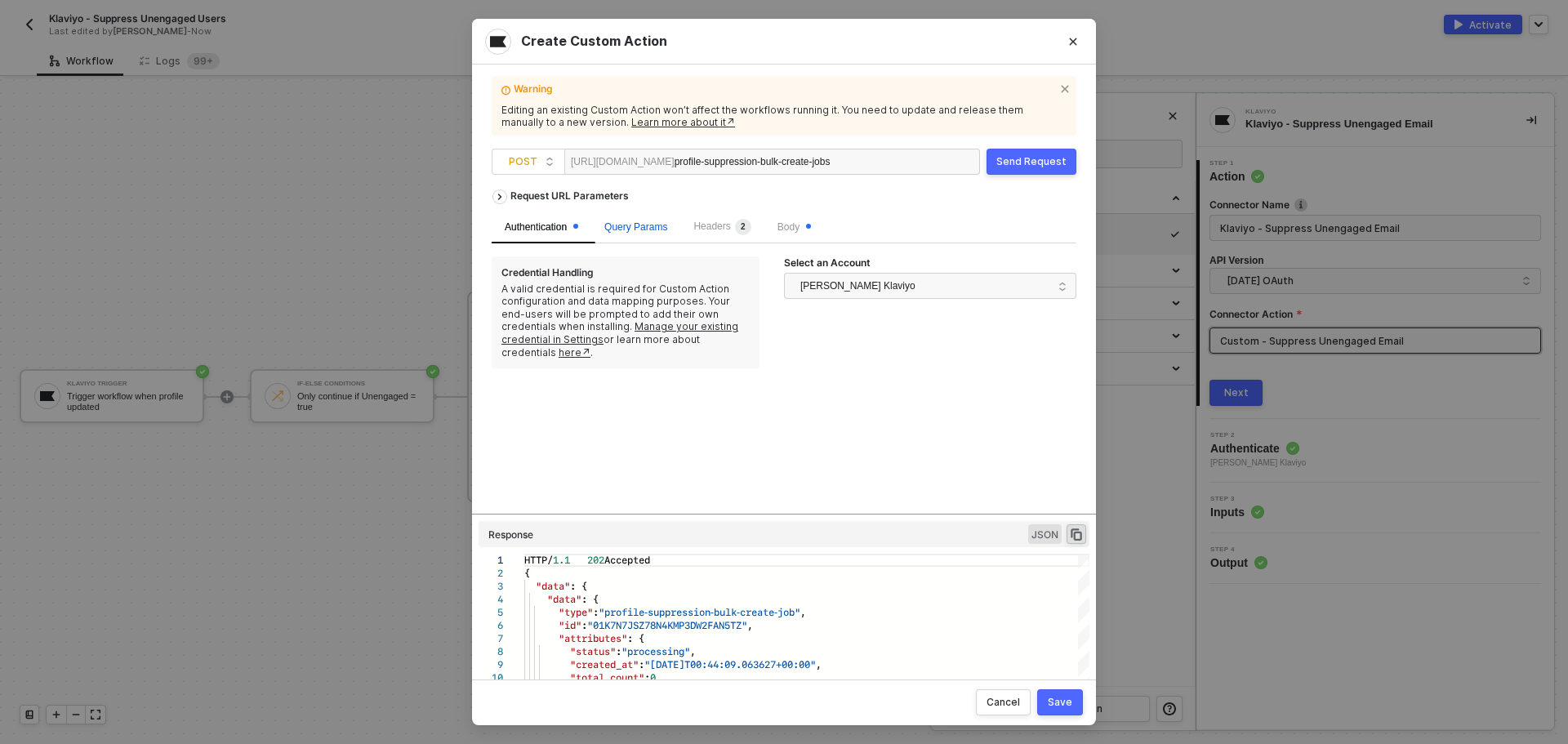
drag, startPoint x: 638, startPoint y: 225, endPoint x: 686, endPoint y: 225, distance: 48.0
click at [638, 225] on span "Query Params" at bounding box center [636, 227] width 63 height 11
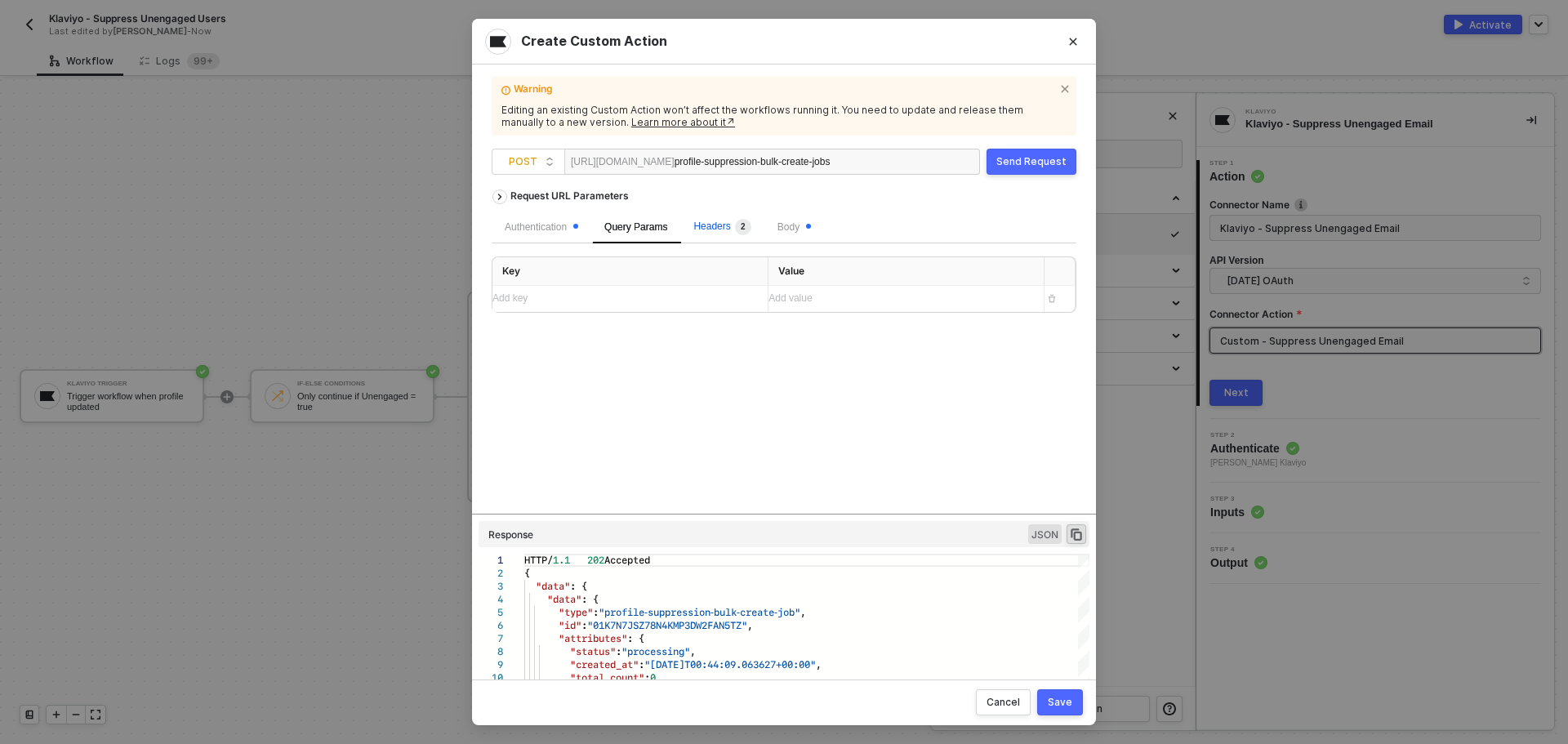
click at [741, 226] on span "2" at bounding box center [744, 227] width 5 height 9
click at [806, 223] on span at bounding box center [809, 228] width 5 height 15
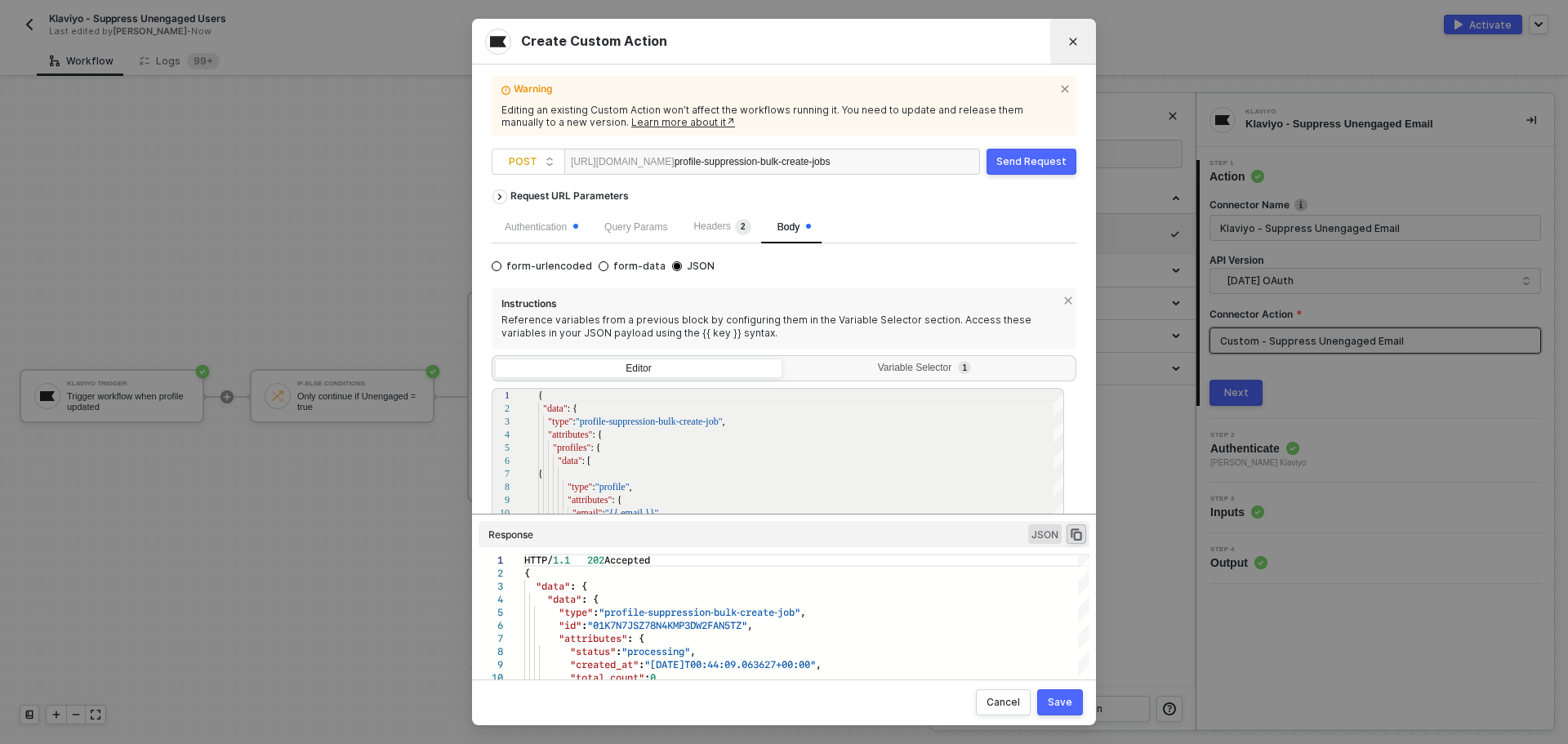
click at [1084, 37] on button "Close" at bounding box center [1073, 42] width 26 height 26
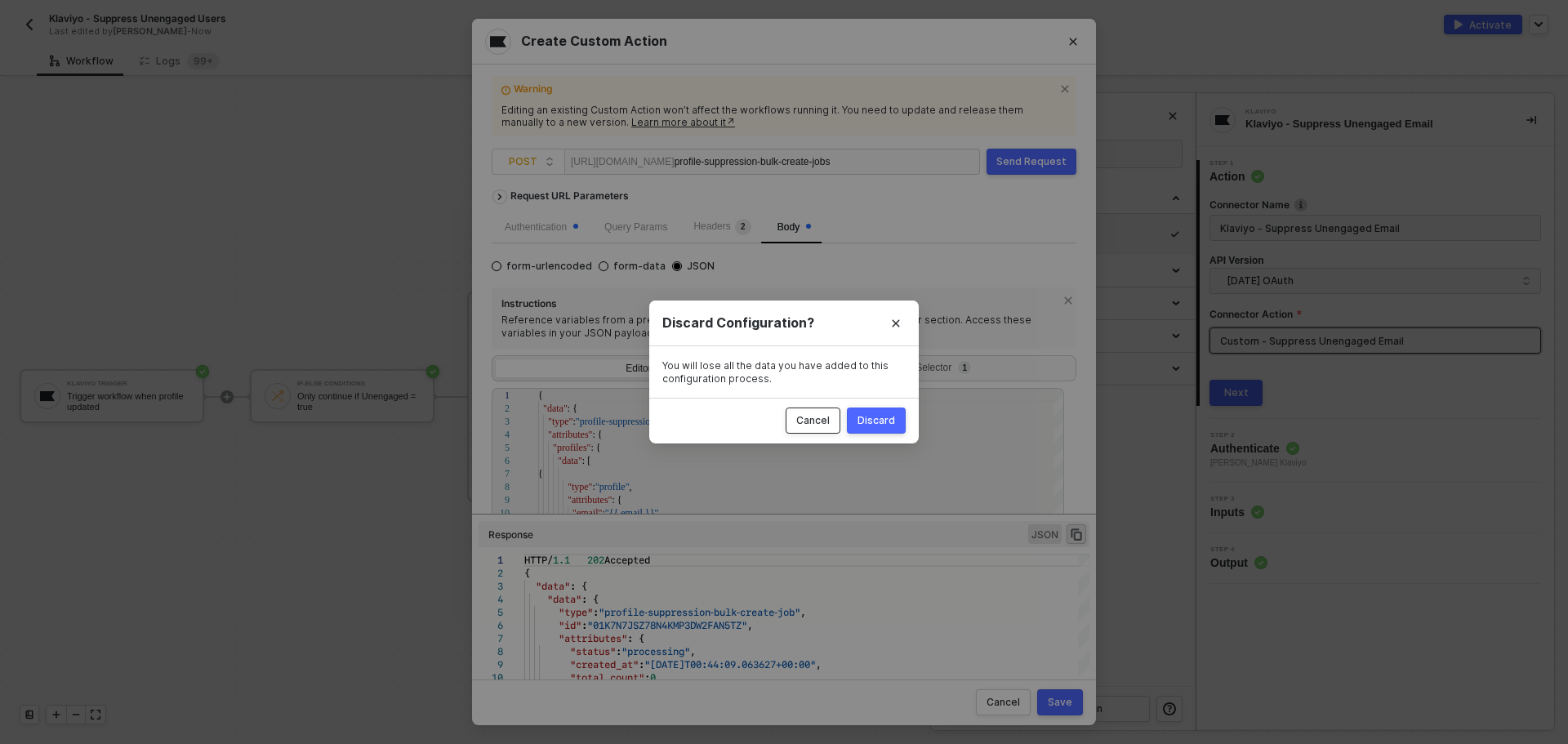
drag, startPoint x: 829, startPoint y: 420, endPoint x: 878, endPoint y: 418, distance: 49.0
click at [878, 418] on div "Cancel Discard" at bounding box center [784, 421] width 269 height 46
click at [878, 418] on div "Discard" at bounding box center [876, 420] width 37 height 13
radio input "true"
radio input "false"
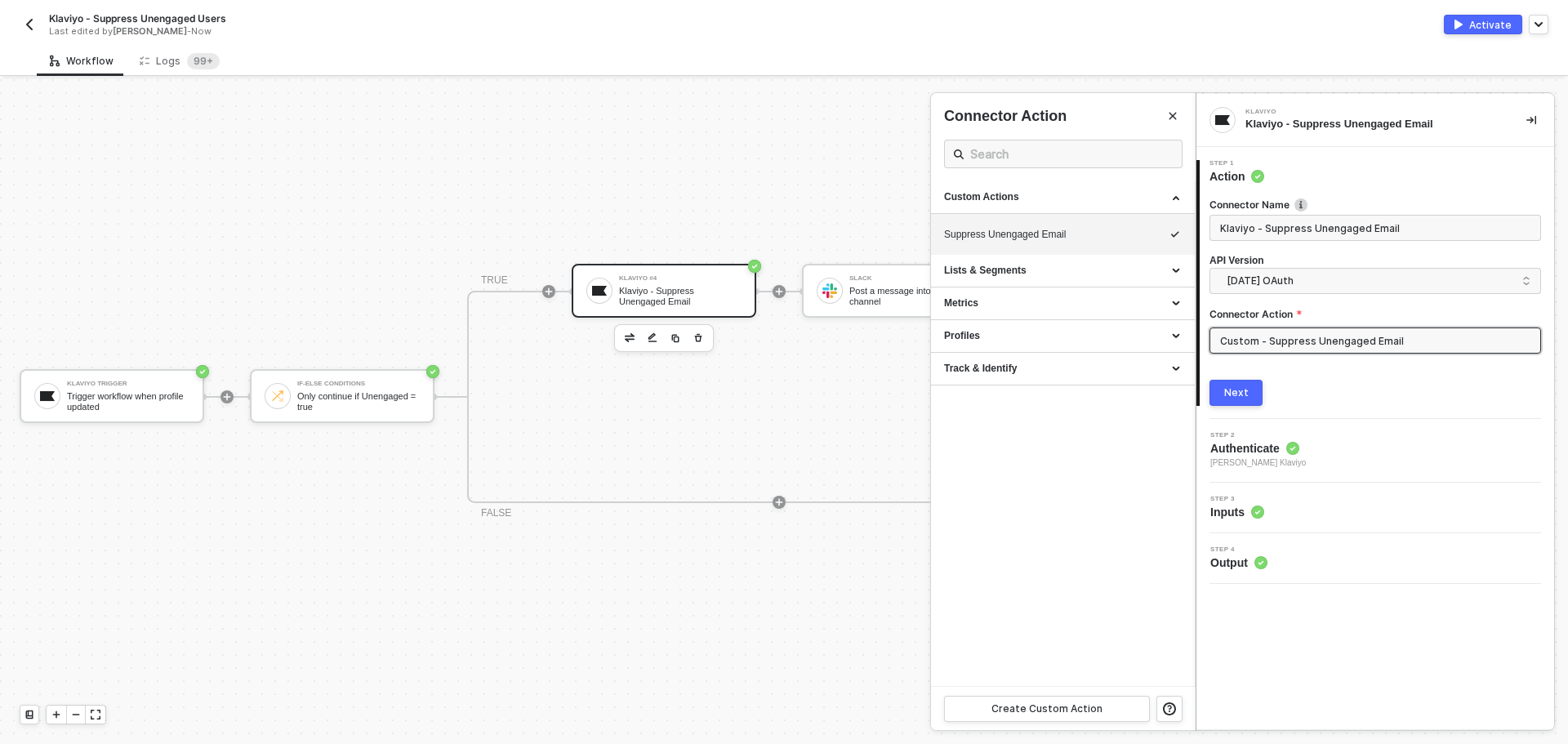
click at [739, 521] on div at bounding box center [784, 411] width 1568 height 665
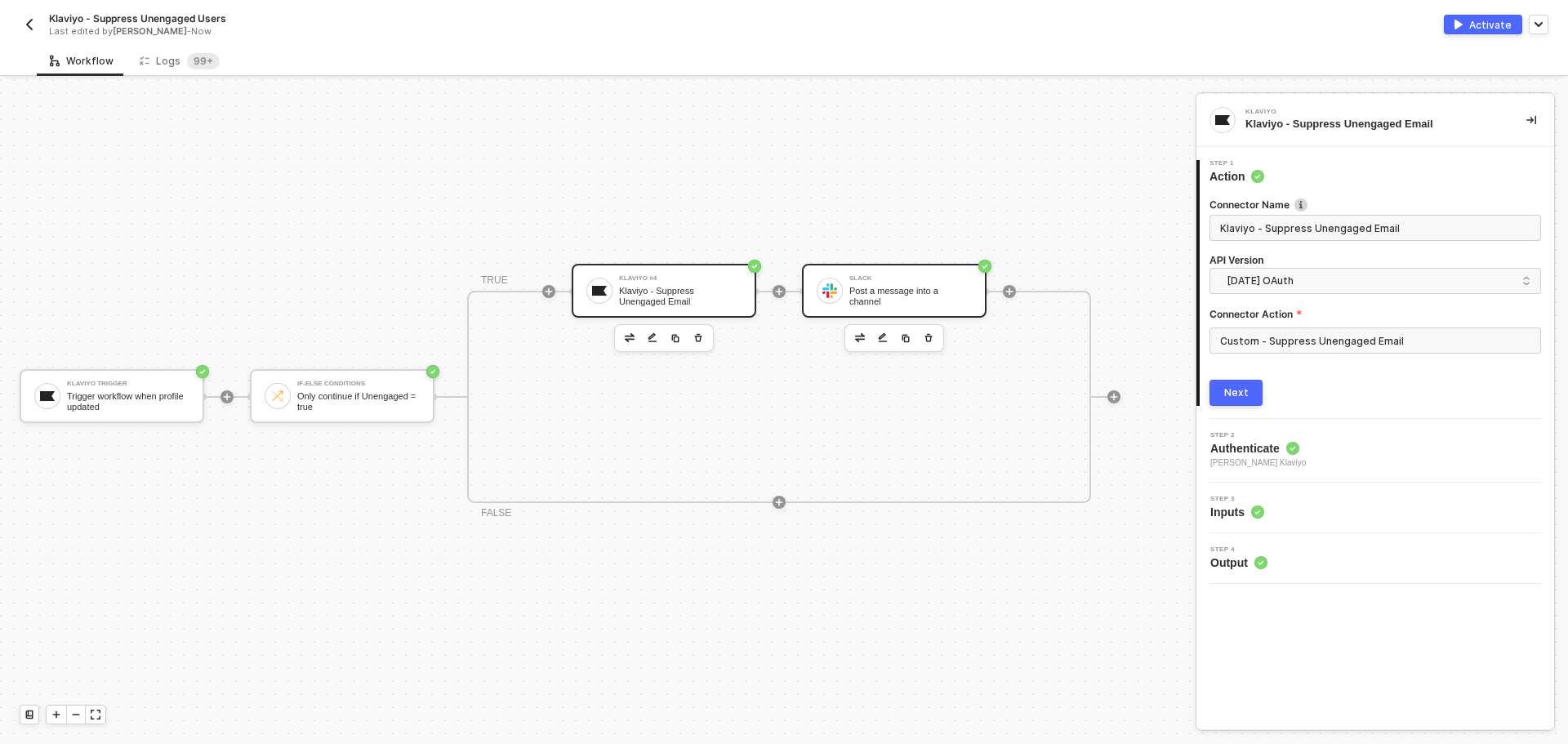
click at [893, 275] on div "Slack Post a message into a channel" at bounding box center [911, 290] width 122 height 31
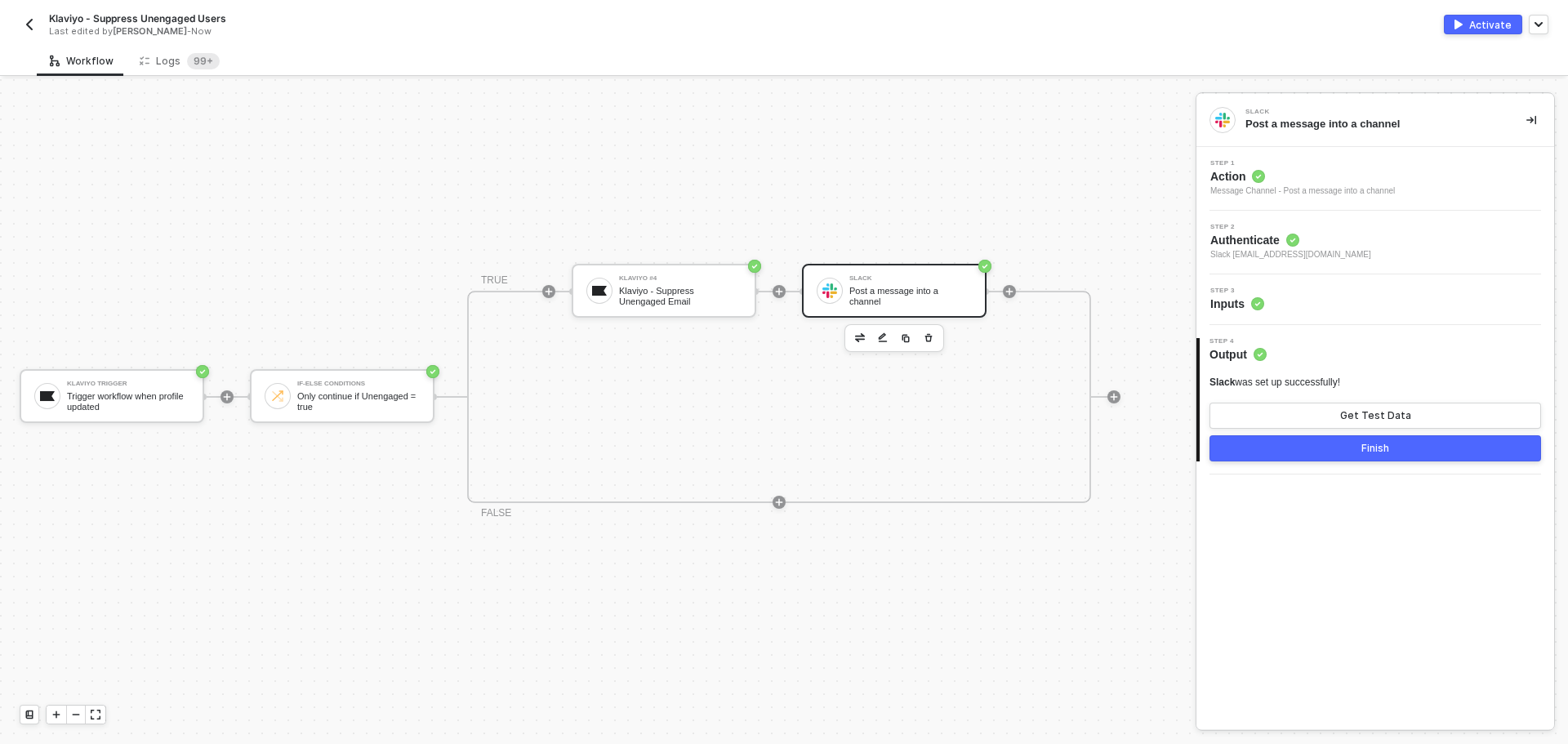
click at [34, 23] on img "button" at bounding box center [29, 24] width 13 height 13
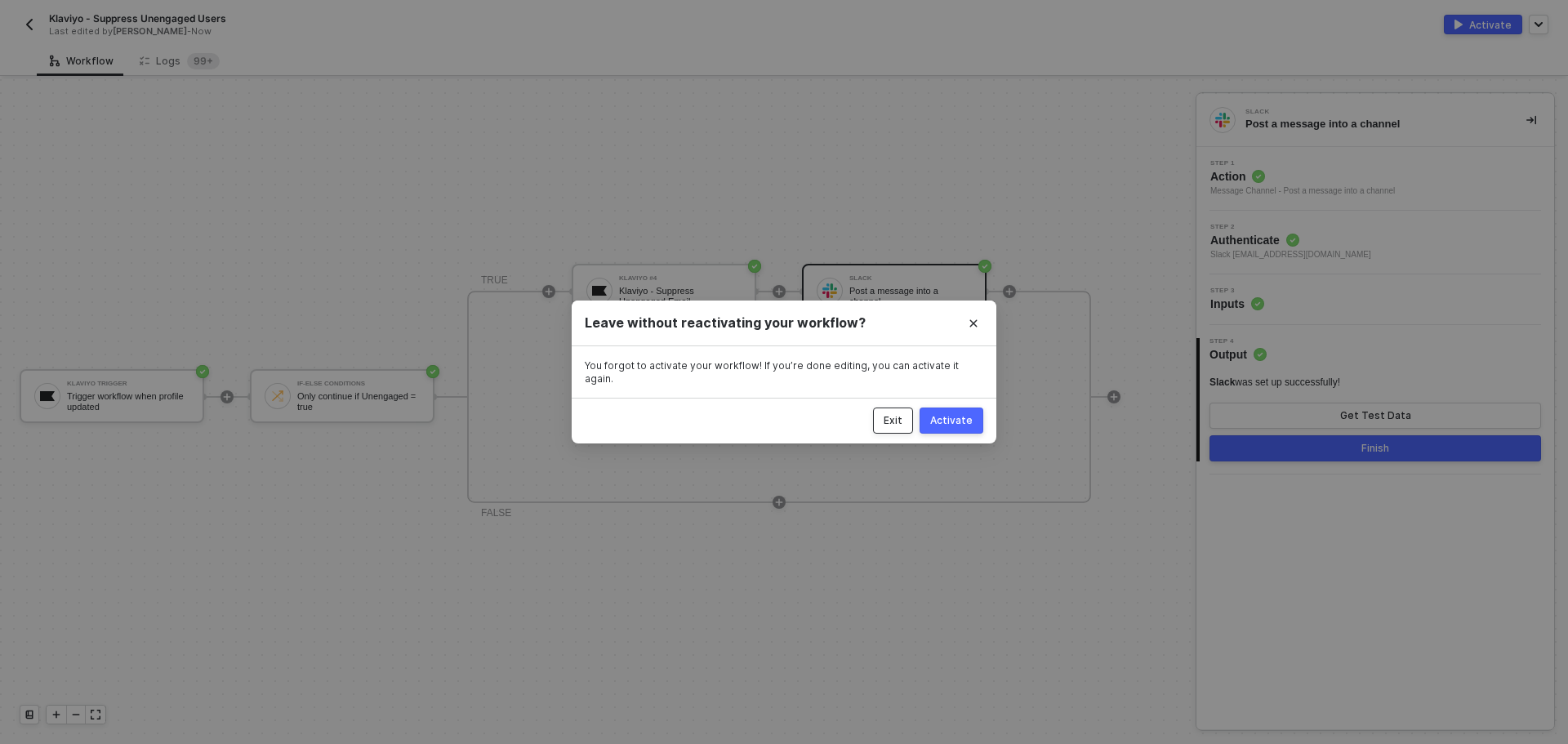
click at [902, 414] on div "Exit" at bounding box center [893, 420] width 19 height 13
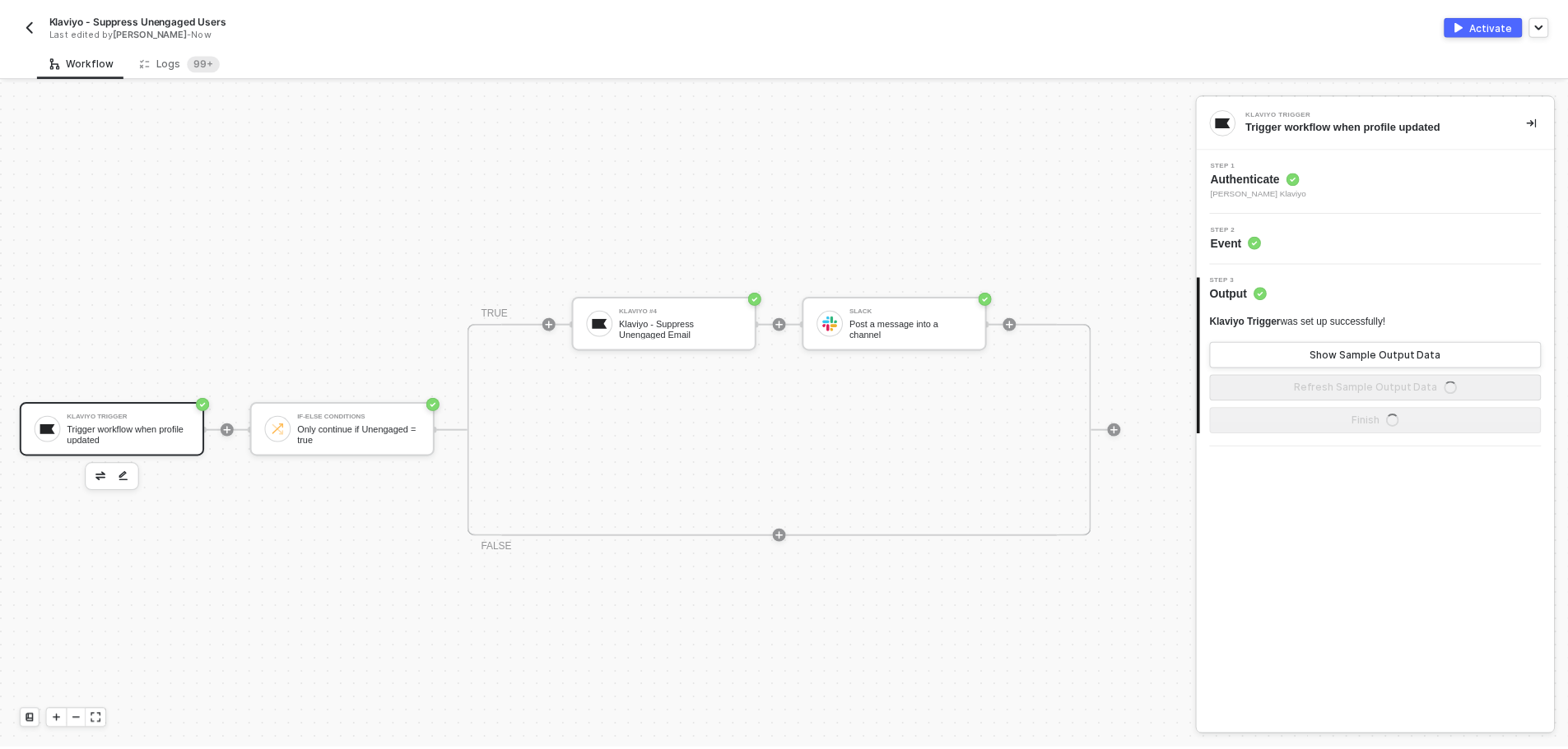
scroll to position [43, 0]
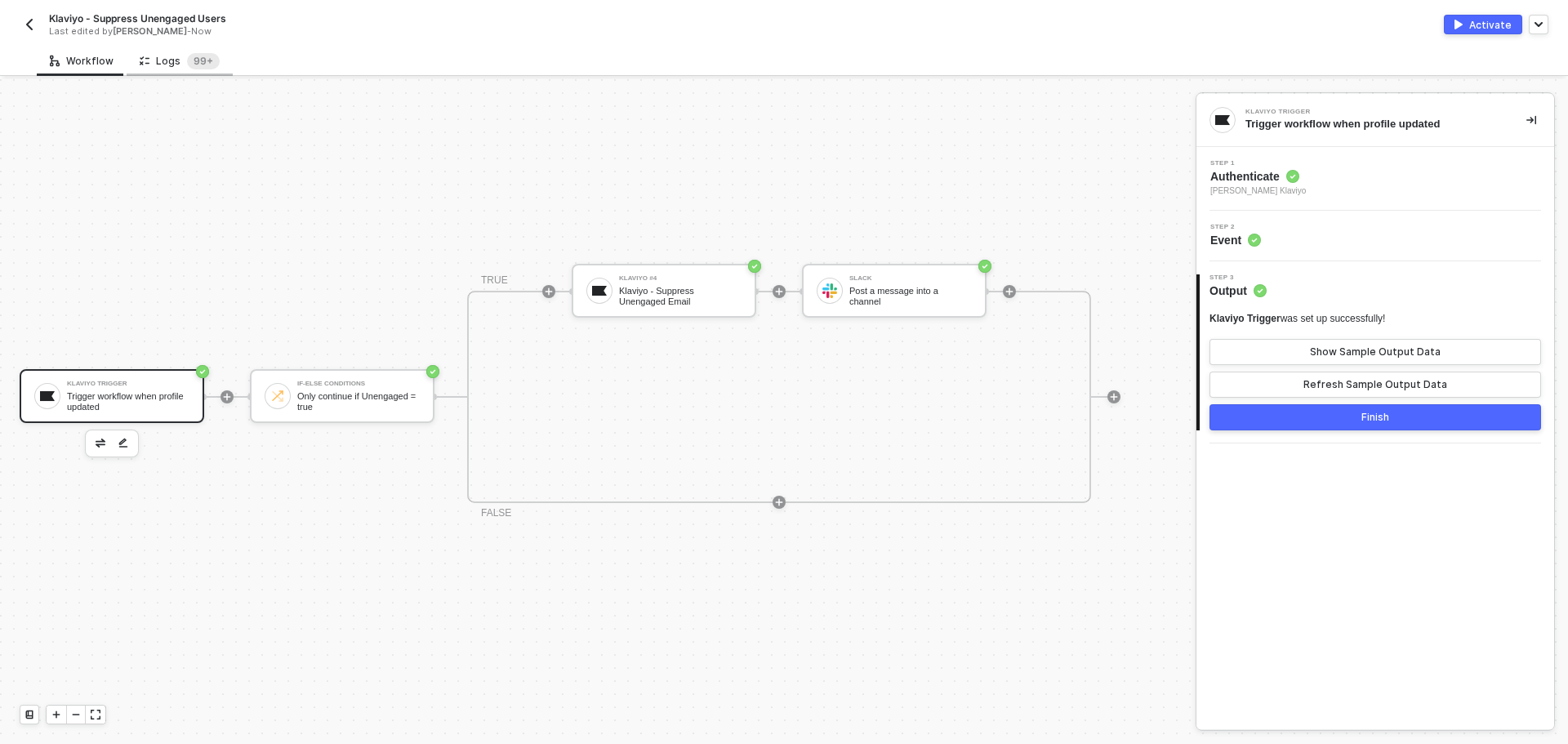
click at [156, 54] on div "Logs 99+" at bounding box center [180, 61] width 80 height 16
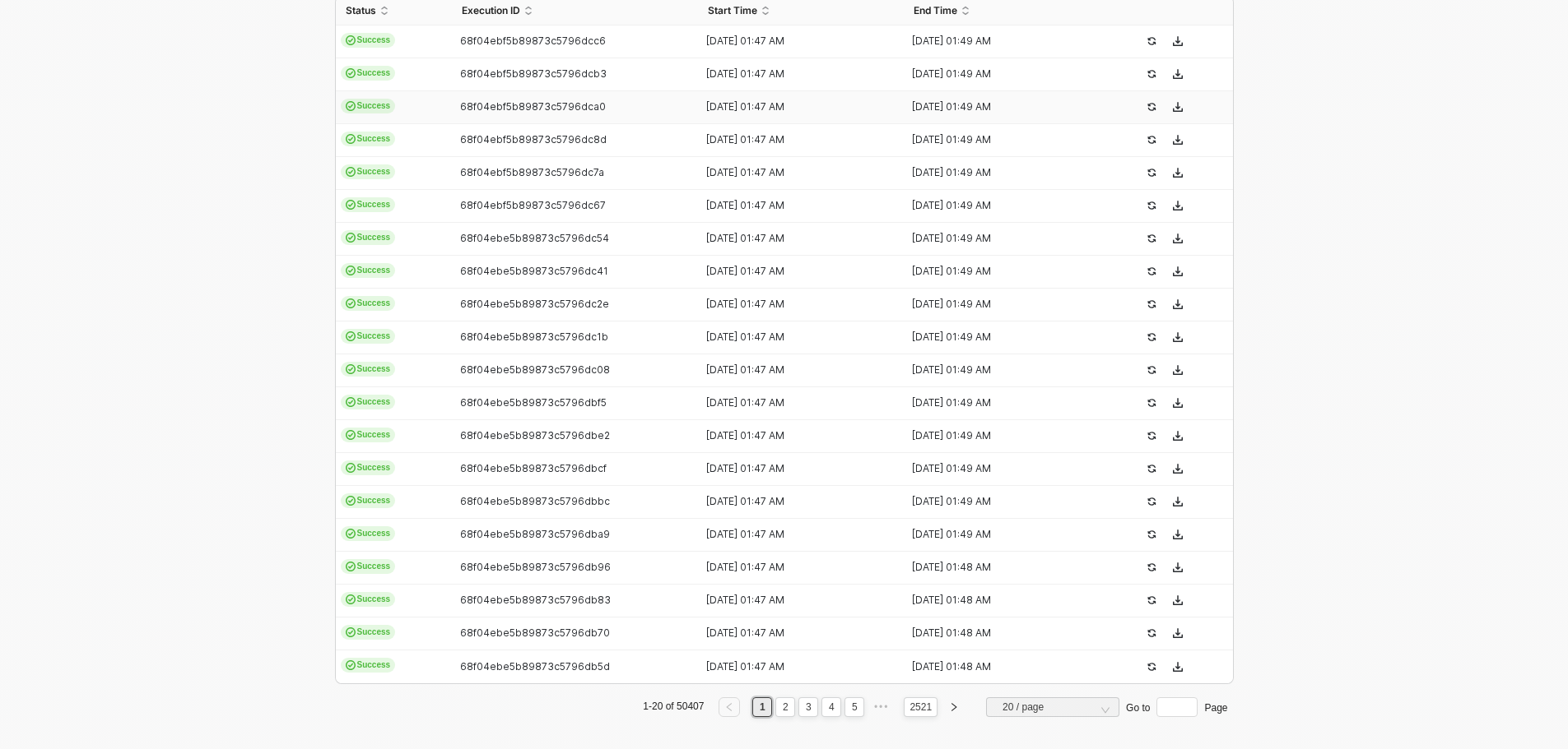
scroll to position [415, 0]
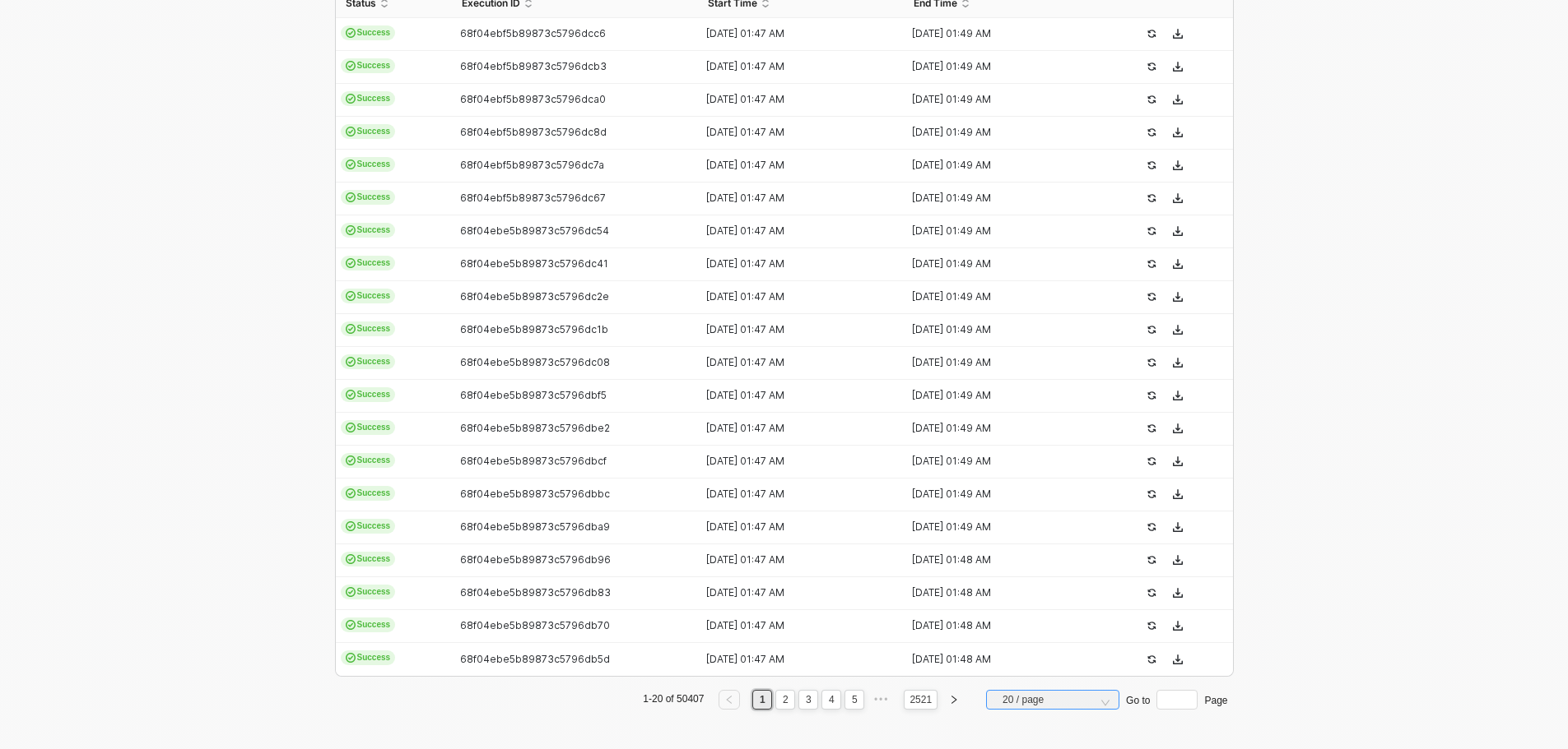
click at [1007, 699] on span "20 / page" at bounding box center [1056, 699] width 107 height 25
click at [1021, 681] on div "50 / page" at bounding box center [1052, 670] width 127 height 27
click at [778, 701] on link "2" at bounding box center [785, 699] width 15 height 18
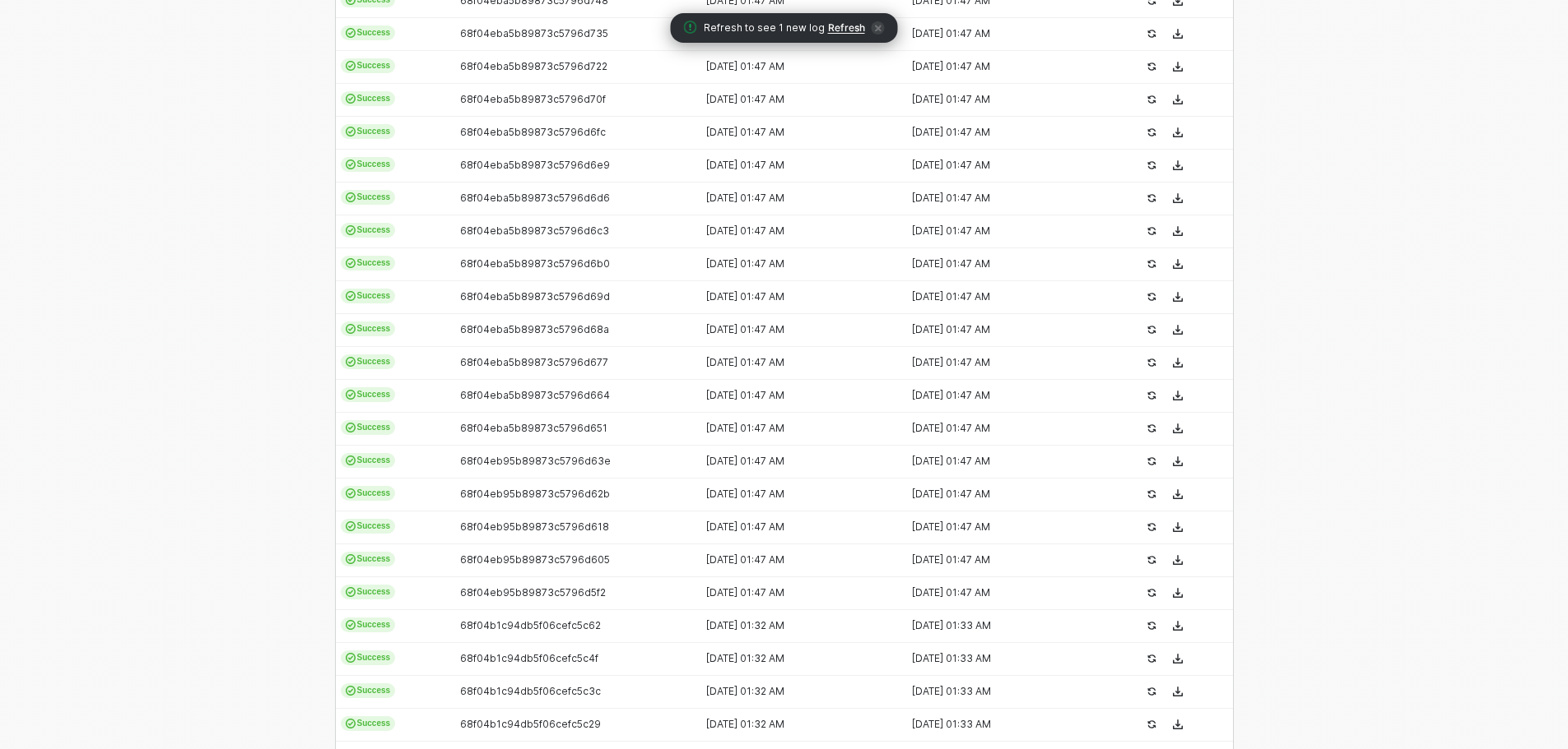
scroll to position [1319, 0]
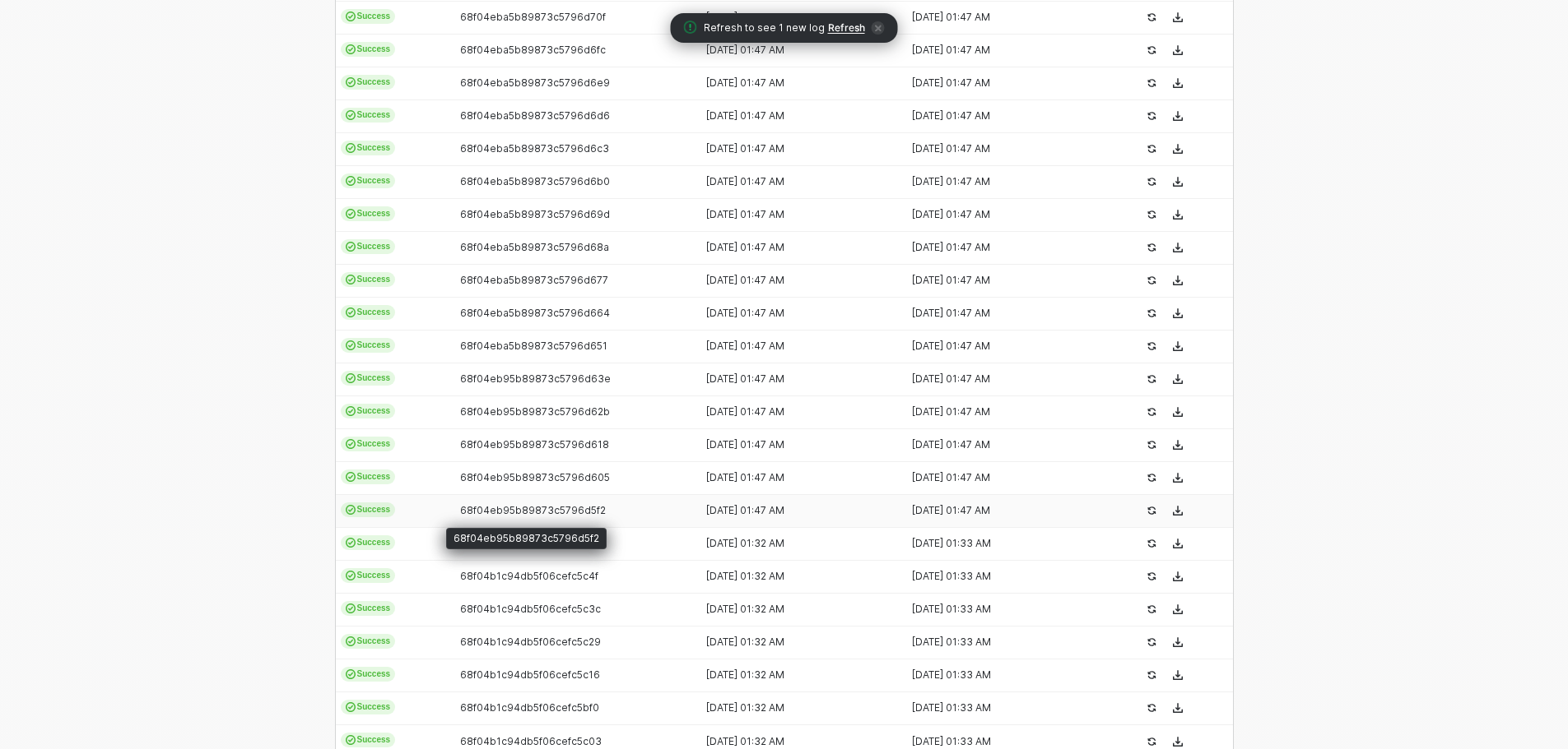
click at [591, 514] on span "68f04eb95b89873c5796d5f2" at bounding box center [533, 510] width 145 height 12
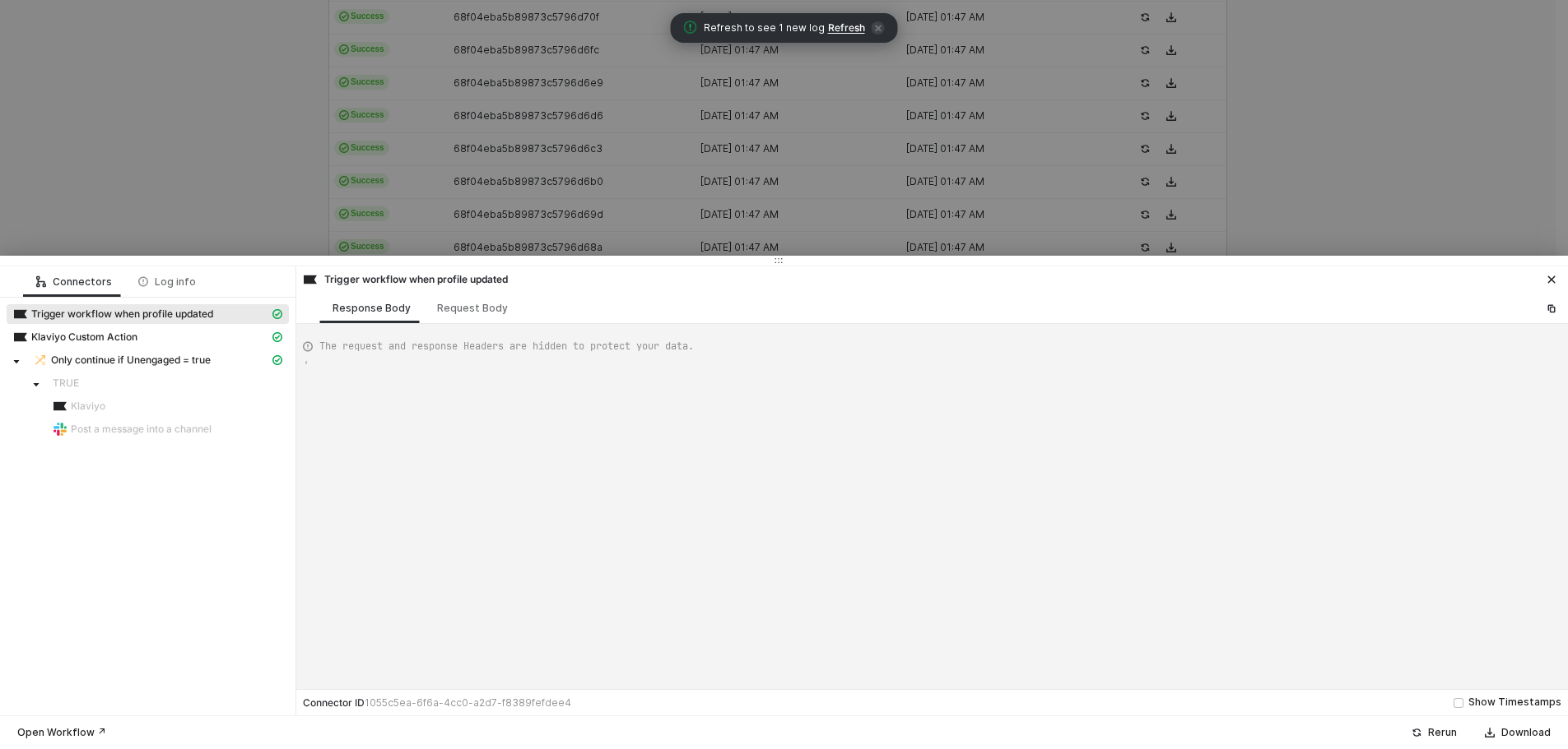
type textarea "{ "json": { "type": "profile", "id": "01K7MP2RV1FZZ998K38ASFGWBM", "attributes"…"
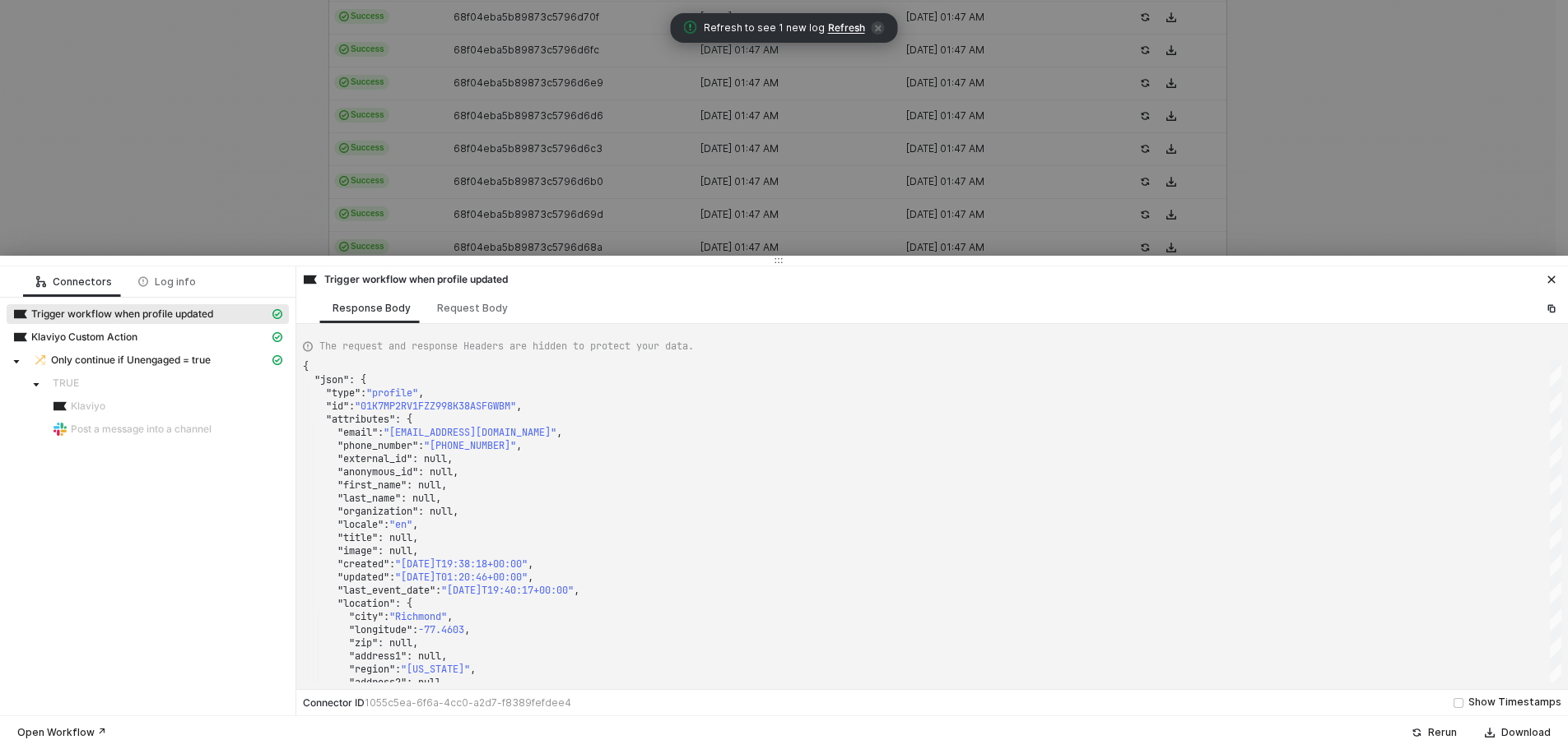
click at [190, 180] on div at bounding box center [784, 374] width 1568 height 749
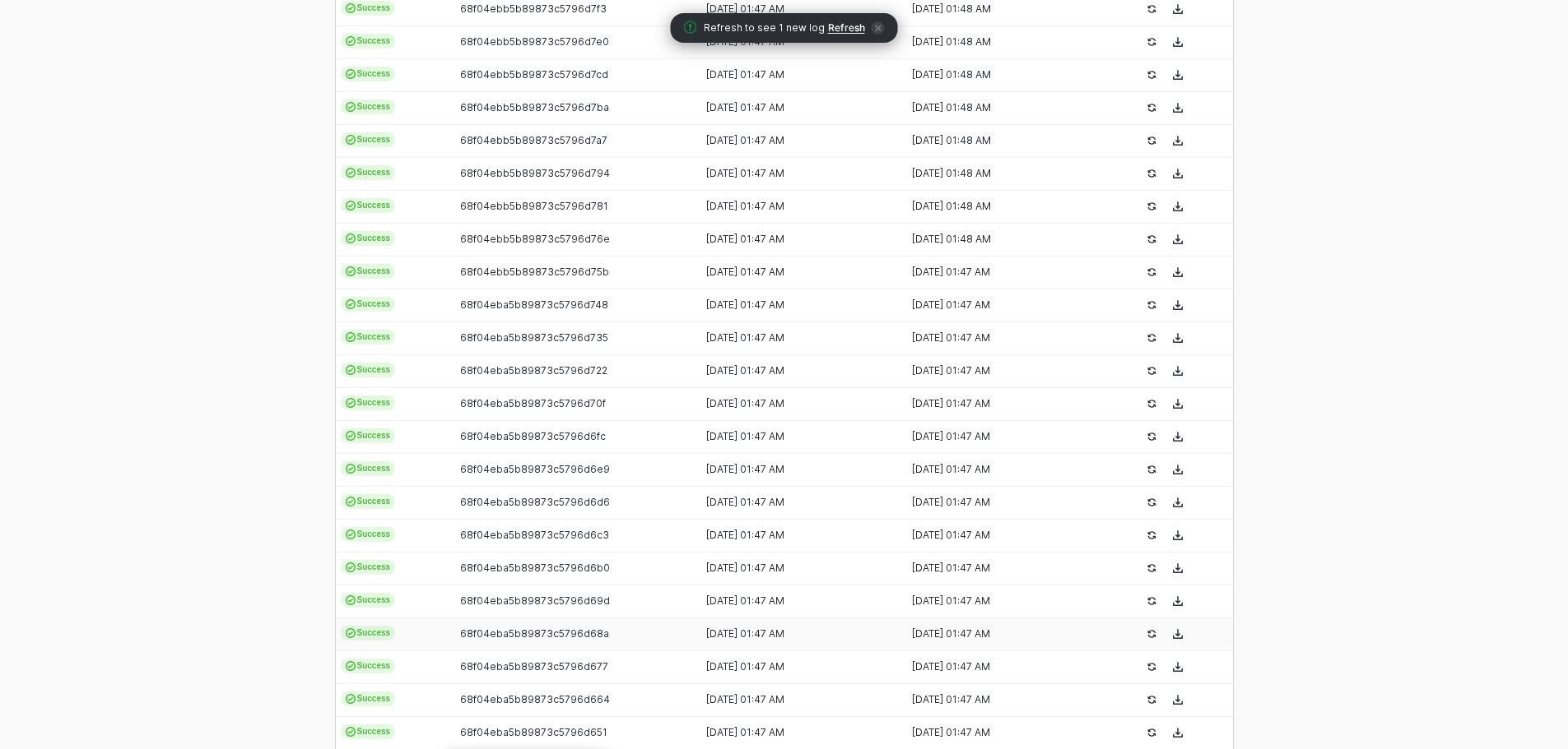
scroll to position [908, 0]
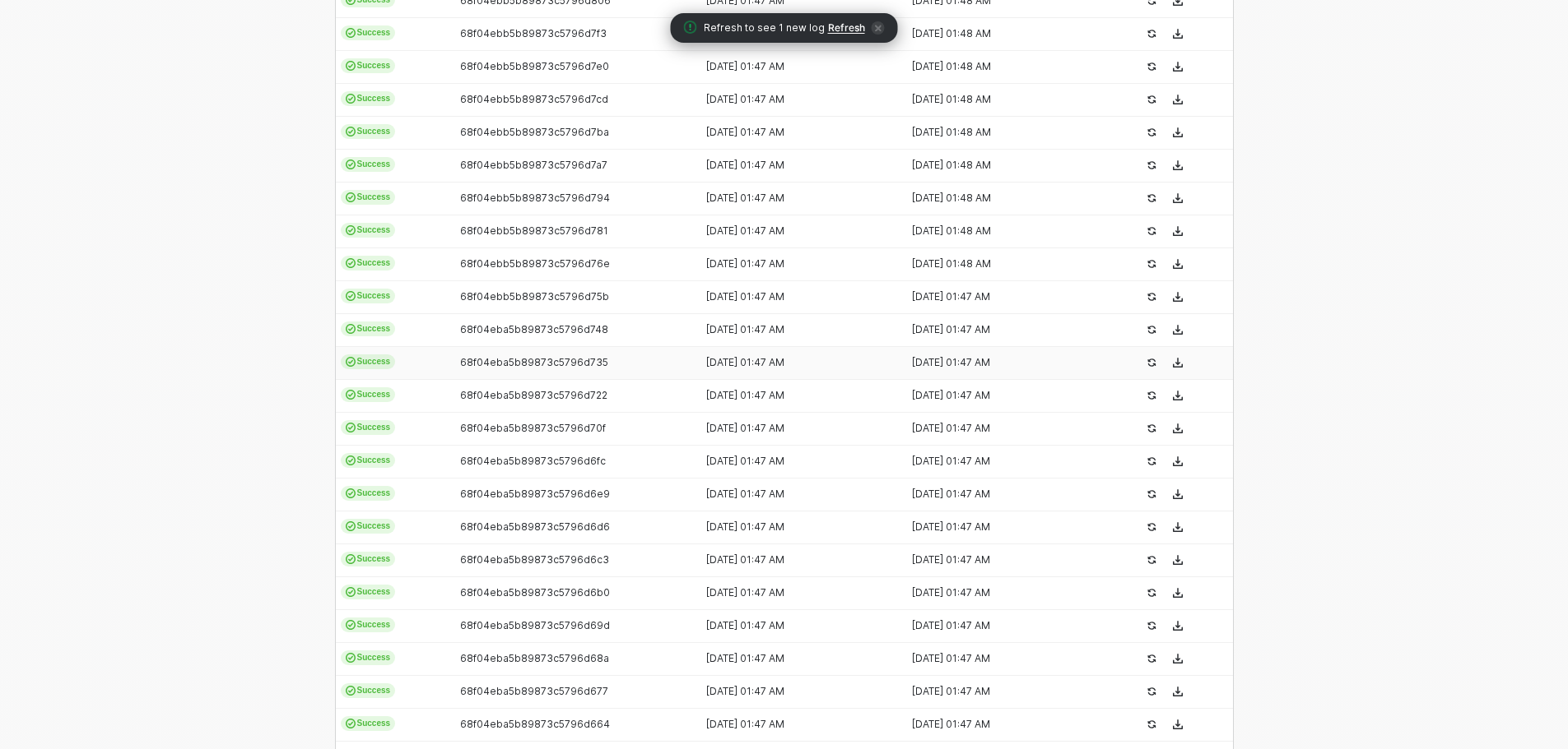
click at [601, 371] on td "68f04eba5b89873c5796d735" at bounding box center [575, 363] width 247 height 32
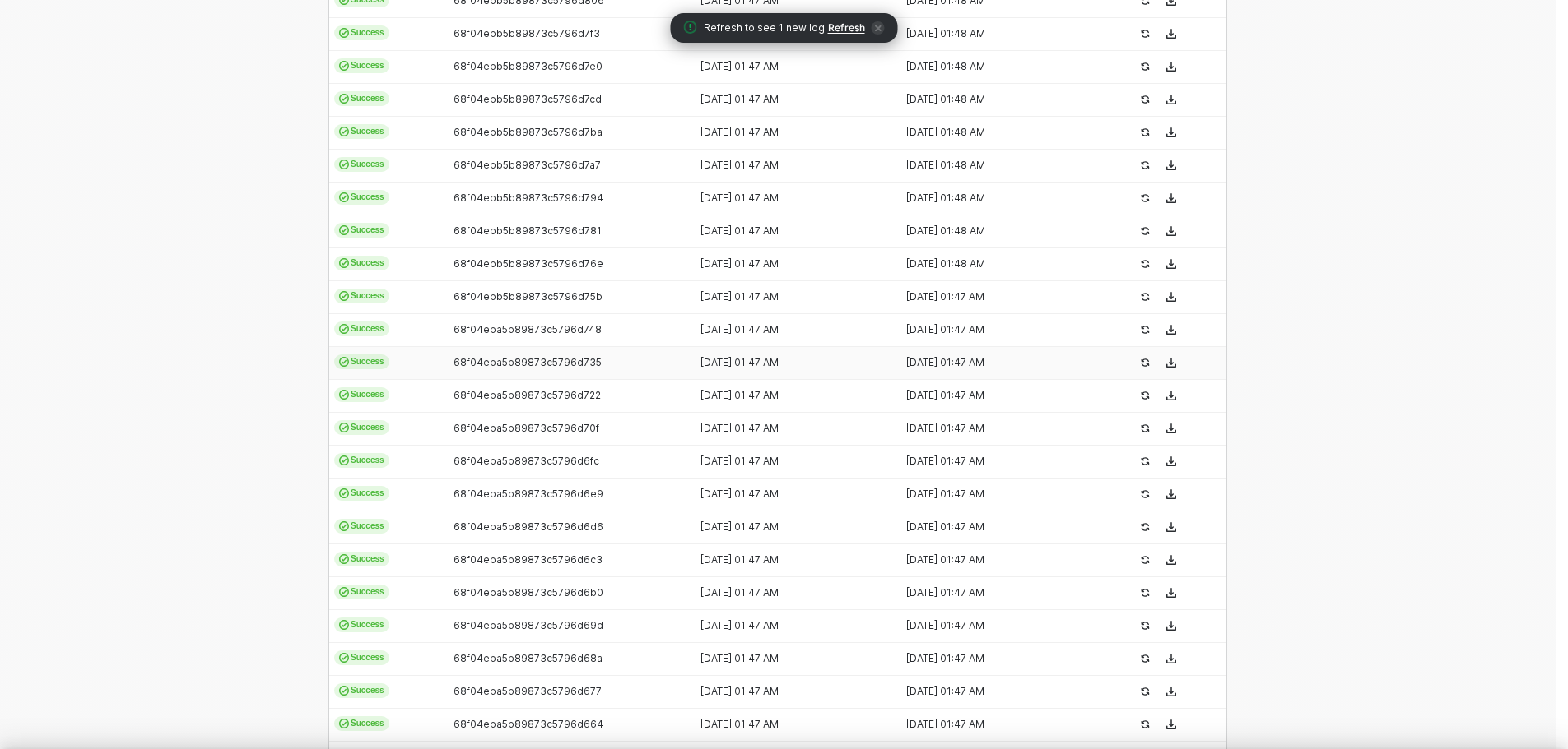
type textarea "{ "json": { "type": "profile", "id": "01JW7AGT66G284BH2Q9H9R7XGQ", "attributes"…"
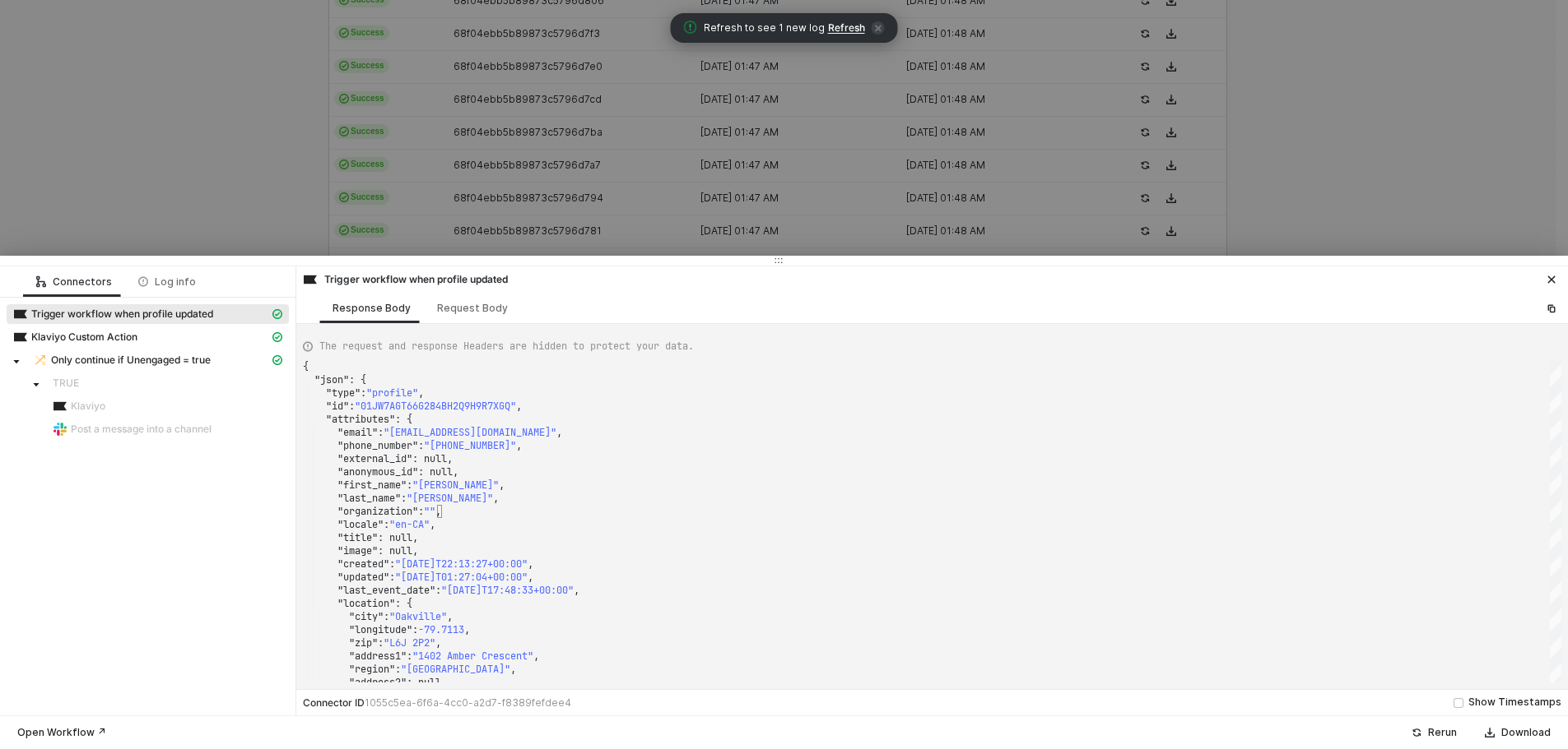
click at [390, 179] on div at bounding box center [784, 374] width 1568 height 749
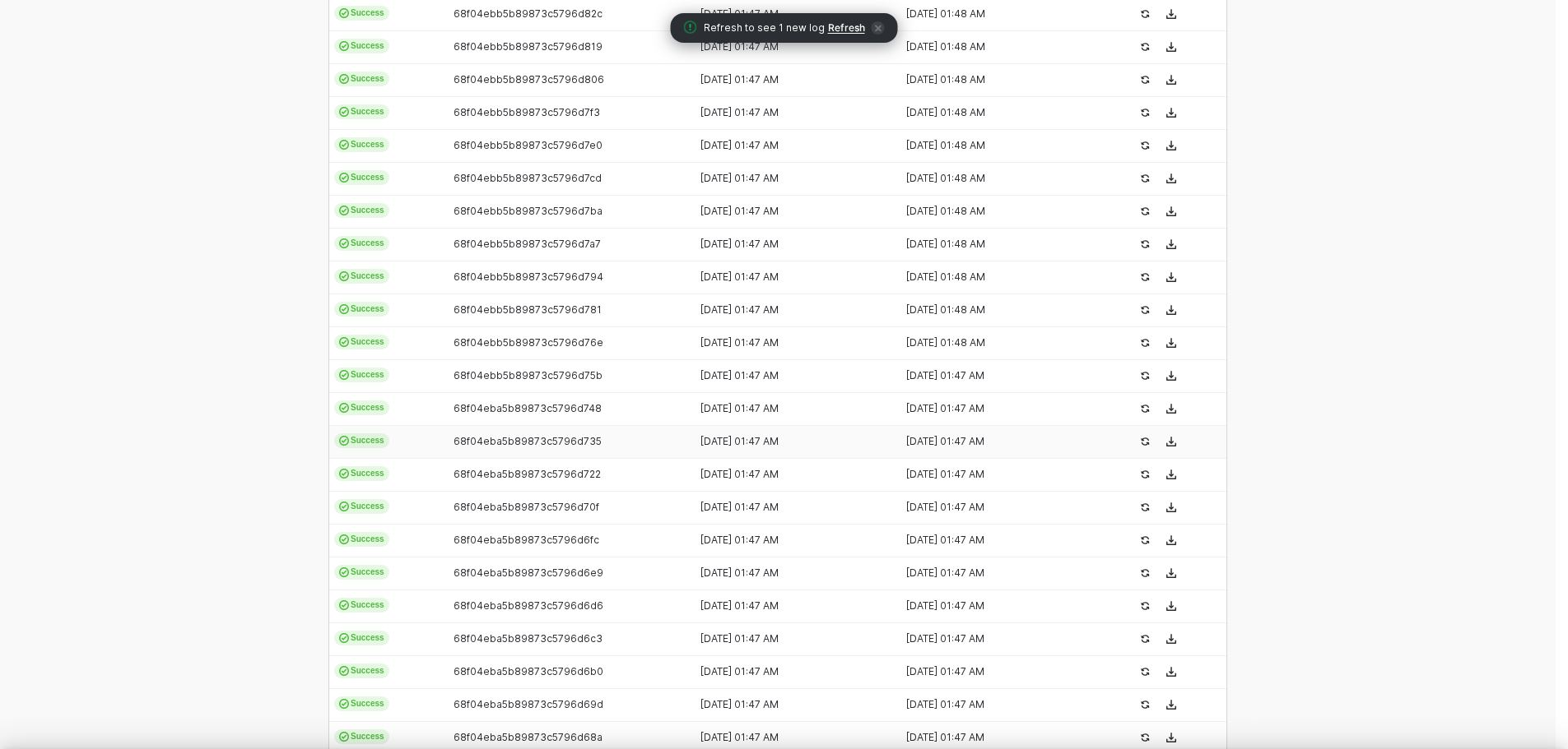
scroll to position [661, 0]
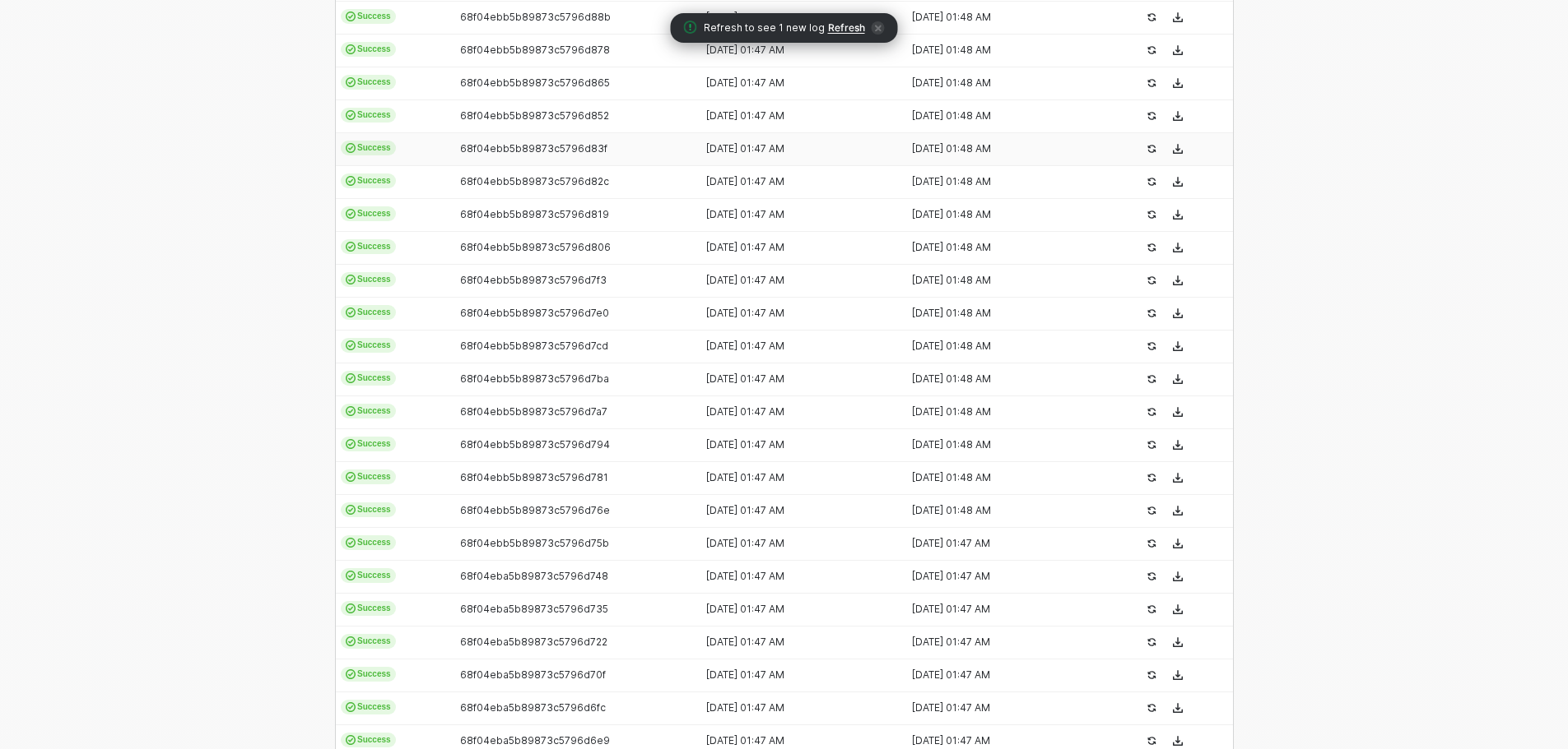
click at [580, 162] on td "68f04ebb5b89873c5796d83f" at bounding box center [575, 150] width 247 height 32
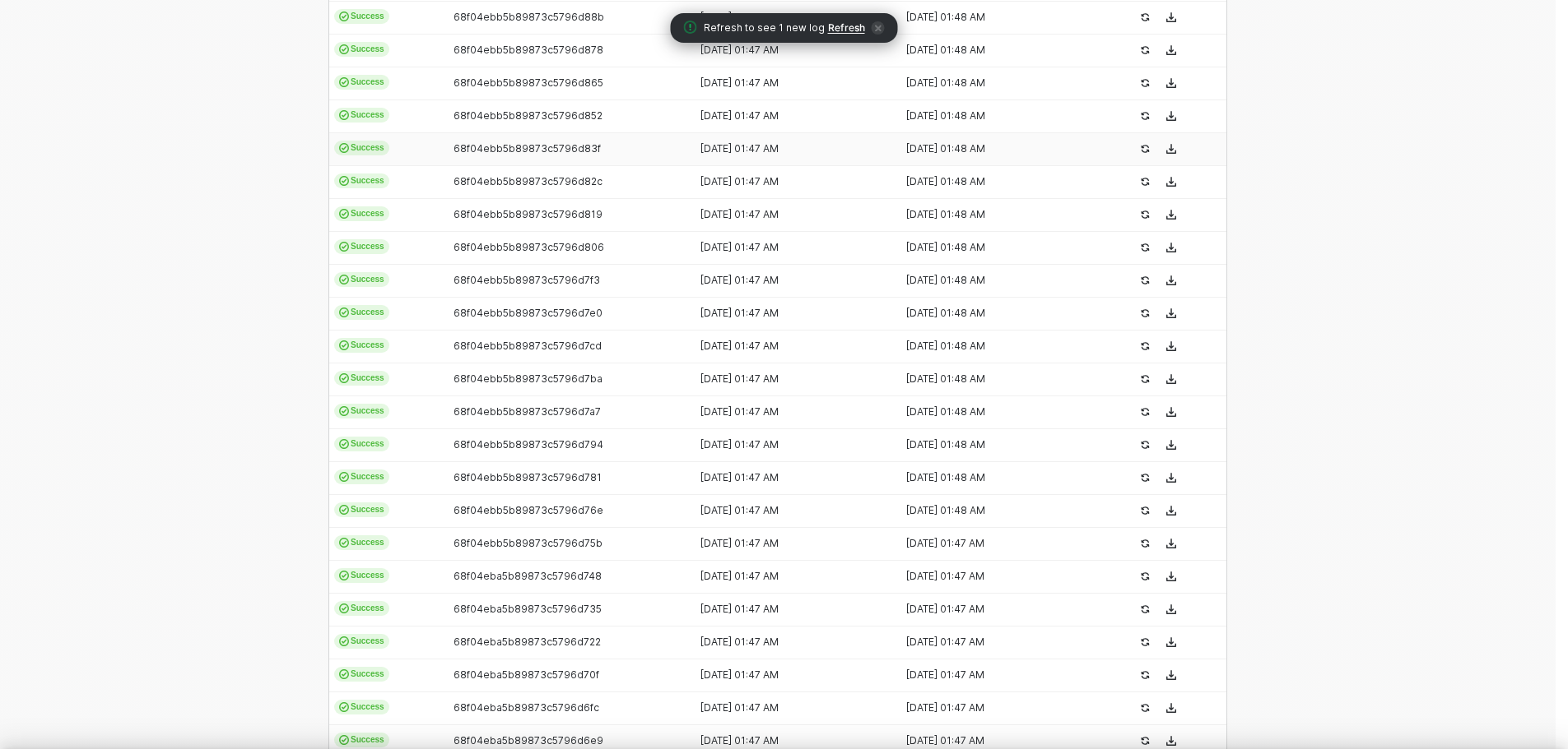
type textarea "{ "json": { "type": "profile", "id": "01K5ZJP6H6S4MY212W98YX3TCP", "attributes"…"
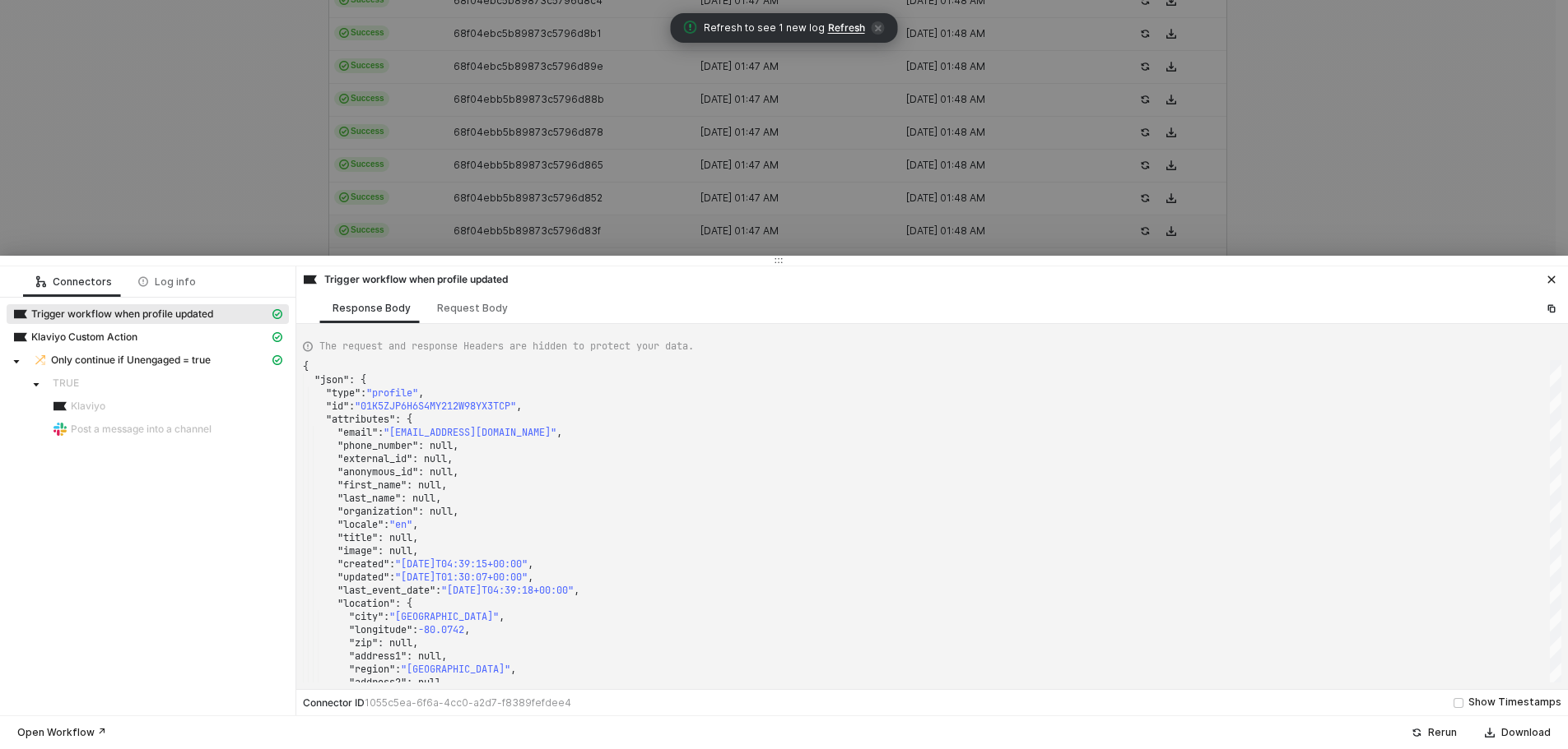
click at [577, 172] on div at bounding box center [784, 374] width 1568 height 749
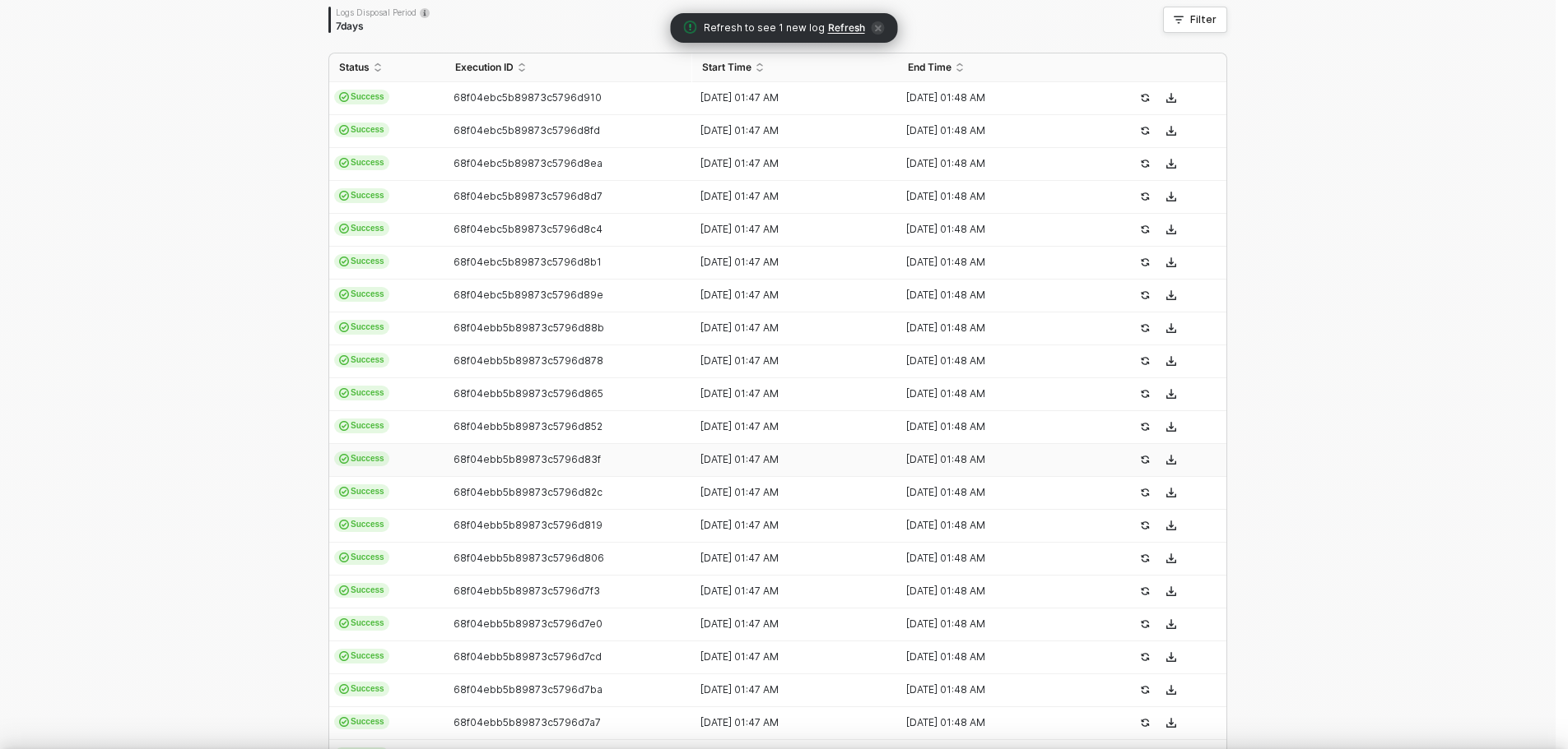
scroll to position [250, 0]
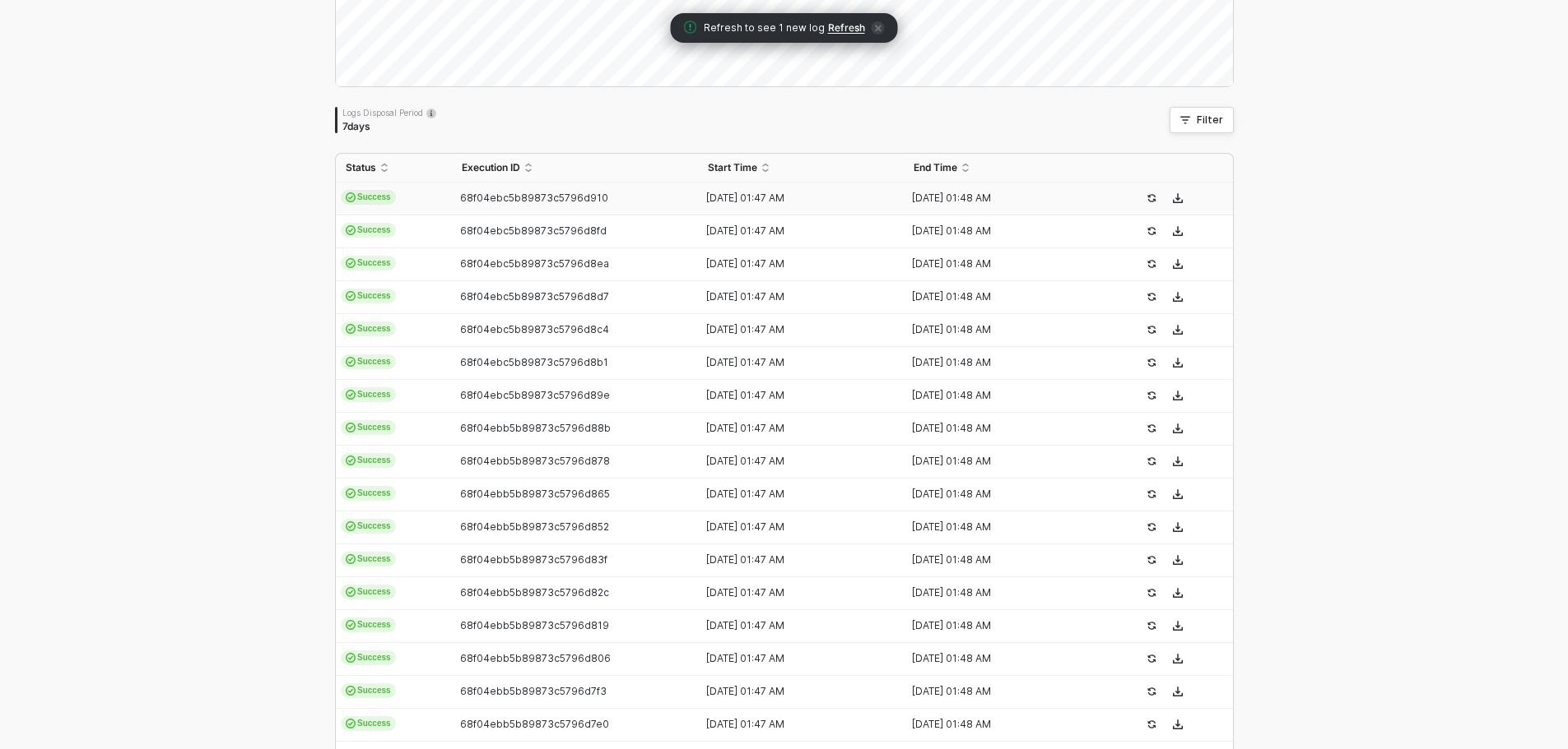
click at [570, 190] on td "68f04ebc5b89873c5796d910" at bounding box center [575, 199] width 247 height 32
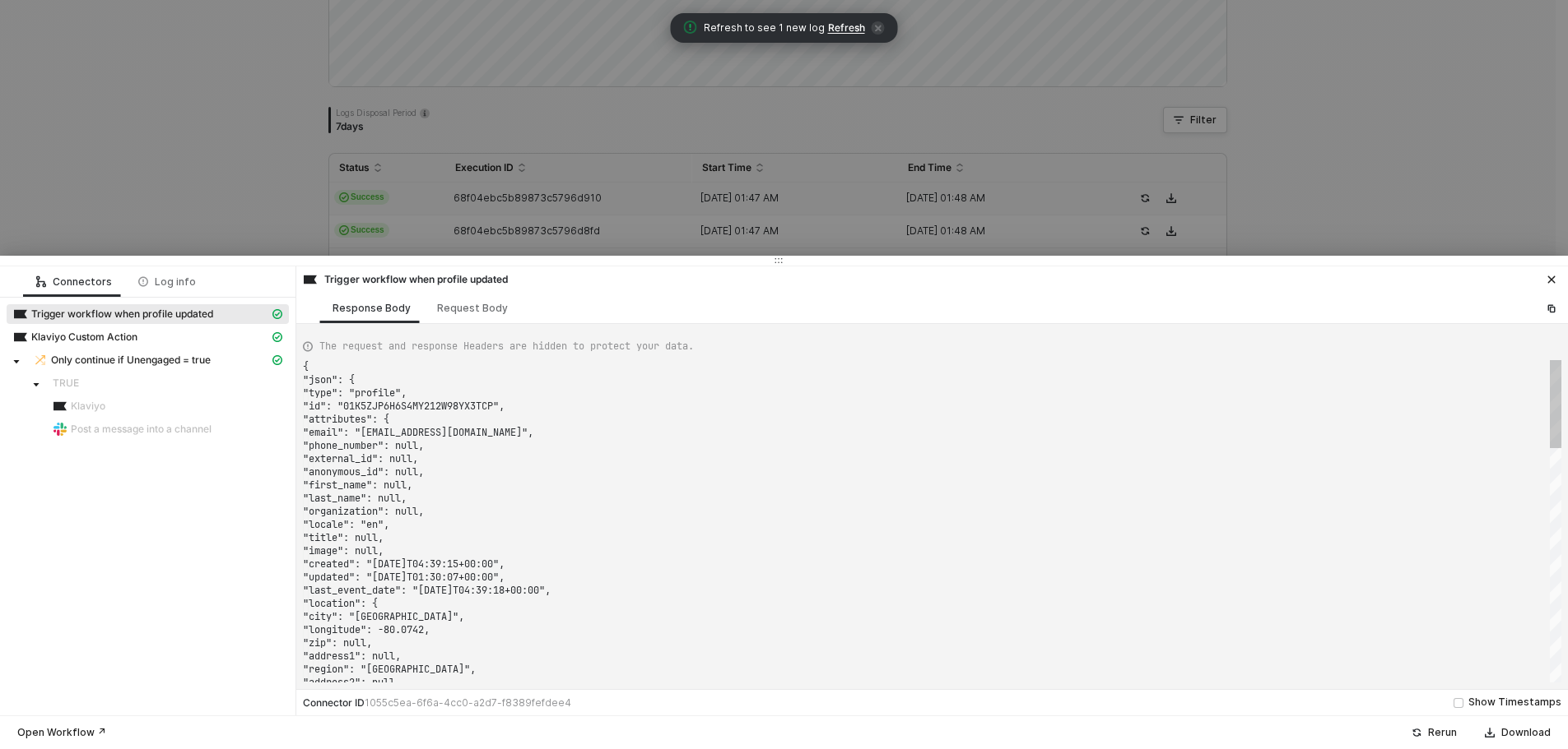
type textarea "{ "json": { "type": "profile", "id": "01K73ZF8V4BVN71WX3T72DNXRQ", "attributes"…"
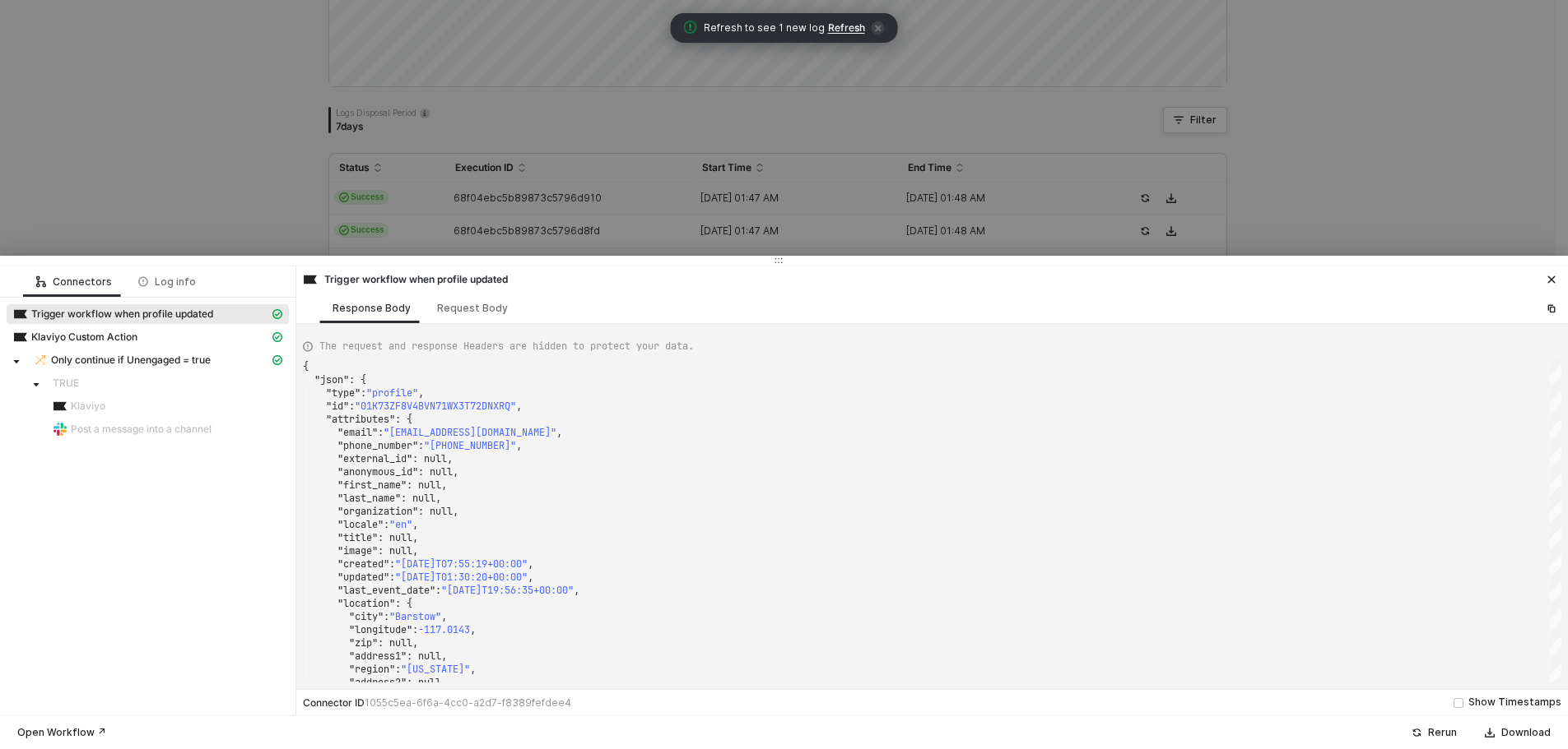
click at [554, 190] on div at bounding box center [784, 374] width 1568 height 749
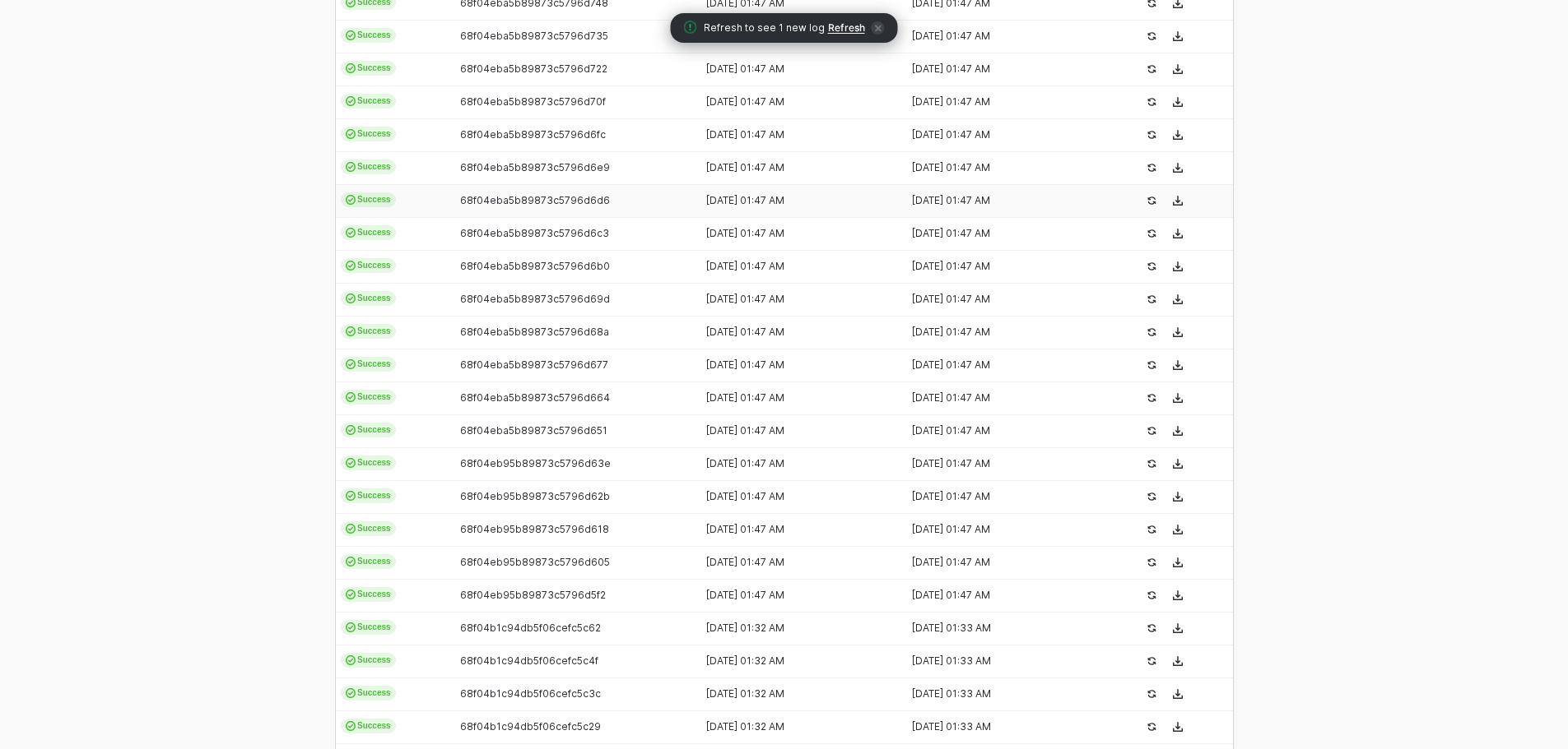
scroll to position [1401, 0]
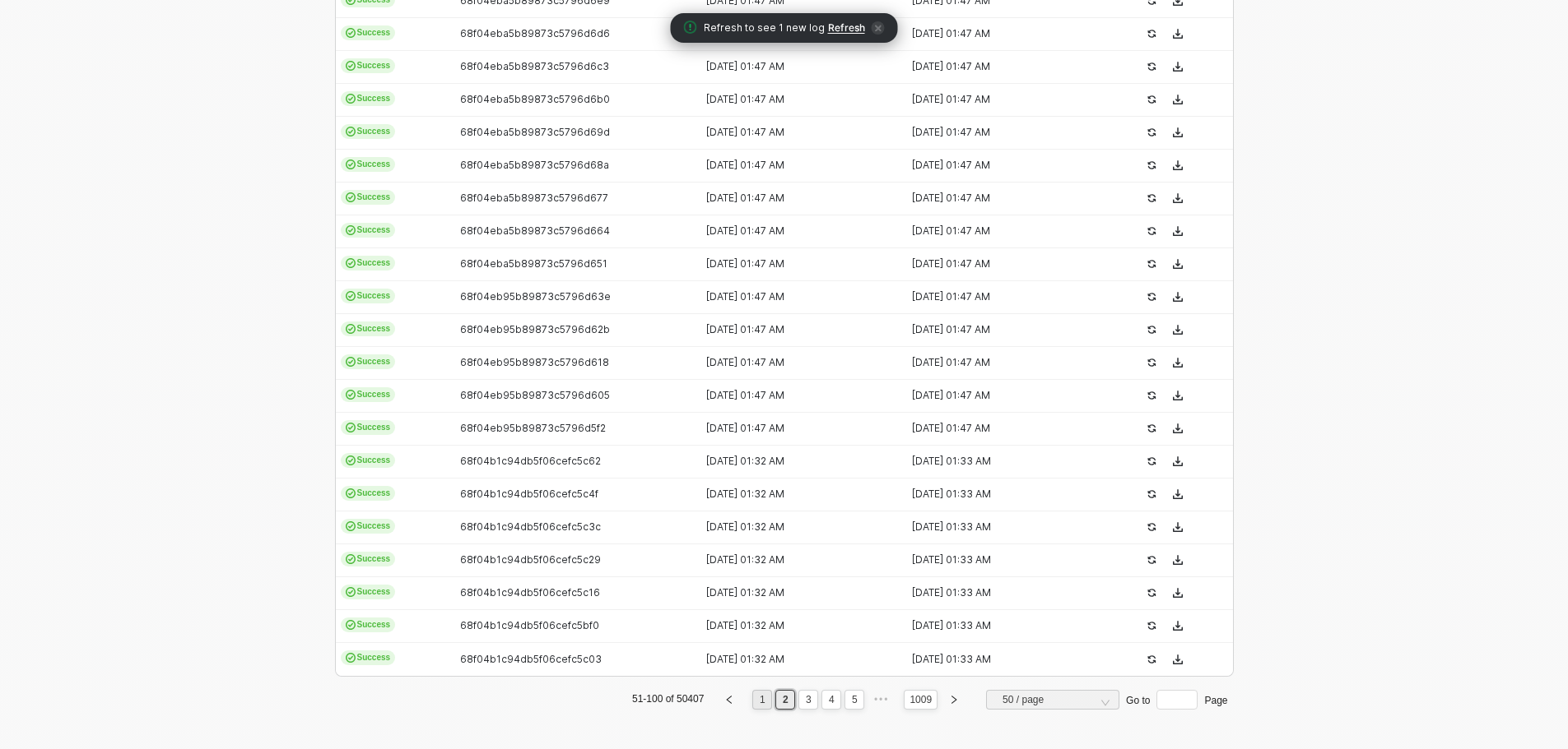
click at [756, 700] on link "1" at bounding box center [762, 699] width 15 height 18
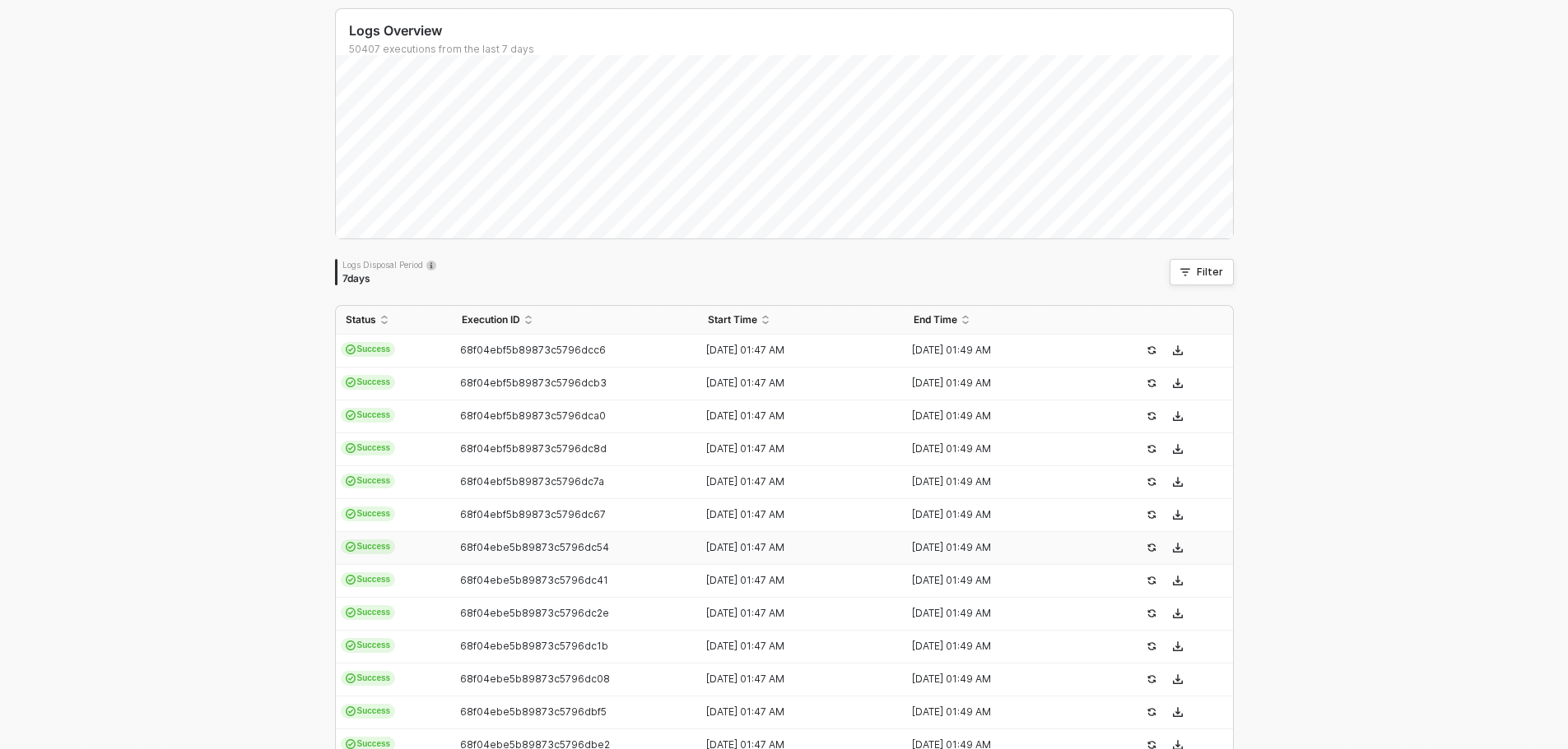
scroll to position [86, 0]
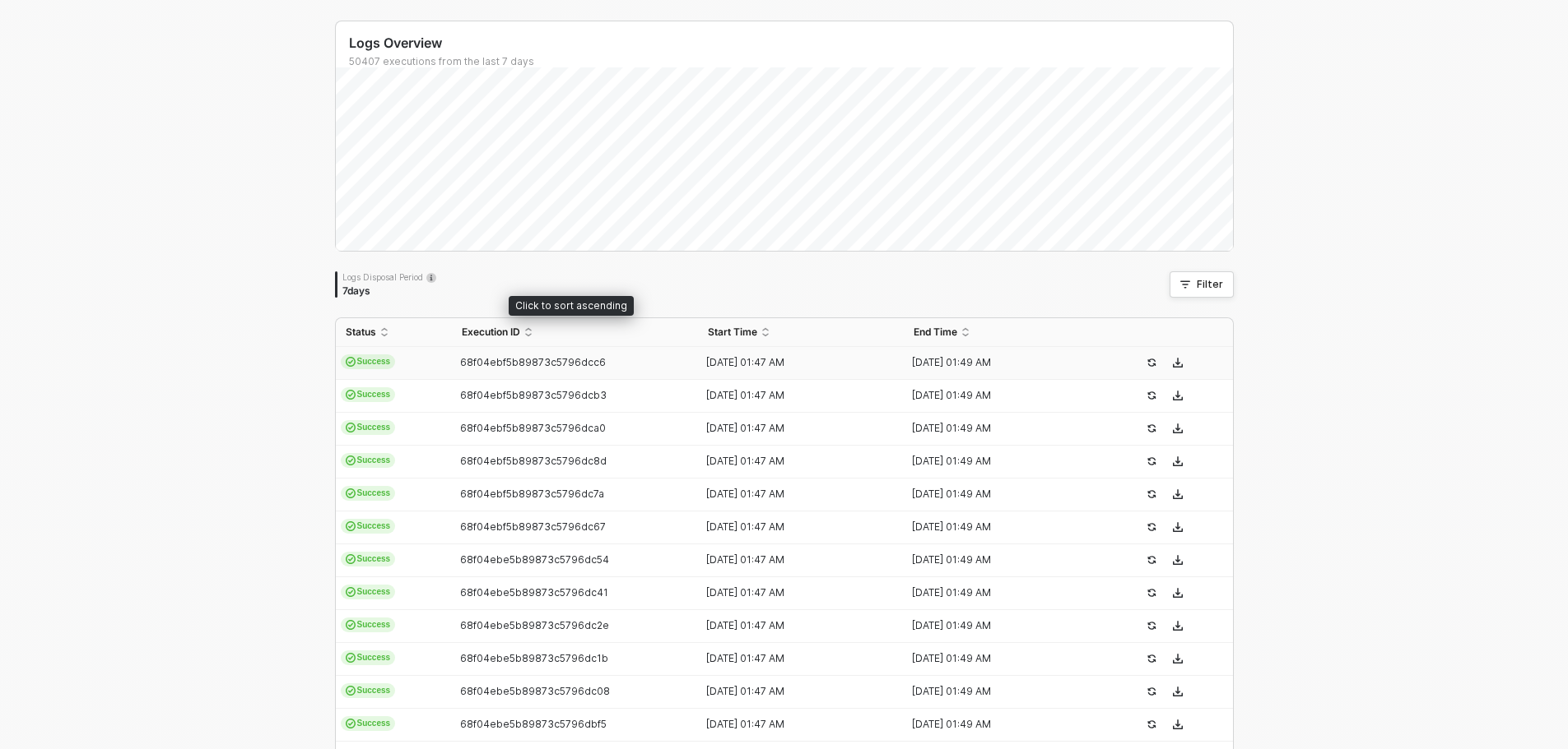
click at [536, 367] on span "68f04ebf5b89873c5796dcc6" at bounding box center [533, 363] width 145 height 12
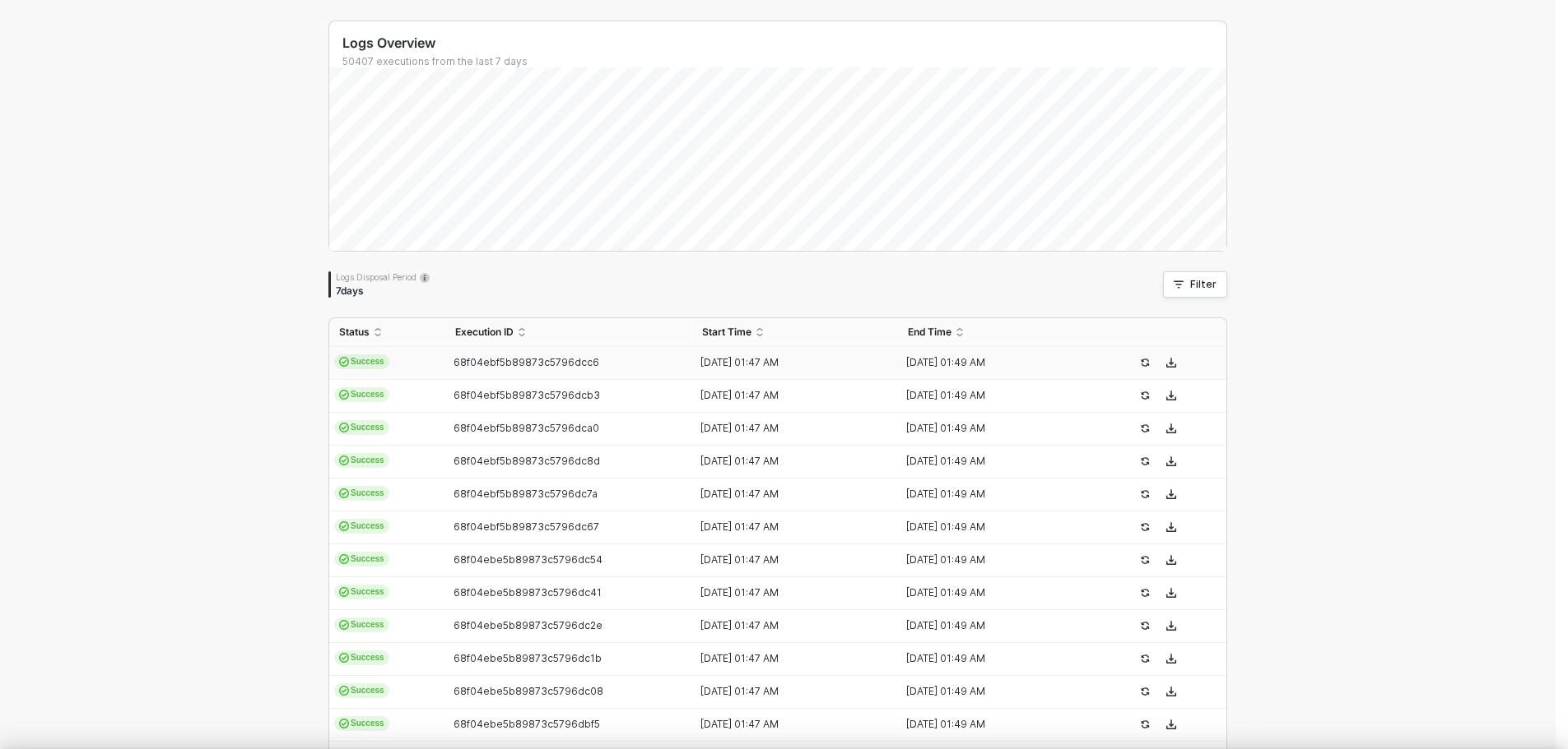
type textarea "{ "json": { "type": "profile", "id": "01FNEMRWXXF9BYYWBMRD77JM90", "attributes"…"
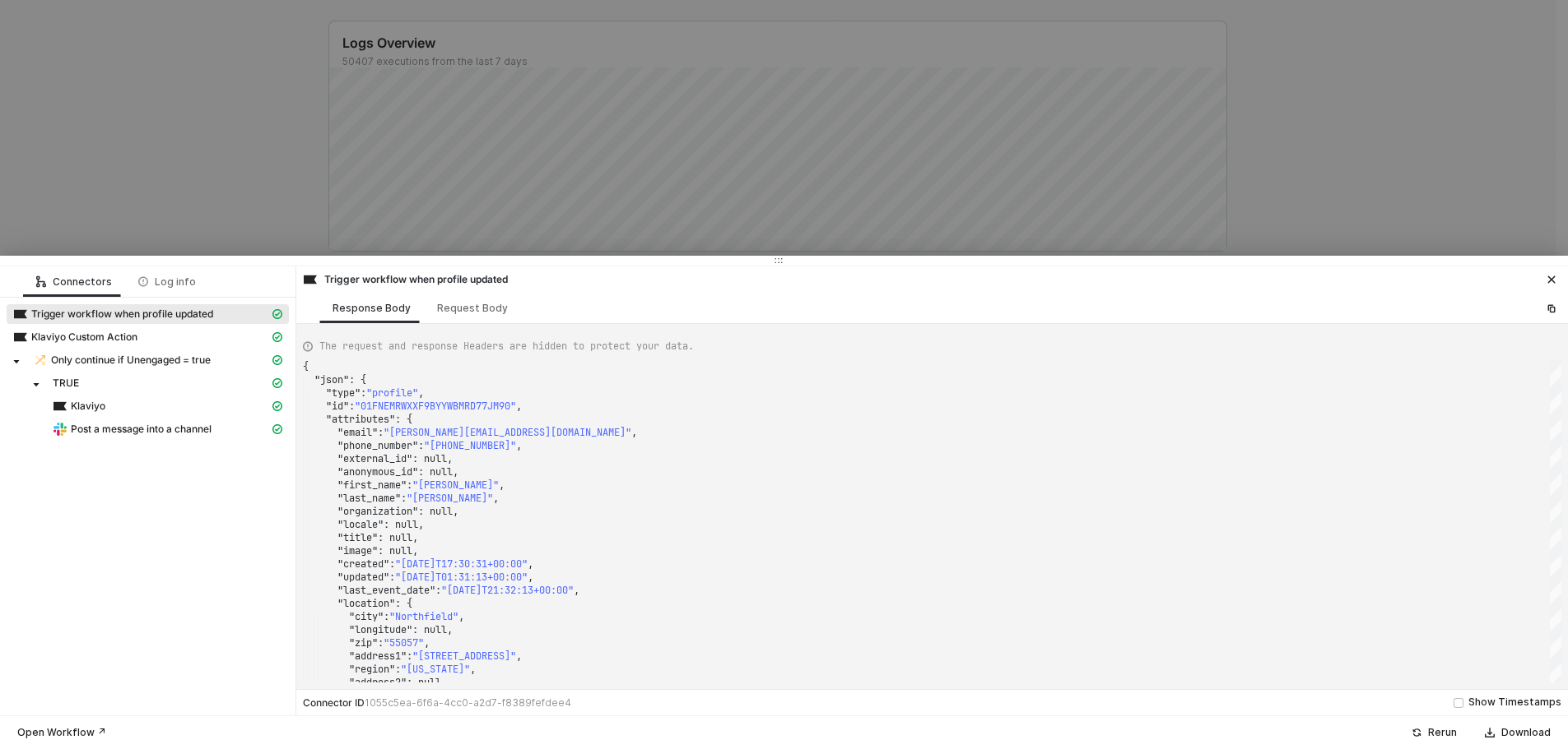
click at [189, 208] on div at bounding box center [784, 374] width 1568 height 749
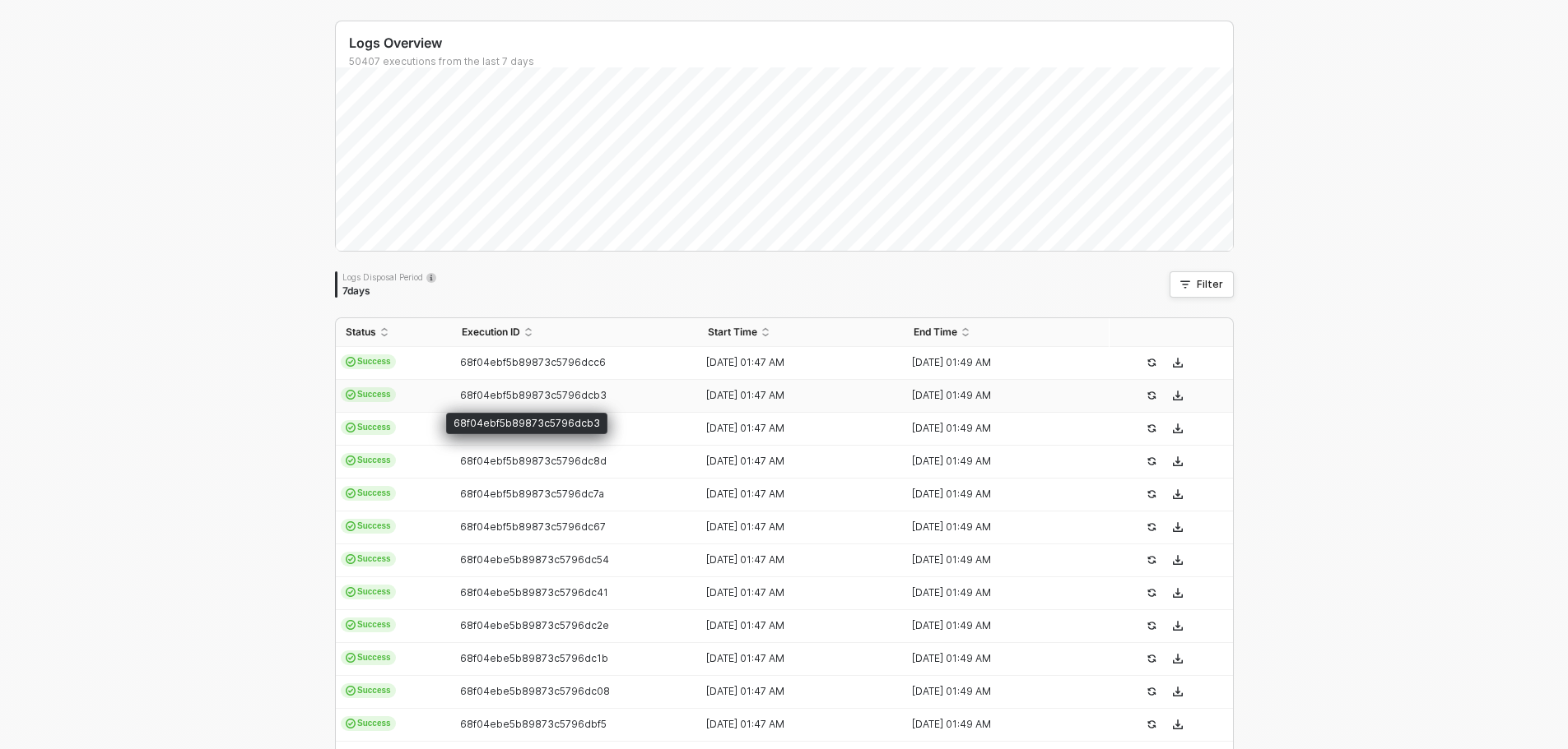
click at [542, 401] on span "68f04ebf5b89873c5796dcb3" at bounding box center [533, 395] width 146 height 12
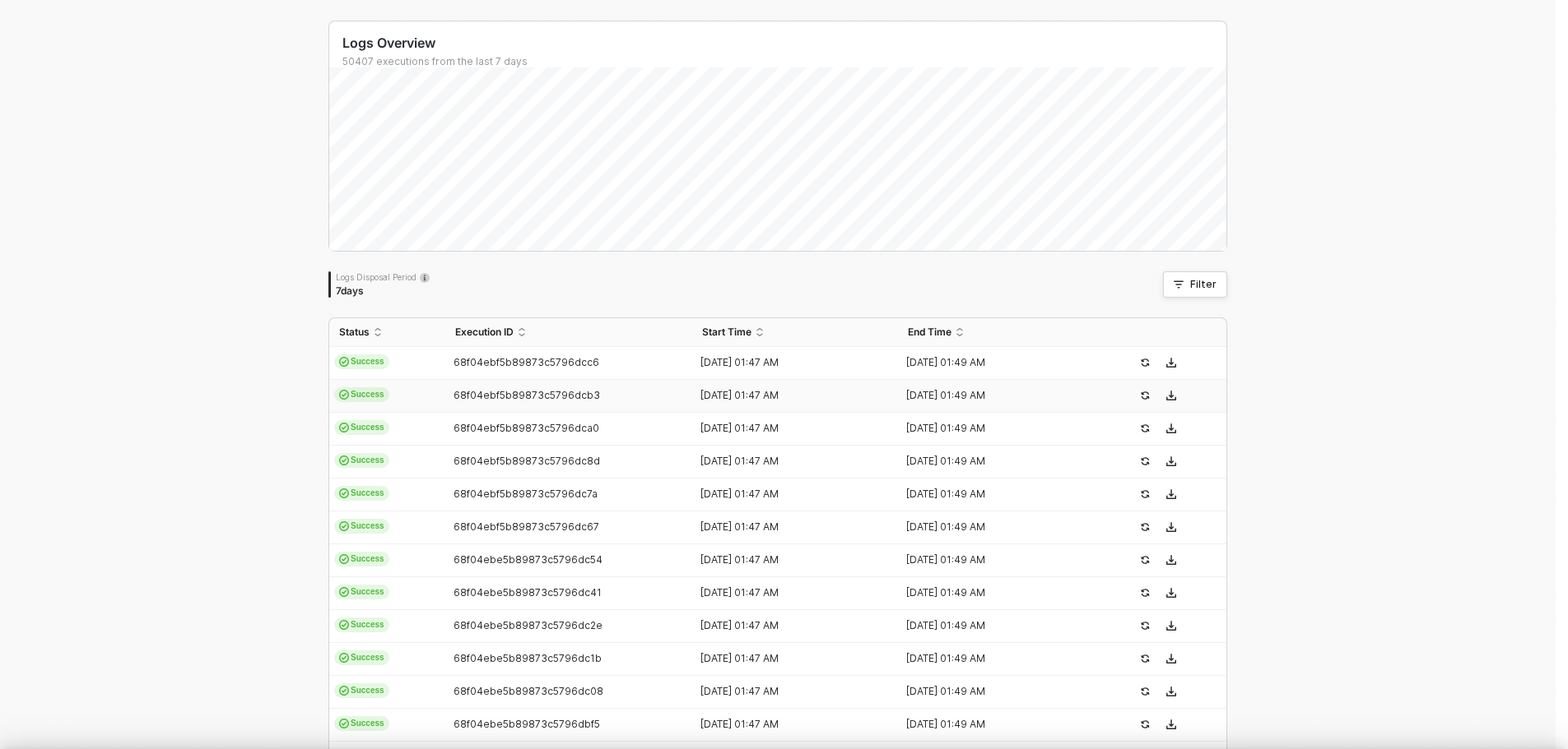
type textarea "{ "json": { "type": "profile", "id": "01FN6VXE9T5JW84BF7R6D52E8B", "attributes"…"
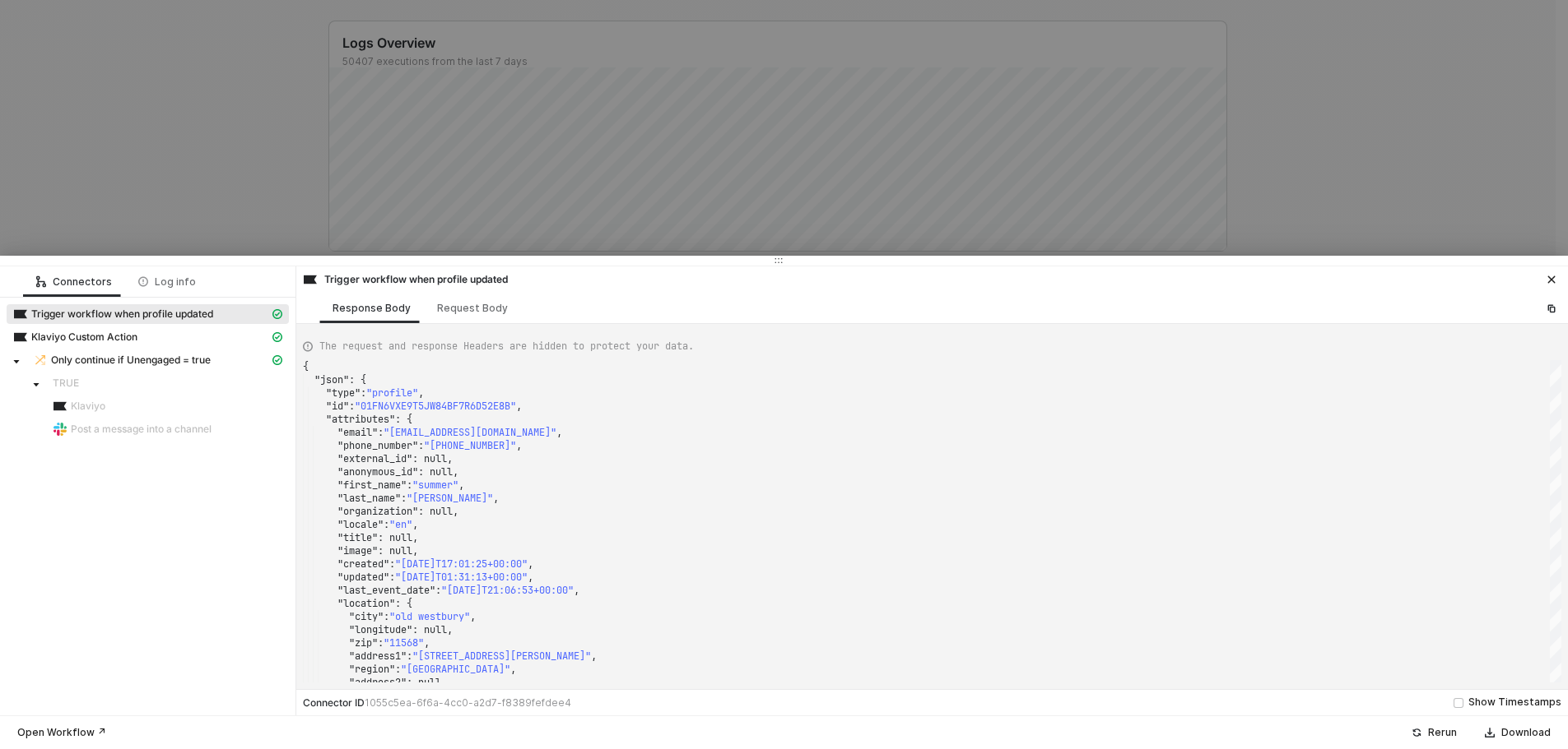
click at [240, 250] on div at bounding box center [784, 374] width 1568 height 749
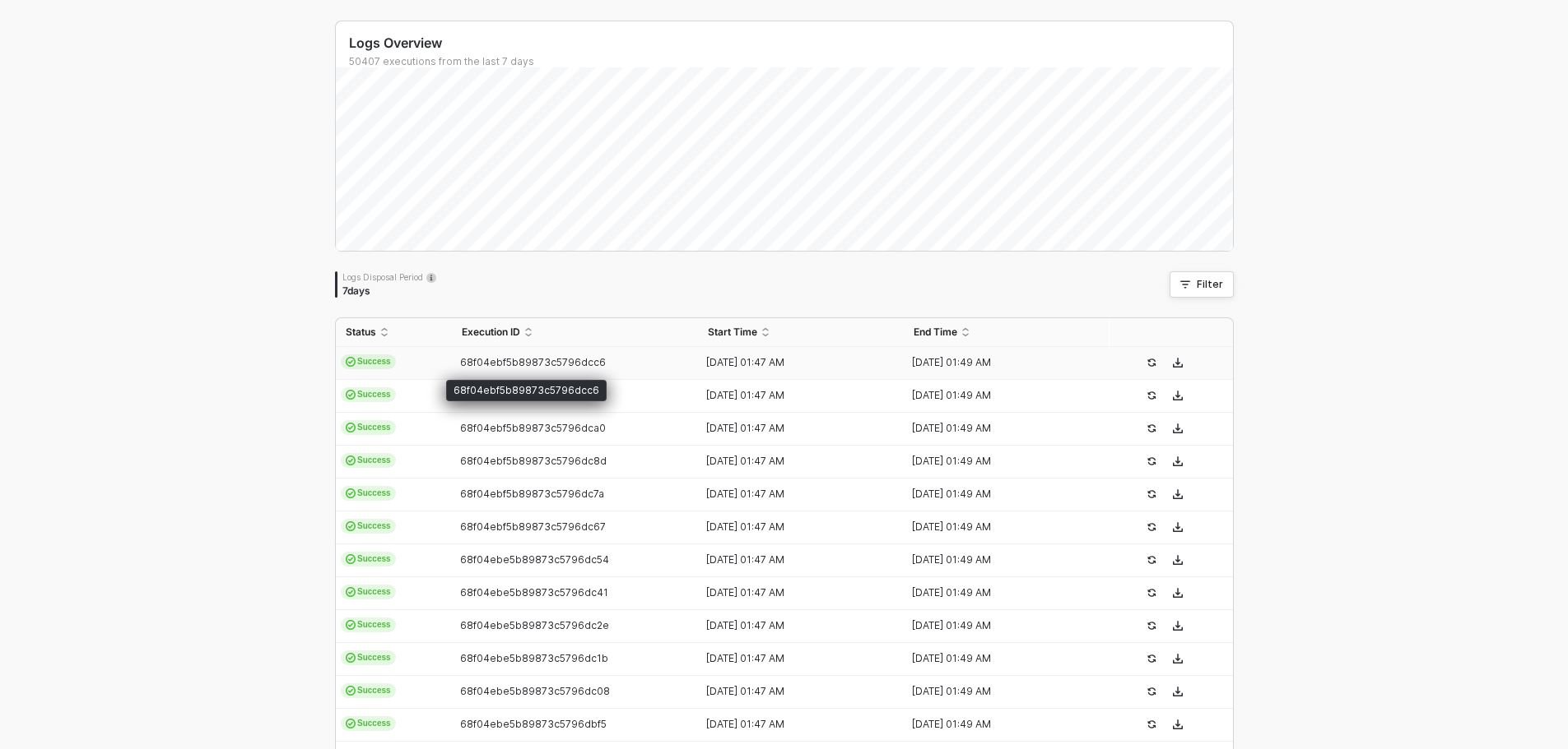
click at [548, 392] on div "68f04ebf5b89873c5796dcc6" at bounding box center [526, 390] width 161 height 21
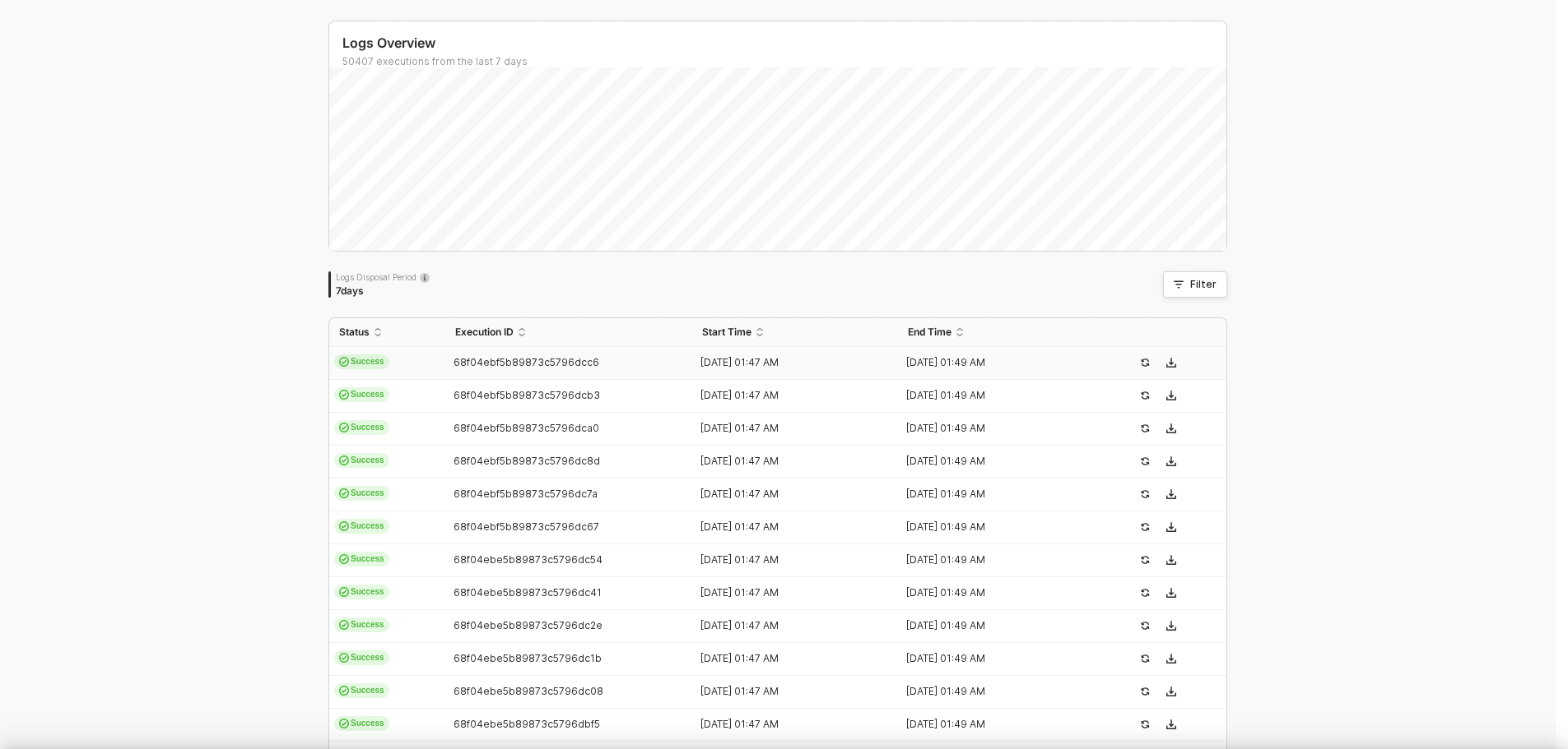
type textarea "{ "json": { "type": "profile", "id": "01FNEMRWXXF9BYYWBMRD77JM90", "attributes"…"
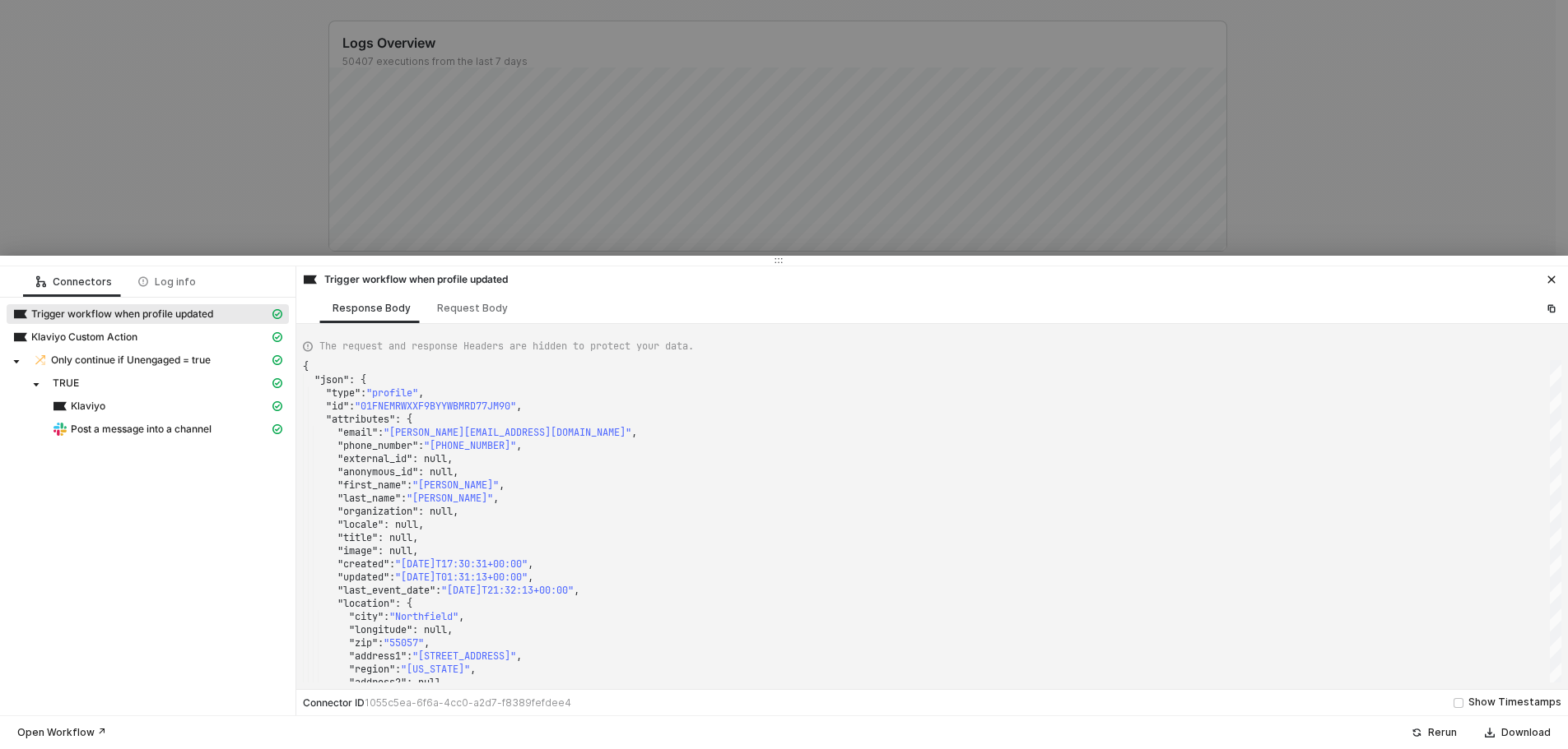
click at [198, 138] on div at bounding box center [784, 374] width 1568 height 749
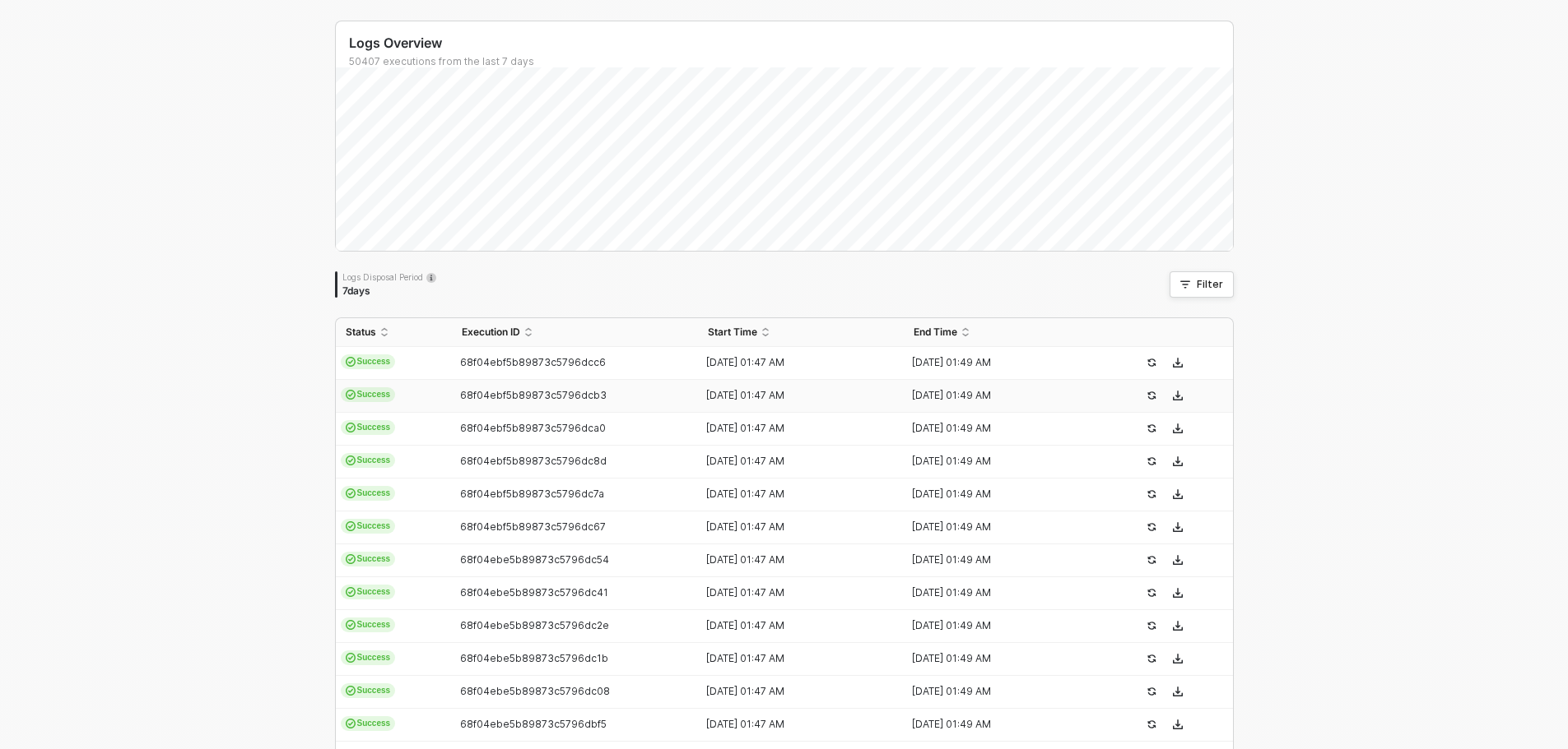
click at [625, 394] on div "68f04ebf5b89873c5796dcb3" at bounding box center [568, 395] width 234 height 13
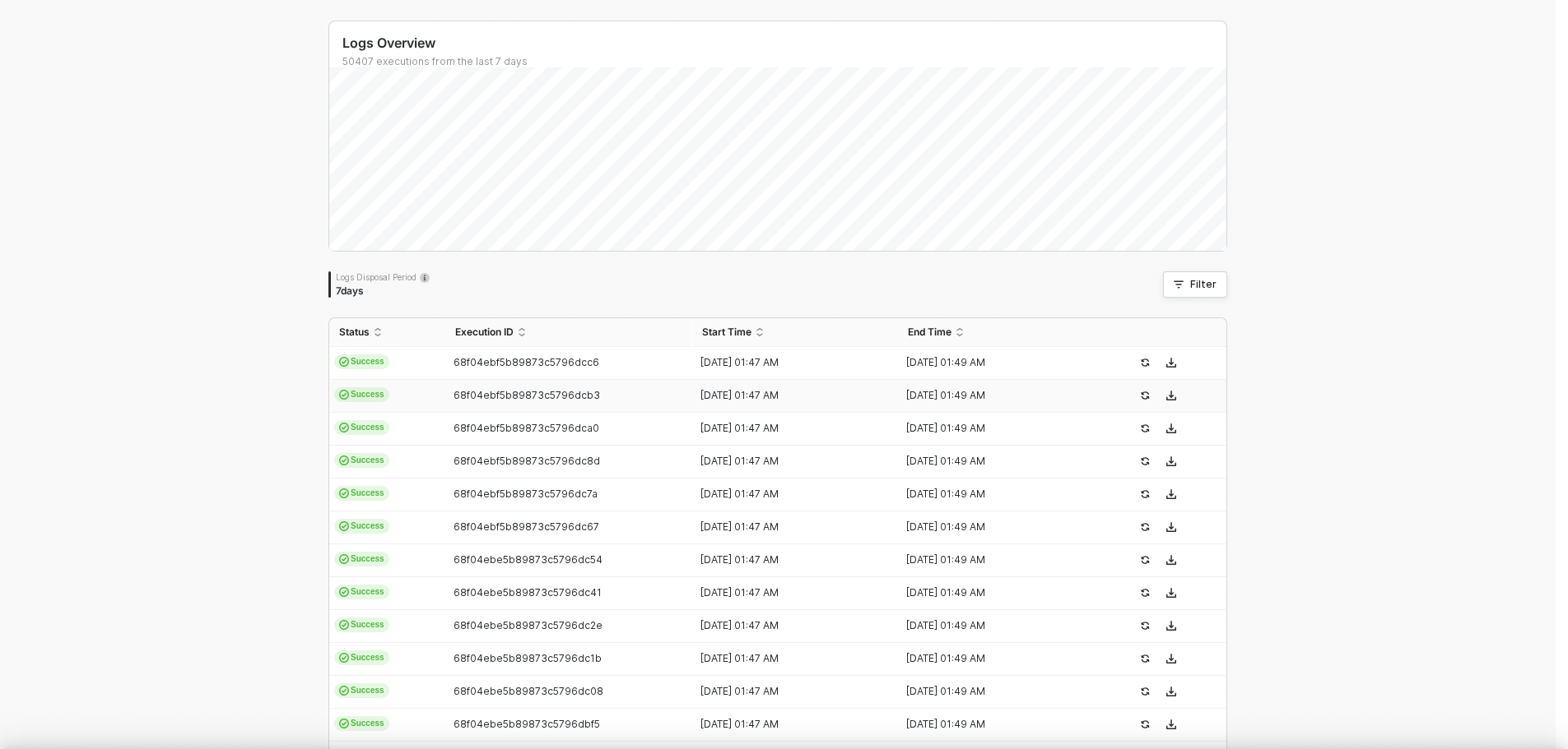
type textarea "{ "json": { "type": "profile", "id": "01FN6VXE9T5JW84BF7R6D52E8B", "attributes"…"
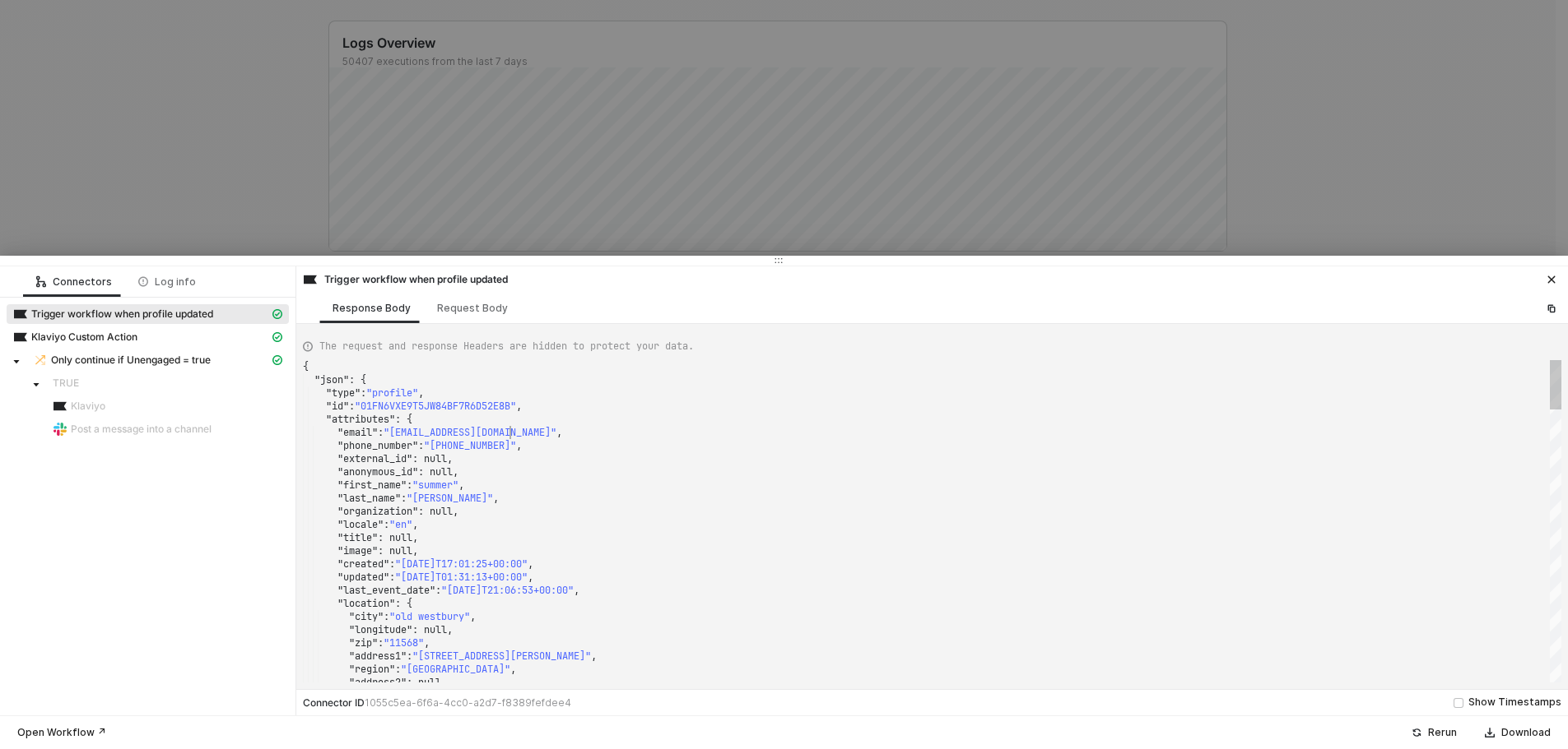
scroll to position [0, 0]
drag, startPoint x: 510, startPoint y: 435, endPoint x: 402, endPoint y: 436, distance: 108.0
